Goal: Task Accomplishment & Management: Complete application form

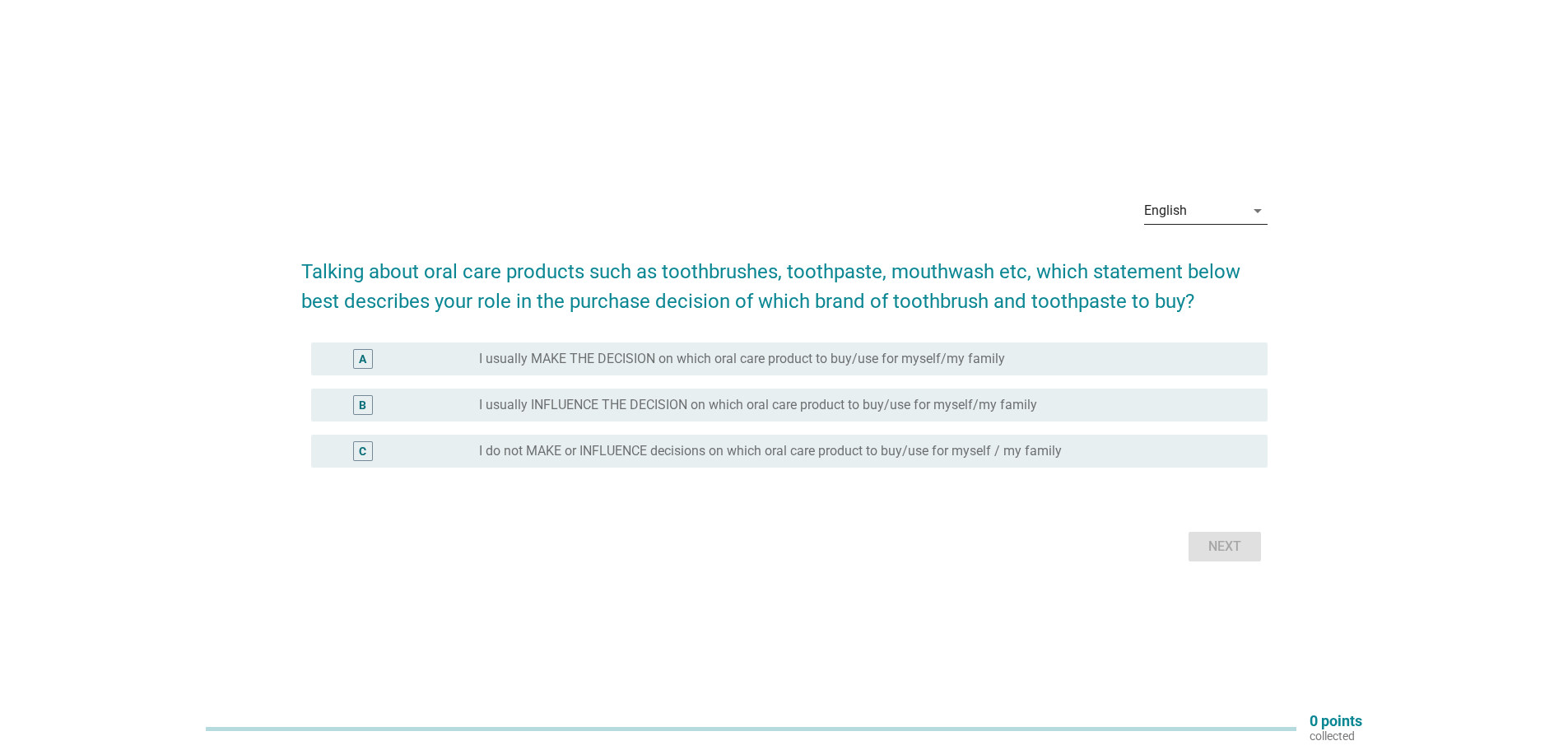
click at [1204, 210] on div "English" at bounding box center [1194, 210] width 100 height 26
click at [1186, 257] on div "Bahasa Melayu" at bounding box center [1204, 263] width 97 height 20
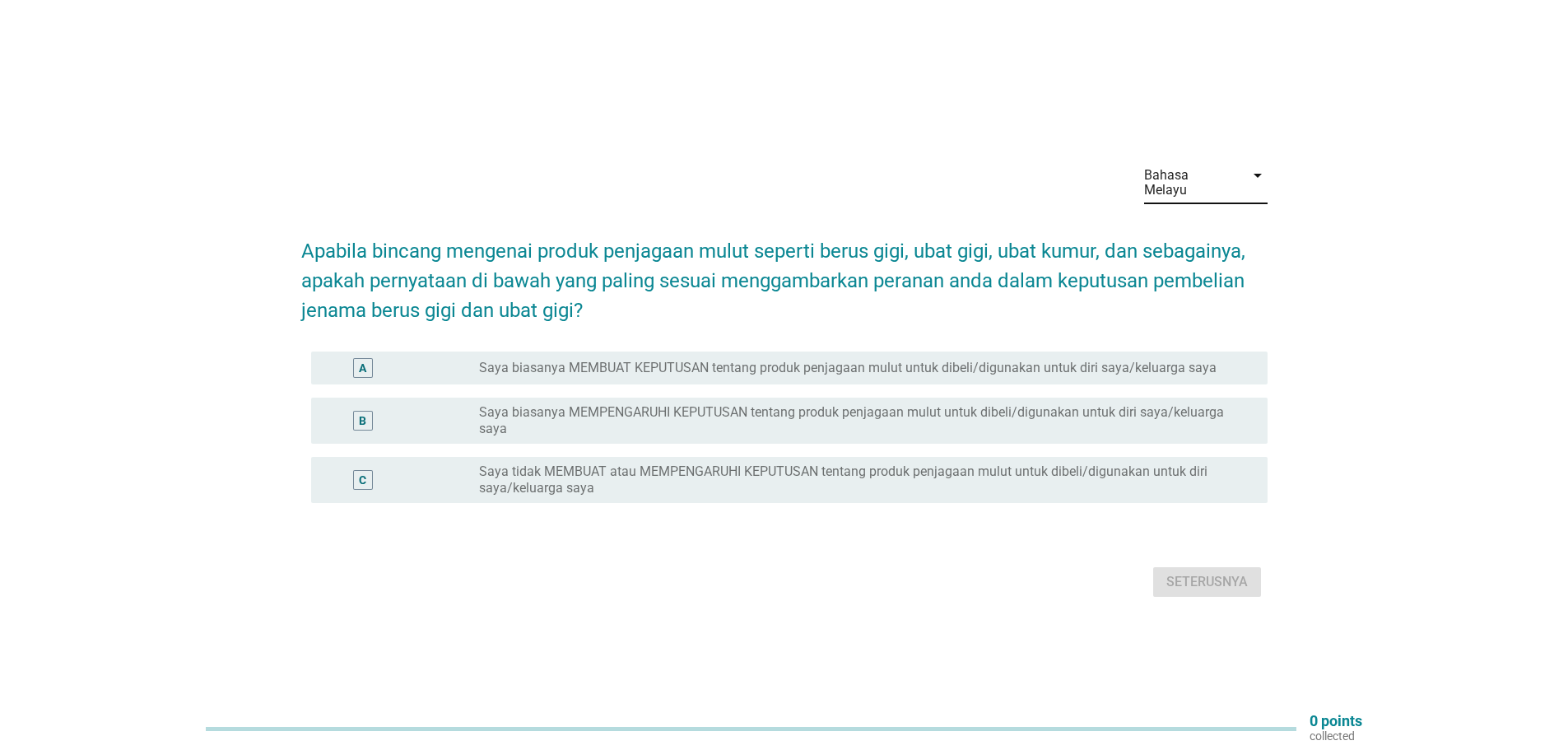
click at [754, 360] on label "Saya biasanya MEMBUAT KEPUTUSAN tentang produk penjagaan mulut untuk dibeli/dig…" at bounding box center [848, 367] width 738 height 16
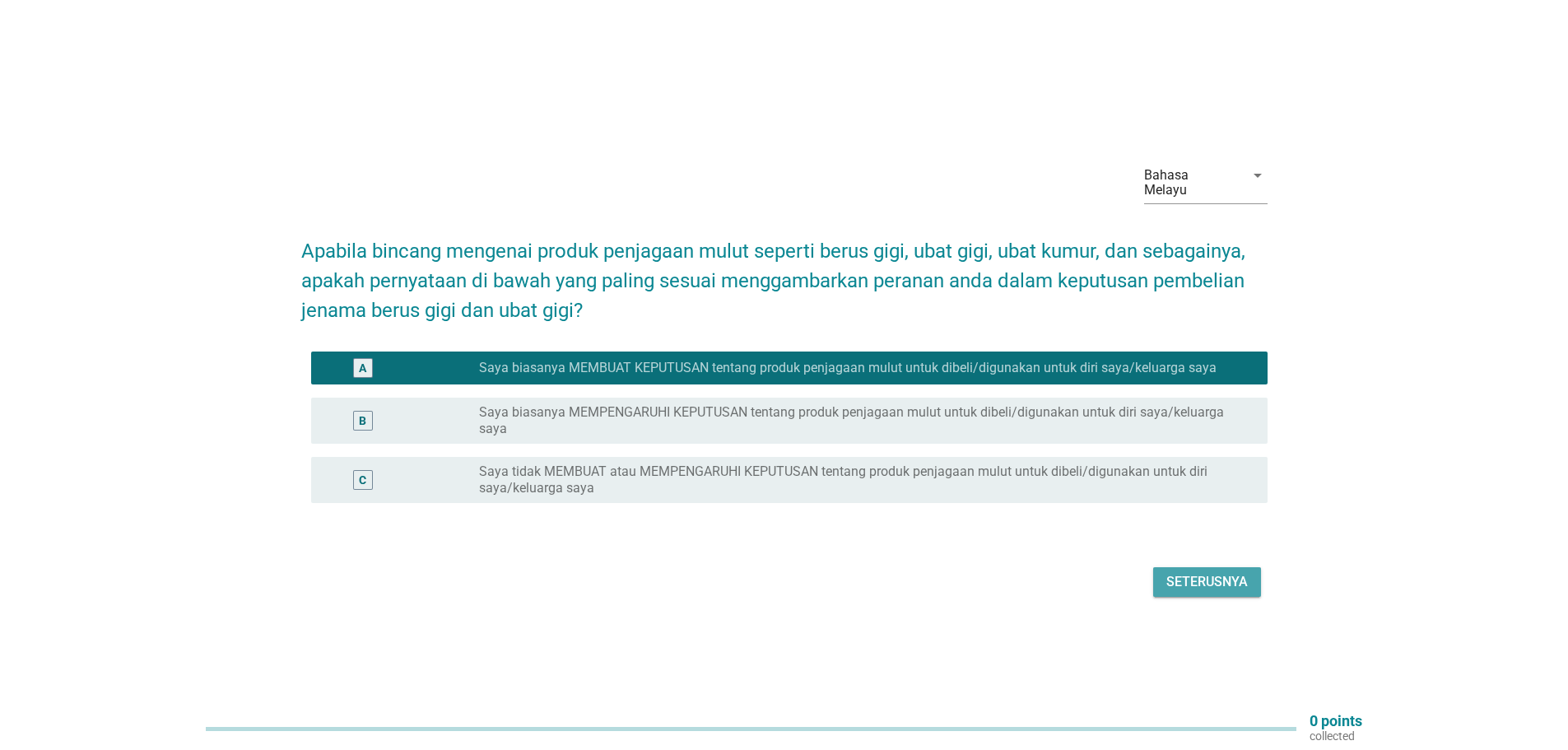
click at [1232, 578] on div "Seterusnya" at bounding box center [1207, 582] width 82 height 20
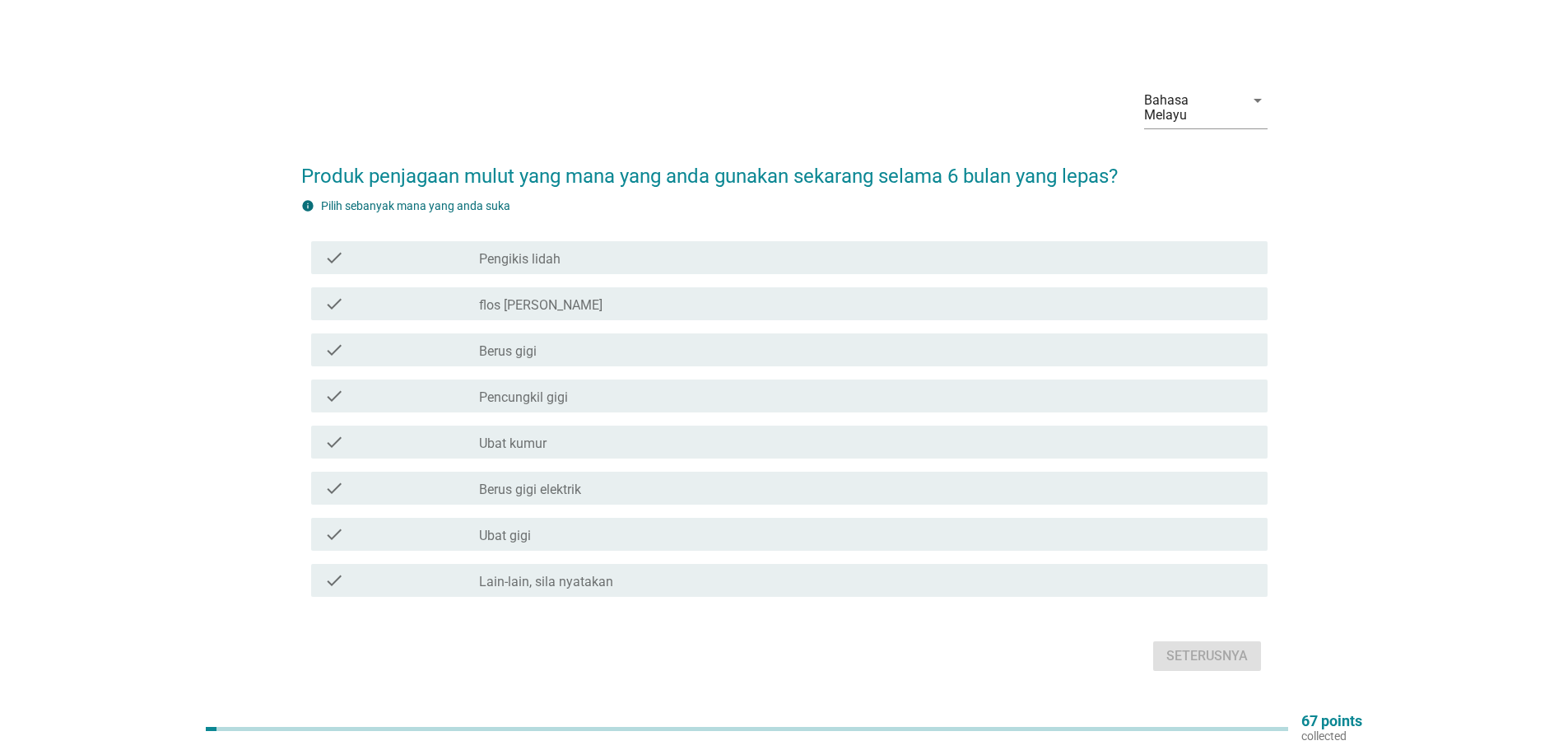
click at [531, 346] on label "Berus gigi" at bounding box center [508, 351] width 58 height 16
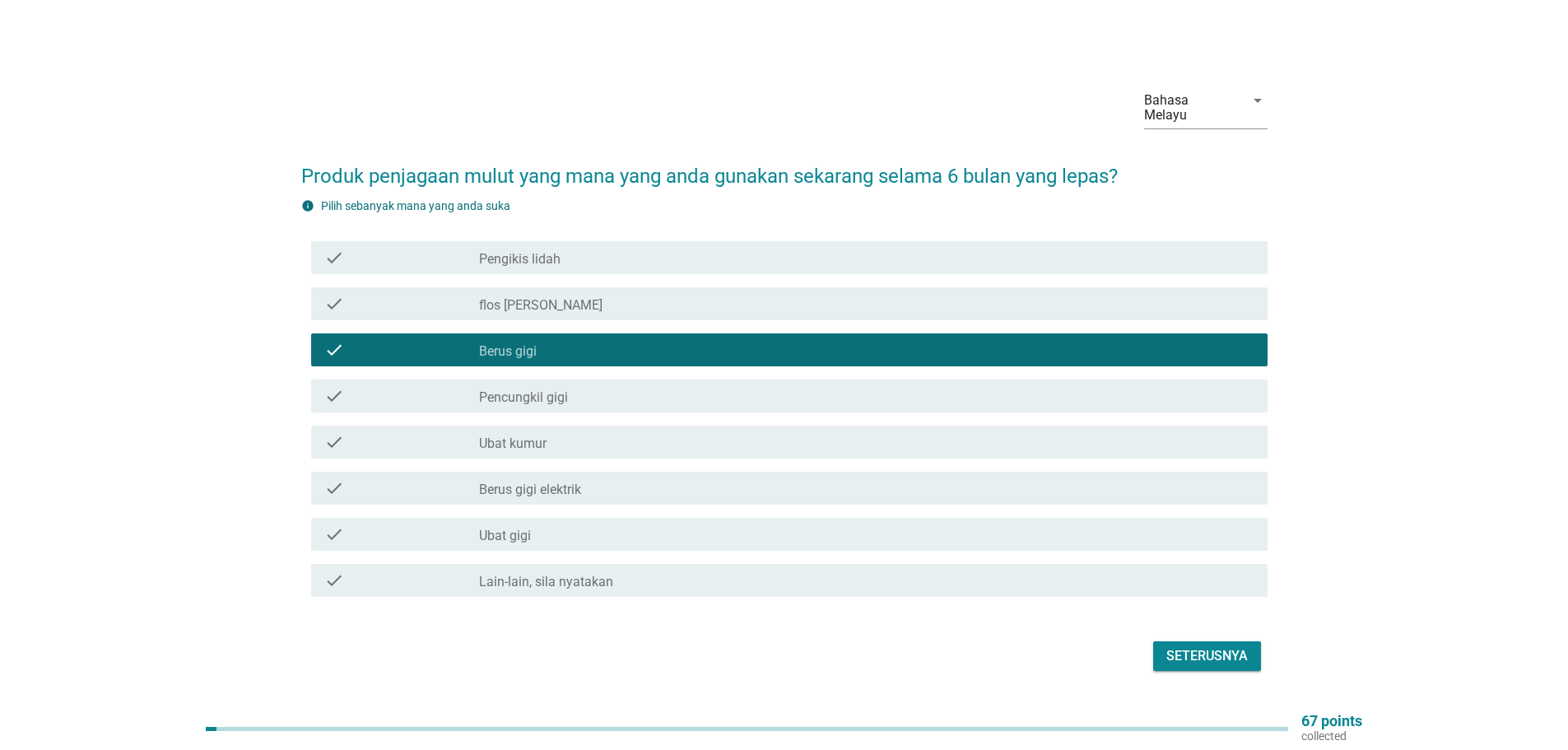
click at [512, 529] on label "Ubat gigi" at bounding box center [505, 536] width 52 height 16
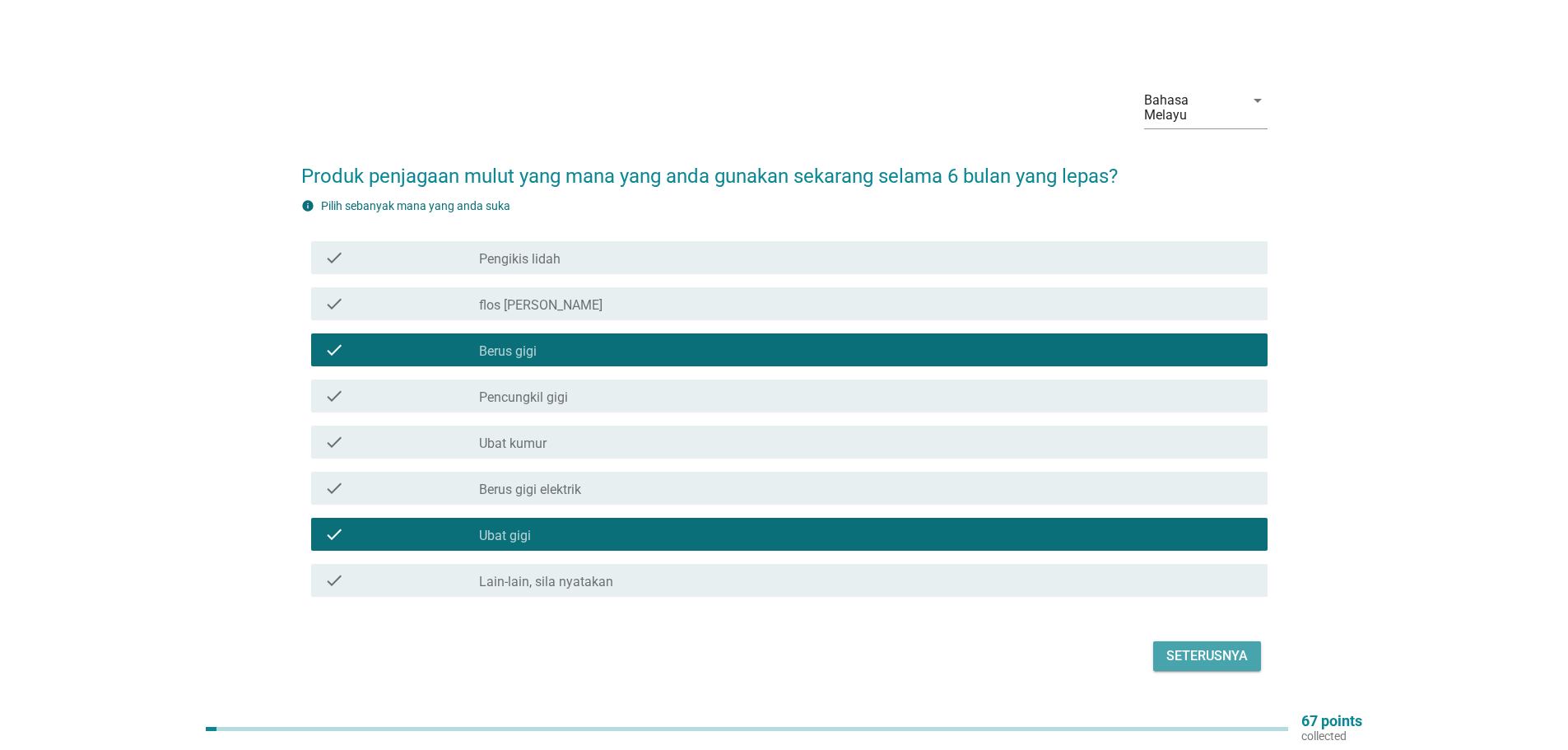
click at [1226, 651] on div "Seterusnya" at bounding box center [1207, 656] width 82 height 20
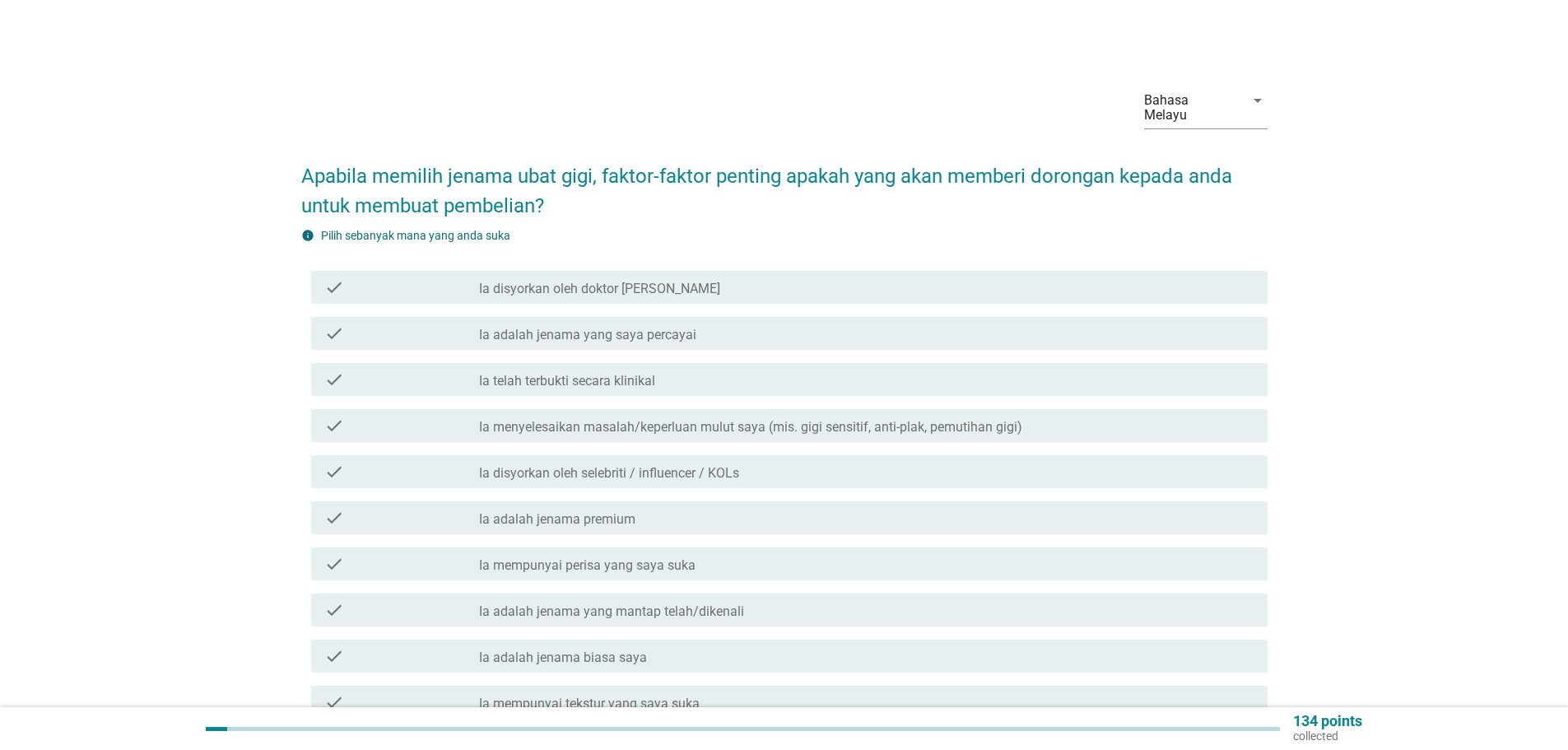
scroll to position [82, 0]
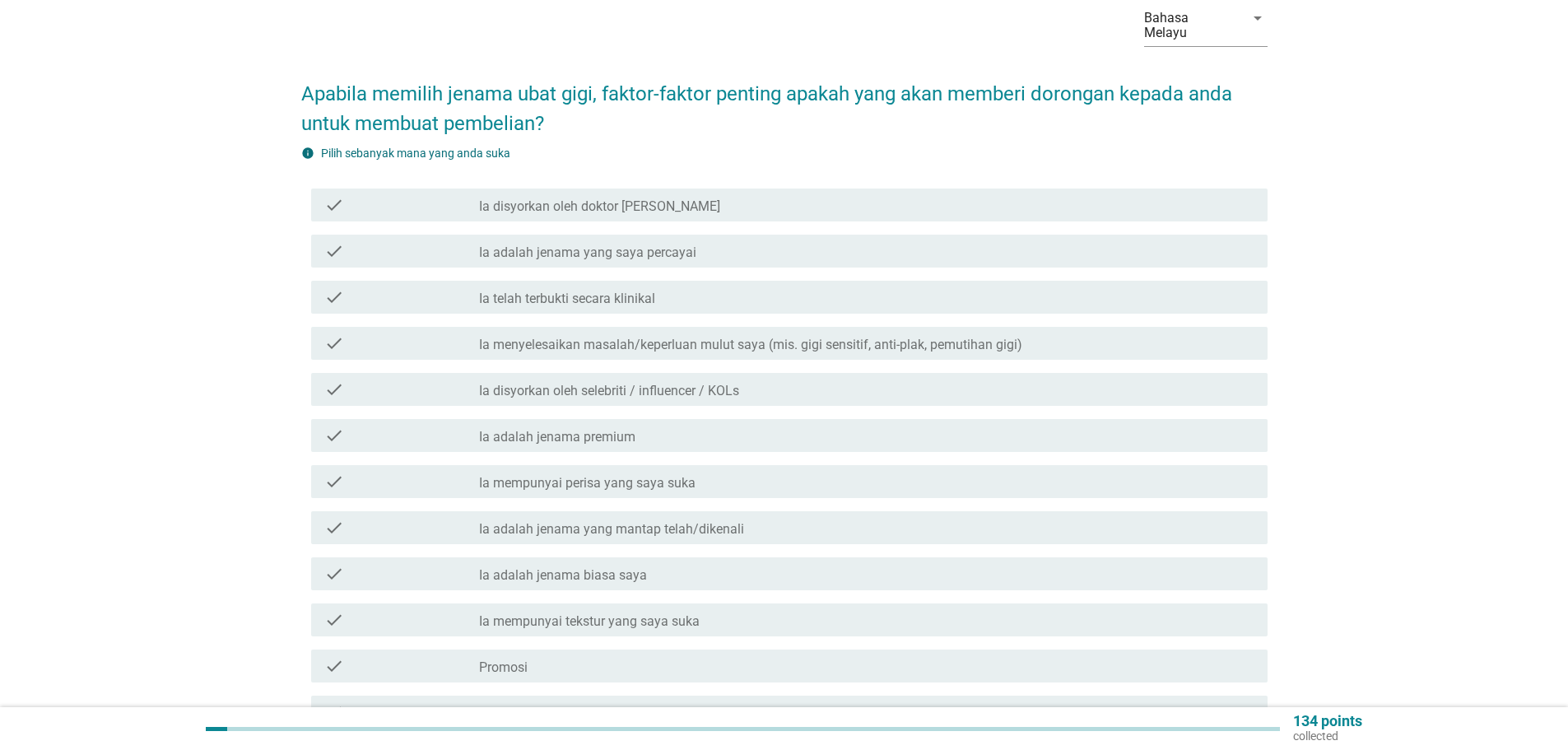
click at [649, 245] on label "Ia adalah jenama yang saya percayai" at bounding box center [588, 253] width 218 height 16
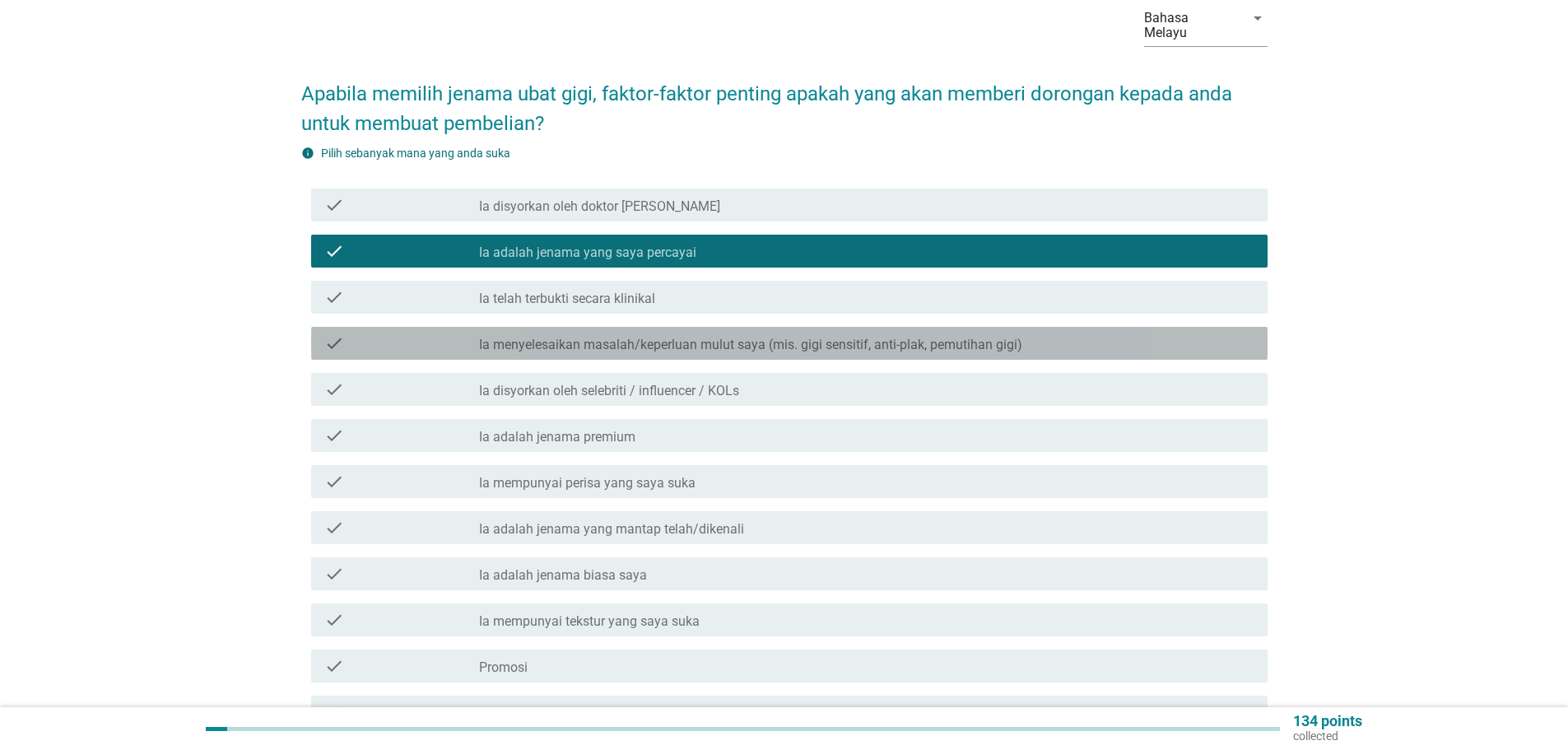
click at [613, 337] on label "Ia menyelesaikan masalah/keperluan mulut saya (mis. gigi sensitif, anti-plak, p…" at bounding box center [750, 344] width 543 height 16
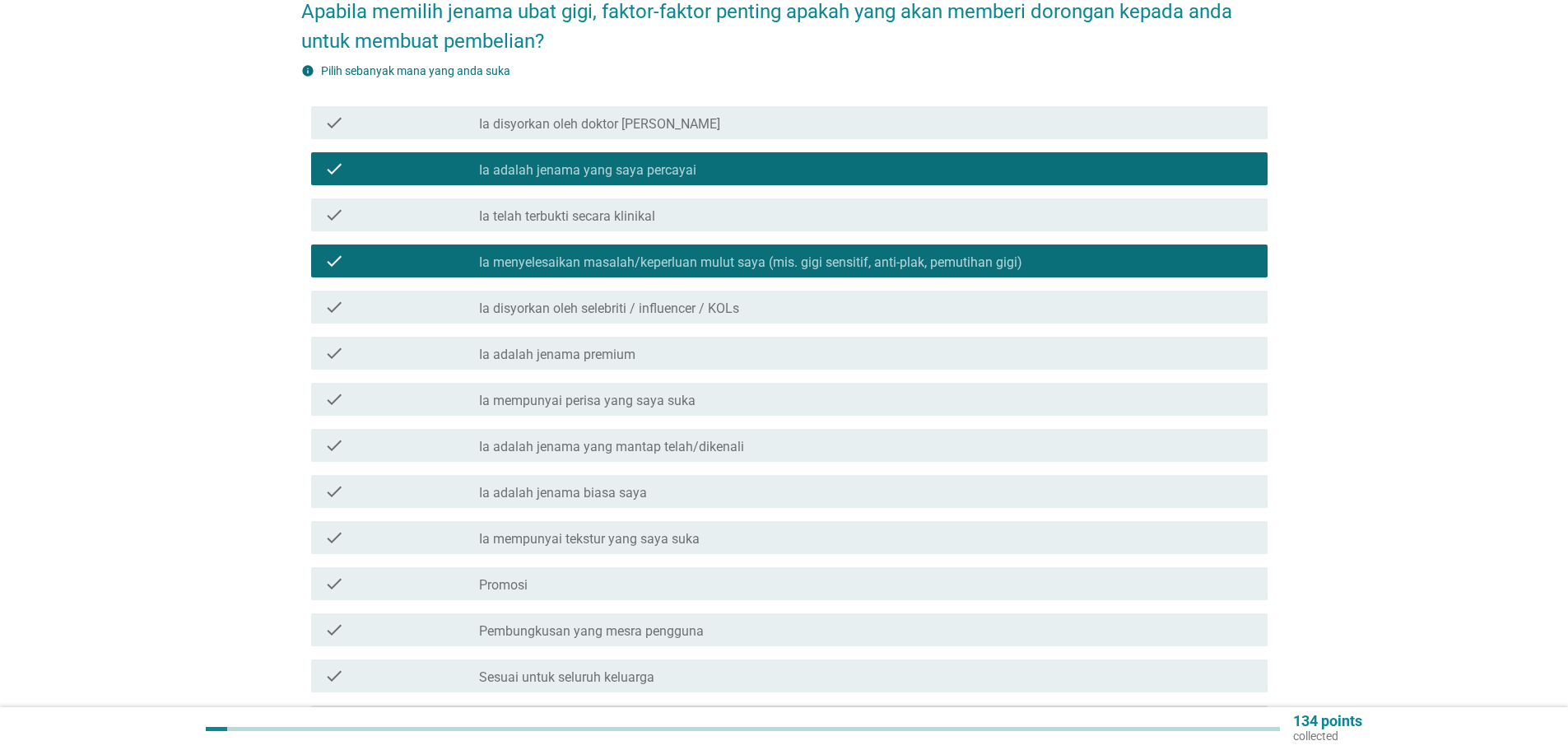
scroll to position [247, 0]
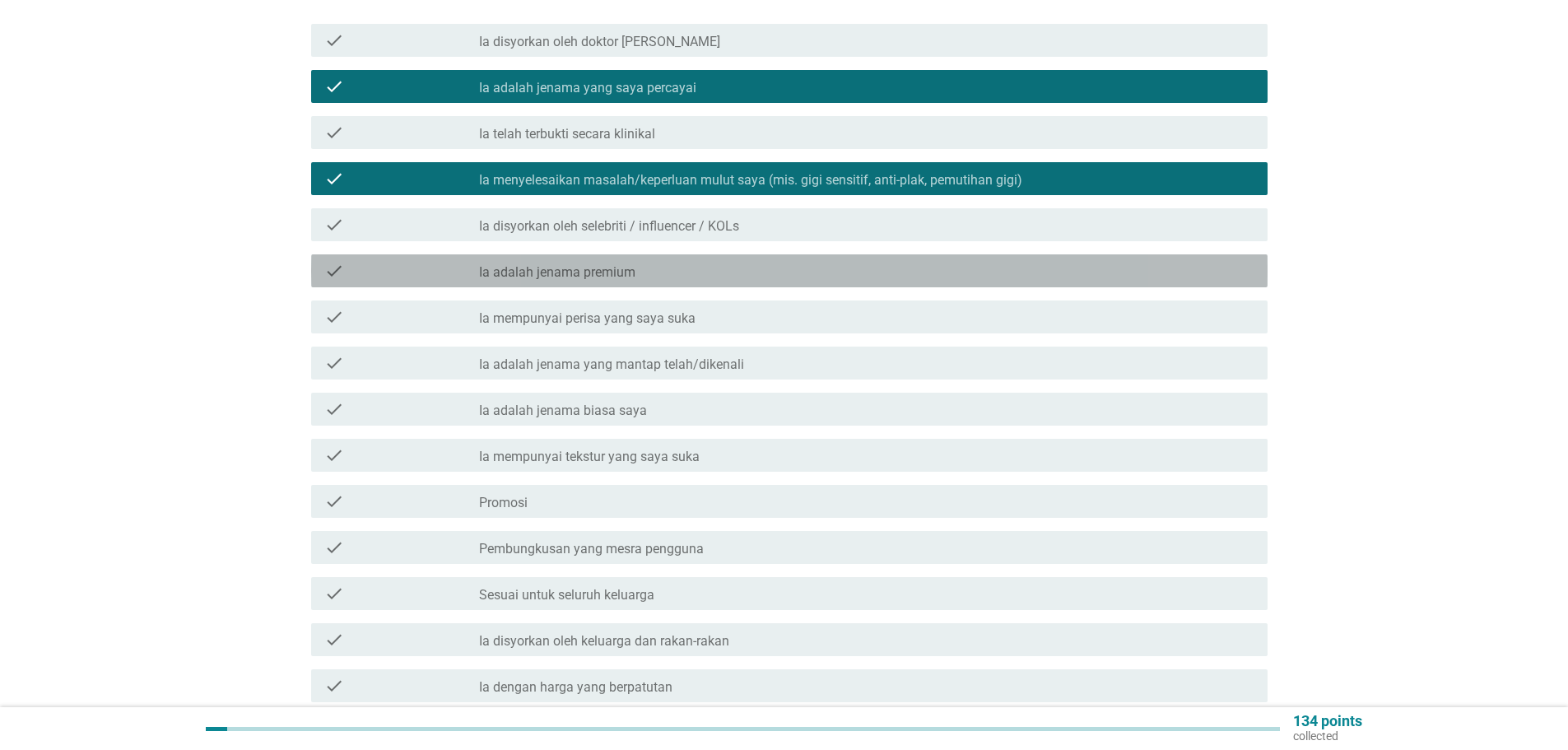
click at [594, 264] on label "Ia adalah jenama premium" at bounding box center [558, 272] width 156 height 16
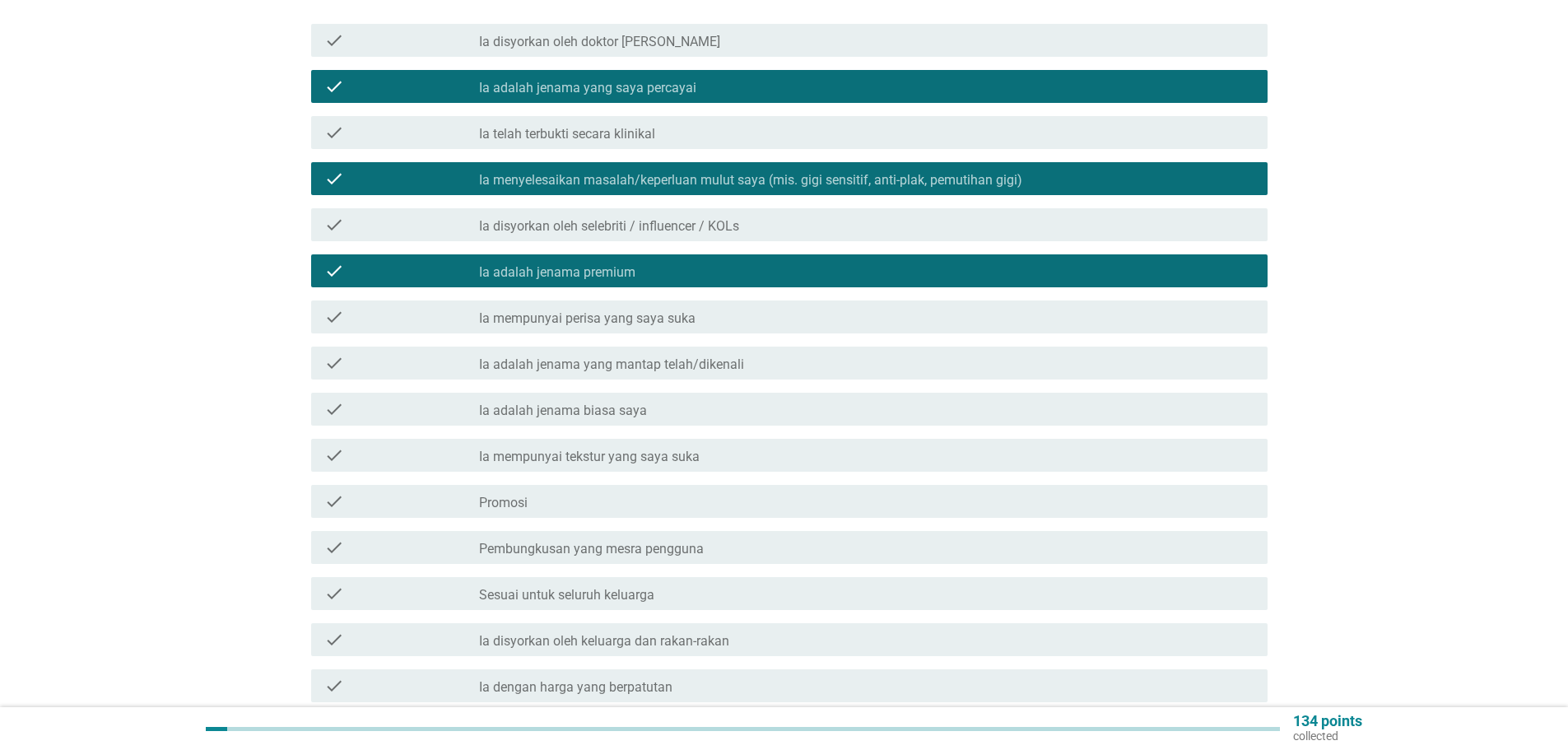
scroll to position [329, 0]
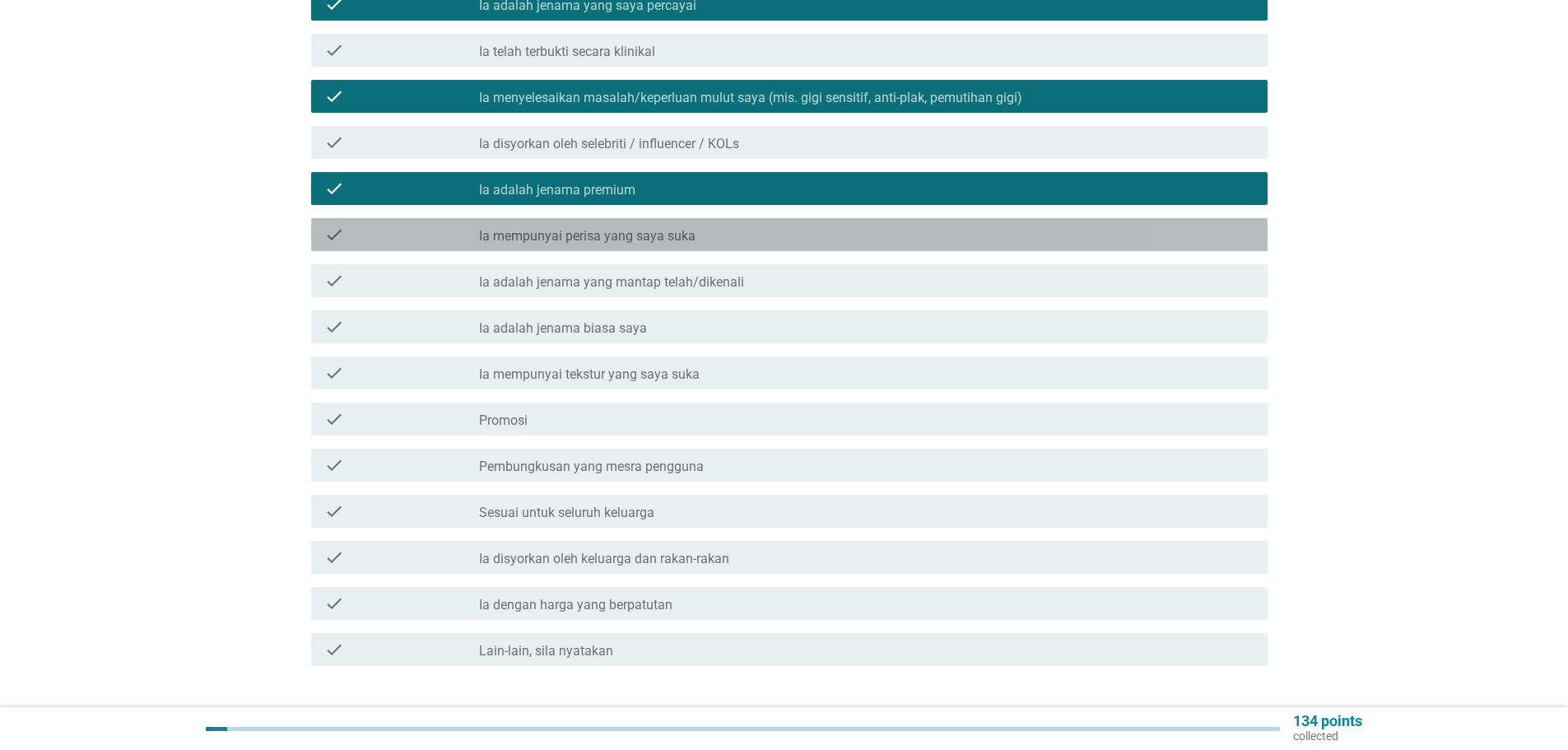
click at [647, 228] on label "Ia mempunyai perisa yang saya suka" at bounding box center [587, 236] width 217 height 16
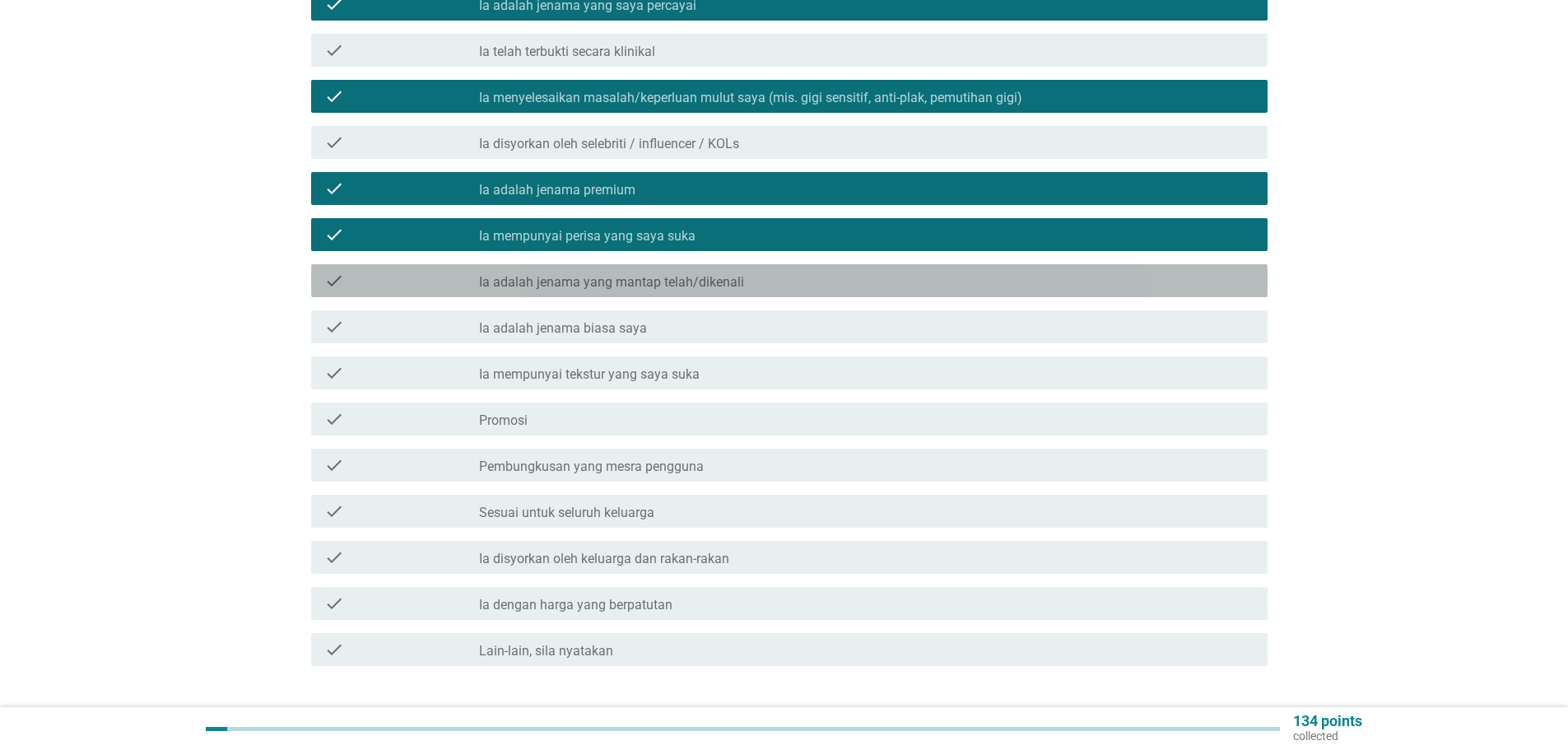
click at [641, 274] on label "Ia adalah jenama yang mantap telah/dikenali" at bounding box center [612, 281] width 265 height 16
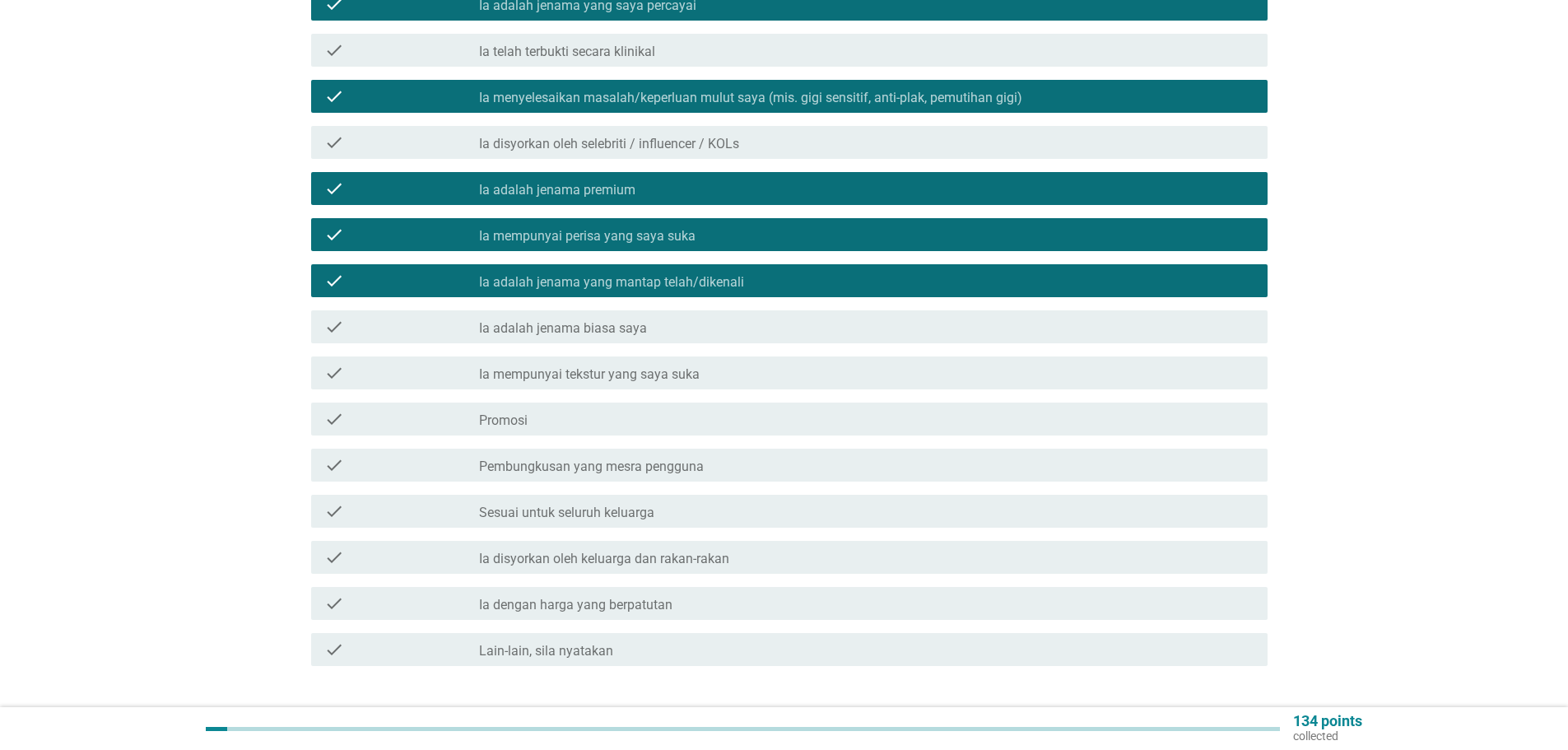
scroll to position [427, 0]
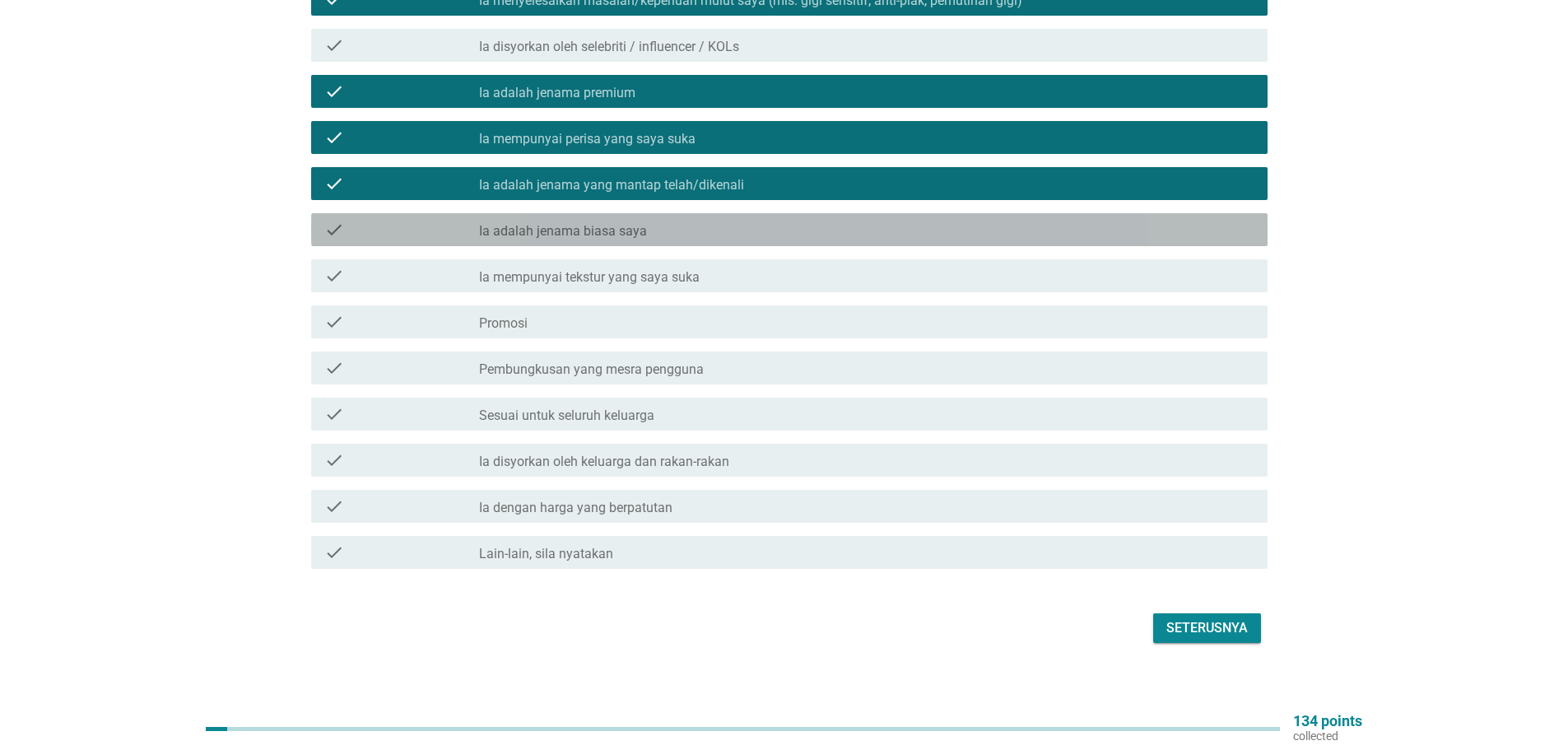
click at [595, 223] on label "Ia adalah jenama biasa saya" at bounding box center [563, 230] width 168 height 16
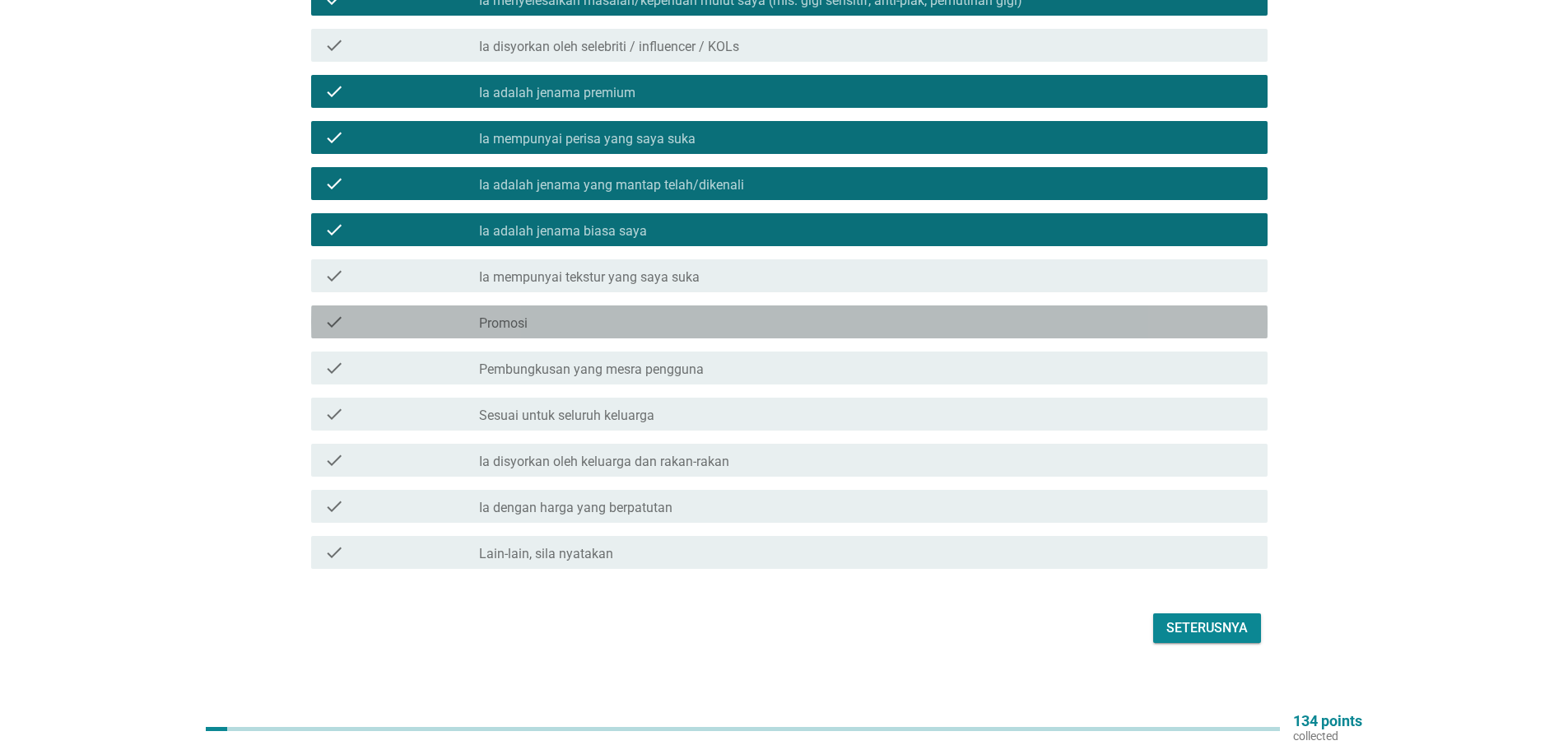
click at [493, 315] on label "Promosi" at bounding box center [503, 323] width 48 height 16
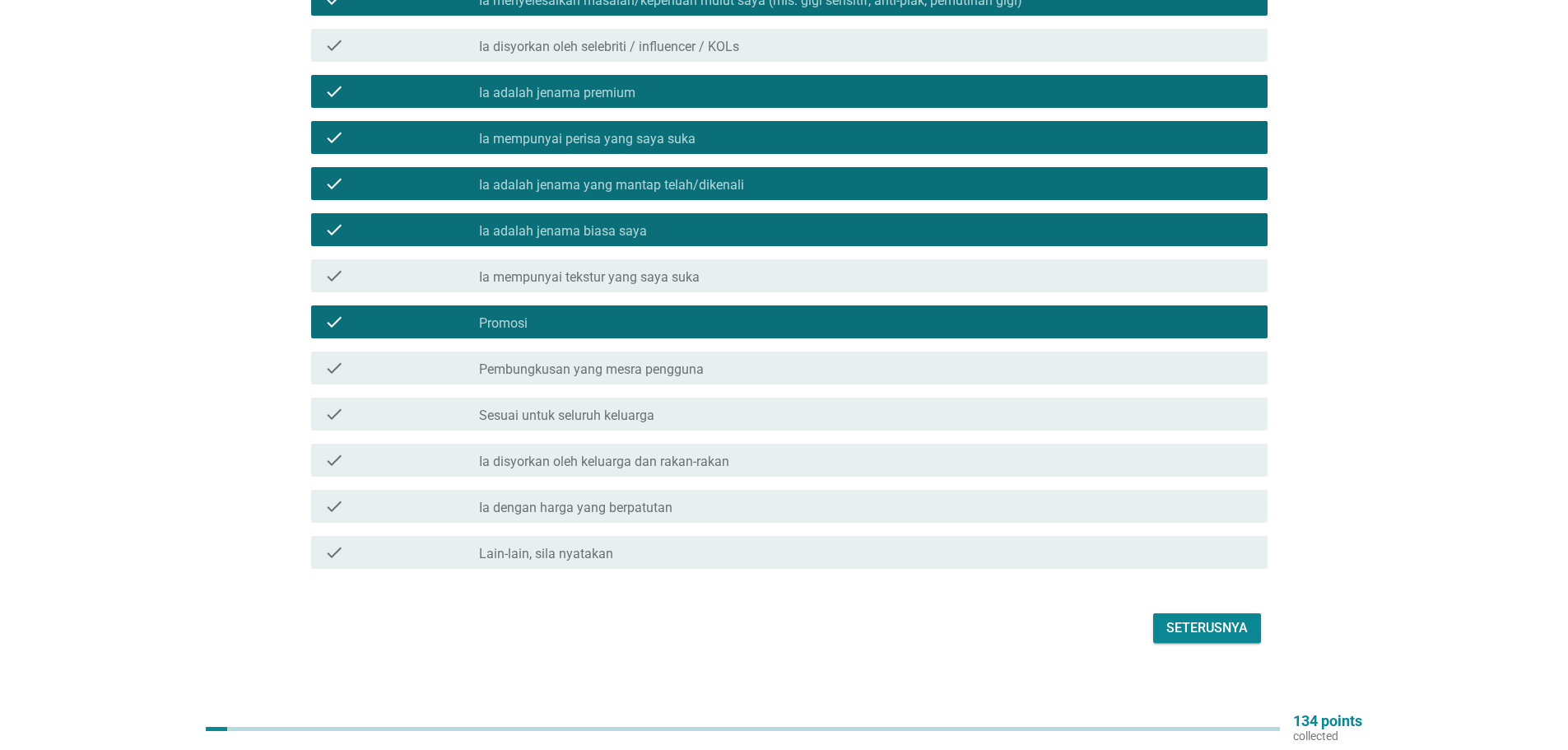
click at [602, 407] on label "Sesuai untuk seluruh keluarga" at bounding box center [567, 415] width 175 height 16
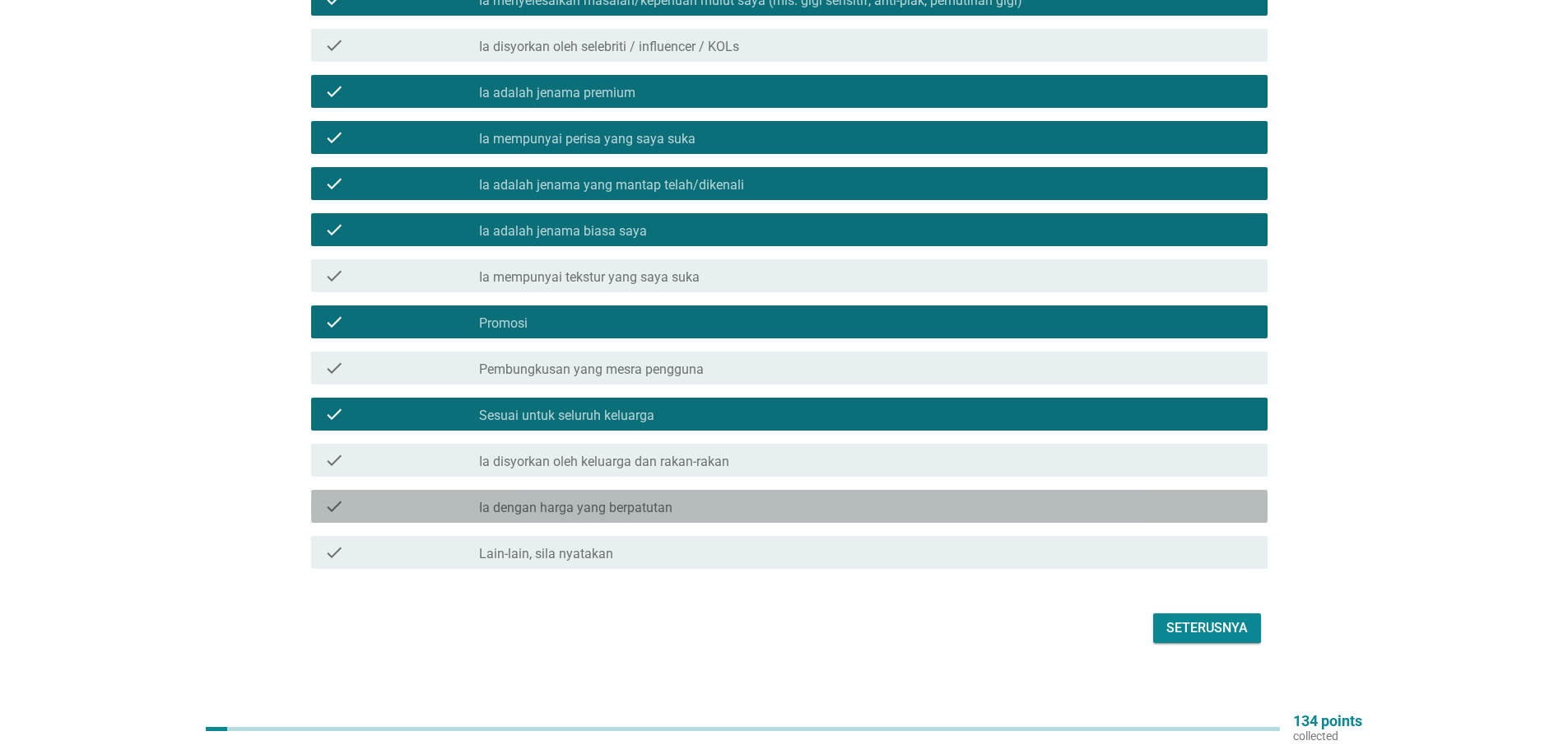
click at [634, 500] on label "Ia dengan harga yang berpatutan" at bounding box center [576, 508] width 194 height 16
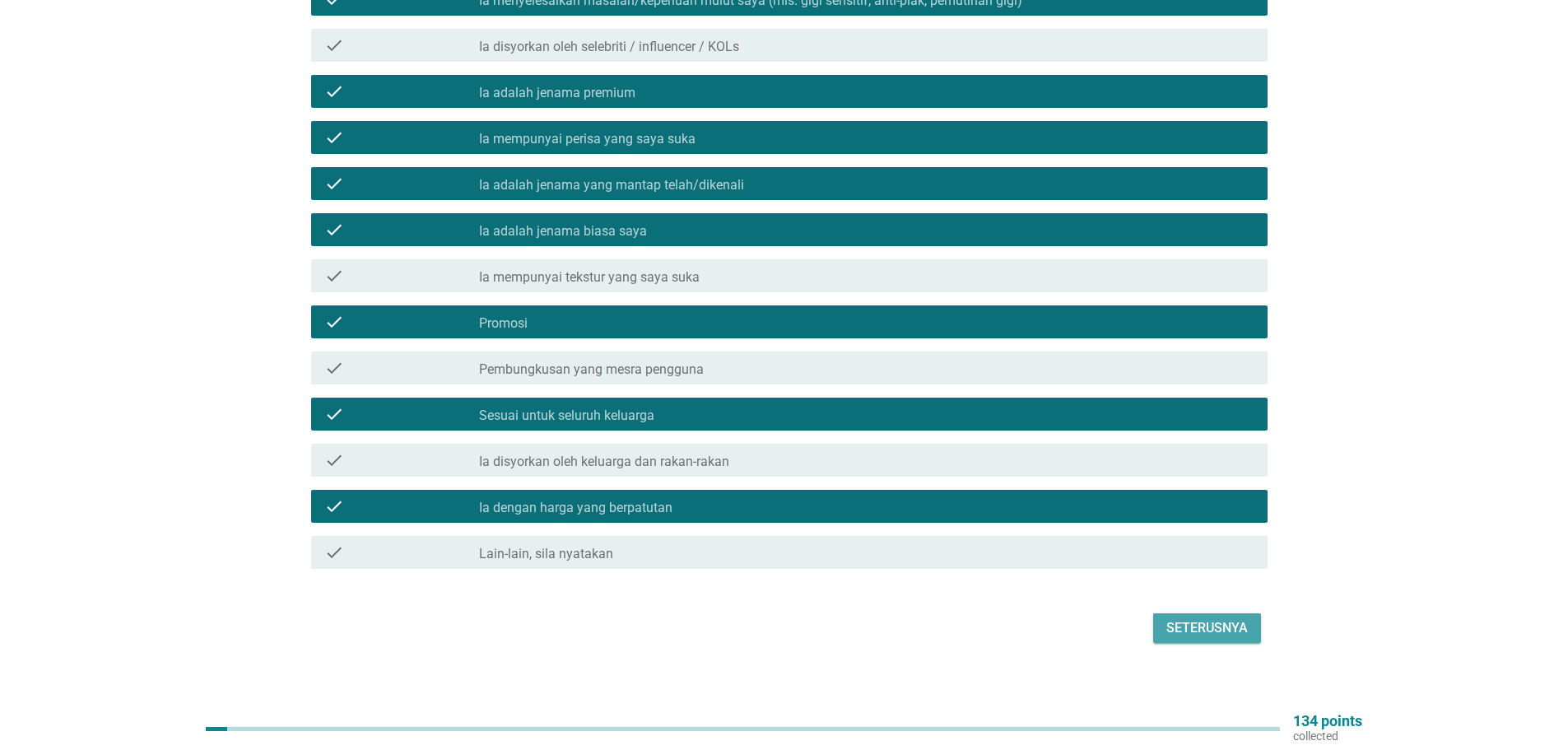
click at [1227, 618] on div "Seterusnya" at bounding box center [1207, 628] width 82 height 20
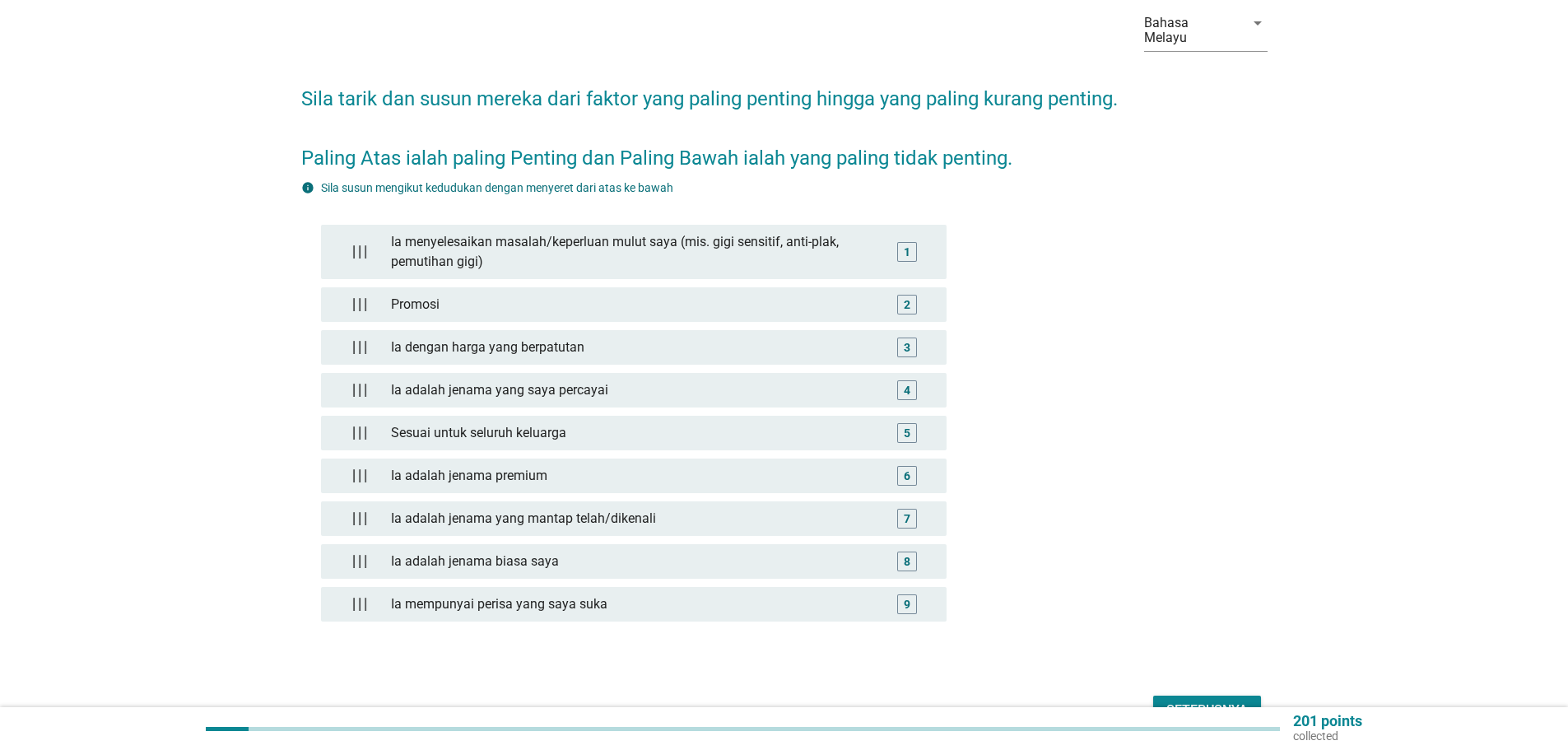
scroll to position [160, 0]
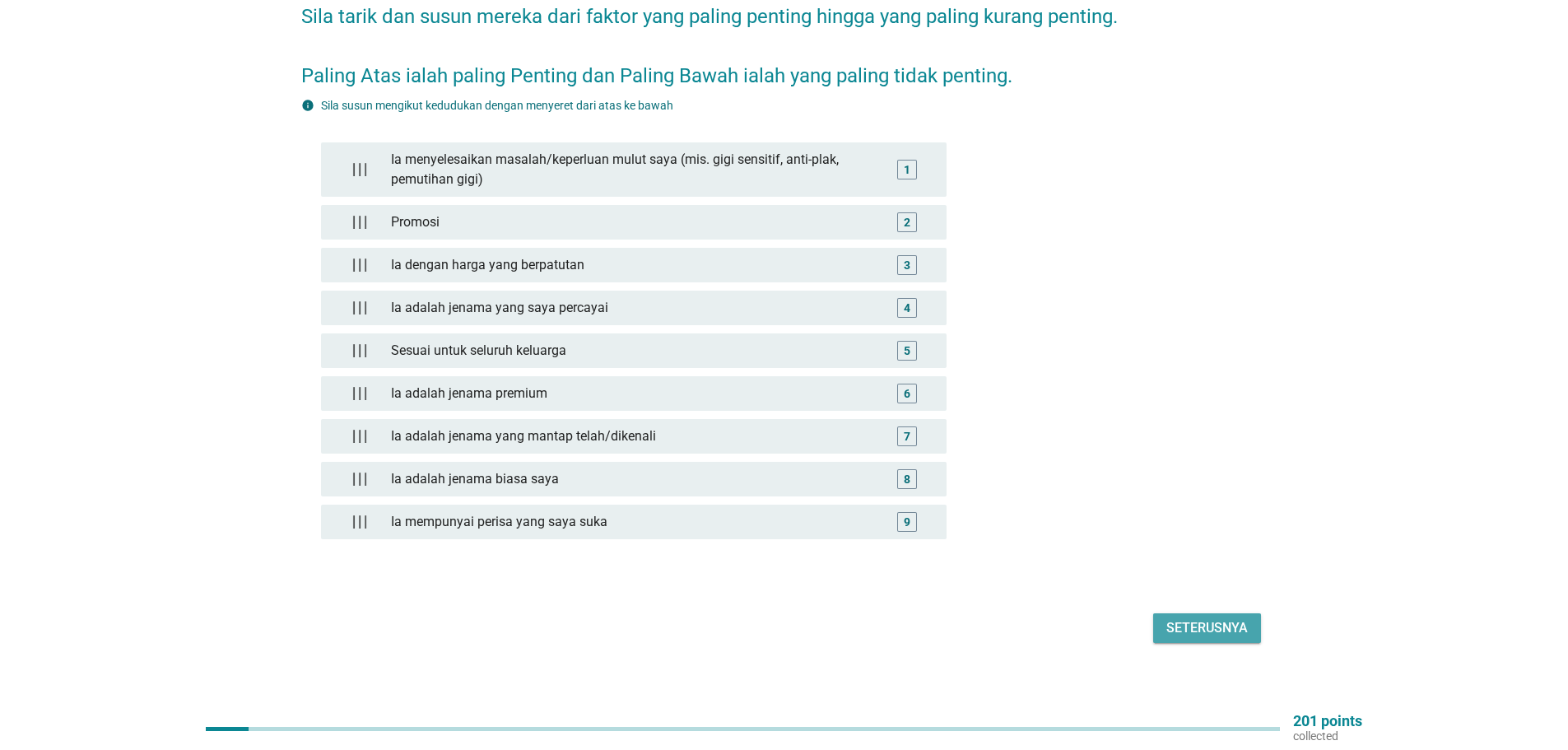
click at [1222, 618] on div "Seterusnya" at bounding box center [1207, 628] width 82 height 20
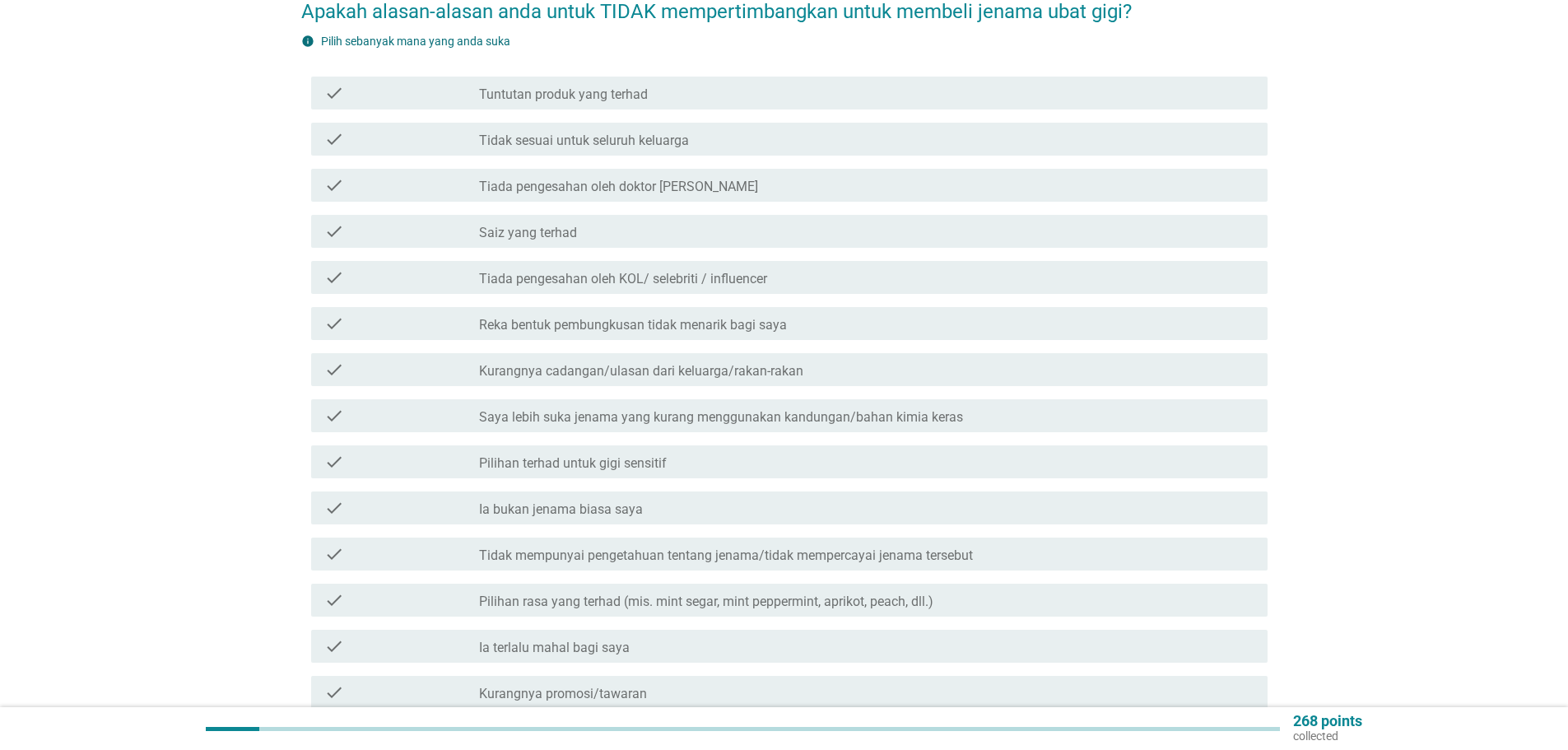
scroll to position [82, 0]
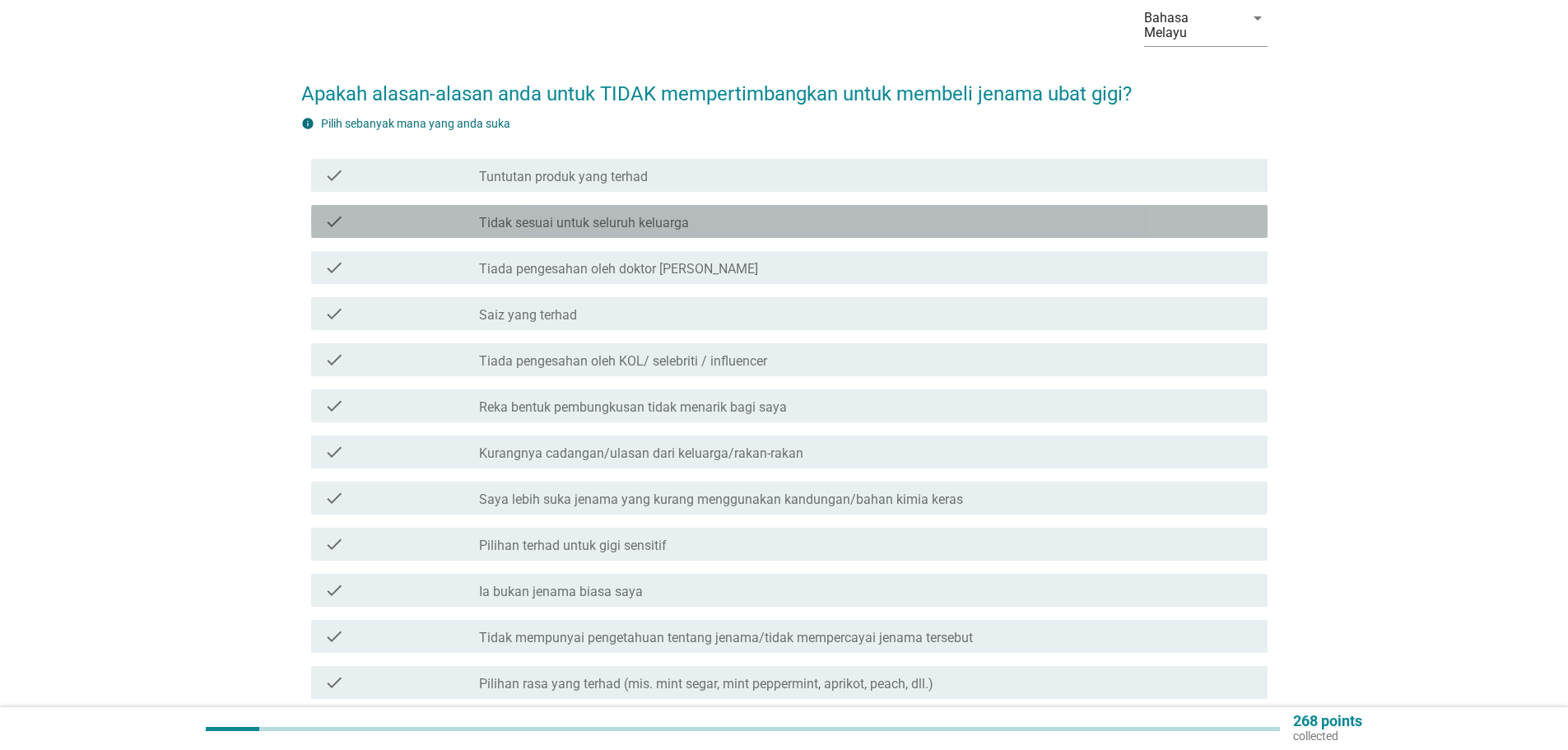
click at [637, 215] on label "Tidak sesuai untuk seluruh keluarga" at bounding box center [584, 223] width 210 height 16
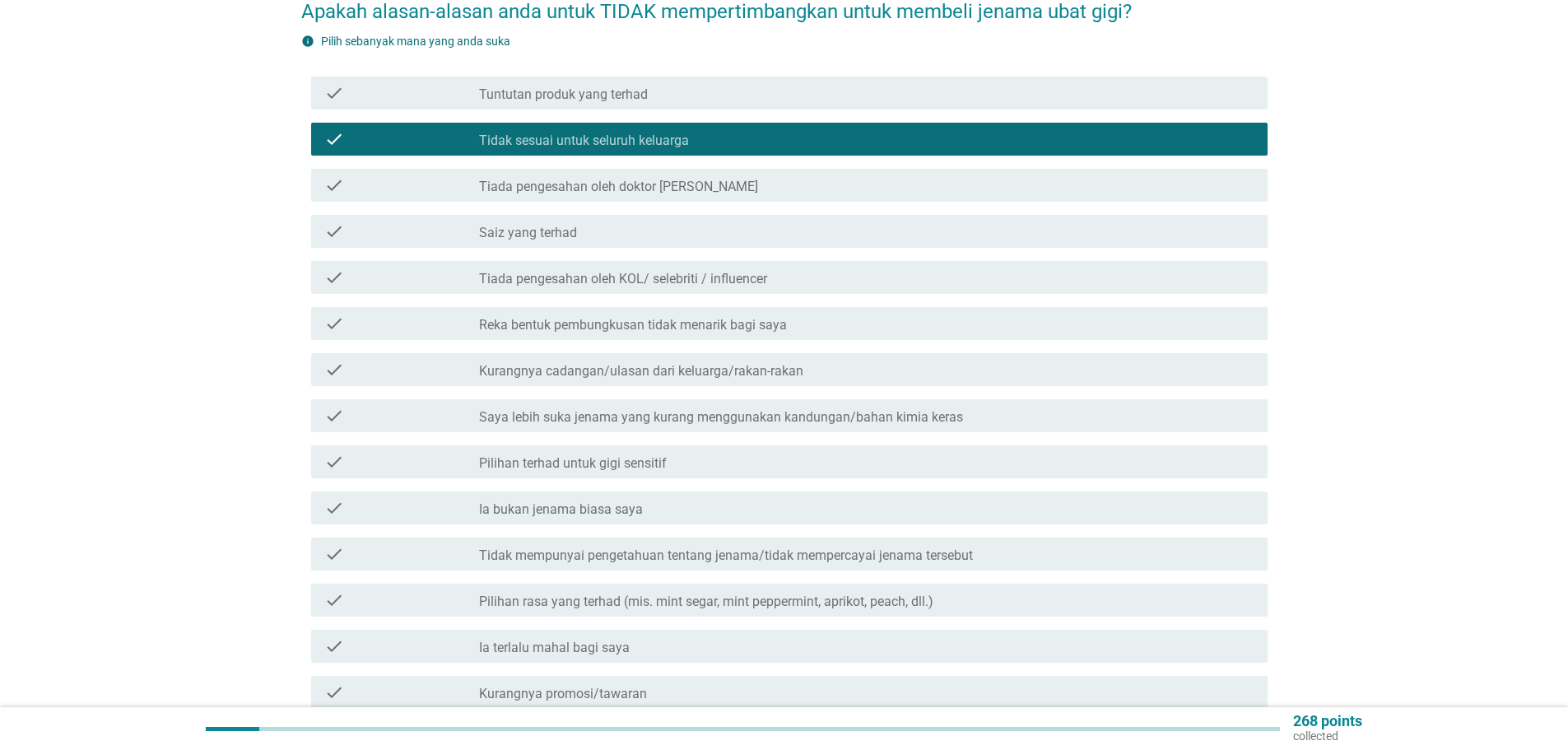
scroll to position [247, 0]
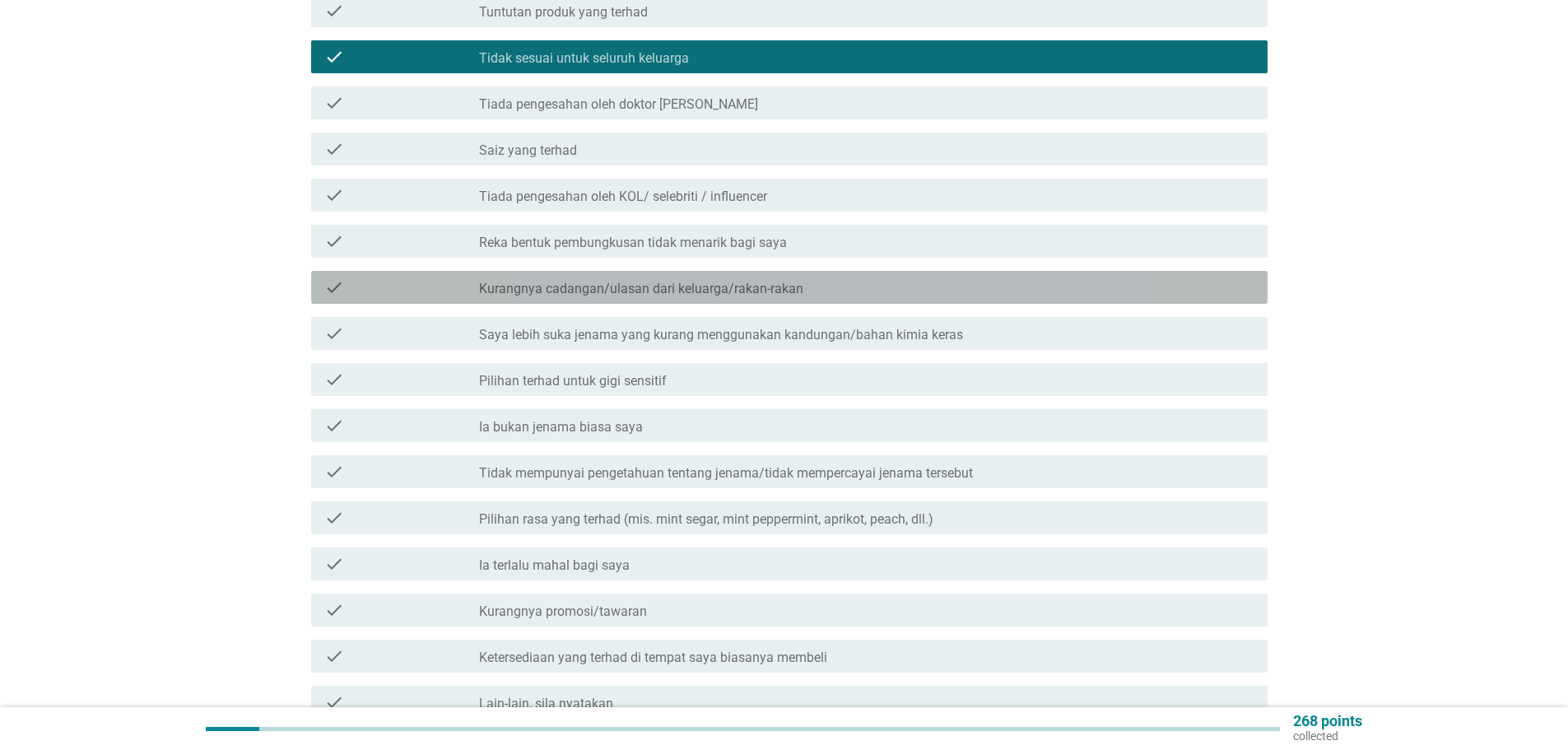
click at [705, 281] on label "Kurangnya cadangan/ulasan dari keluarga/rakan-rakan" at bounding box center [642, 288] width 325 height 16
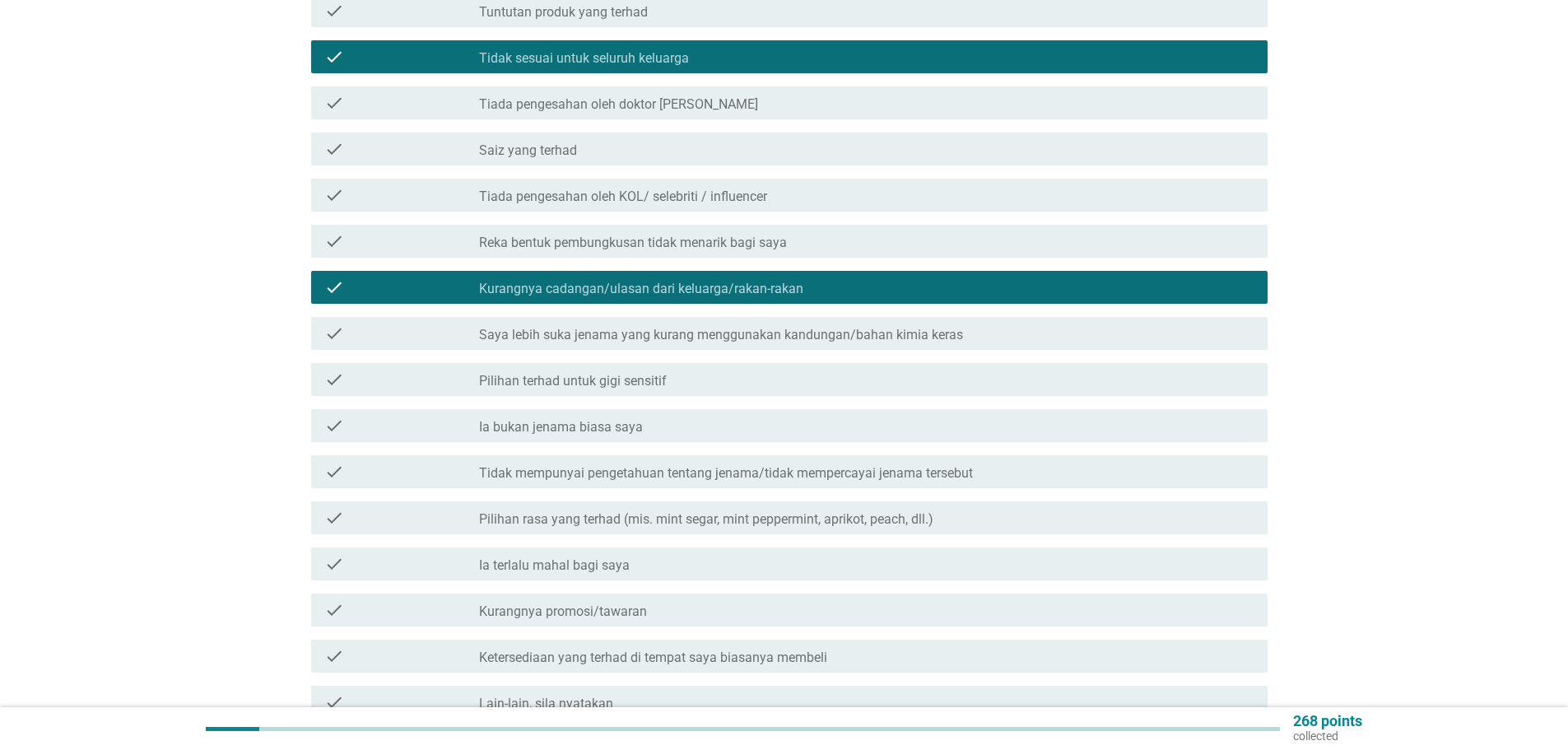
scroll to position [329, 0]
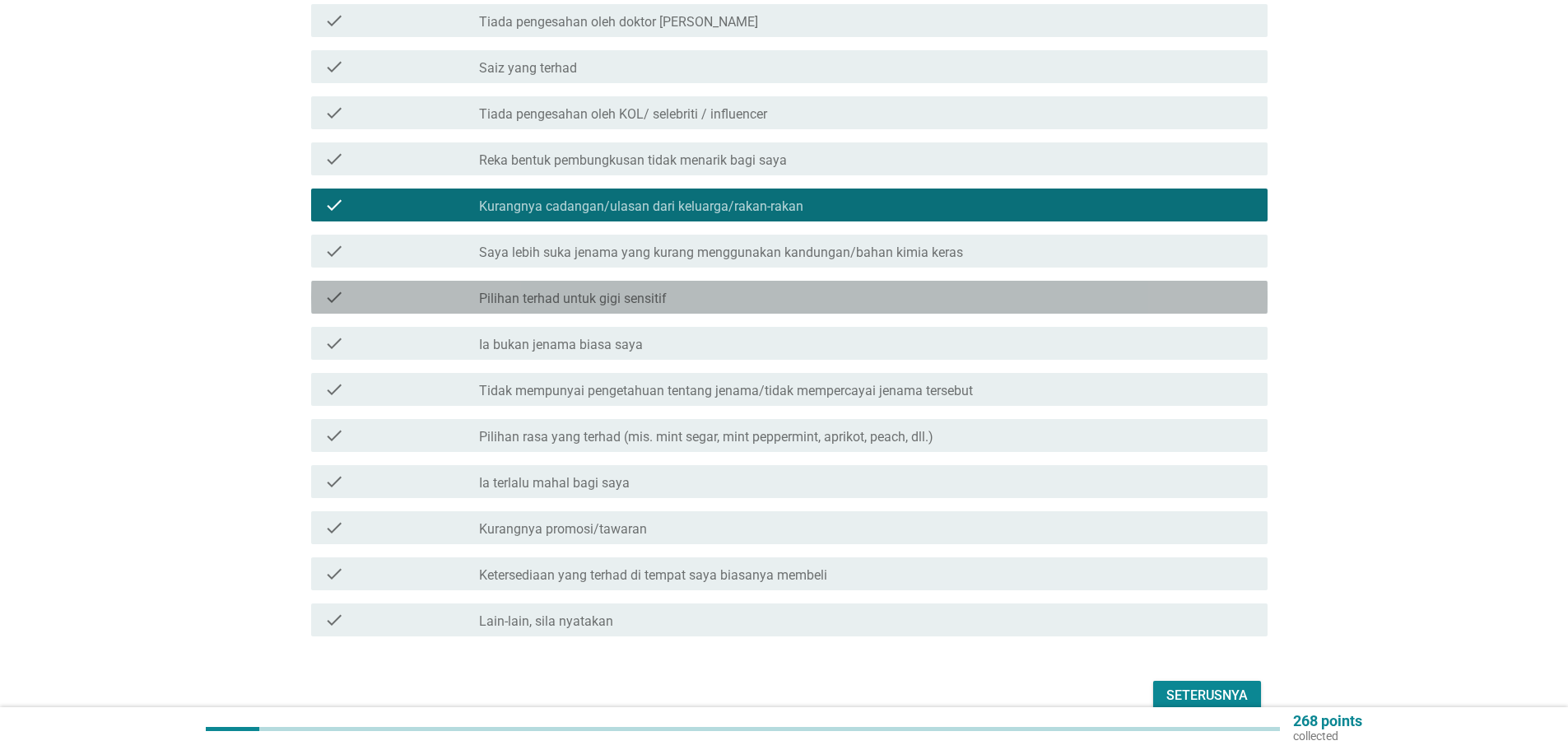
click at [637, 291] on label "Pilihan terhad untuk gigi sensitif" at bounding box center [573, 298] width 188 height 16
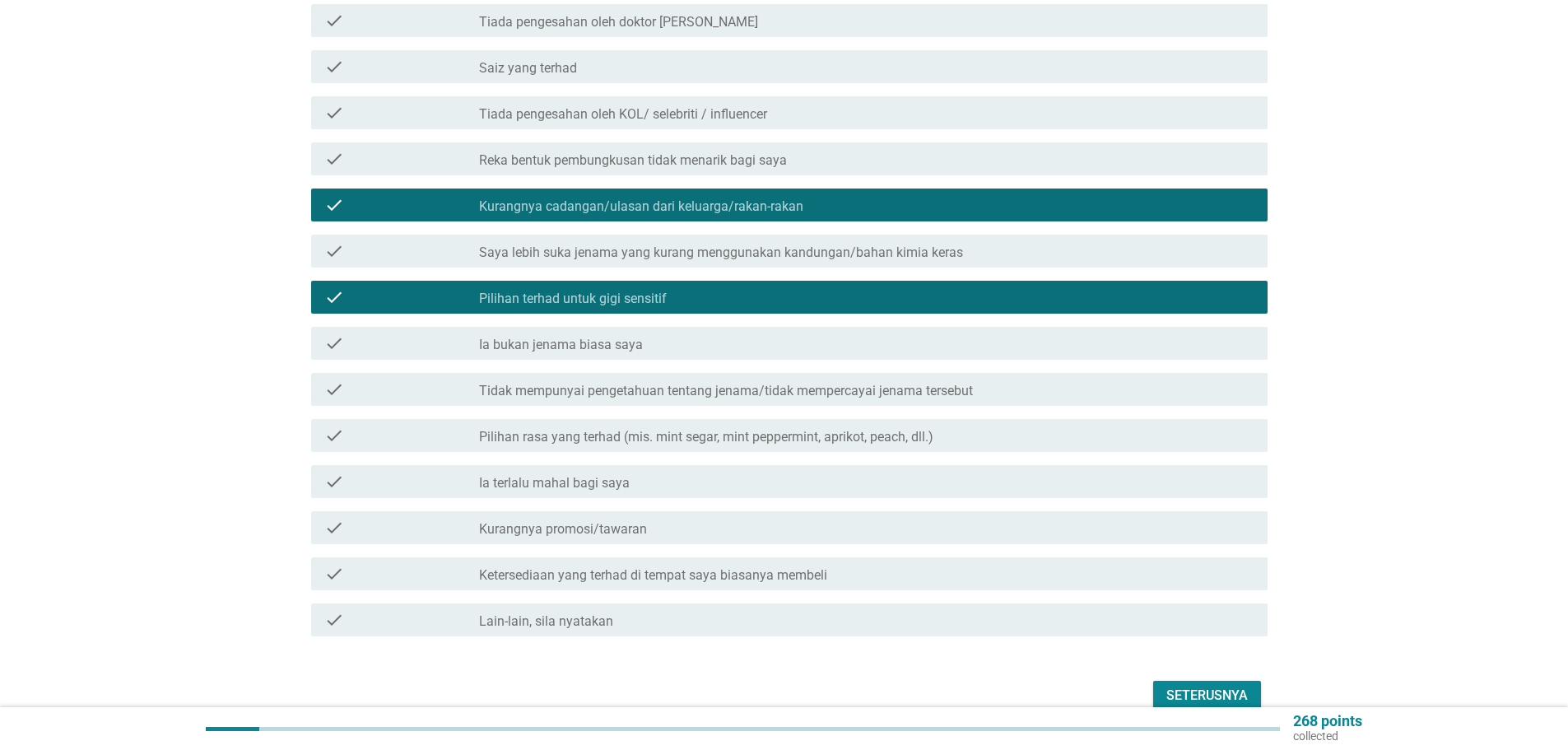
scroll to position [397, 0]
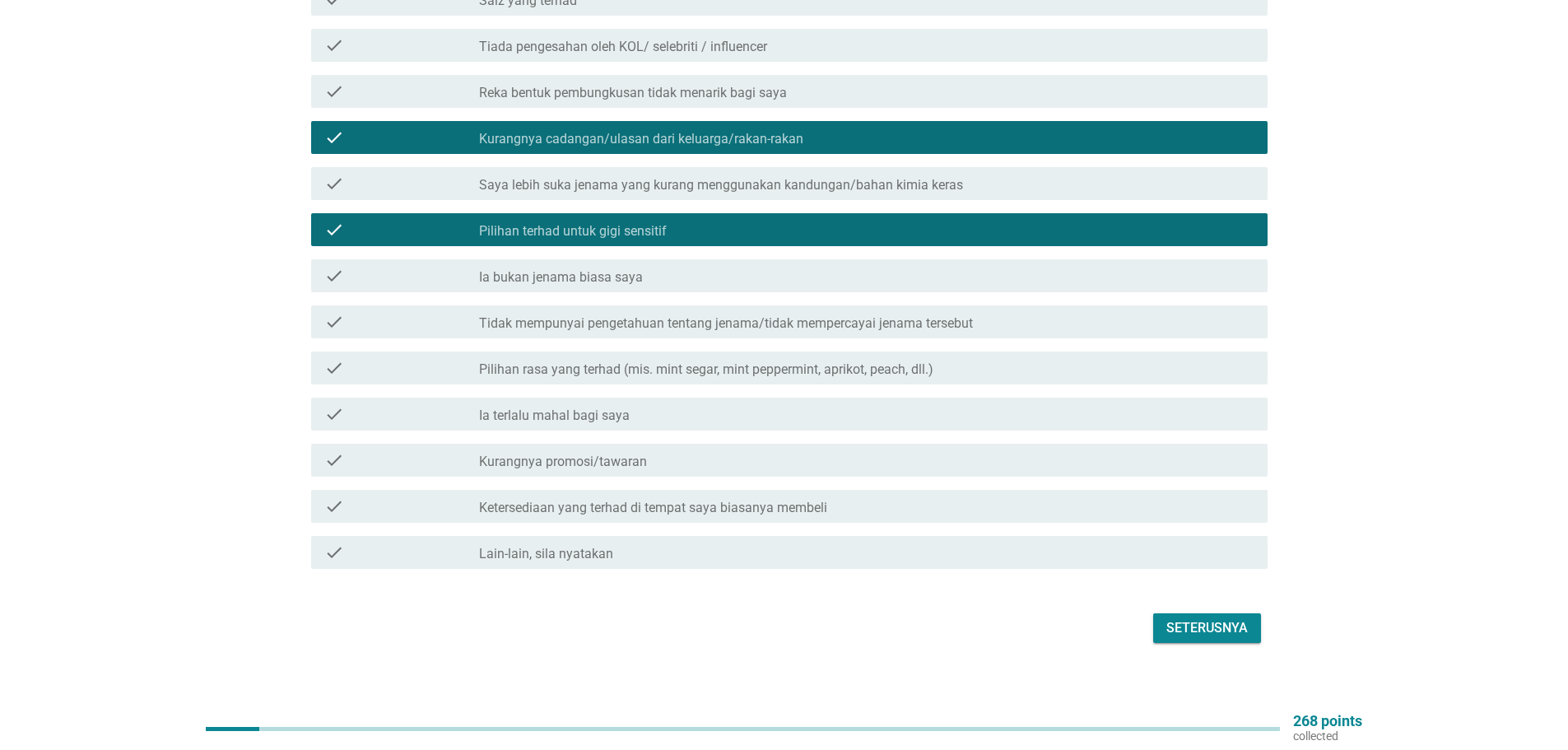
click at [705, 315] on label "Tidak mempunyai pengetahuan tentang jenama/tidak mempercayai jenama tersebut" at bounding box center [726, 323] width 494 height 16
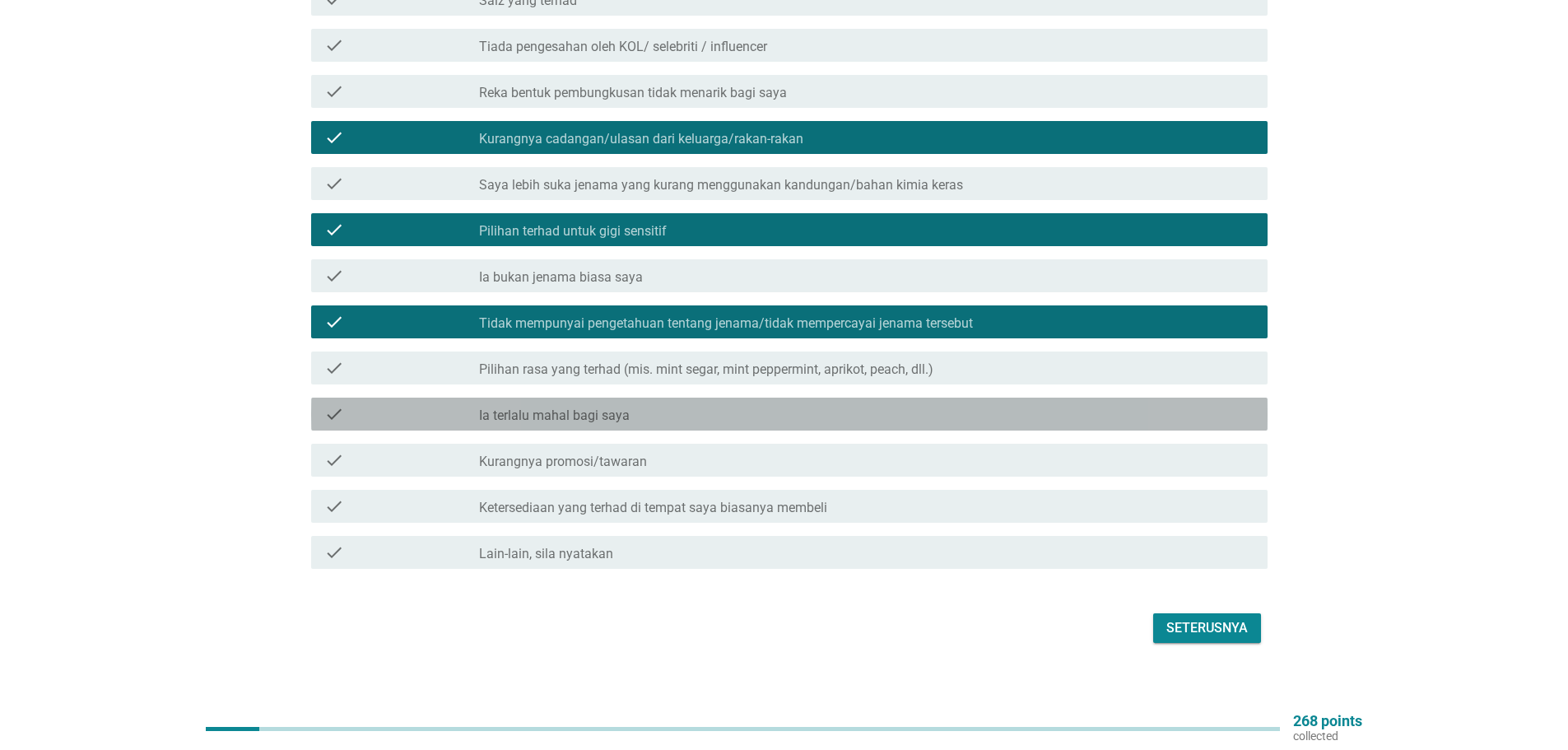
click at [594, 407] on label "Ia terlalu mahal bagi saya" at bounding box center [554, 415] width 150 height 16
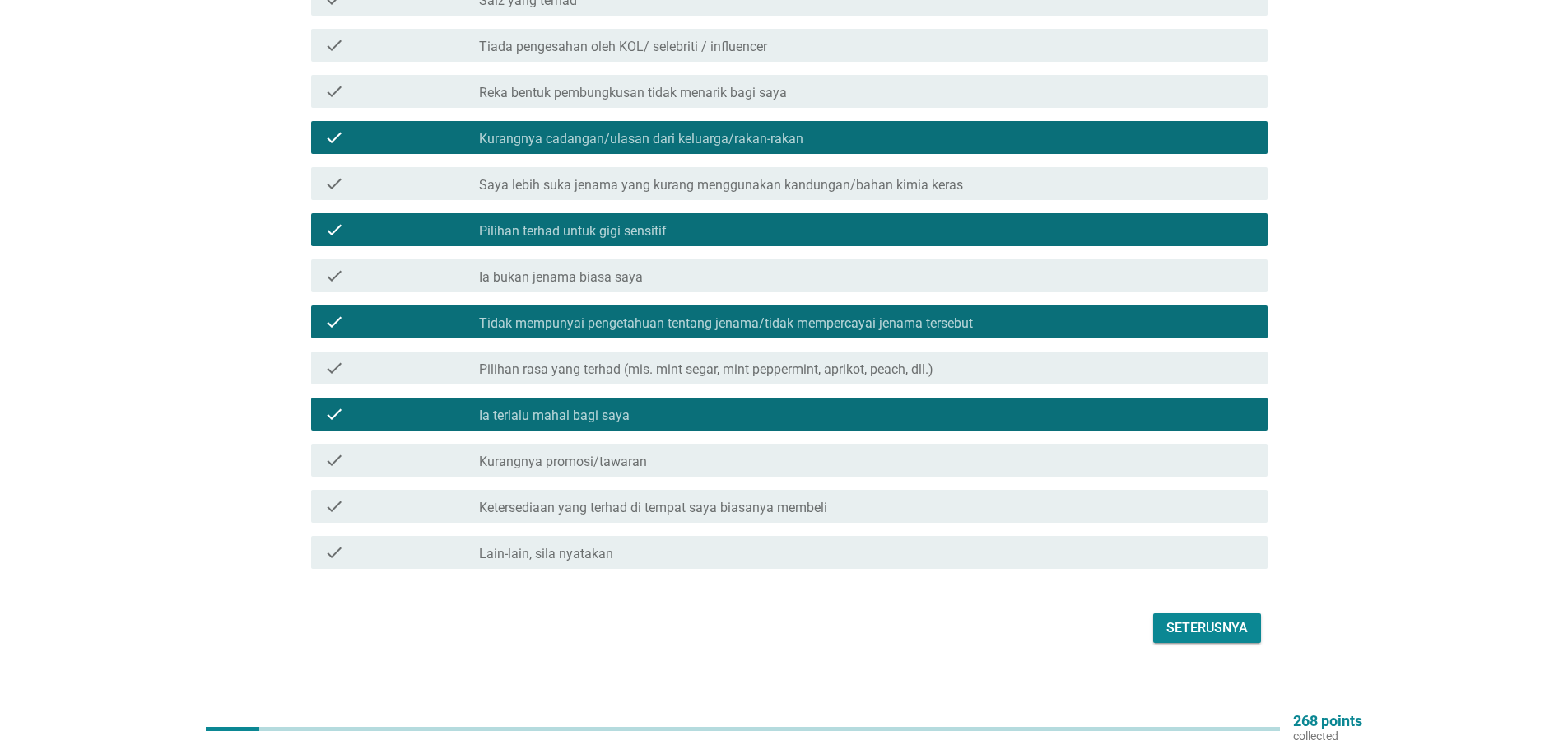
click at [573, 444] on div "check check_box_outline_blank Kurangnya promosi/tawaran" at bounding box center [789, 460] width 956 height 33
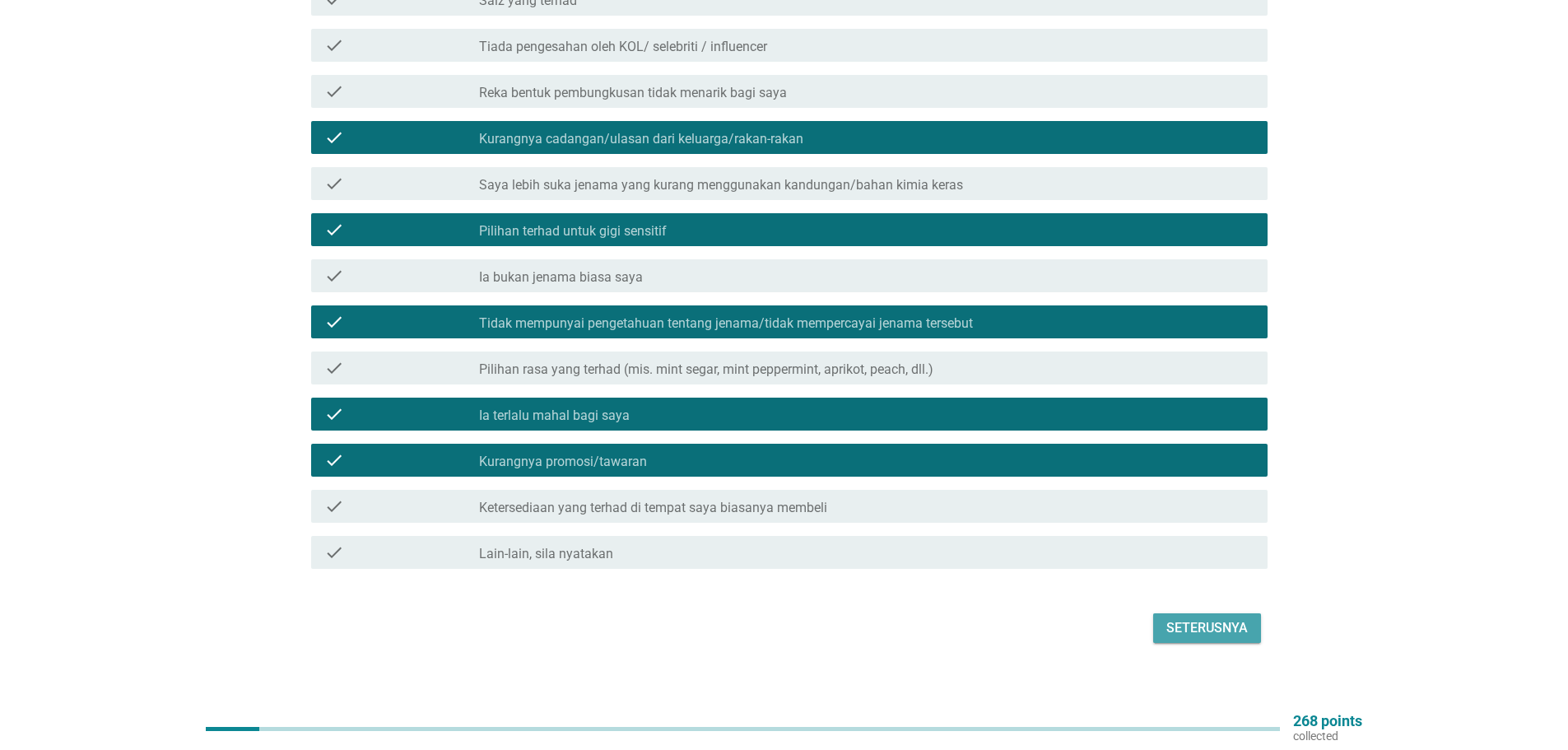
click at [1206, 618] on div "Seterusnya" at bounding box center [1207, 628] width 82 height 20
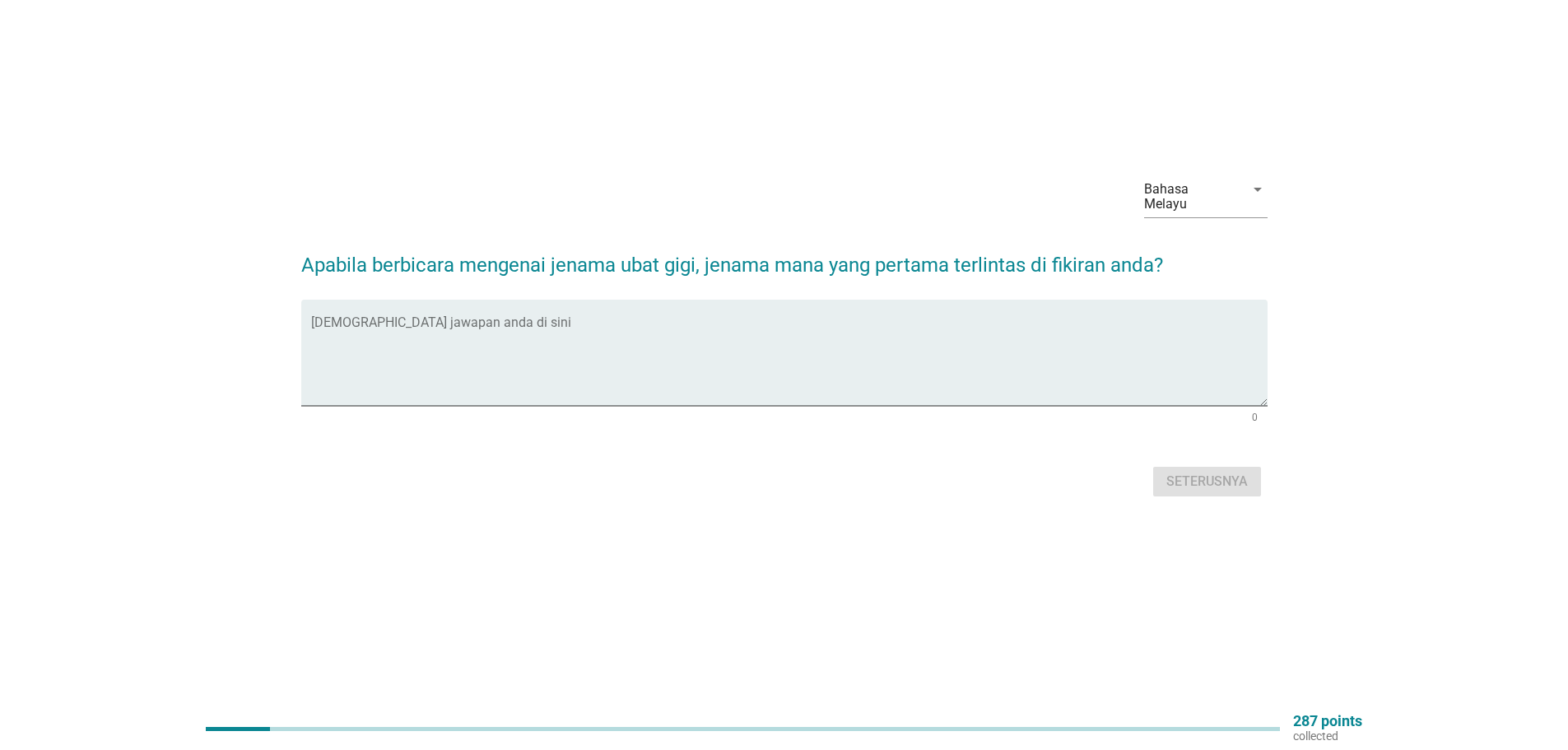
scroll to position [0, 0]
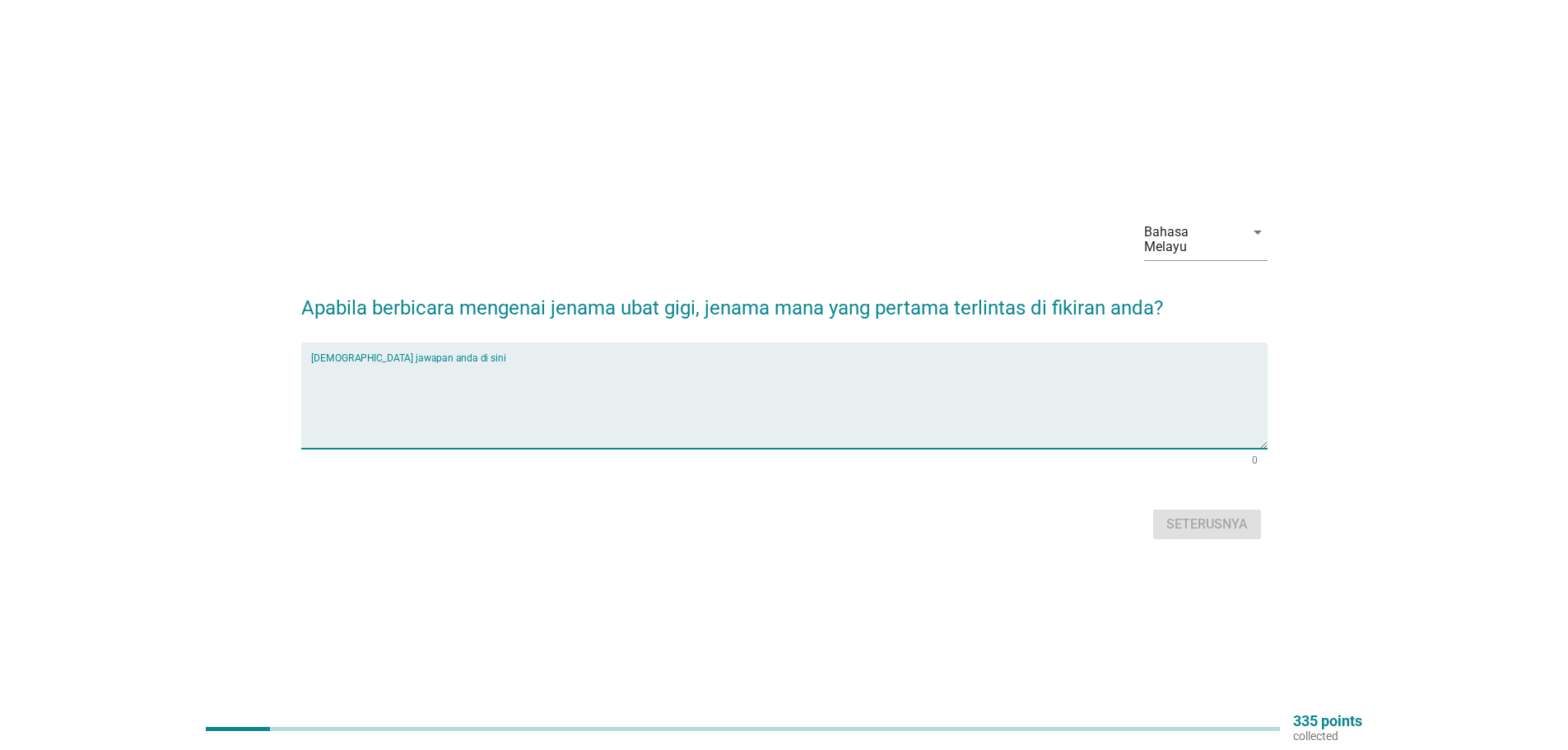
click at [630, 423] on textarea "Isikan jawapan anda di sini" at bounding box center [789, 406] width 956 height 87
click at [383, 382] on textarea "Isikan jawapan anda di sini" at bounding box center [789, 406] width 956 height 87
paste textarea "sensodyne"
type textarea "sensodyne"
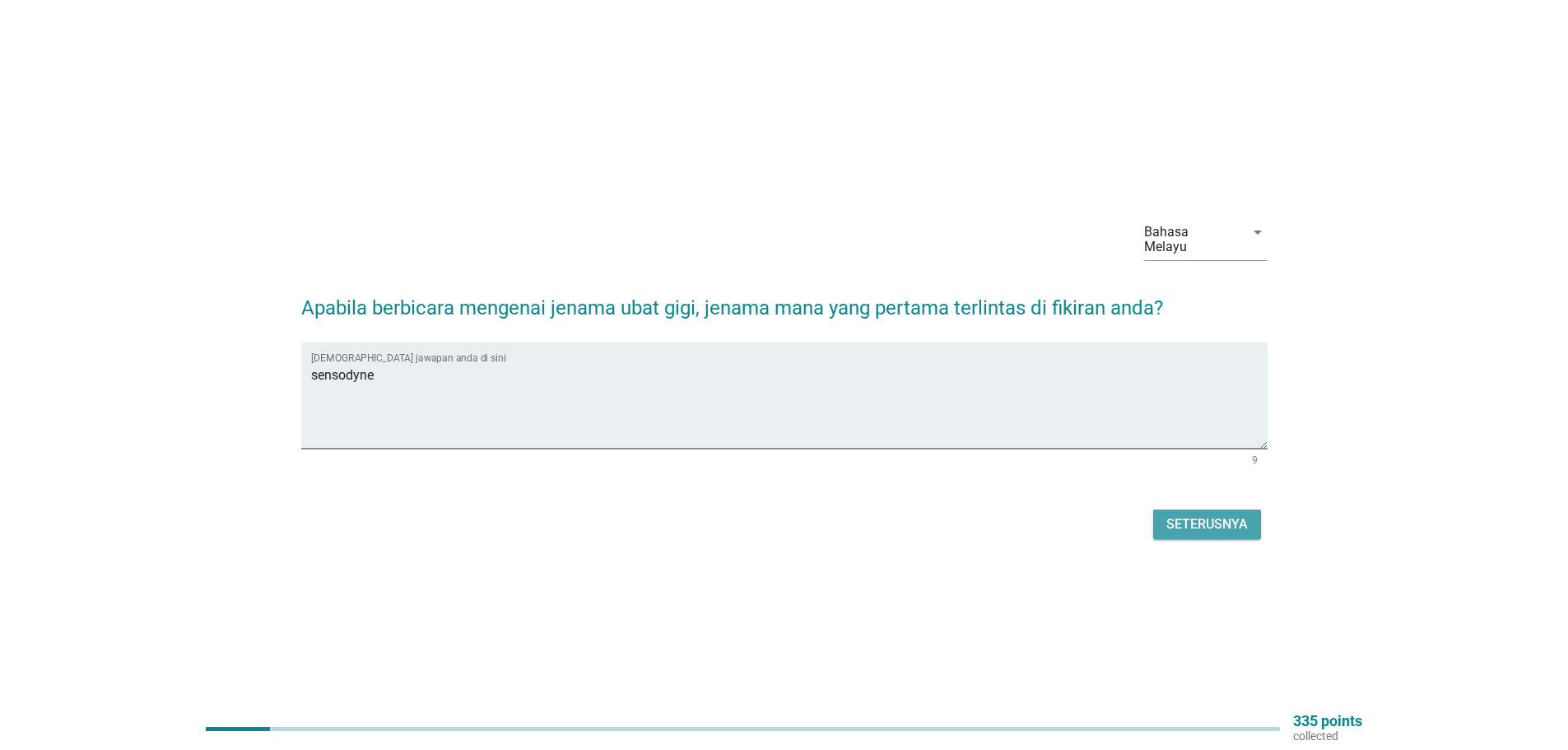
click at [1197, 514] on div "Seterusnya" at bounding box center [1207, 524] width 82 height 20
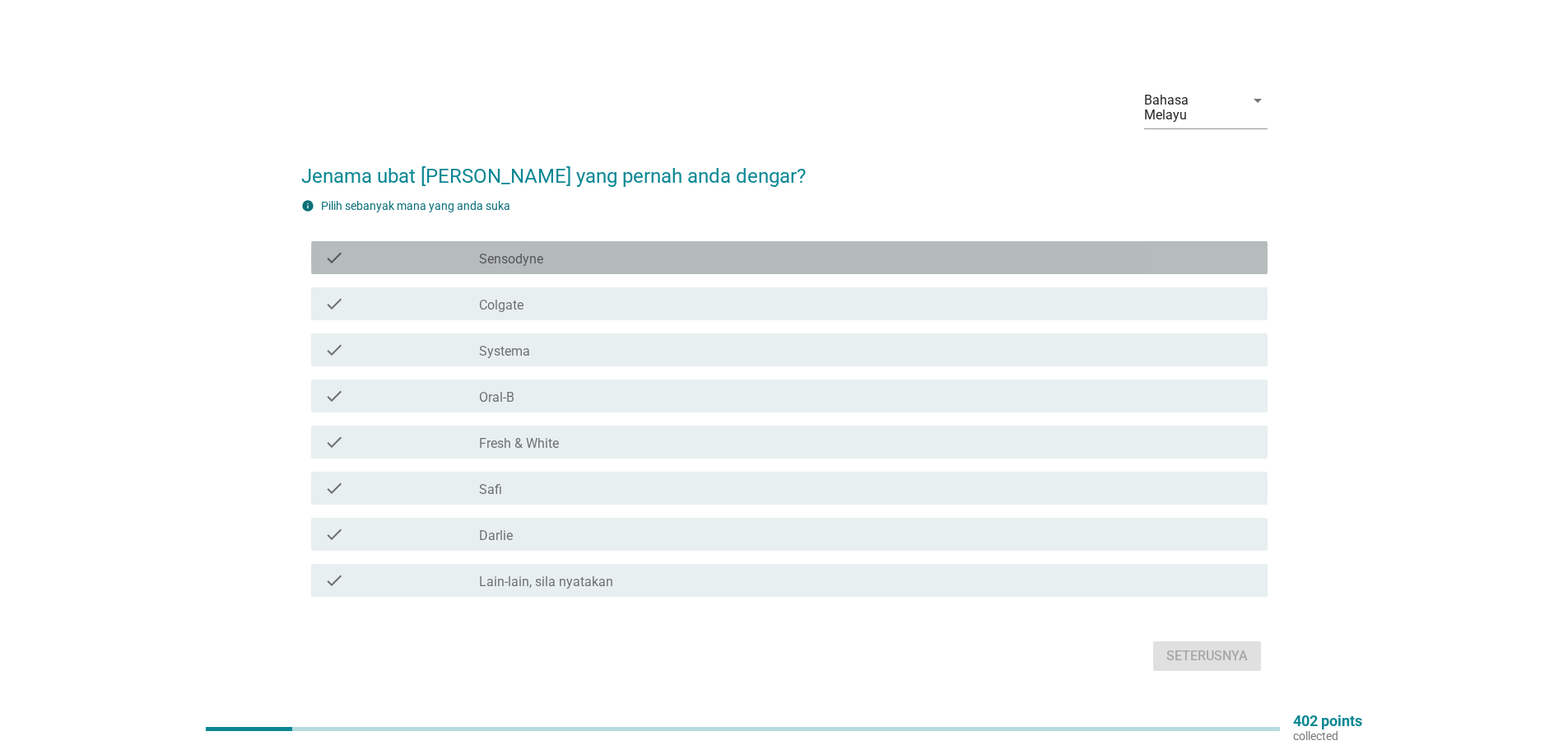
click at [512, 247] on div "check_box_outline_blank Sensodyne" at bounding box center [867, 257] width 775 height 20
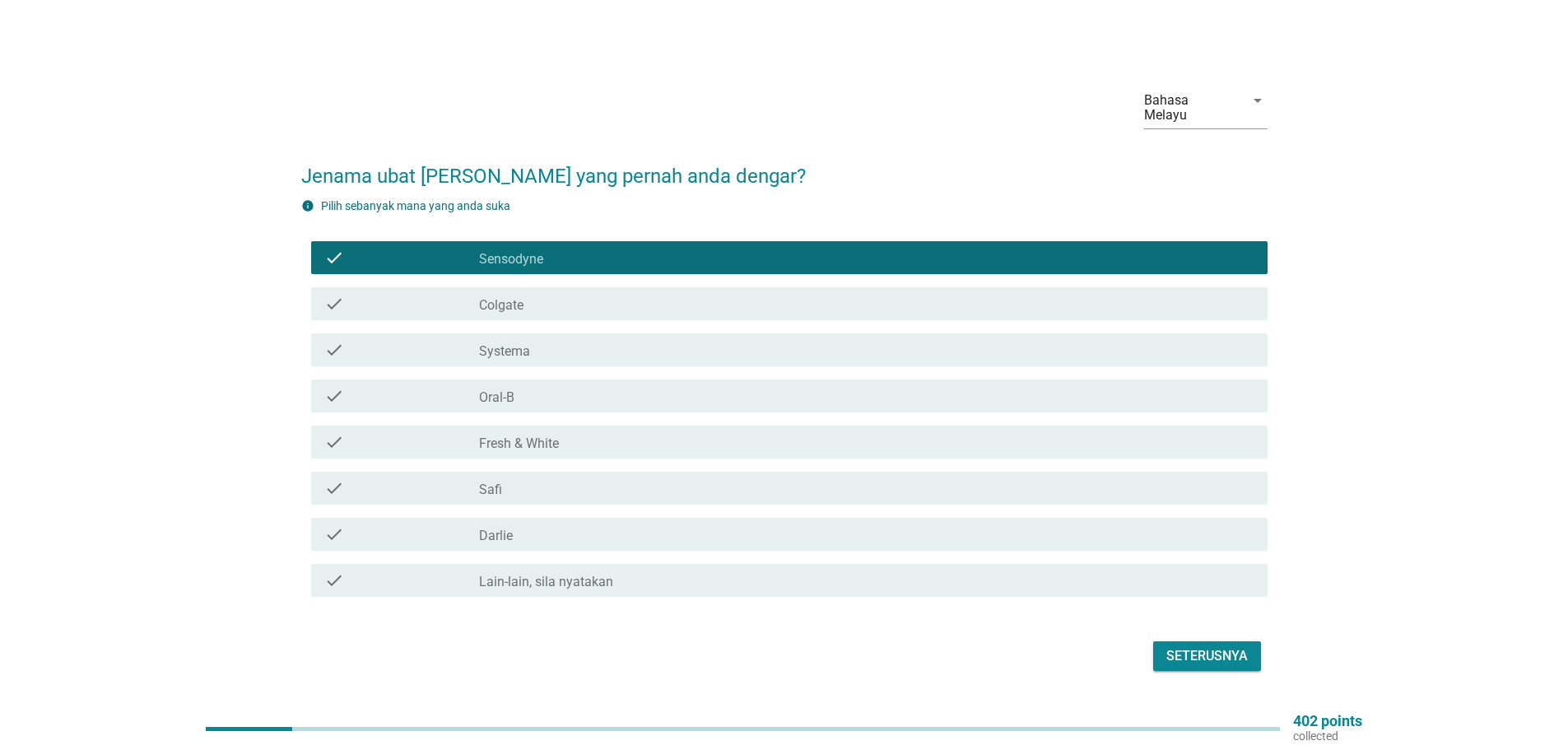
click at [486, 299] on label "Colgate" at bounding box center [501, 305] width 44 height 16
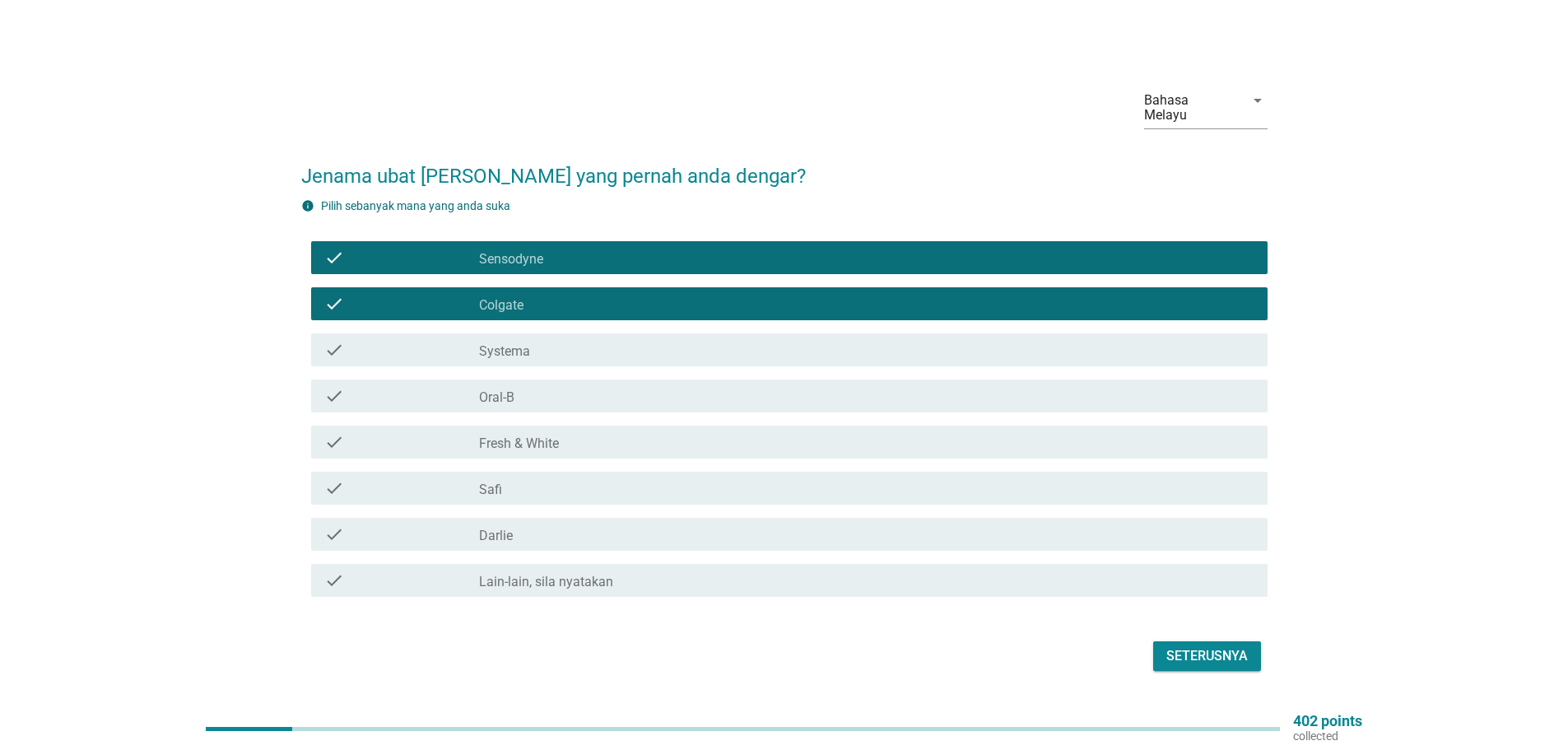
click at [506, 344] on label "Systema" at bounding box center [505, 351] width 51 height 16
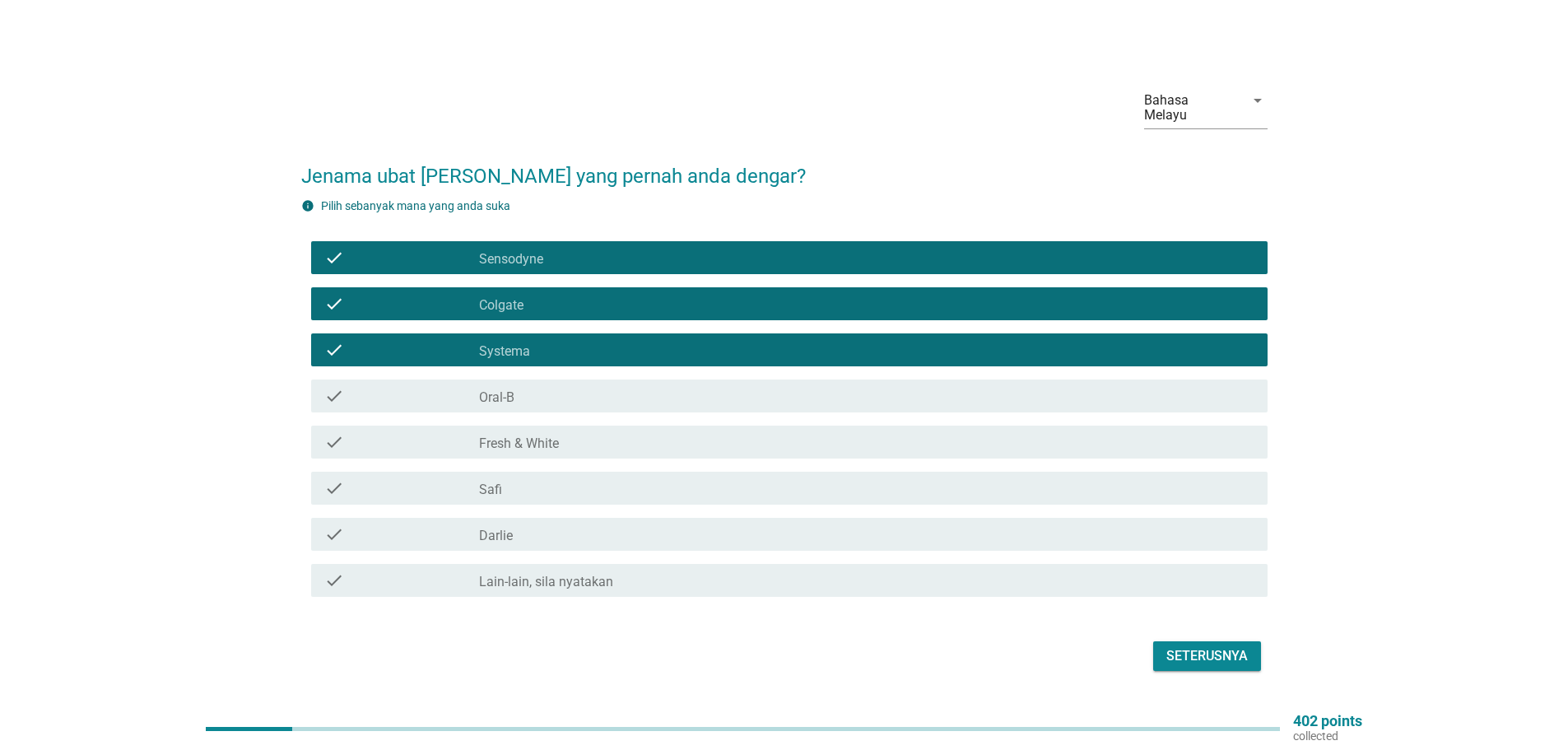
click at [502, 390] on label "Oral-B" at bounding box center [497, 397] width 36 height 16
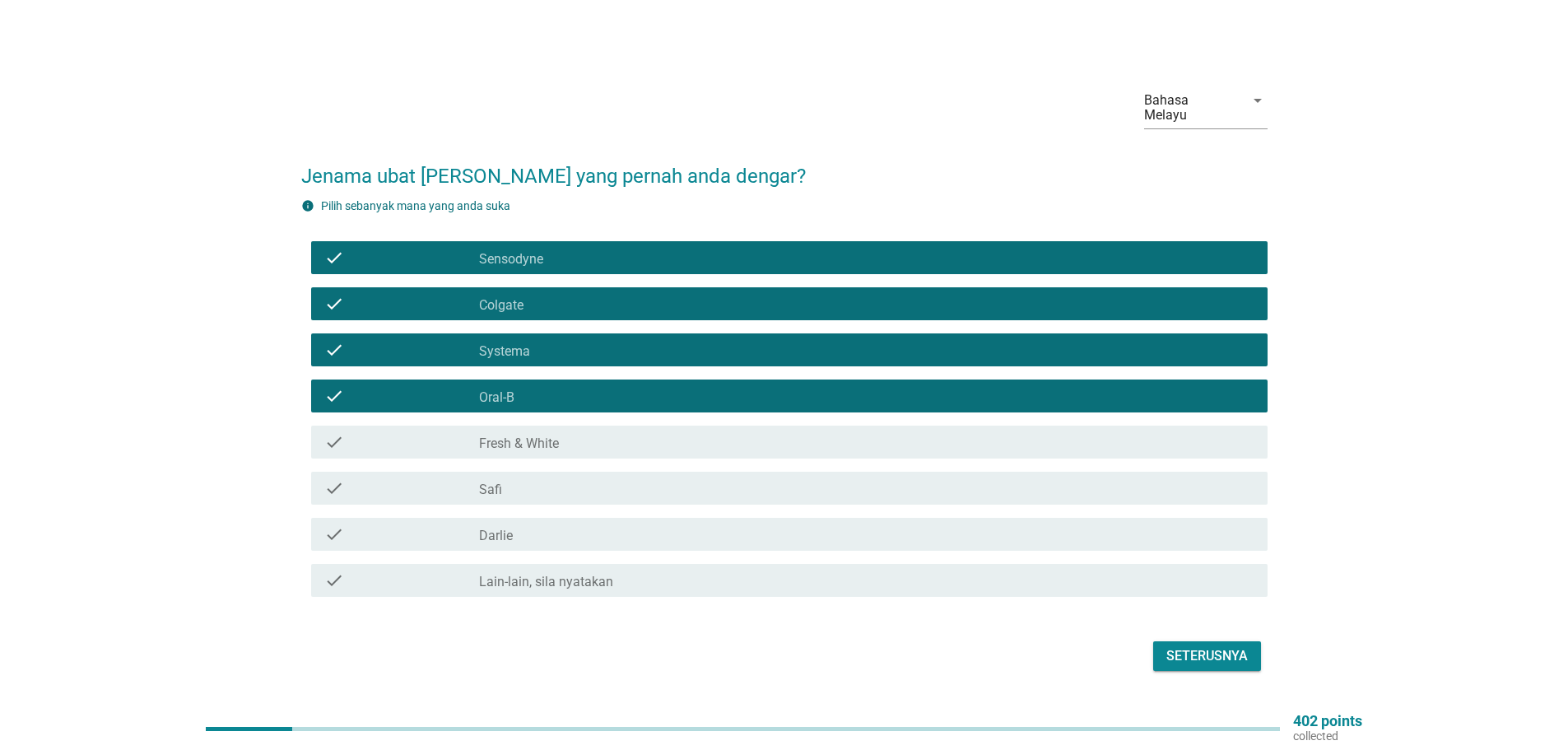
click at [507, 440] on label "Fresh & White" at bounding box center [519, 443] width 80 height 16
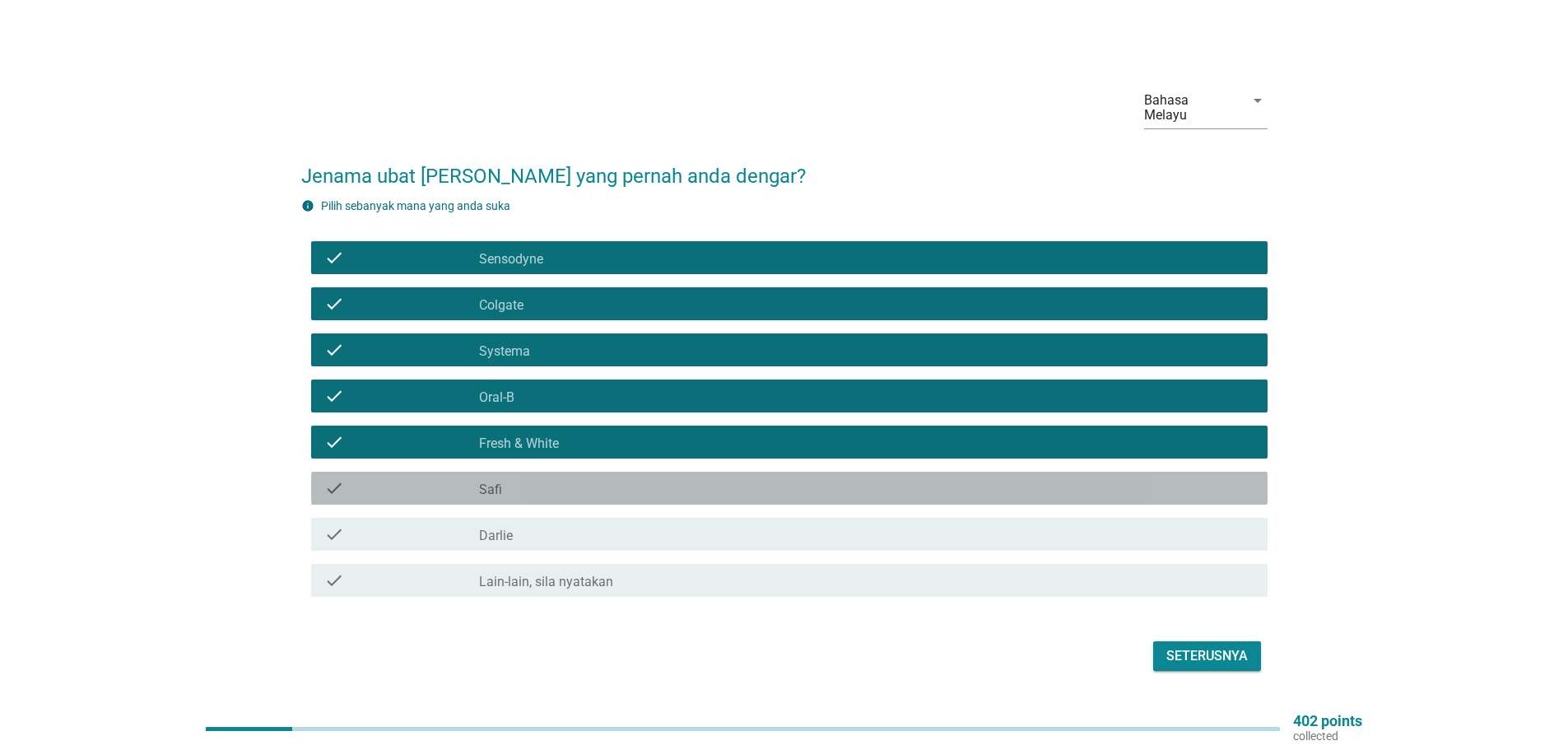
click at [490, 490] on label "Safi" at bounding box center [490, 489] width 23 height 16
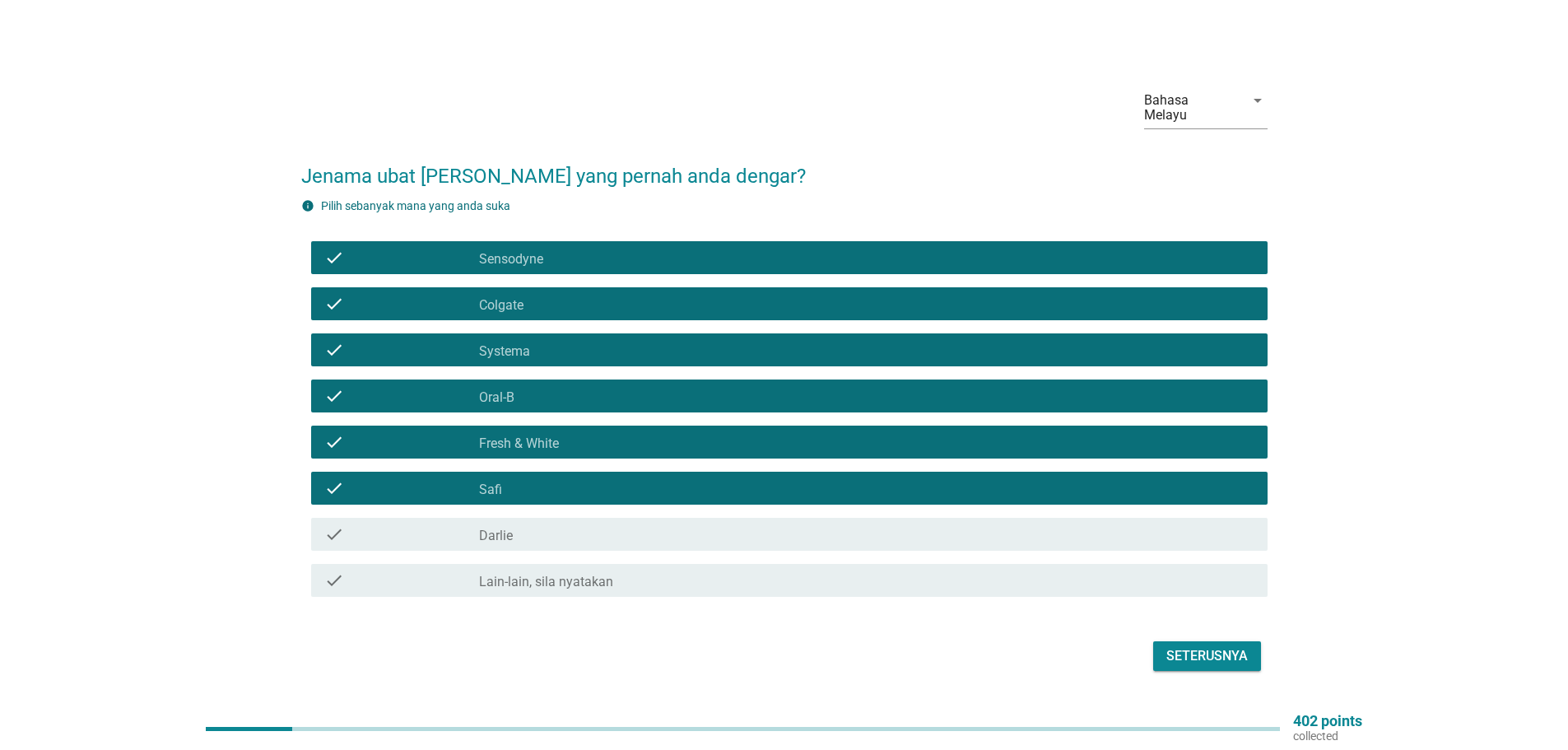
click at [499, 534] on label "Darlie" at bounding box center [496, 536] width 34 height 16
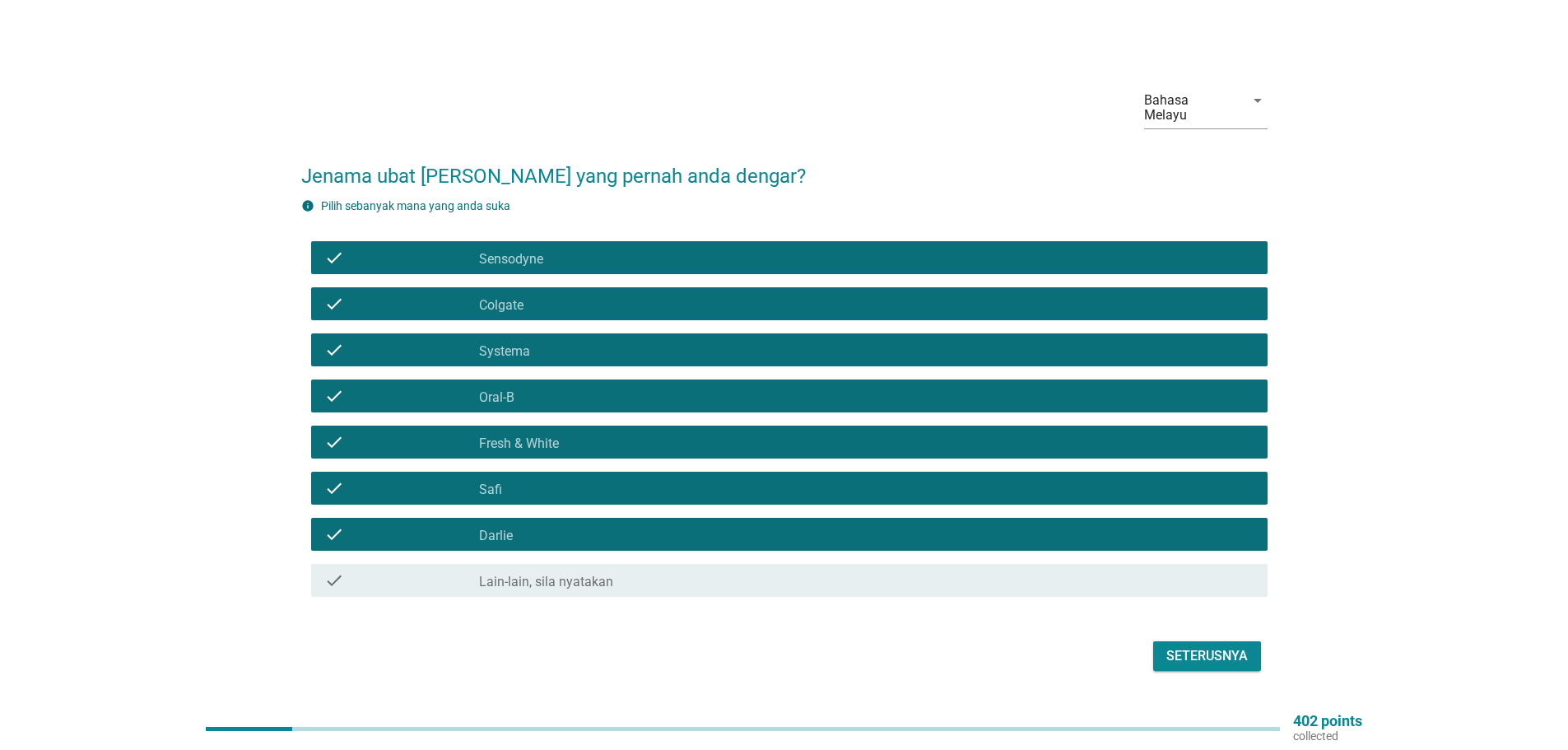
click at [1212, 656] on div "Seterusnya" at bounding box center [1207, 656] width 82 height 20
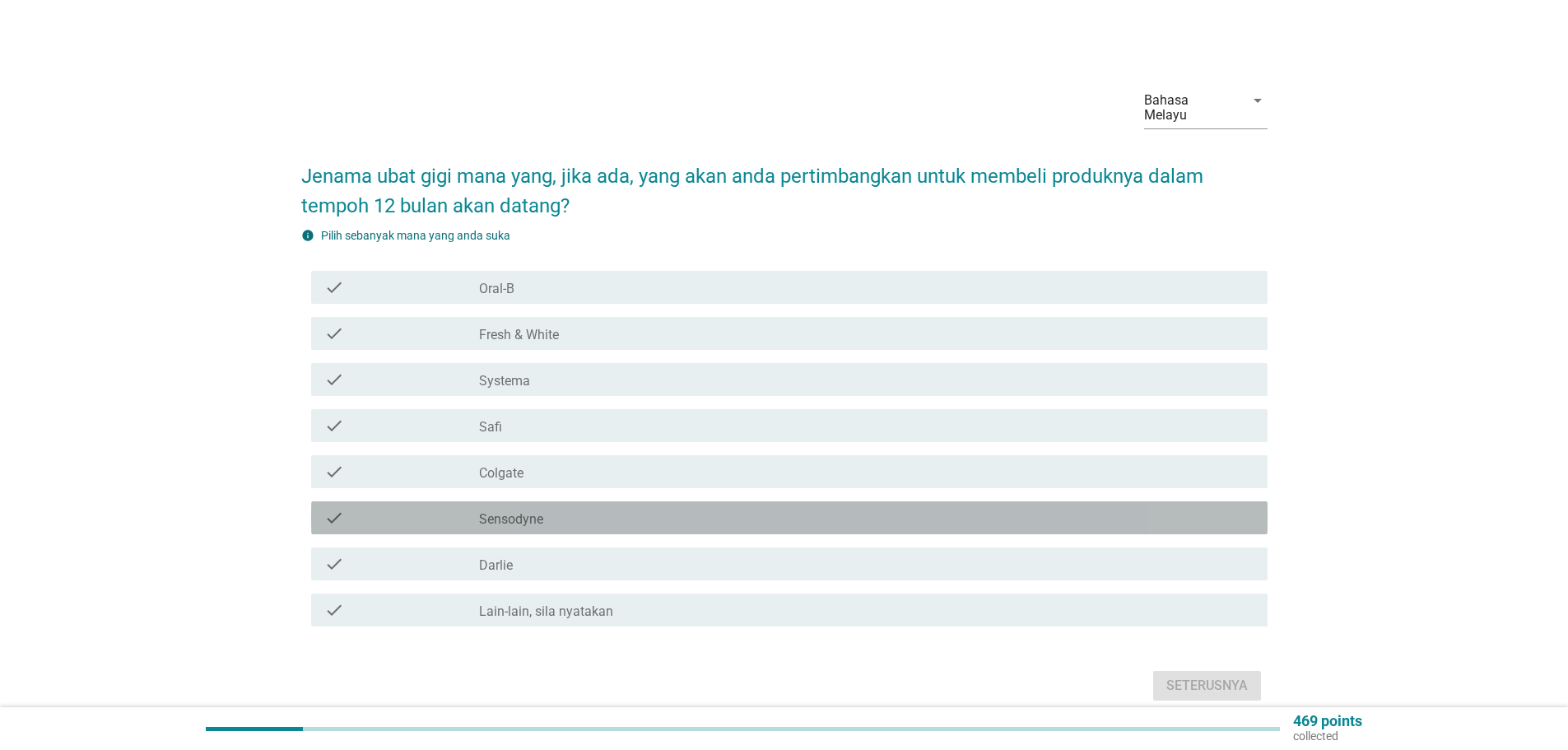
click at [501, 511] on label "Sensodyne" at bounding box center [512, 519] width 65 height 16
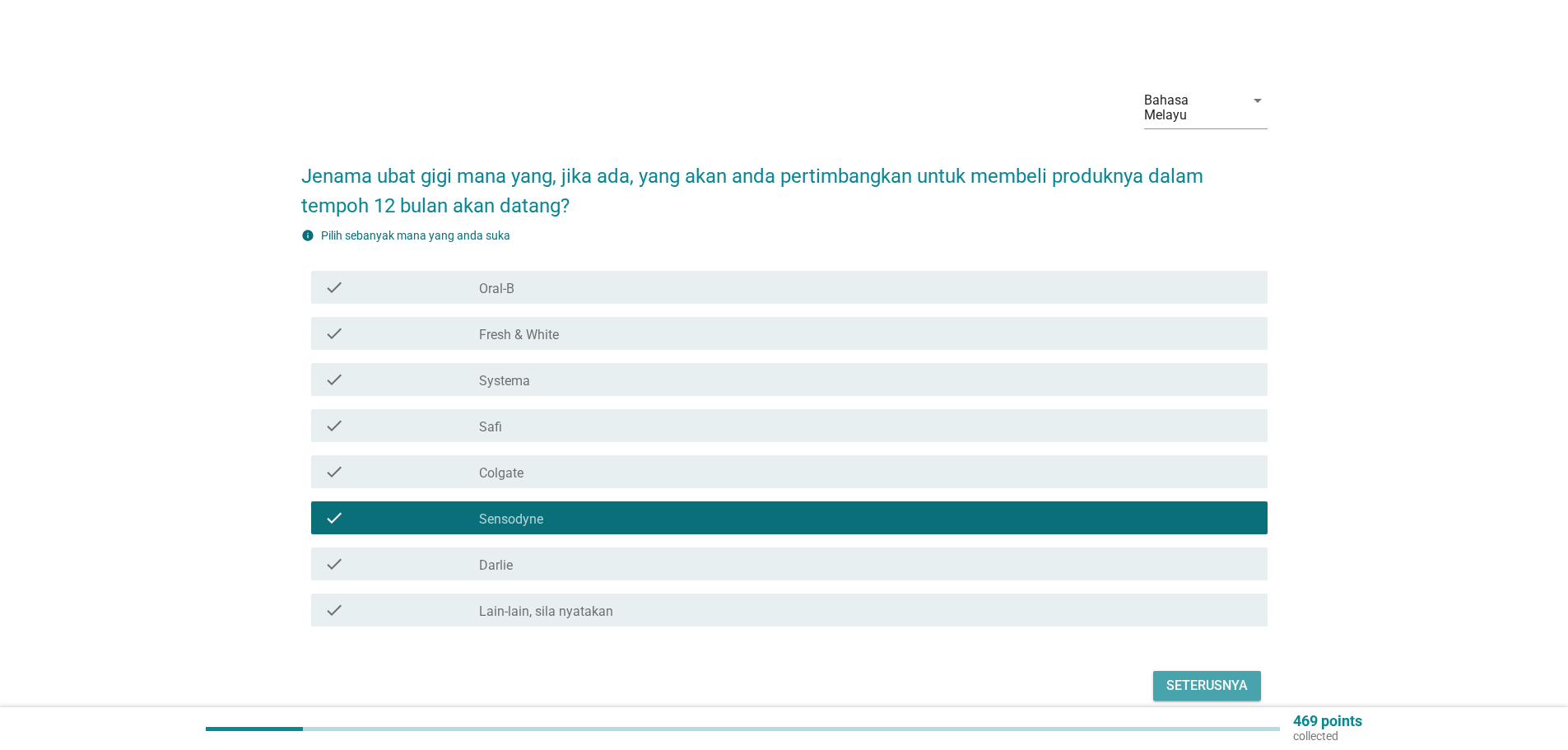
click at [1209, 676] on div "Seterusnya" at bounding box center [1207, 685] width 82 height 20
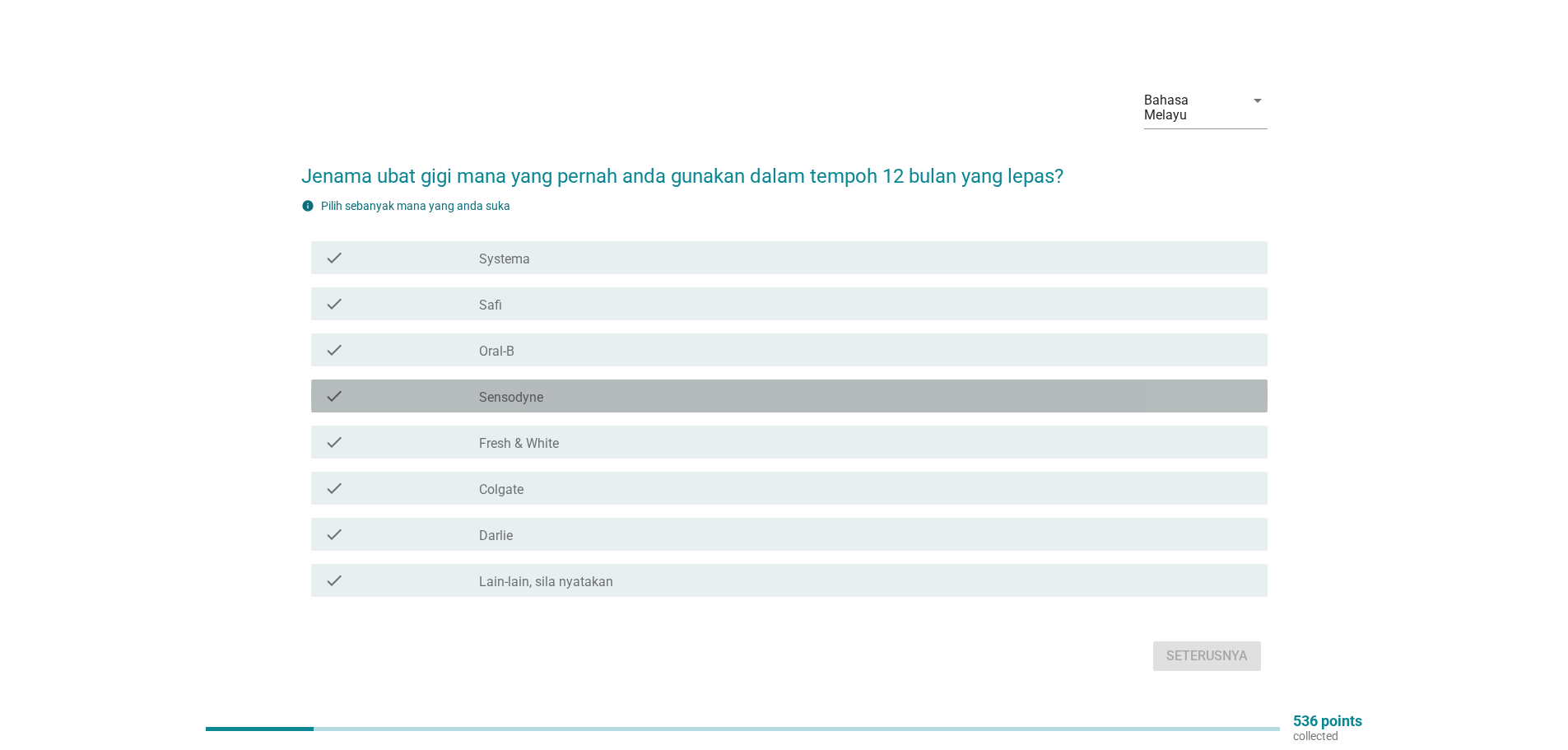
click at [509, 391] on label "Sensodyne" at bounding box center [512, 397] width 65 height 16
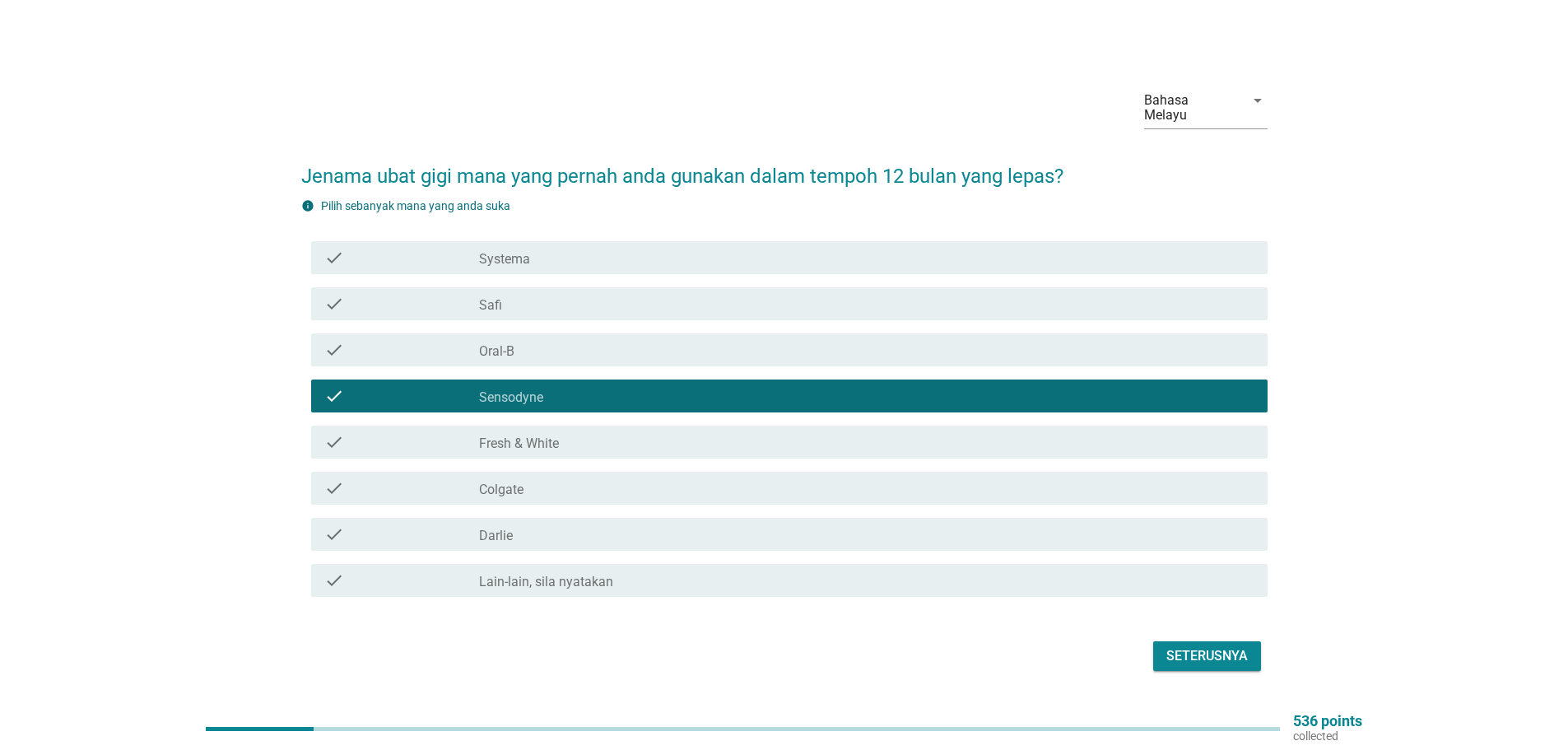
click at [1213, 646] on div "Seterusnya" at bounding box center [1207, 656] width 82 height 20
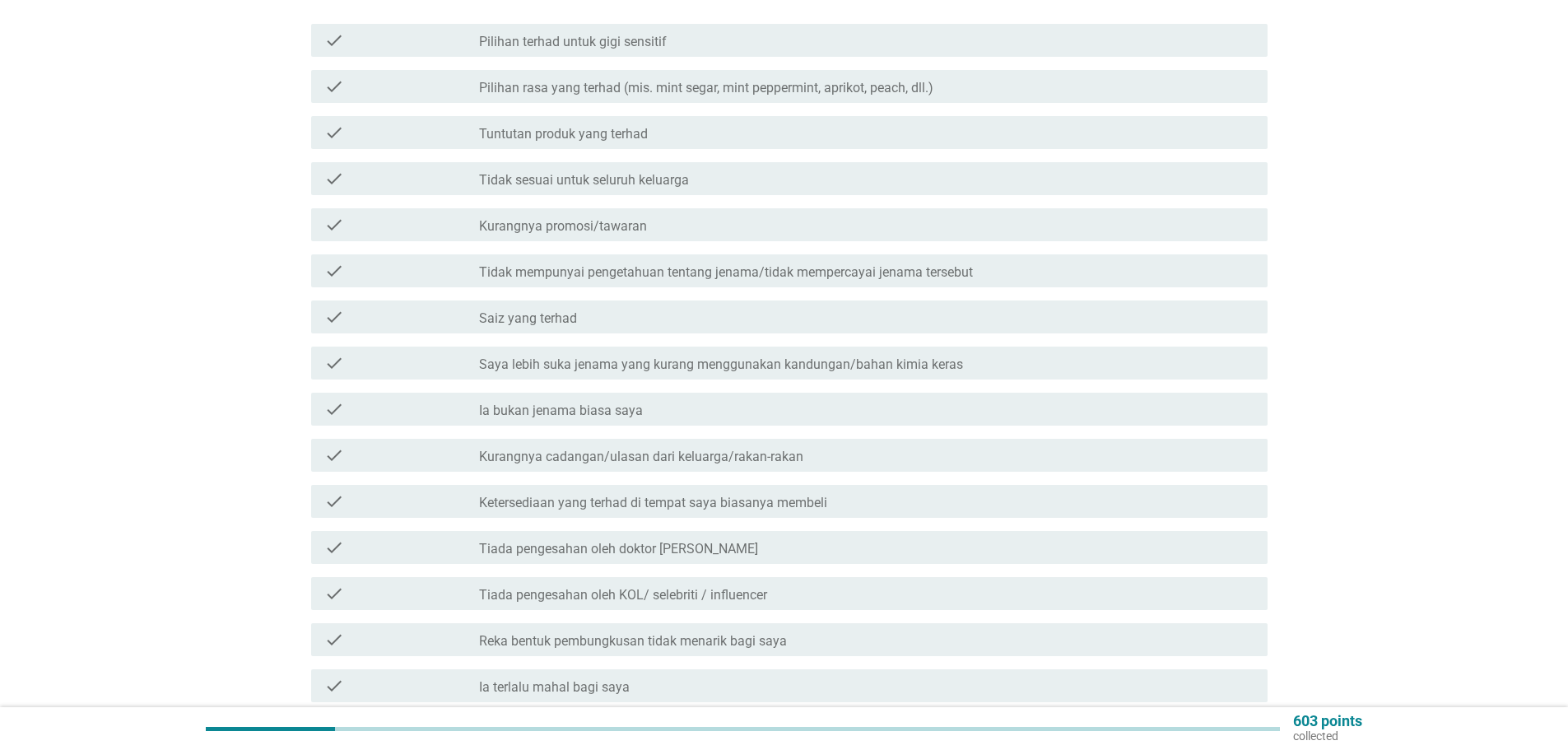
scroll to position [82, 0]
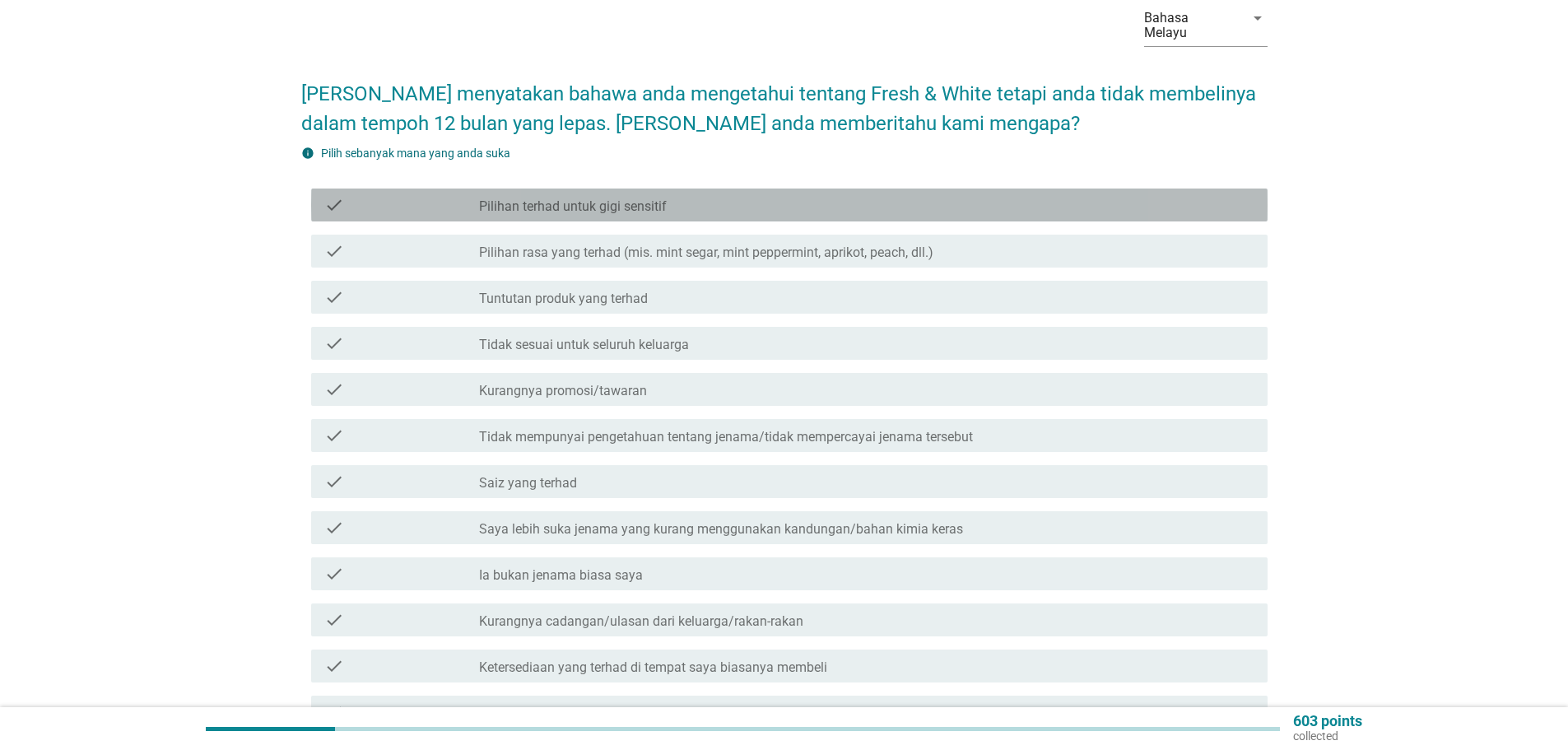
click at [563, 198] on label "Pilihan terhad untuk gigi sensitif" at bounding box center [573, 206] width 188 height 16
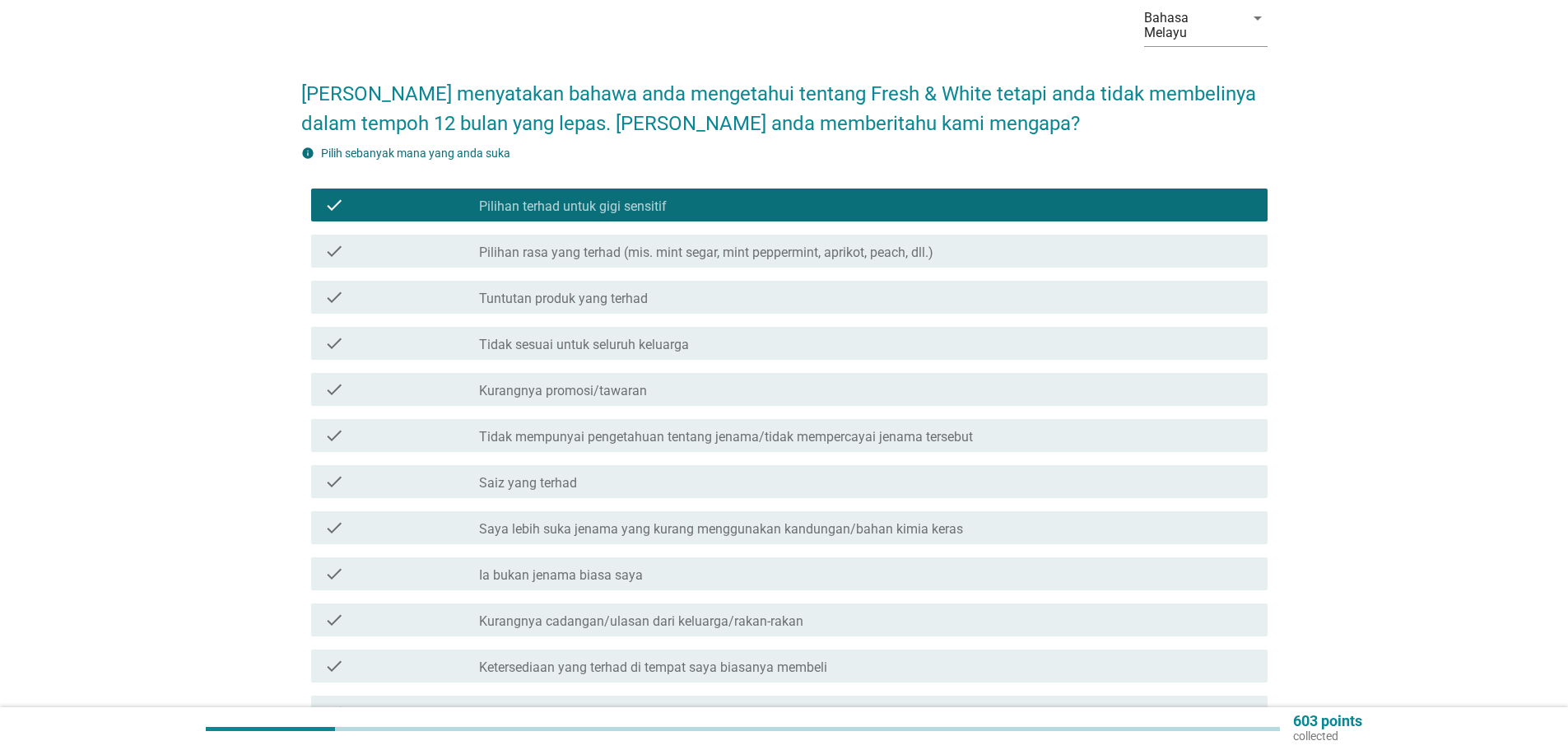
click at [594, 383] on label "Kurangnya promosi/tawaran" at bounding box center [563, 390] width 168 height 16
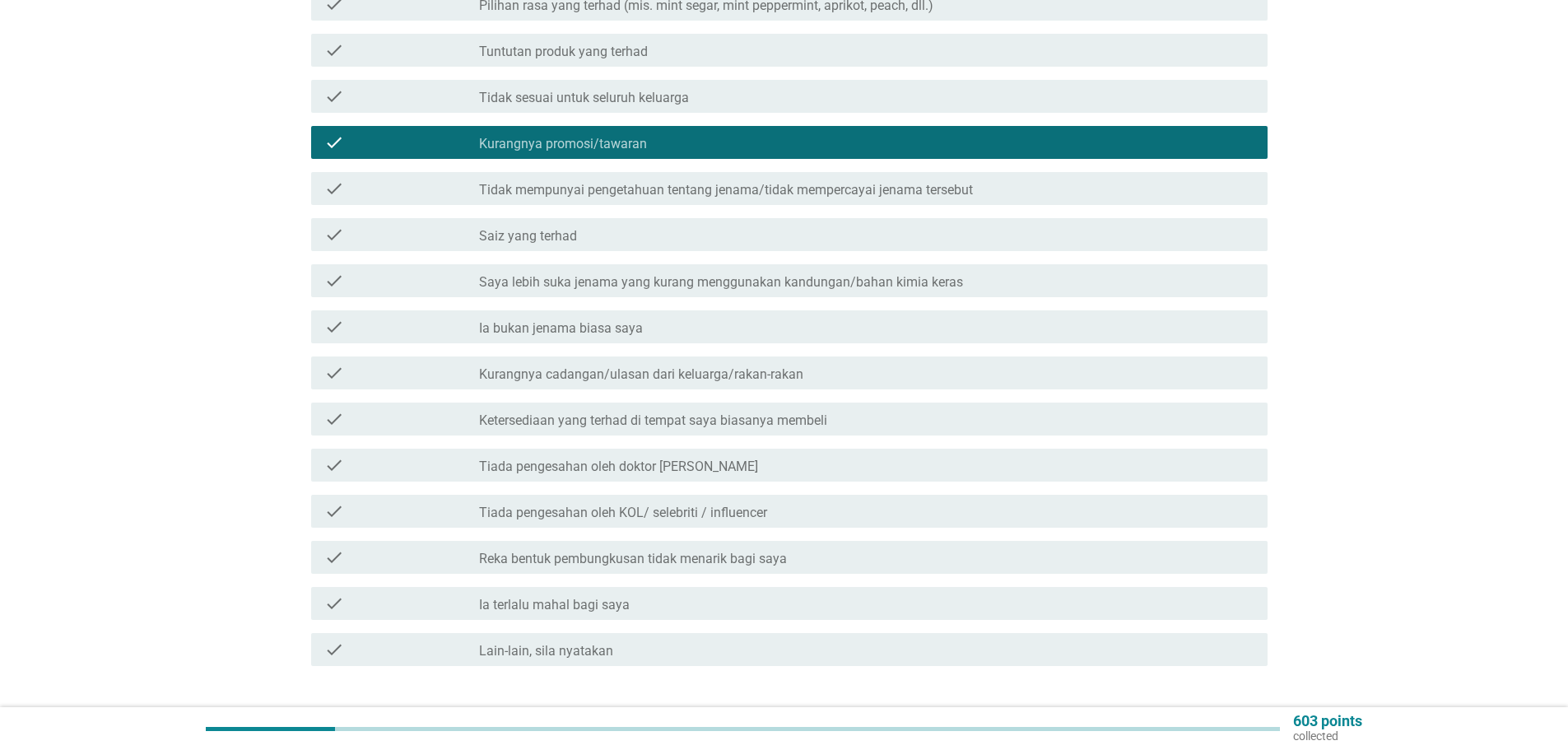
scroll to position [412, 0]
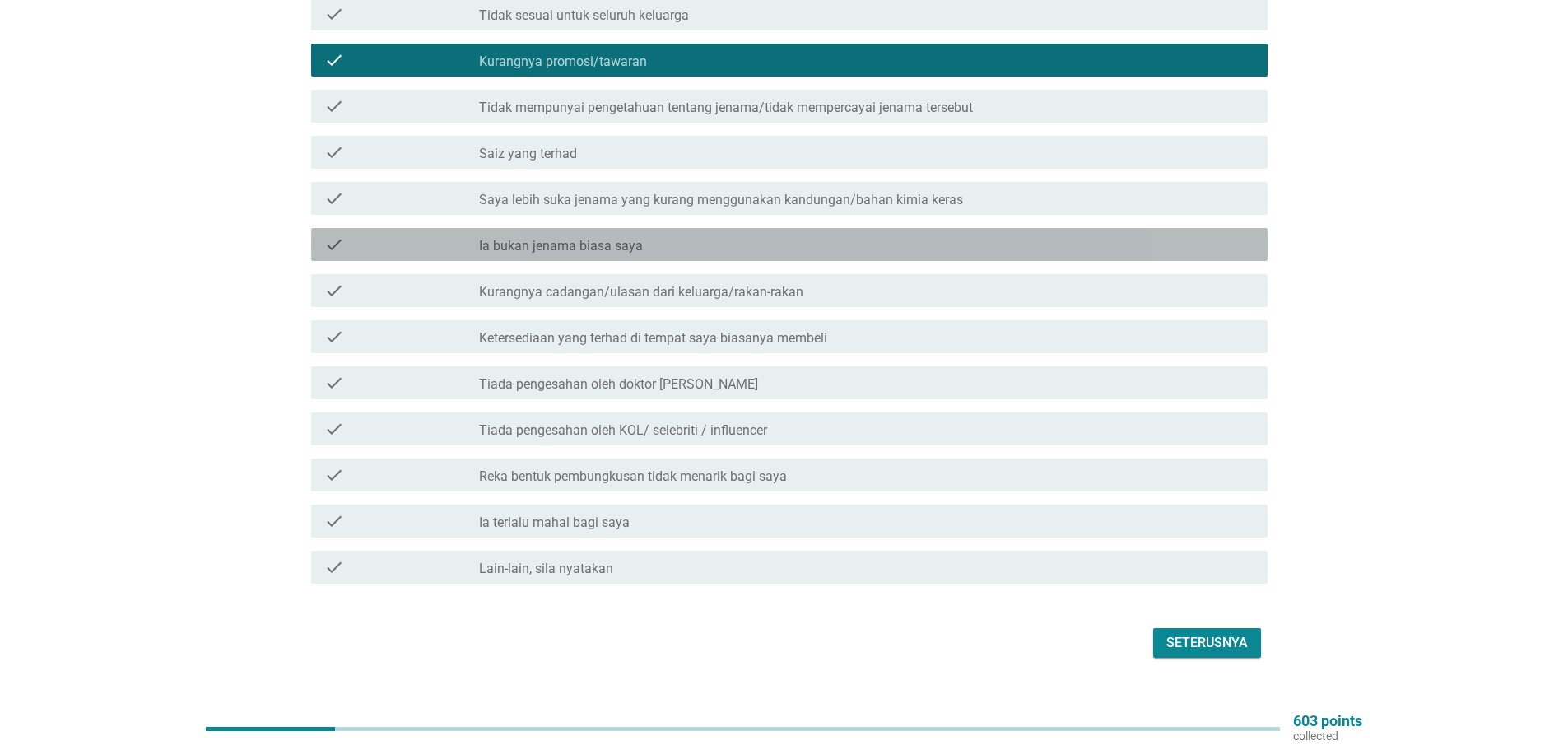
click at [609, 238] on label "Ia bukan jenama biasa saya" at bounding box center [561, 246] width 164 height 16
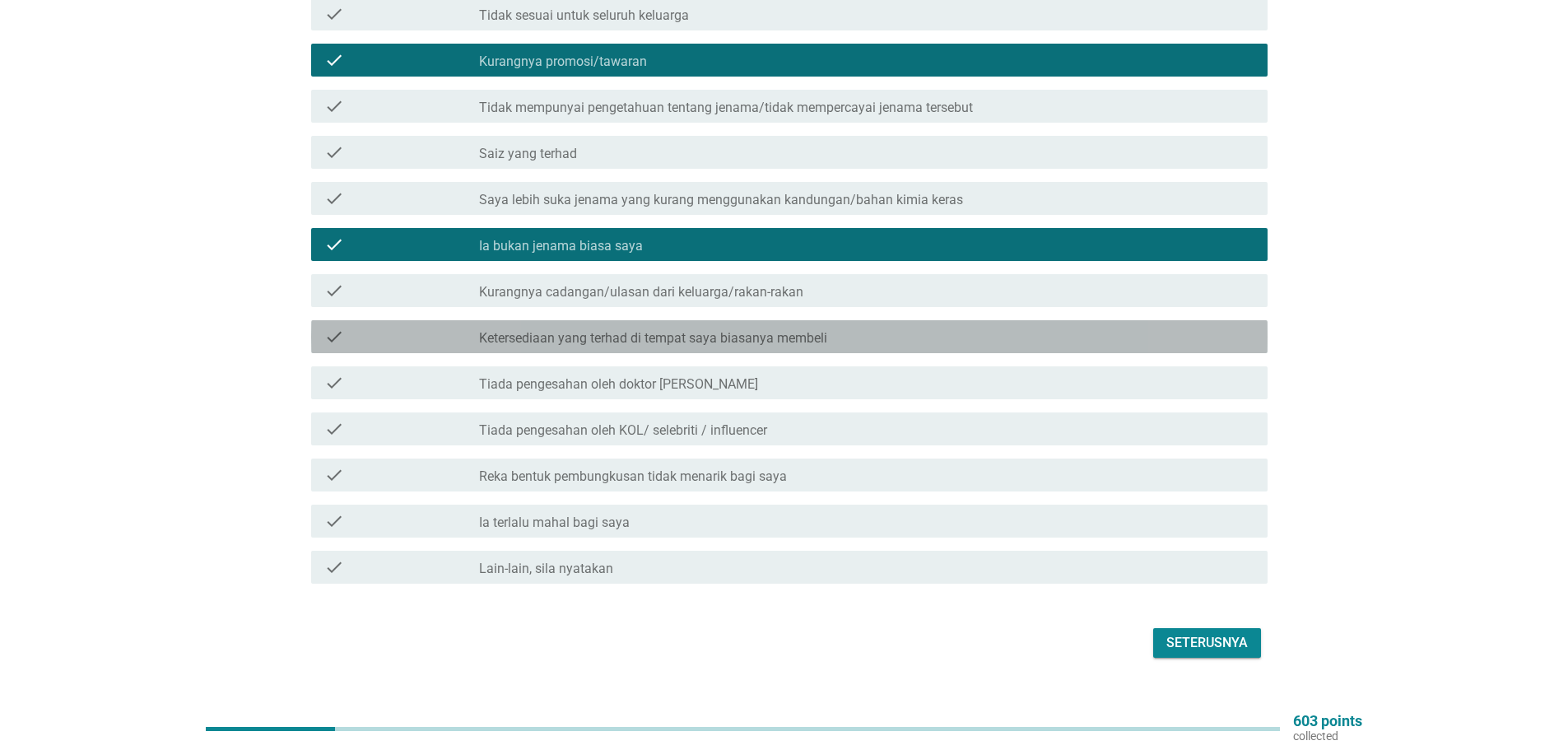
click at [737, 330] on label "Ketersediaan yang terhad di tempat saya biasanya membeli" at bounding box center [654, 338] width 348 height 16
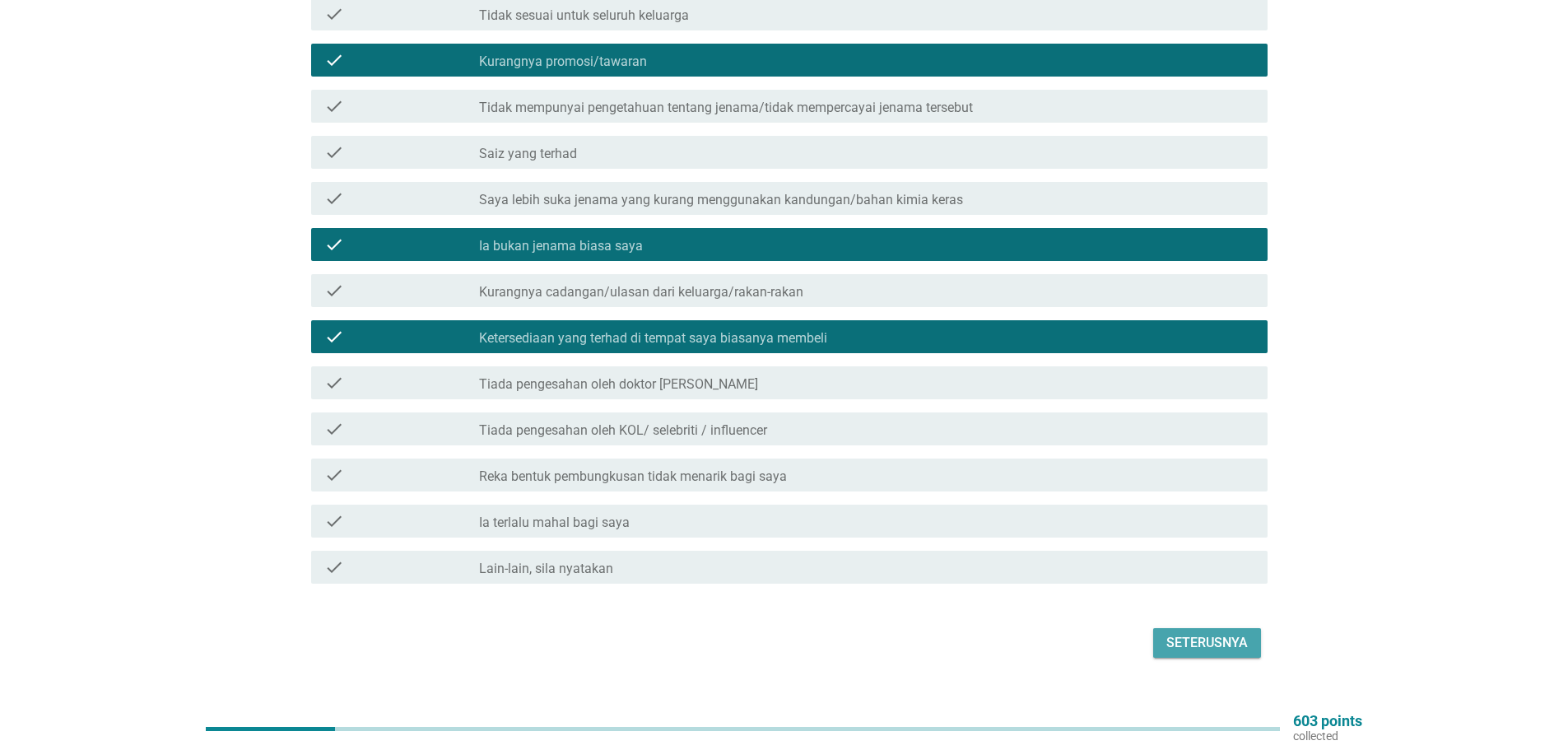
click at [1207, 634] on div "Seterusnya" at bounding box center [1207, 643] width 82 height 20
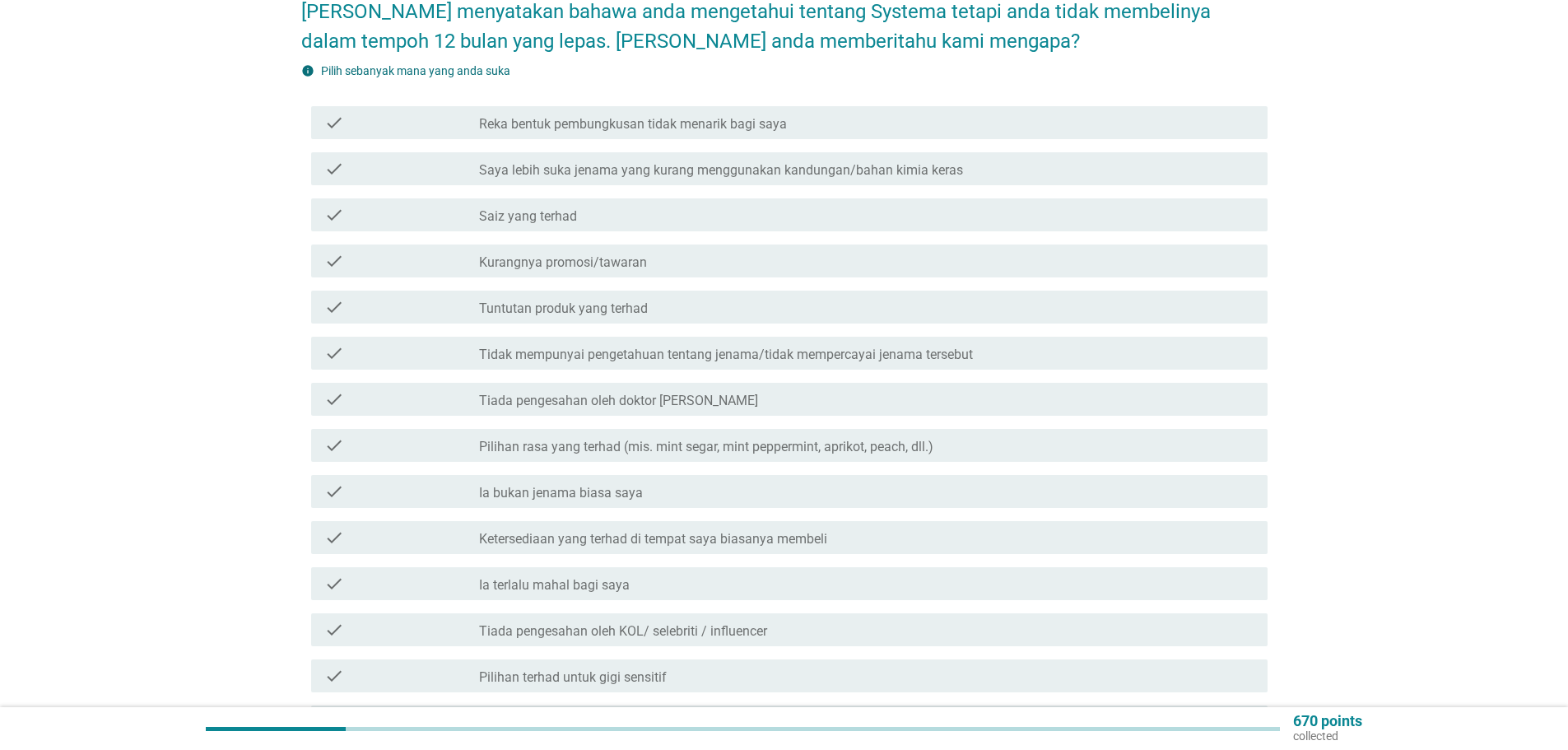
scroll to position [329, 0]
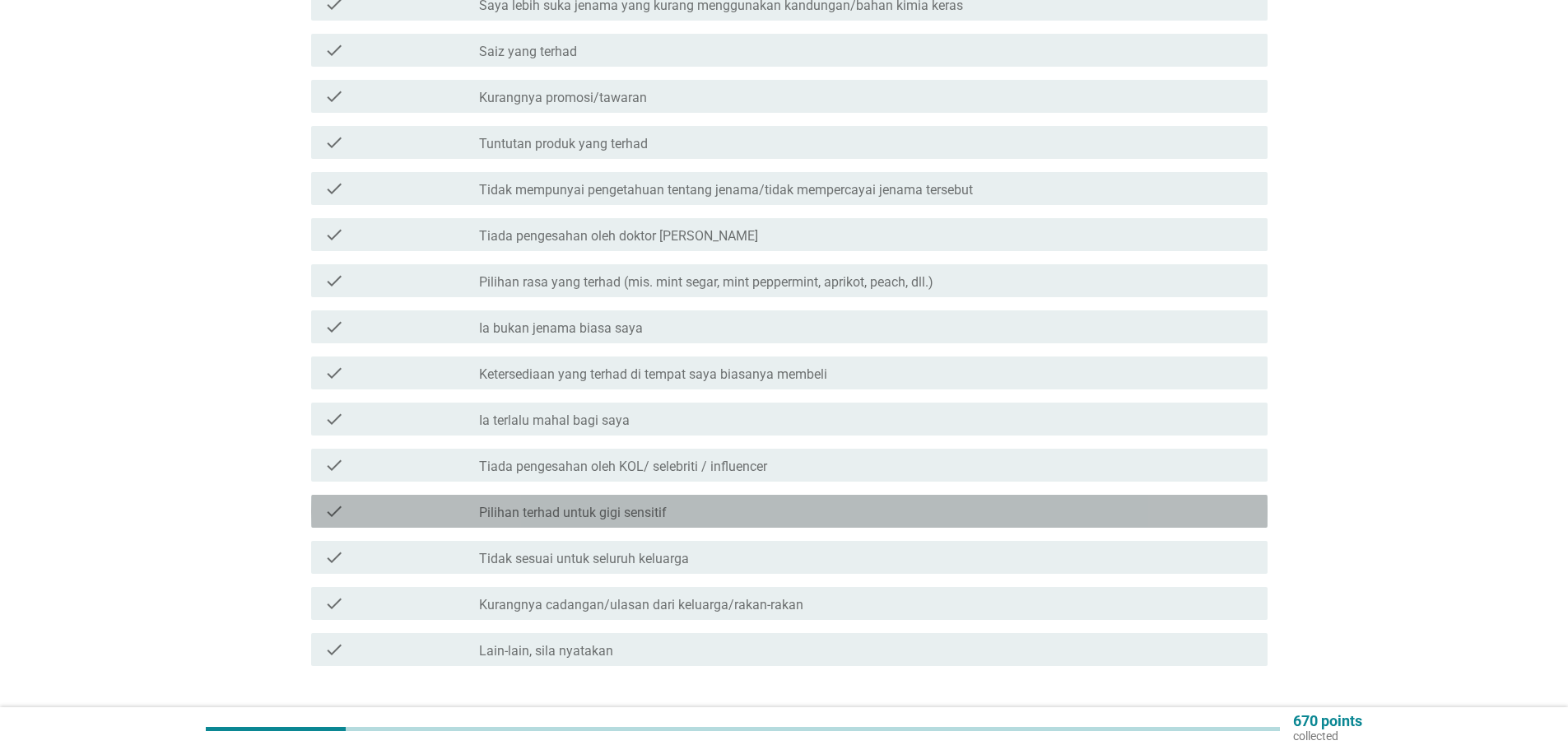
click at [520, 505] on label "Pilihan terhad untuk gigi sensitif" at bounding box center [573, 513] width 188 height 16
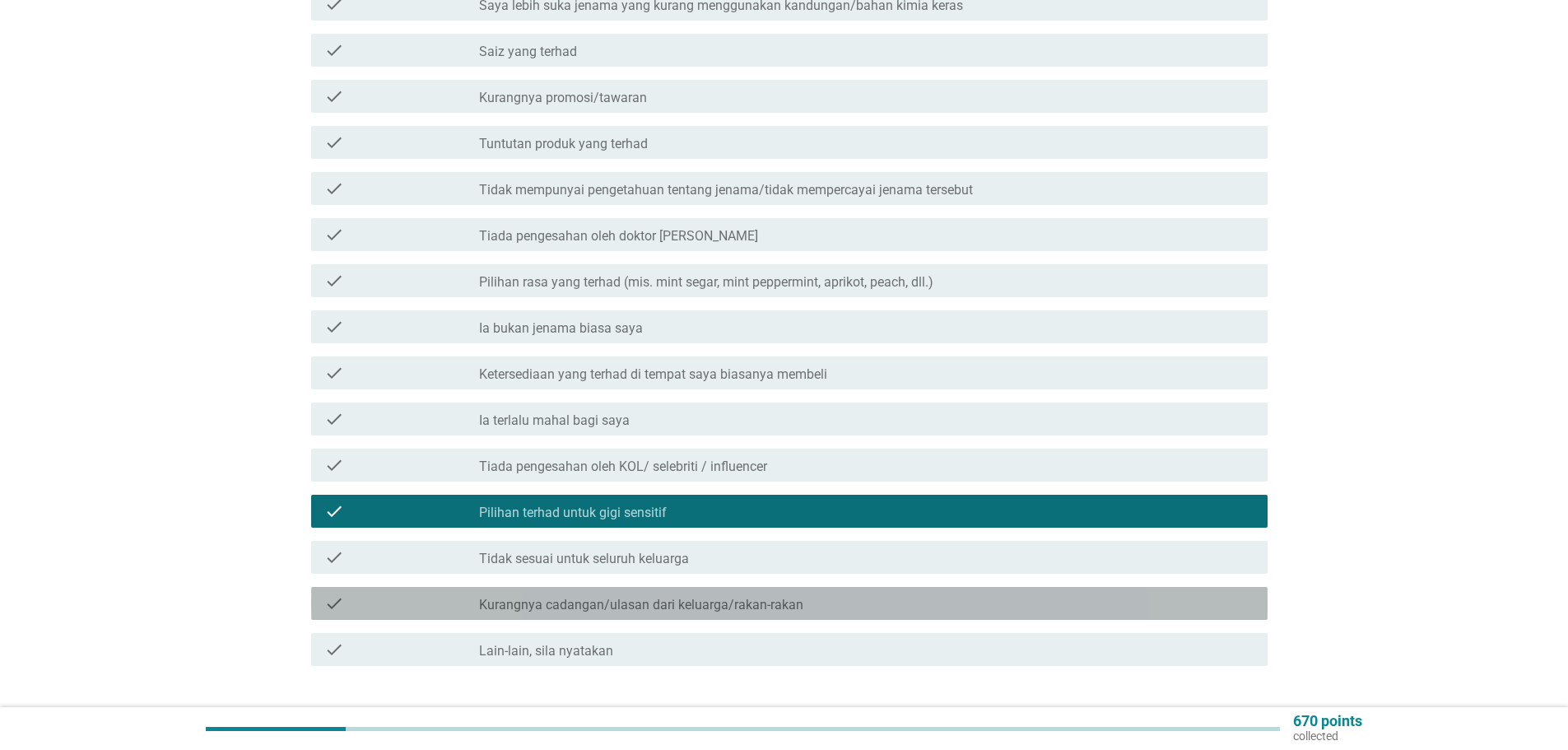
click at [529, 597] on label "Kurangnya cadangan/ulasan dari keluarga/rakan-rakan" at bounding box center [642, 605] width 325 height 16
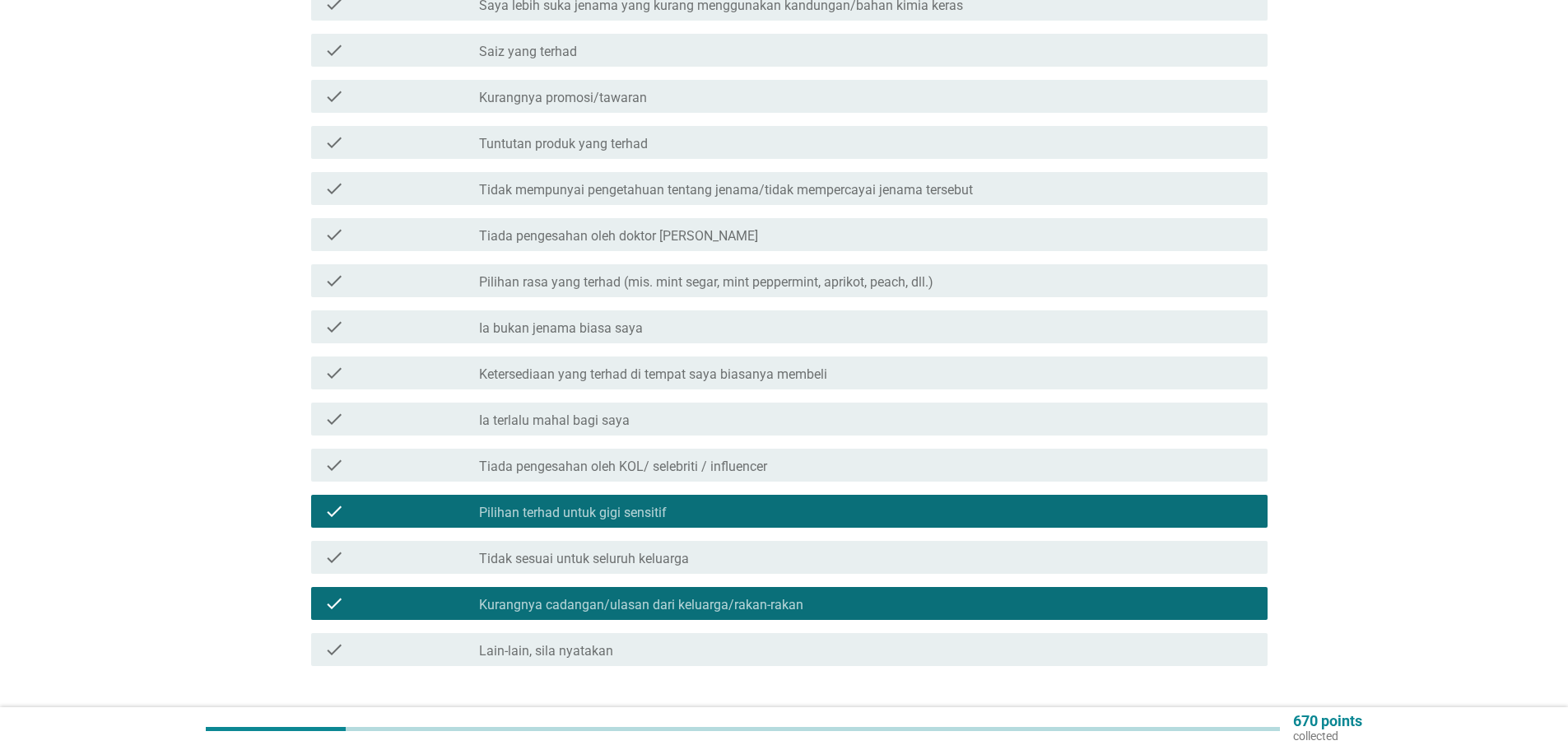
scroll to position [165, 0]
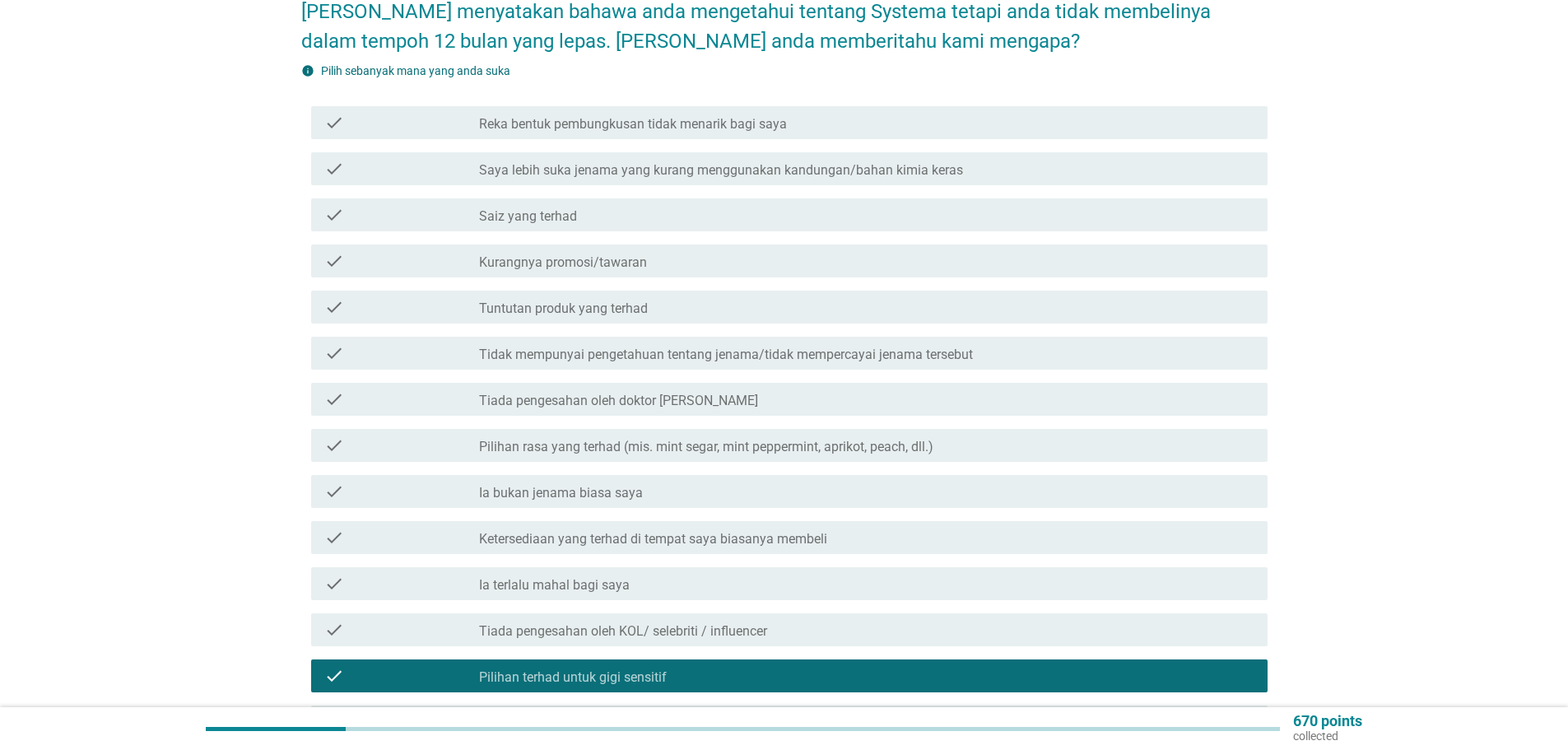
click at [608, 347] on label "Tidak mempunyai pengetahuan tentang jenama/tidak mempercayai jenama tersebut" at bounding box center [726, 355] width 494 height 16
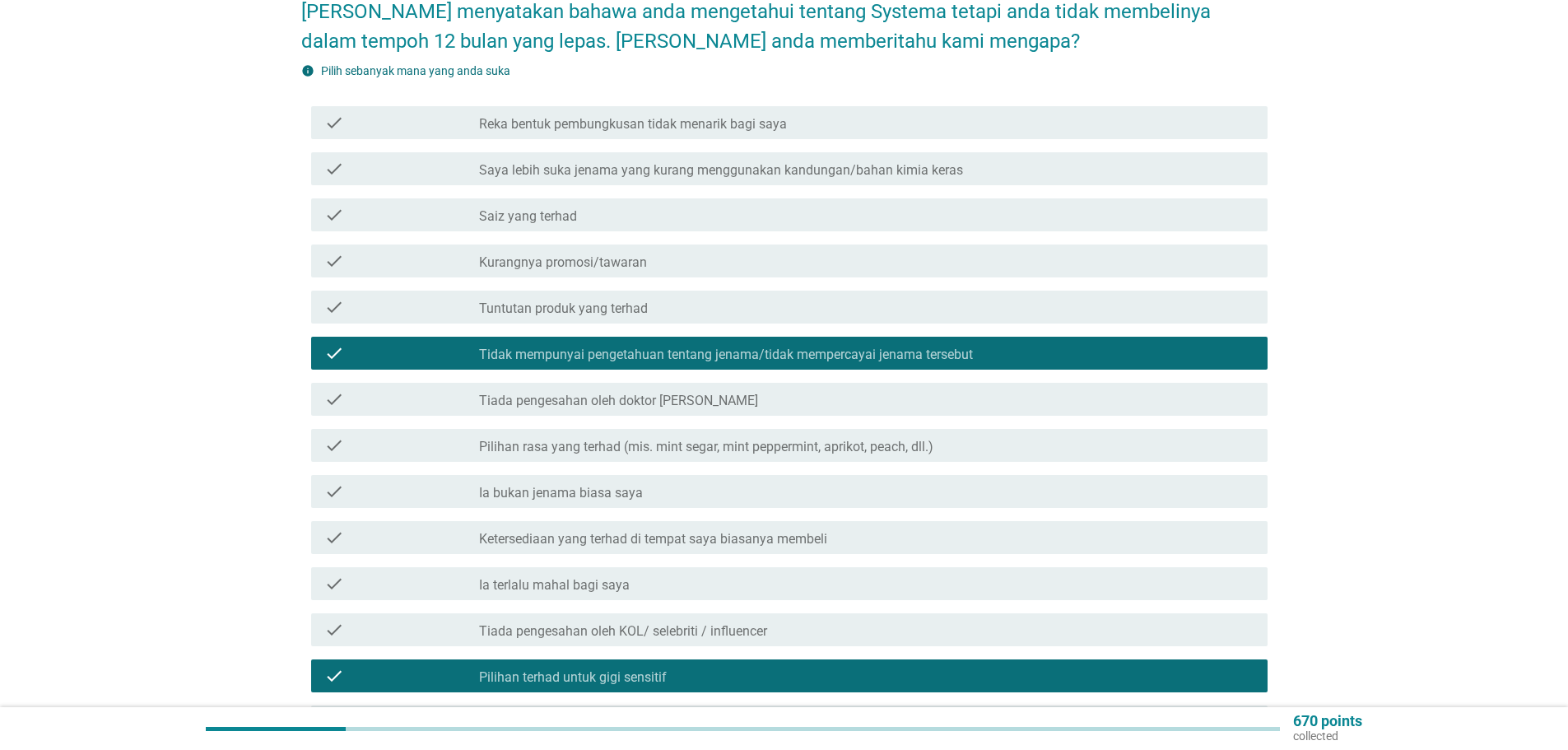
scroll to position [82, 0]
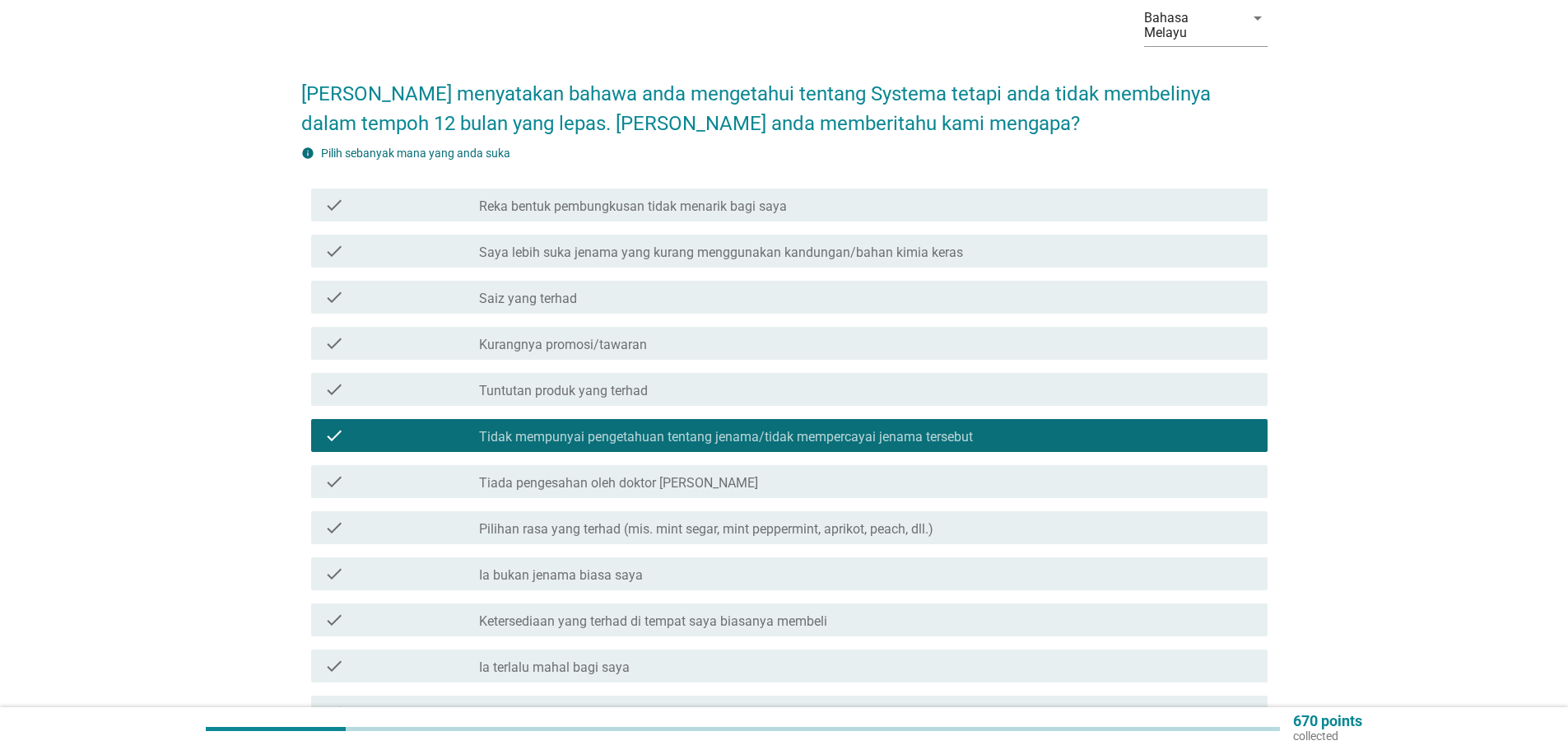
click at [609, 337] on label "Kurangnya promosi/tawaran" at bounding box center [563, 344] width 168 height 16
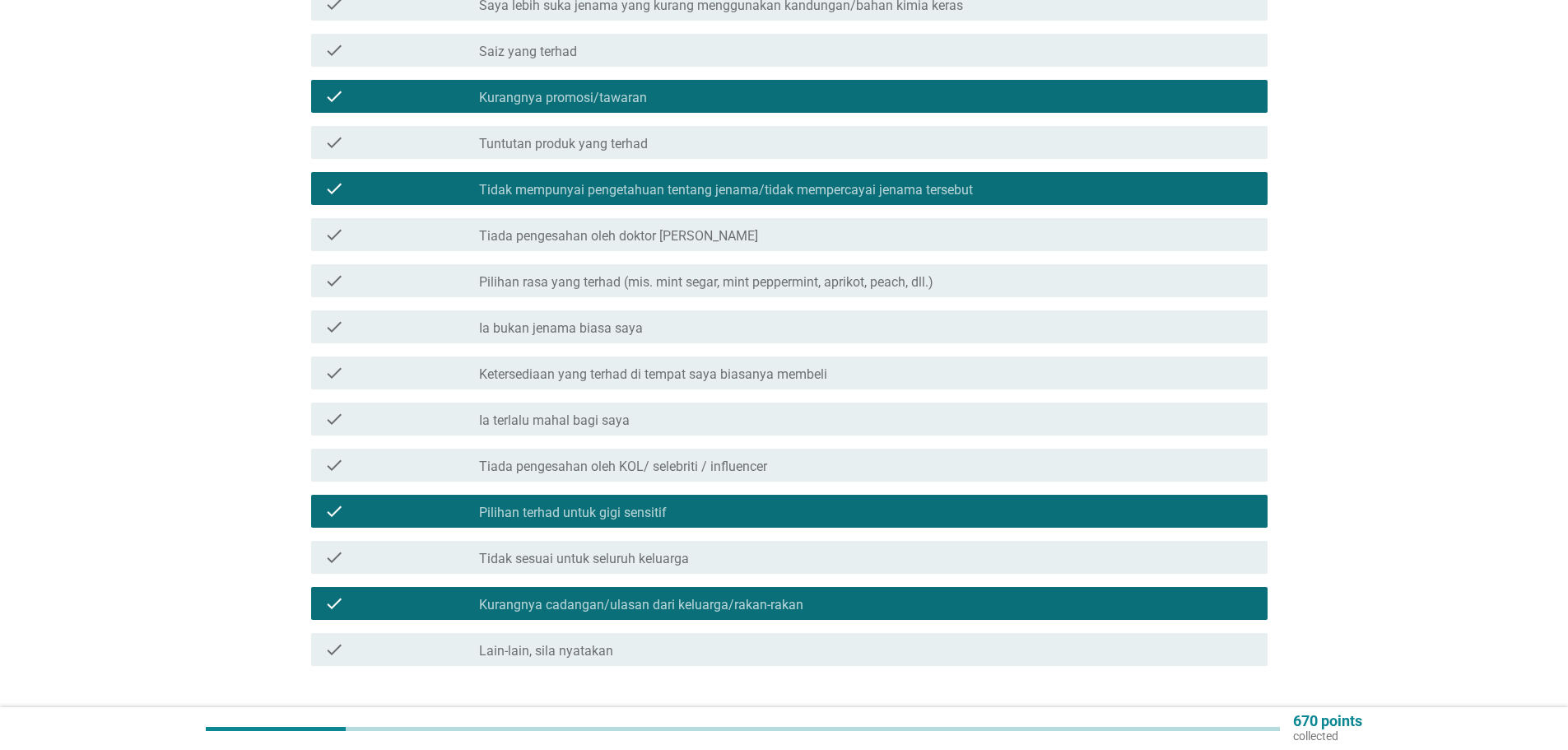
scroll to position [427, 0]
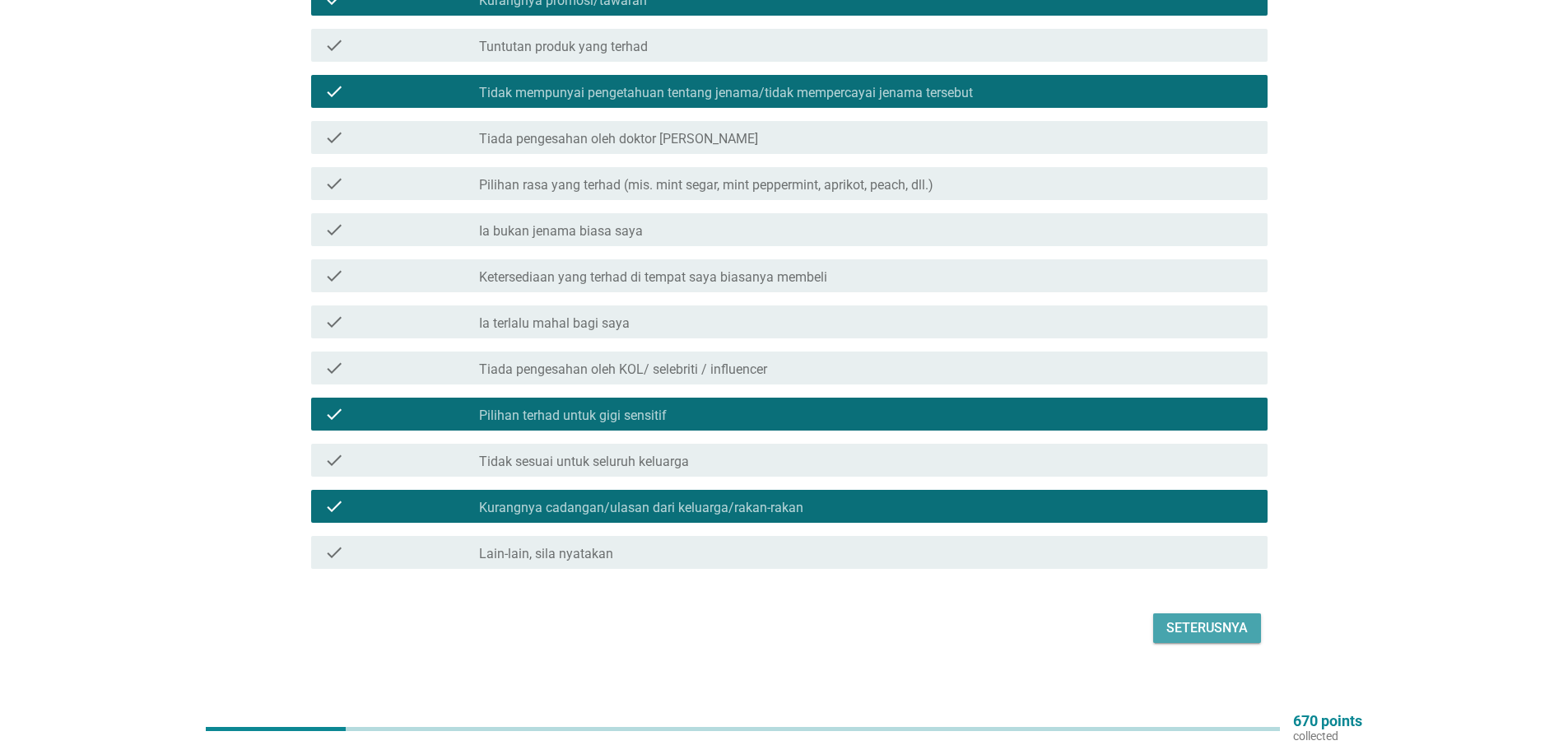
click at [1202, 618] on div "Seterusnya" at bounding box center [1207, 628] width 82 height 20
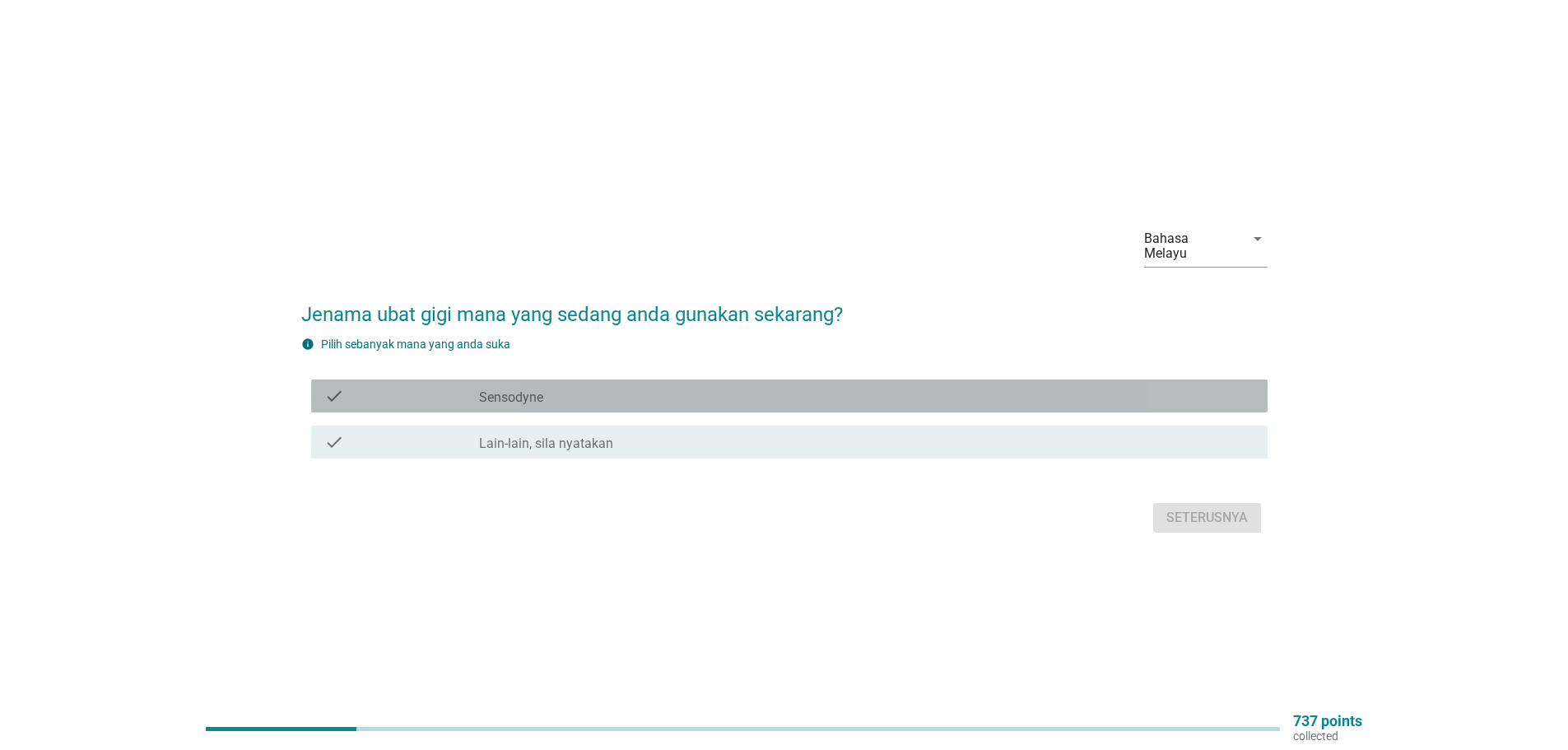
click at [519, 389] on label "Sensodyne" at bounding box center [512, 397] width 65 height 16
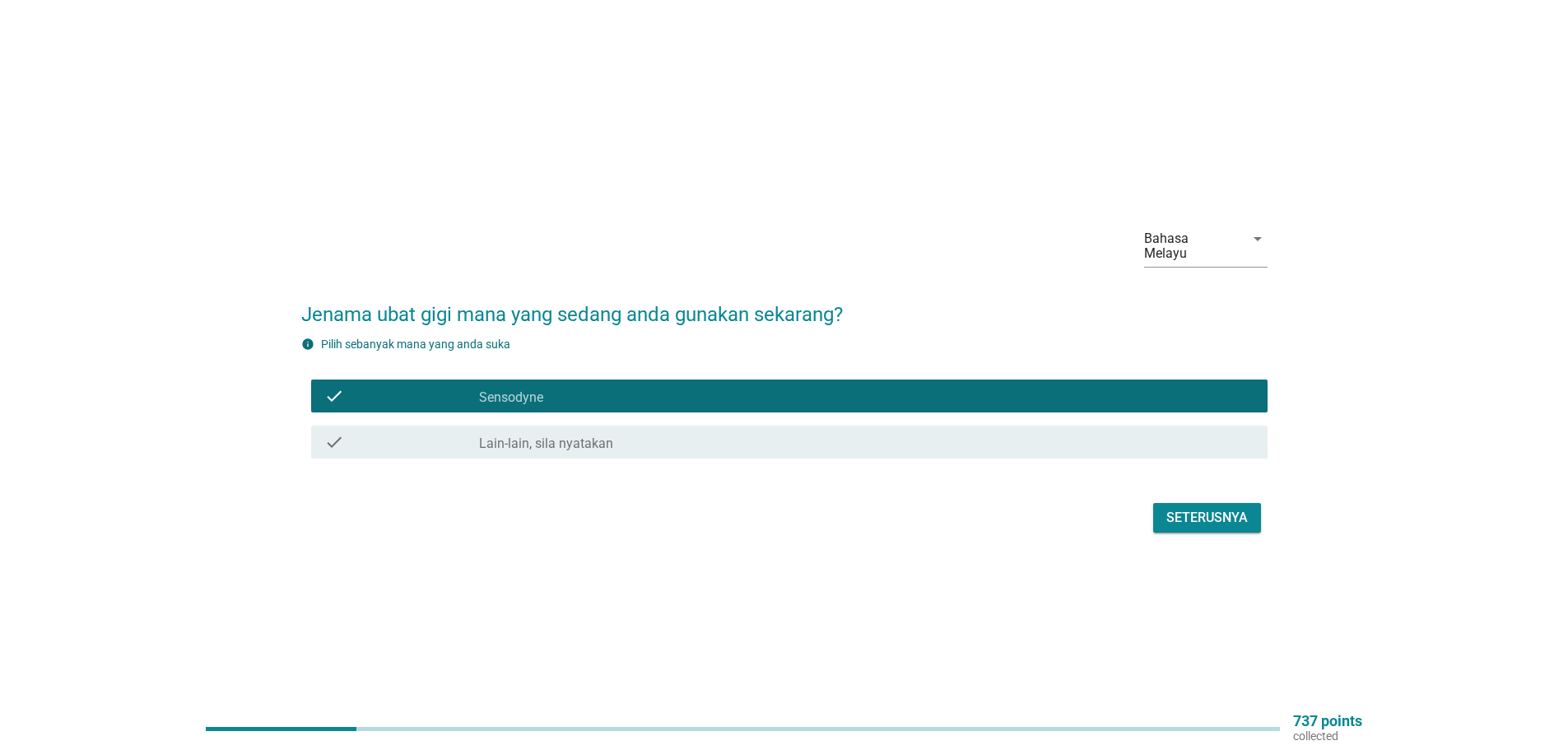
click at [1213, 513] on div "Seterusnya" at bounding box center [1207, 517] width 82 height 20
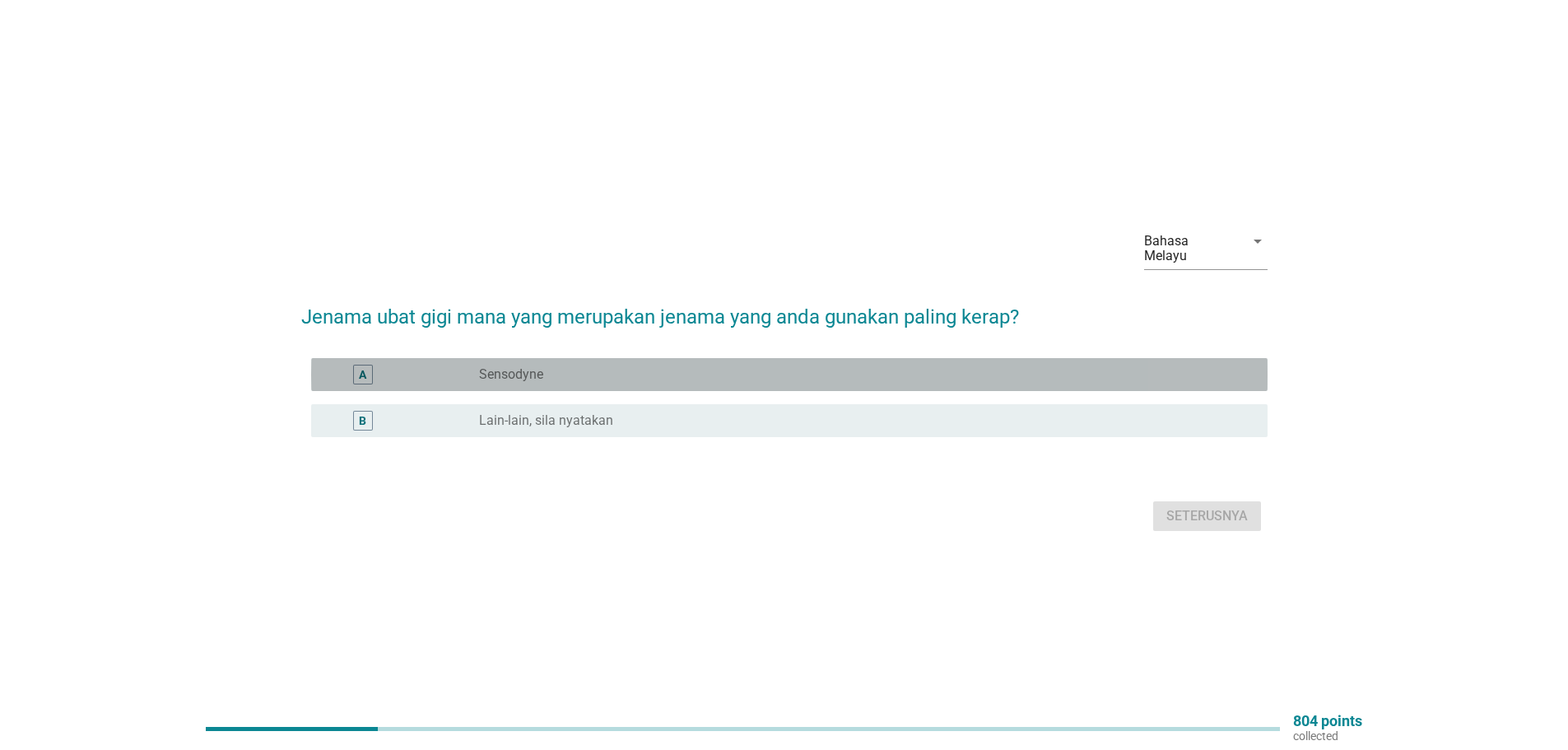
click at [523, 366] on label "Sensodyne" at bounding box center [512, 374] width 65 height 16
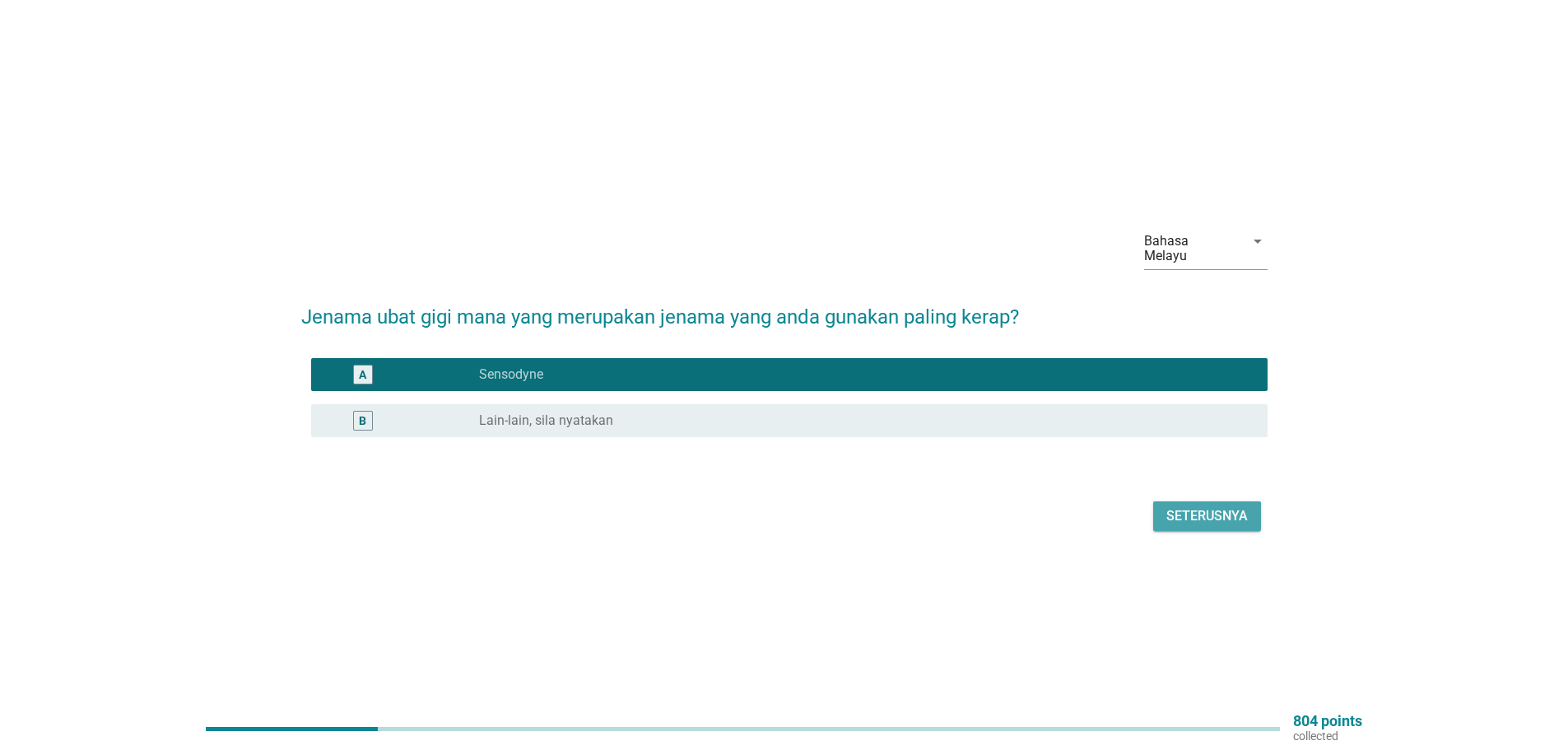
click at [1203, 509] on div "Seterusnya" at bounding box center [1207, 516] width 82 height 20
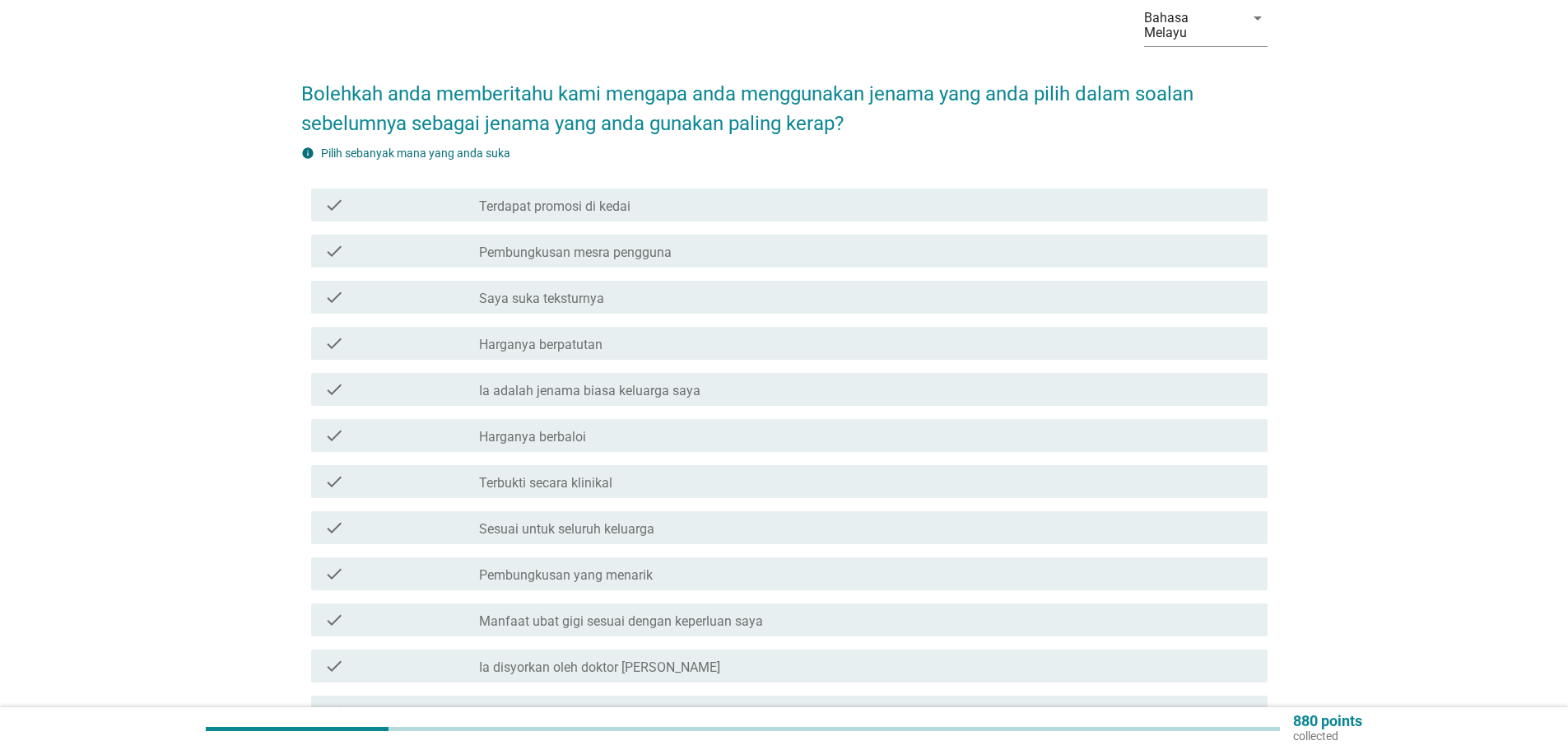
scroll to position [165, 0]
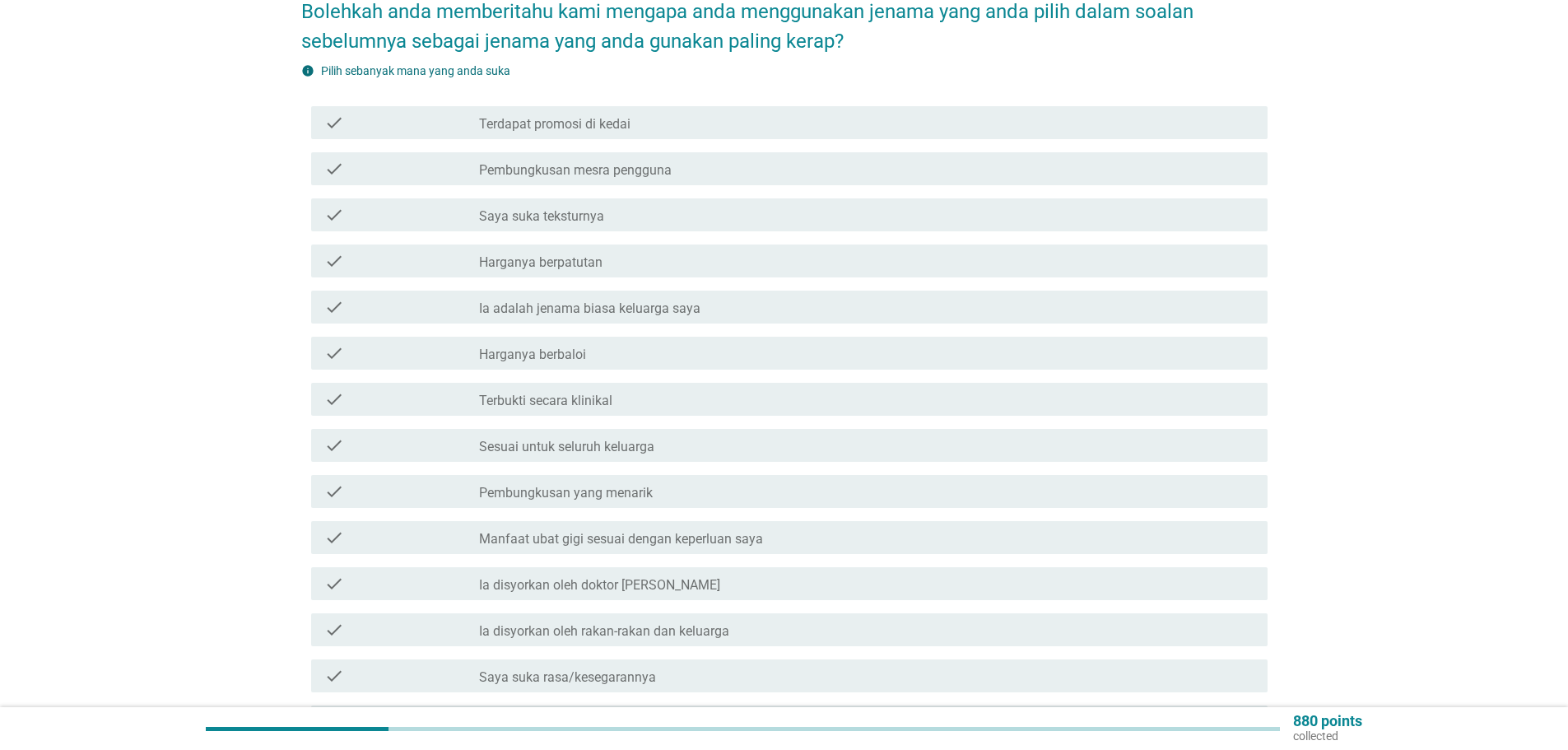
click at [570, 208] on label "Saya suka teksturnya" at bounding box center [541, 216] width 125 height 16
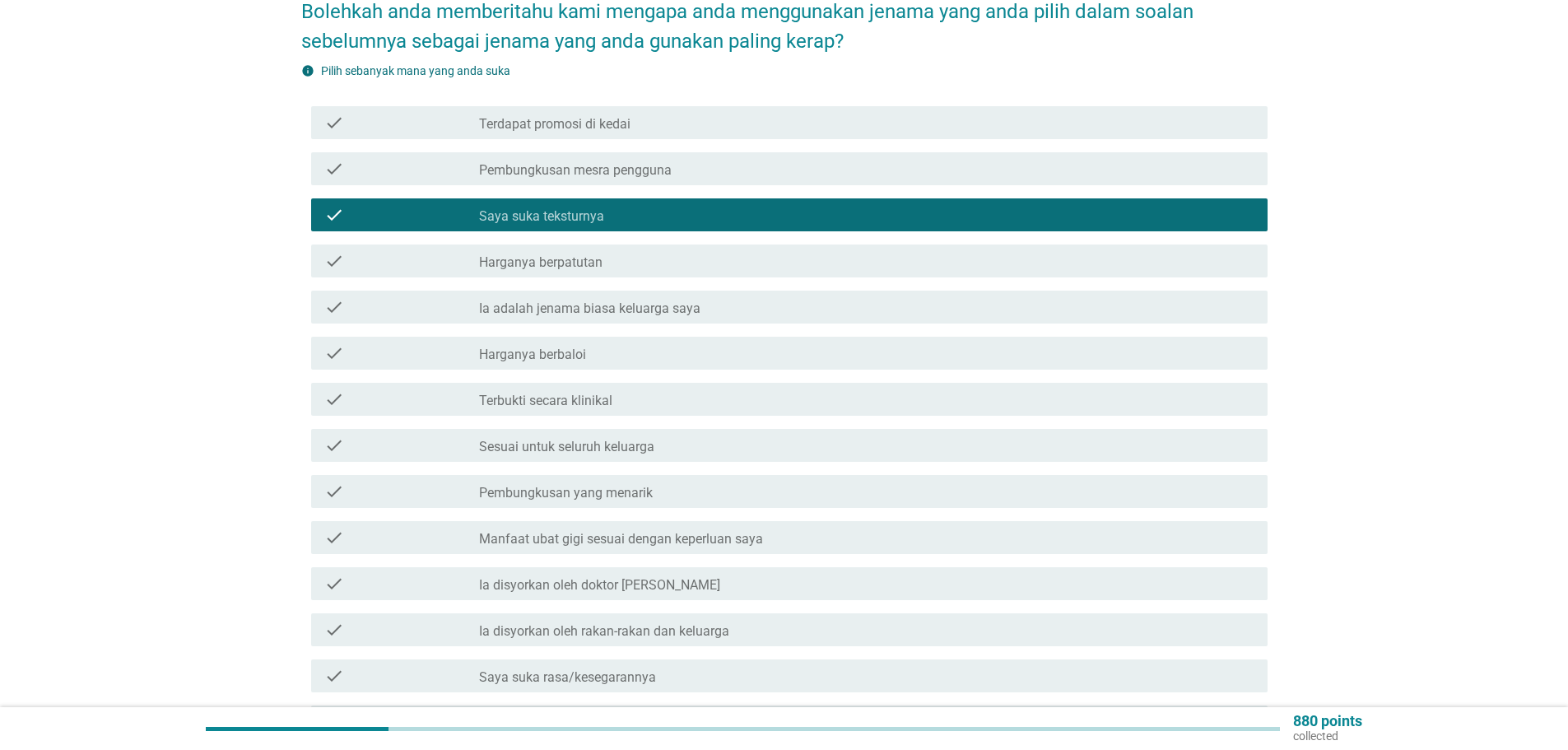
click at [598, 300] on label "Ia adalah jenama biasa keluarga saya" at bounding box center [590, 308] width 221 height 16
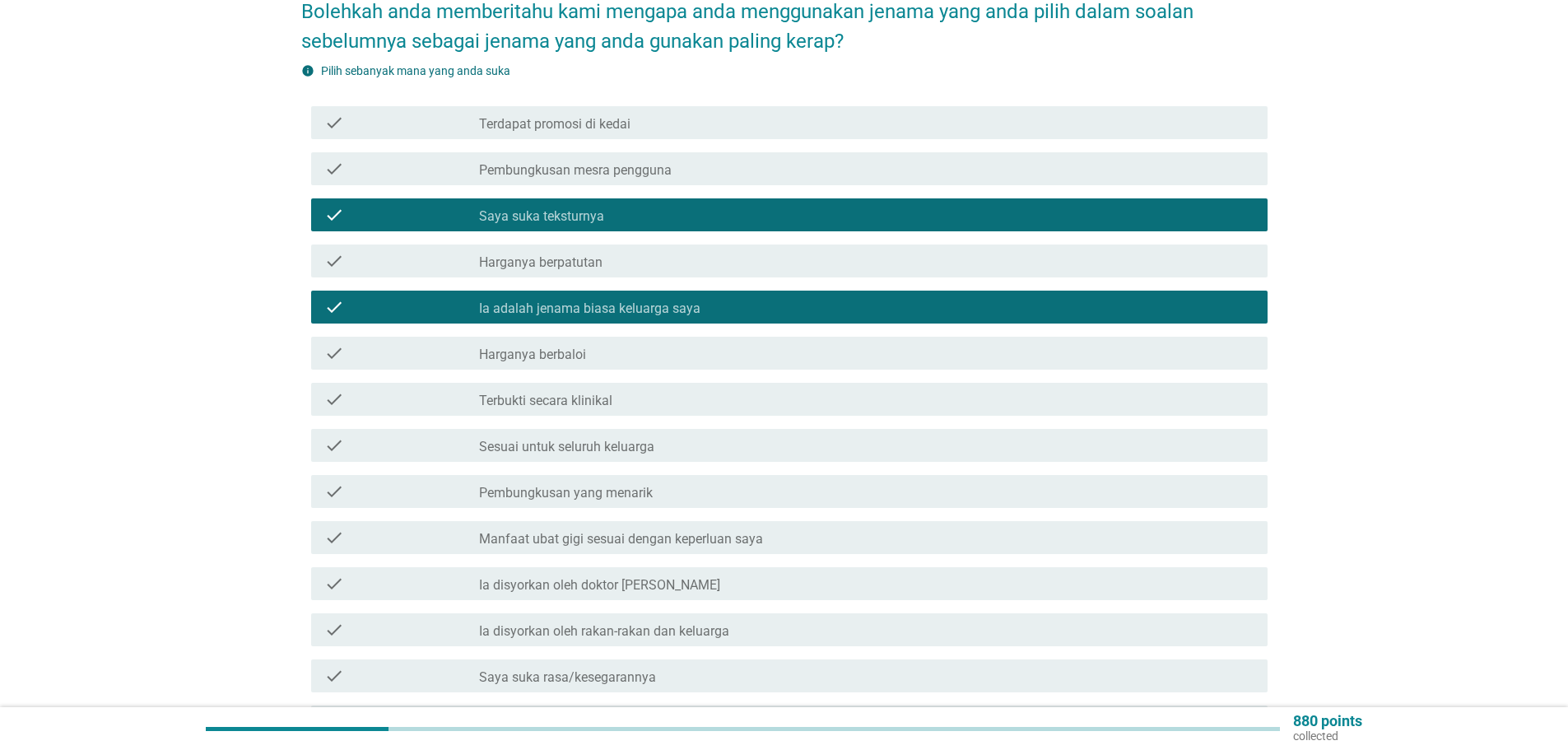
scroll to position [247, 0]
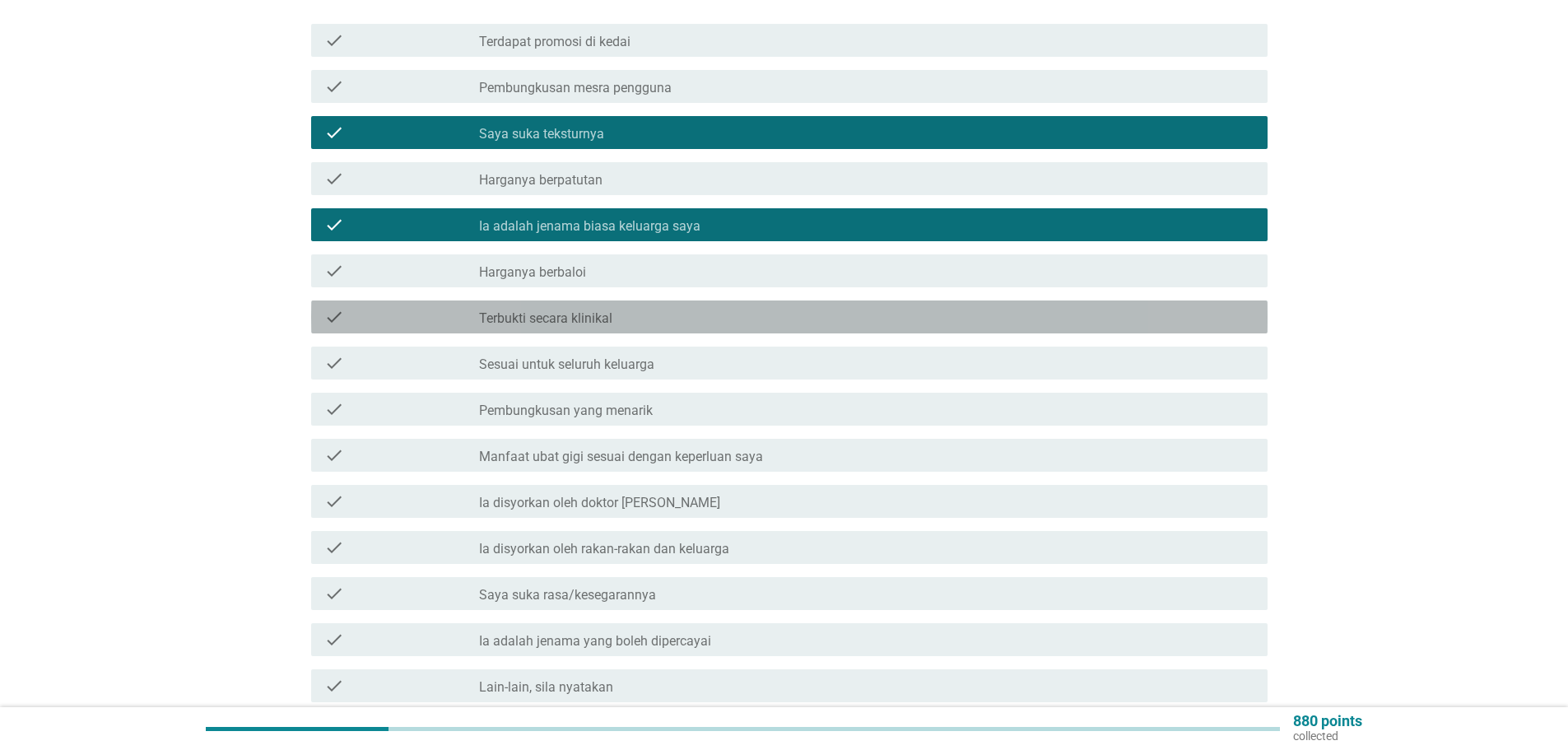
click at [567, 310] on label "Terbukti secara klinikal" at bounding box center [546, 318] width 133 height 16
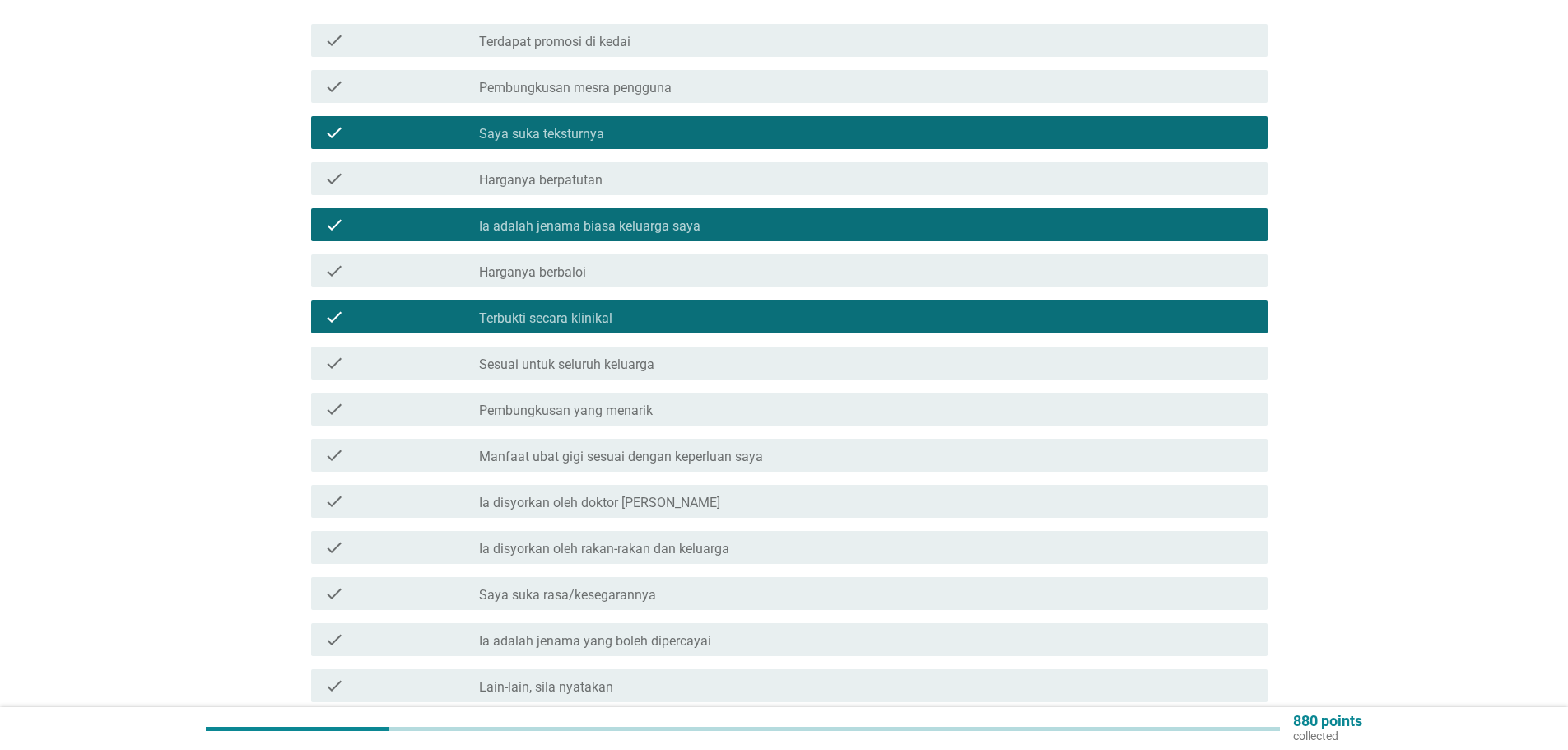
scroll to position [329, 0]
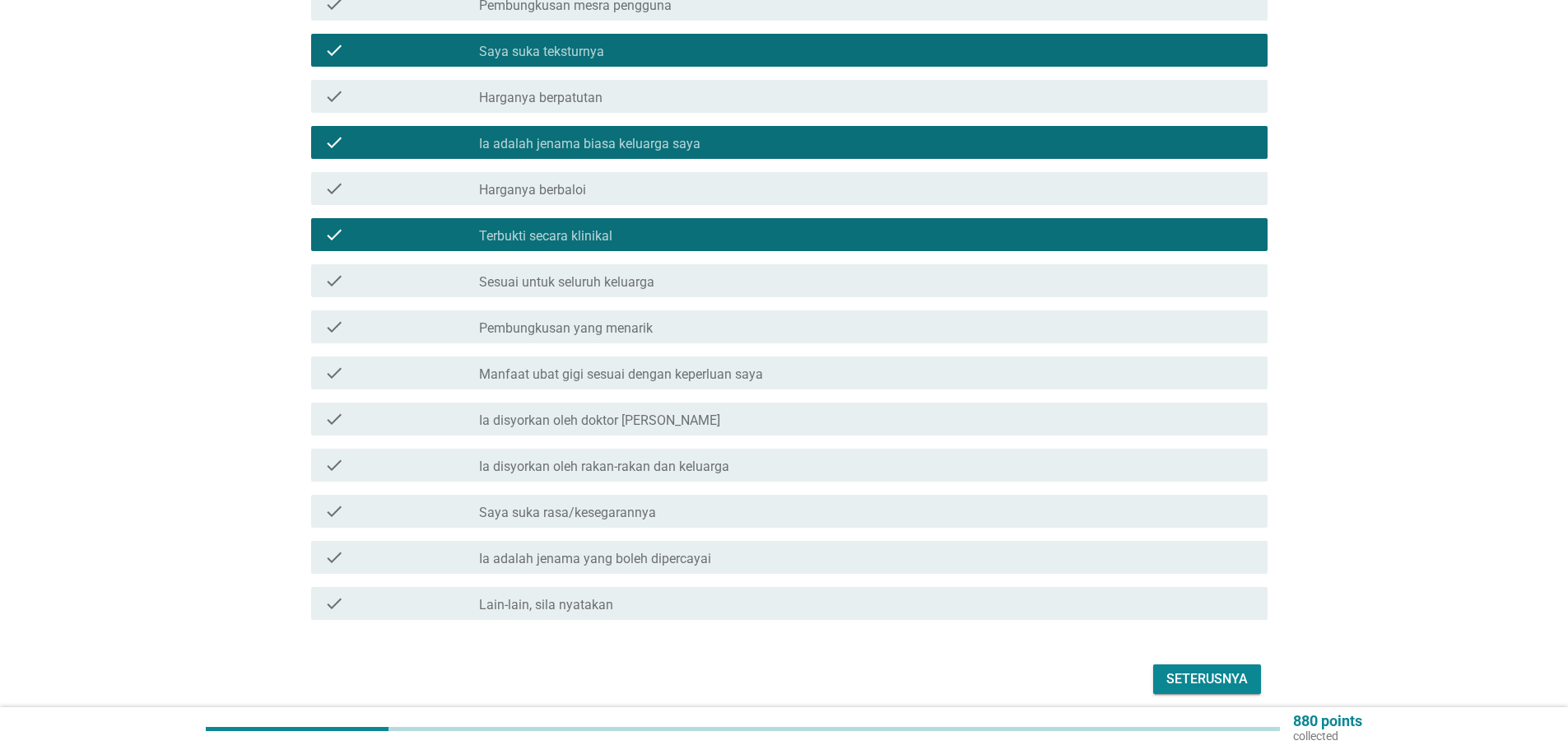
click at [592, 274] on label "Sesuai untuk seluruh keluarga" at bounding box center [567, 281] width 175 height 16
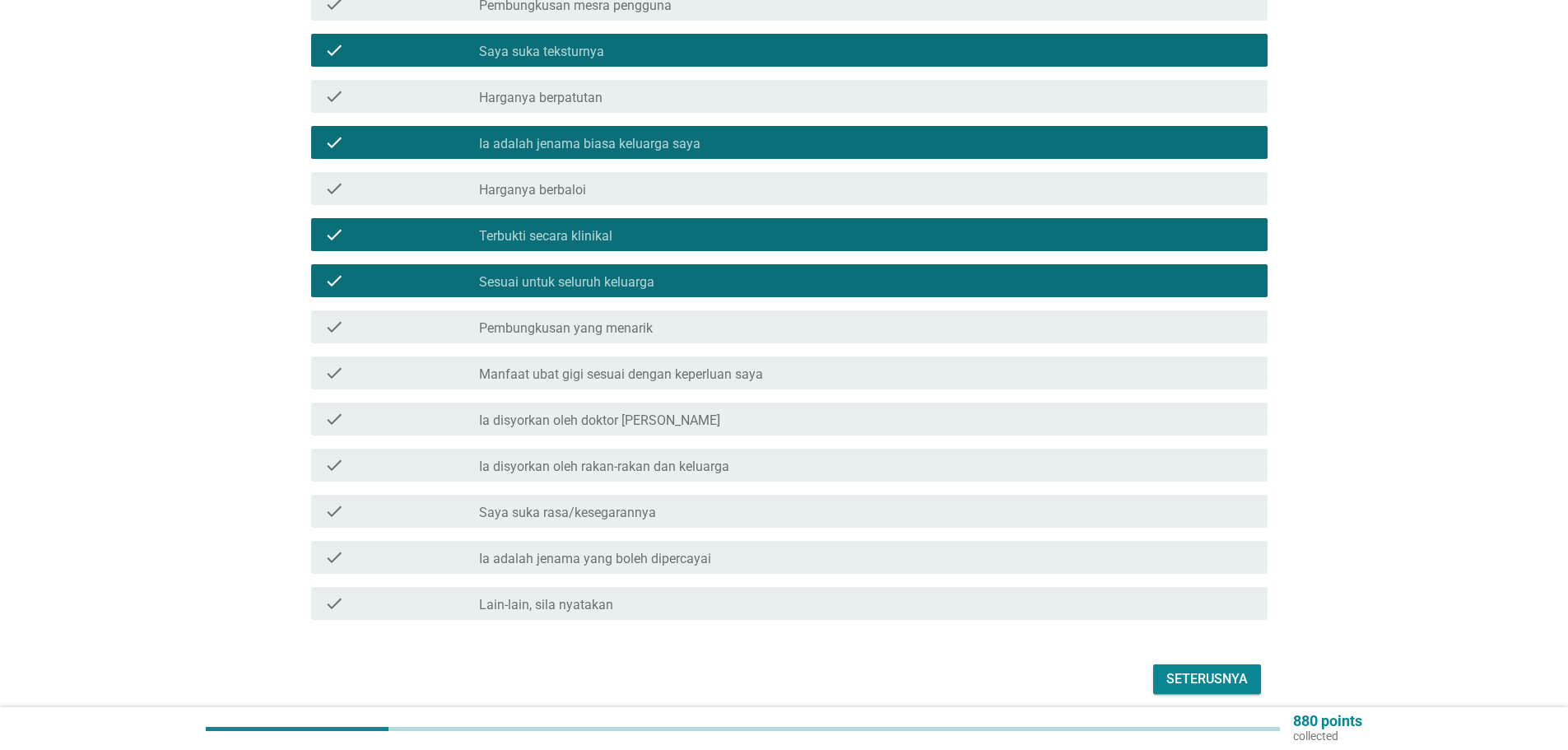
click at [586, 366] on label "Manfaat ubat gigi sesuai dengan keperluan saya" at bounding box center [621, 374] width 284 height 16
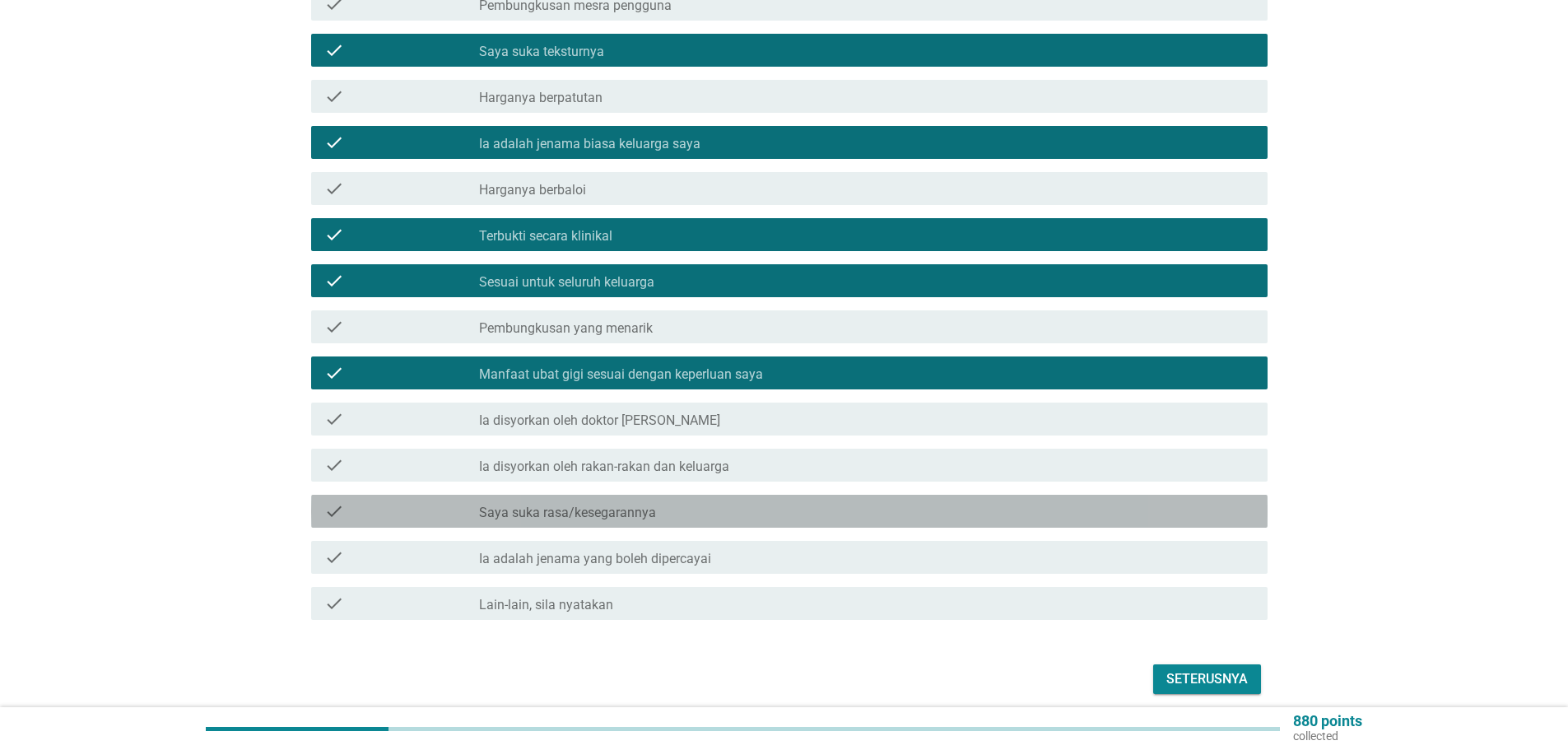
click at [524, 505] on label "Saya suka rasa/kesegarannya" at bounding box center [568, 513] width 177 height 16
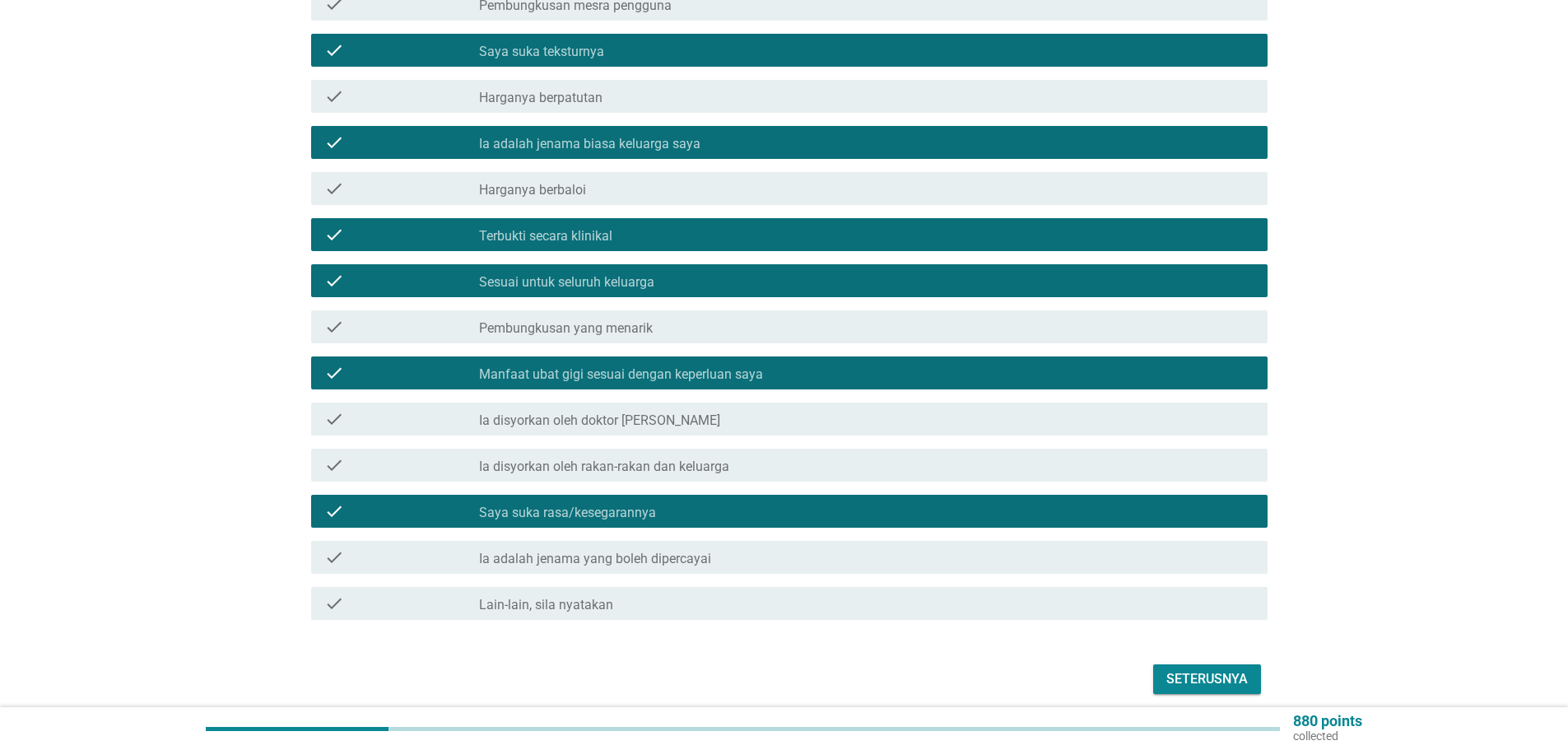
click at [529, 551] on label "Ia adalah jenama yang boleh dipercayai" at bounding box center [595, 559] width 232 height 16
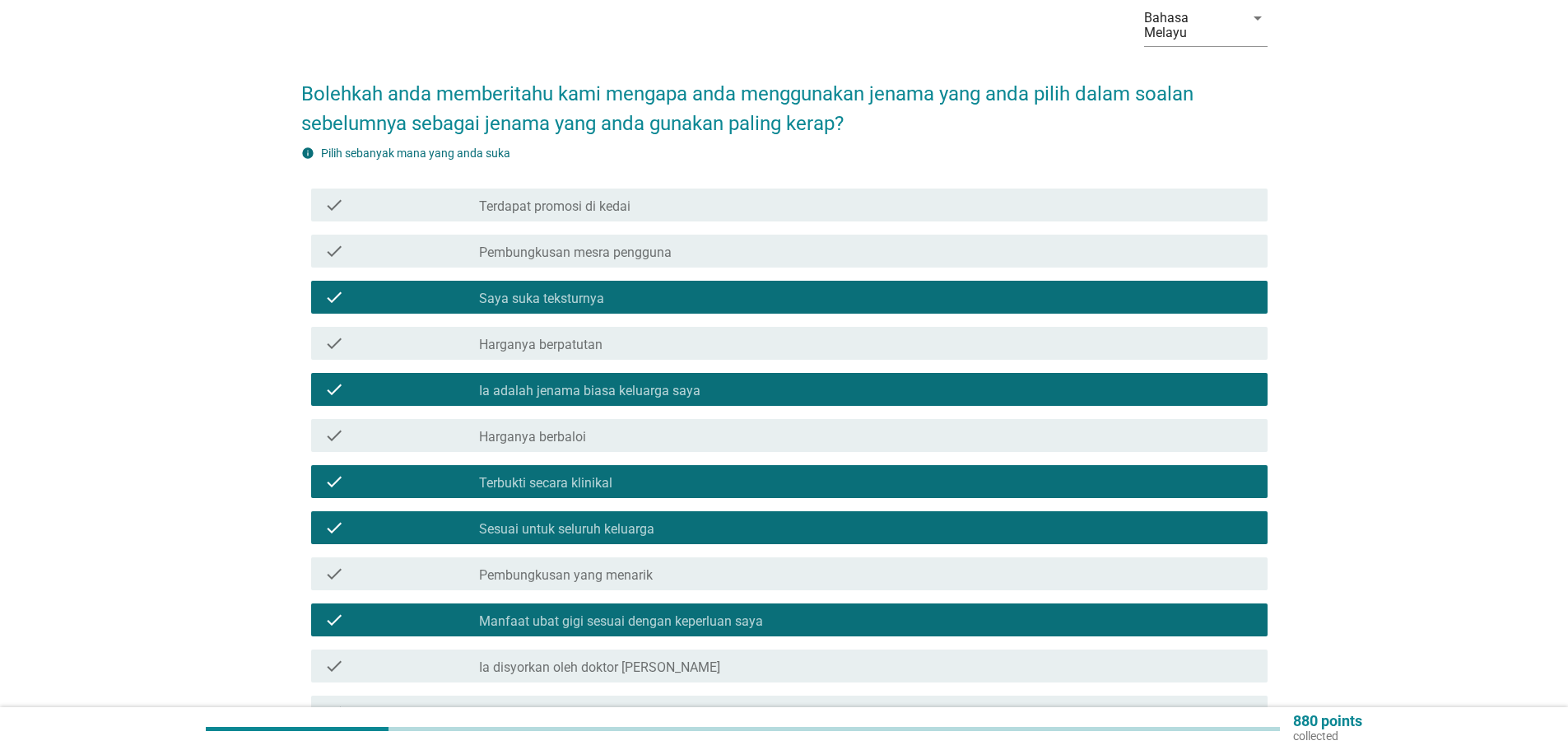
scroll to position [380, 0]
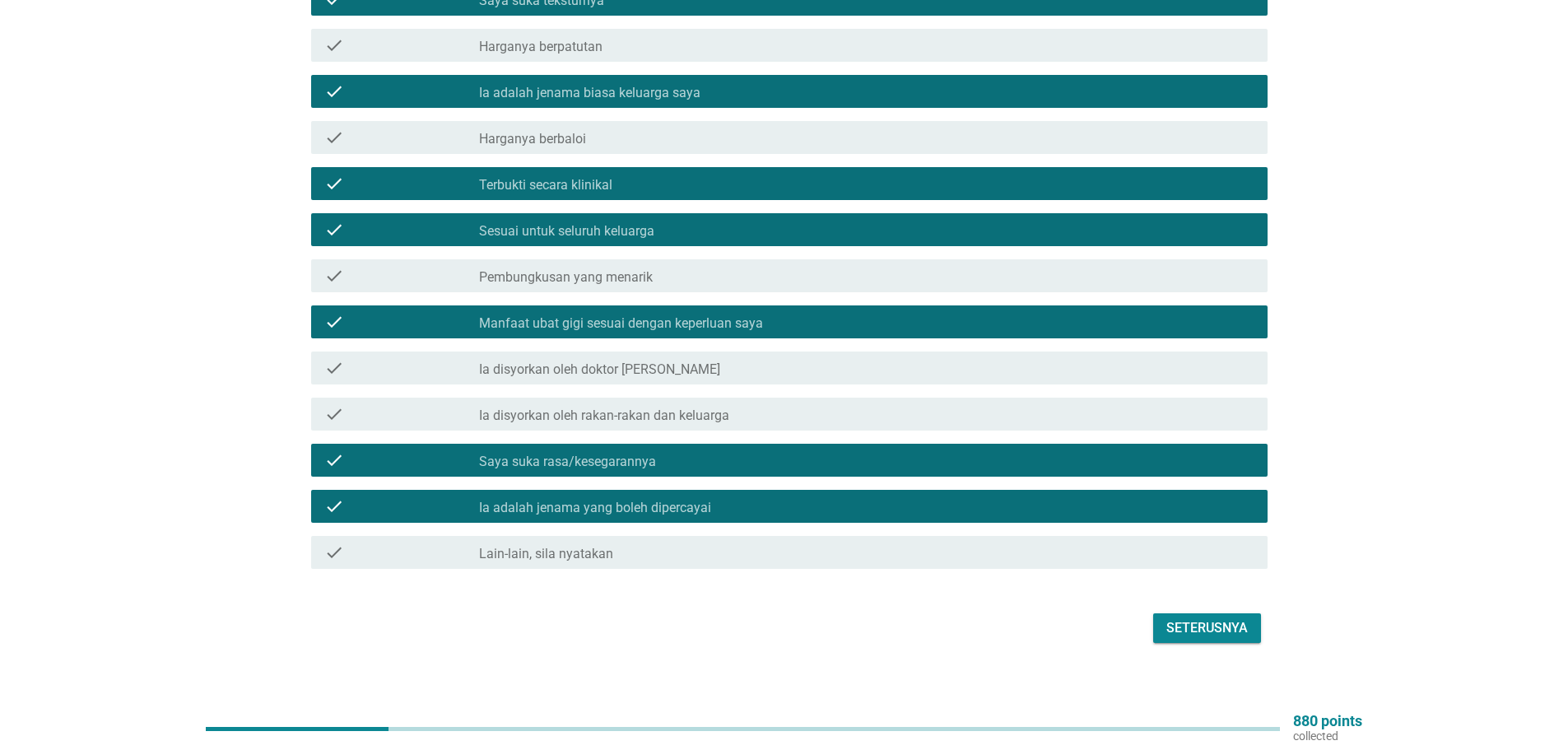
click at [1217, 618] on div "Seterusnya" at bounding box center [1207, 628] width 82 height 20
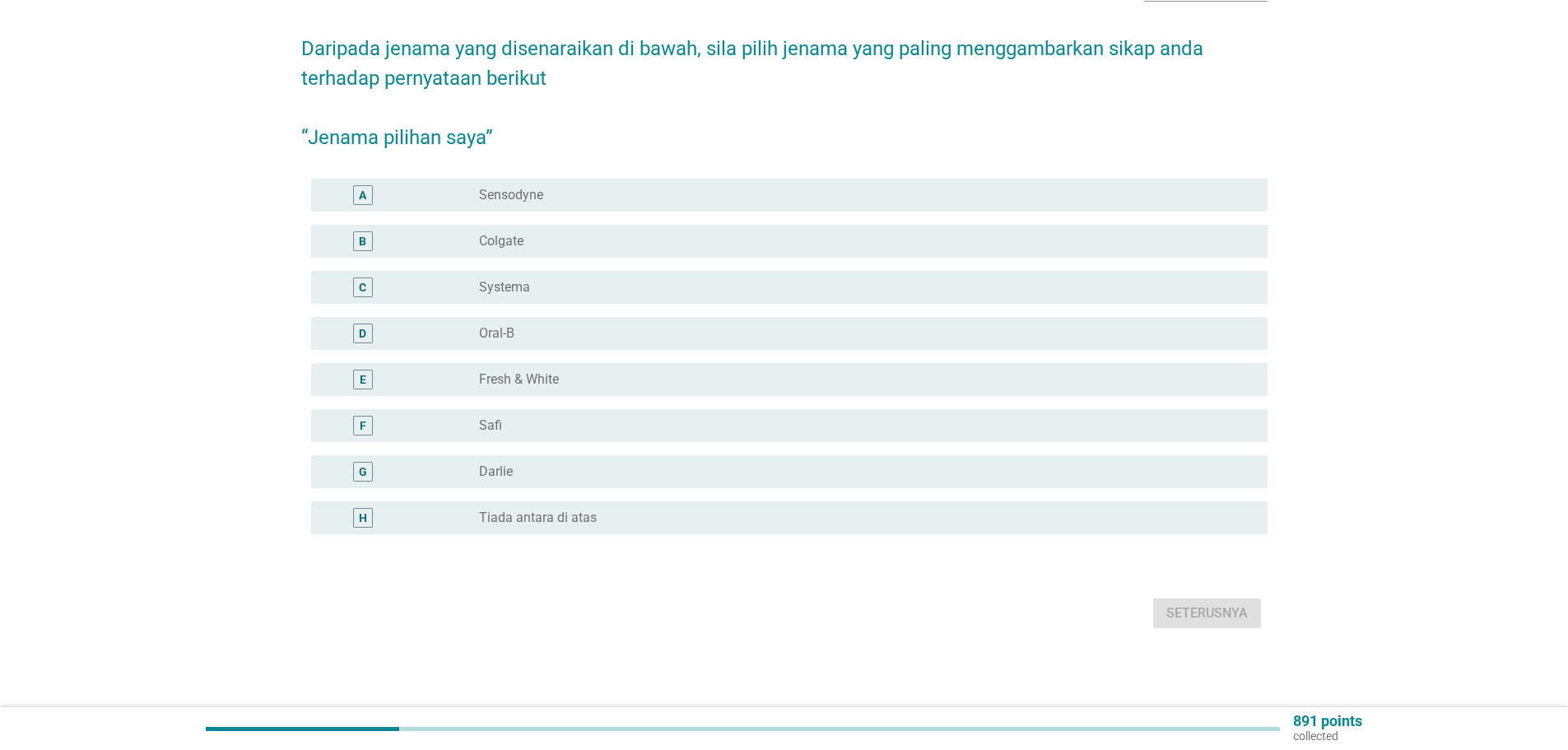
scroll to position [0, 0]
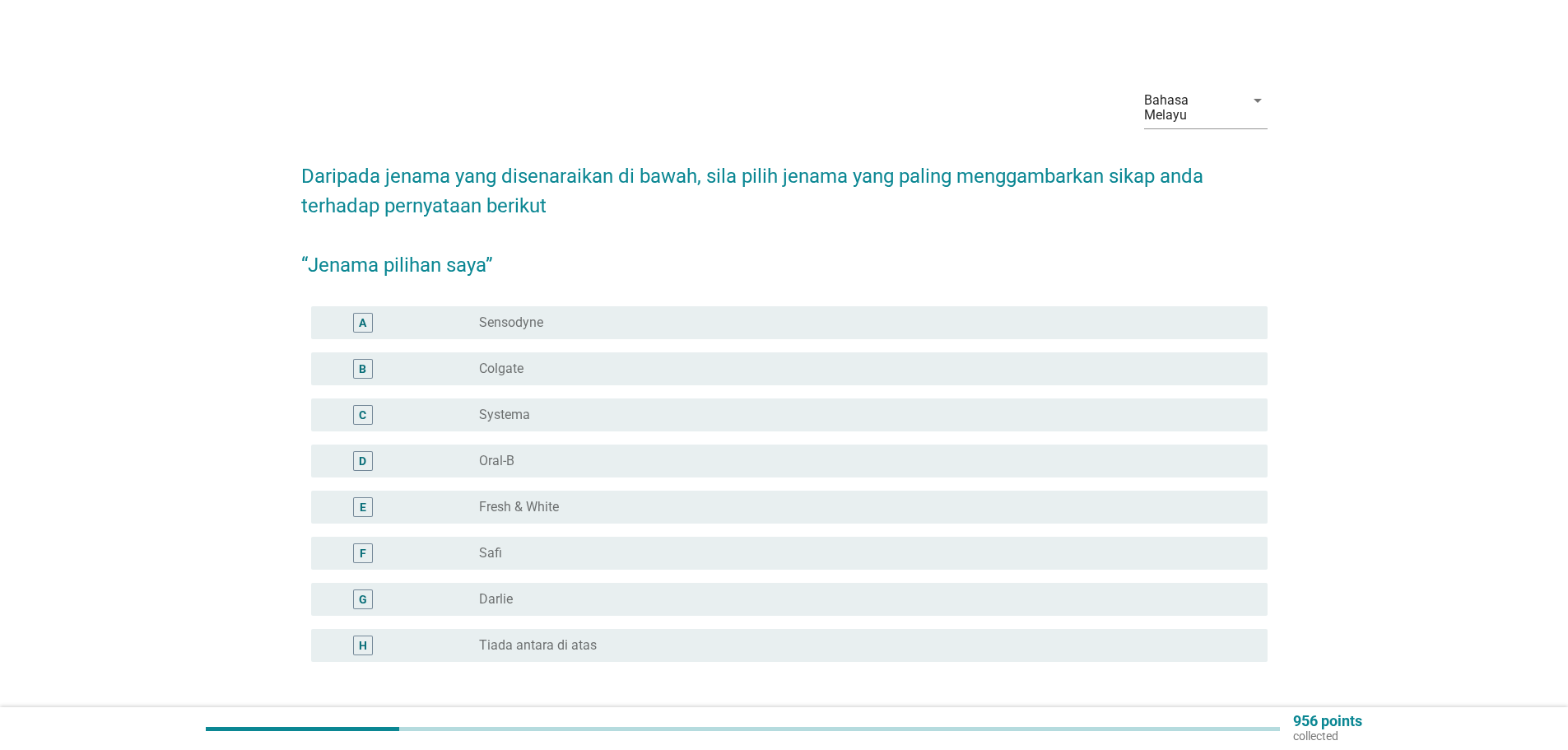
click at [522, 315] on label "Sensodyne" at bounding box center [512, 322] width 65 height 16
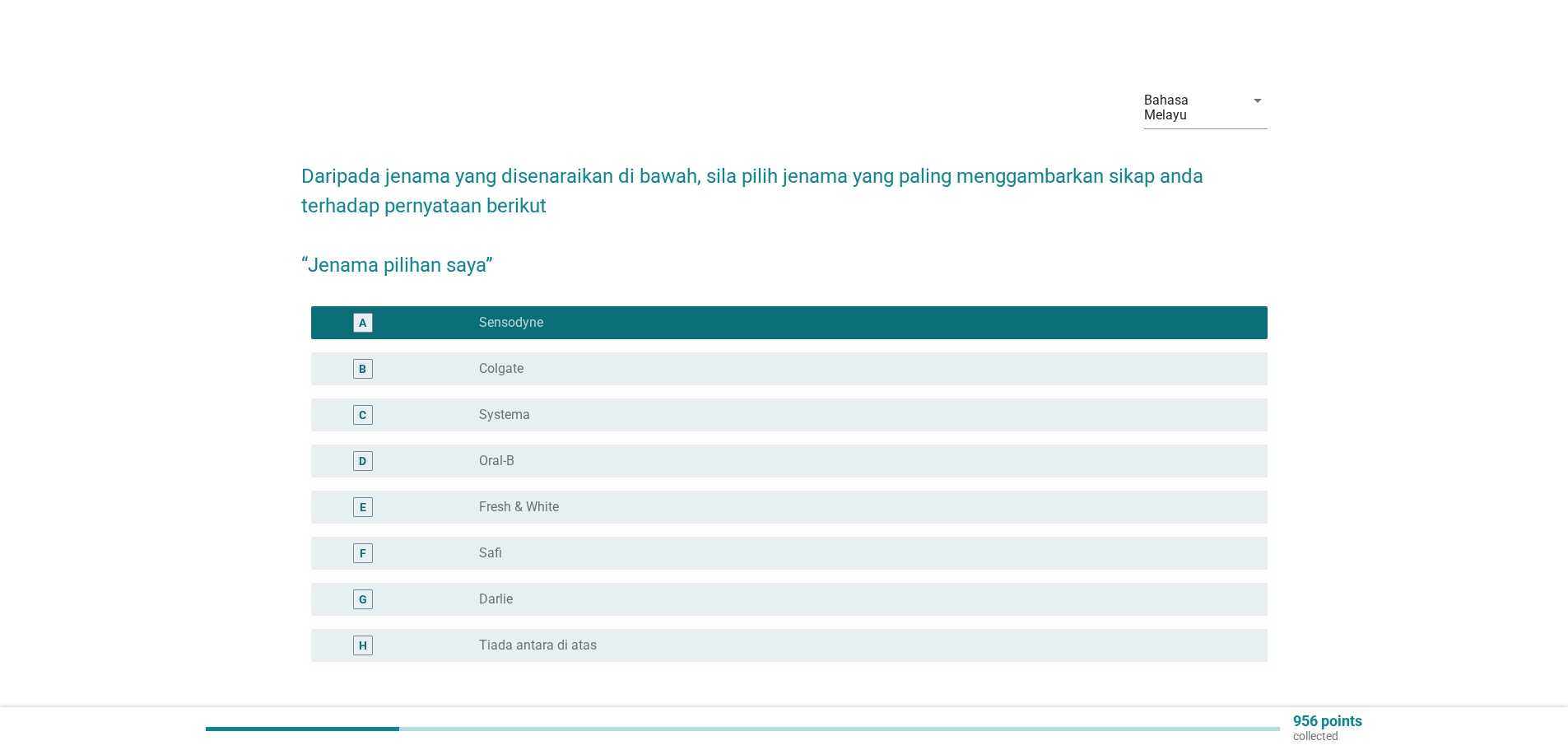
scroll to position [113, 0]
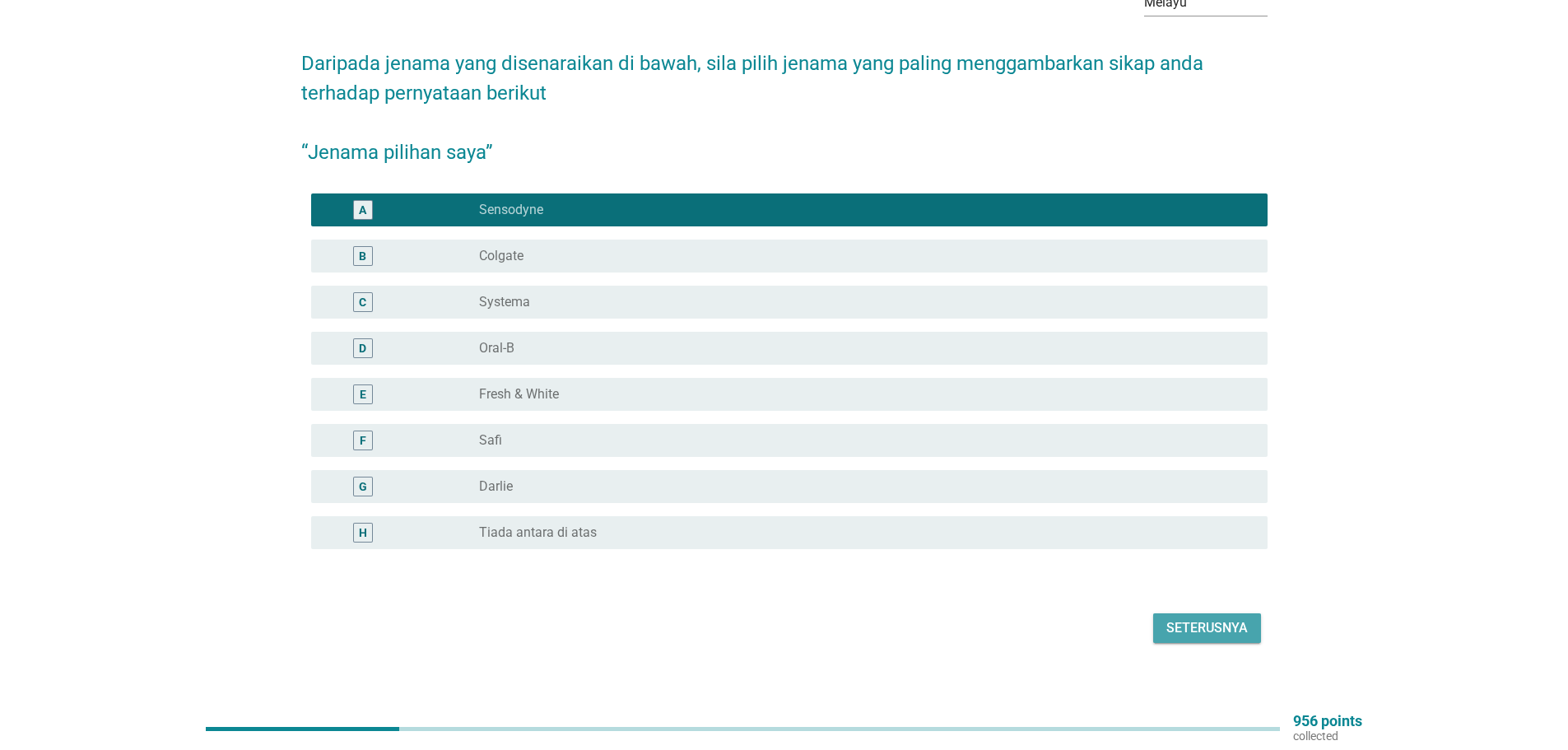
click at [1206, 618] on div "Seterusnya" at bounding box center [1207, 628] width 82 height 20
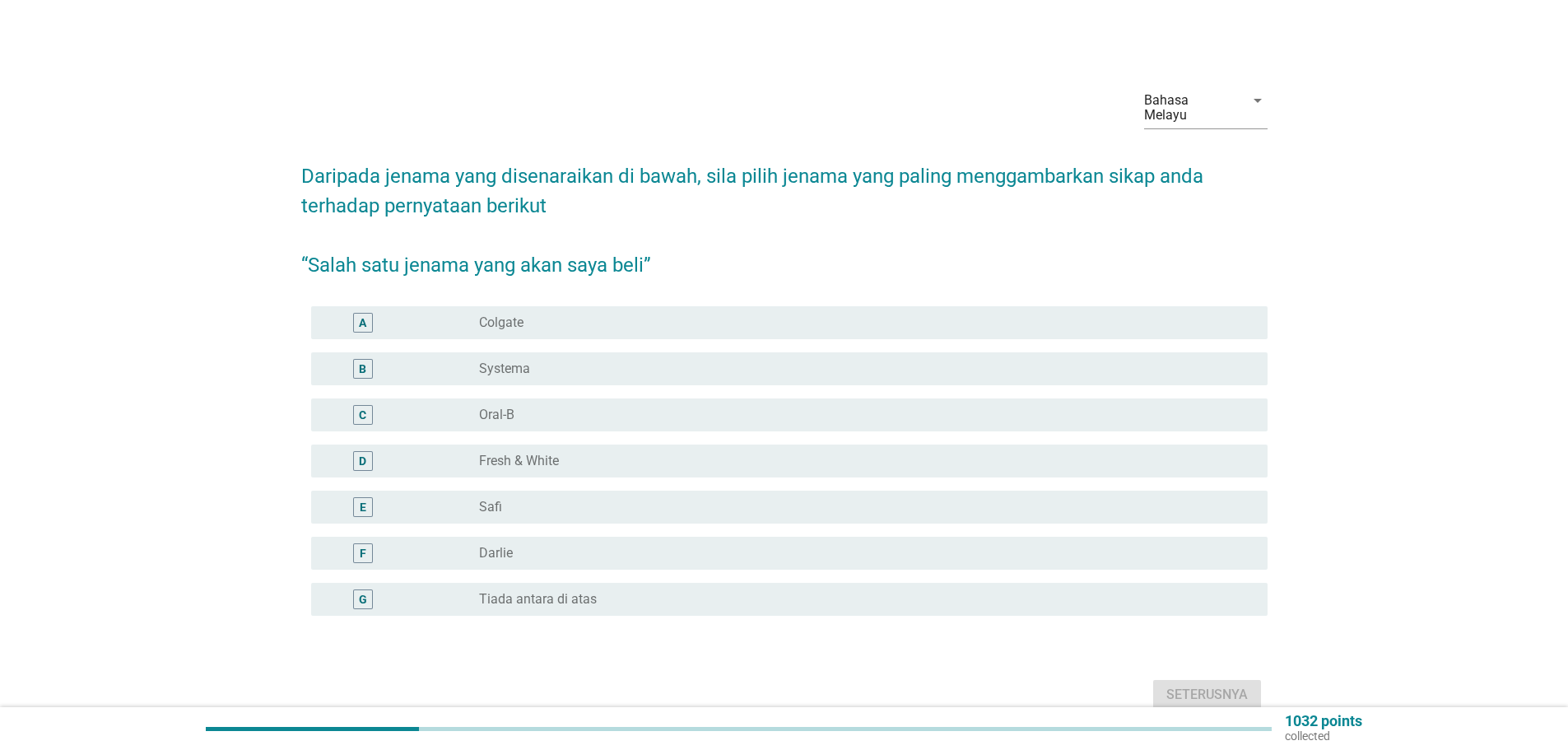
click at [497, 545] on label "Darlie" at bounding box center [496, 553] width 34 height 16
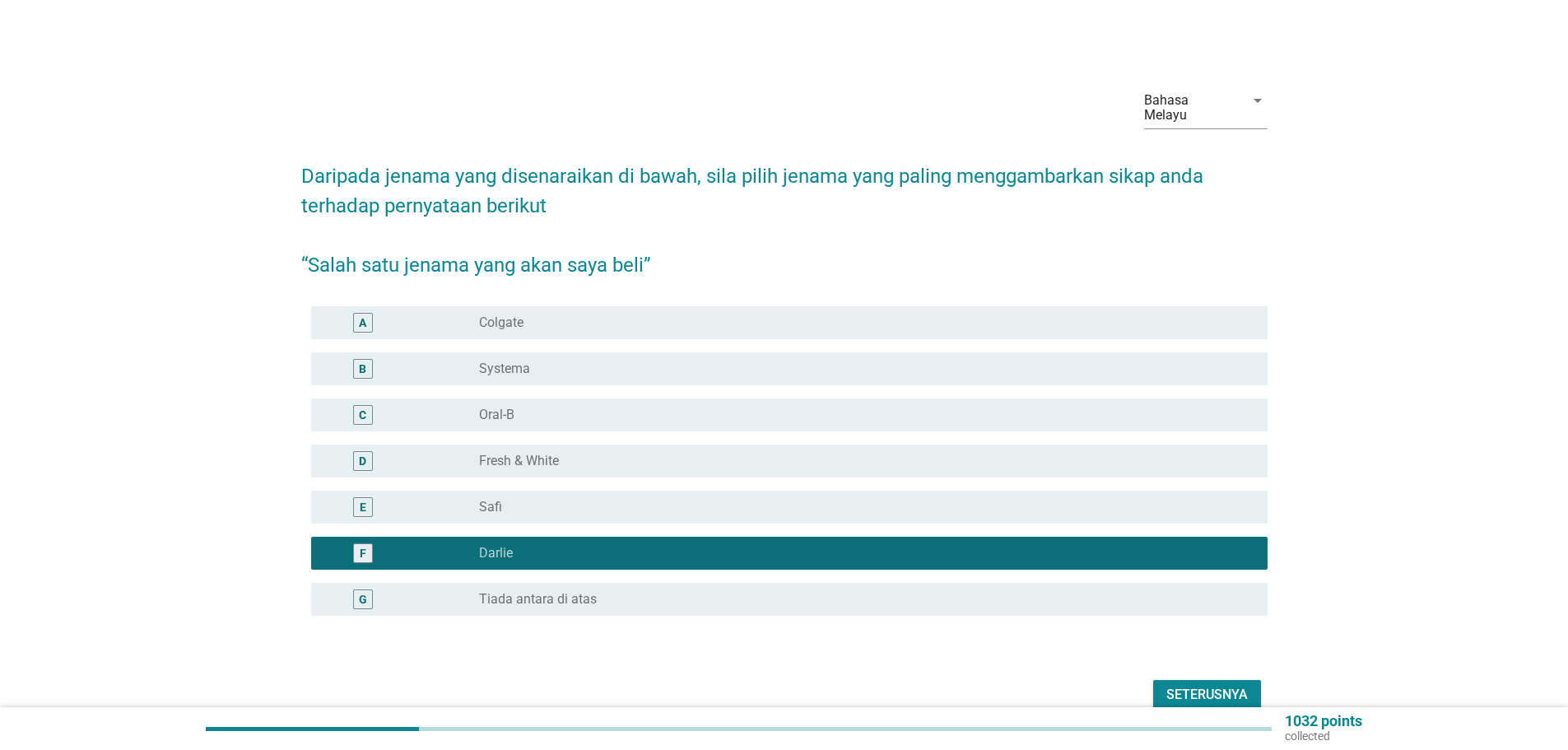
click at [513, 315] on label "Colgate" at bounding box center [501, 322] width 44 height 16
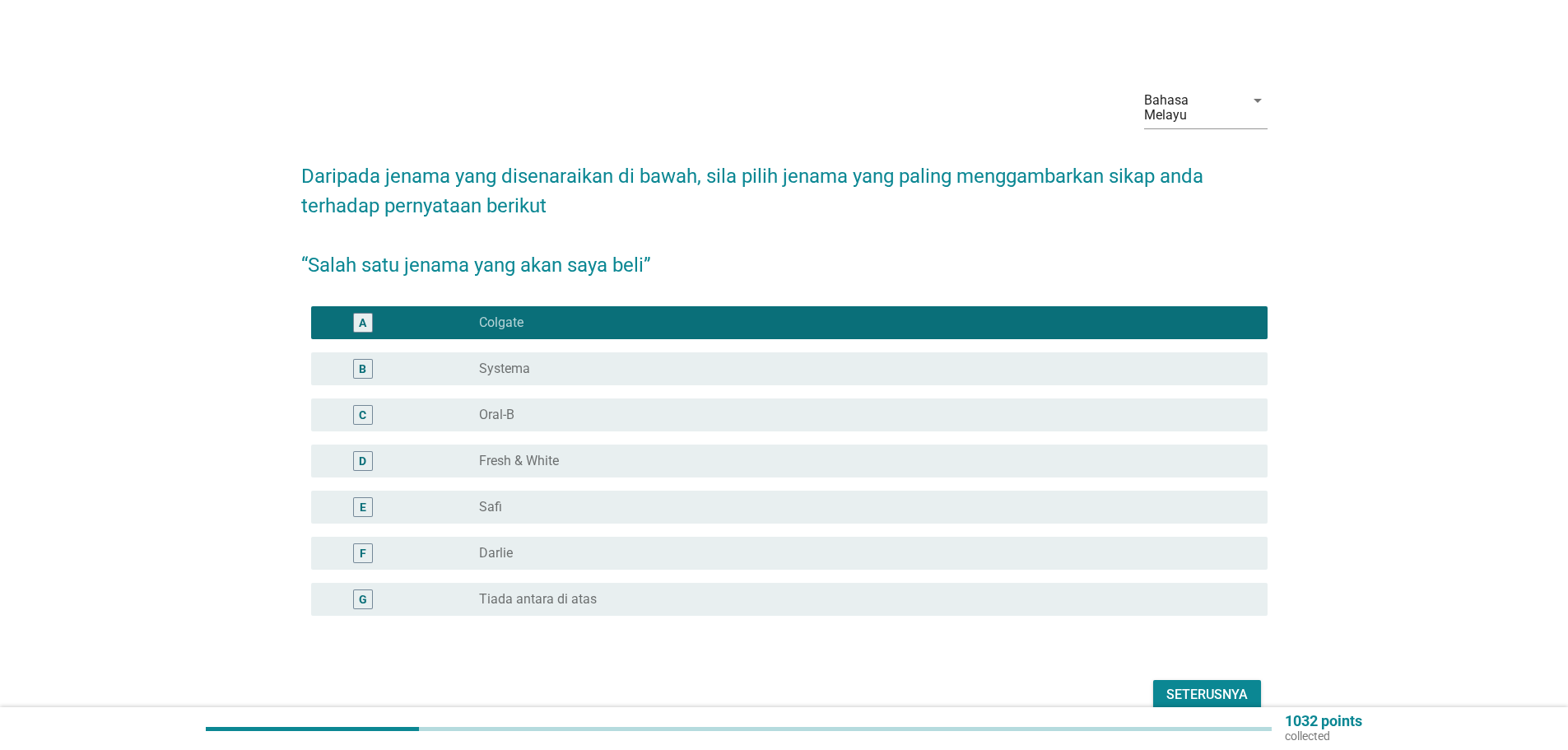
click at [497, 545] on label "Darlie" at bounding box center [496, 553] width 34 height 16
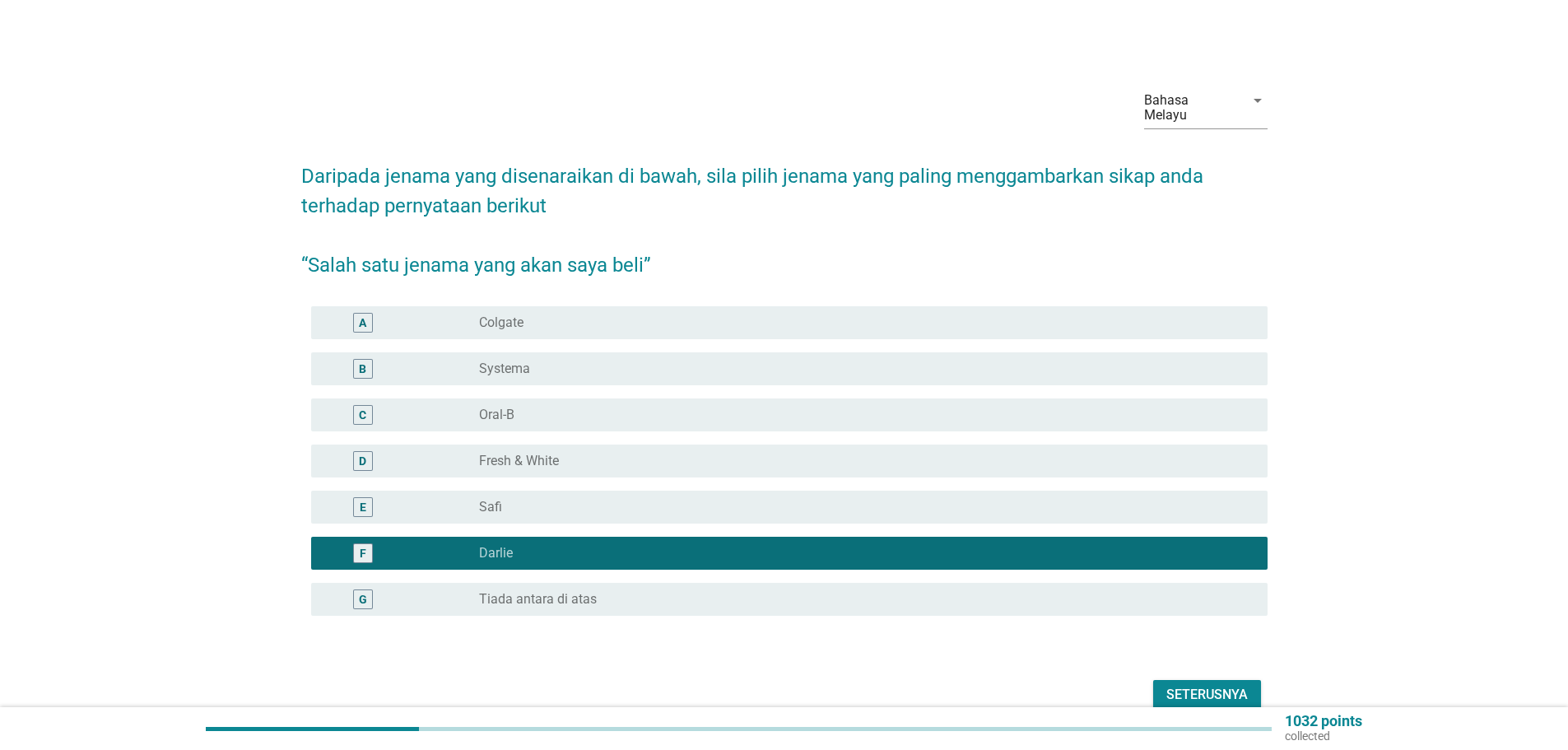
click at [1217, 685] on div "Seterusnya" at bounding box center [1207, 695] width 82 height 20
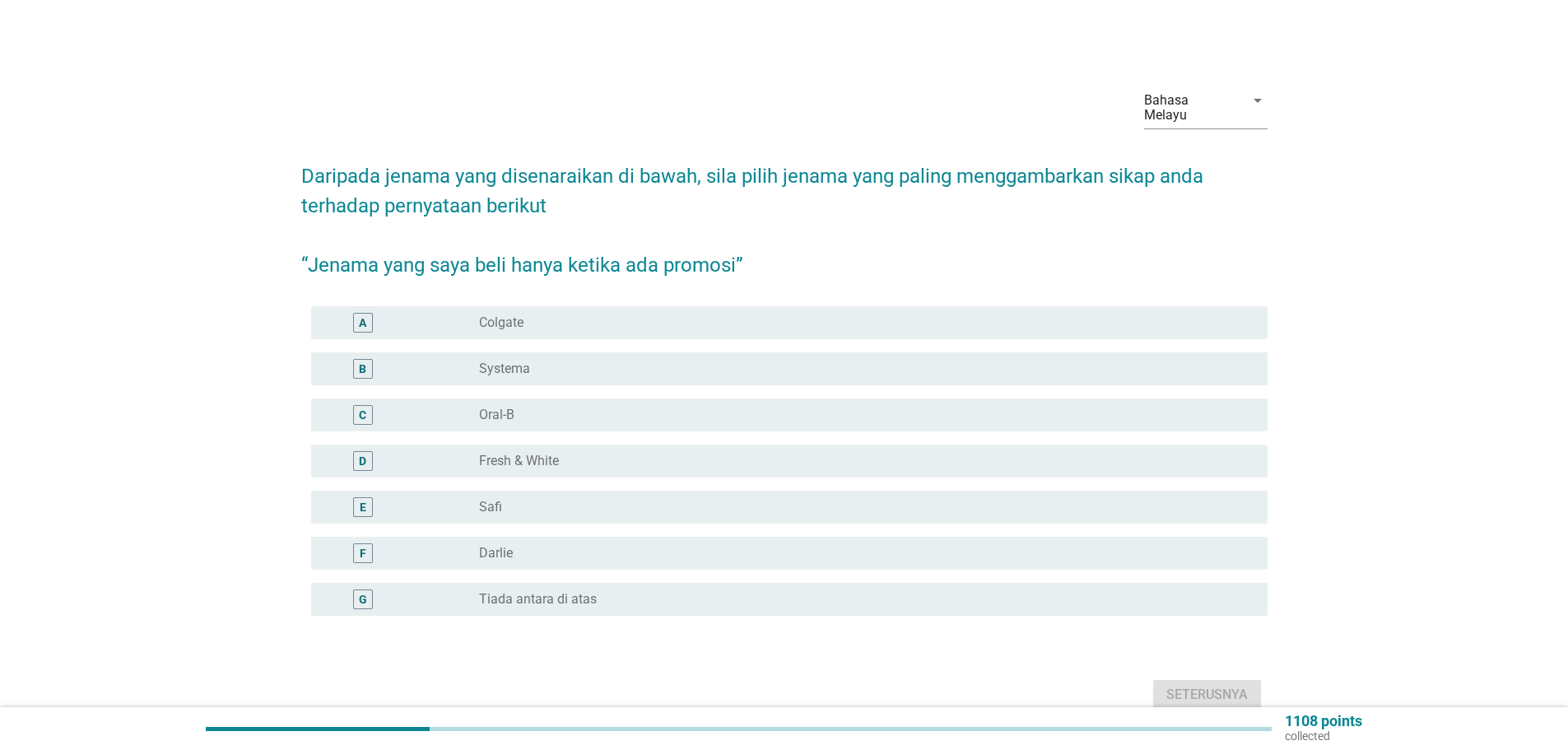
click at [507, 315] on label "Colgate" at bounding box center [501, 322] width 44 height 16
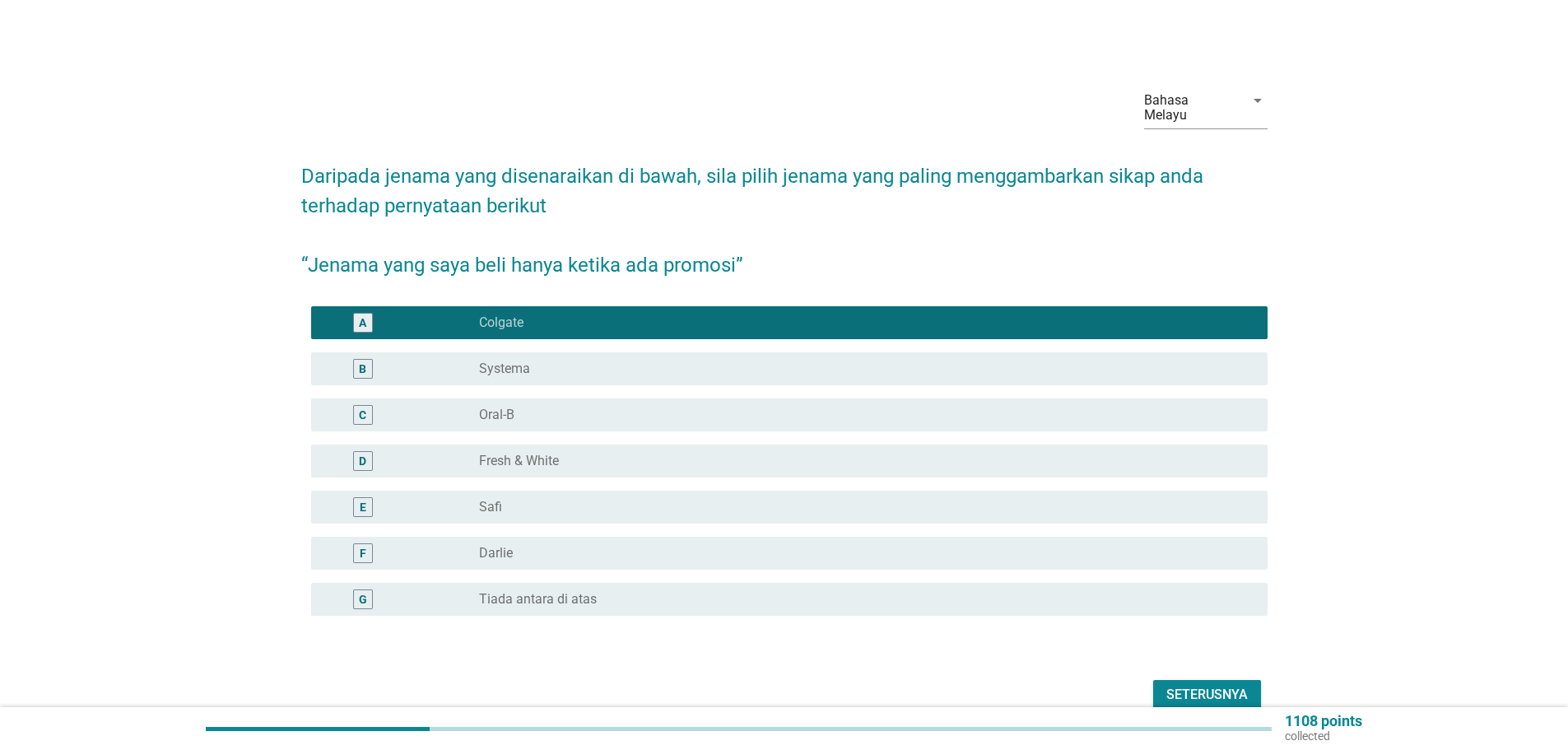
drag, startPoint x: 492, startPoint y: 531, endPoint x: 492, endPoint y: 522, distance: 9.0
click at [492, 545] on label "Darlie" at bounding box center [496, 553] width 34 height 16
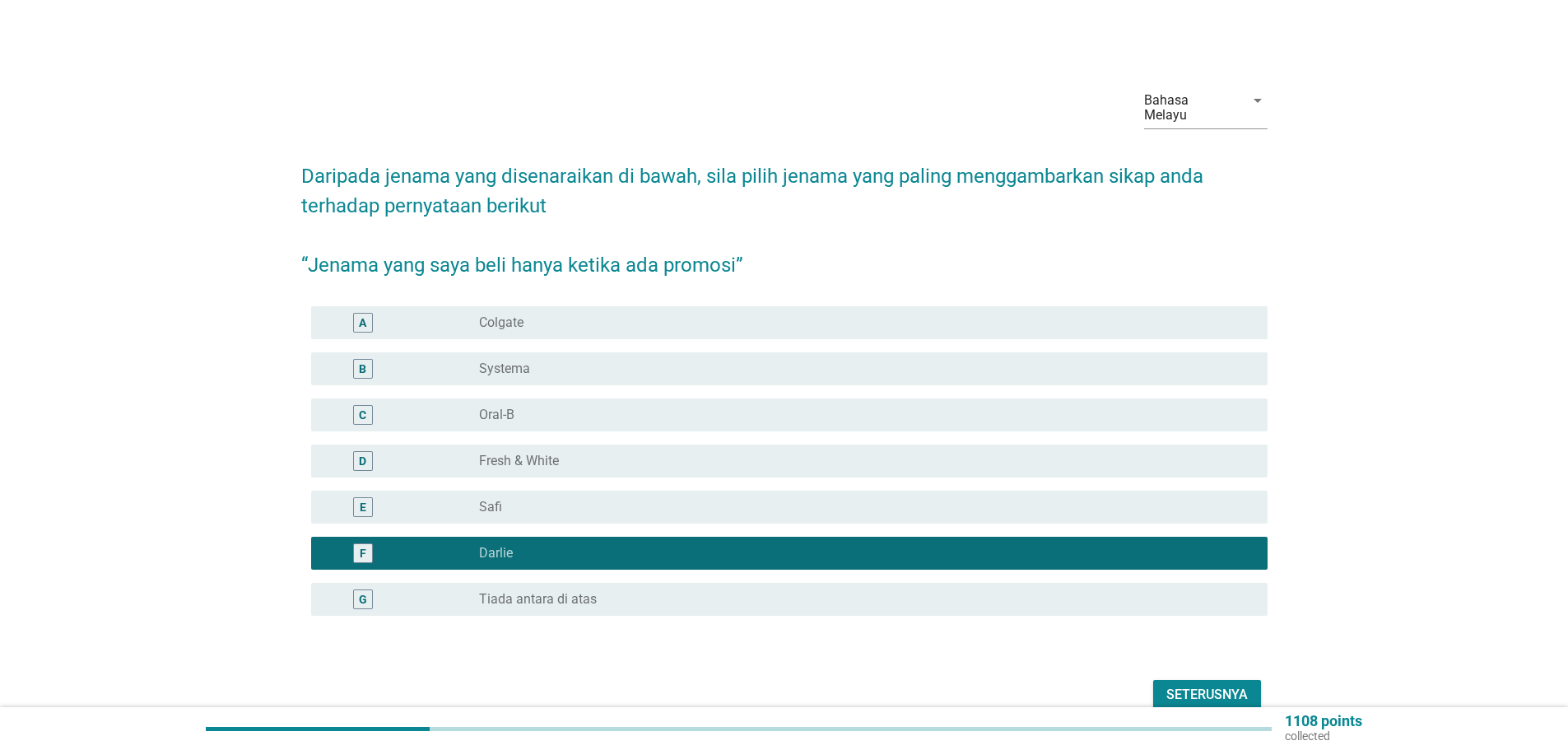
click at [504, 315] on label "Colgate" at bounding box center [501, 322] width 44 height 16
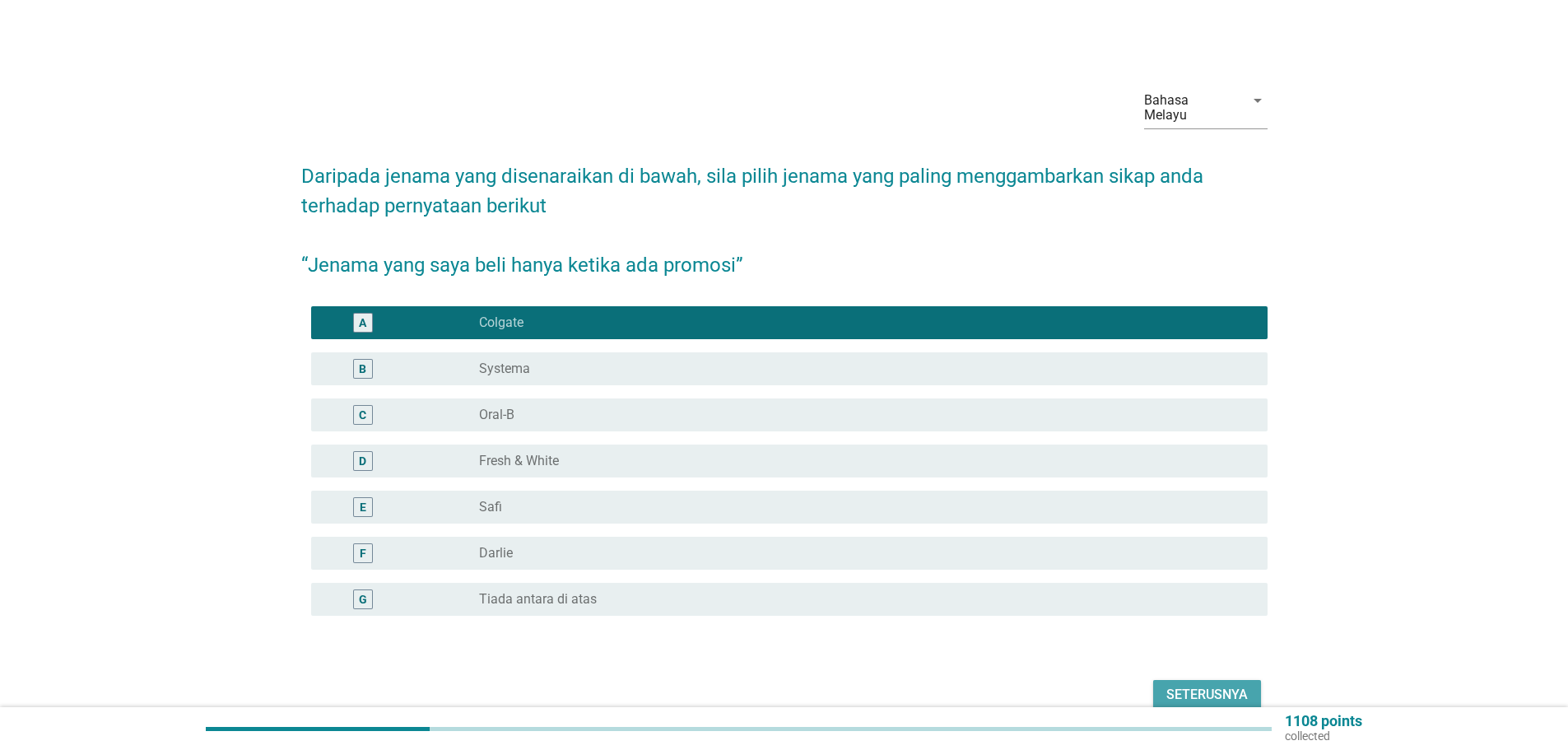
click at [1199, 685] on div "Seterusnya" at bounding box center [1207, 695] width 82 height 20
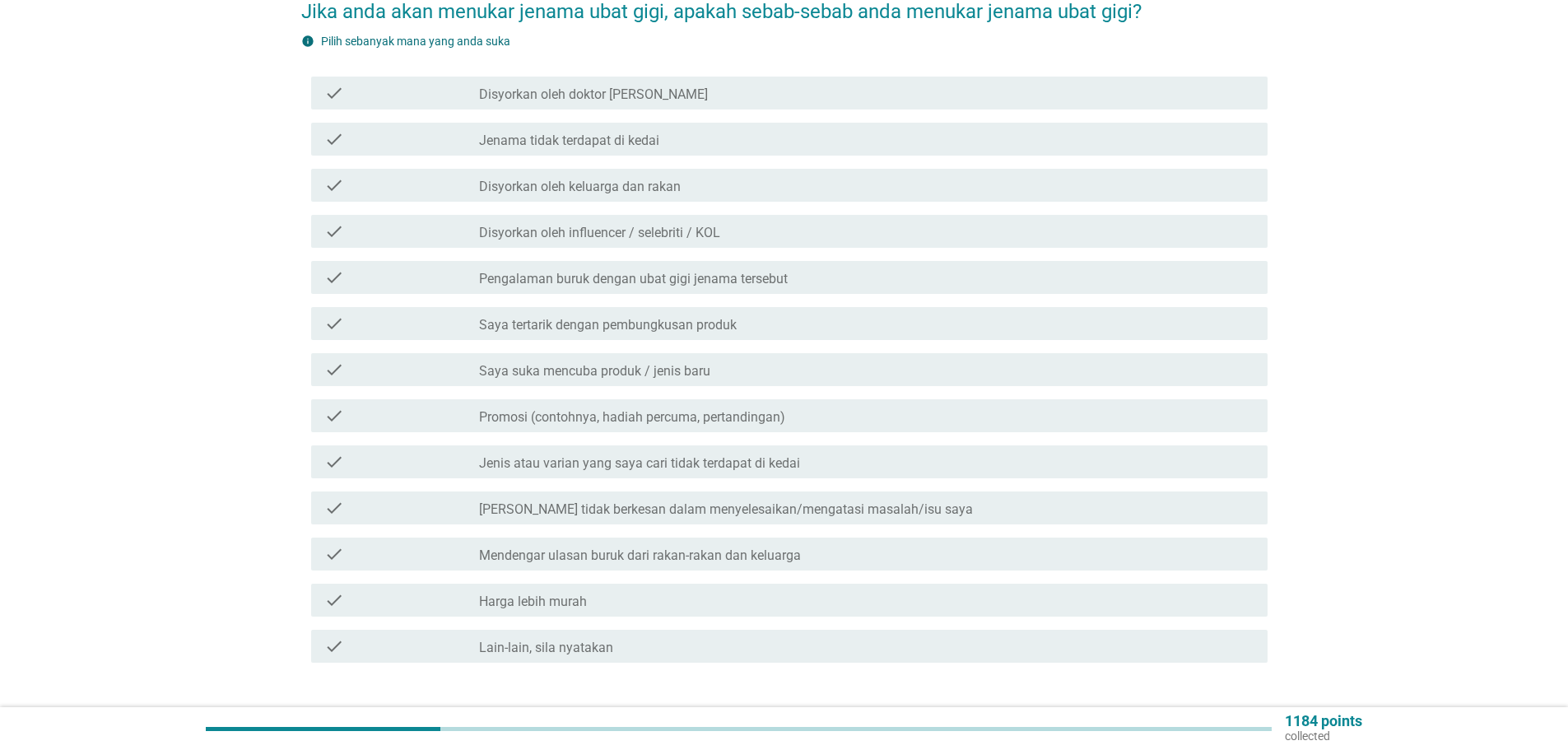
scroll to position [82, 0]
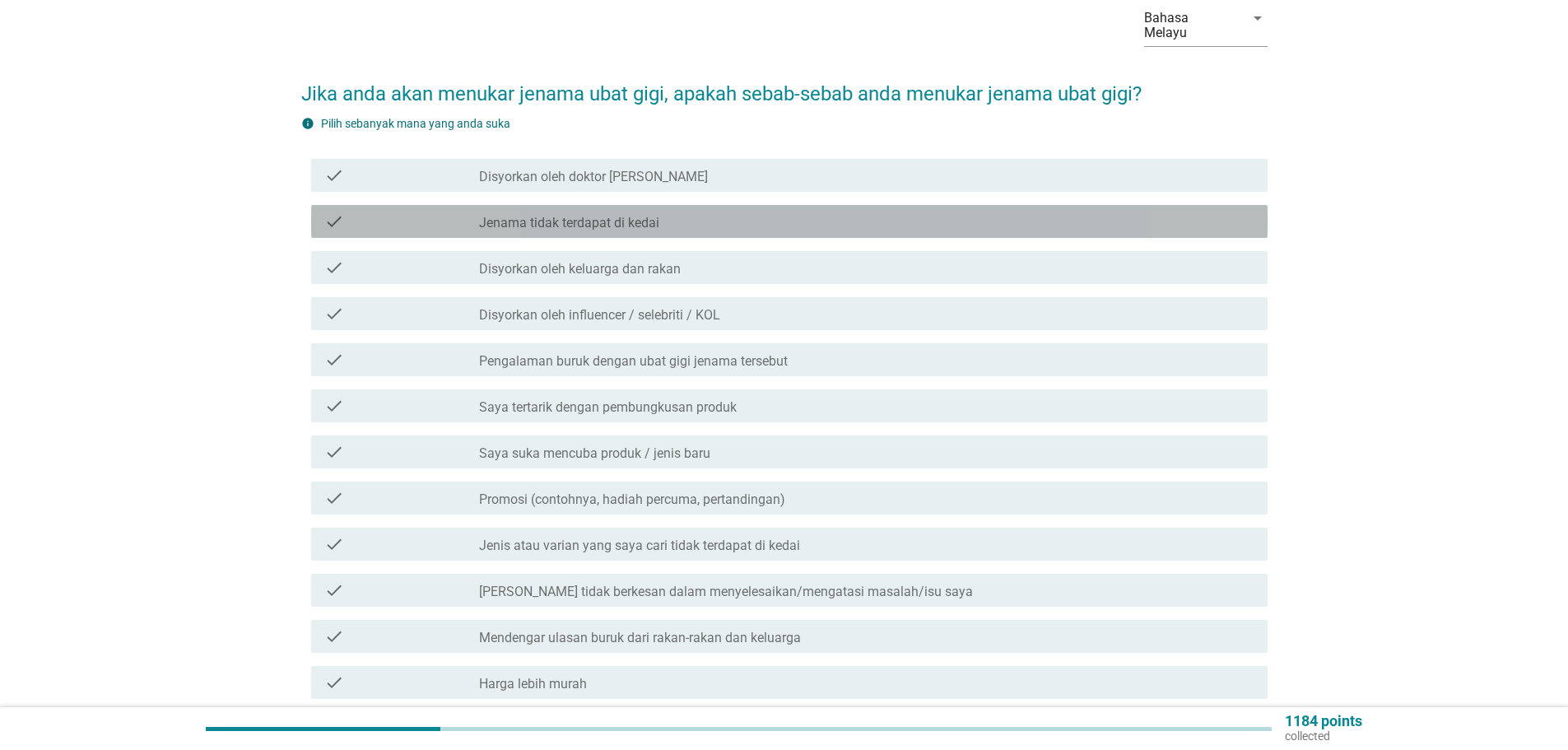
click at [569, 215] on label "Jenama tidak terdapat di kedai" at bounding box center [569, 223] width 180 height 16
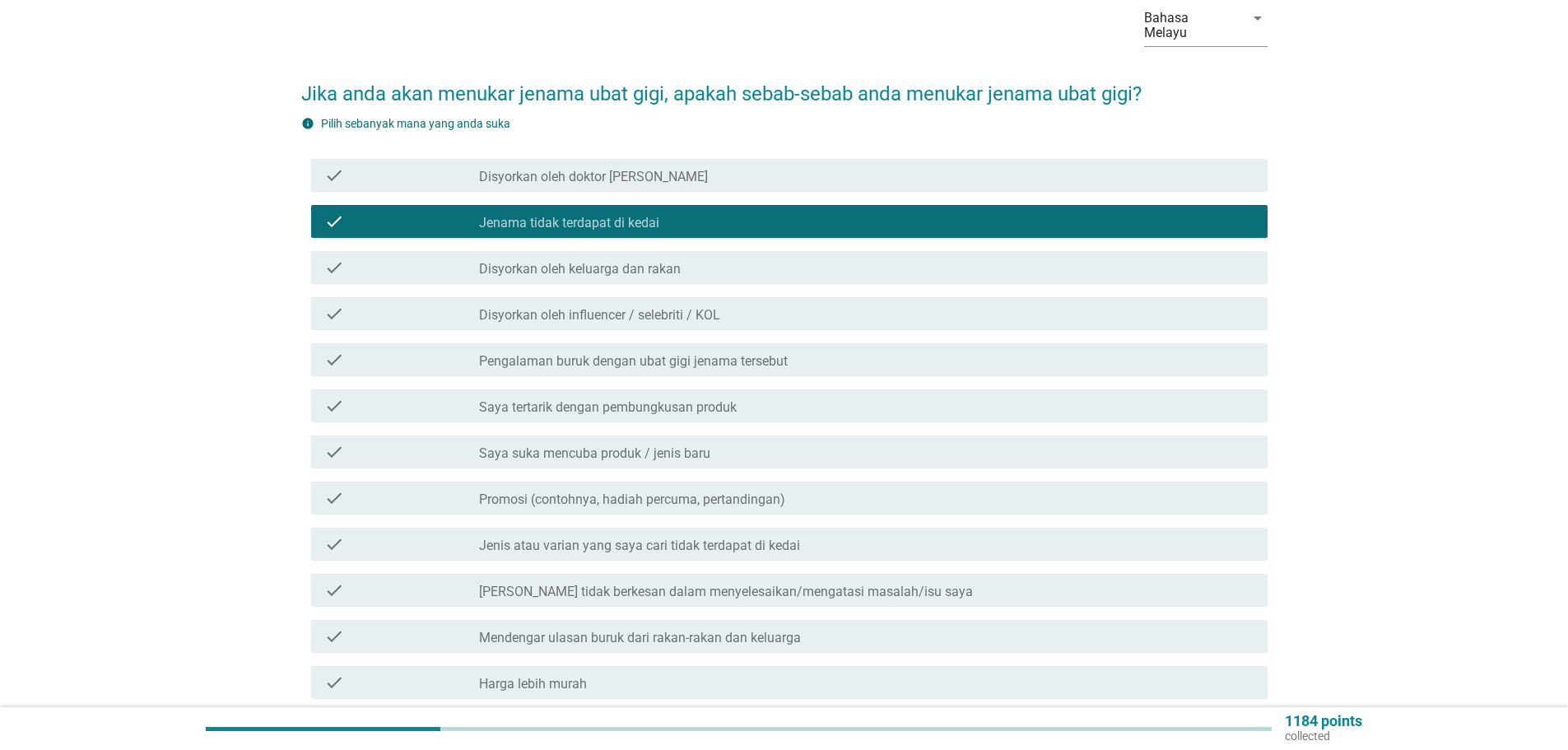
scroll to position [165, 0]
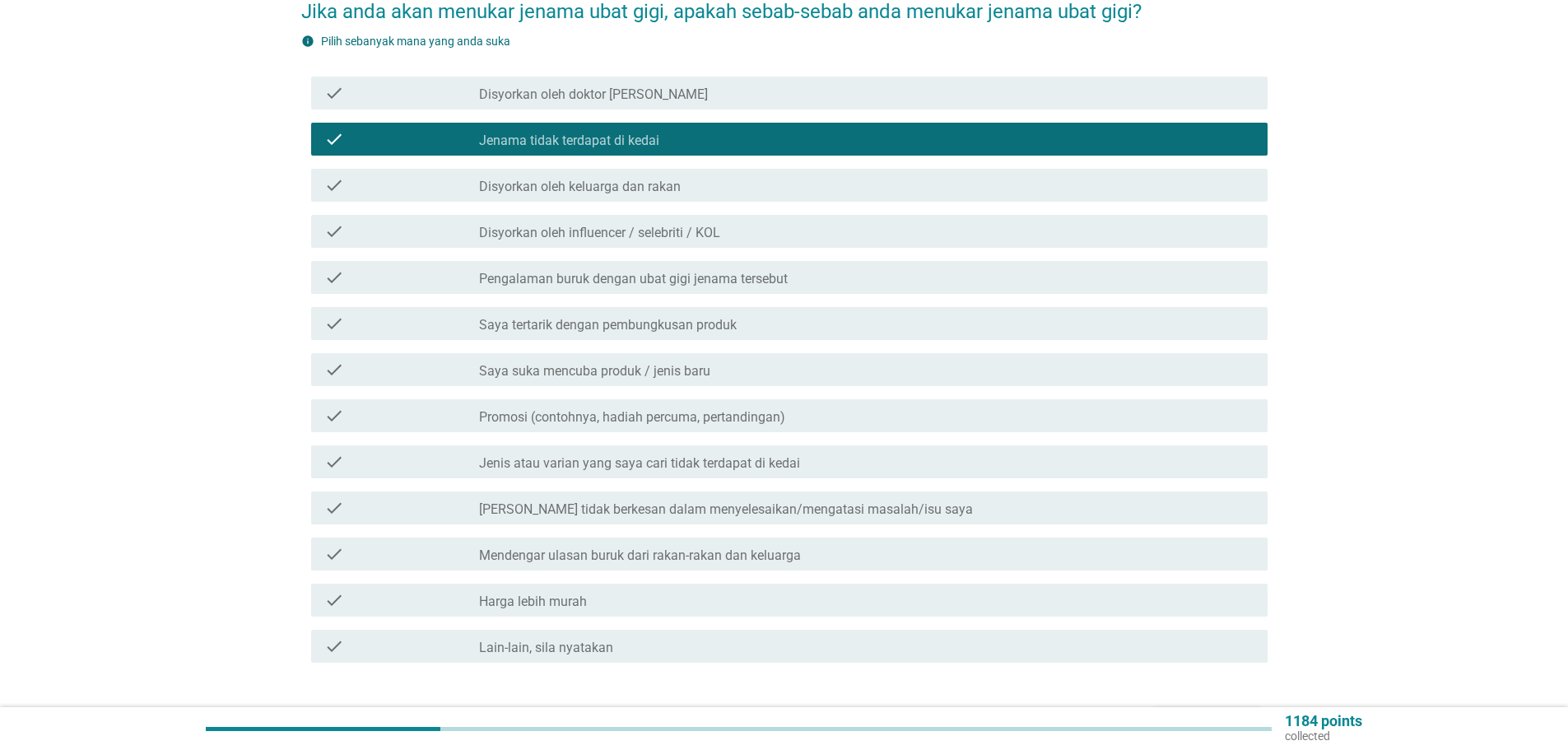
click at [621, 317] on label "Saya tertarik dengan pembungkusan produk" at bounding box center [608, 325] width 258 height 16
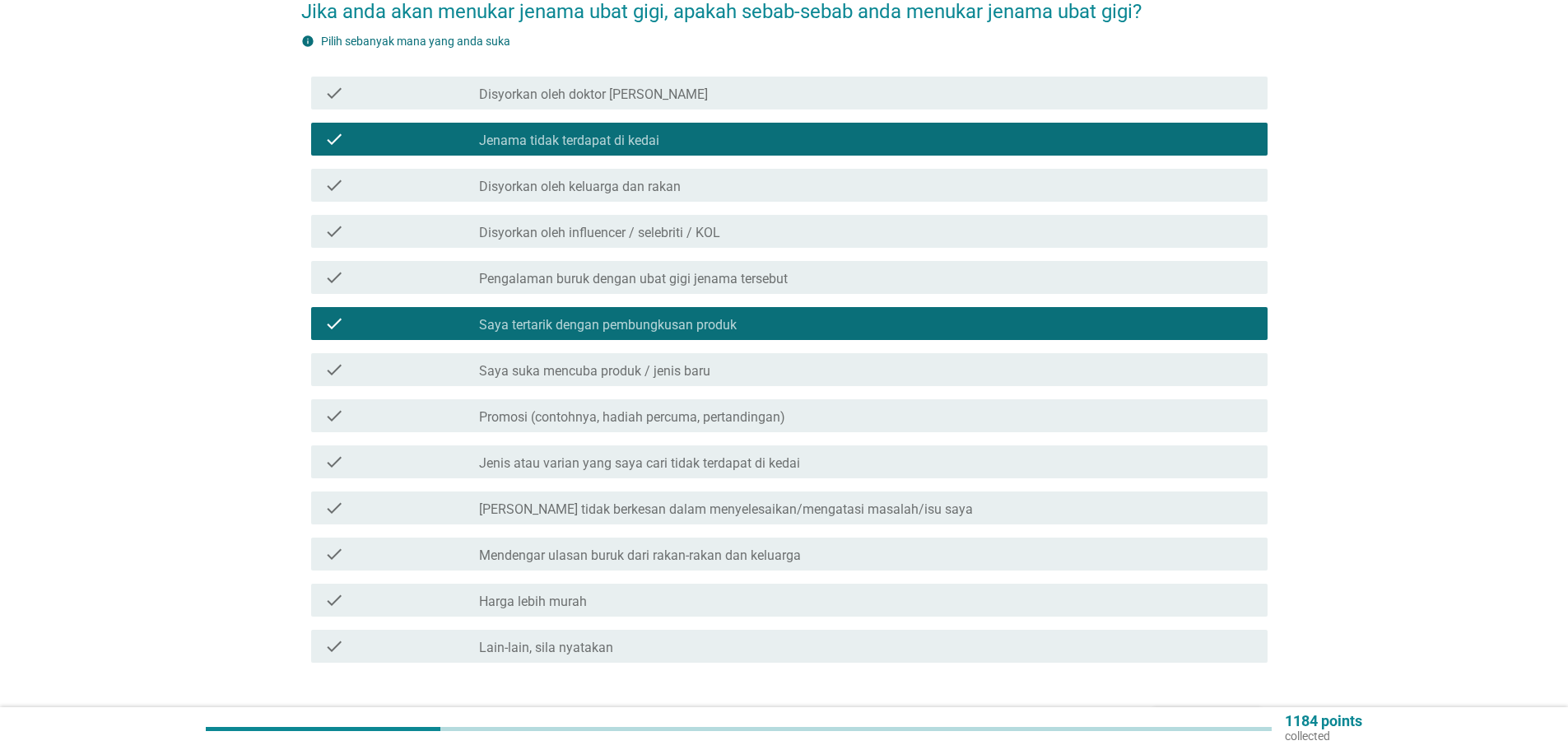
click at [604, 409] on label "Promosi (contohnya, hadiah percuma, pertandingan)" at bounding box center [632, 417] width 306 height 16
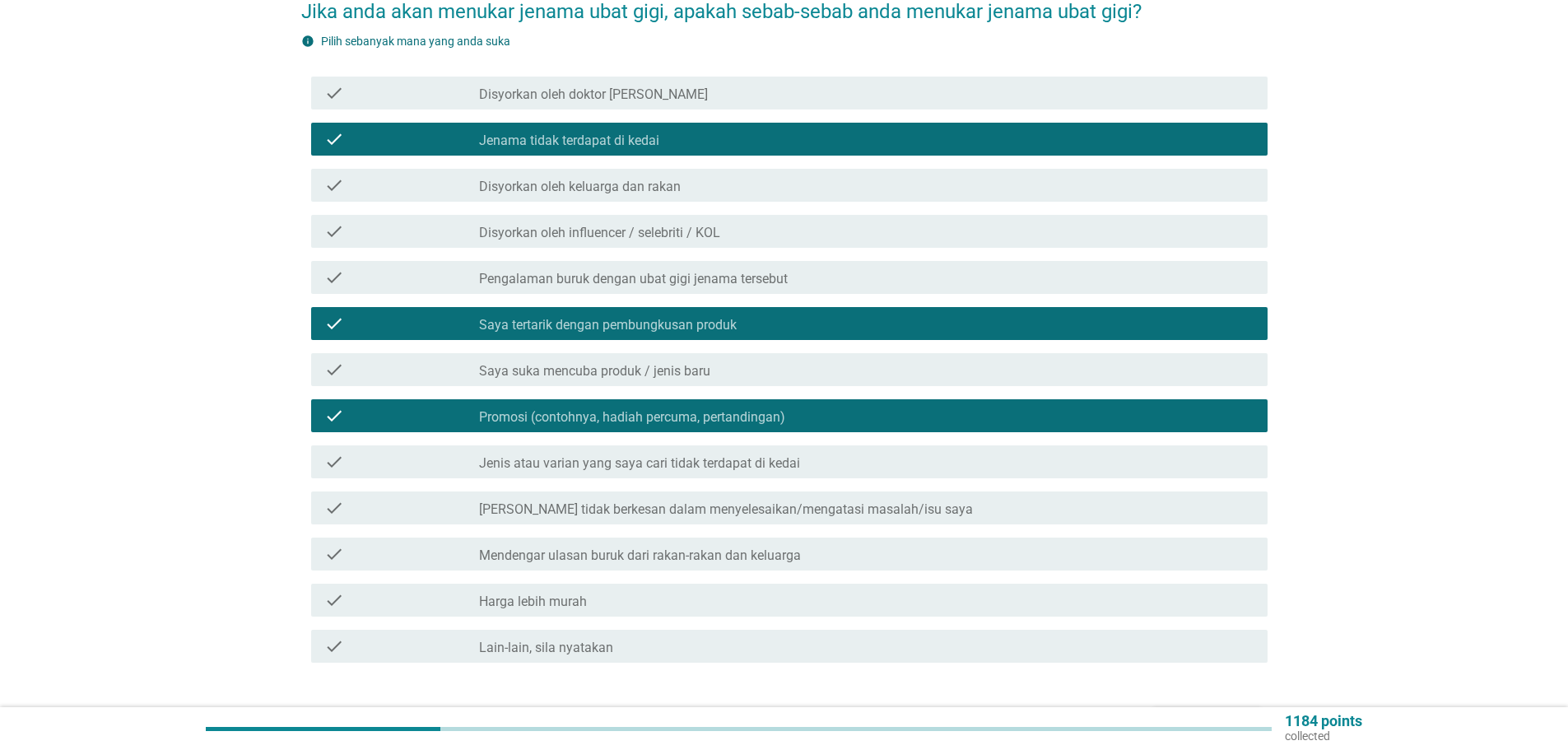
click at [645, 502] on label "[PERSON_NAME] tidak berkesan dalam menyelesaikan/mengatasi masalah/isu saya" at bounding box center [726, 509] width 494 height 16
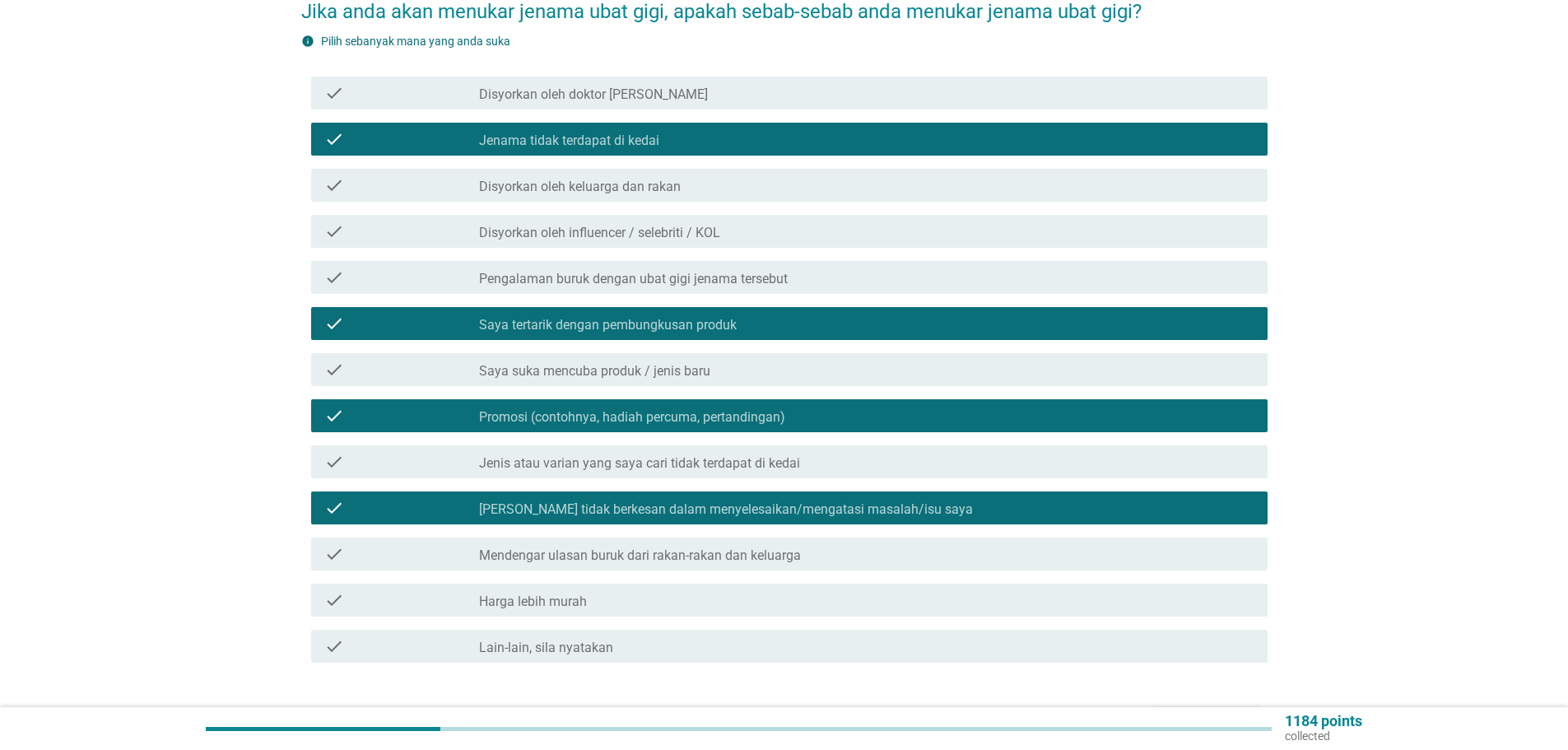
scroll to position [247, 0]
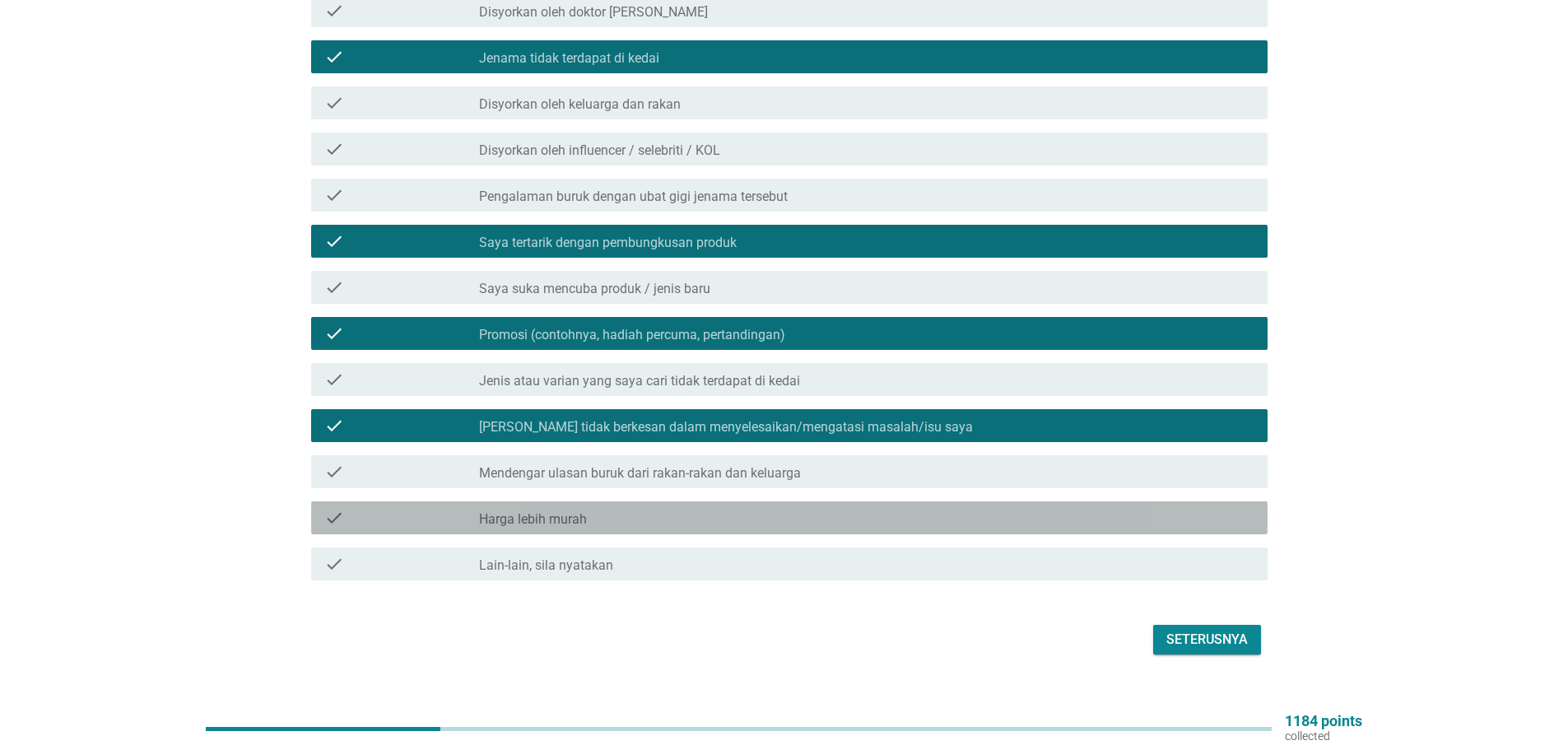
click at [538, 511] on label "Harga lebih murah" at bounding box center [533, 519] width 108 height 16
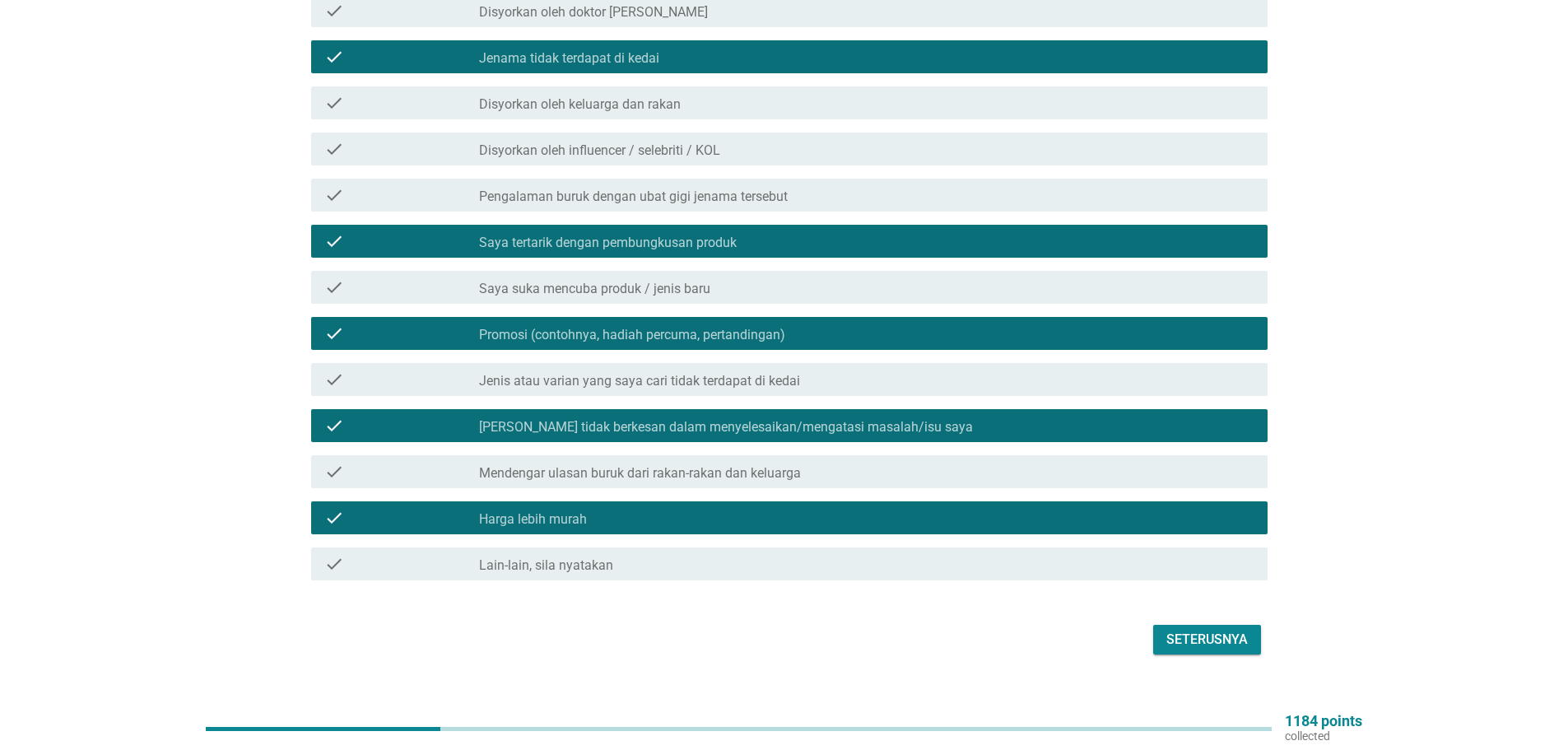
click at [1211, 630] on div "Seterusnya" at bounding box center [1207, 639] width 82 height 20
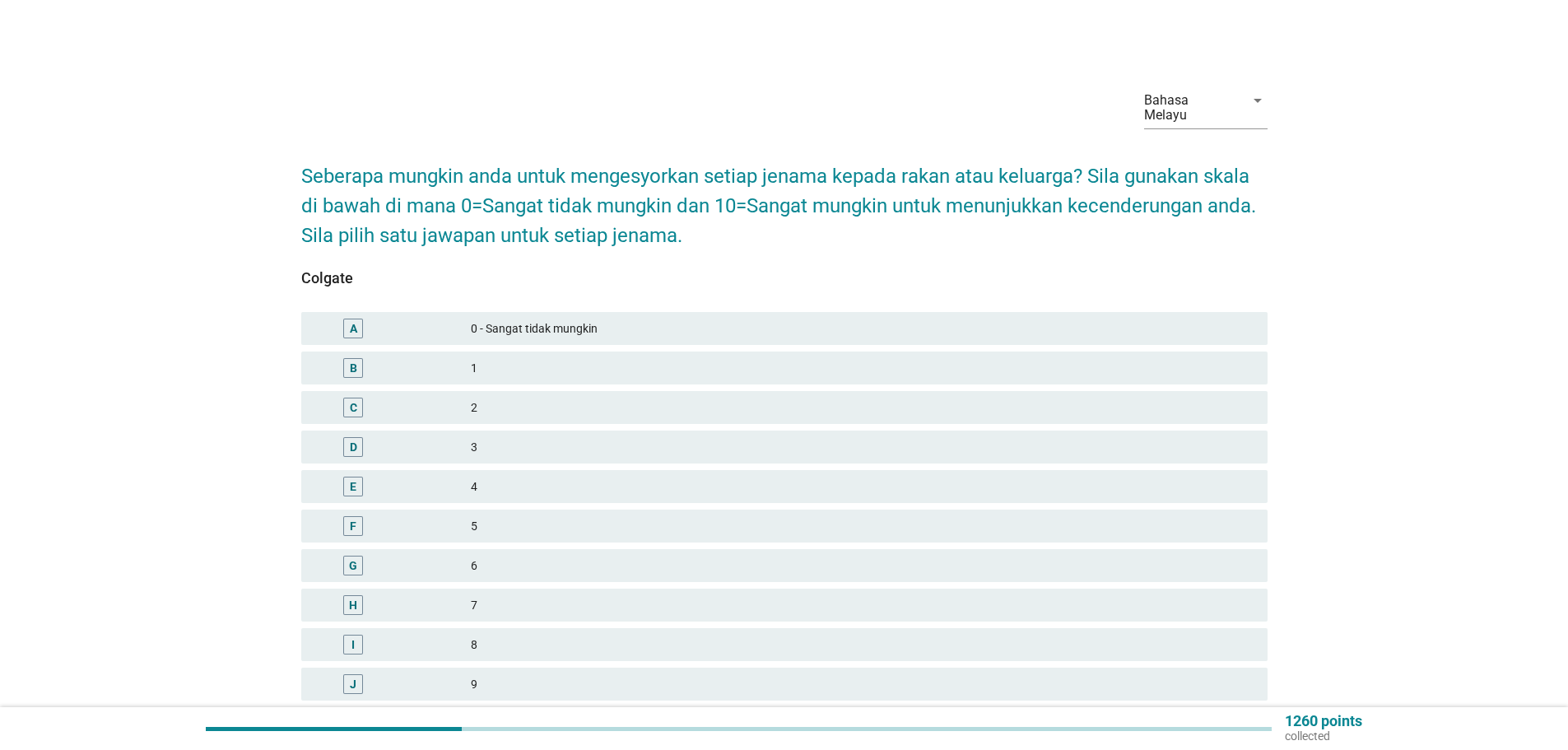
scroll to position [82, 0]
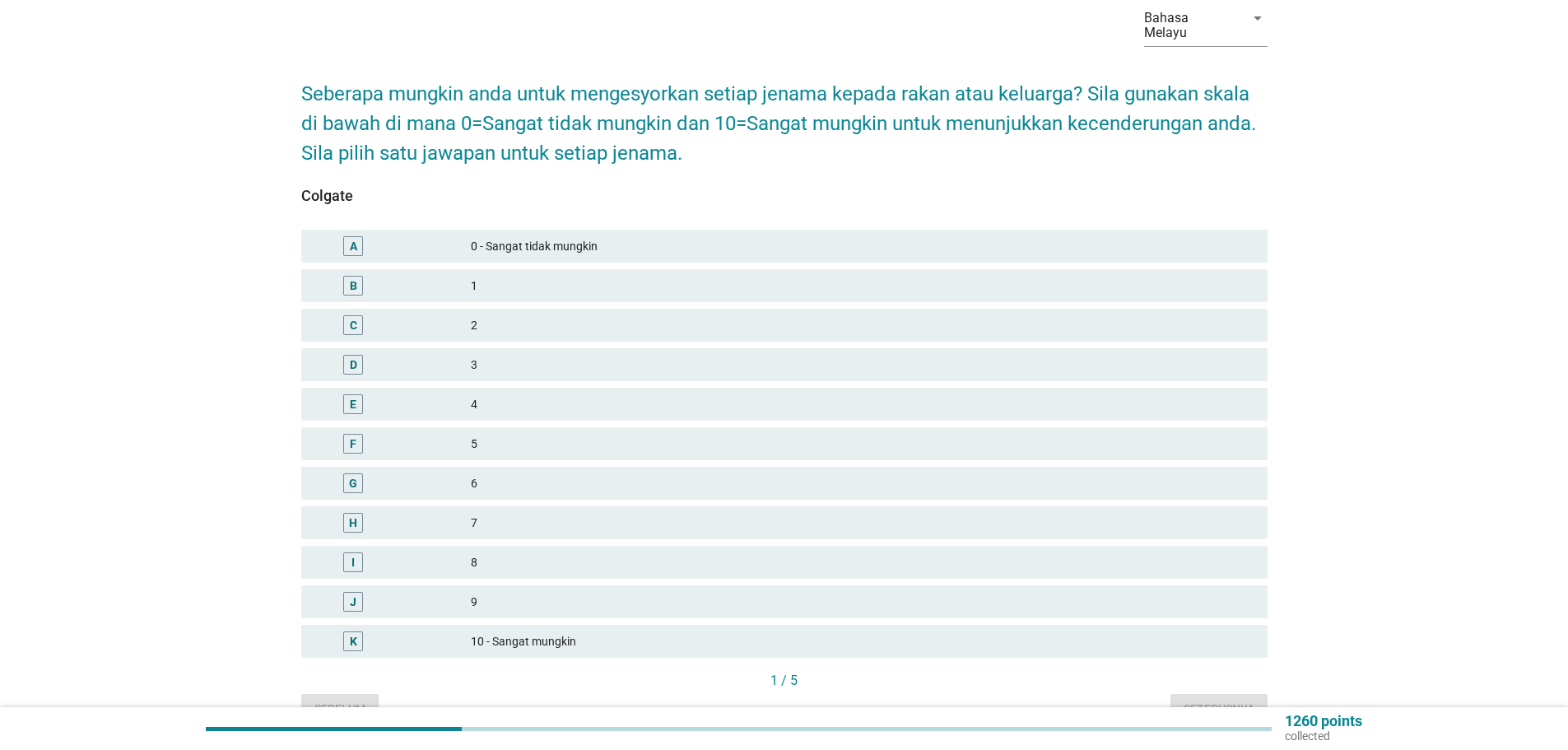
click at [483, 592] on div "9" at bounding box center [863, 601] width 784 height 20
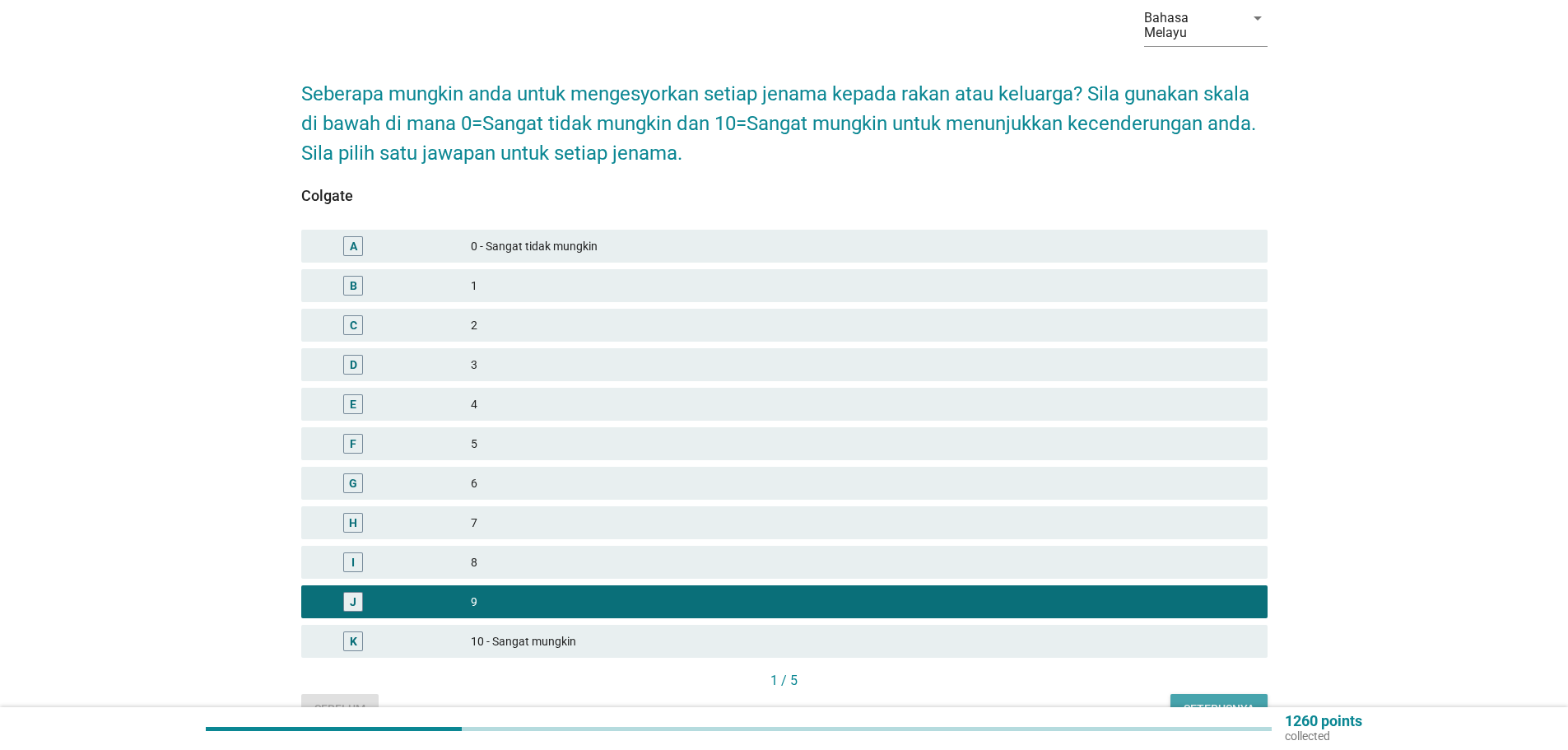
click at [1223, 701] on div "Seterusnya" at bounding box center [1218, 709] width 71 height 17
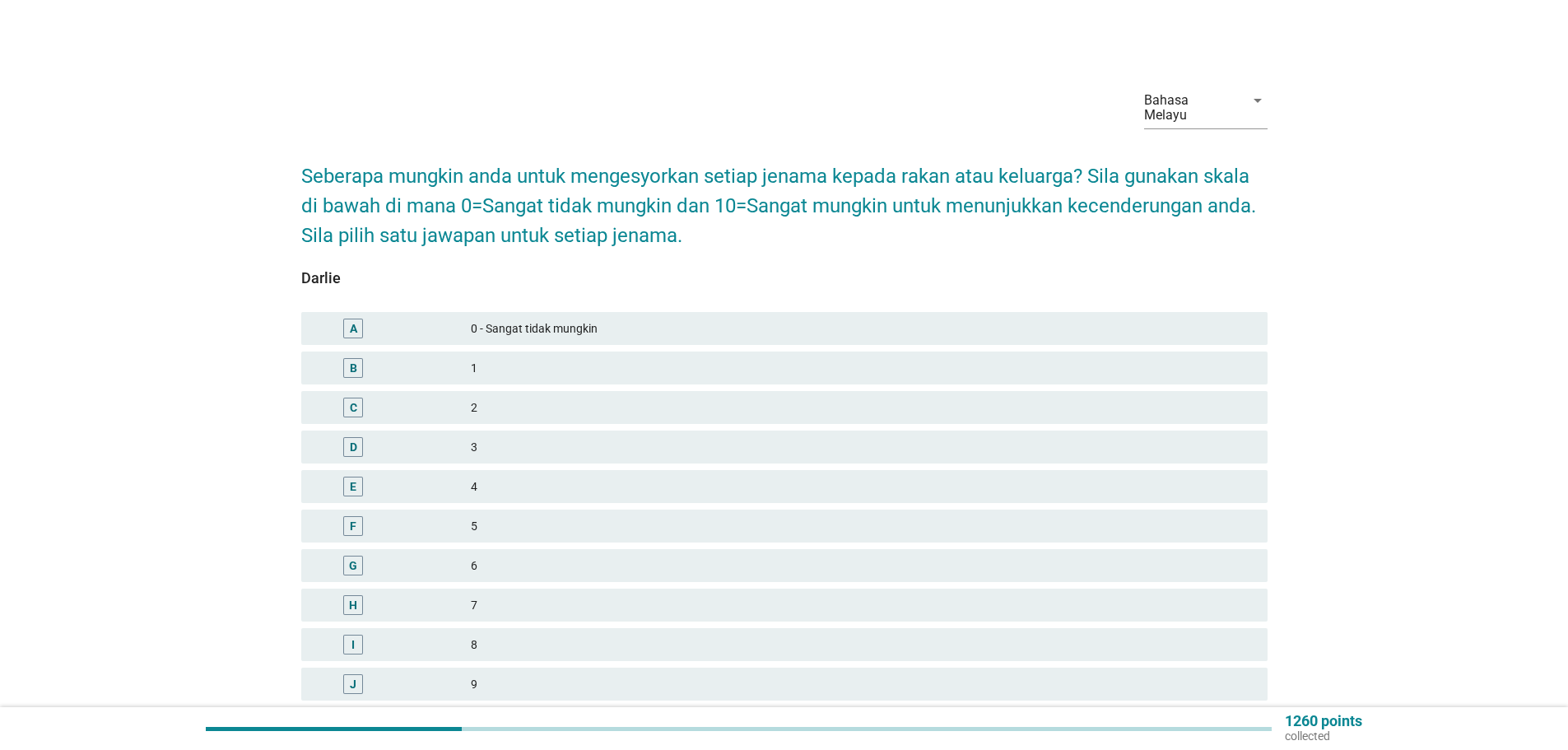
scroll to position [158, 0]
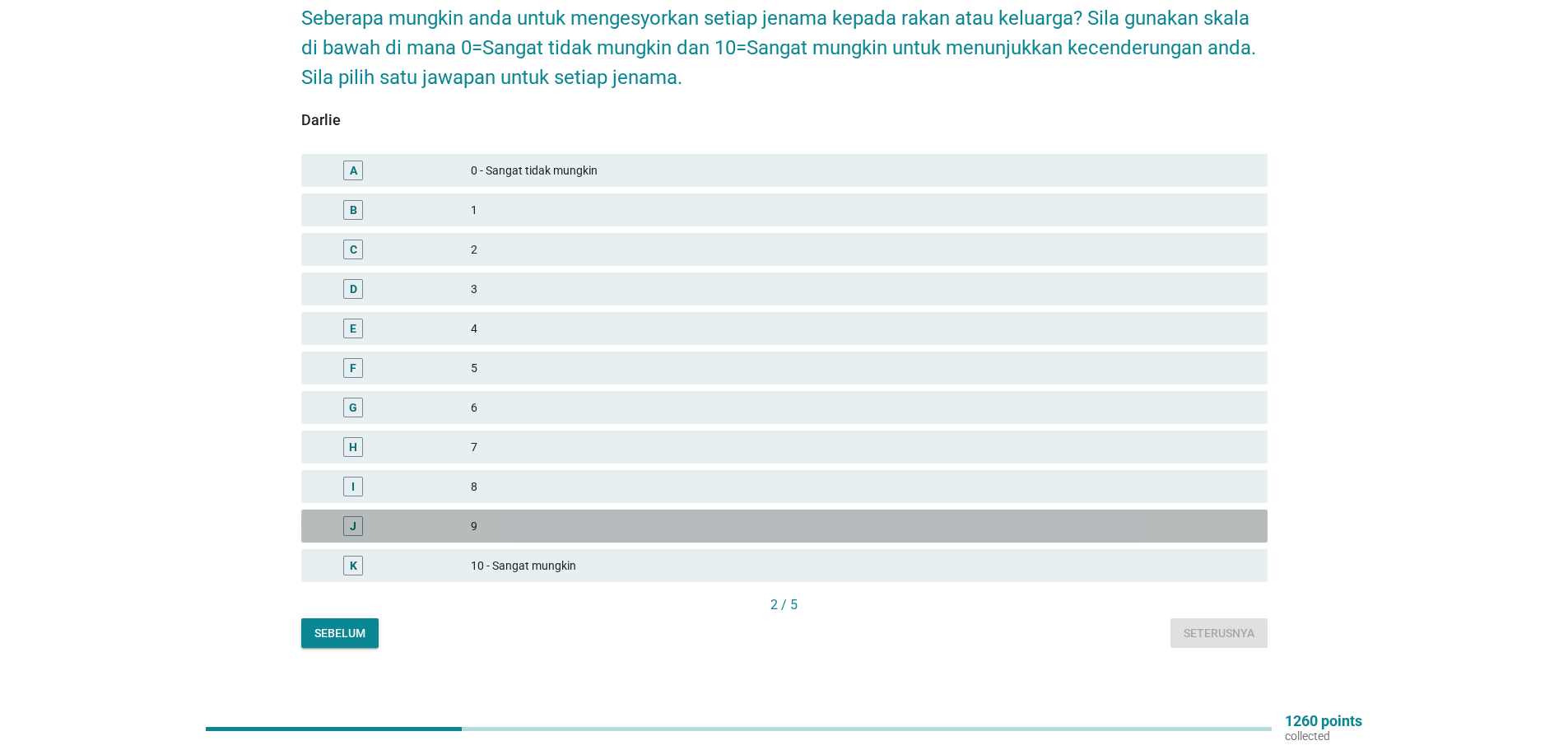
click at [482, 516] on div "9" at bounding box center [863, 526] width 784 height 20
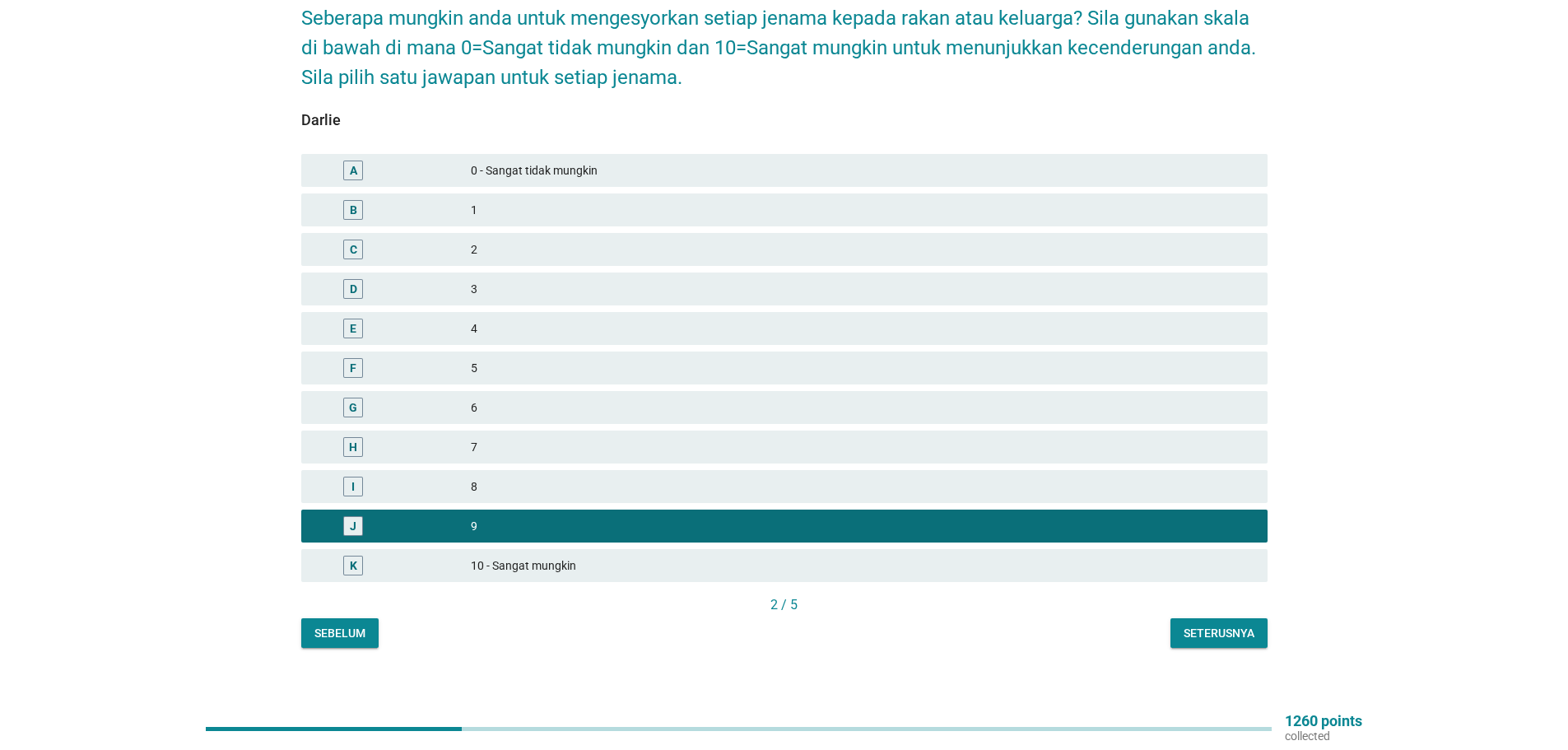
click at [1221, 625] on div "Seterusnya" at bounding box center [1218, 634] width 71 height 17
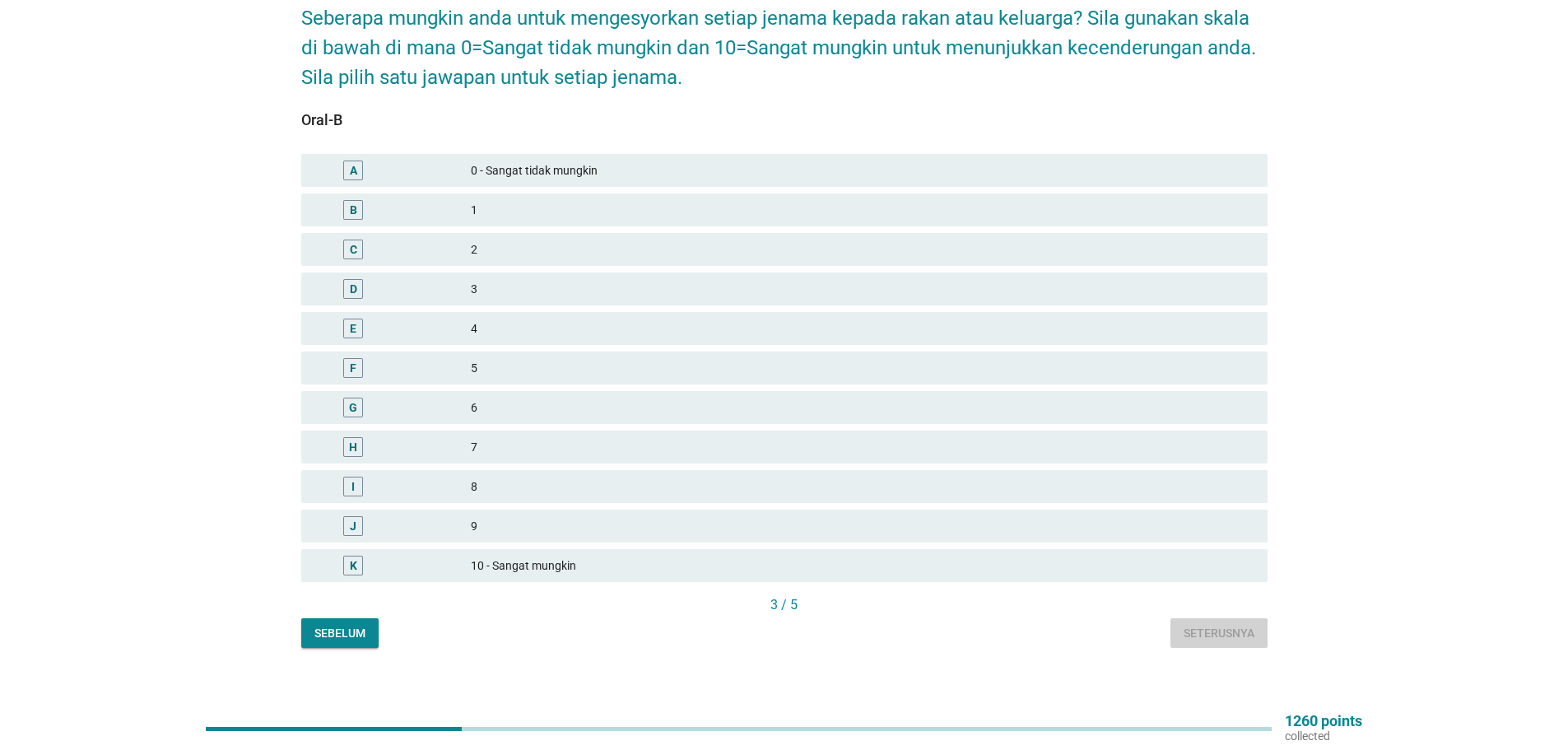
scroll to position [0, 0]
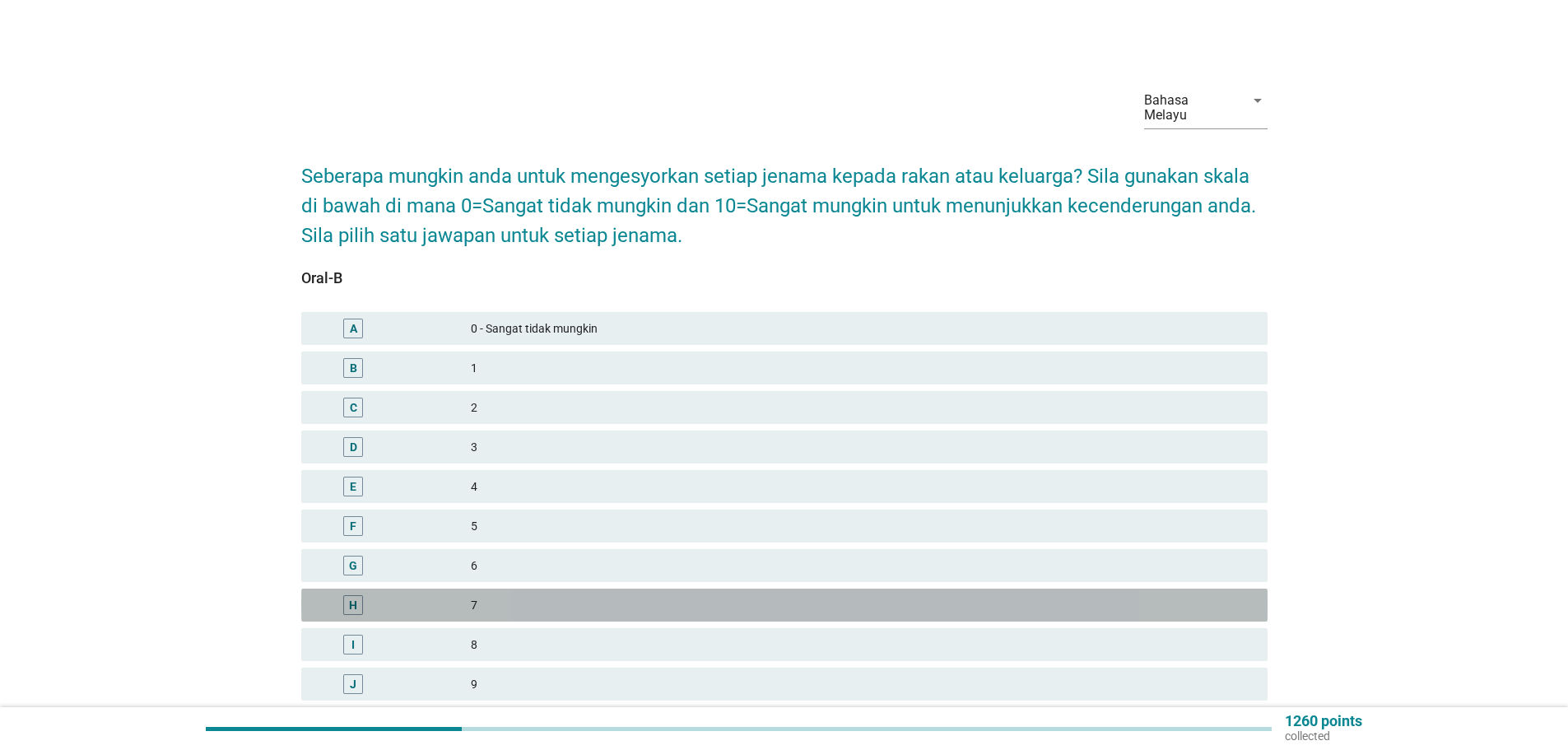
click at [471, 595] on div "7" at bounding box center [863, 605] width 784 height 20
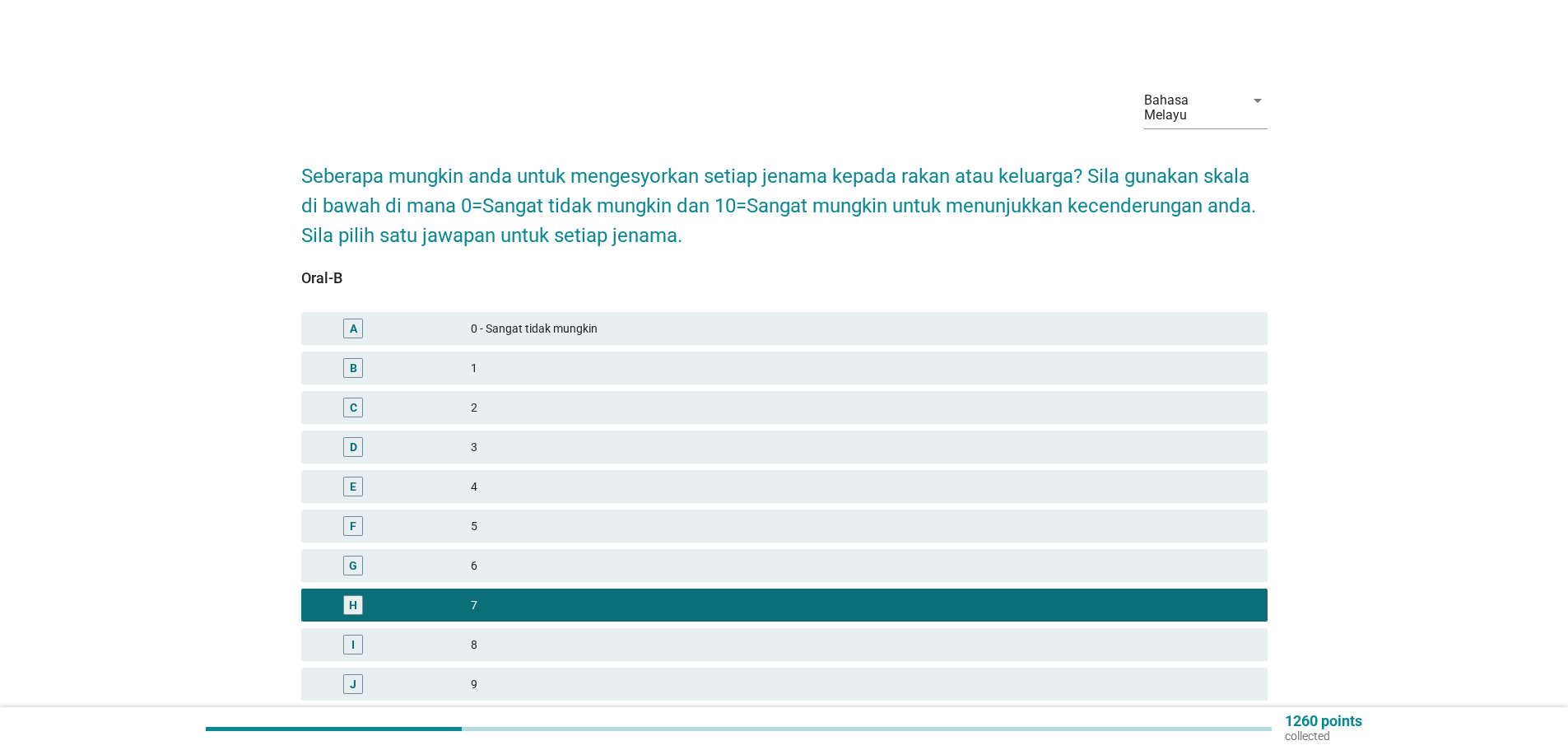
scroll to position [158, 0]
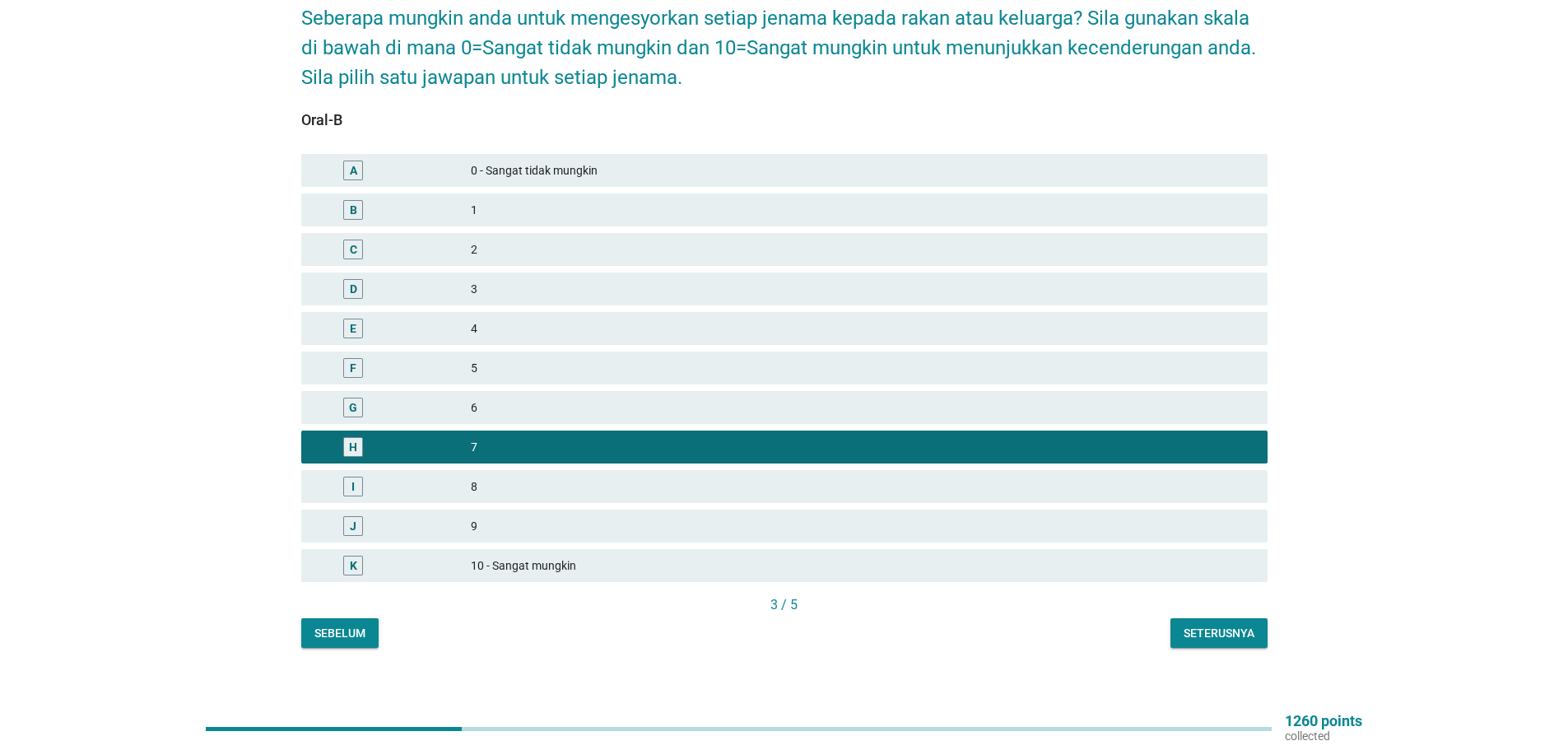
click at [1221, 625] on div "Seterusnya" at bounding box center [1218, 634] width 71 height 17
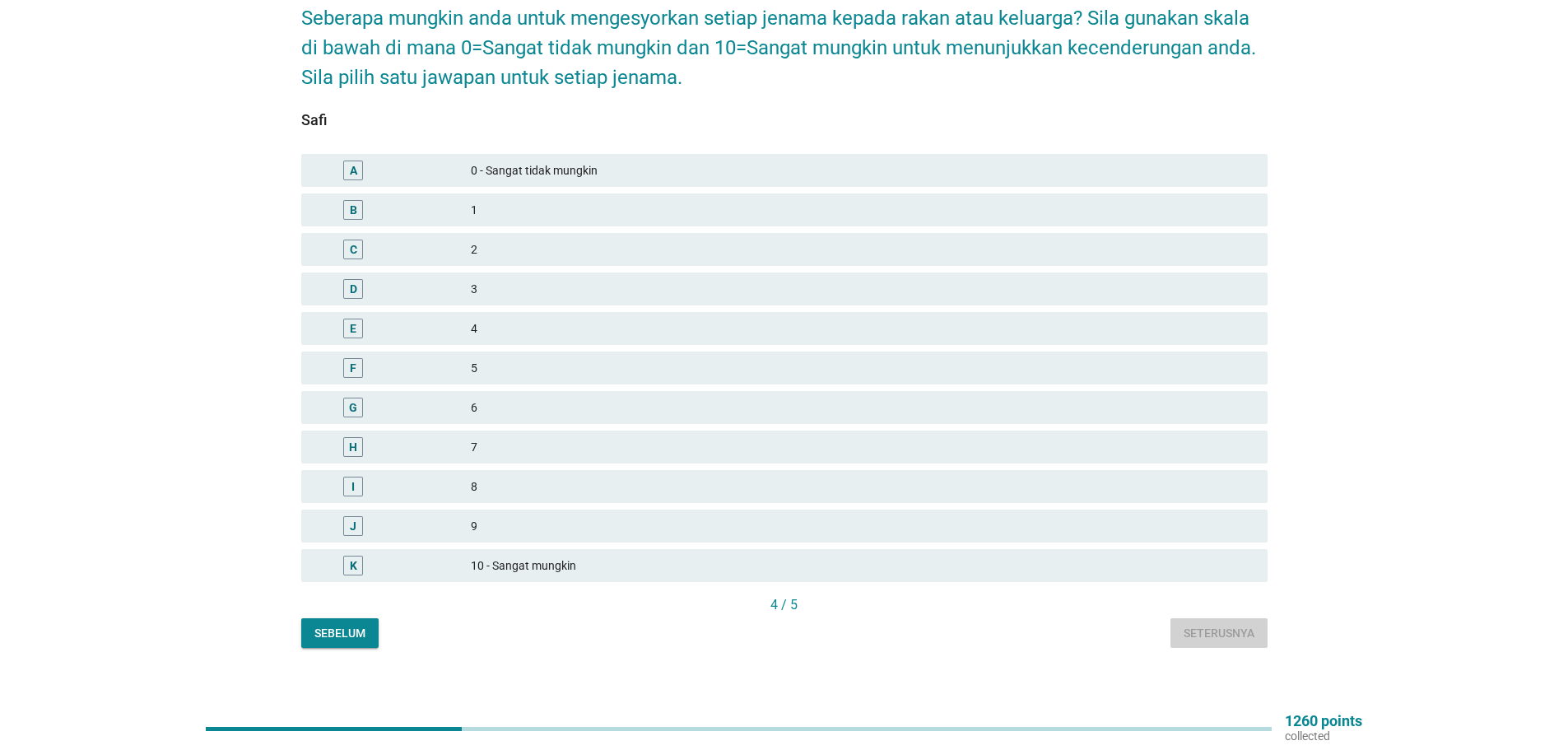
scroll to position [0, 0]
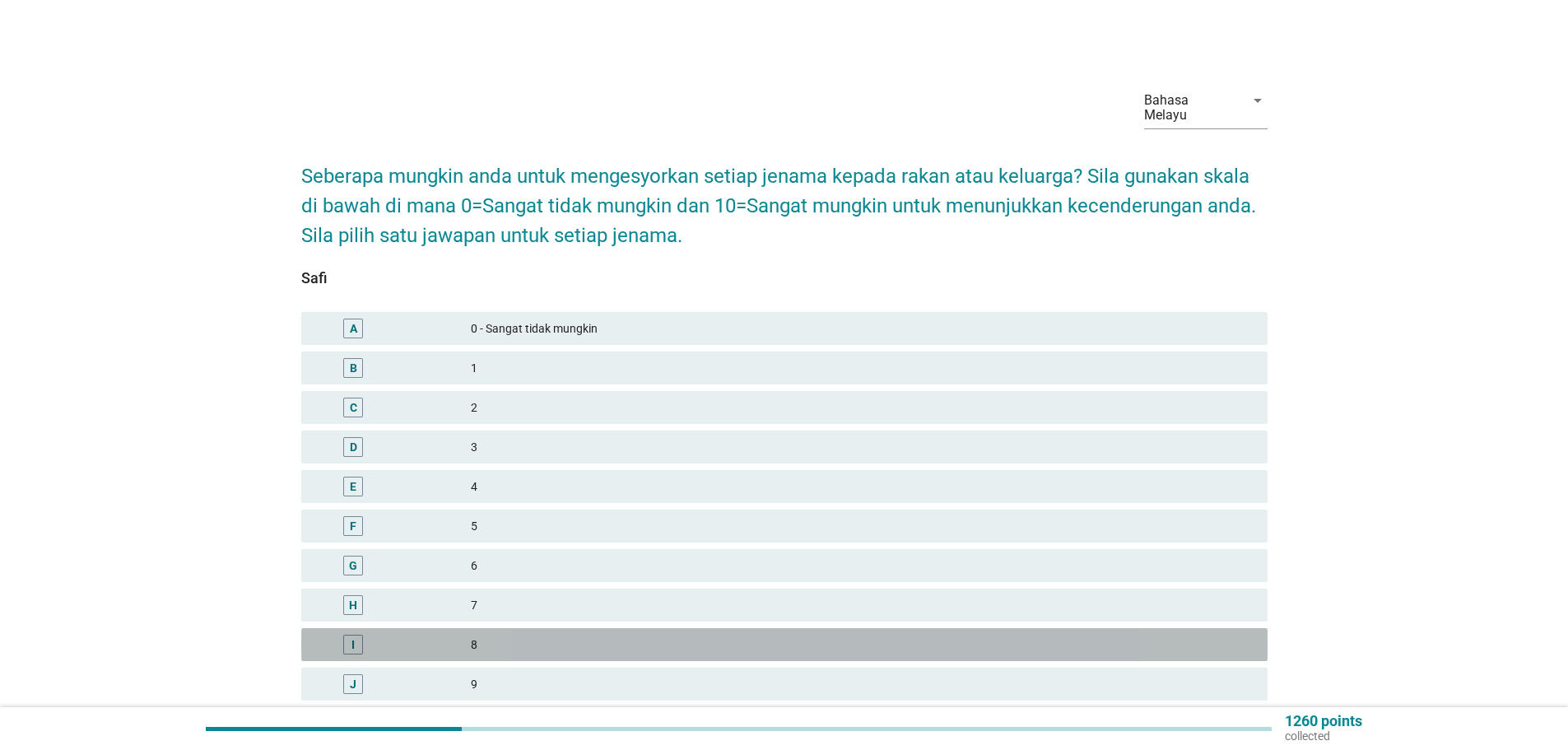
click at [475, 635] on div "8" at bounding box center [863, 645] width 784 height 20
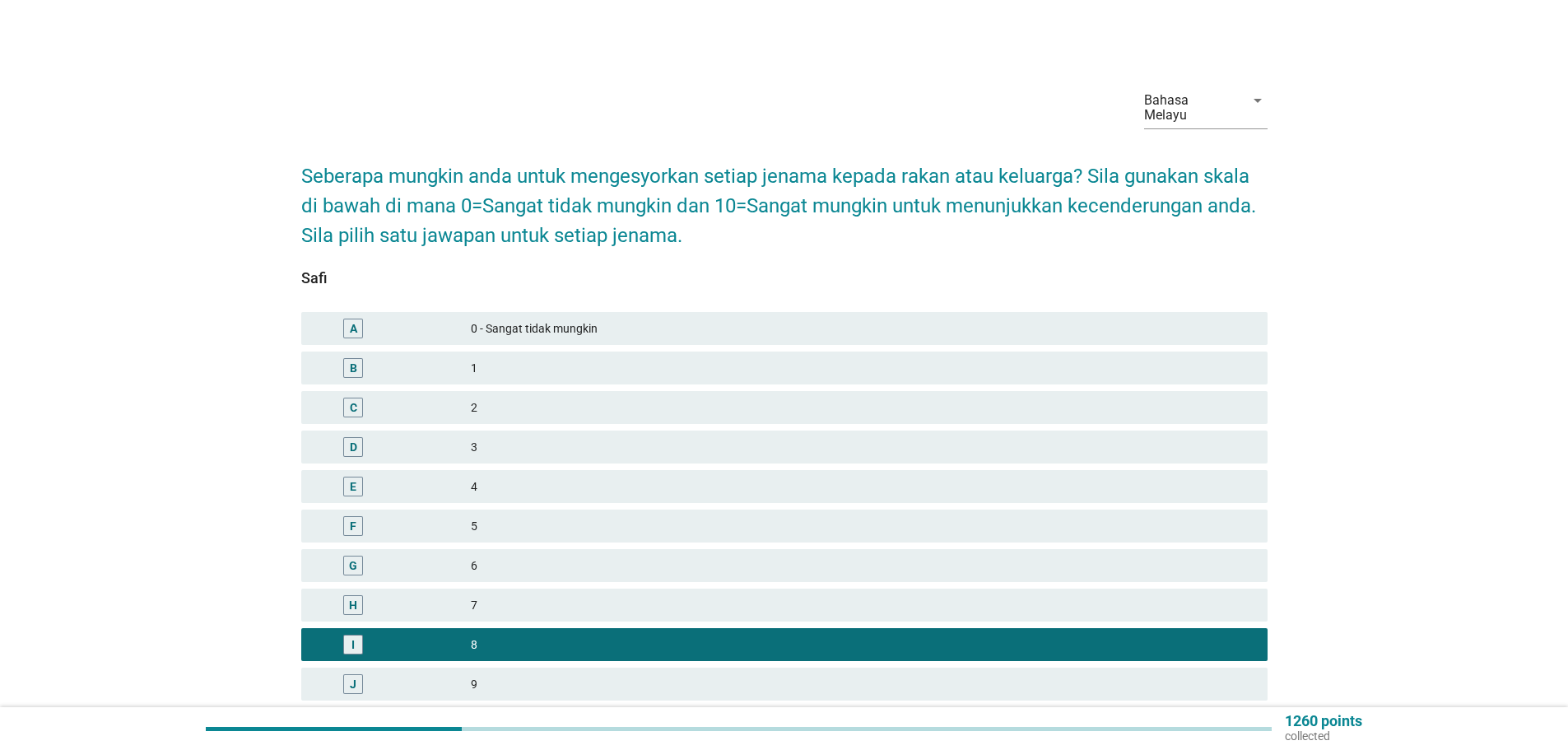
scroll to position [158, 0]
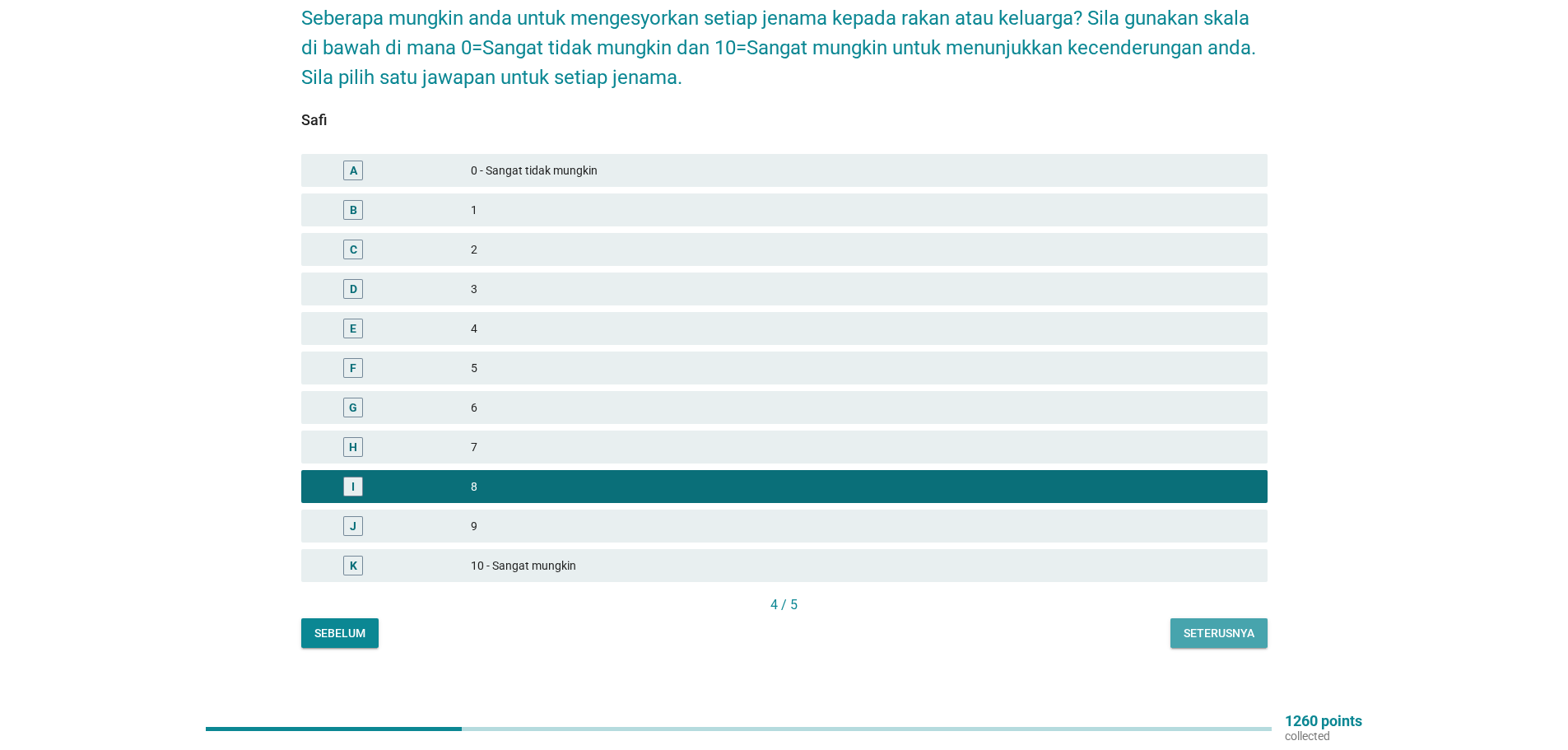
click at [1233, 625] on div "Seterusnya" at bounding box center [1218, 634] width 71 height 17
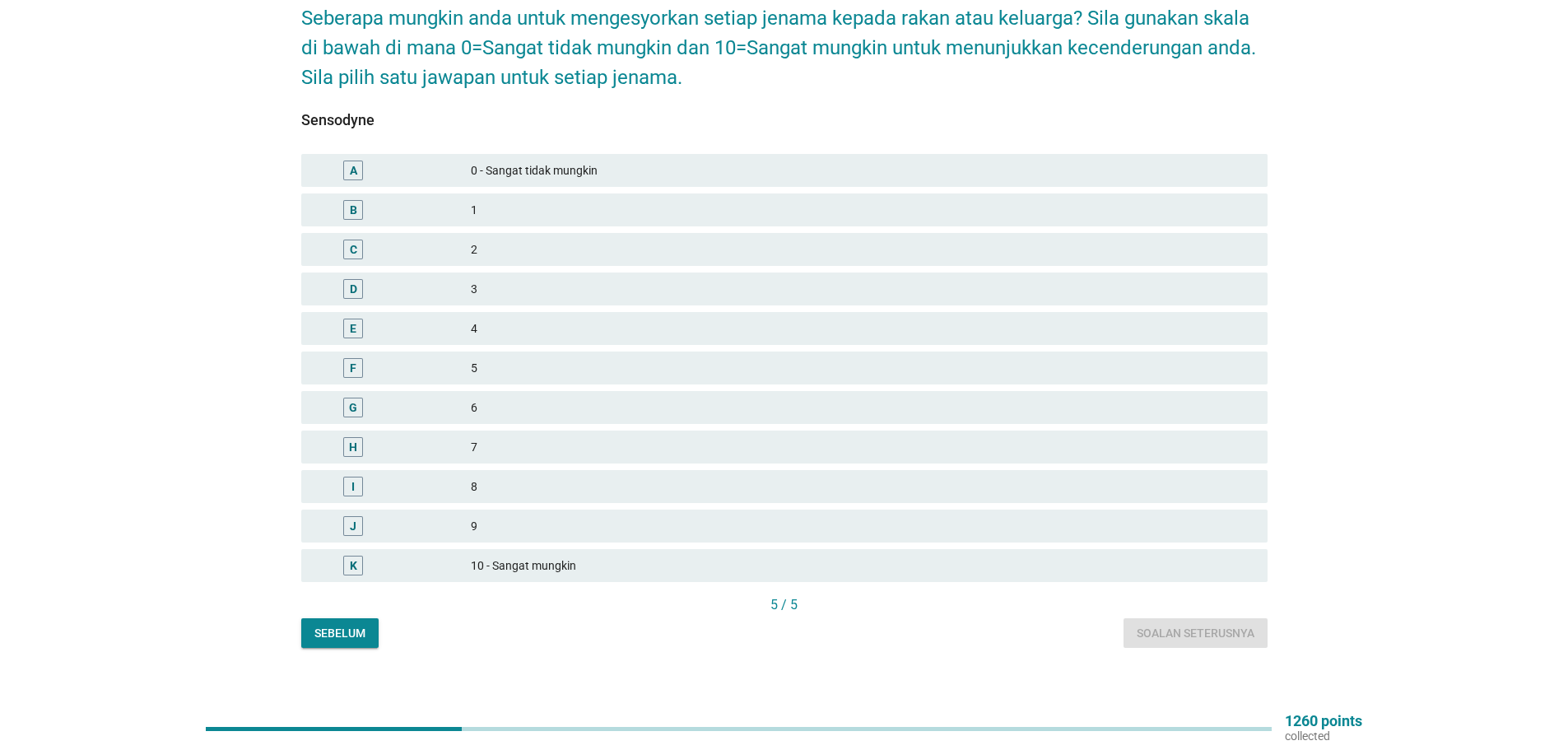
click at [538, 556] on div "10 - Sangat mungkin" at bounding box center [863, 565] width 784 height 20
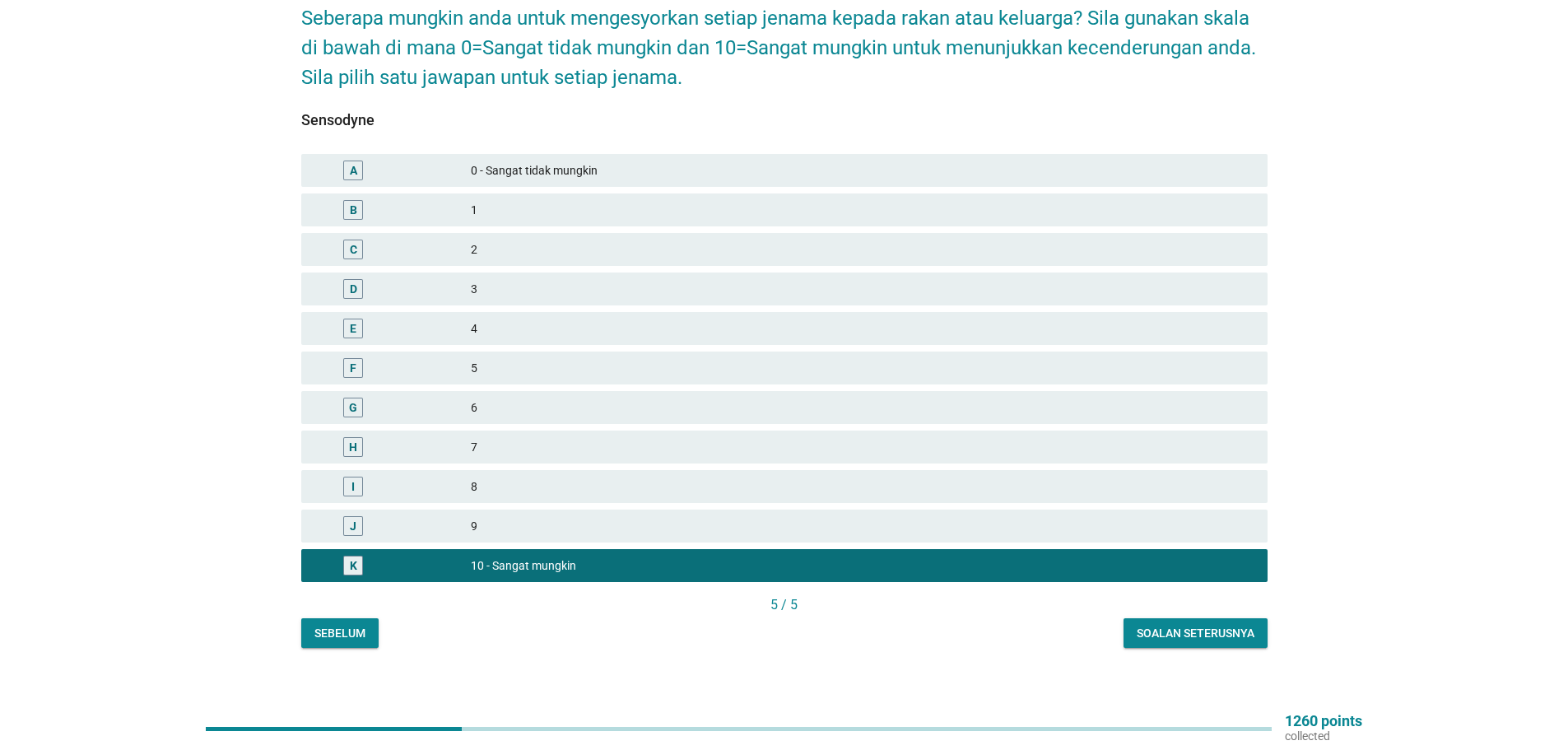
click at [1179, 625] on div "Soalan seterusnya" at bounding box center [1195, 634] width 117 height 17
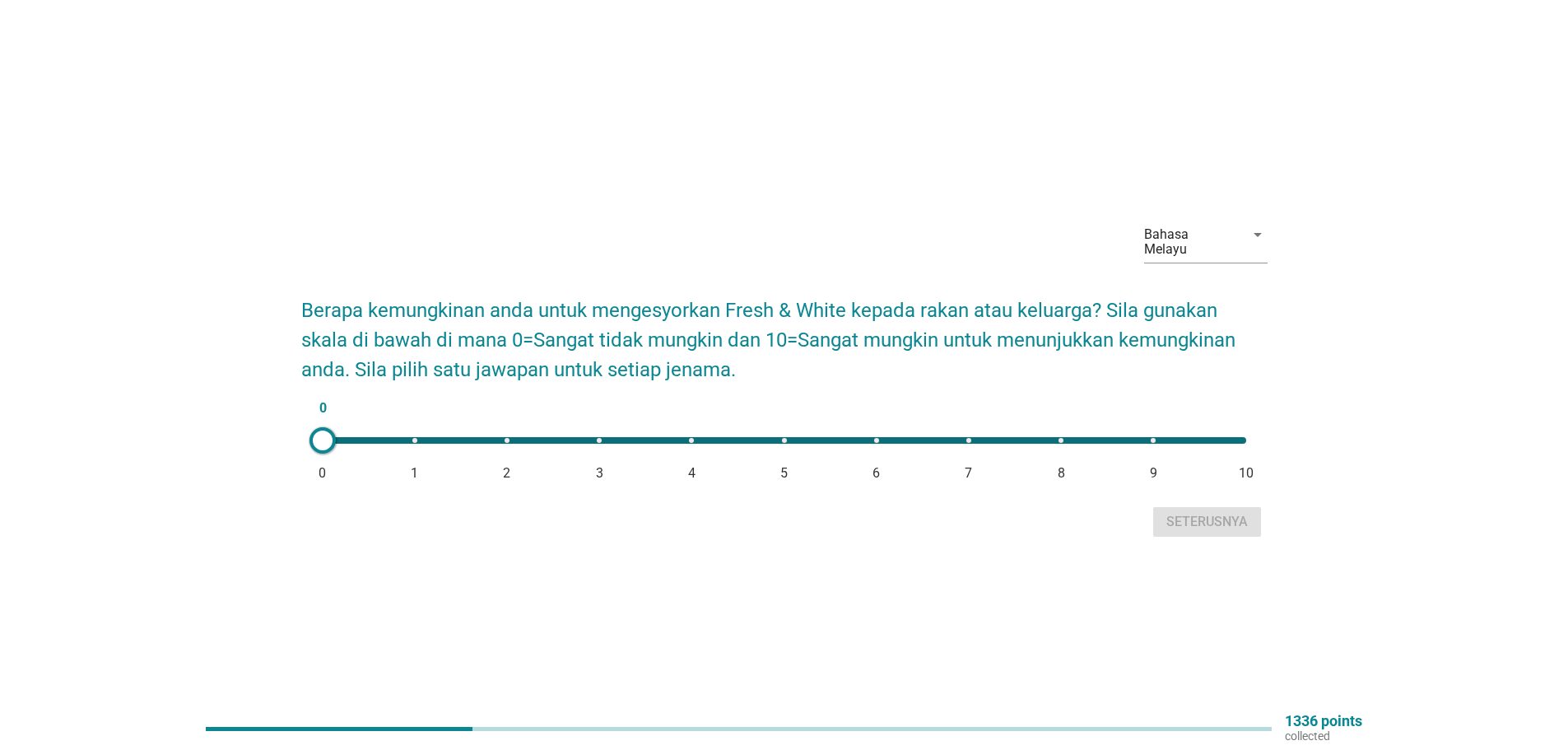
click at [1061, 437] on div "0 0 1 2 3 4 5 6 7 8 9 10" at bounding box center [784, 440] width 923 height 7
type input "8"
click at [1209, 516] on div "Seterusnya" at bounding box center [1207, 521] width 82 height 20
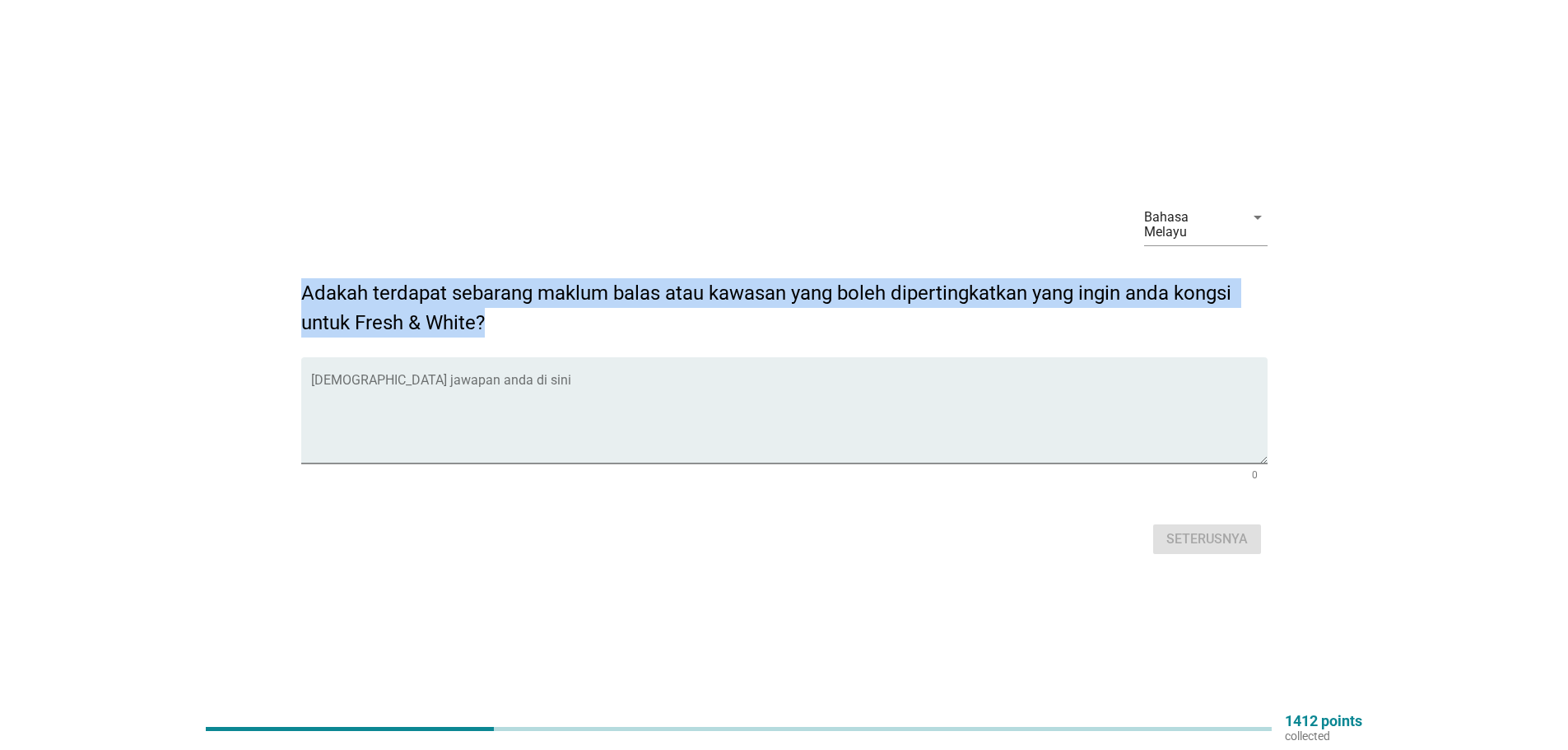
drag, startPoint x: 306, startPoint y: 281, endPoint x: 541, endPoint y: 317, distance: 237.7
click at [541, 317] on h2 "Adakah terdapat sebarang maklum balas atau kawasan yang boleh dipertingkatkan y…" at bounding box center [784, 299] width 966 height 76
copy h2 "Adakah terdapat sebarang maklum balas atau kawasan yang boleh dipertingkatkan y…"
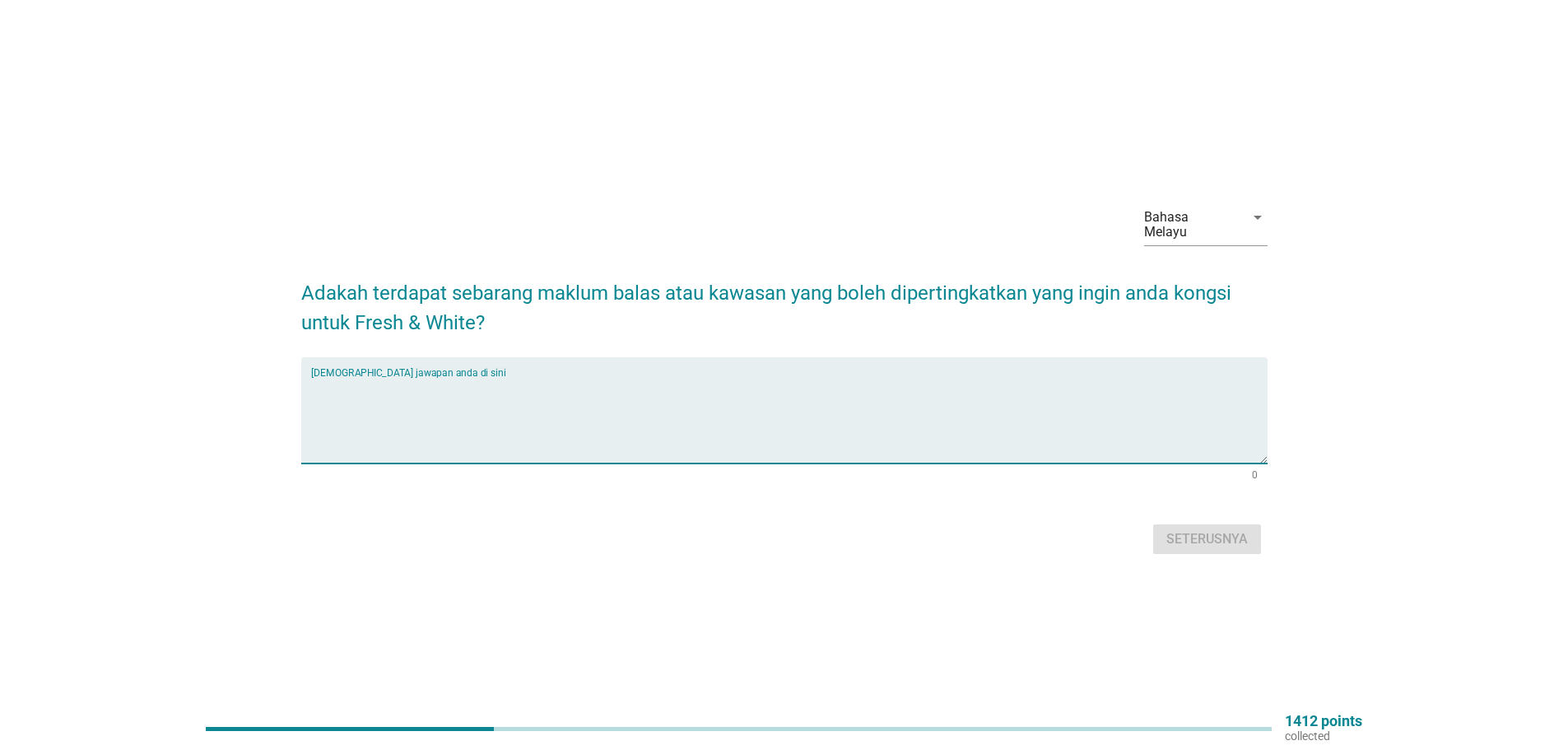
click at [463, 419] on textarea "Isikan jawapan anda di sini" at bounding box center [789, 420] width 956 height 87
paste textarea "Rasa pudina yang segar membantu mulut kekal bersih lebih lama."
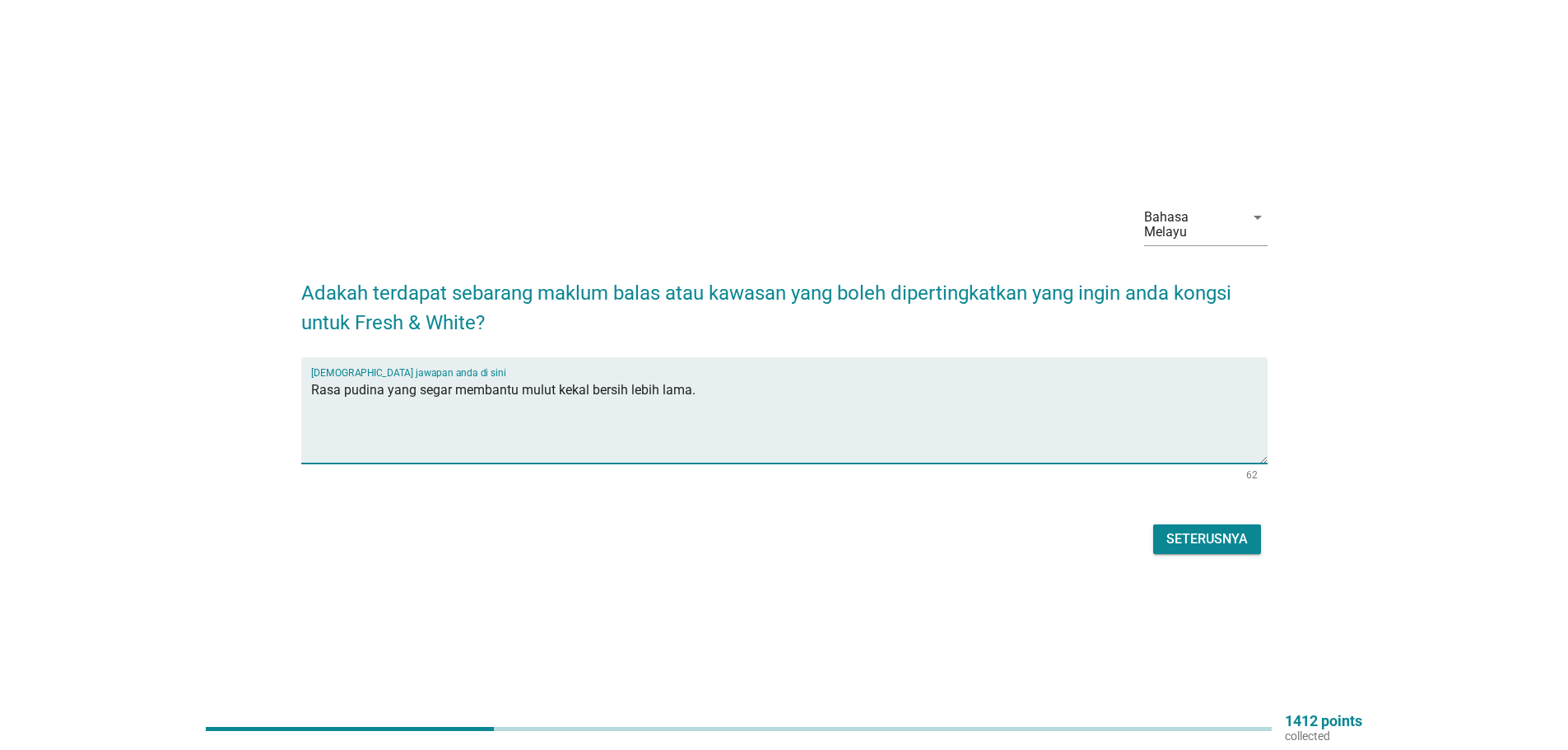
type textarea "Rasa pudina yang segar membantu mulut kekal bersih lebih lama."
click at [1210, 530] on div "Seterusnya" at bounding box center [1207, 539] width 82 height 20
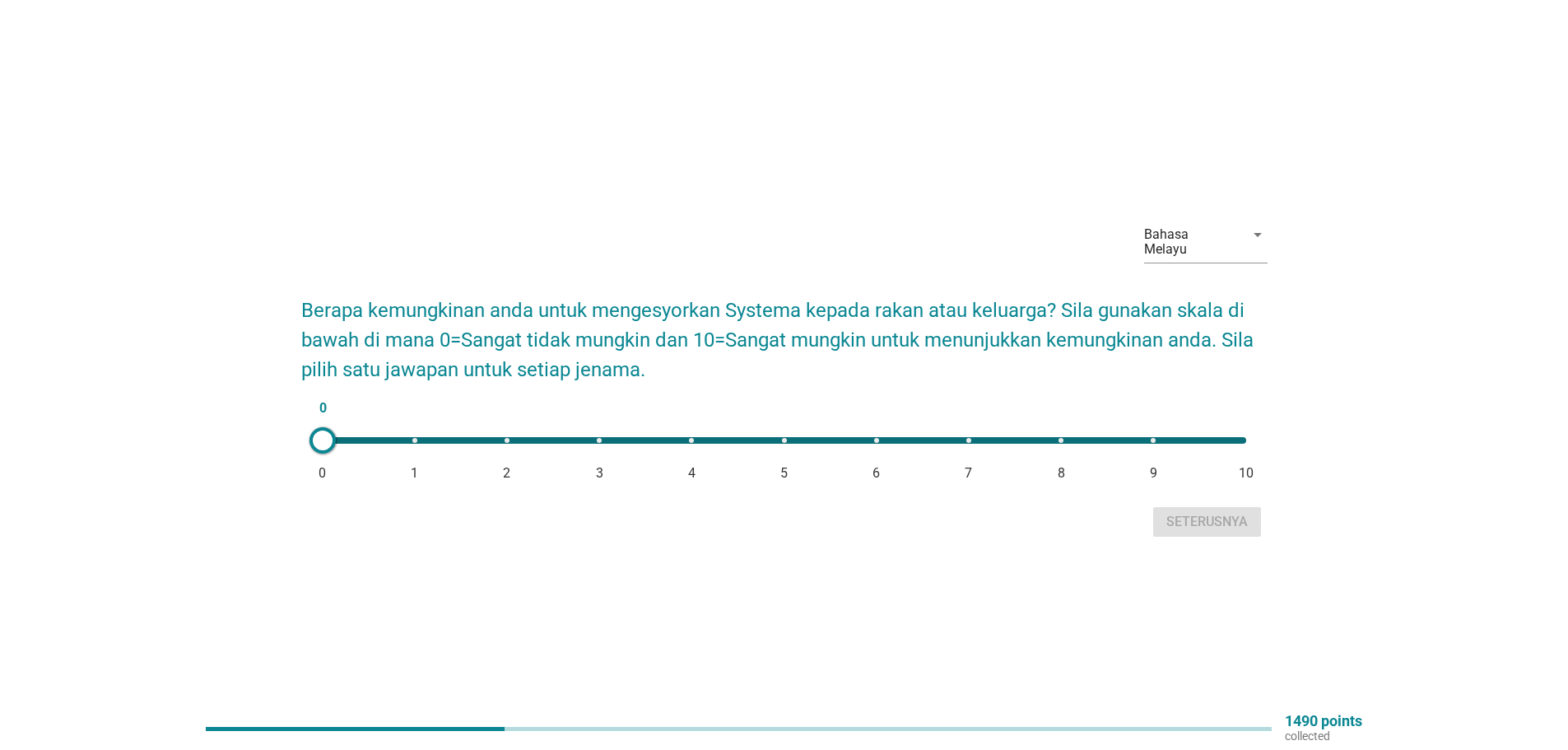
click at [1149, 437] on div "0 0 1 2 3 4 5 6 7 8 9 10" at bounding box center [784, 440] width 923 height 7
type input "9"
click at [1203, 516] on div "Seterusnya" at bounding box center [1207, 521] width 82 height 20
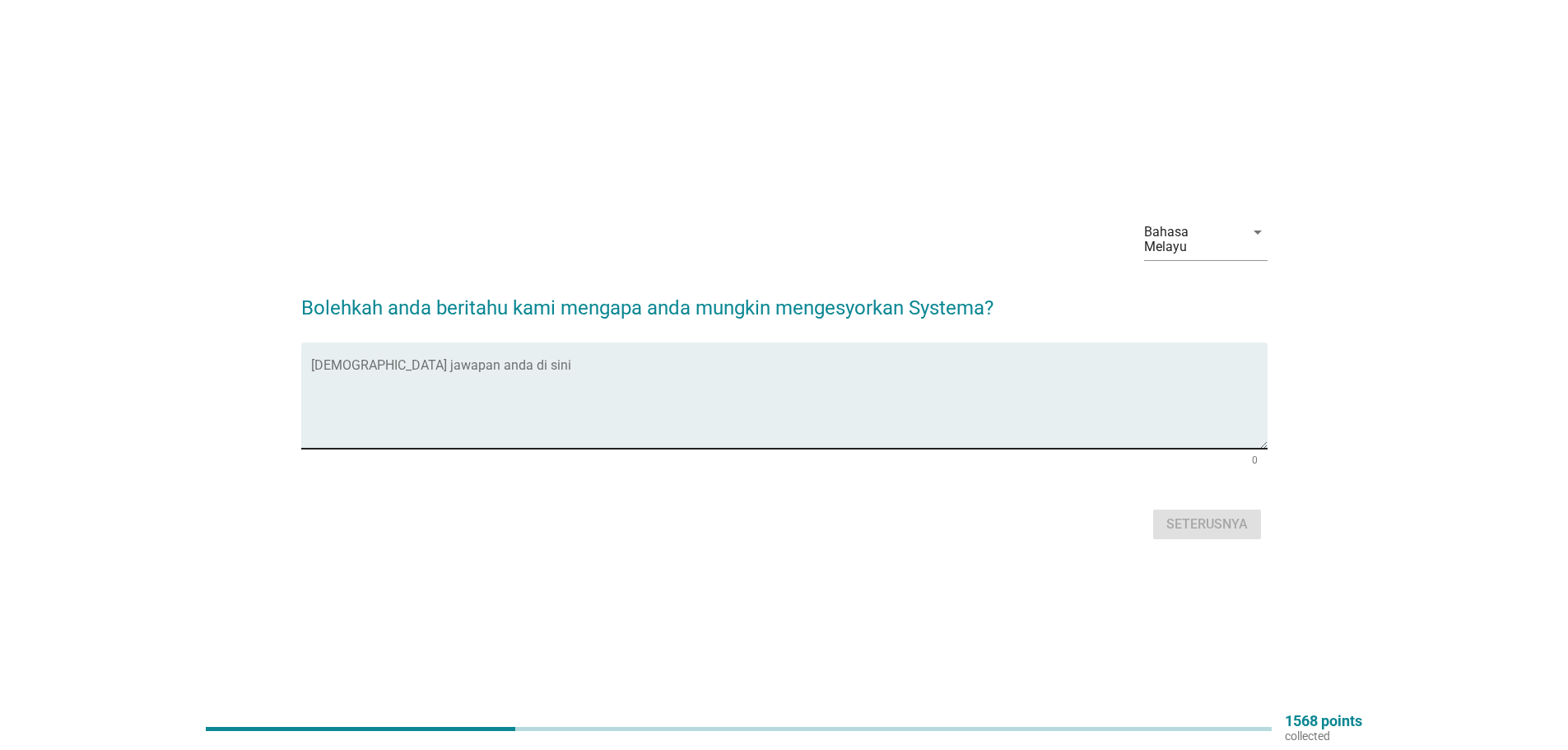
click at [454, 409] on textarea "Isikan jawapan anda di sini" at bounding box center [789, 406] width 956 height 87
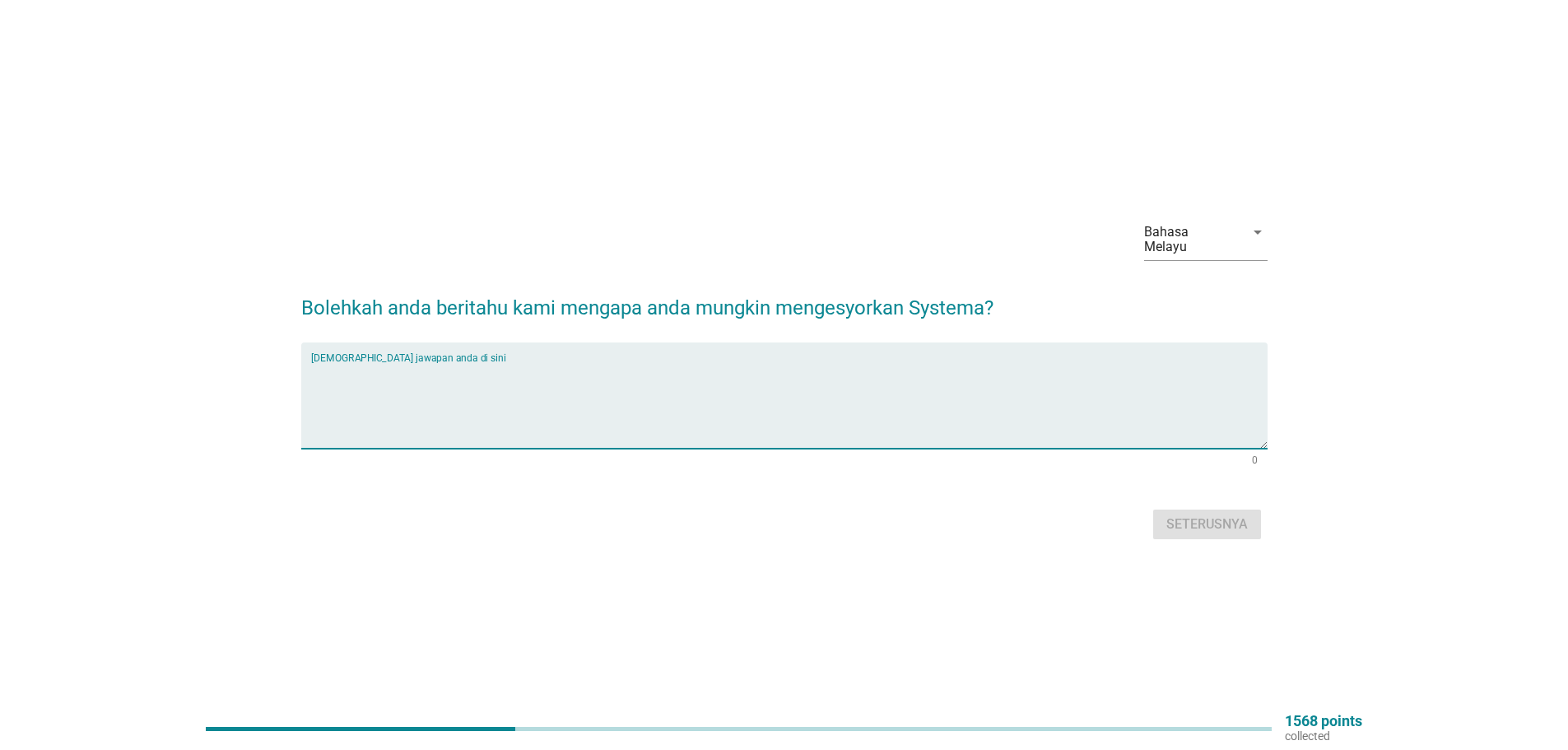
paste textarea "Pilihan varian yang sesuai untuk keperluan berbeza (pemutihan, nafas segar, gig…"
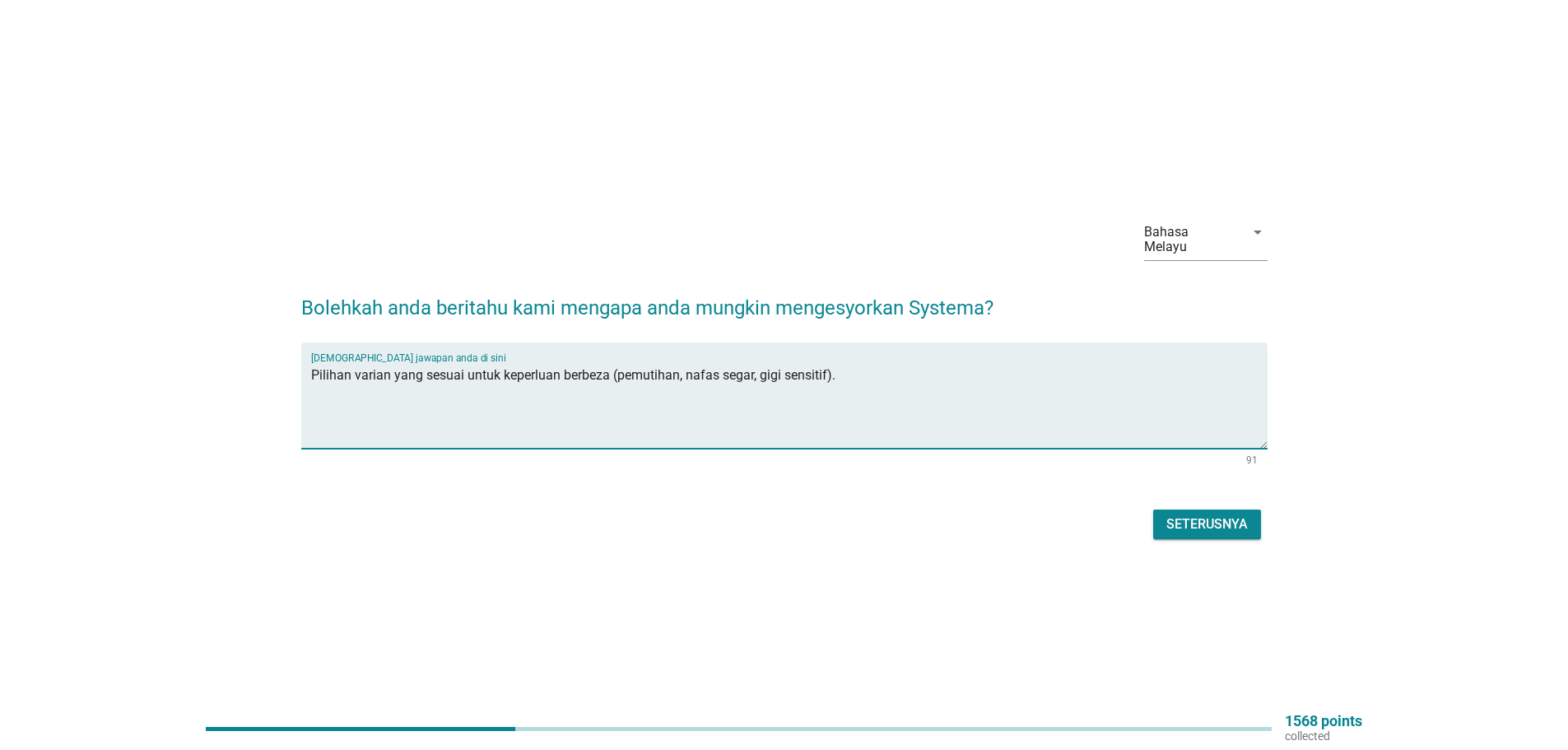
type textarea "Pilihan varian yang sesuai untuk keperluan berbeza (pemutihan, nafas segar, gig…"
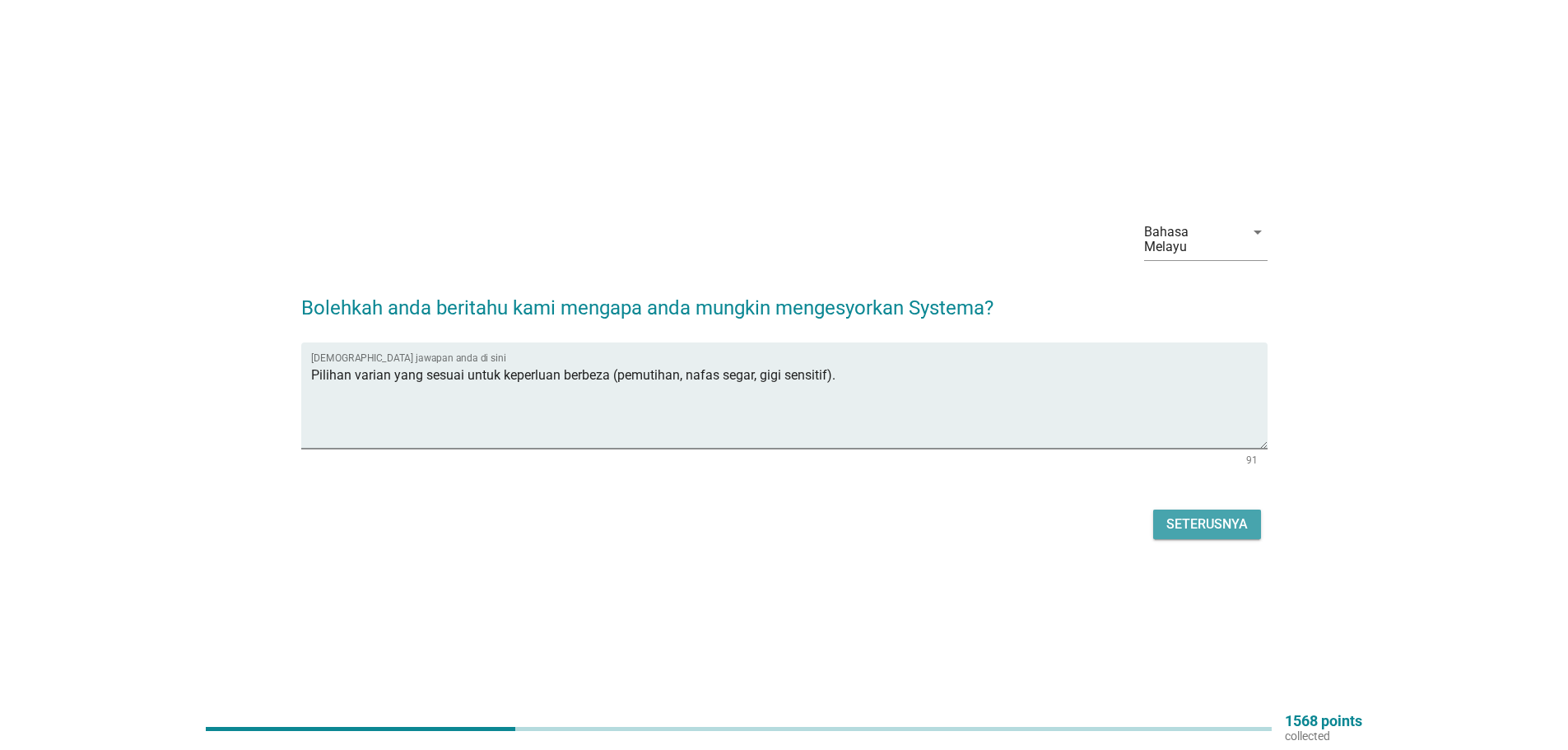
drag, startPoint x: 1214, startPoint y: 517, endPoint x: 863, endPoint y: 631, distance: 369.0
click at [1214, 518] on div "Seterusnya" at bounding box center [1207, 524] width 82 height 20
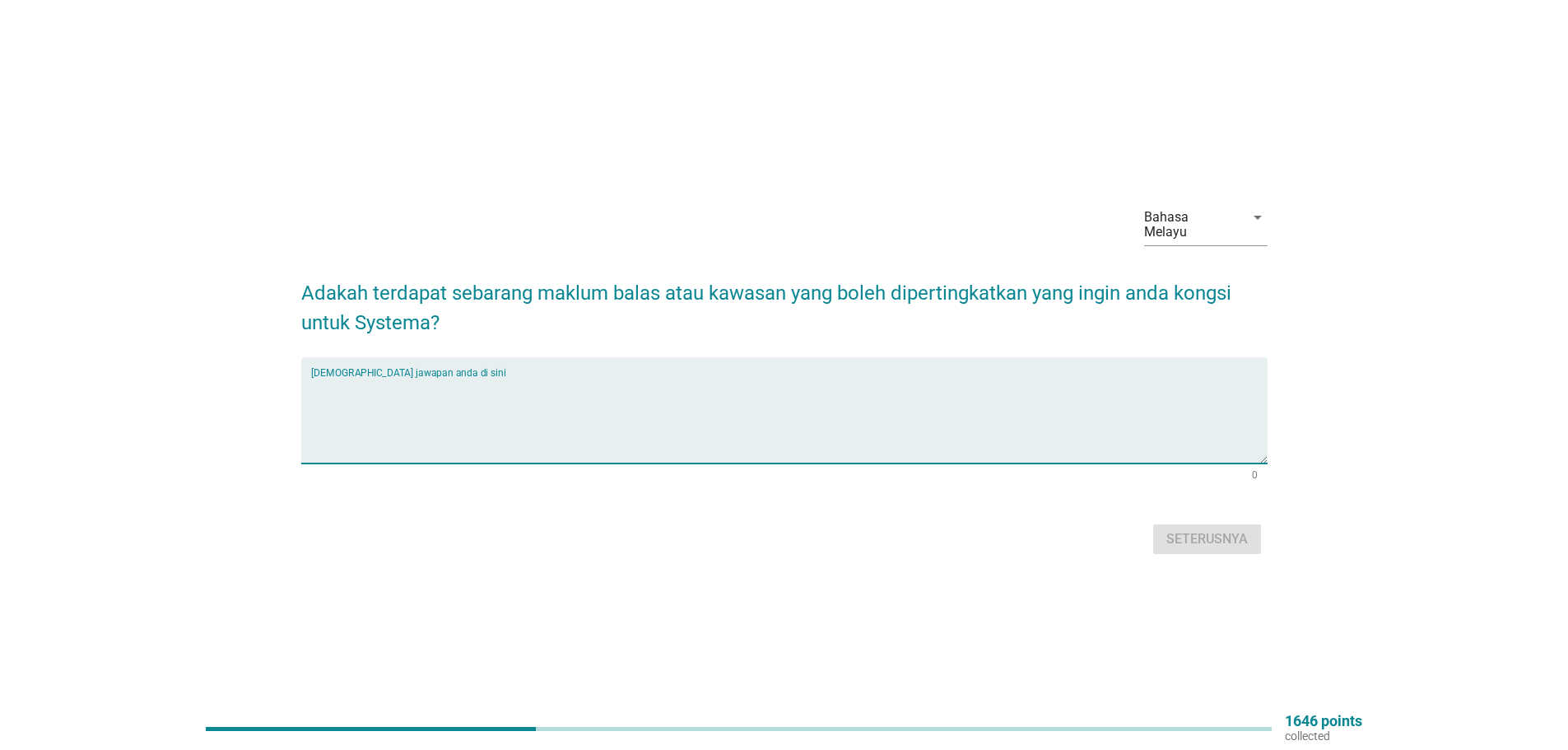
click at [381, 419] on textarea "Isikan jawapan anda di sini" at bounding box center [789, 420] width 956 height 87
paste textarea "Harga berpatutan berbanding jenama antarabangsa lain."
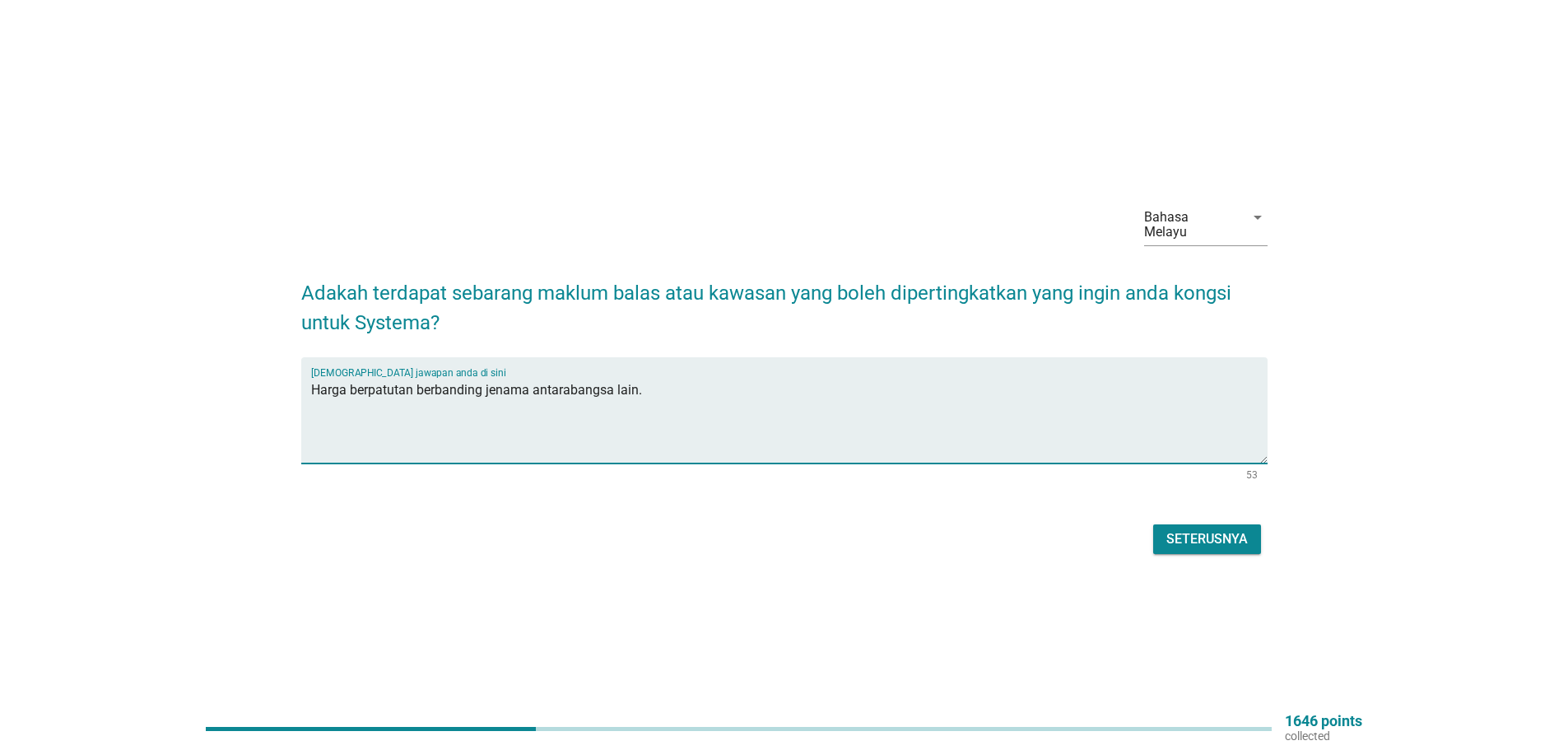
type textarea "Harga berpatutan berbanding jenama antarabangsa lain."
drag, startPoint x: 1179, startPoint y: 525, endPoint x: 937, endPoint y: 584, distance: 249.1
click at [1176, 530] on div "Seterusnya" at bounding box center [1207, 539] width 82 height 20
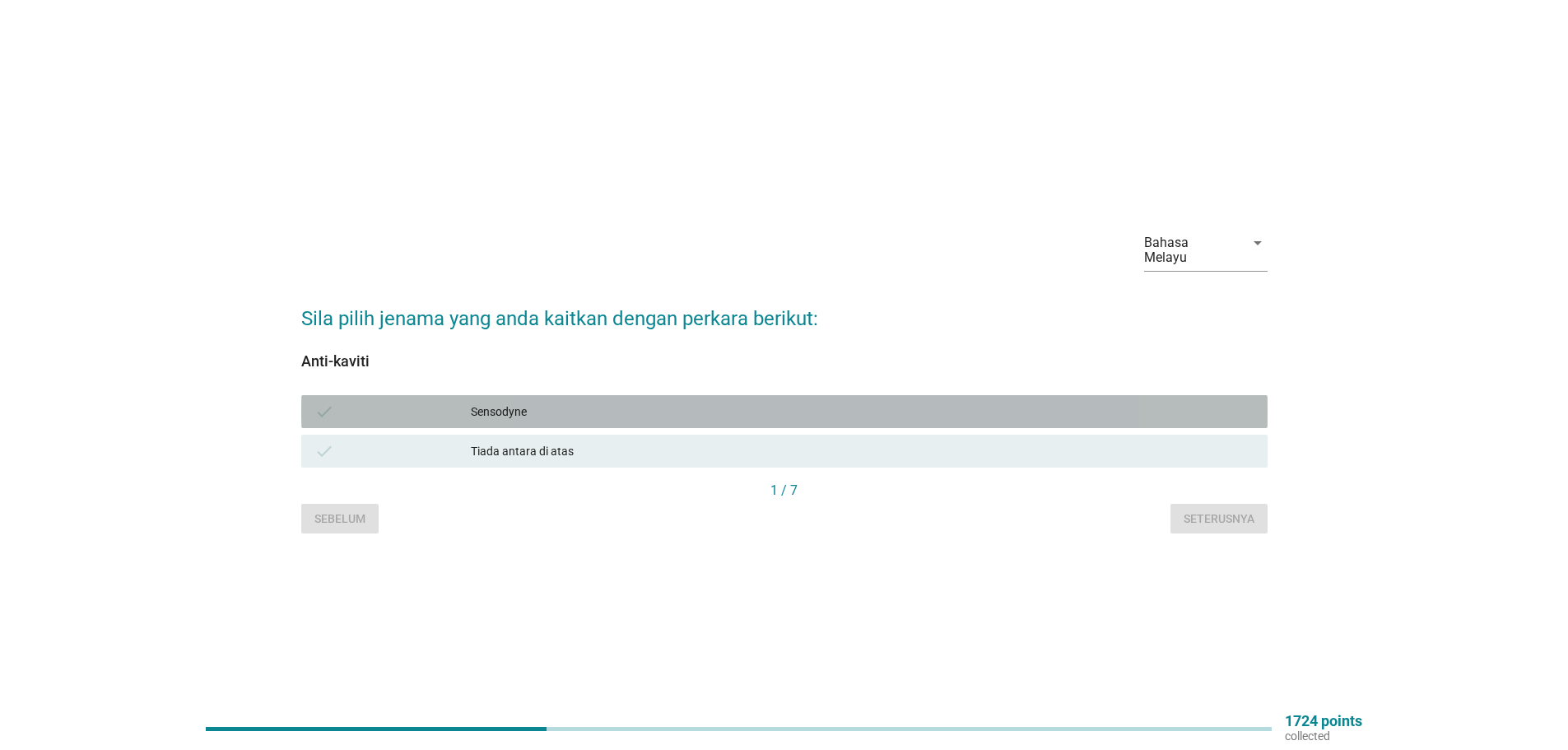
click at [501, 402] on div "Sensodyne" at bounding box center [863, 412] width 784 height 20
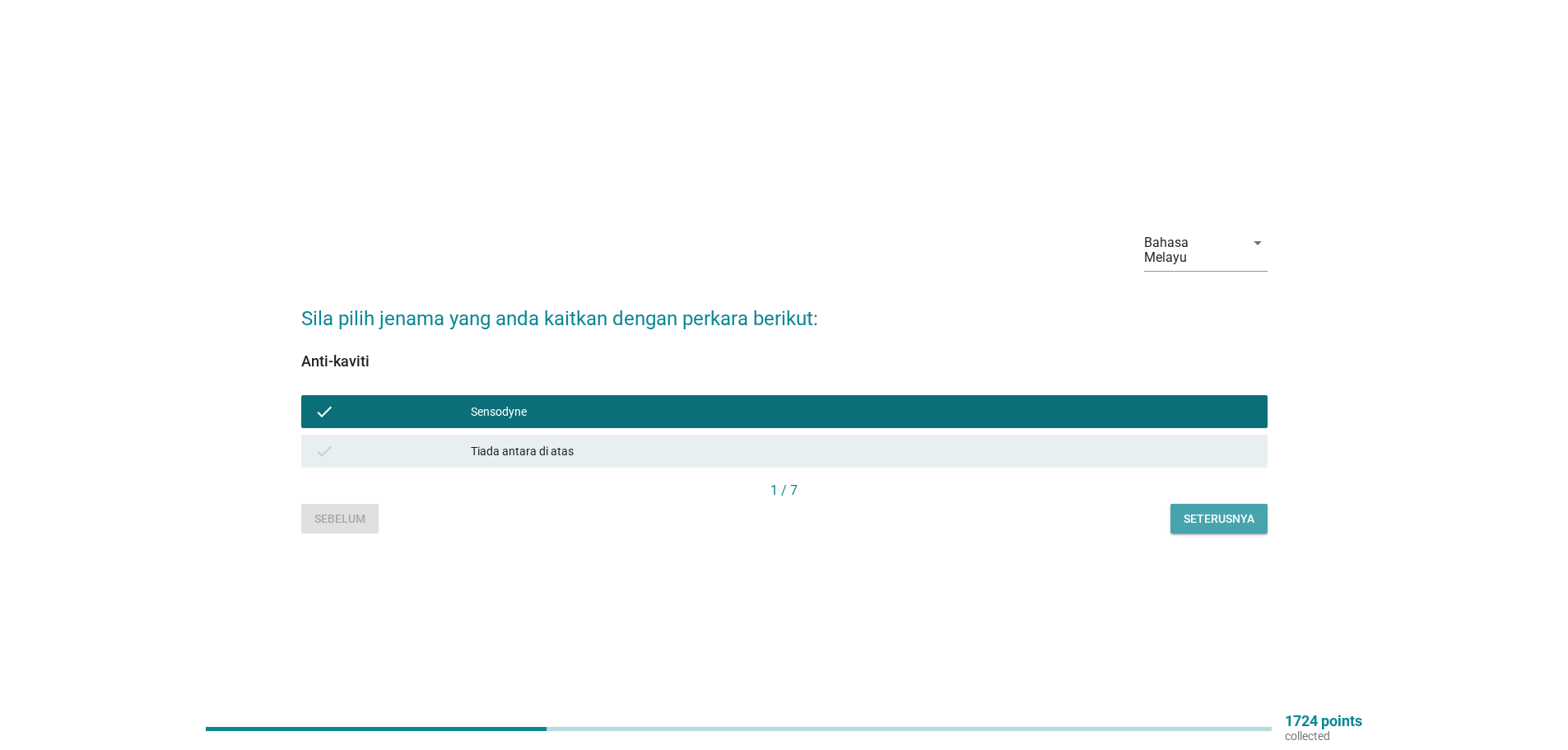
click at [1234, 510] on div "Seterusnya" at bounding box center [1218, 519] width 71 height 17
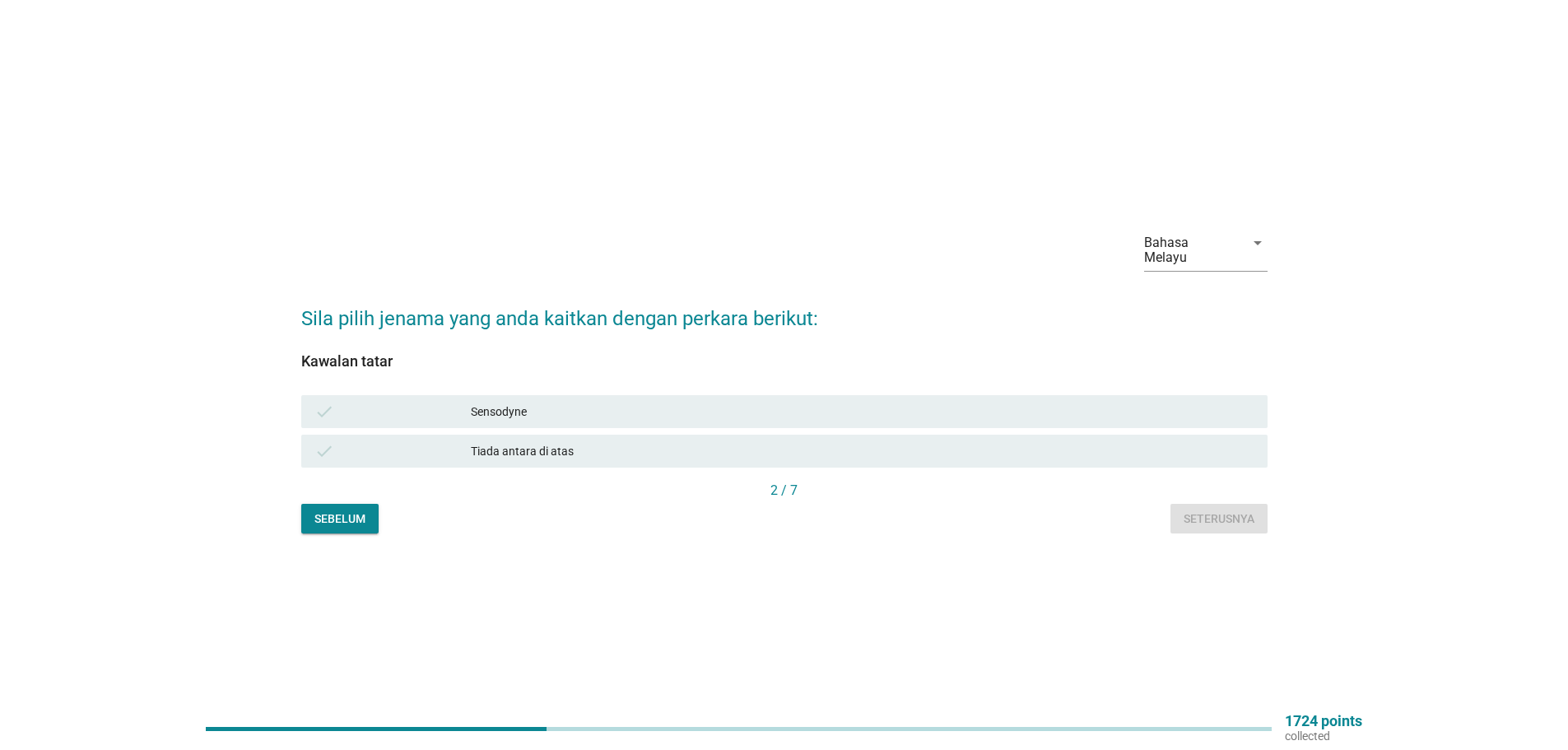
click at [494, 404] on div "Sensodyne" at bounding box center [863, 412] width 784 height 20
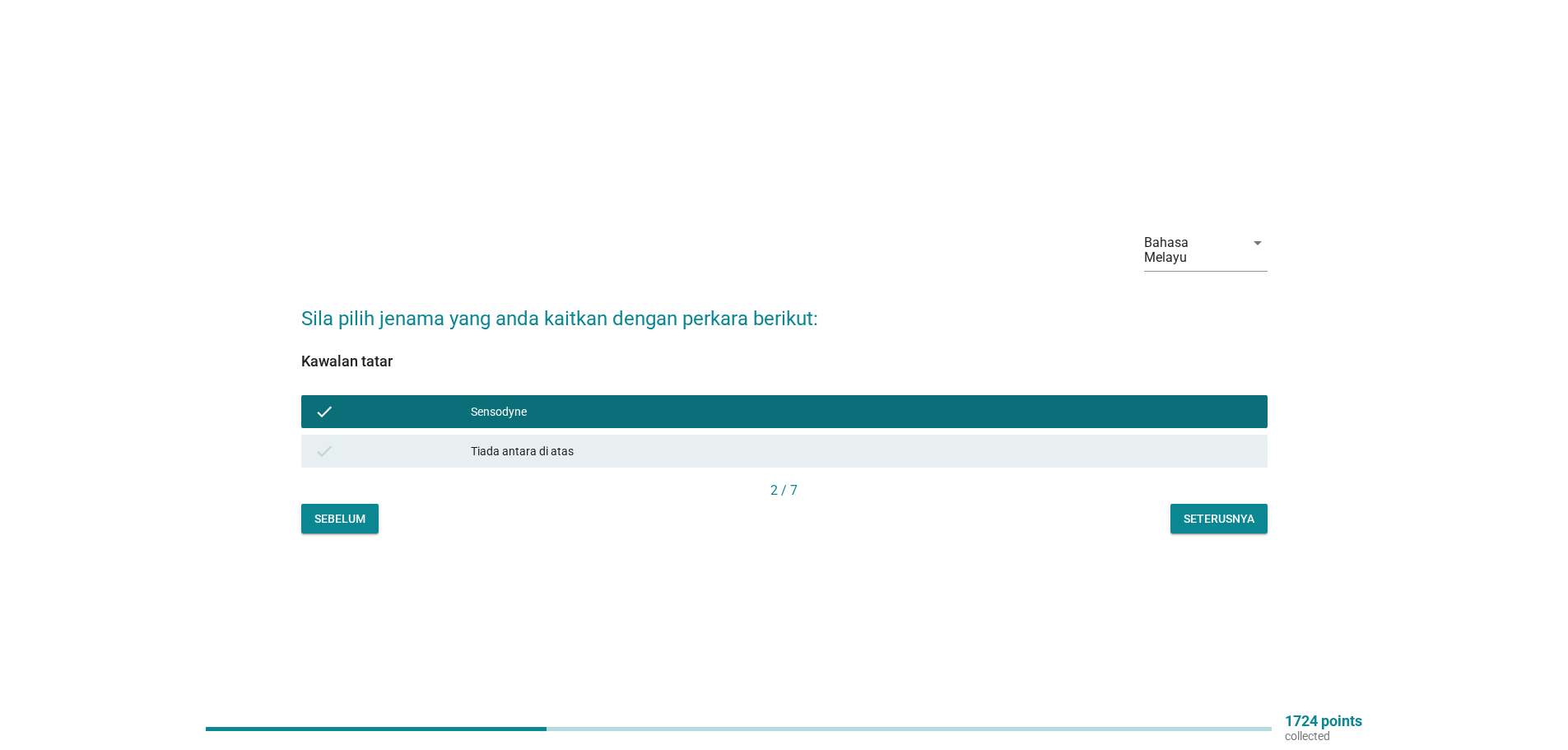
click at [1220, 510] on div "Seterusnya" at bounding box center [1218, 519] width 71 height 17
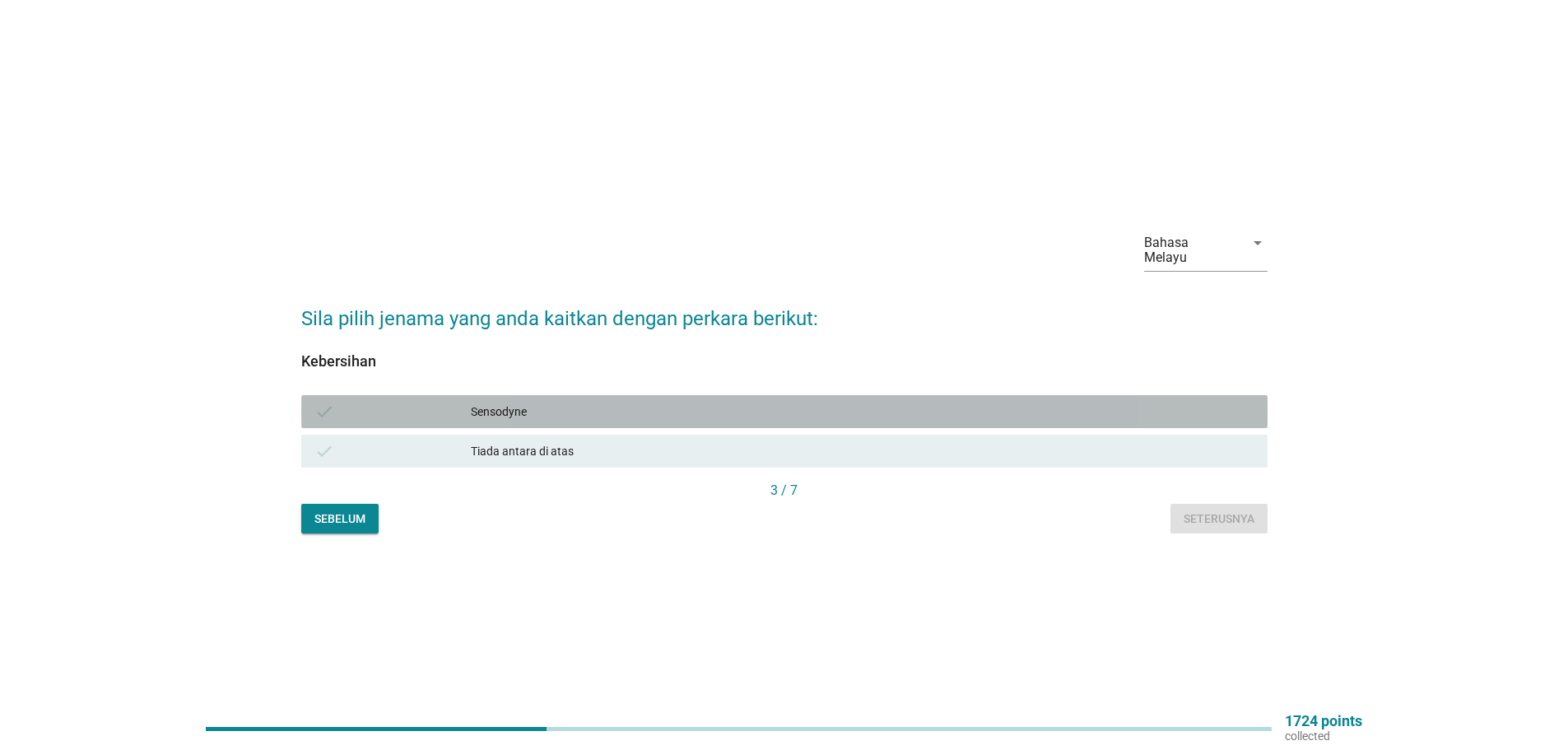
click at [495, 403] on div "Sensodyne" at bounding box center [863, 412] width 784 height 20
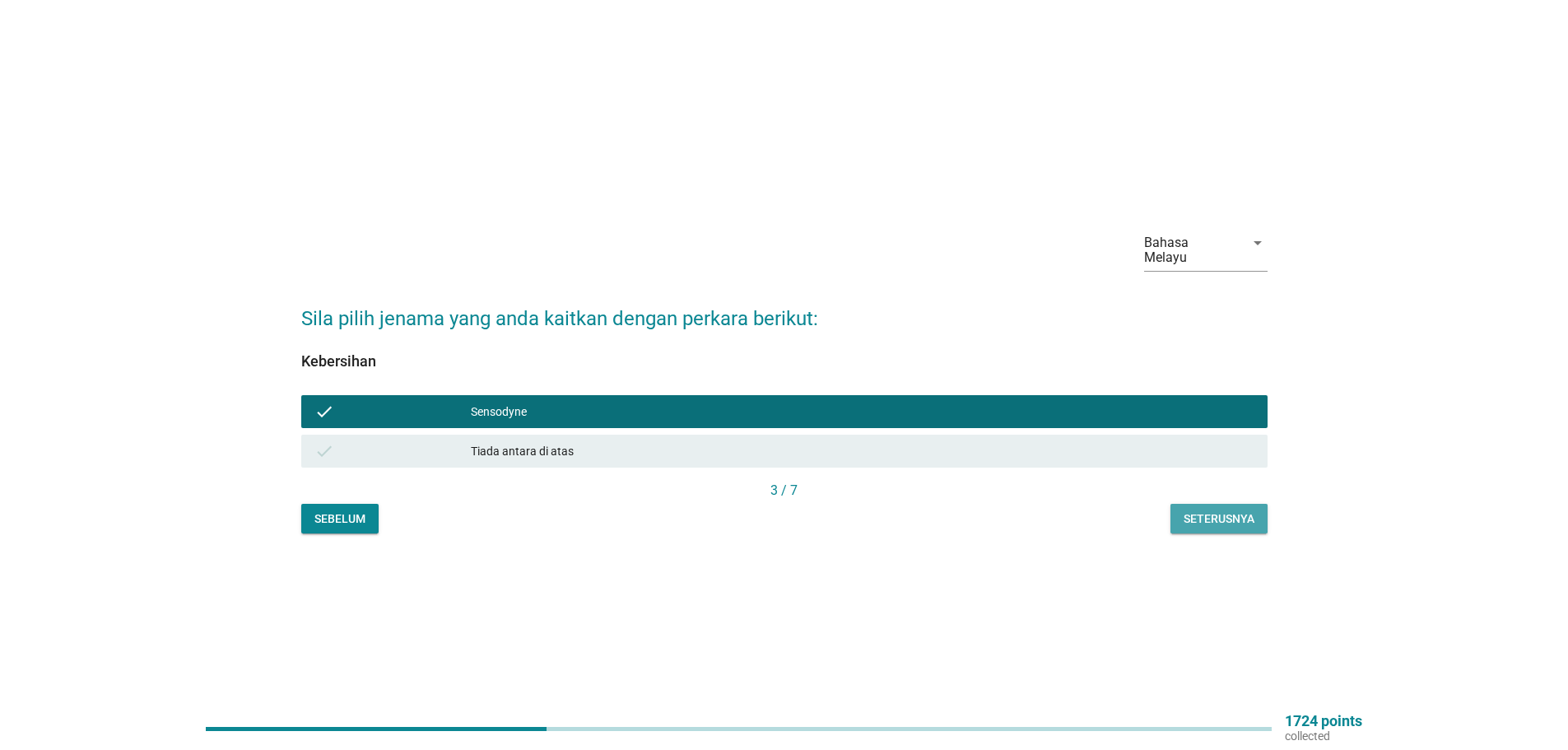
click at [1220, 512] on div "Seterusnya" at bounding box center [1218, 519] width 71 height 17
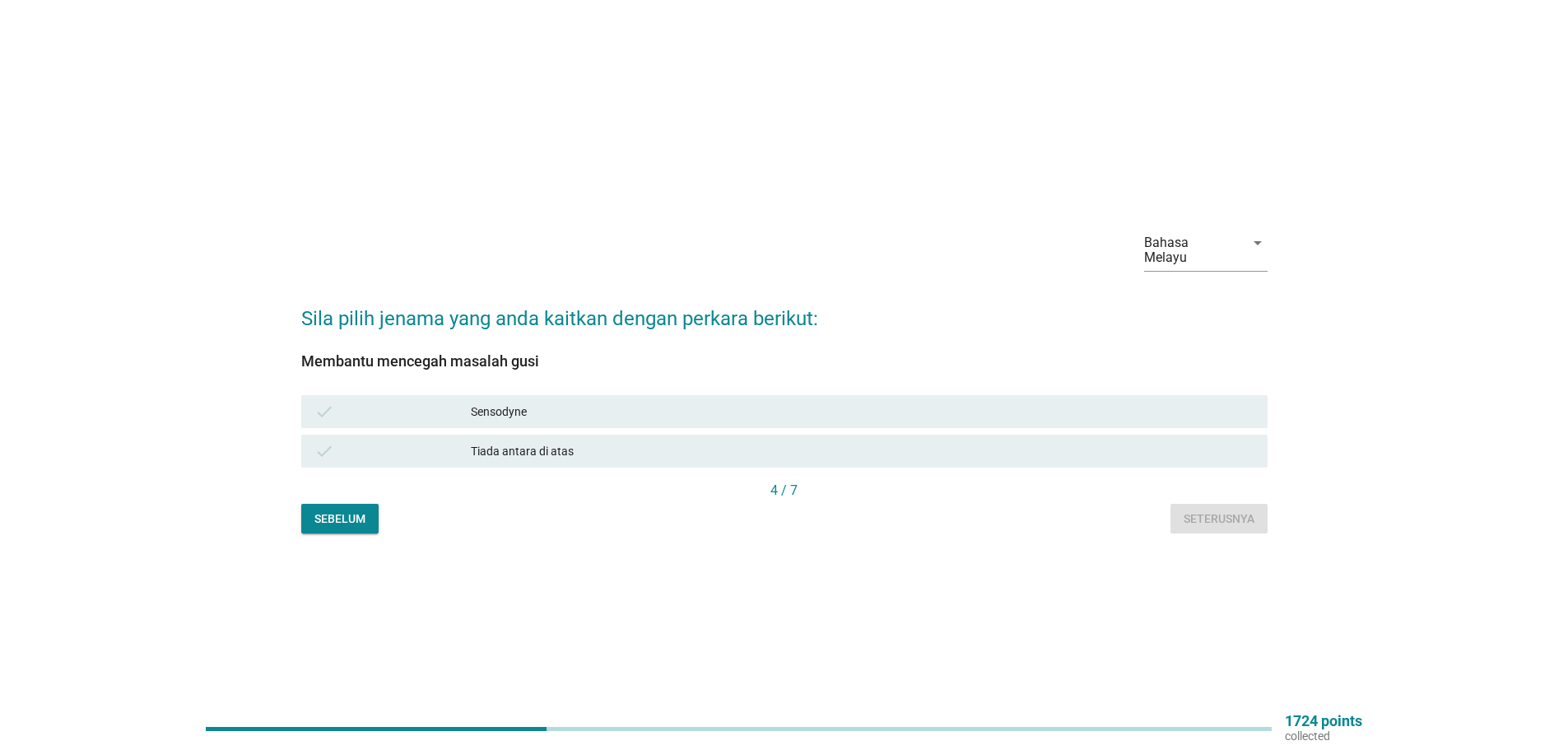
click at [495, 402] on div "Sensodyne" at bounding box center [863, 412] width 784 height 20
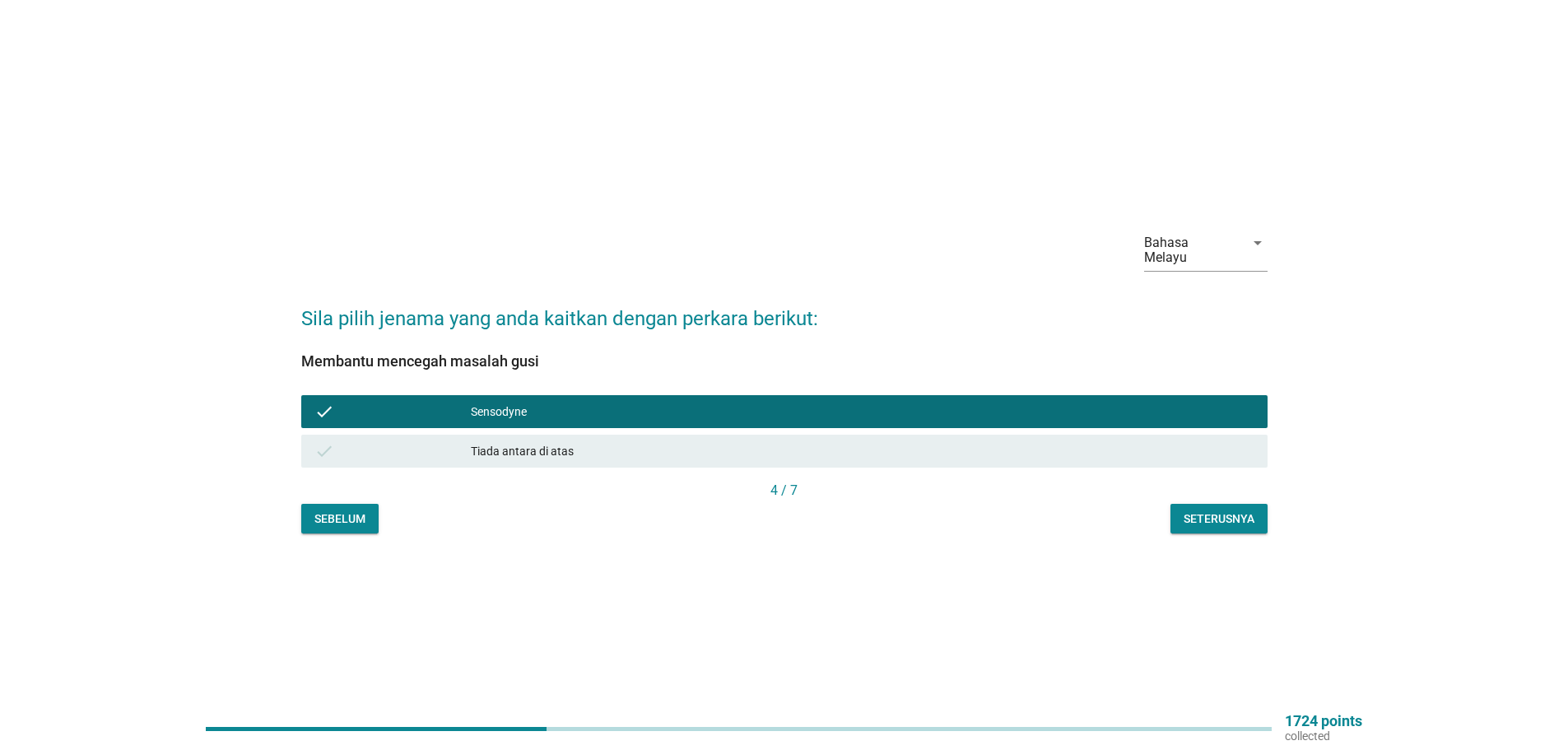
click at [1216, 512] on div "Seterusnya" at bounding box center [1218, 519] width 71 height 17
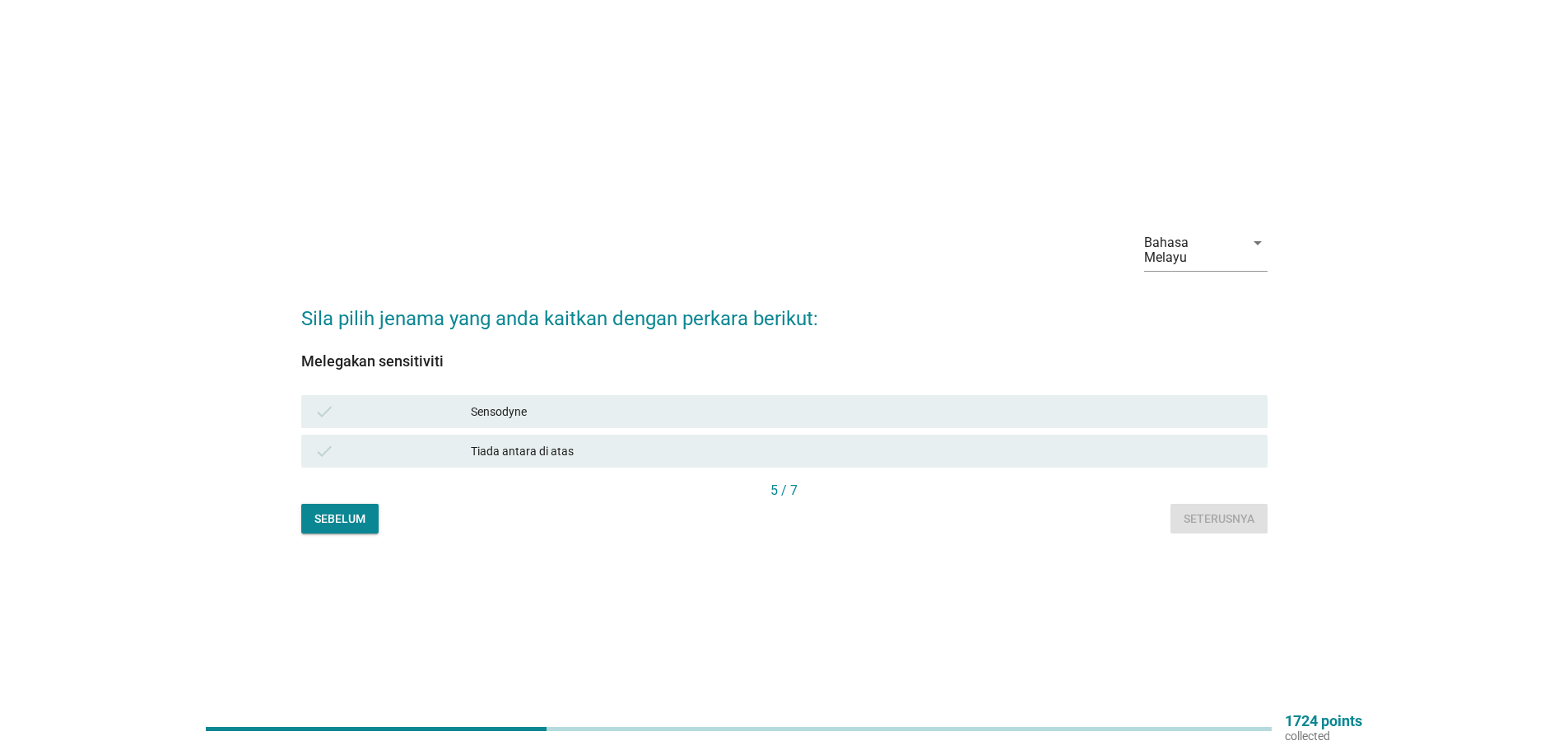
click at [504, 403] on div "Sensodyne" at bounding box center [863, 412] width 784 height 20
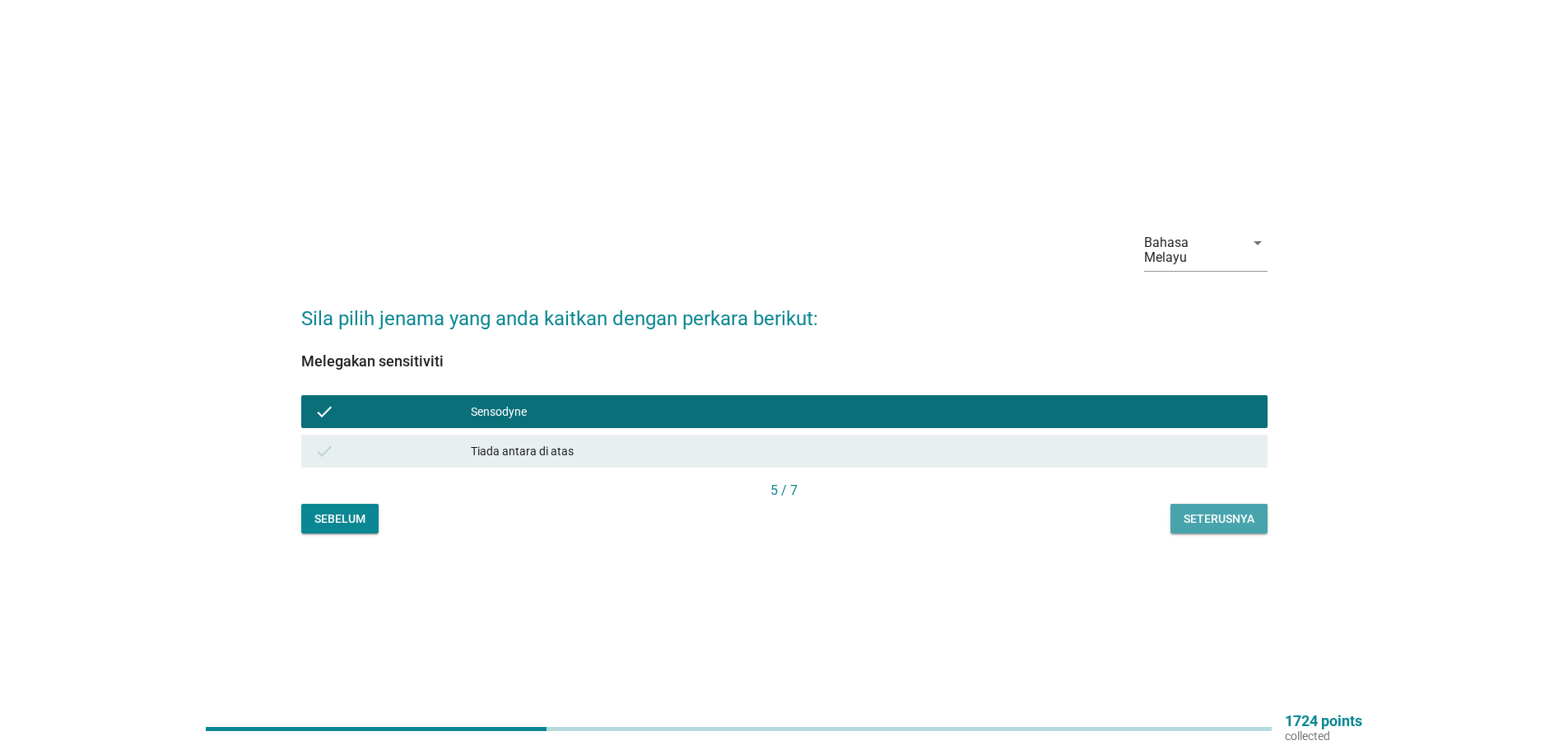
click at [1212, 512] on div "Seterusnya" at bounding box center [1218, 519] width 71 height 17
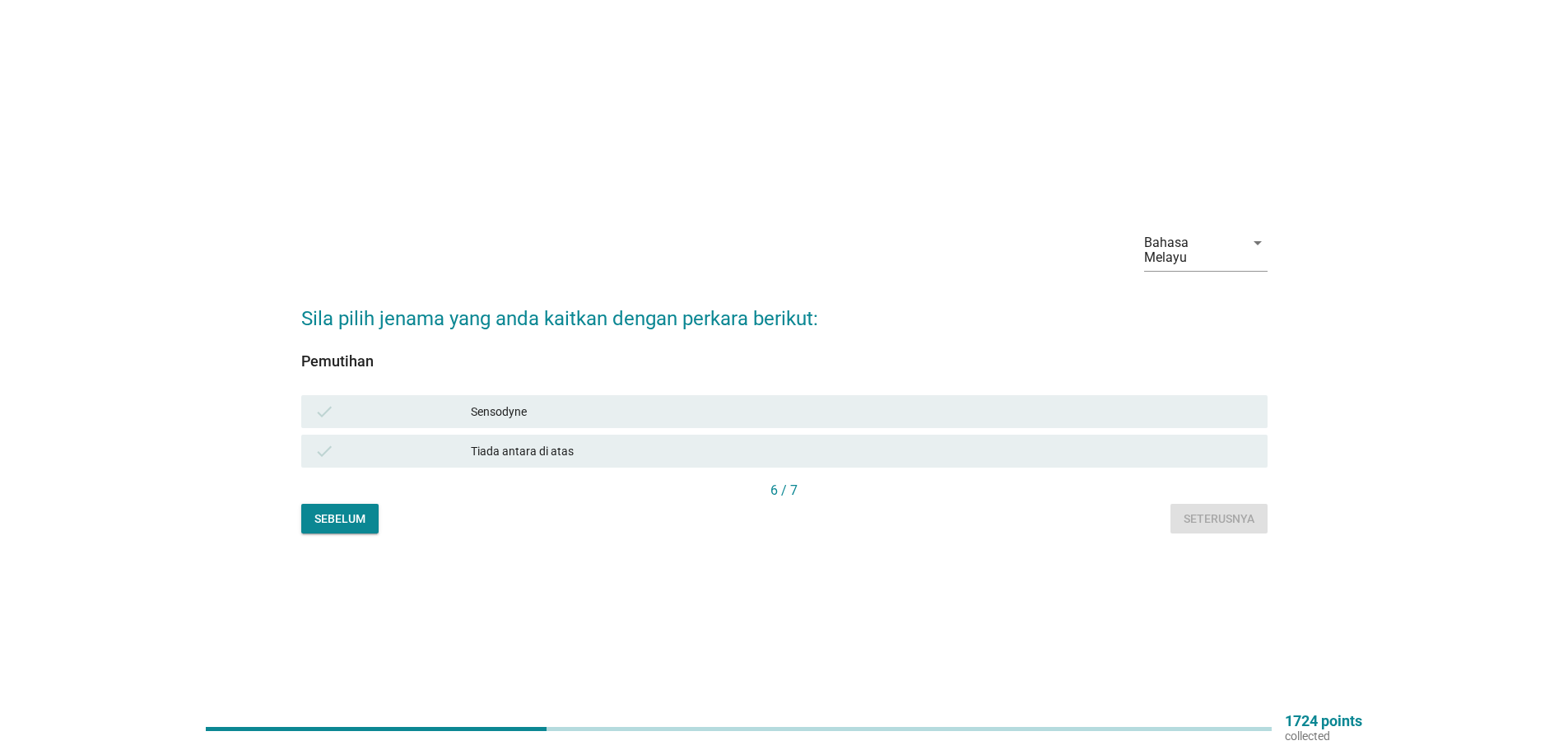
click at [498, 402] on div "Sensodyne" at bounding box center [863, 412] width 784 height 20
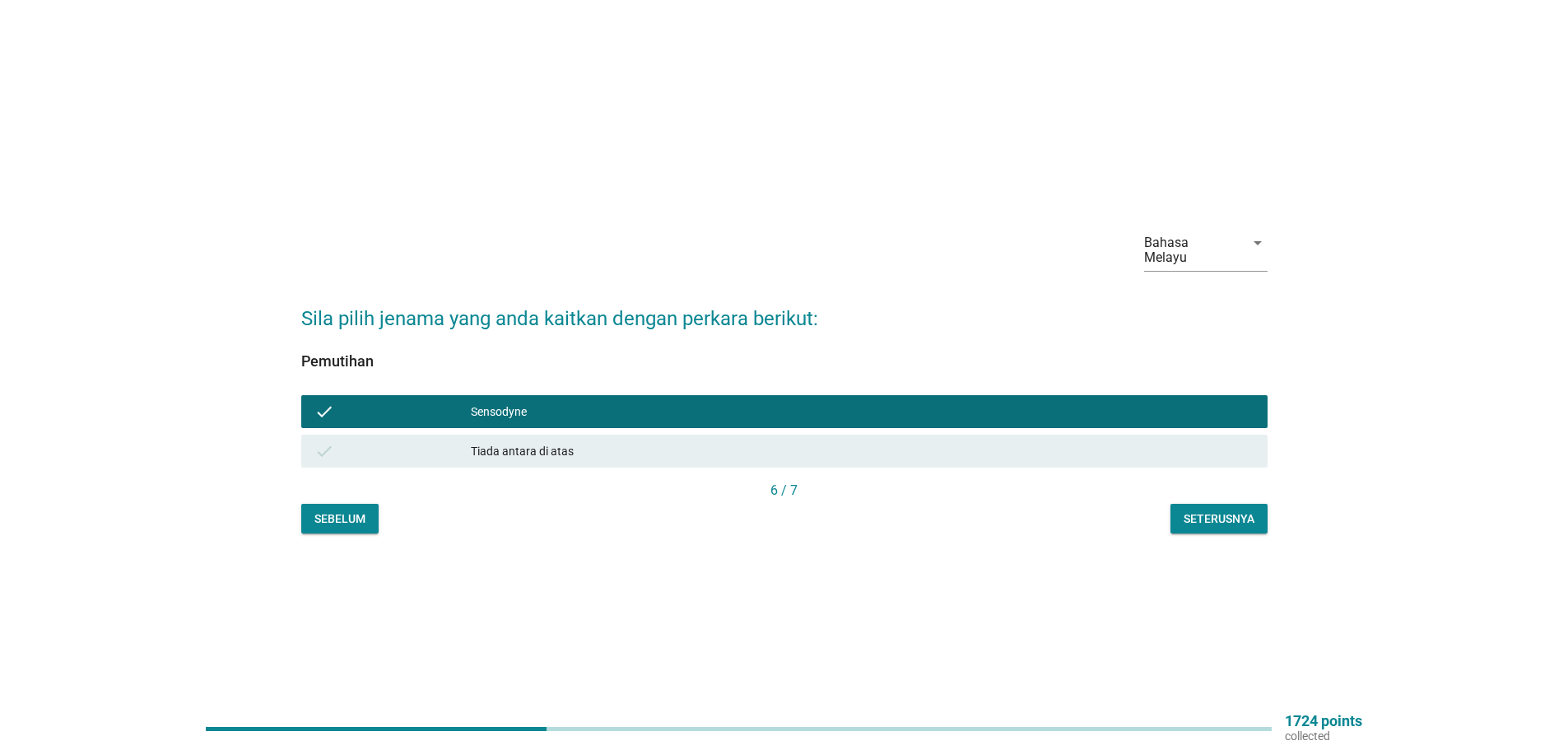
click at [1214, 510] on div "Seterusnya" at bounding box center [1218, 519] width 71 height 17
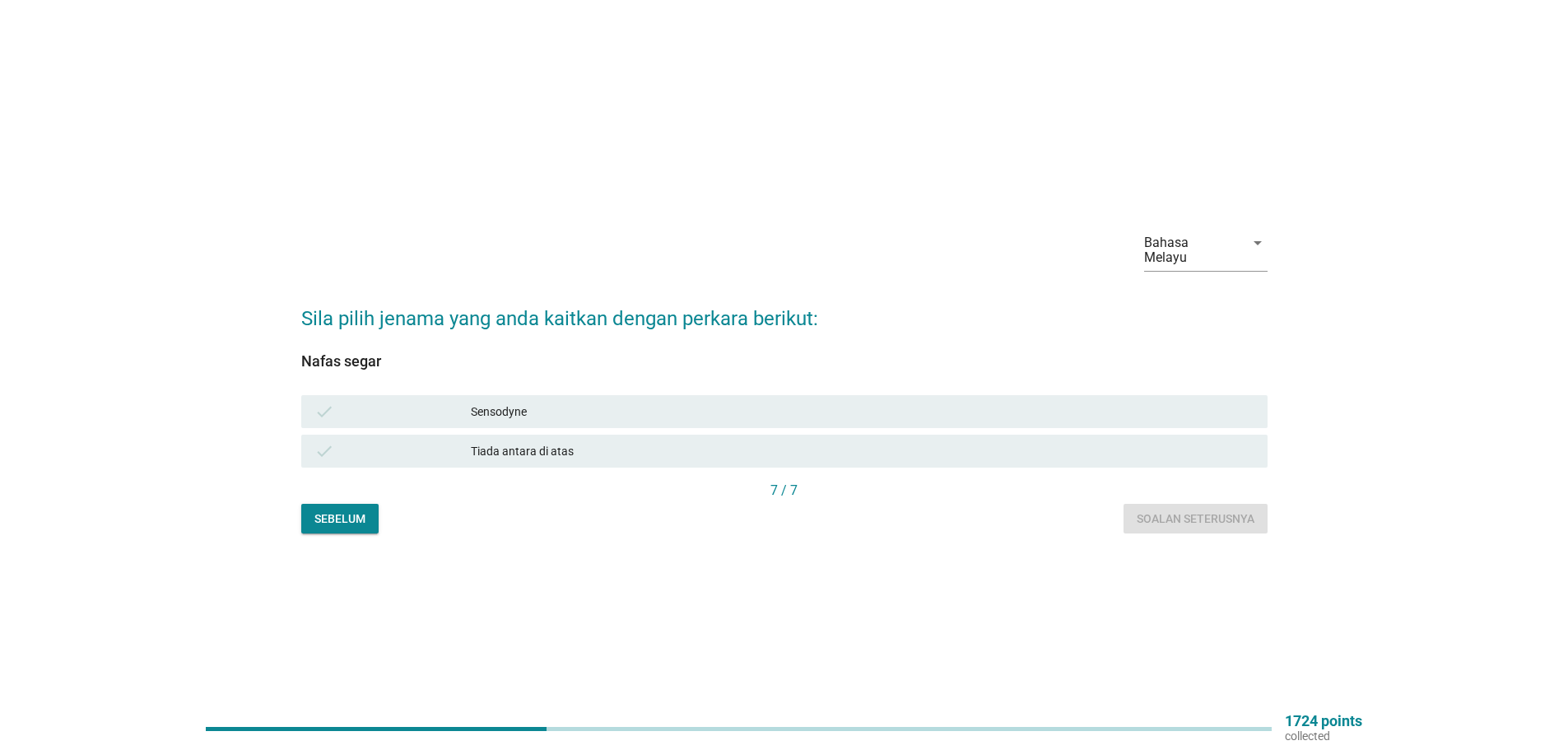
click at [489, 402] on div "Sensodyne" at bounding box center [863, 412] width 784 height 20
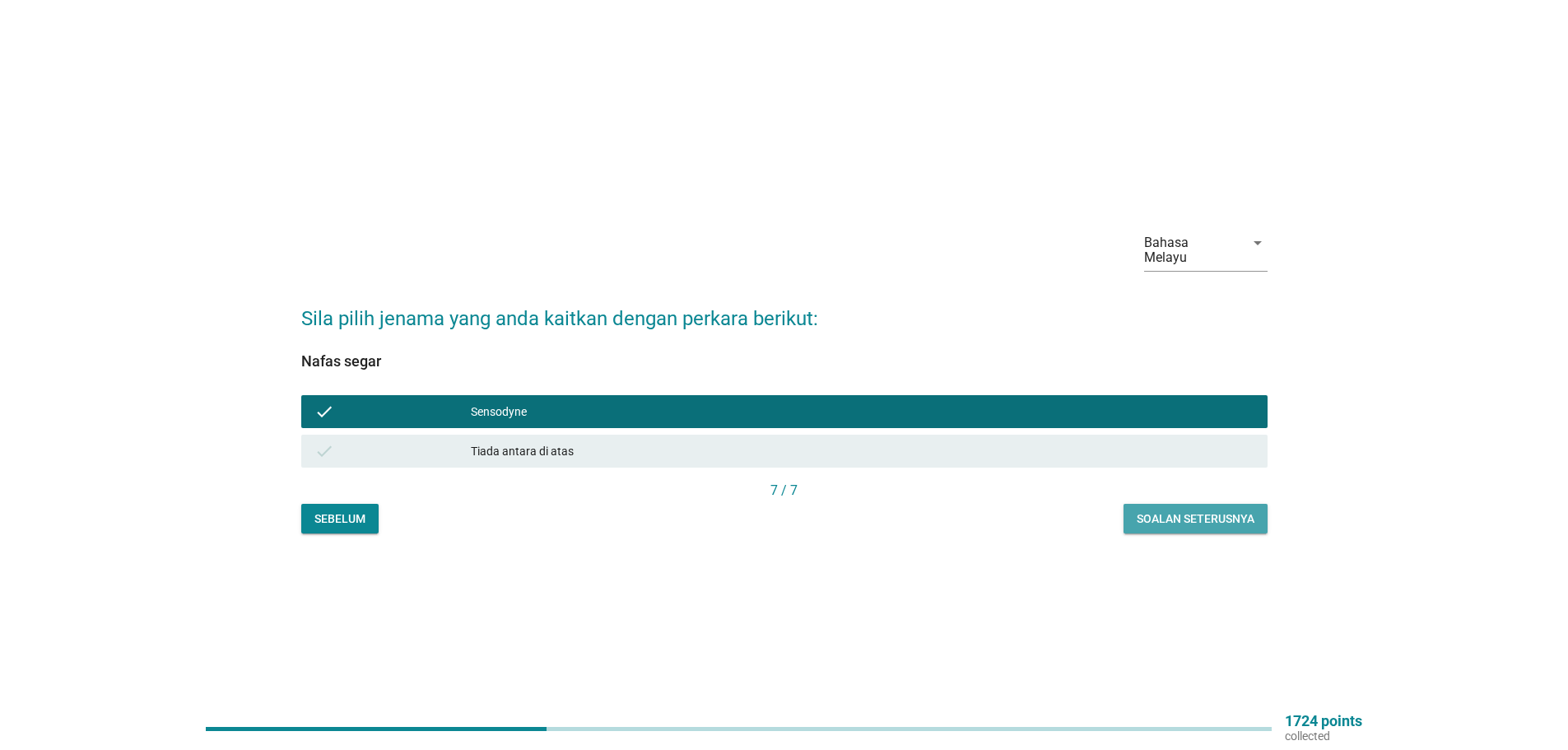
click at [1188, 510] on div "Soalan seterusnya" at bounding box center [1195, 519] width 117 height 17
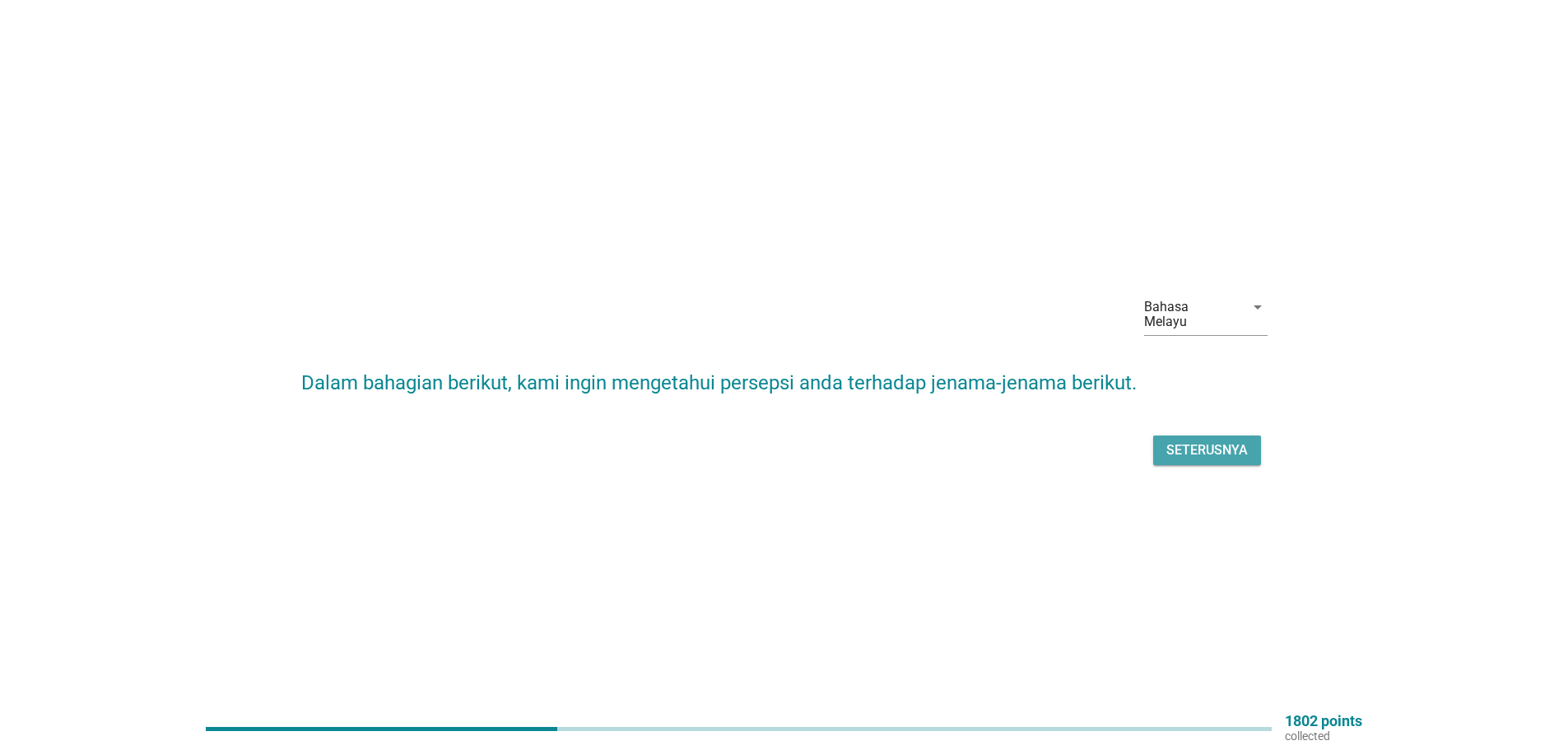
click at [1214, 440] on div "Seterusnya" at bounding box center [1207, 450] width 82 height 20
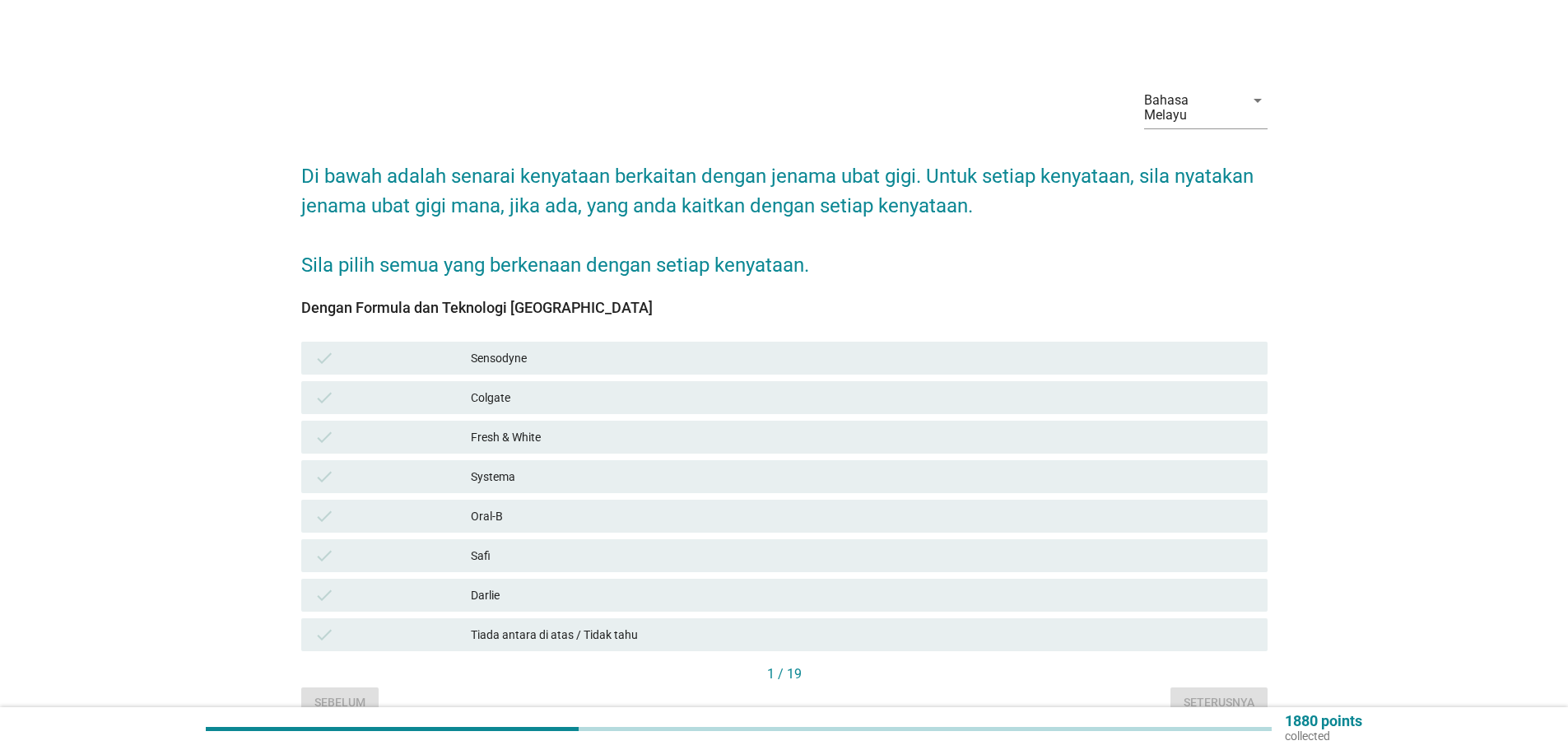
scroll to position [69, 0]
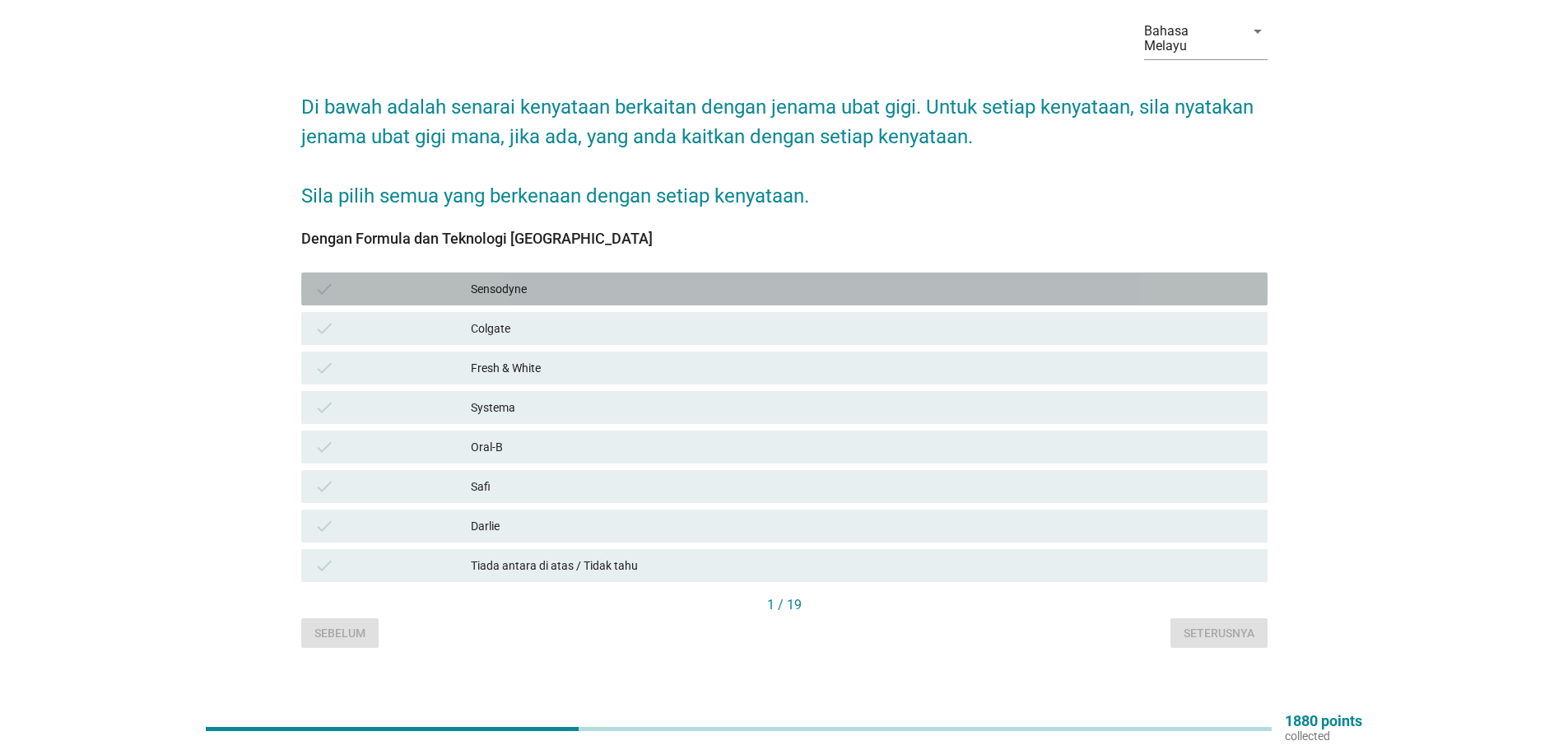
click at [512, 279] on div "Sensodyne" at bounding box center [863, 288] width 784 height 20
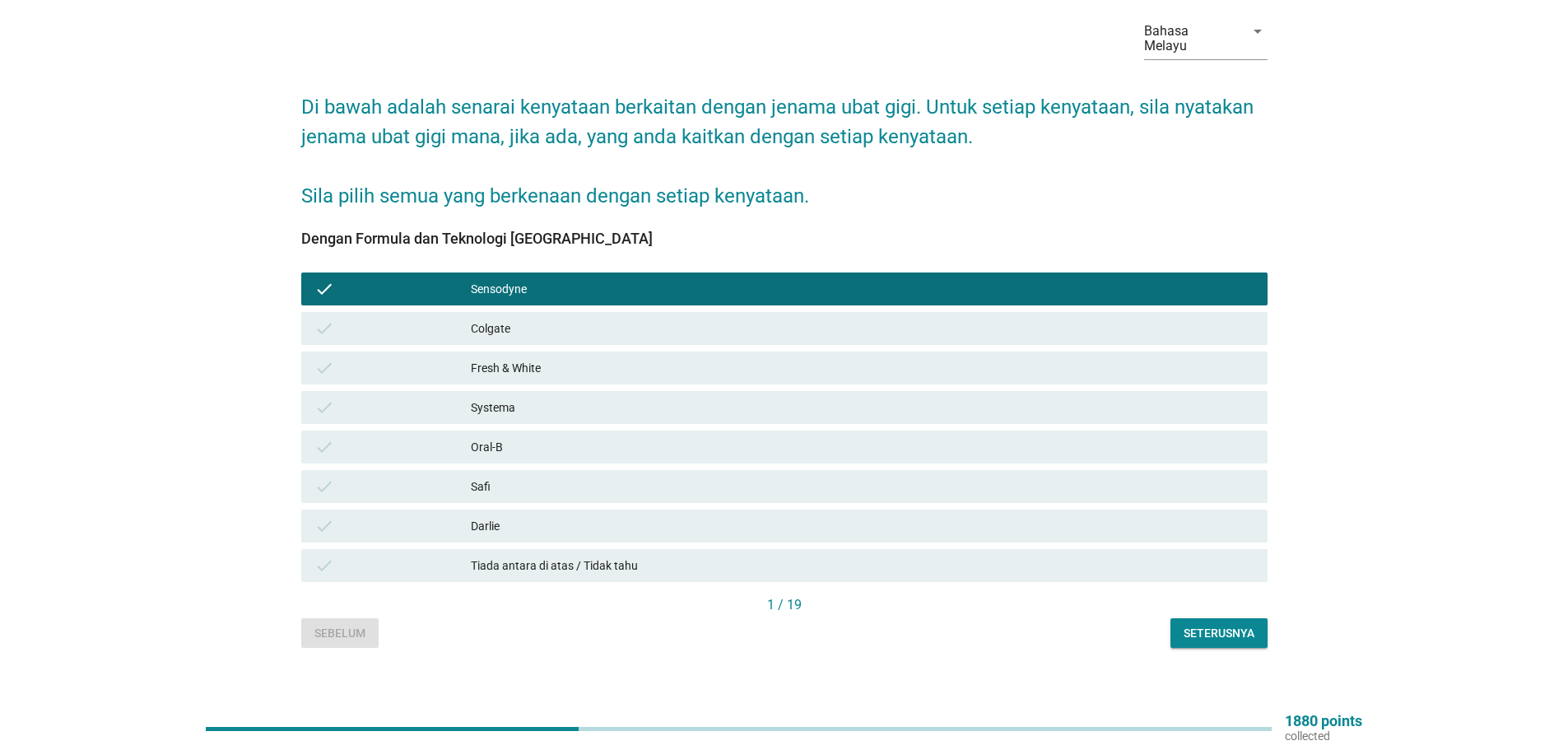
click at [494, 398] on div "Systema" at bounding box center [863, 407] width 784 height 20
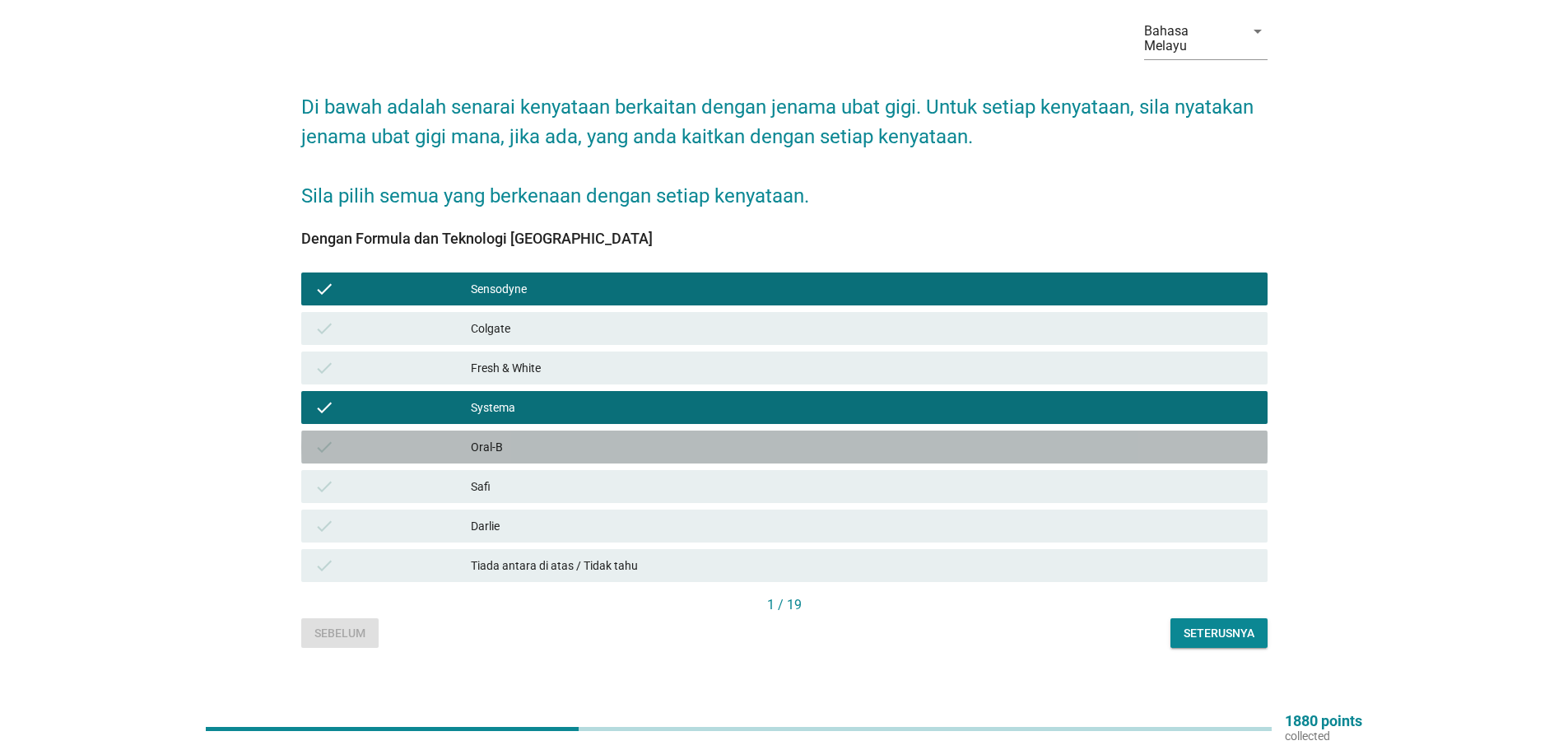
click at [491, 437] on div "Oral-B" at bounding box center [863, 446] width 784 height 20
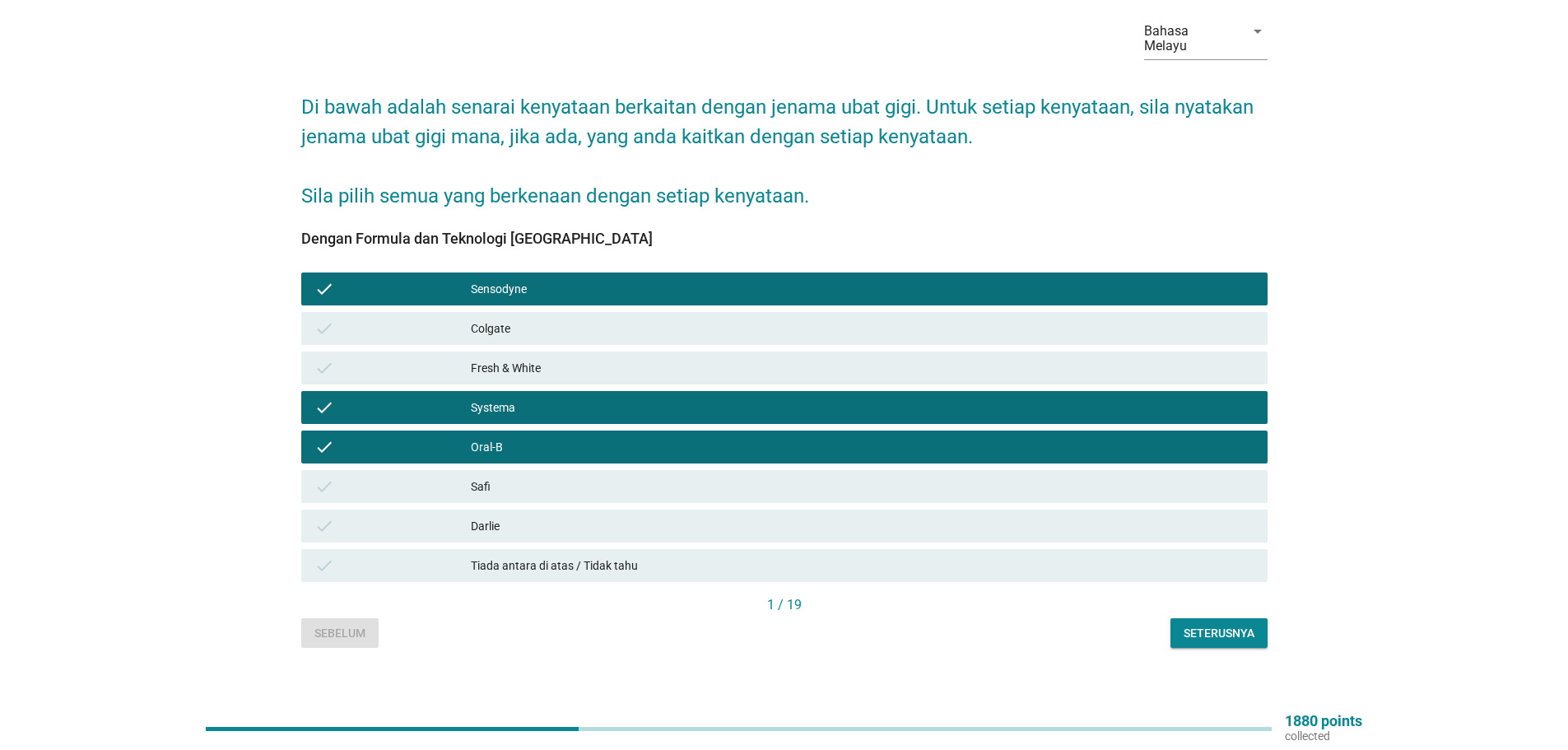
click at [1226, 625] on div "Seterusnya" at bounding box center [1218, 634] width 71 height 17
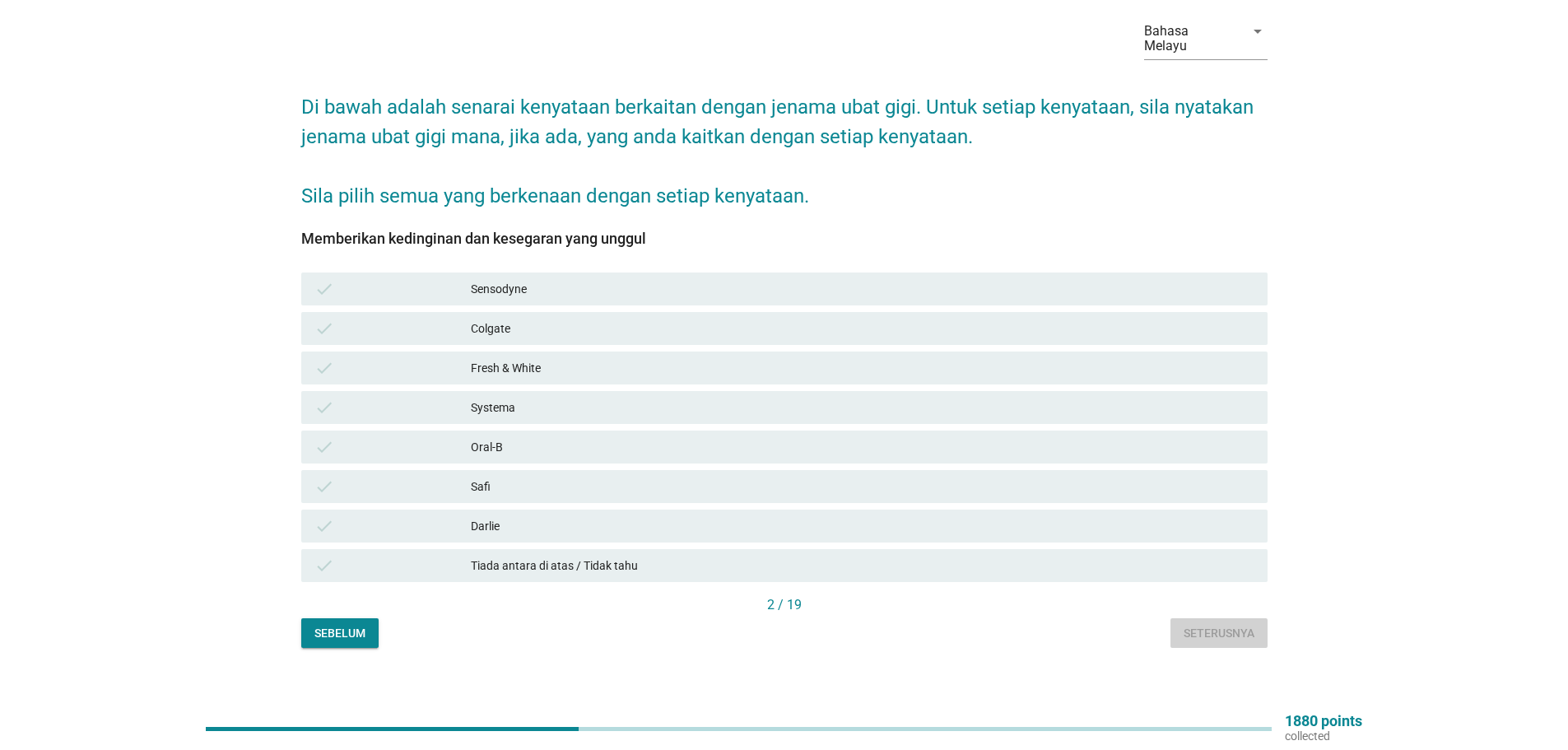
scroll to position [0, 0]
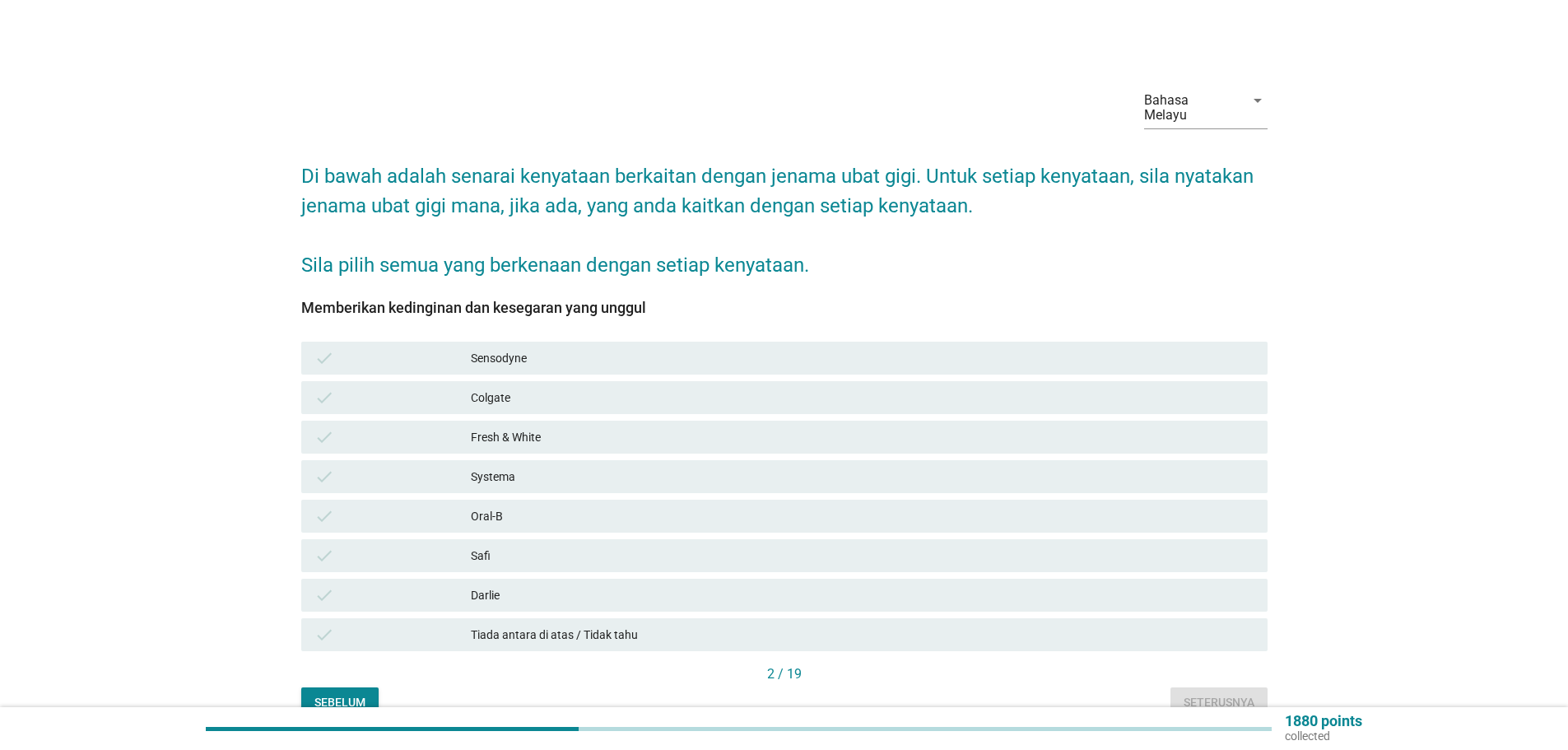
click at [490, 388] on div "Colgate" at bounding box center [863, 397] width 784 height 20
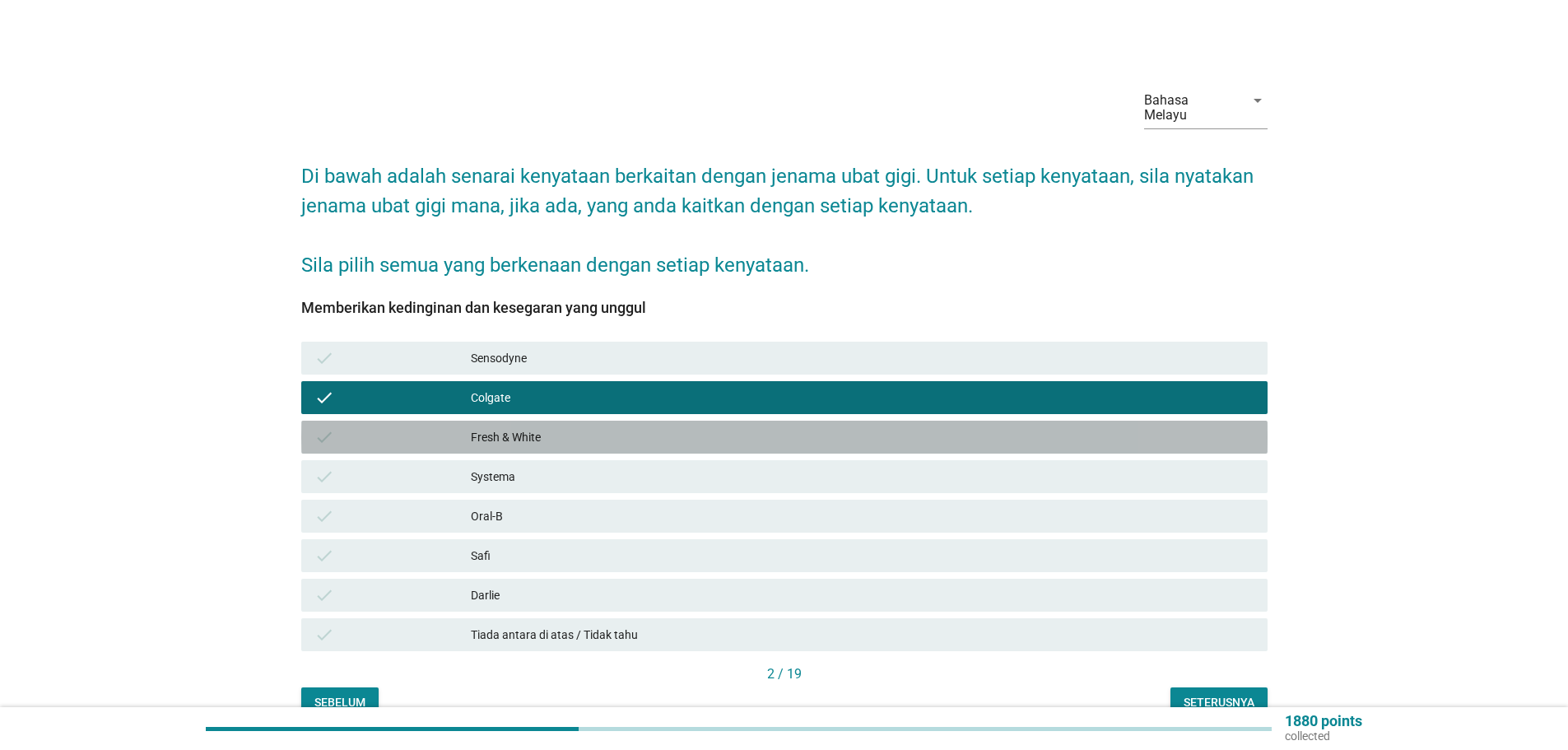
click at [489, 428] on div "Fresh & White" at bounding box center [863, 437] width 784 height 20
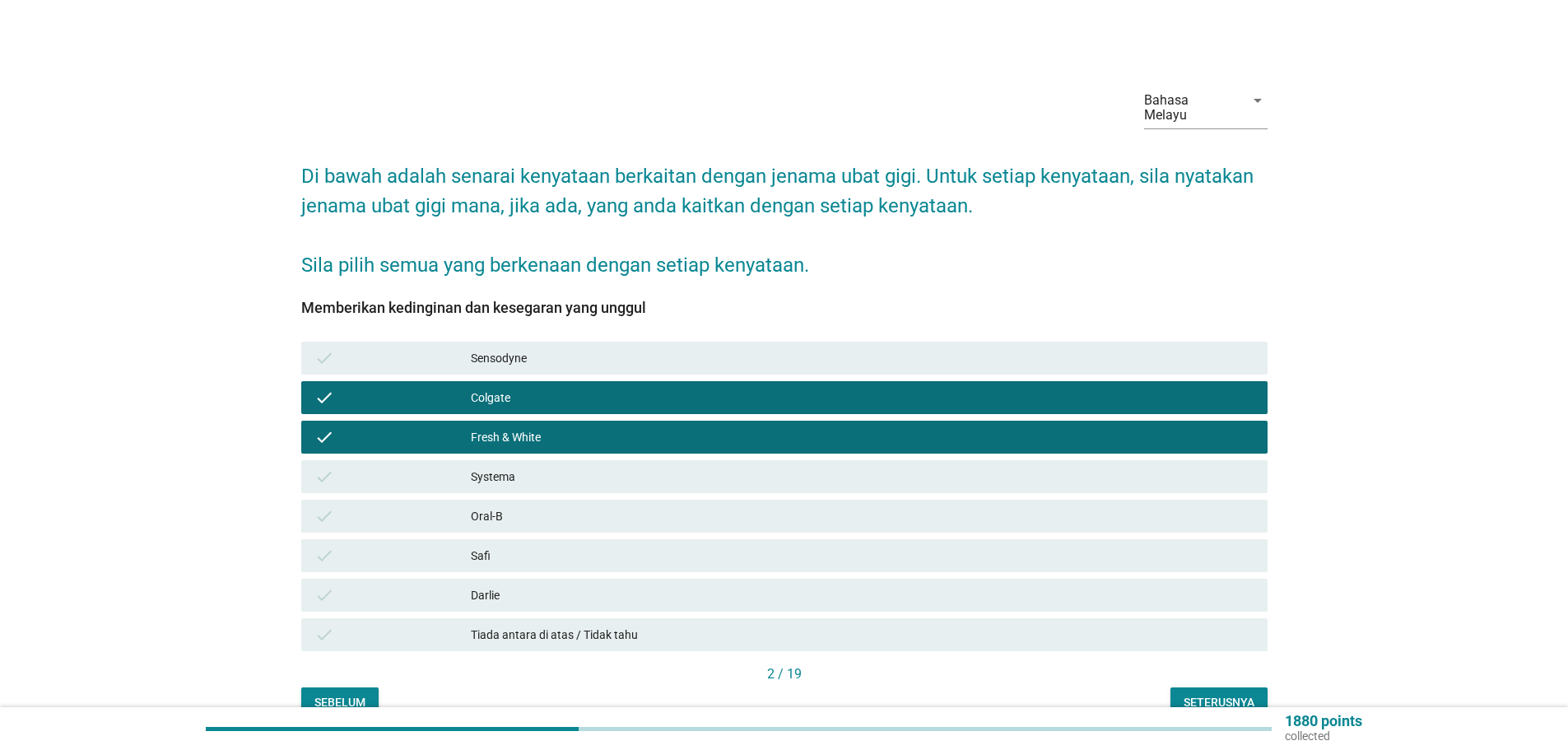
click at [481, 585] on div "Darlie" at bounding box center [863, 594] width 784 height 20
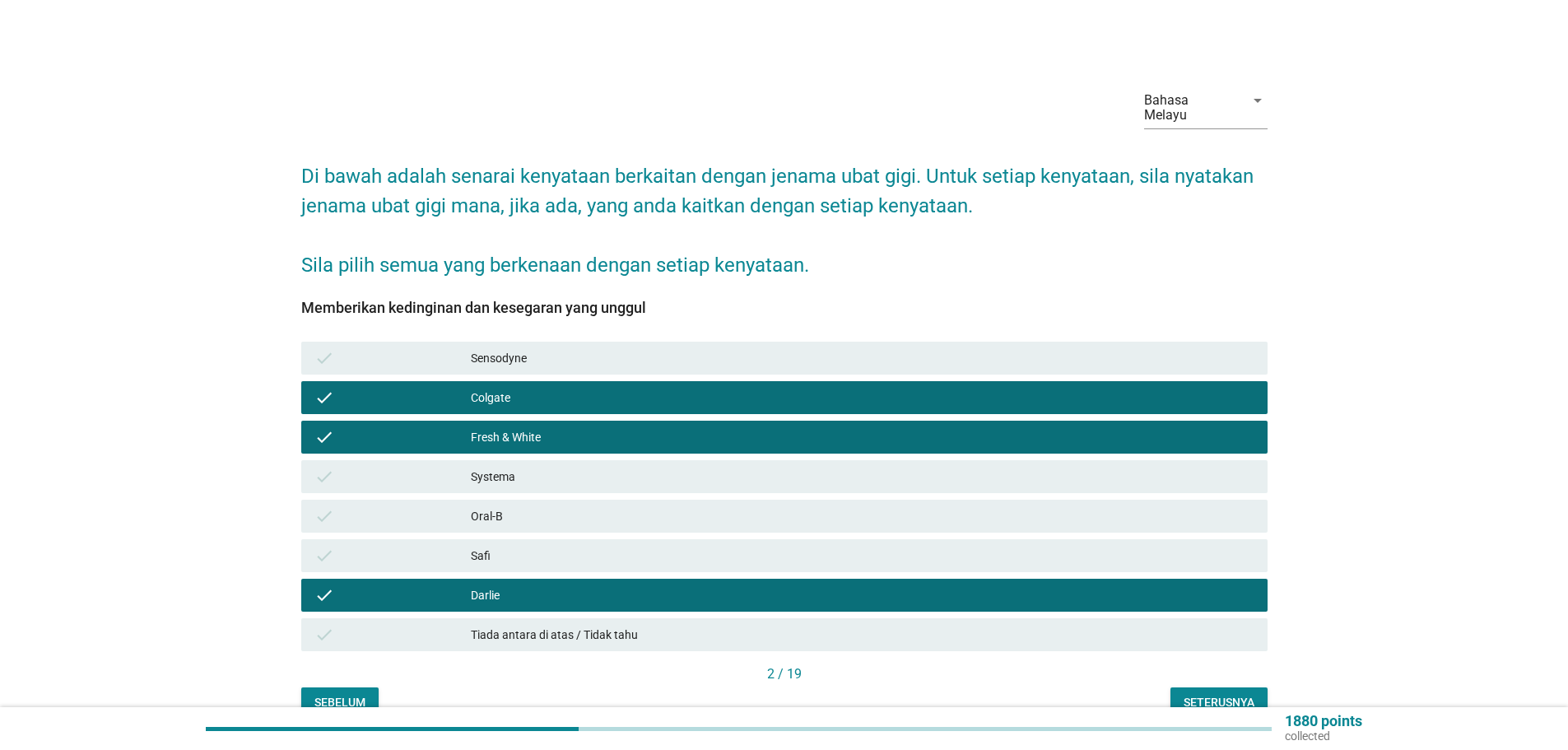
click at [1214, 694] on div "Seterusnya" at bounding box center [1218, 702] width 71 height 17
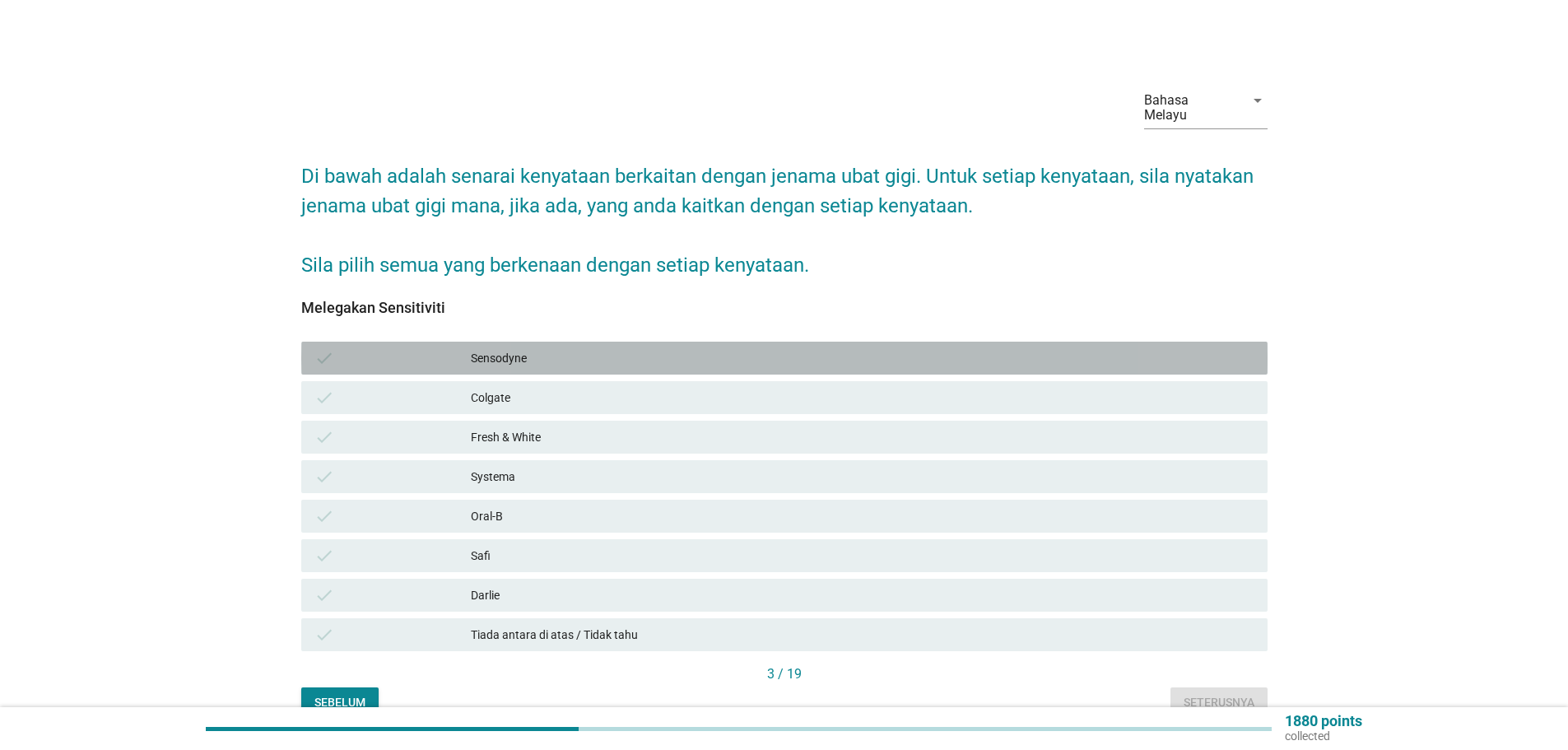
click at [501, 349] on div "Sensodyne" at bounding box center [863, 358] width 784 height 20
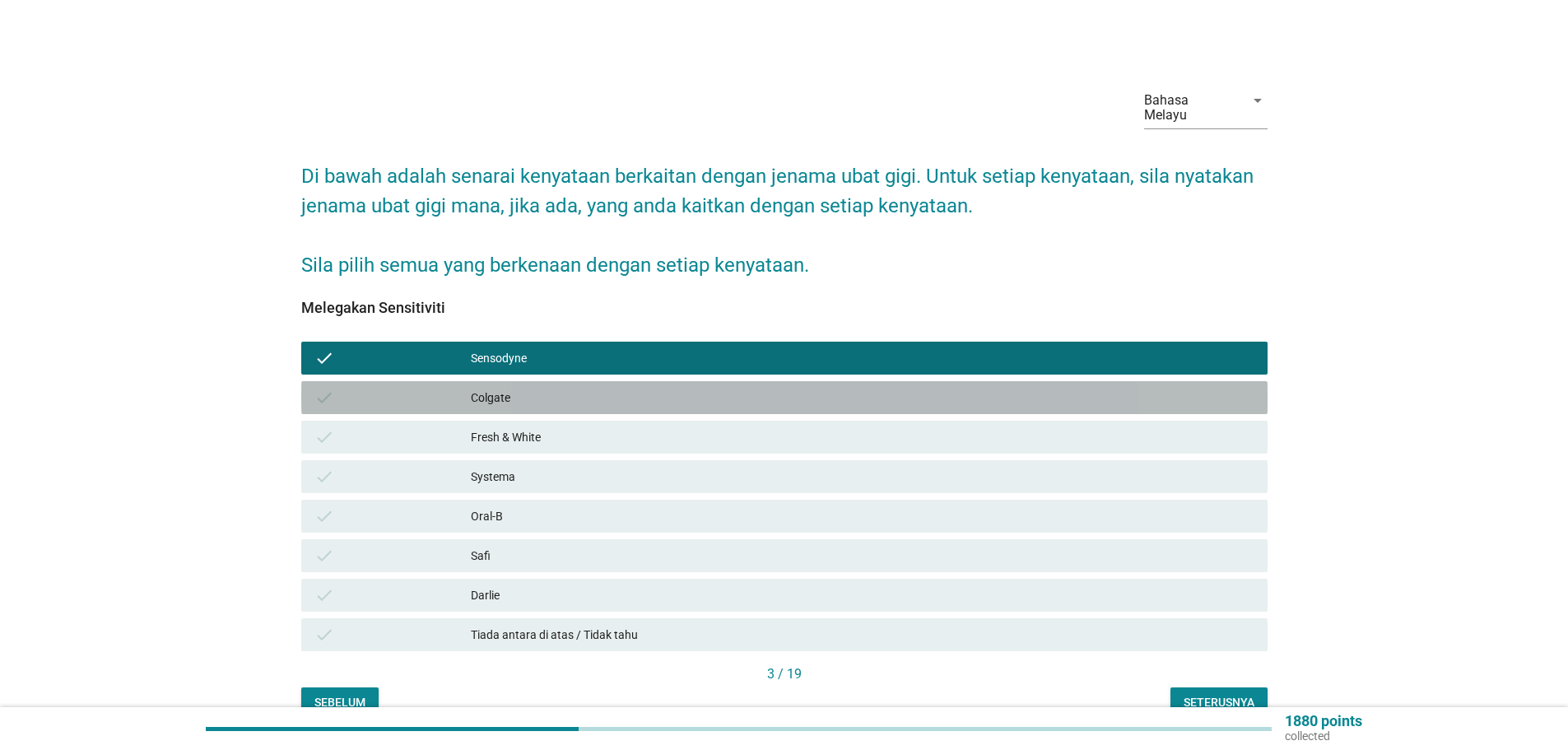
click at [485, 388] on div "Colgate" at bounding box center [863, 397] width 784 height 20
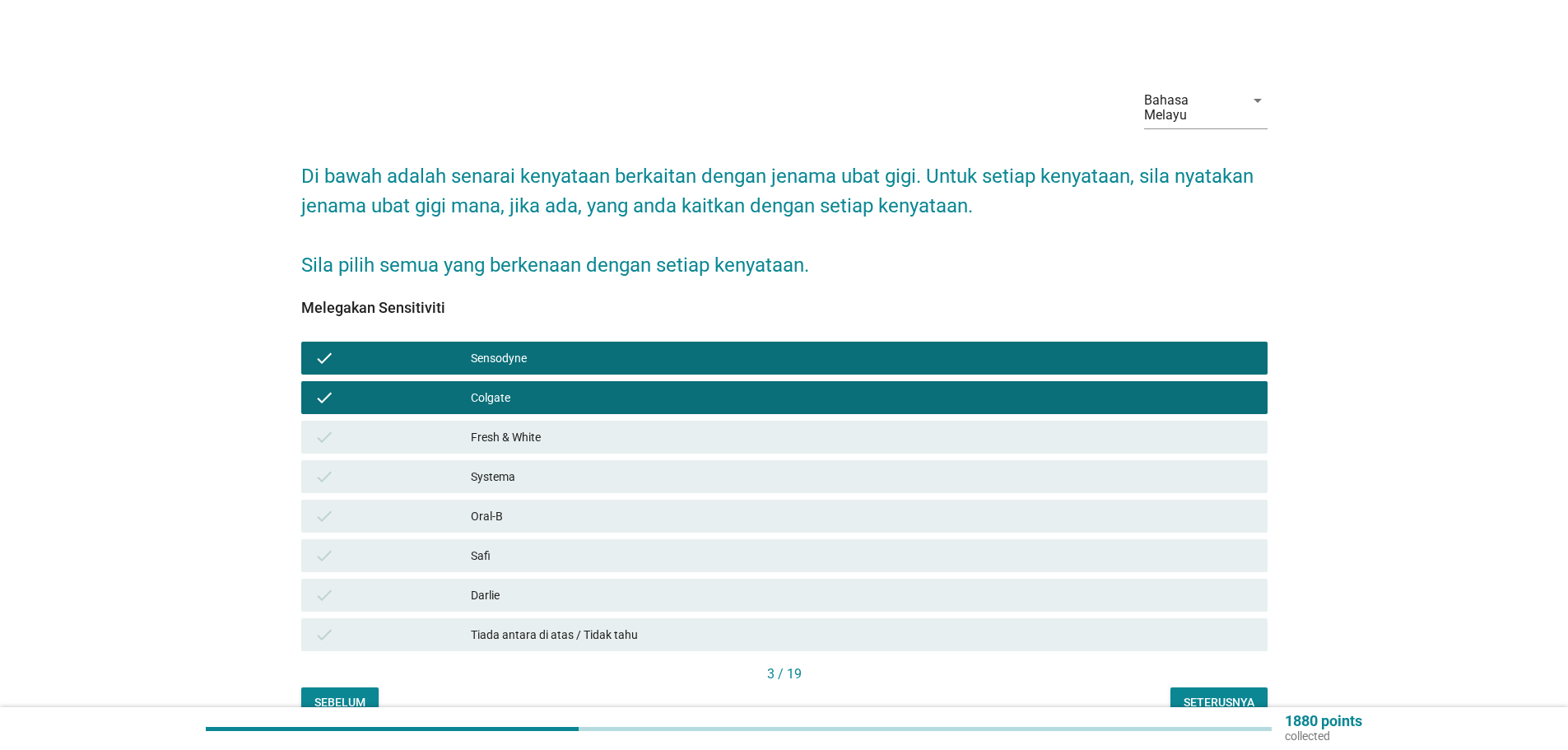
click at [498, 388] on div "Colgate" at bounding box center [863, 397] width 784 height 20
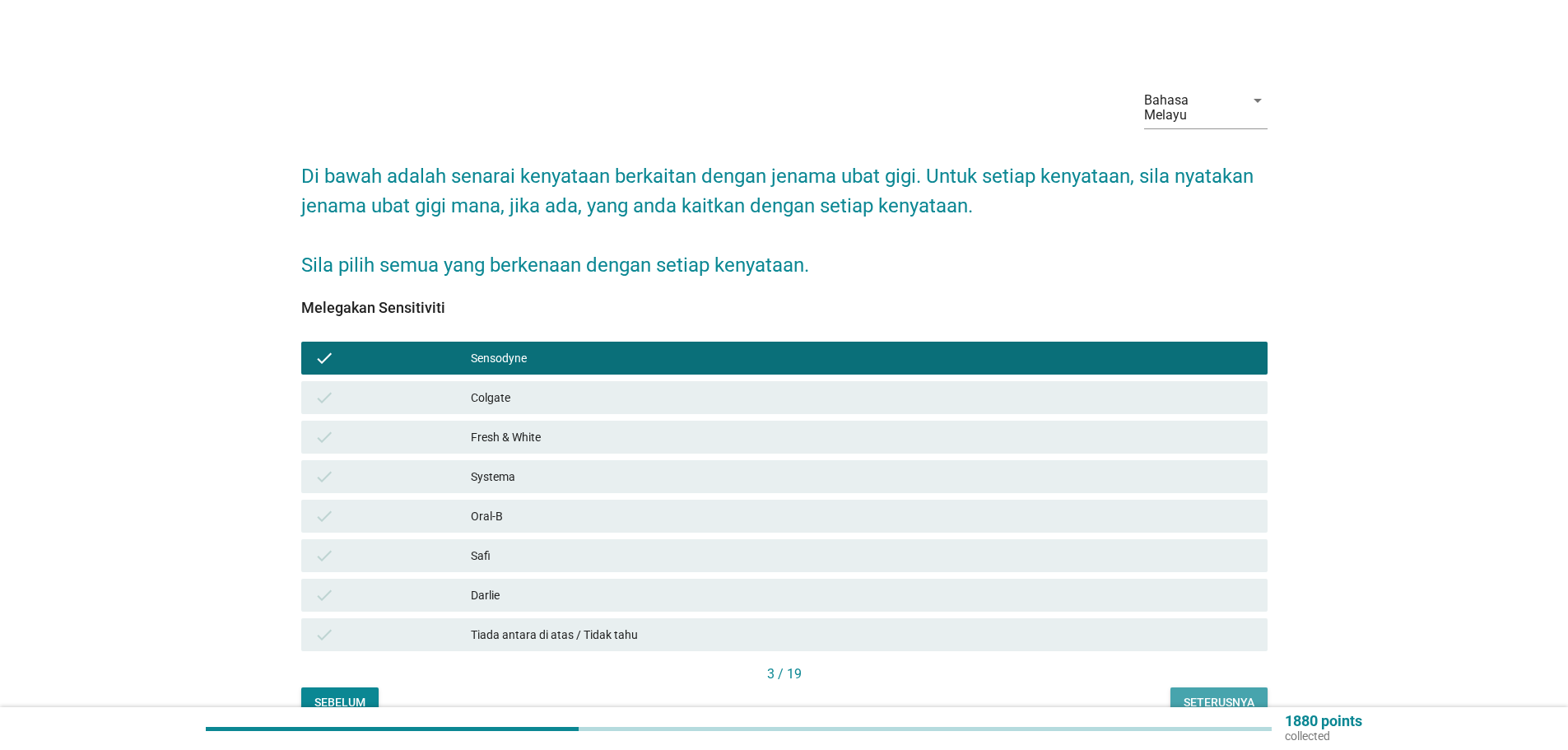
click at [1216, 694] on div "Seterusnya" at bounding box center [1218, 702] width 71 height 17
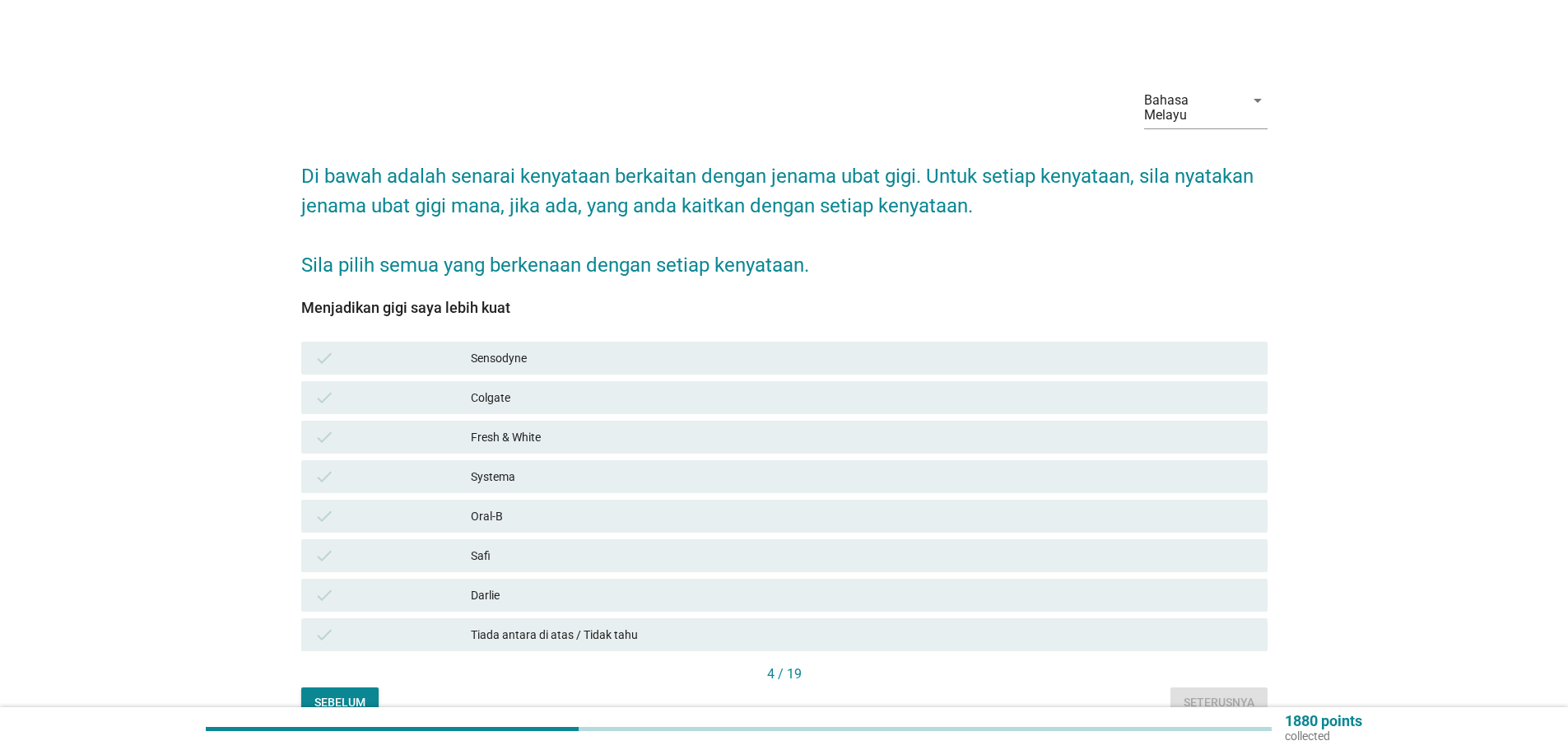
click at [507, 349] on div "Sensodyne" at bounding box center [863, 358] width 784 height 20
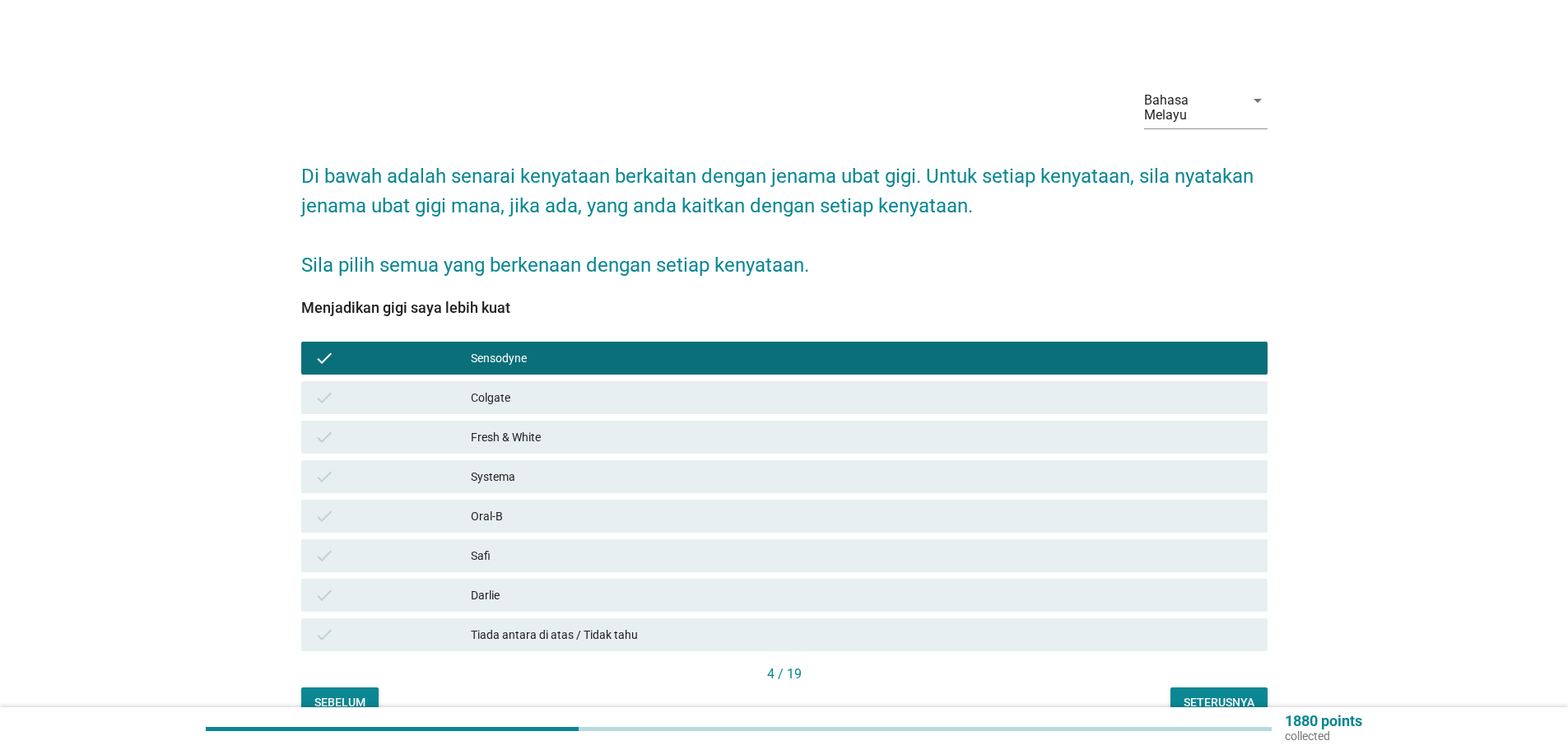
click at [497, 389] on div "Colgate" at bounding box center [863, 397] width 784 height 20
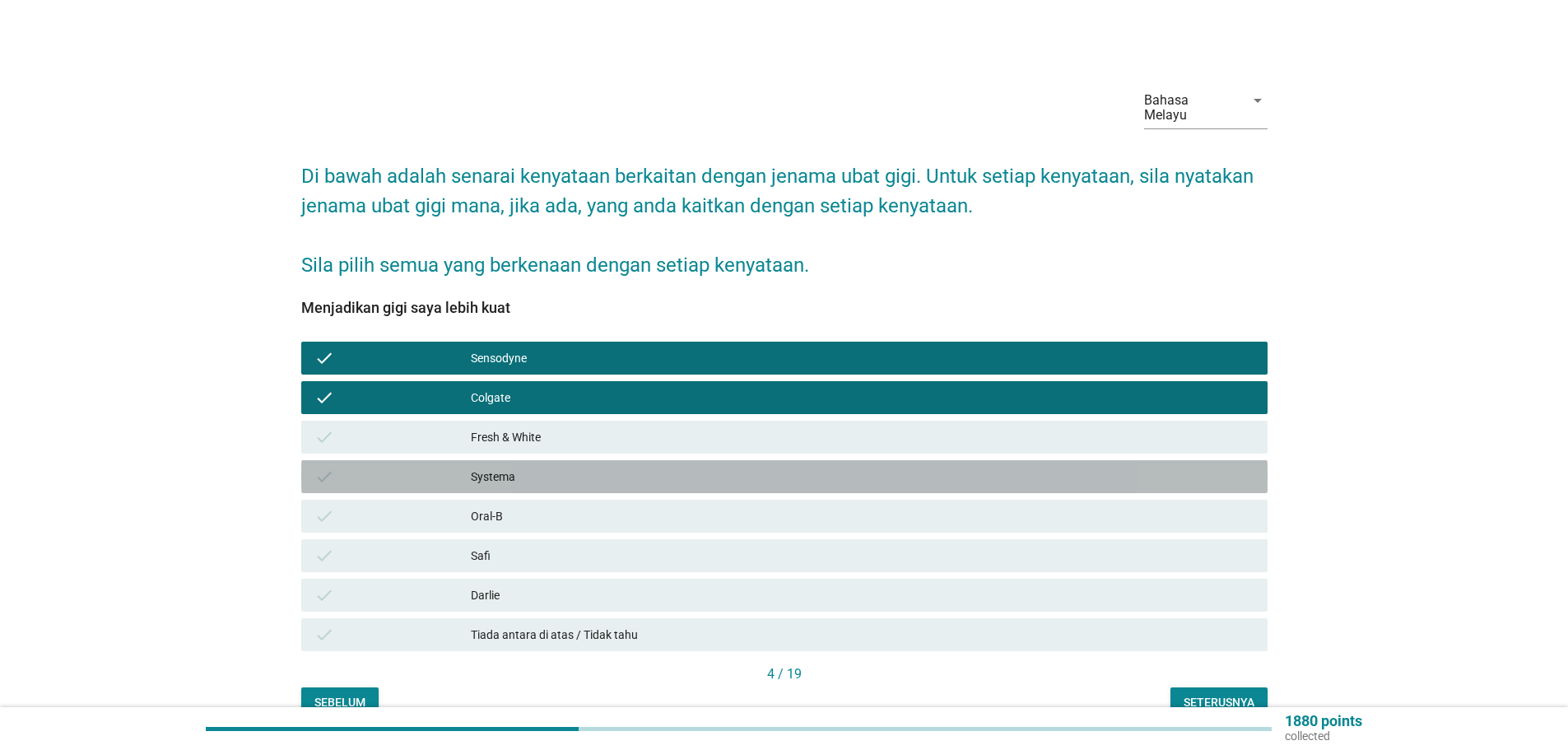
click at [496, 467] on div "Systema" at bounding box center [863, 476] width 784 height 20
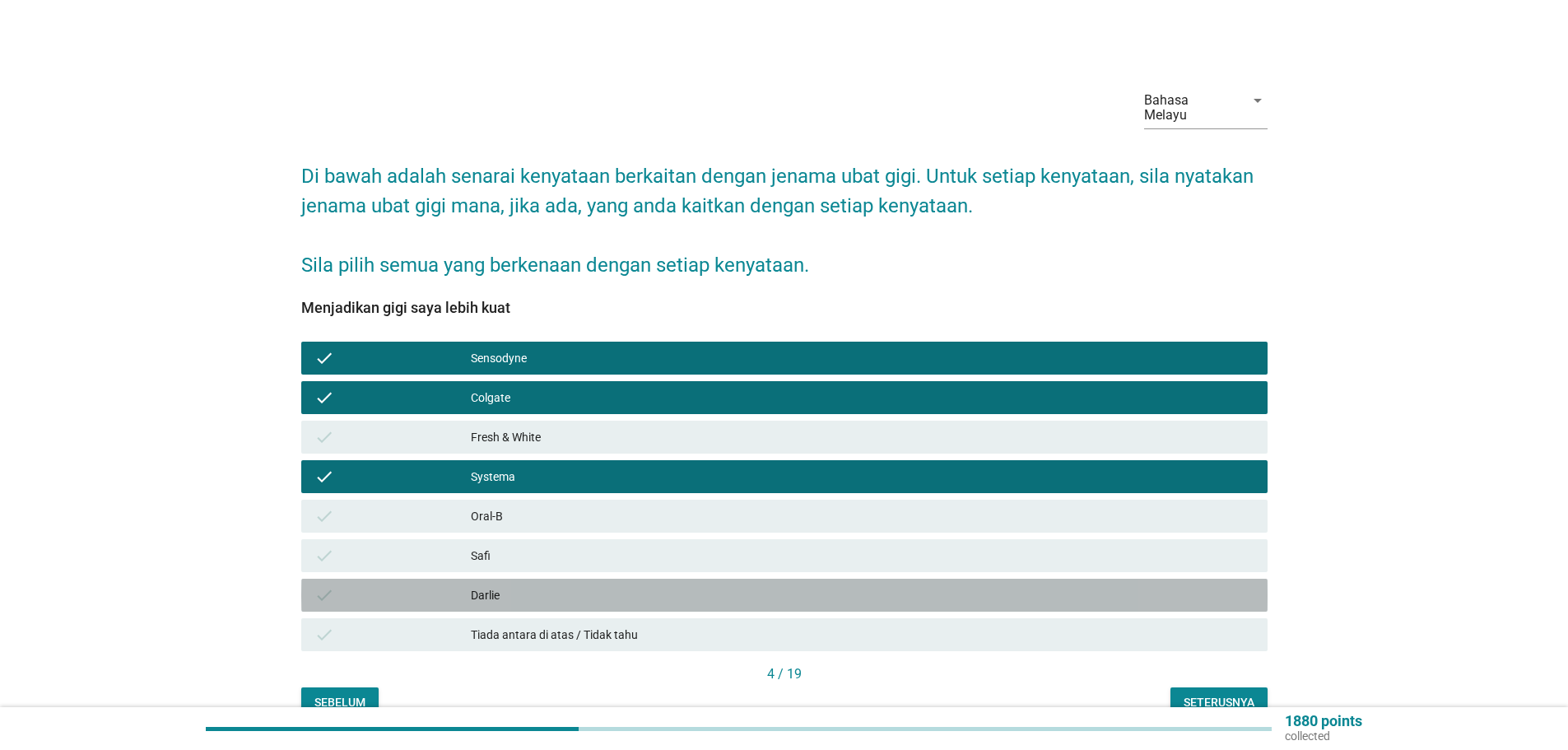
click at [482, 585] on div "Darlie" at bounding box center [863, 594] width 784 height 20
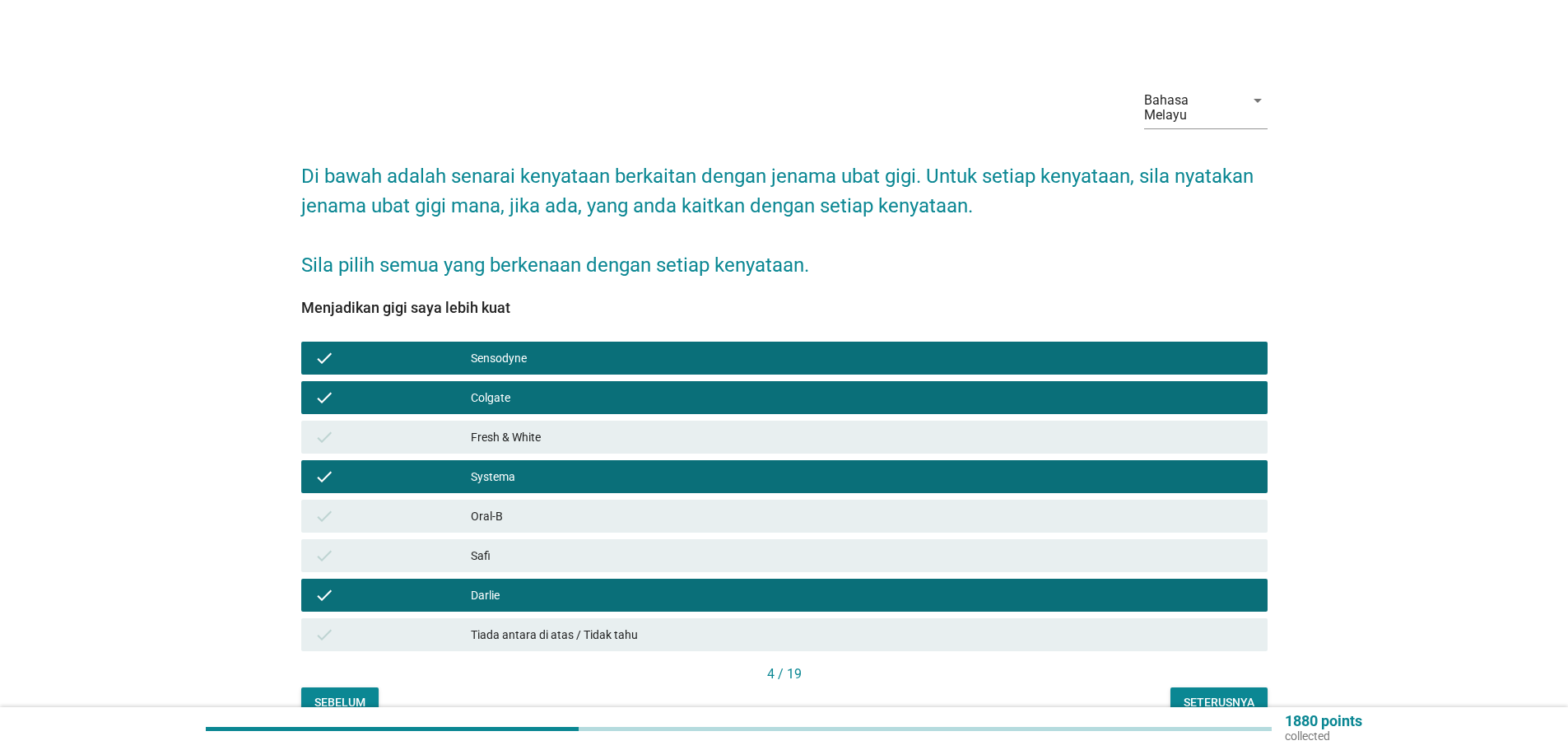
click at [1203, 688] on button "Seterusnya" at bounding box center [1219, 702] width 97 height 30
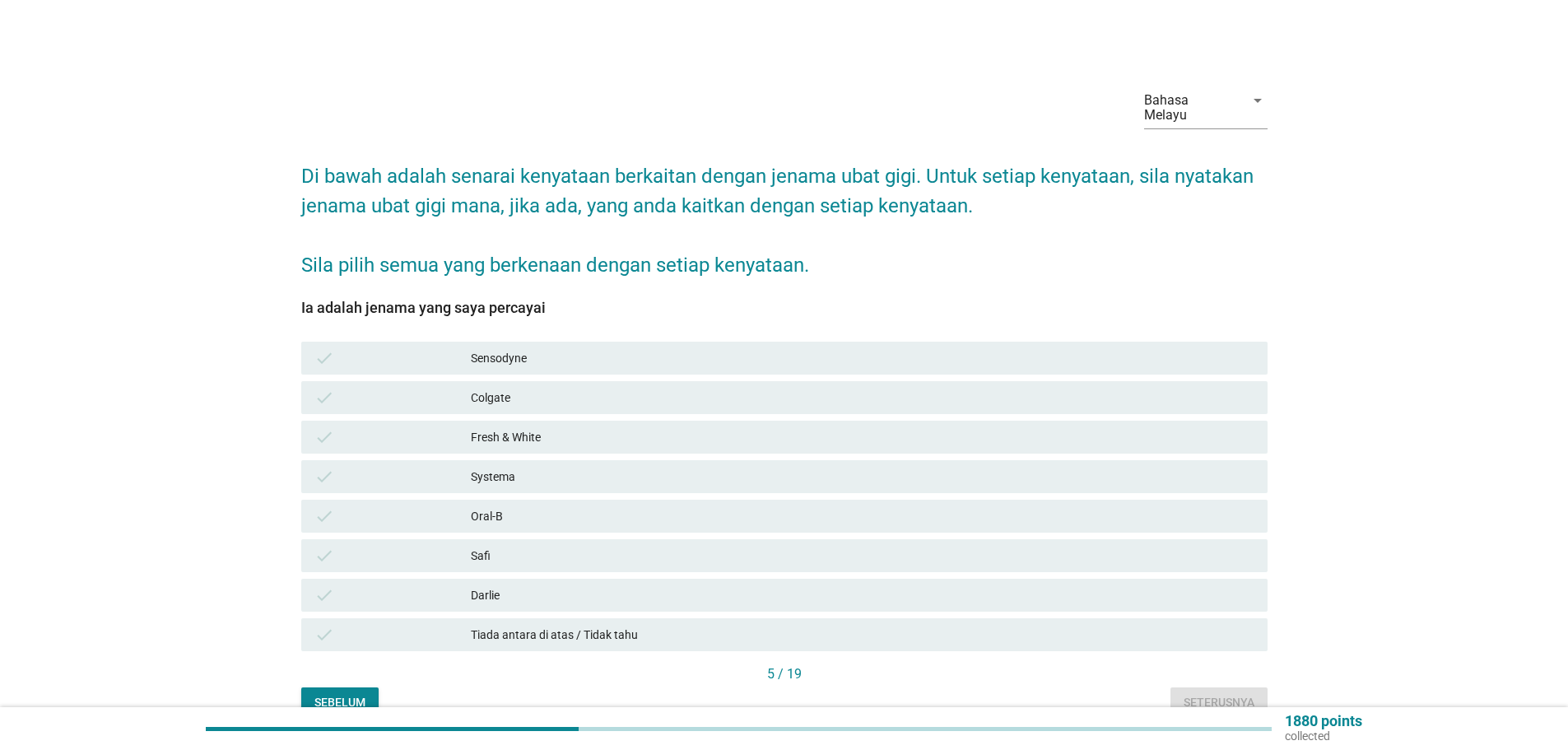
click at [498, 349] on div "Sensodyne" at bounding box center [863, 358] width 784 height 20
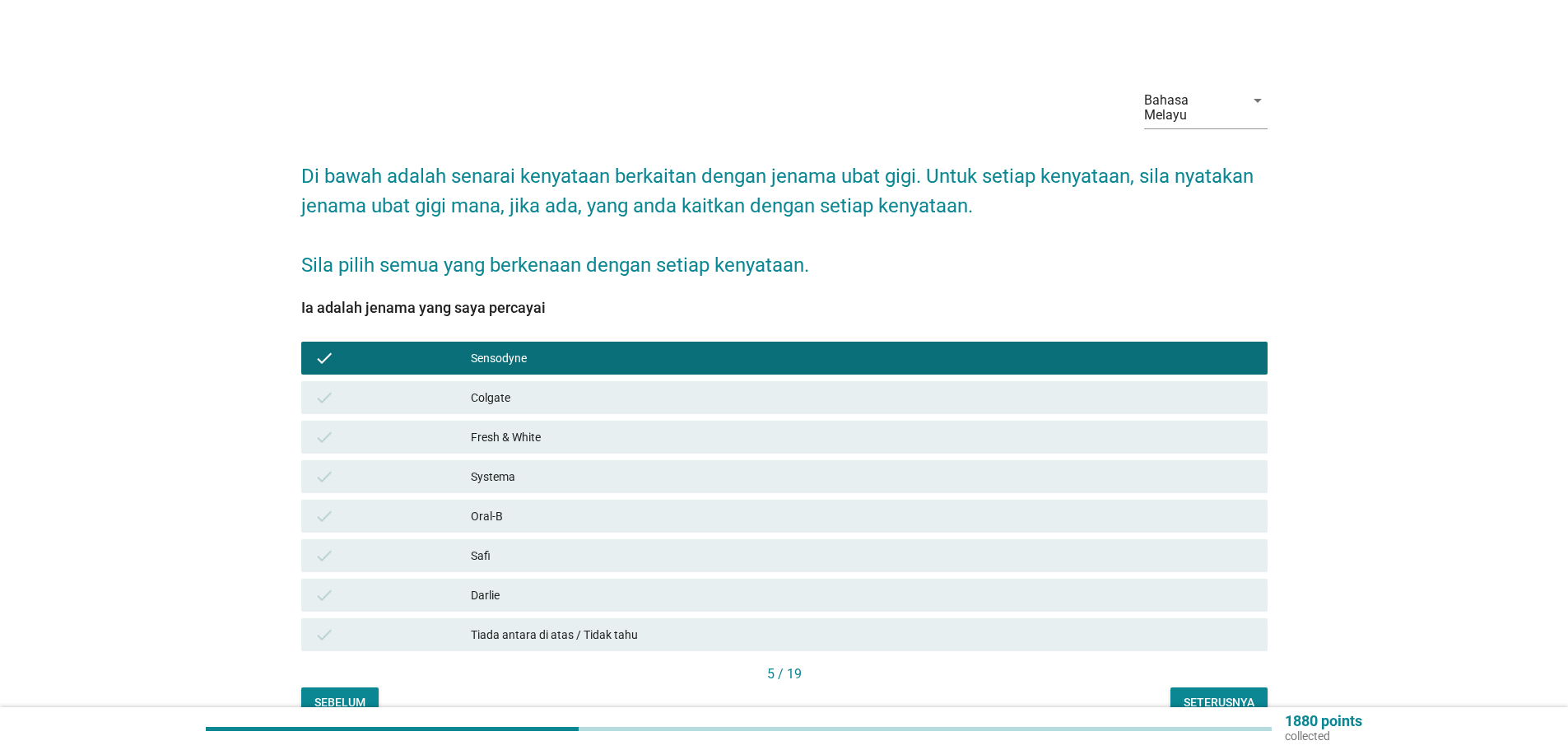
click at [485, 388] on div "Colgate" at bounding box center [863, 397] width 784 height 20
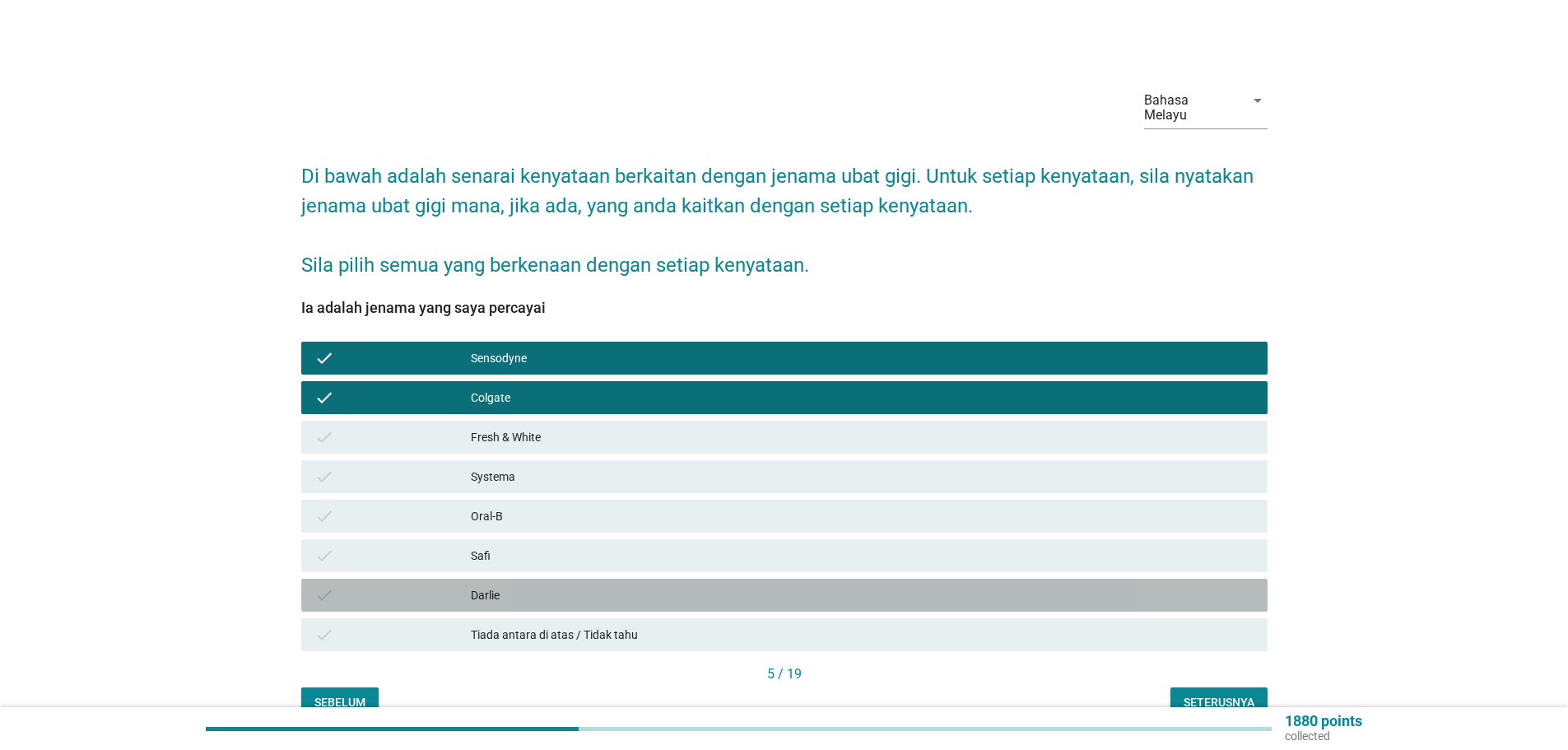
click at [486, 585] on div "Darlie" at bounding box center [863, 594] width 784 height 20
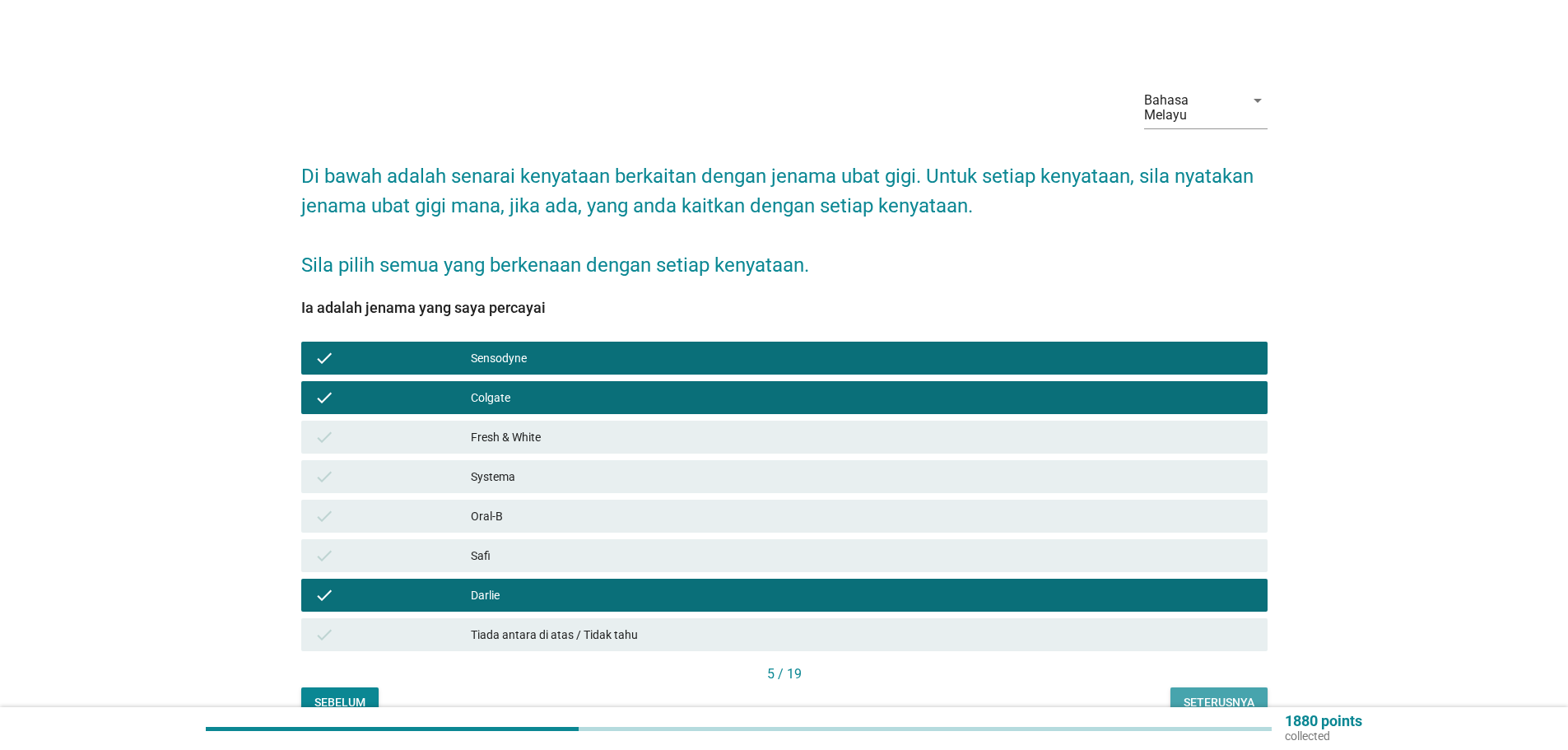
click at [1218, 694] on div "Seterusnya" at bounding box center [1218, 702] width 71 height 17
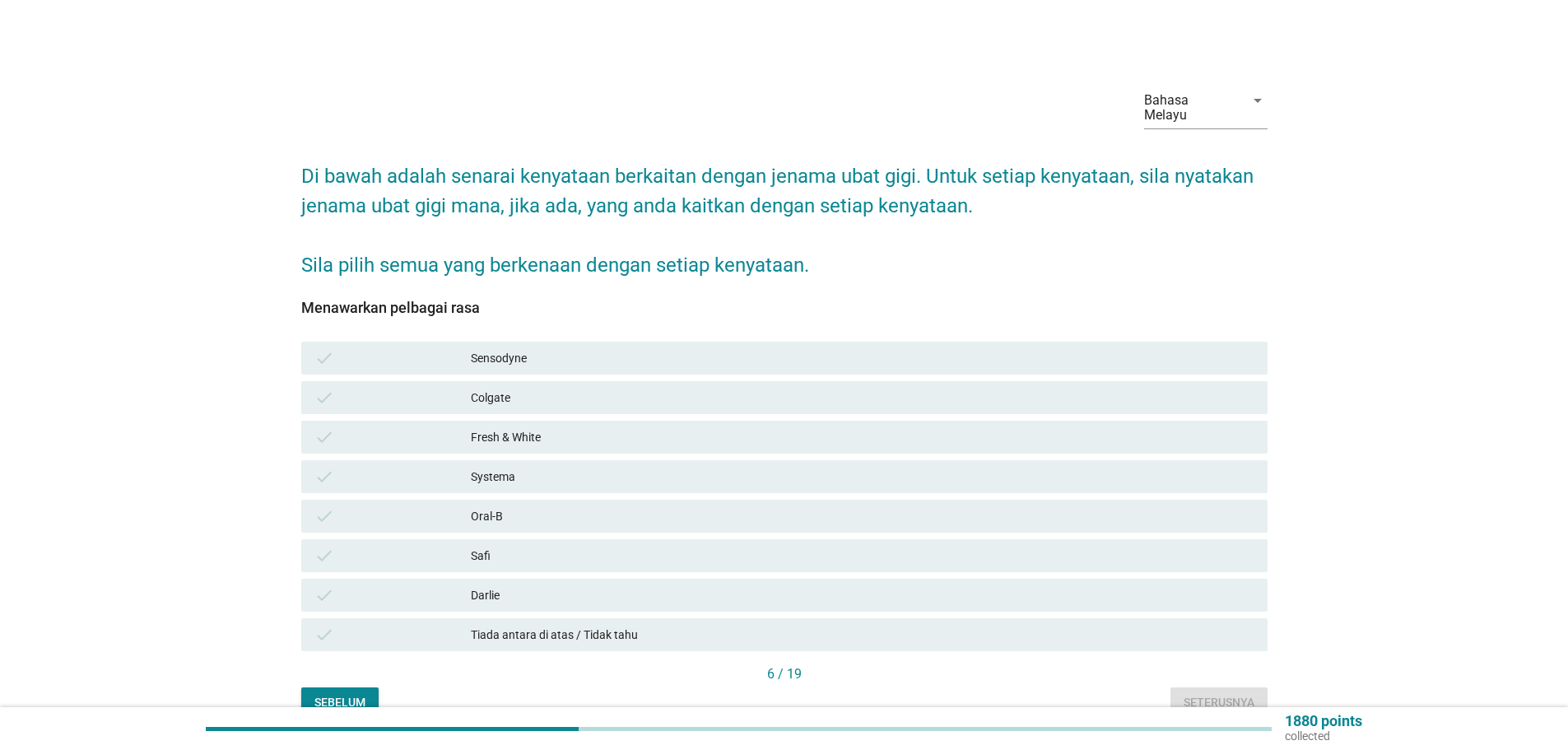
click at [482, 388] on div "Colgate" at bounding box center [863, 397] width 784 height 20
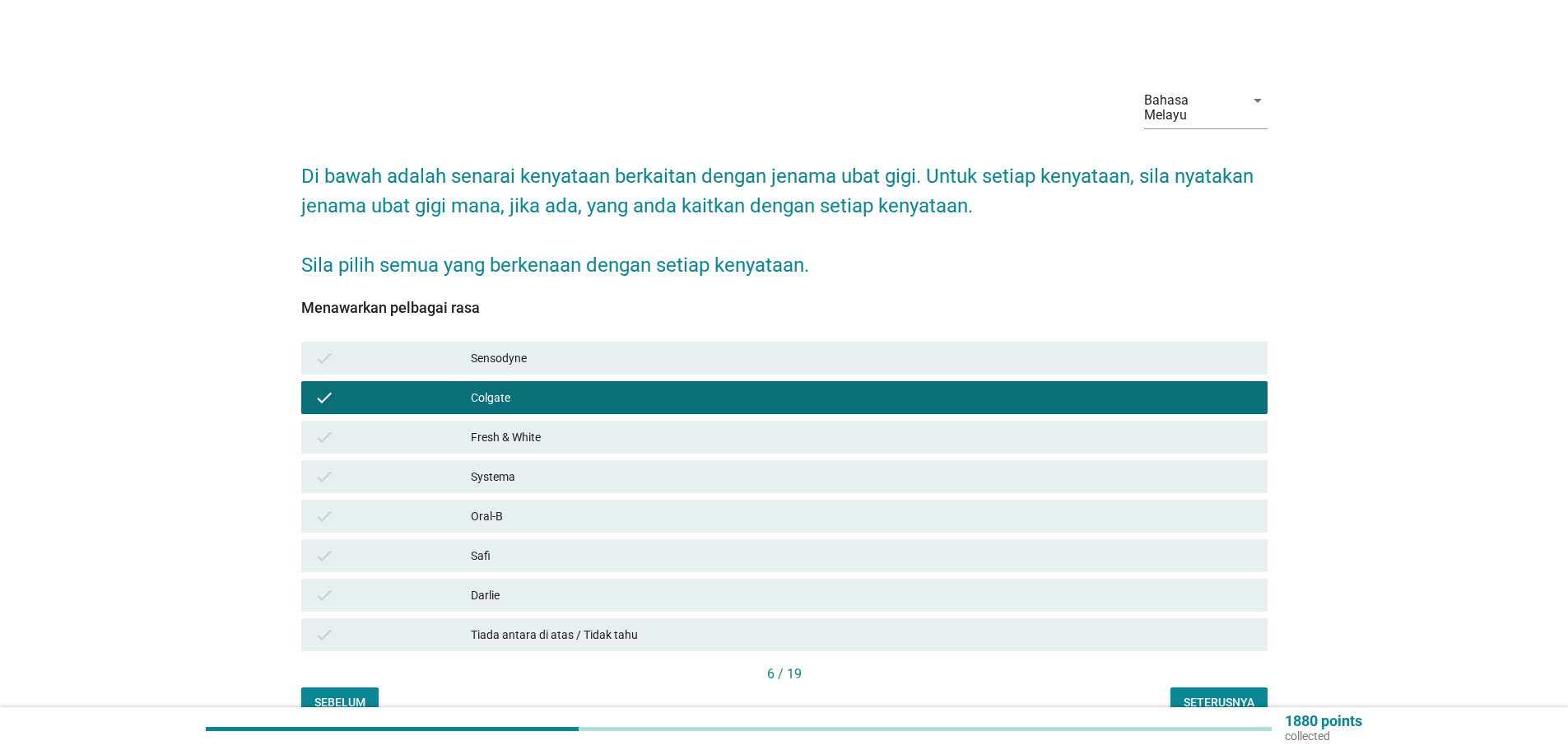
click at [484, 428] on div "Fresh & White" at bounding box center [863, 437] width 784 height 20
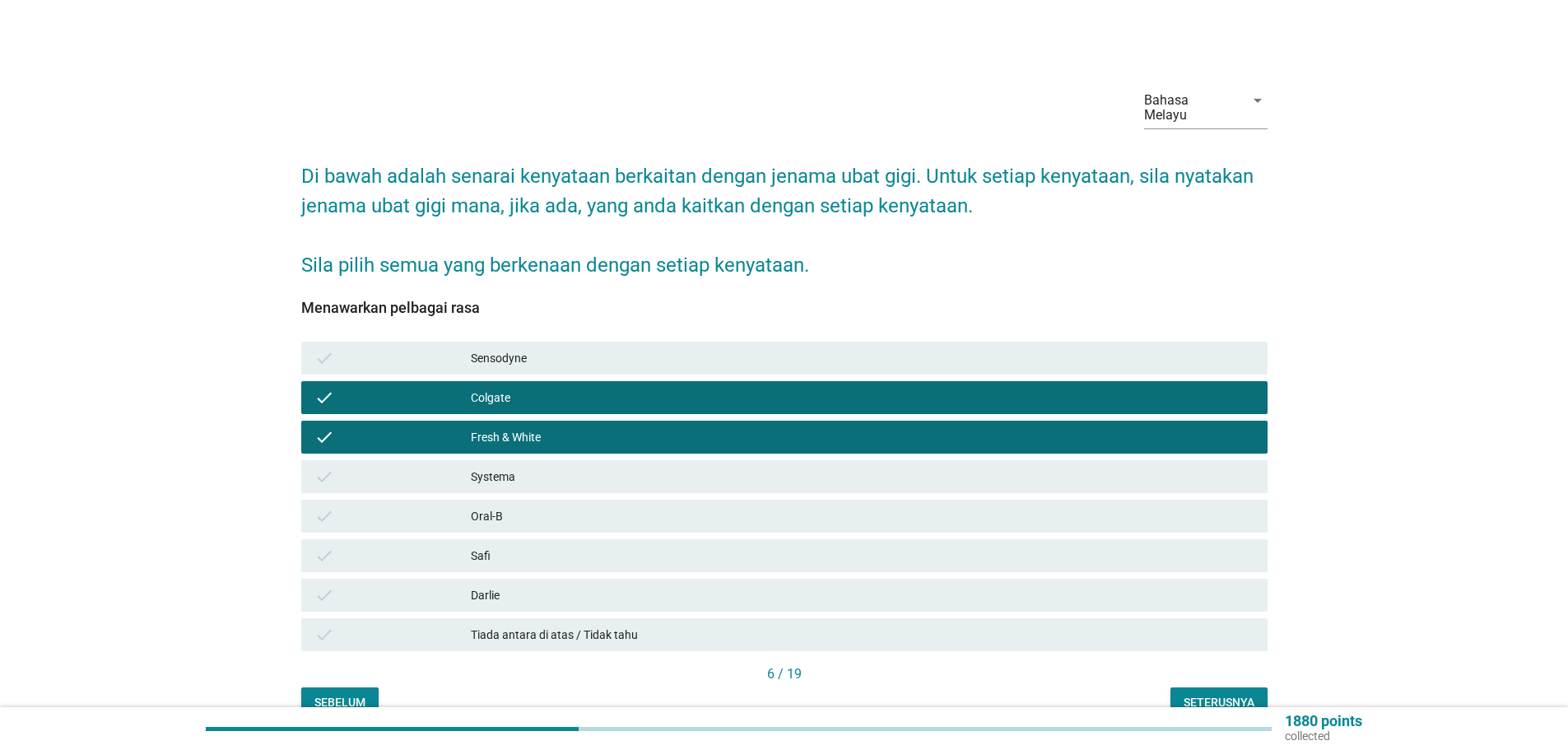
click at [481, 585] on div "Darlie" at bounding box center [863, 594] width 784 height 20
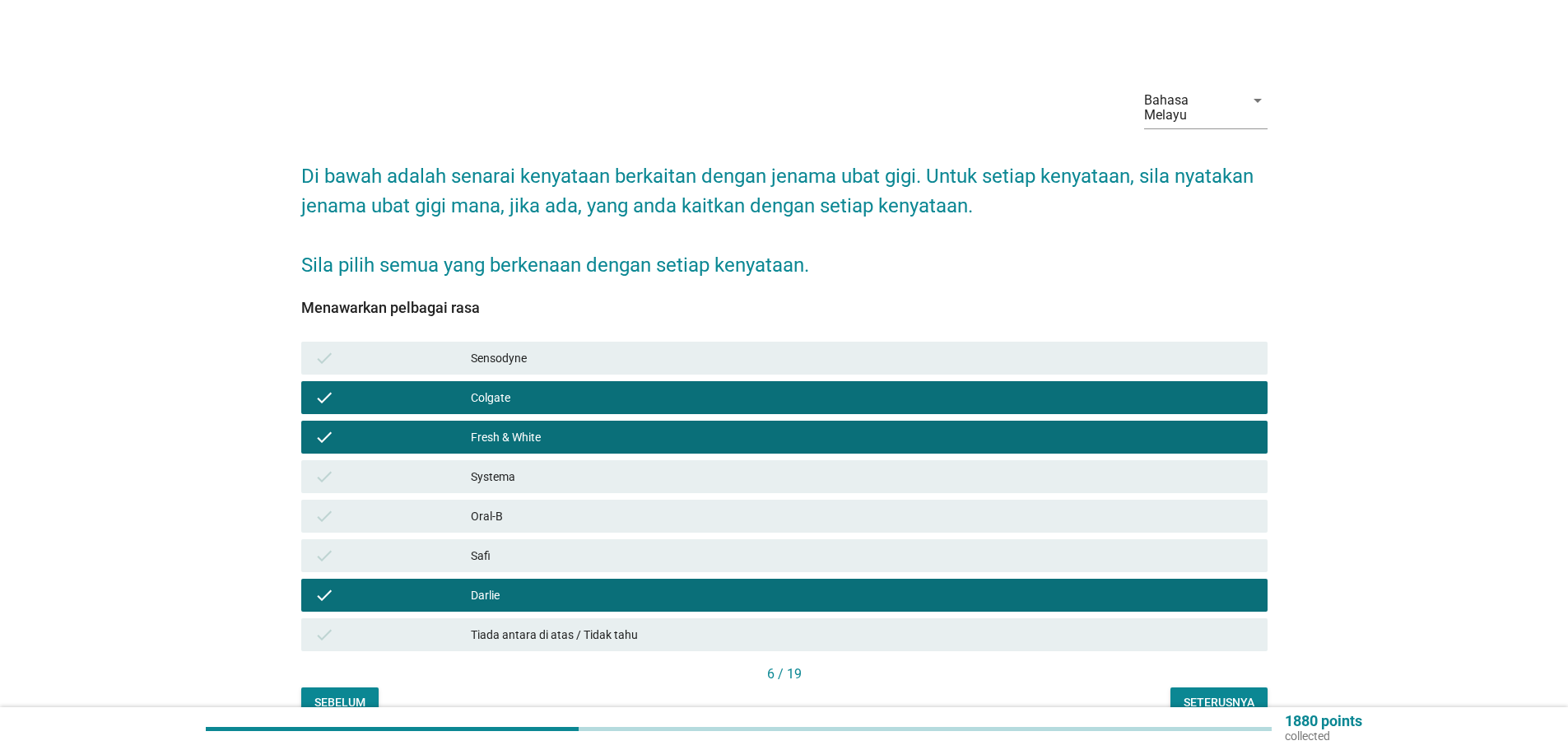
click at [1215, 694] on div "Seterusnya" at bounding box center [1218, 702] width 71 height 17
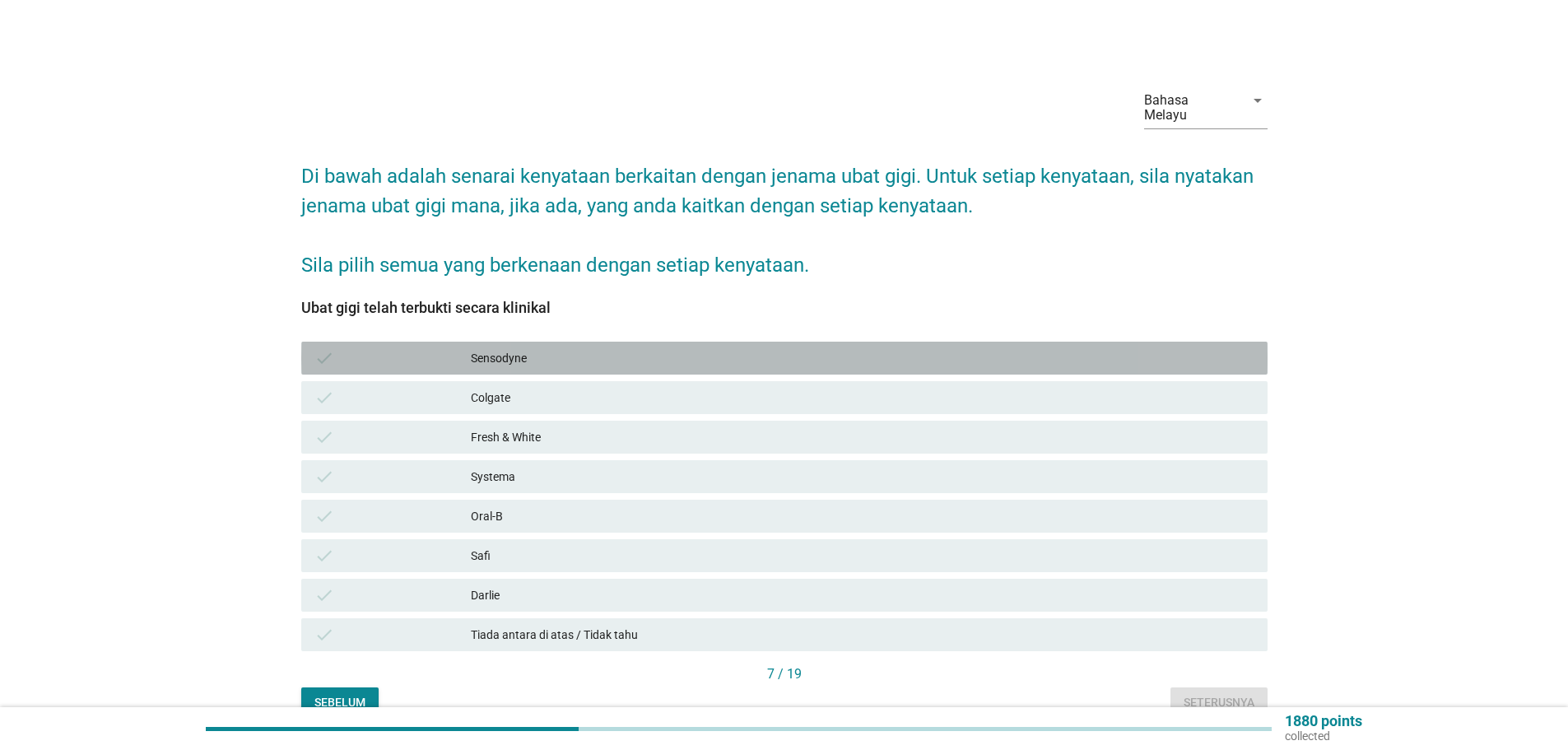
click at [515, 349] on div "Sensodyne" at bounding box center [863, 358] width 784 height 20
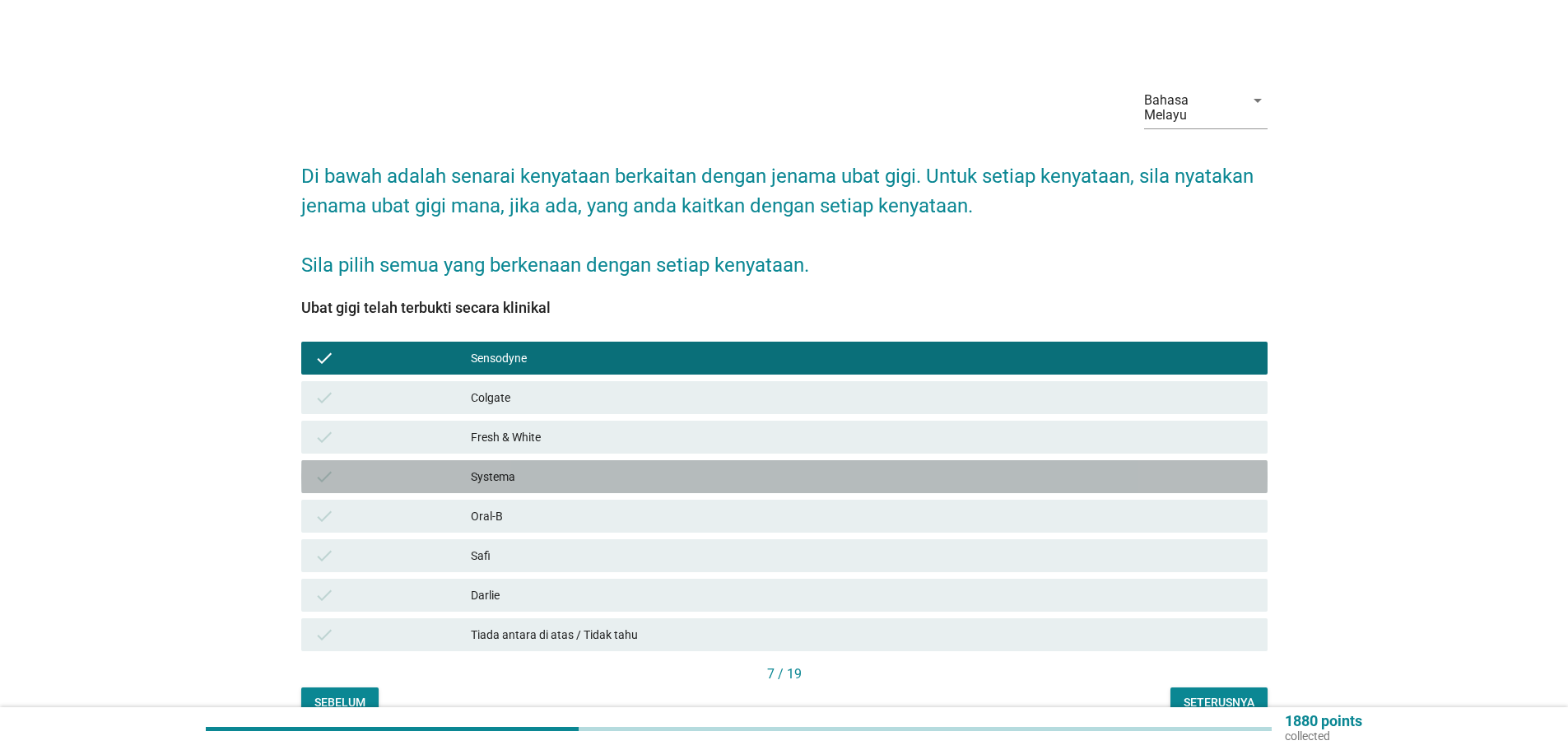
click at [504, 469] on div "Systema" at bounding box center [863, 476] width 784 height 20
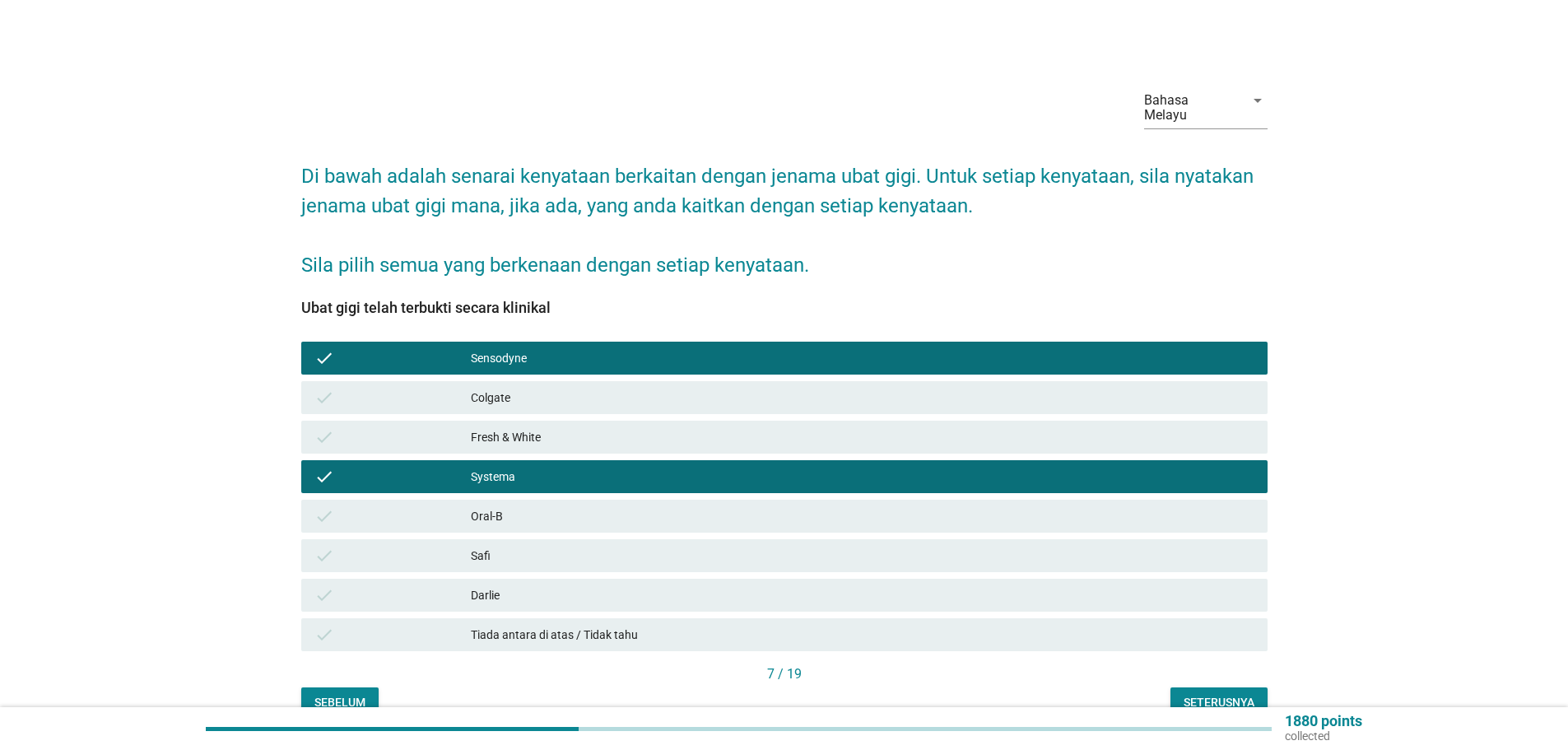
click at [503, 388] on div "Colgate" at bounding box center [863, 397] width 784 height 20
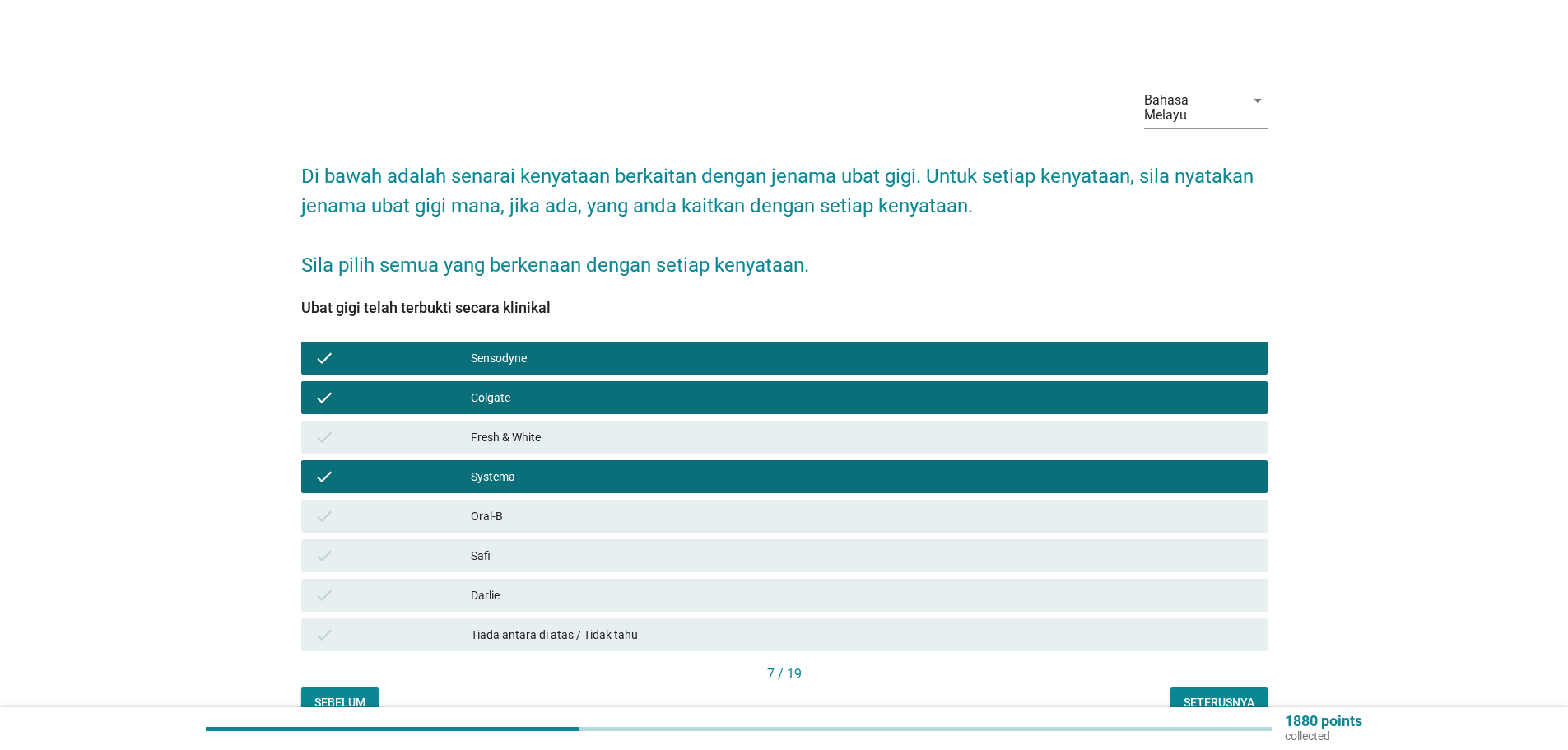
click at [478, 585] on div "Darlie" at bounding box center [863, 594] width 784 height 20
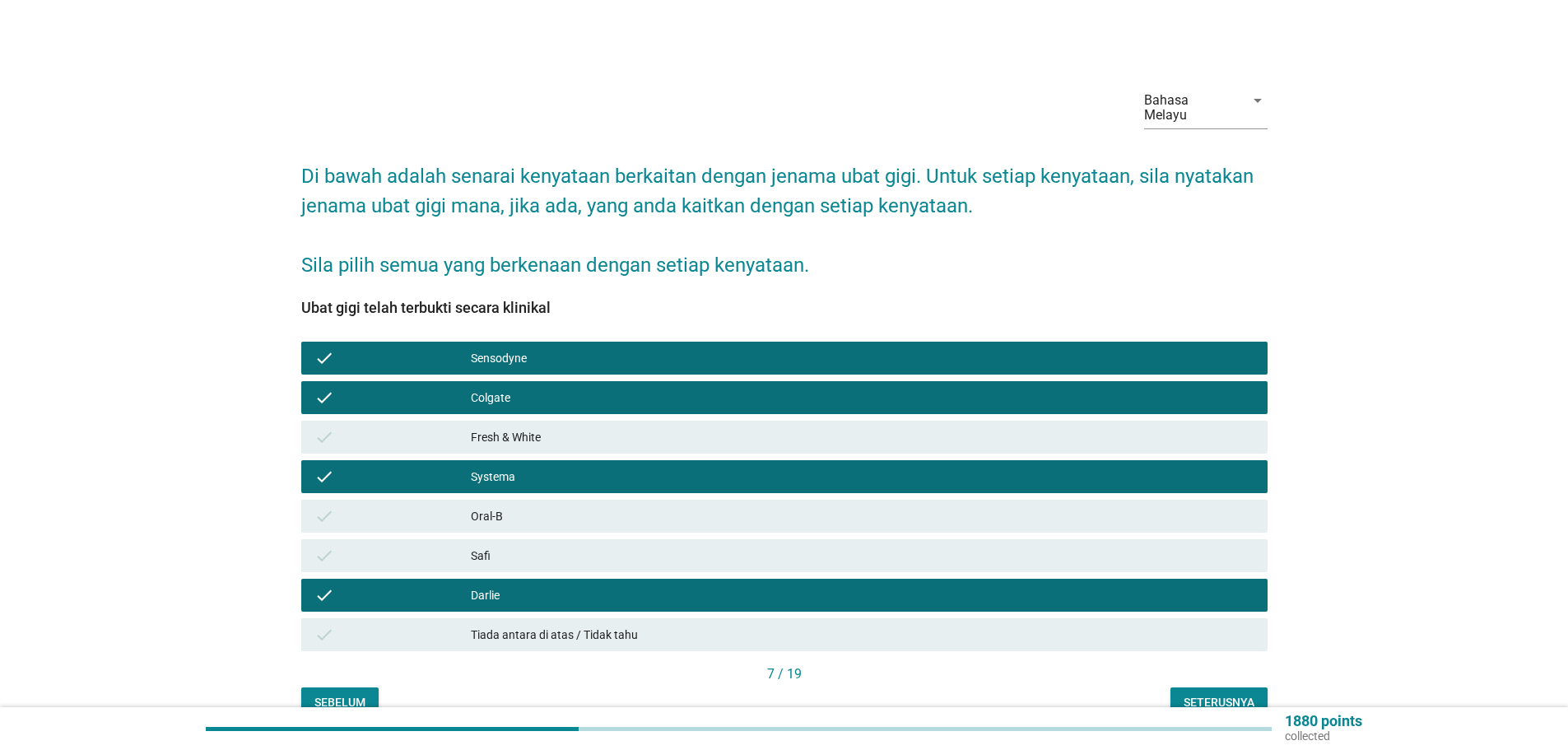
click at [1217, 694] on div "Seterusnya" at bounding box center [1218, 702] width 71 height 17
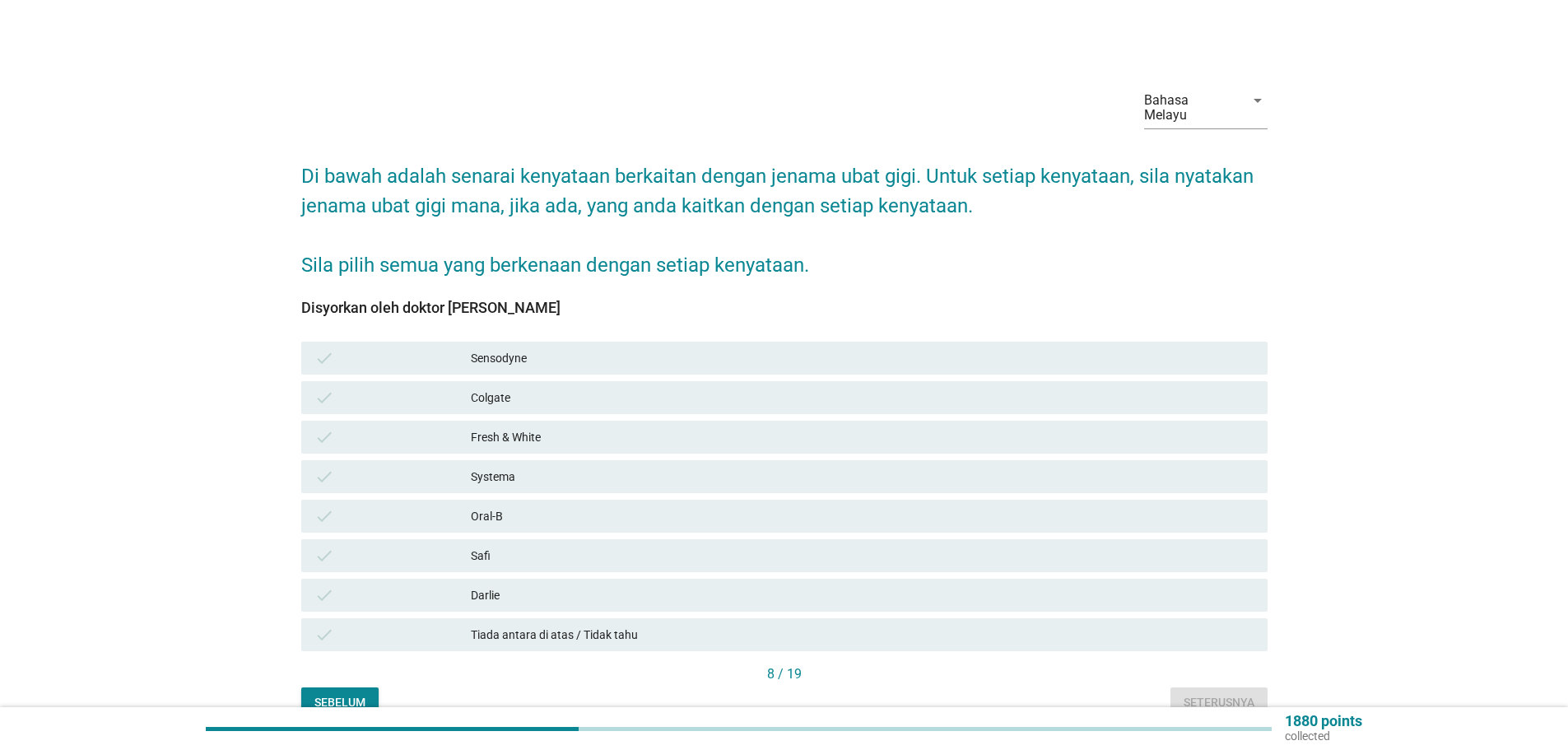
drag, startPoint x: 511, startPoint y: 341, endPoint x: 505, endPoint y: 358, distance: 18.0
click at [510, 349] on div "Sensodyne" at bounding box center [863, 358] width 784 height 20
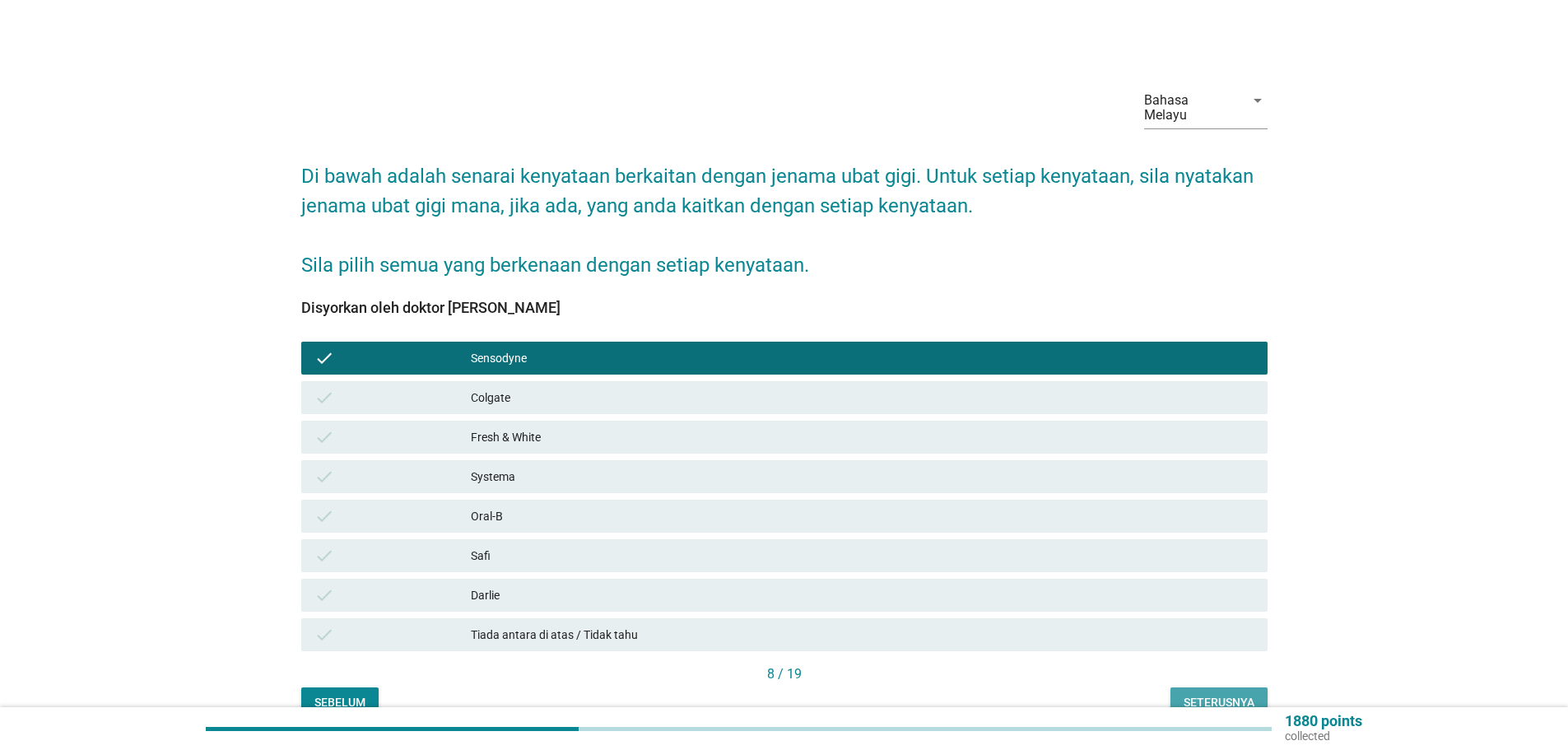
click at [1223, 694] on div "Seterusnya" at bounding box center [1218, 702] width 71 height 17
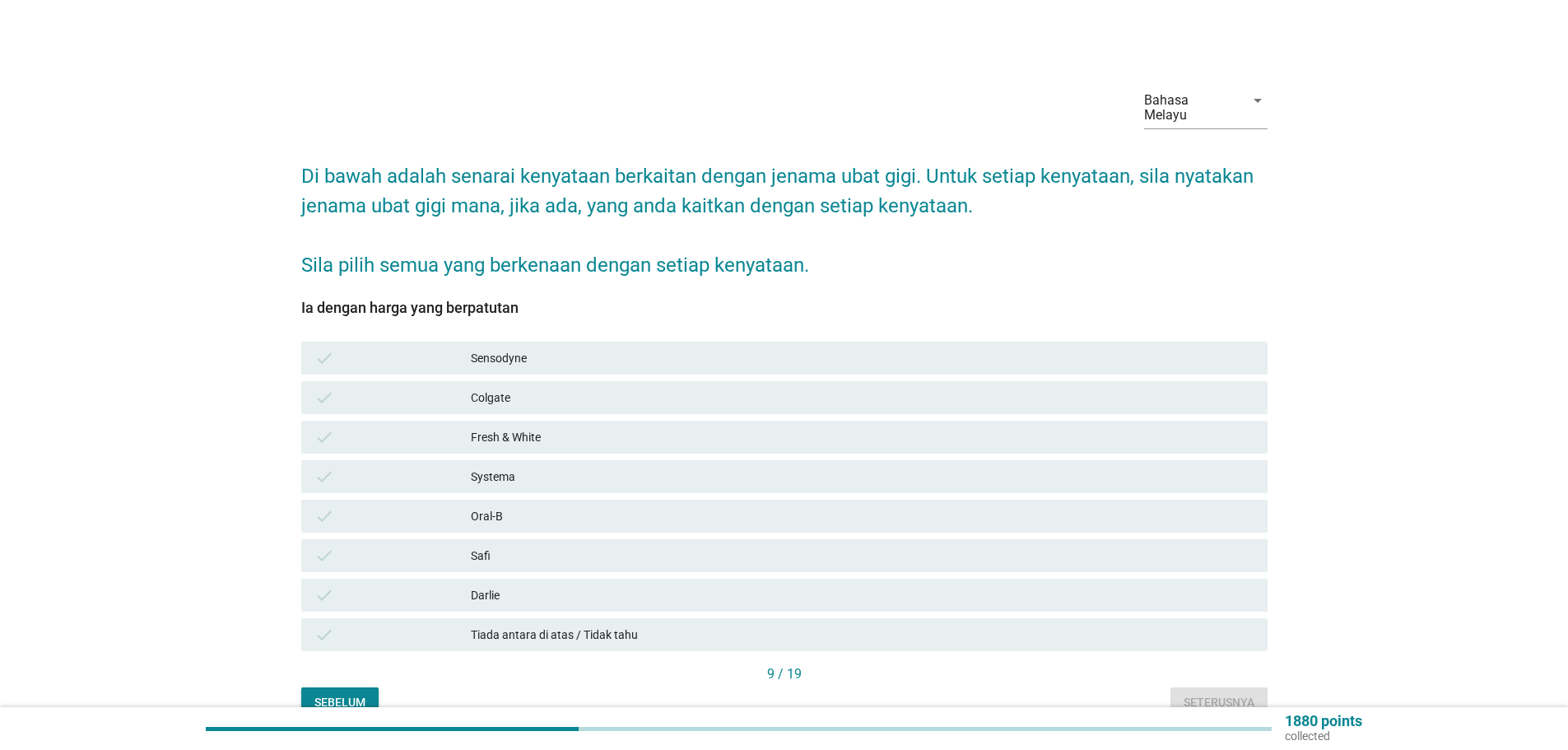
click at [487, 388] on div "Colgate" at bounding box center [863, 397] width 784 height 20
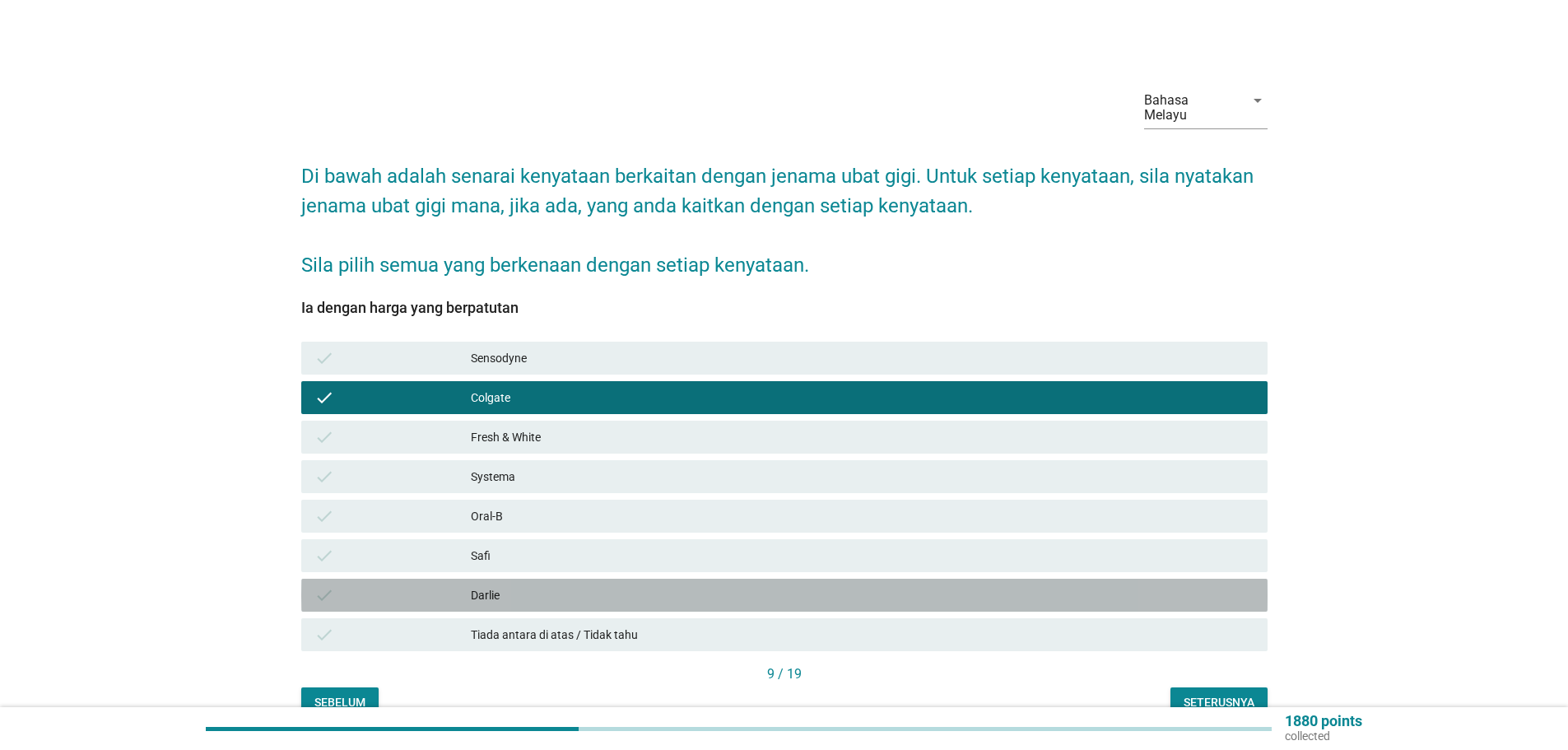
click at [493, 585] on div "Darlie" at bounding box center [863, 594] width 784 height 20
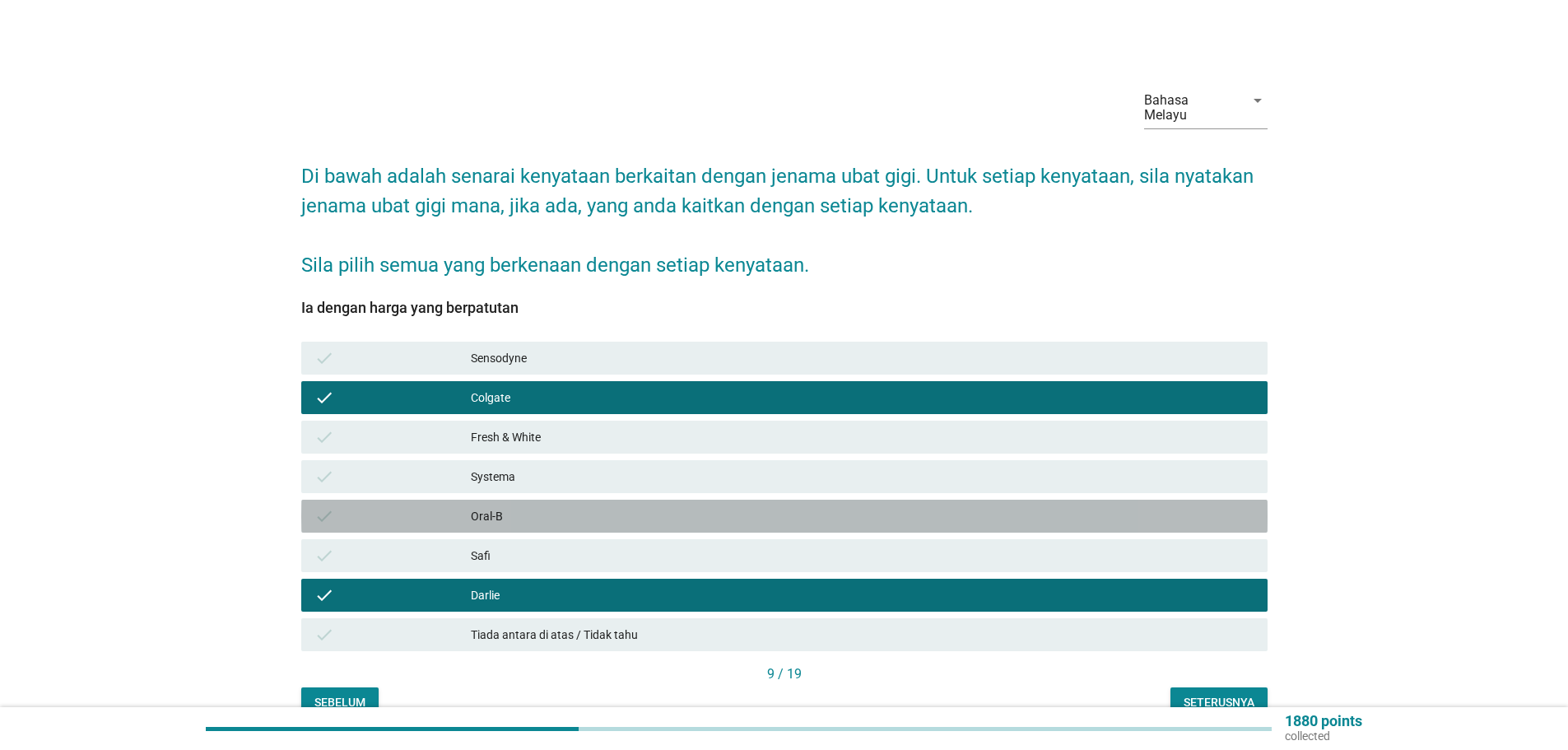
click at [472, 507] on div "Oral-B" at bounding box center [863, 516] width 784 height 20
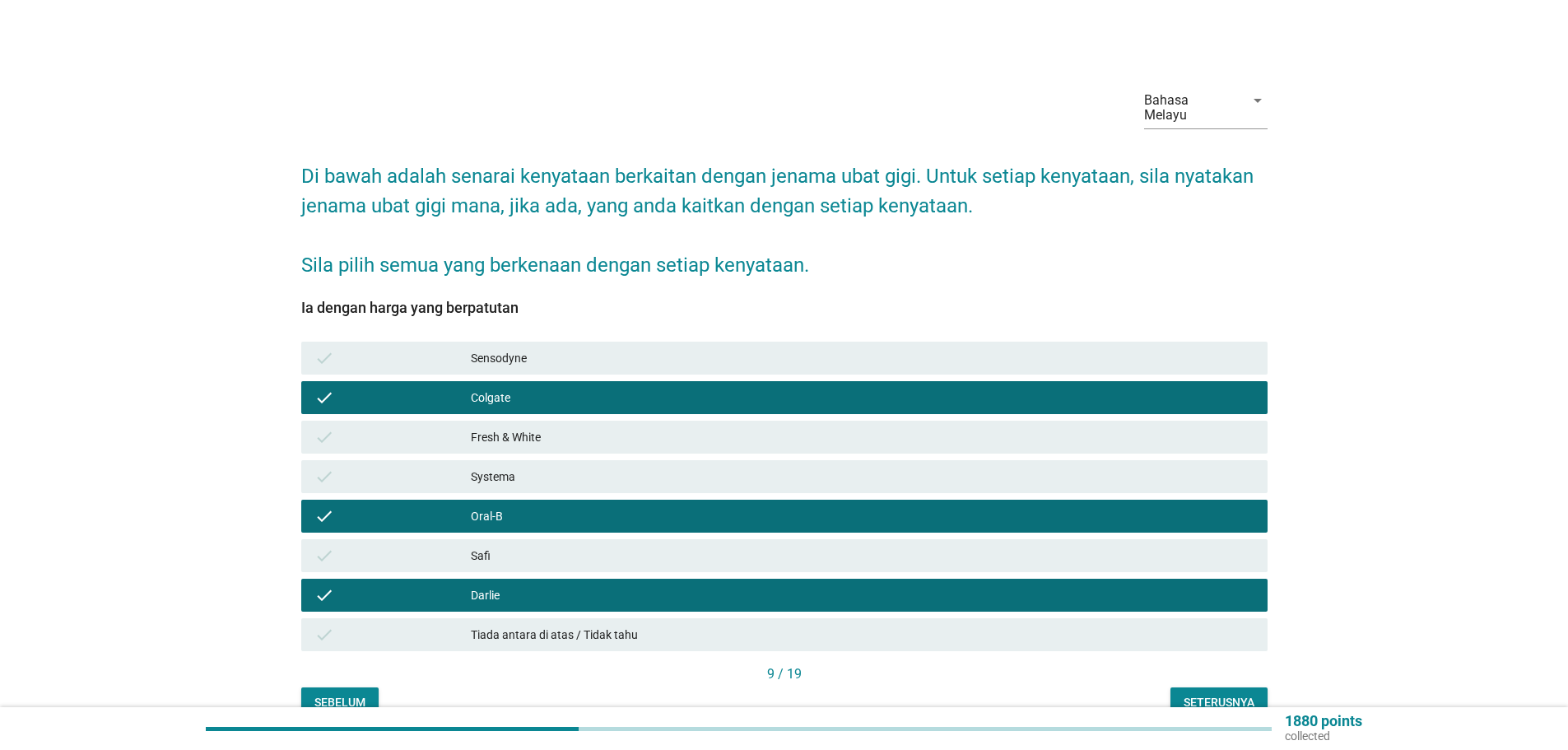
click at [512, 431] on div "Fresh & White" at bounding box center [863, 437] width 784 height 20
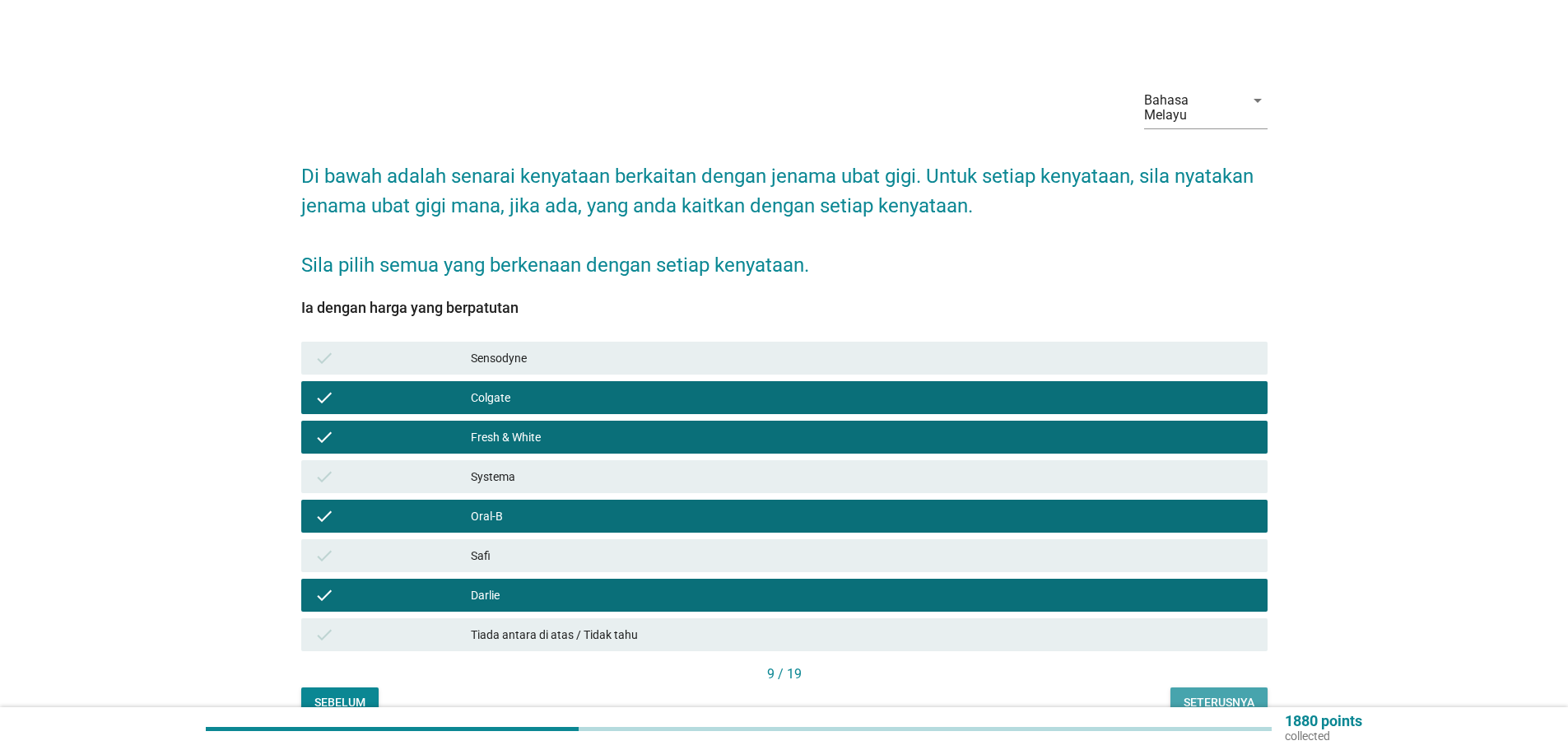
click at [1212, 694] on div "Seterusnya" at bounding box center [1218, 702] width 71 height 17
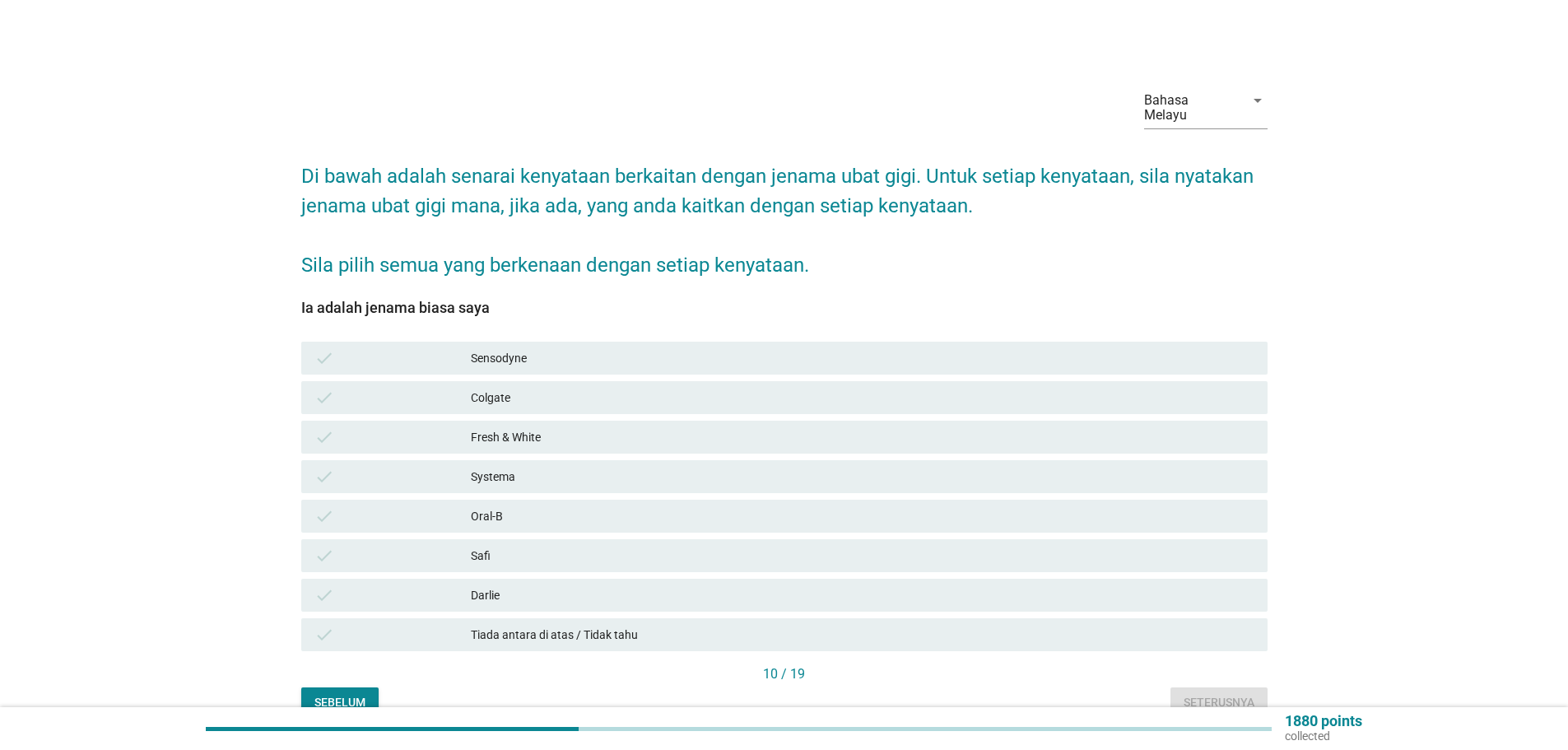
click at [500, 349] on div "Sensodyne" at bounding box center [863, 358] width 784 height 20
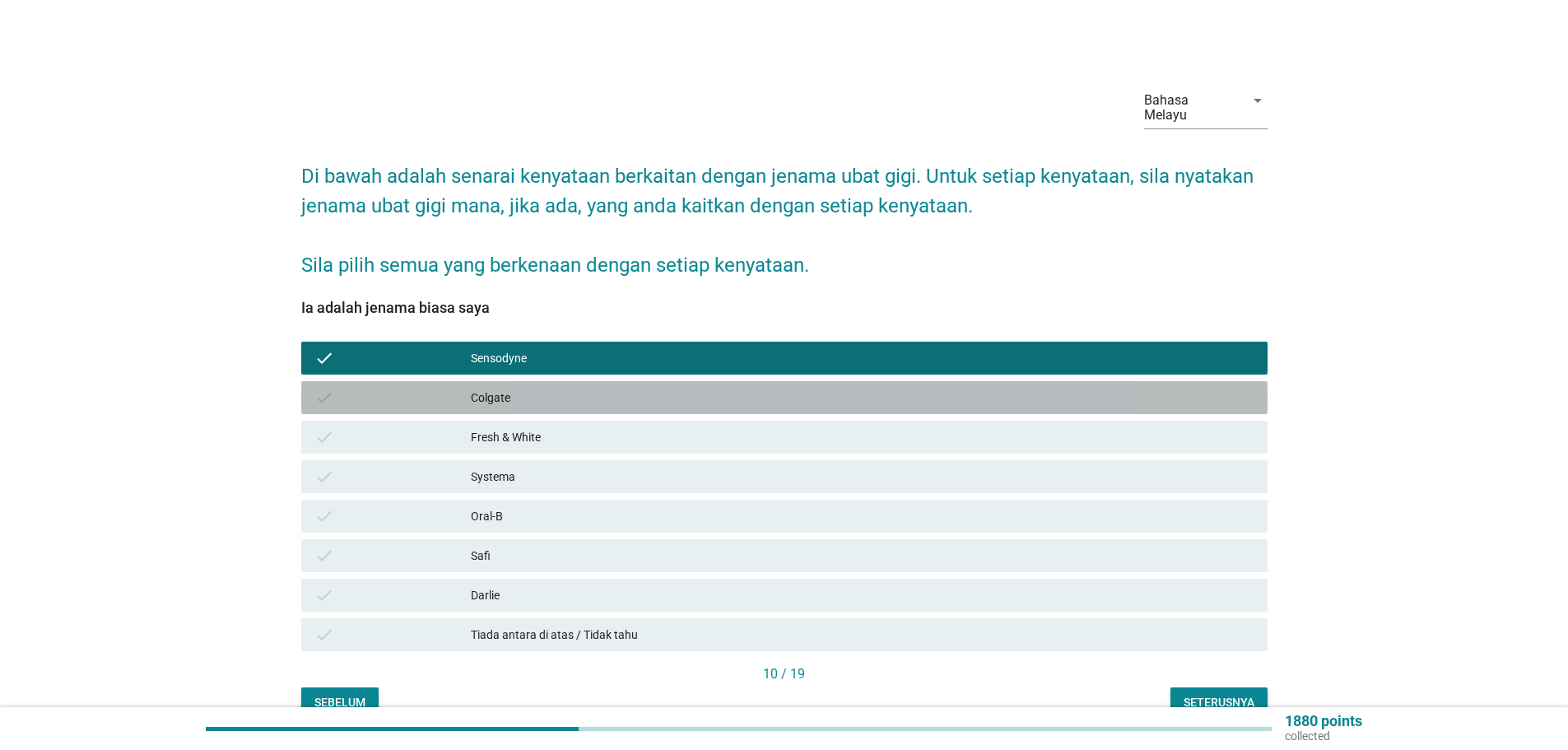
click at [490, 388] on div "Colgate" at bounding box center [863, 397] width 784 height 20
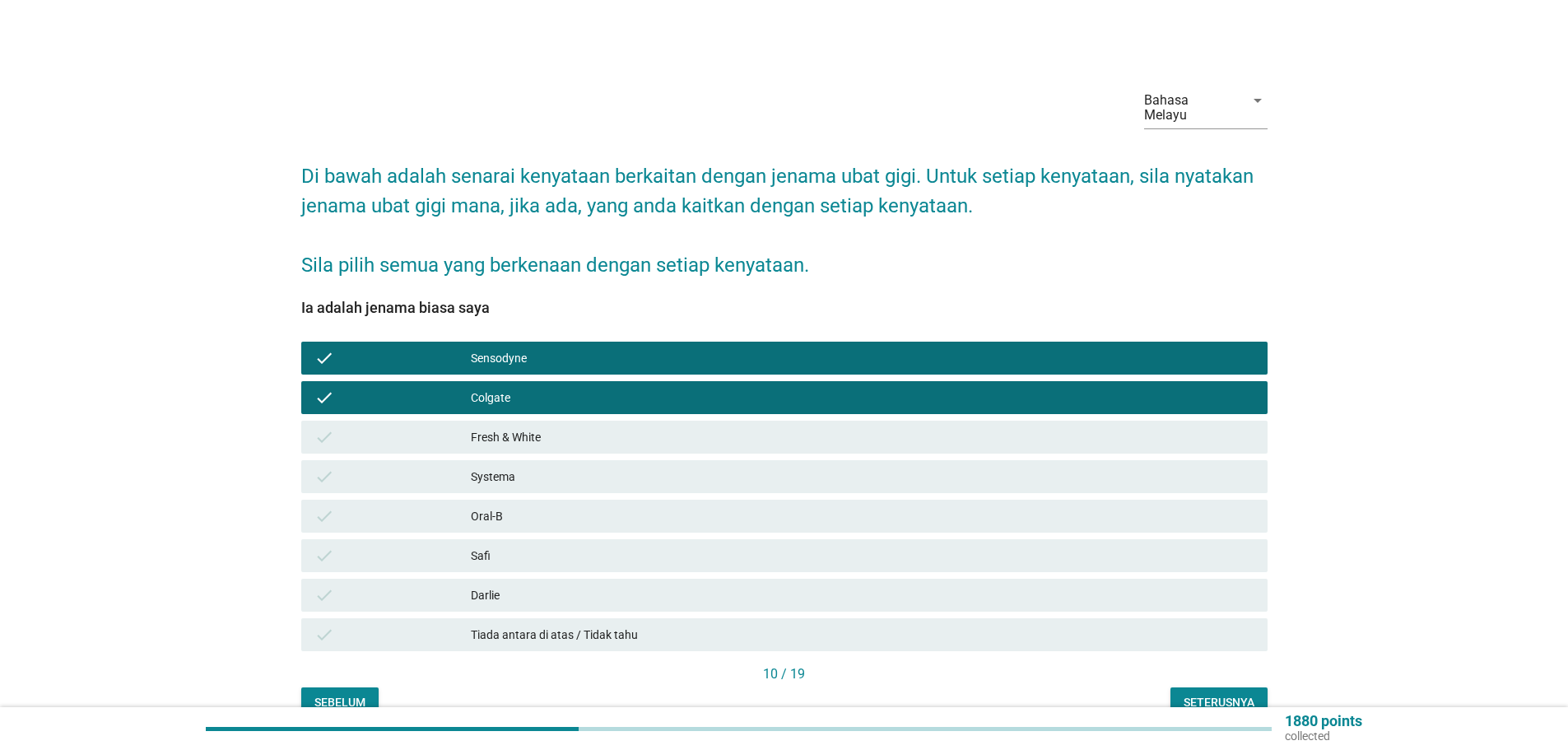
drag, startPoint x: 489, startPoint y: 580, endPoint x: 567, endPoint y: 596, distance: 79.6
click at [490, 585] on div "Darlie" at bounding box center [863, 594] width 784 height 20
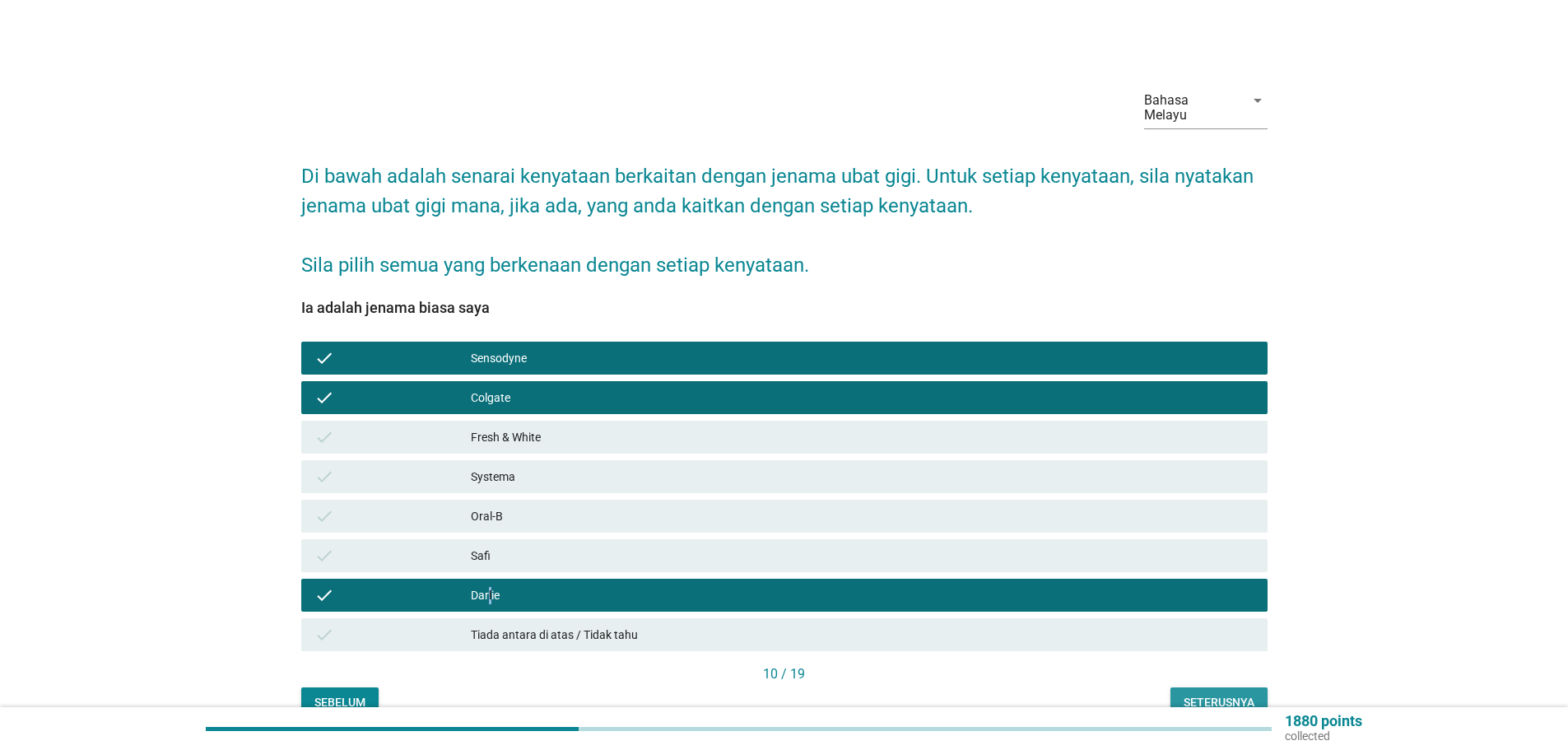
click at [1209, 694] on div "Seterusnya" at bounding box center [1218, 702] width 71 height 17
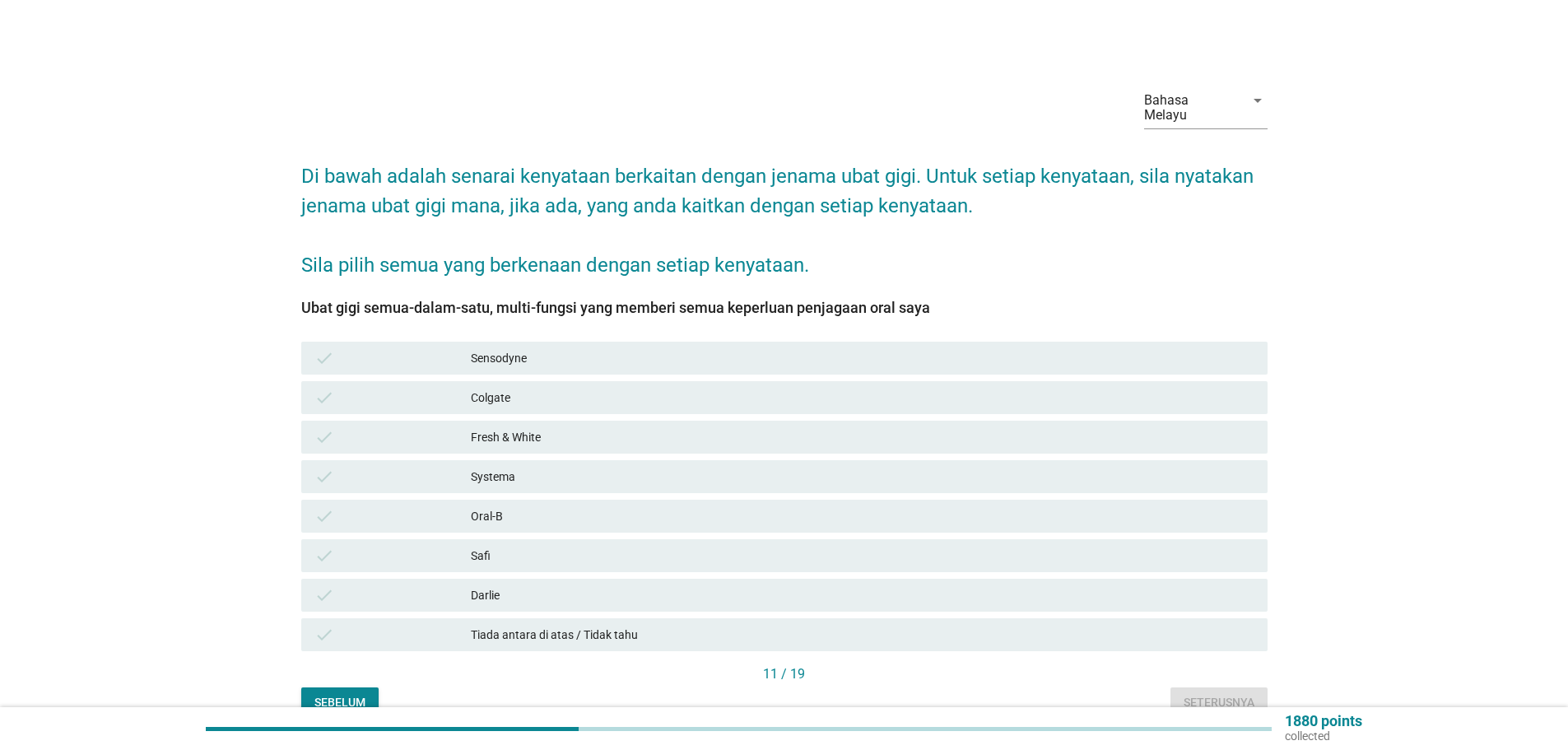
click at [484, 349] on div "Sensodyne" at bounding box center [863, 358] width 784 height 20
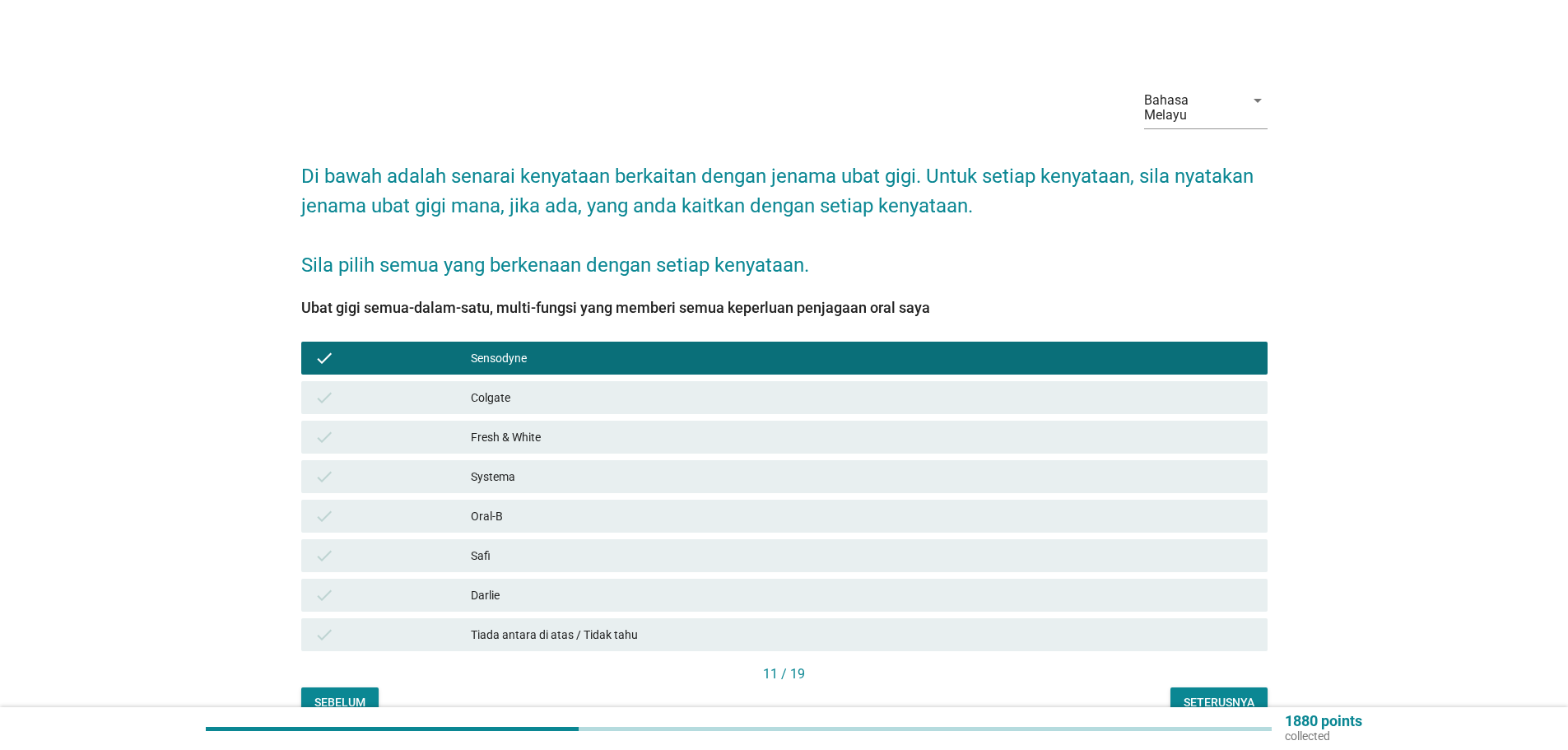
click at [1224, 694] on div "Seterusnya" at bounding box center [1218, 702] width 71 height 17
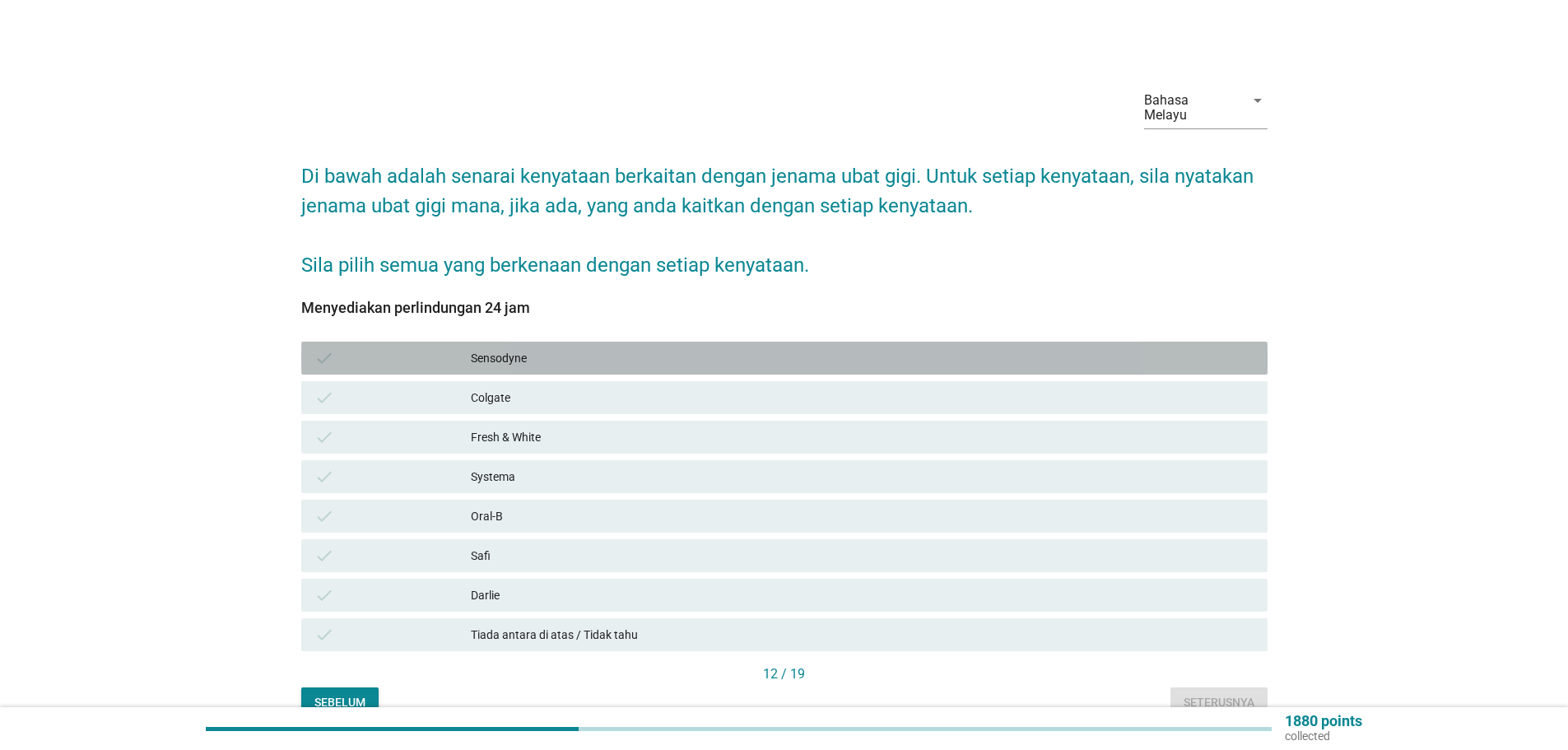
click at [481, 349] on div "Sensodyne" at bounding box center [863, 358] width 784 height 20
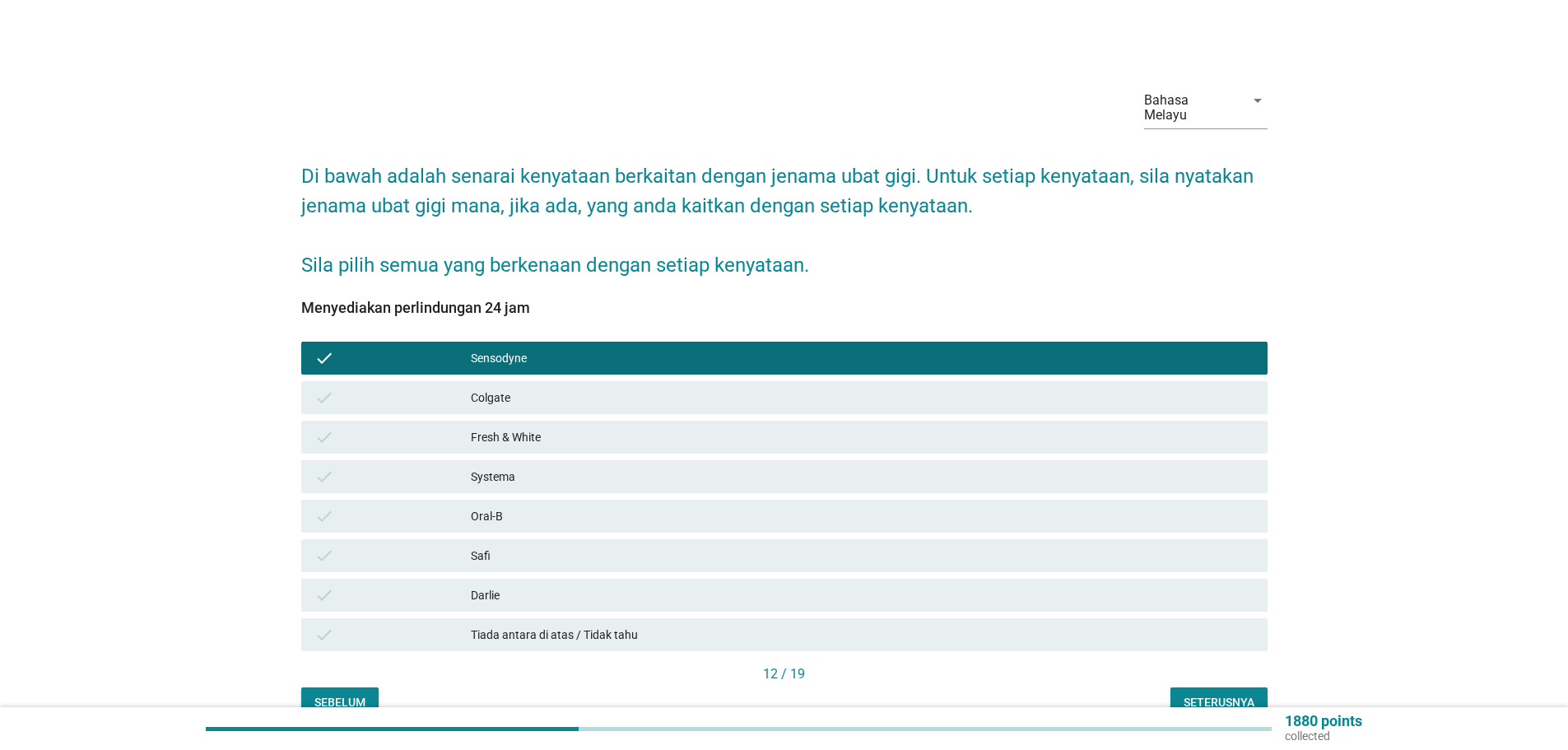
click at [487, 388] on div "Colgate" at bounding box center [863, 397] width 784 height 20
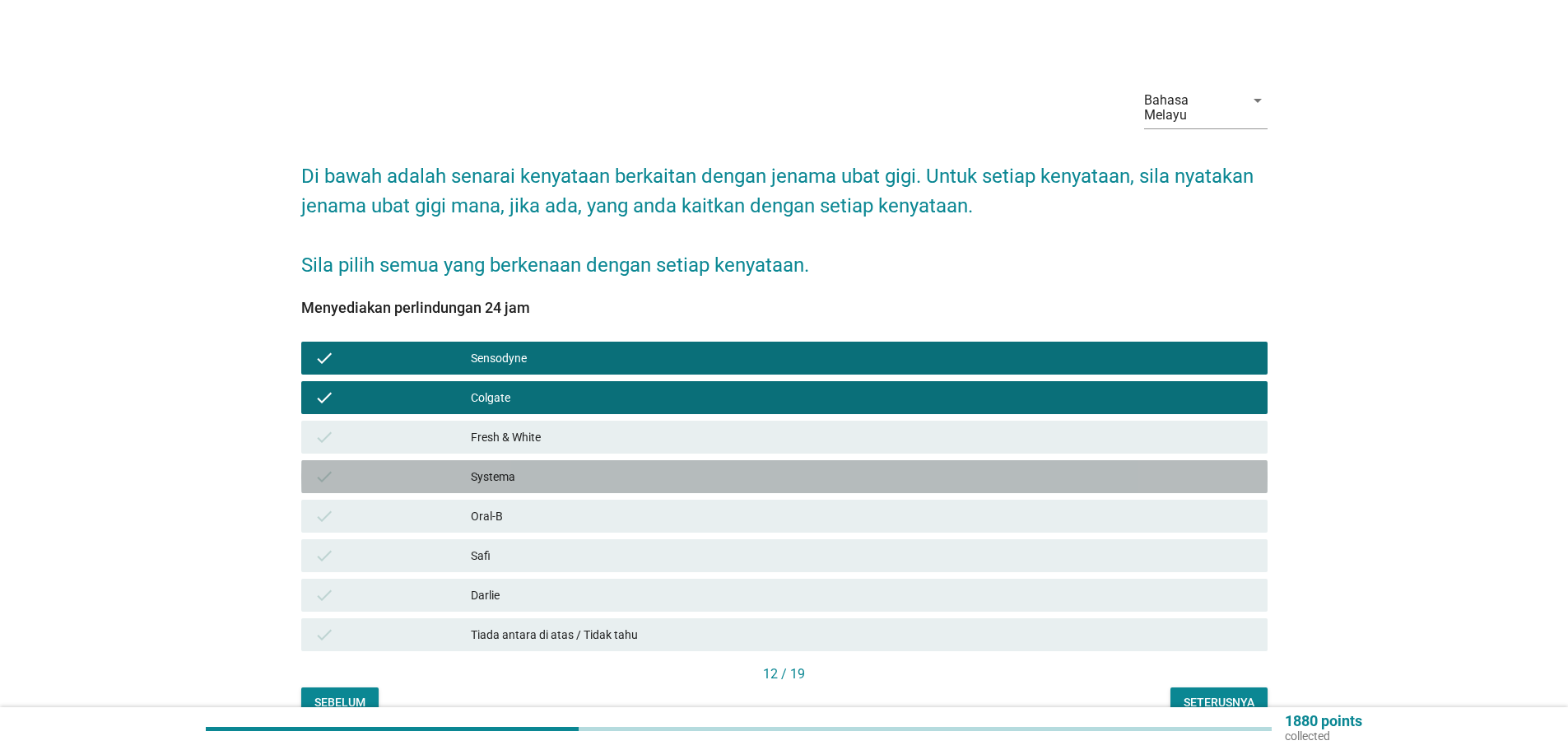
click at [502, 467] on div "Systema" at bounding box center [863, 476] width 784 height 20
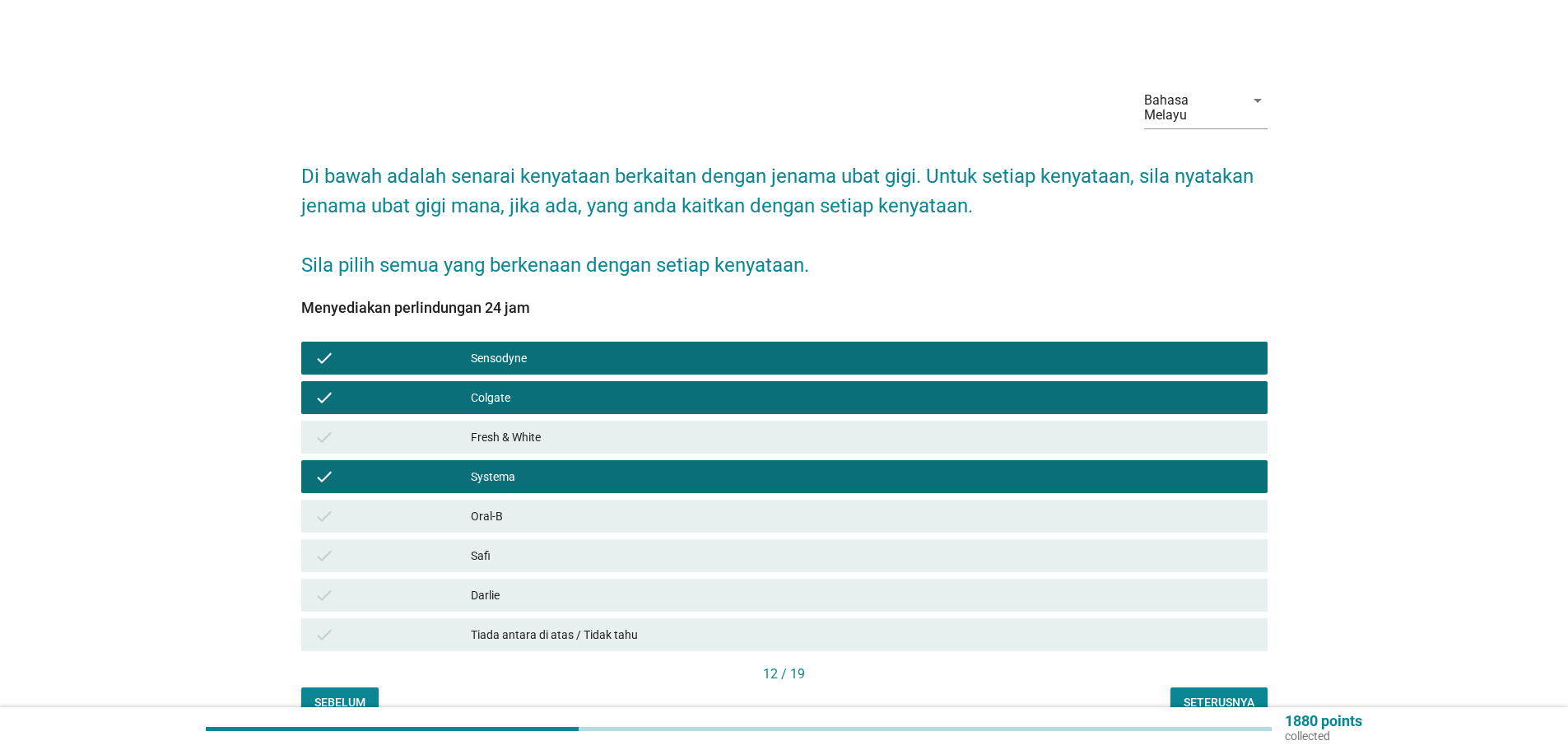
click at [495, 585] on div "Darlie" at bounding box center [863, 594] width 784 height 20
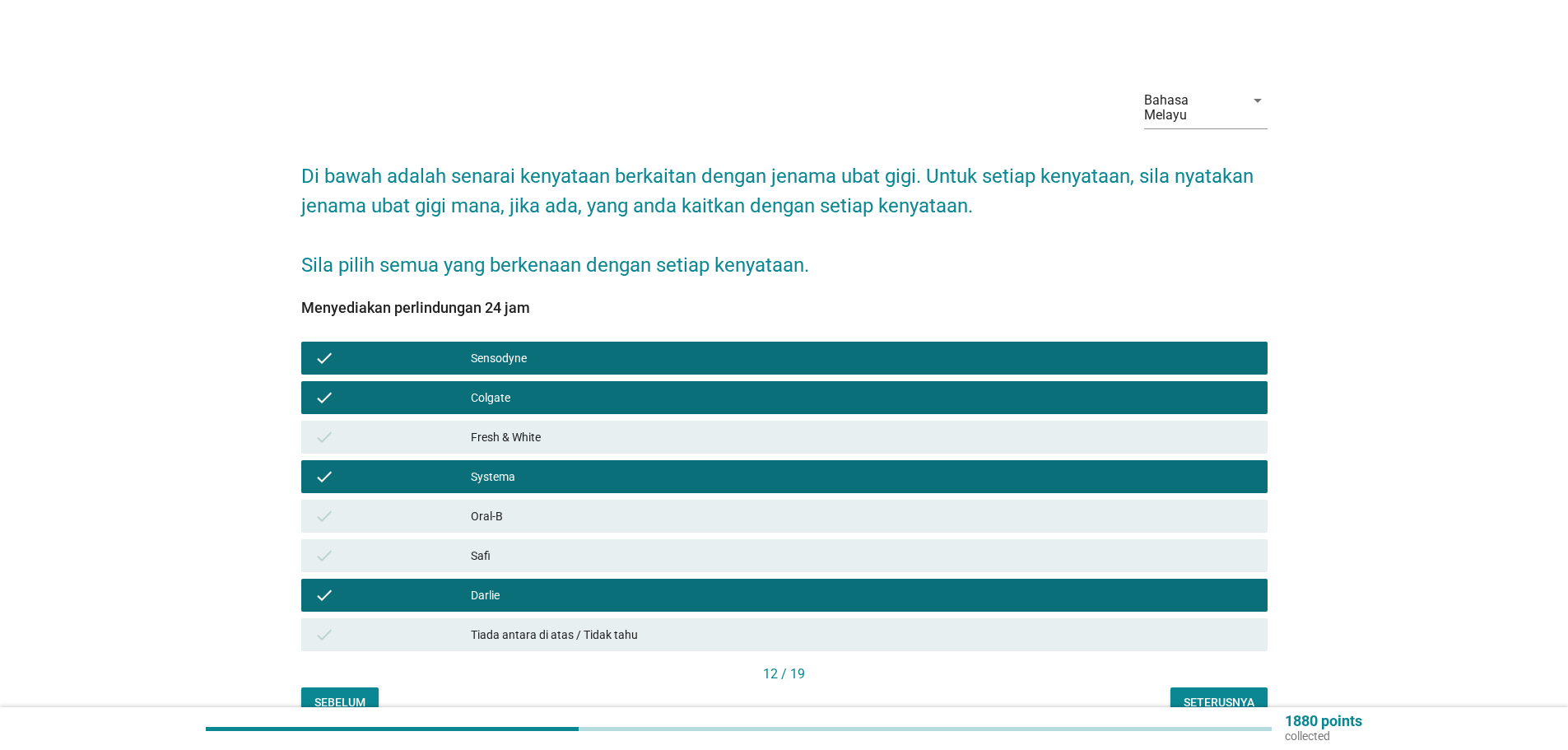
click at [548, 428] on div "Fresh & White" at bounding box center [863, 437] width 784 height 20
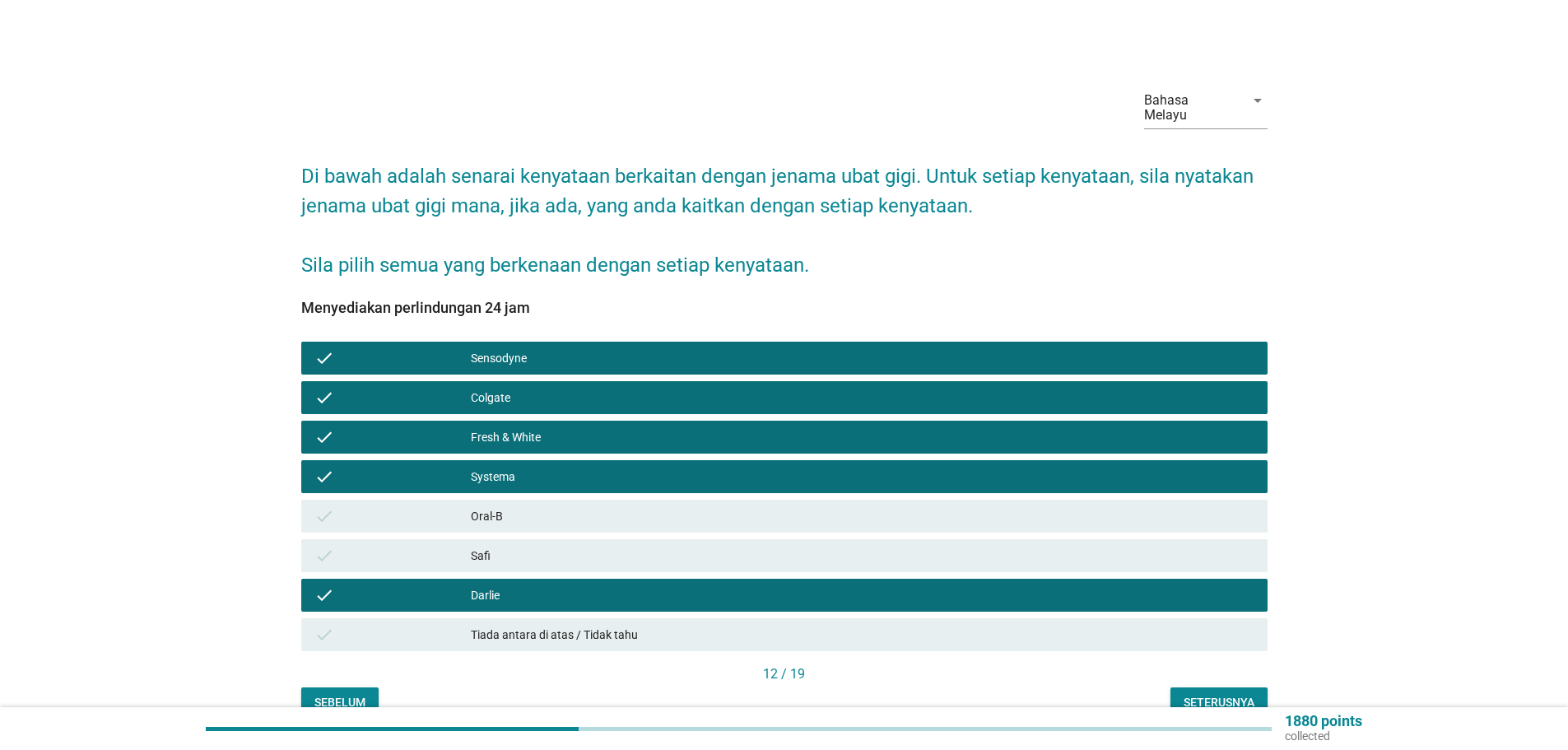
click at [1215, 694] on div "Seterusnya" at bounding box center [1218, 702] width 71 height 17
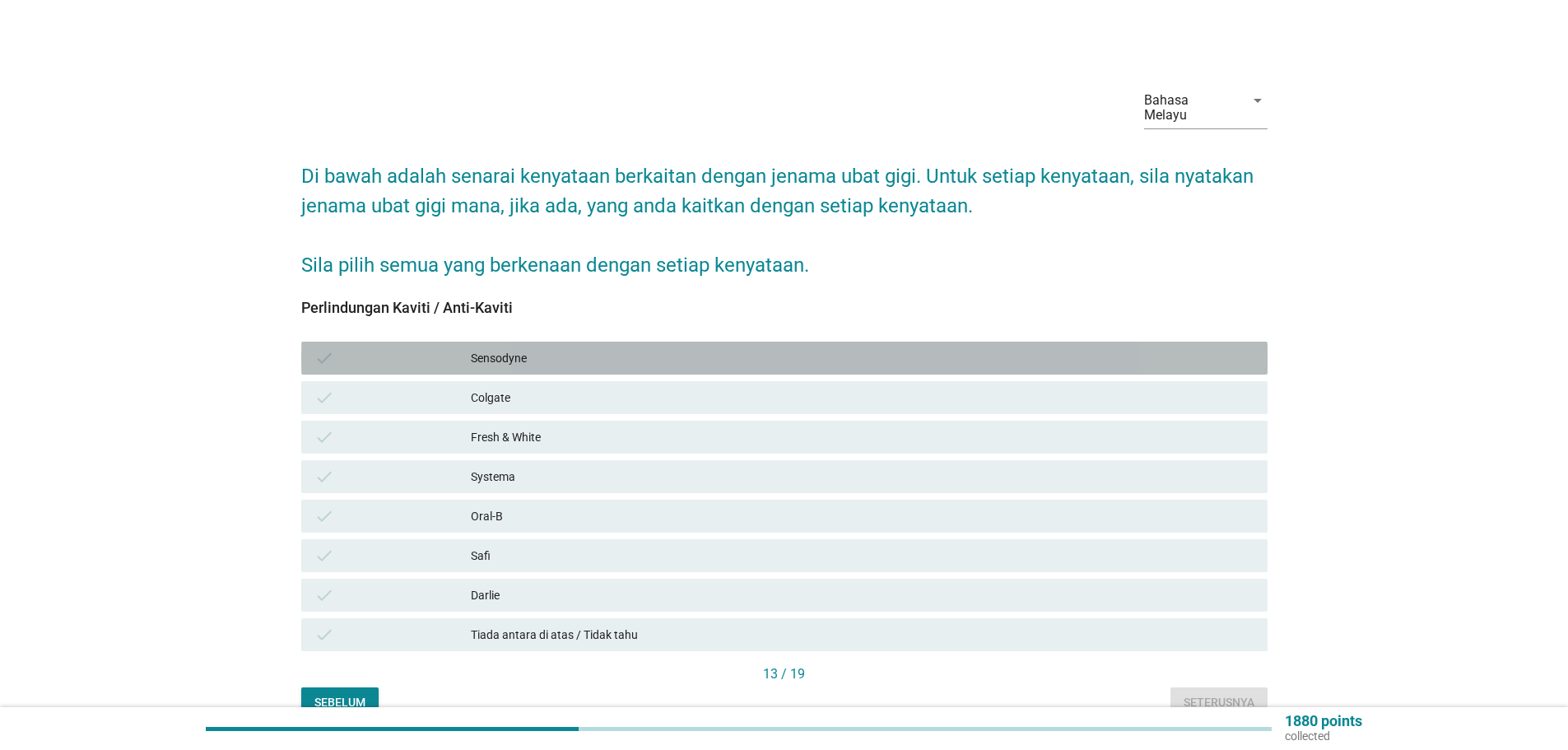
click at [499, 349] on div "Sensodyne" at bounding box center [863, 358] width 784 height 20
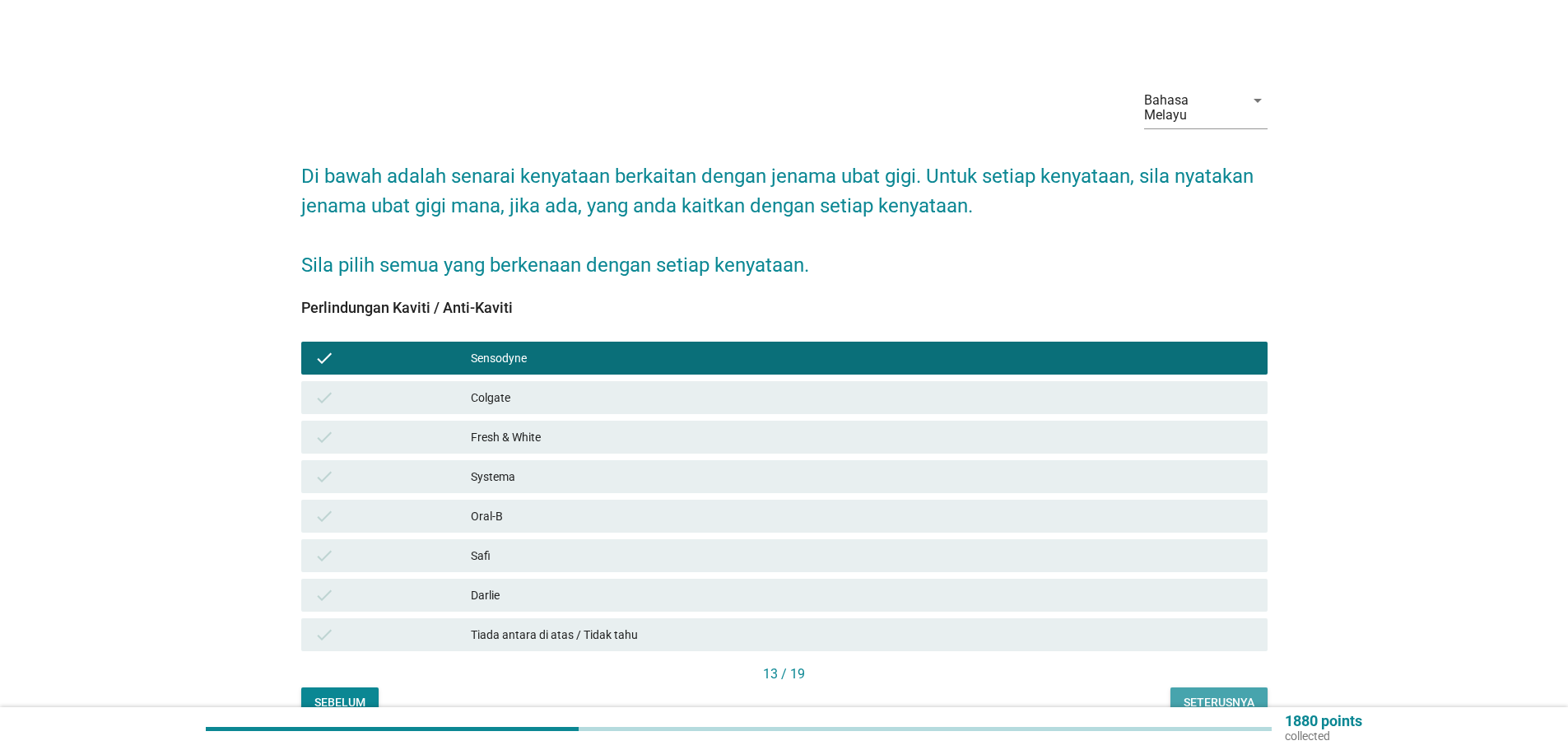
click at [1209, 694] on div "Seterusnya" at bounding box center [1218, 702] width 71 height 17
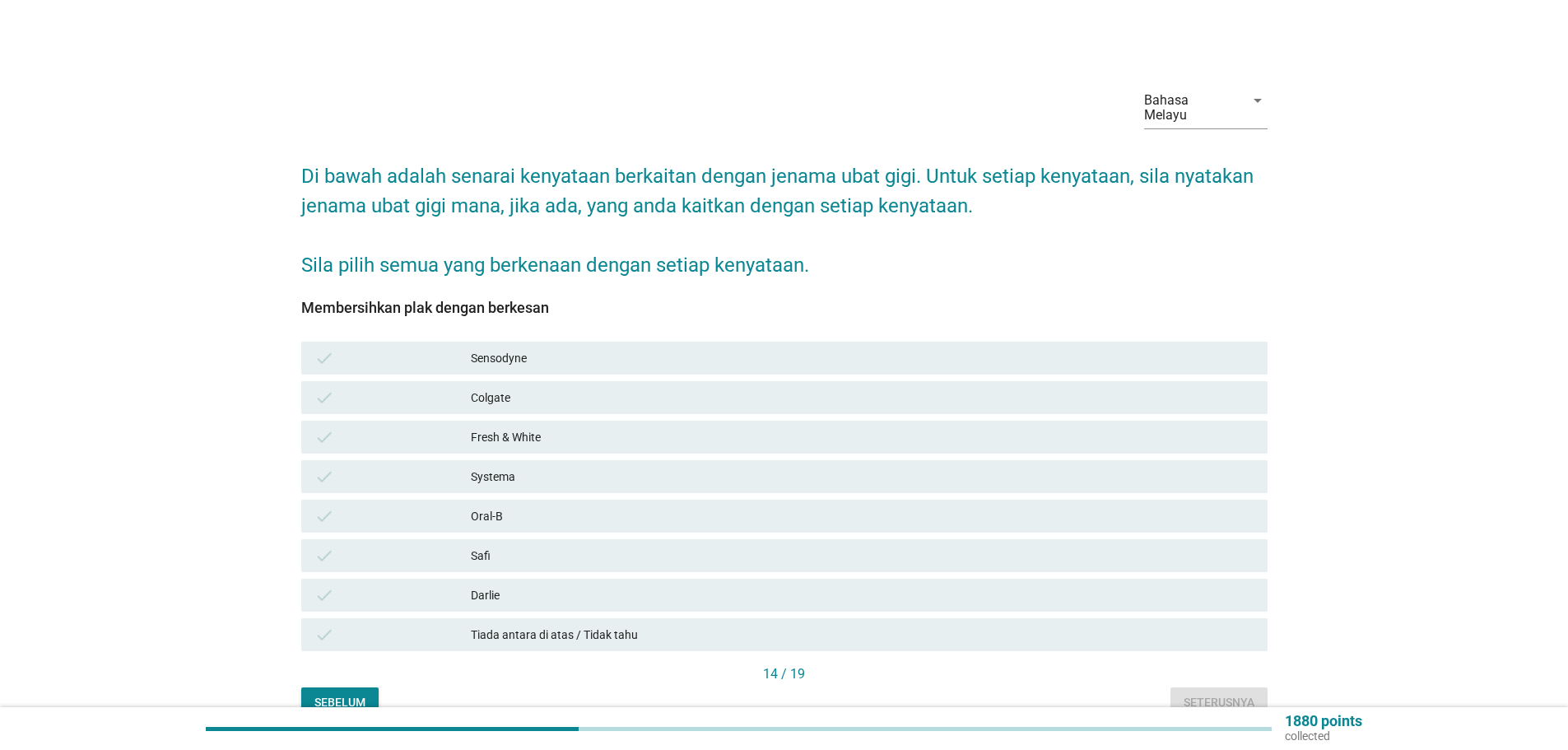
click at [496, 349] on div "Sensodyne" at bounding box center [863, 358] width 784 height 20
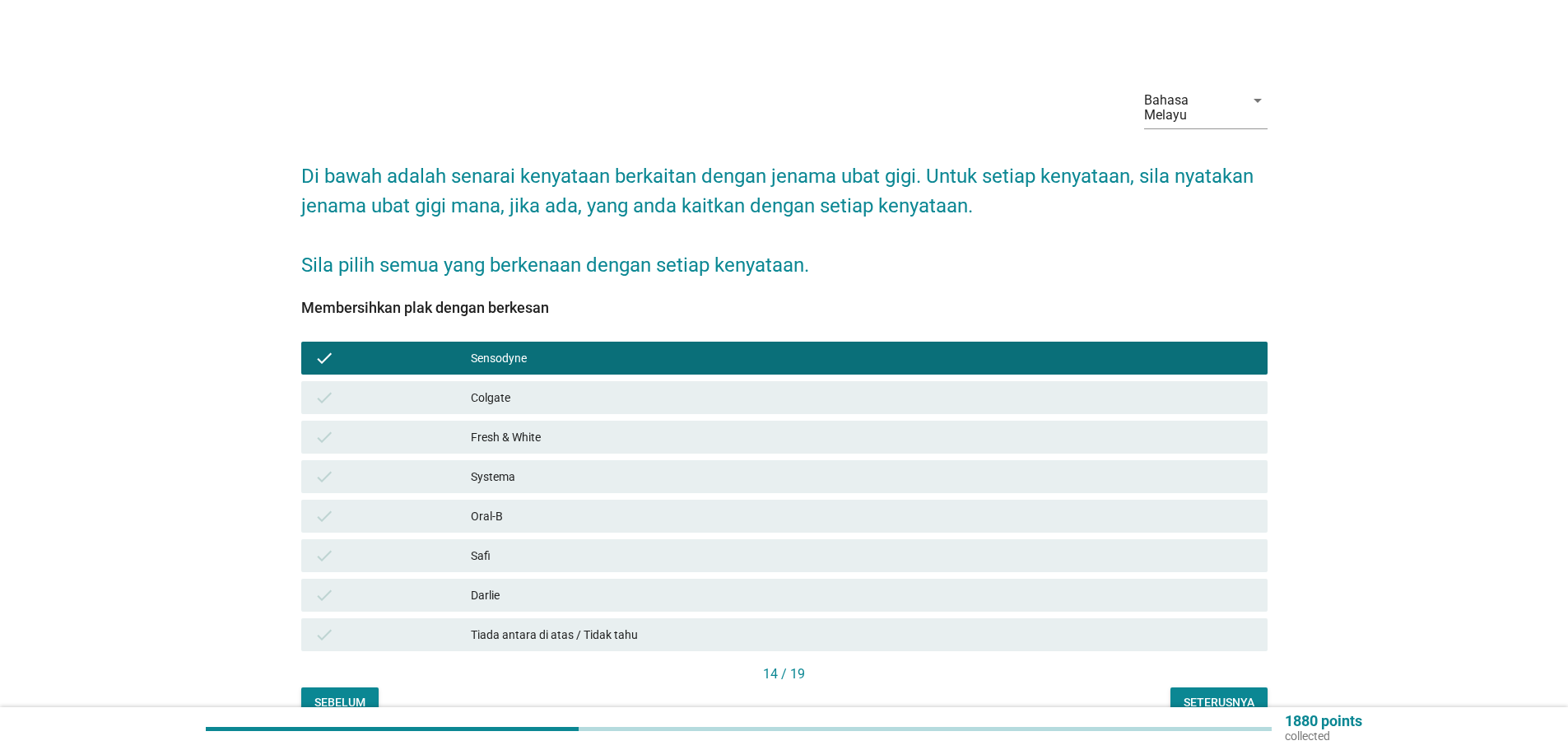
click at [492, 388] on div "Colgate" at bounding box center [863, 397] width 784 height 20
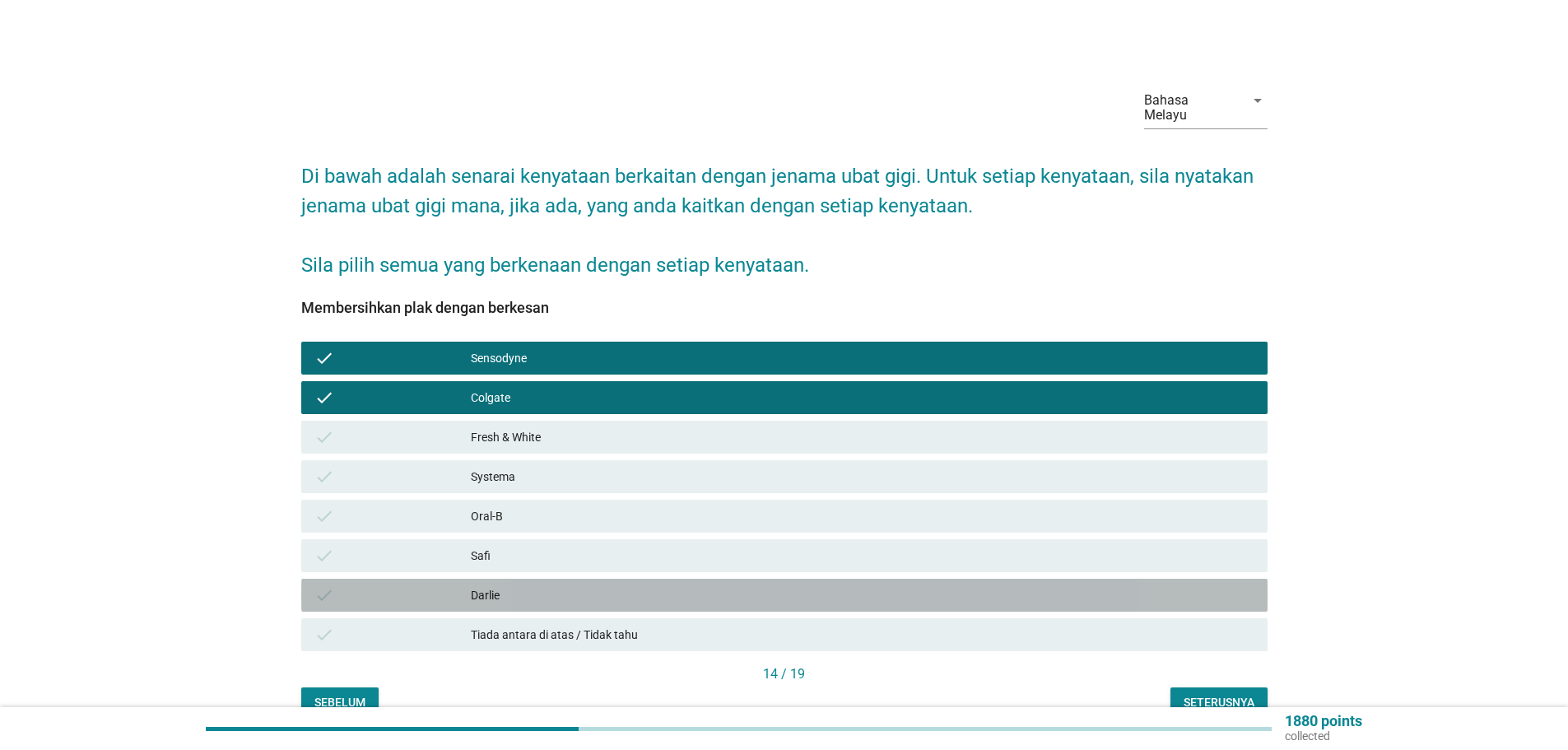
click at [479, 585] on div "Darlie" at bounding box center [863, 594] width 784 height 20
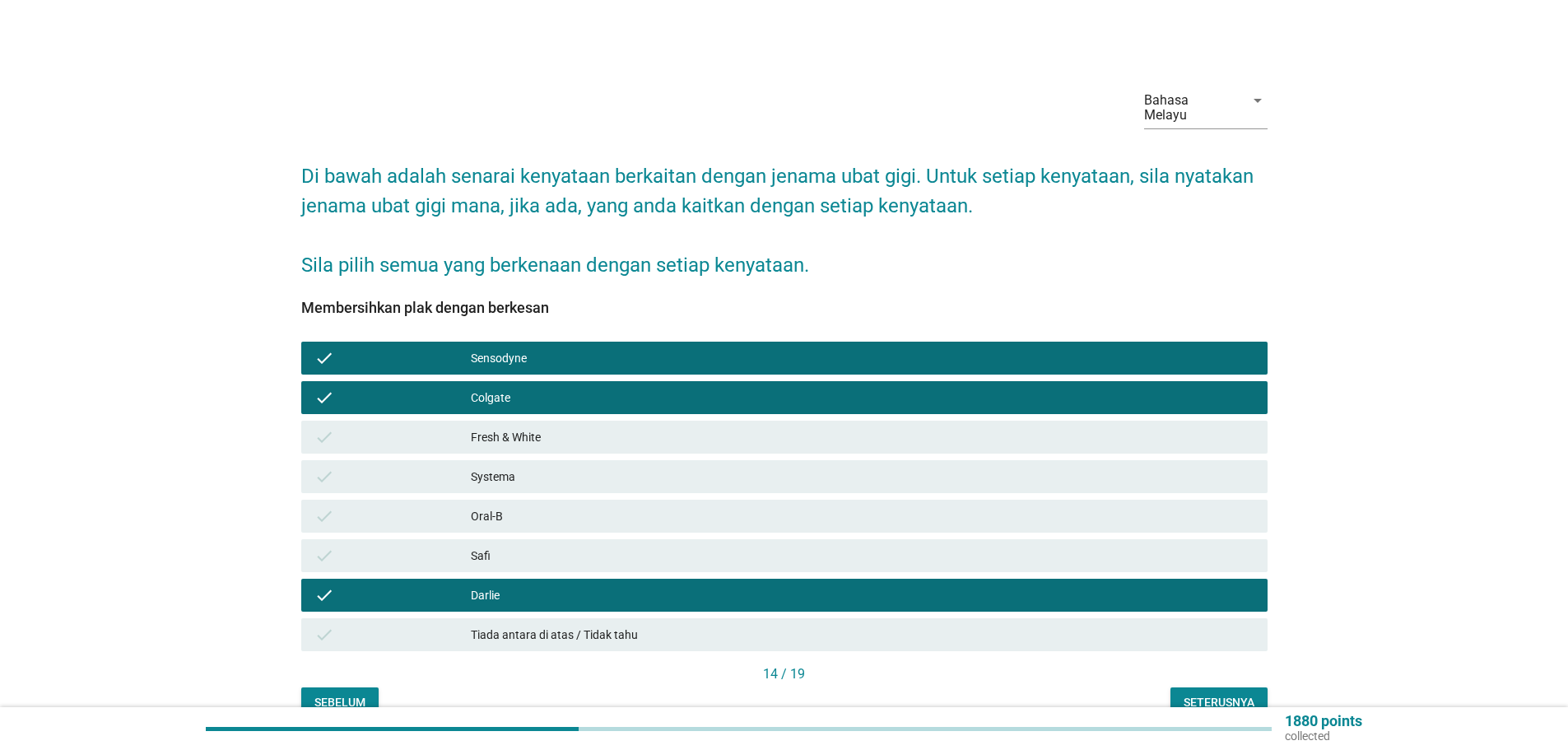
click at [498, 467] on div "Systema" at bounding box center [863, 476] width 784 height 20
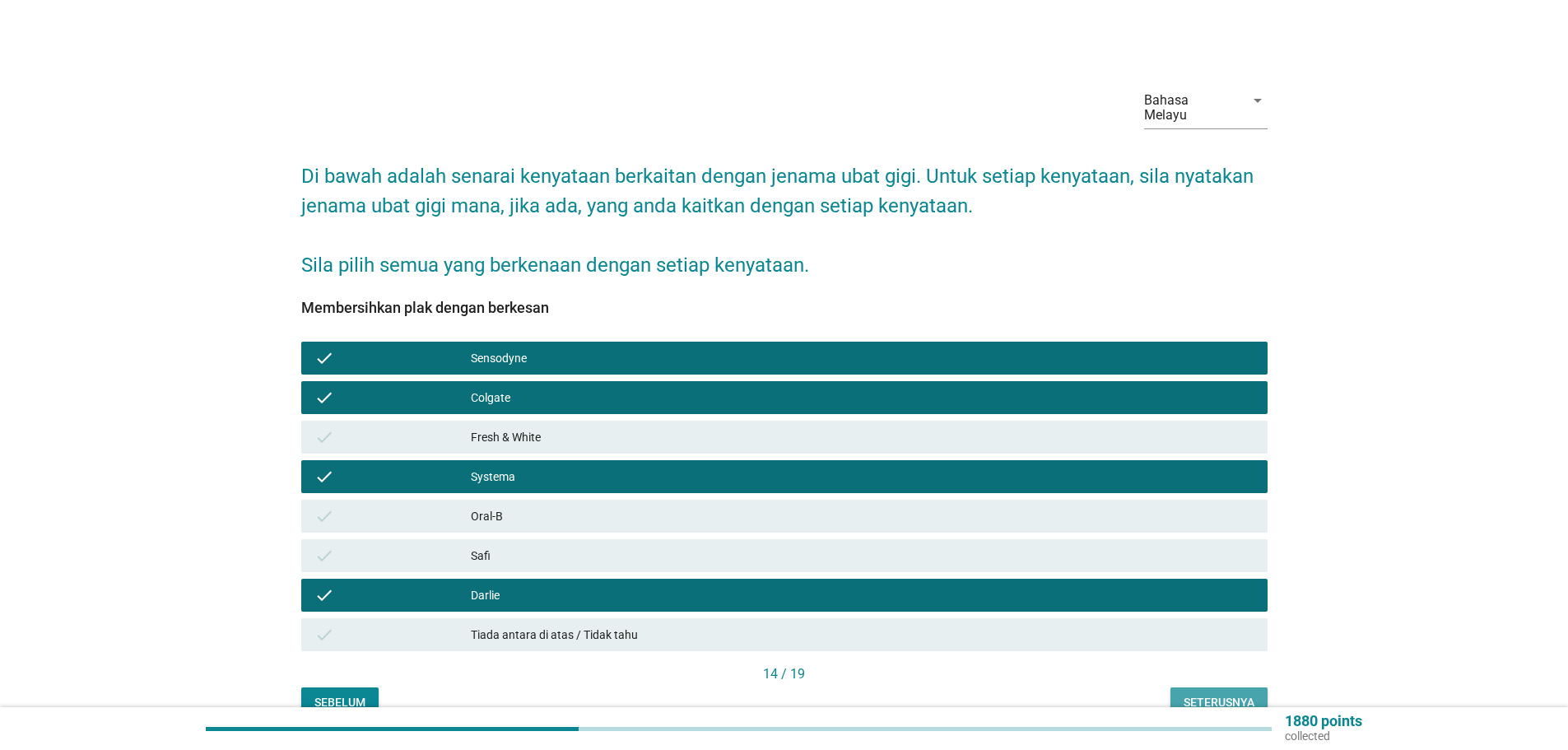
click at [1232, 694] on div "Seterusnya" at bounding box center [1218, 702] width 71 height 17
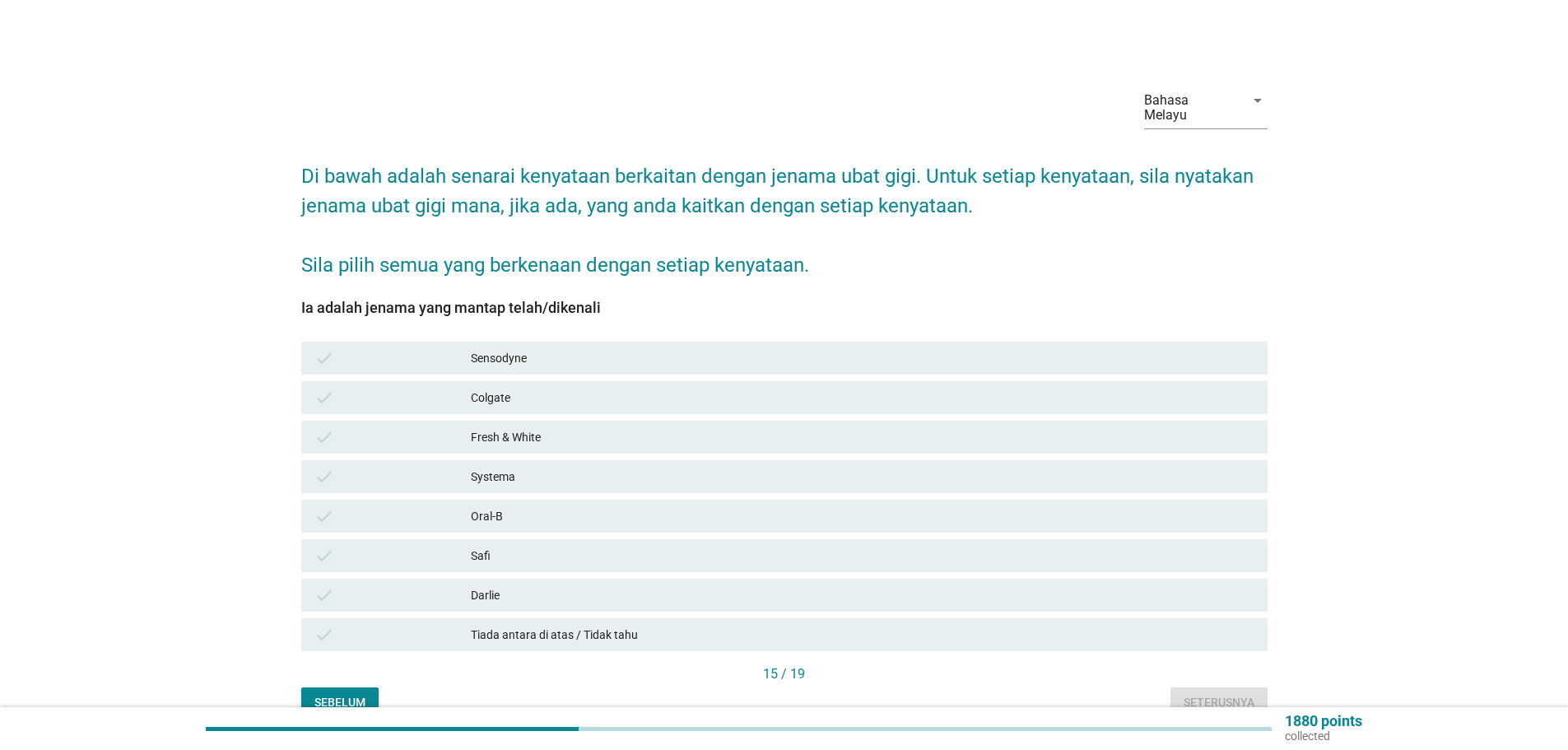
click at [502, 350] on div "Sensodyne" at bounding box center [863, 358] width 784 height 20
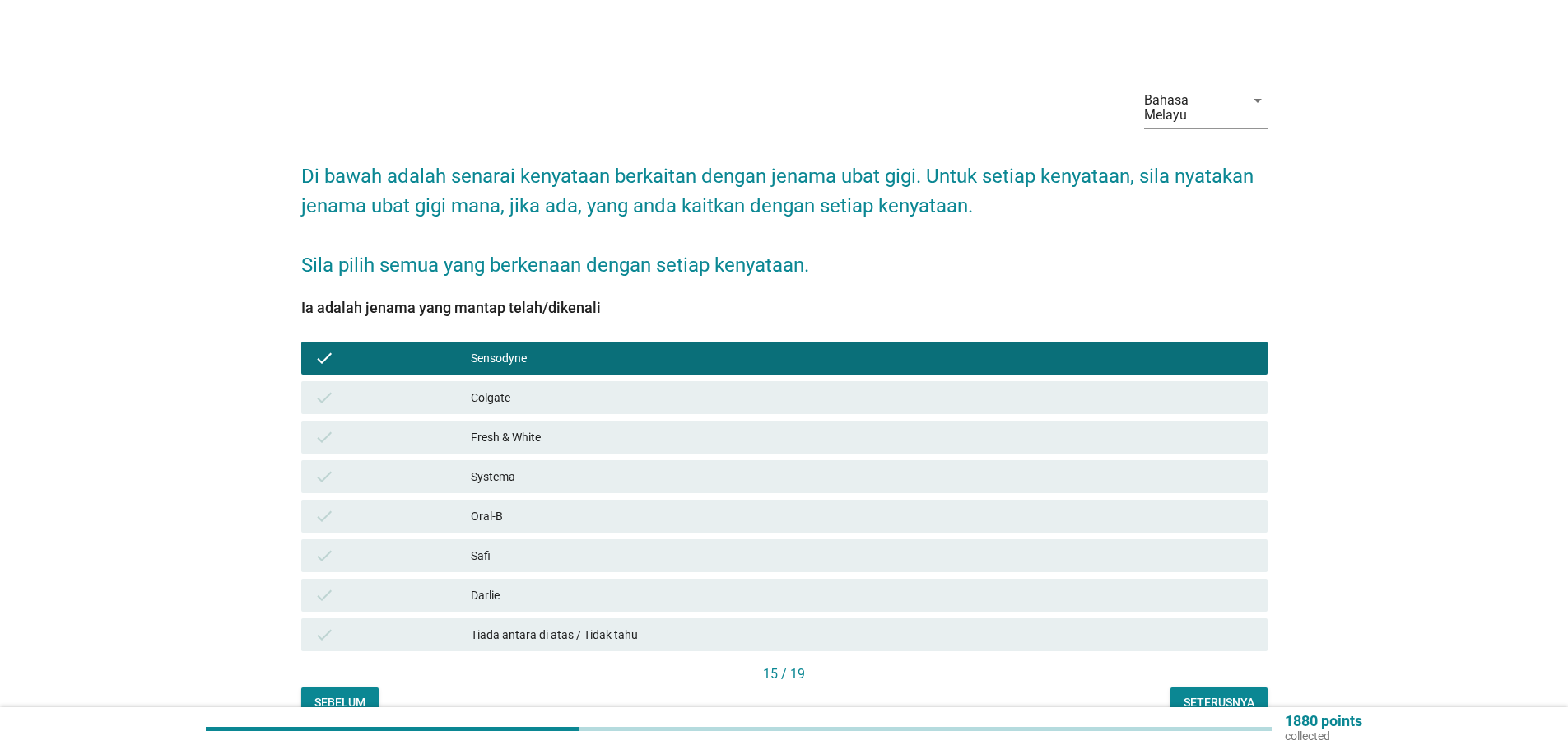
drag, startPoint x: 492, startPoint y: 376, endPoint x: 494, endPoint y: 427, distance: 51.0
click at [492, 388] on div "Colgate" at bounding box center [863, 397] width 784 height 20
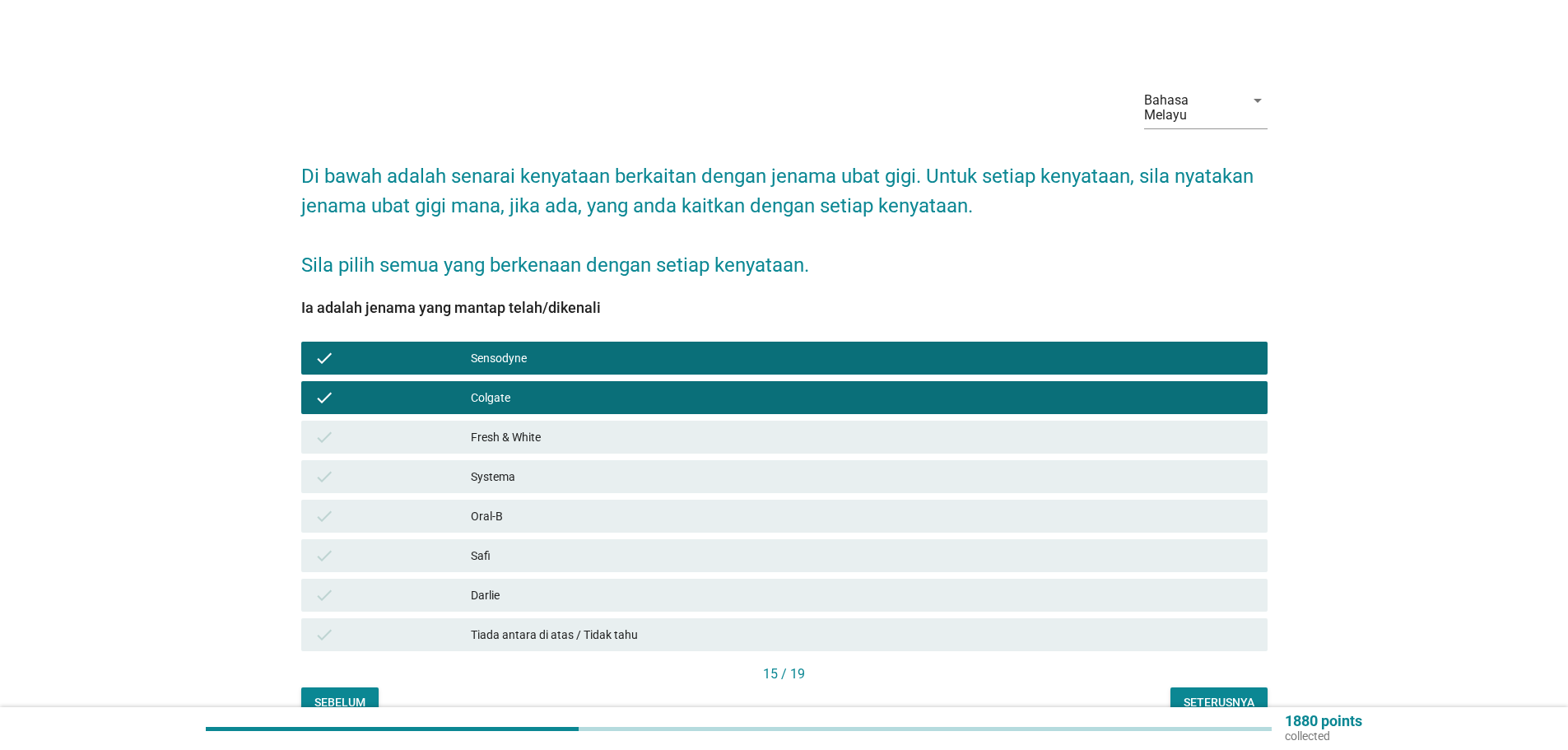
click at [495, 467] on div "Systema" at bounding box center [863, 476] width 784 height 20
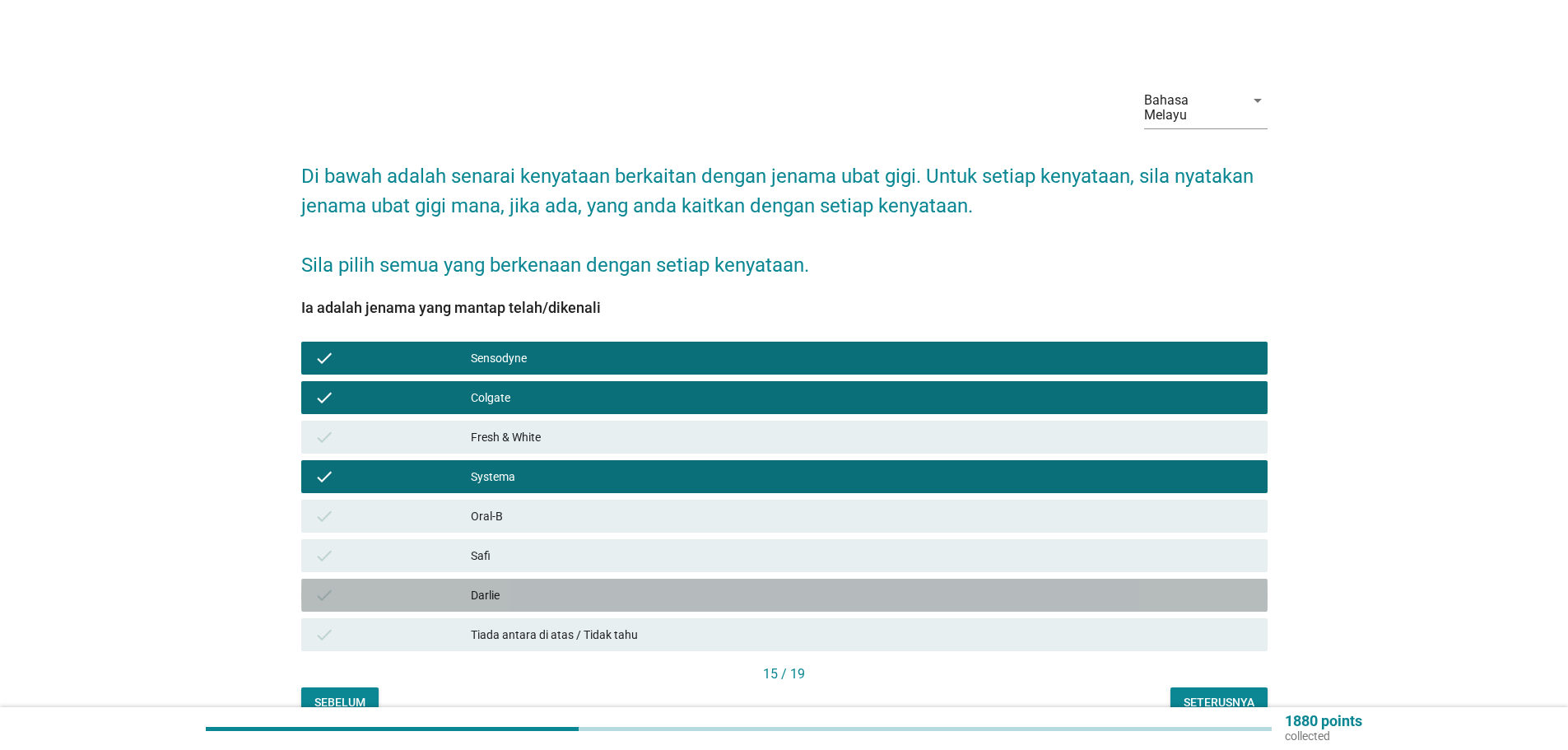
click at [487, 585] on div "Darlie" at bounding box center [863, 594] width 784 height 20
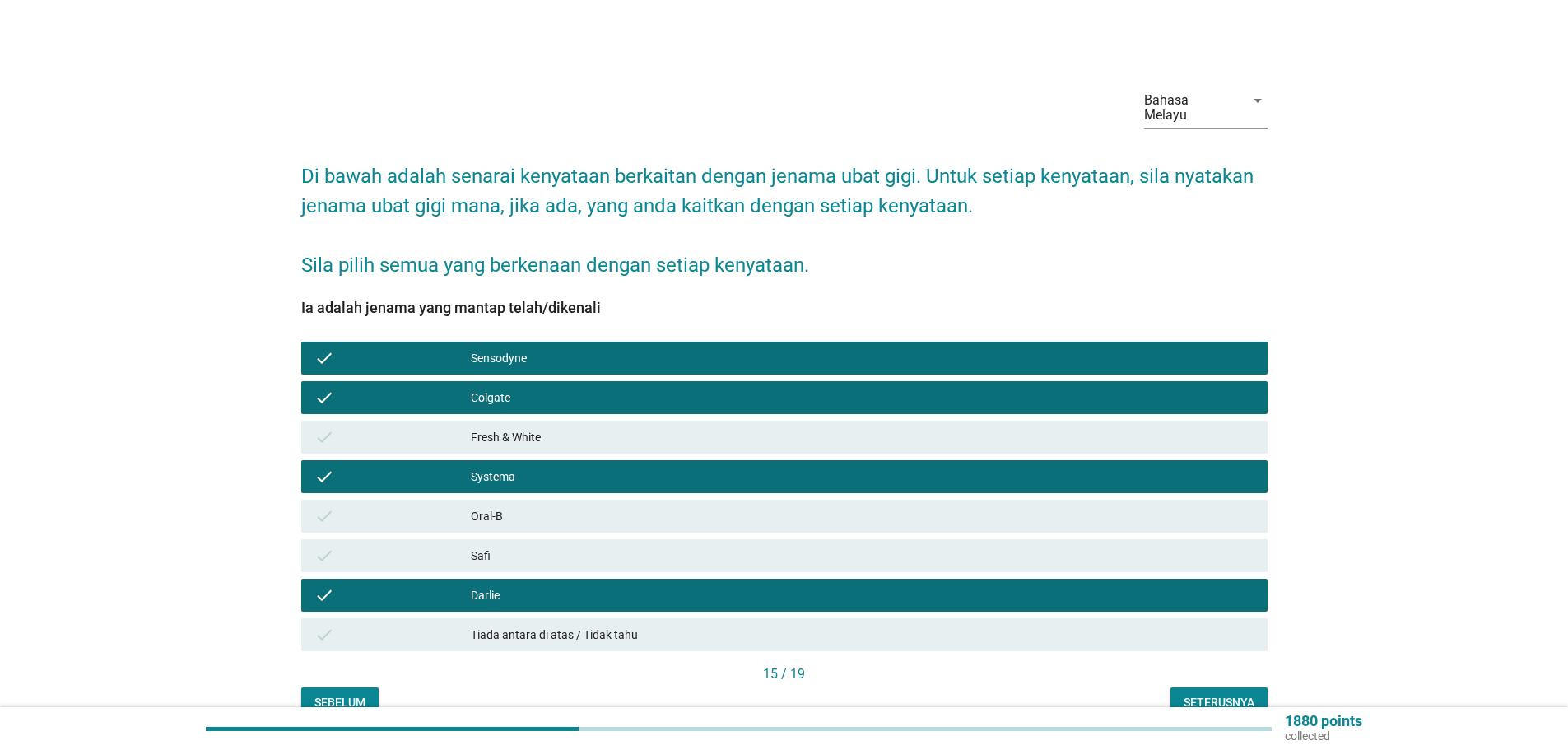
click at [1210, 694] on div "Seterusnya" at bounding box center [1218, 702] width 71 height 17
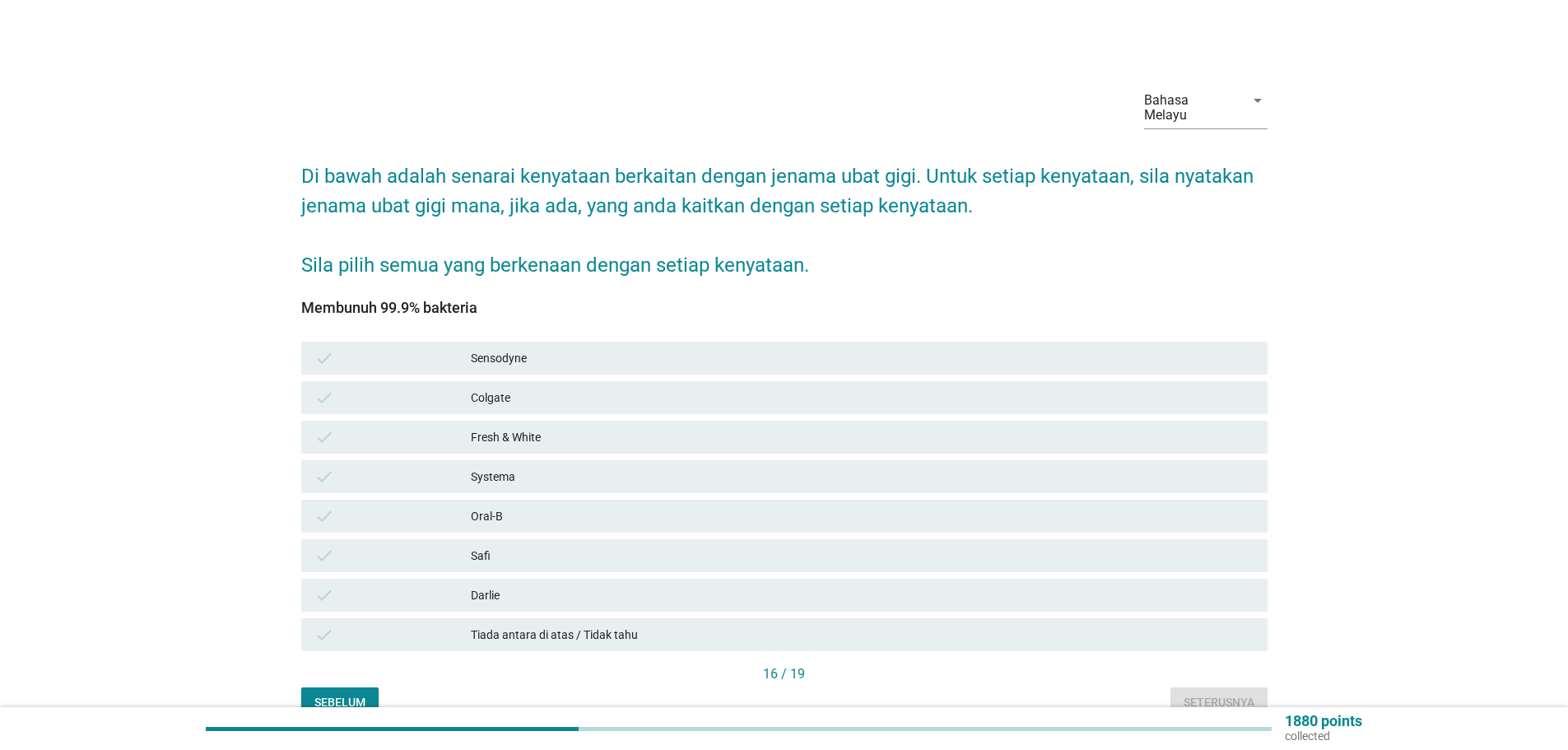
click at [504, 349] on div "Sensodyne" at bounding box center [863, 358] width 784 height 20
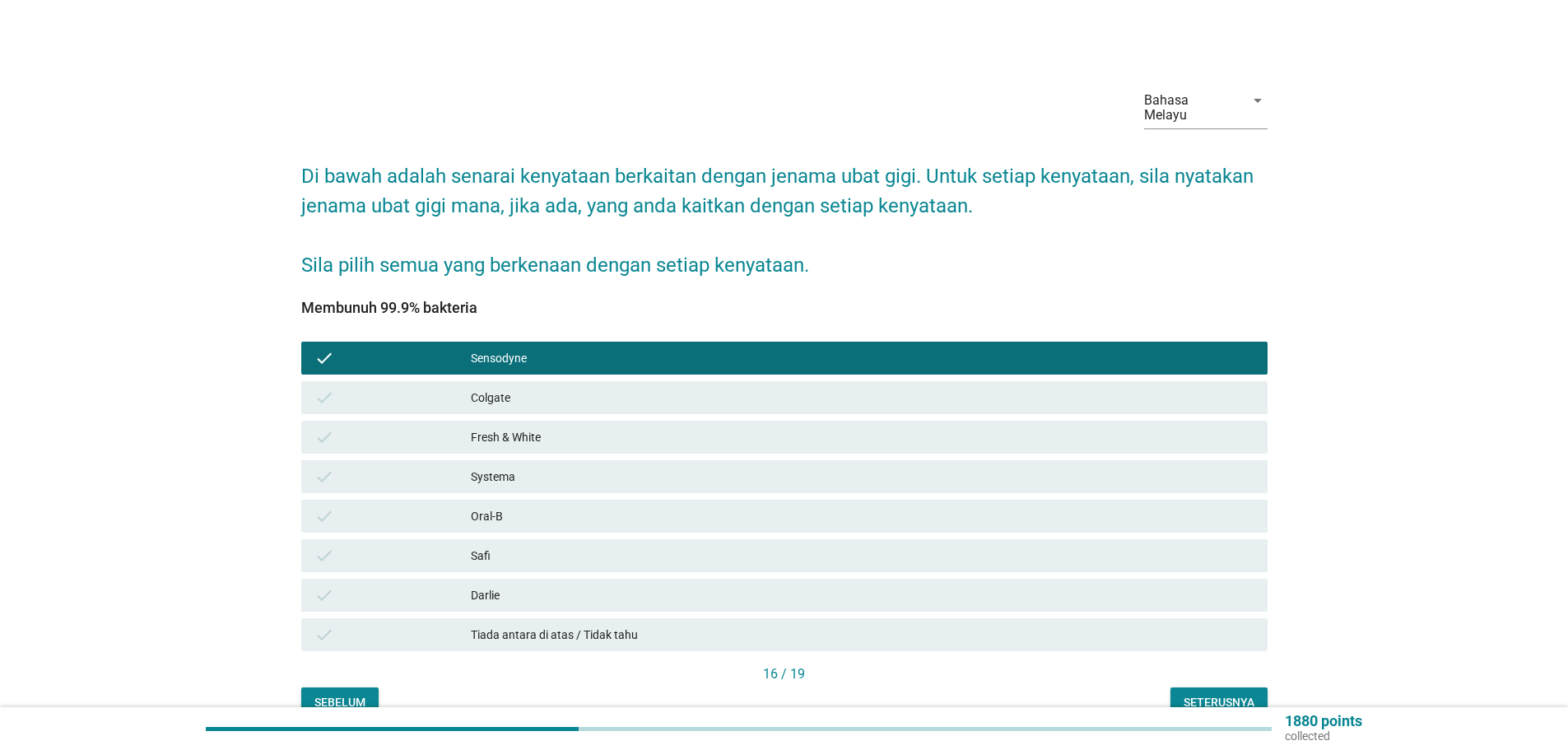
click at [492, 428] on div "Fresh & White" at bounding box center [863, 437] width 784 height 20
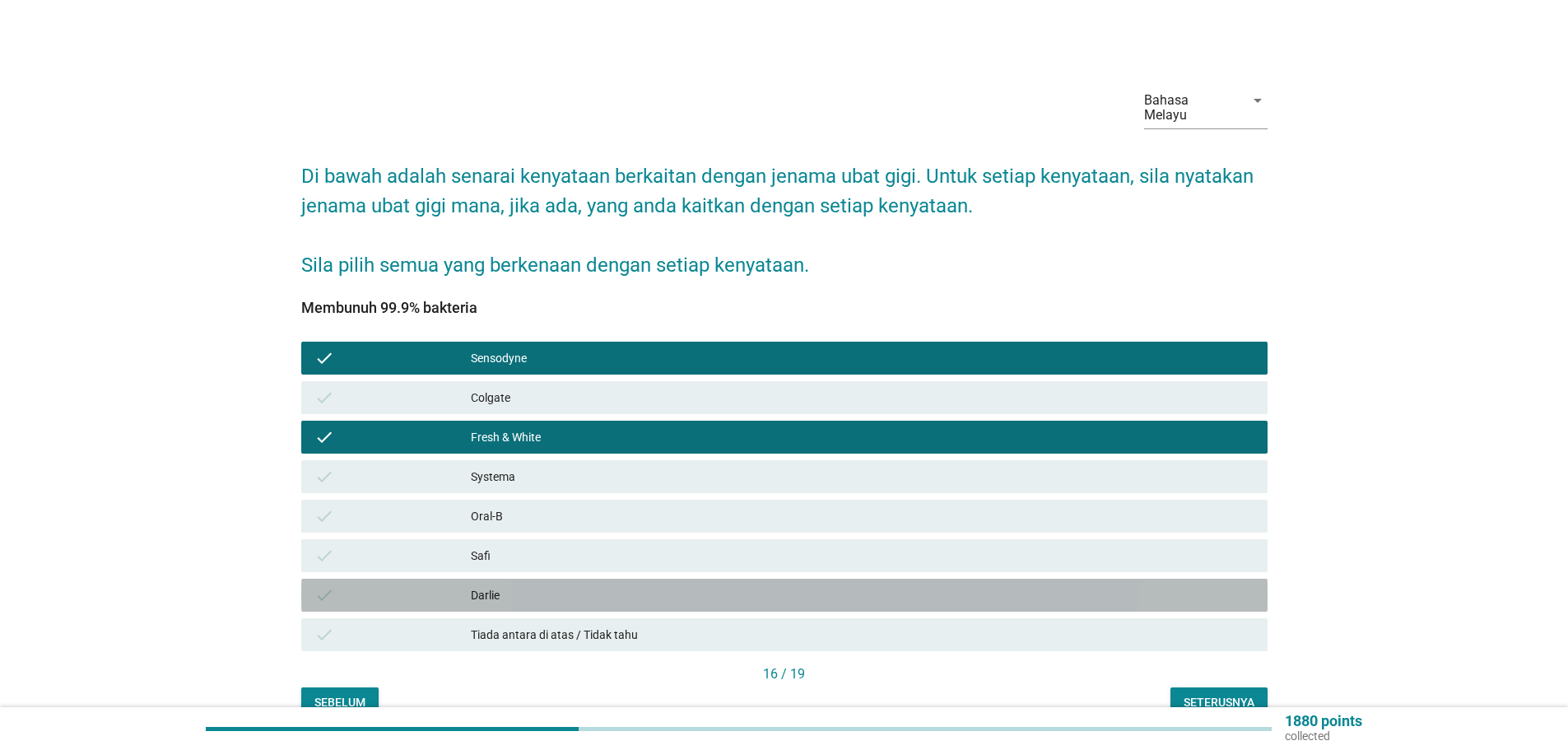
click at [480, 585] on div "Darlie" at bounding box center [863, 594] width 784 height 20
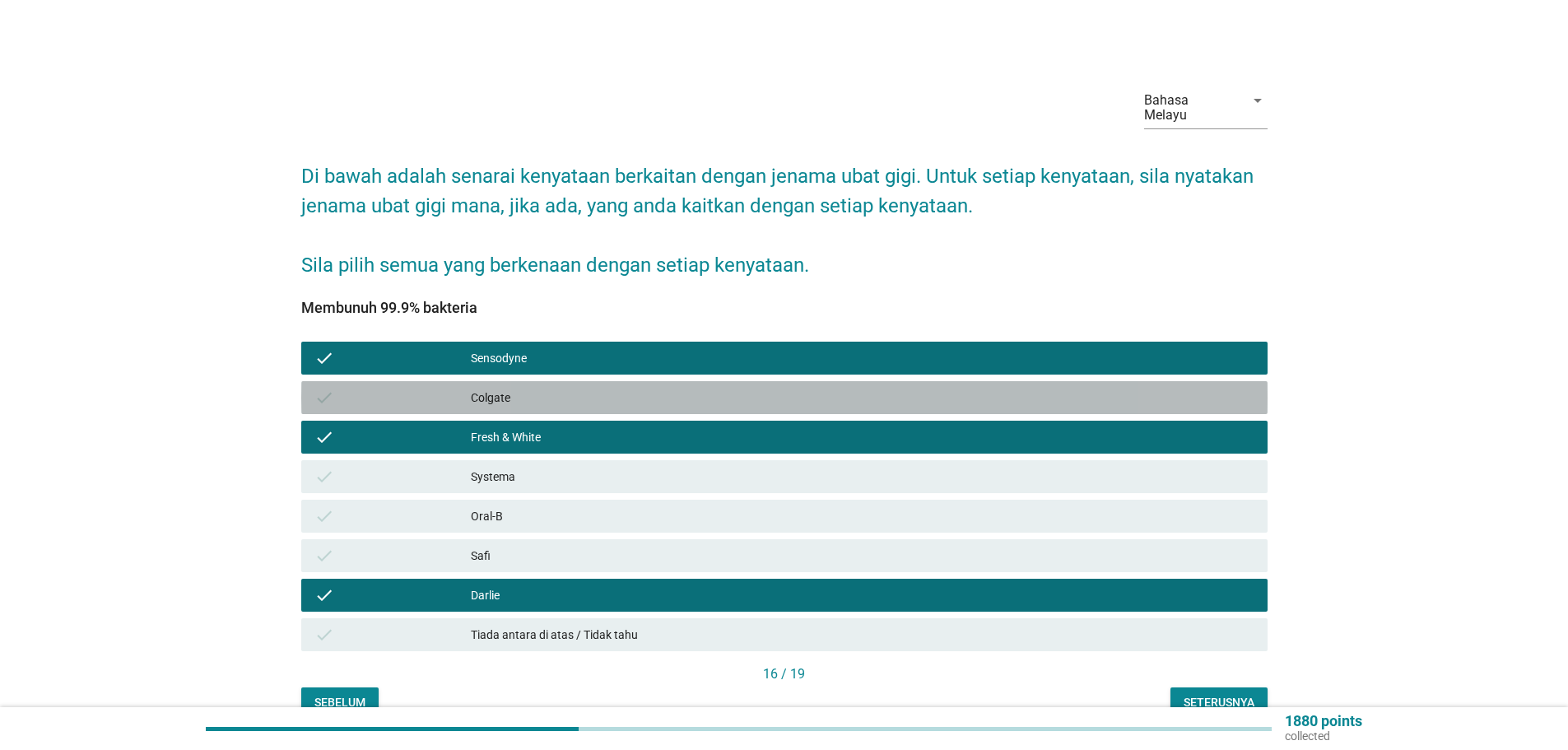
drag, startPoint x: 484, startPoint y: 376, endPoint x: 478, endPoint y: 443, distance: 67.3
click at [484, 388] on div "Colgate" at bounding box center [863, 397] width 784 height 20
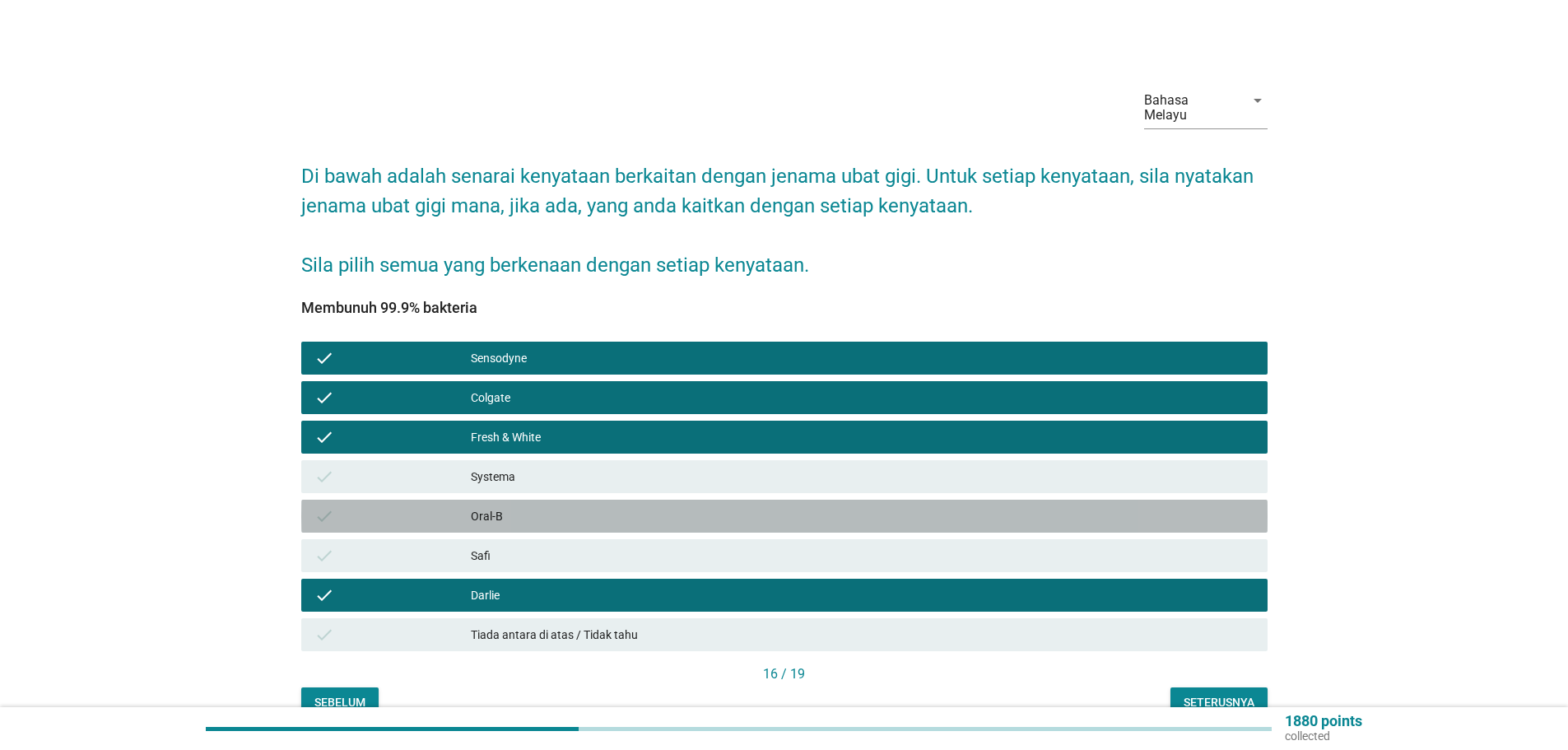
click at [500, 507] on div "Oral-B" at bounding box center [863, 516] width 784 height 20
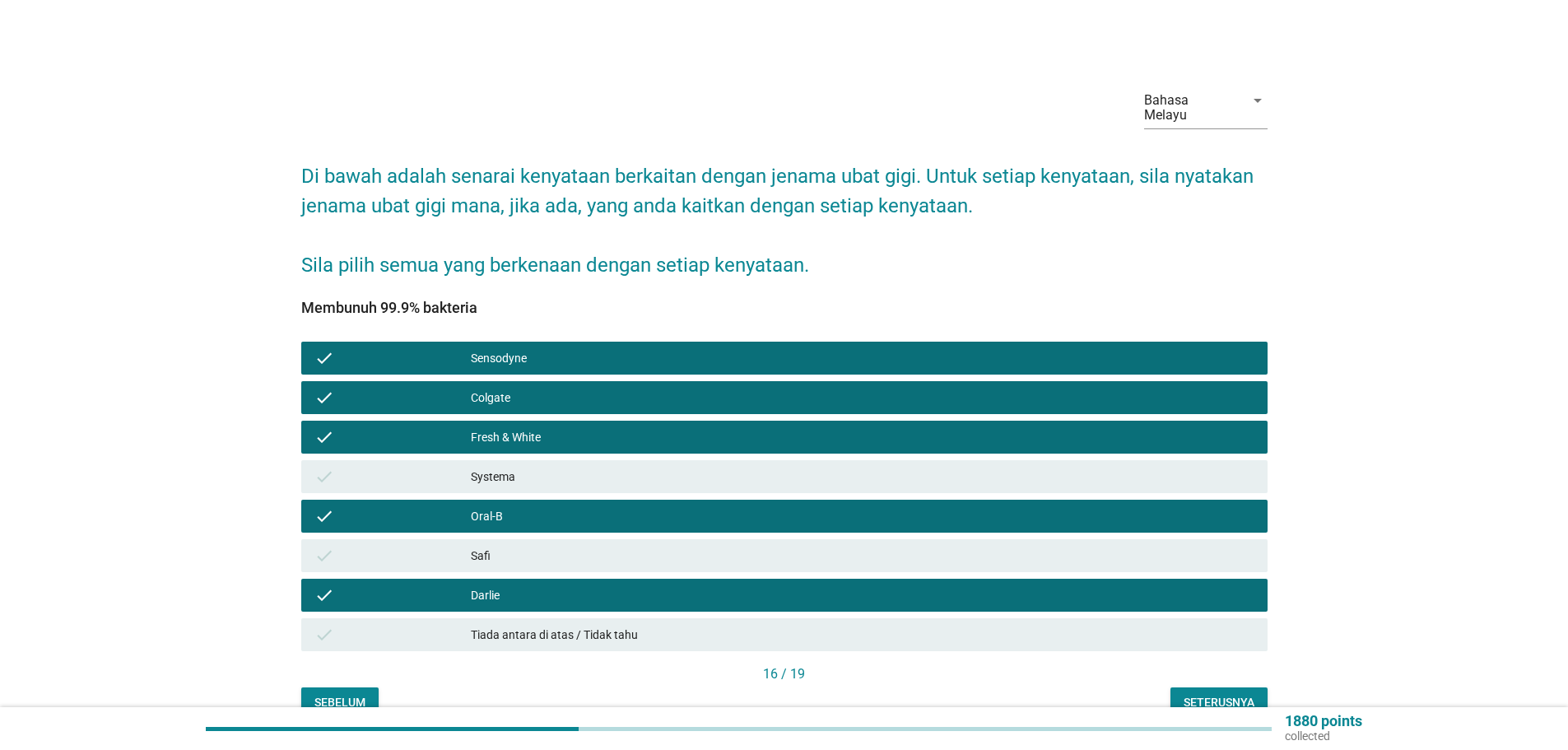
click at [1234, 694] on div "Seterusnya" at bounding box center [1218, 702] width 71 height 17
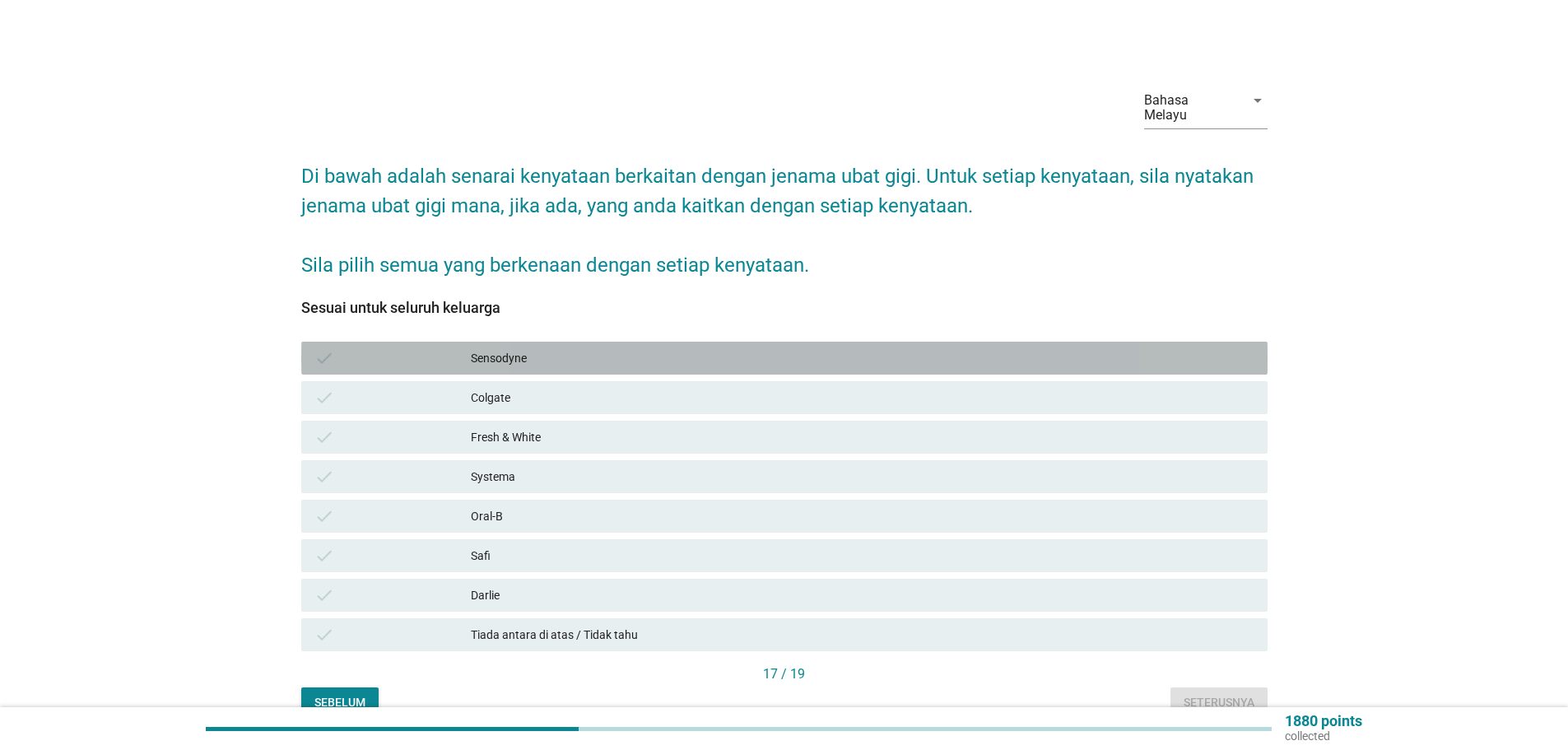
click at [484, 349] on div "Sensodyne" at bounding box center [863, 358] width 784 height 20
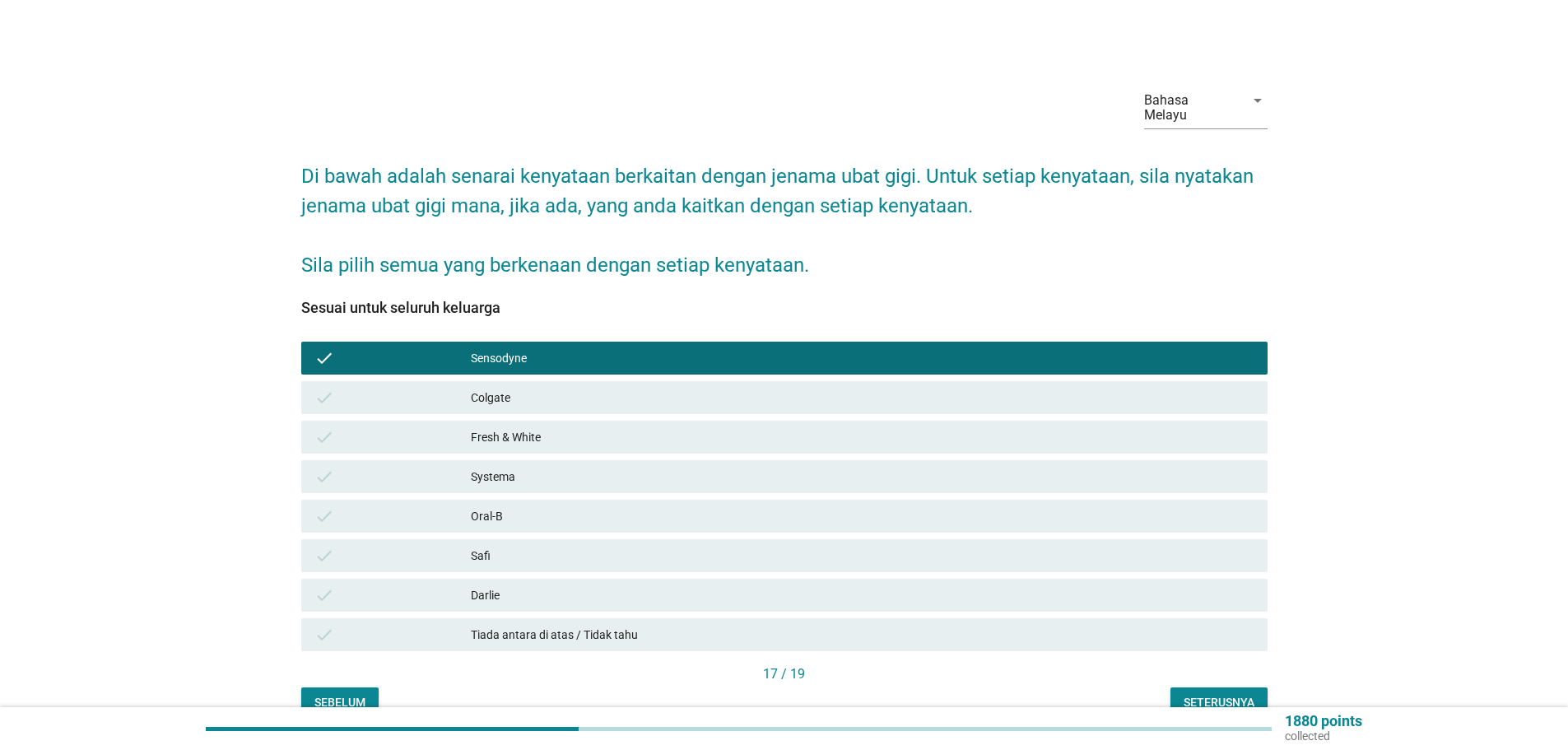
click at [480, 388] on div "Colgate" at bounding box center [863, 397] width 784 height 20
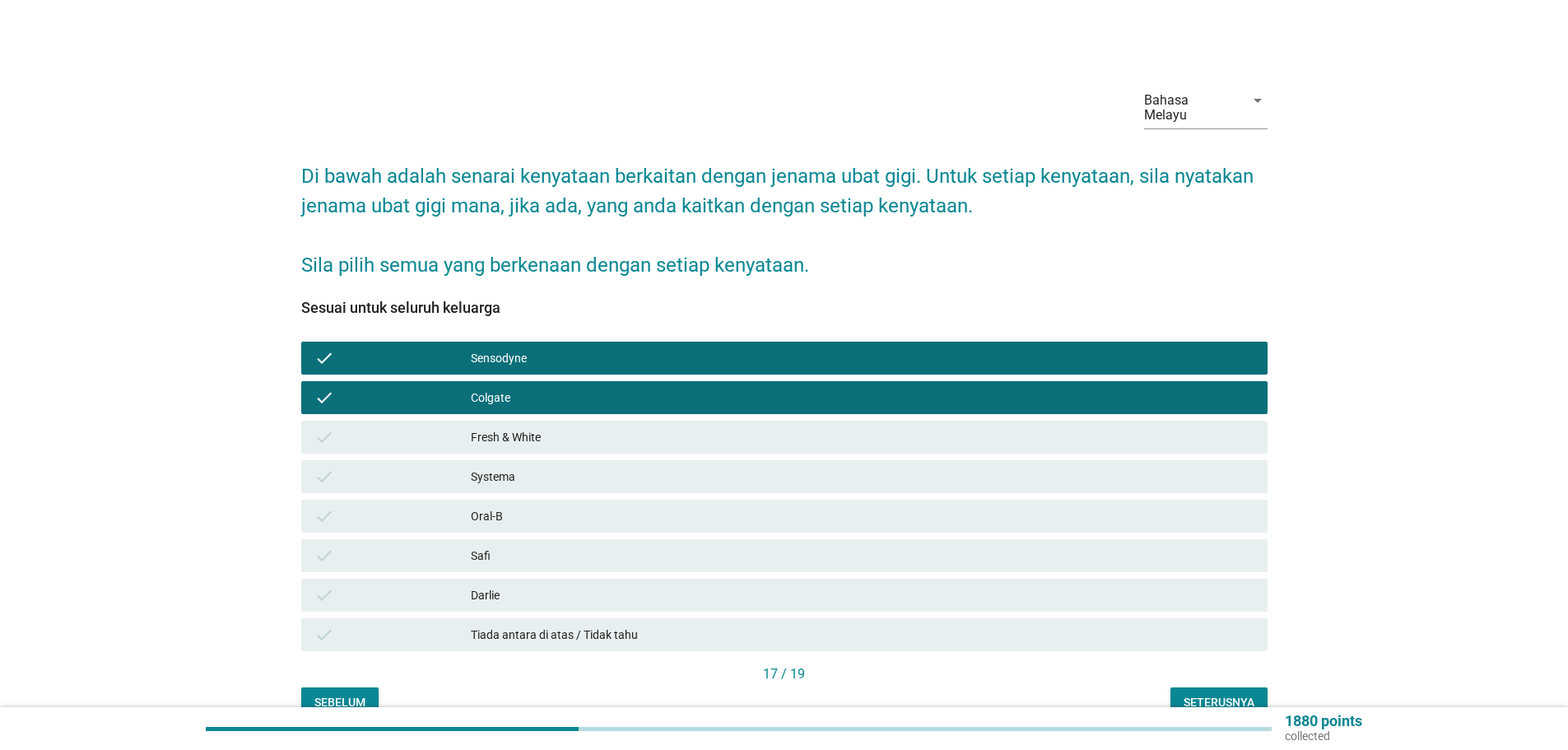
click at [482, 585] on div "Darlie" at bounding box center [863, 594] width 784 height 20
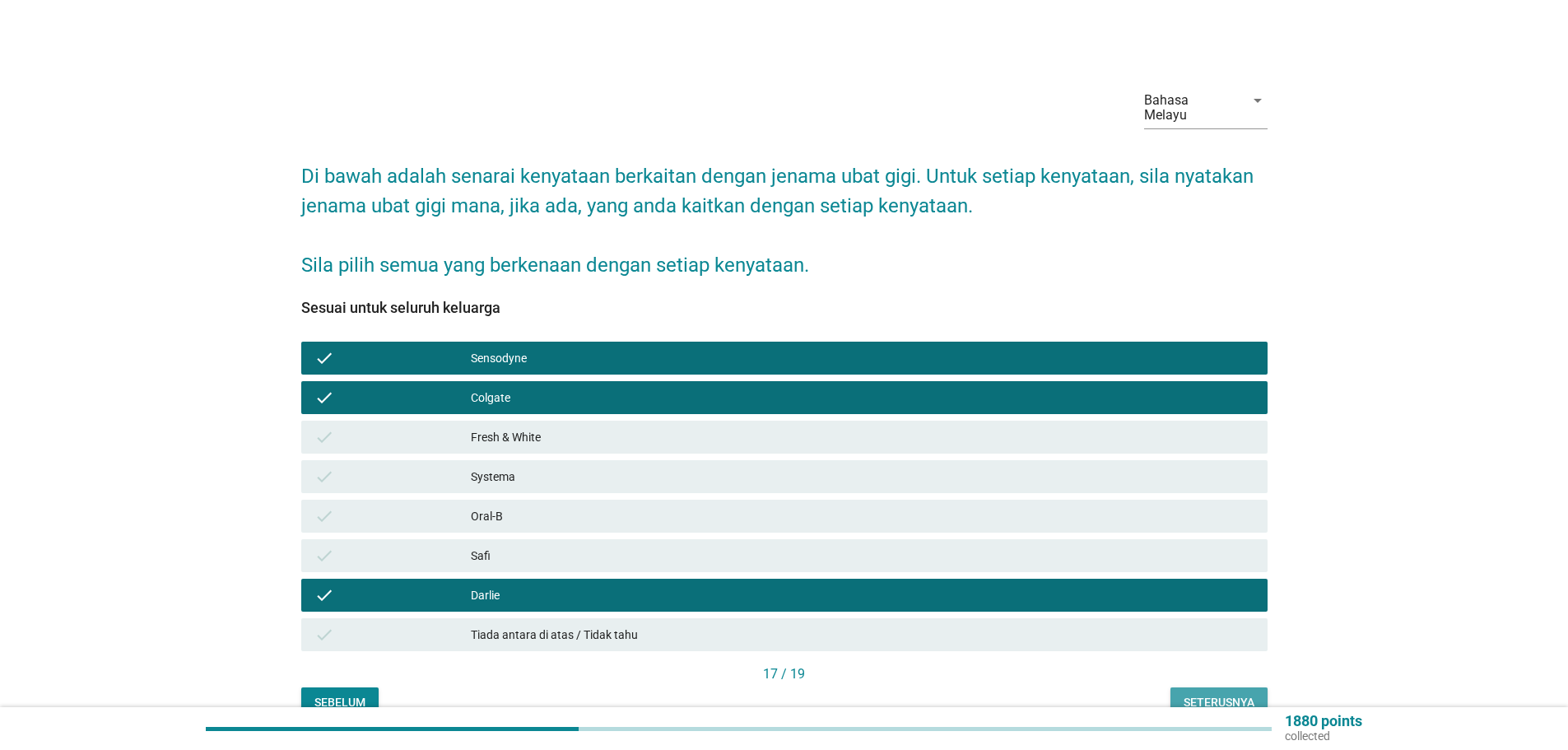
click at [1211, 694] on div "Seterusnya" at bounding box center [1218, 702] width 71 height 17
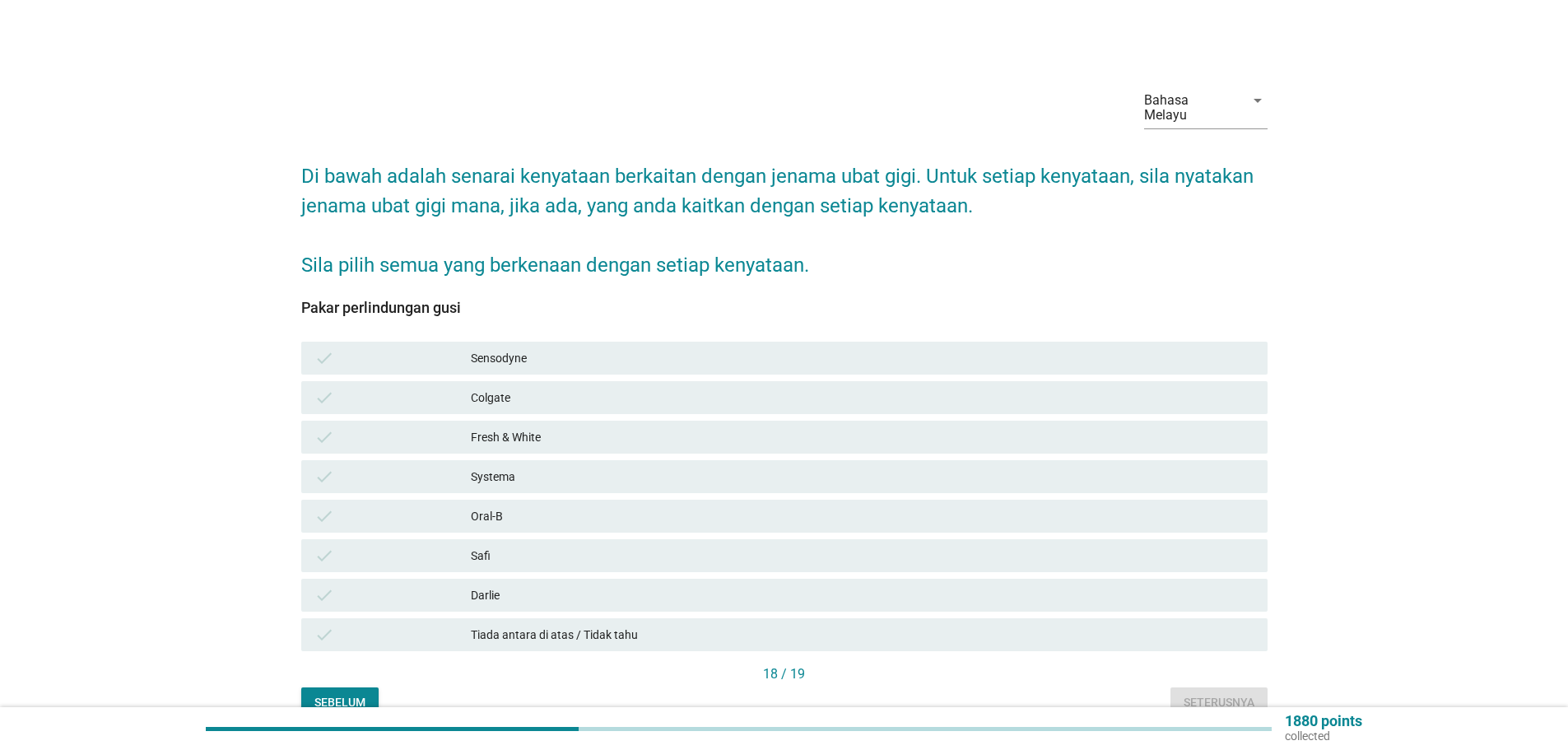
click at [517, 349] on div "Sensodyne" at bounding box center [863, 358] width 784 height 20
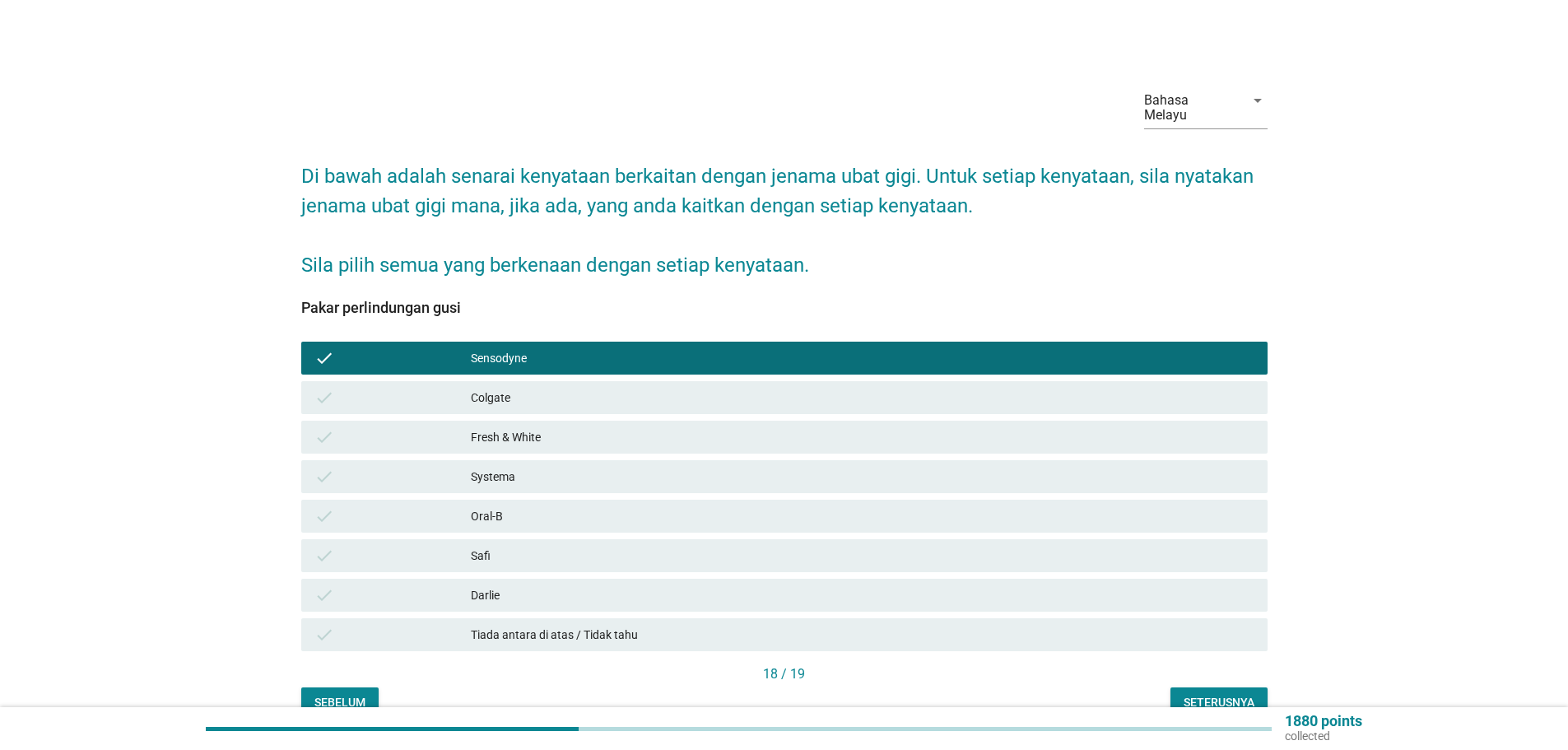
drag, startPoint x: 492, startPoint y: 380, endPoint x: 498, endPoint y: 437, distance: 57.3
click at [492, 388] on div "Colgate" at bounding box center [863, 397] width 784 height 20
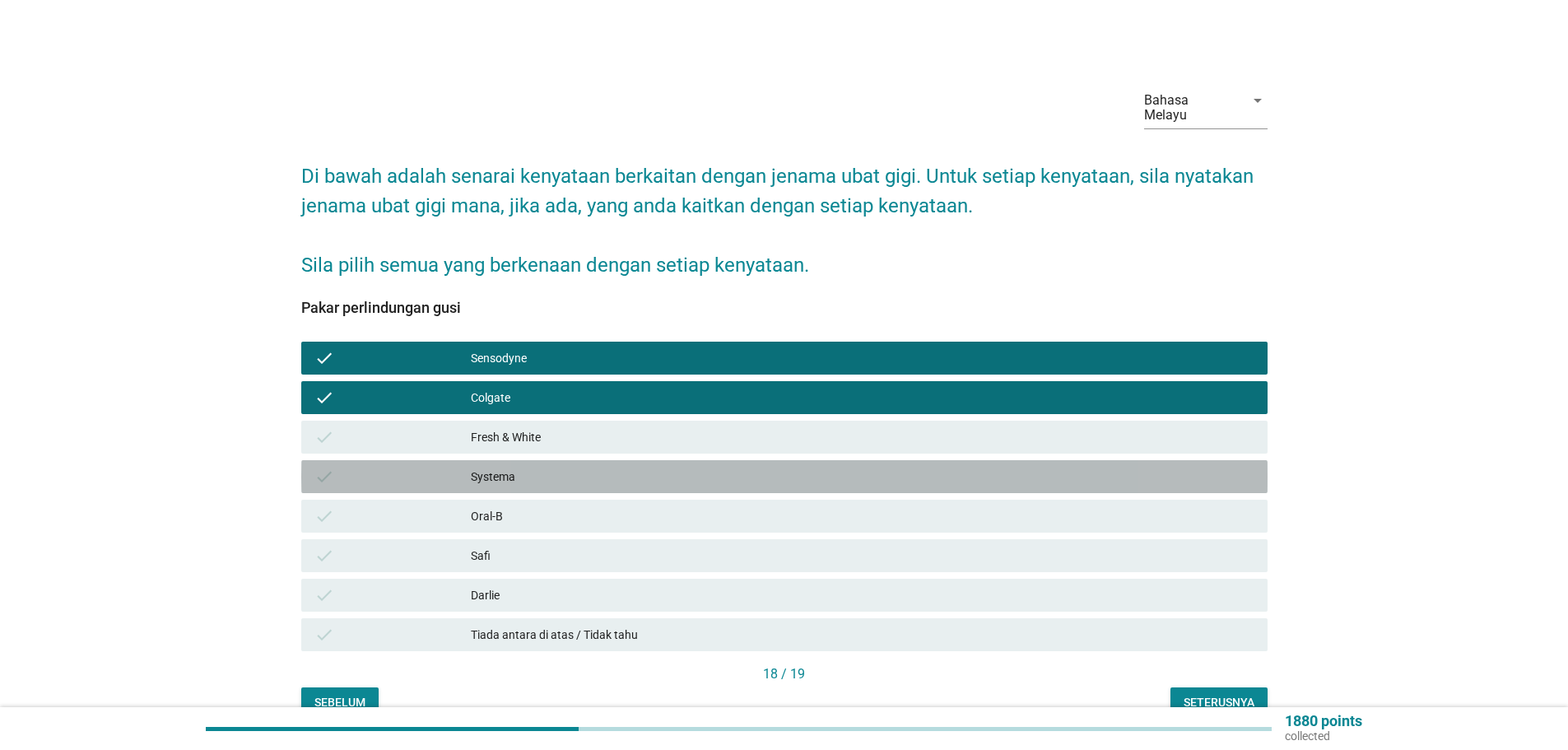
click at [502, 467] on div "Systema" at bounding box center [863, 476] width 784 height 20
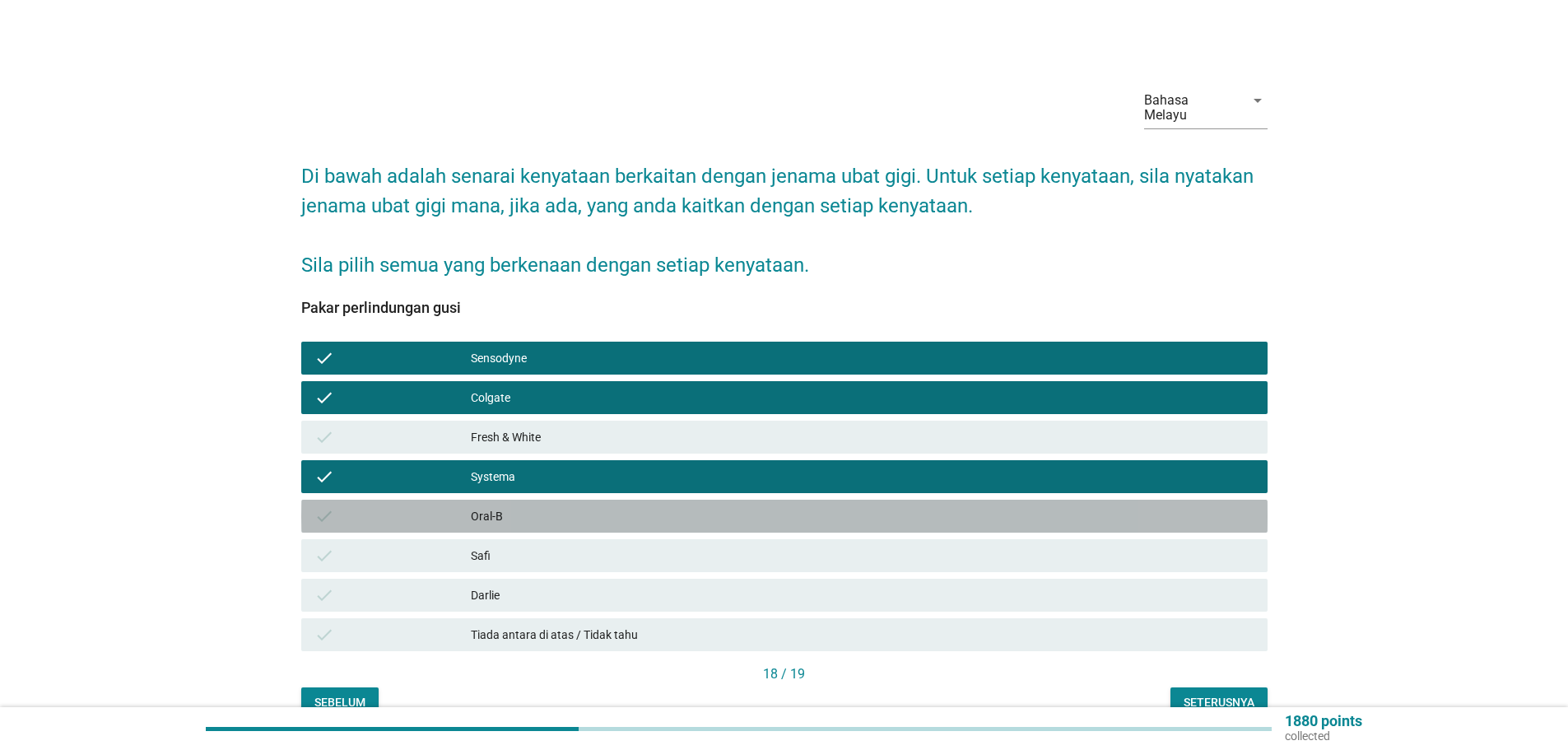
click at [485, 507] on div "Oral-B" at bounding box center [863, 516] width 784 height 20
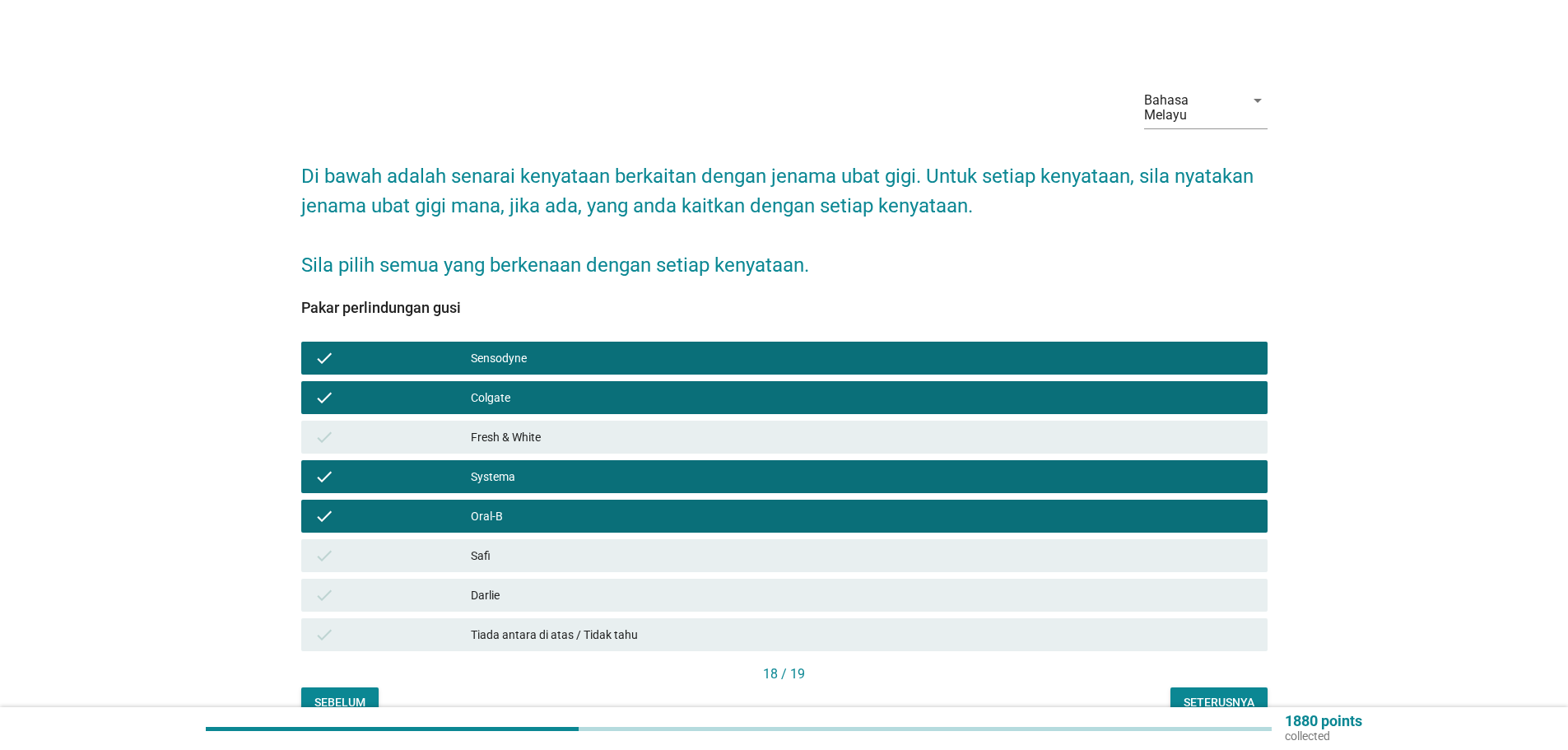
click at [486, 585] on div "Darlie" at bounding box center [863, 594] width 784 height 20
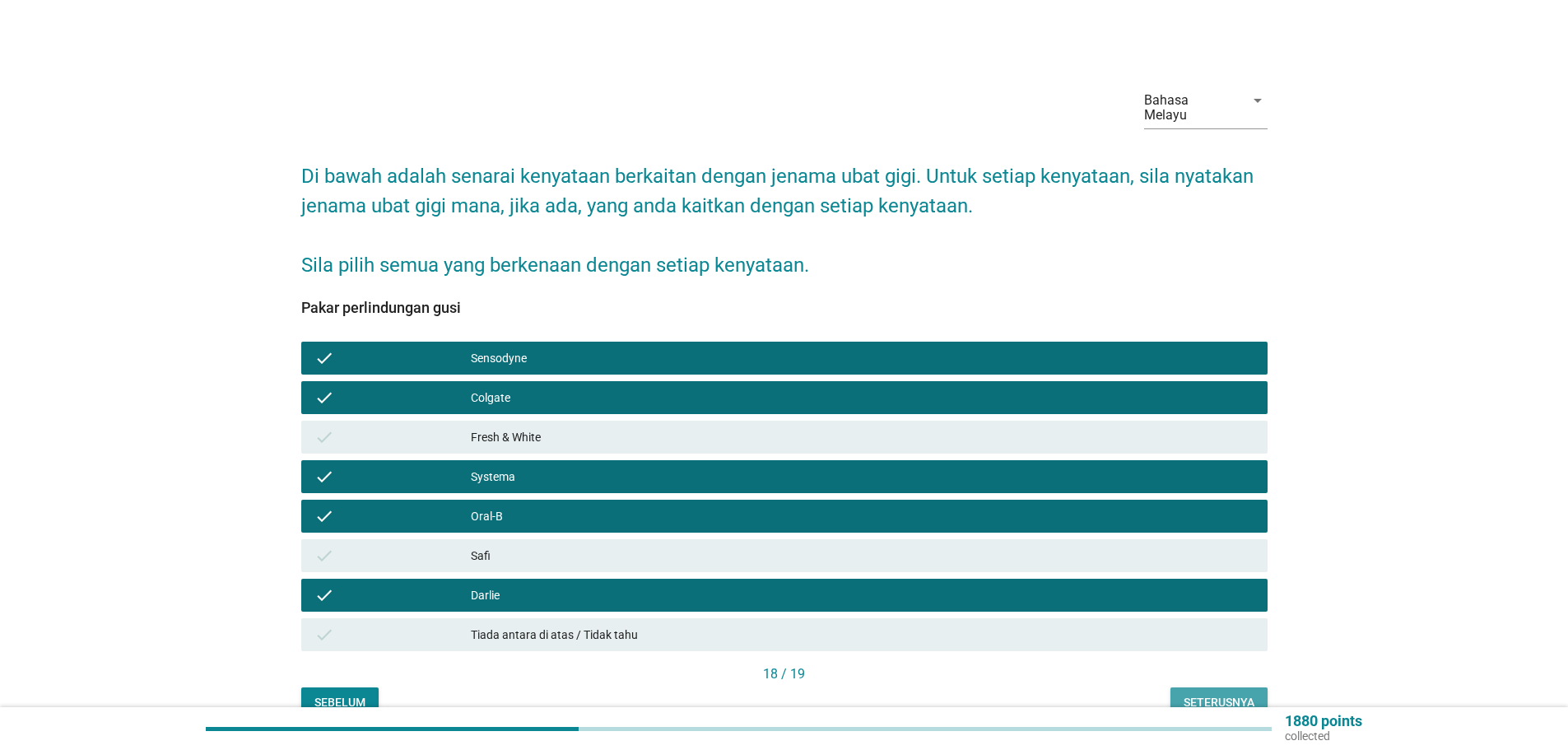
click at [1213, 688] on button "Seterusnya" at bounding box center [1219, 702] width 97 height 30
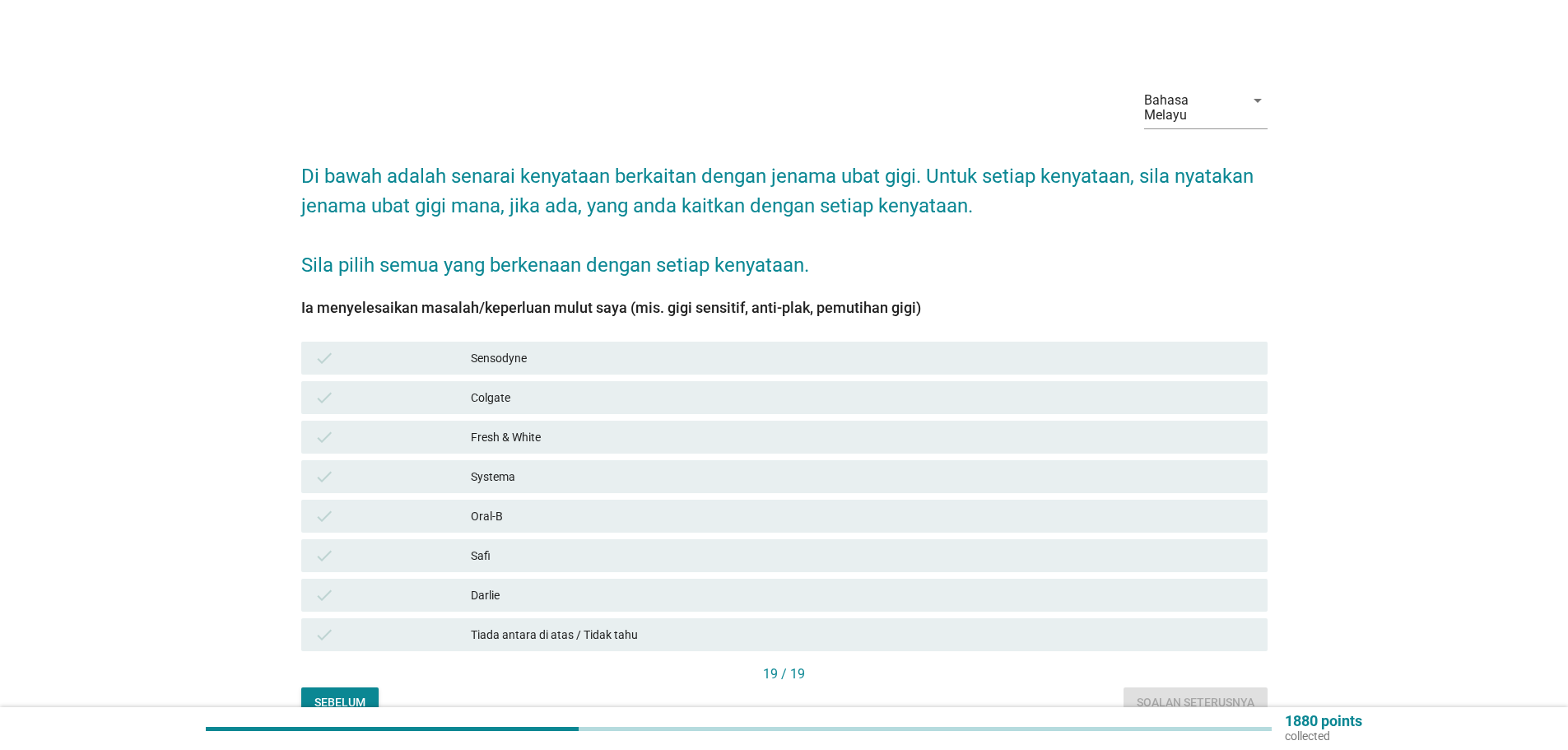
click at [503, 349] on div "Sensodyne" at bounding box center [863, 358] width 784 height 20
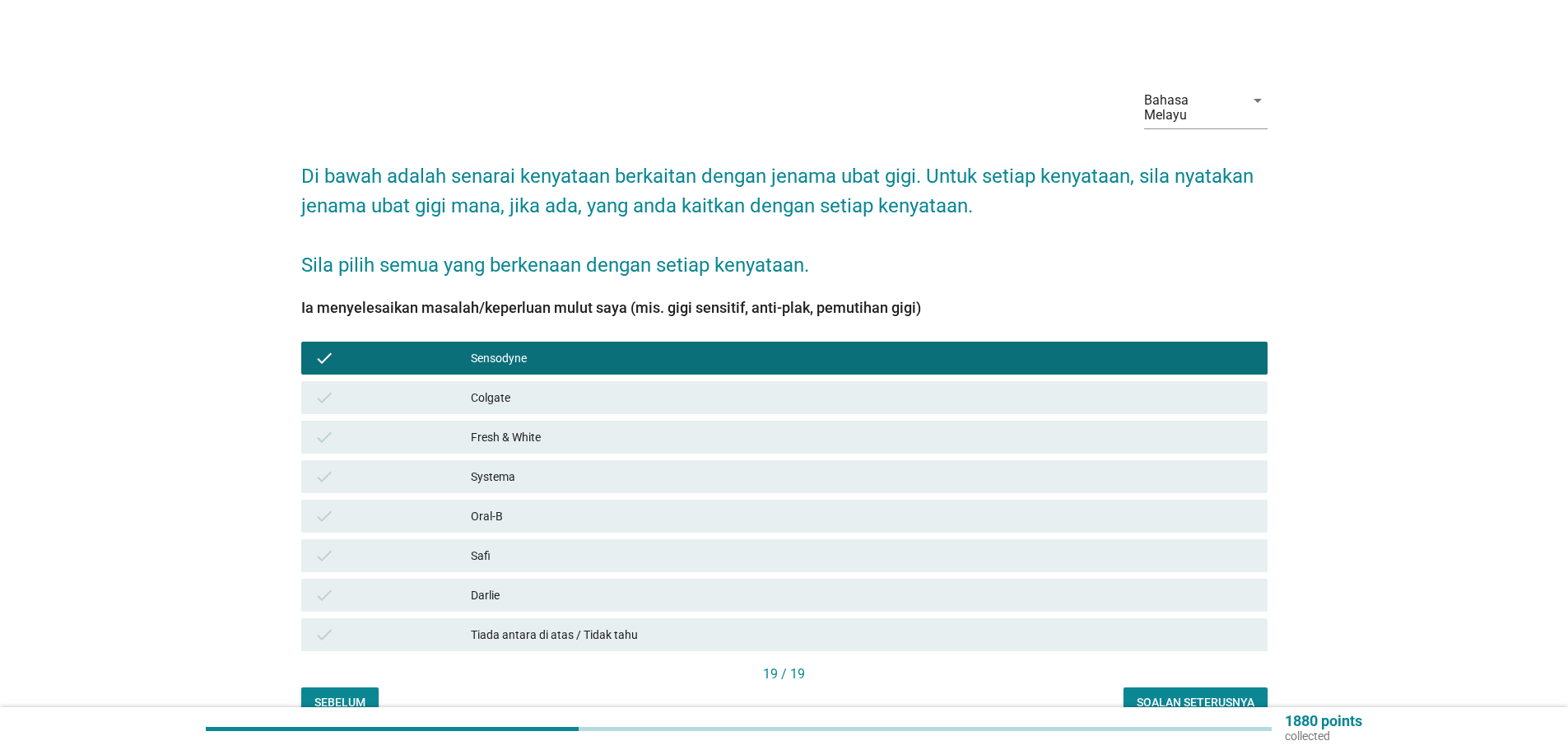
click at [1198, 694] on div "Soalan seterusnya" at bounding box center [1195, 702] width 117 height 17
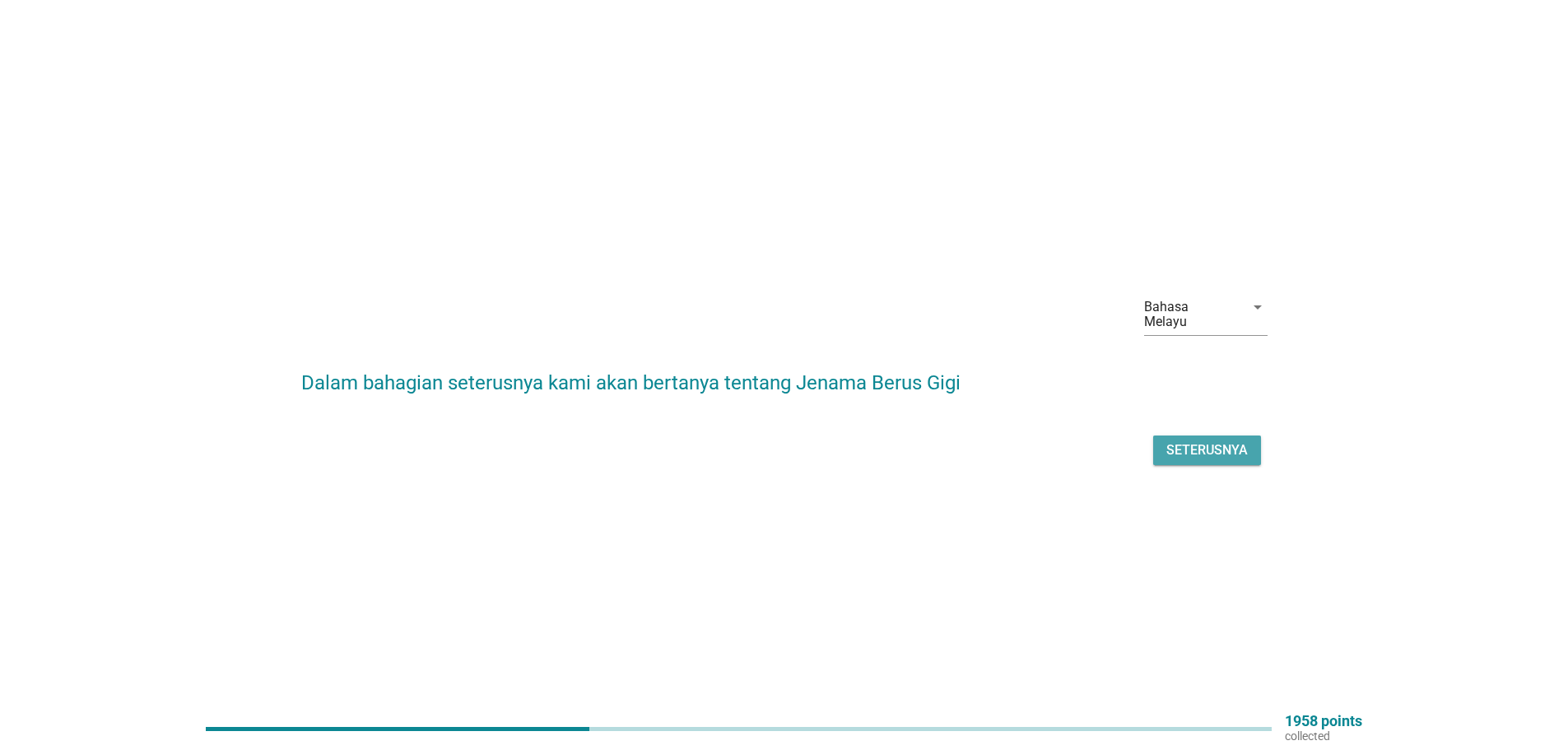
click at [1198, 440] on div "Seterusnya" at bounding box center [1207, 450] width 82 height 20
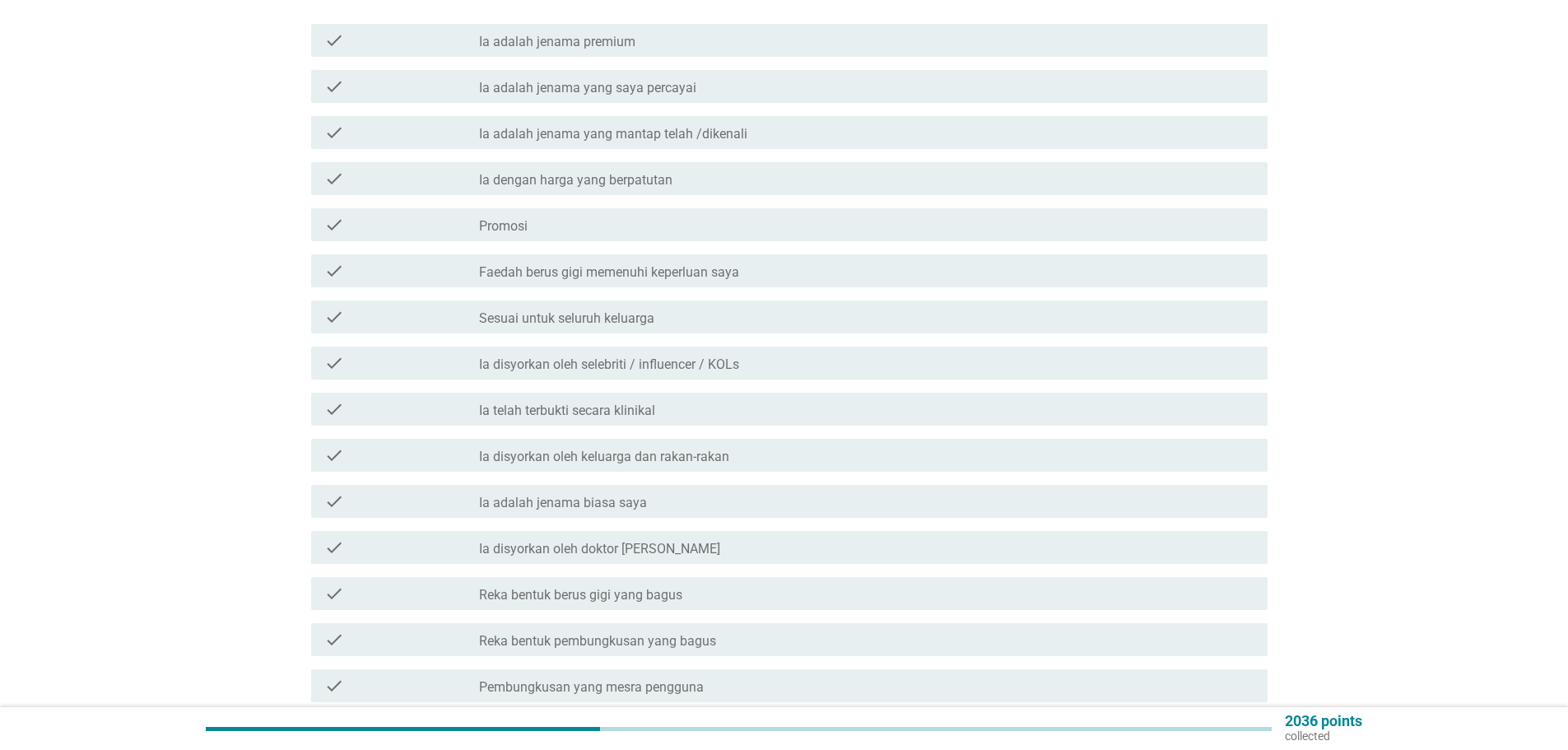
scroll to position [165, 0]
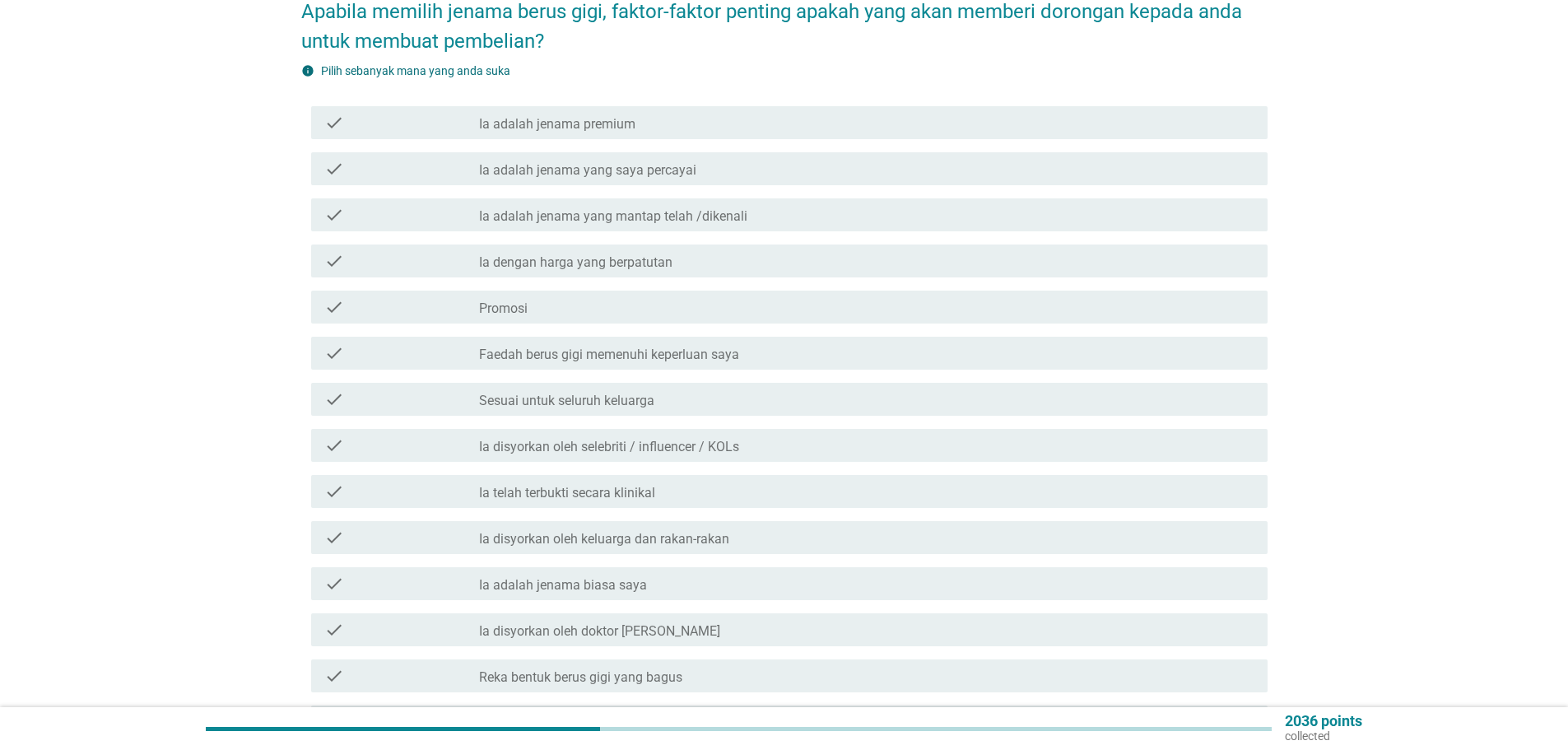
click at [561, 116] on label "Ia adalah jenama premium" at bounding box center [558, 124] width 156 height 16
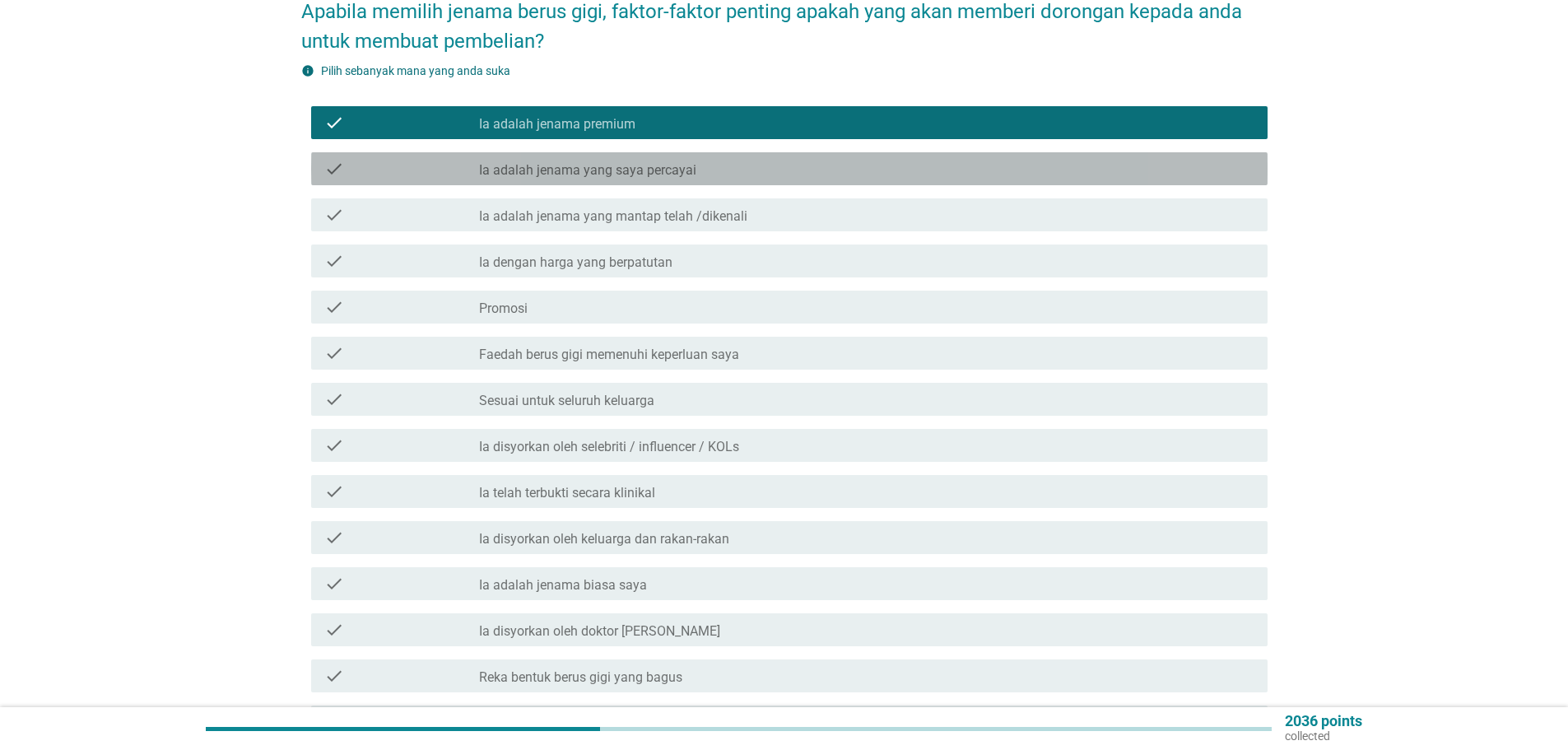
click at [563, 162] on label "Ia adalah jenama yang saya percayai" at bounding box center [588, 170] width 218 height 16
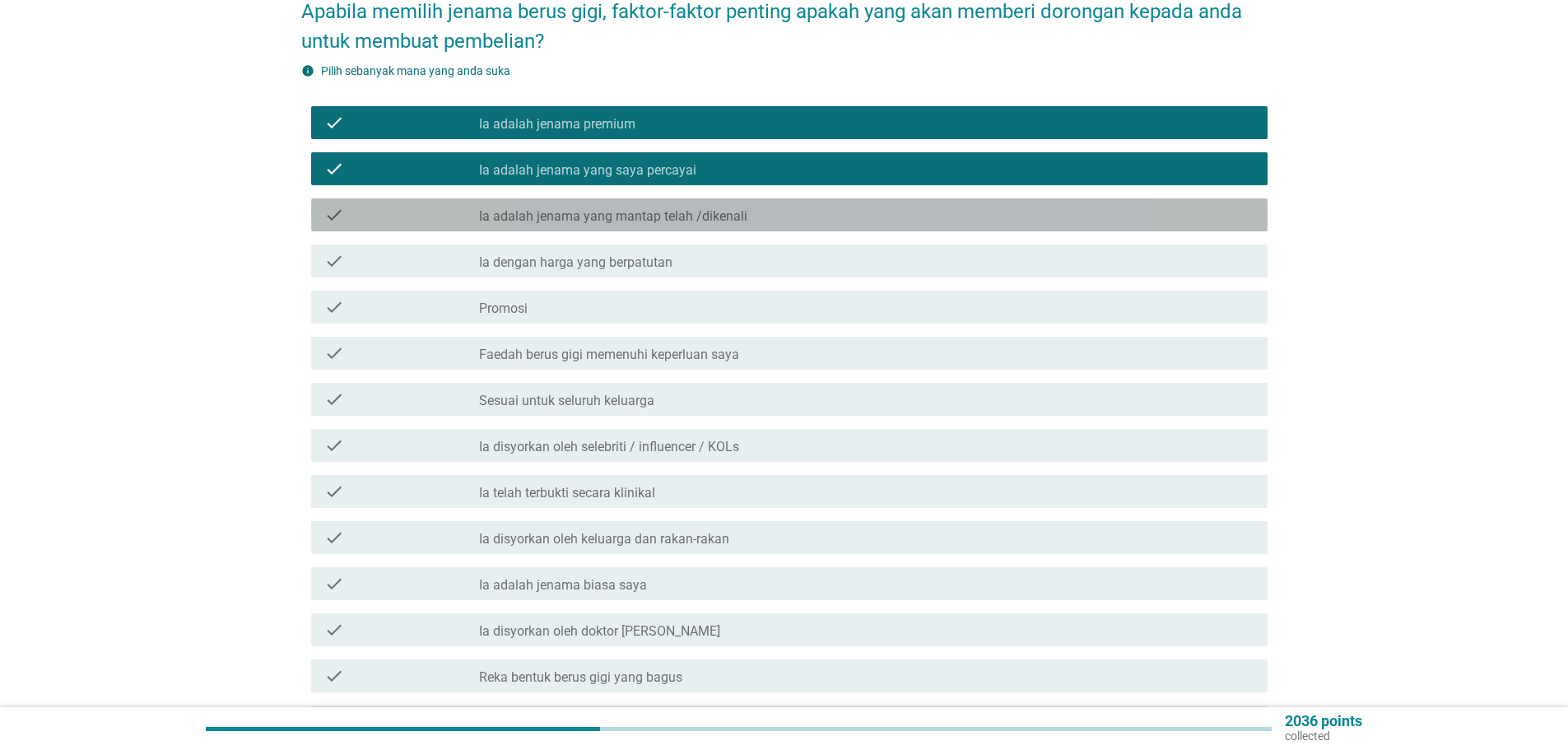
click at [656, 208] on label "Ia adalah jenama yang mantap telah /dikenali" at bounding box center [614, 216] width 269 height 16
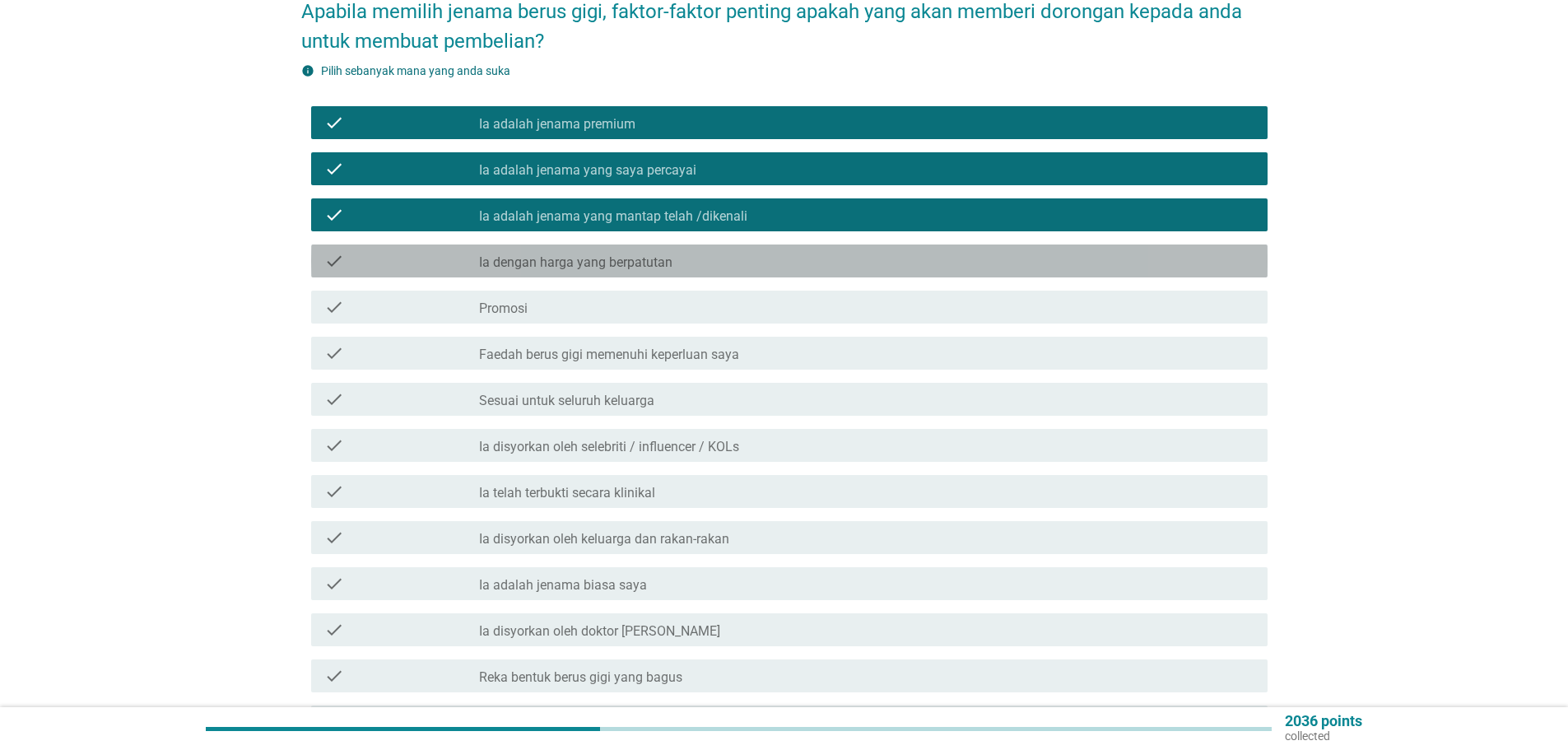
drag, startPoint x: 606, startPoint y: 247, endPoint x: 573, endPoint y: 270, distance: 40.2
click at [604, 254] on label "Ia dengan harga yang berpatutan" at bounding box center [576, 262] width 194 height 16
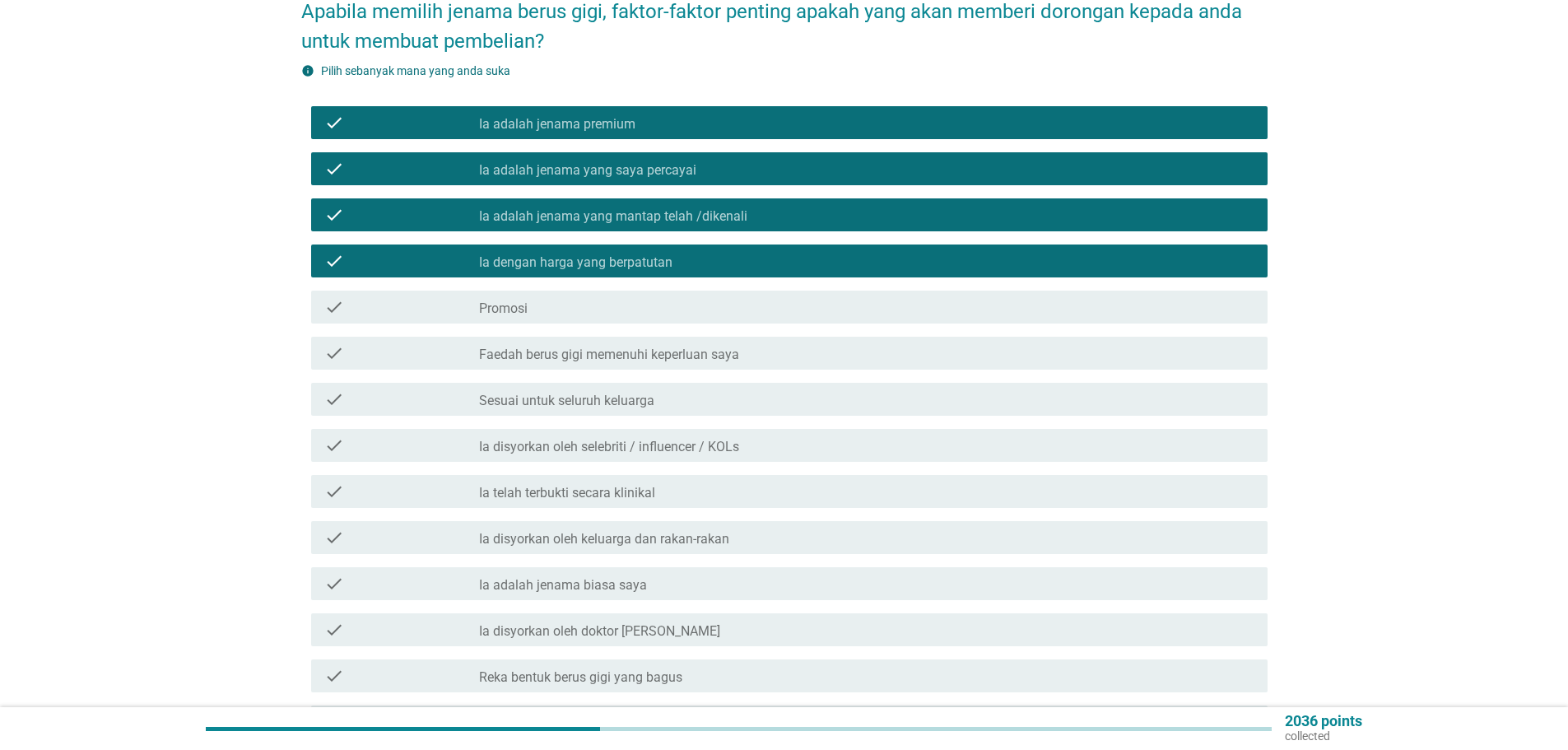
click at [507, 300] on label "Promosi" at bounding box center [503, 308] width 48 height 16
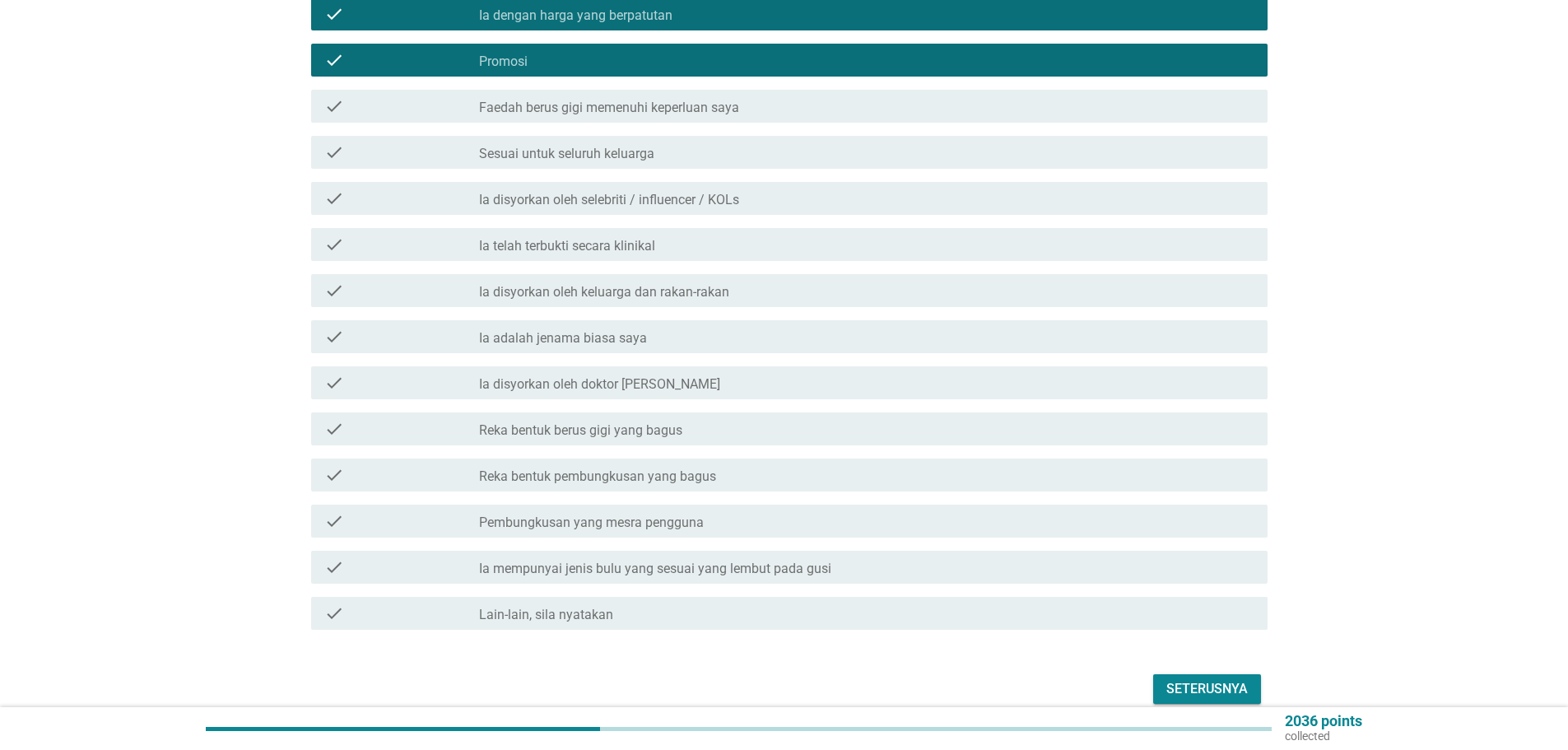
scroll to position [329, 0]
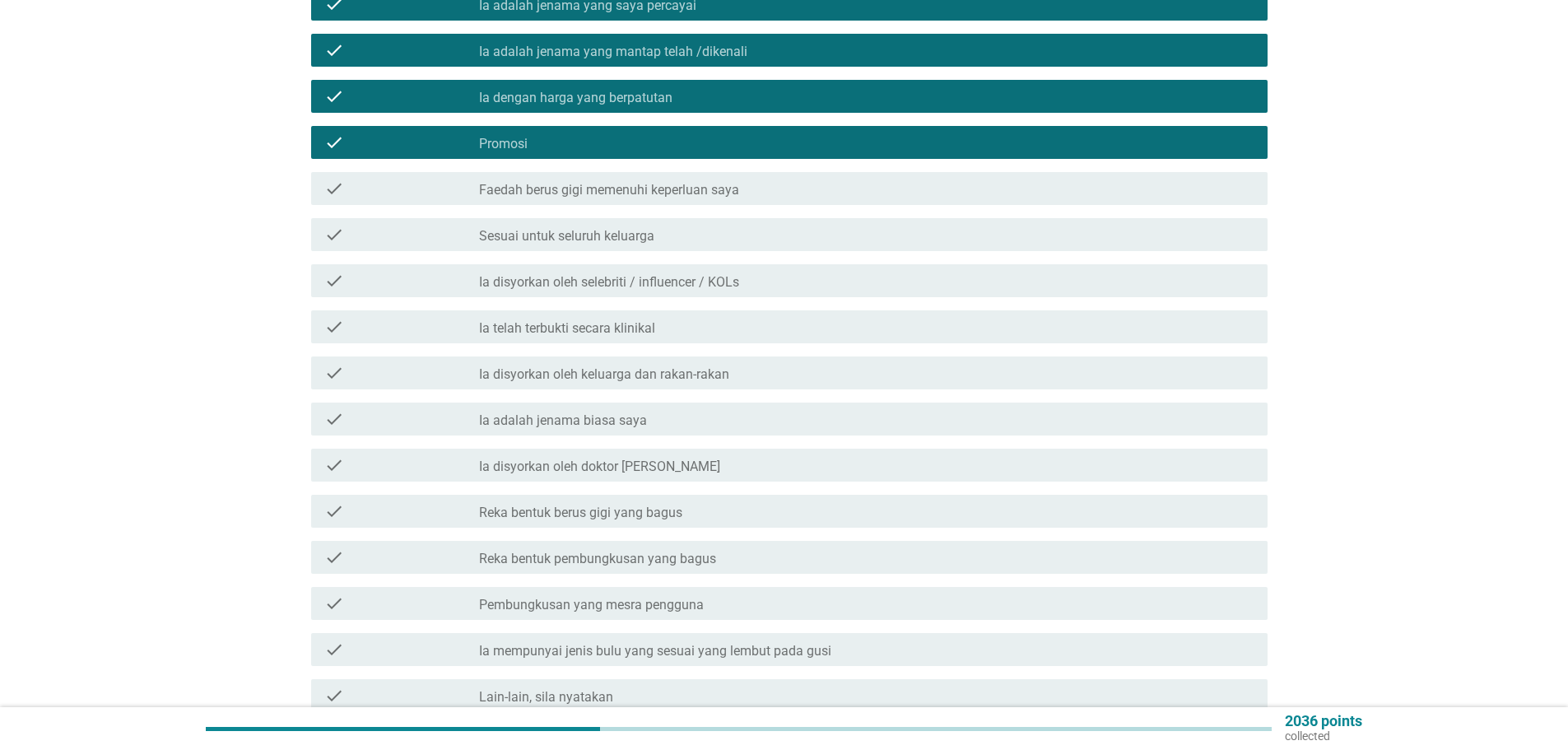
click at [558, 412] on label "Ia adalah jenama biasa saya" at bounding box center [563, 420] width 168 height 16
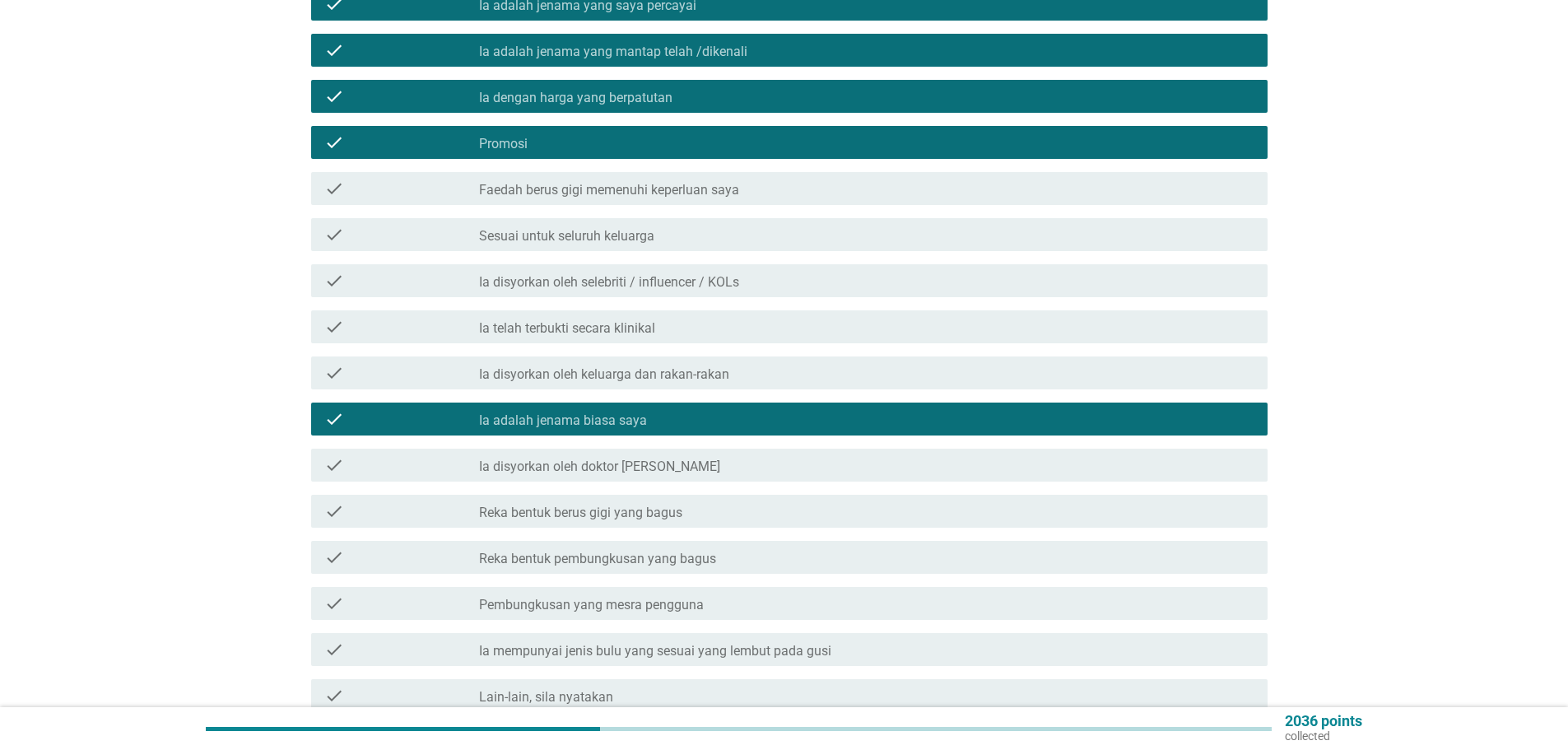
scroll to position [473, 0]
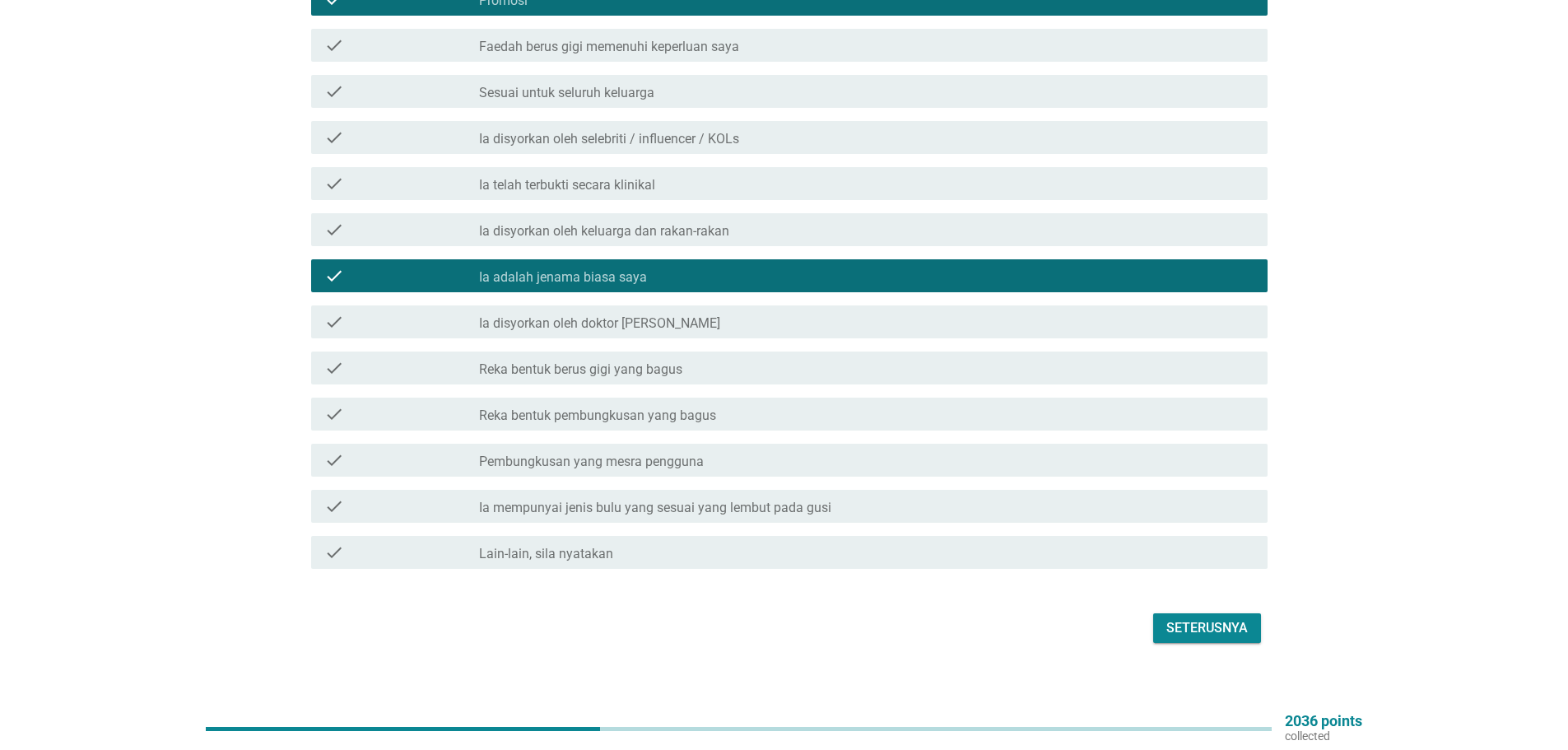
click at [627, 361] on label "Reka bentuk berus gigi yang bagus" at bounding box center [580, 369] width 203 height 16
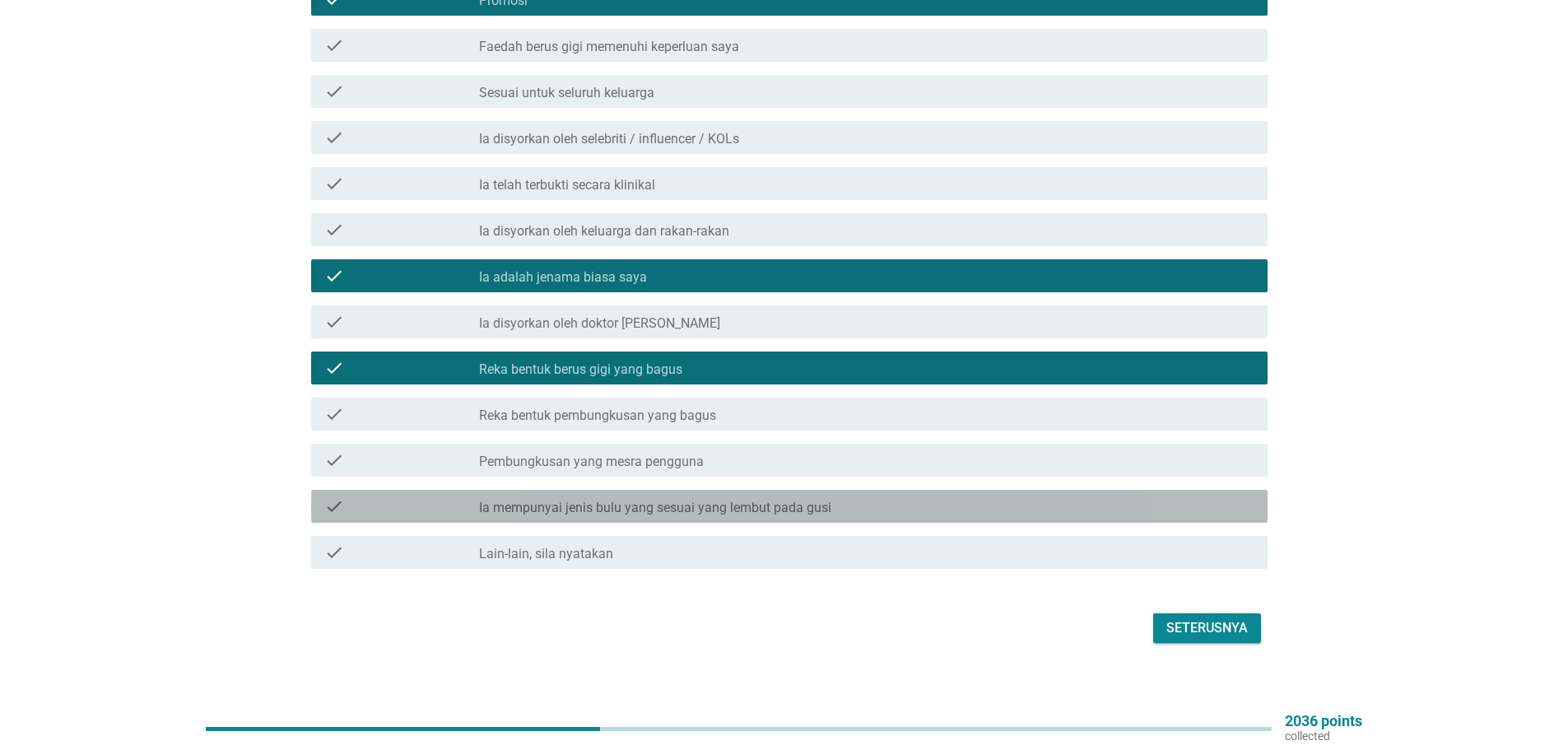
click at [753, 500] on label "Ia mempunyai jenis bulu yang sesuai yang lembut pada gusi" at bounding box center [655, 508] width 352 height 16
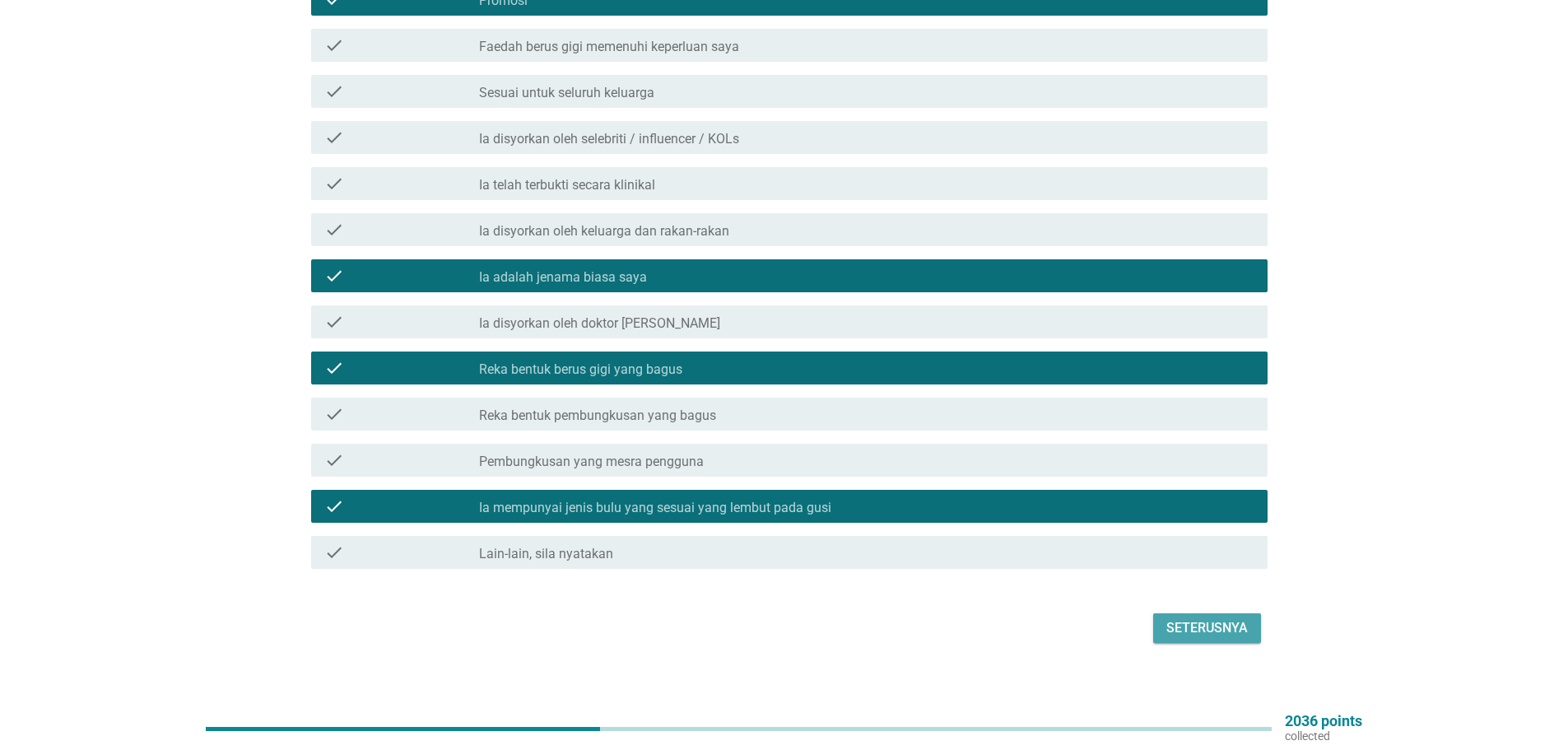
click at [1220, 618] on div "Seterusnya" at bounding box center [1207, 628] width 82 height 20
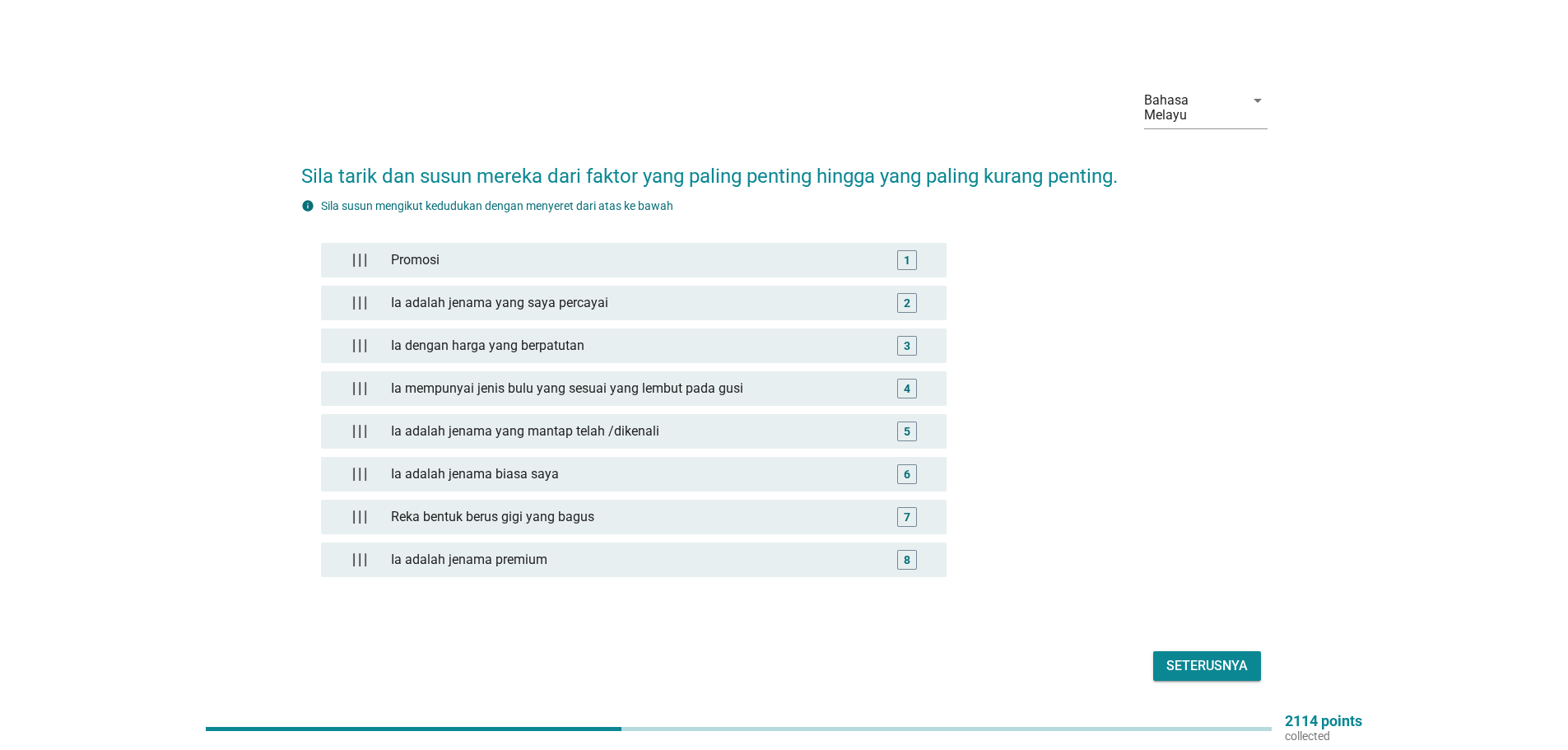
click at [1201, 651] on button "Seterusnya" at bounding box center [1207, 666] width 108 height 30
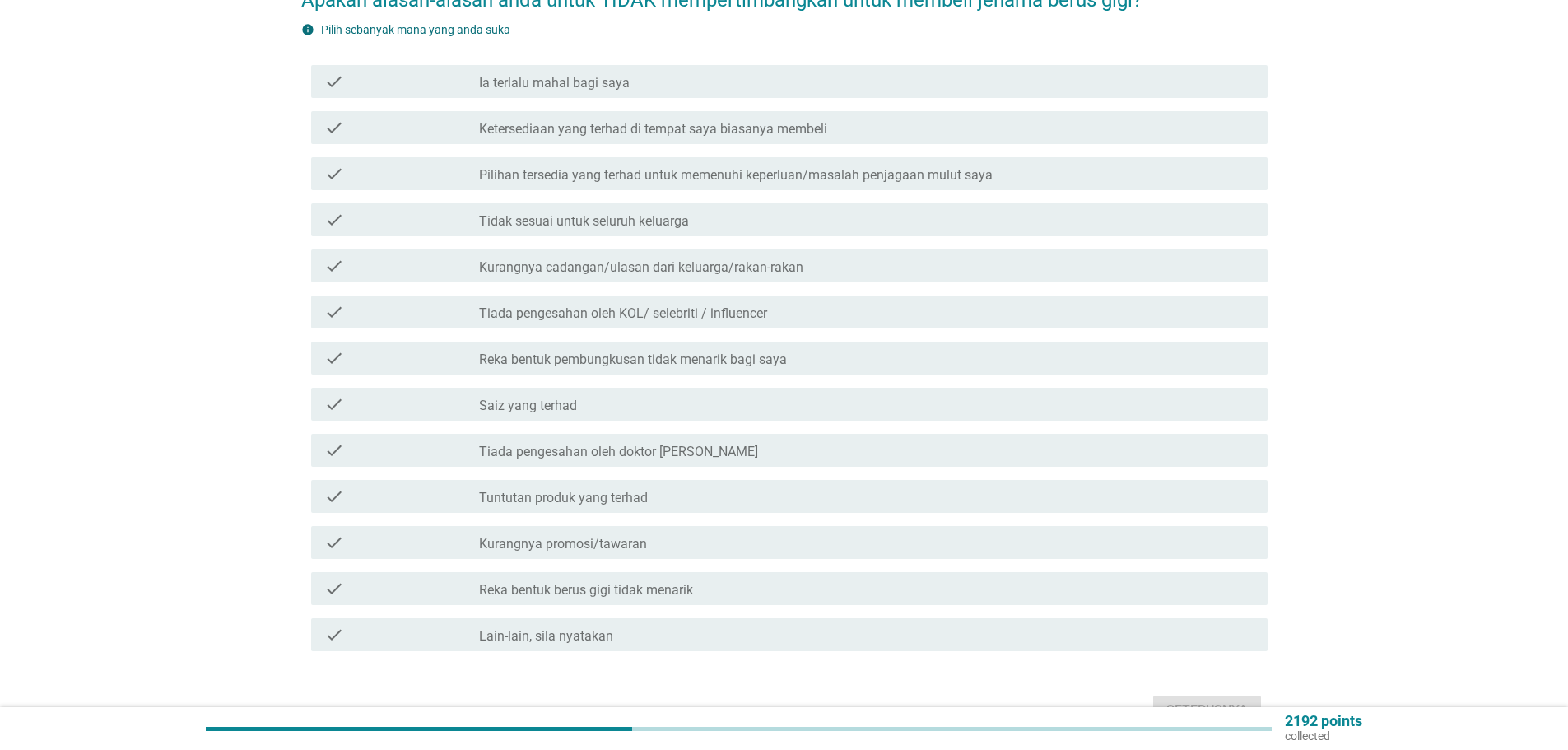
scroll to position [94, 0]
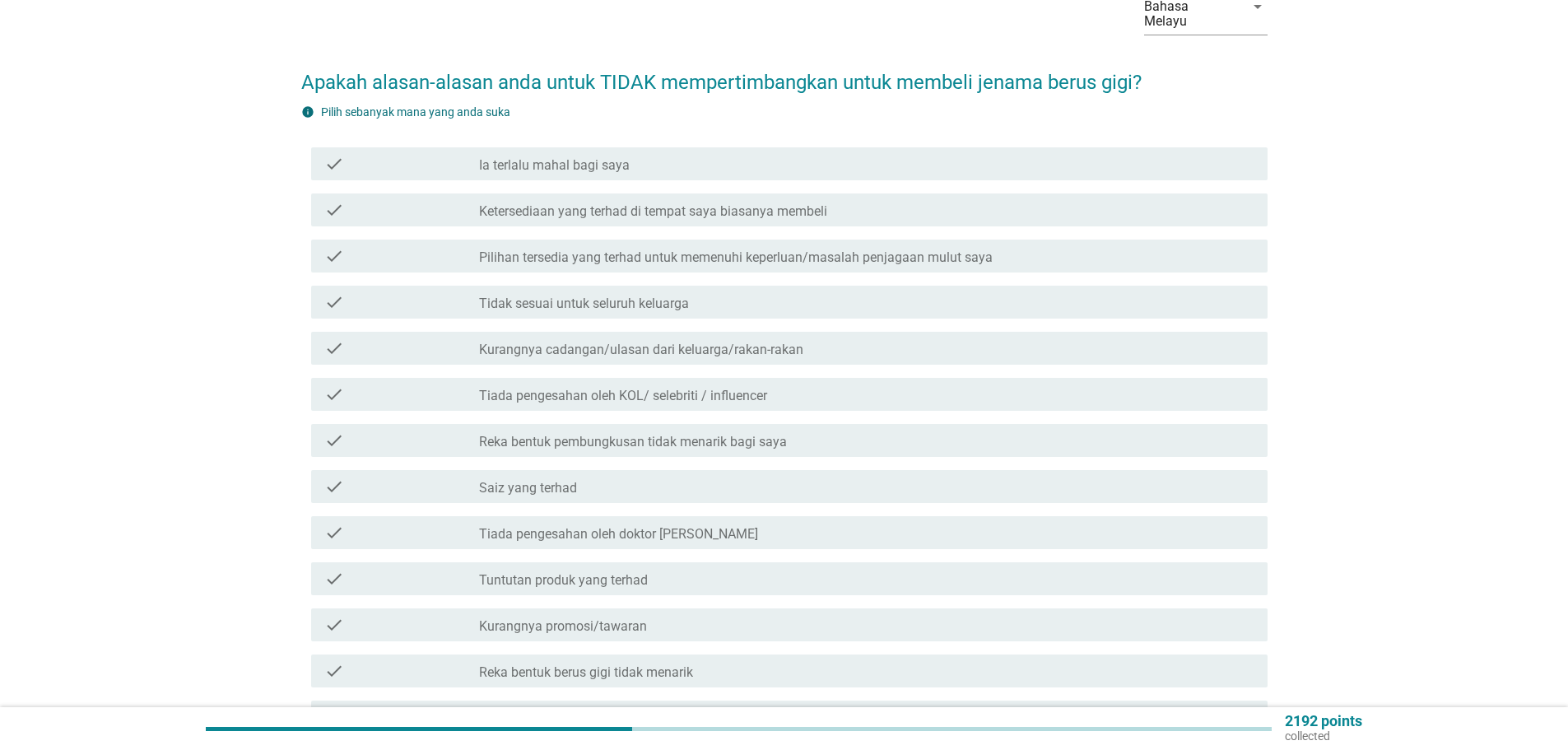
click at [597, 157] on label "Ia terlalu mahal bagi saya" at bounding box center [554, 165] width 150 height 16
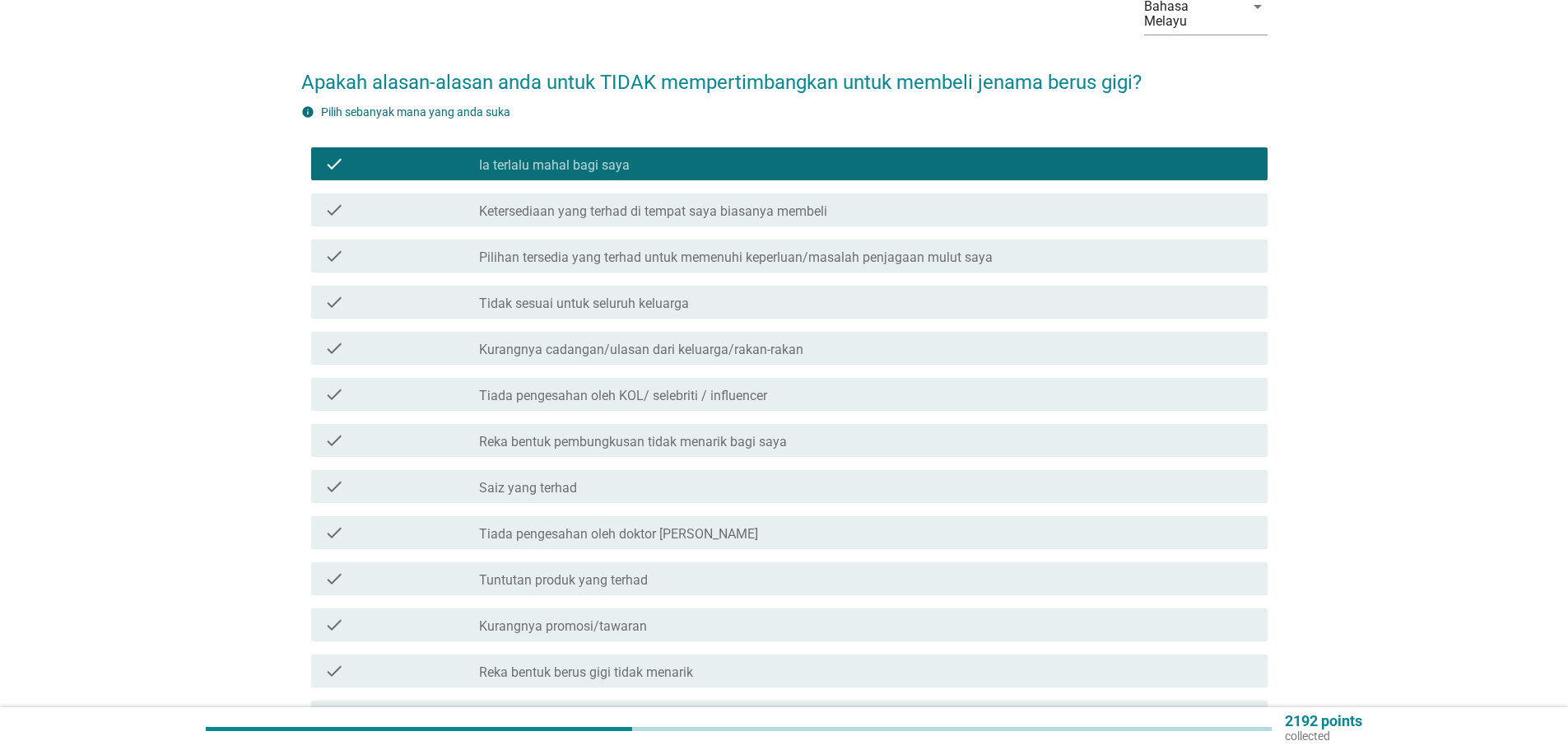
click at [693, 203] on label "Ketersediaan yang terhad di tempat saya biasanya membeli" at bounding box center [654, 211] width 348 height 16
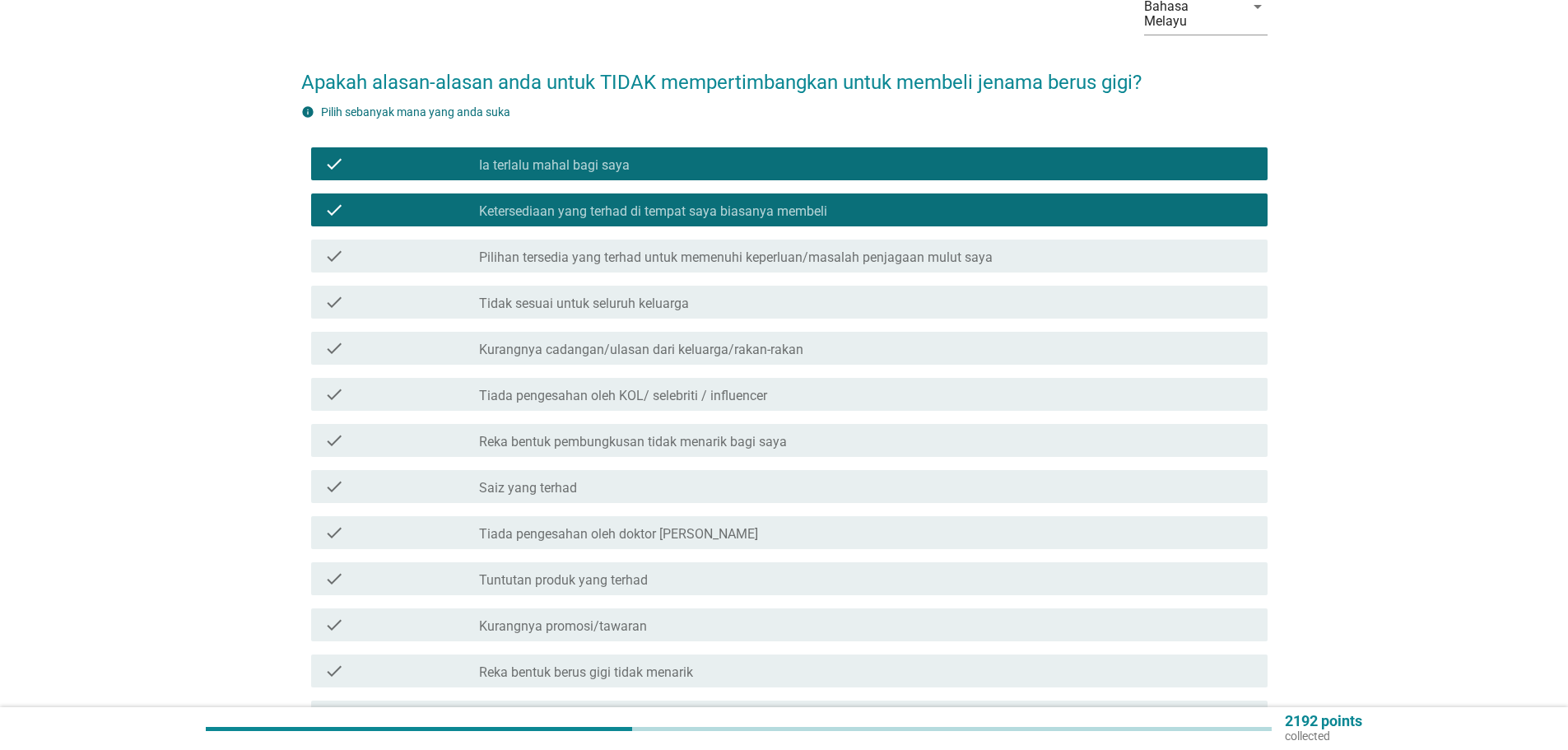
click at [586, 342] on label "Kurangnya cadangan/ulasan dari keluarga/rakan-rakan" at bounding box center [642, 349] width 325 height 16
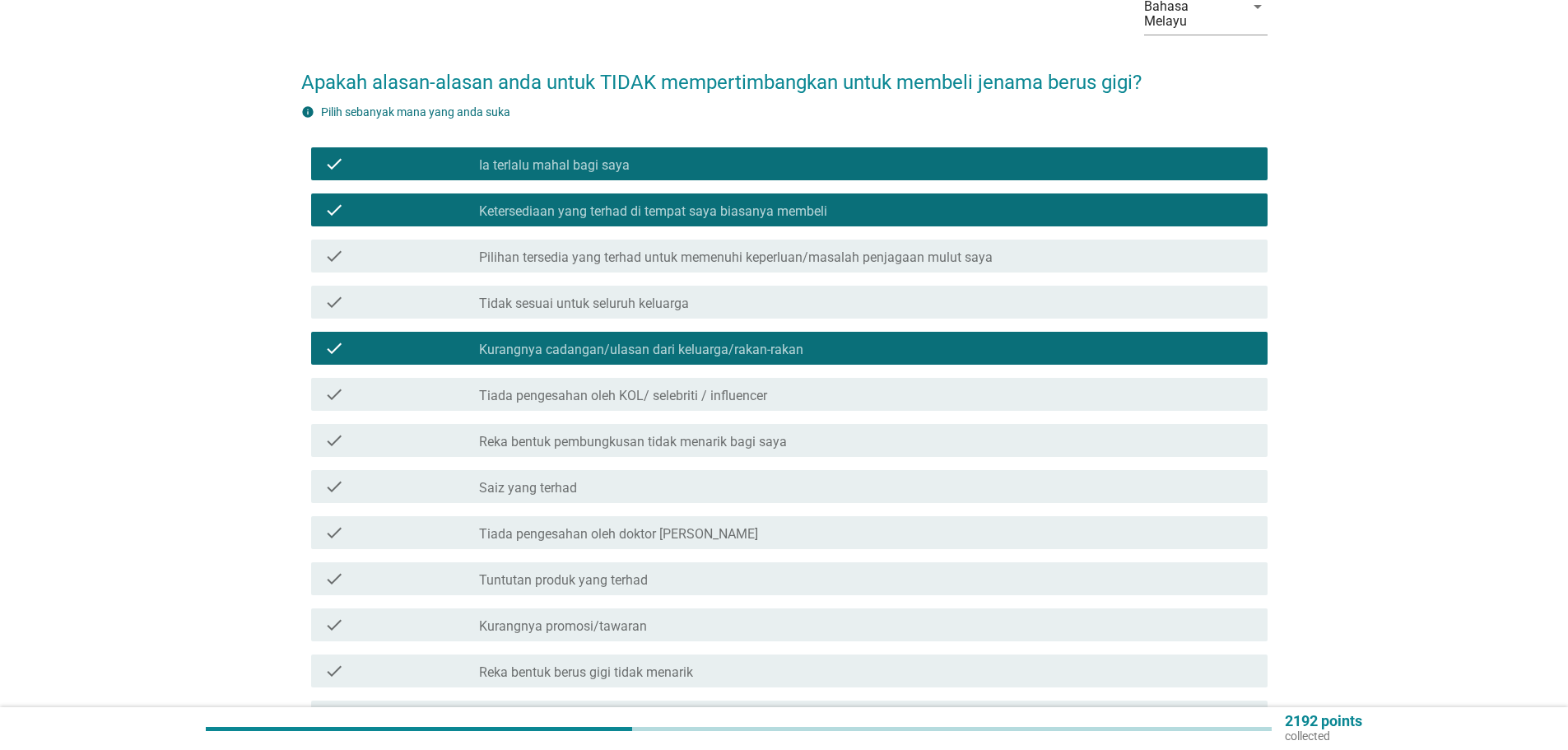
scroll to position [176, 0]
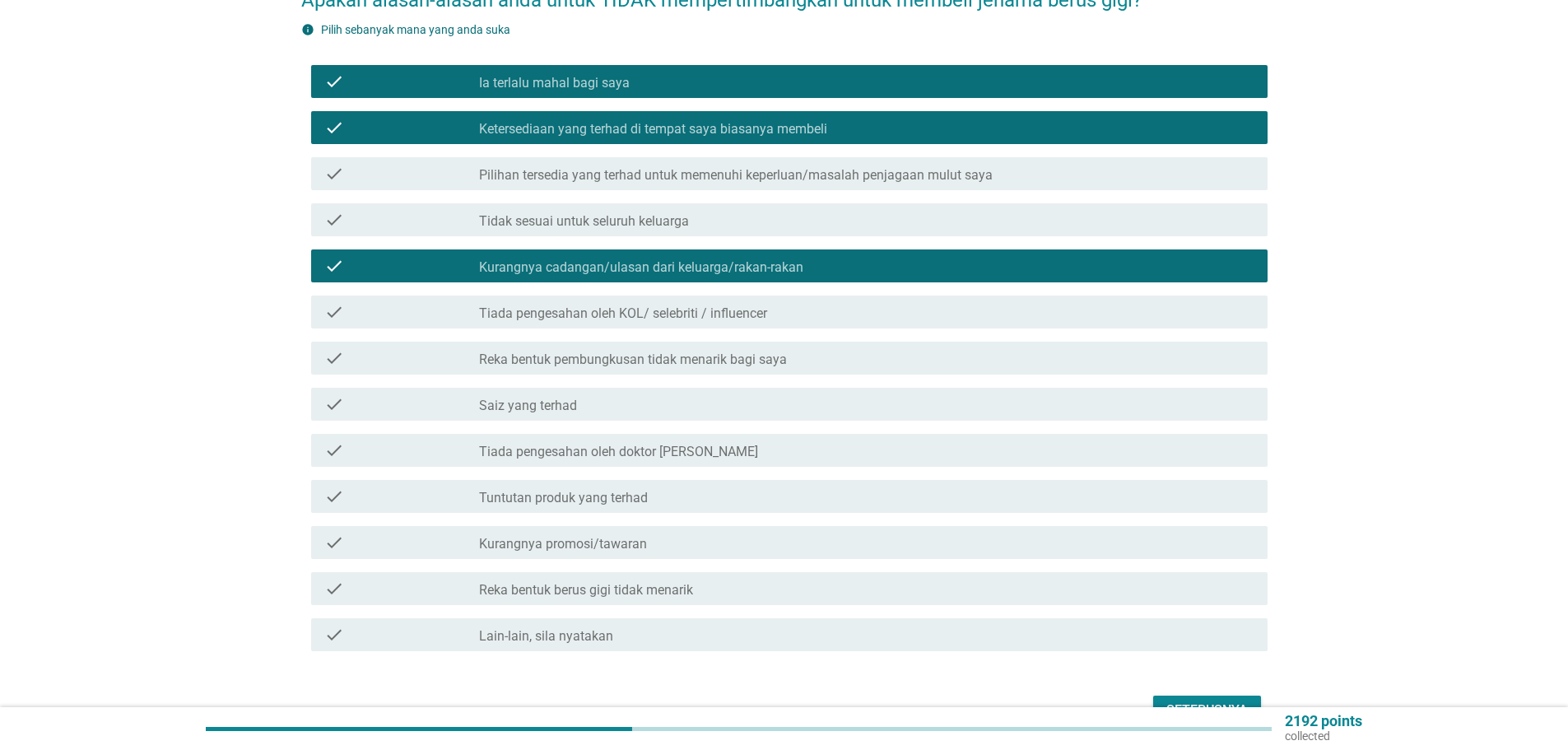
click at [541, 388] on div "check check_box_outline_blank Saiz yang terhad" at bounding box center [789, 404] width 956 height 33
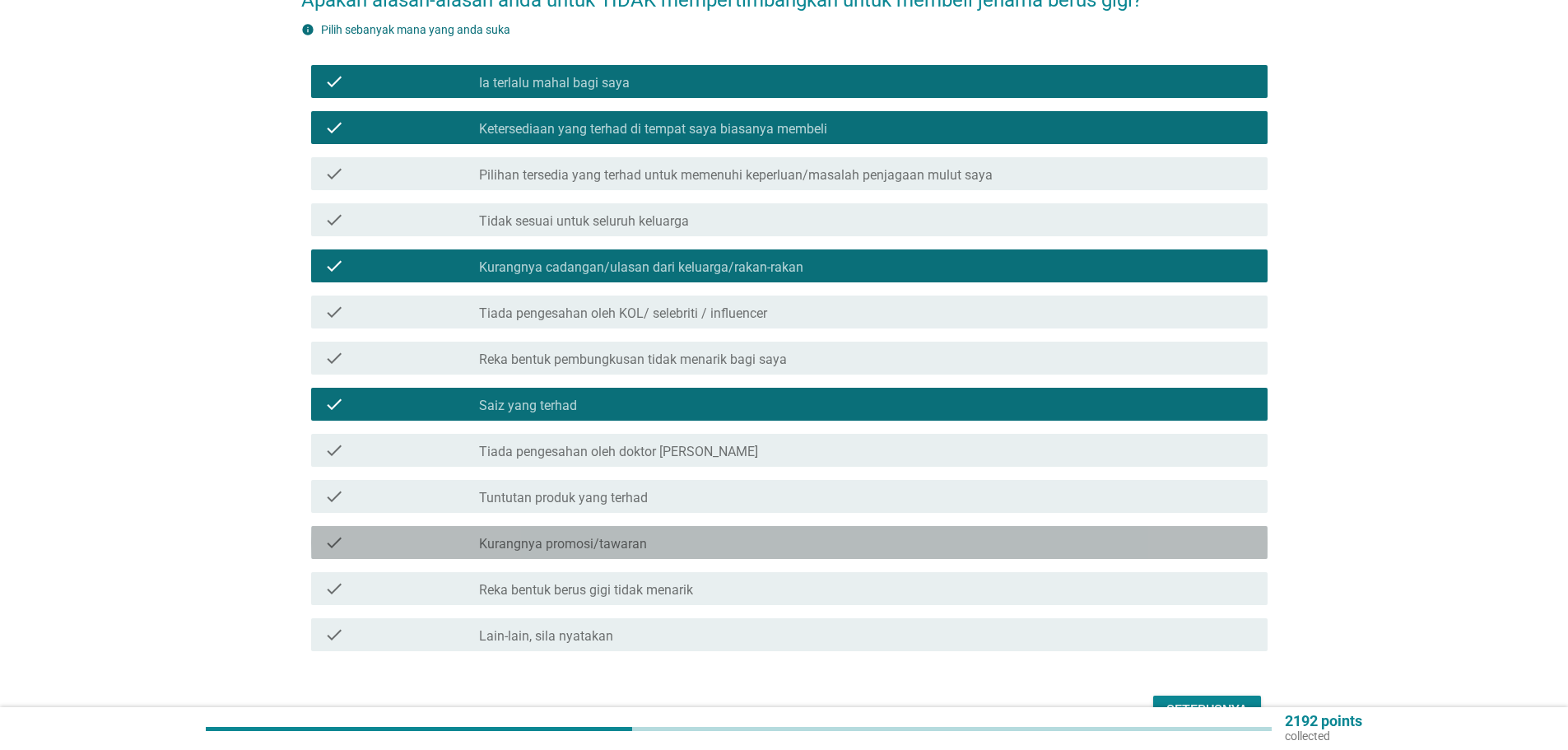
click at [570, 536] on label "Kurangnya promosi/tawaran" at bounding box center [563, 543] width 168 height 16
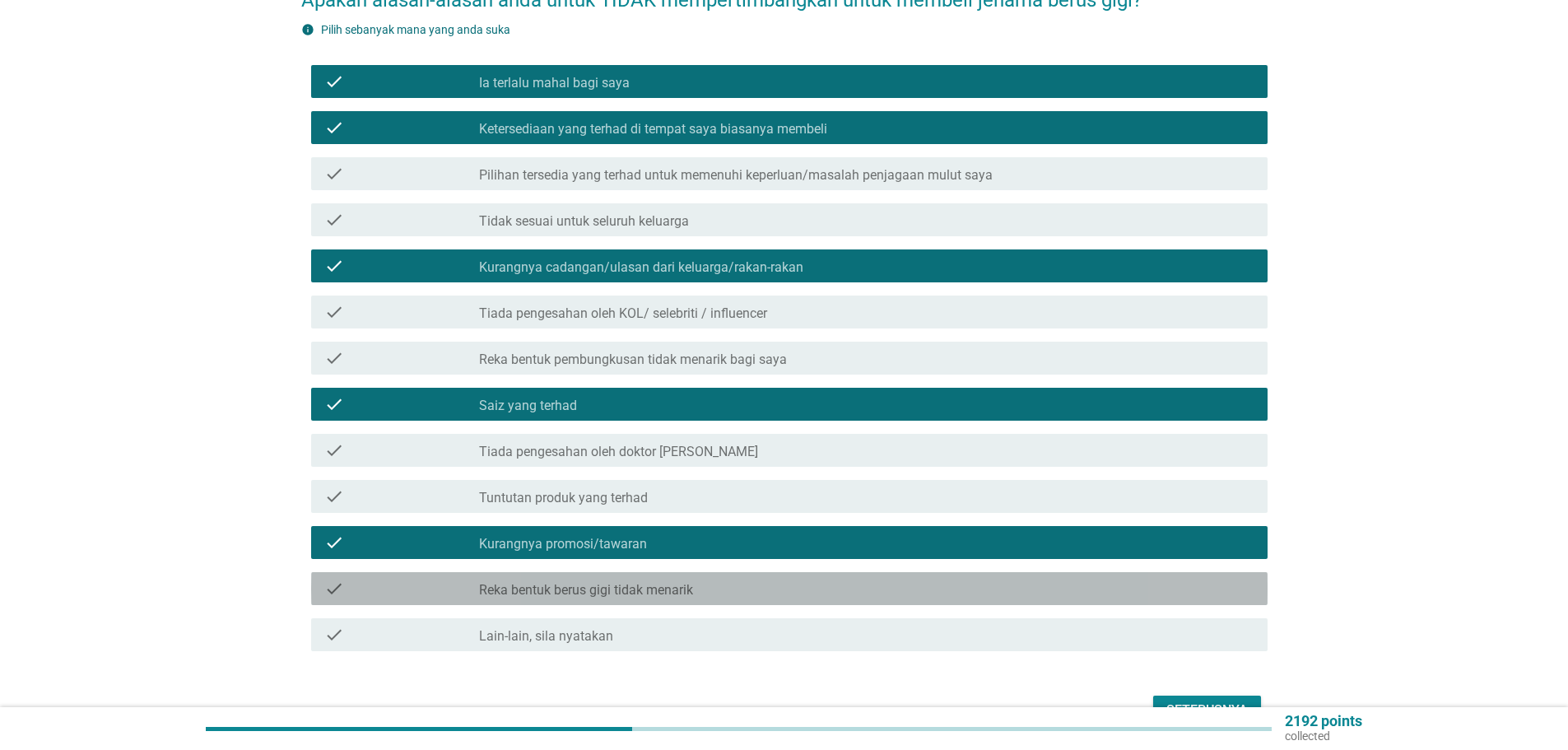
click at [592, 582] on label "Reka bentuk berus gigi tidak menarik" at bounding box center [586, 590] width 214 height 16
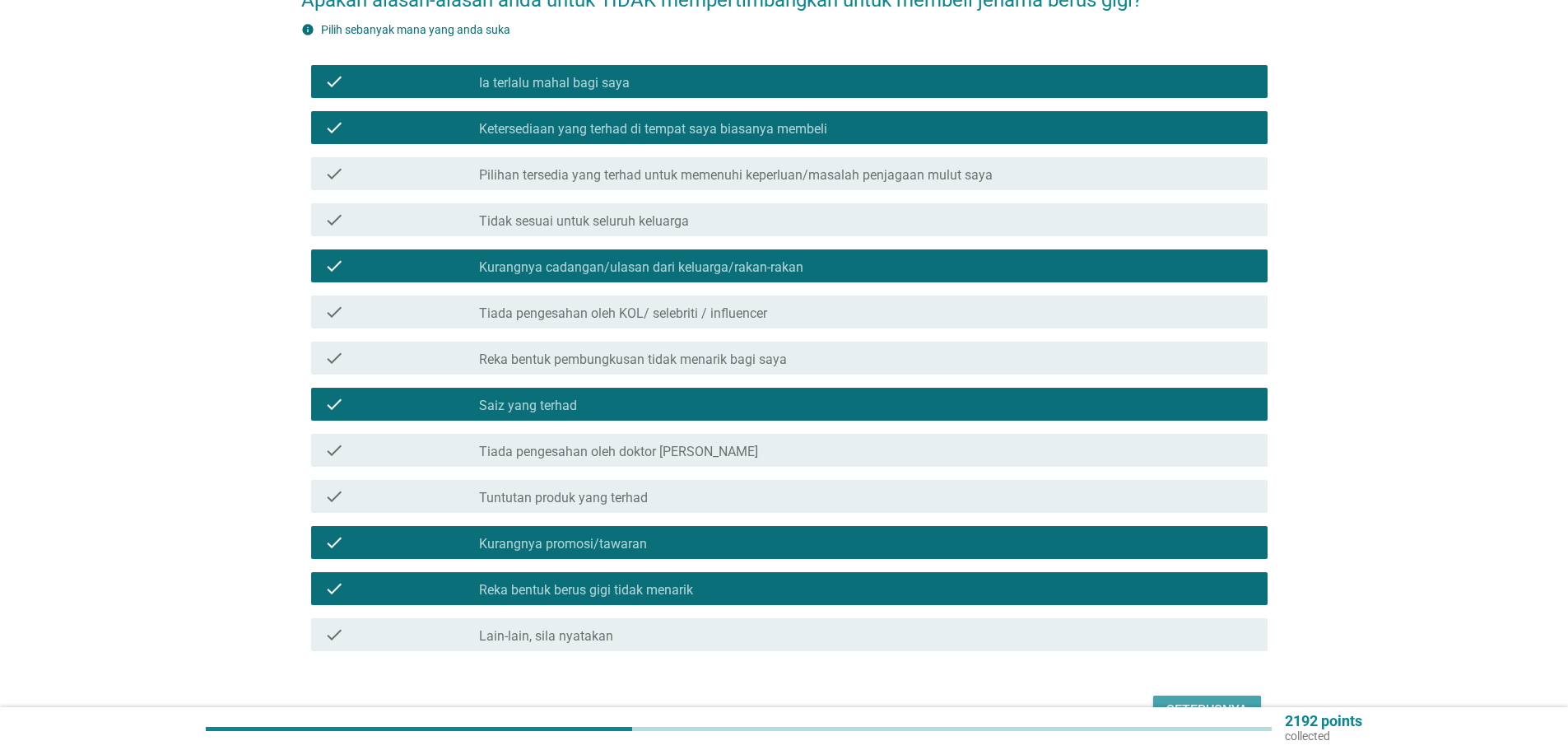
click at [1195, 701] on div "Seterusnya" at bounding box center [1207, 710] width 82 height 20
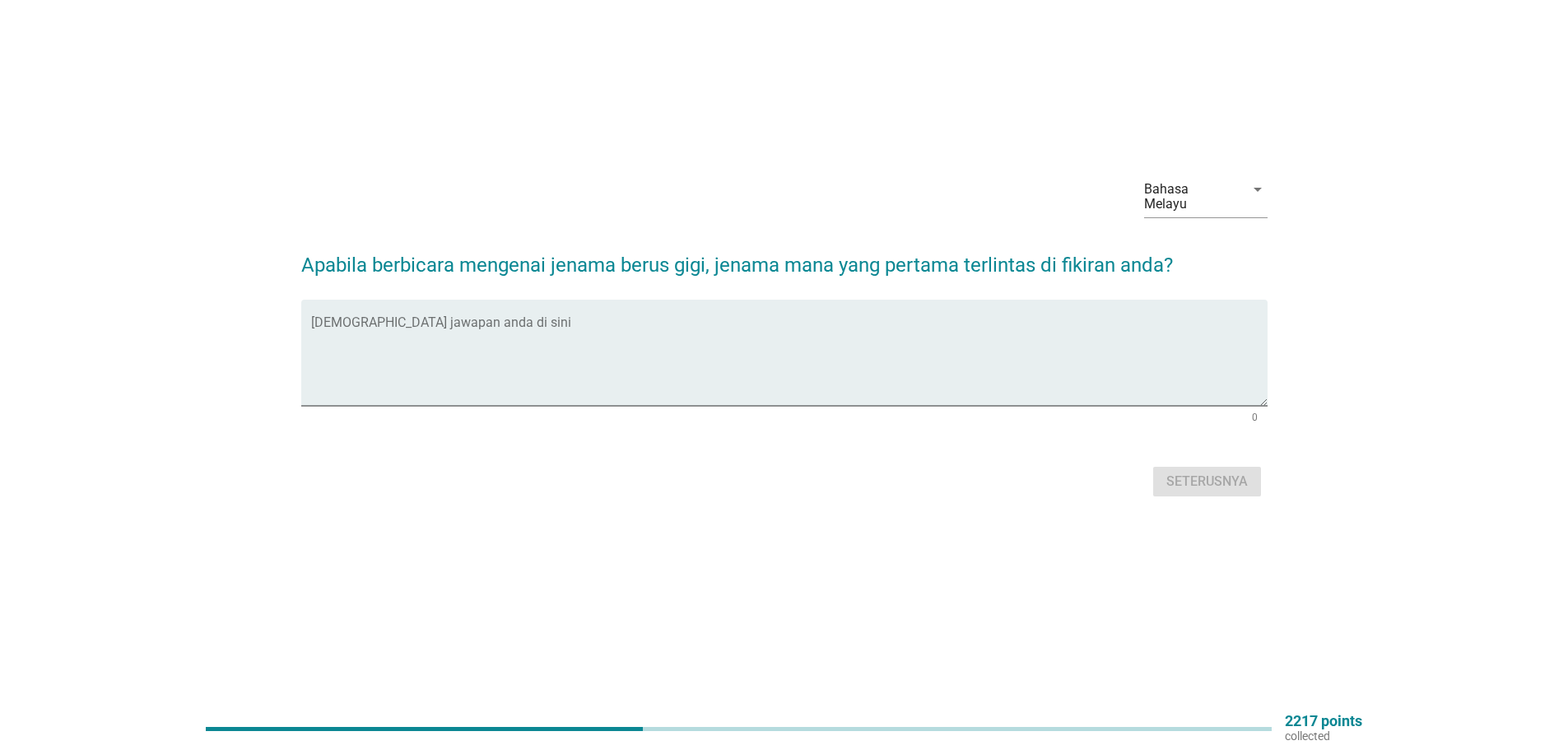
scroll to position [0, 0]
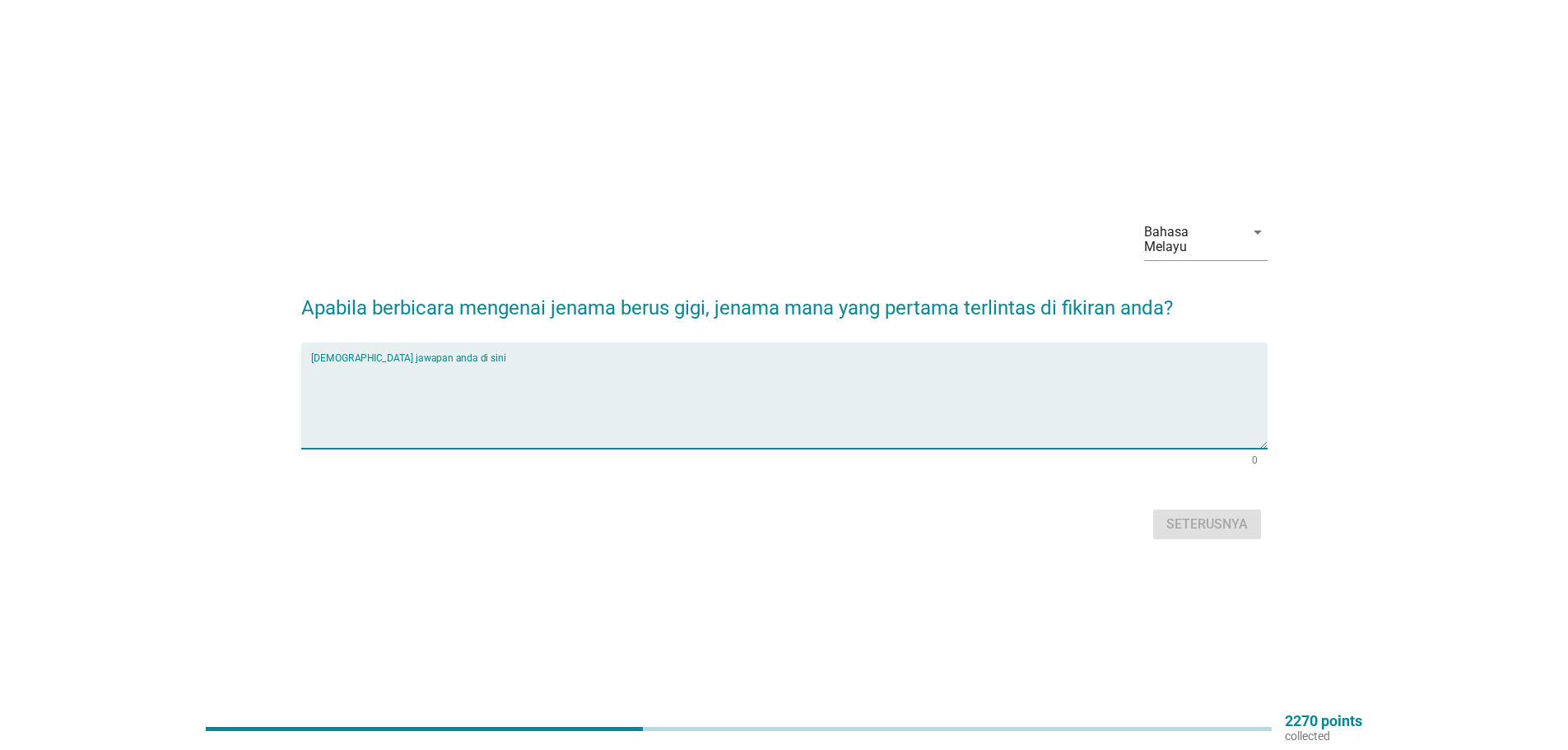
click at [359, 429] on textarea "Isikan jawapan anda di sini" at bounding box center [789, 406] width 956 height 87
type textarea "oral b"
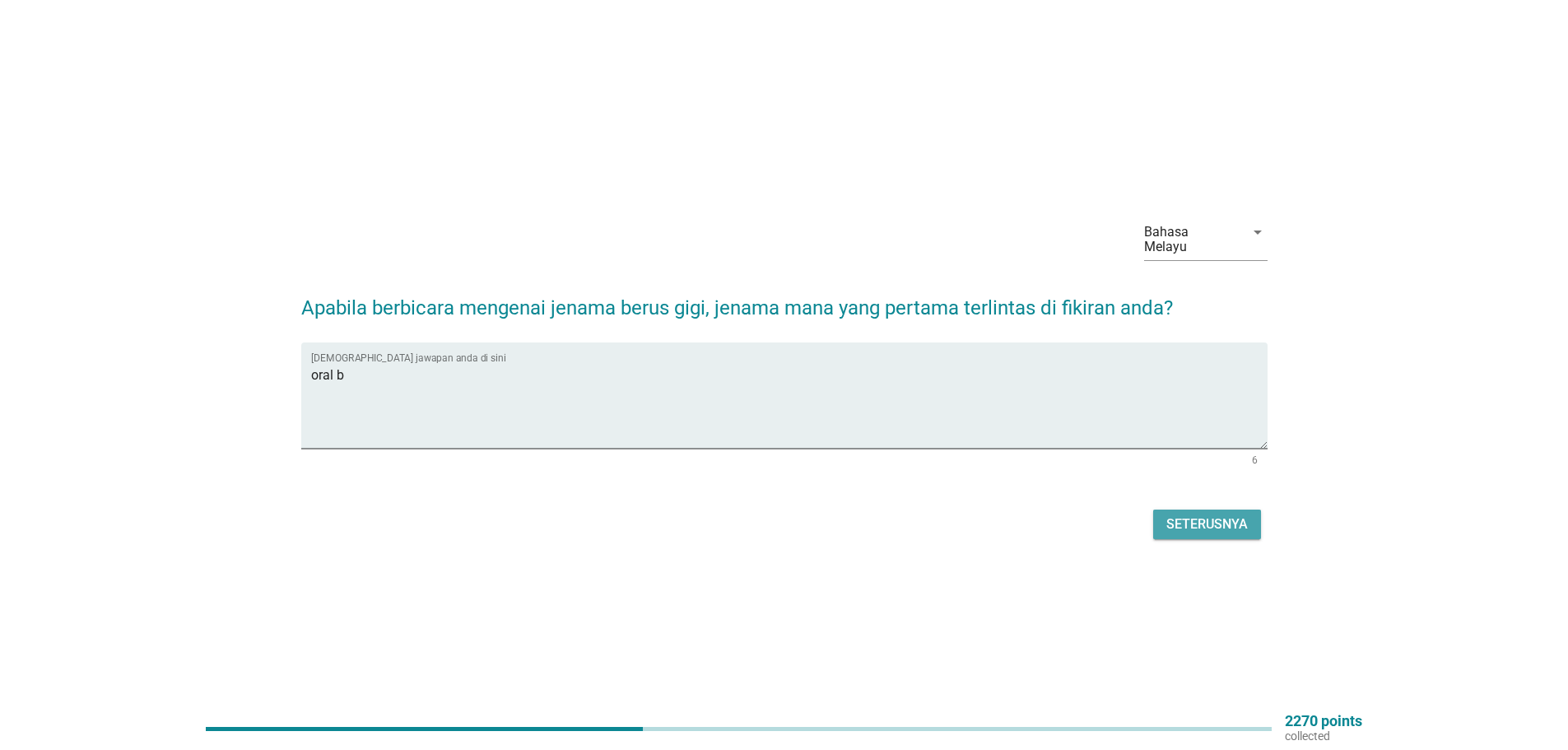
click at [1176, 514] on div "Seterusnya" at bounding box center [1207, 524] width 82 height 20
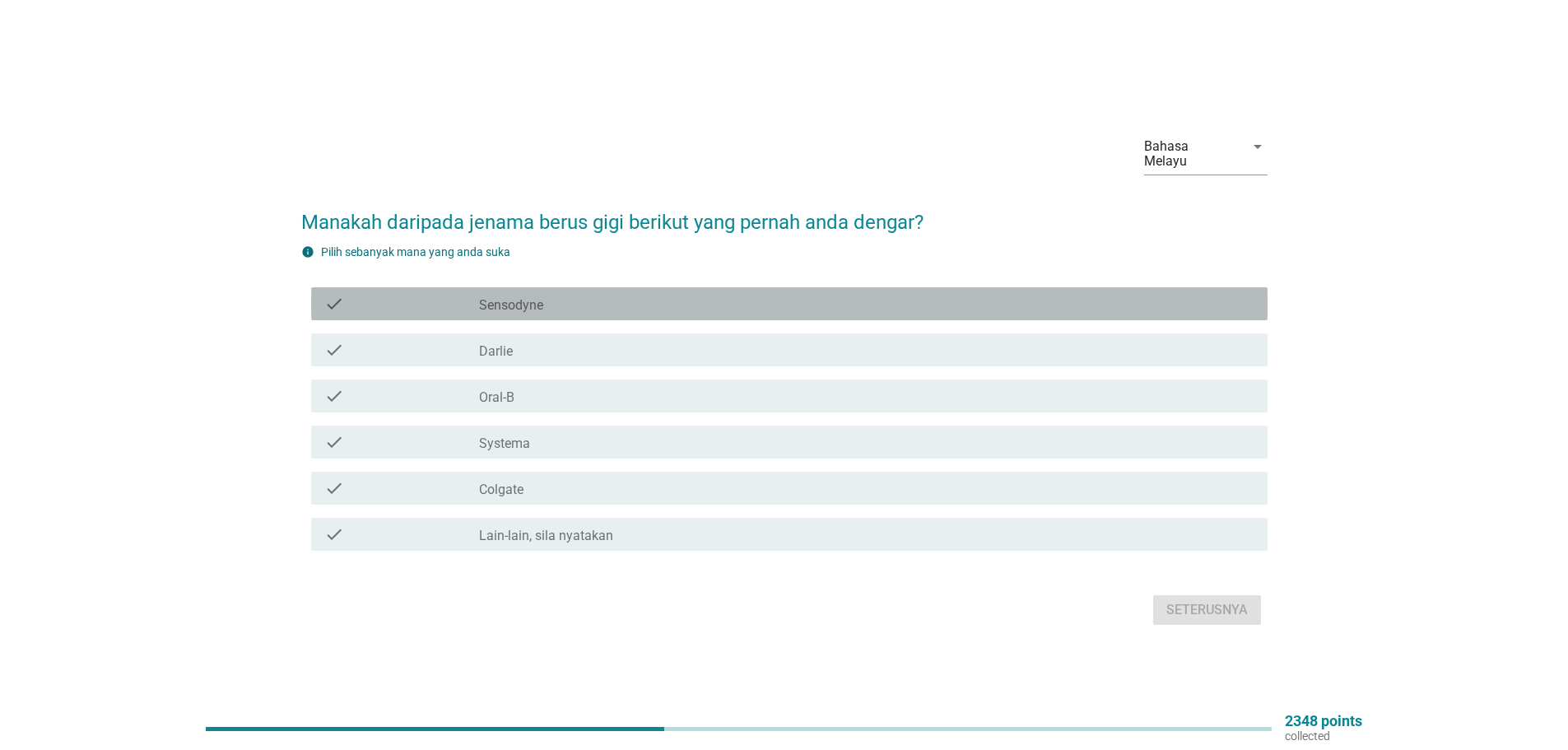
click at [507, 298] on label "Sensodyne" at bounding box center [512, 305] width 65 height 16
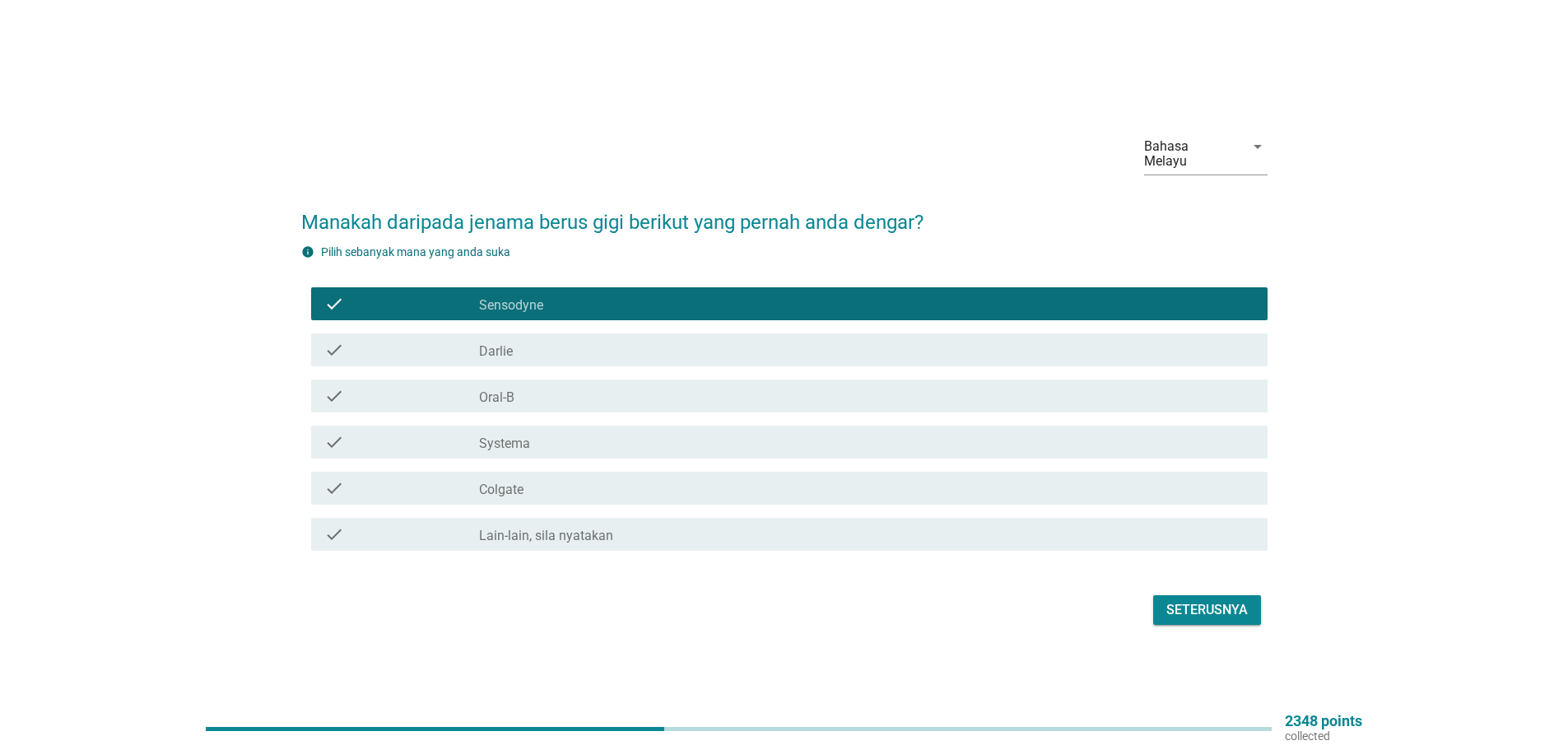
click at [495, 333] on div "check check_box_outline_blank [PERSON_NAME]" at bounding box center [789, 349] width 956 height 33
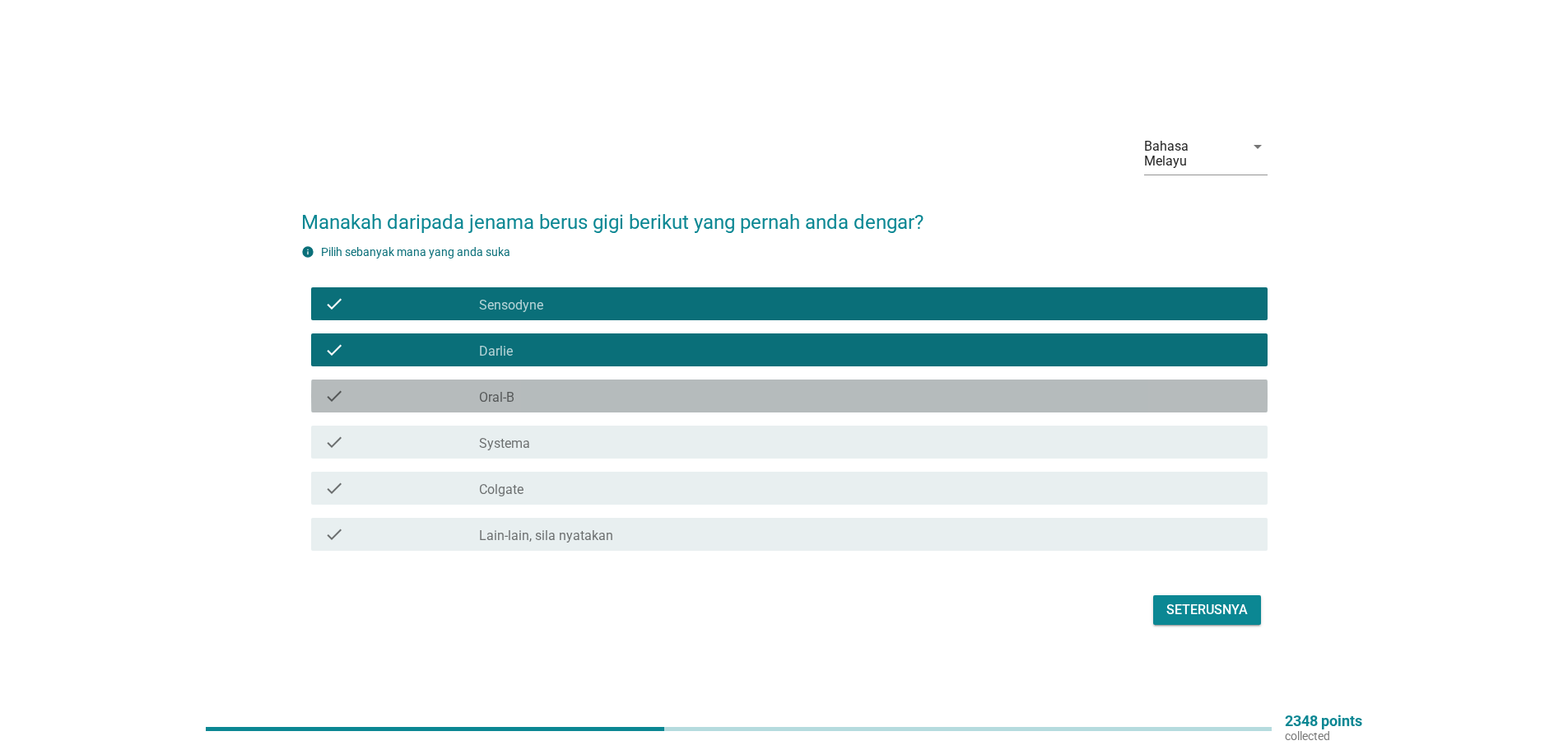
click at [495, 389] on label "Oral-B" at bounding box center [497, 397] width 36 height 16
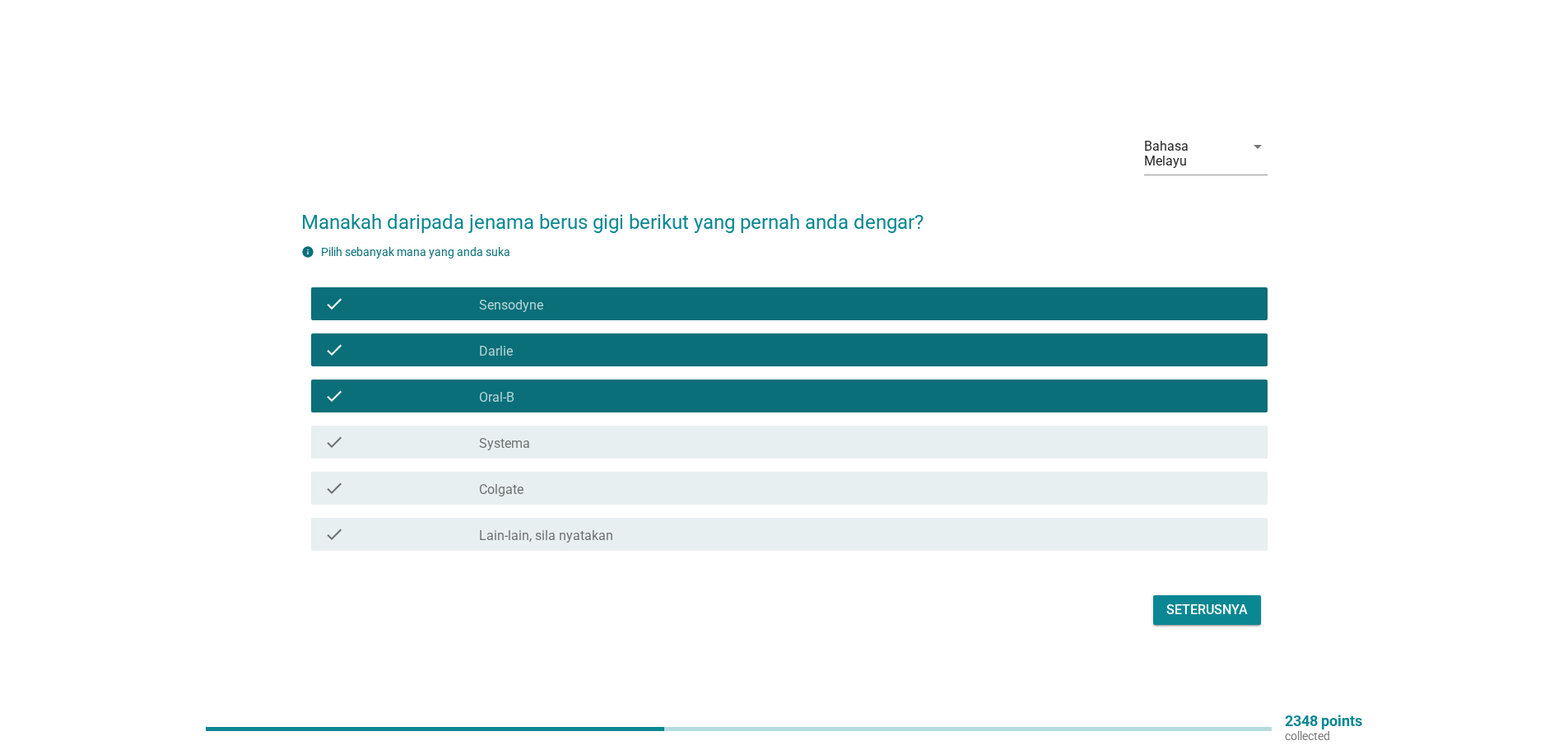
click at [499, 447] on div "check check_box_outline_blank Systema" at bounding box center [789, 442] width 956 height 33
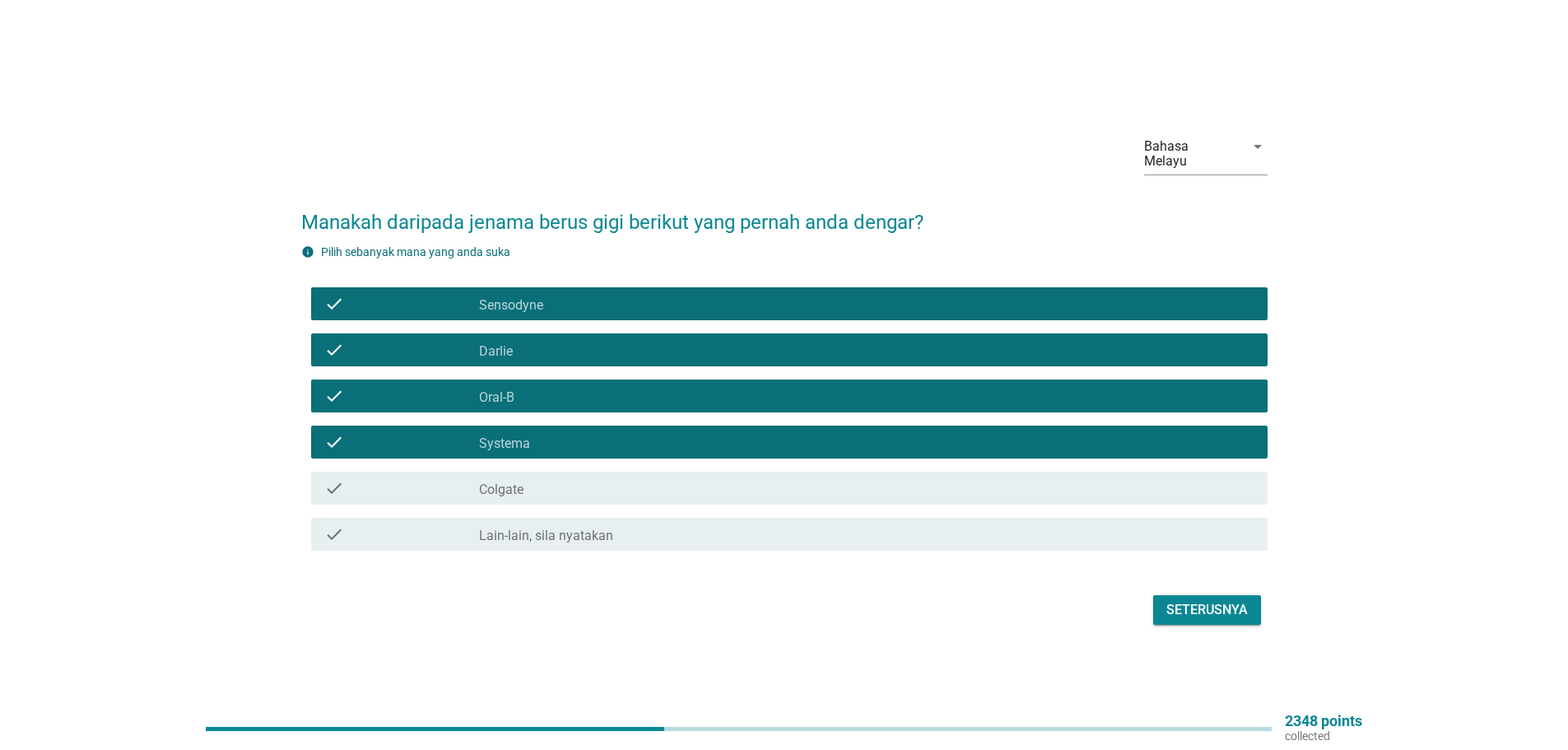
click at [500, 483] on label "Colgate" at bounding box center [501, 489] width 44 height 16
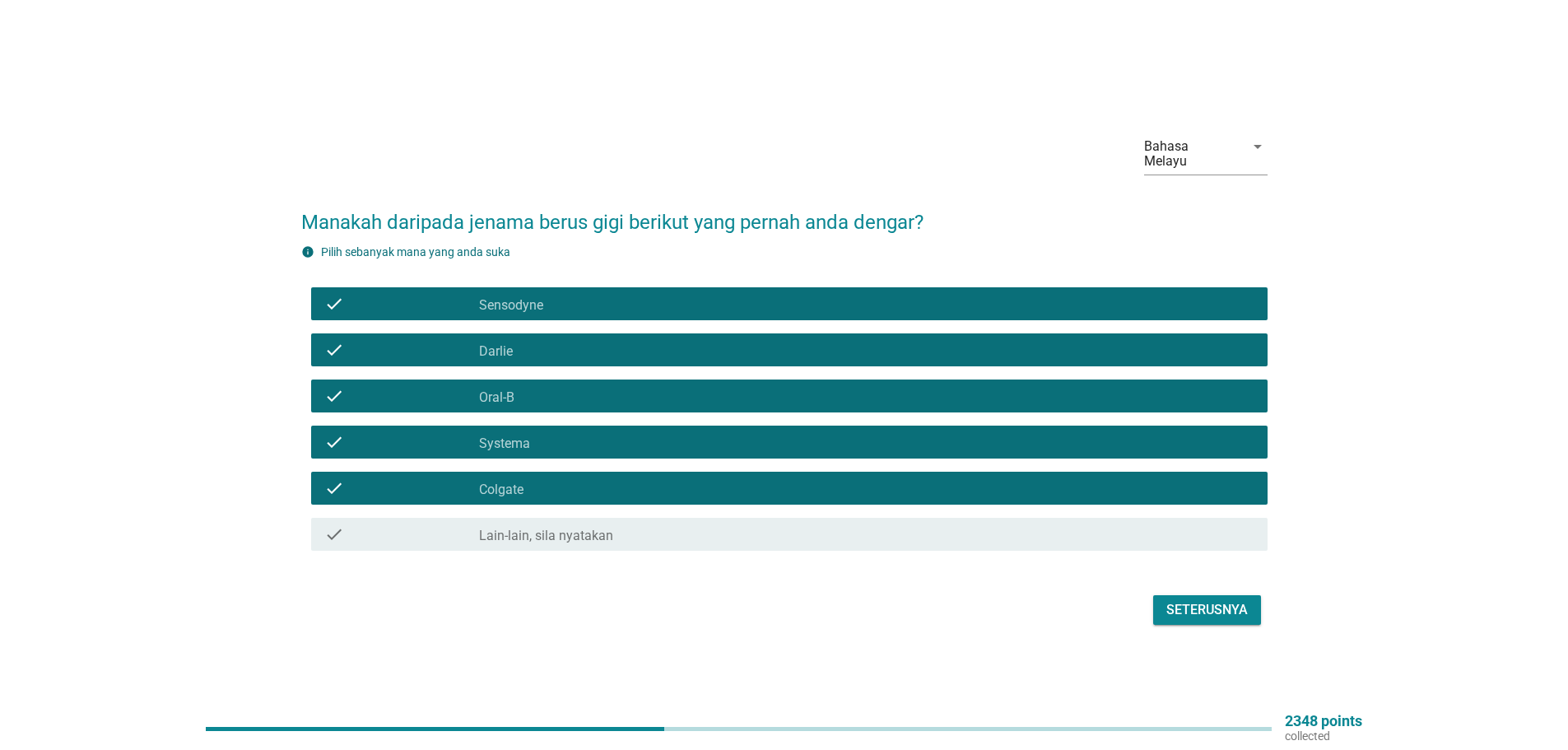
click at [1209, 600] on div "Seterusnya" at bounding box center [1207, 610] width 82 height 20
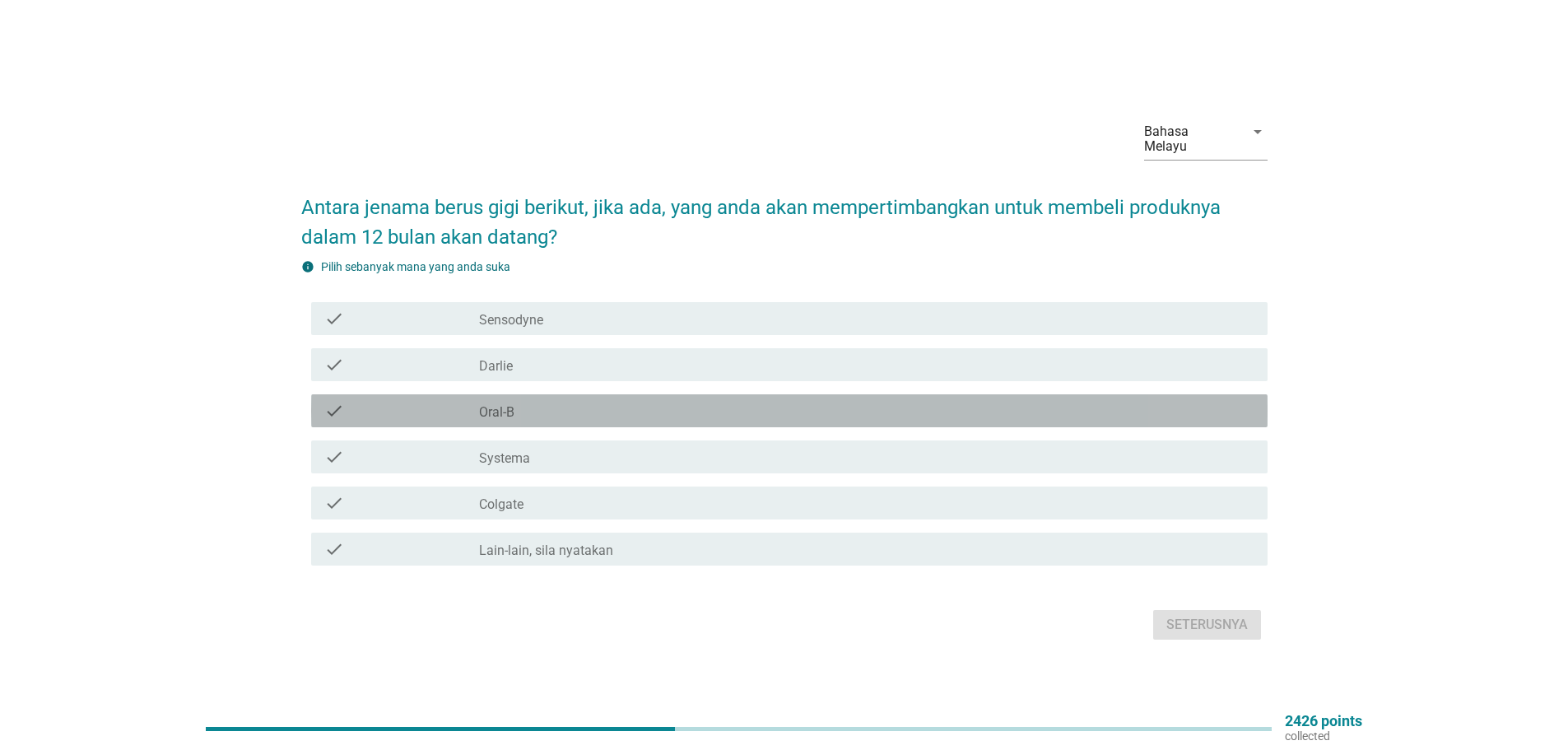
click at [501, 404] on label "Oral-B" at bounding box center [497, 412] width 36 height 16
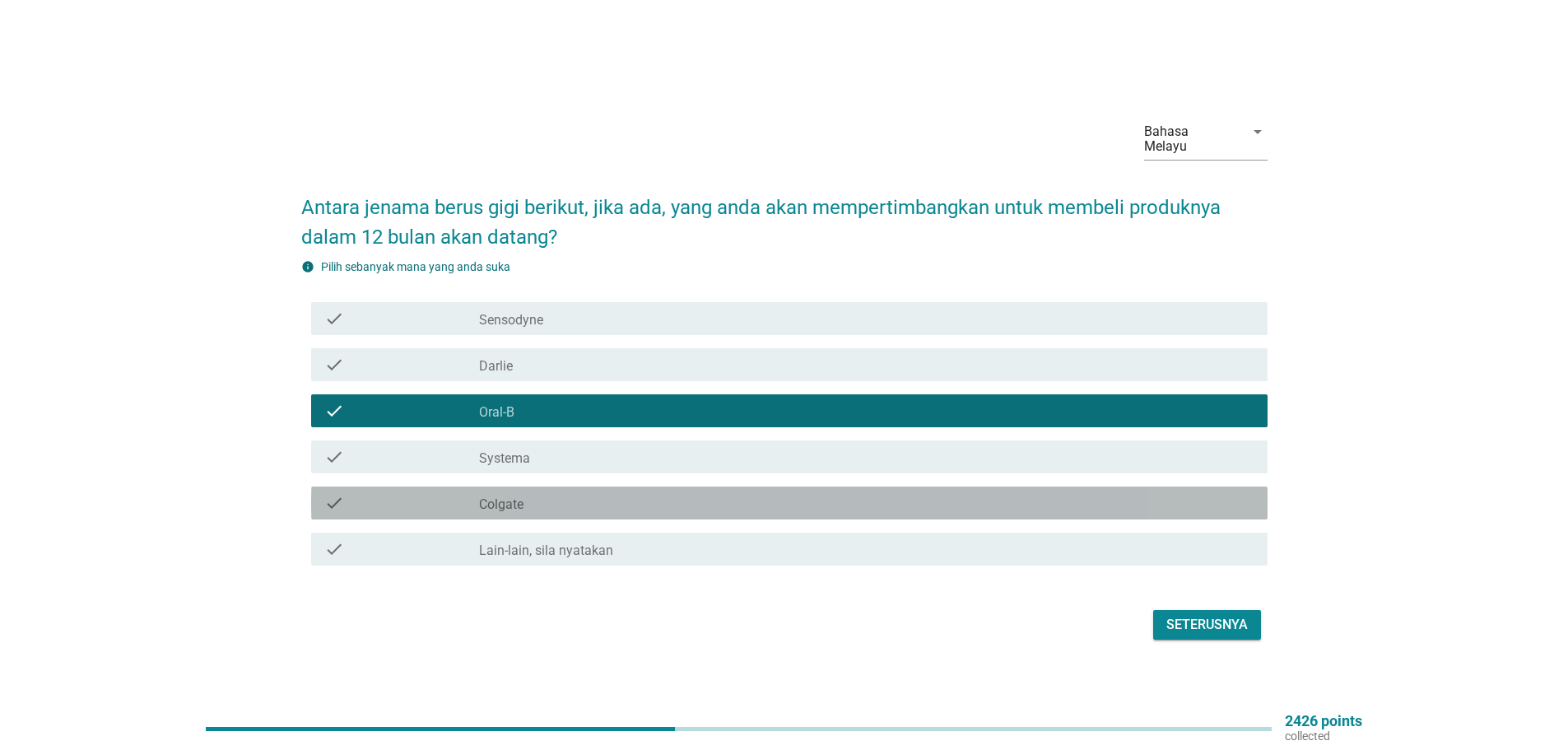
click at [496, 497] on label "Colgate" at bounding box center [501, 504] width 44 height 16
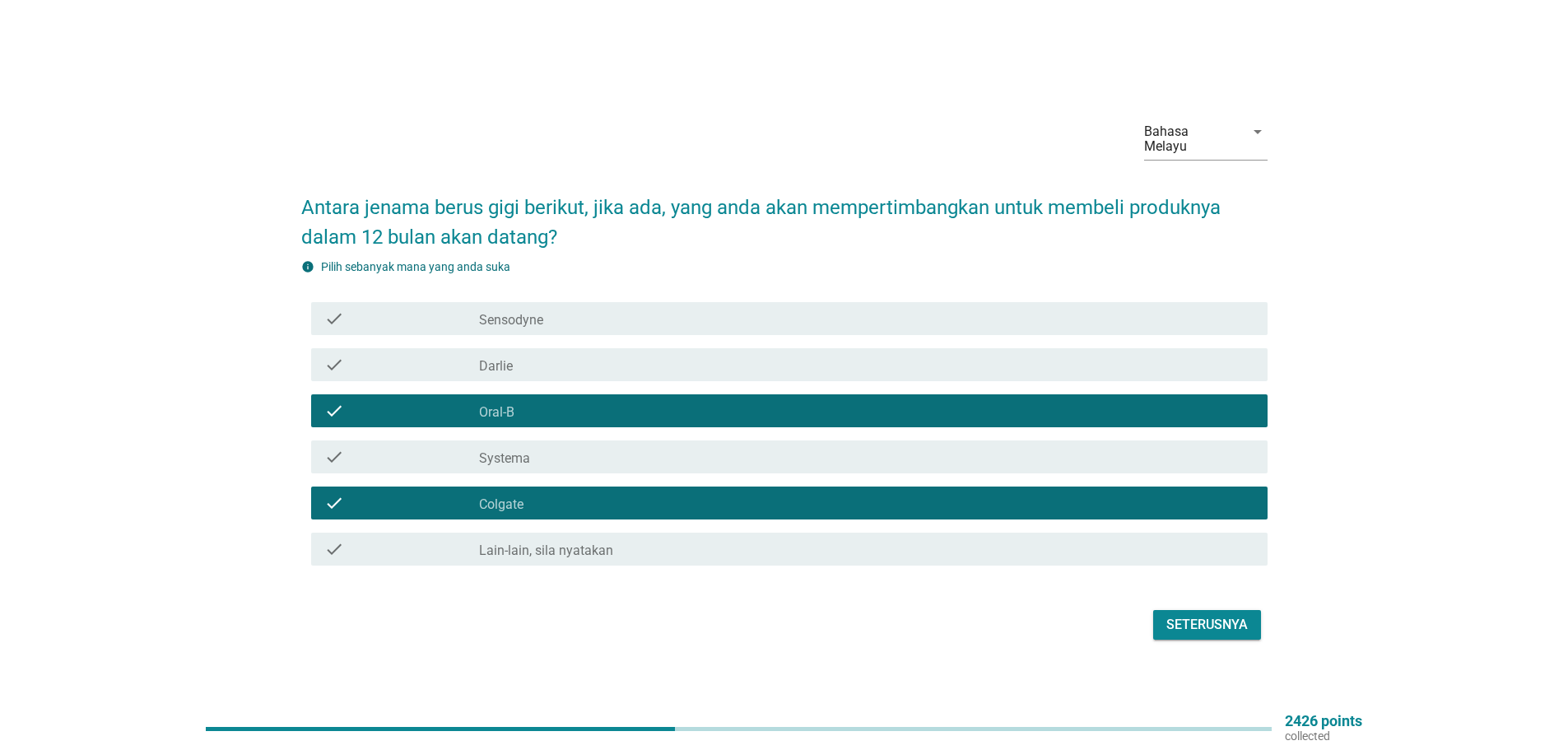
click at [520, 364] on div "check_box_outline_blank [PERSON_NAME]" at bounding box center [867, 364] width 775 height 20
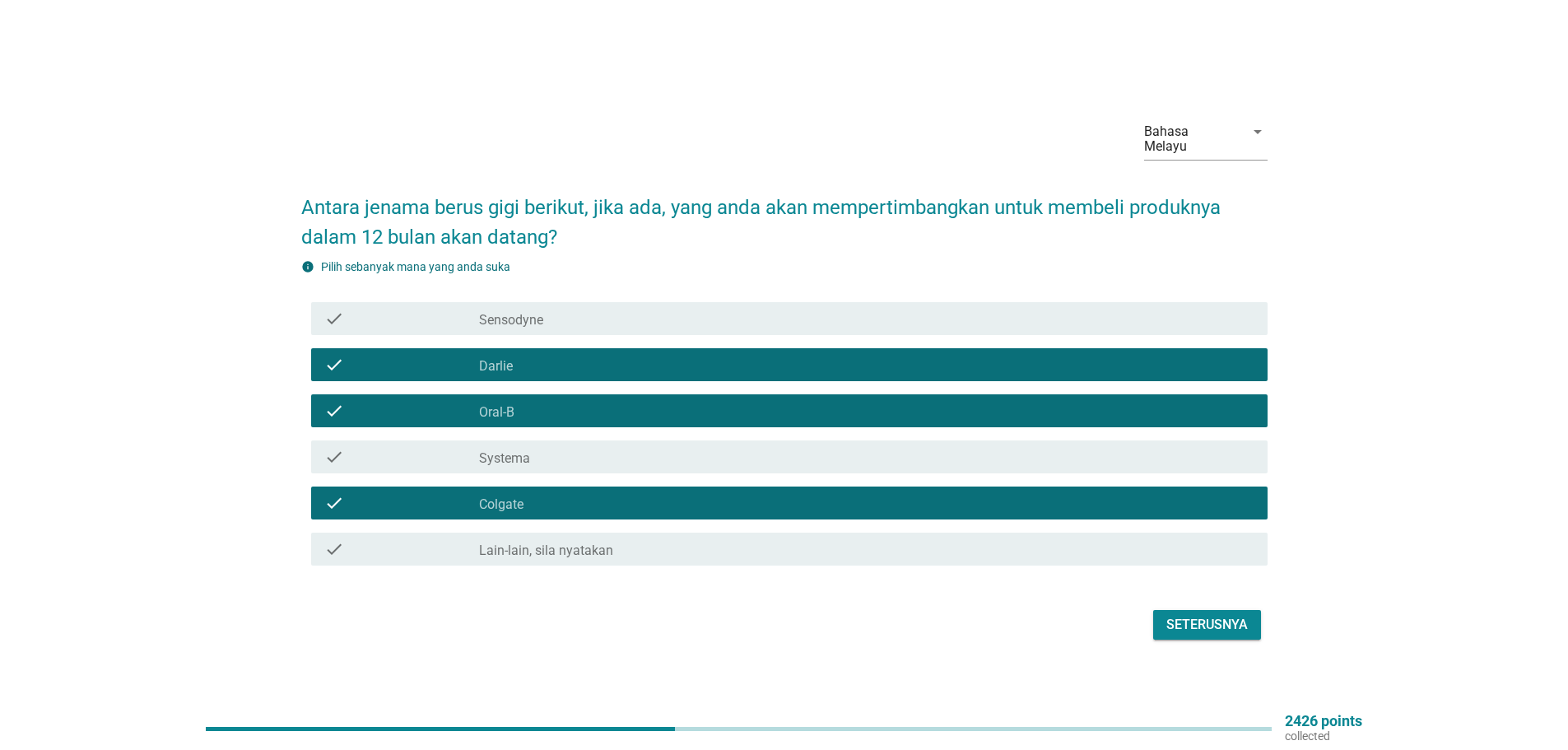
click at [1217, 618] on div "Seterusnya" at bounding box center [1207, 624] width 82 height 20
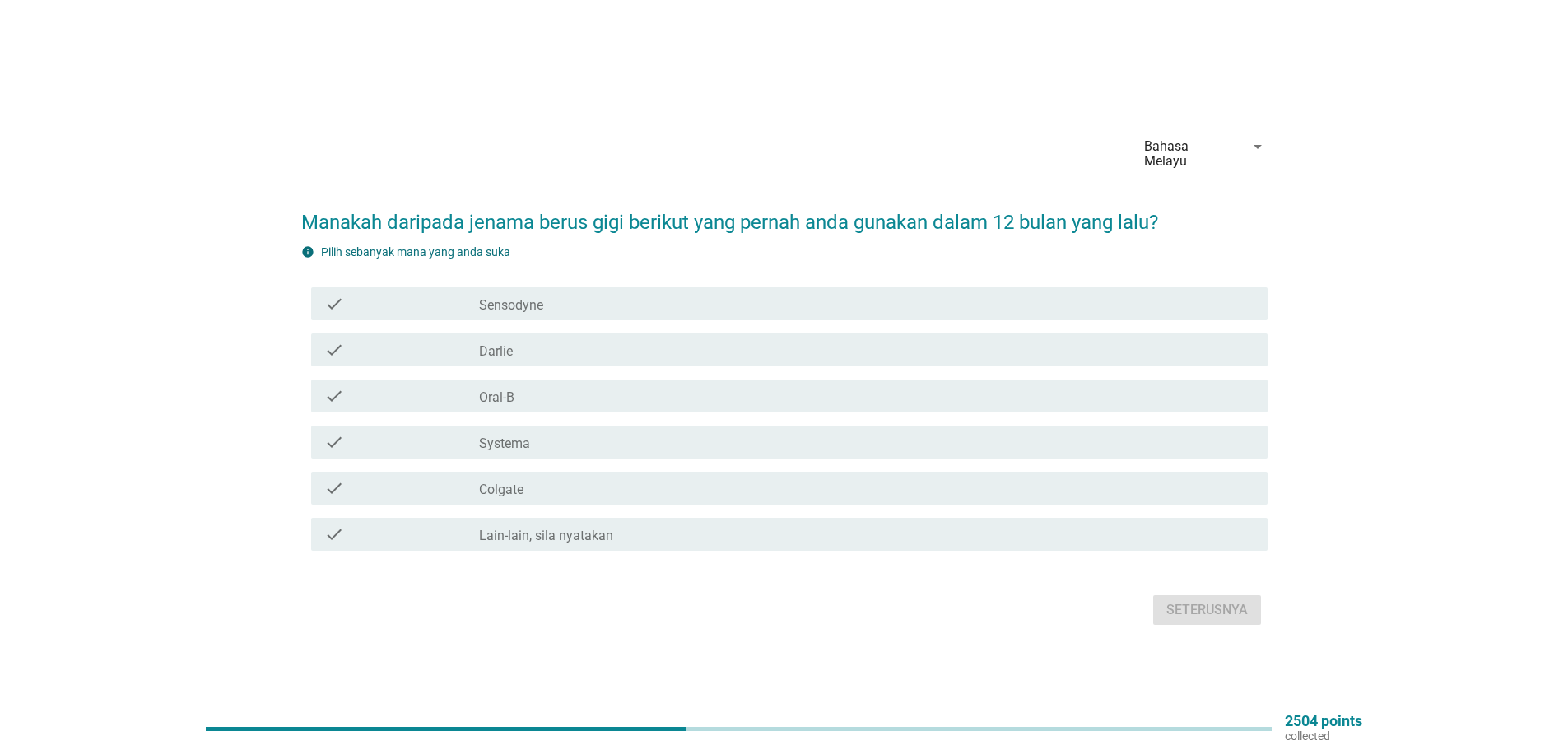
click at [500, 389] on label "Oral-B" at bounding box center [497, 397] width 36 height 16
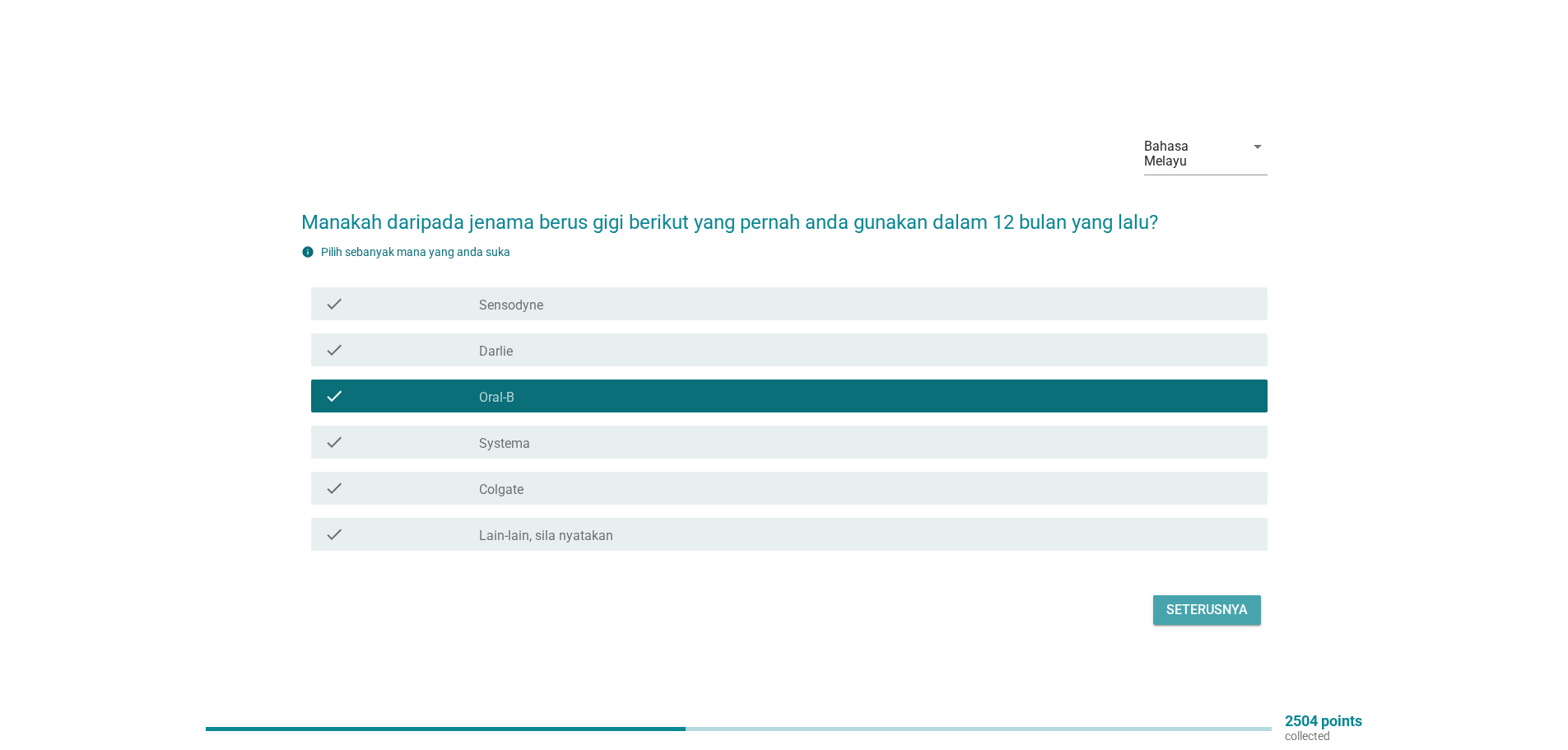
click at [1205, 600] on div "Seterusnya" at bounding box center [1207, 610] width 82 height 20
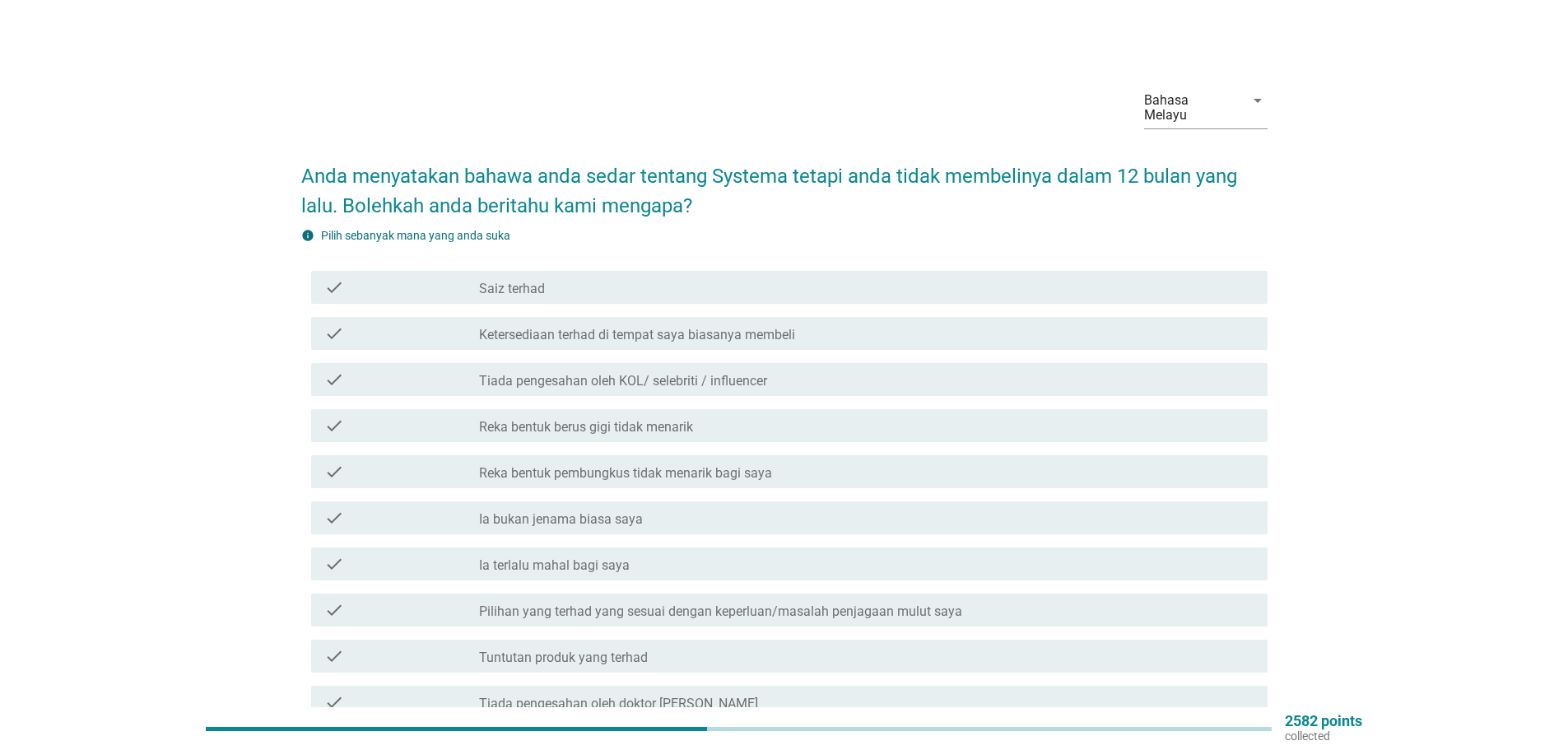
scroll to position [82, 0]
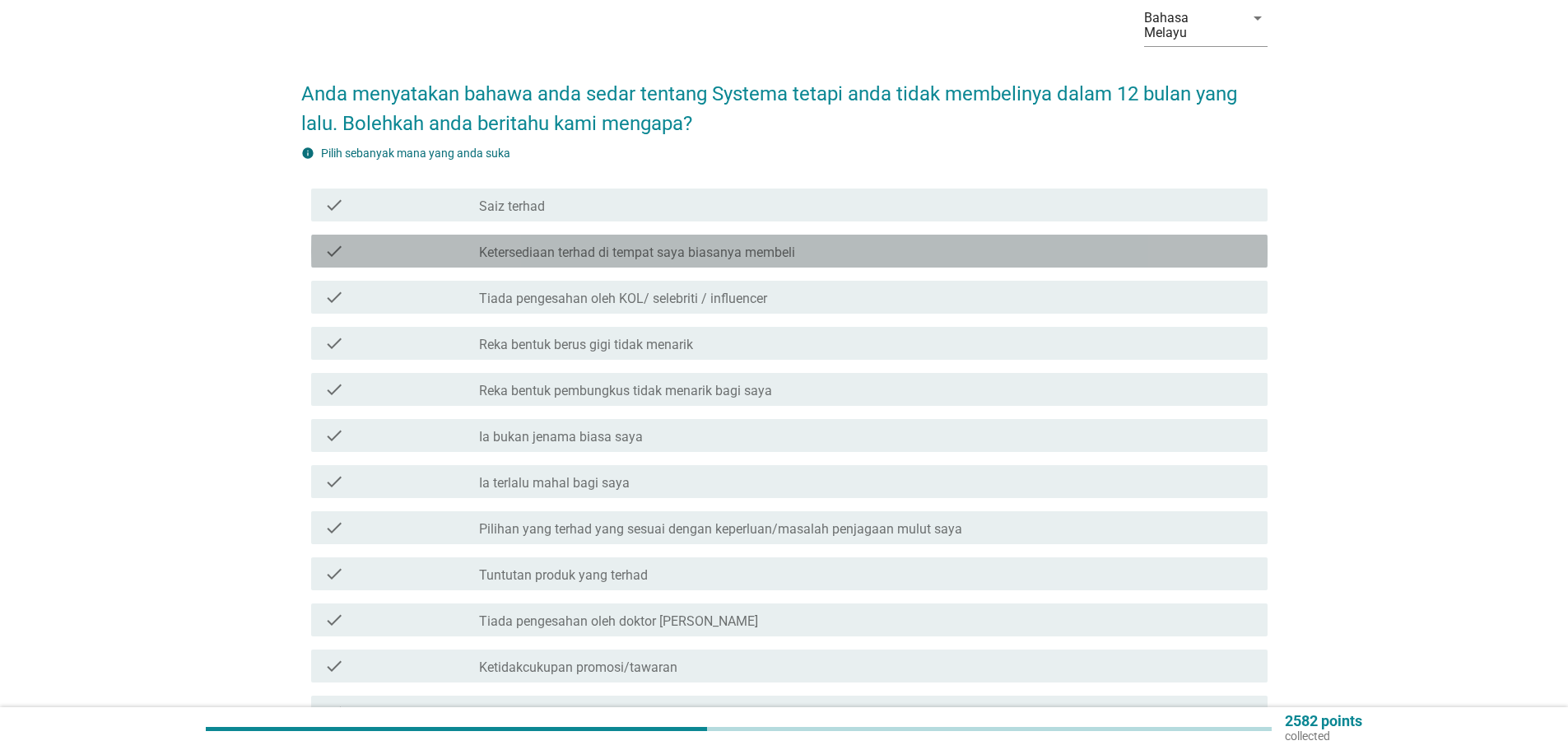
click at [699, 245] on label "Ketersediaan terhad di tempat saya biasanya membeli" at bounding box center [637, 253] width 316 height 16
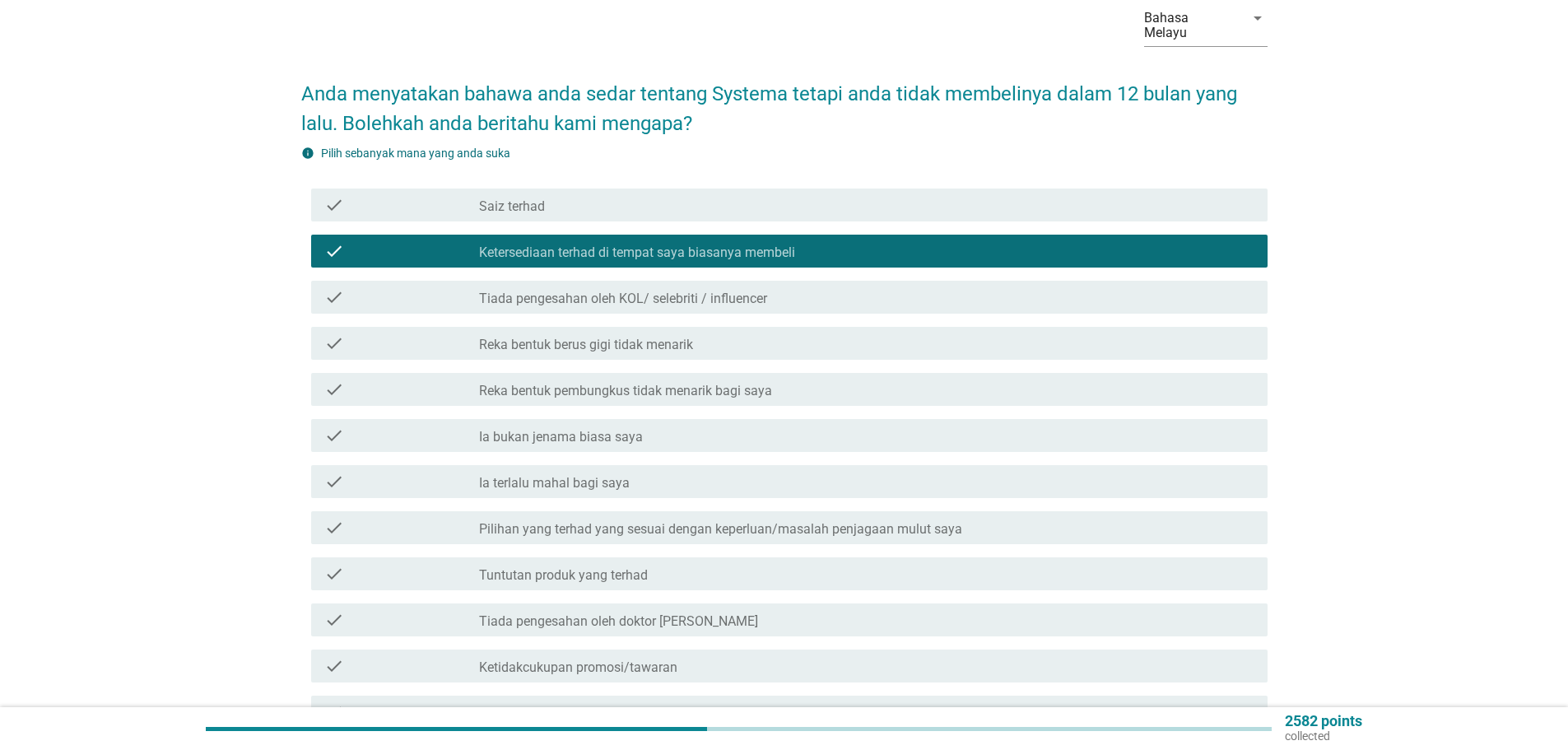
click at [604, 429] on label "Ia bukan jenama biasa saya" at bounding box center [561, 436] width 164 height 16
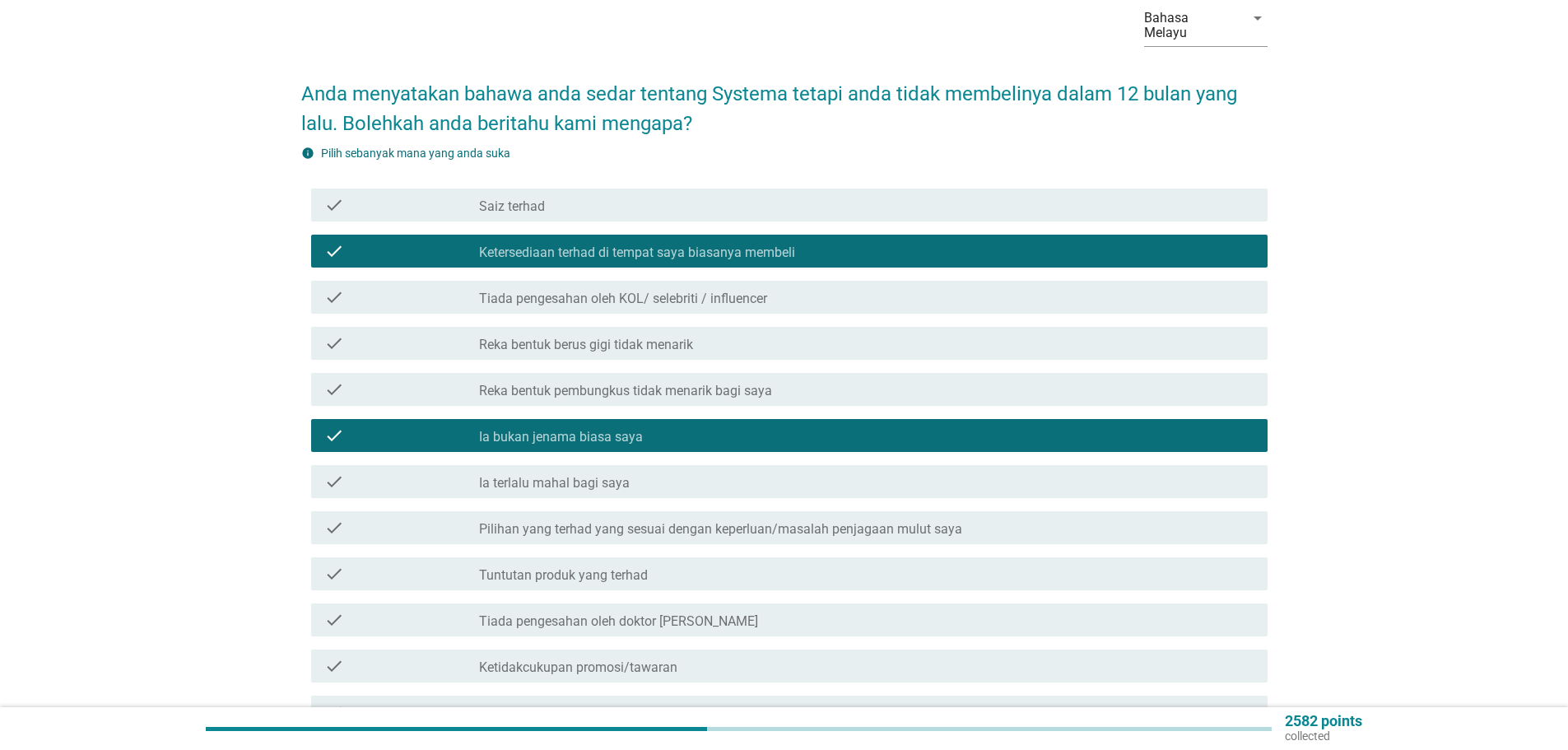
scroll to position [247, 0]
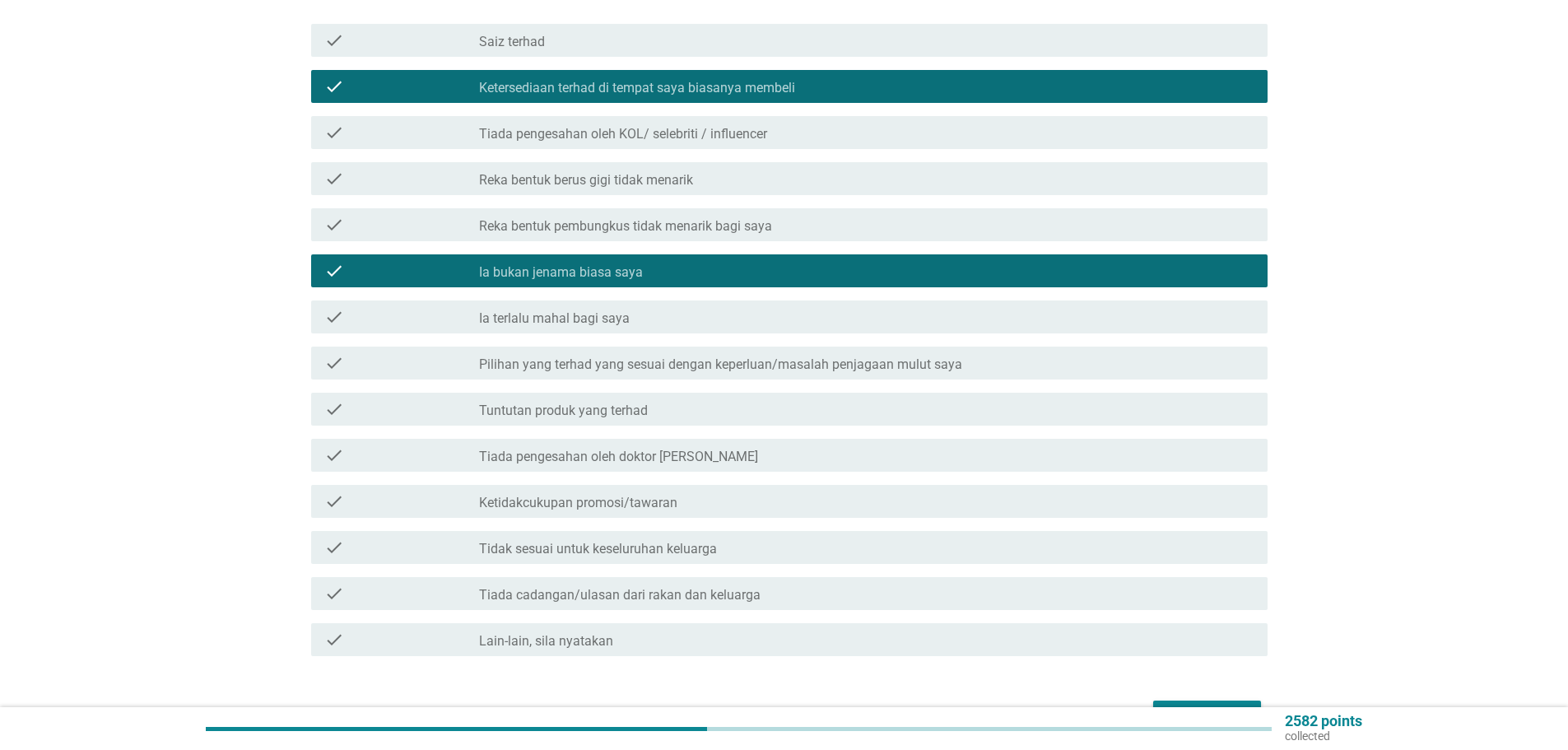
click at [658, 495] on label "Ketidakcukupan promosi/tawaran" at bounding box center [578, 503] width 198 height 16
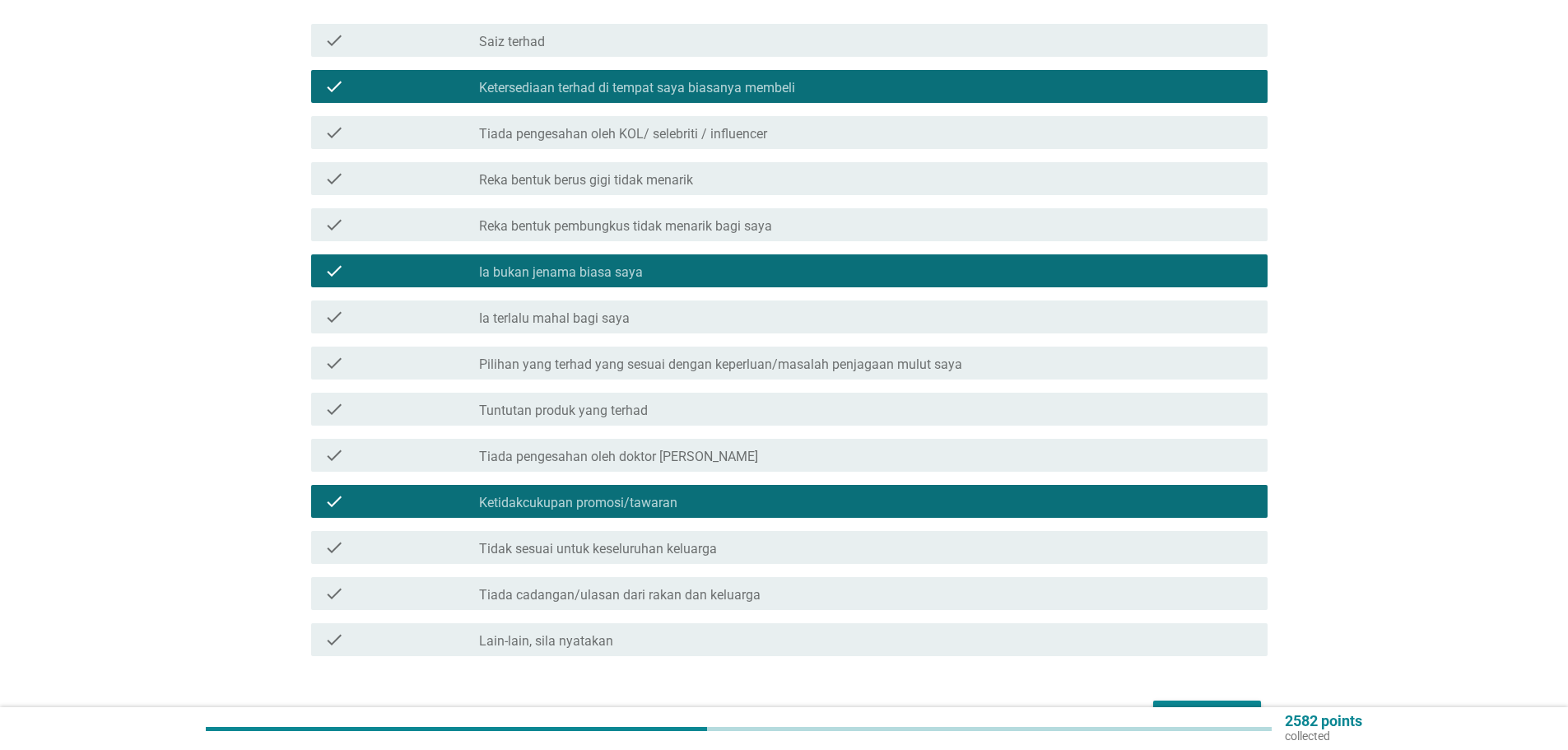
scroll to position [329, 0]
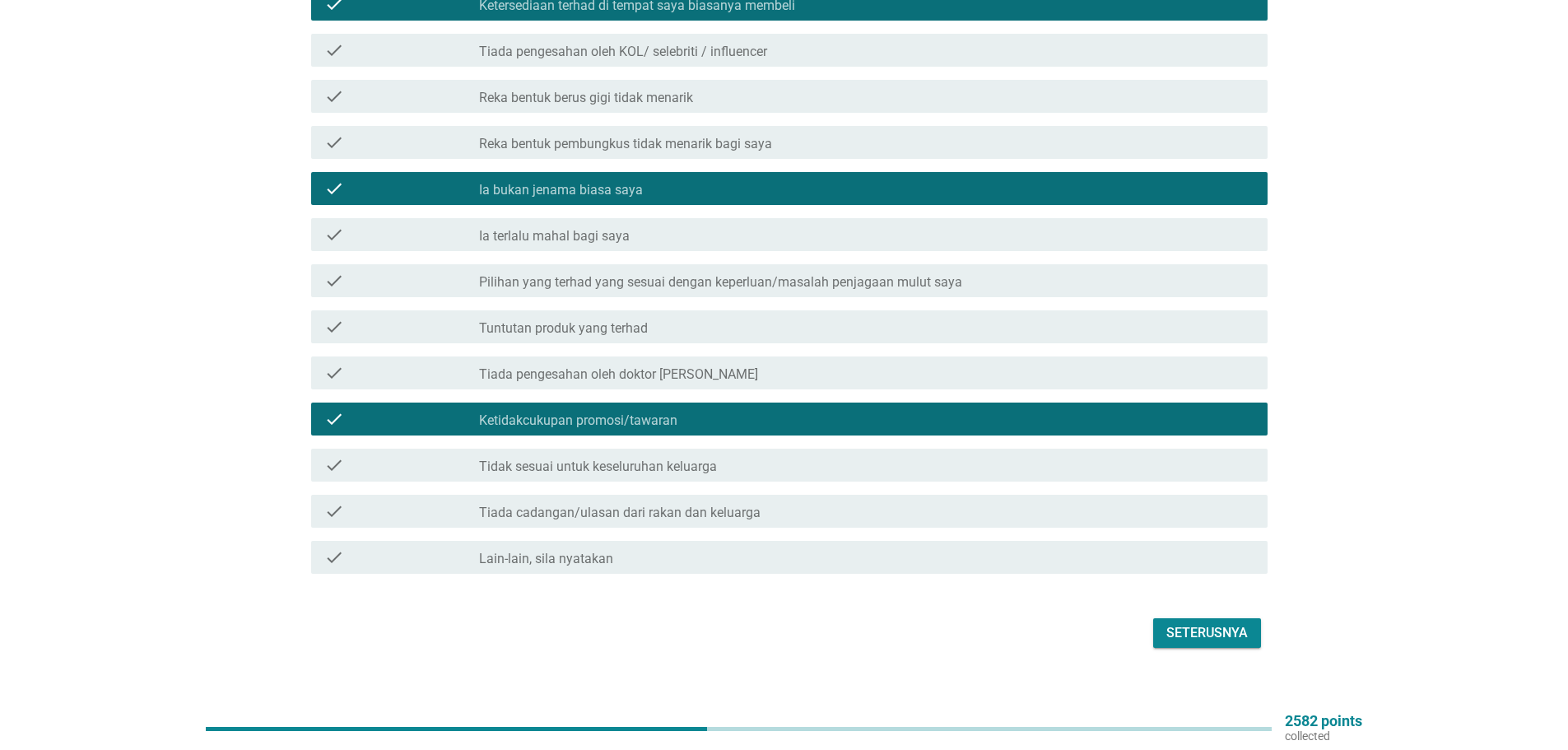
click at [1225, 623] on div "Seterusnya" at bounding box center [1207, 633] width 82 height 20
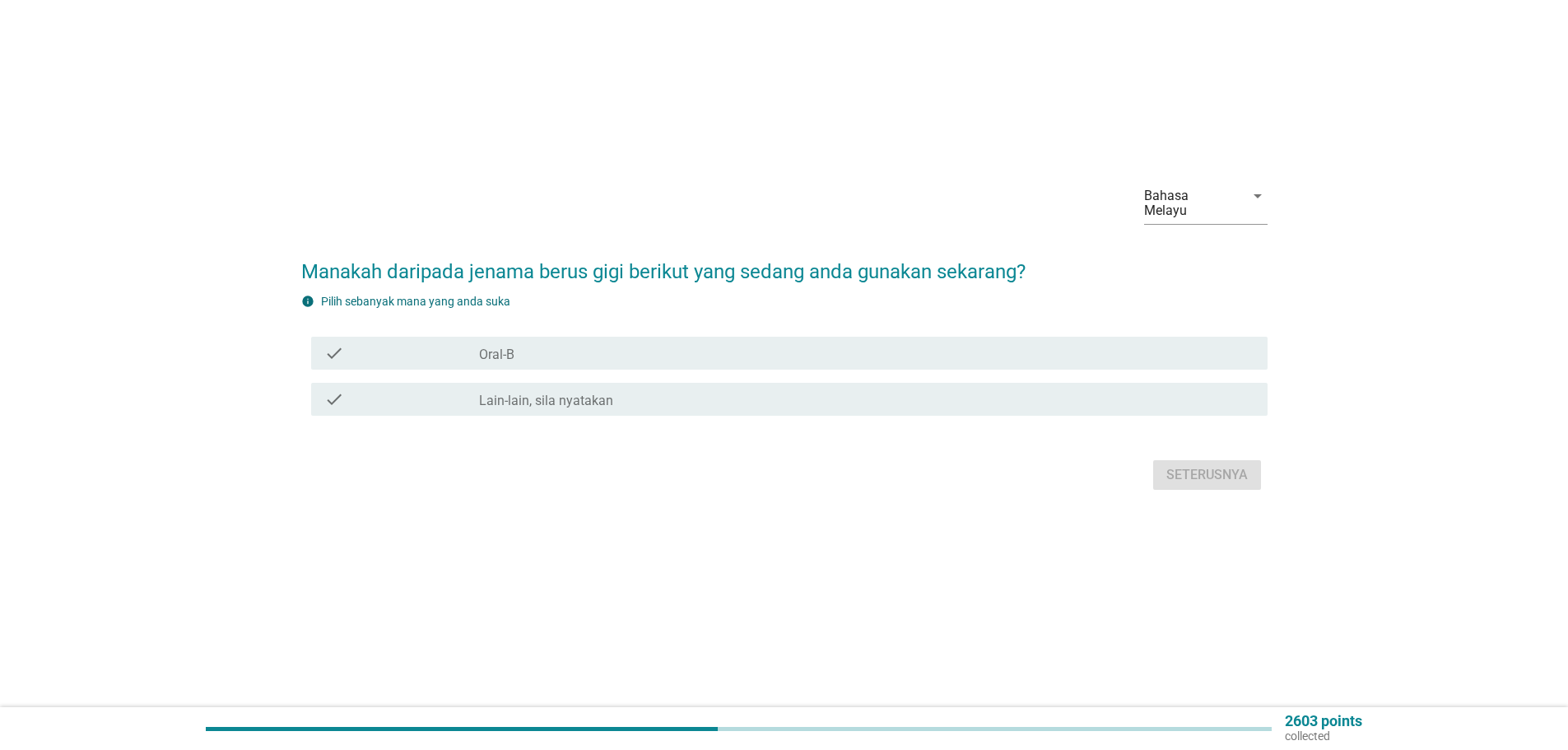
scroll to position [0, 0]
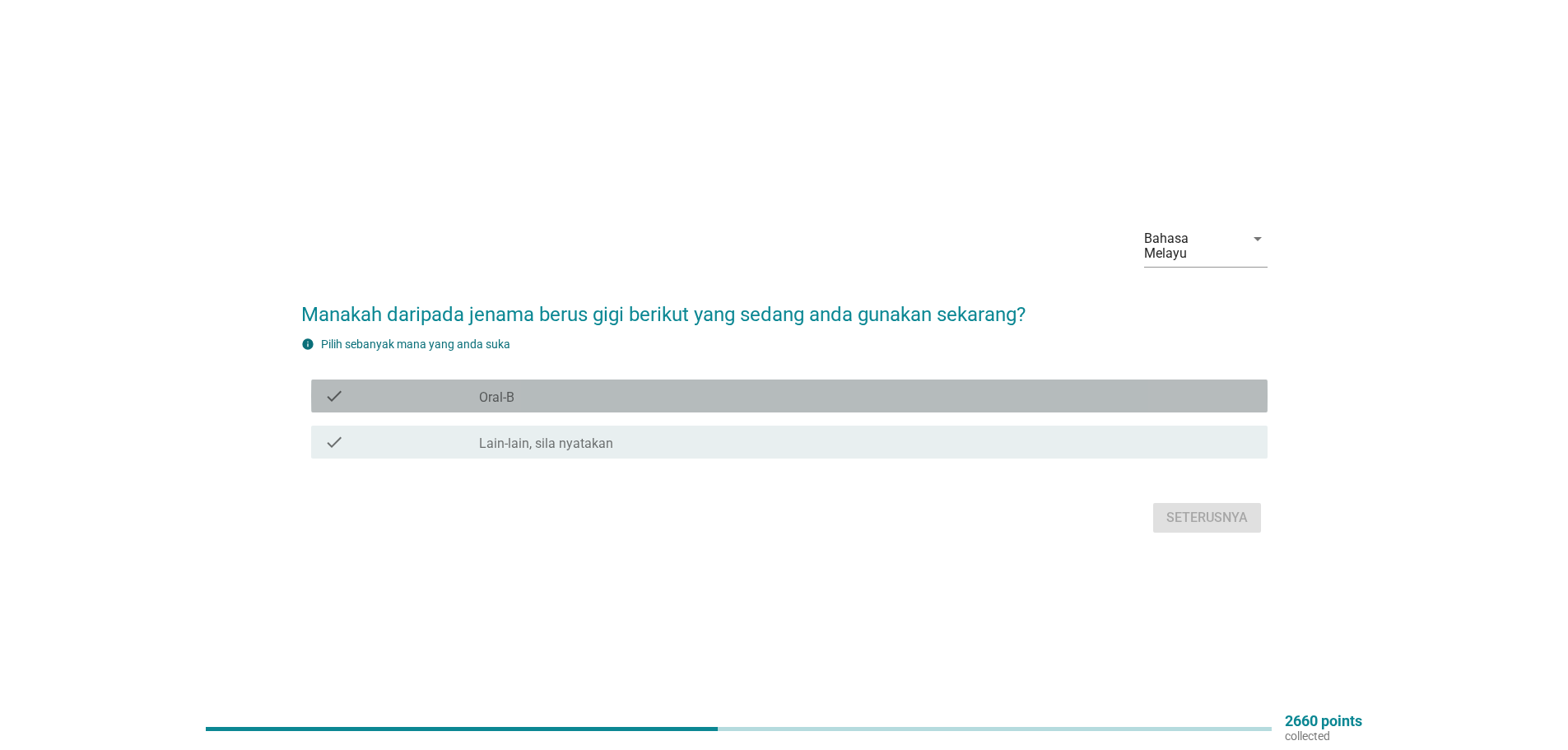
click at [506, 389] on label "Oral-B" at bounding box center [497, 397] width 36 height 16
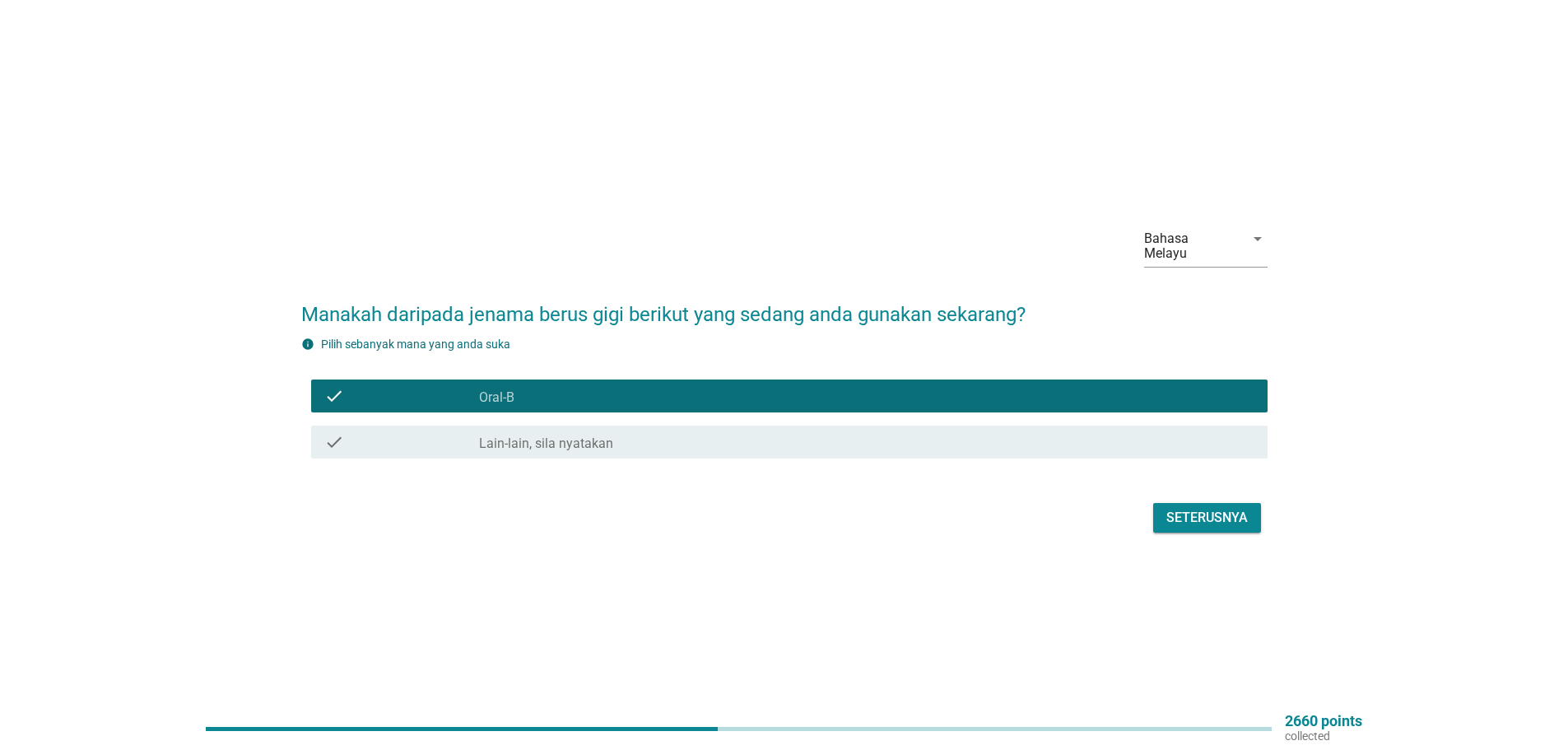
click at [1217, 511] on div "Seterusnya" at bounding box center [1207, 517] width 82 height 20
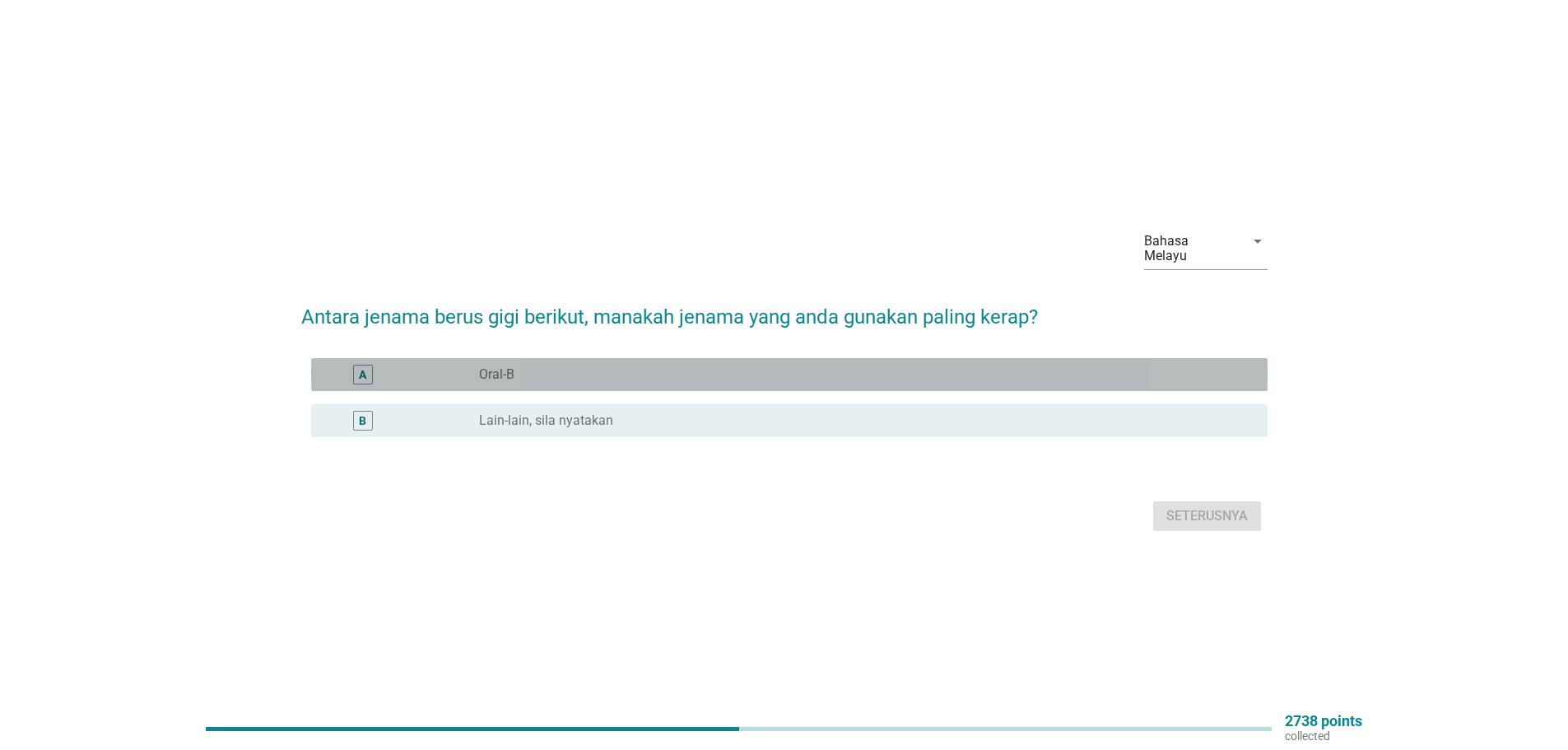
click at [511, 367] on label "Oral-B" at bounding box center [497, 374] width 36 height 16
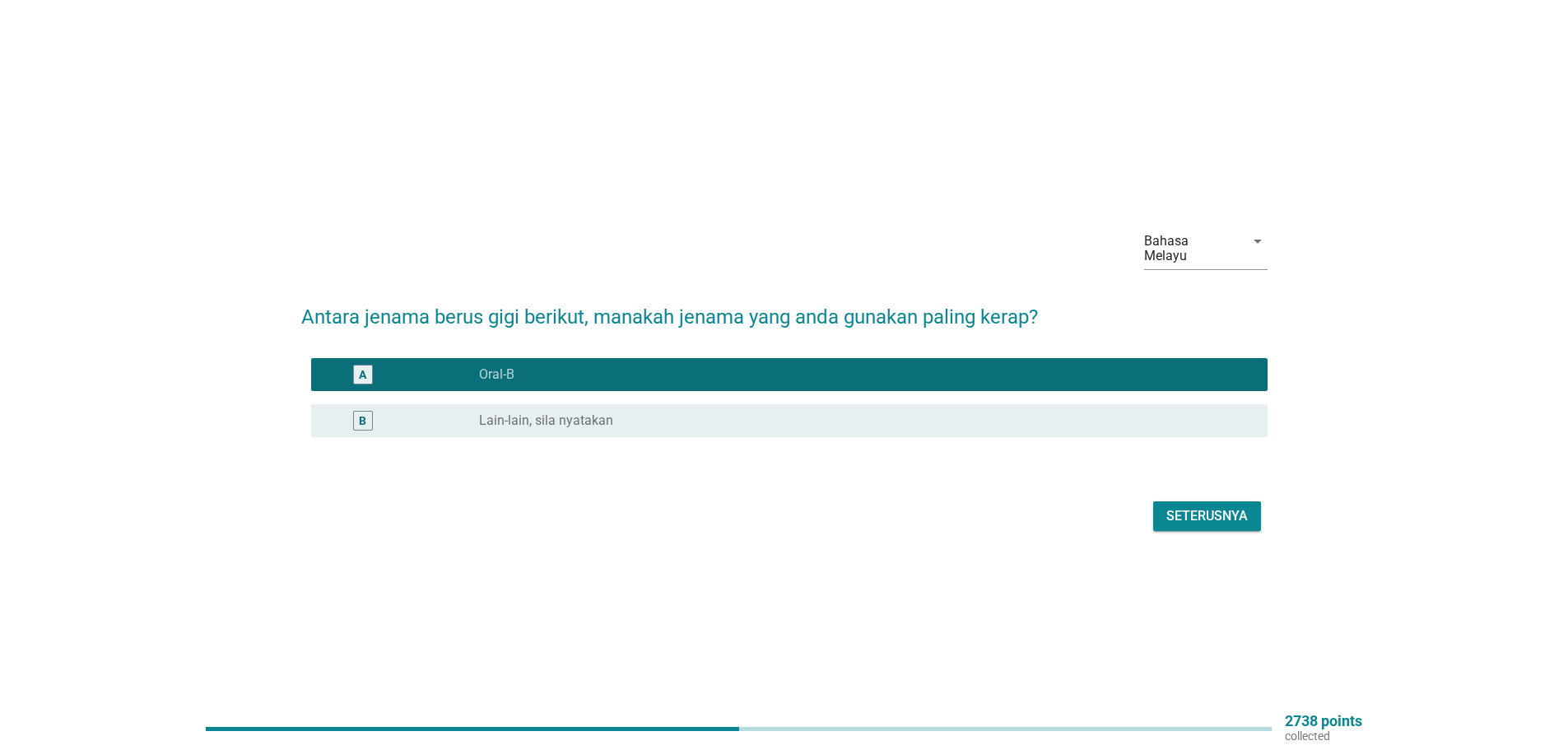
click at [1197, 507] on div "Seterusnya" at bounding box center [1207, 516] width 82 height 20
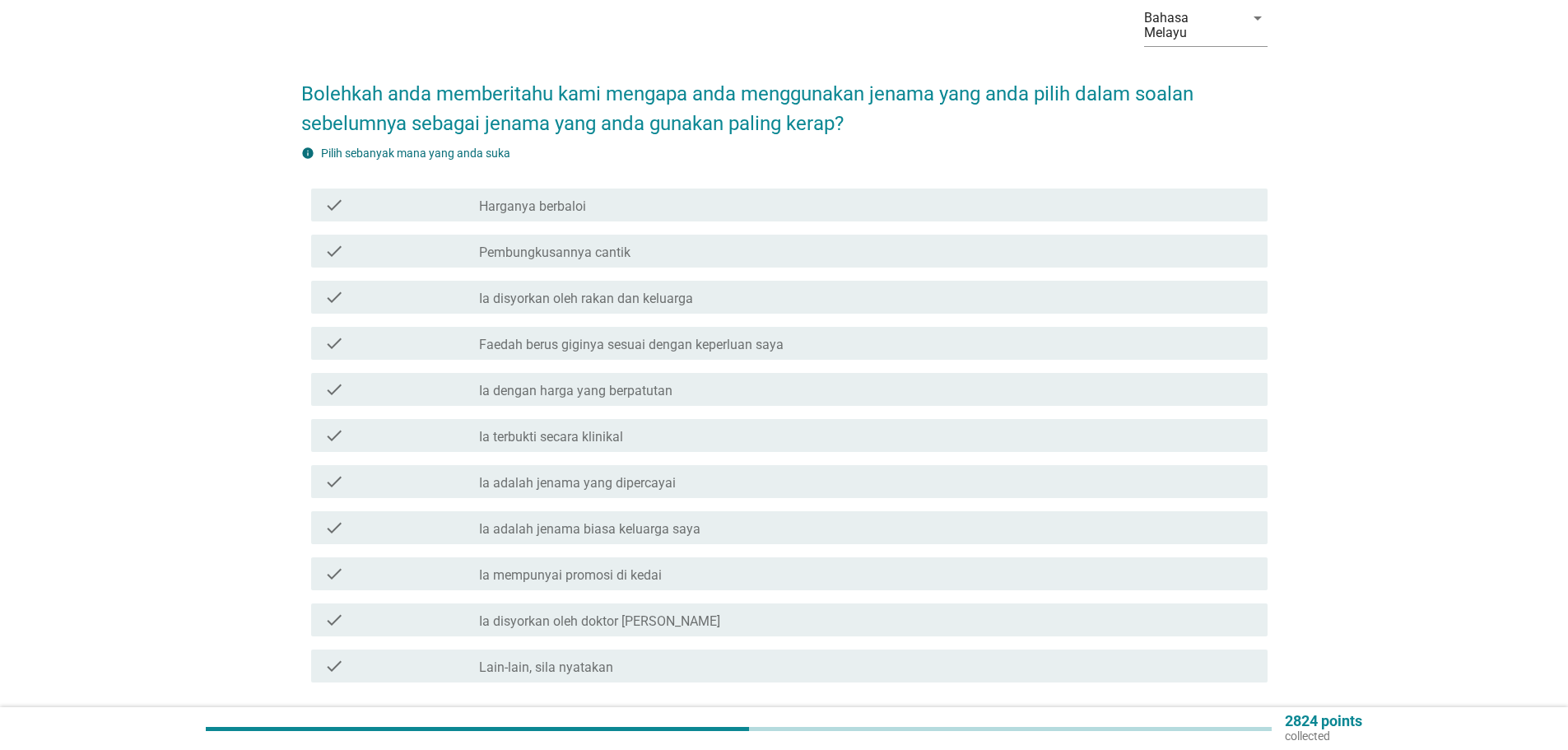
scroll to position [165, 0]
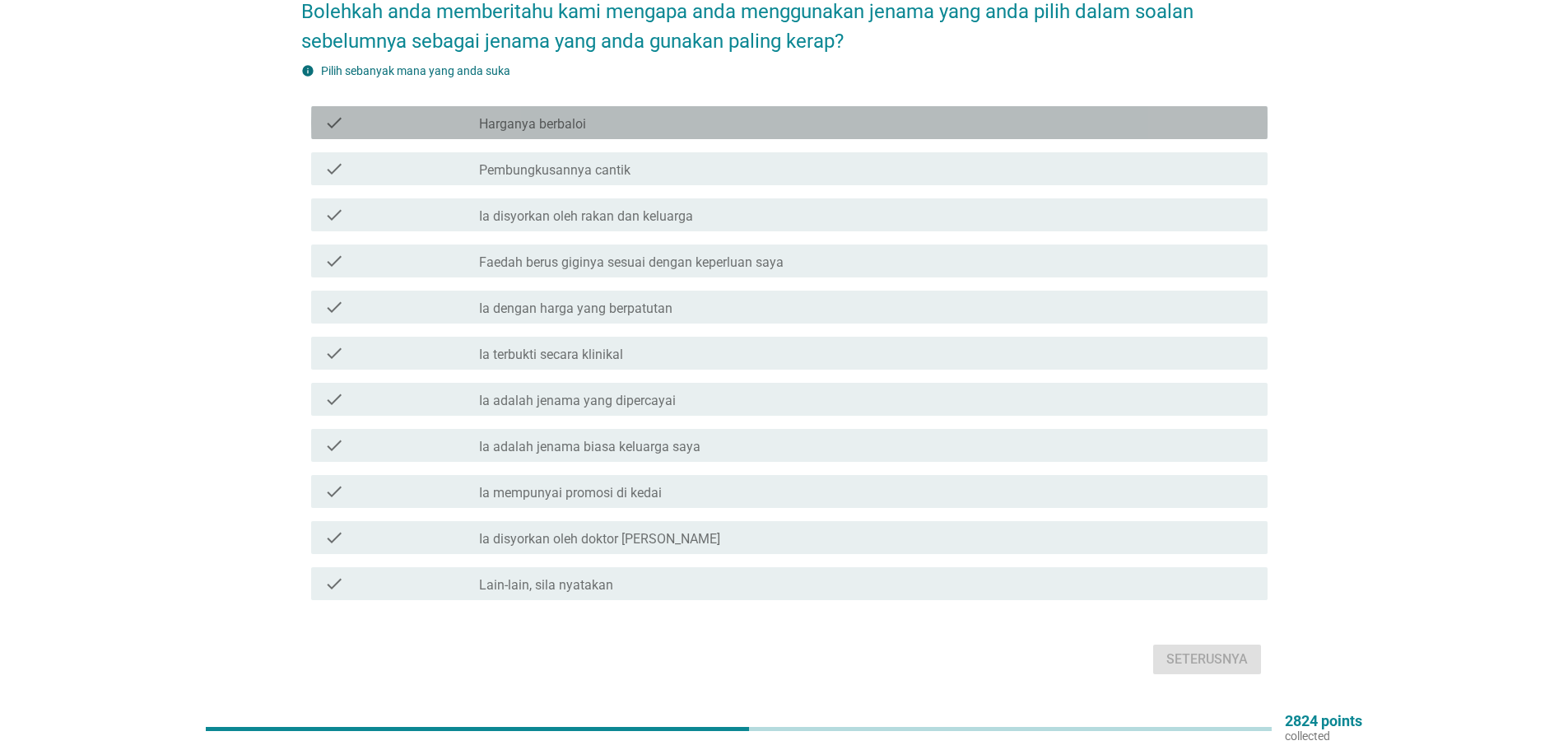
click at [565, 116] on label "Harganya berbaloi" at bounding box center [533, 124] width 107 height 16
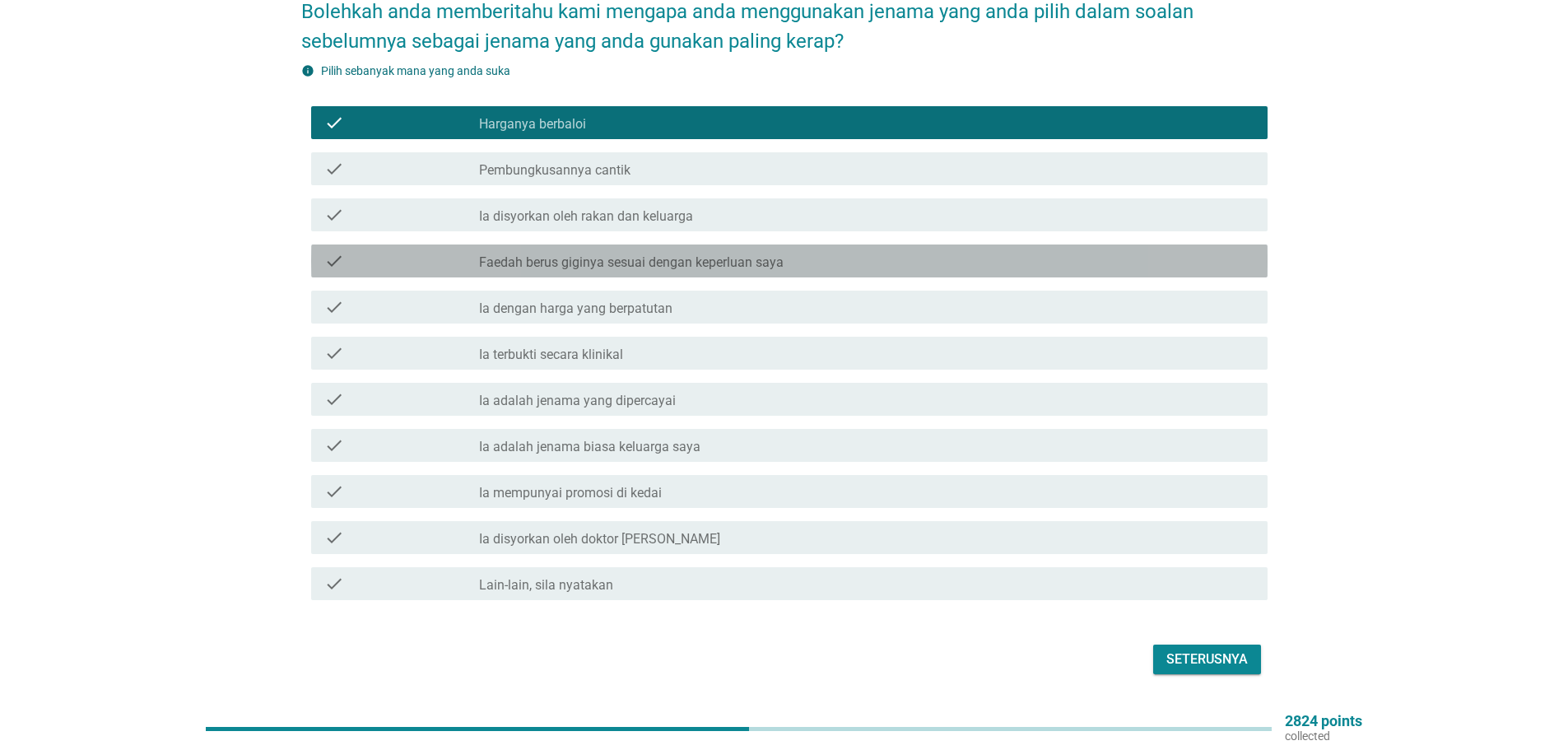
click at [551, 254] on label "Faedah berus giginya sesuai dengan keperluan saya" at bounding box center [631, 262] width 304 height 16
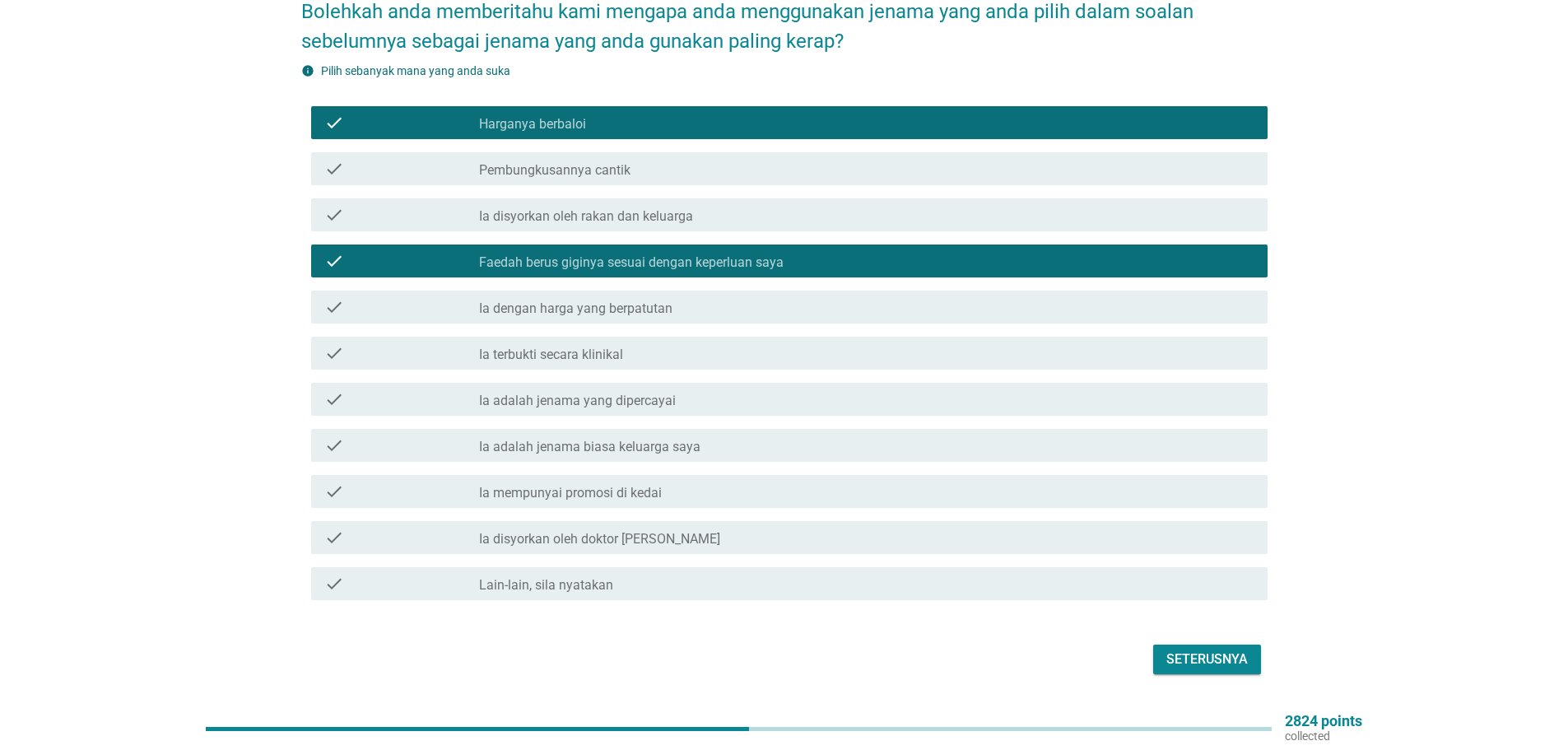
click at [546, 300] on label "Ia dengan harga yang berpatutan" at bounding box center [576, 308] width 194 height 16
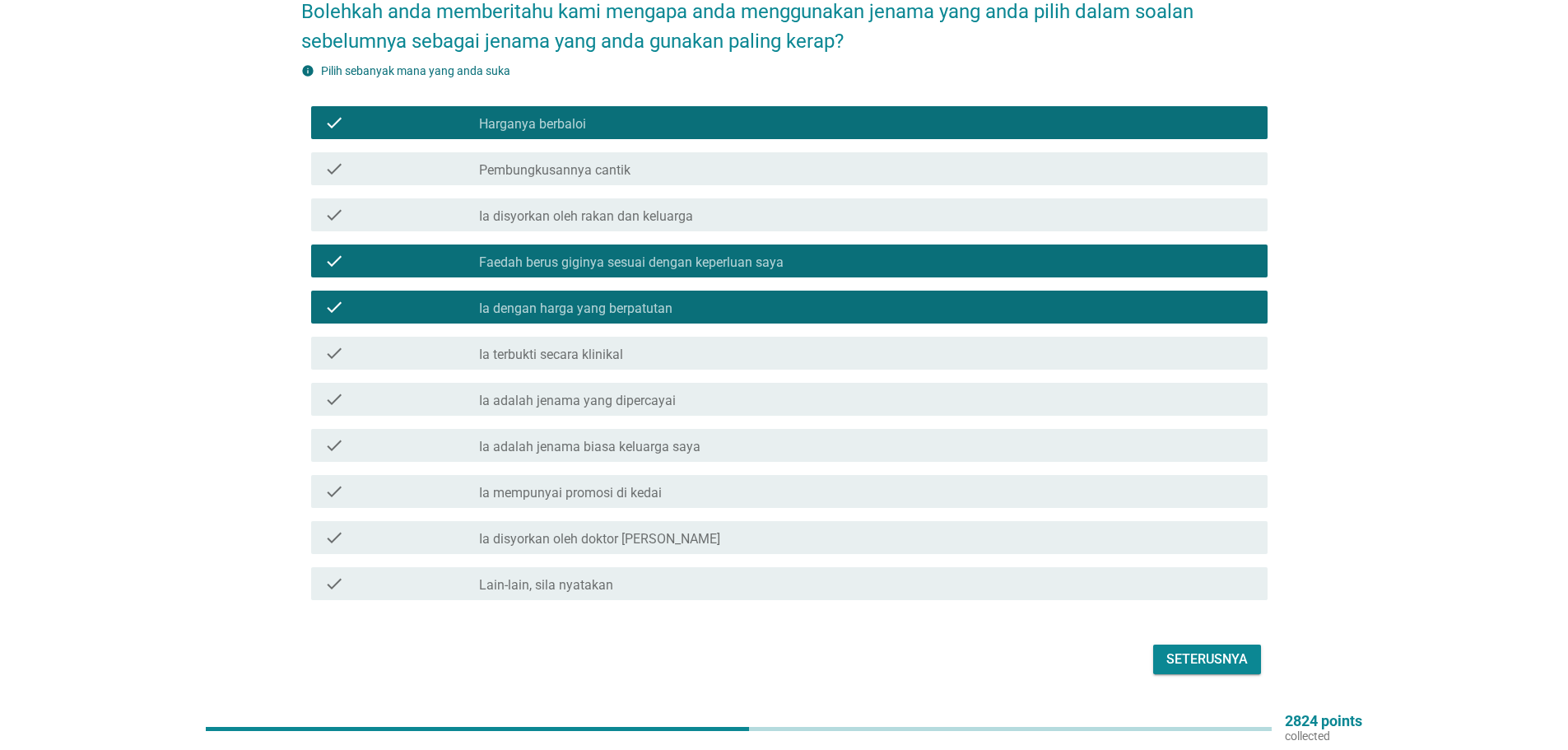
click at [543, 393] on label "Ia adalah jenama yang dipercayai" at bounding box center [577, 401] width 196 height 16
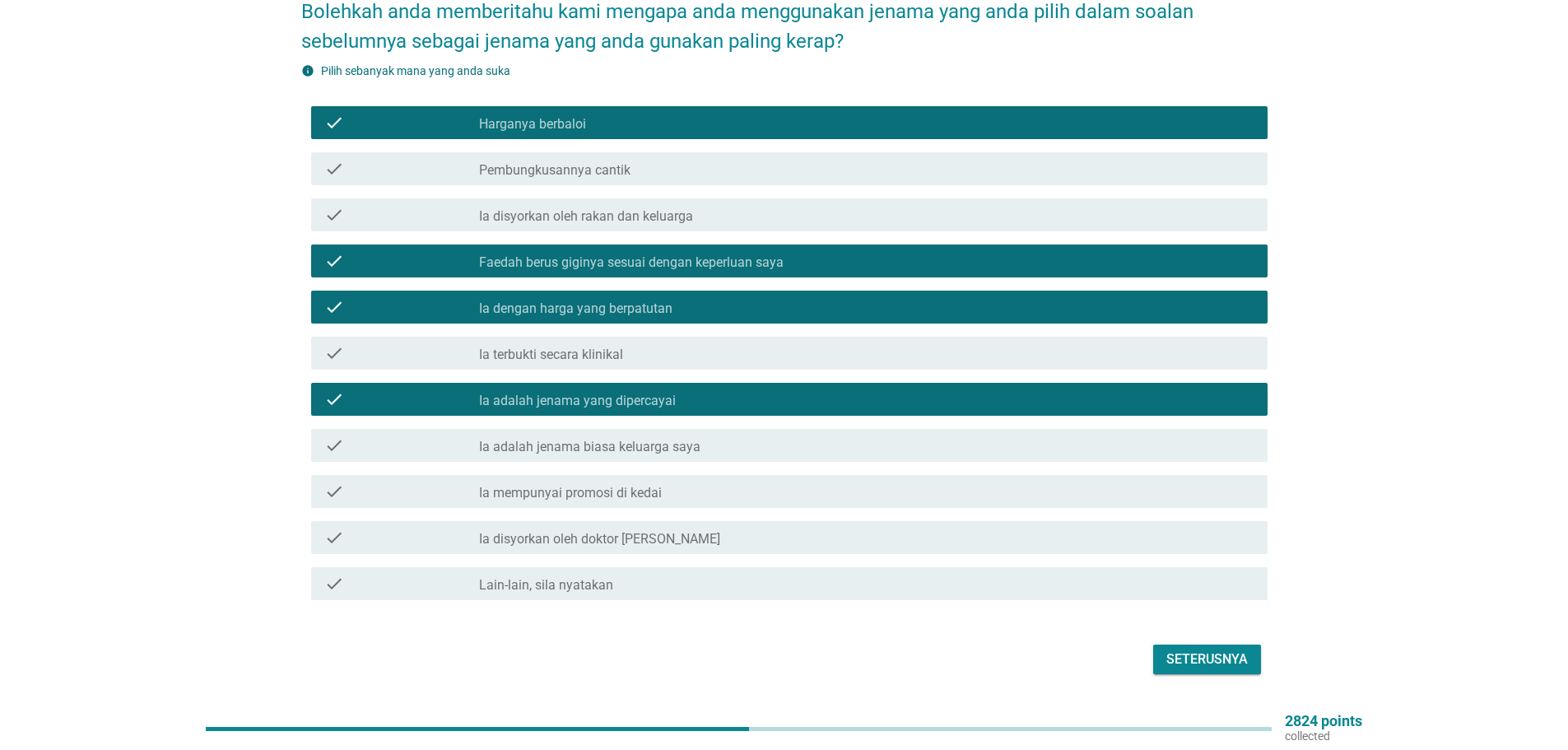
click at [553, 485] on label "Ia mempunyai promosi di kedai" at bounding box center [570, 492] width 183 height 16
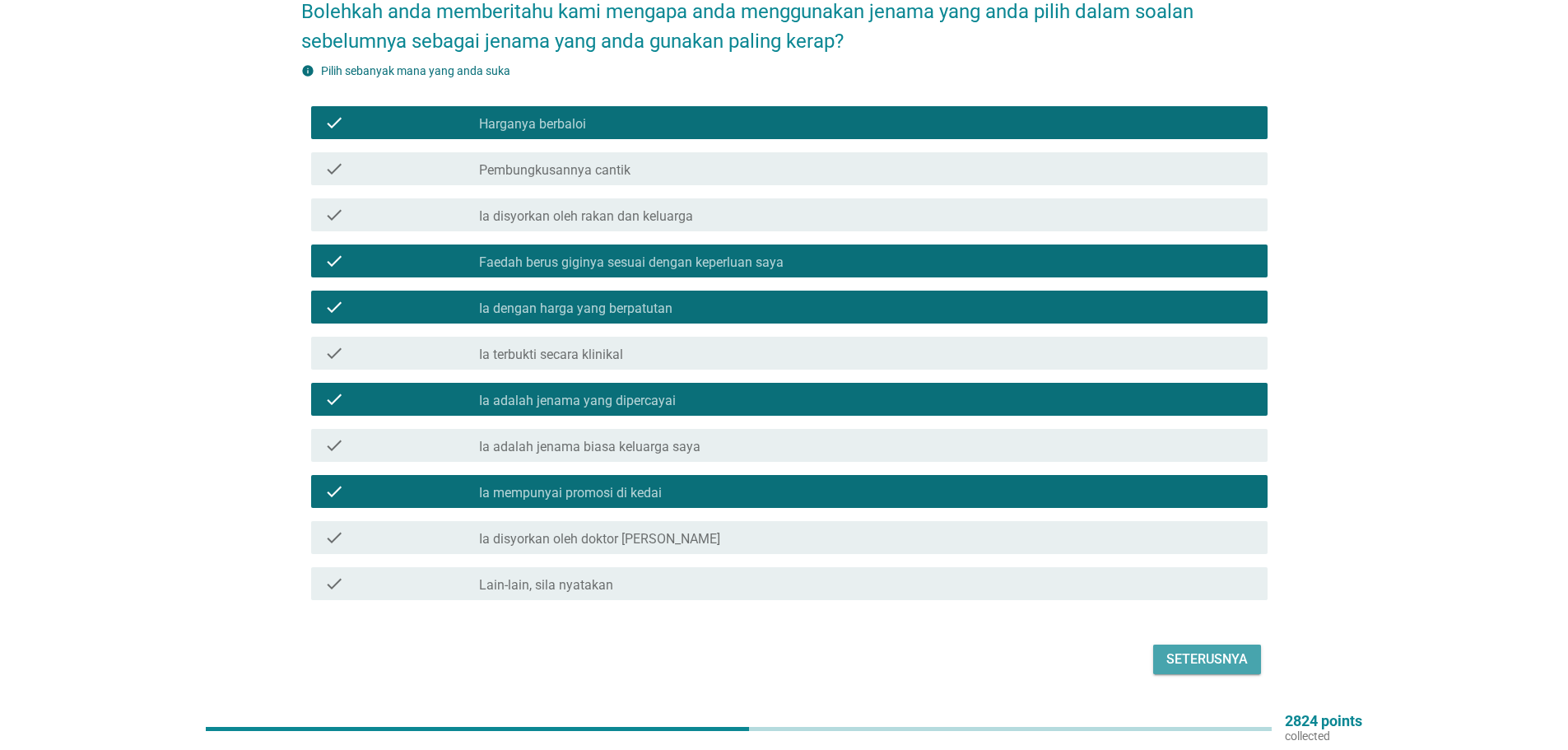
click at [1216, 650] on div "Seterusnya" at bounding box center [1207, 659] width 82 height 20
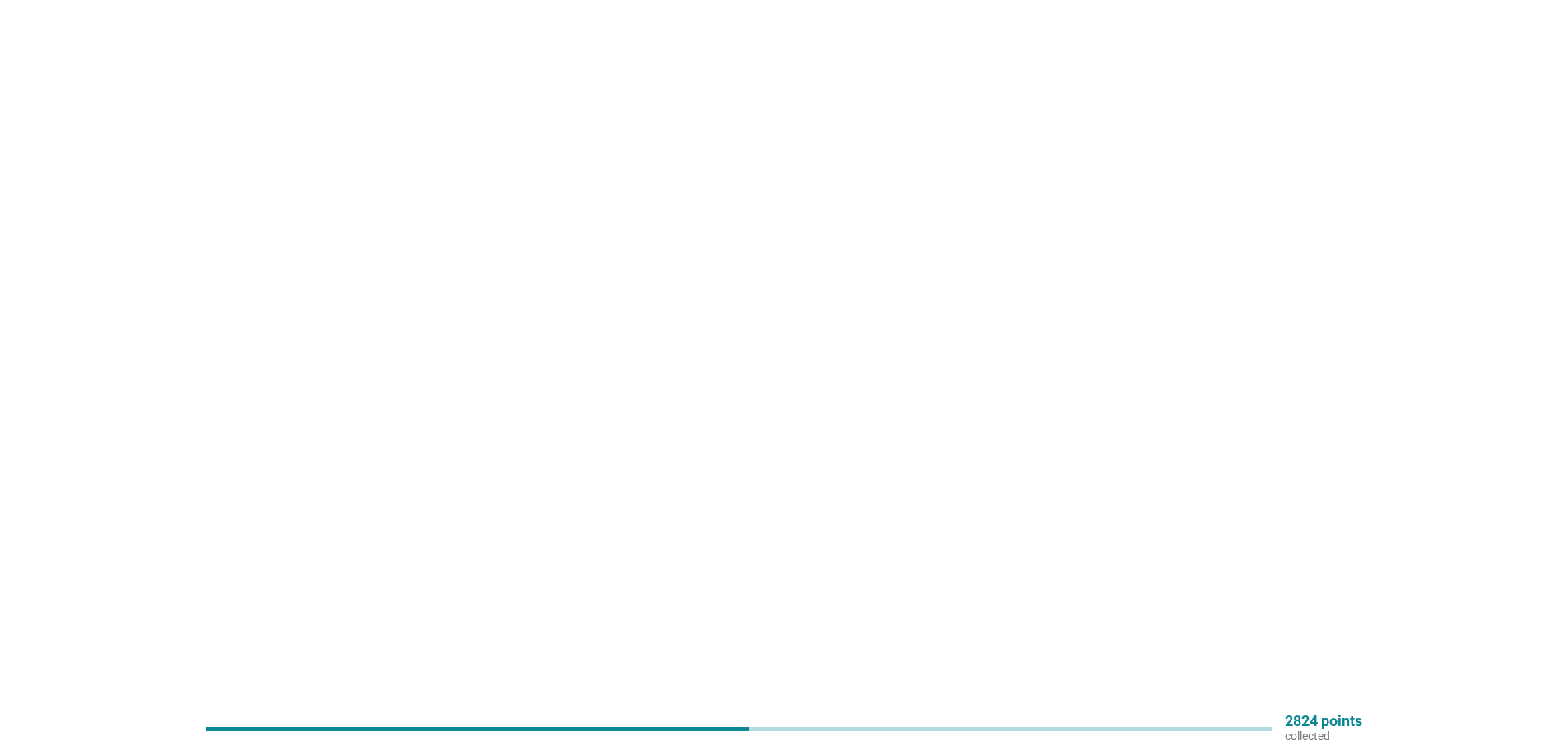
scroll to position [0, 0]
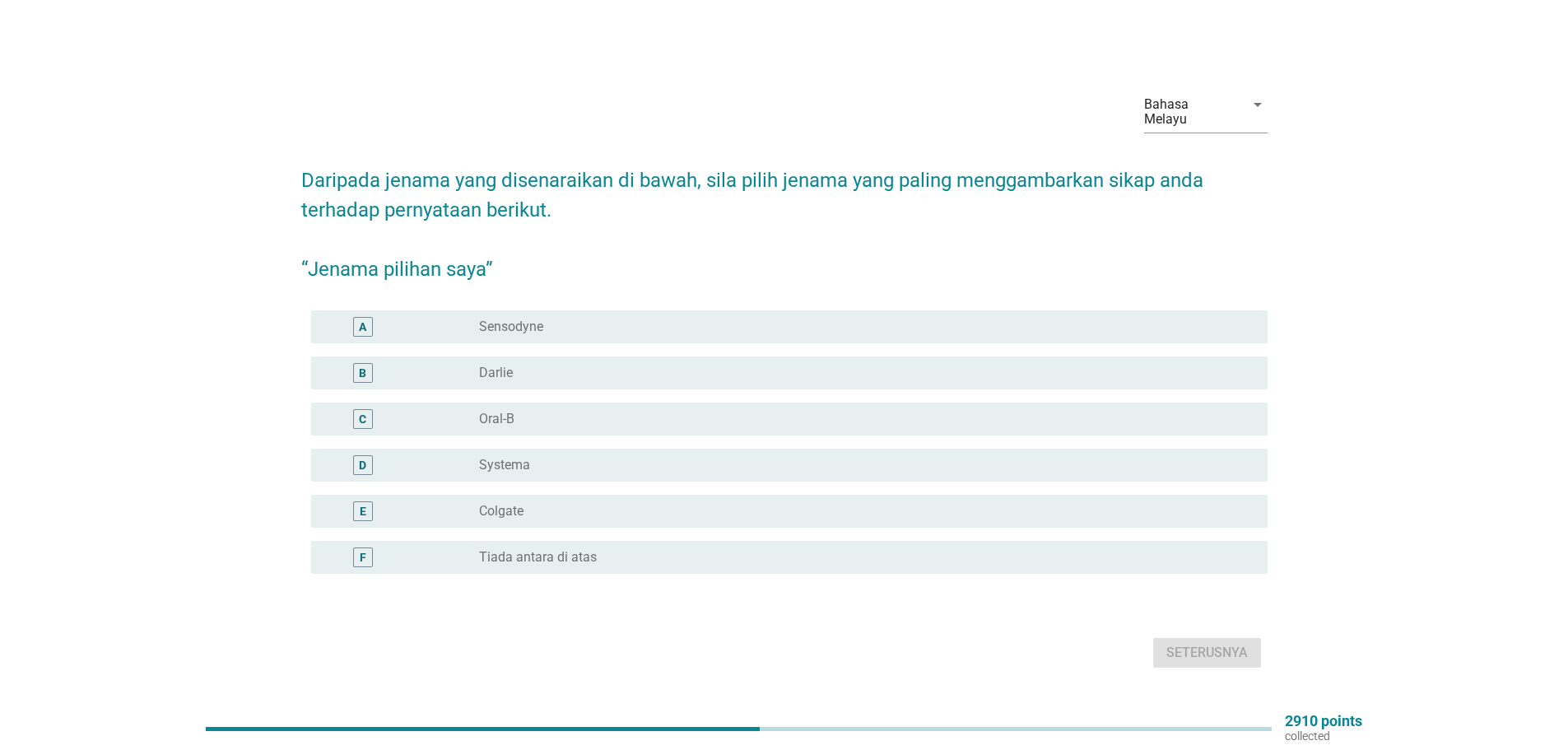
click at [495, 411] on label "Oral-B" at bounding box center [497, 418] width 36 height 16
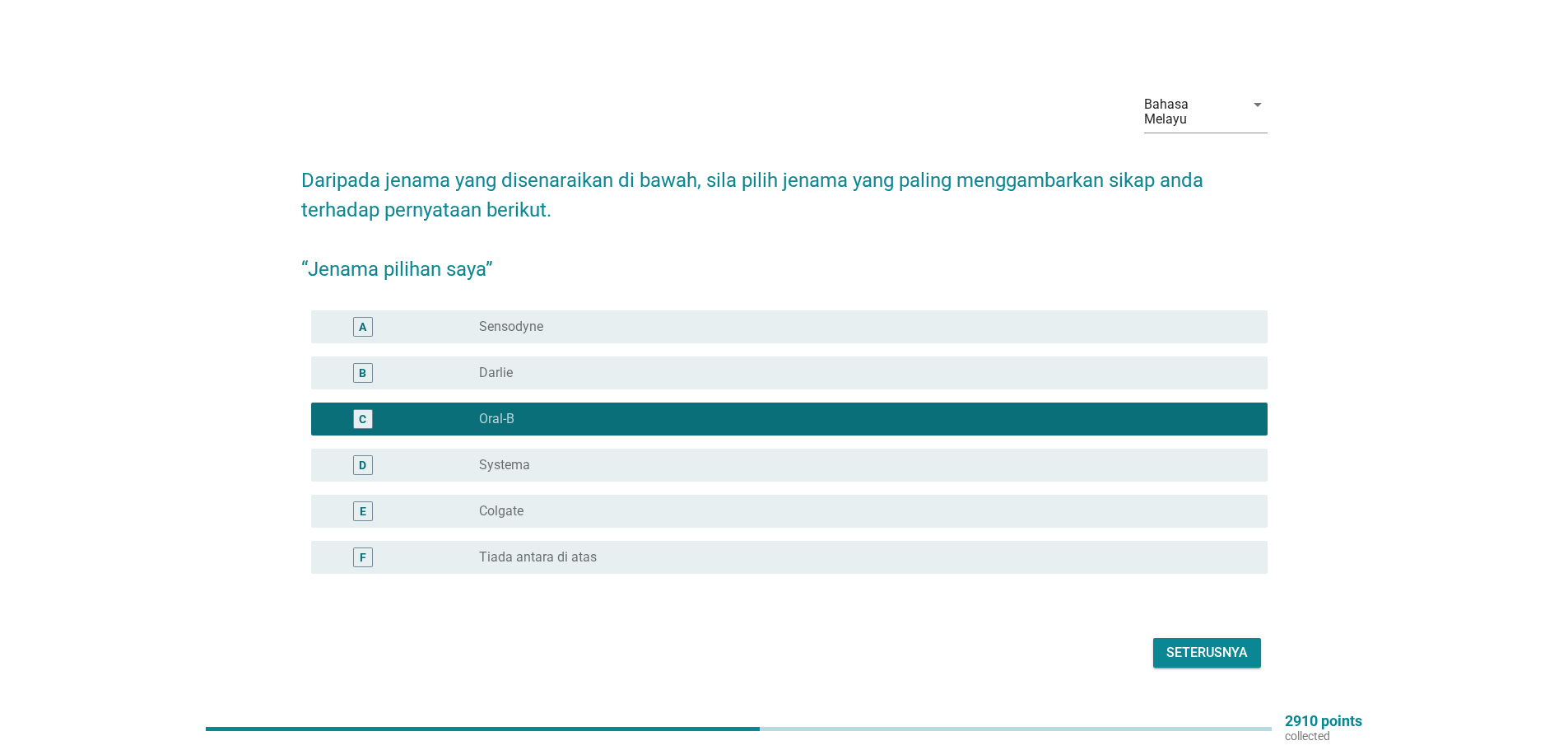
click at [490, 458] on label "Systema" at bounding box center [505, 464] width 51 height 16
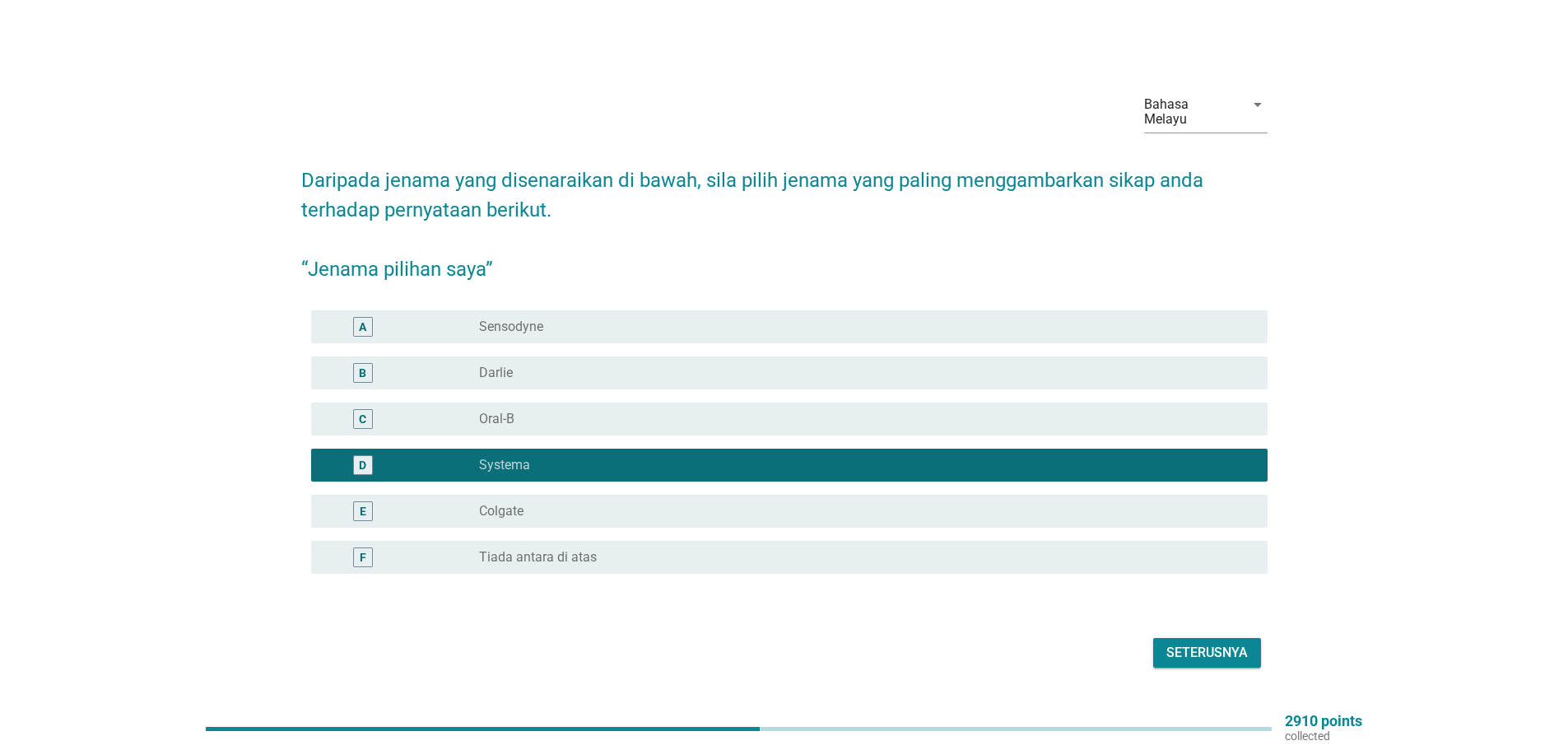
click at [501, 412] on label "Oral-B" at bounding box center [497, 418] width 36 height 16
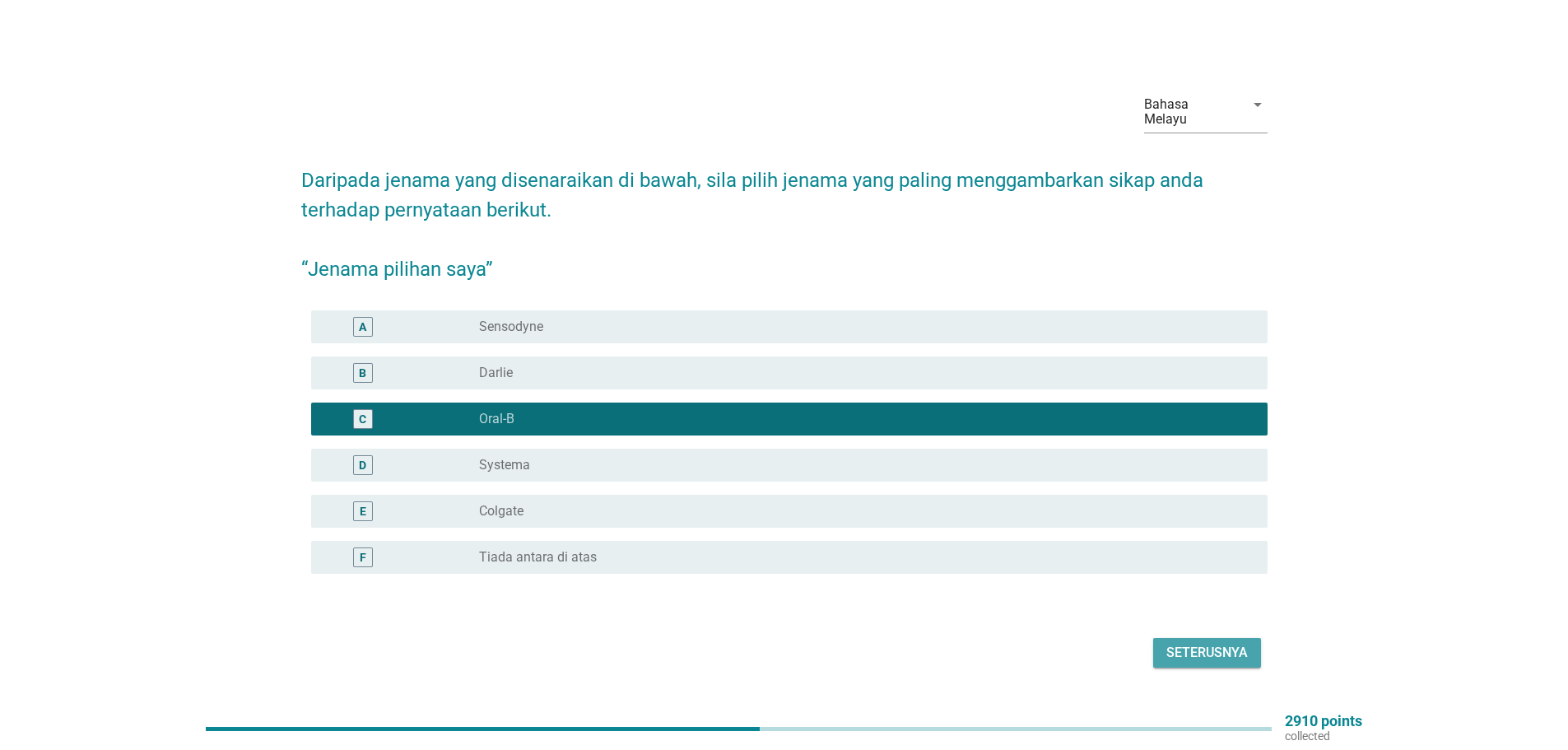
click at [1202, 643] on div "Seterusnya" at bounding box center [1207, 652] width 82 height 20
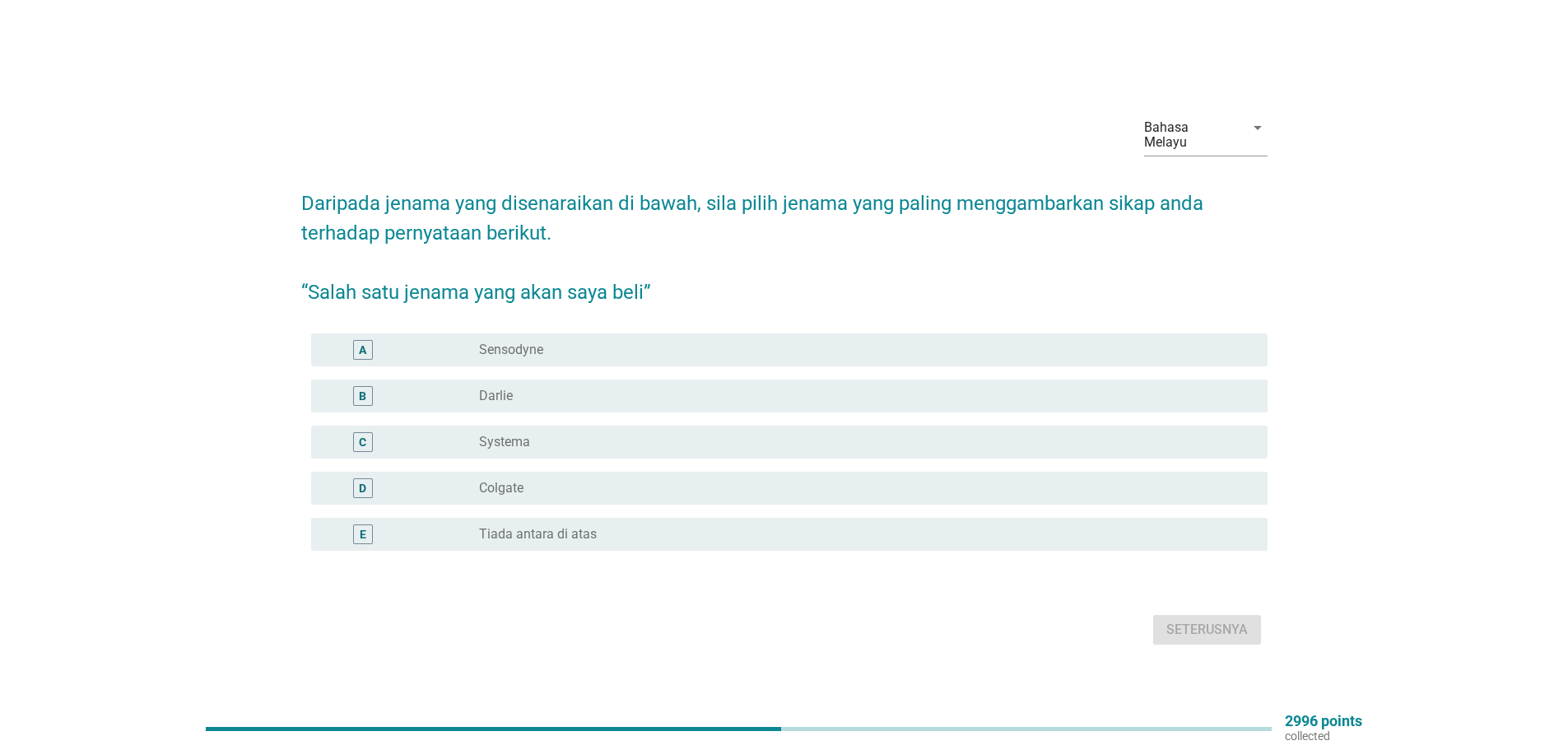
click at [499, 480] on label "Colgate" at bounding box center [501, 488] width 44 height 16
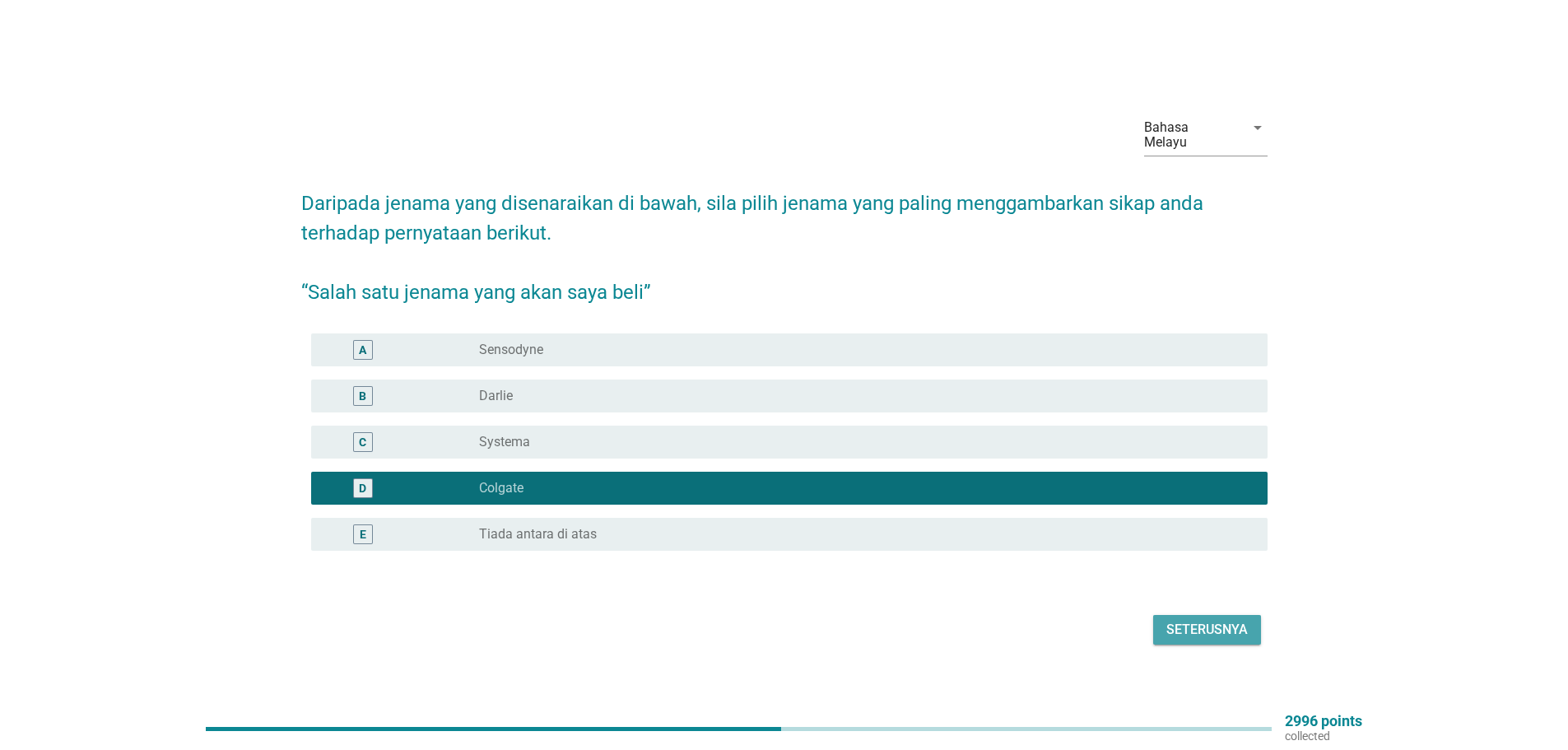
click at [1186, 620] on div "Seterusnya" at bounding box center [1207, 629] width 82 height 20
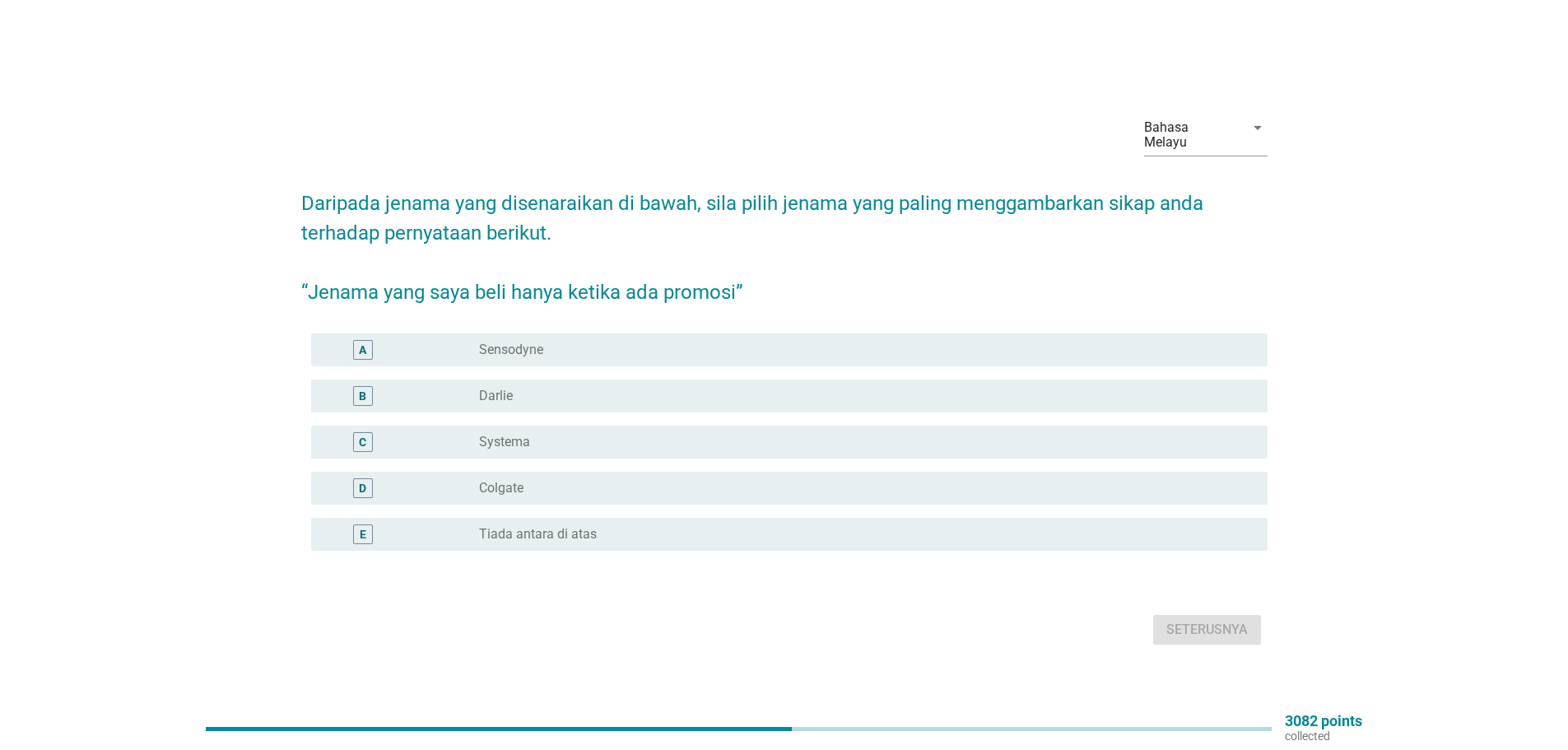
click at [496, 388] on label "Darlie" at bounding box center [496, 395] width 34 height 16
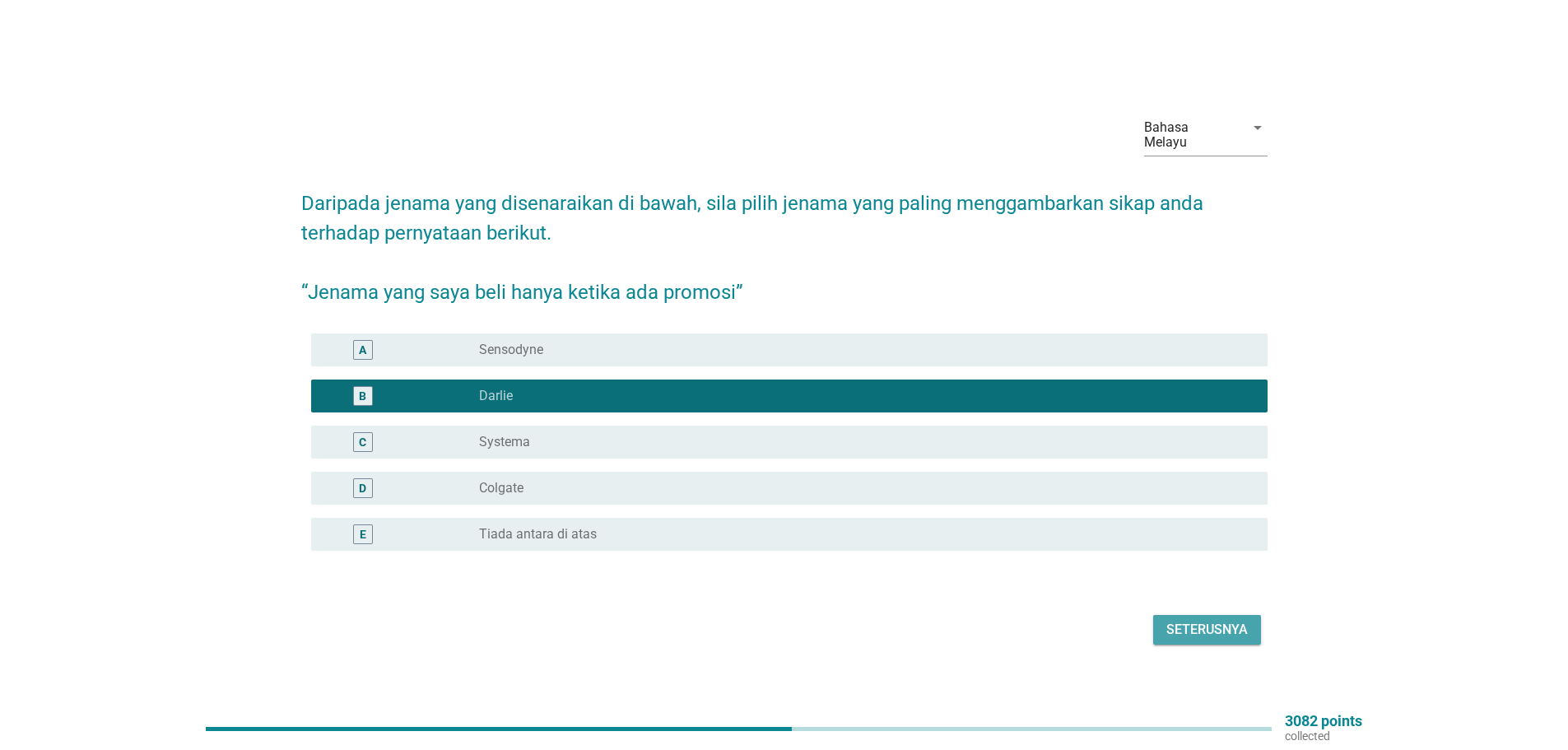
click at [1206, 620] on div "Seterusnya" at bounding box center [1207, 629] width 82 height 20
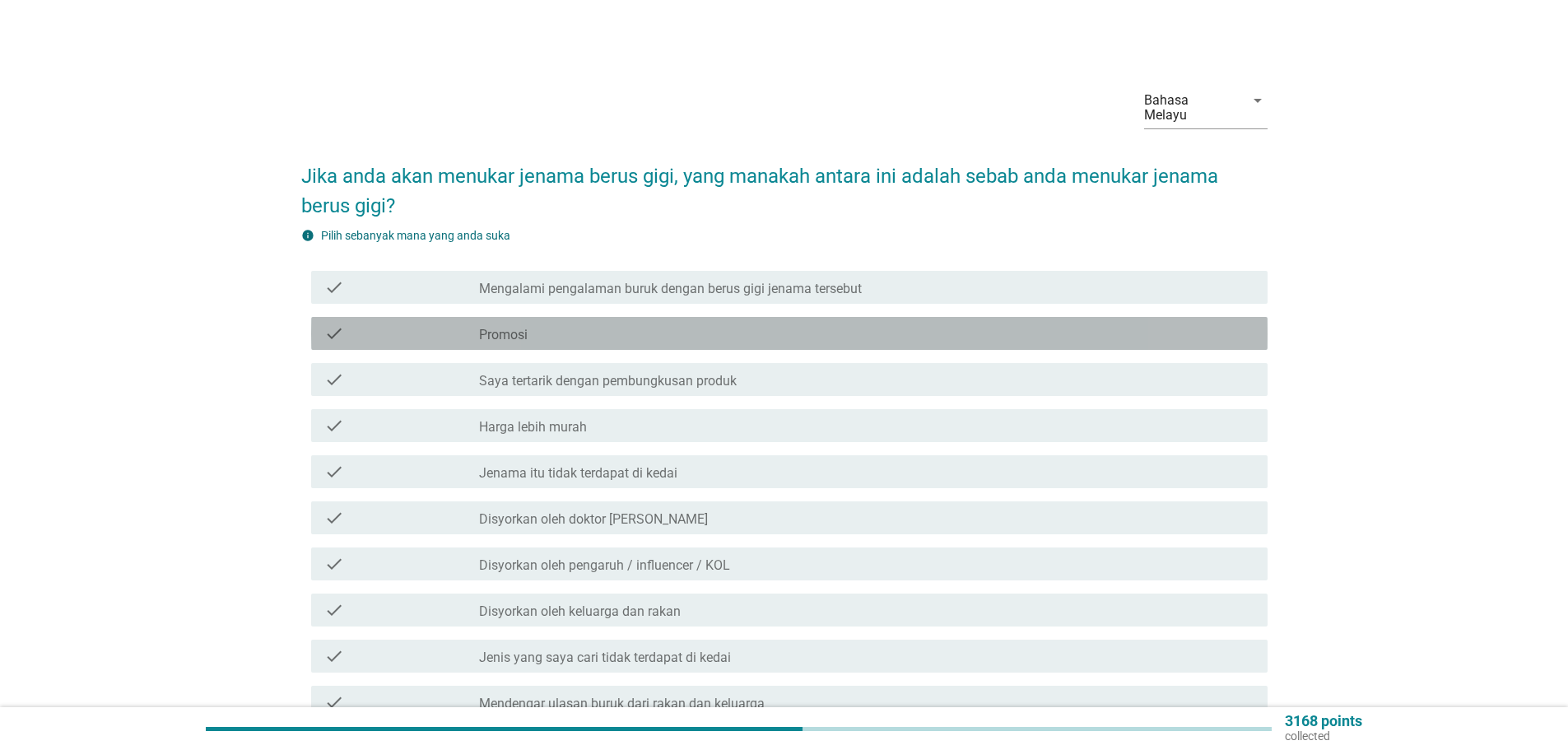
click at [507, 327] on label "Promosi" at bounding box center [503, 334] width 48 height 16
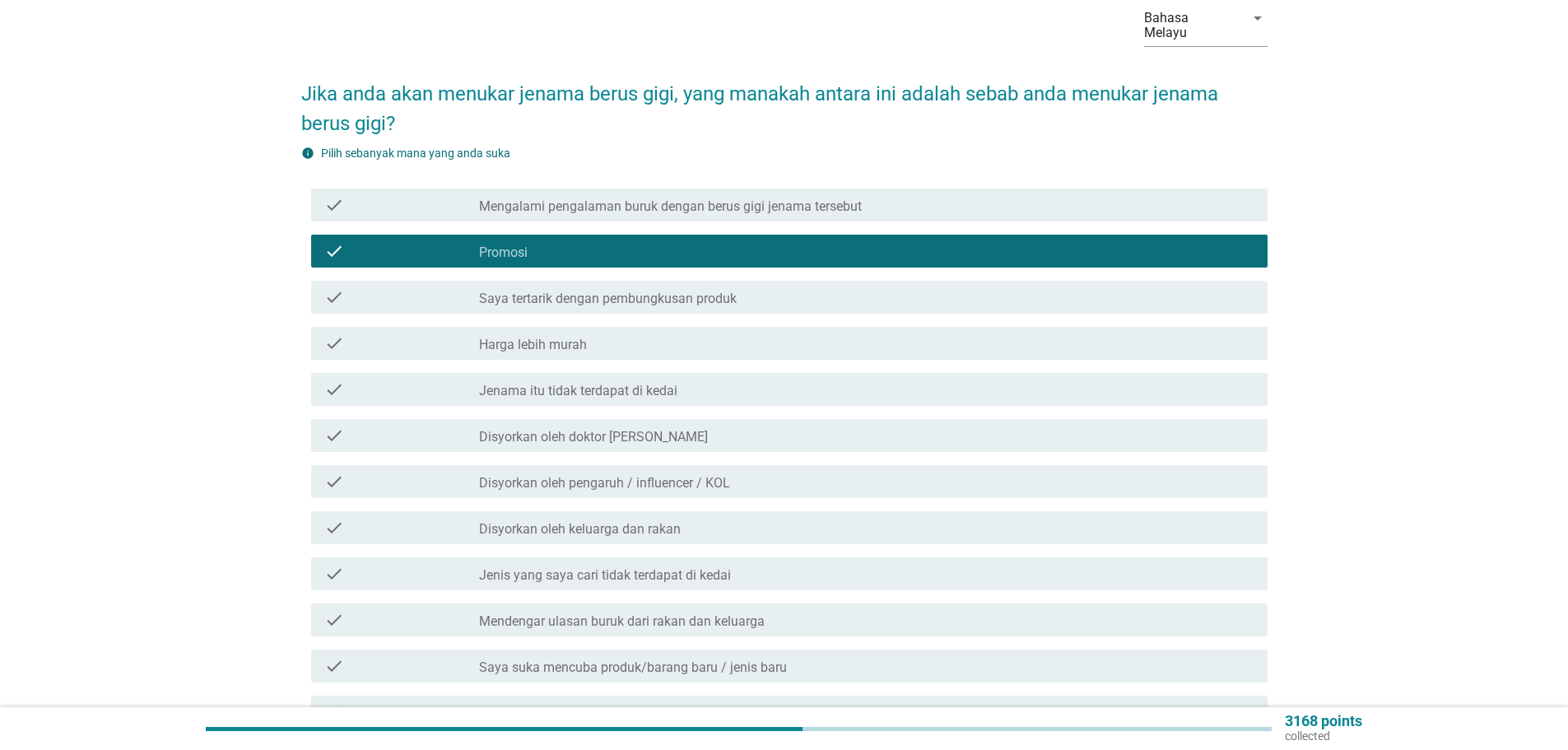
scroll to position [165, 0]
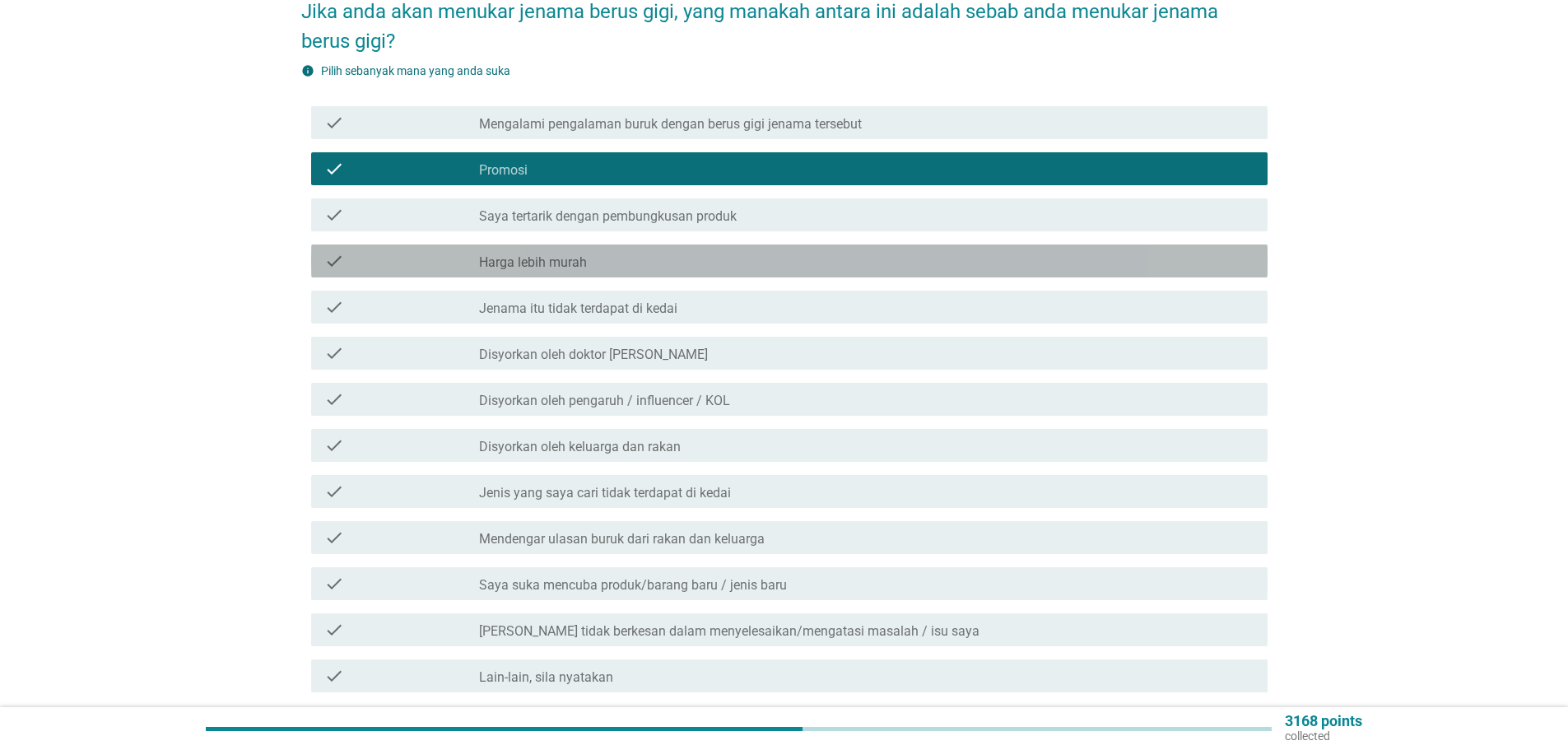
click at [563, 254] on label "Harga lebih murah" at bounding box center [533, 262] width 108 height 16
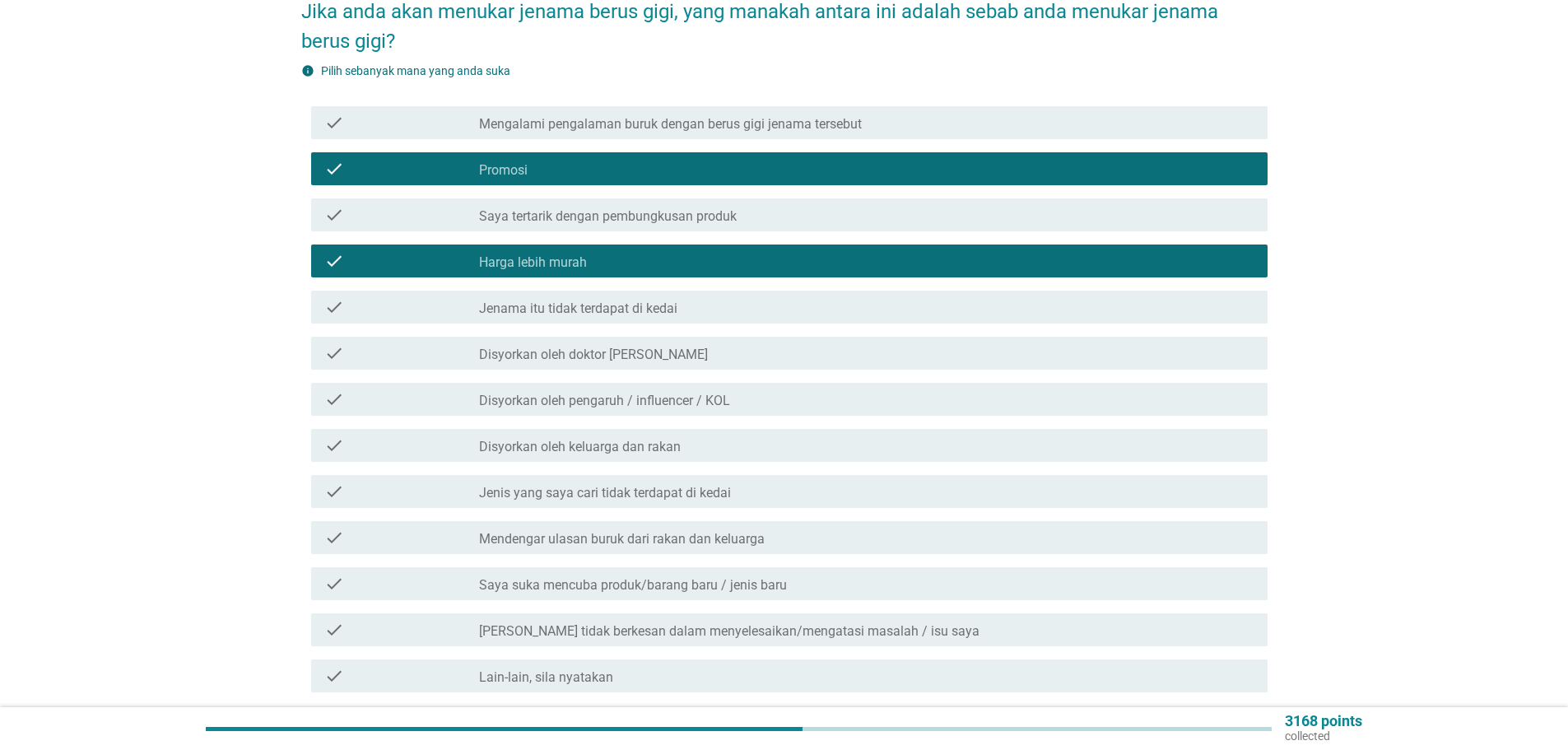
scroll to position [247, 0]
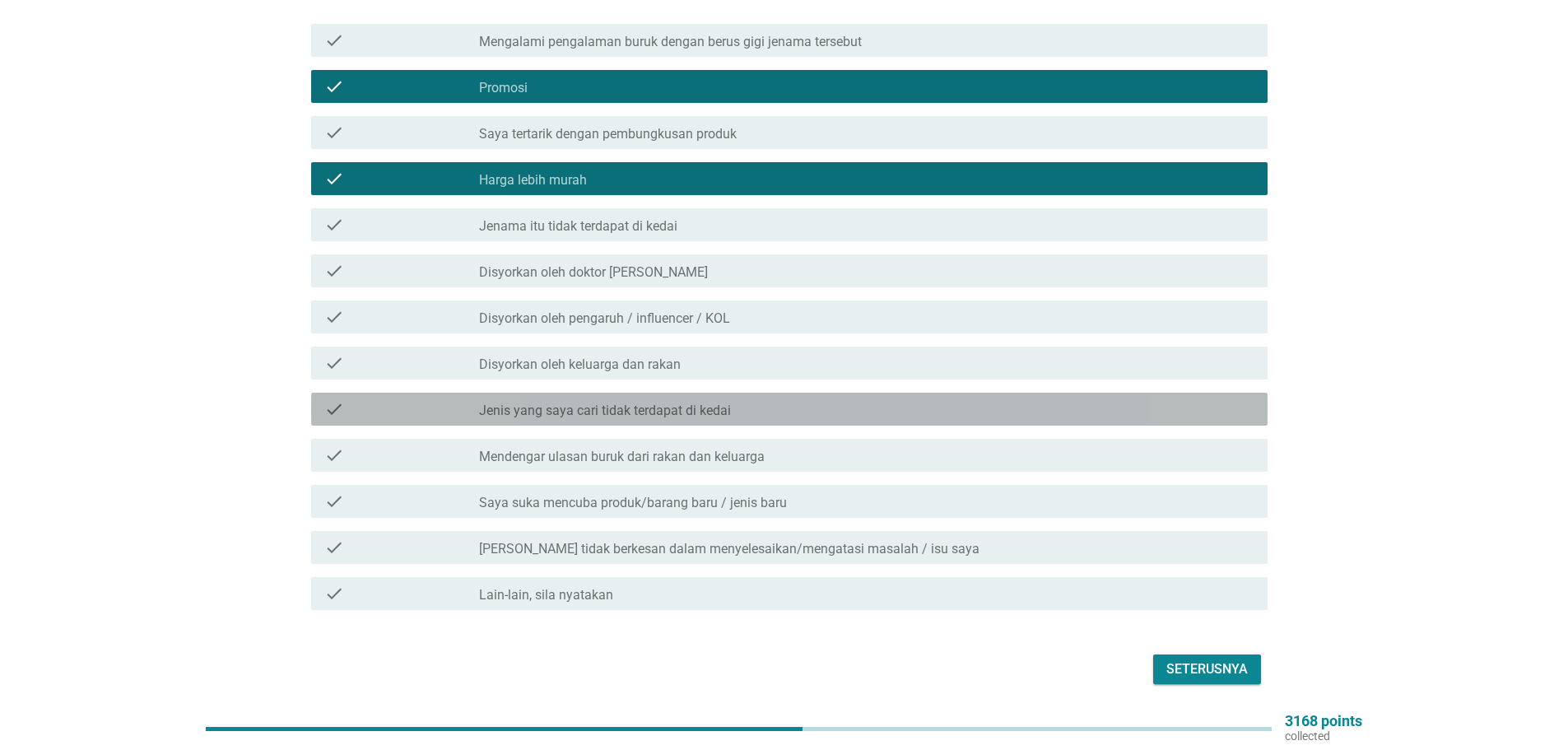
click at [637, 403] on label "Jenis yang saya cari tidak terdapat di kedai" at bounding box center [605, 411] width 252 height 16
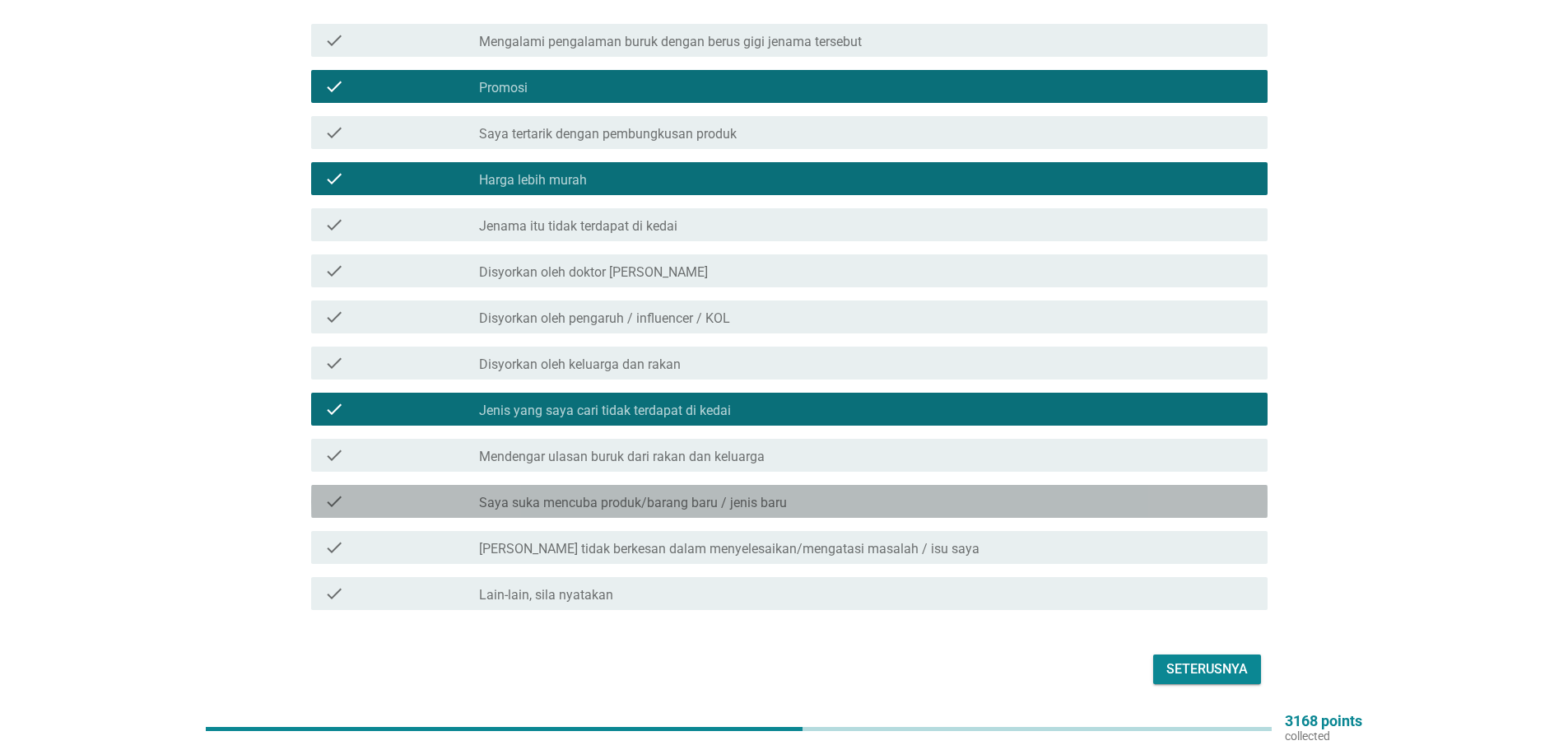
click at [663, 495] on label "Saya suka mencuba produk/barang baru / jenis baru" at bounding box center [633, 503] width 308 height 16
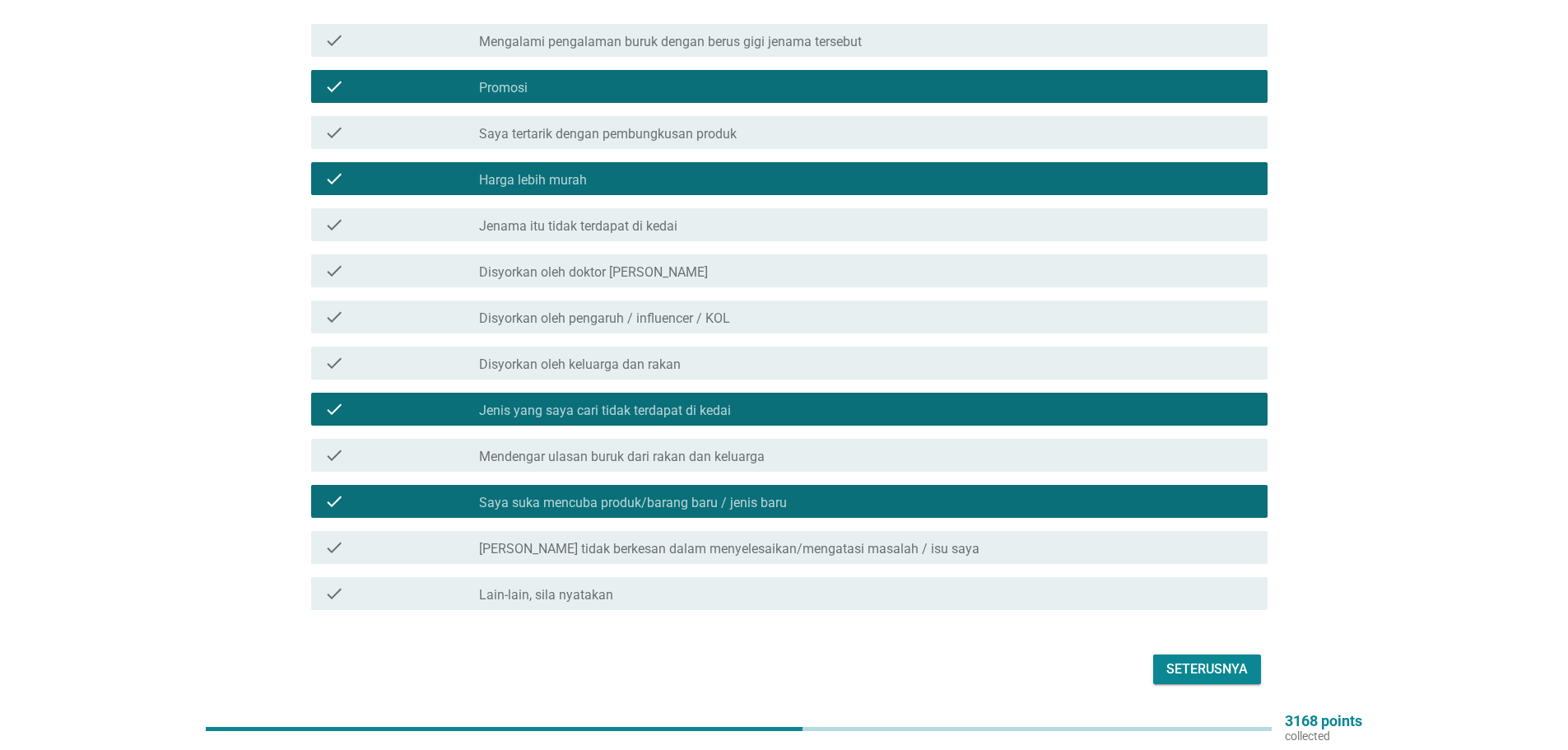
click at [1202, 660] on div "Seterusnya" at bounding box center [1207, 669] width 82 height 20
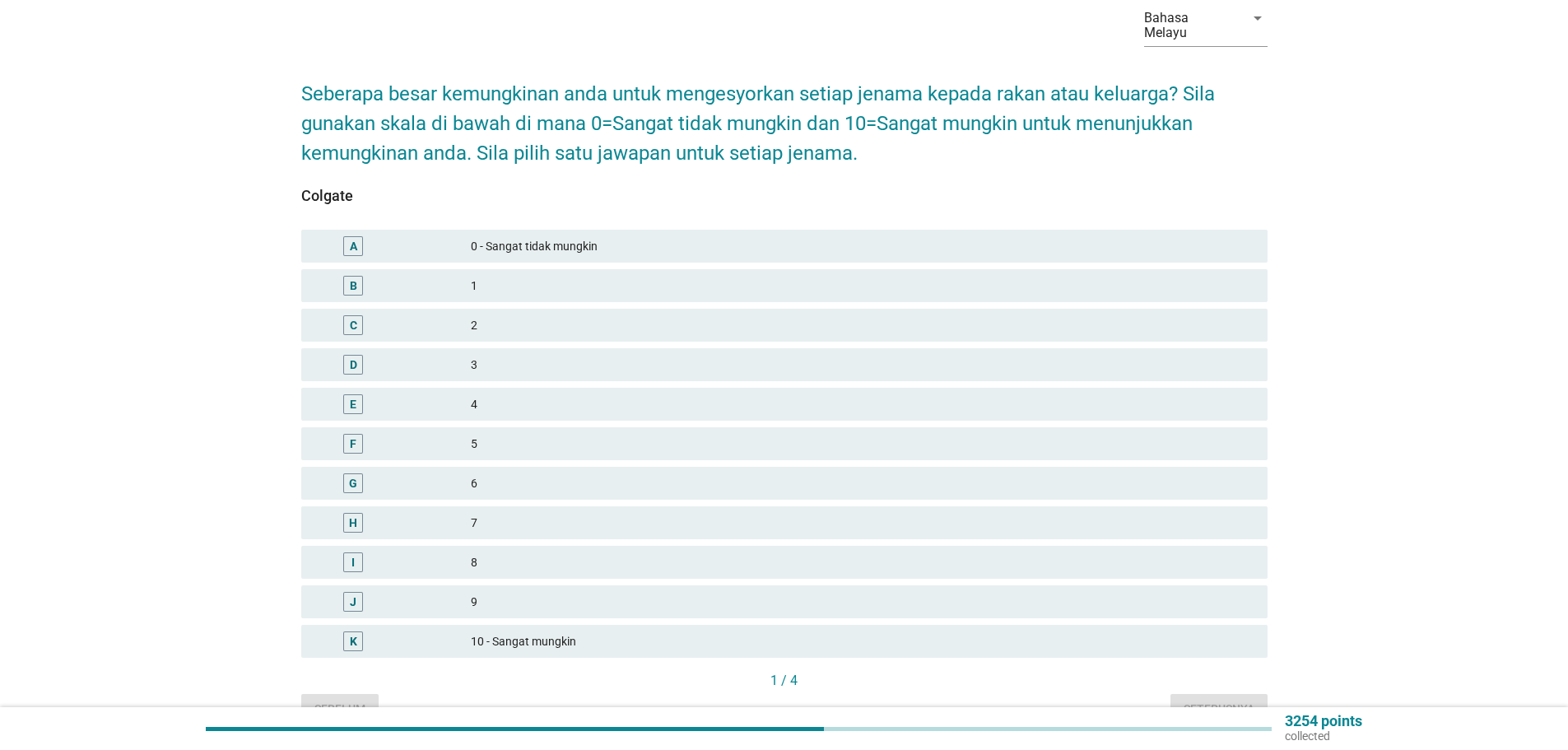
scroll to position [158, 0]
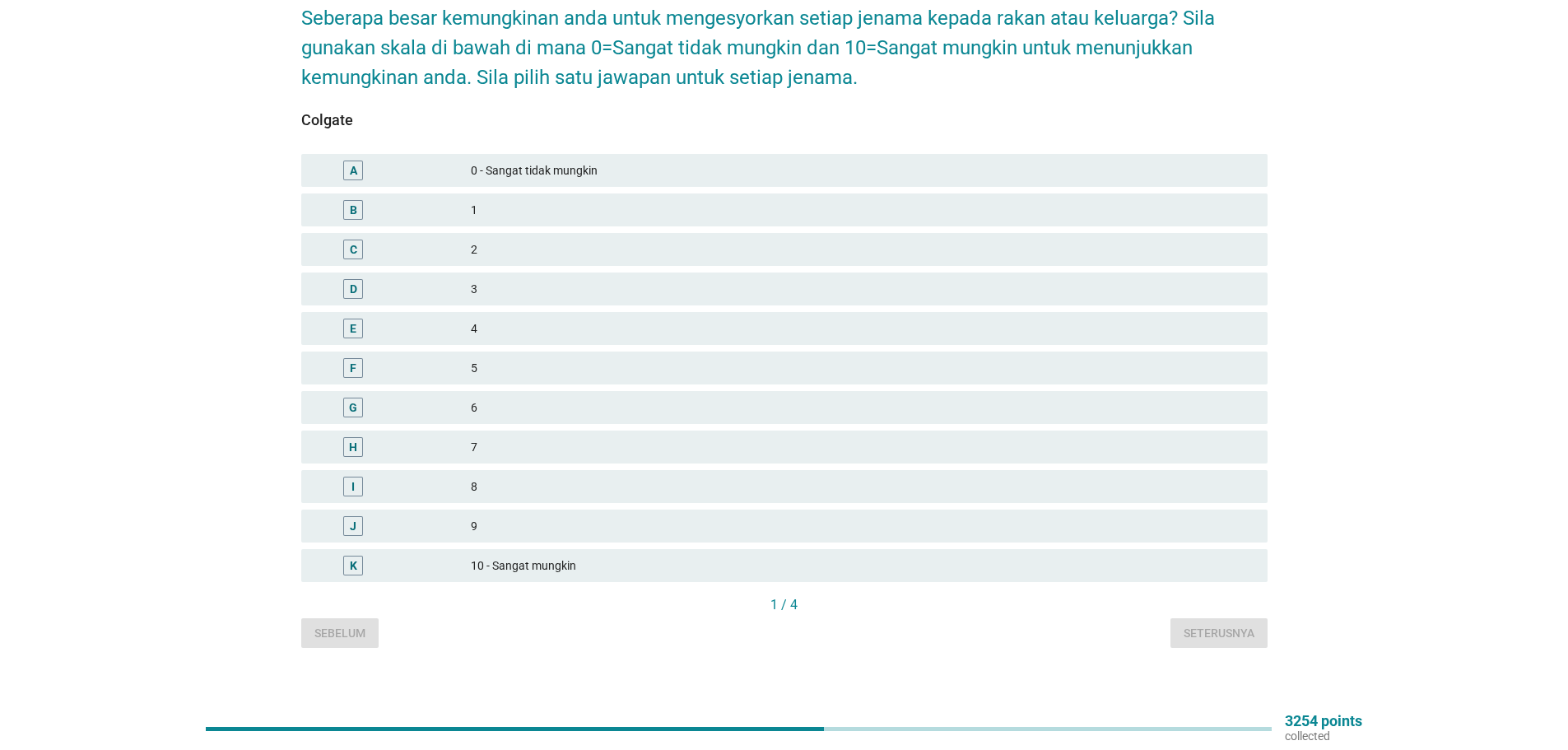
click at [495, 556] on div "10 - Sangat mungkin" at bounding box center [863, 565] width 784 height 20
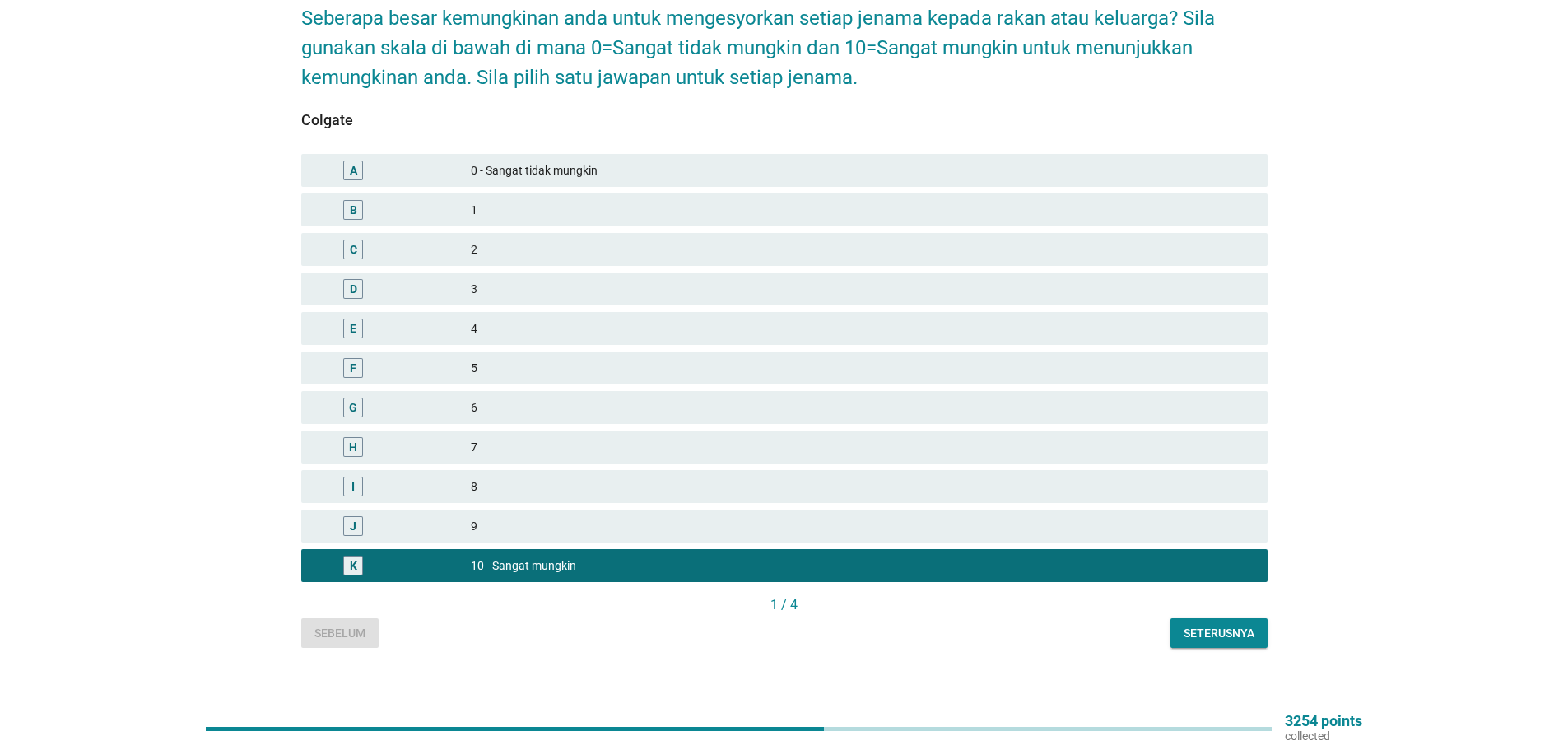
click at [1211, 625] on div "Seterusnya" at bounding box center [1218, 634] width 71 height 17
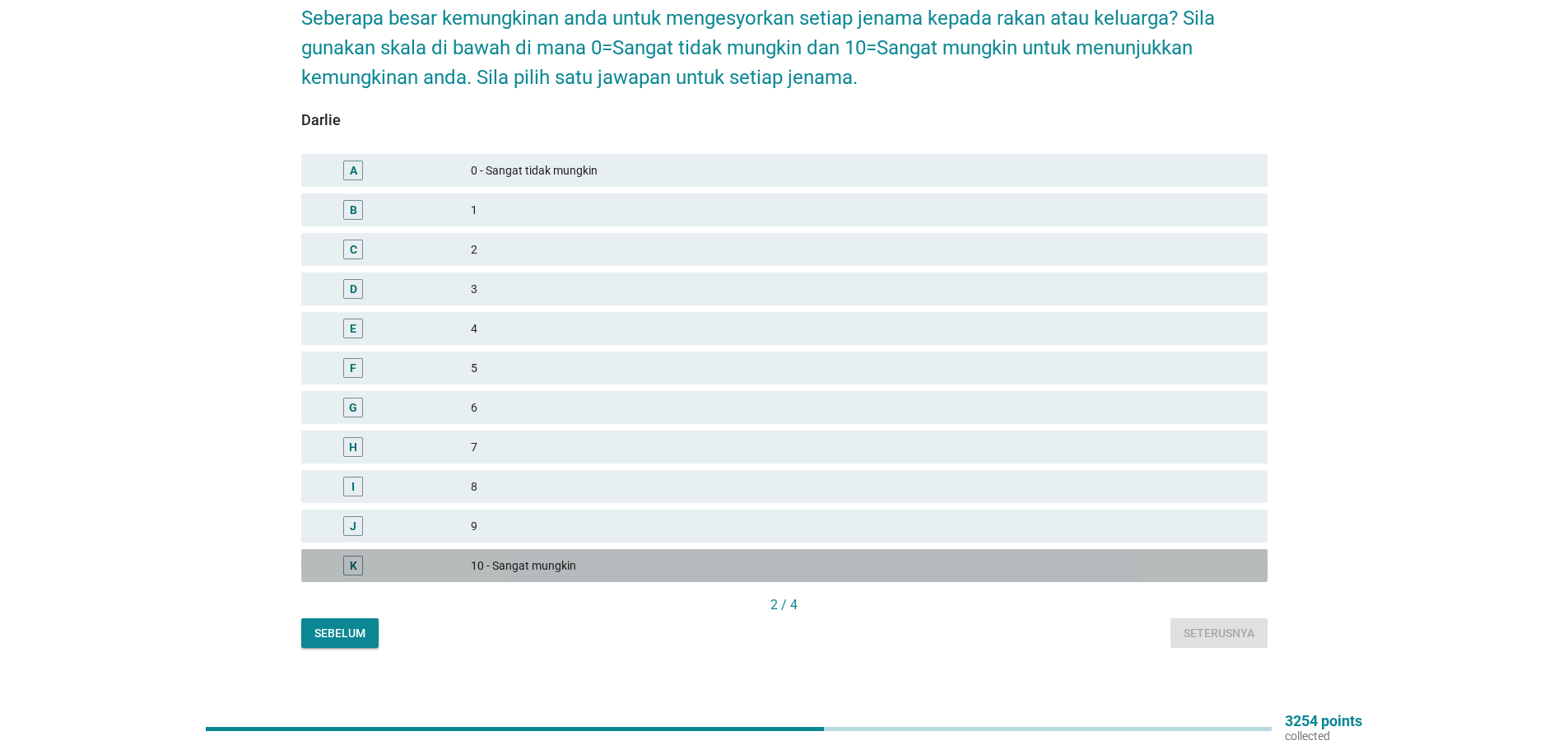
drag, startPoint x: 520, startPoint y: 545, endPoint x: 655, endPoint y: 597, distance: 144.7
click at [524, 556] on div "10 - Sangat mungkin" at bounding box center [863, 565] width 784 height 20
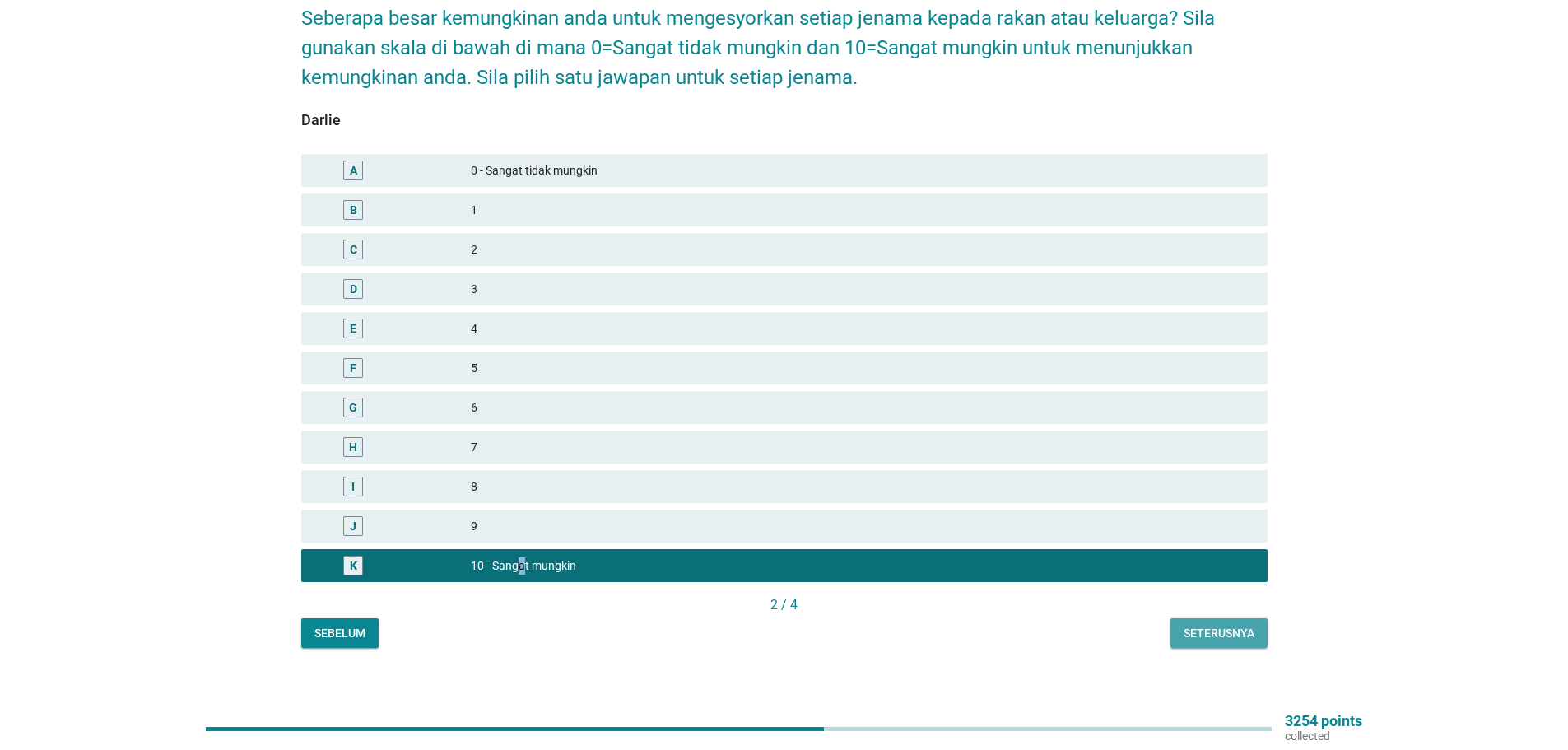
click at [1235, 625] on div "Seterusnya" at bounding box center [1218, 634] width 71 height 17
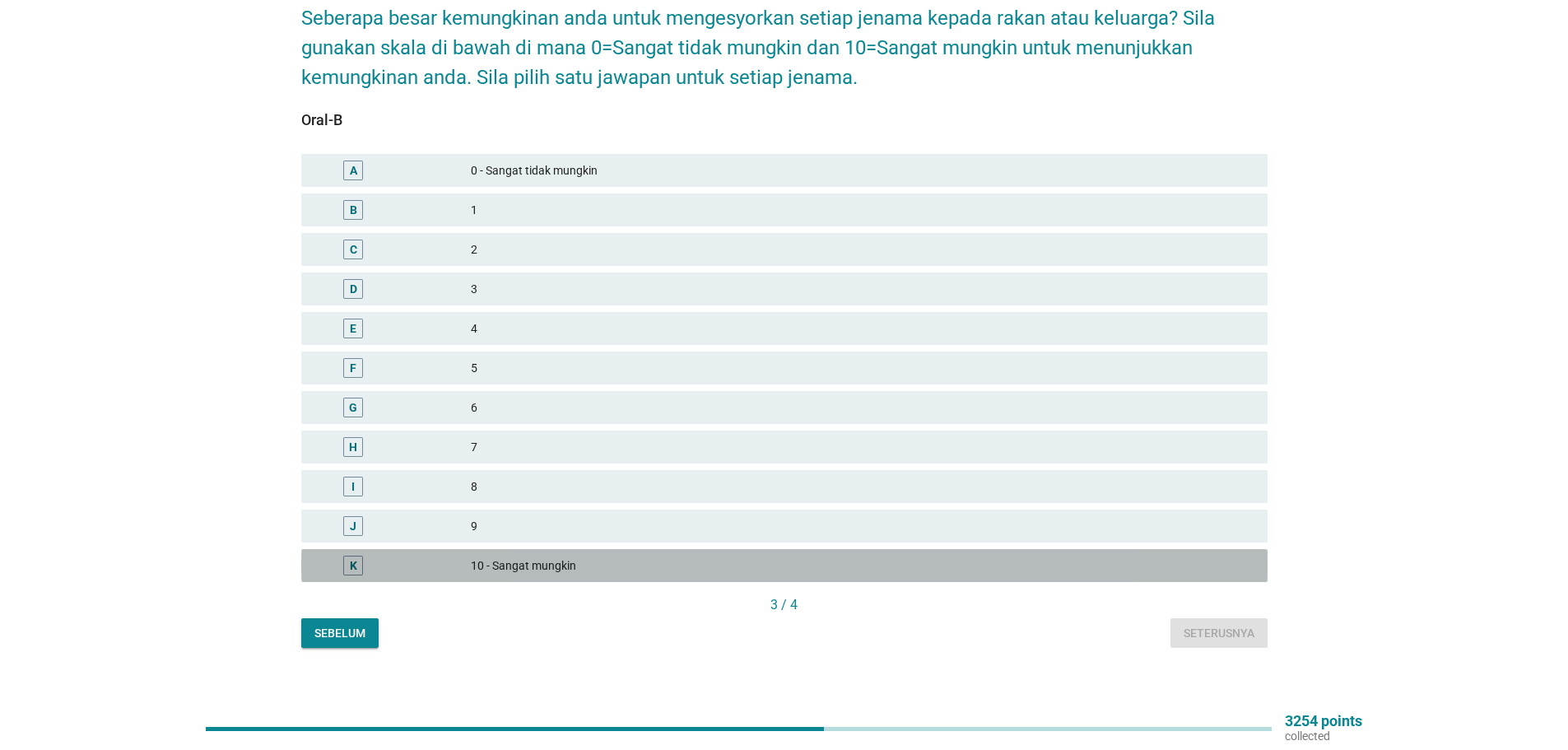
drag, startPoint x: 510, startPoint y: 548, endPoint x: 615, endPoint y: 578, distance: 109.2
click at [511, 556] on div "10 - Sangat mungkin" at bounding box center [863, 565] width 784 height 20
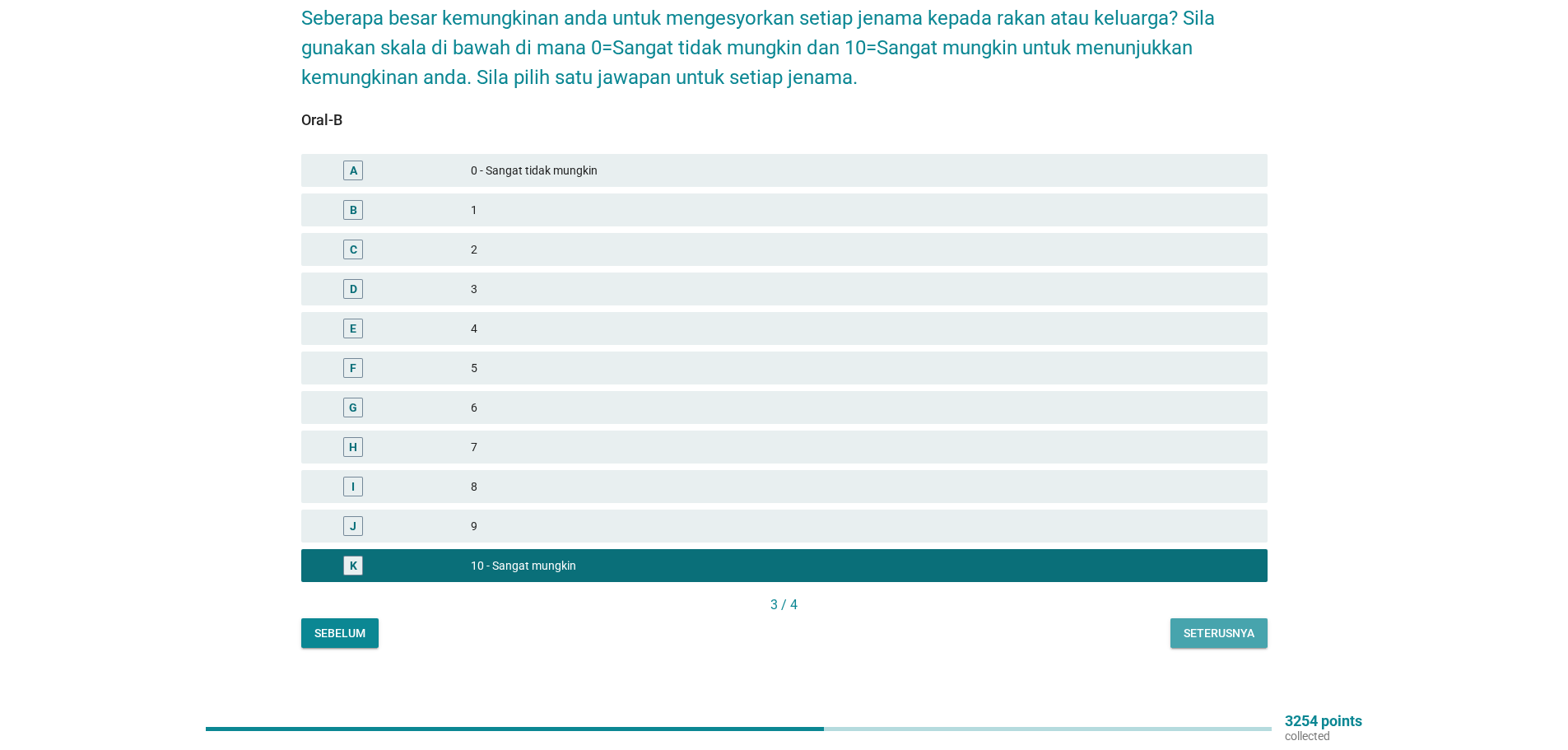
click at [1203, 625] on div "Seterusnya" at bounding box center [1218, 634] width 71 height 17
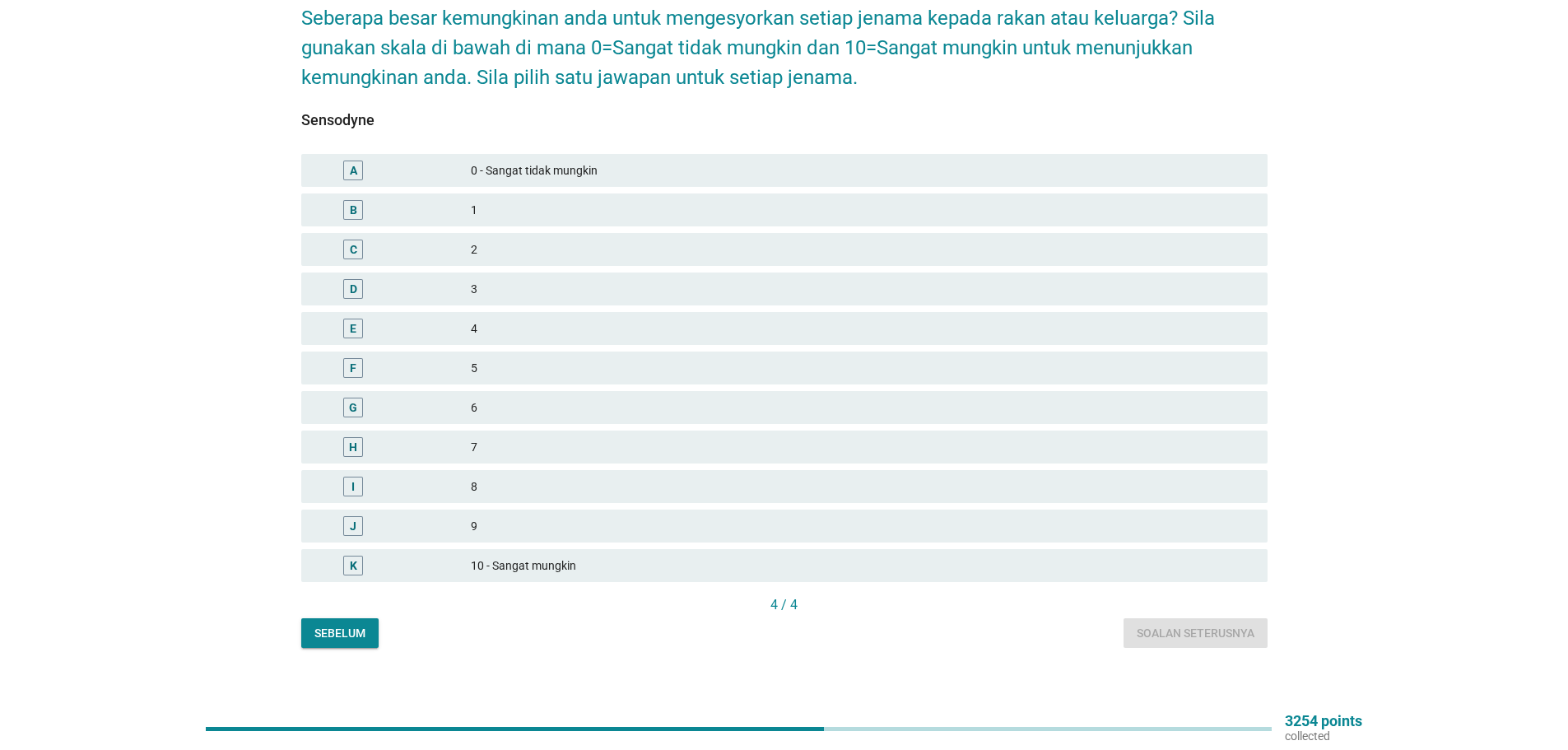
click at [469, 516] on div "J" at bounding box center [393, 526] width 156 height 20
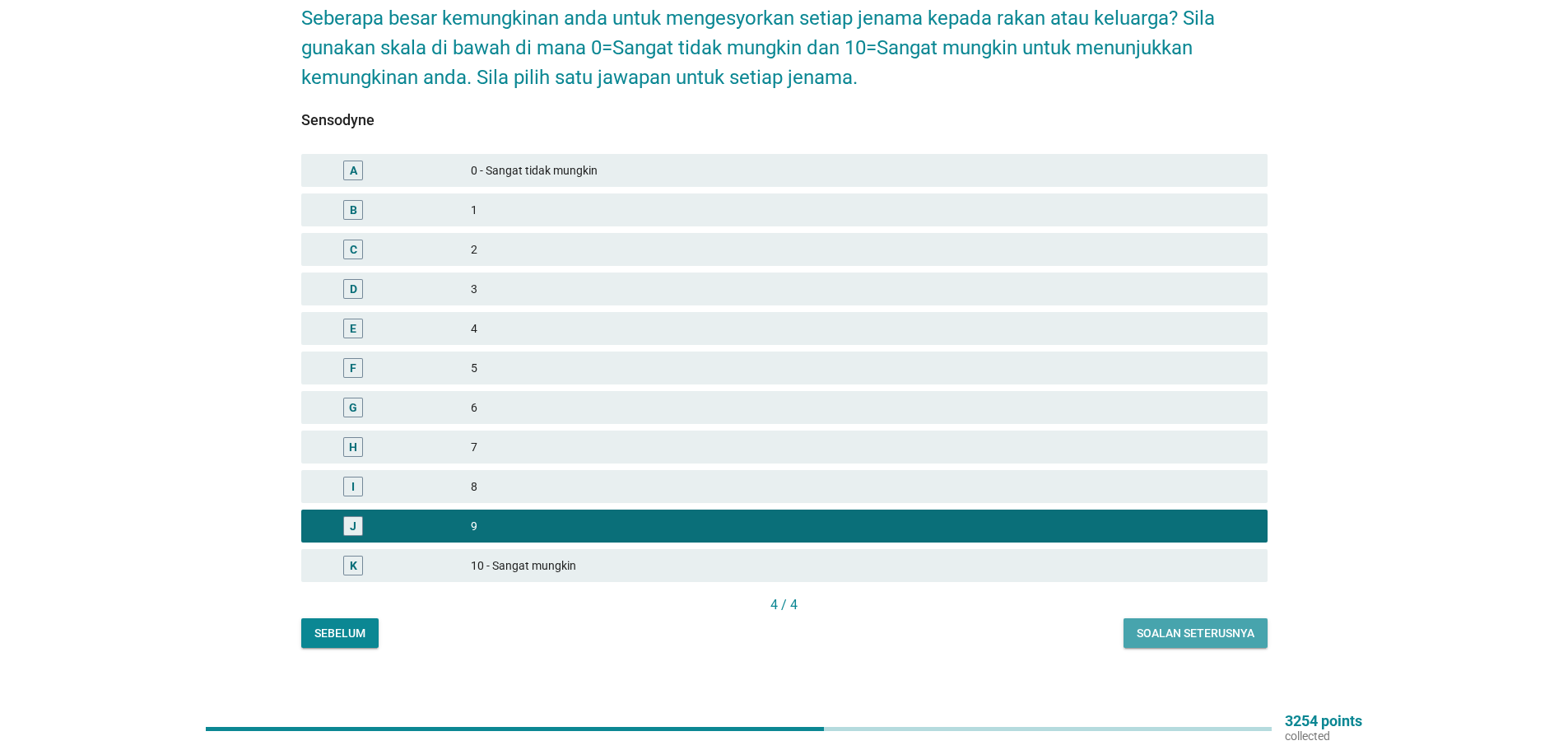
click at [1170, 625] on div "Soalan seterusnya" at bounding box center [1195, 634] width 117 height 17
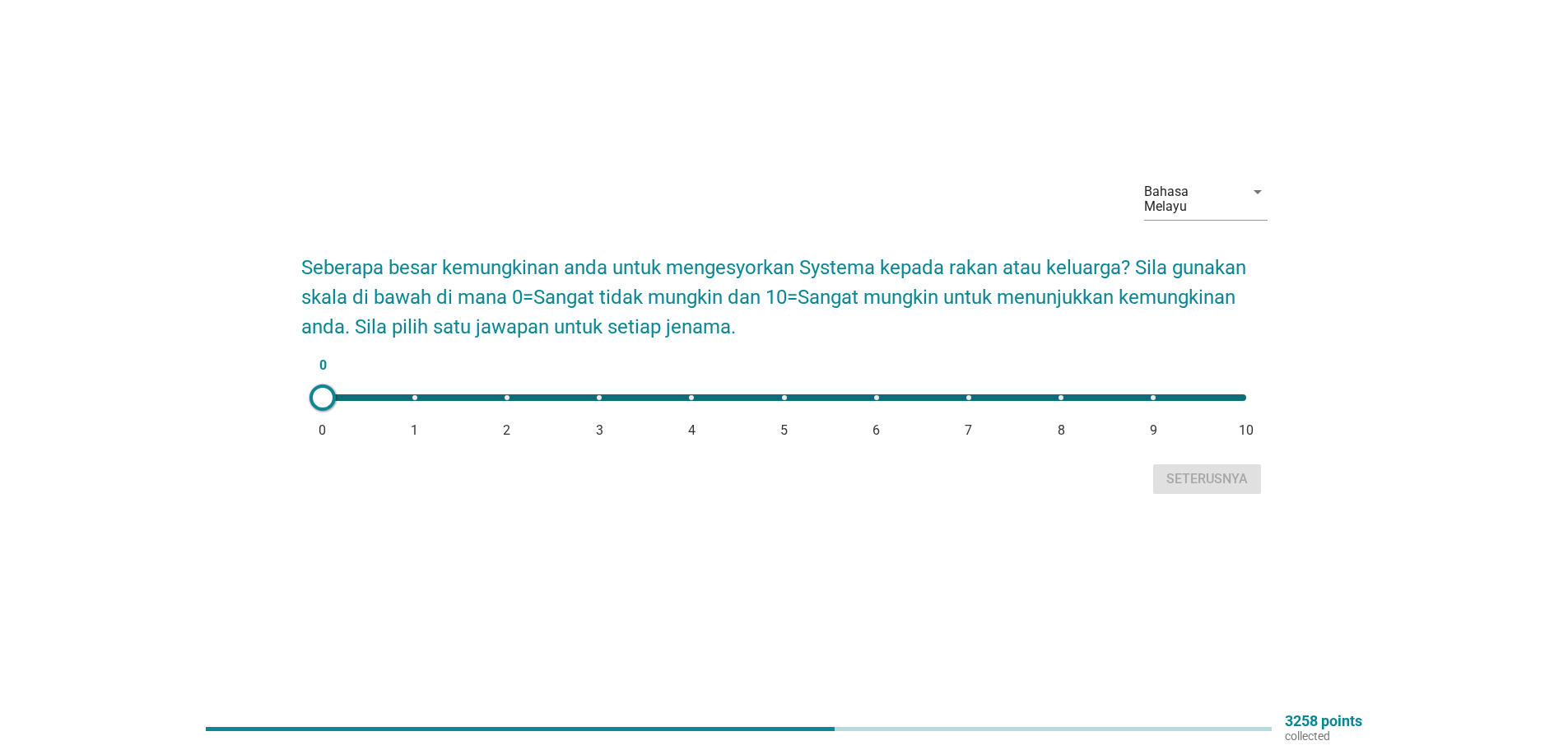
scroll to position [0, 0]
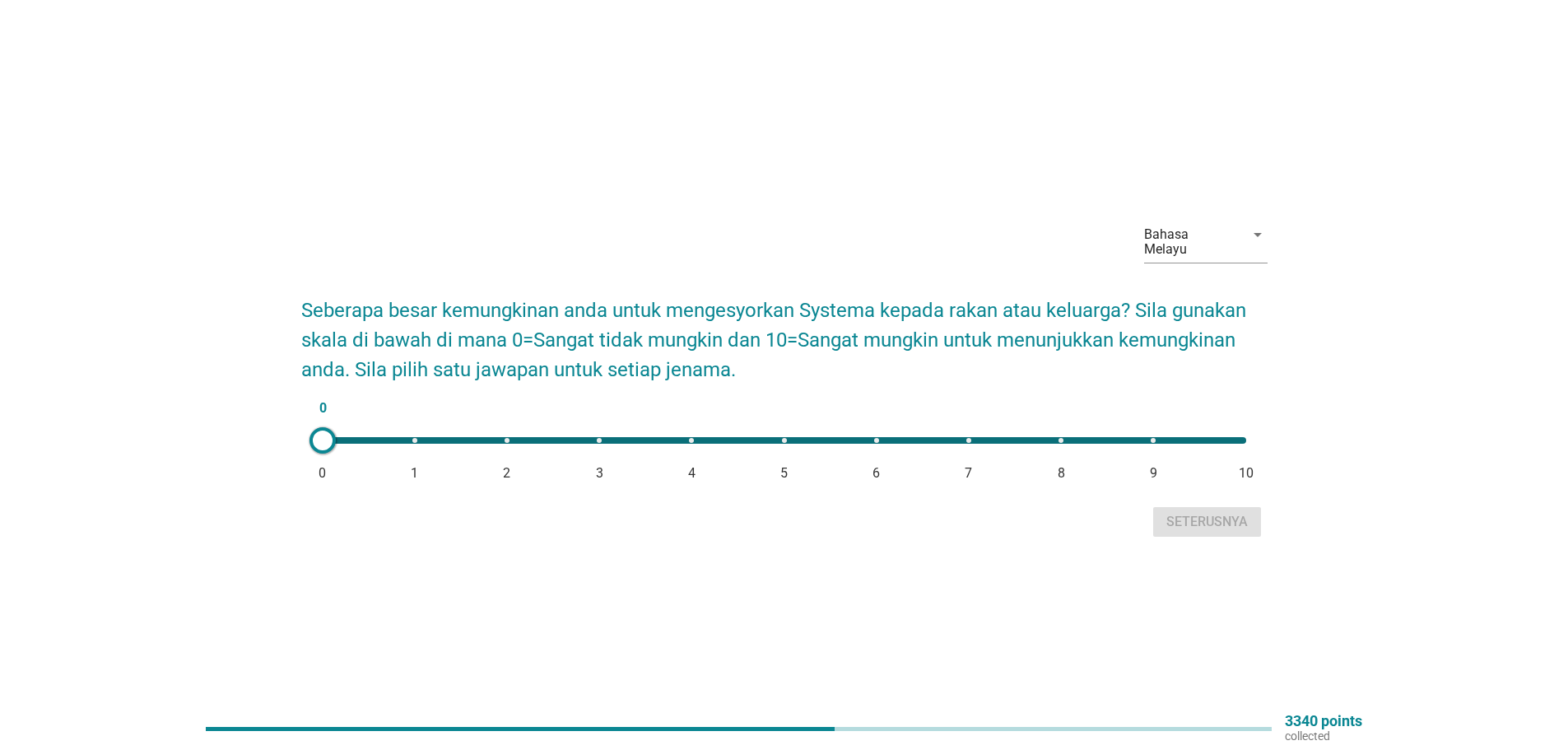
click at [1059, 437] on div "0 0 1 2 3 4 5 6 7 8 9 10" at bounding box center [784, 440] width 923 height 7
type input "8"
click at [1216, 515] on div "Seterusnya" at bounding box center [1207, 521] width 82 height 20
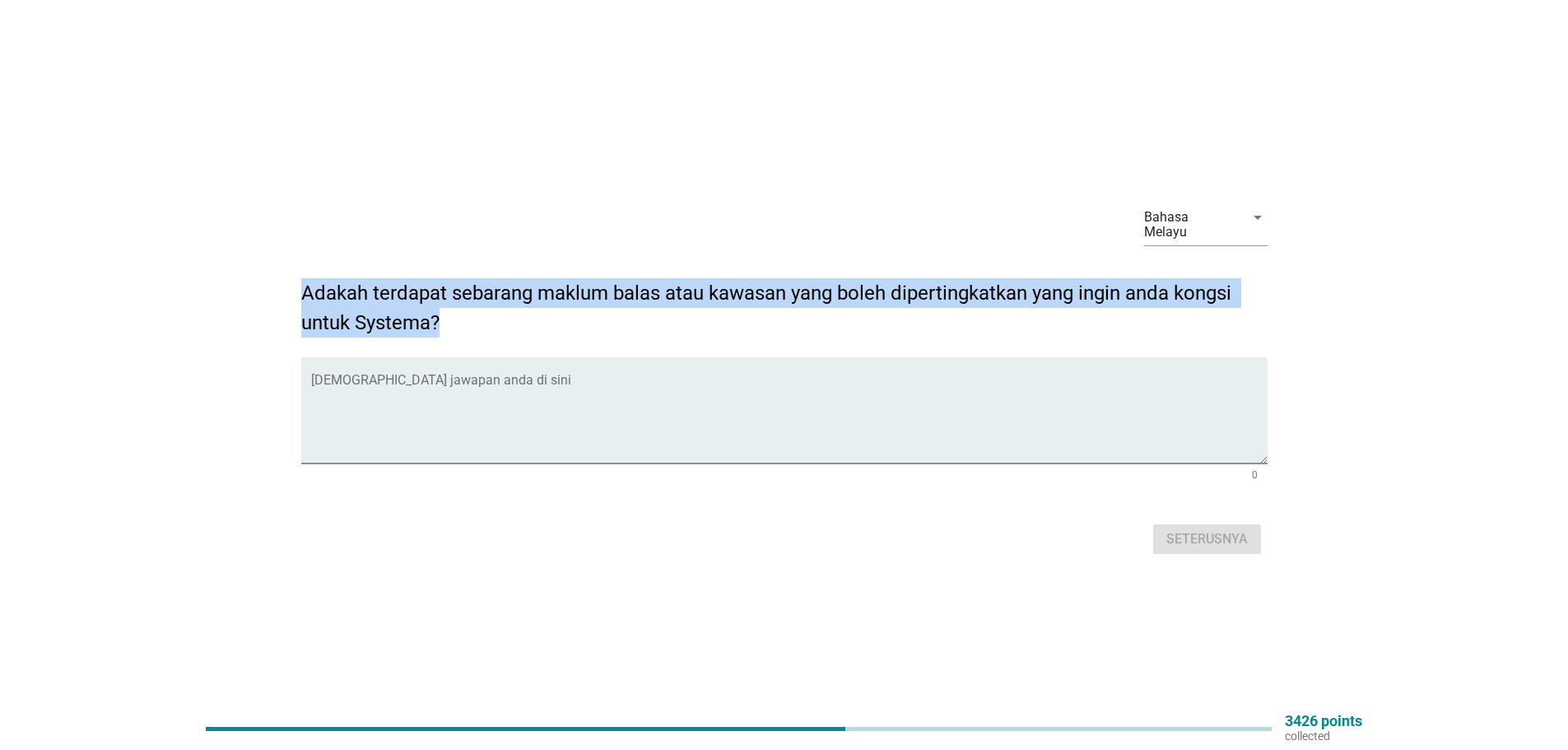
drag, startPoint x: 304, startPoint y: 285, endPoint x: 447, endPoint y: 319, distance: 147.0
click at [447, 319] on h2 "Adakah terdapat sebarang maklum balas atau kawasan yang boleh dipertingkatkan y…" at bounding box center [784, 299] width 966 height 76
copy h2 "Adakah terdapat sebarang maklum balas atau kawasan yang boleh dipertingkatkan y…"
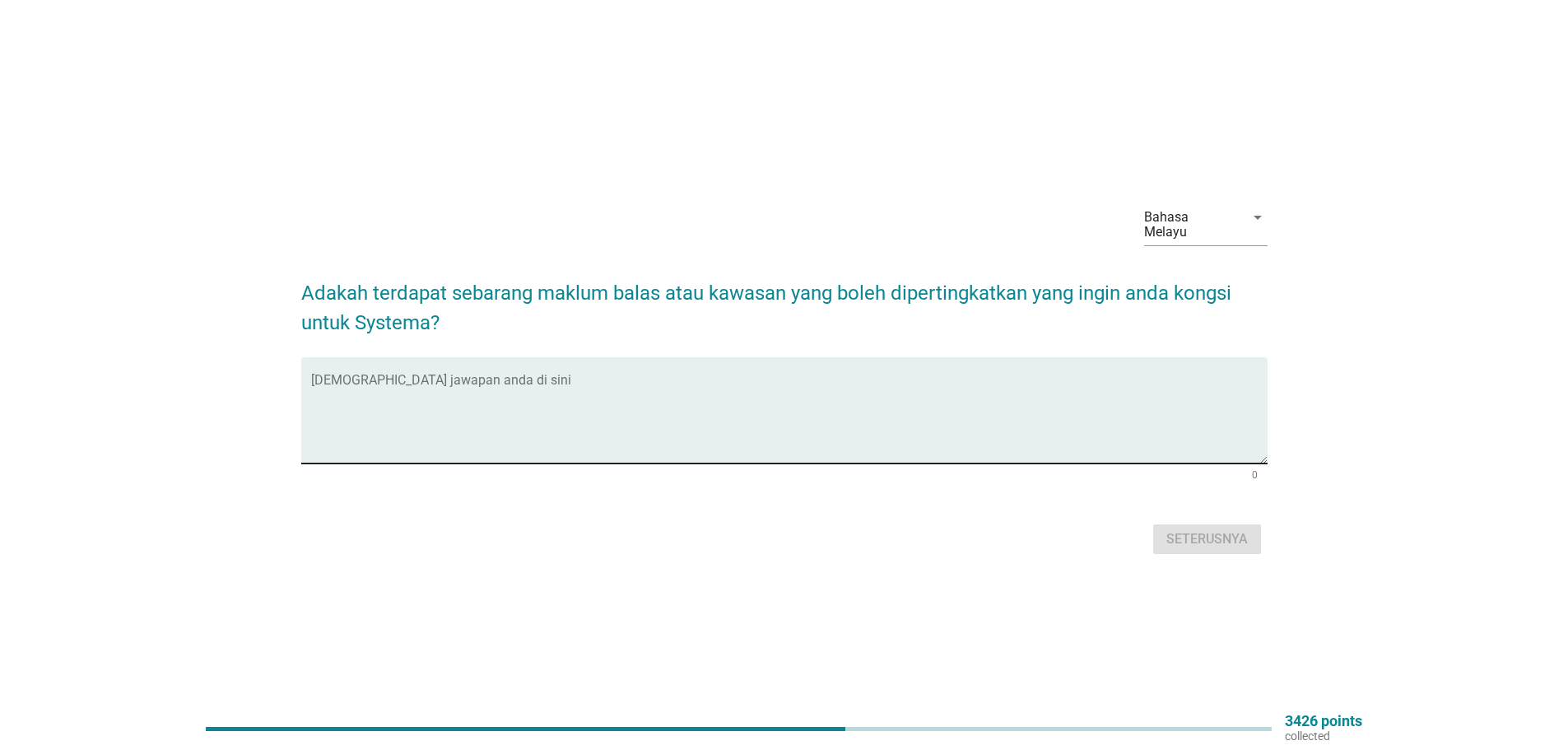
click at [429, 440] on textarea "Isikan jawapan anda di sini" at bounding box center [789, 420] width 956 height 87
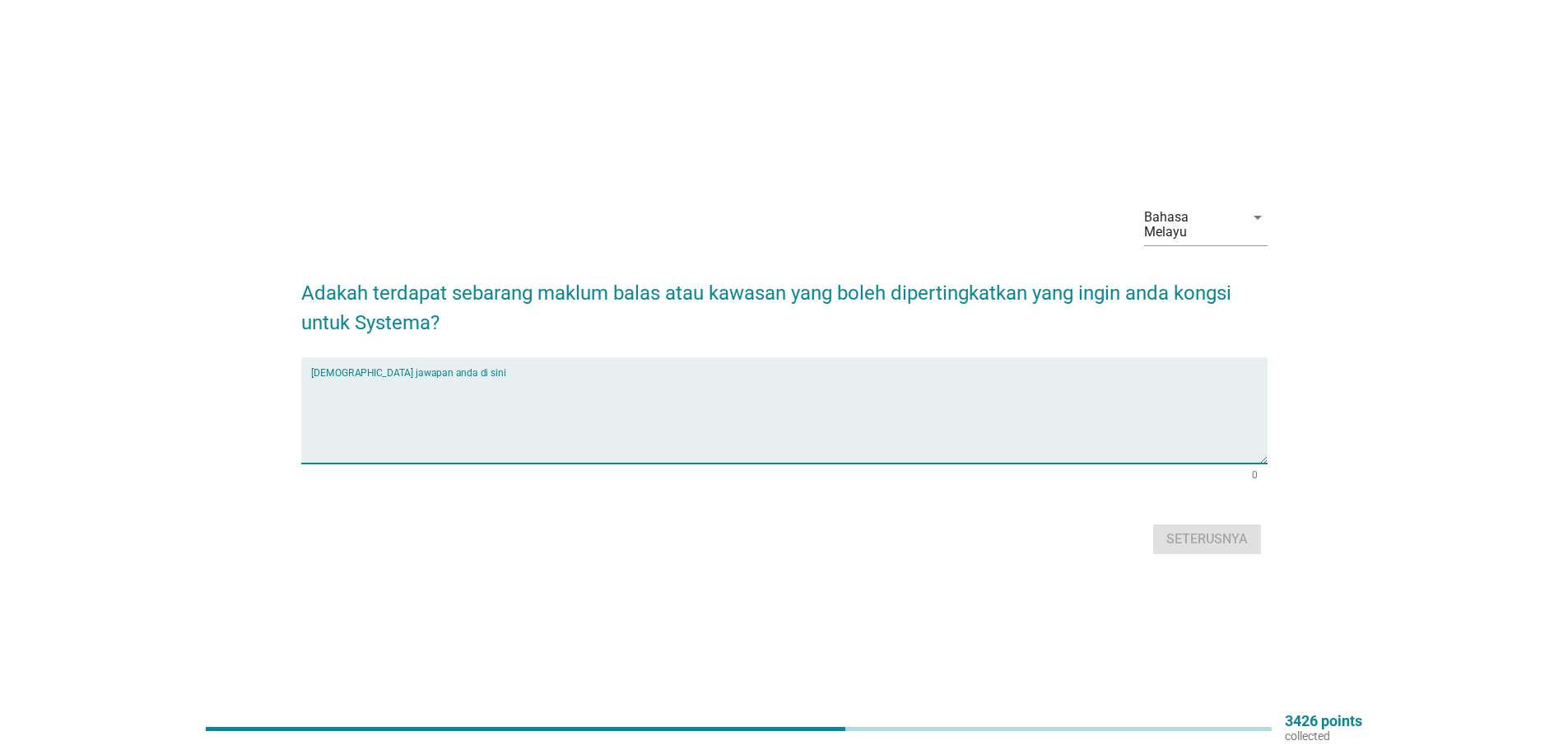
paste textarea "Berus lembut dan halus, sesuai untuk gusi sensitif."
type textarea "Berus lembut dan halus, sesuai untuk gusi sensitif."
click at [1212, 533] on div "Seterusnya" at bounding box center [1207, 539] width 82 height 20
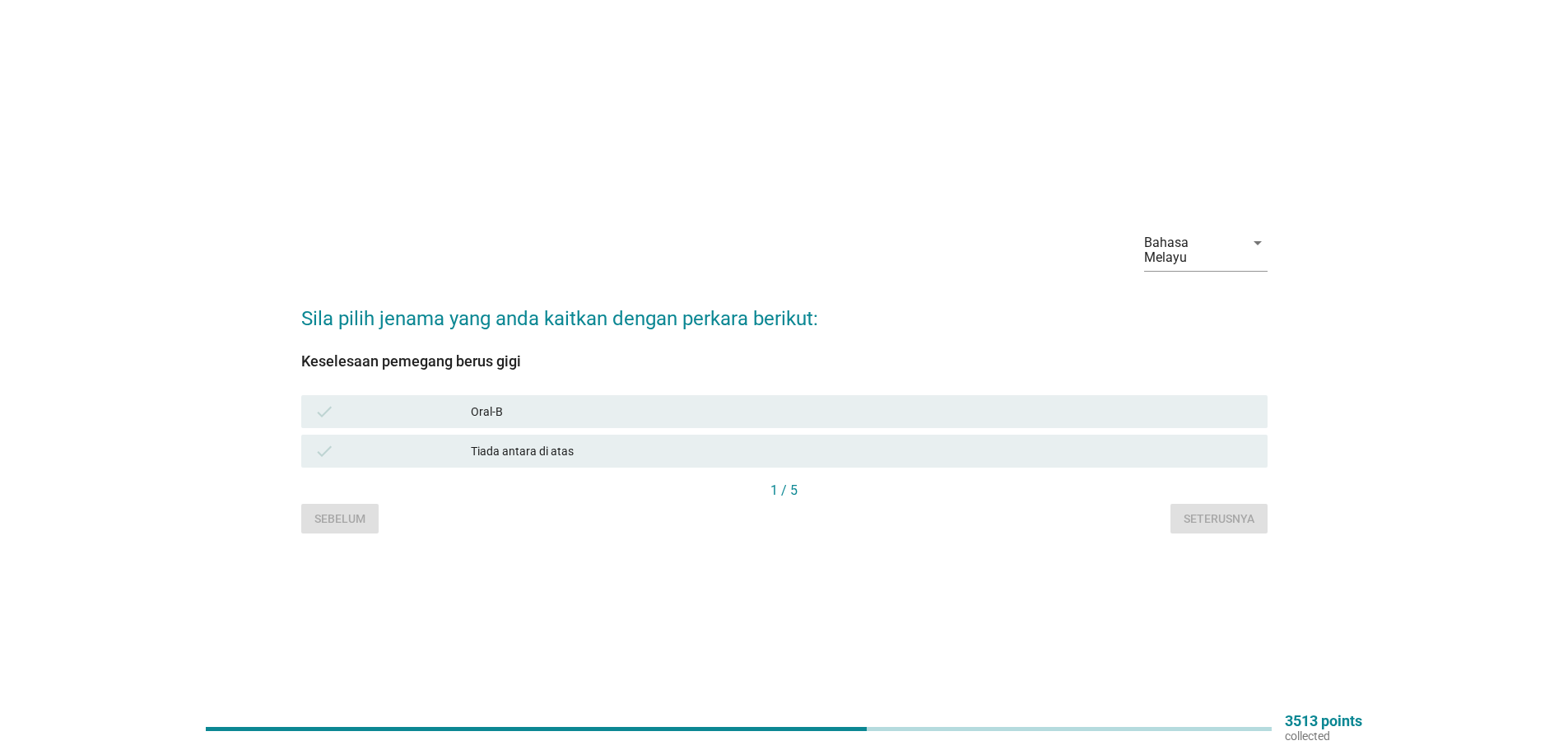
click at [484, 402] on div "Oral-B" at bounding box center [863, 412] width 784 height 20
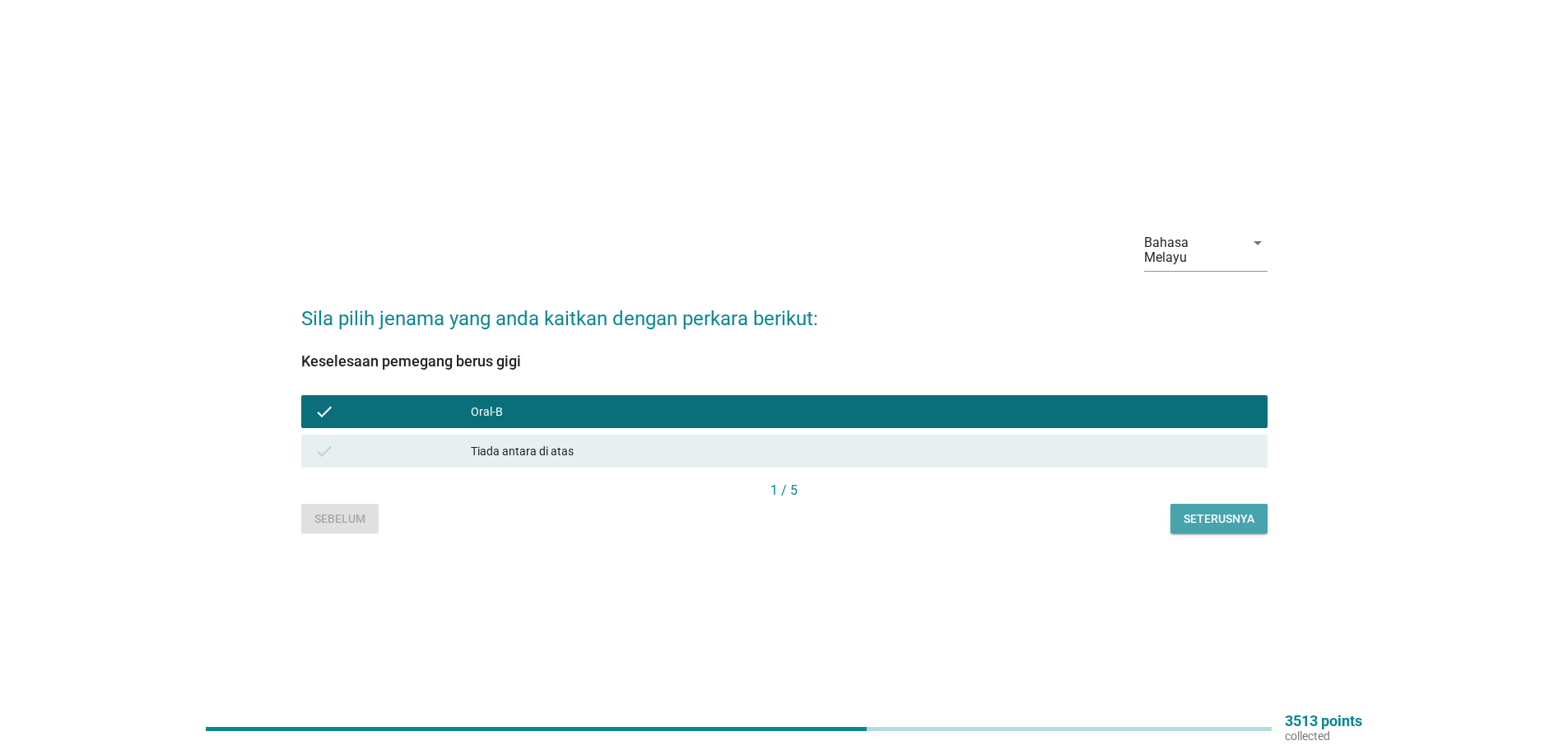
click at [1227, 511] on div "Seterusnya" at bounding box center [1218, 519] width 71 height 17
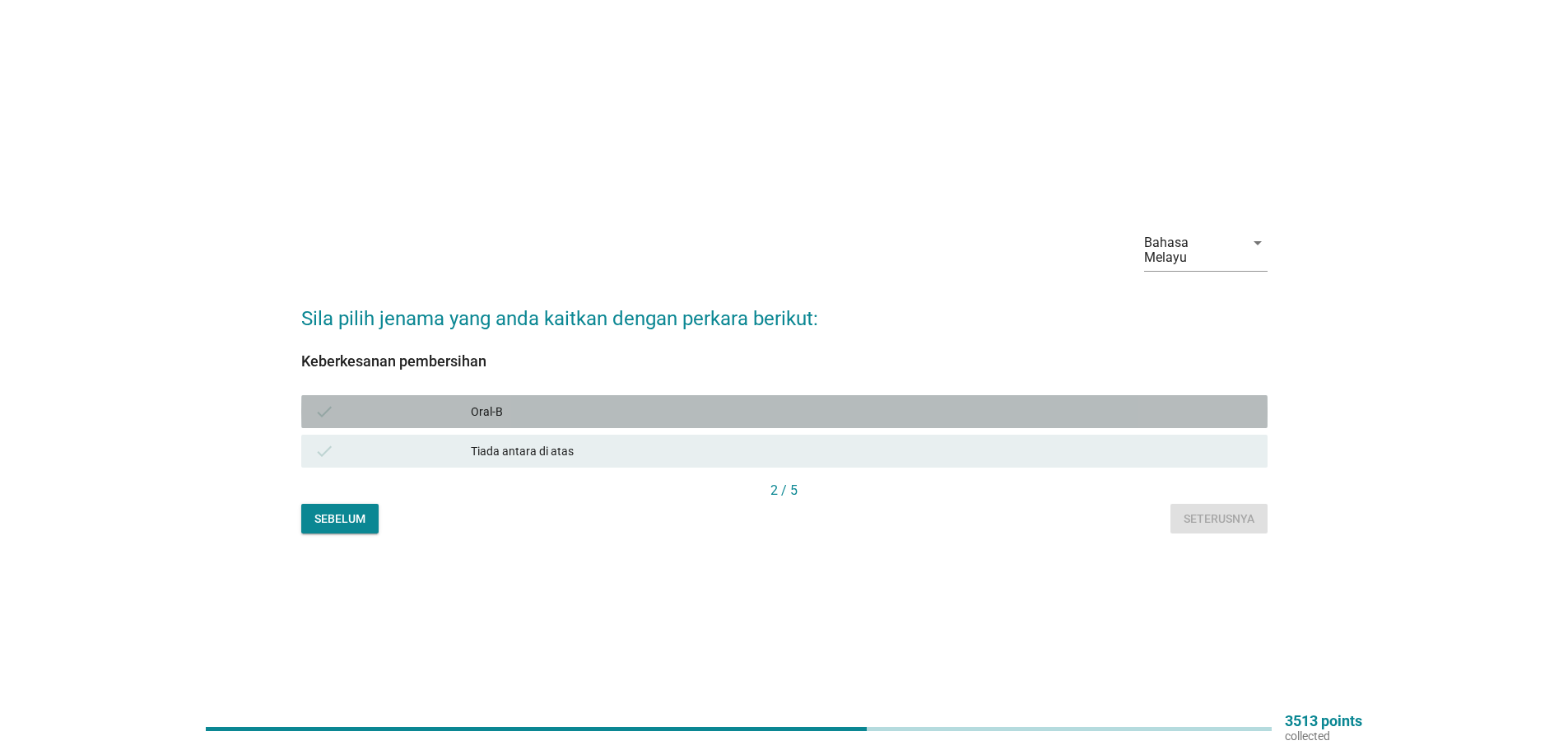
drag, startPoint x: 484, startPoint y: 399, endPoint x: 499, endPoint y: 440, distance: 43.7
click at [484, 402] on div "Oral-B" at bounding box center [863, 412] width 784 height 20
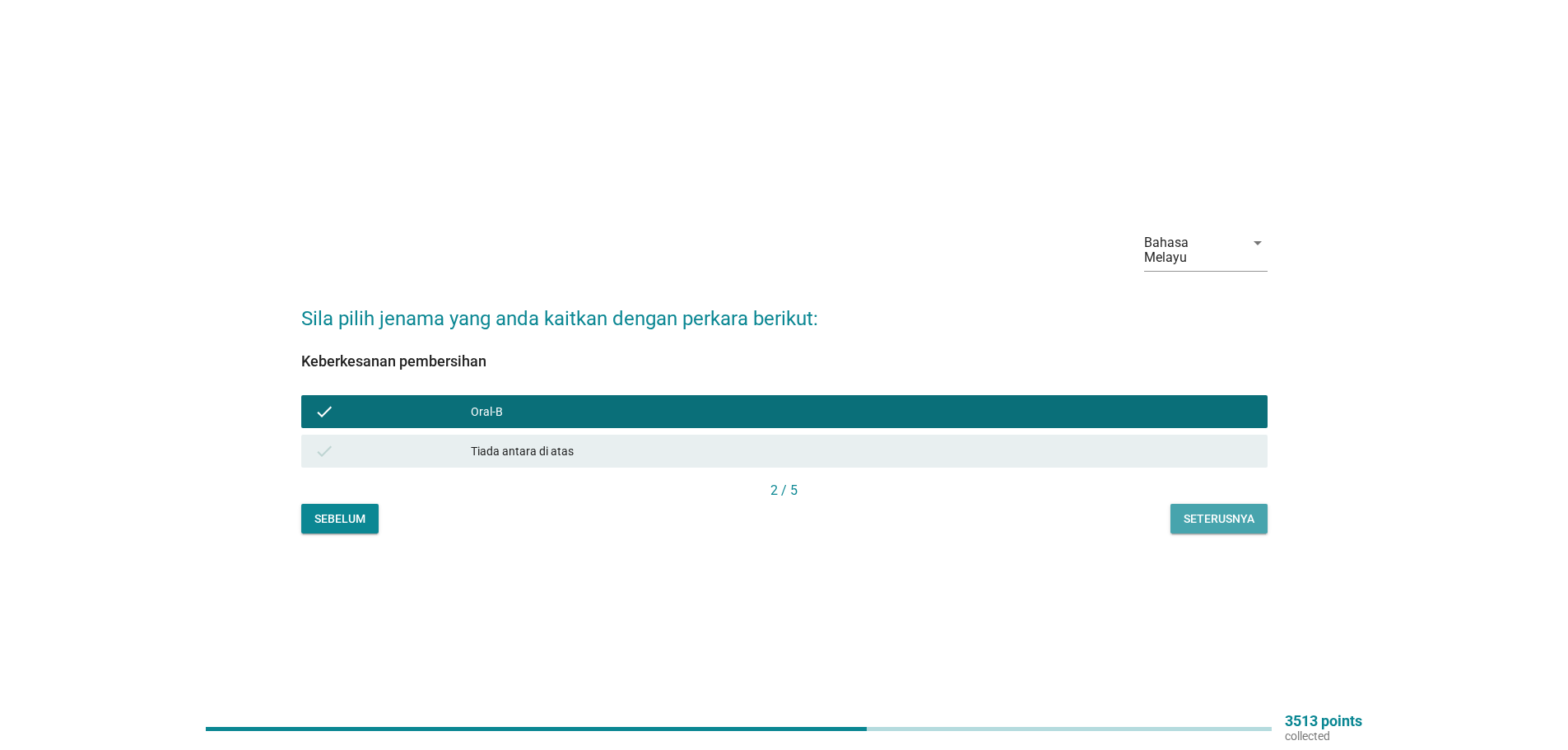
click at [1213, 511] on div "Seterusnya" at bounding box center [1218, 519] width 71 height 17
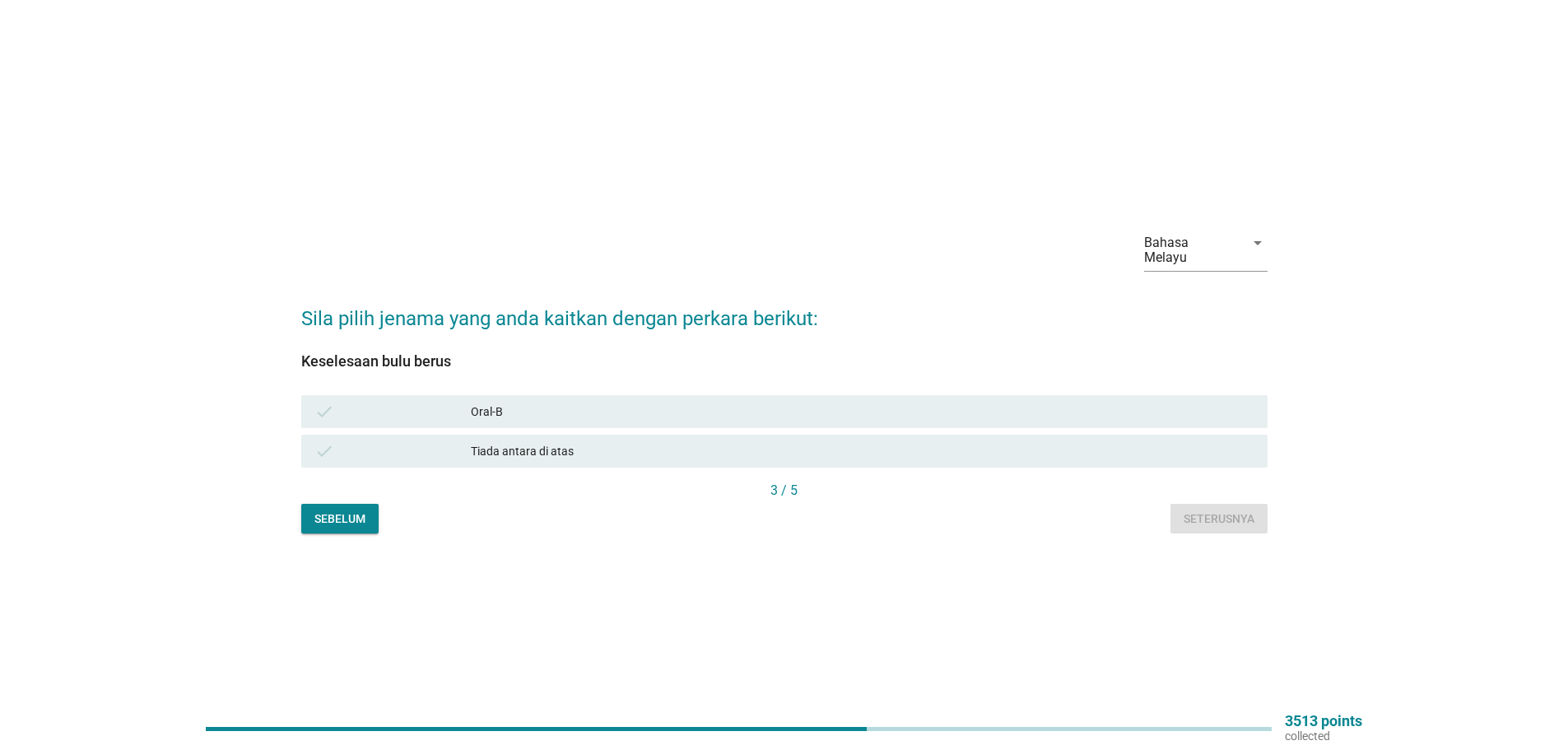
click at [485, 404] on div "Oral-B" at bounding box center [863, 412] width 784 height 20
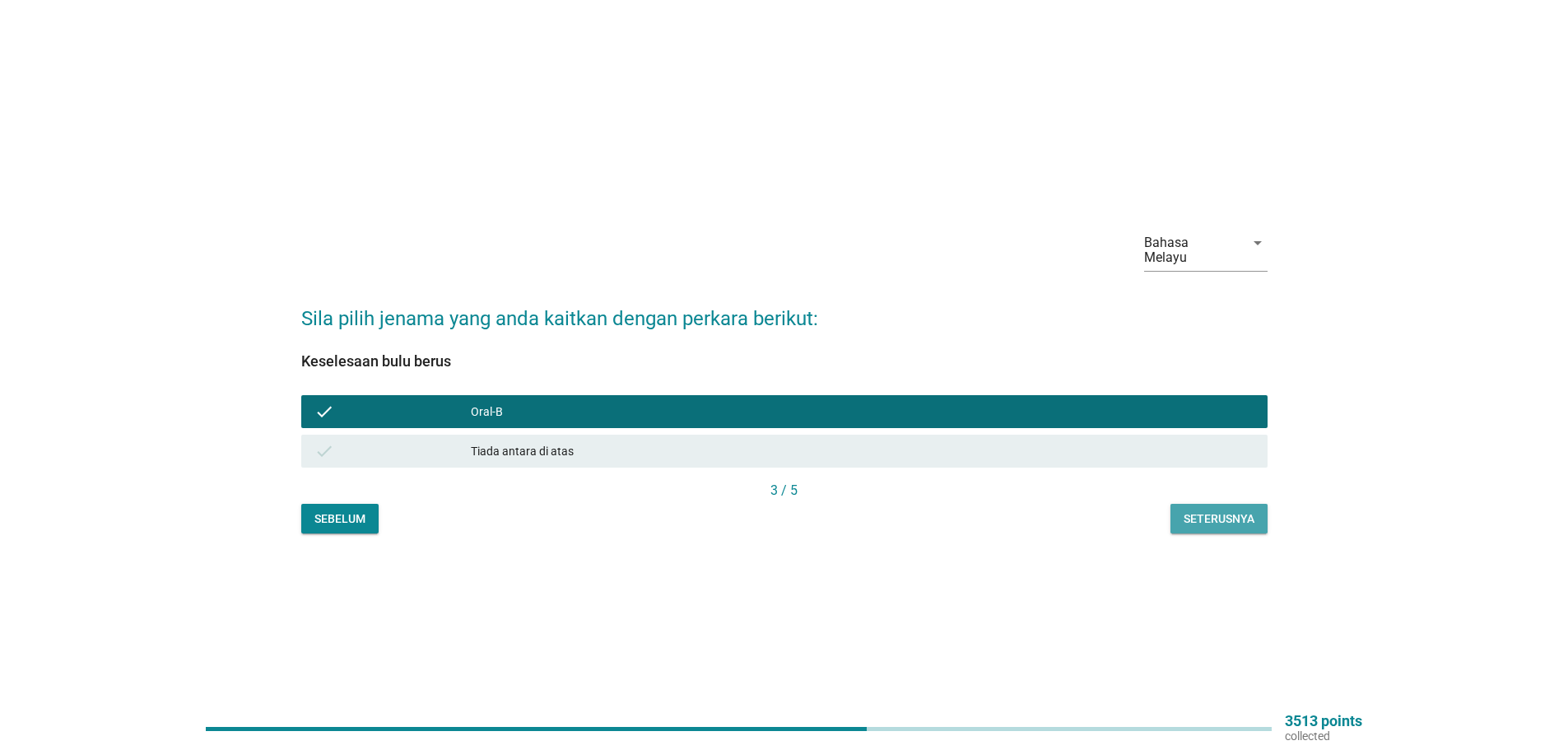
click at [1224, 510] on div "Seterusnya" at bounding box center [1218, 519] width 71 height 17
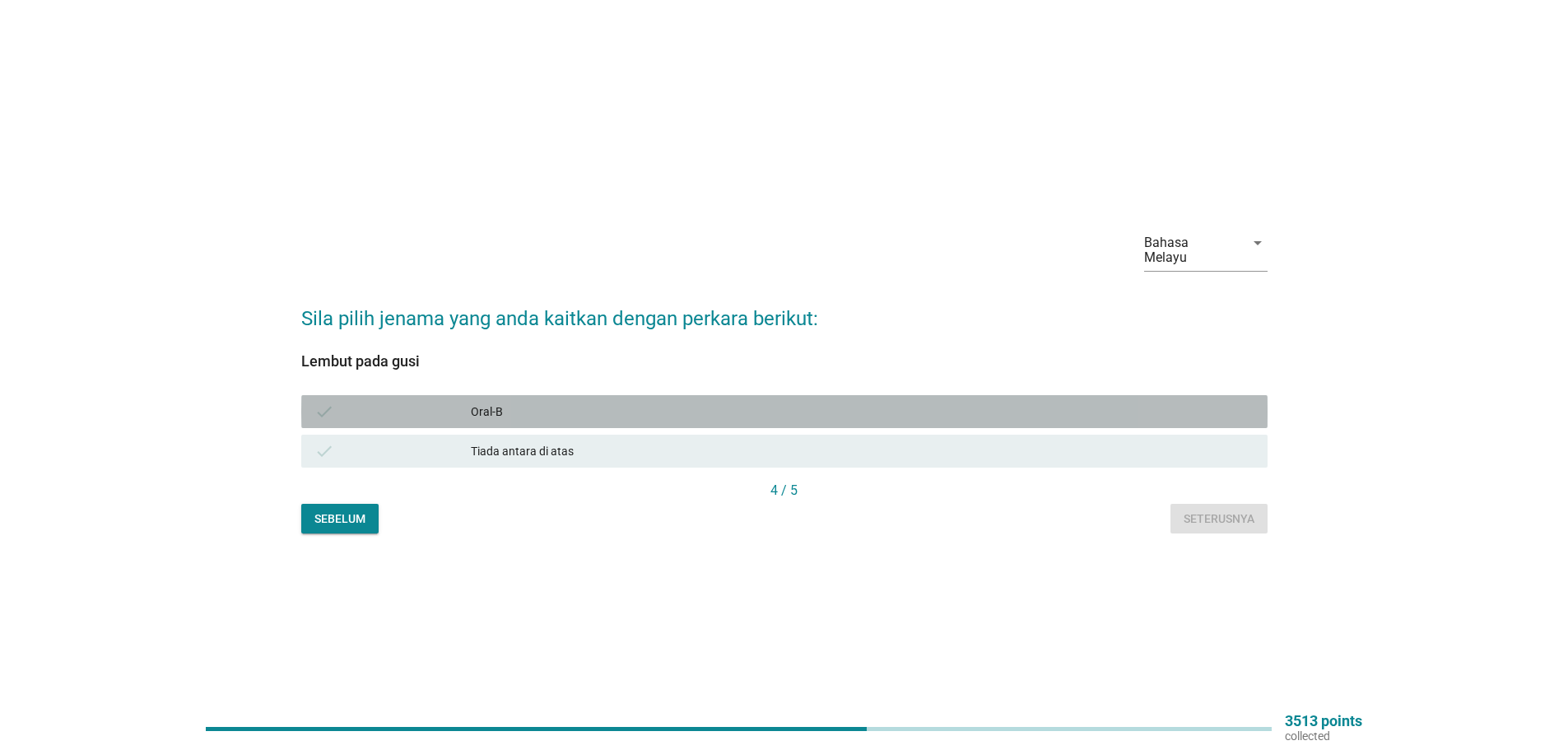
click at [480, 402] on div "Oral-B" at bounding box center [863, 412] width 784 height 20
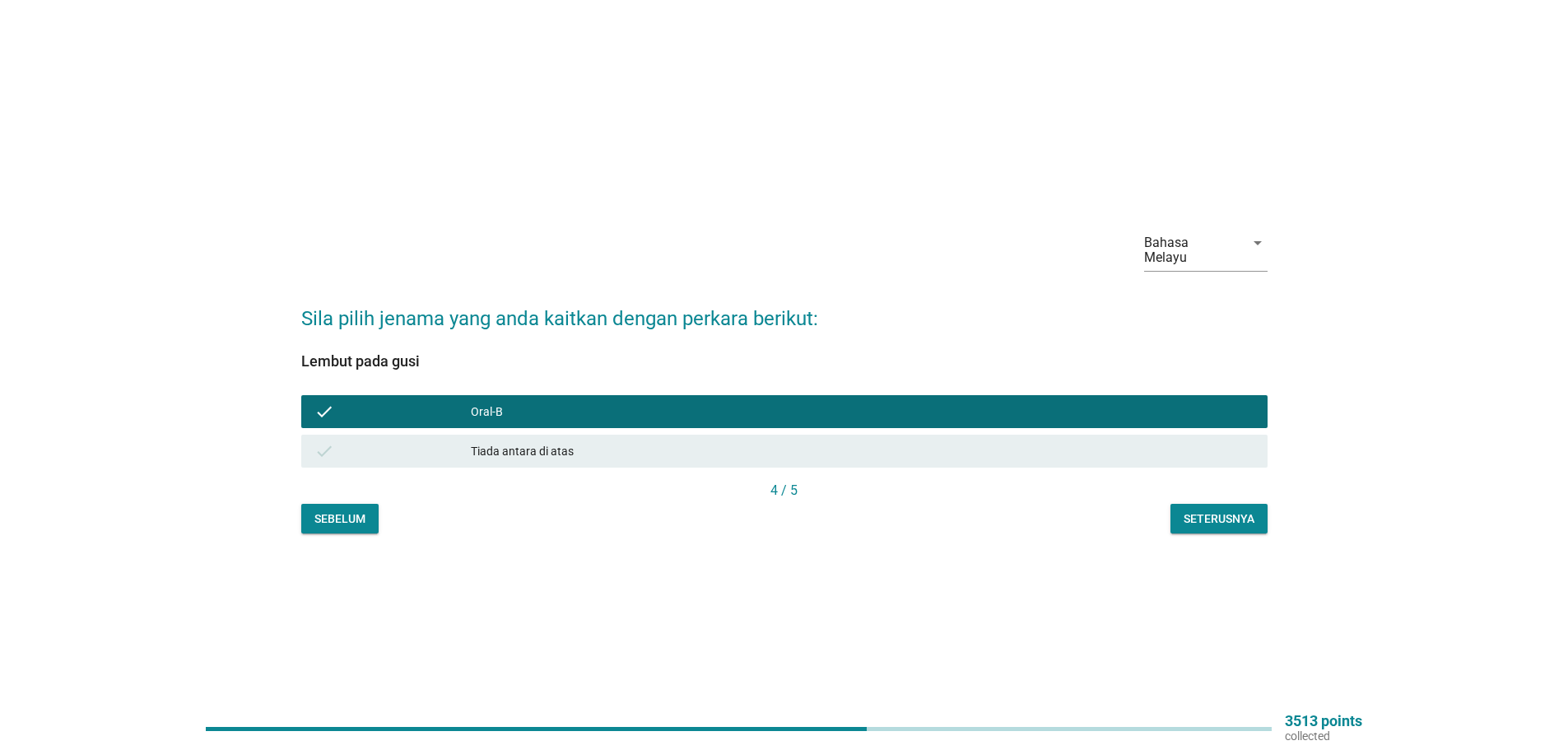
click at [1220, 515] on div "Seterusnya" at bounding box center [1218, 519] width 71 height 17
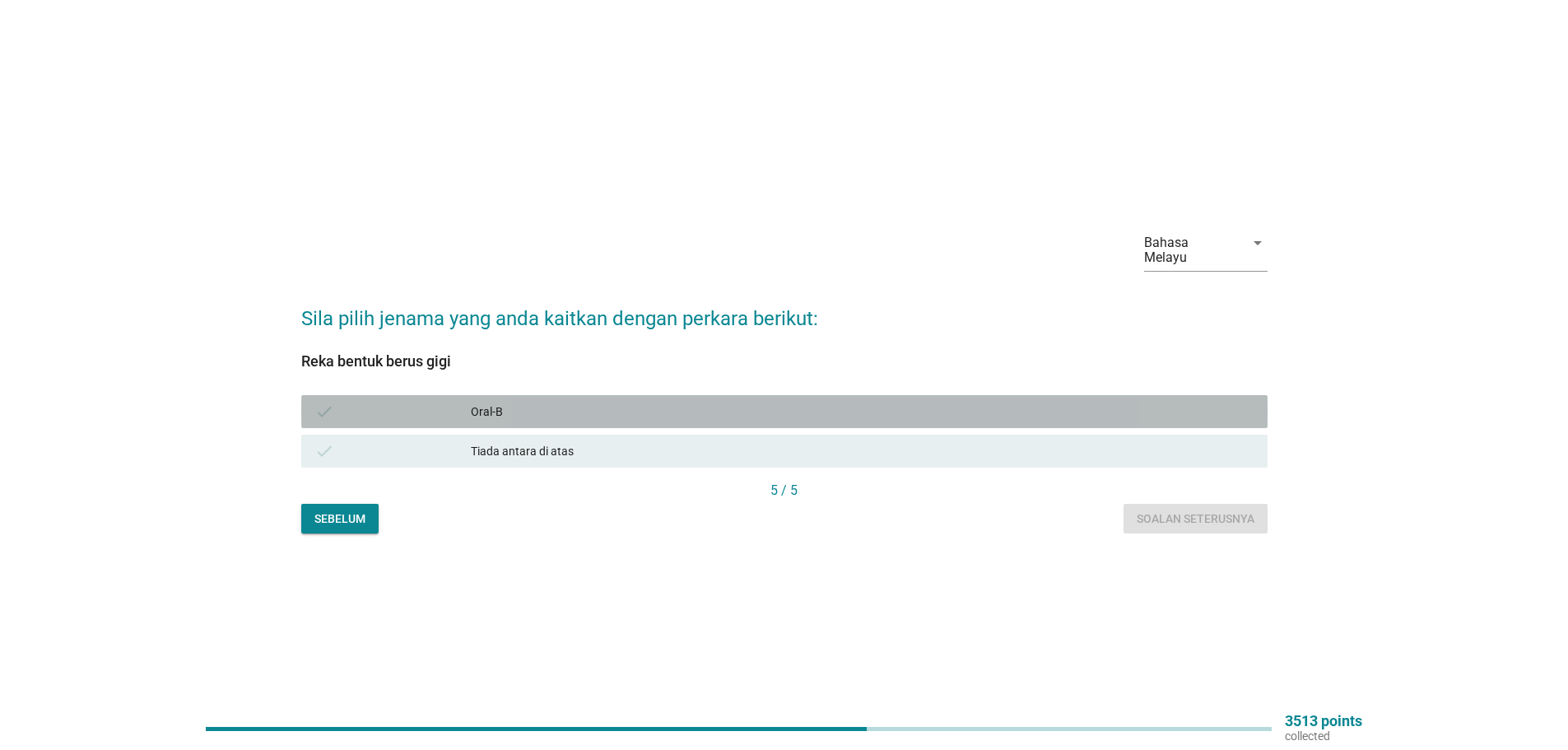
drag, startPoint x: 481, startPoint y: 404, endPoint x: 671, endPoint y: 485, distance: 206.5
click at [481, 405] on div "Oral-B" at bounding box center [863, 412] width 784 height 20
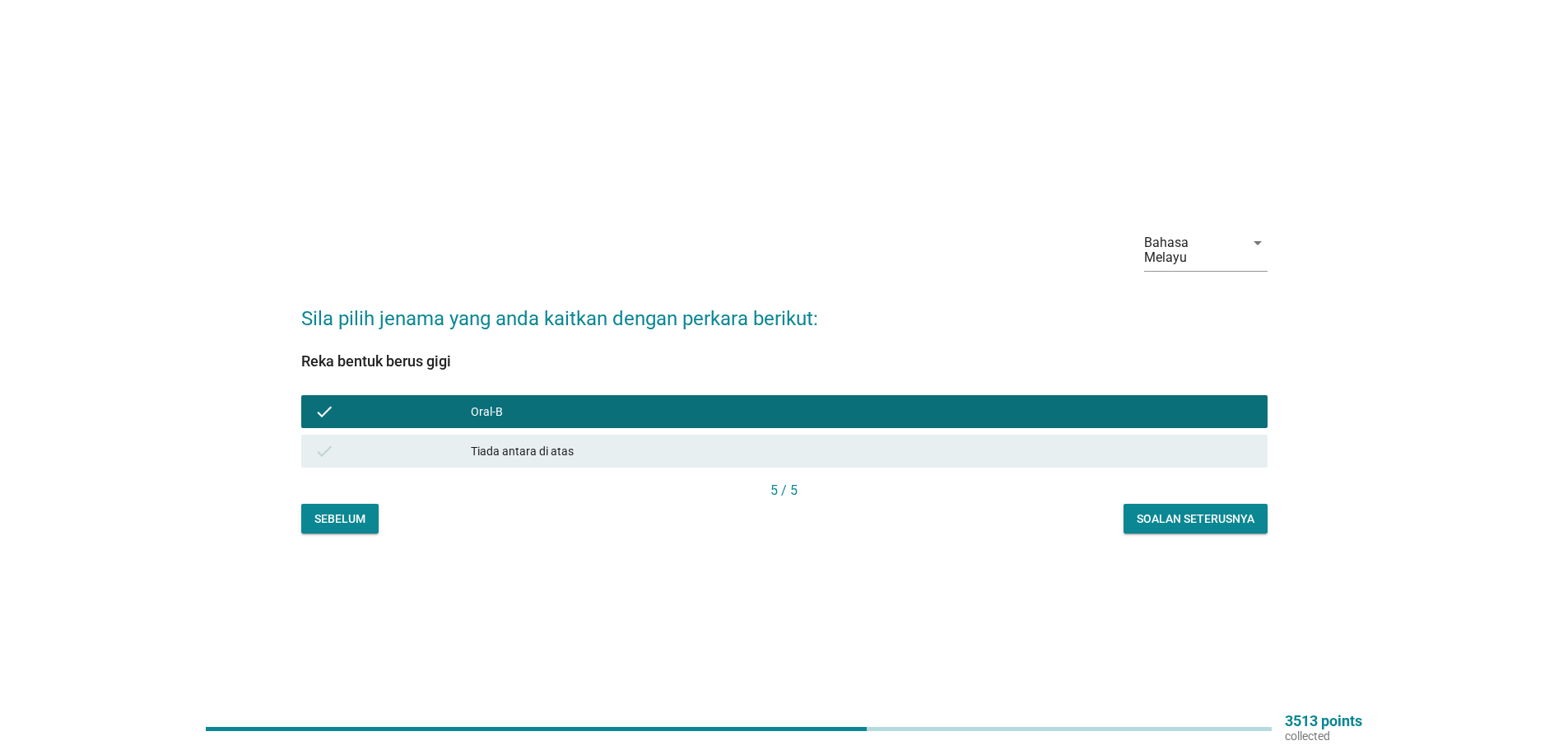
click at [1188, 512] on div "Soalan seterusnya" at bounding box center [1195, 519] width 117 height 17
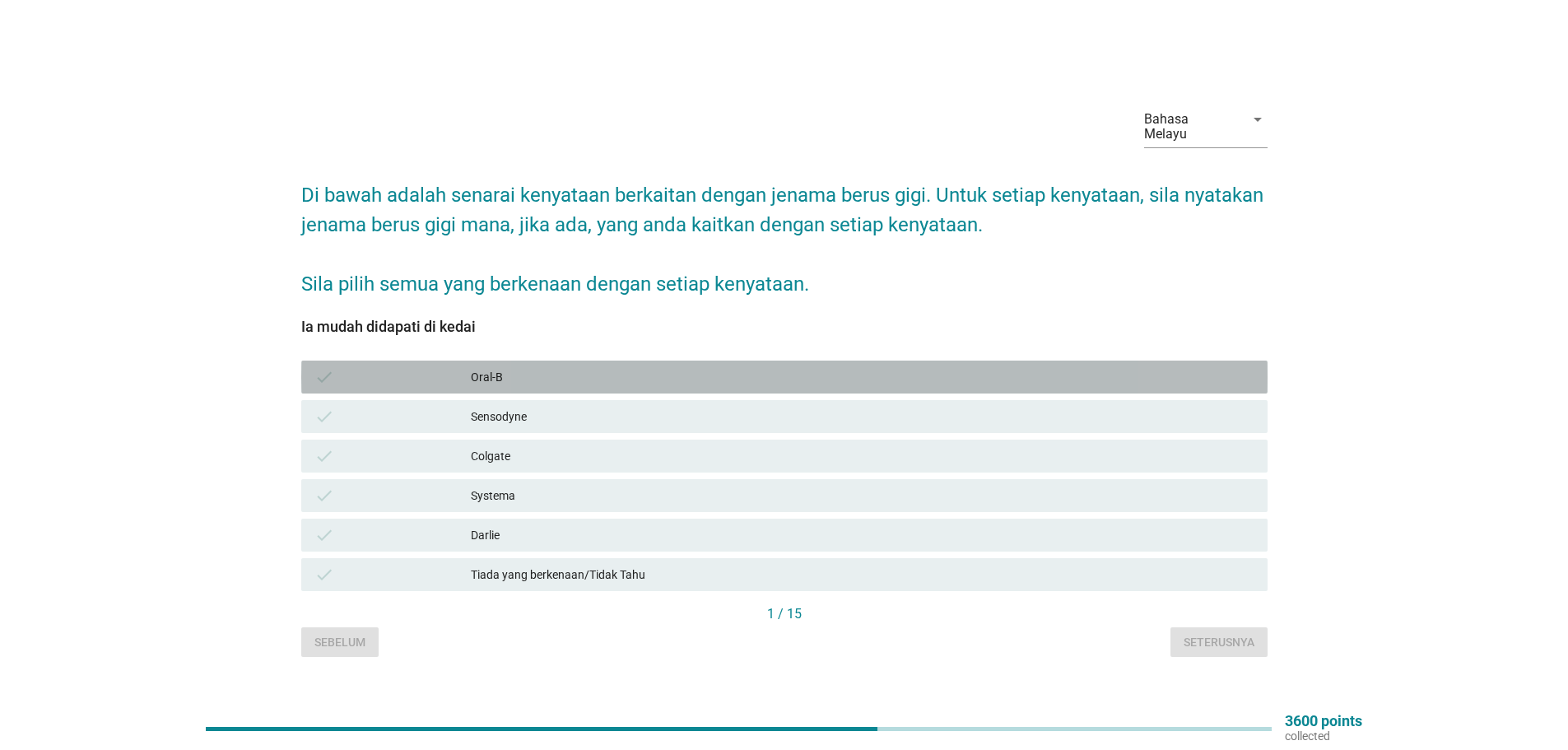
click at [487, 372] on div "Oral-B" at bounding box center [863, 377] width 784 height 20
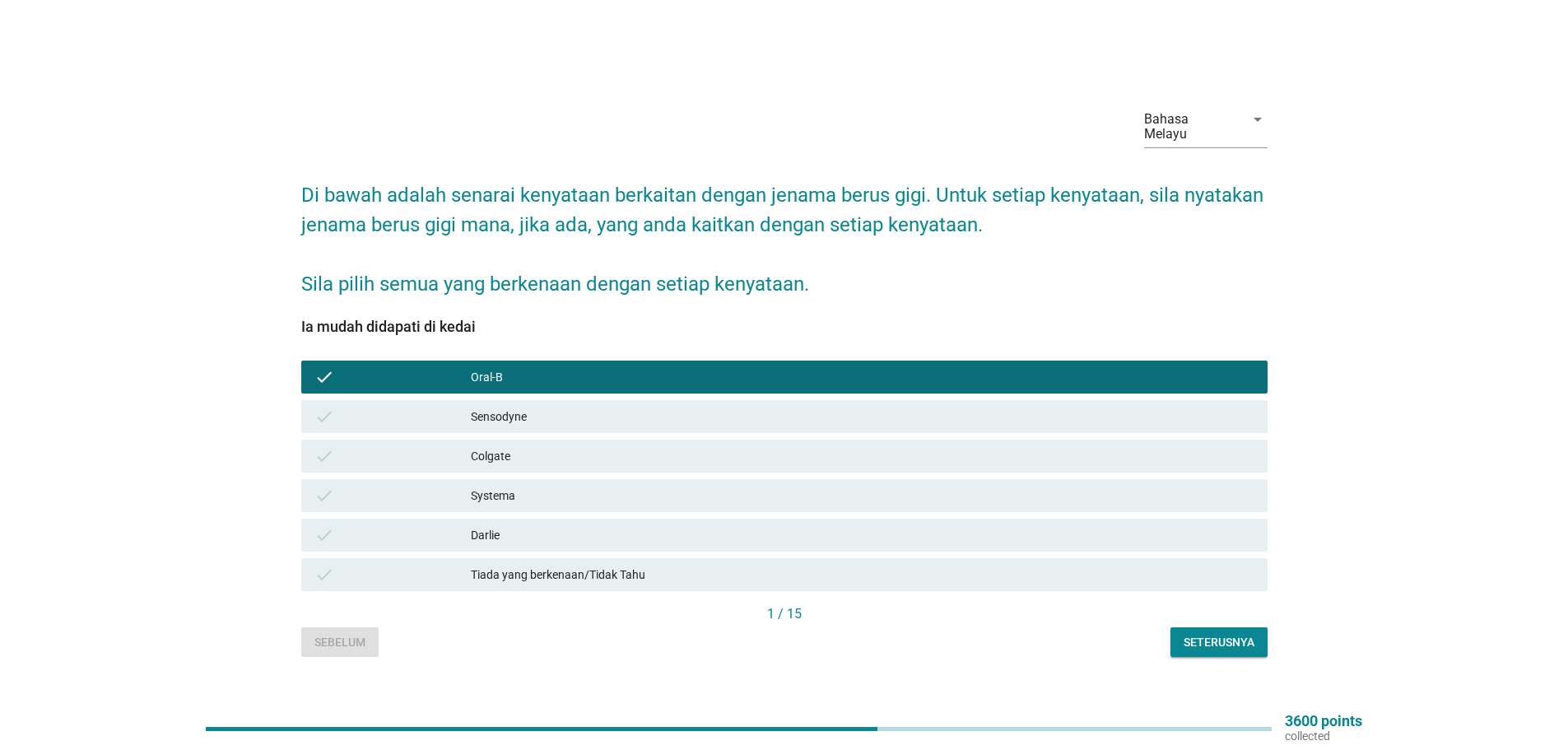
click at [481, 452] on div "Colgate" at bounding box center [863, 456] width 784 height 20
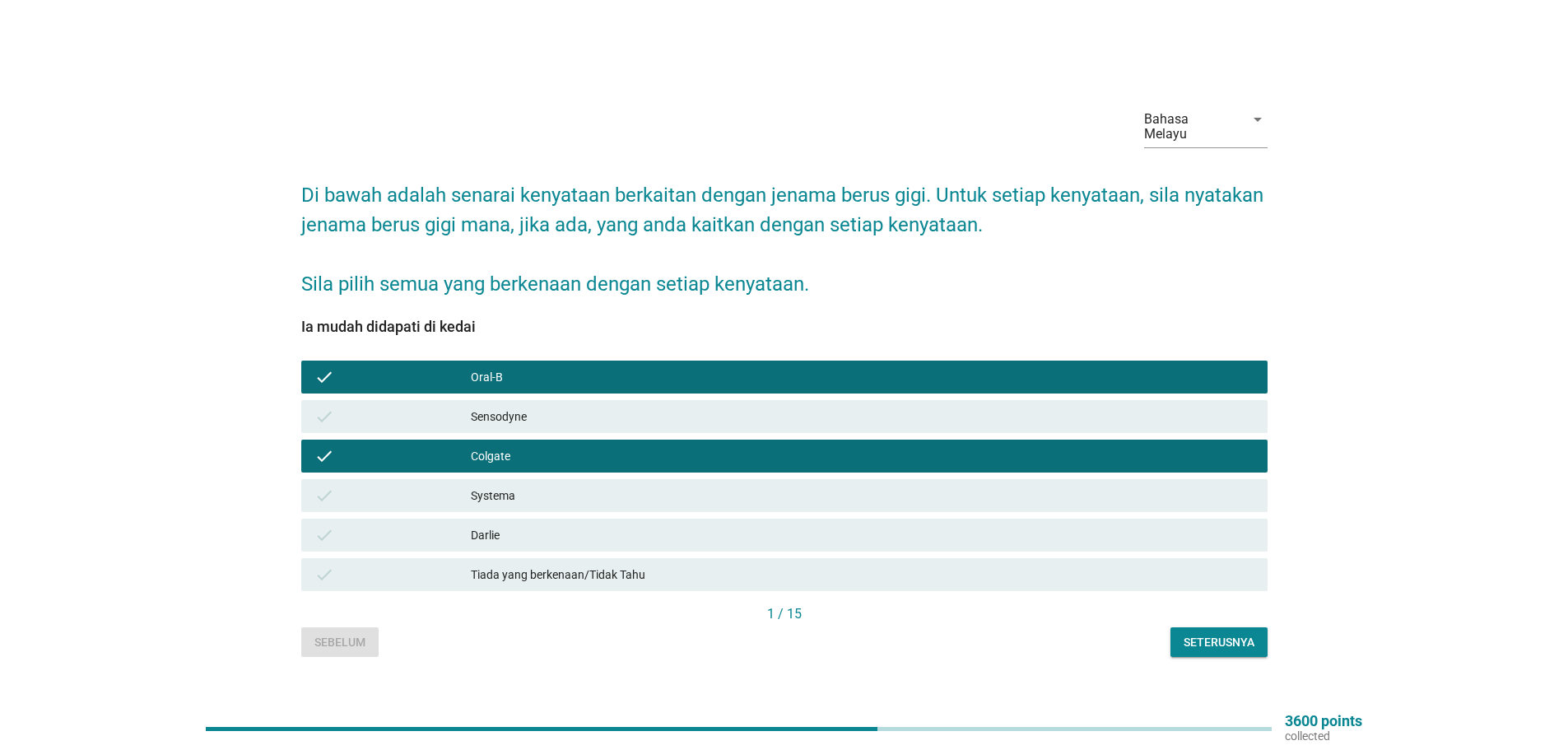
click at [478, 526] on div "Darlie" at bounding box center [863, 535] width 784 height 20
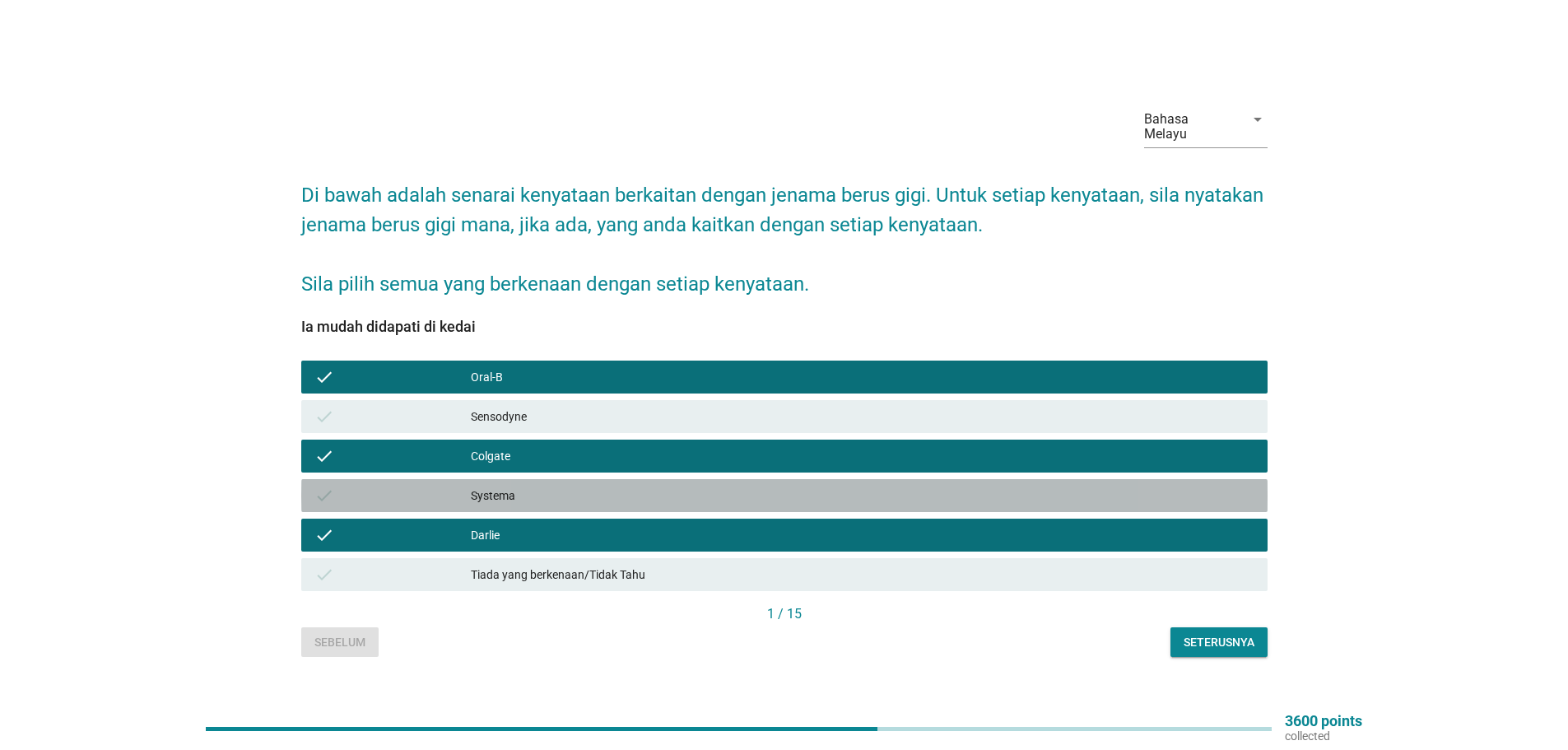
click at [510, 489] on div "Systema" at bounding box center [863, 495] width 784 height 20
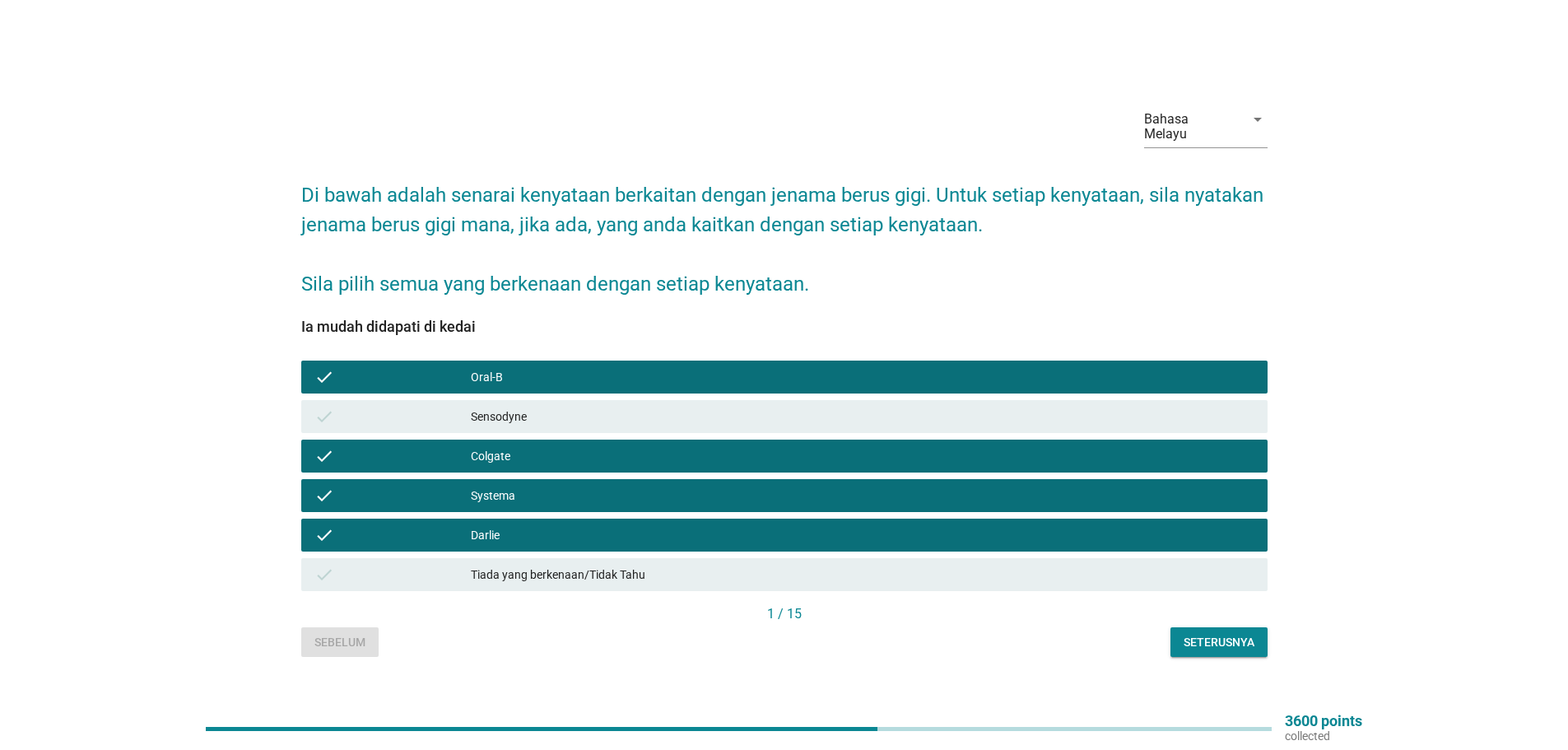
click at [540, 412] on div "Sensodyne" at bounding box center [863, 416] width 784 height 20
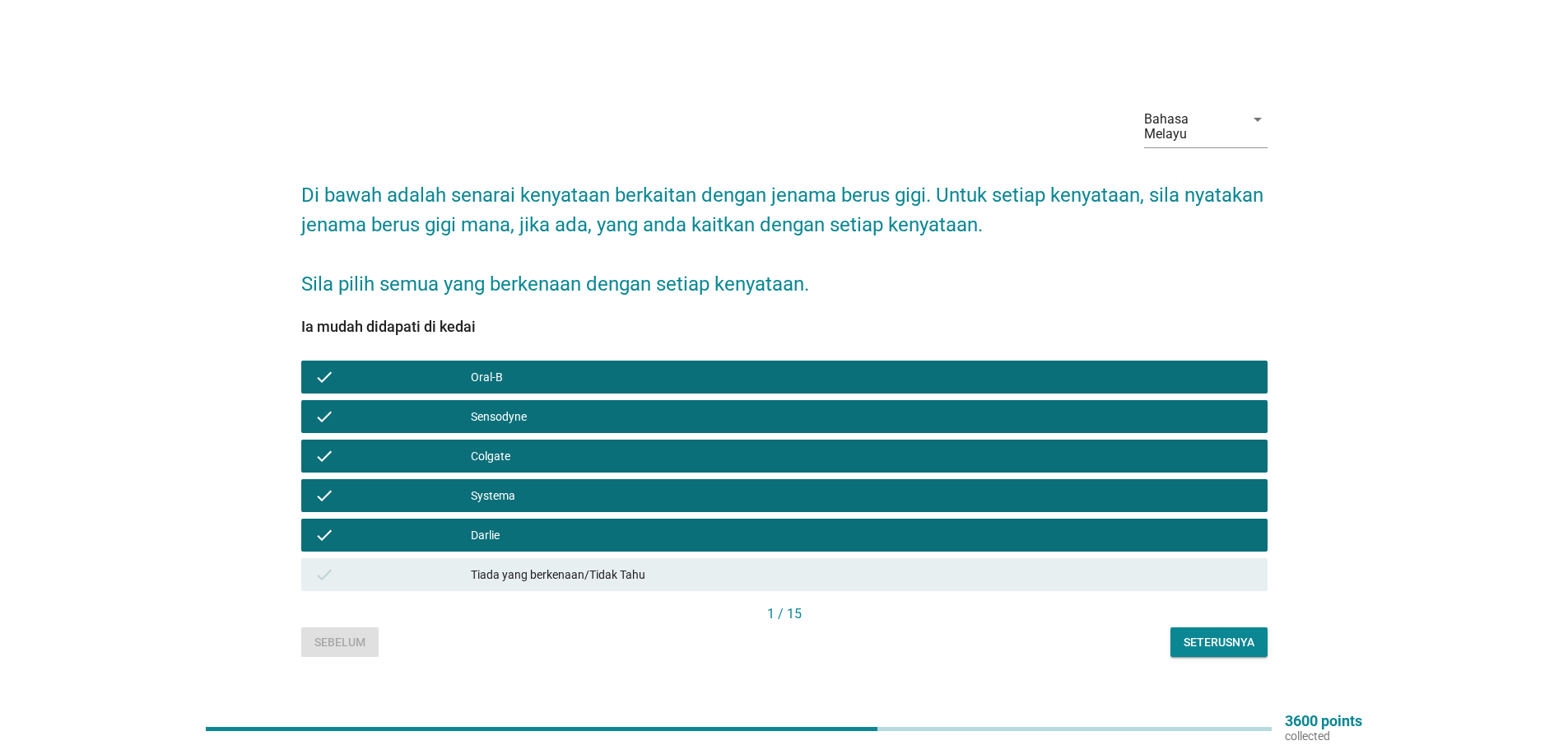
click at [1210, 628] on button "Seterusnya" at bounding box center [1219, 642] width 97 height 30
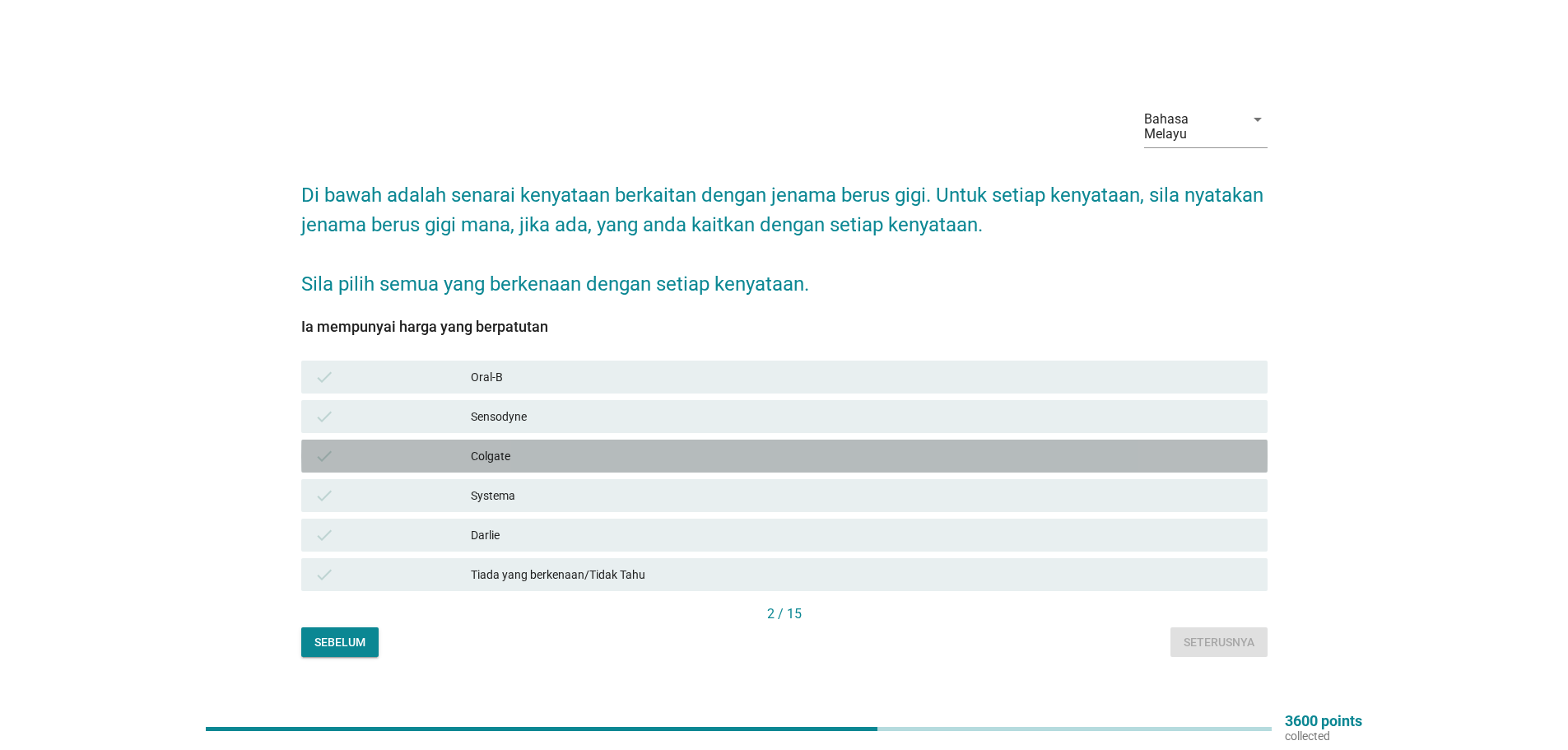
click at [488, 451] on div "Colgate" at bounding box center [863, 456] width 784 height 20
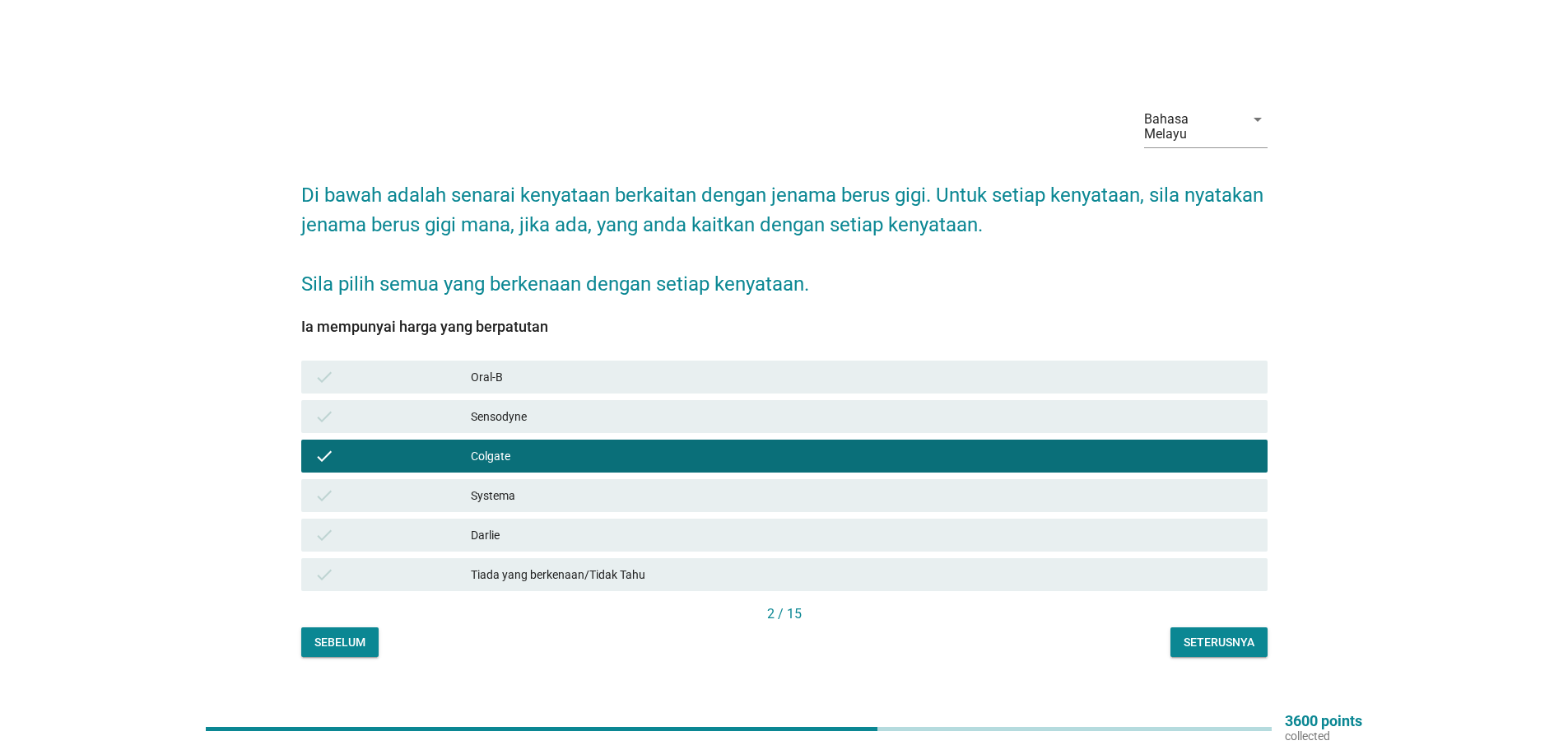
click at [494, 375] on div "Oral-B" at bounding box center [863, 377] width 784 height 20
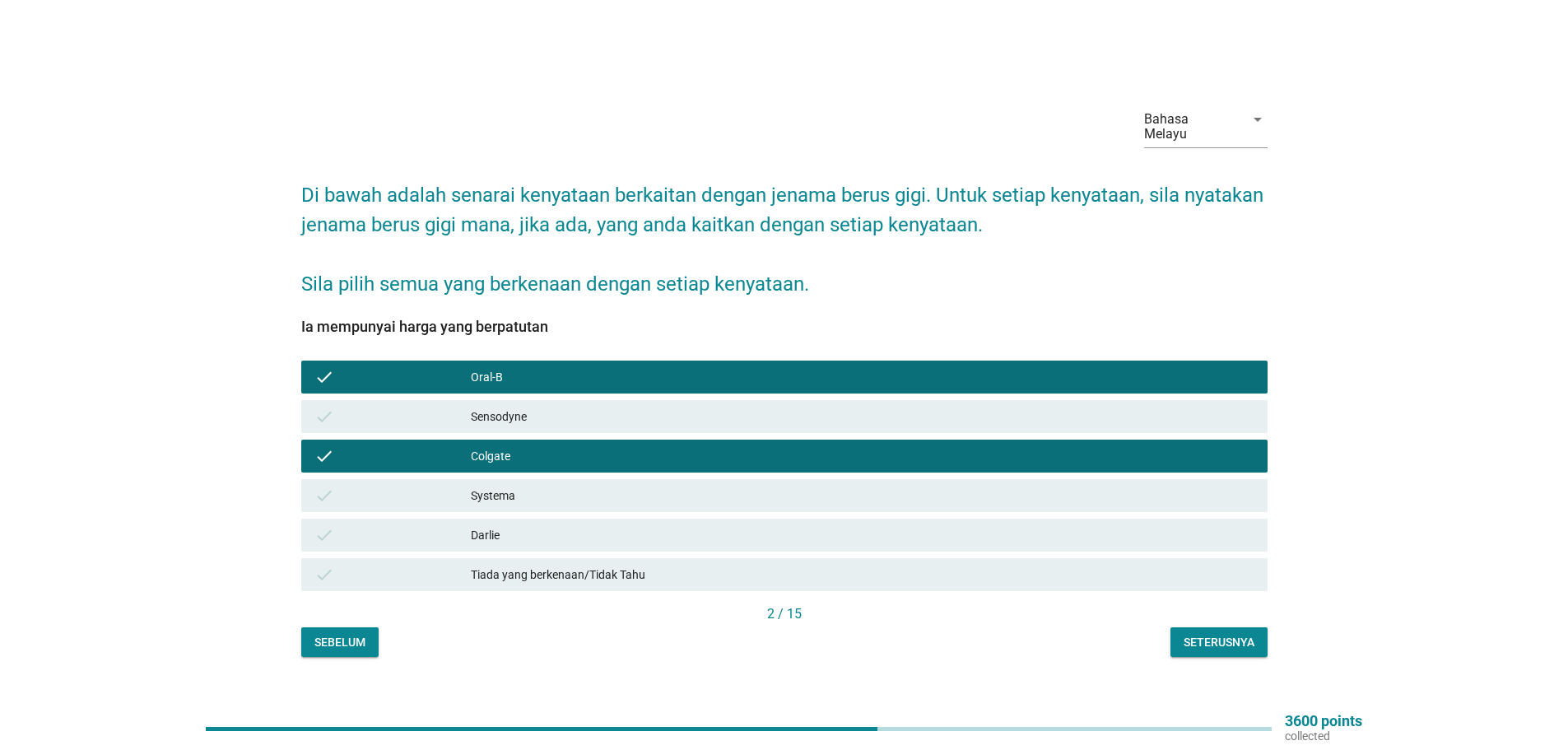
click at [1234, 637] on div "Seterusnya" at bounding box center [1218, 643] width 71 height 17
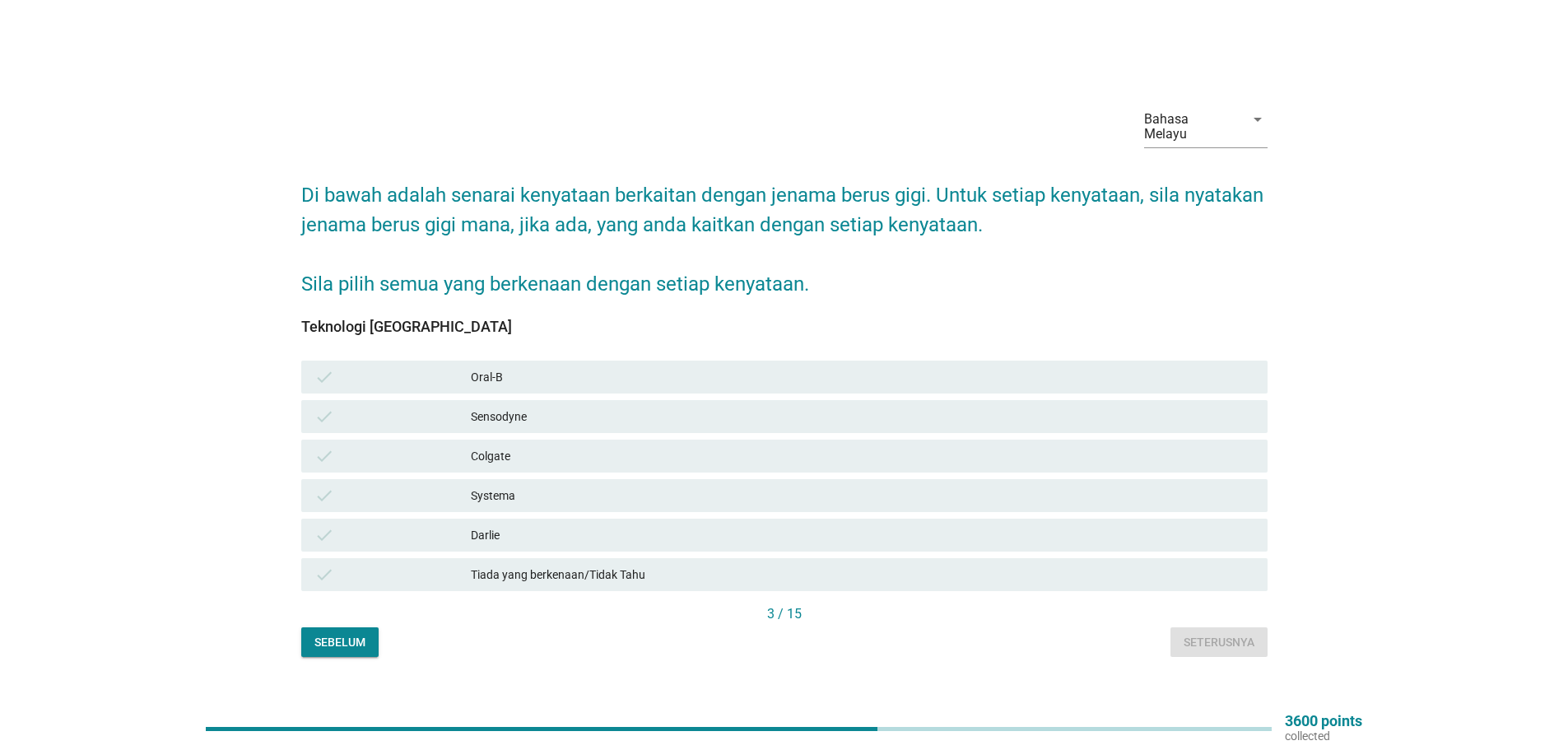
click at [494, 369] on div "Oral-B" at bounding box center [863, 377] width 784 height 20
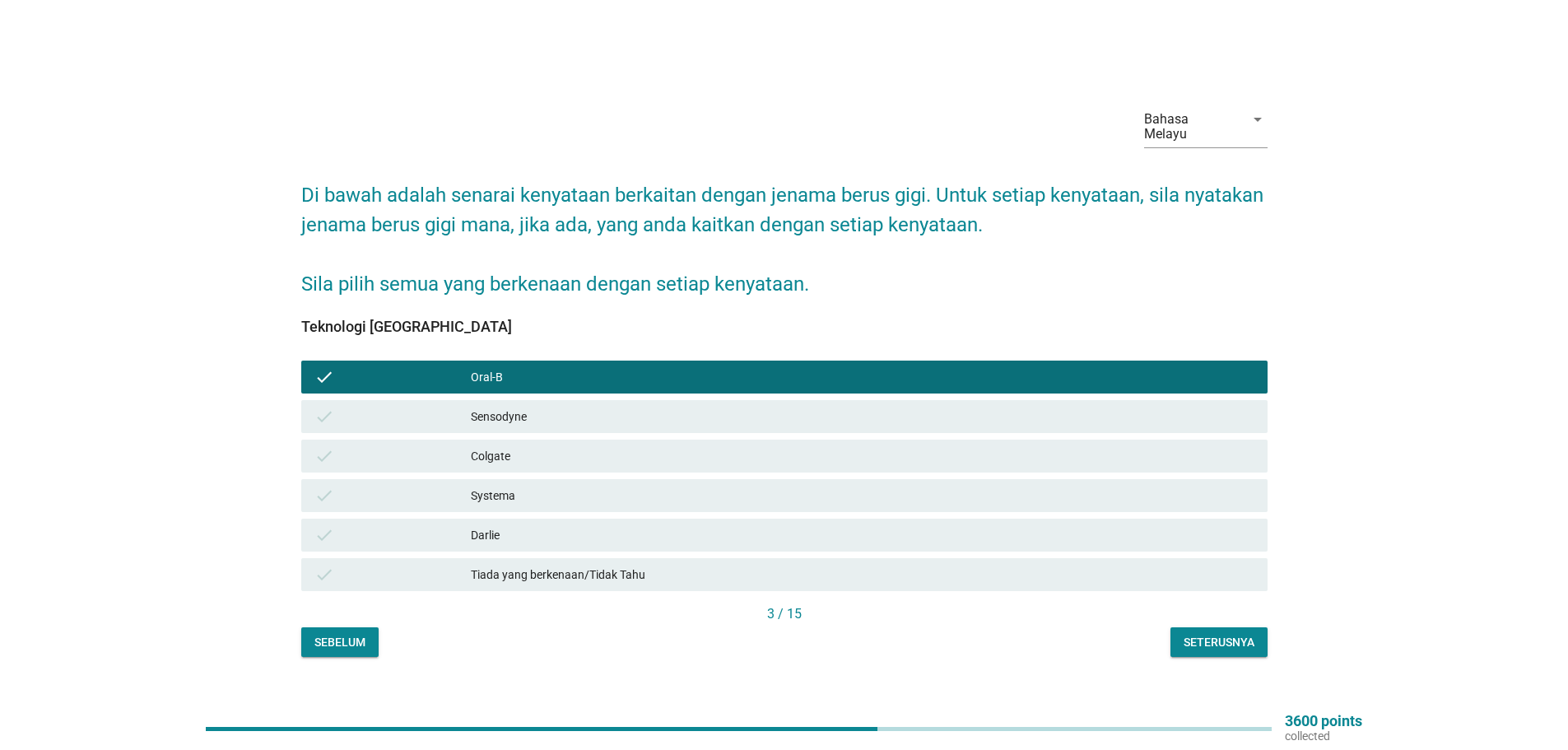
click at [496, 406] on div "Sensodyne" at bounding box center [863, 416] width 784 height 20
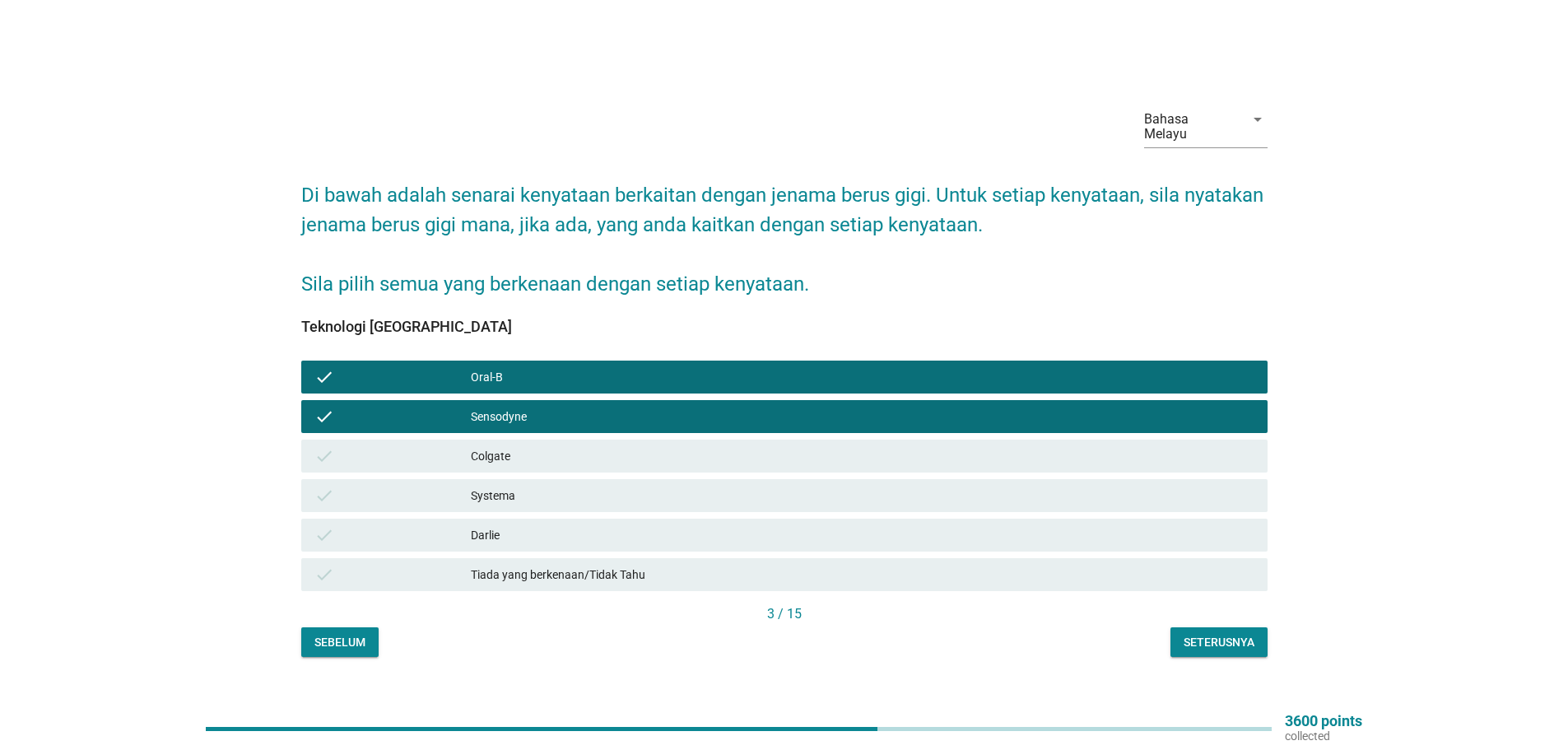
click at [494, 480] on div "check Systema" at bounding box center [784, 496] width 966 height 33
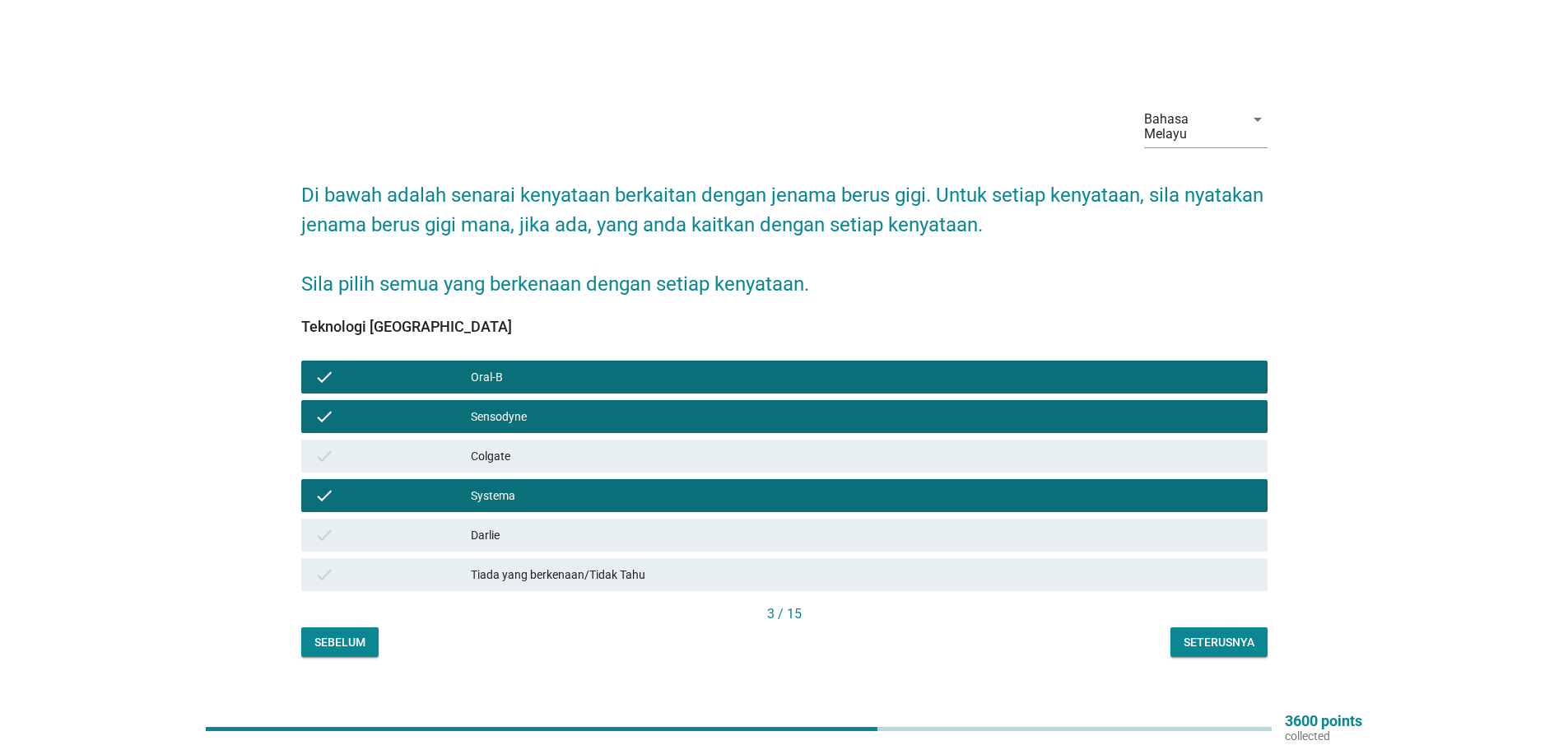
click at [1214, 634] on div "Seterusnya" at bounding box center [1218, 643] width 71 height 17
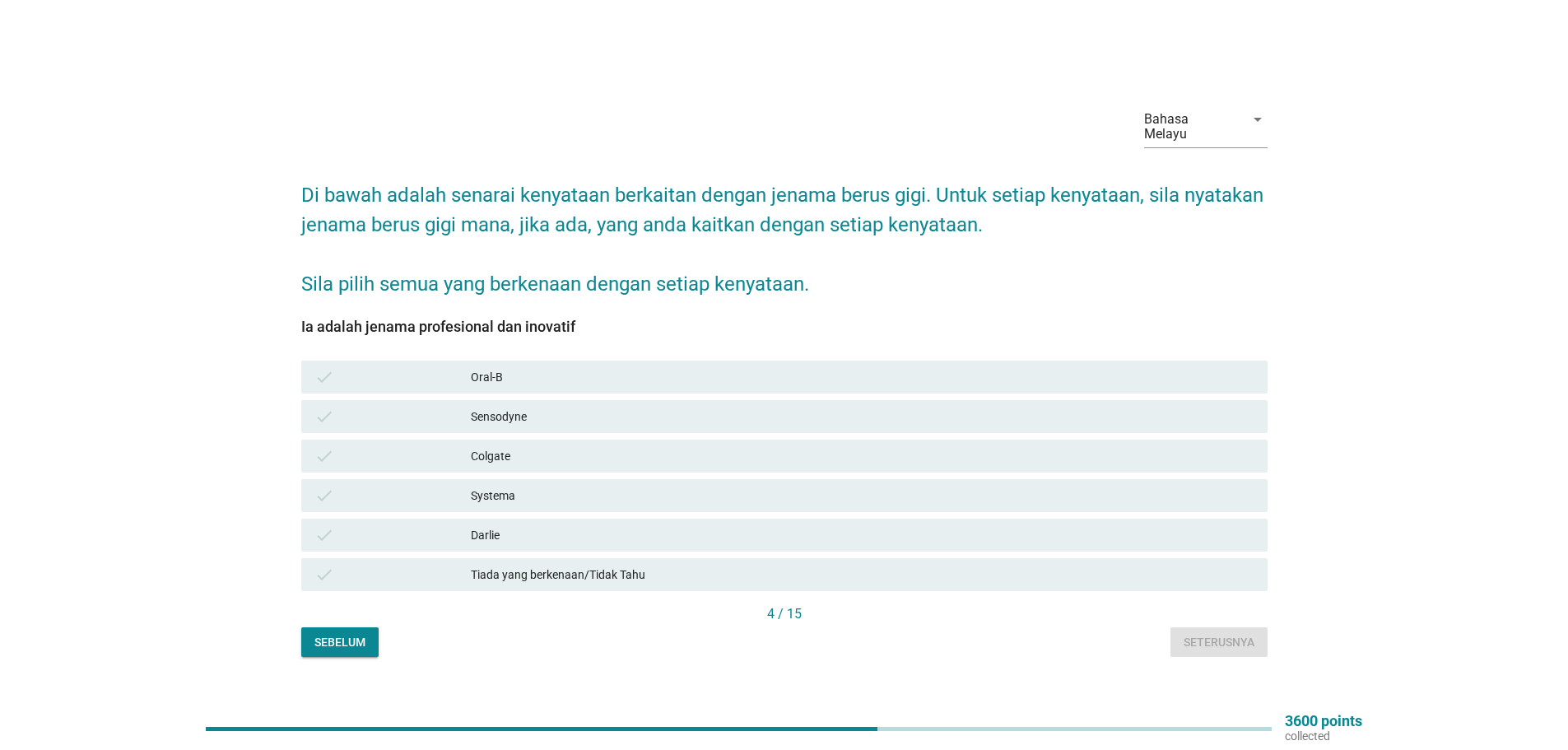
click at [493, 526] on div "Darlie" at bounding box center [863, 535] width 784 height 20
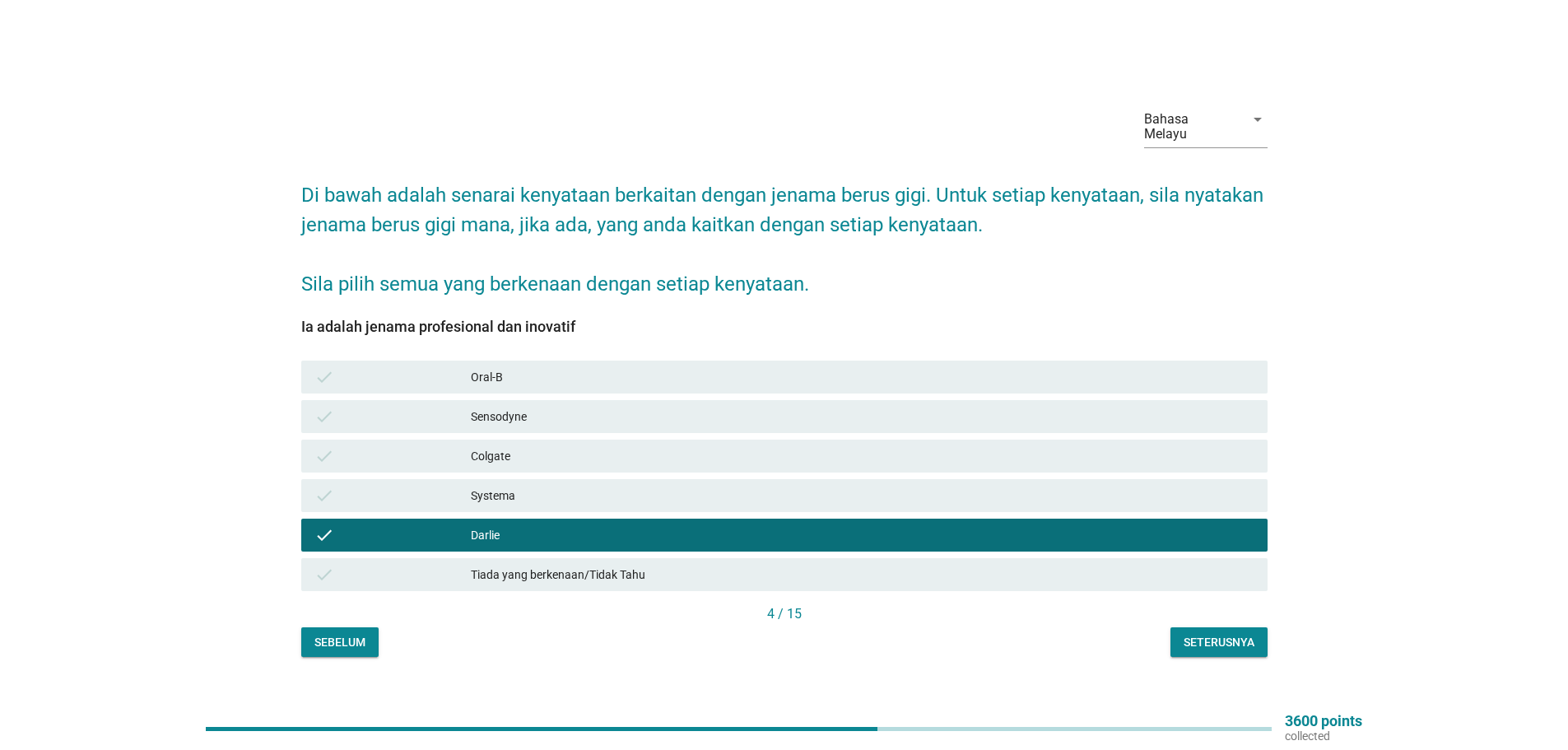
click at [501, 447] on div "Colgate" at bounding box center [863, 456] width 784 height 20
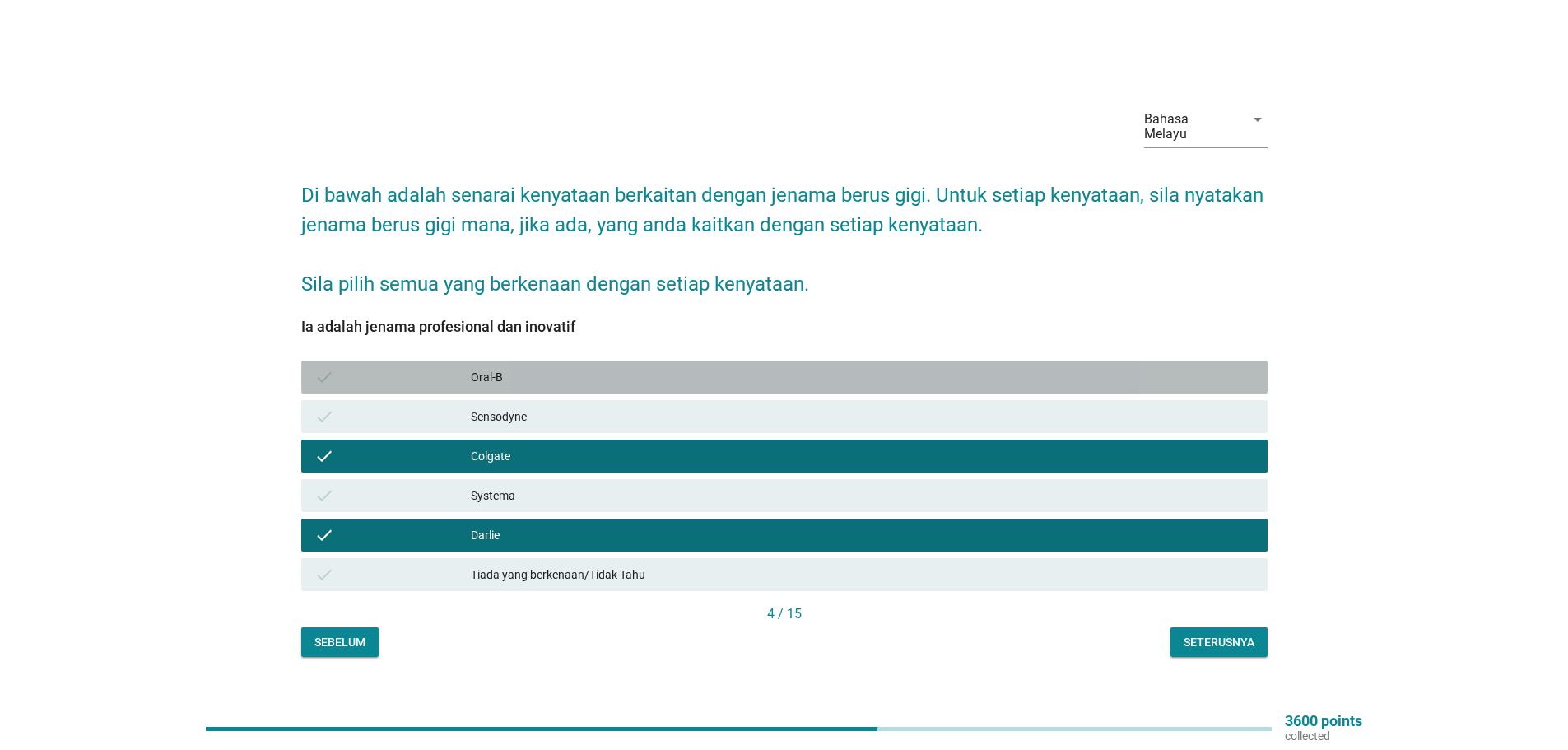
click at [500, 368] on div "Oral-B" at bounding box center [863, 377] width 784 height 20
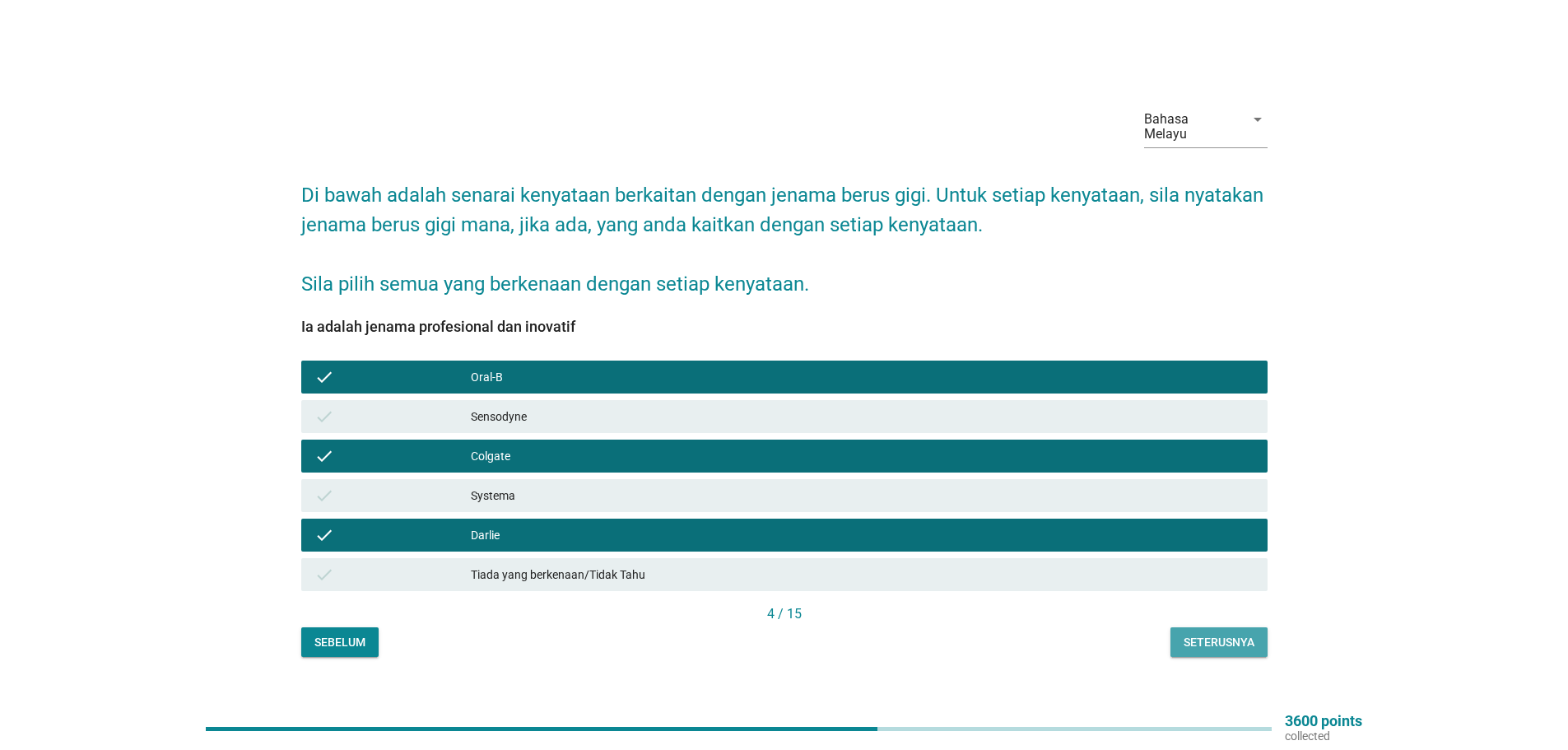
click at [1212, 628] on button "Seterusnya" at bounding box center [1219, 642] width 97 height 30
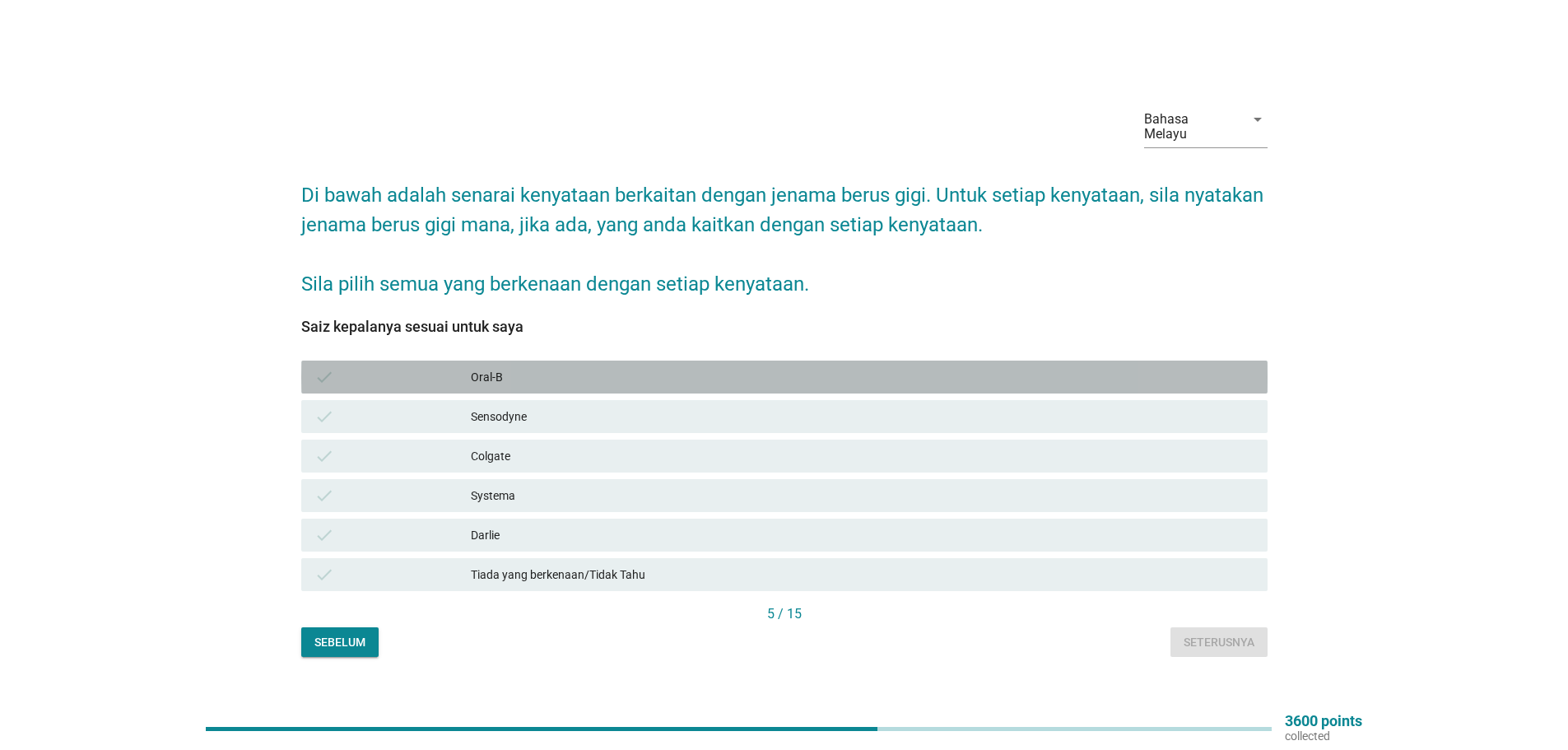
click at [492, 371] on div "Oral-B" at bounding box center [863, 377] width 784 height 20
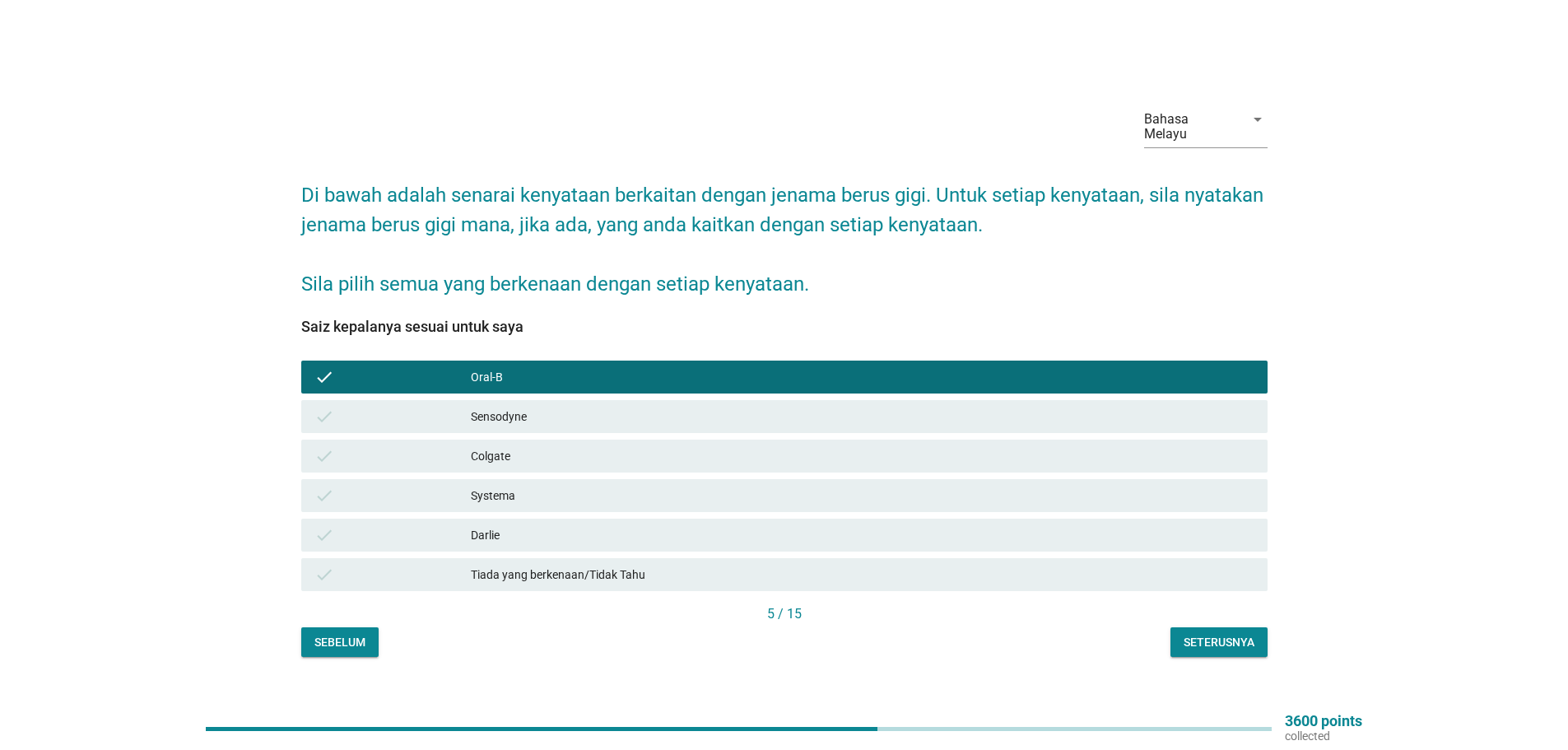
click at [494, 449] on div "Colgate" at bounding box center [863, 456] width 784 height 20
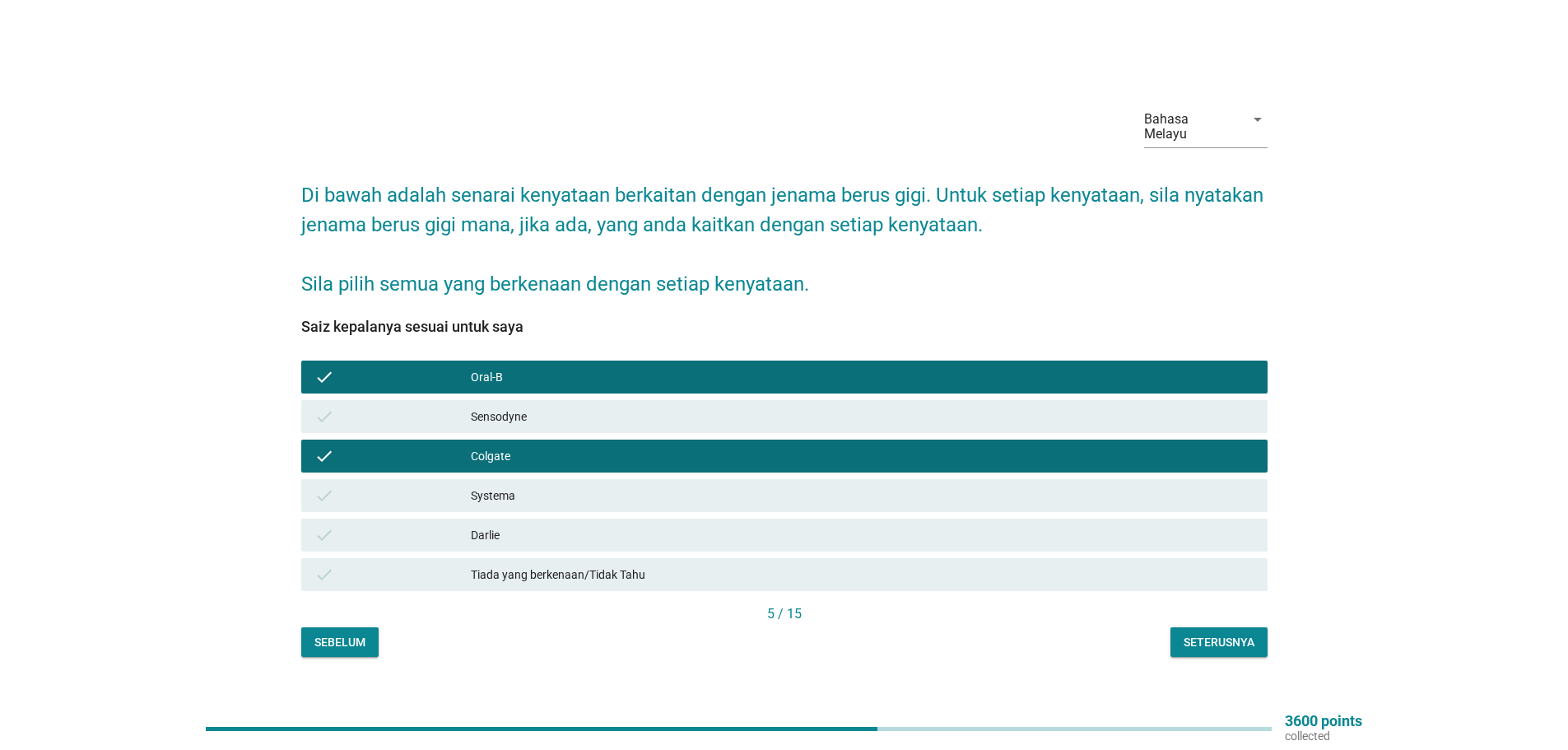
click at [1220, 634] on div "Seterusnya" at bounding box center [1218, 643] width 71 height 17
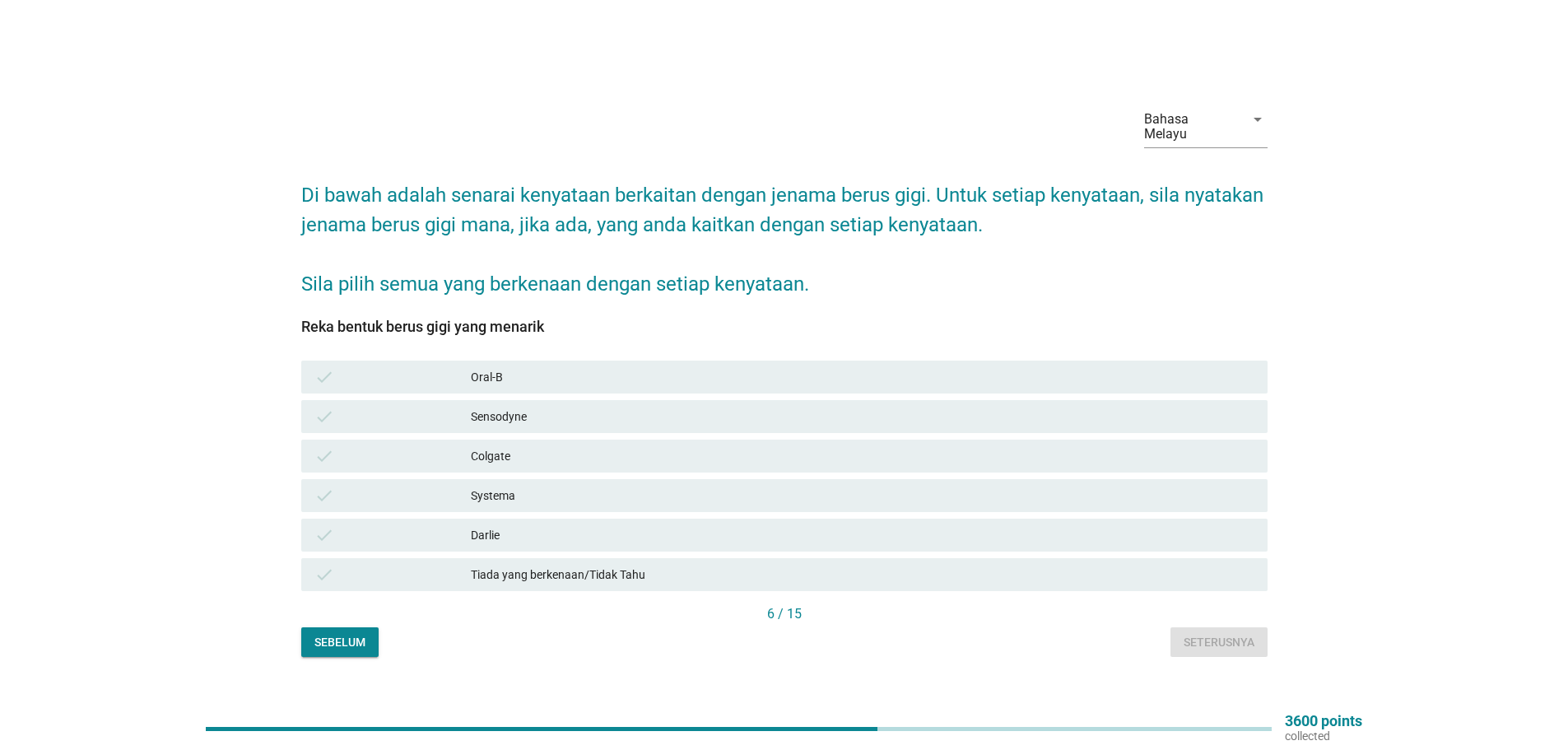
click at [485, 526] on div "Darlie" at bounding box center [863, 535] width 784 height 20
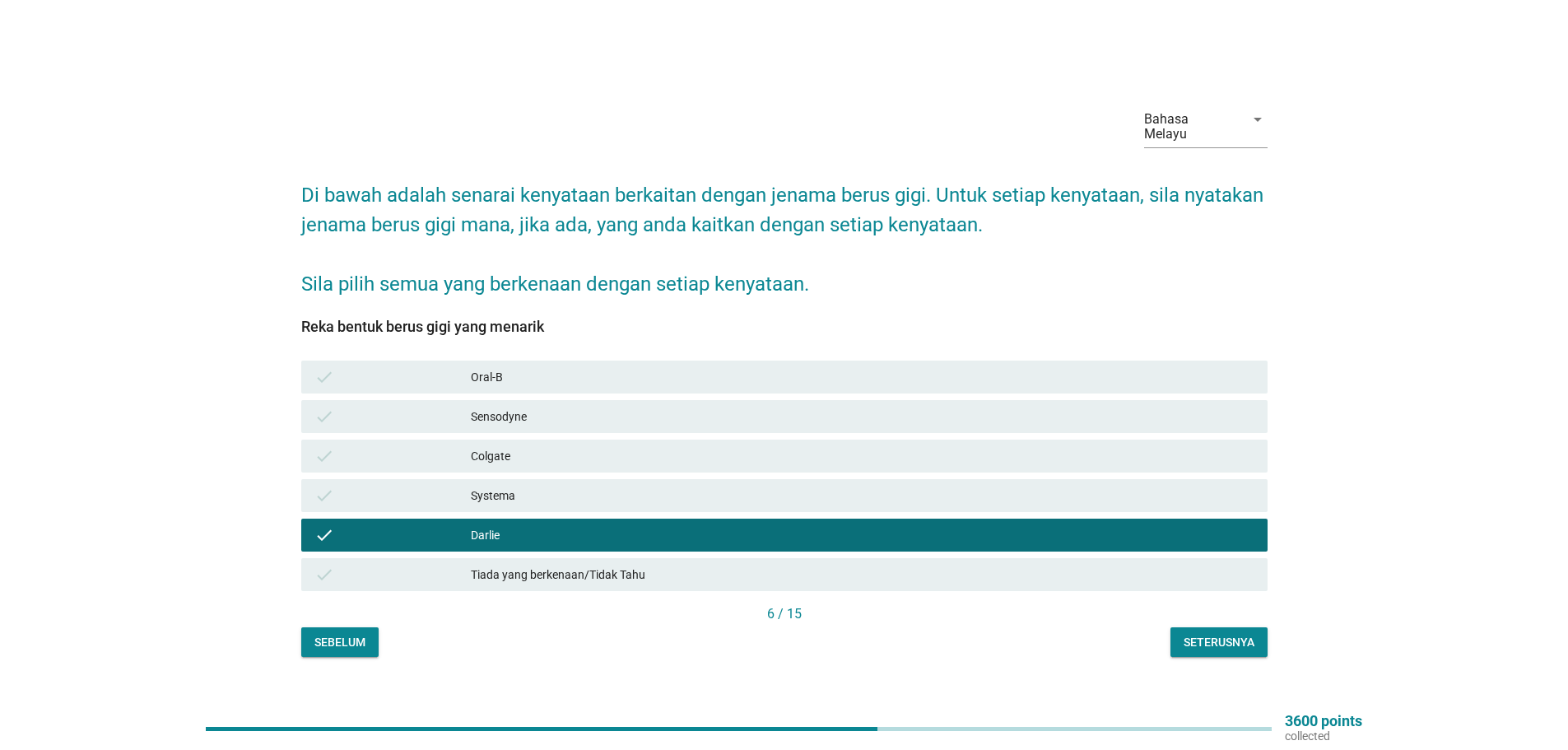
click at [498, 367] on div "Oral-B" at bounding box center [863, 377] width 784 height 20
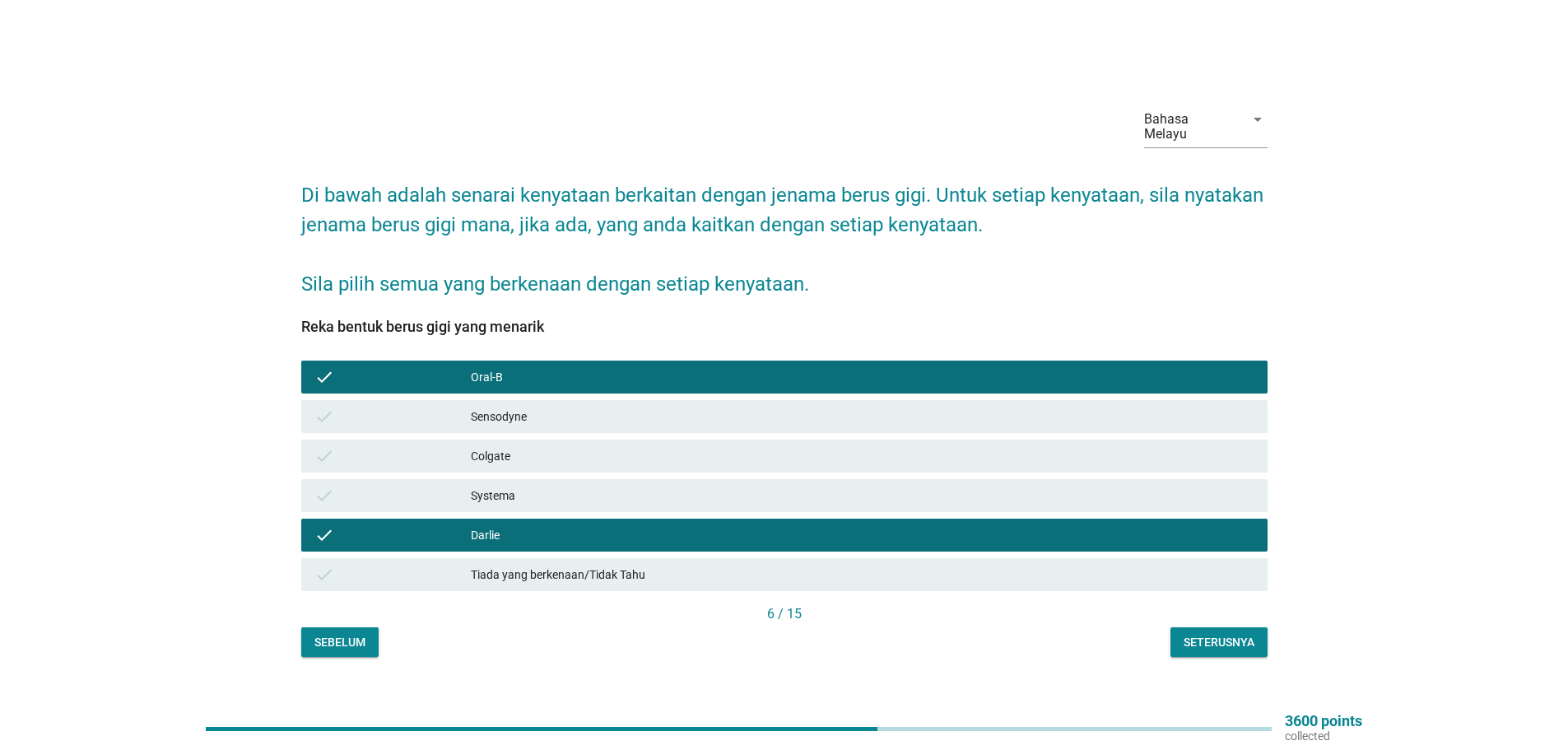
drag, startPoint x: 480, startPoint y: 442, endPoint x: 484, endPoint y: 434, distance: 8.9
click at [481, 446] on div "Colgate" at bounding box center [863, 456] width 784 height 20
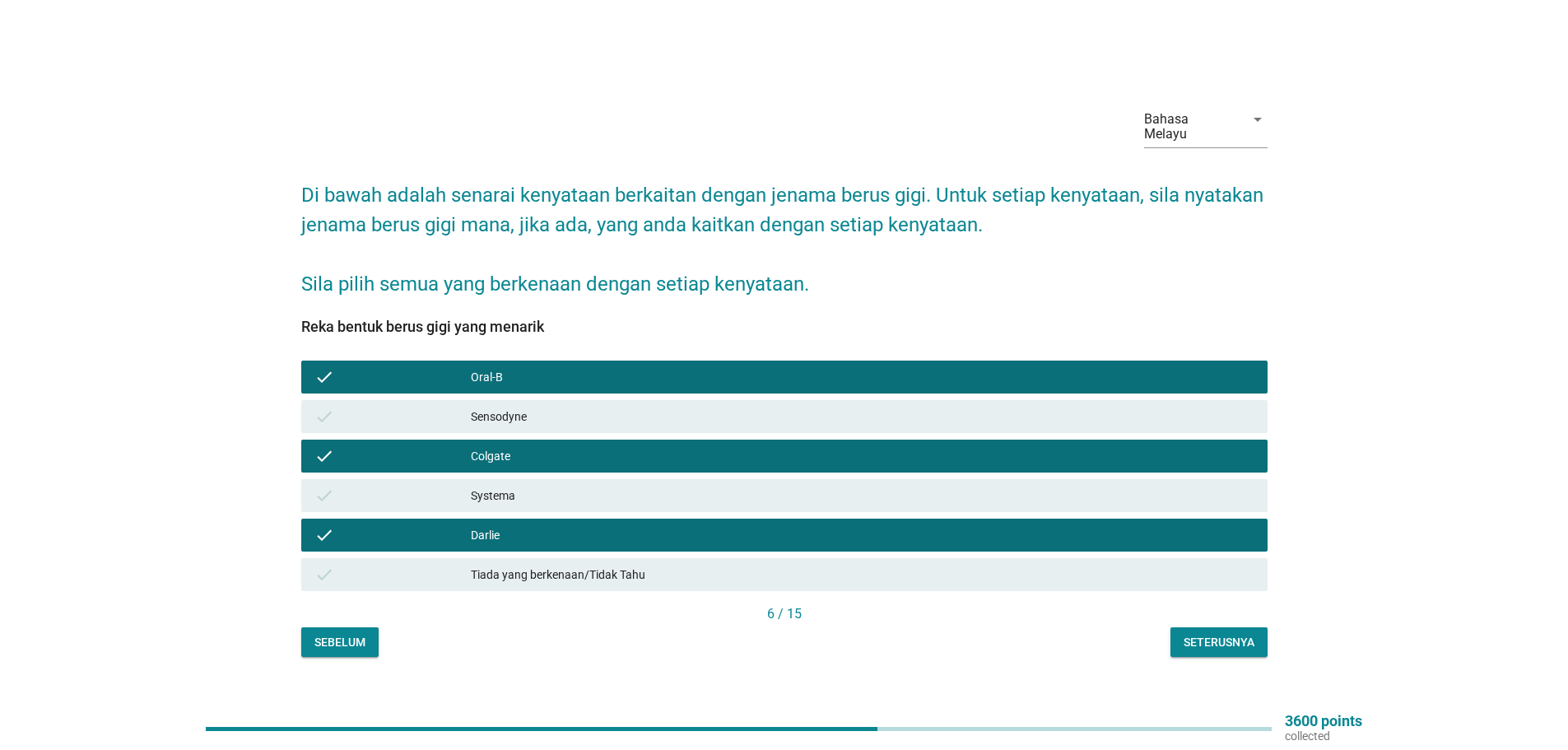
click at [498, 412] on div "Sensodyne" at bounding box center [863, 416] width 784 height 20
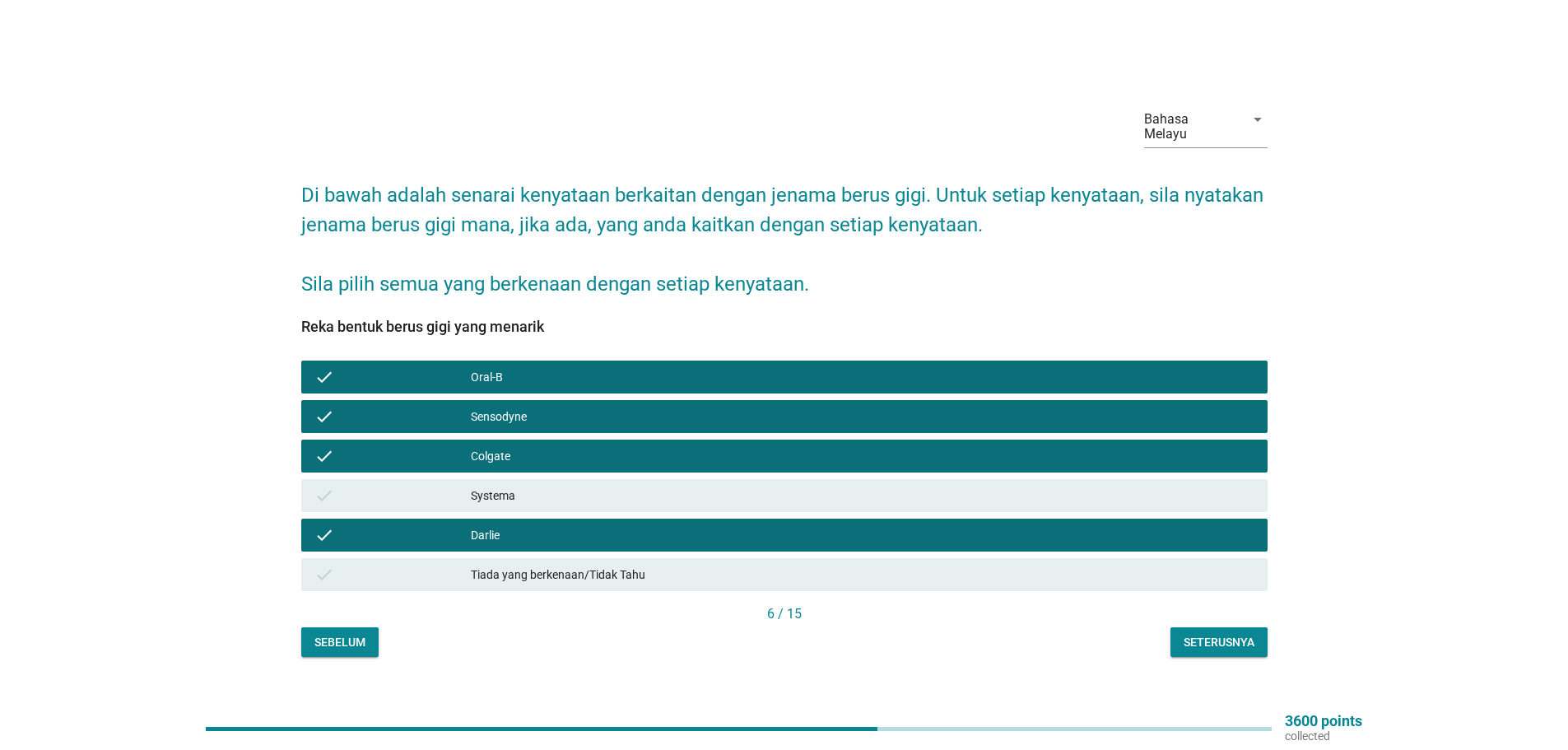
click at [1213, 635] on div "Seterusnya" at bounding box center [1218, 643] width 71 height 17
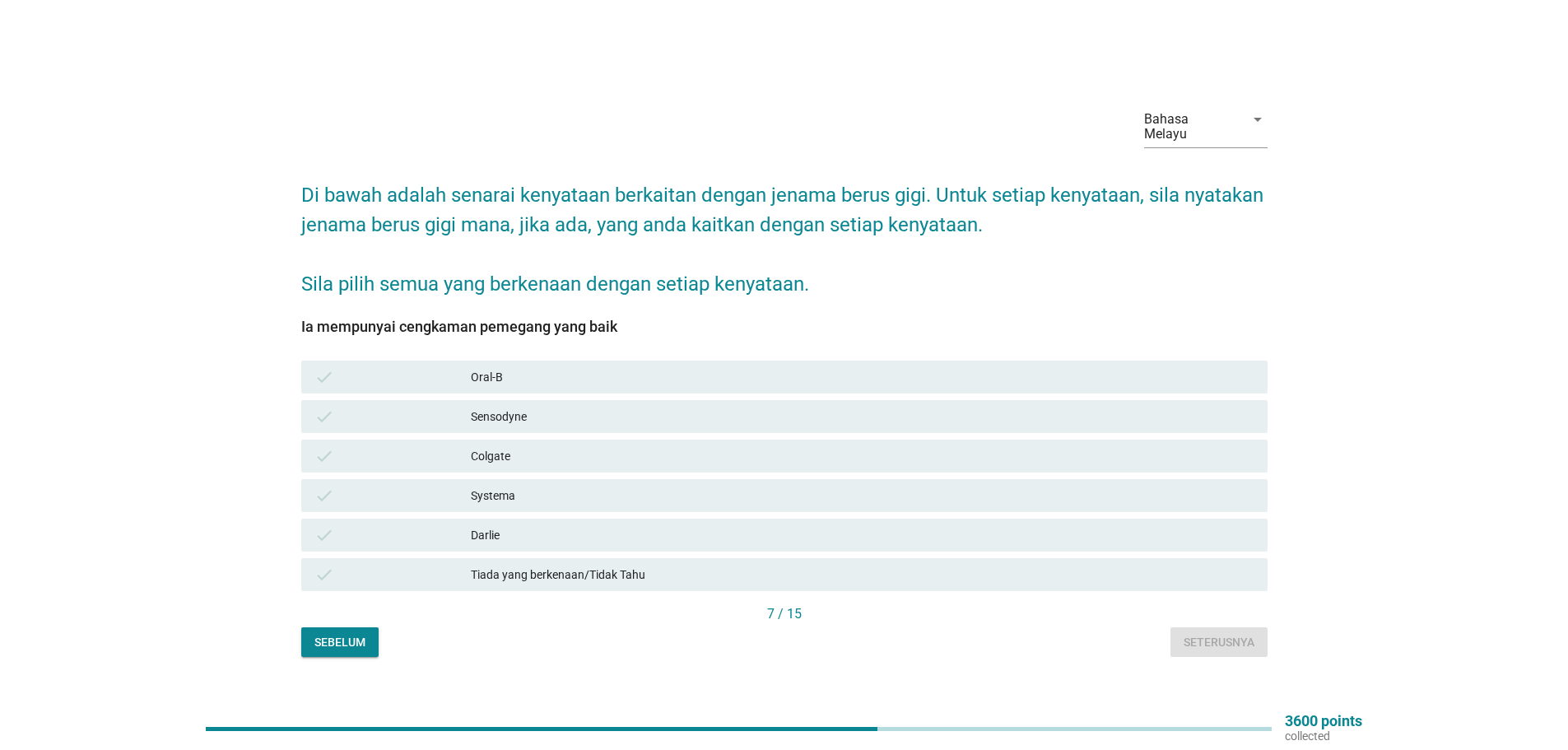
drag, startPoint x: 478, startPoint y: 366, endPoint x: 480, endPoint y: 378, distance: 12.2
click at [478, 367] on div "Oral-B" at bounding box center [863, 377] width 784 height 20
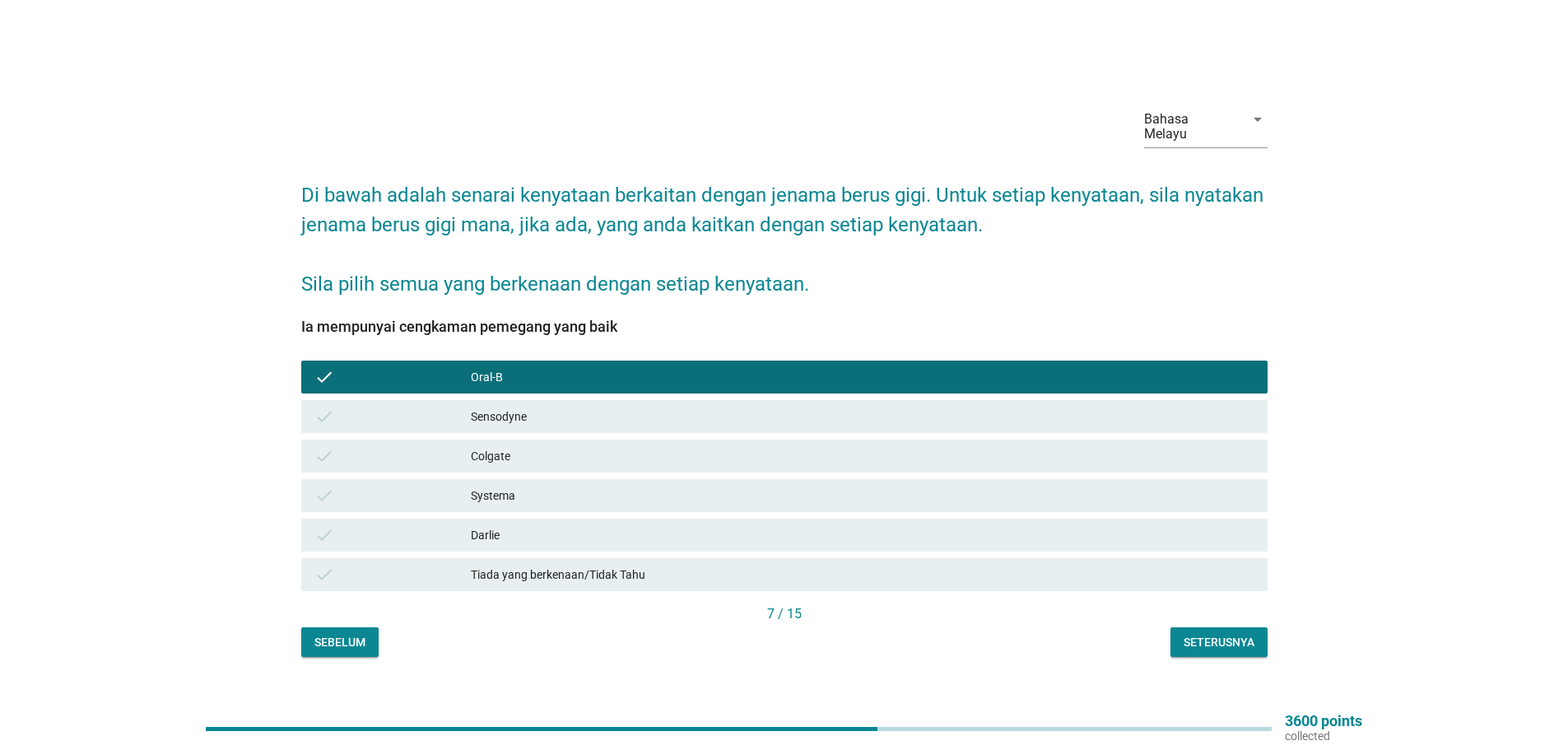
click at [1214, 634] on div "Seterusnya" at bounding box center [1218, 643] width 71 height 17
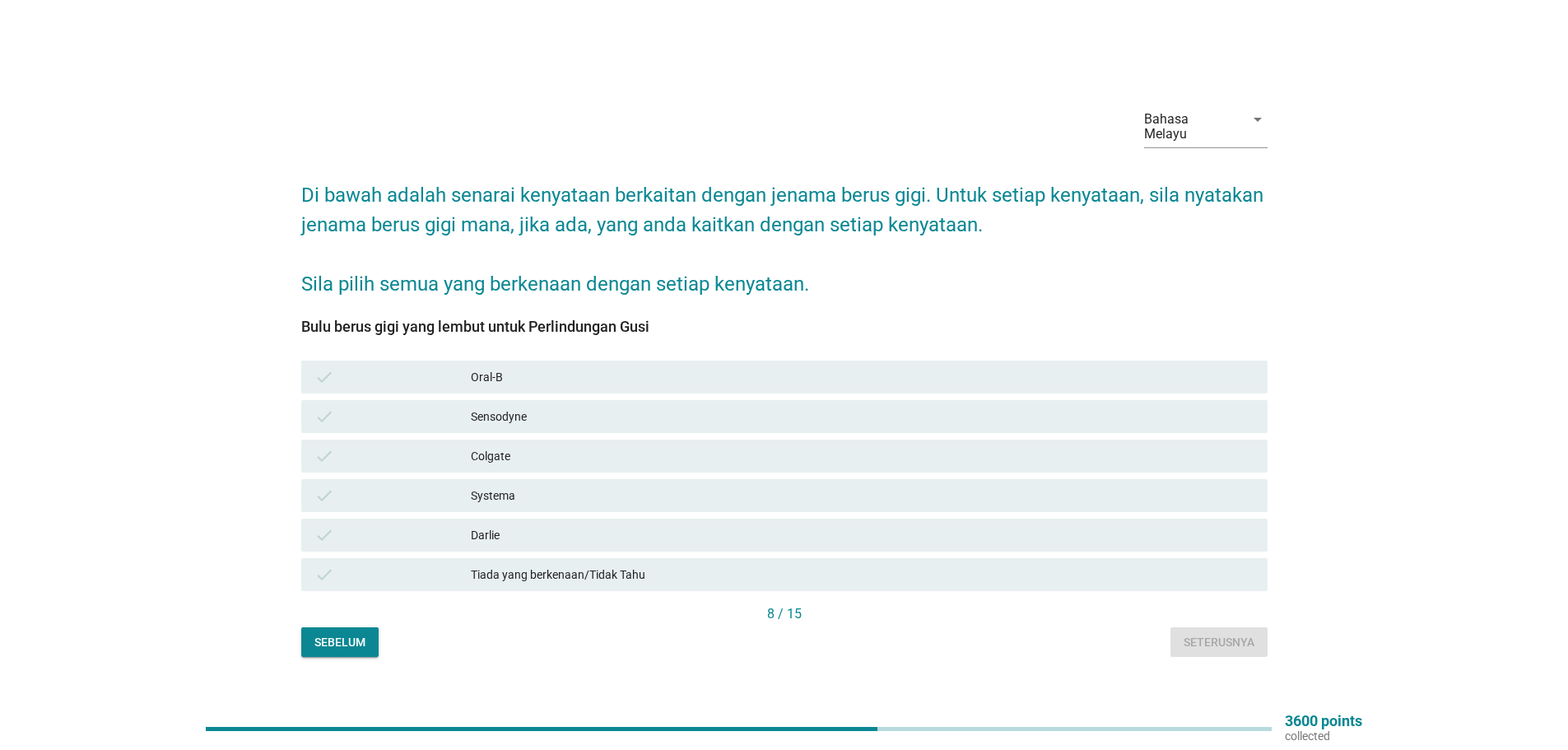
click at [488, 454] on div "Colgate" at bounding box center [863, 456] width 784 height 20
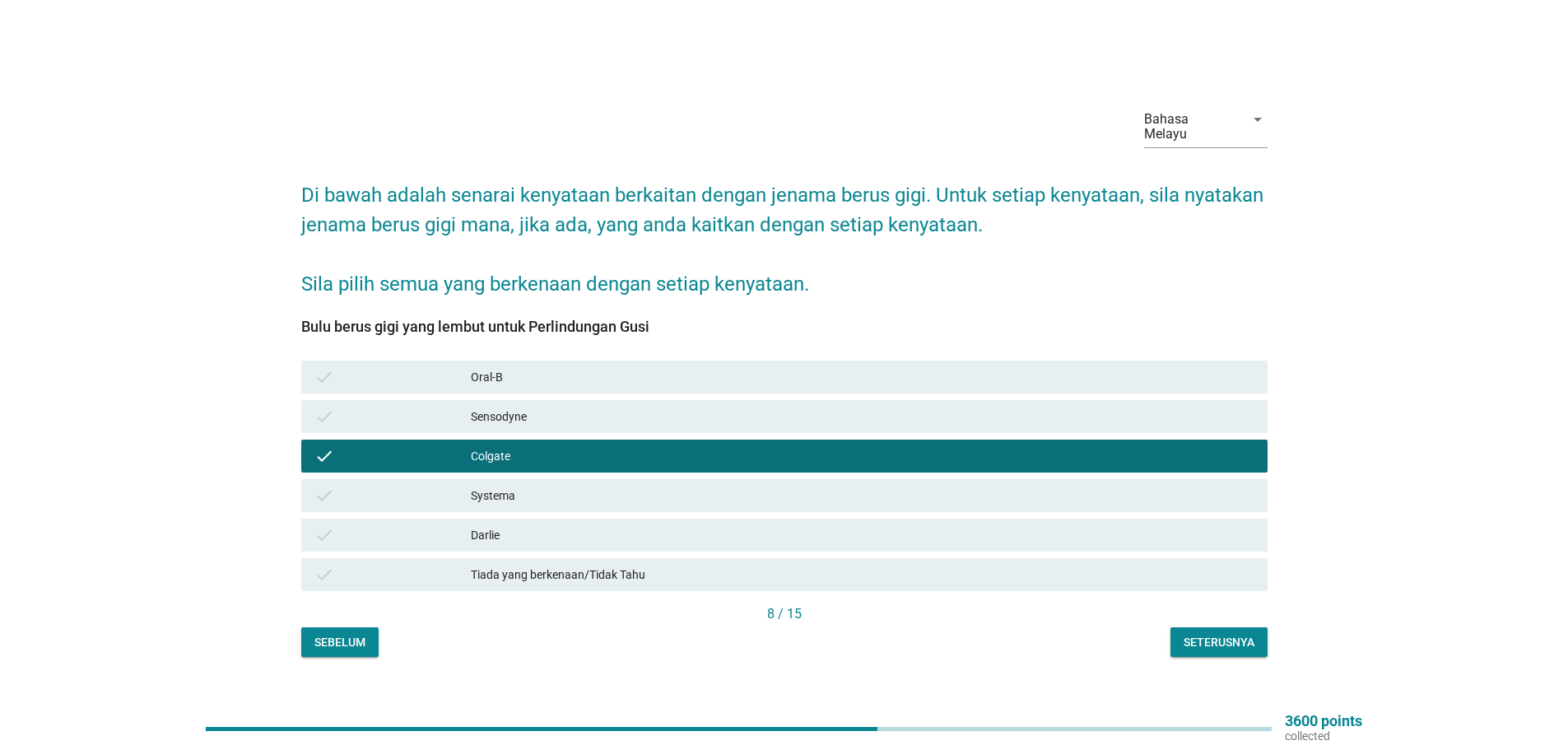
click at [491, 373] on div "Oral-B" at bounding box center [863, 377] width 784 height 20
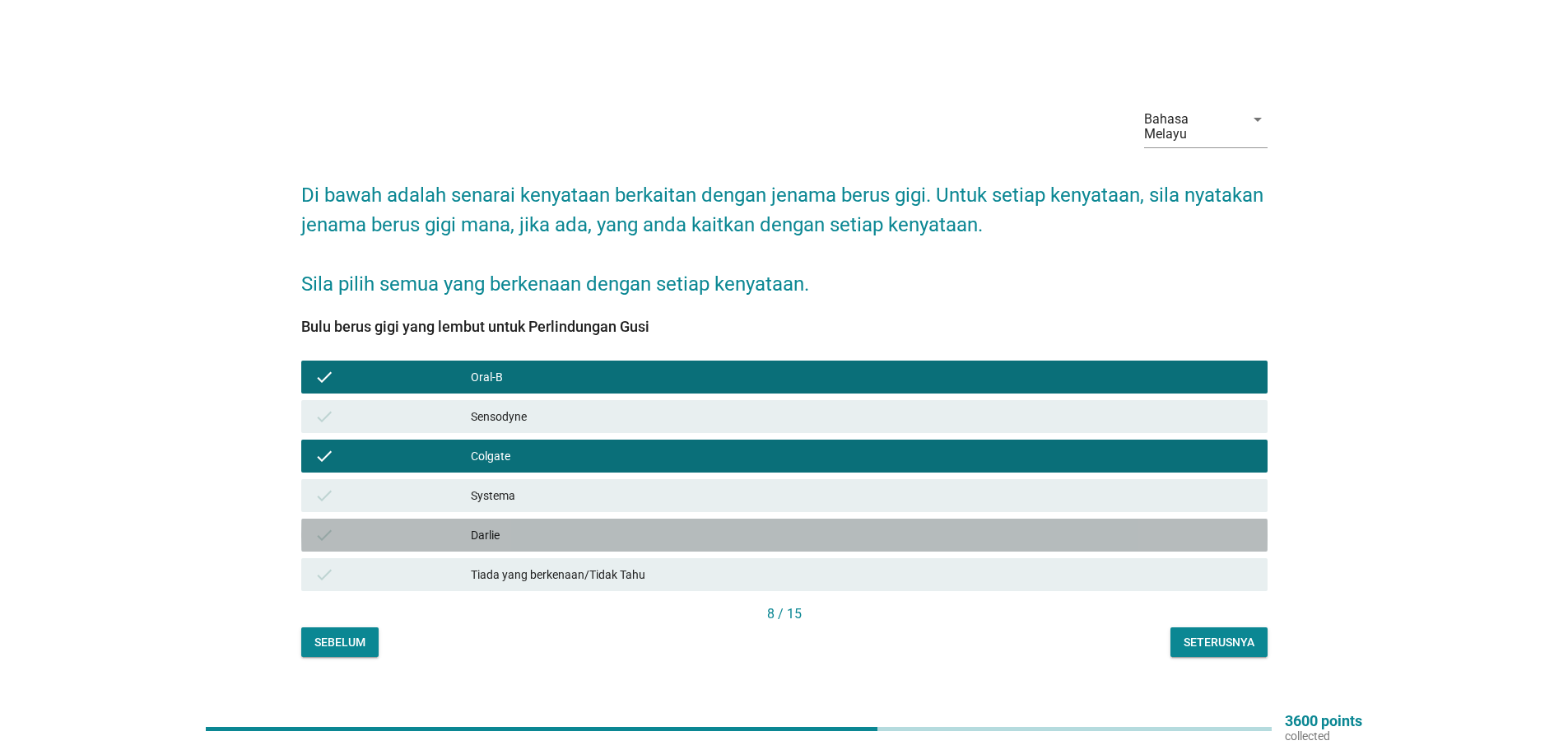
click at [497, 526] on div "Darlie" at bounding box center [863, 535] width 784 height 20
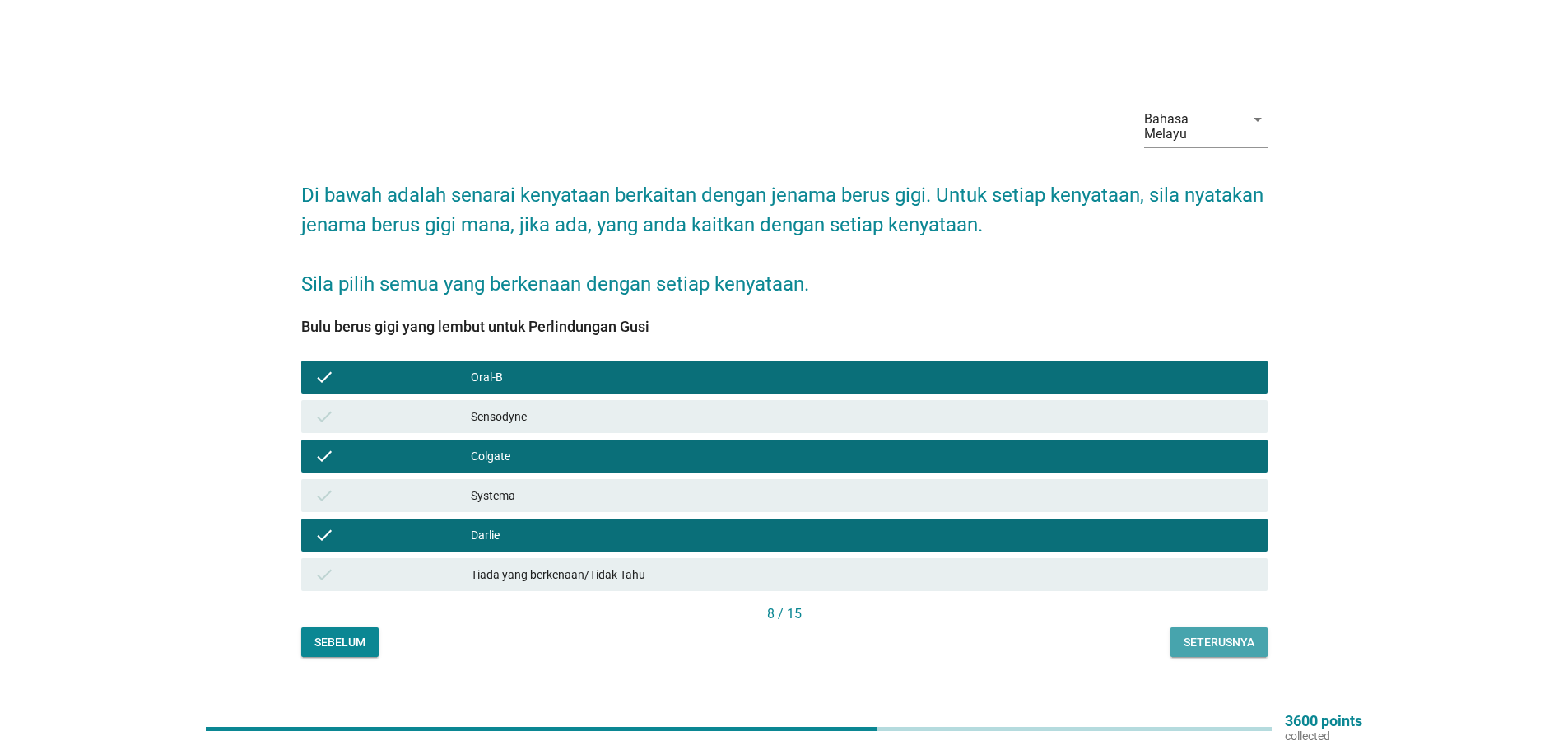
click at [1211, 634] on div "Seterusnya" at bounding box center [1218, 643] width 71 height 17
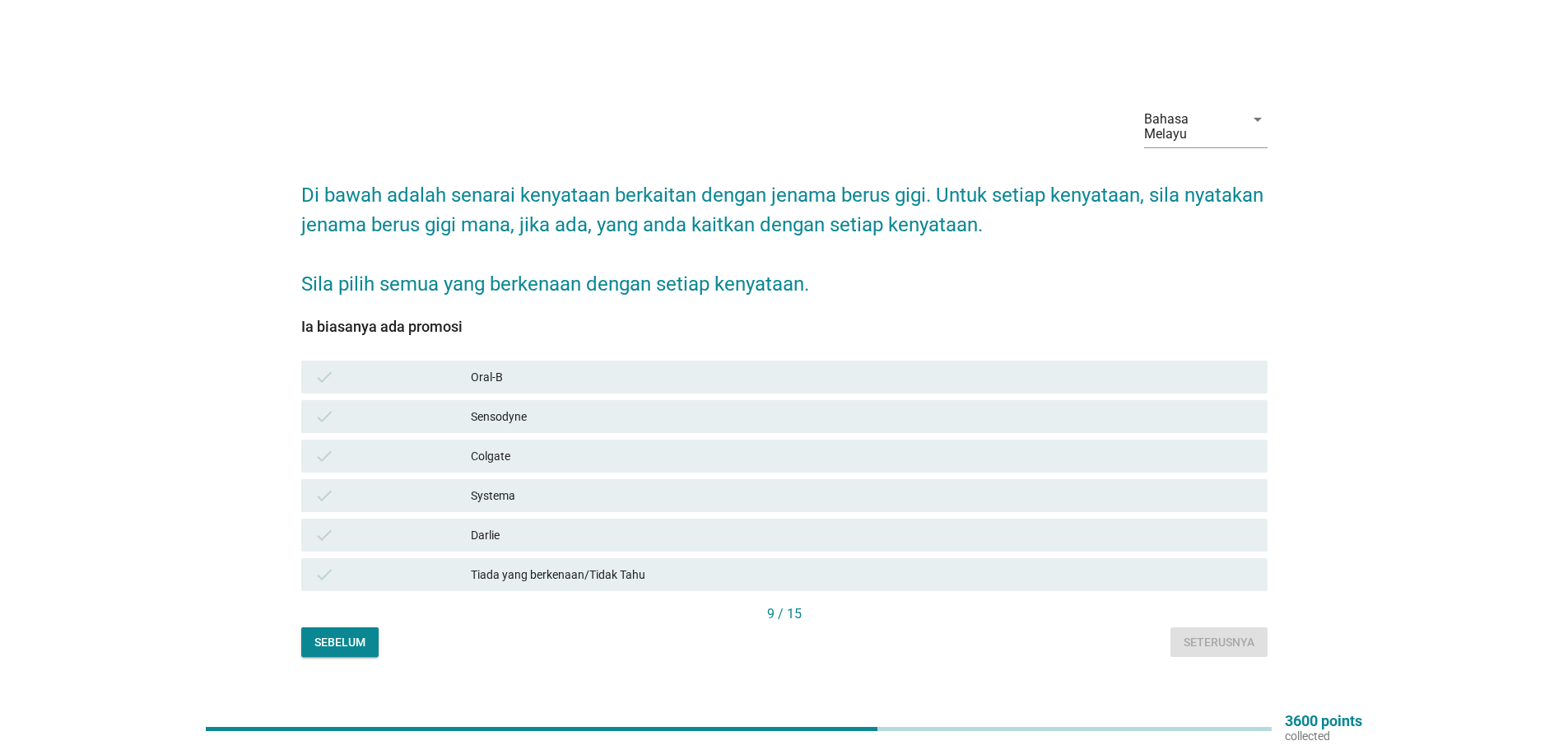
click at [497, 448] on div "Colgate" at bounding box center [863, 456] width 784 height 20
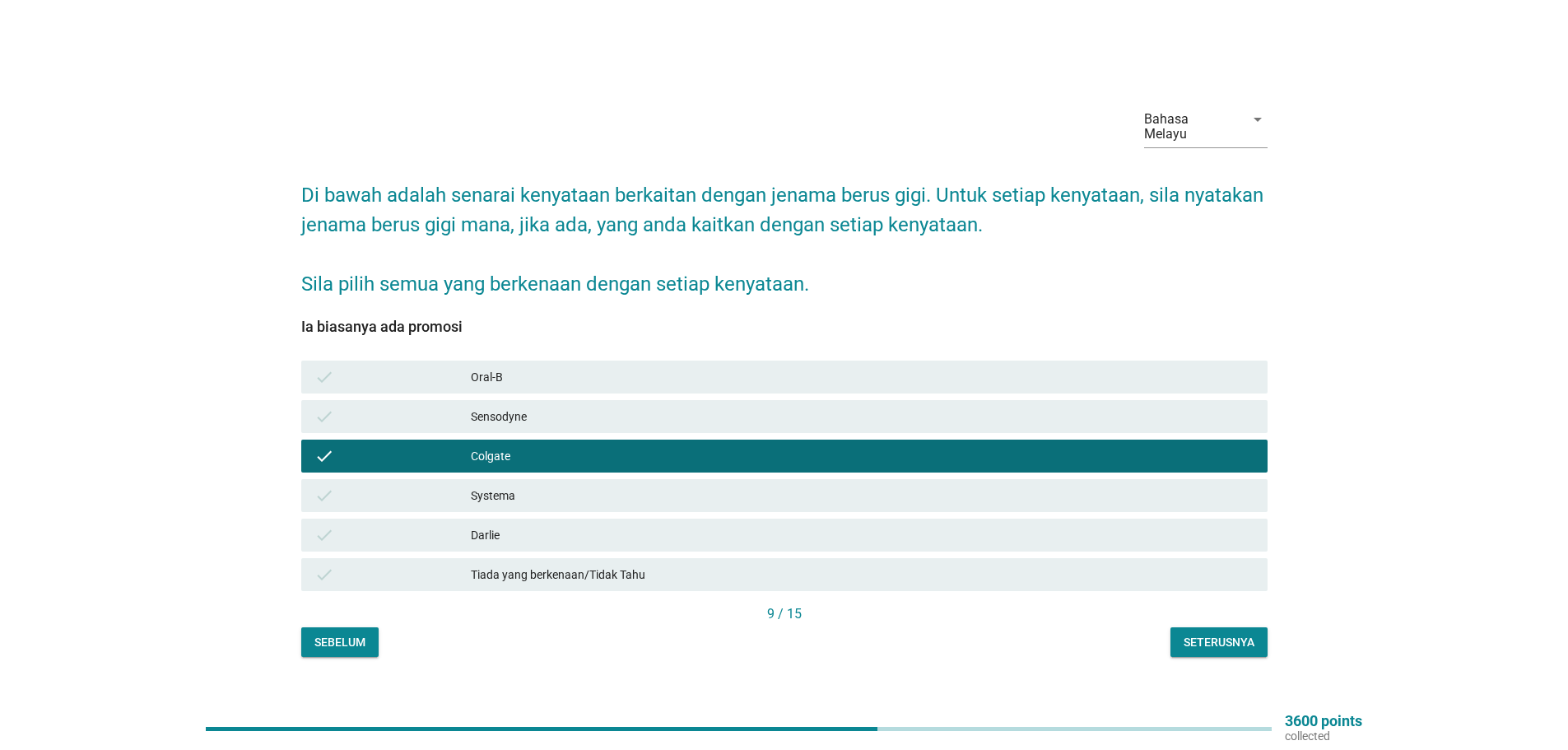
click at [486, 529] on div "Darlie" at bounding box center [863, 535] width 784 height 20
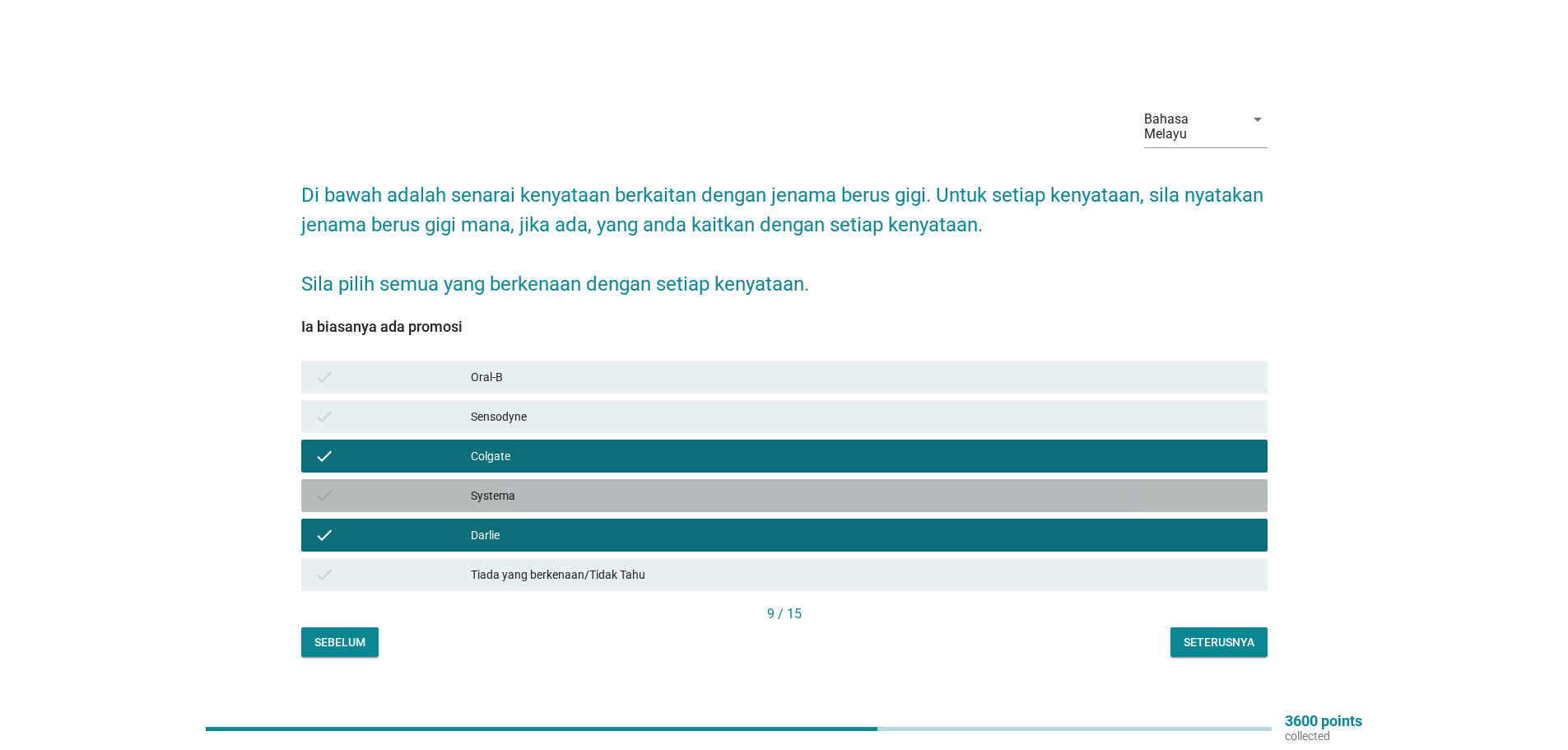
click at [504, 486] on div "Systema" at bounding box center [863, 495] width 784 height 20
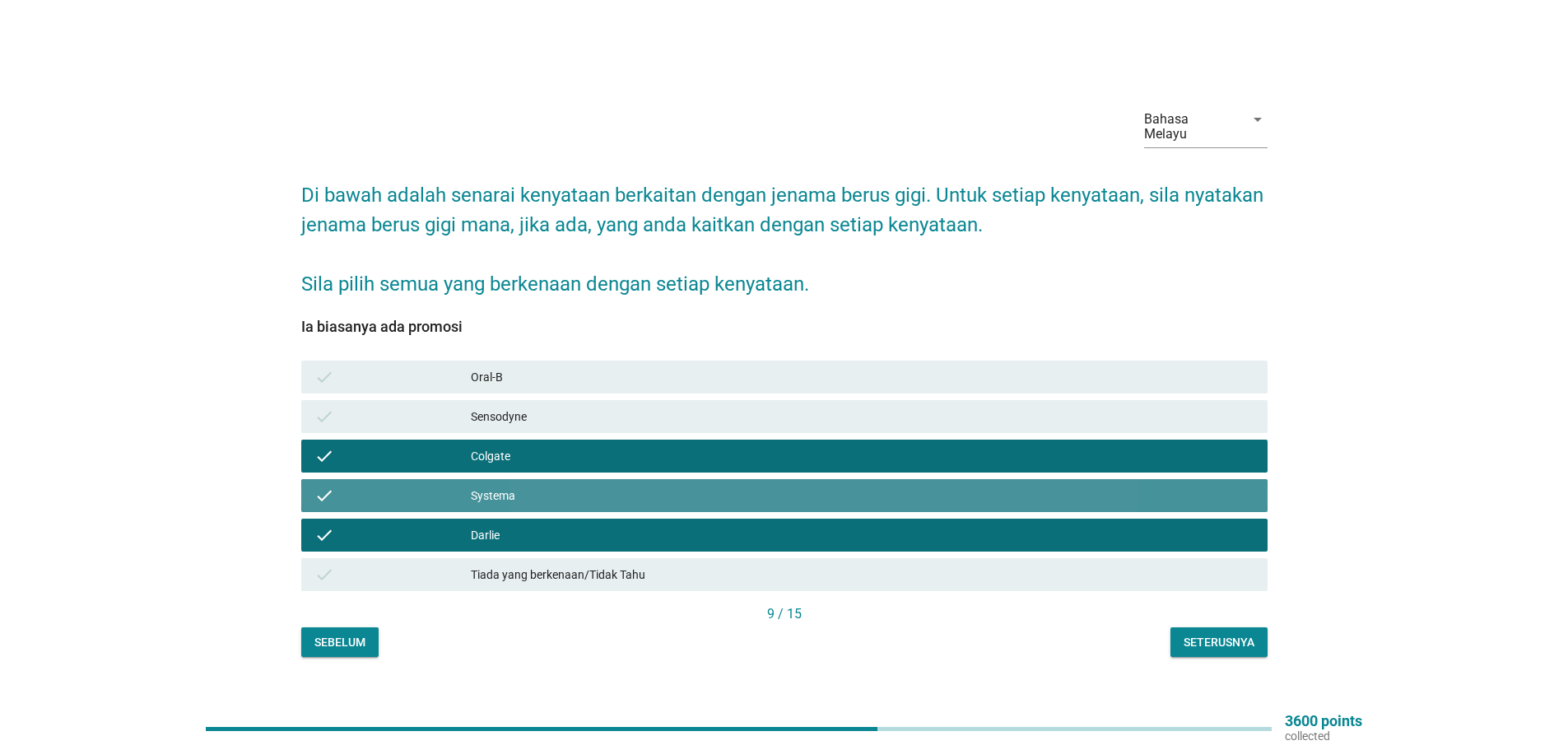
click at [504, 486] on div "Systema" at bounding box center [863, 495] width 784 height 20
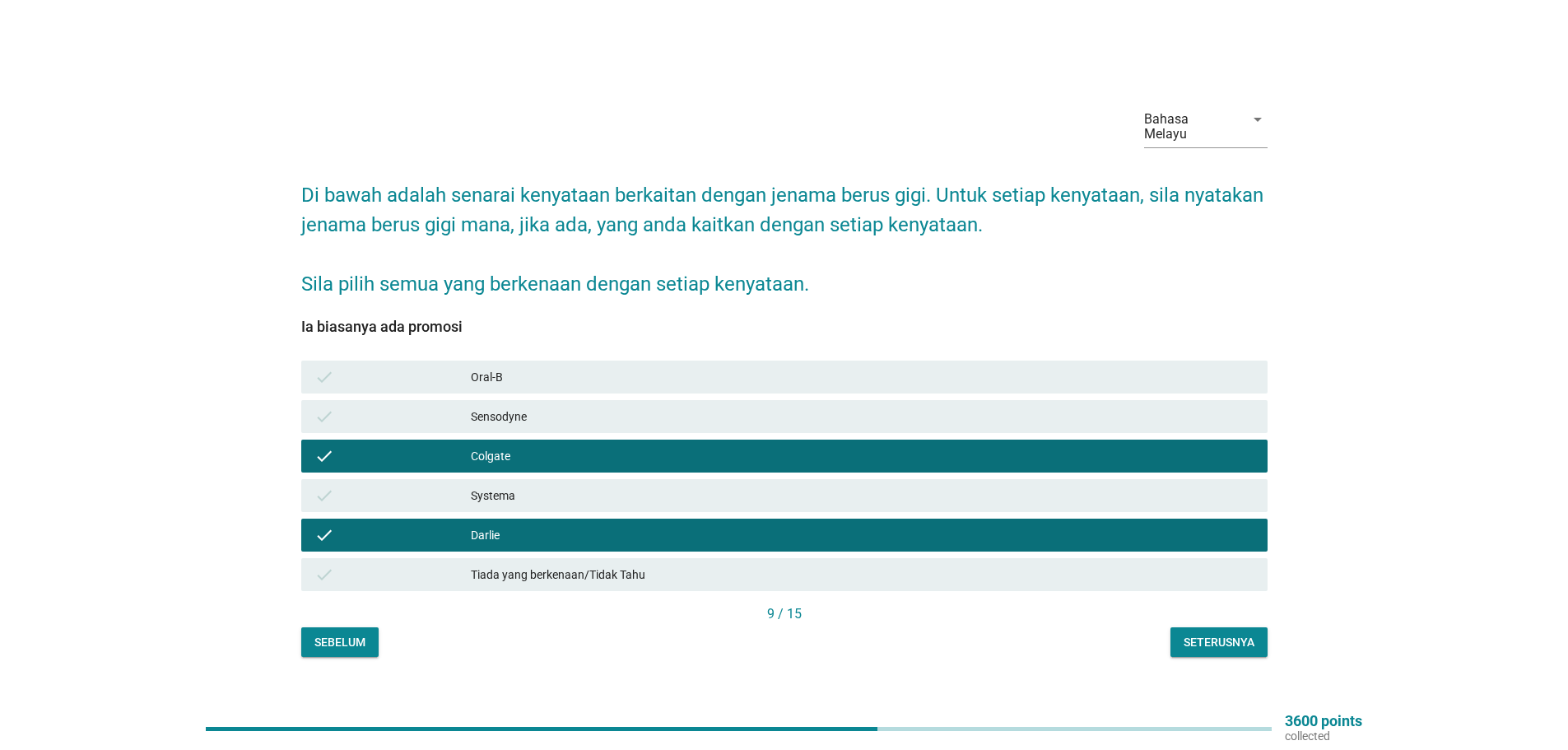
click at [1249, 634] on div "Seterusnya" at bounding box center [1218, 643] width 71 height 17
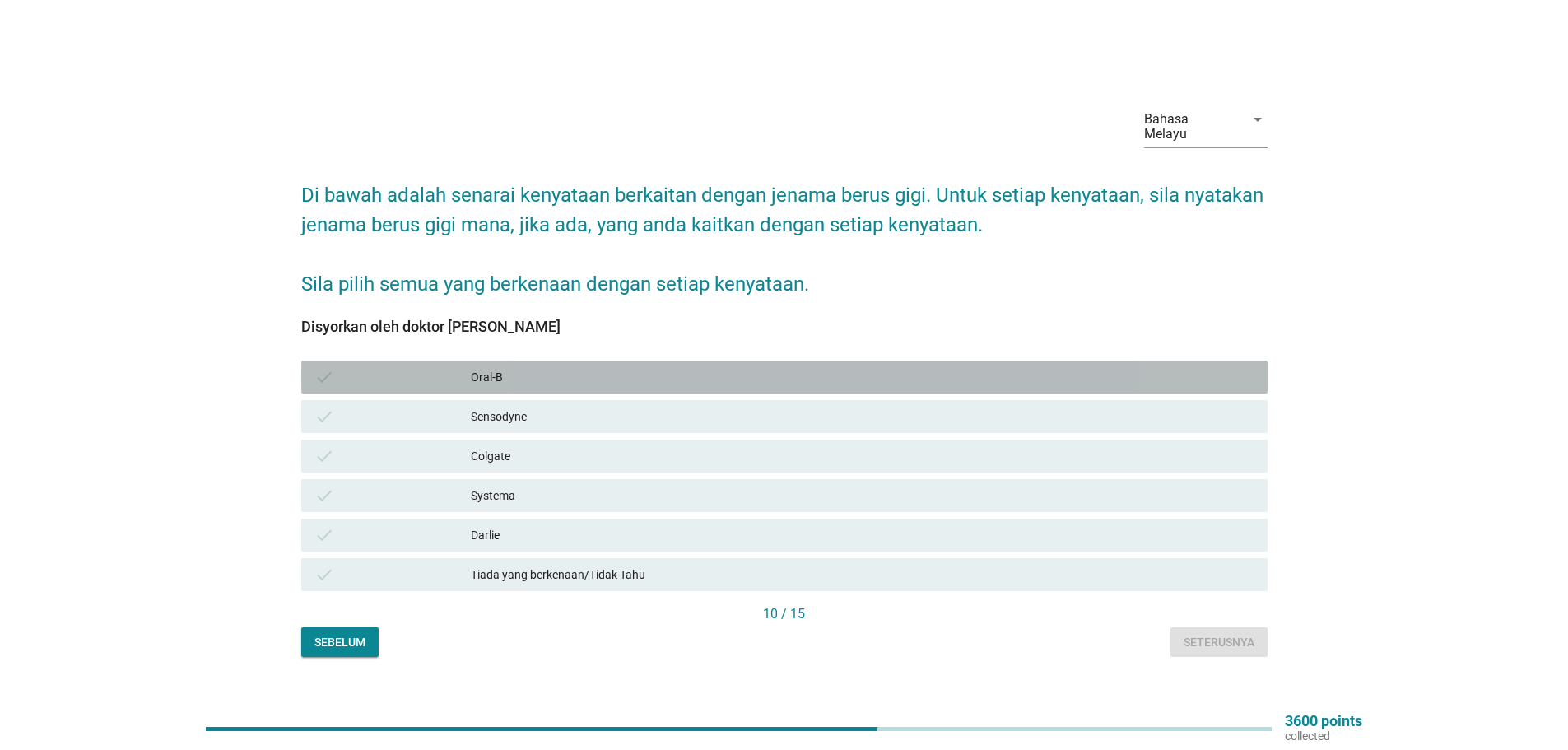
click at [500, 369] on div "Oral-B" at bounding box center [863, 377] width 784 height 20
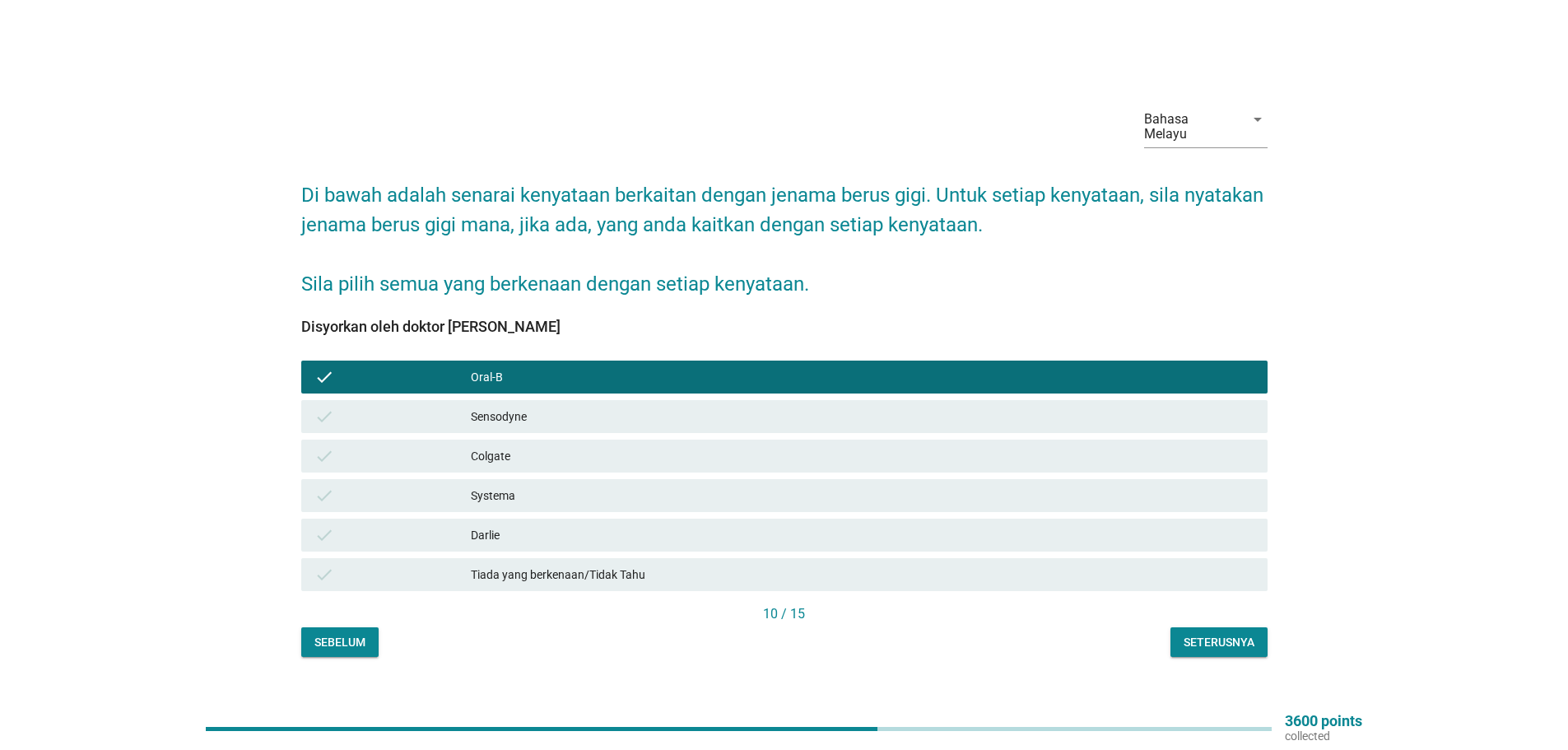
click at [504, 416] on div "Sensodyne" at bounding box center [863, 416] width 784 height 20
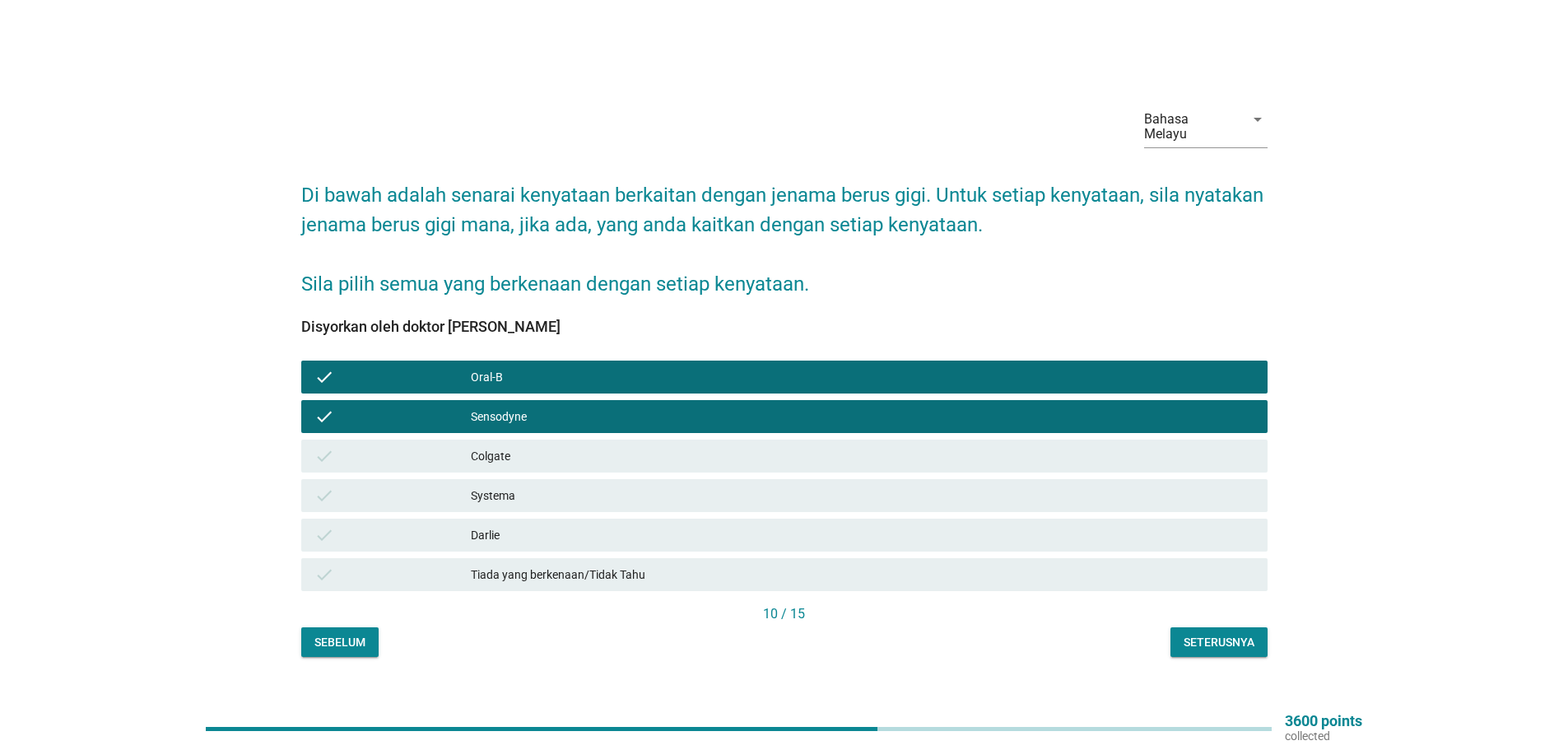
click at [1224, 634] on div "Seterusnya" at bounding box center [1218, 643] width 71 height 17
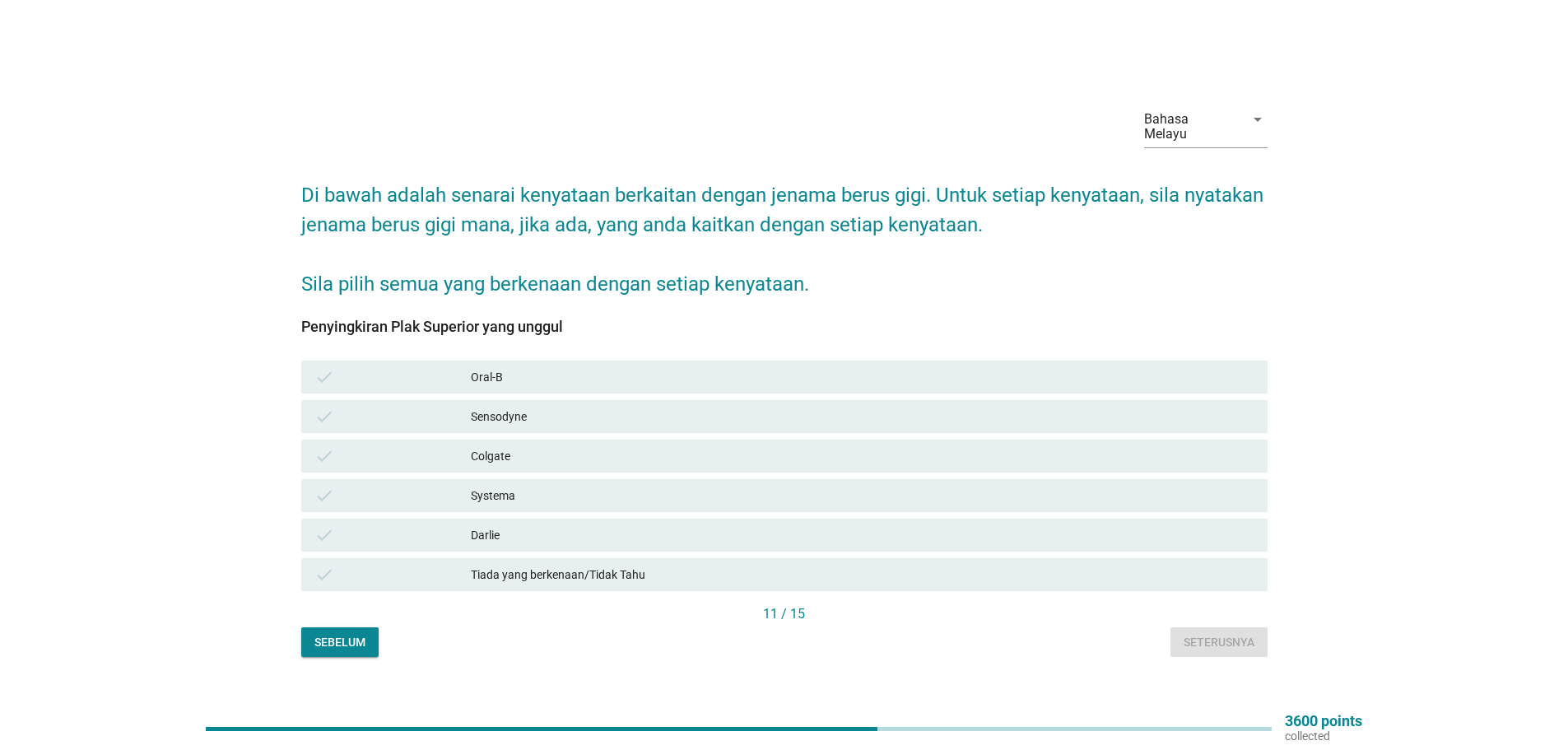
click at [487, 526] on div "Darlie" at bounding box center [863, 535] width 784 height 20
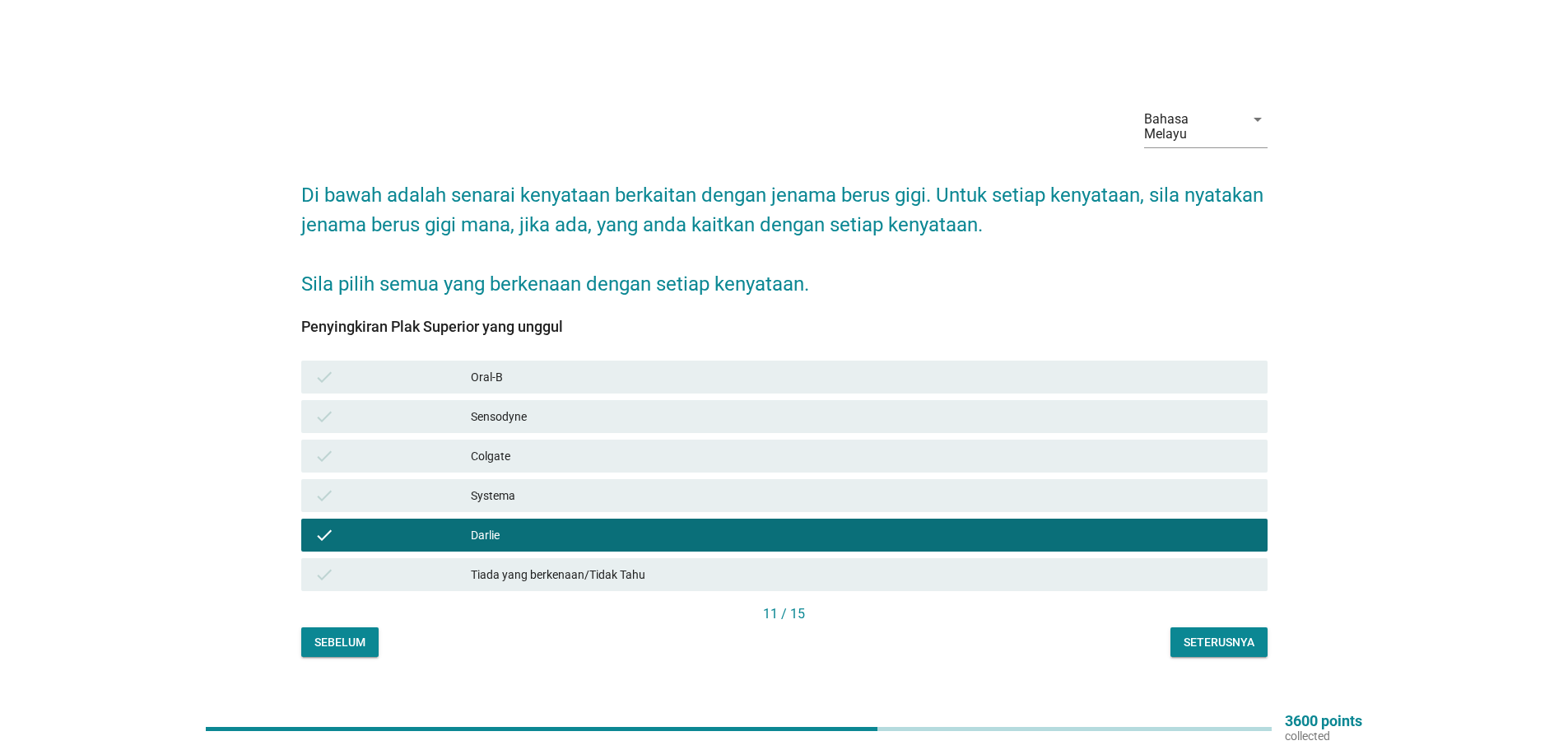
click at [504, 449] on div "Colgate" at bounding box center [863, 456] width 784 height 20
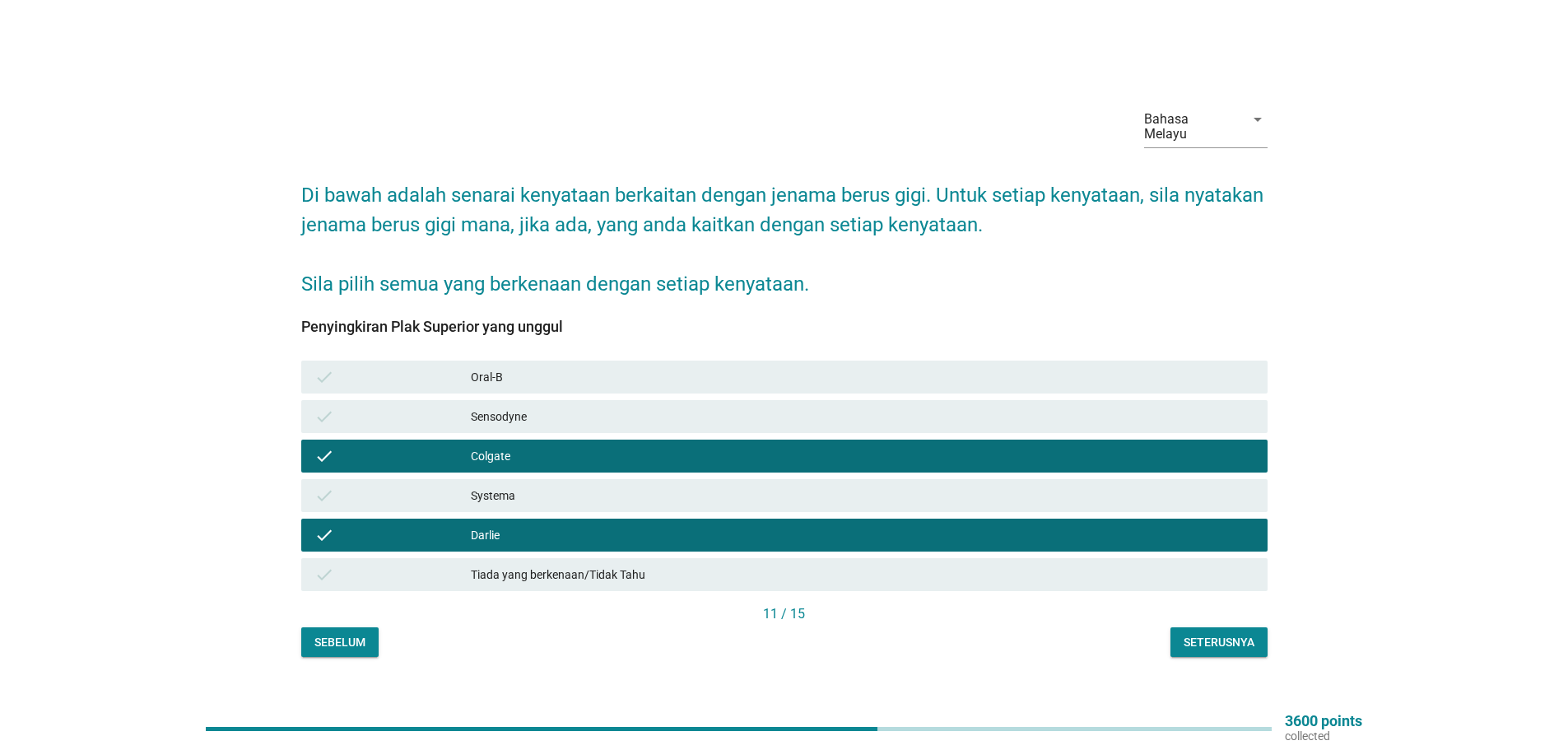
click at [507, 367] on div "Oral-B" at bounding box center [863, 377] width 784 height 20
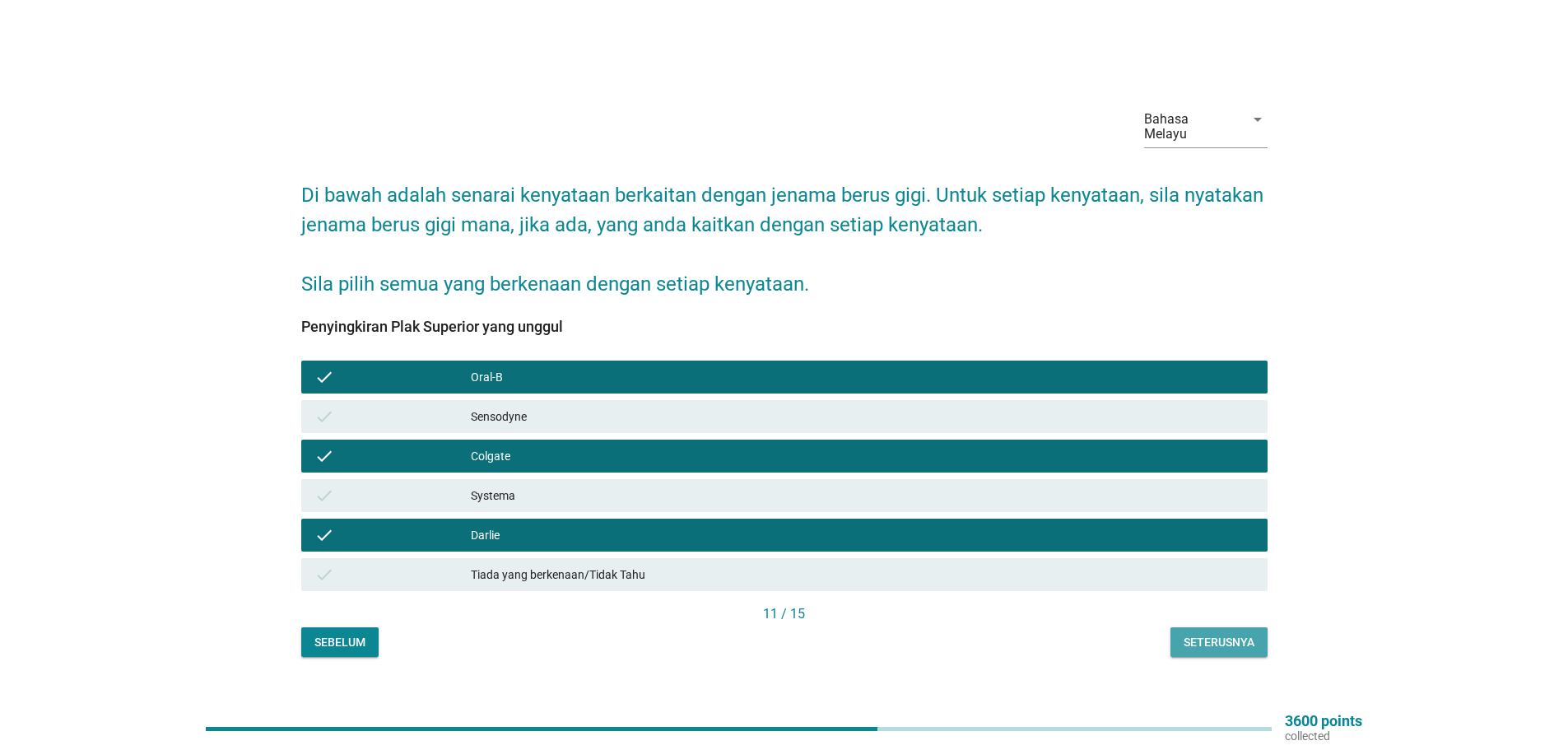
click at [1219, 634] on div "Seterusnya" at bounding box center [1218, 643] width 71 height 17
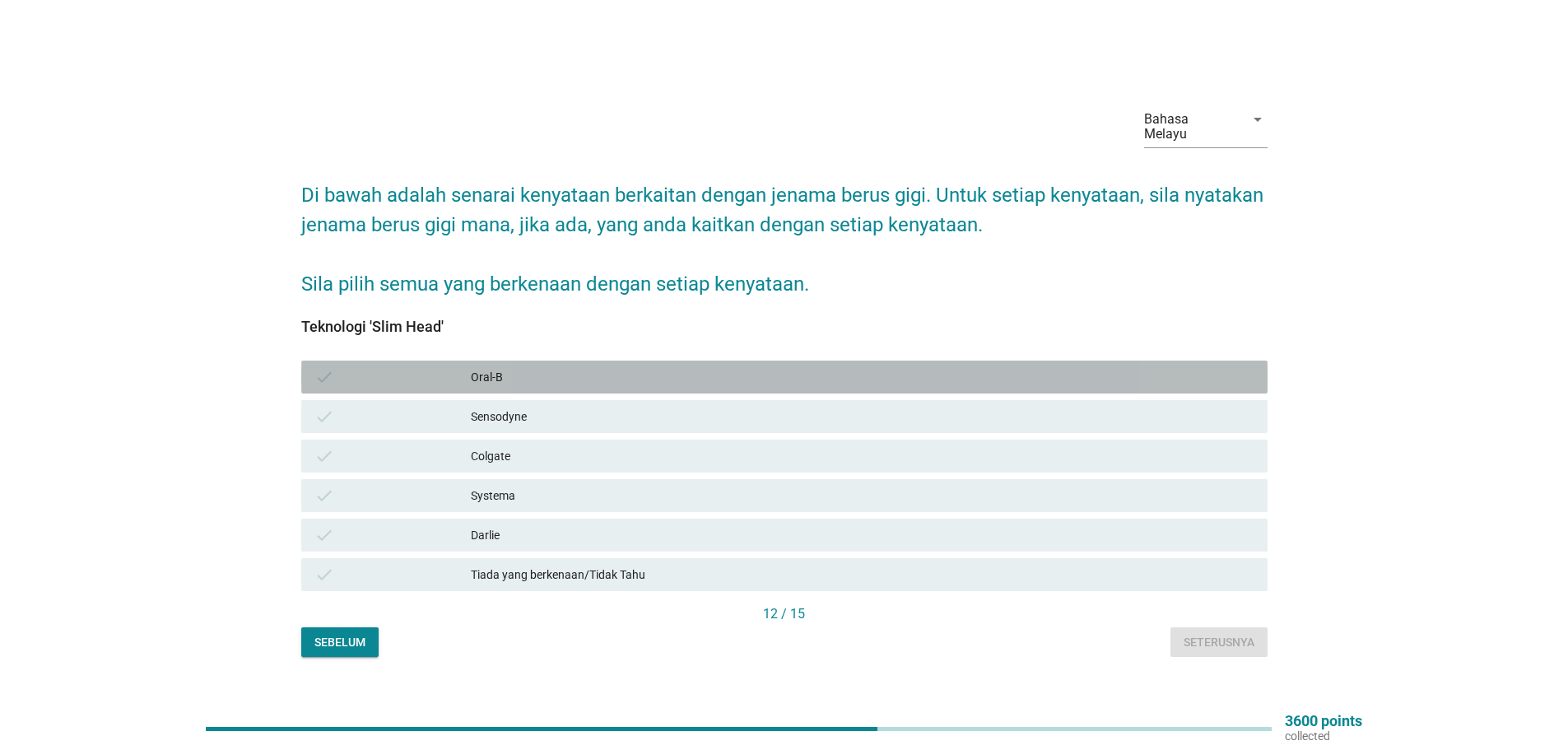
click at [489, 372] on div "Oral-B" at bounding box center [863, 377] width 784 height 20
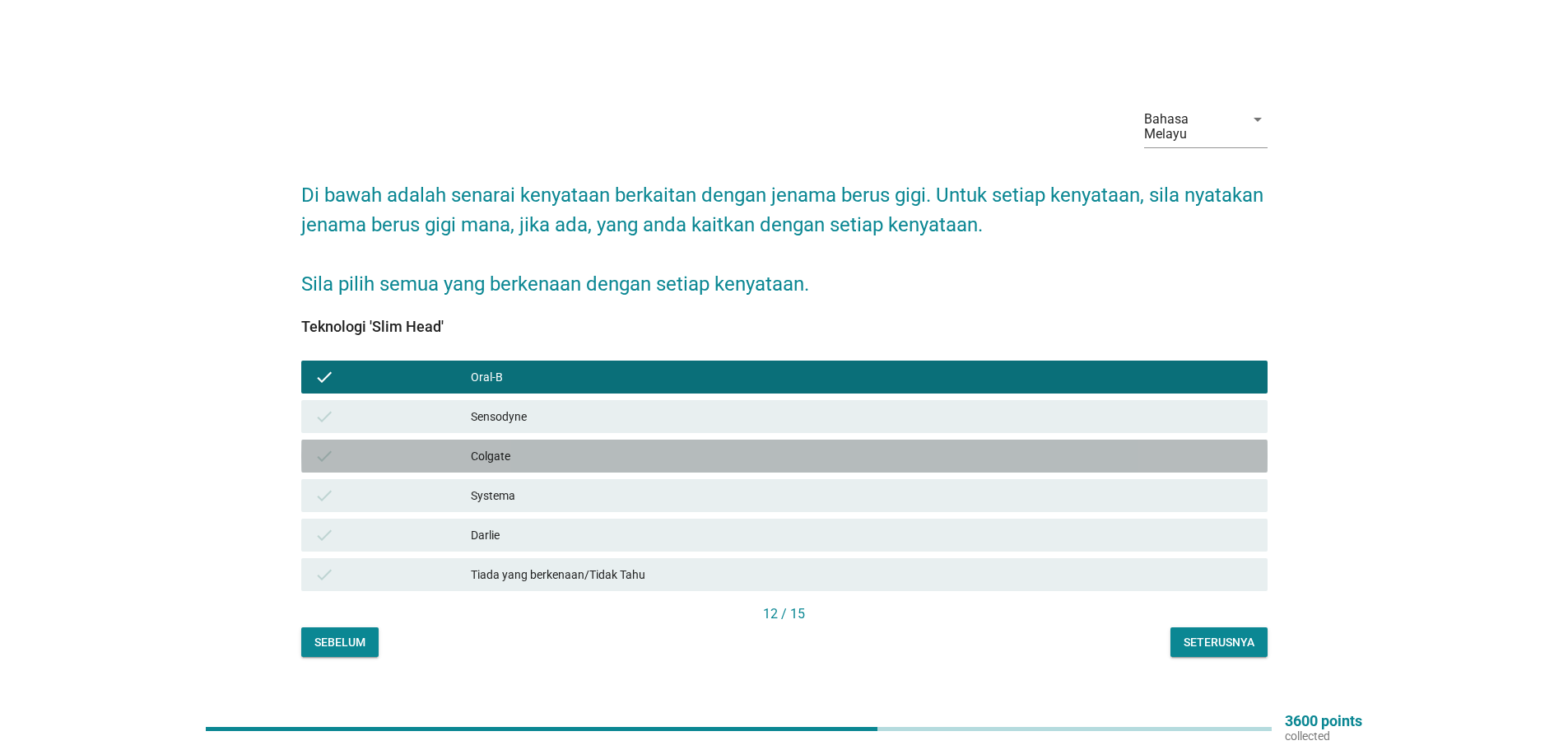
click at [489, 446] on div "Colgate" at bounding box center [863, 456] width 784 height 20
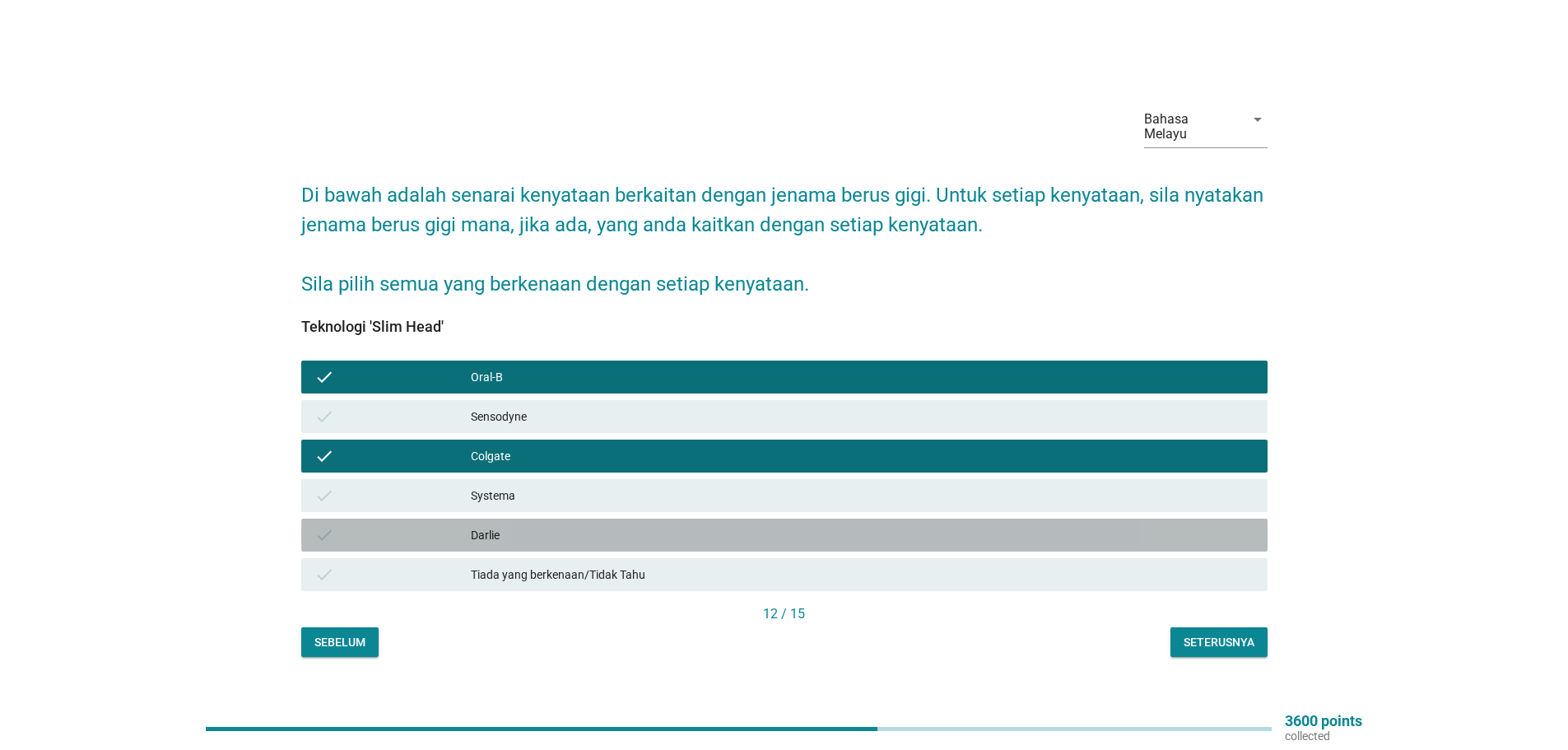
click at [490, 519] on div "check [PERSON_NAME]" at bounding box center [784, 535] width 966 height 33
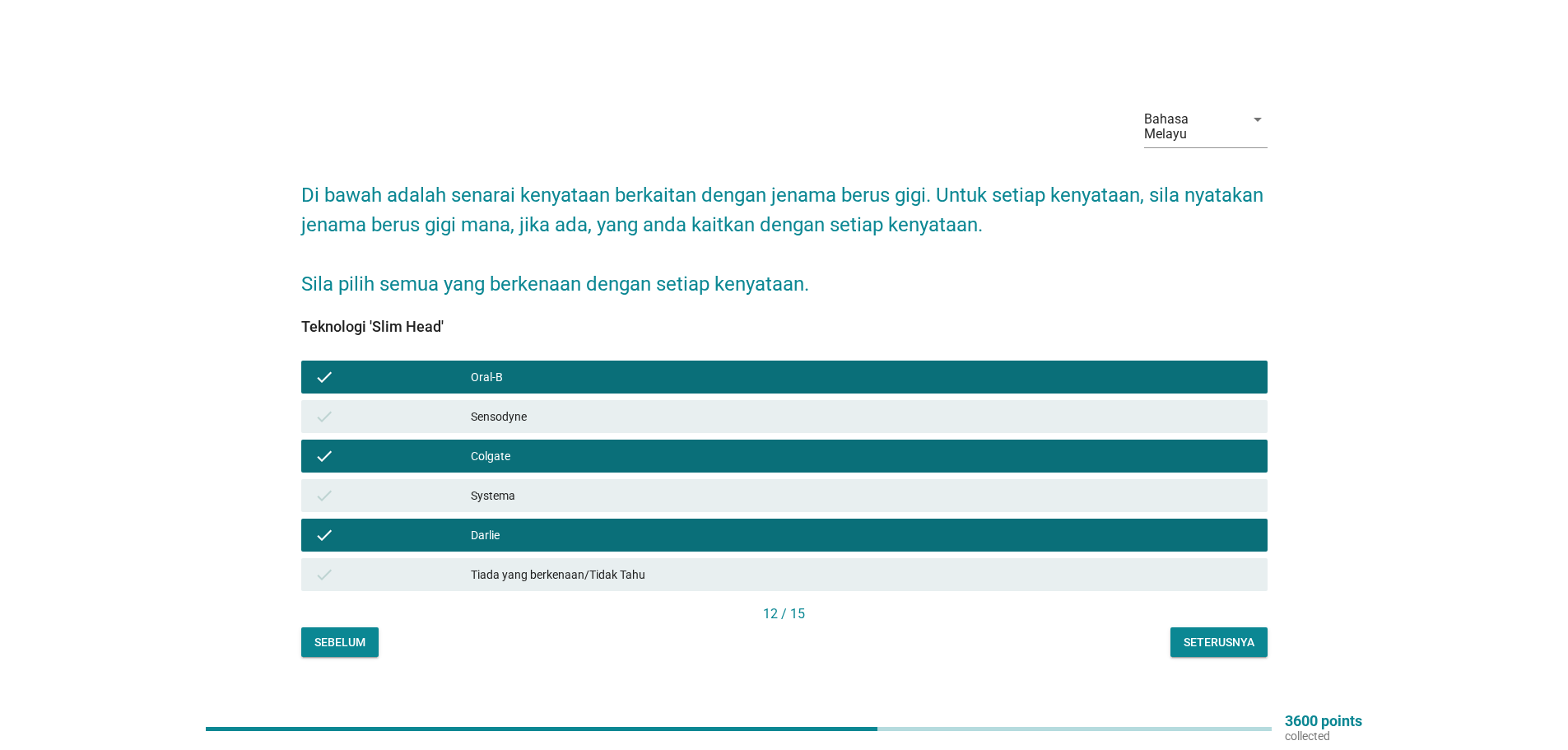
click at [1209, 634] on div "Seterusnya" at bounding box center [1218, 643] width 71 height 17
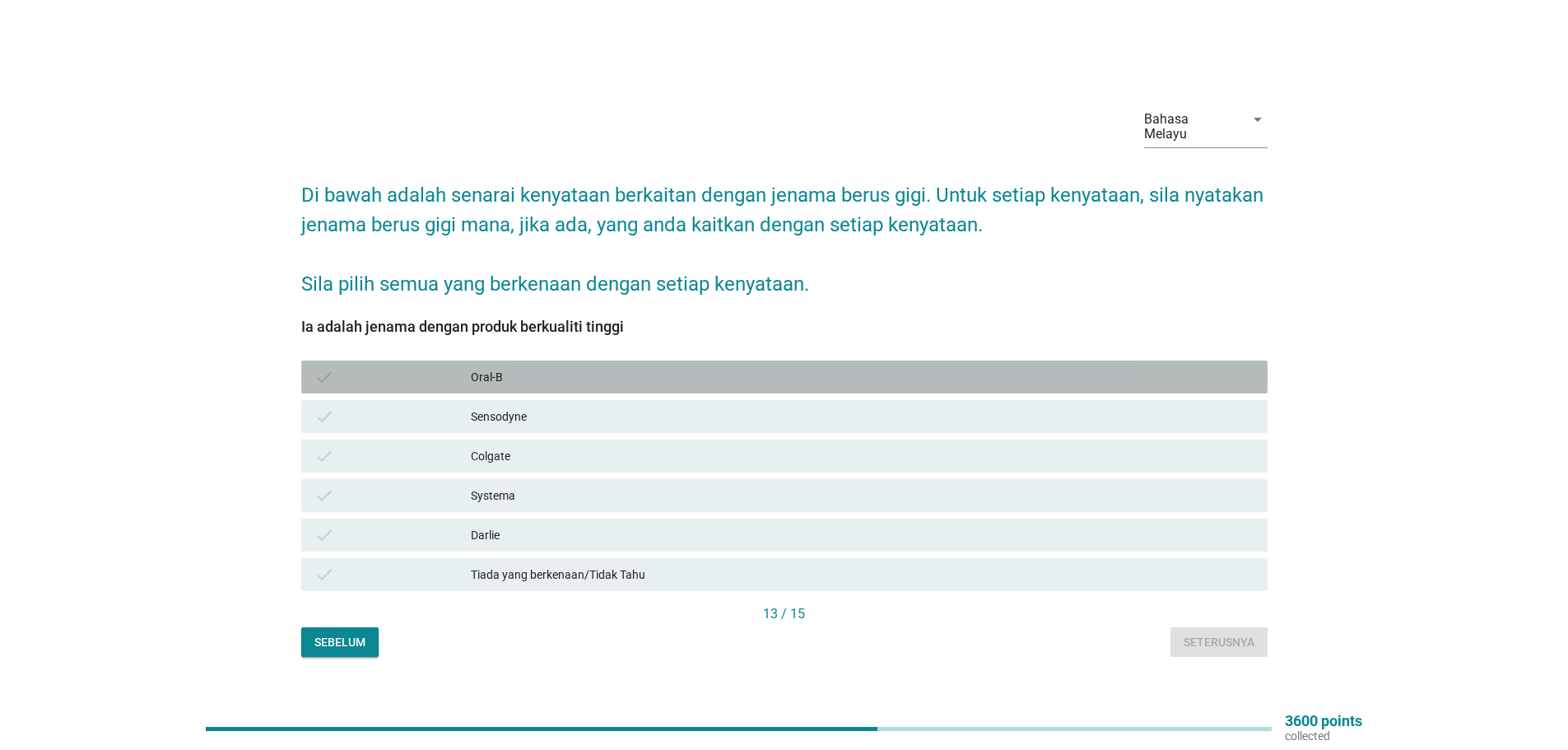
click at [485, 367] on div "Oral-B" at bounding box center [863, 377] width 784 height 20
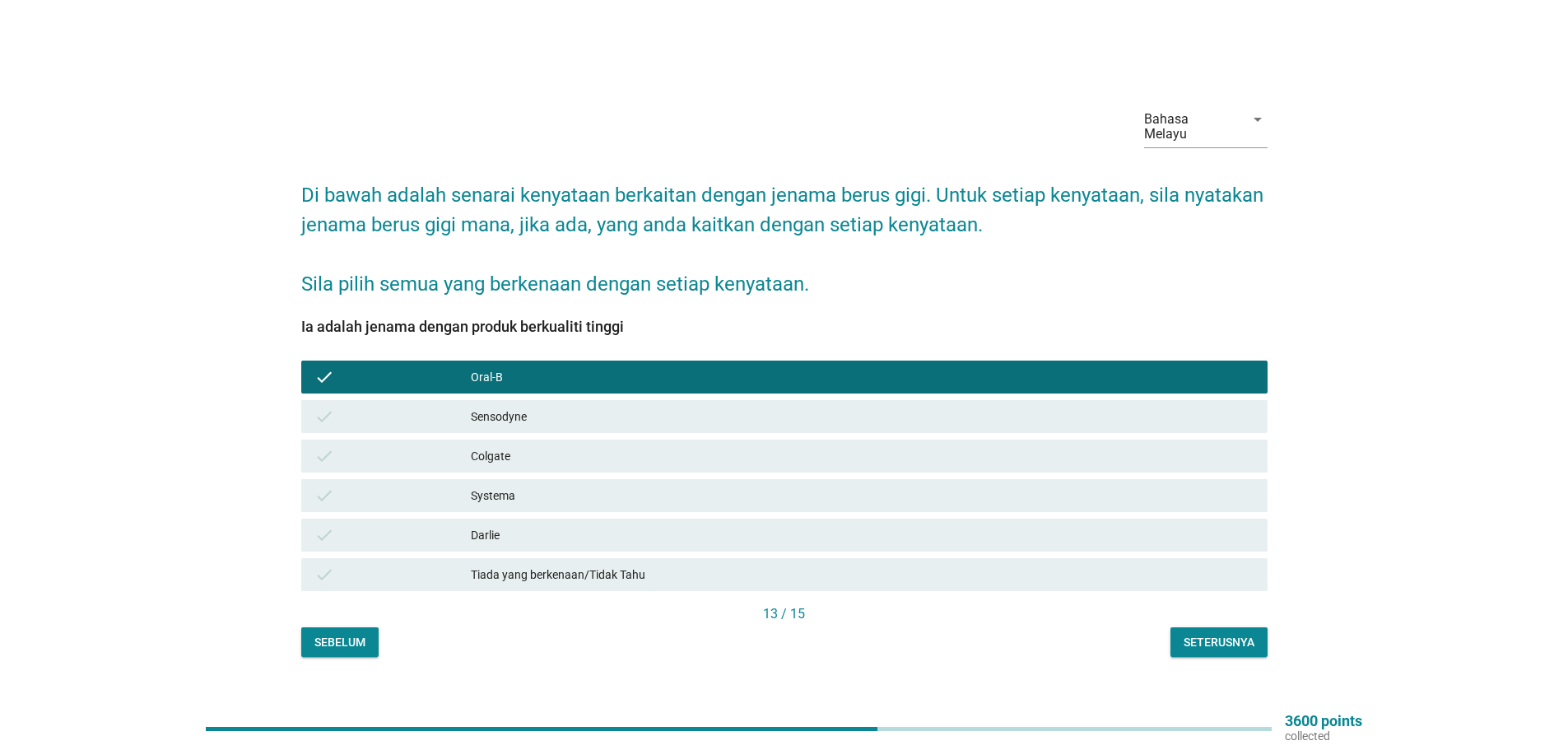
click at [494, 448] on div "Colgate" at bounding box center [863, 456] width 784 height 20
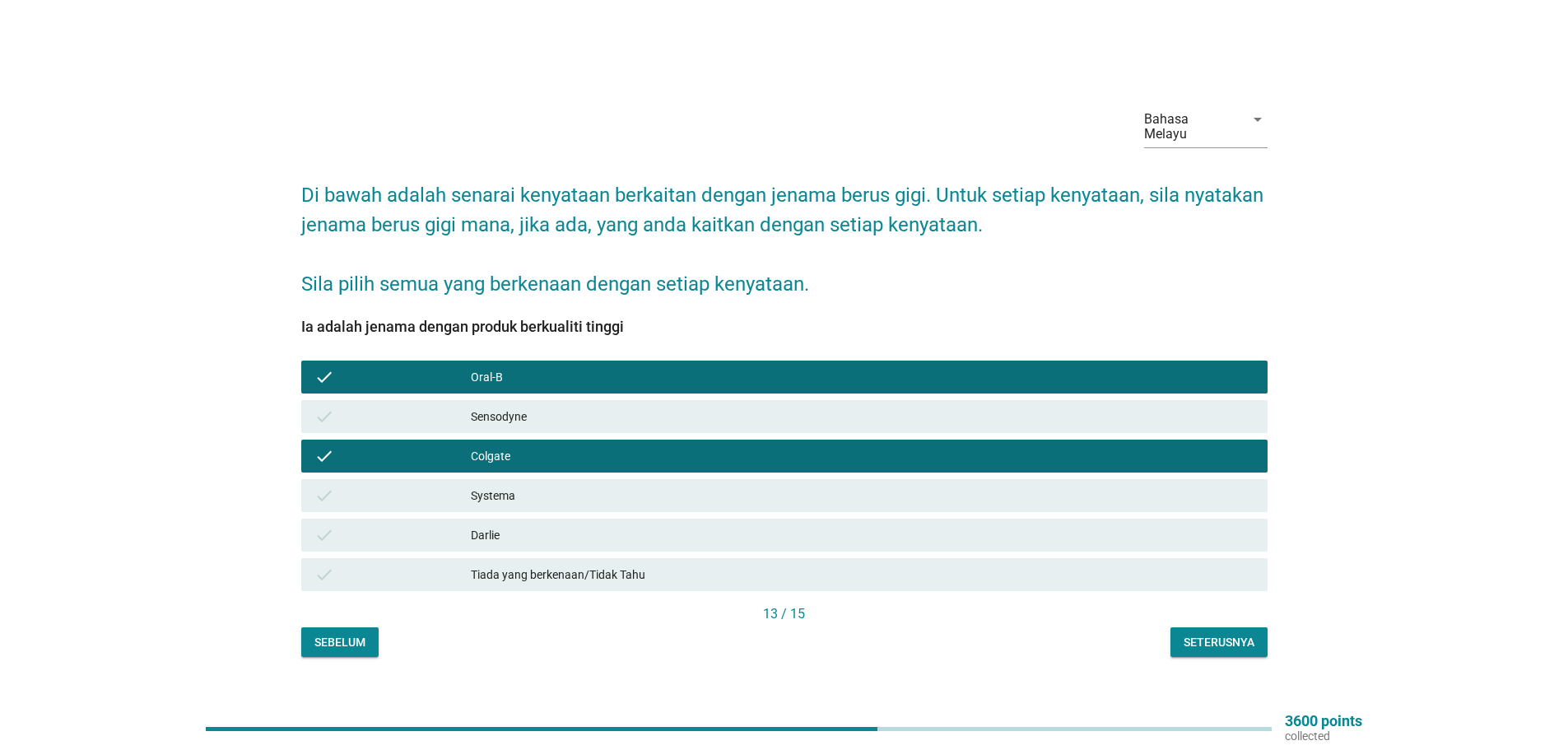
click at [497, 406] on div "Sensodyne" at bounding box center [863, 416] width 784 height 20
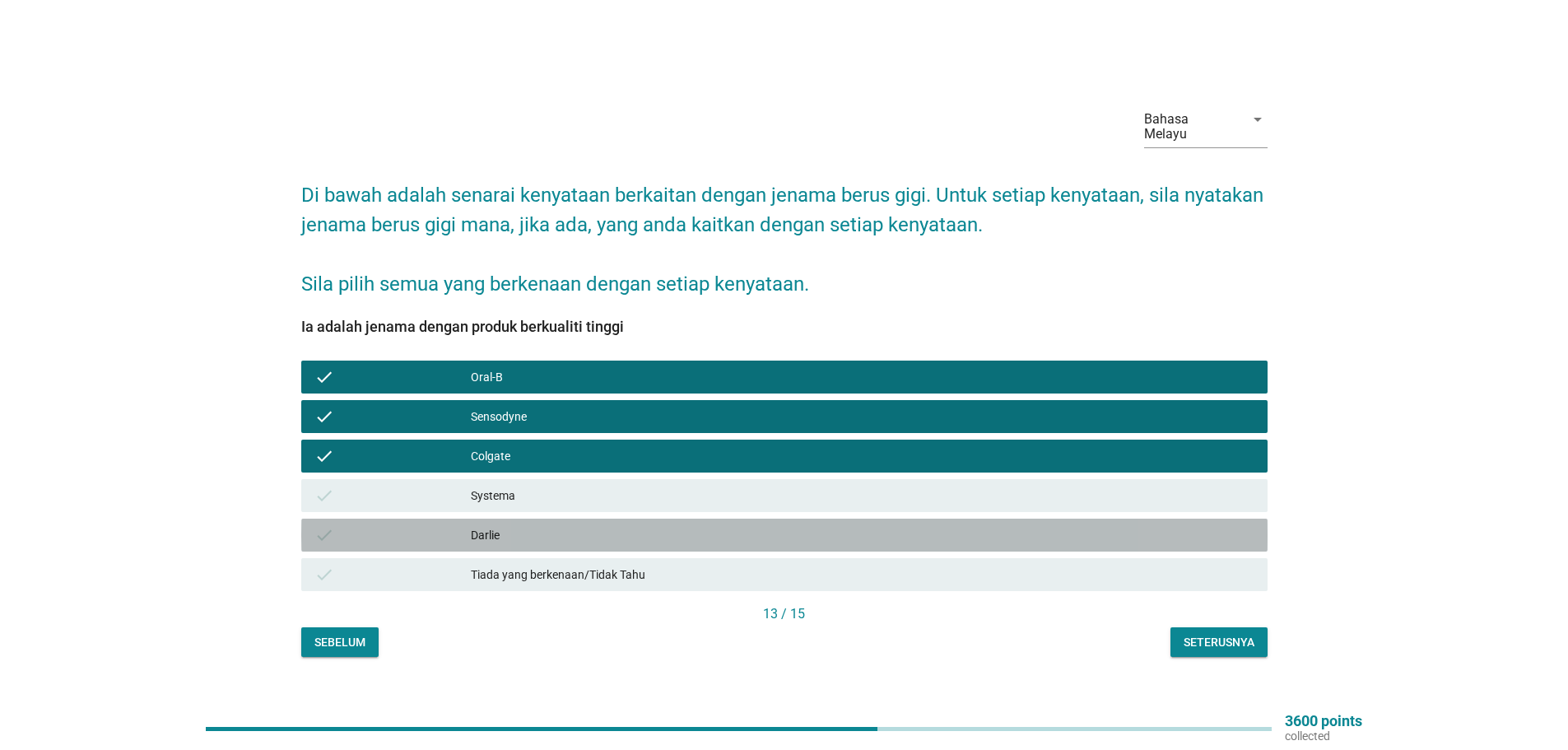
click at [492, 526] on div "Darlie" at bounding box center [863, 535] width 784 height 20
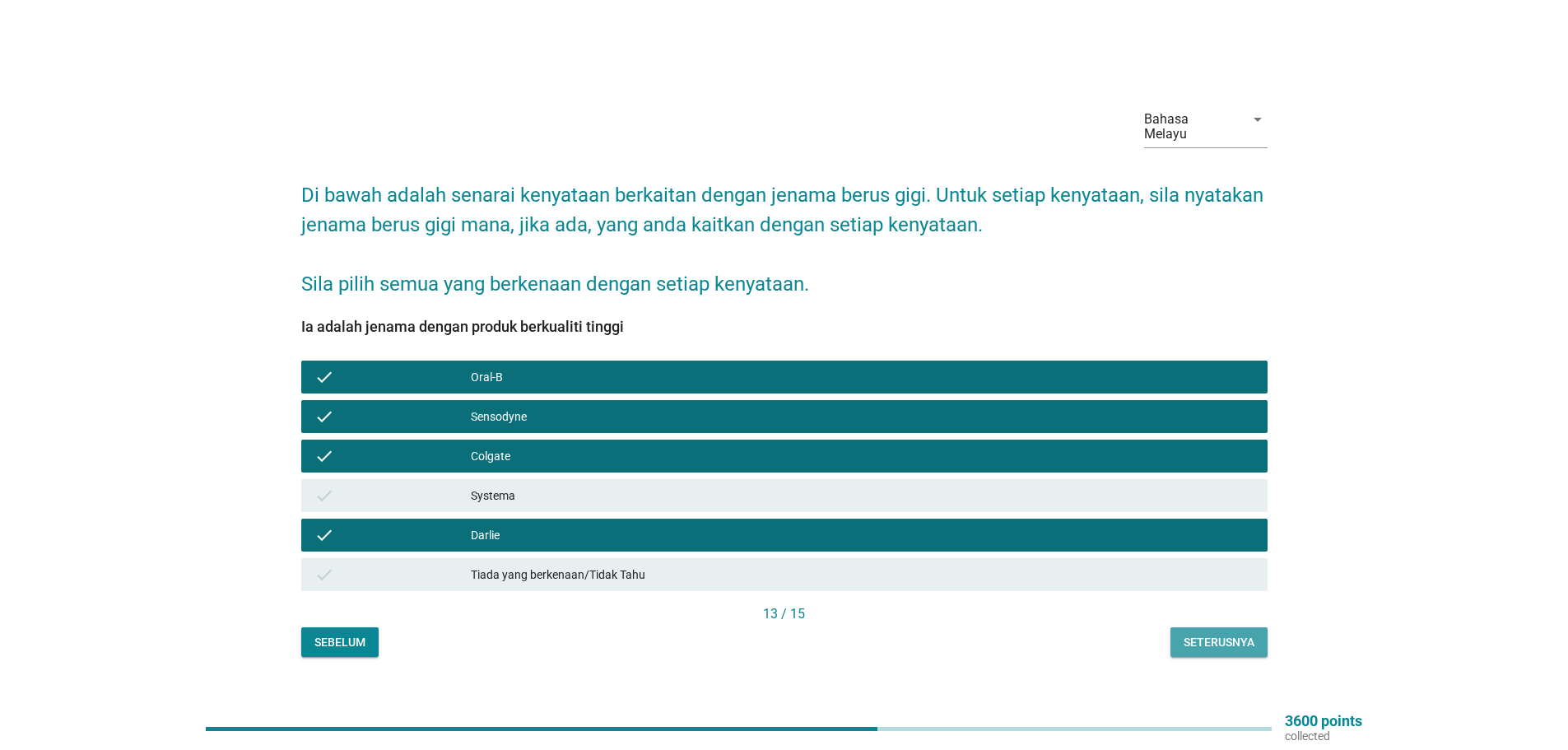
click at [1230, 637] on div "Seterusnya" at bounding box center [1218, 643] width 71 height 17
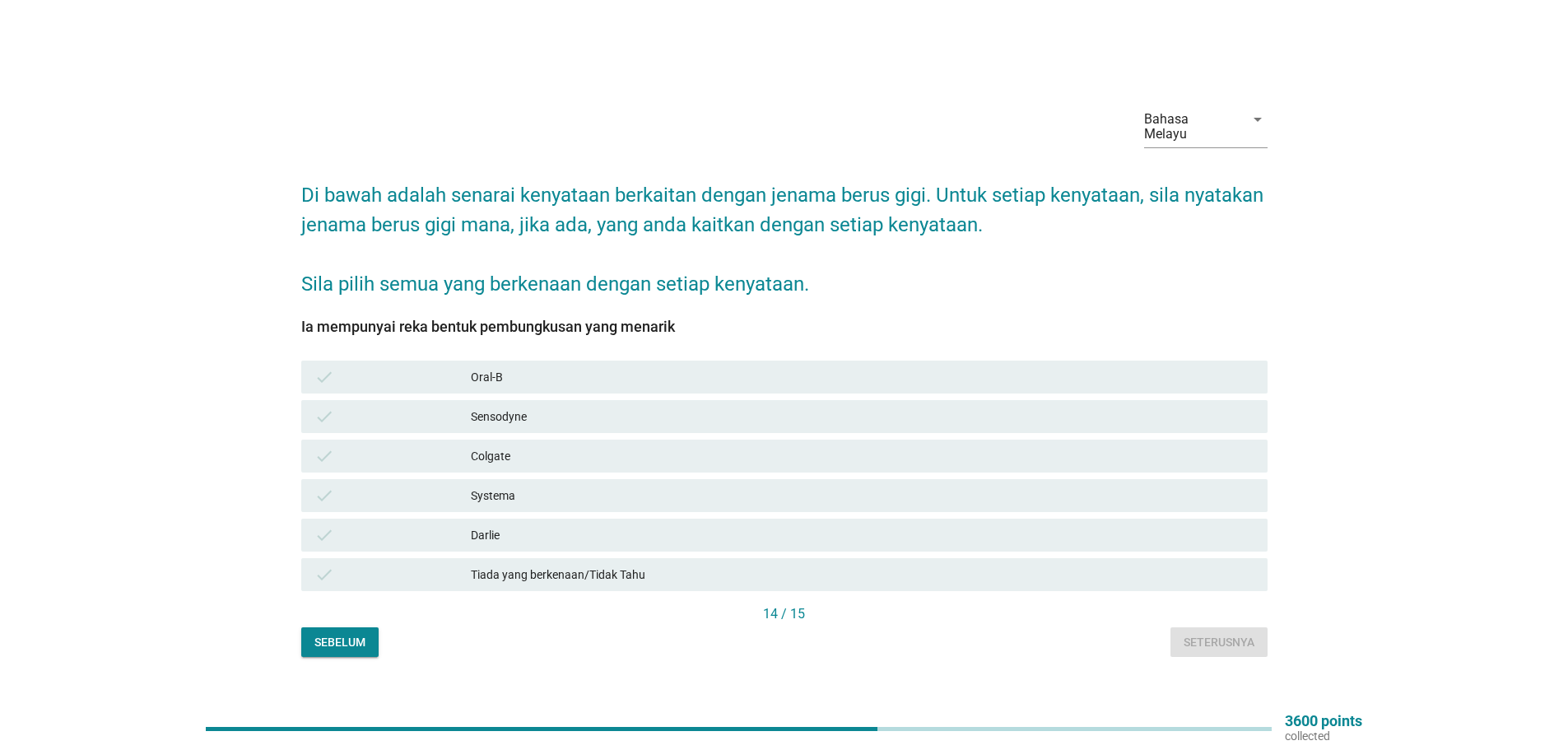
click at [485, 449] on div "Colgate" at bounding box center [863, 456] width 784 height 20
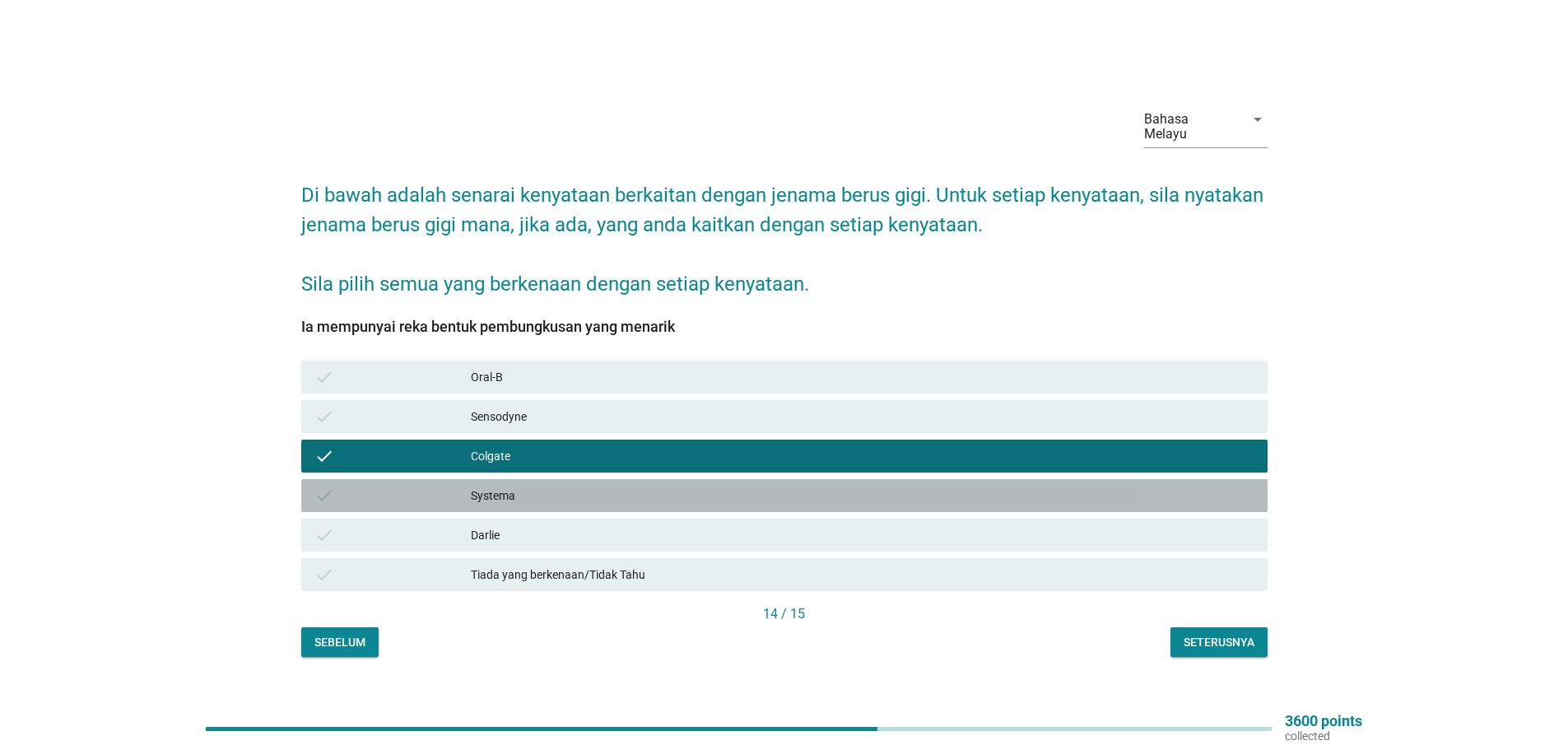
drag, startPoint x: 492, startPoint y: 490, endPoint x: 478, endPoint y: 526, distance: 38.6
click at [490, 492] on div "Systema" at bounding box center [863, 495] width 784 height 20
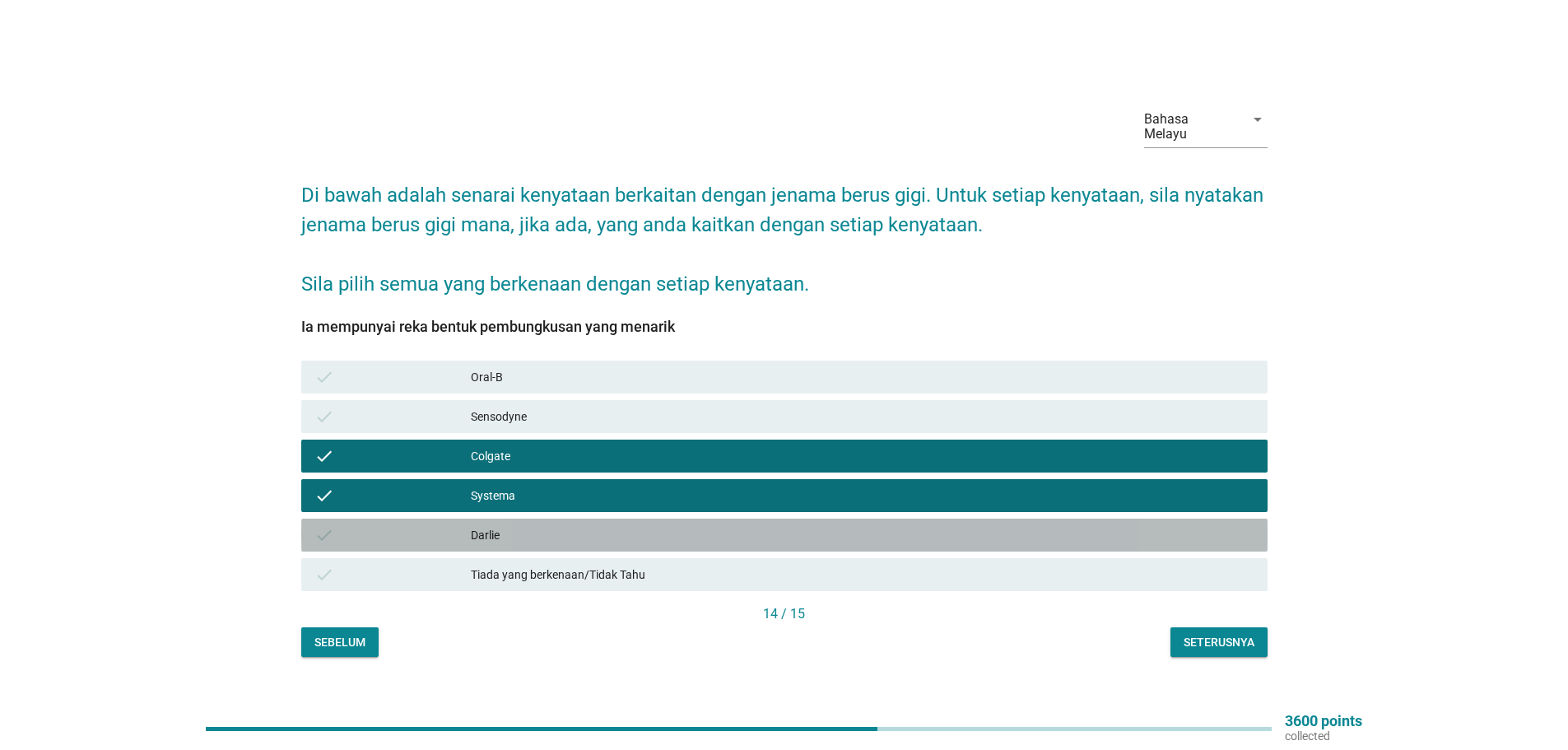
click at [478, 526] on div "Darlie" at bounding box center [863, 535] width 784 height 20
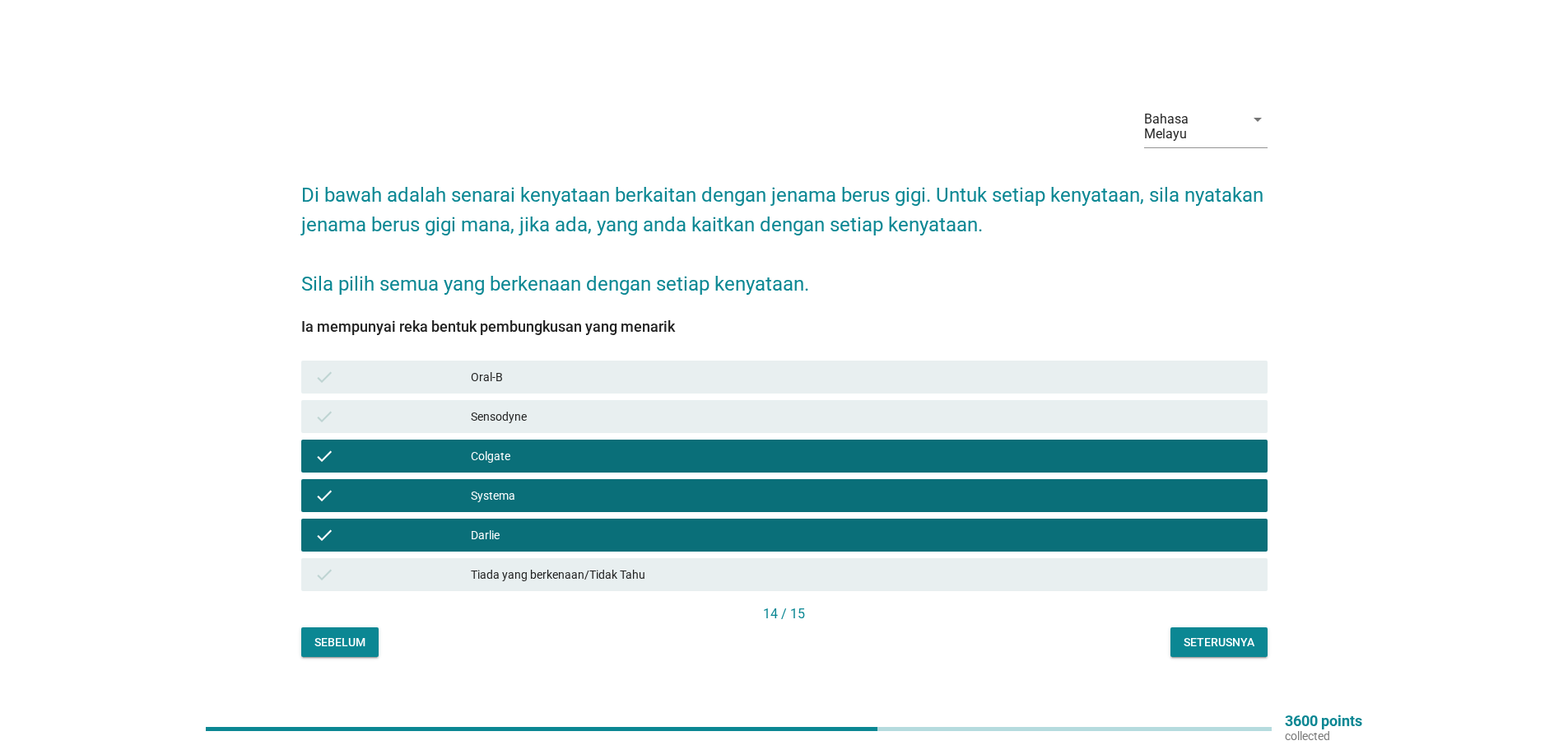
click at [1208, 634] on div "Seterusnya" at bounding box center [1218, 643] width 71 height 17
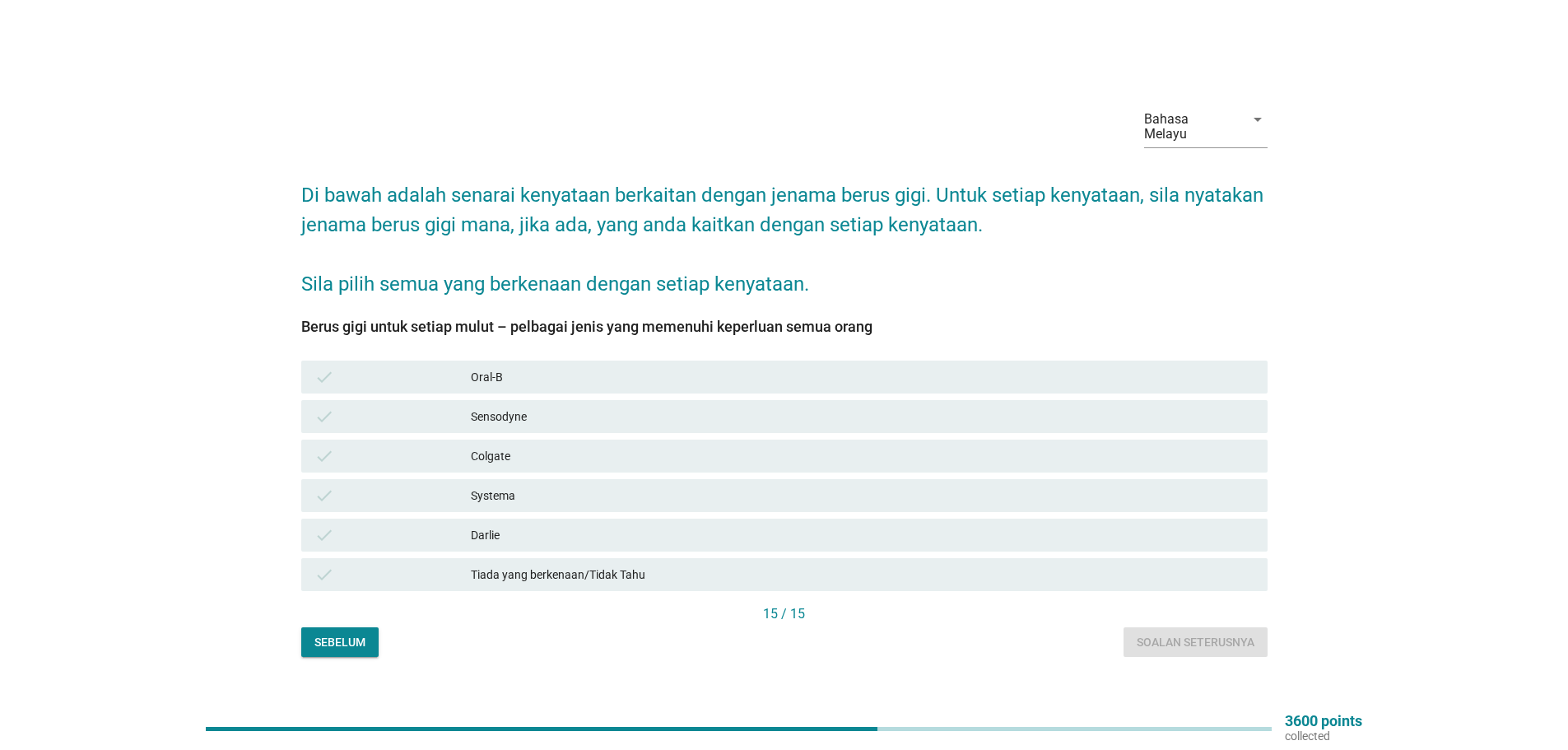
click at [466, 367] on div "check" at bounding box center [393, 377] width 156 height 20
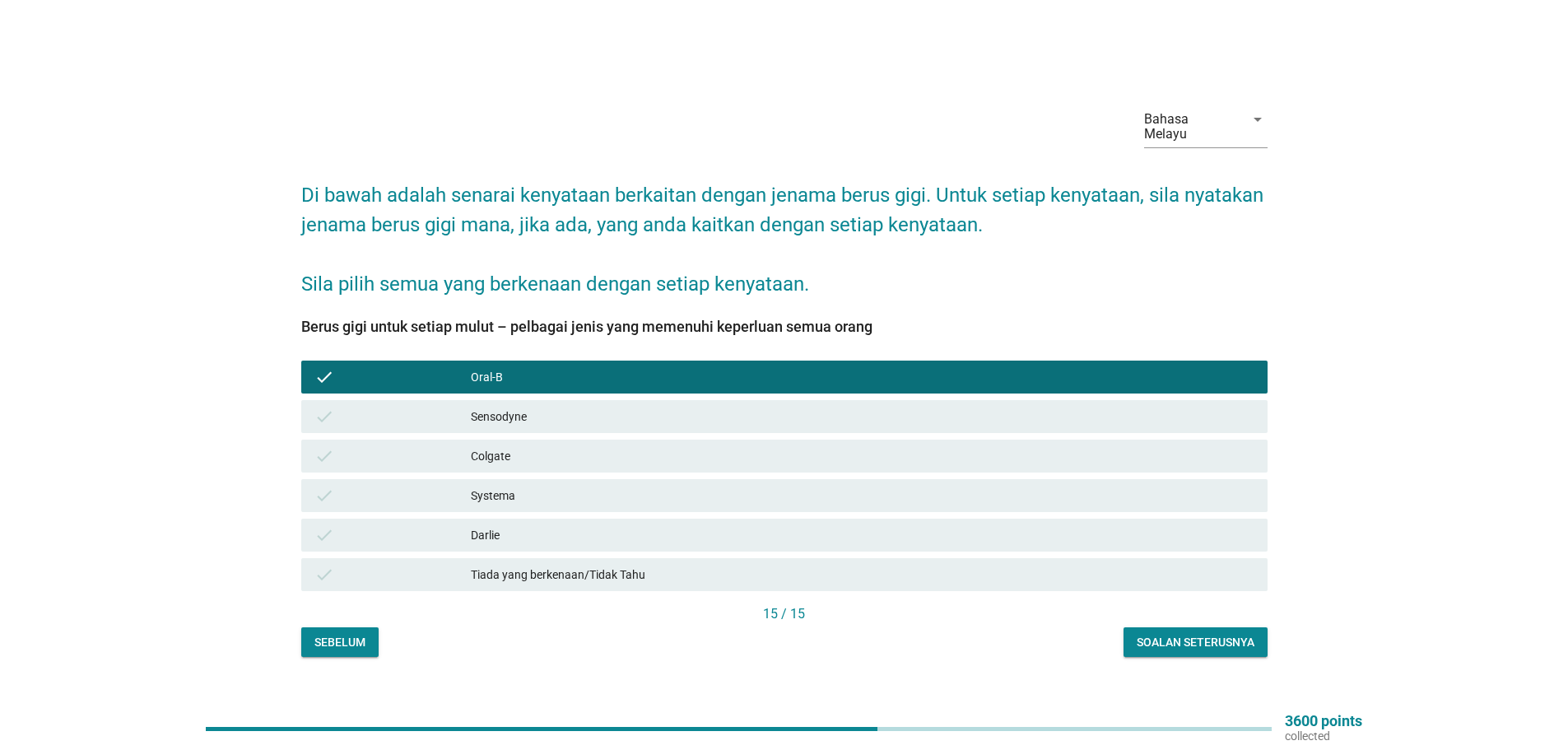
click at [489, 486] on div "Systema" at bounding box center [863, 495] width 784 height 20
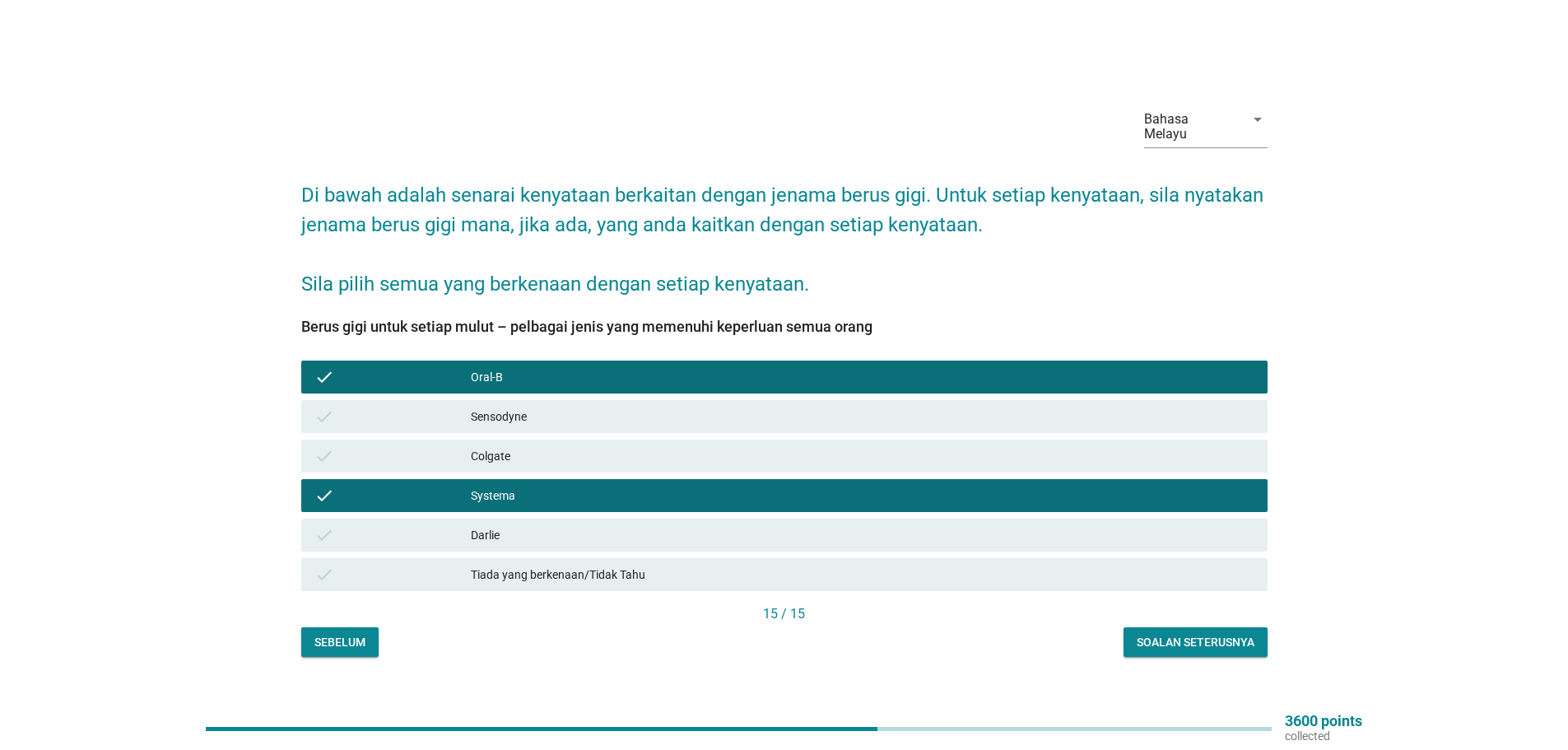
click at [1220, 634] on div "Soalan seterusnya" at bounding box center [1195, 643] width 117 height 17
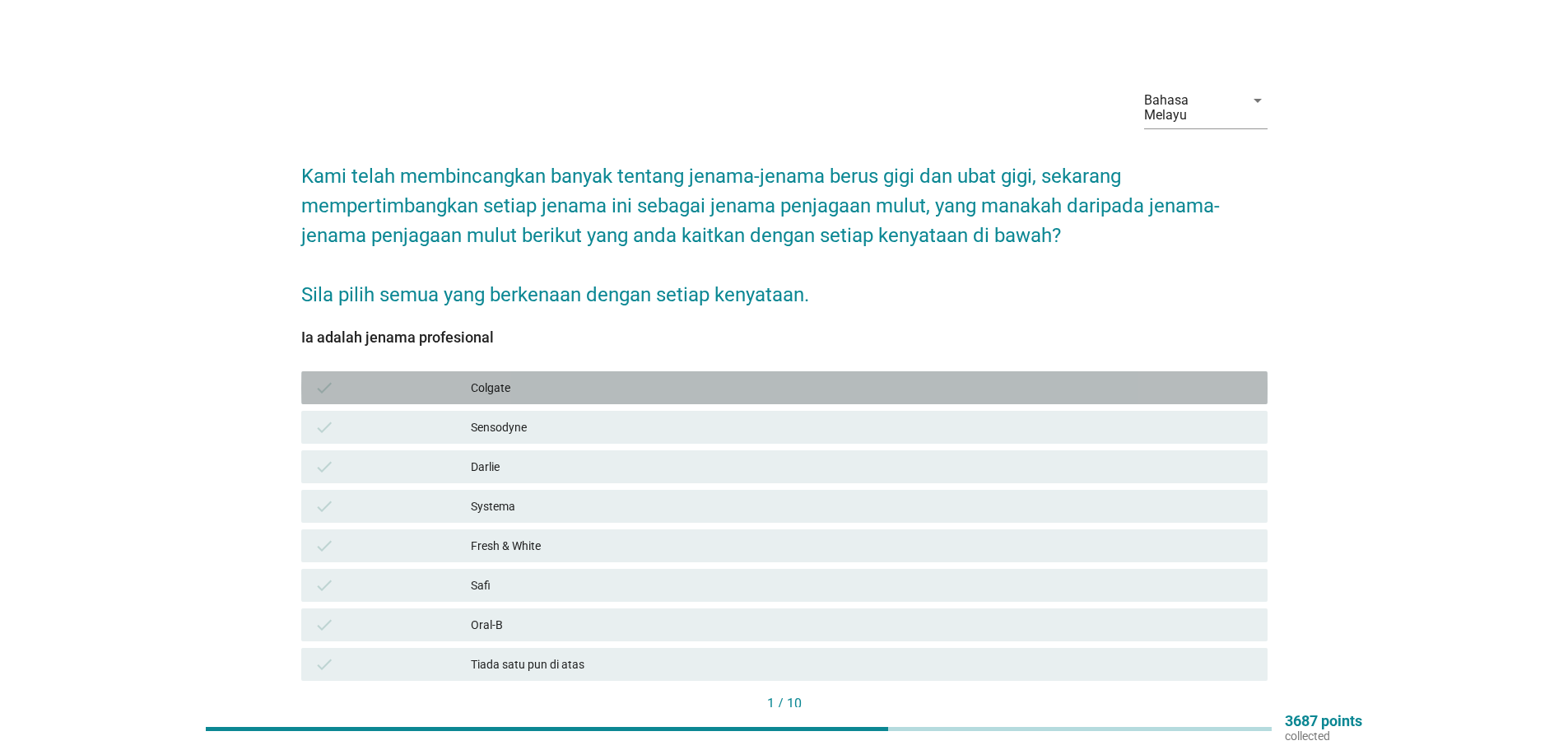
click at [495, 380] on div "Colgate" at bounding box center [863, 387] width 784 height 20
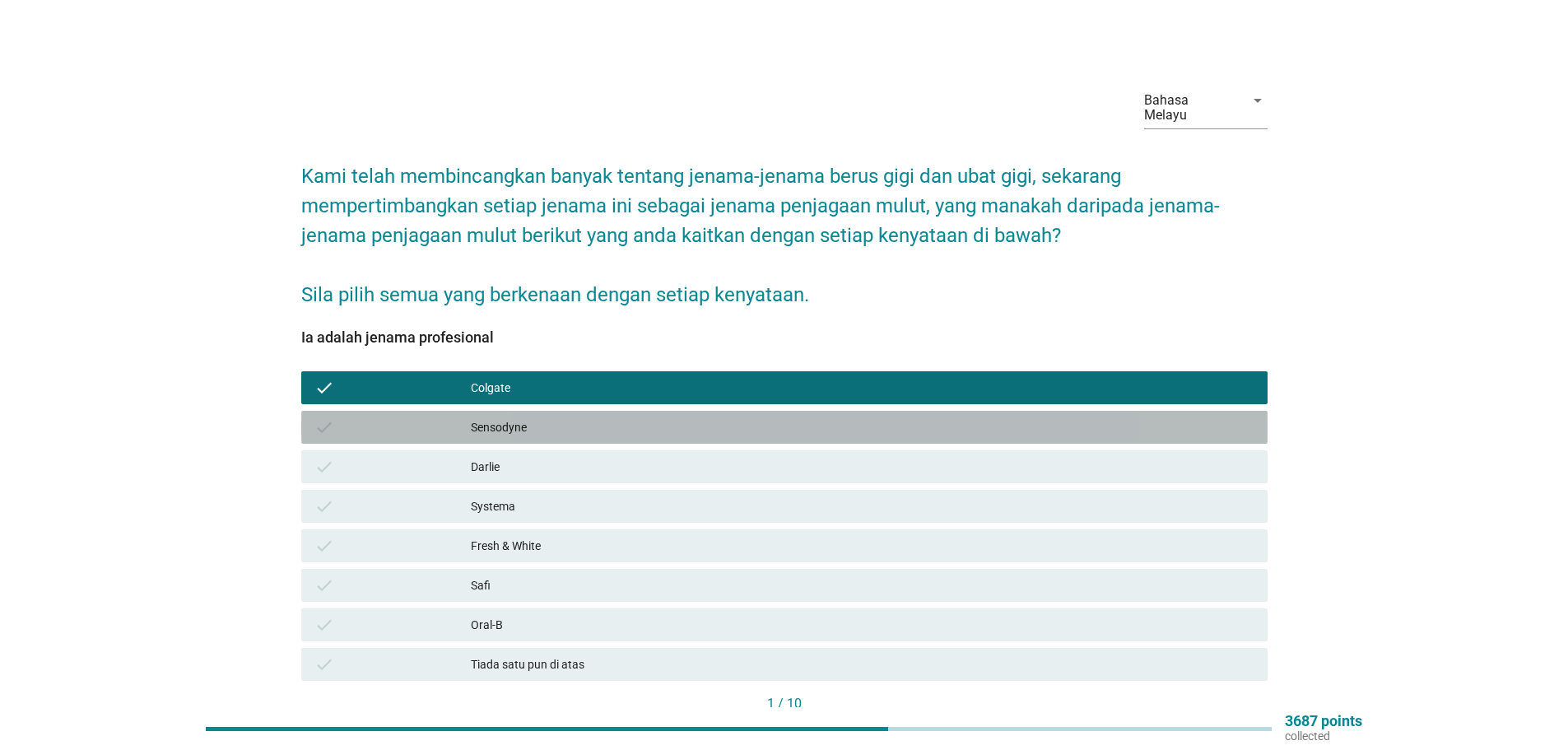
click at [484, 418] on div "Sensodyne" at bounding box center [863, 427] width 784 height 20
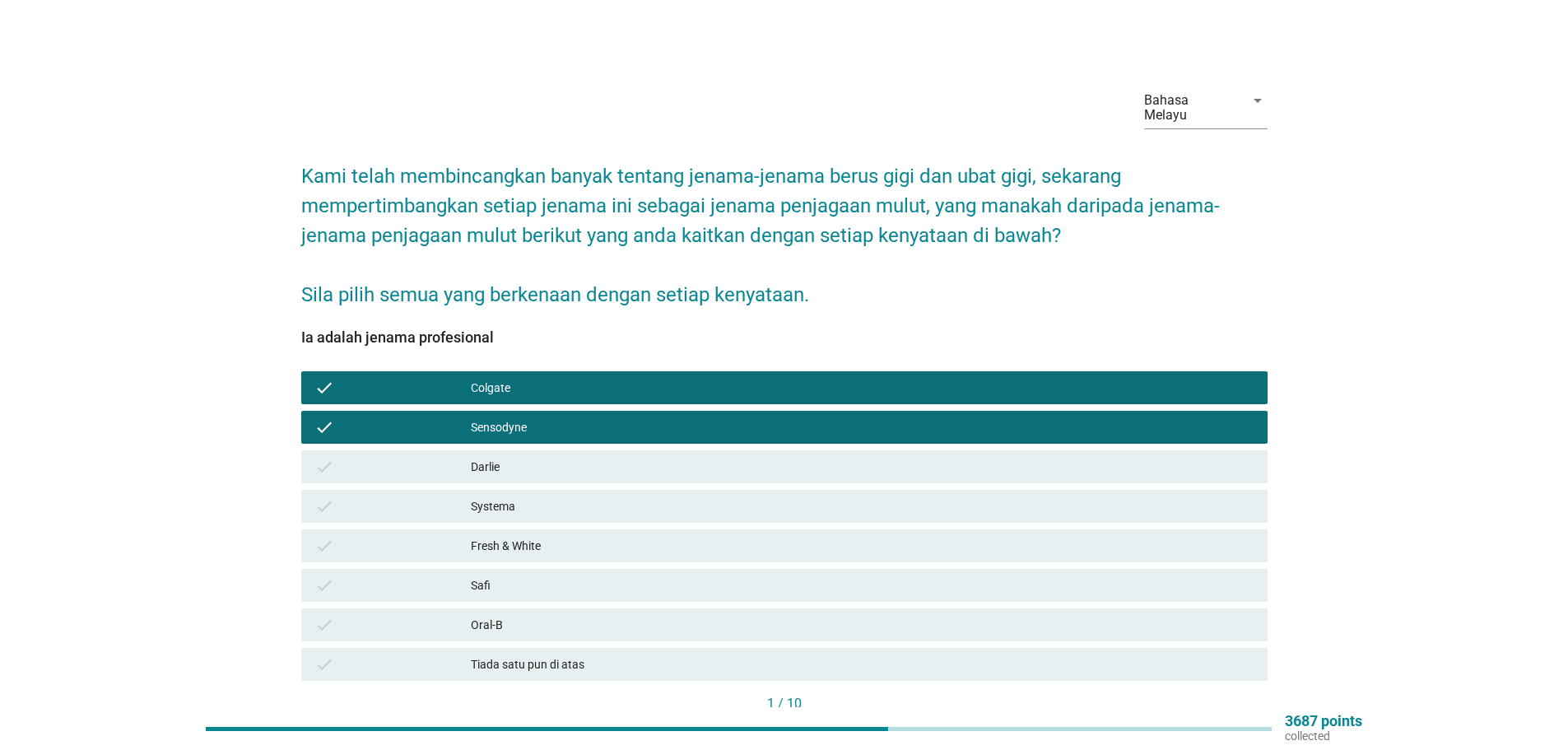
click at [480, 457] on div "Darlie" at bounding box center [863, 466] width 784 height 20
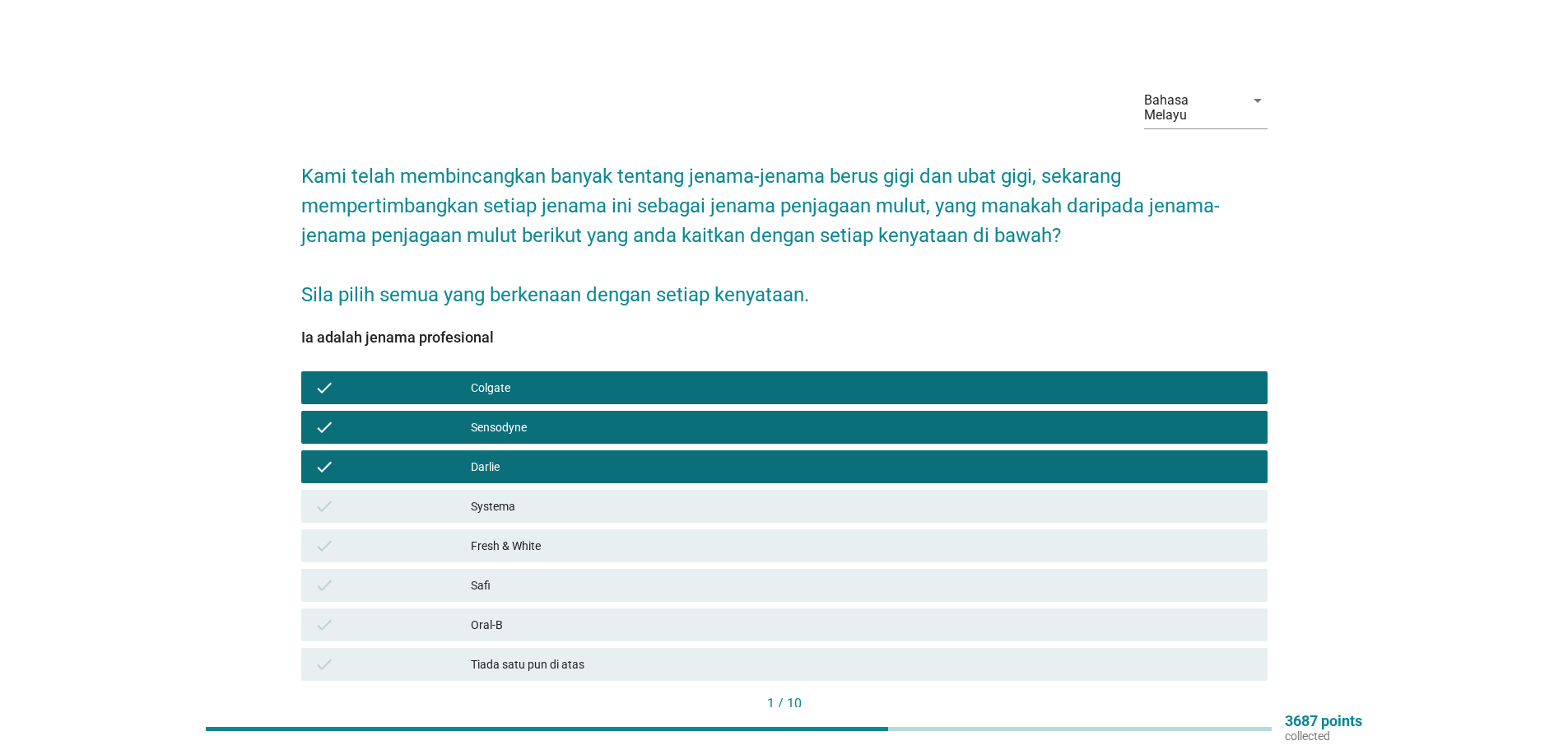
scroll to position [99, 0]
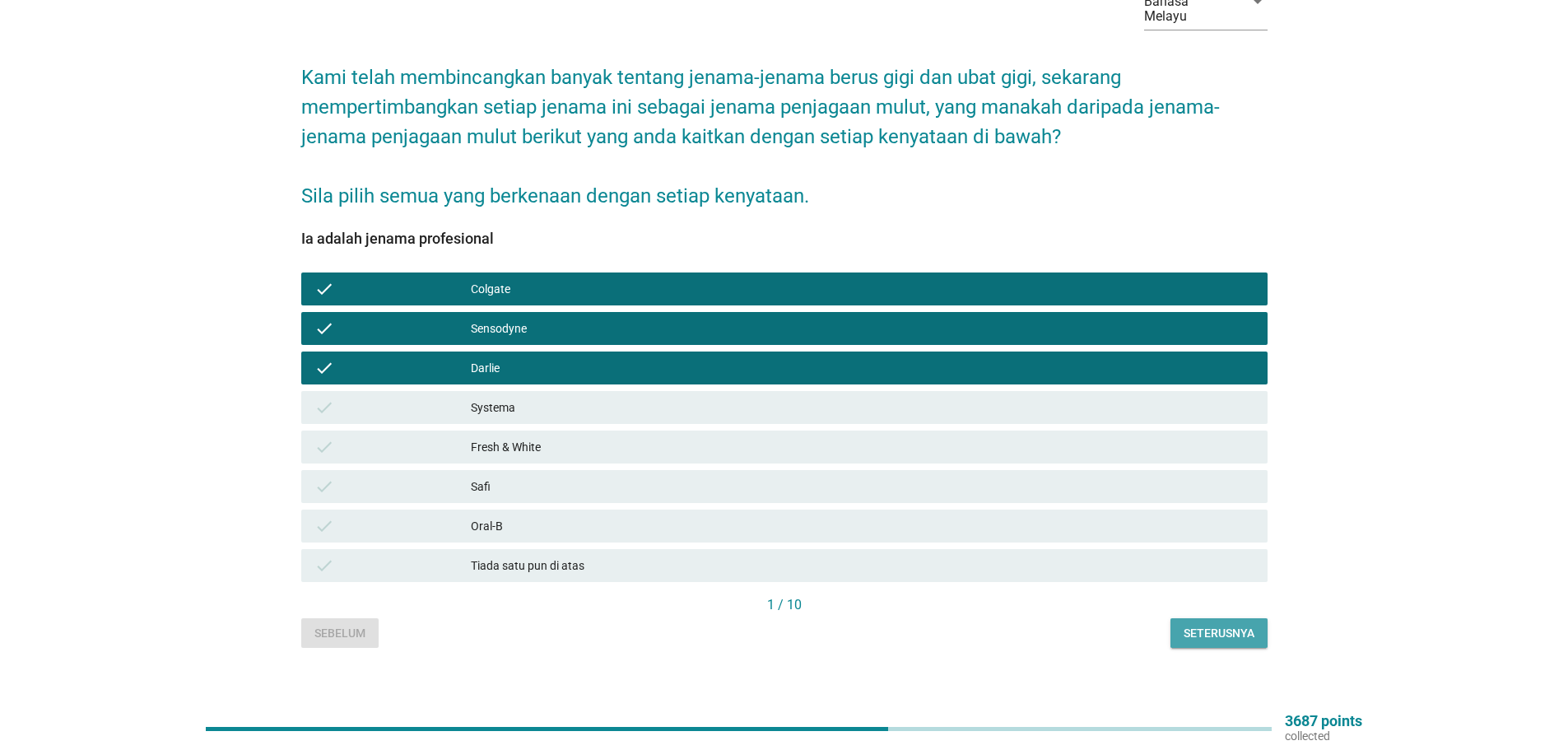
click at [1208, 625] on div "Seterusnya" at bounding box center [1218, 634] width 71 height 17
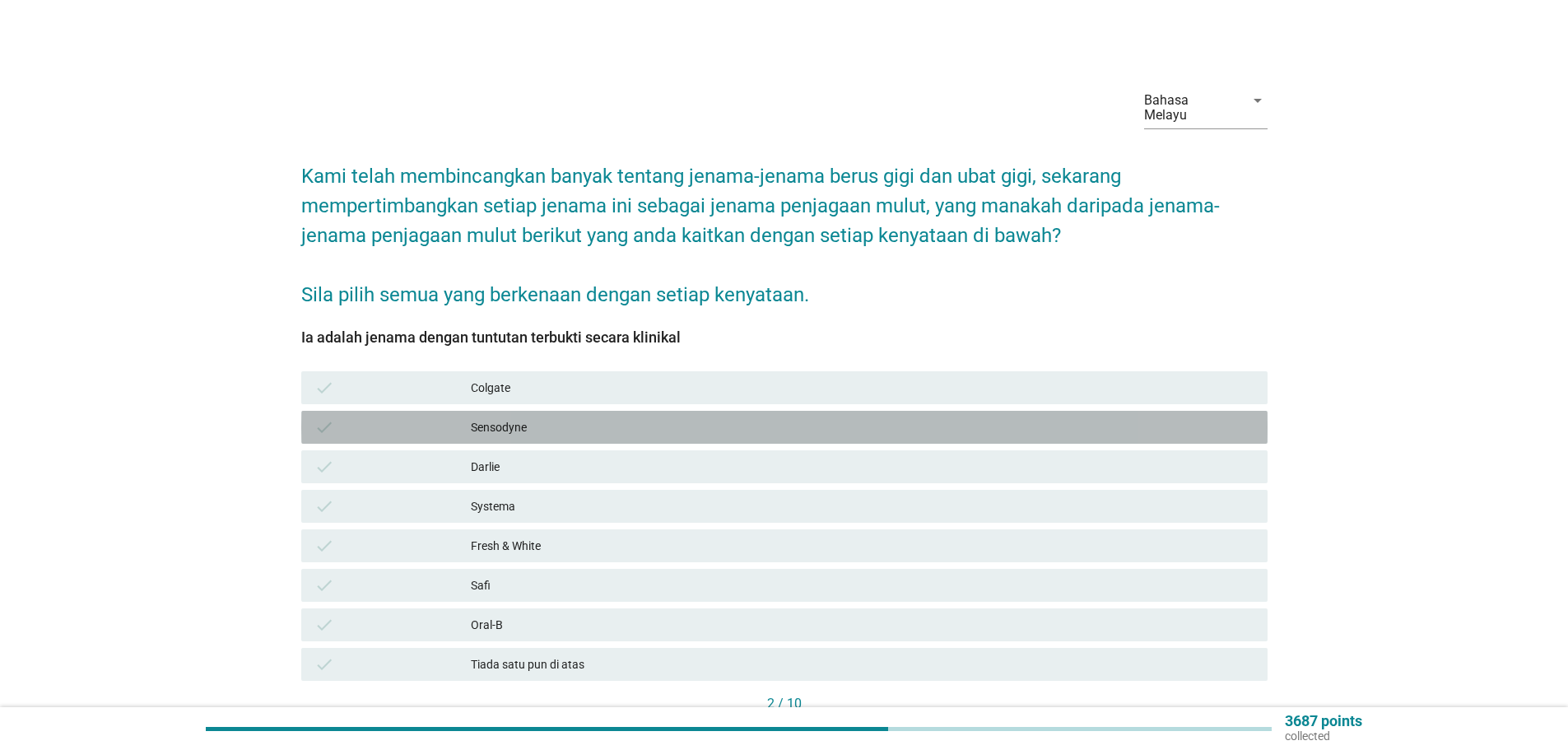
click at [506, 418] on div "Sensodyne" at bounding box center [863, 427] width 784 height 20
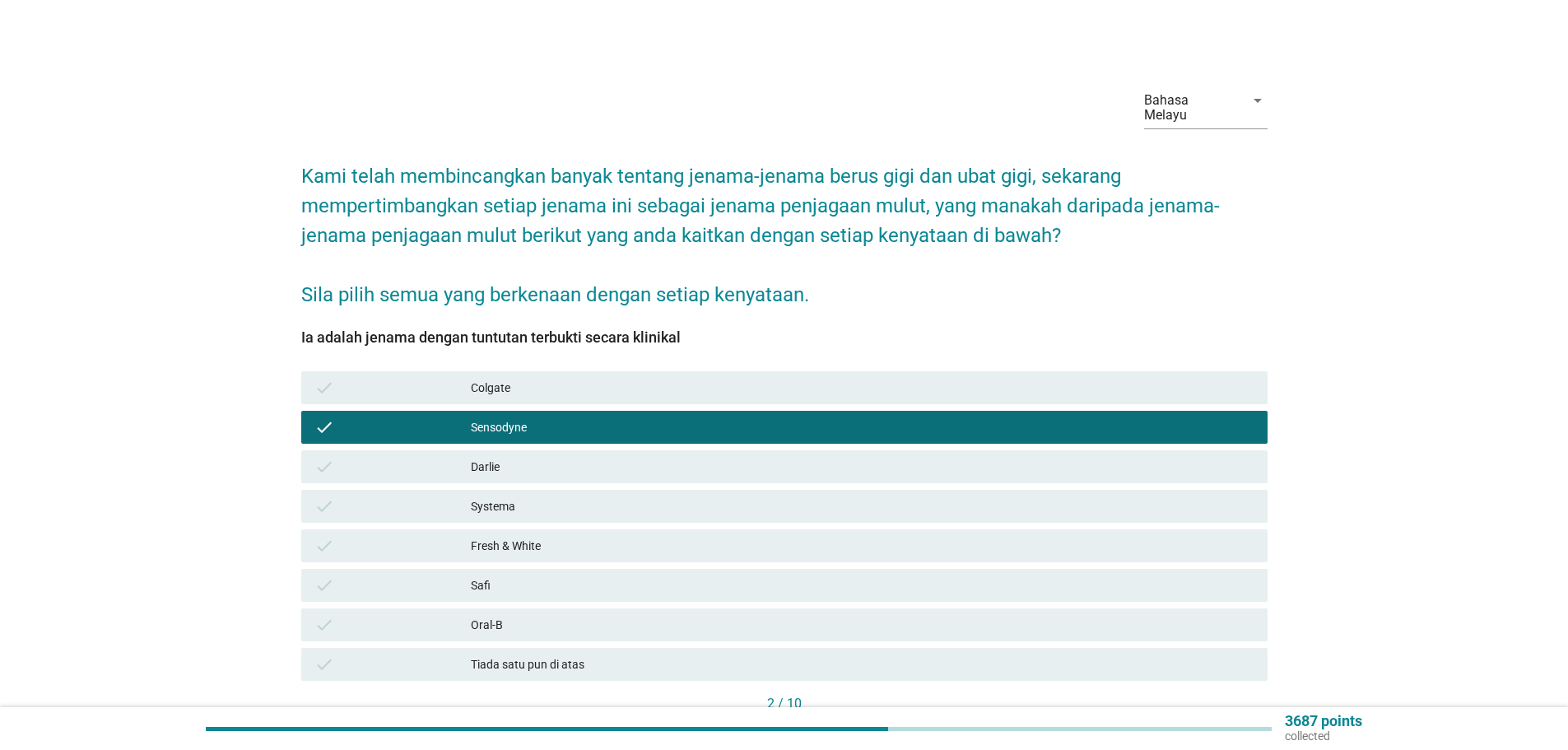
click at [481, 460] on div "Darlie" at bounding box center [863, 466] width 784 height 20
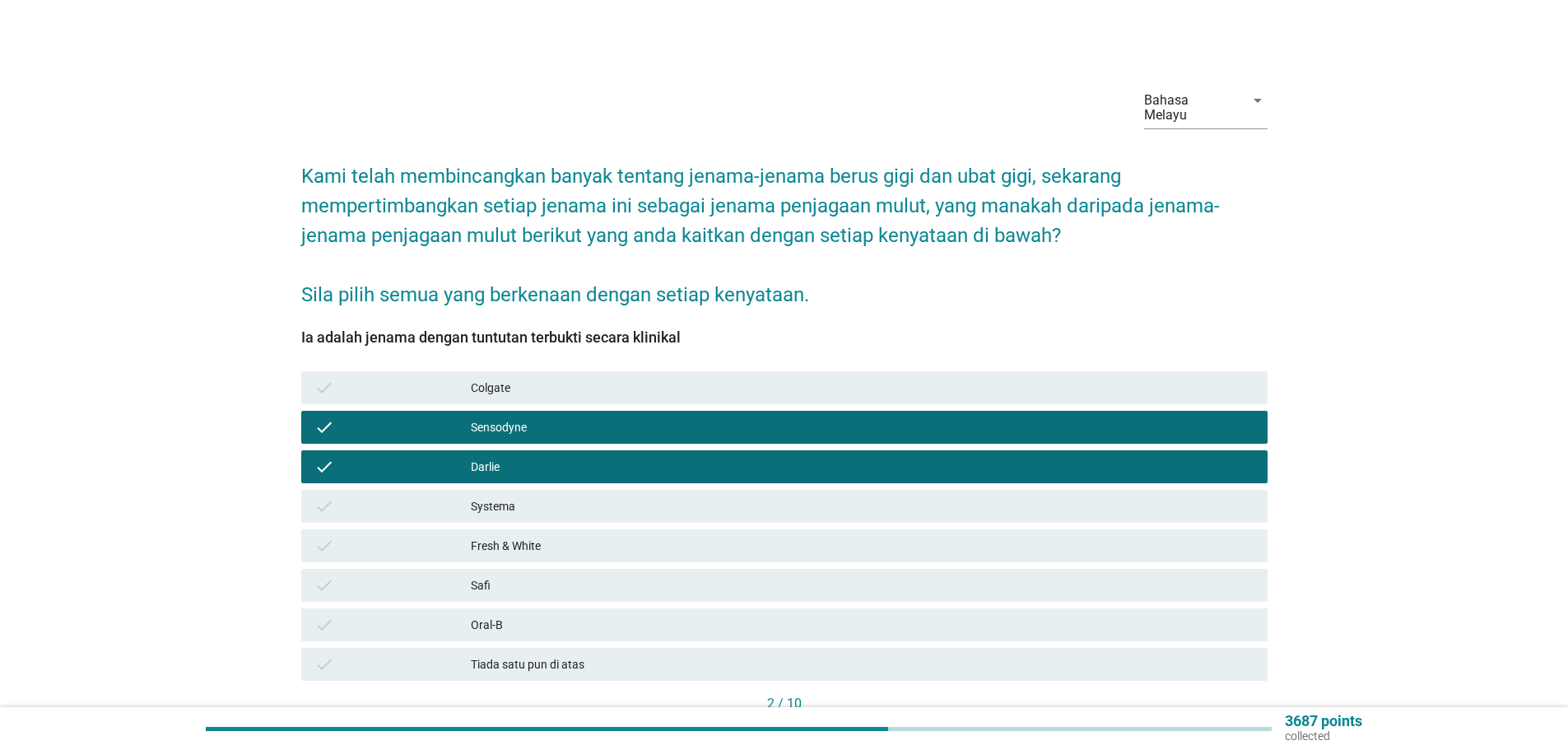
click at [507, 378] on div "Colgate" at bounding box center [863, 387] width 784 height 20
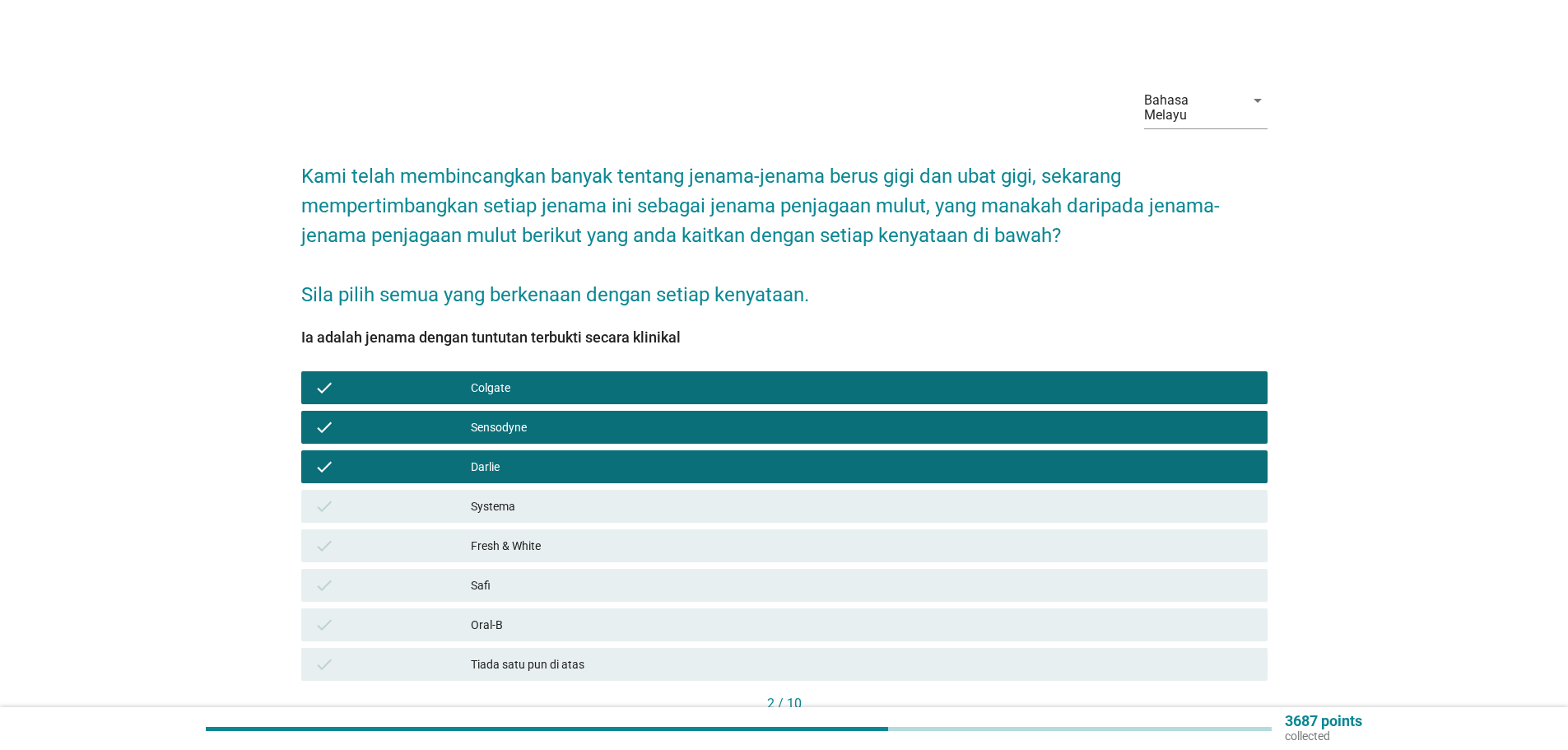
click at [487, 615] on div "Oral-B" at bounding box center [863, 624] width 784 height 20
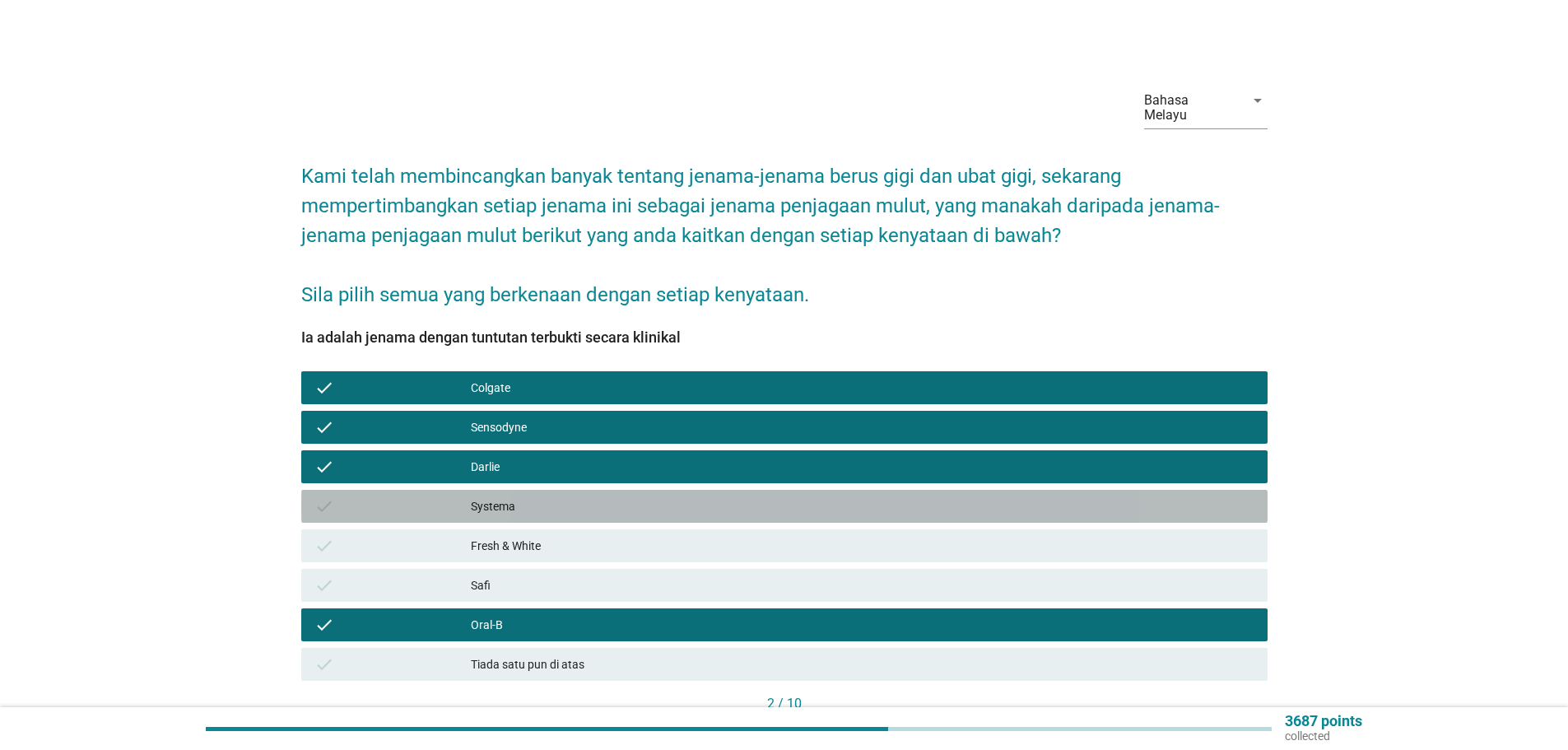
click at [515, 497] on div "Systema" at bounding box center [863, 506] width 784 height 20
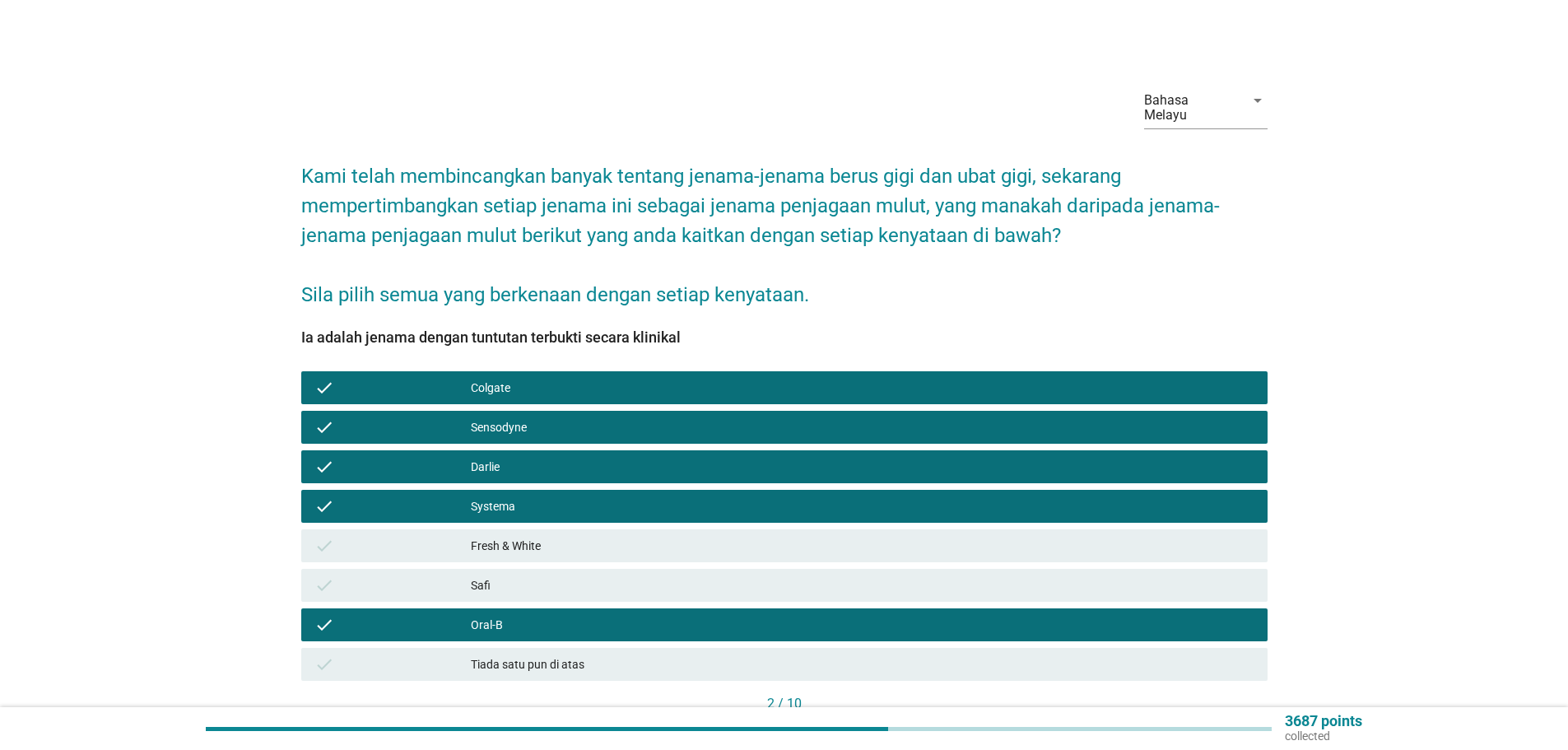
scroll to position [82, 0]
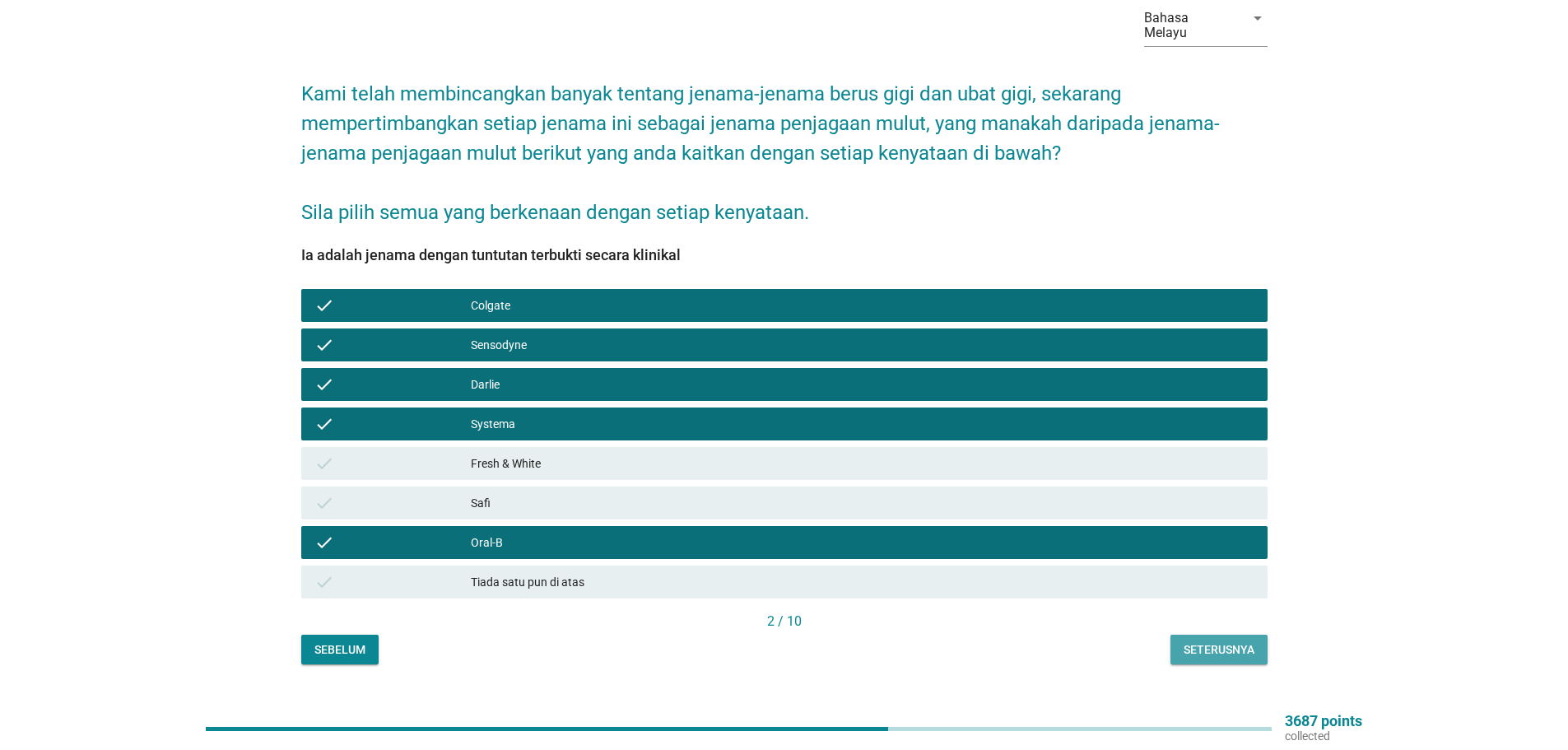
click at [1210, 641] on div "Seterusnya" at bounding box center [1218, 650] width 71 height 17
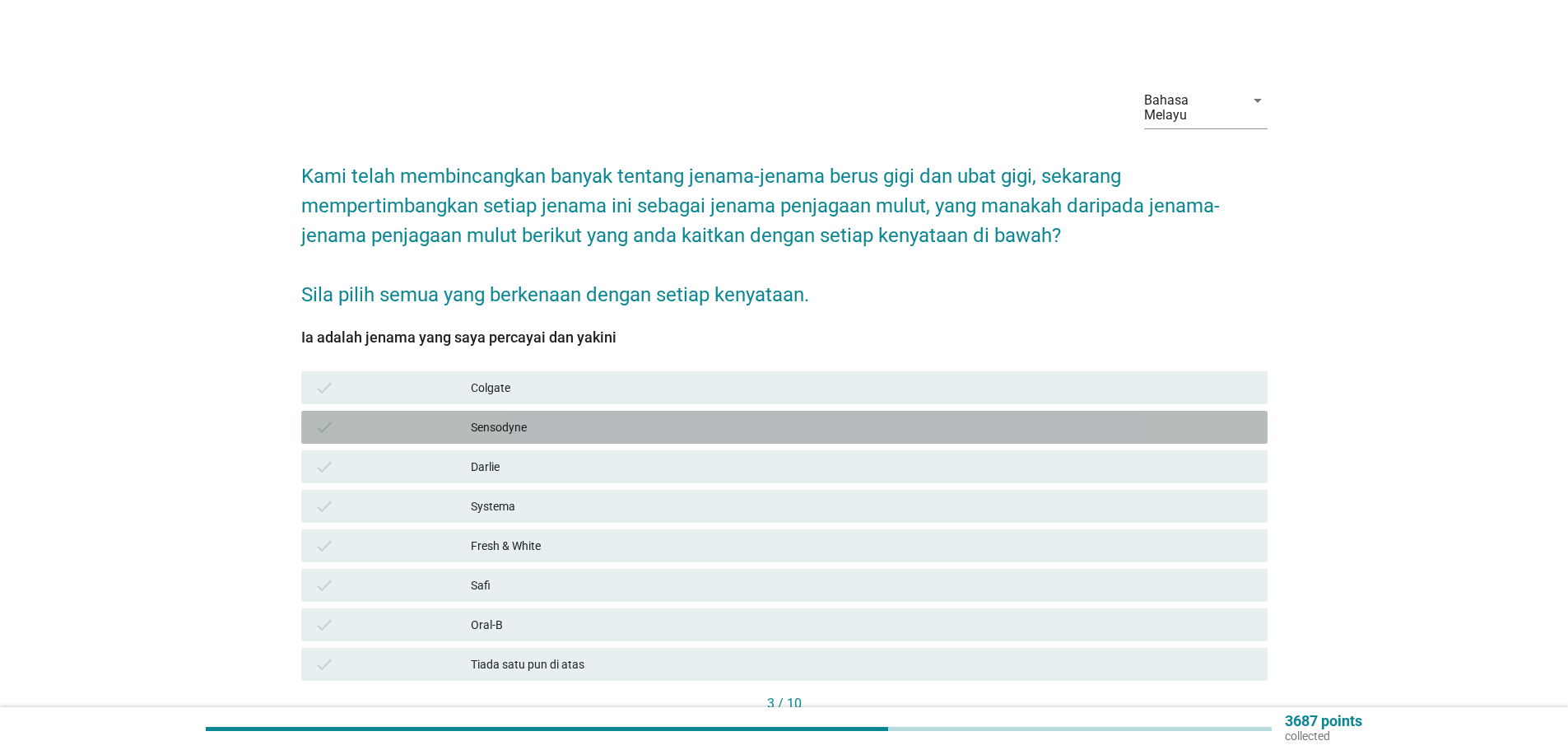
click at [489, 418] on div "Sensodyne" at bounding box center [863, 427] width 784 height 20
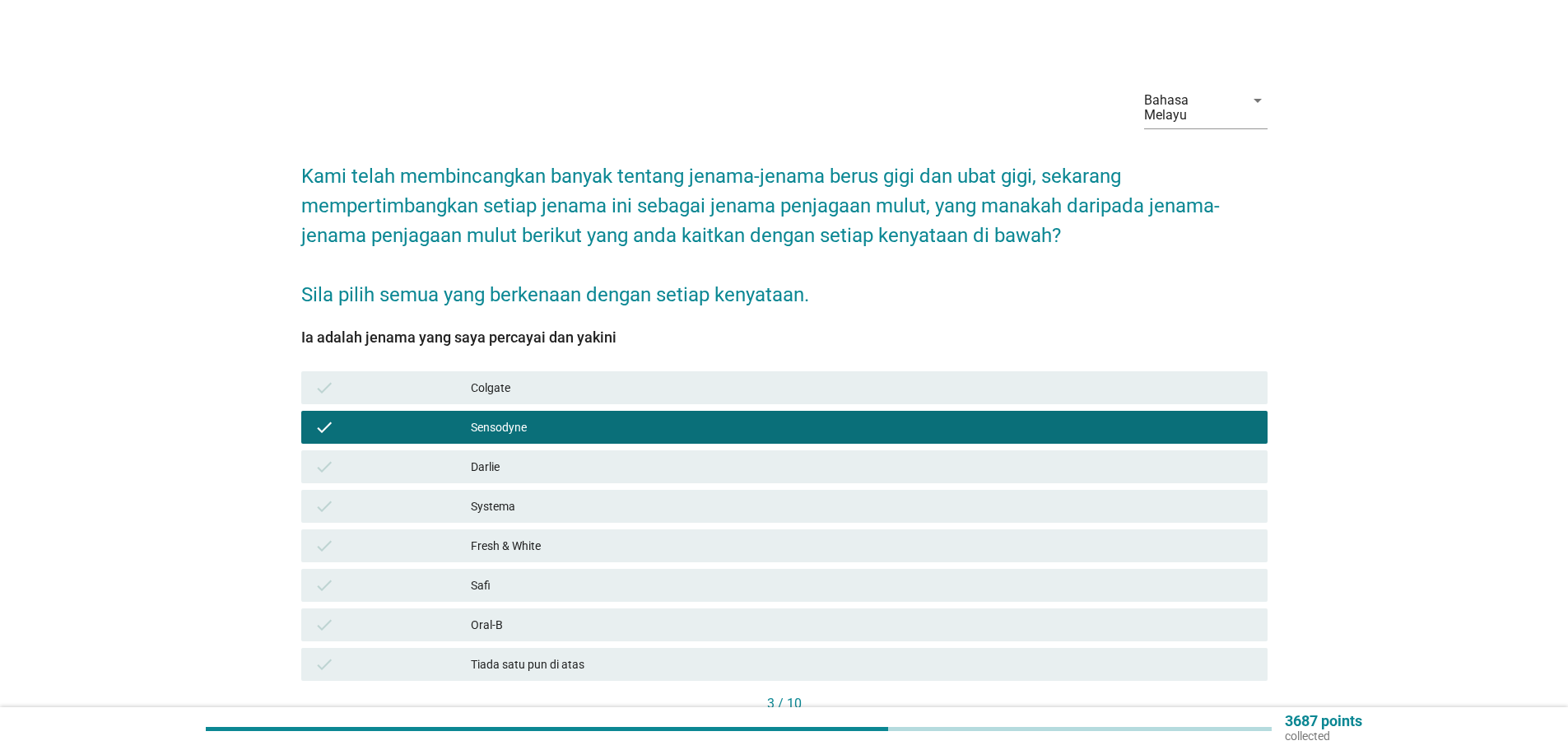
click at [490, 615] on div "Oral-B" at bounding box center [863, 624] width 784 height 20
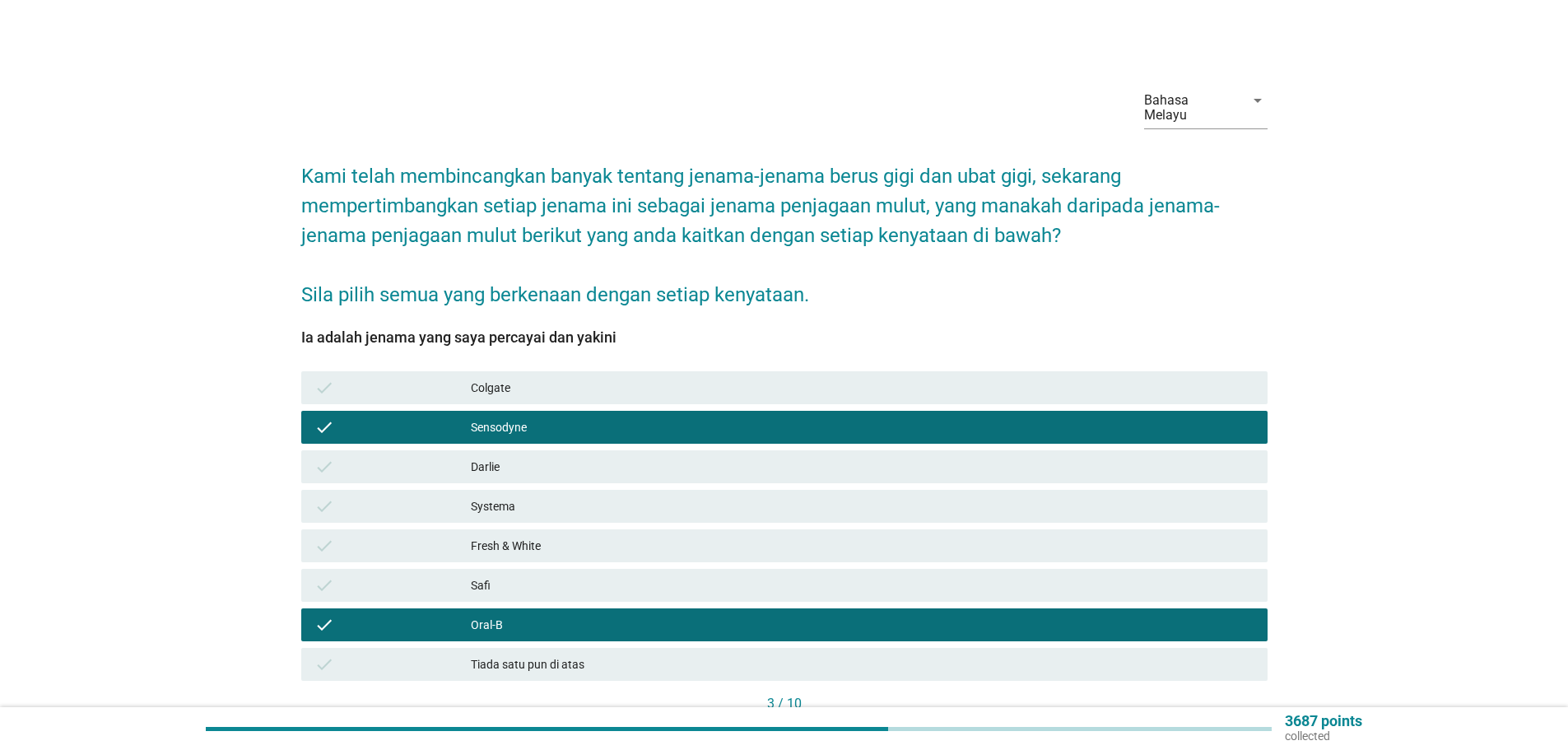
scroll to position [82, 0]
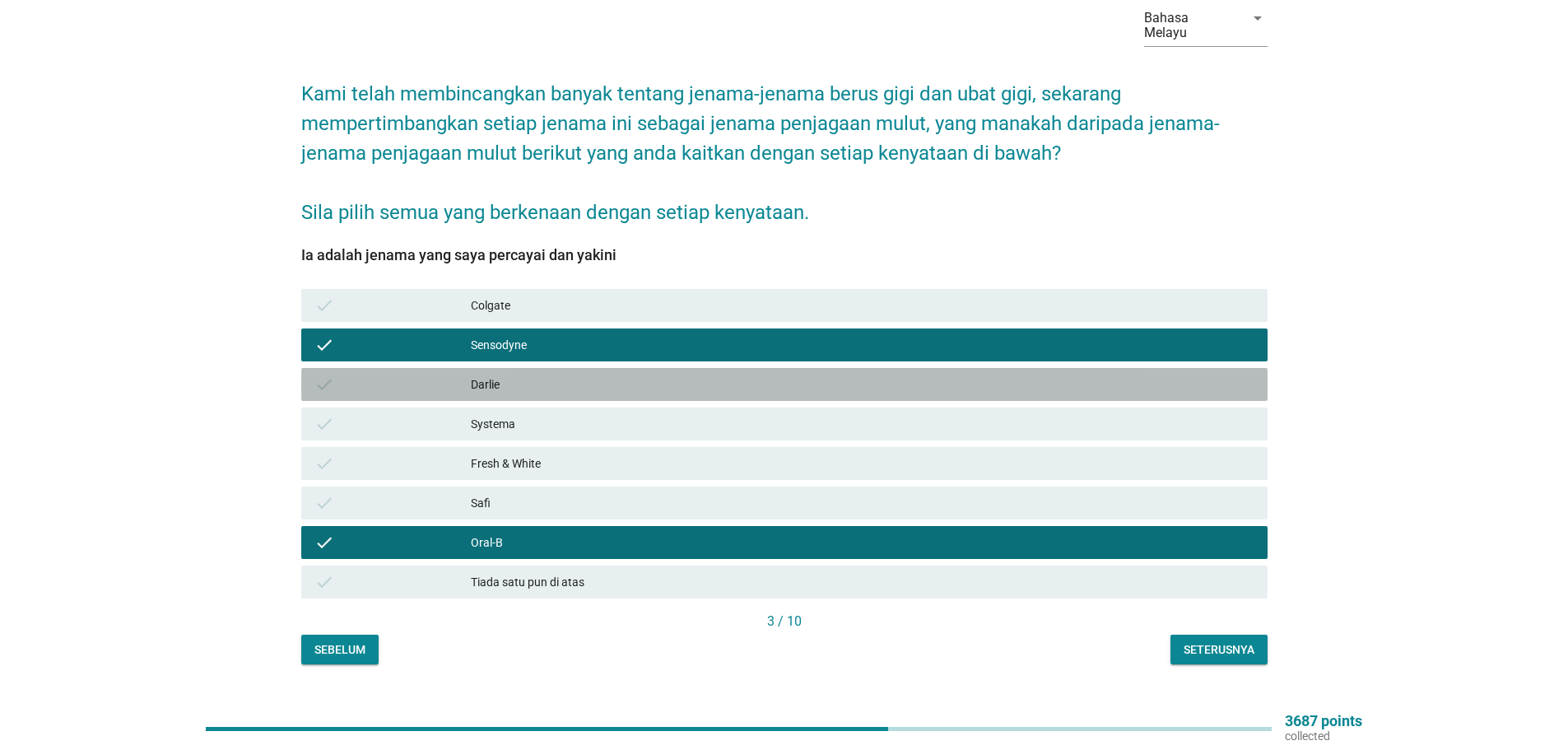
click at [506, 375] on div "Darlie" at bounding box center [863, 384] width 784 height 20
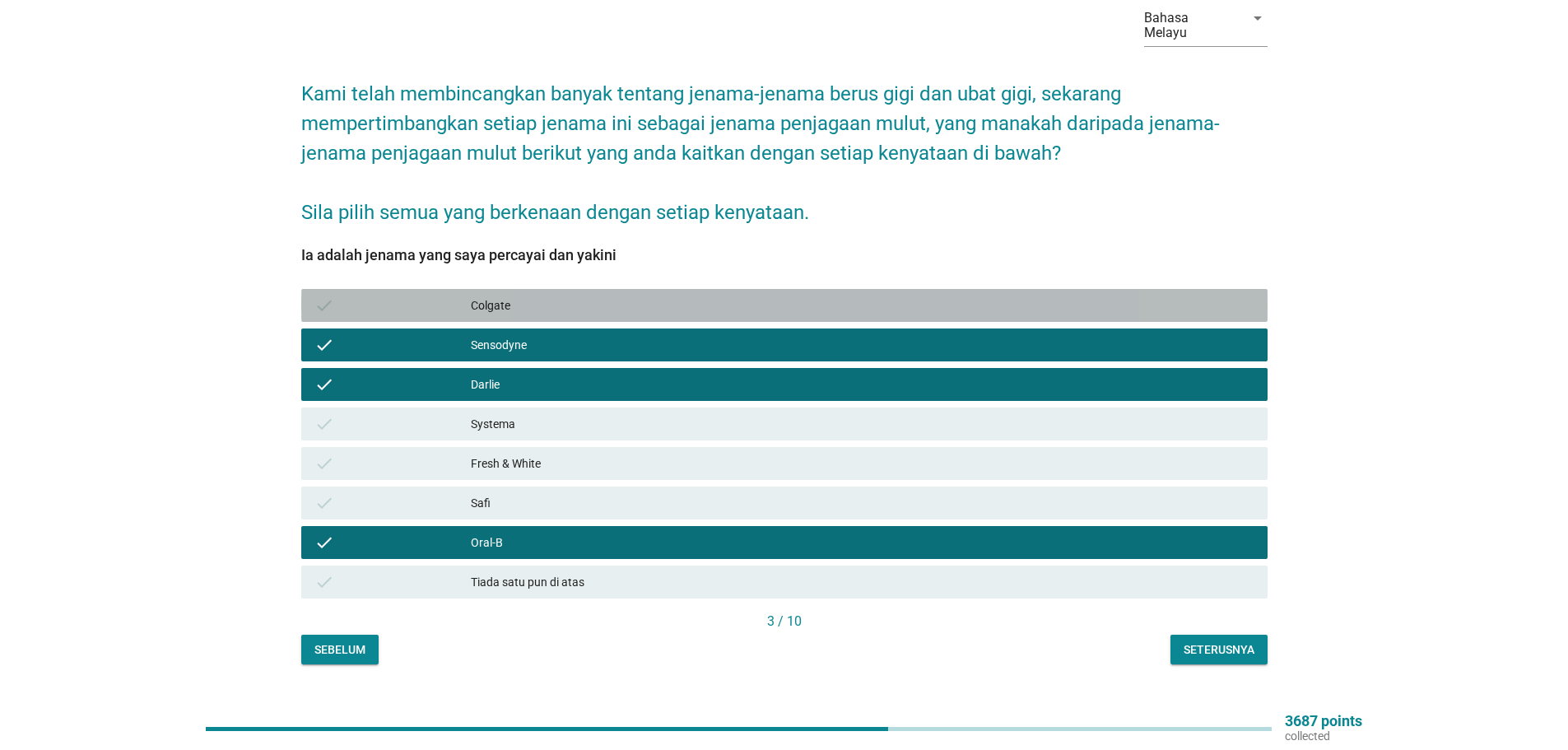
click at [525, 298] on div "Colgate" at bounding box center [863, 305] width 784 height 20
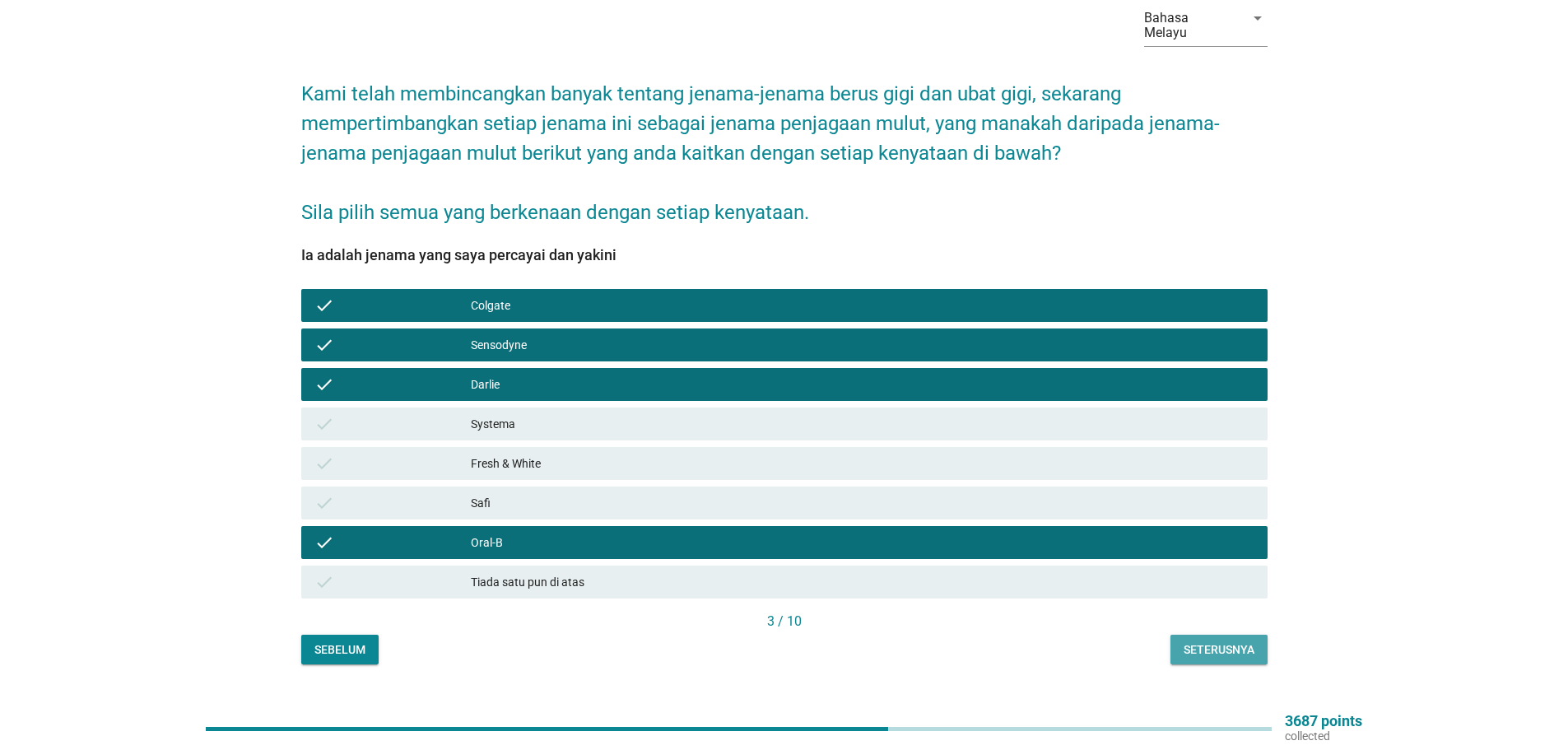
click at [1212, 641] on div "Seterusnya" at bounding box center [1218, 650] width 71 height 17
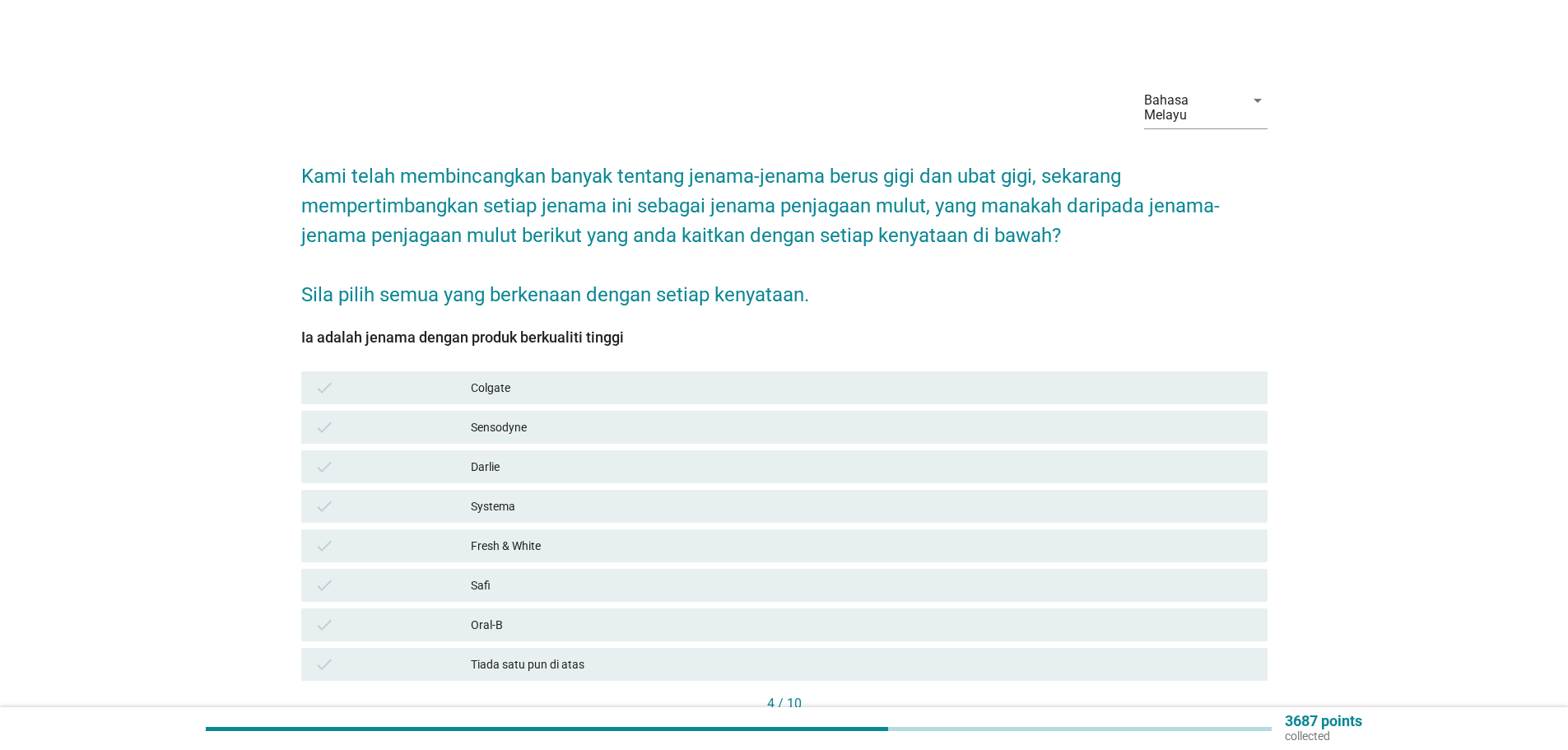
click at [499, 378] on div "Colgate" at bounding box center [863, 387] width 784 height 20
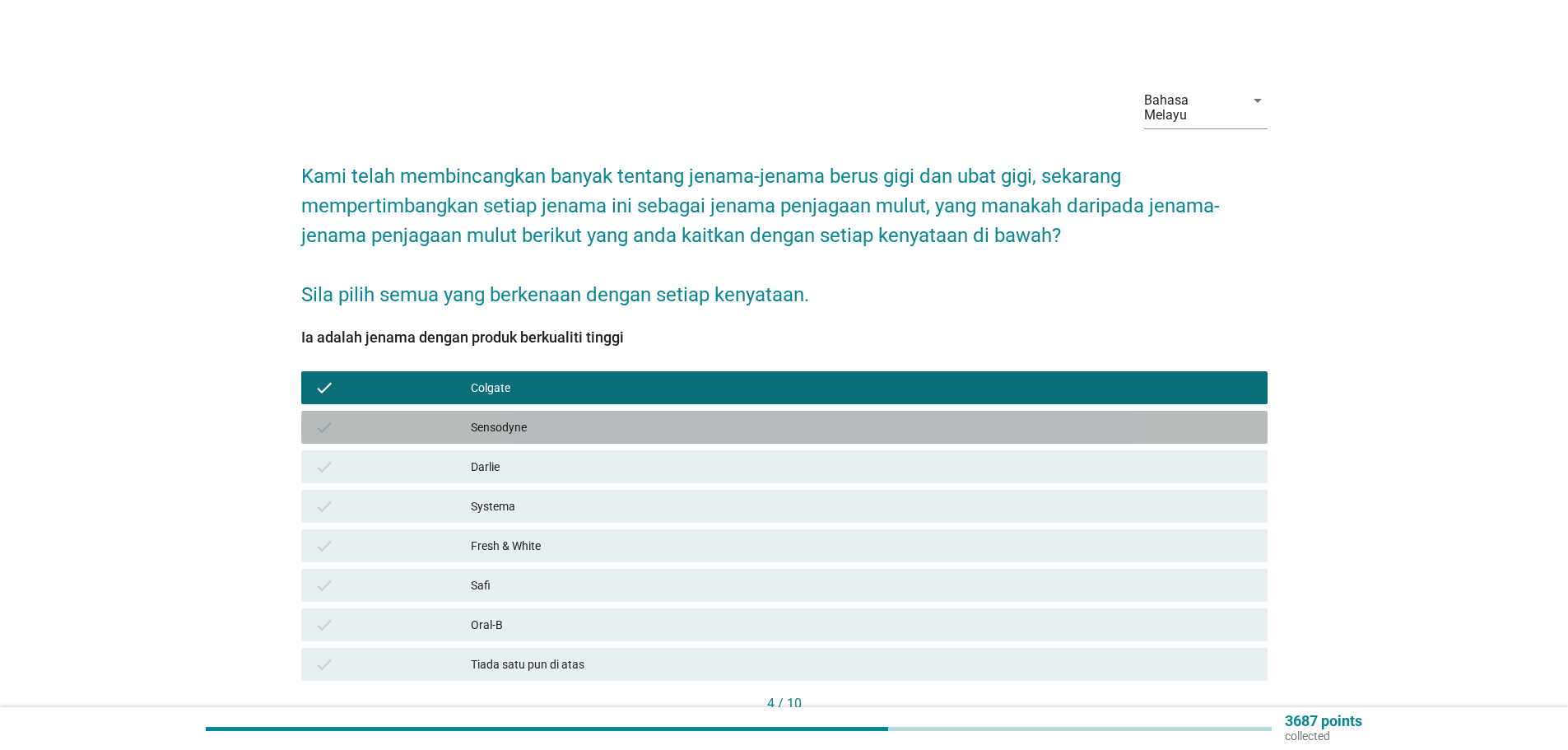
click at [487, 418] on div "Sensodyne" at bounding box center [863, 427] width 784 height 20
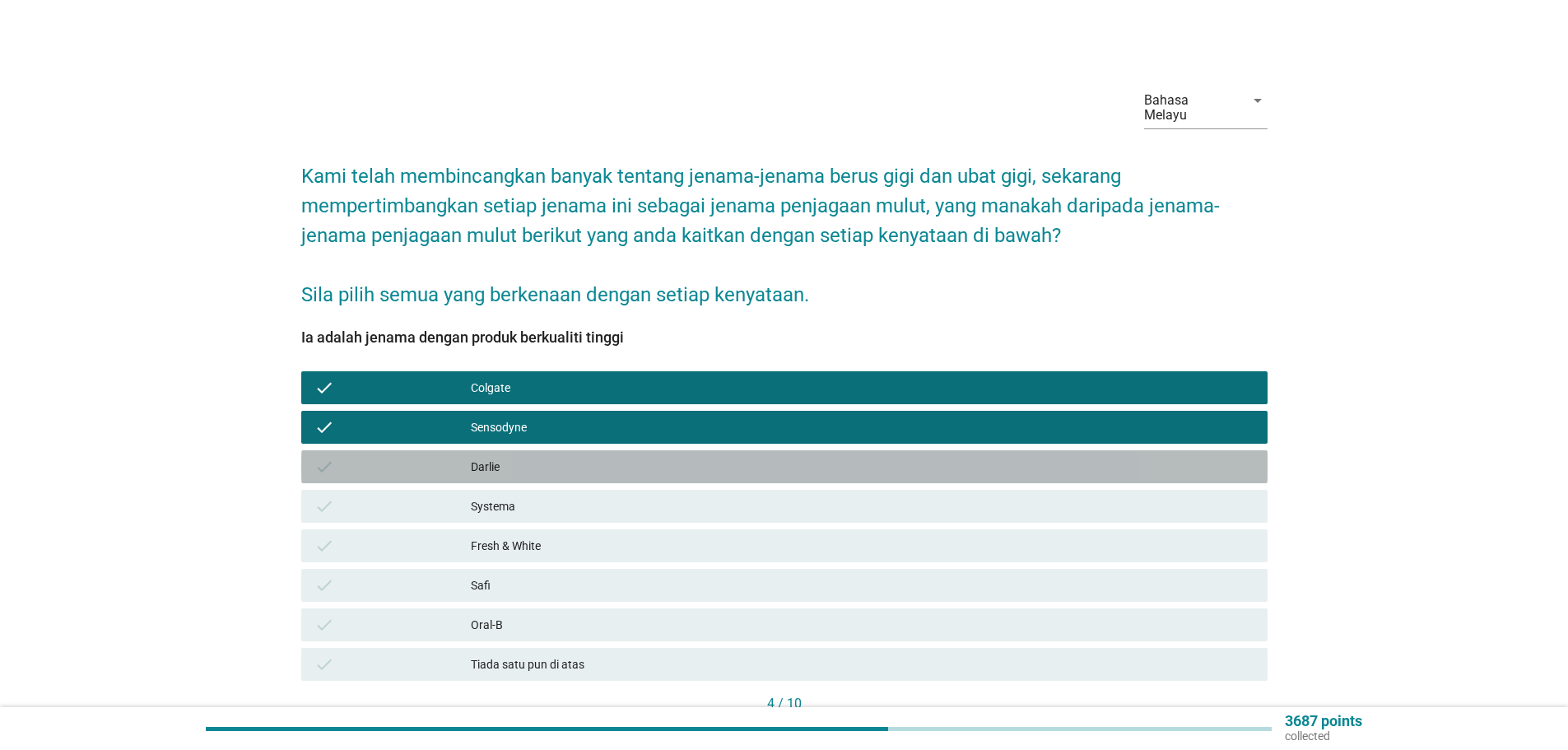
click at [475, 457] on div "Darlie" at bounding box center [863, 466] width 784 height 20
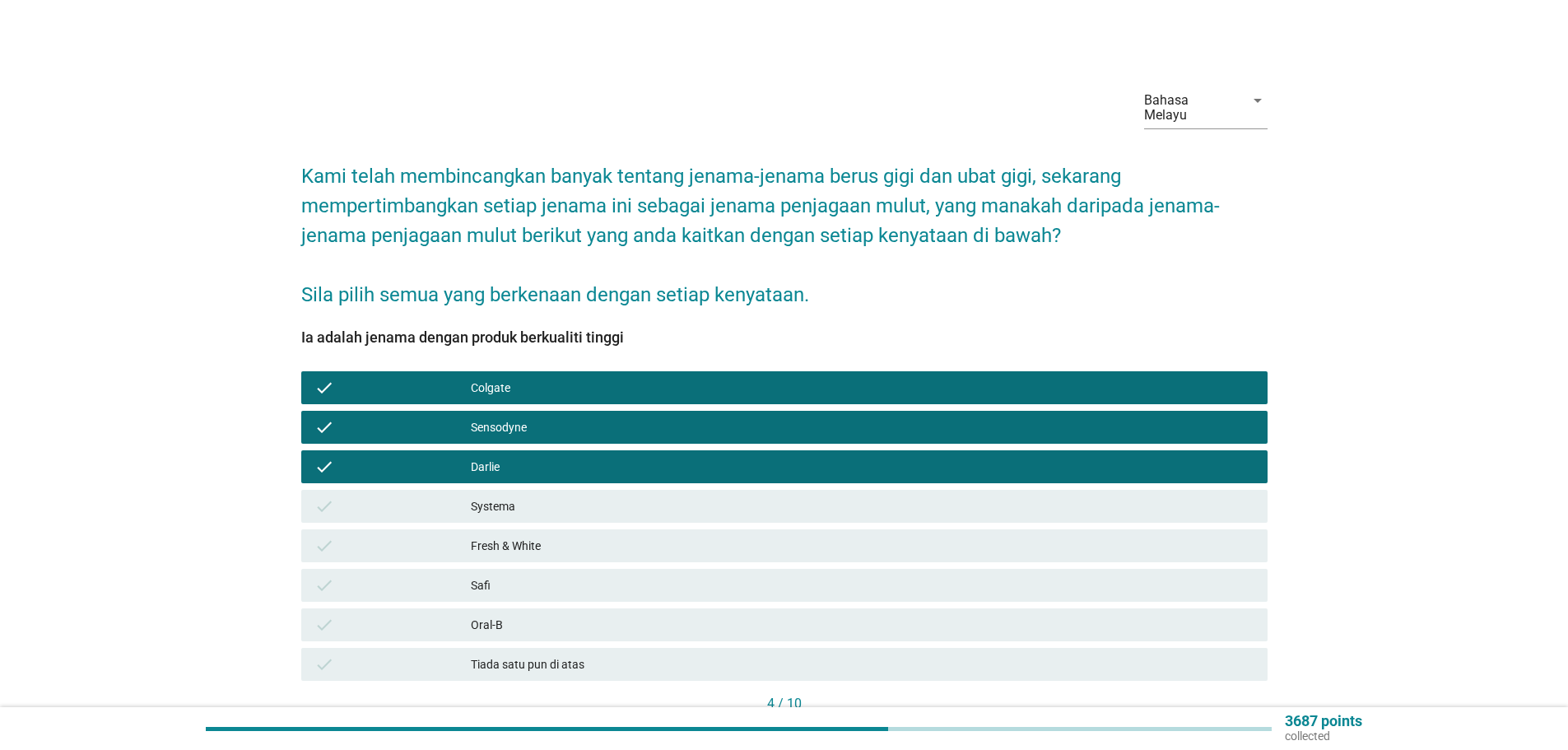
click at [477, 497] on div "Systema" at bounding box center [863, 506] width 784 height 20
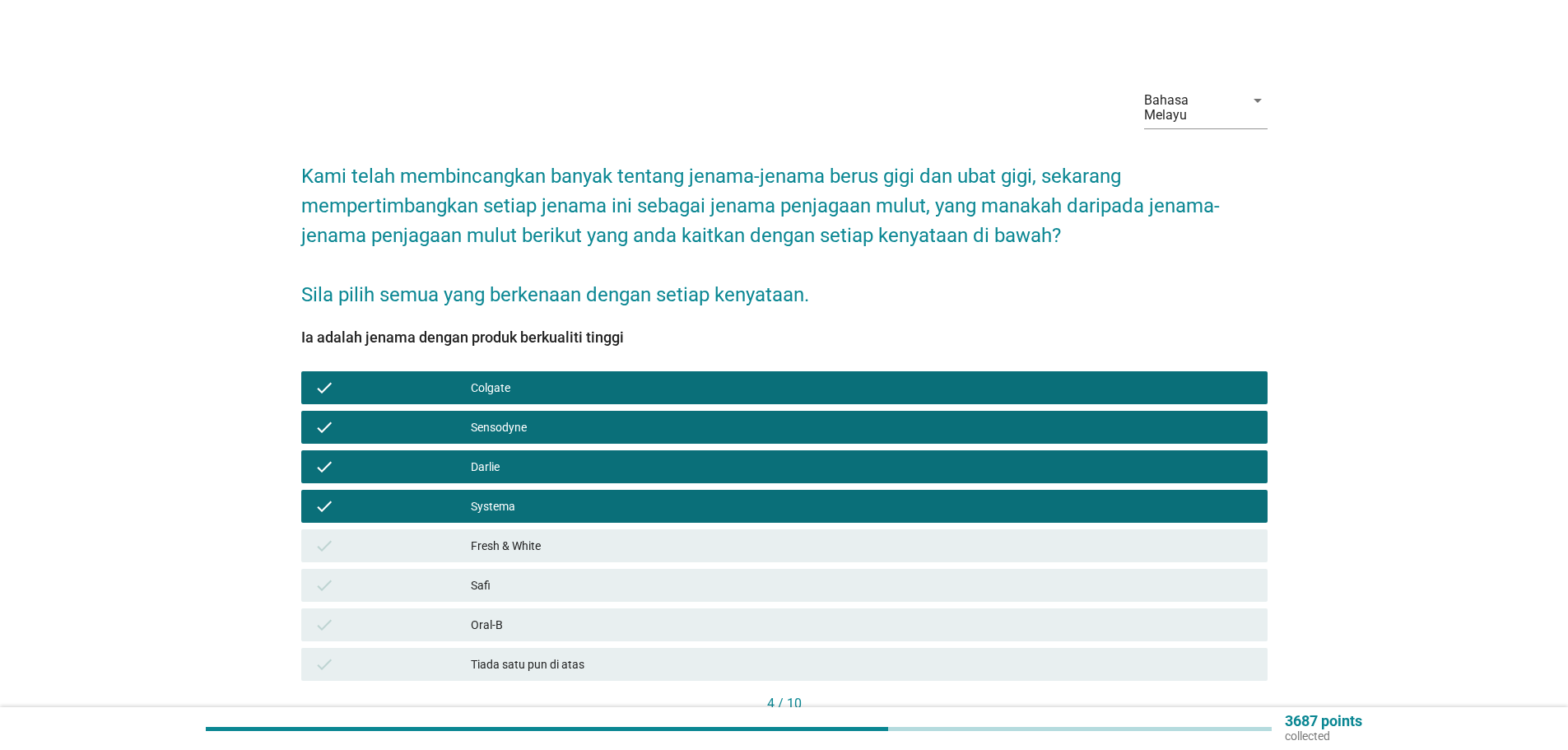
scroll to position [99, 0]
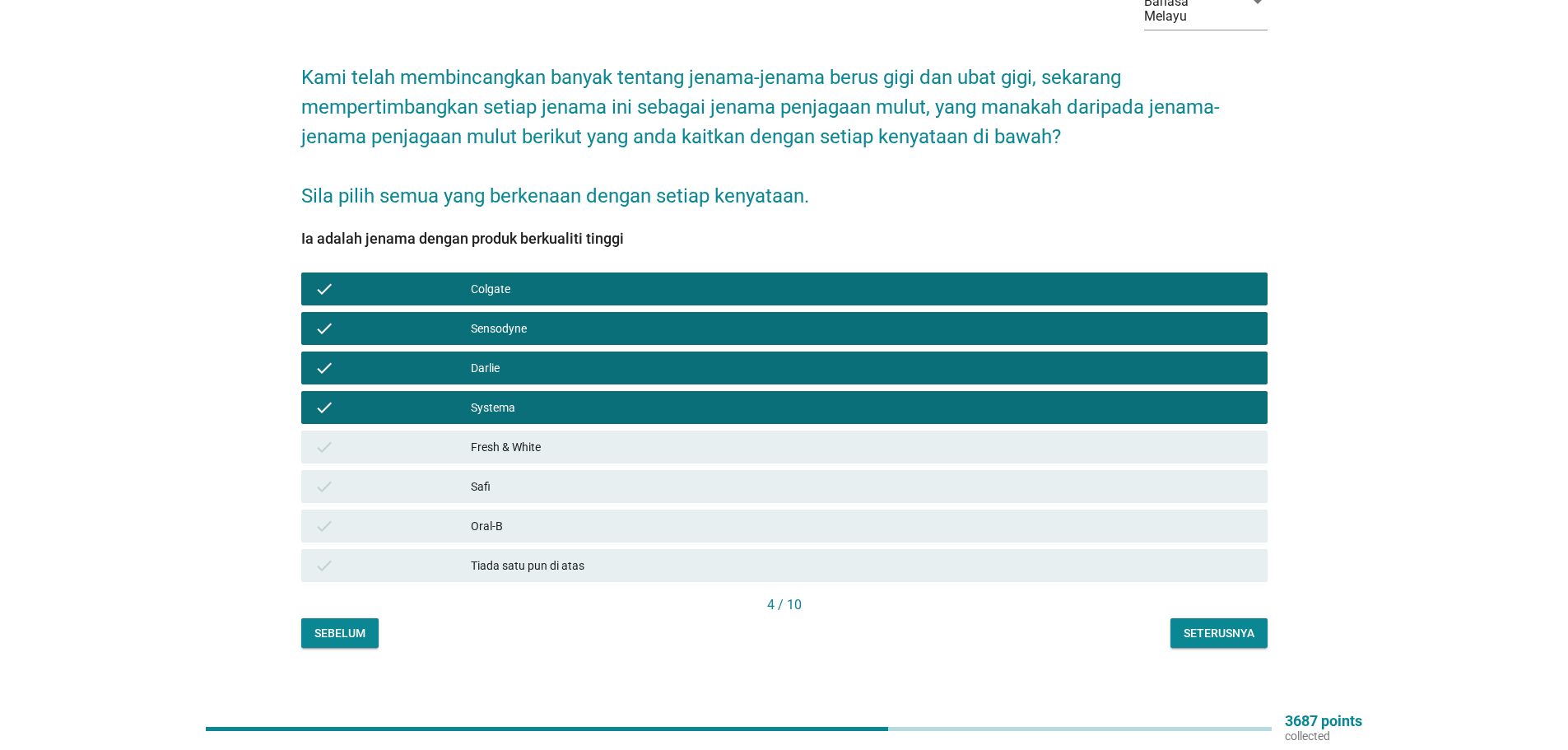
click at [1210, 625] on div "Seterusnya" at bounding box center [1218, 634] width 71 height 17
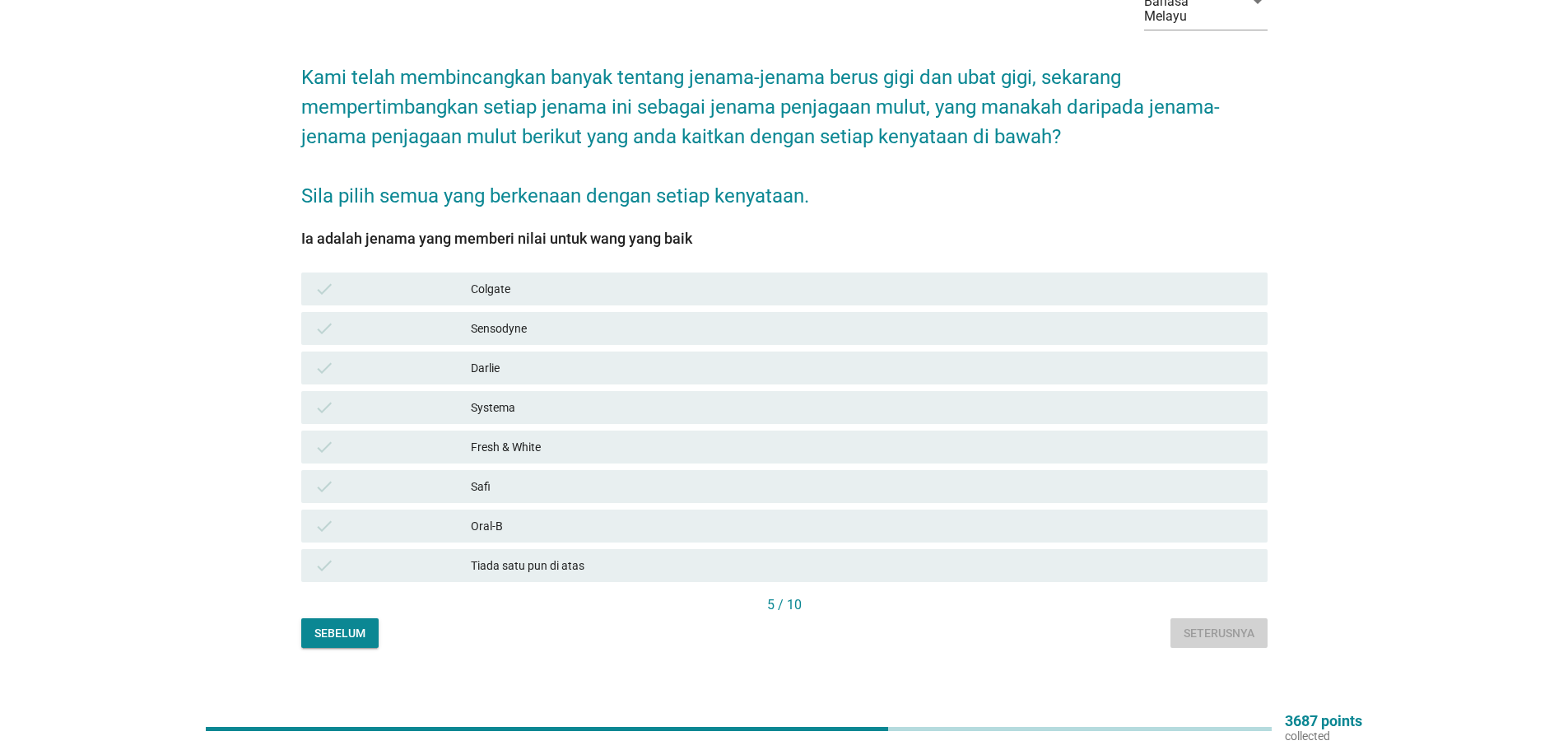
scroll to position [0, 0]
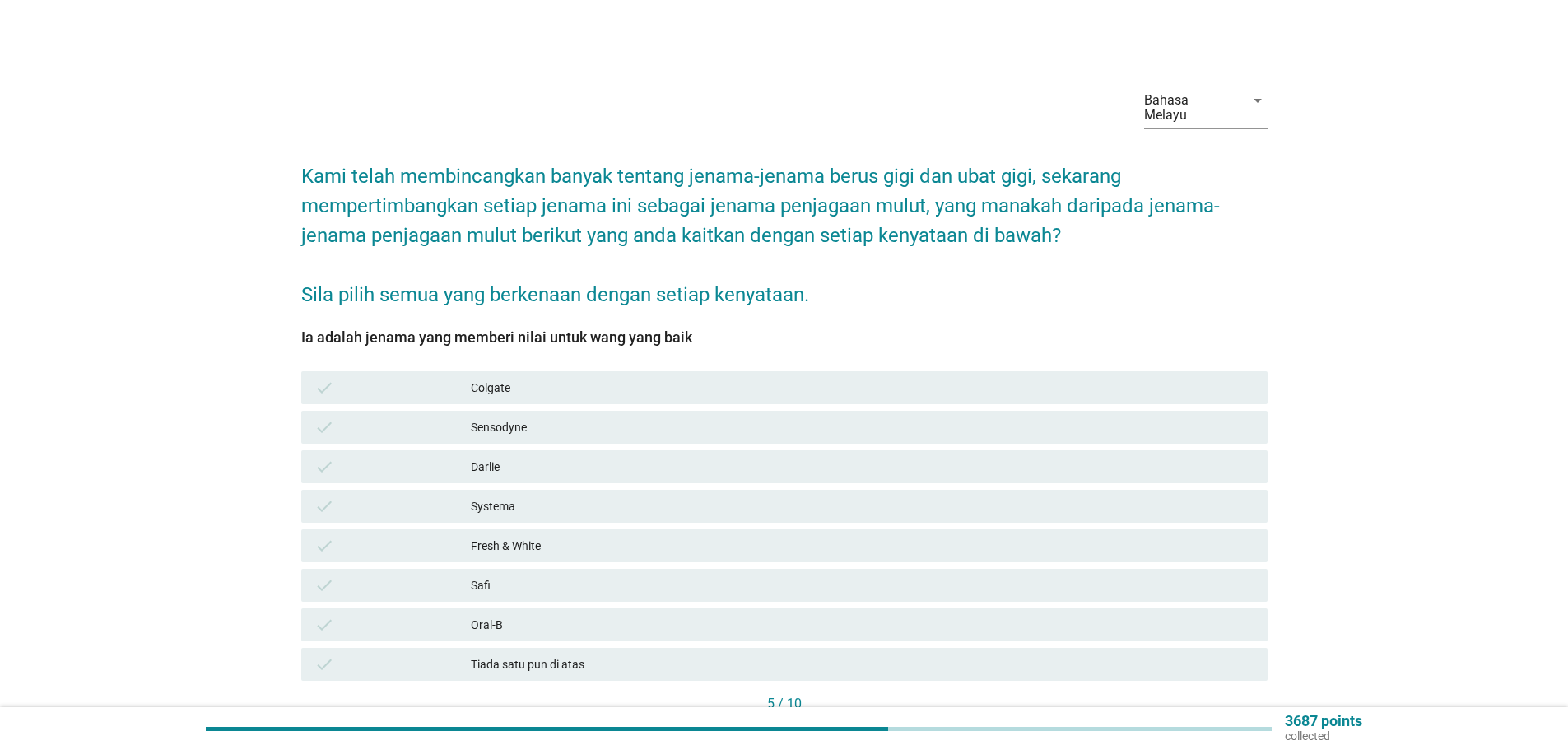
click at [485, 418] on div "Sensodyne" at bounding box center [863, 427] width 784 height 20
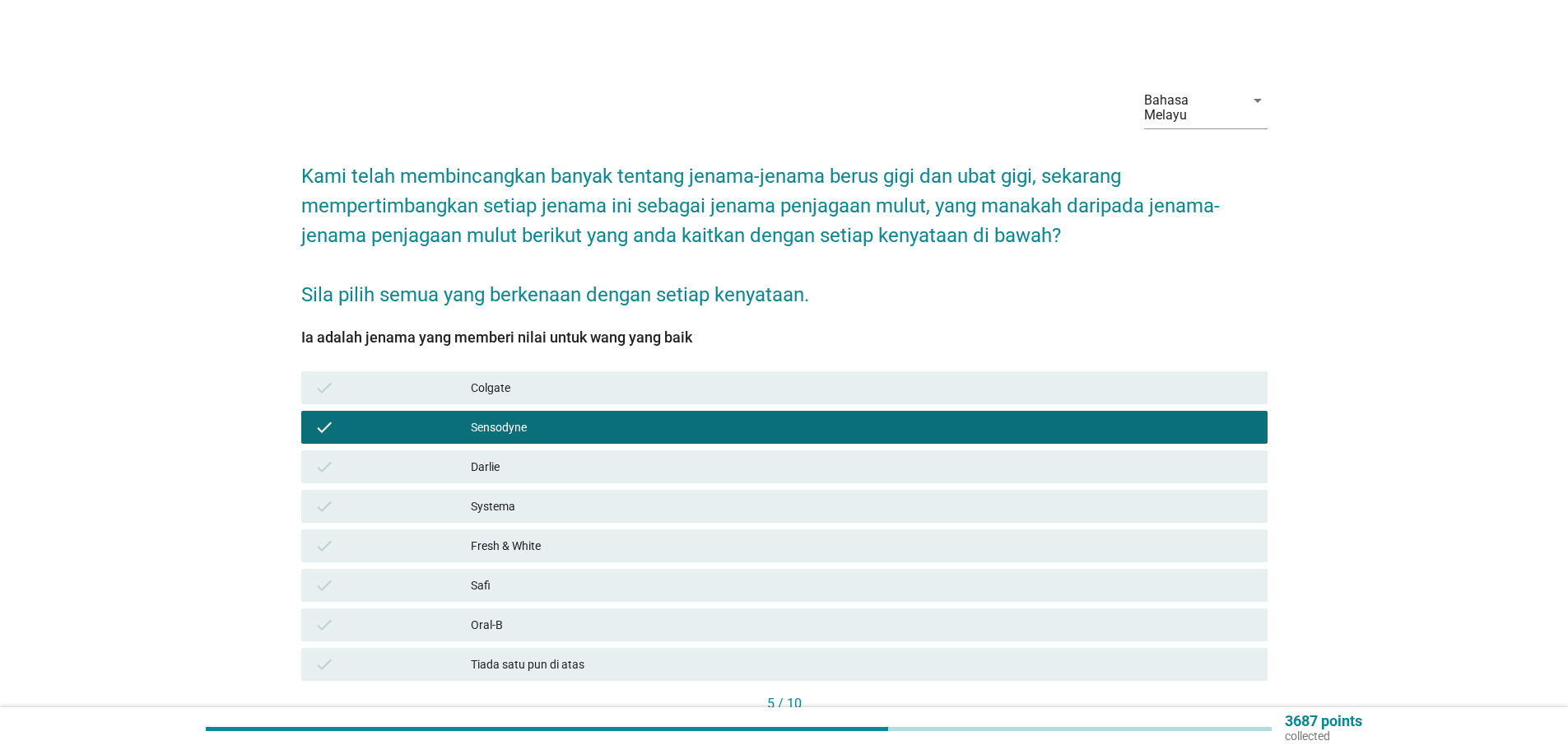
click at [502, 378] on div "Colgate" at bounding box center [863, 387] width 784 height 20
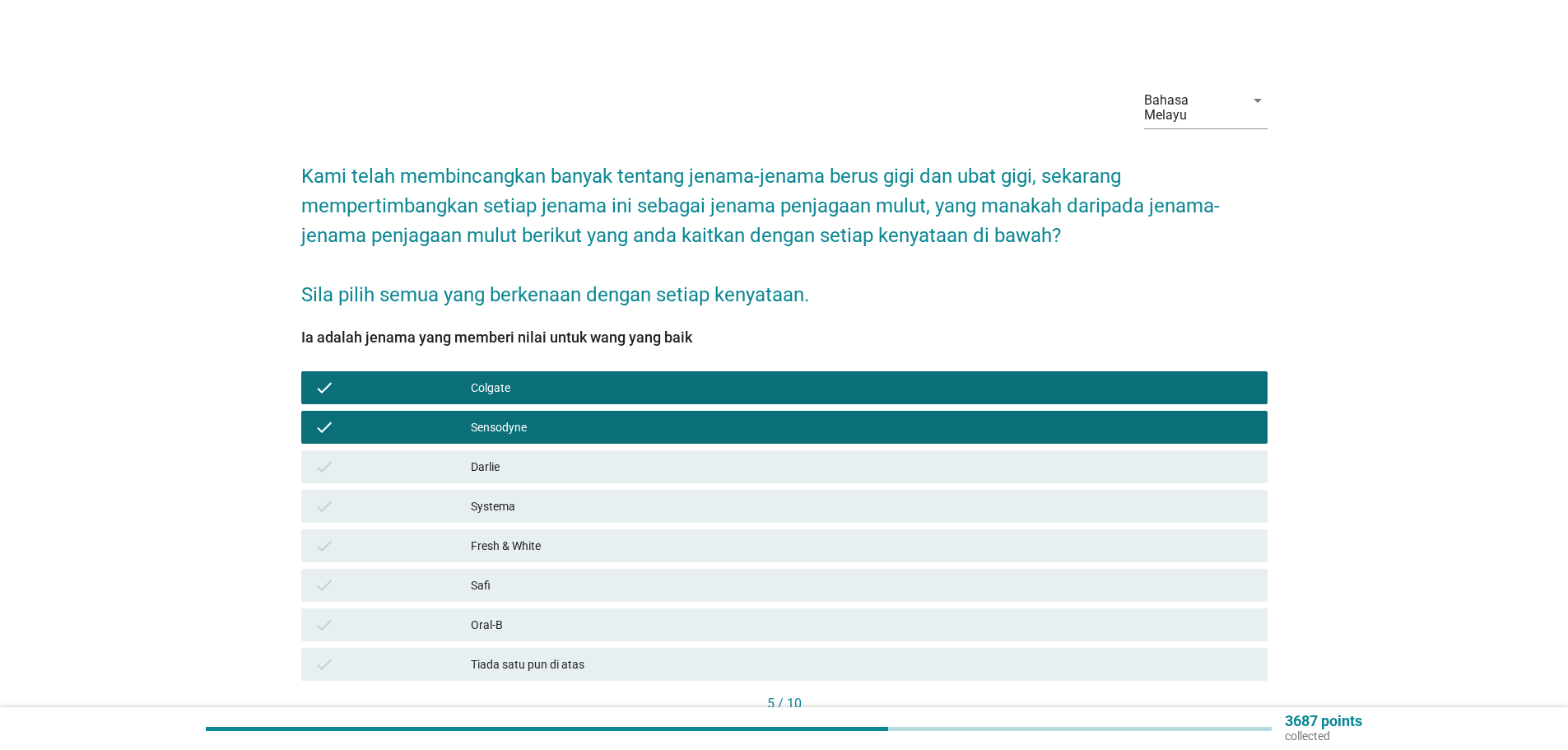
click at [484, 457] on div "Darlie" at bounding box center [863, 466] width 784 height 20
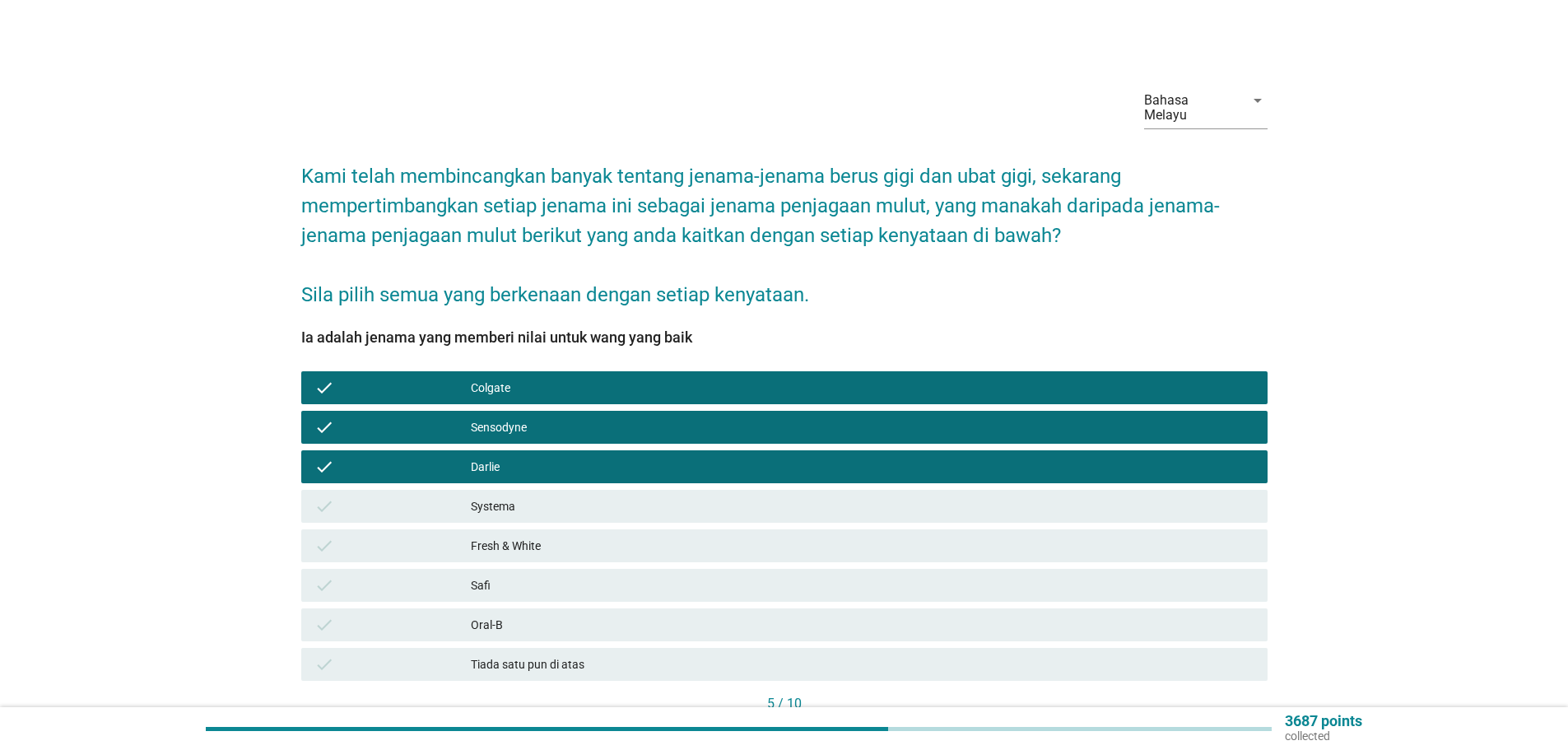
scroll to position [82, 0]
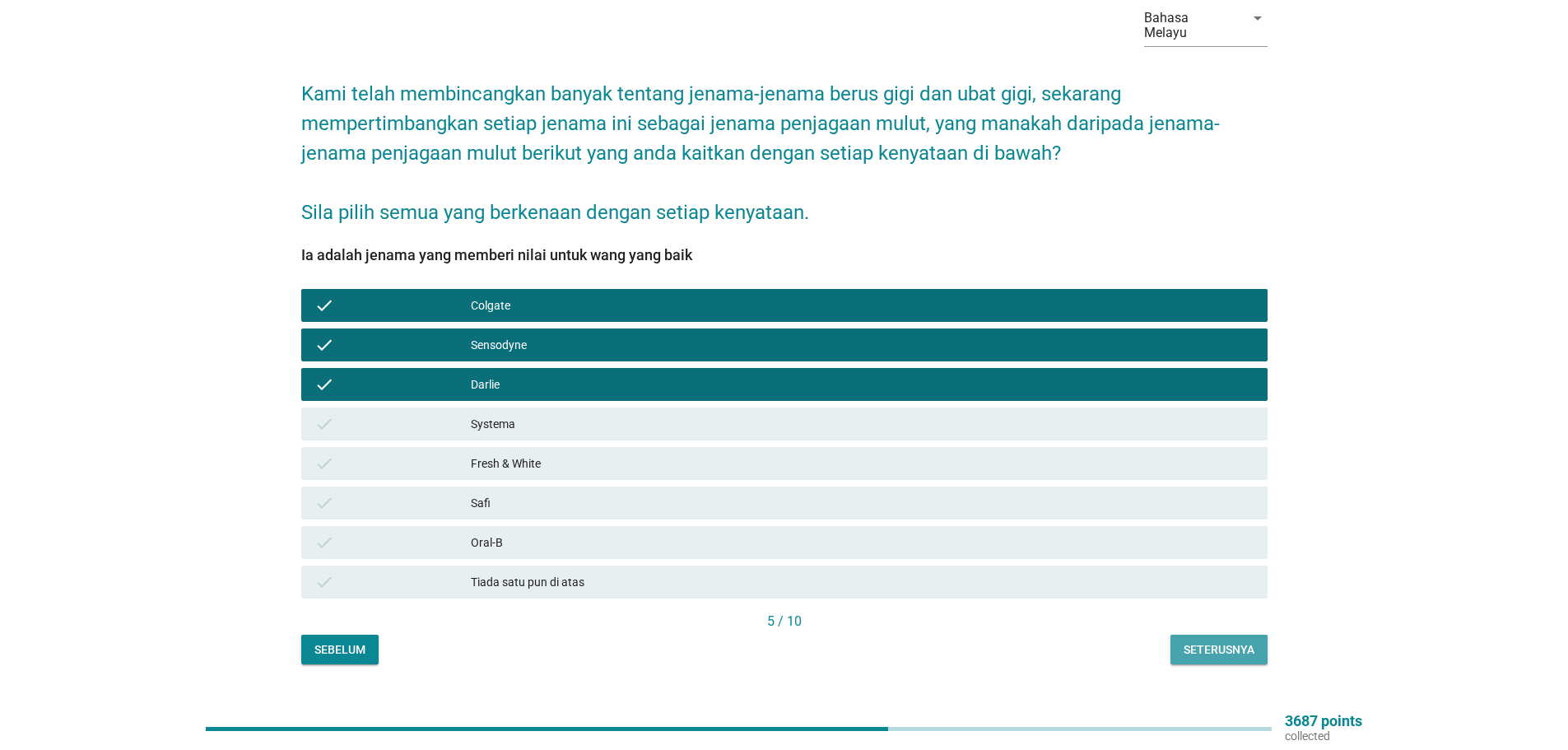
click at [1214, 641] on div "Seterusnya" at bounding box center [1218, 650] width 71 height 17
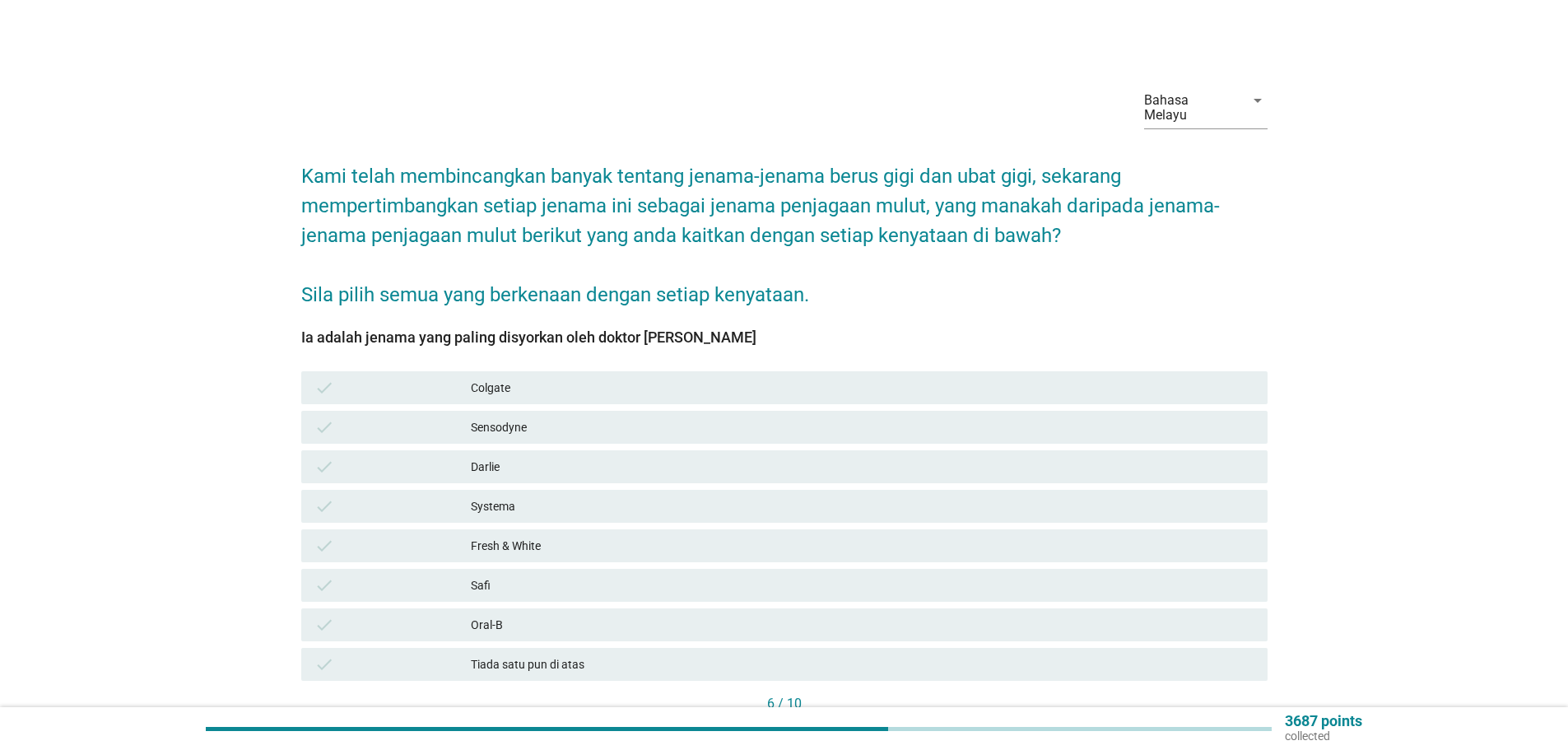
click at [476, 418] on div "Sensodyne" at bounding box center [863, 427] width 784 height 20
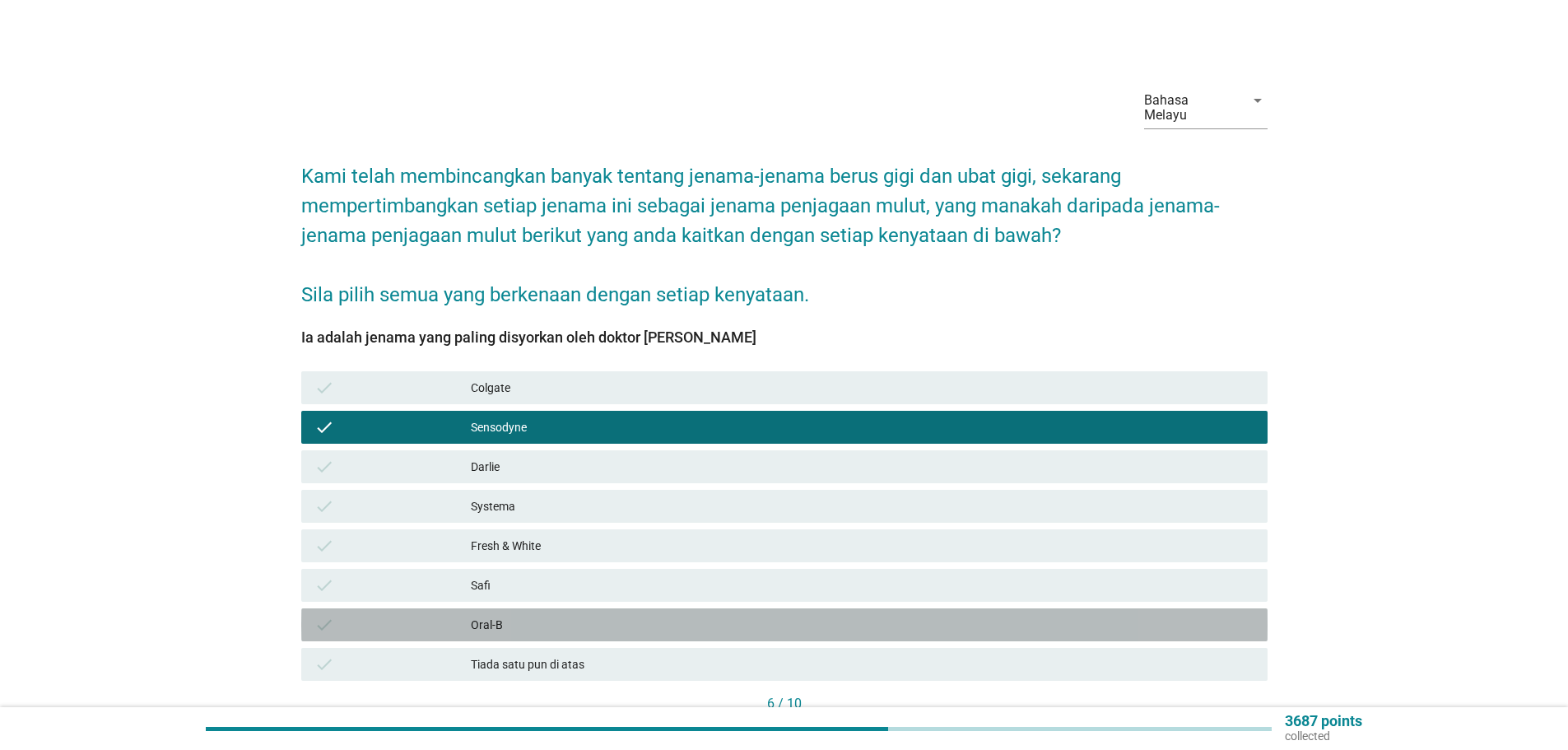
click at [490, 615] on div "Oral-B" at bounding box center [863, 624] width 784 height 20
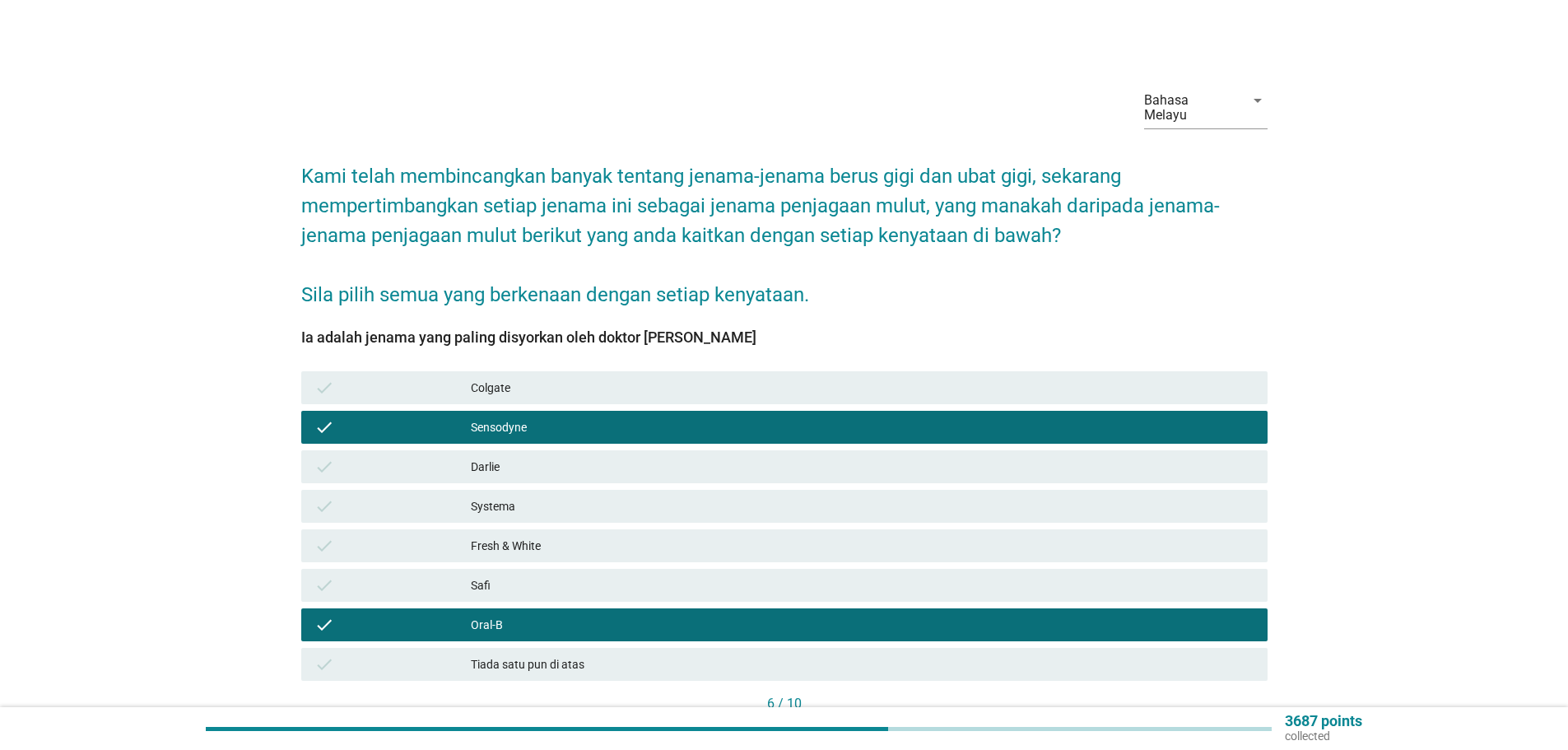
scroll to position [99, 0]
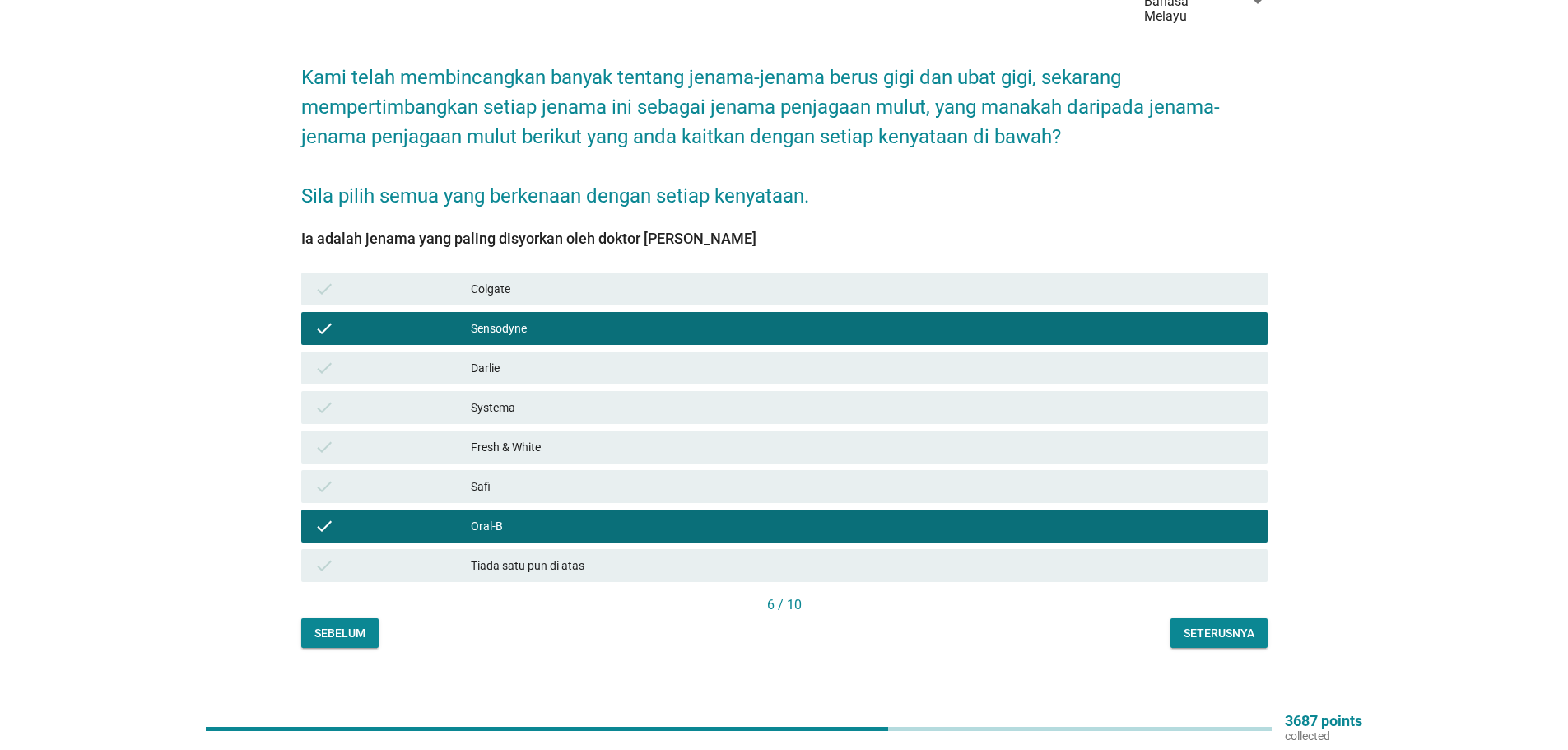
click at [1216, 625] on div "Seterusnya" at bounding box center [1218, 634] width 71 height 17
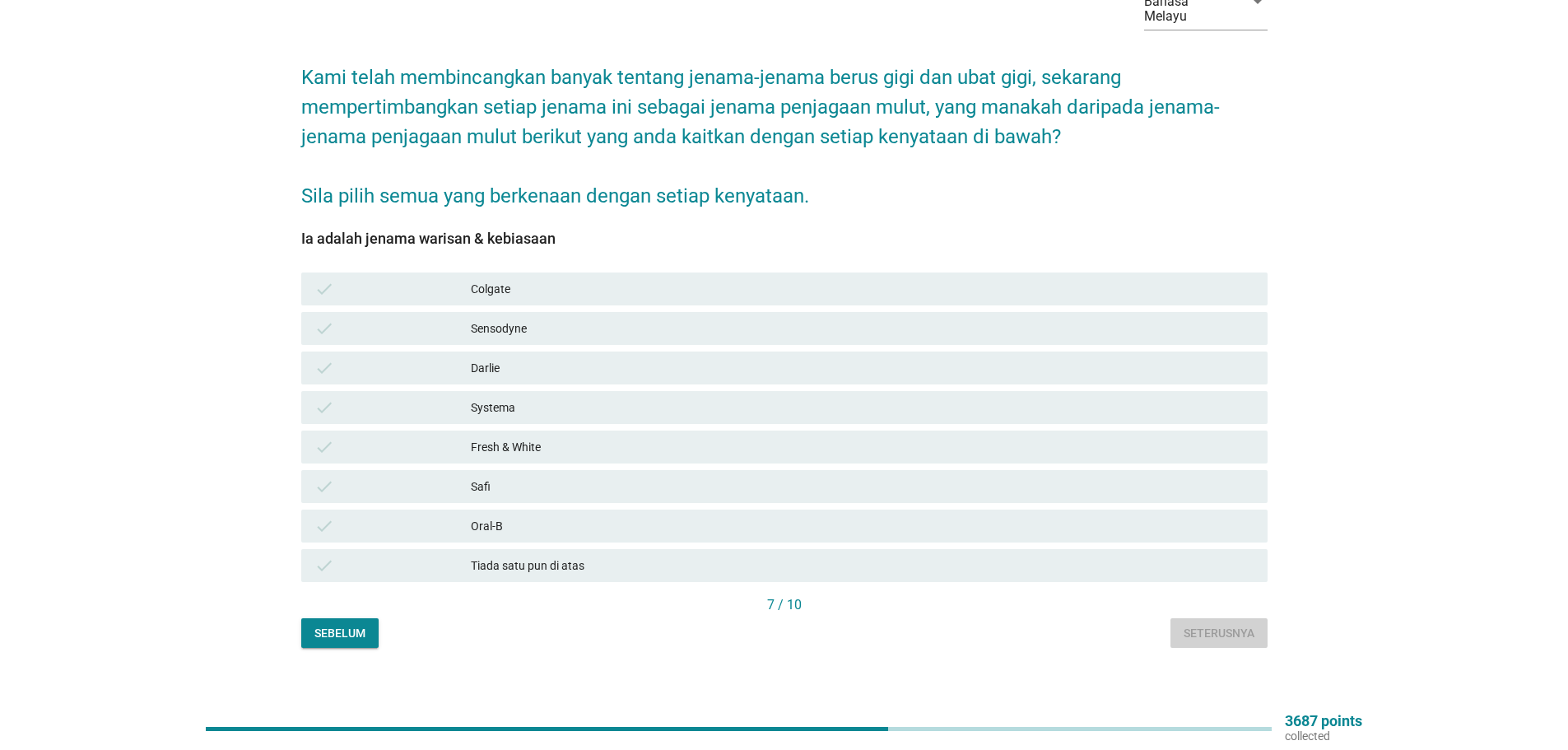
scroll to position [0, 0]
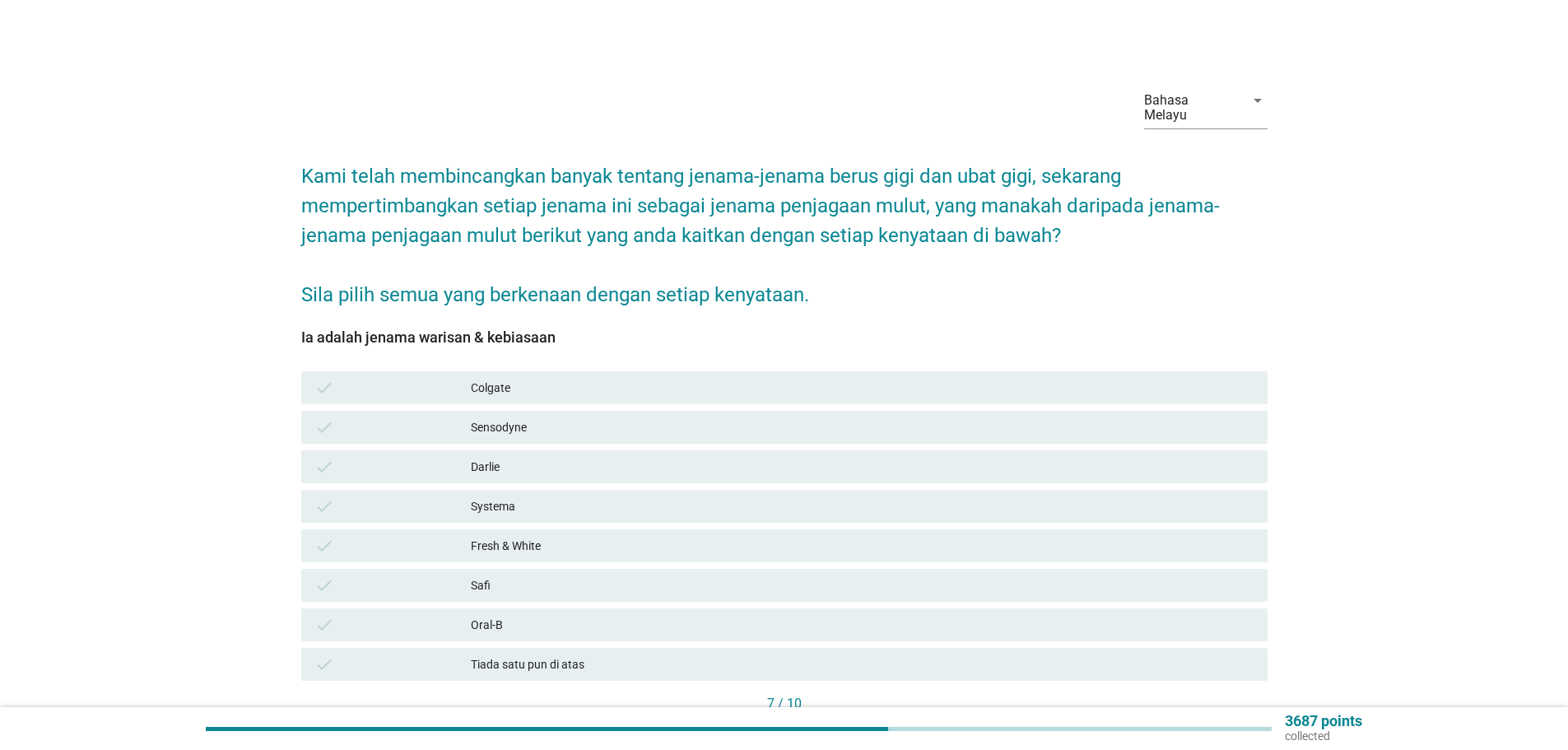
click at [480, 378] on div "Colgate" at bounding box center [863, 387] width 784 height 20
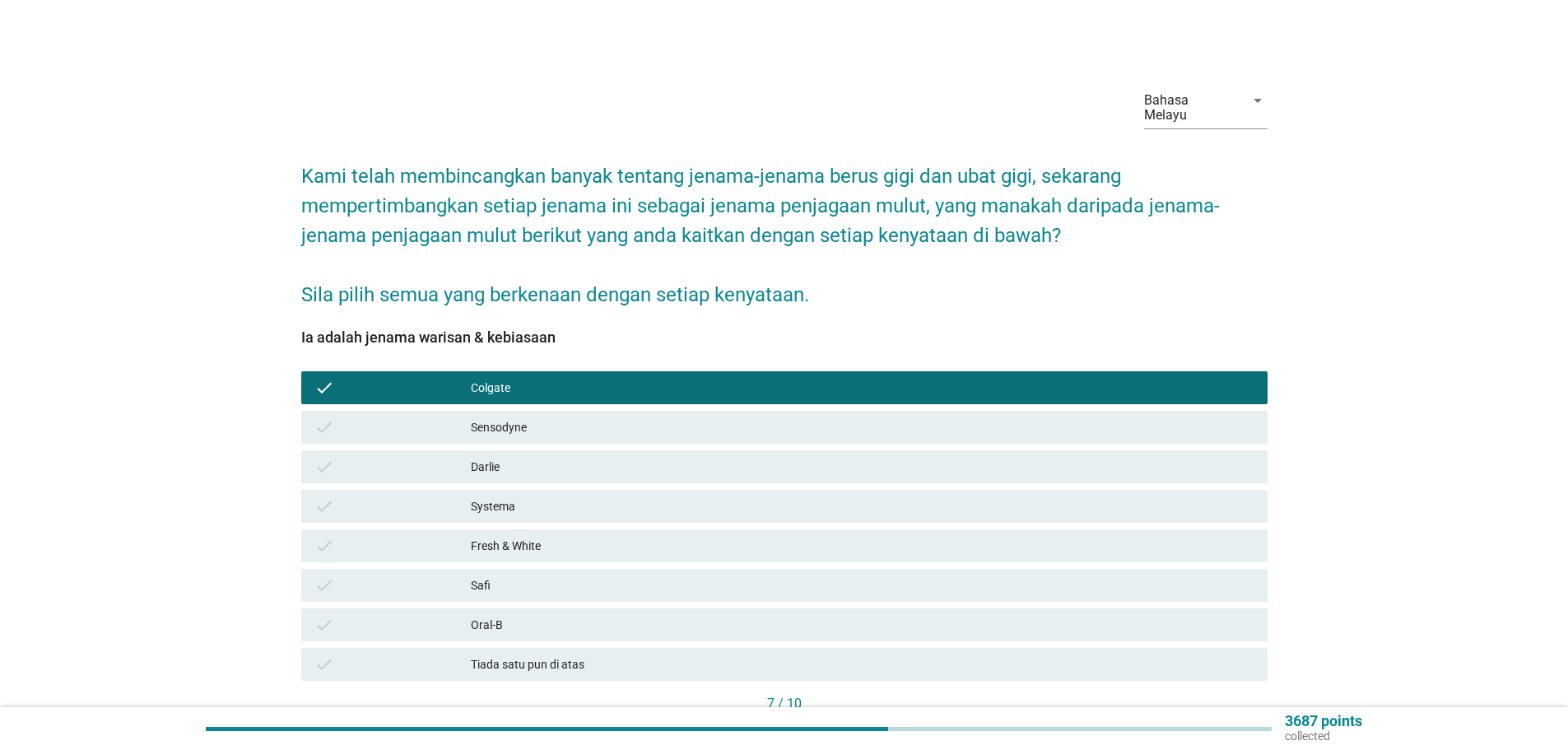
click at [478, 457] on div "Darlie" at bounding box center [863, 466] width 784 height 20
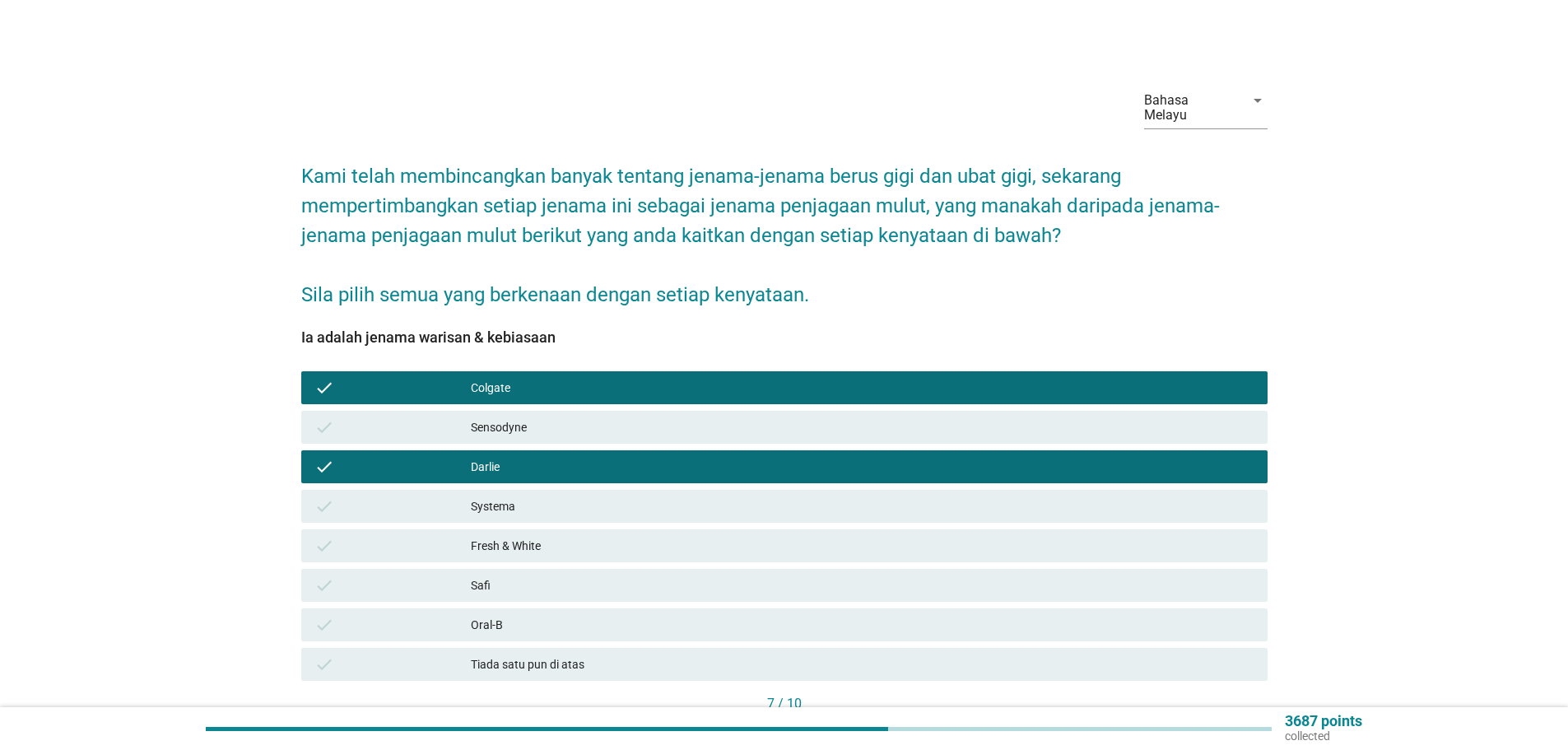
scroll to position [82, 0]
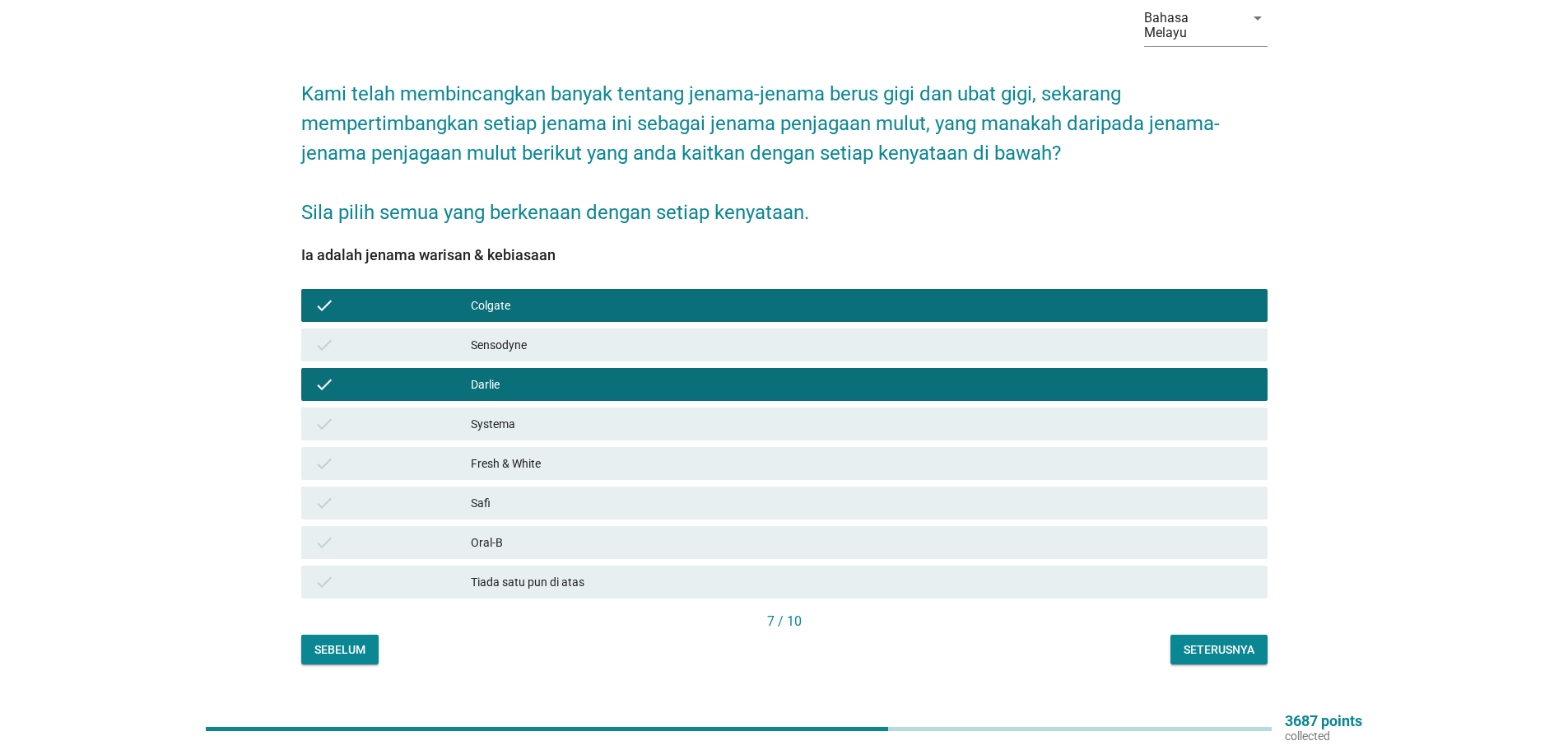
click at [1216, 641] on div "Seterusnya" at bounding box center [1218, 650] width 71 height 17
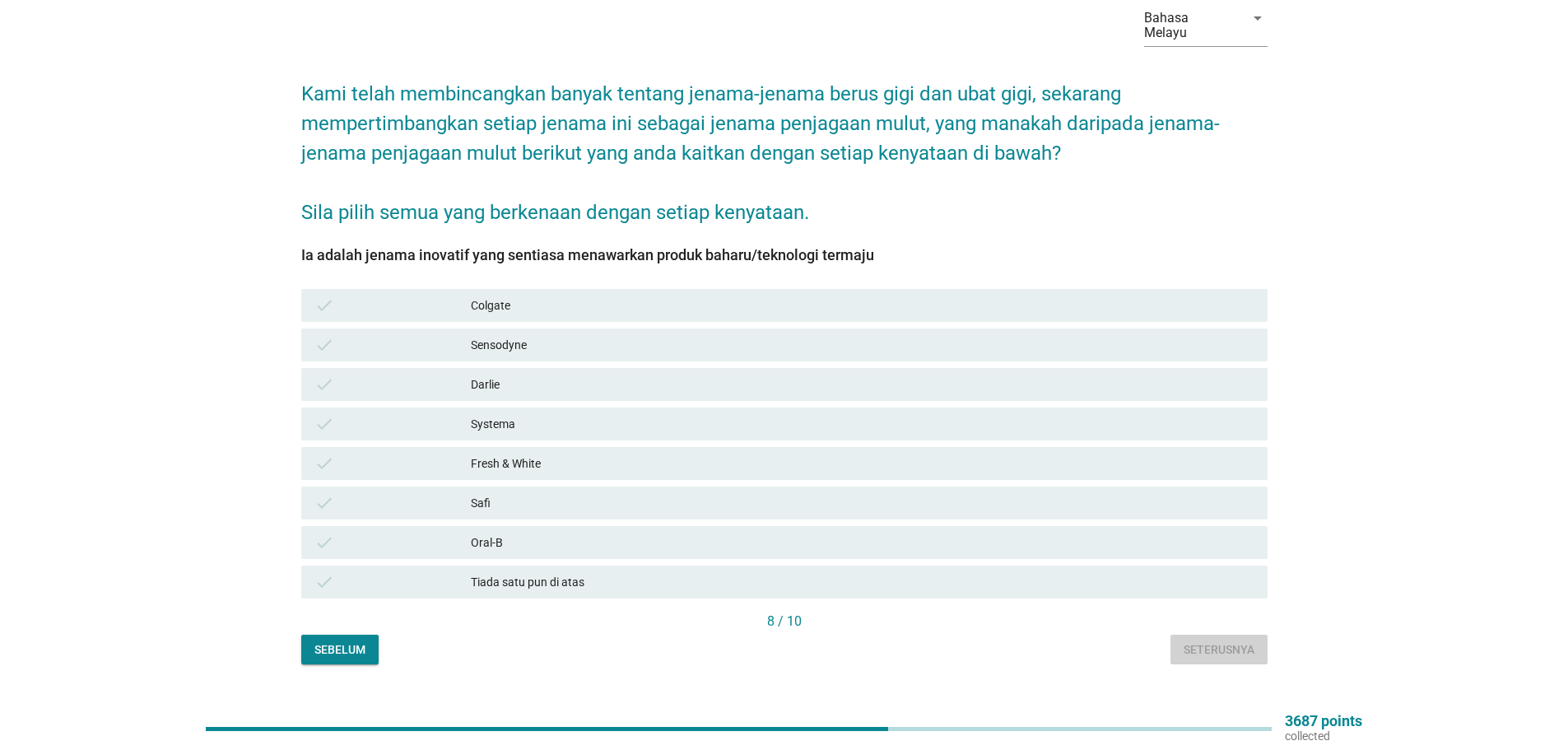
scroll to position [0, 0]
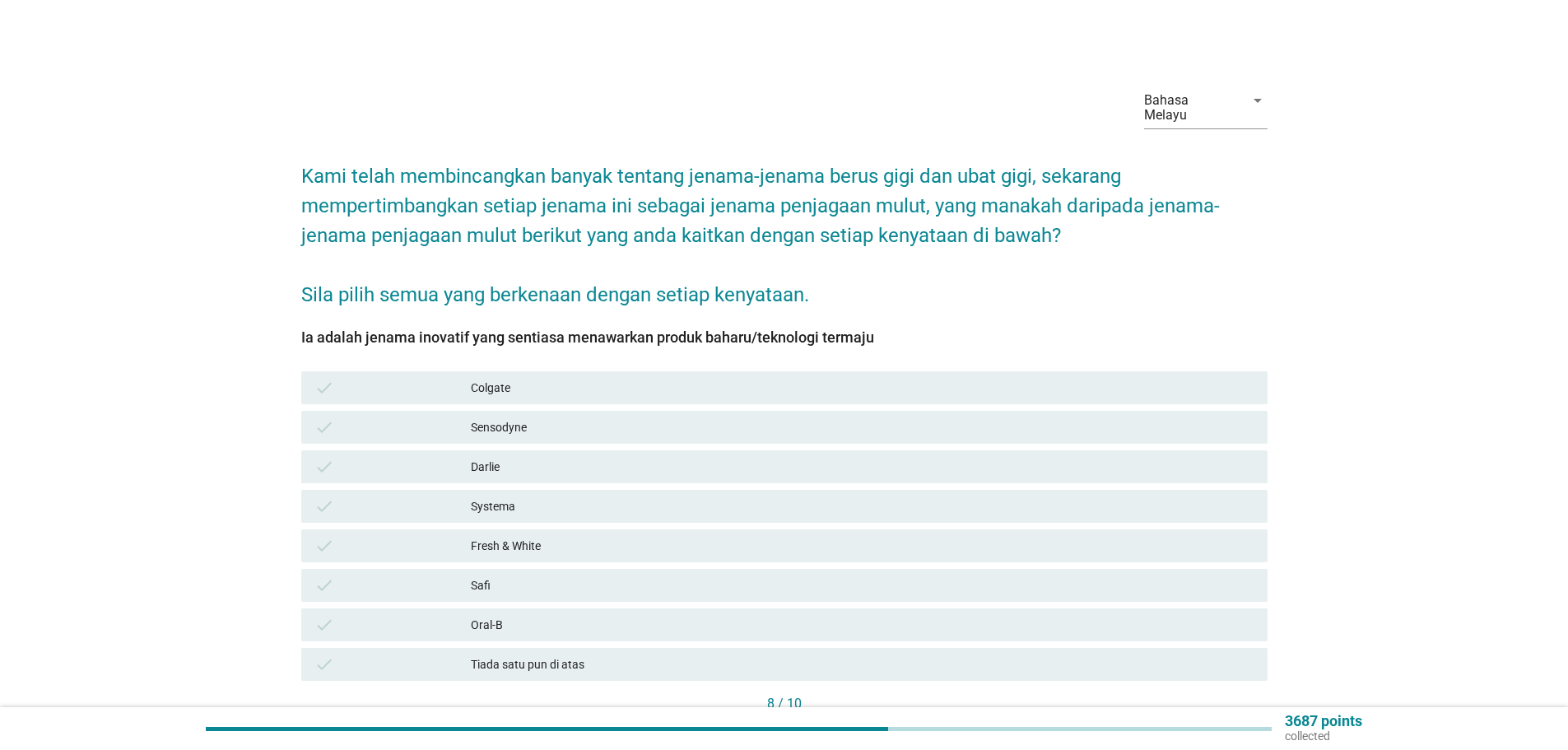
drag, startPoint x: 481, startPoint y: 374, endPoint x: 480, endPoint y: 389, distance: 15.0
click at [481, 378] on div "Colgate" at bounding box center [863, 387] width 784 height 20
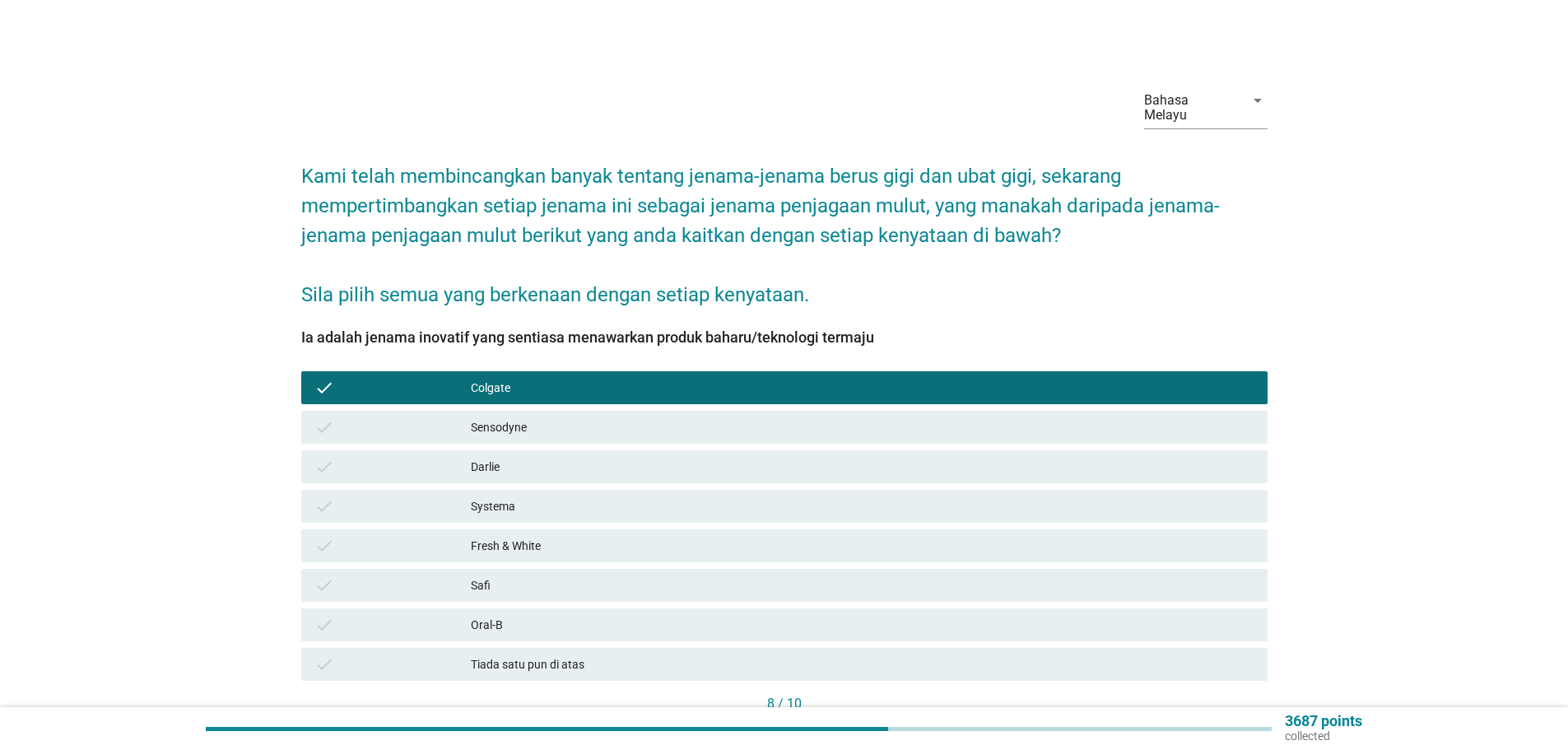
click at [480, 418] on div "Sensodyne" at bounding box center [863, 427] width 784 height 20
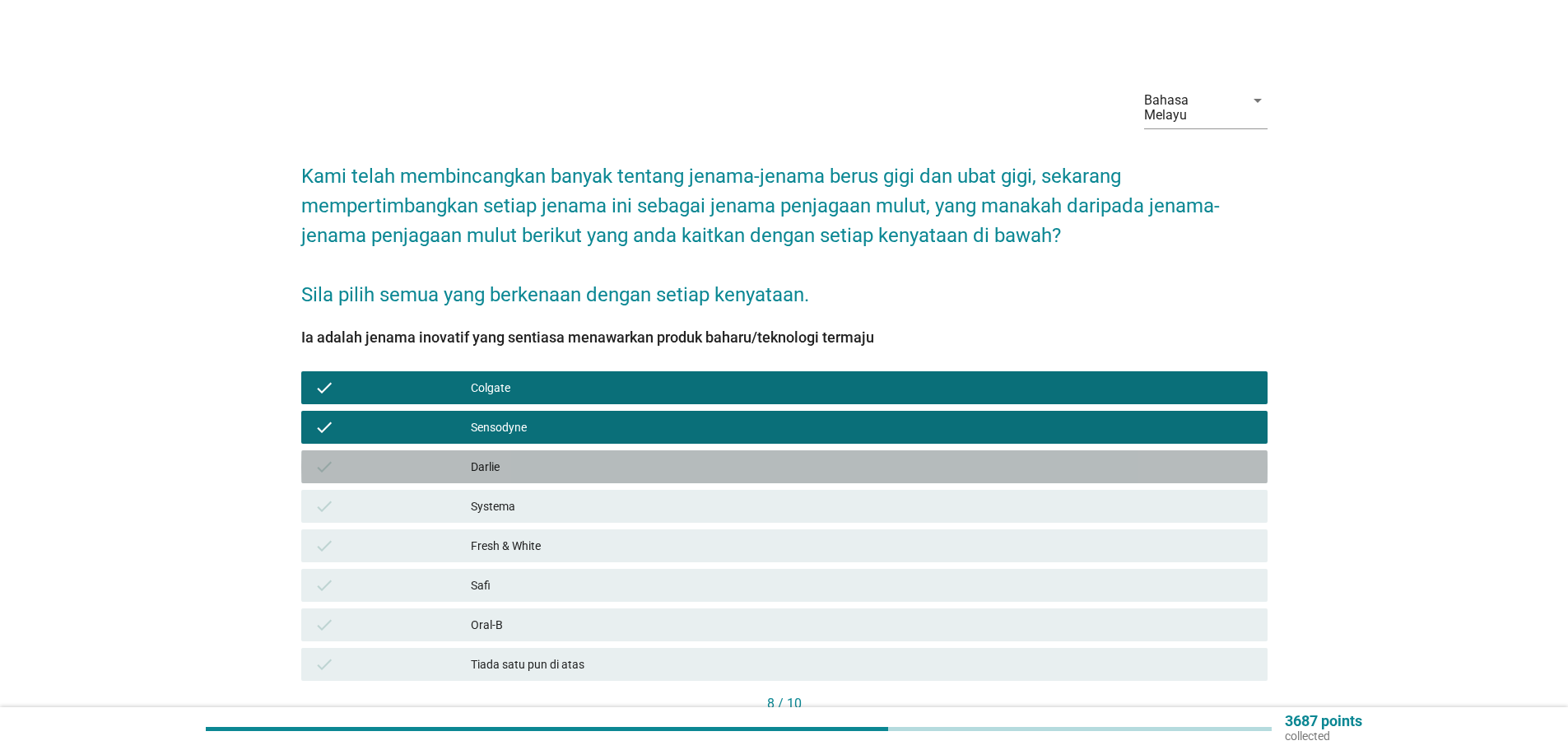
click at [473, 457] on div "Darlie" at bounding box center [863, 466] width 784 height 20
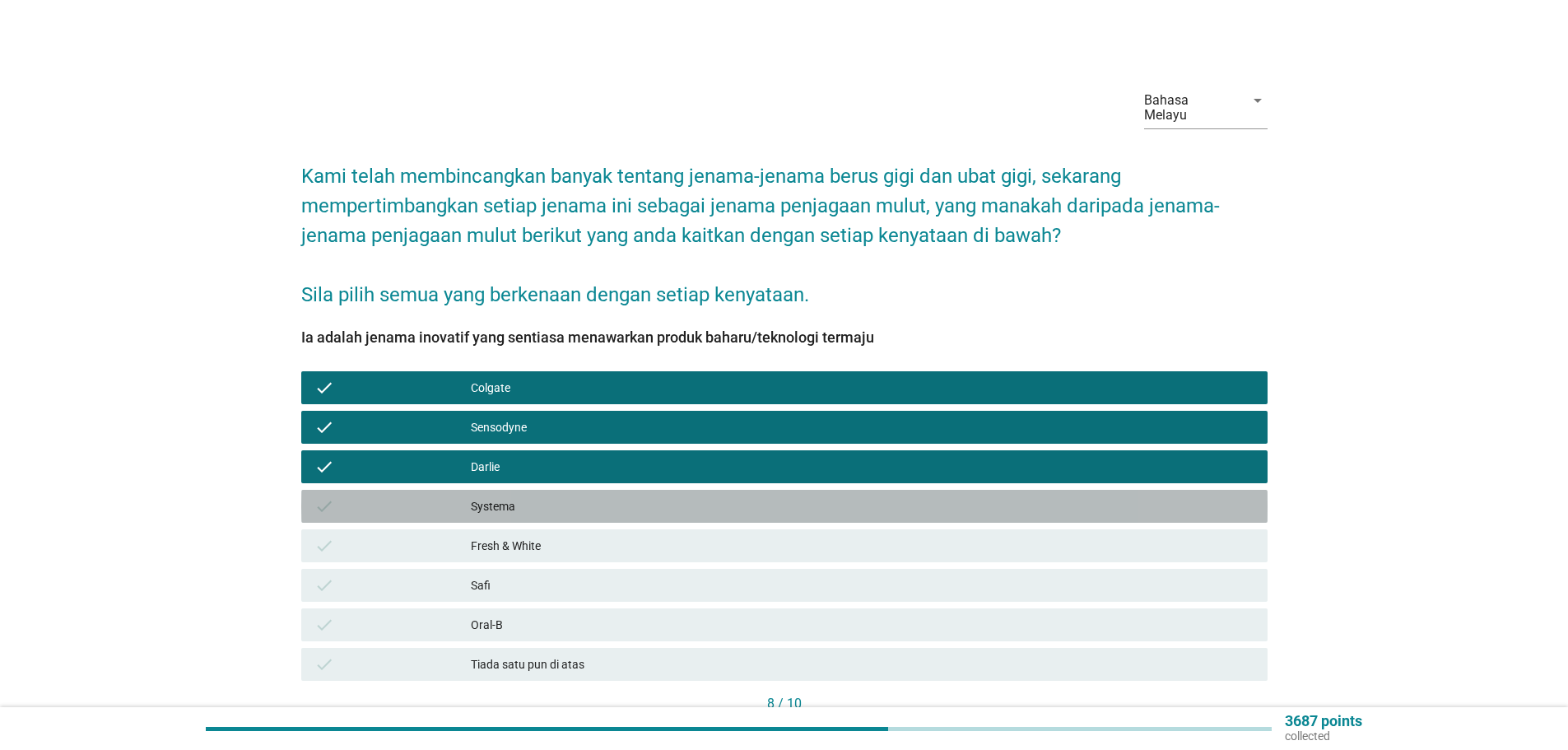
click at [491, 497] on div "Systema" at bounding box center [863, 506] width 784 height 20
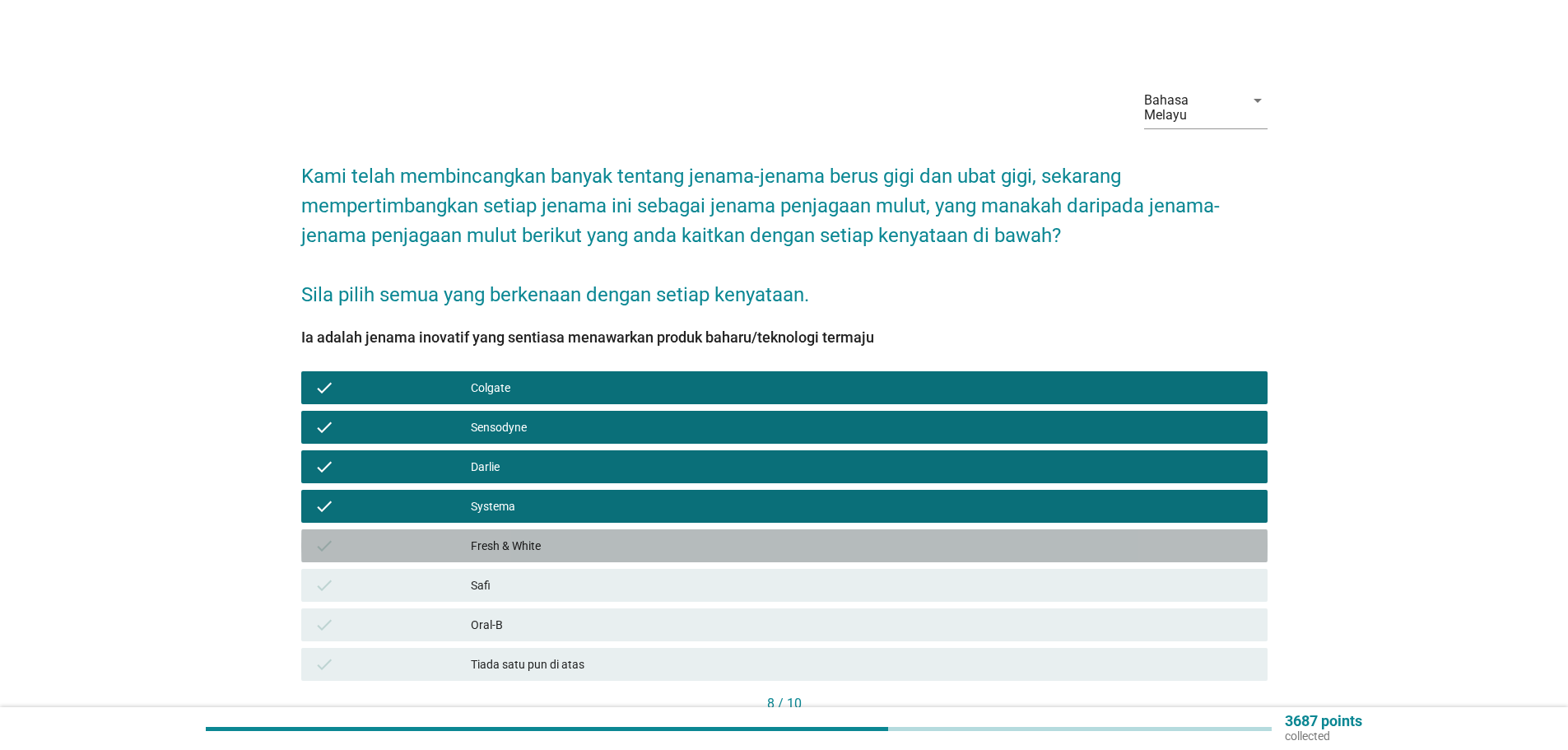
click at [509, 536] on div "Fresh & White" at bounding box center [863, 545] width 784 height 20
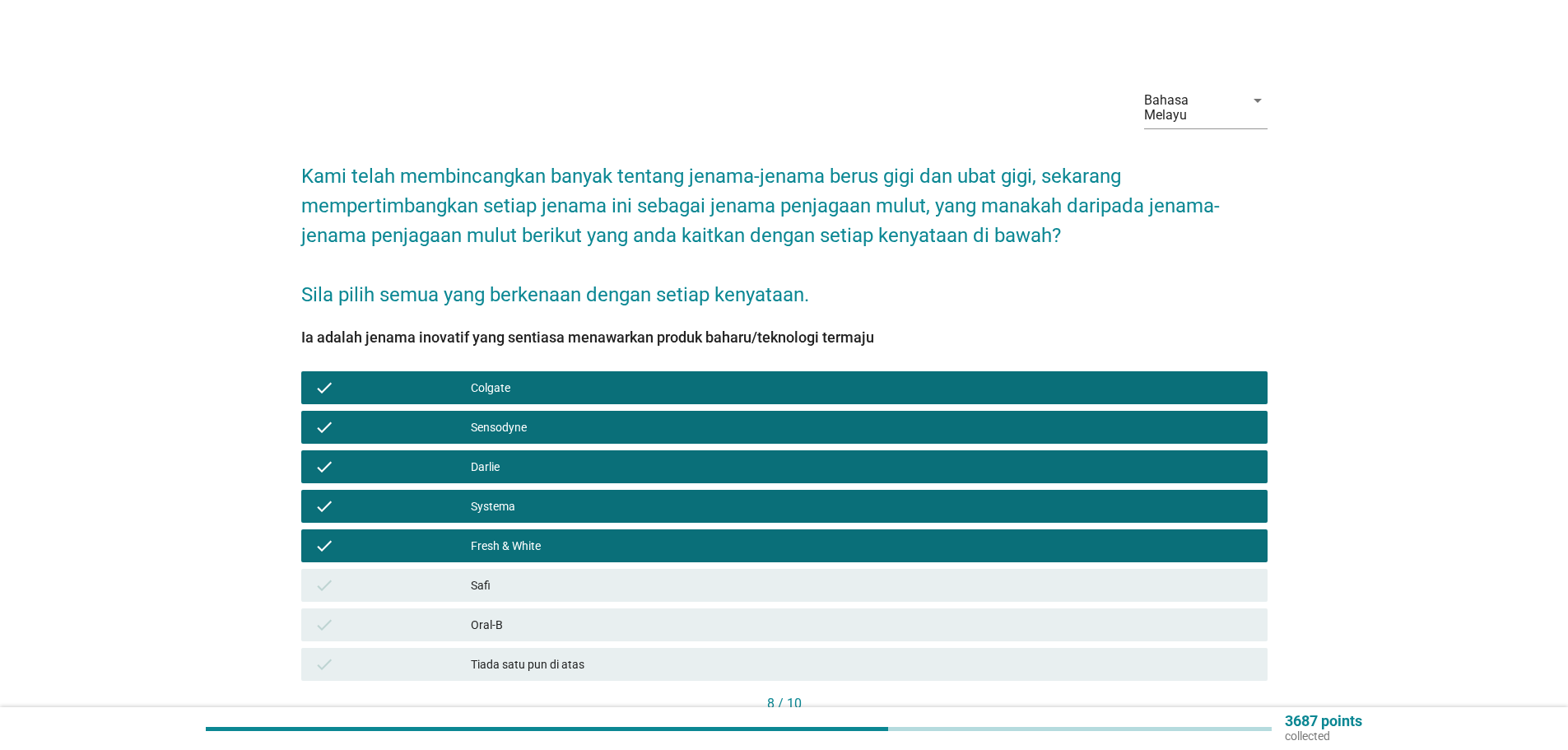
scroll to position [82, 0]
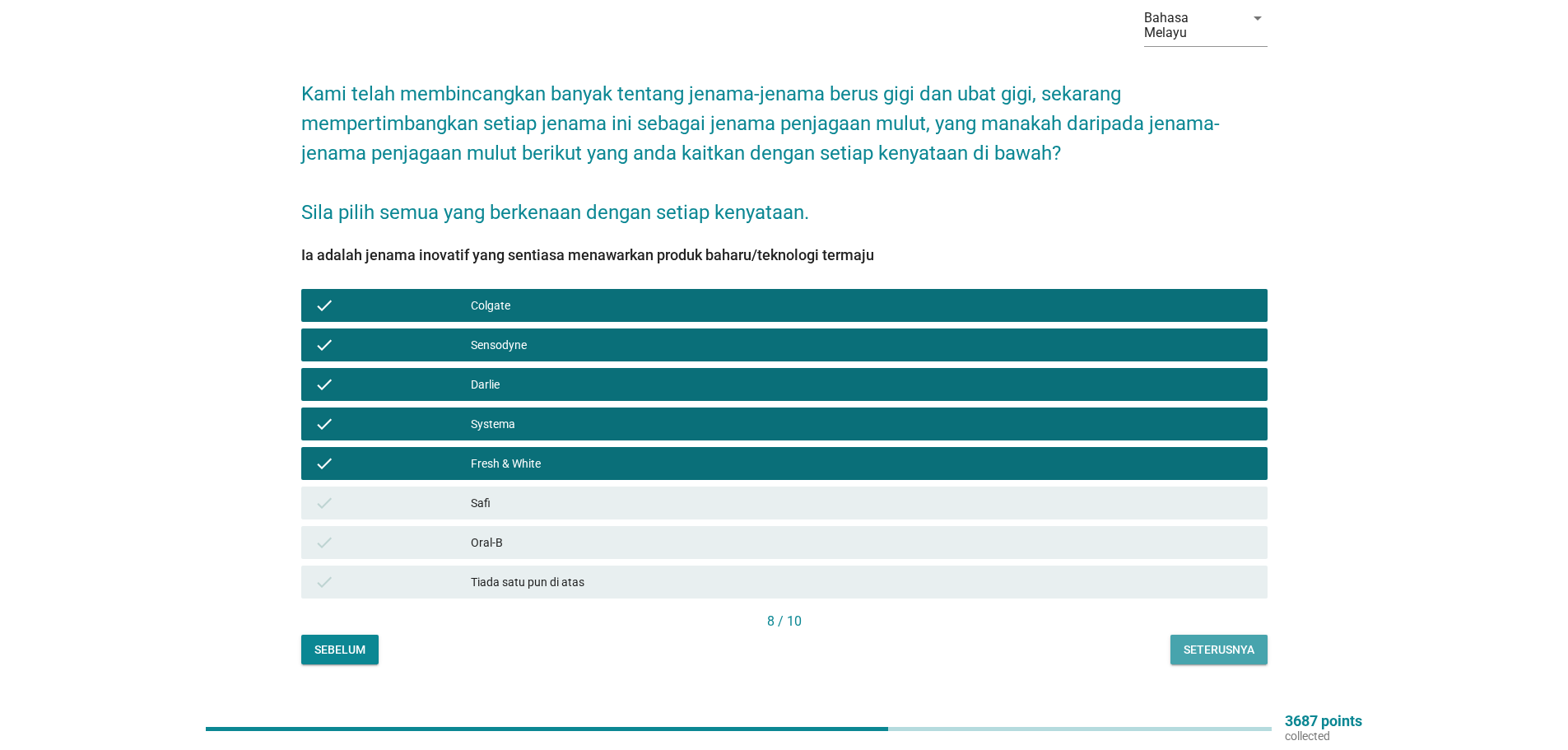
click at [1227, 641] on div "Seterusnya" at bounding box center [1218, 650] width 71 height 17
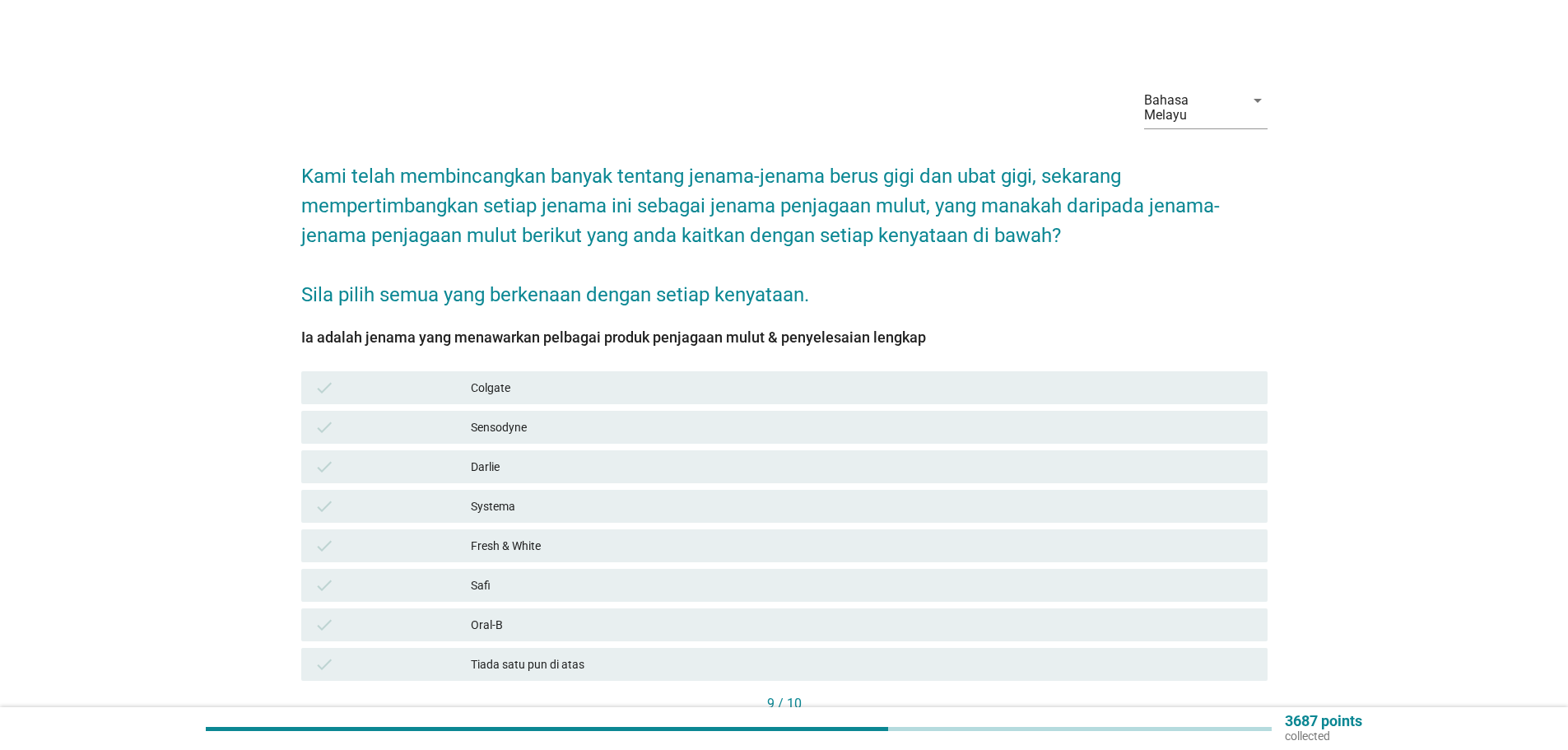
click at [479, 378] on div "Colgate" at bounding box center [863, 387] width 784 height 20
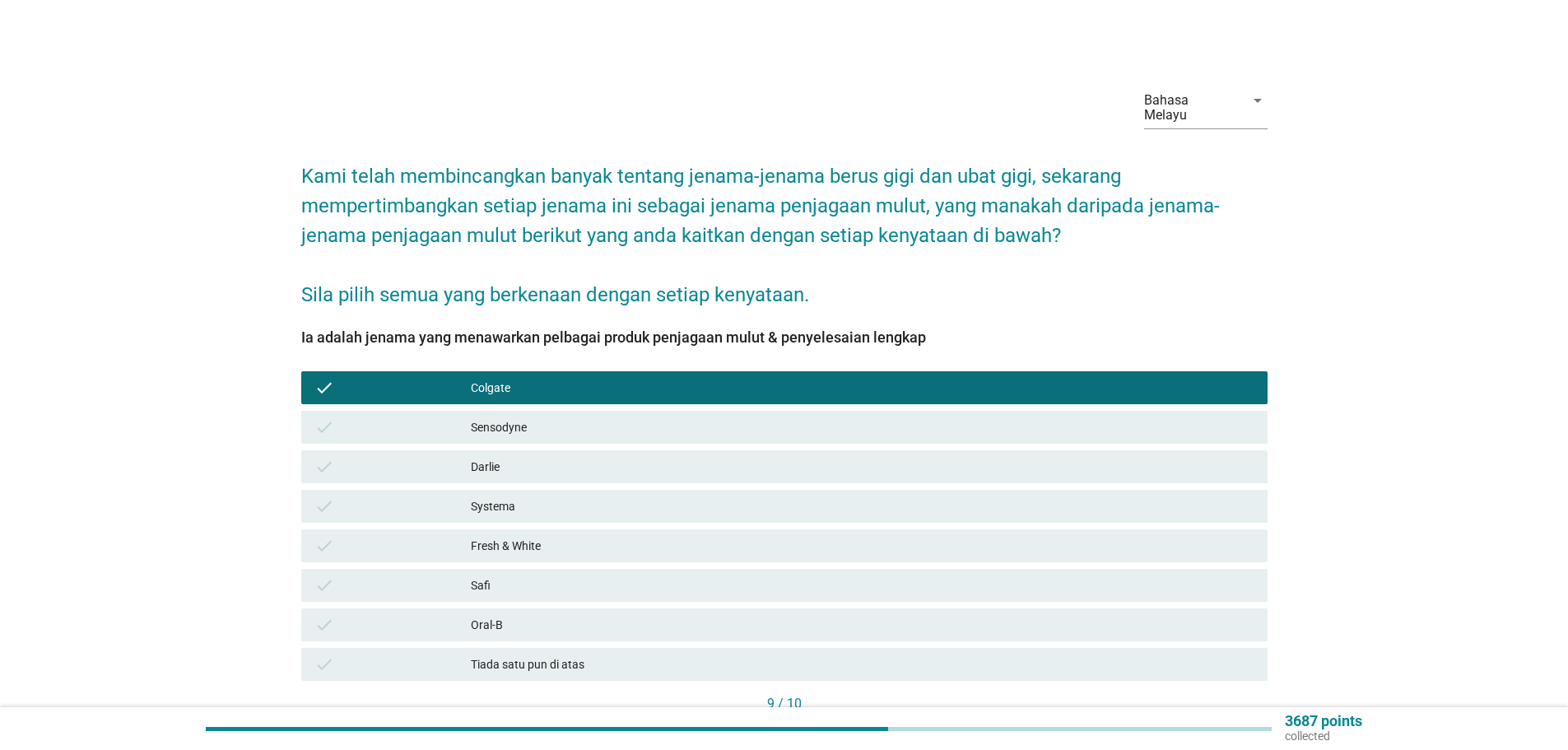
click at [492, 418] on div "Sensodyne" at bounding box center [863, 427] width 784 height 20
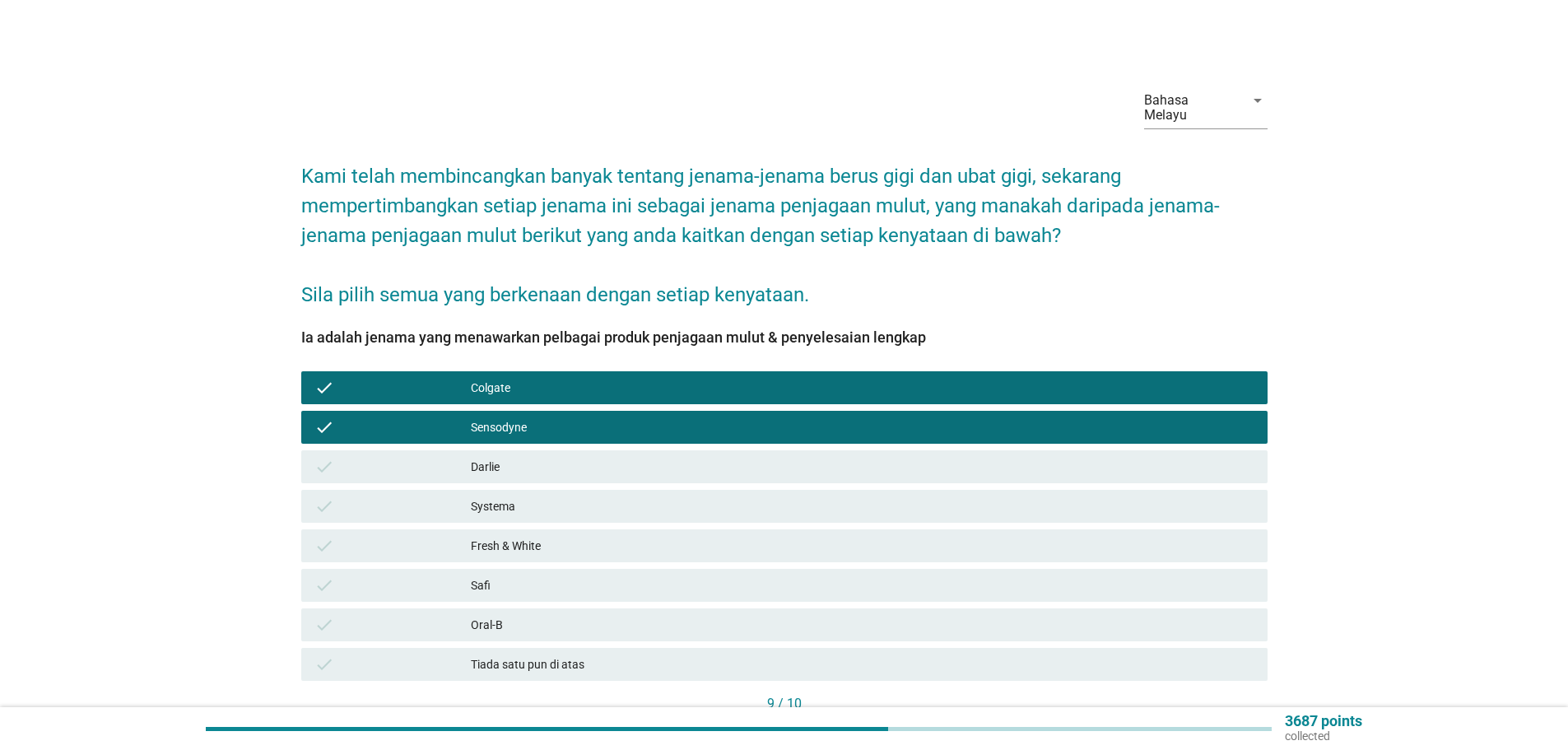
click at [476, 457] on div "Darlie" at bounding box center [863, 466] width 784 height 20
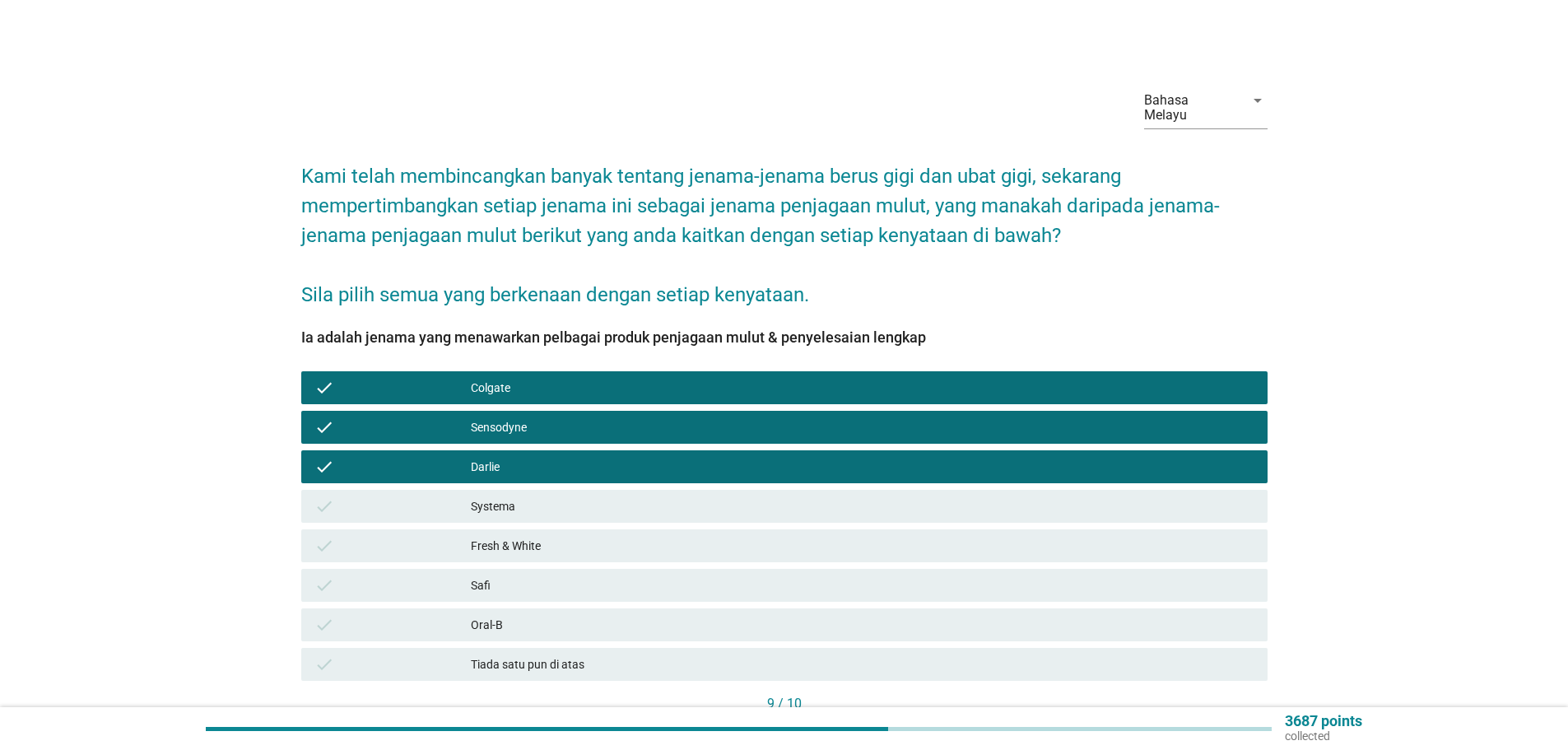
scroll to position [99, 0]
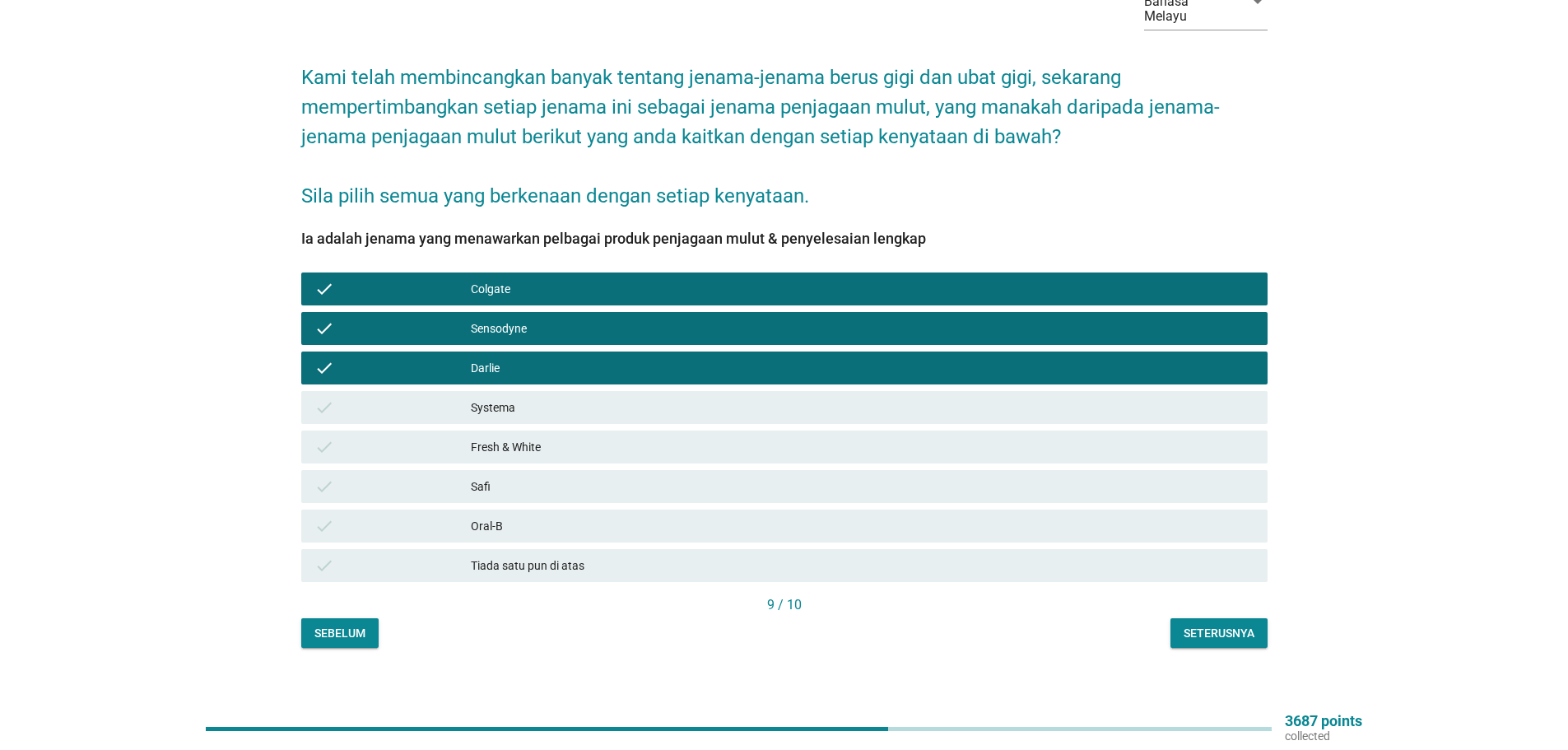
click at [1225, 625] on div "Seterusnya" at bounding box center [1218, 634] width 71 height 17
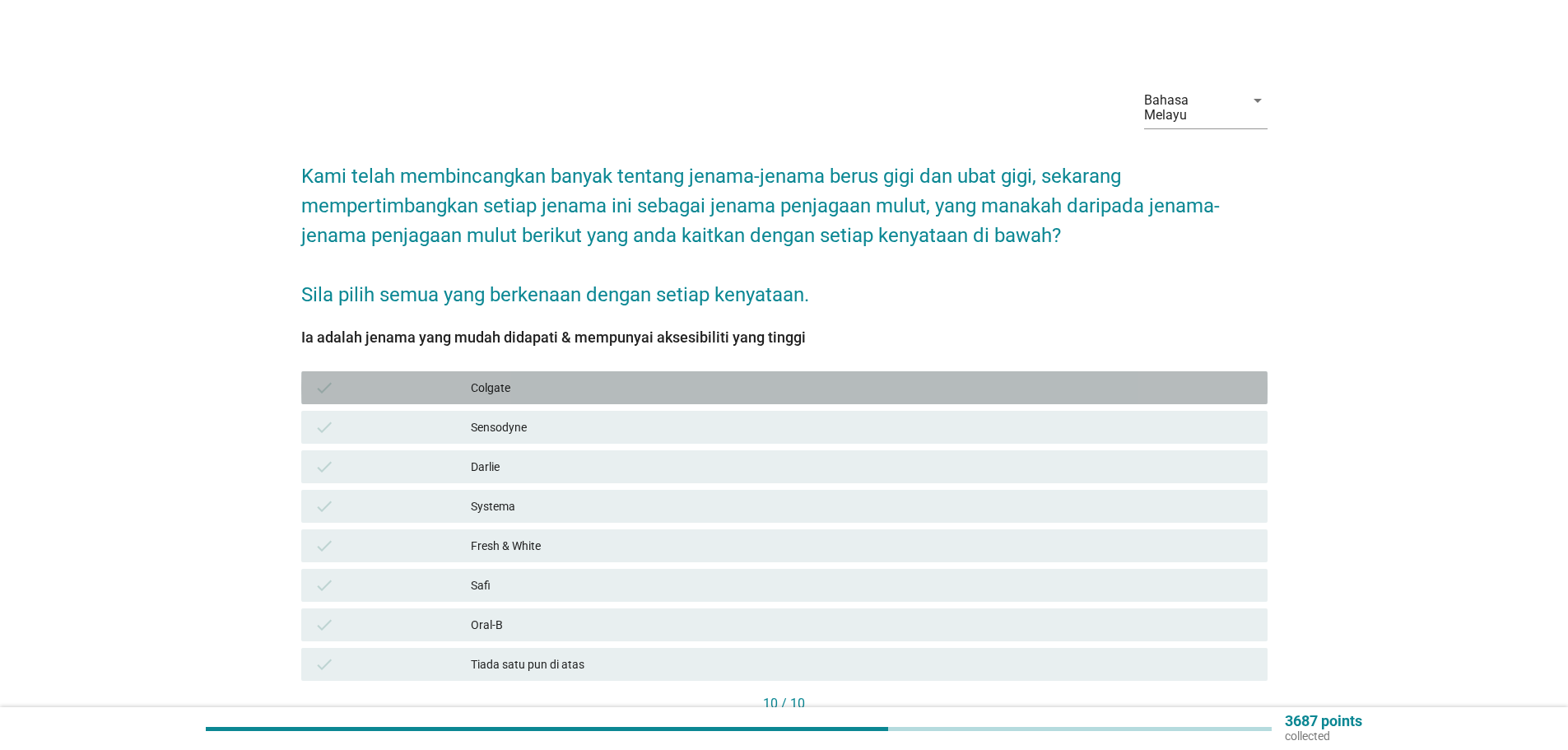
click at [495, 379] on div "Colgate" at bounding box center [863, 387] width 784 height 20
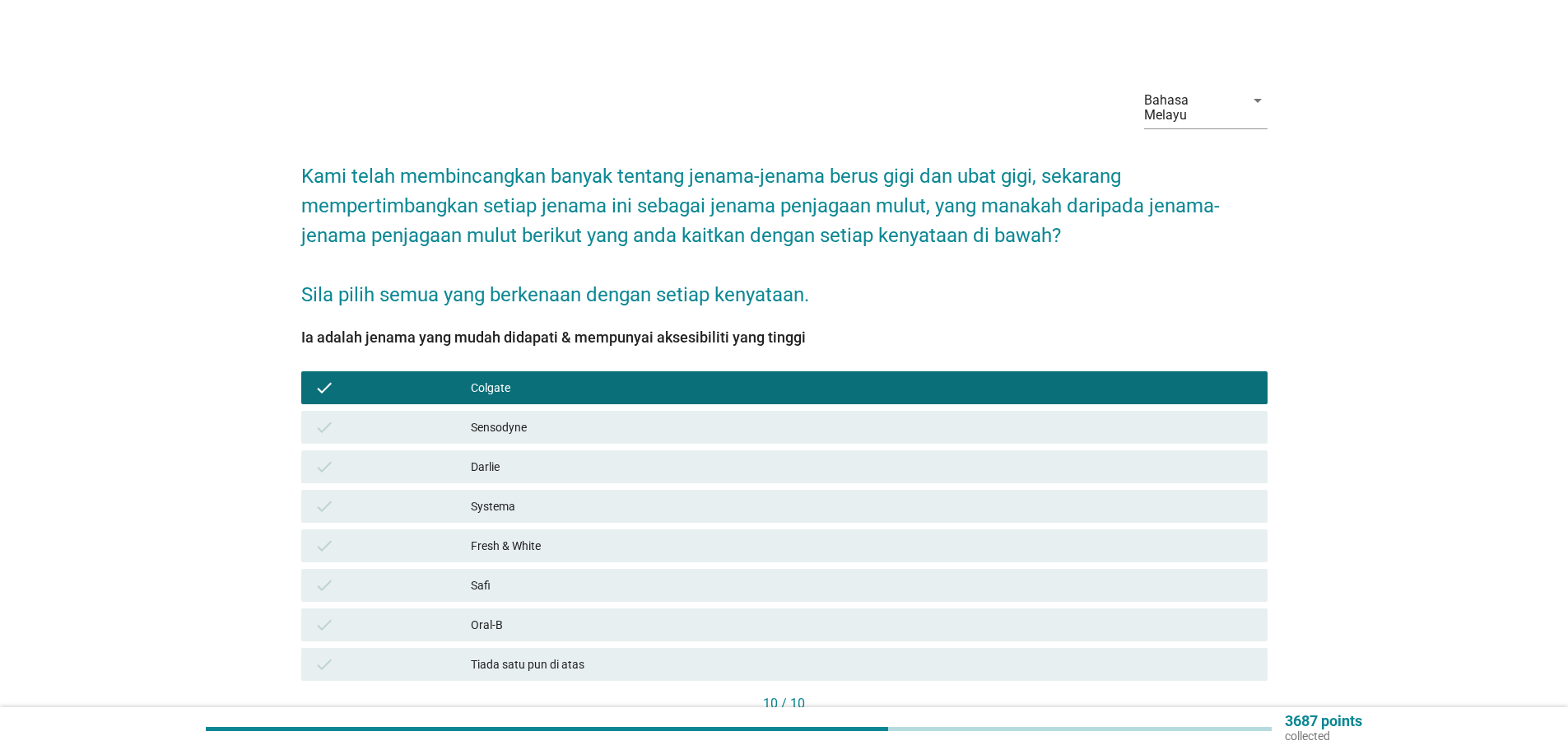
click at [482, 418] on div "Sensodyne" at bounding box center [863, 427] width 784 height 20
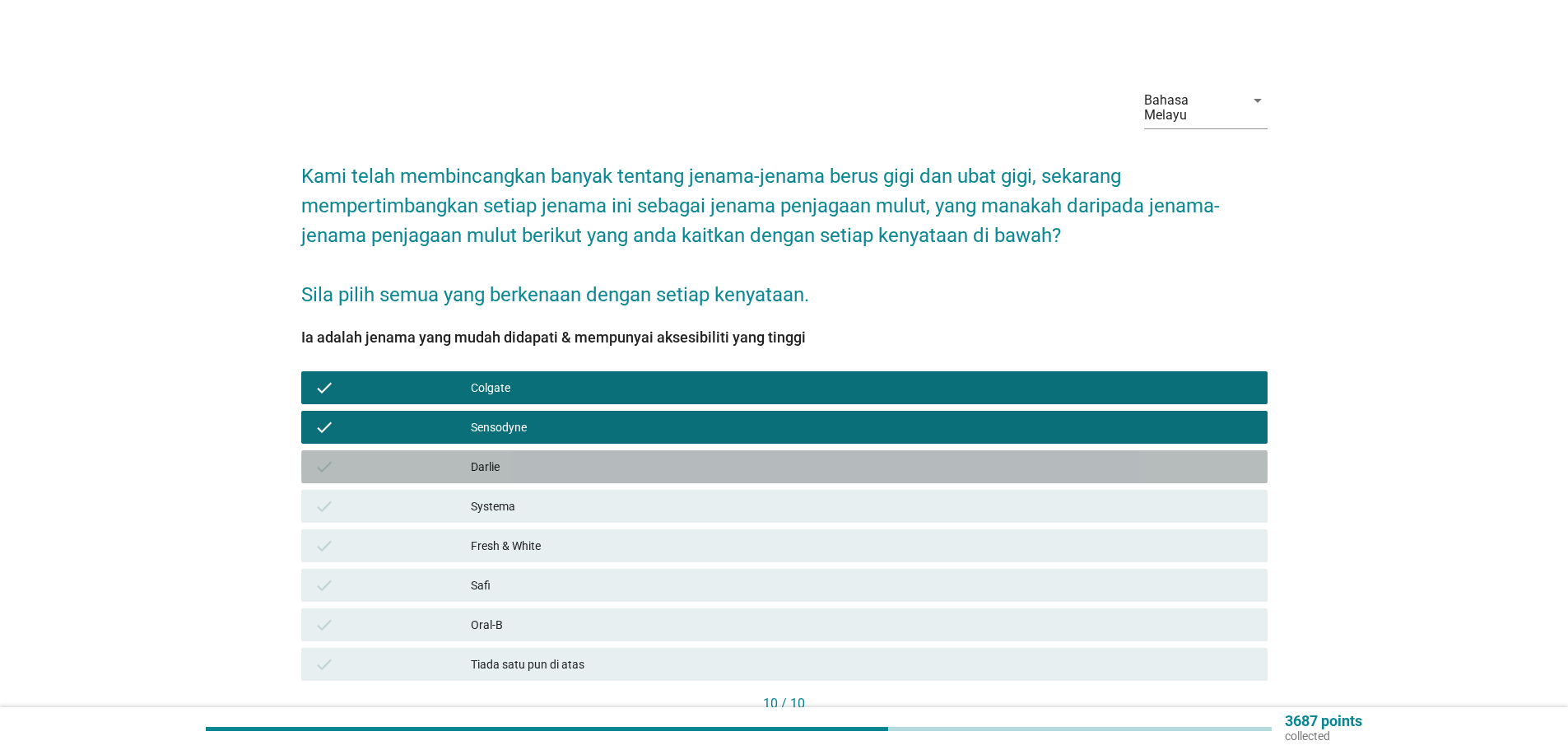
click at [480, 457] on div "Darlie" at bounding box center [863, 466] width 784 height 20
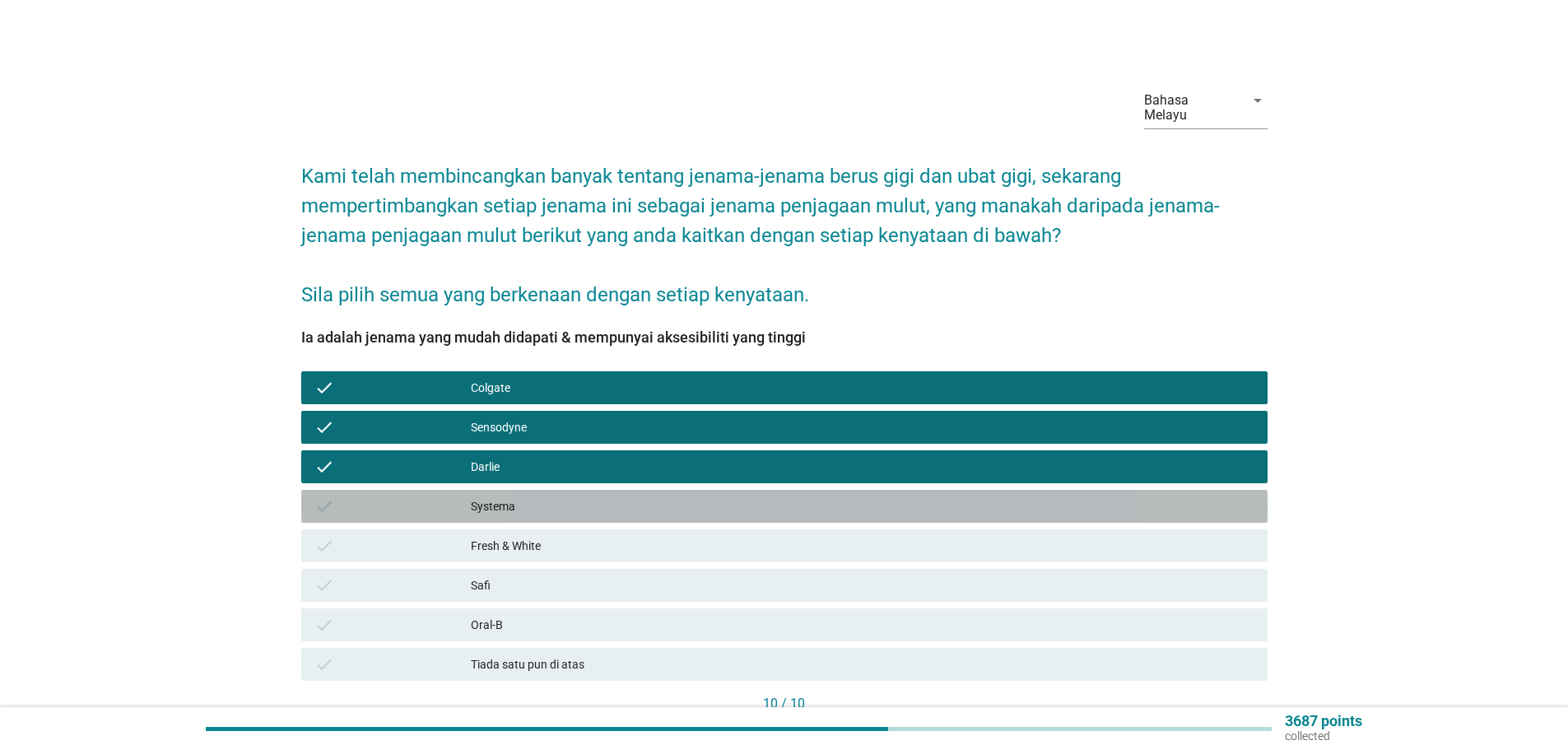
click at [484, 497] on div "Systema" at bounding box center [863, 506] width 784 height 20
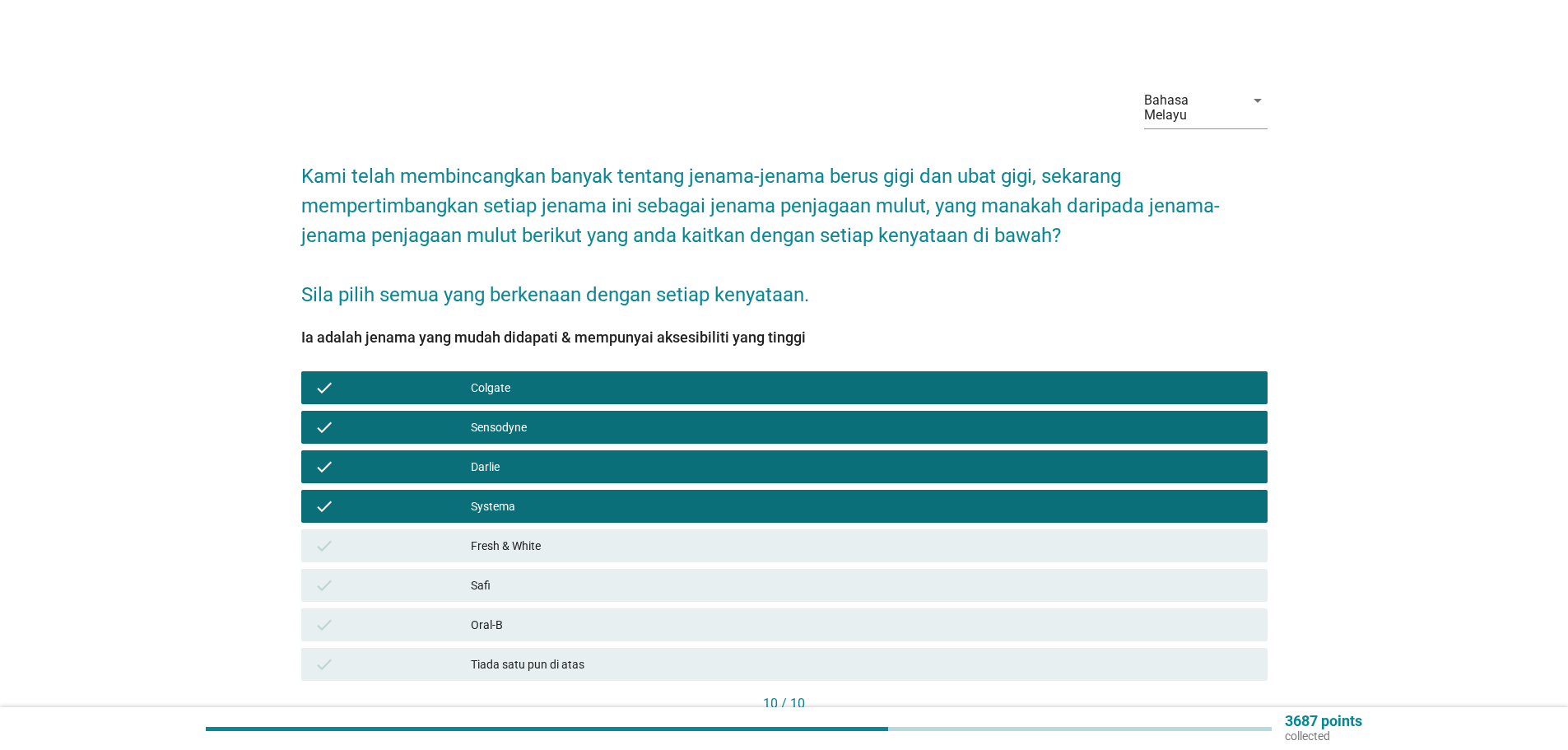
scroll to position [82, 0]
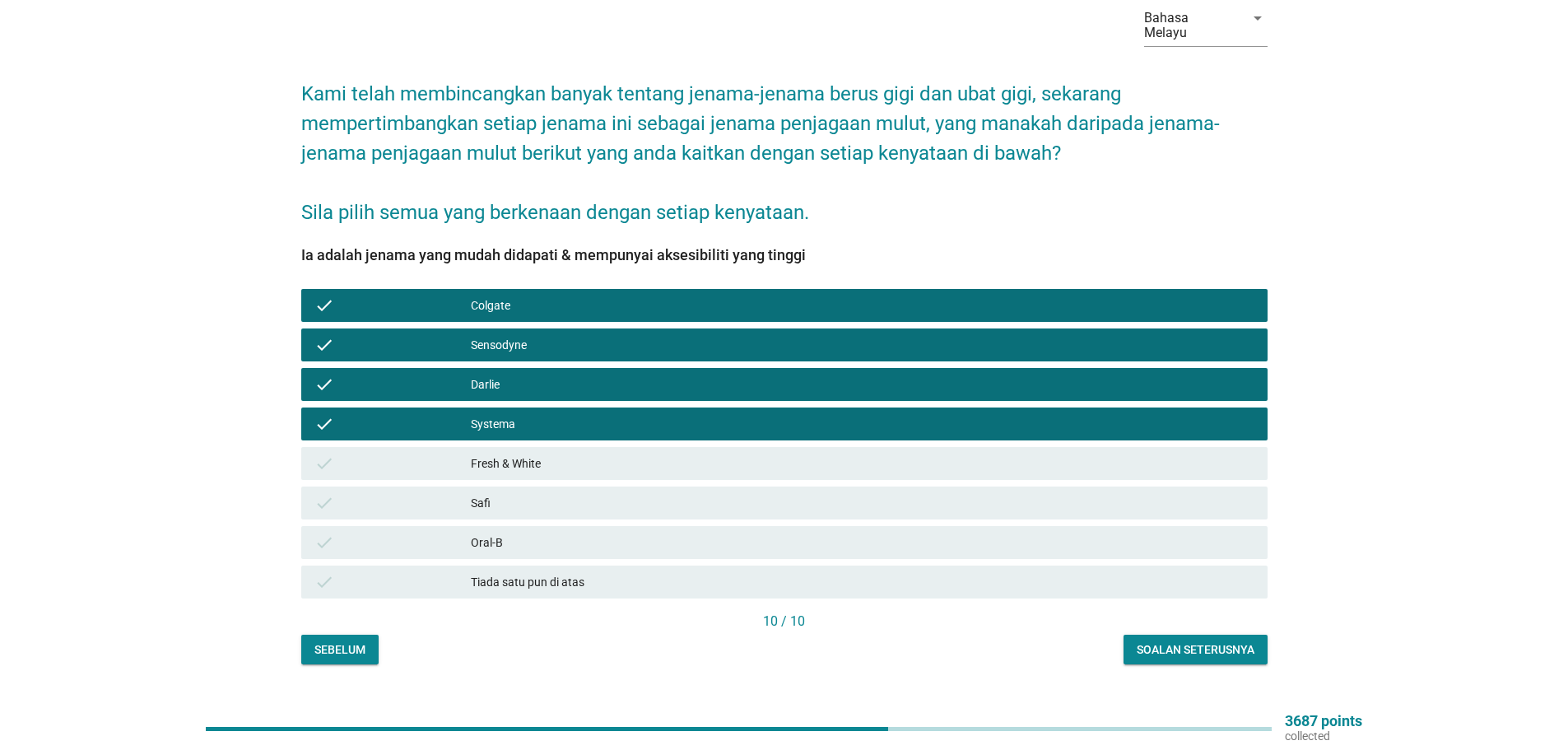
click at [1189, 641] on div "Soalan seterusnya" at bounding box center [1195, 650] width 117 height 17
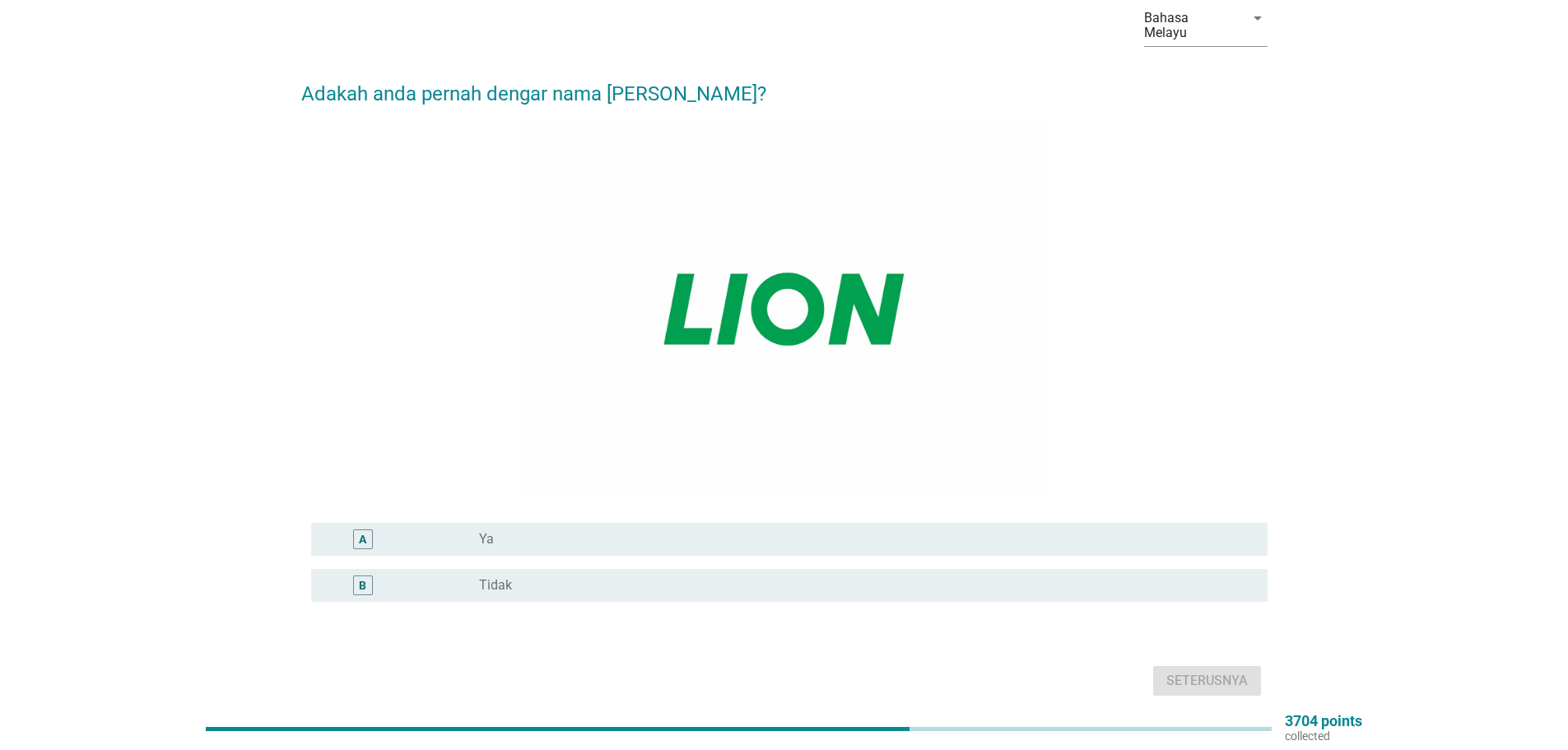
scroll to position [0, 0]
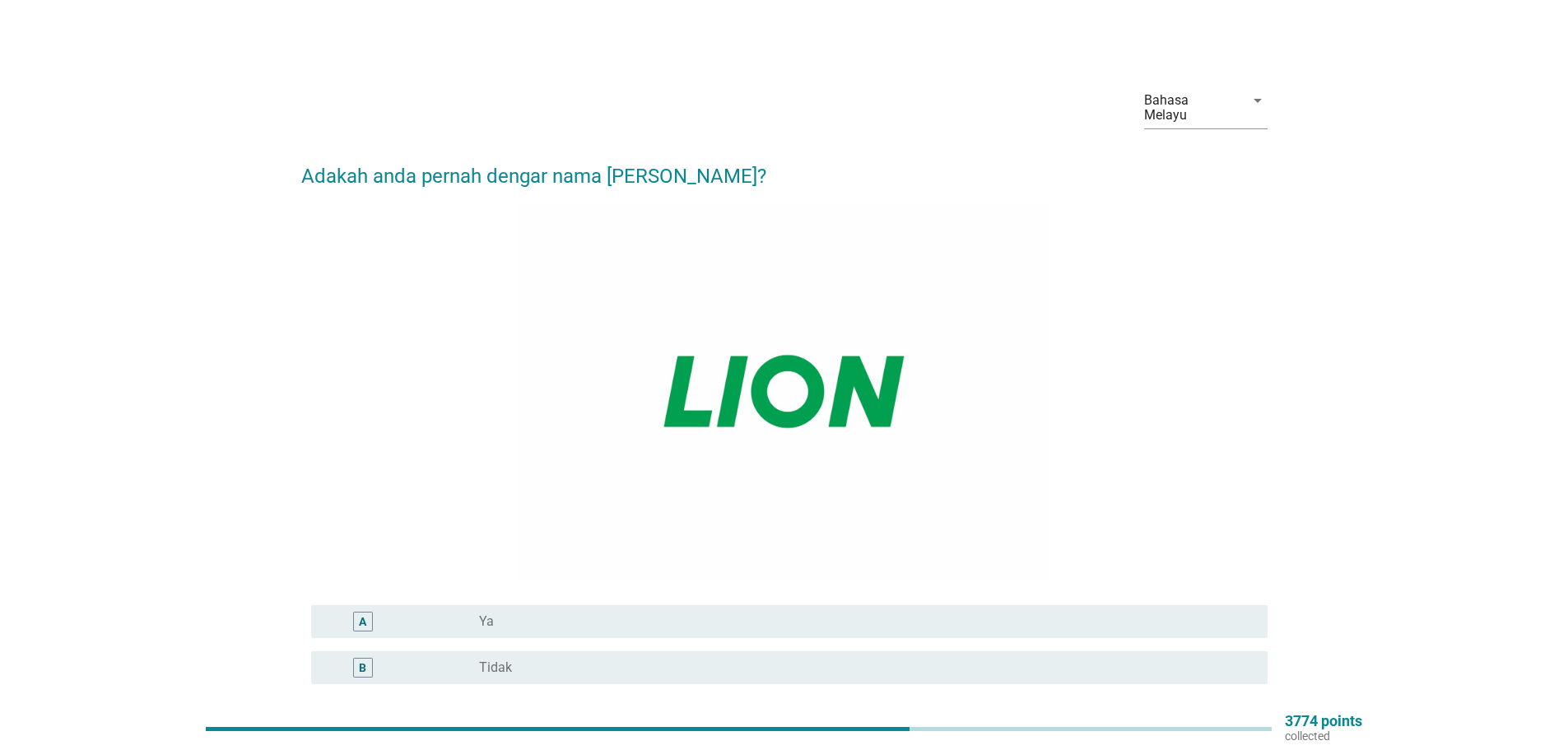
click at [488, 613] on label "Ya" at bounding box center [486, 621] width 14 height 16
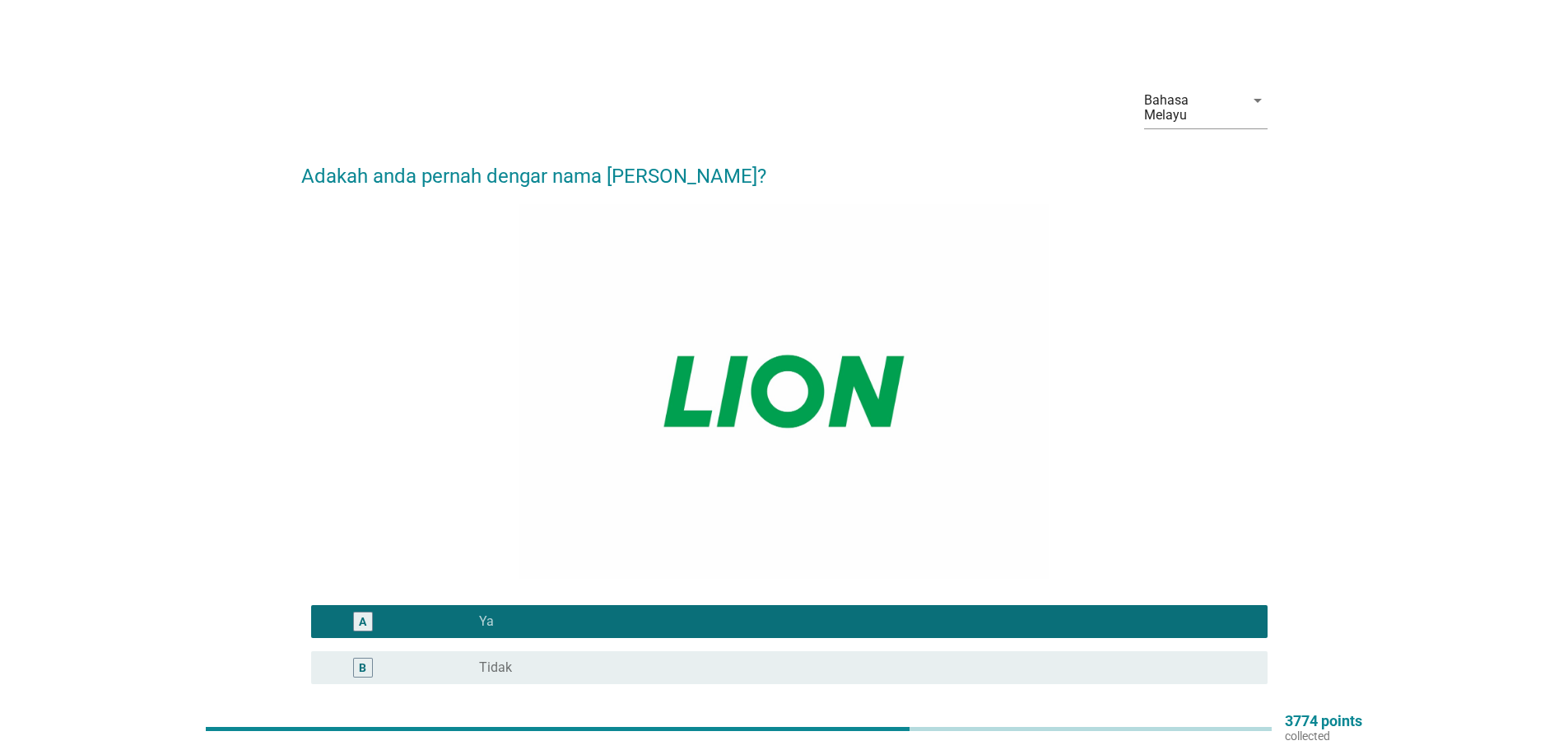
scroll to position [135, 0]
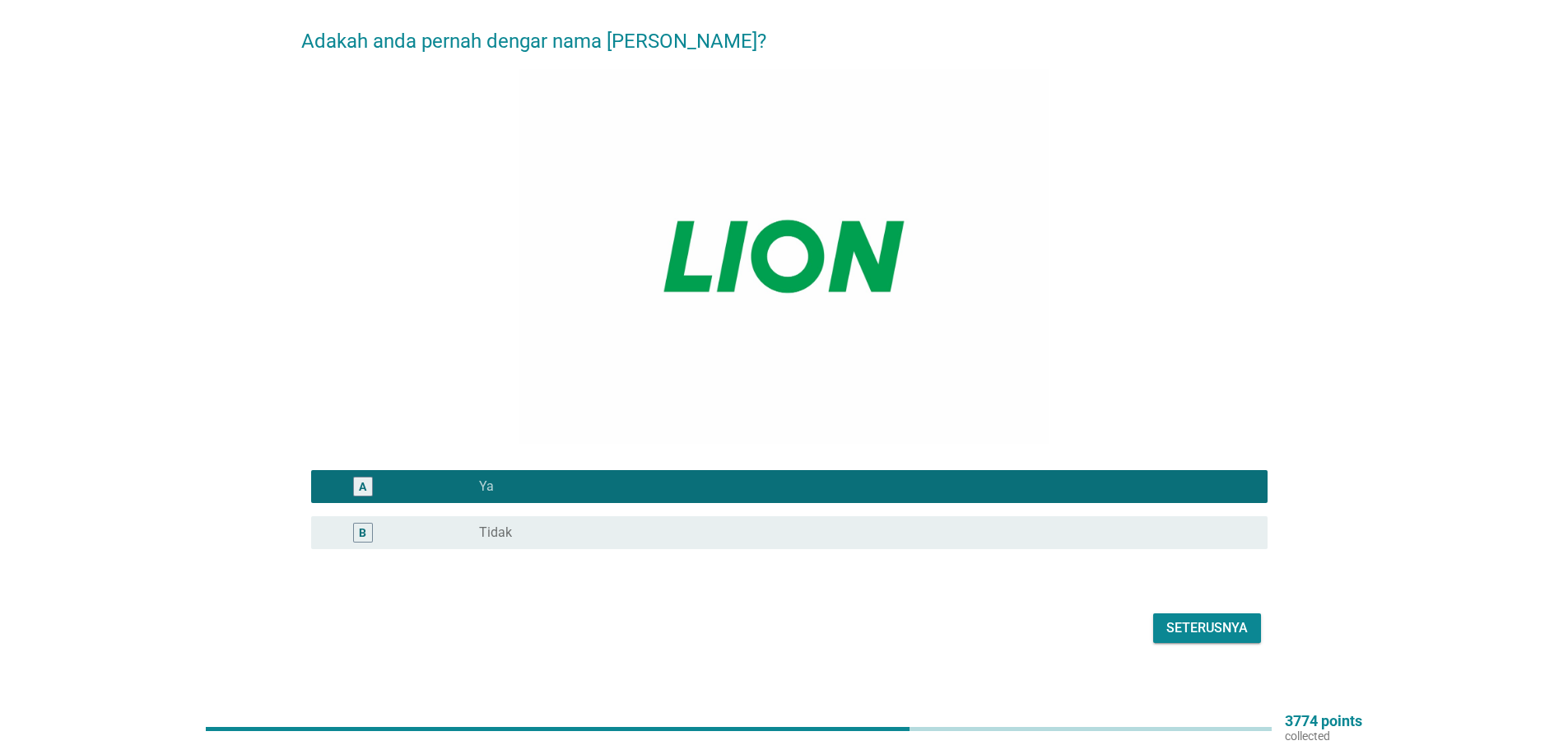
click at [1207, 618] on div "Seterusnya" at bounding box center [1207, 628] width 82 height 20
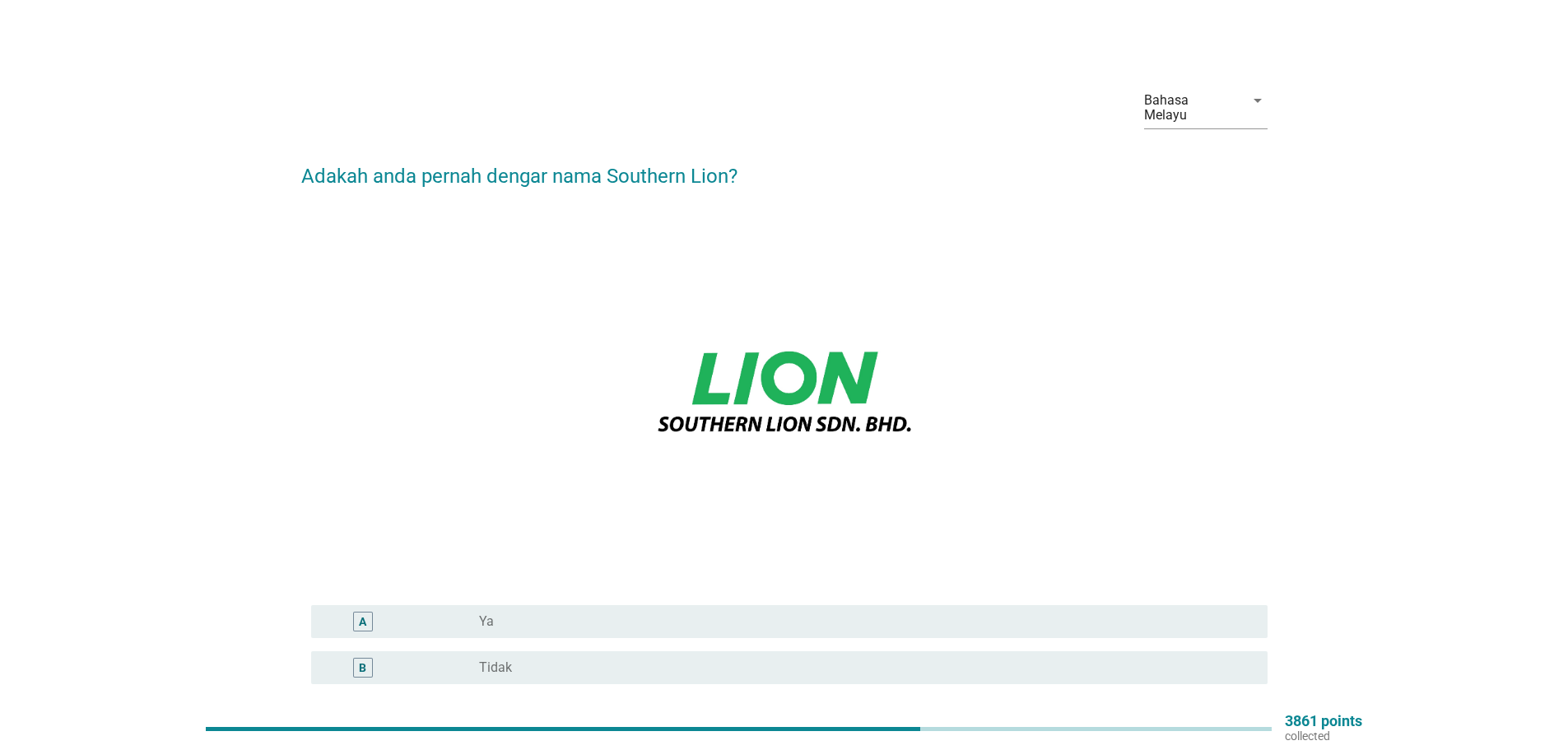
scroll to position [82, 0]
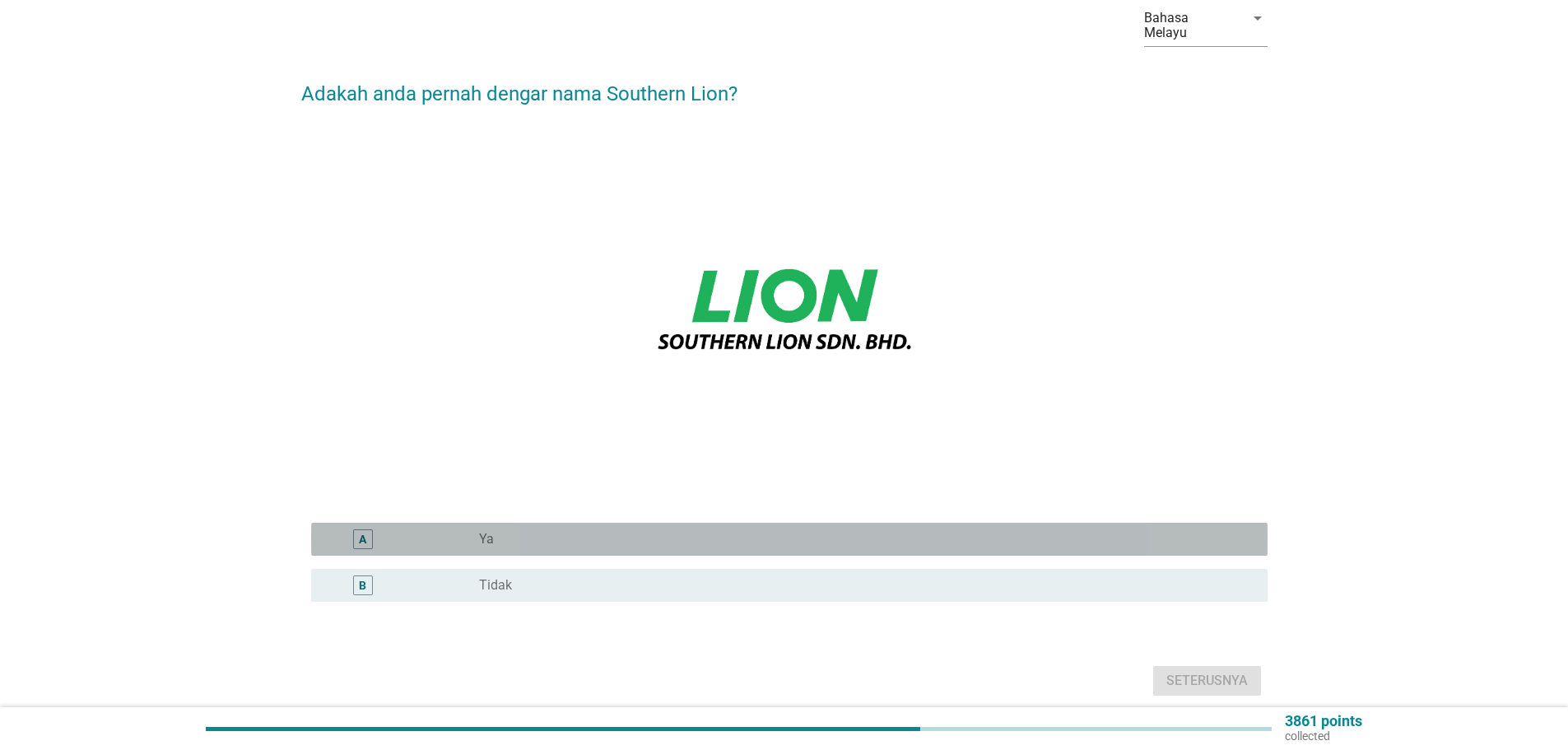
click at [486, 531] on label "Ya" at bounding box center [486, 539] width 14 height 16
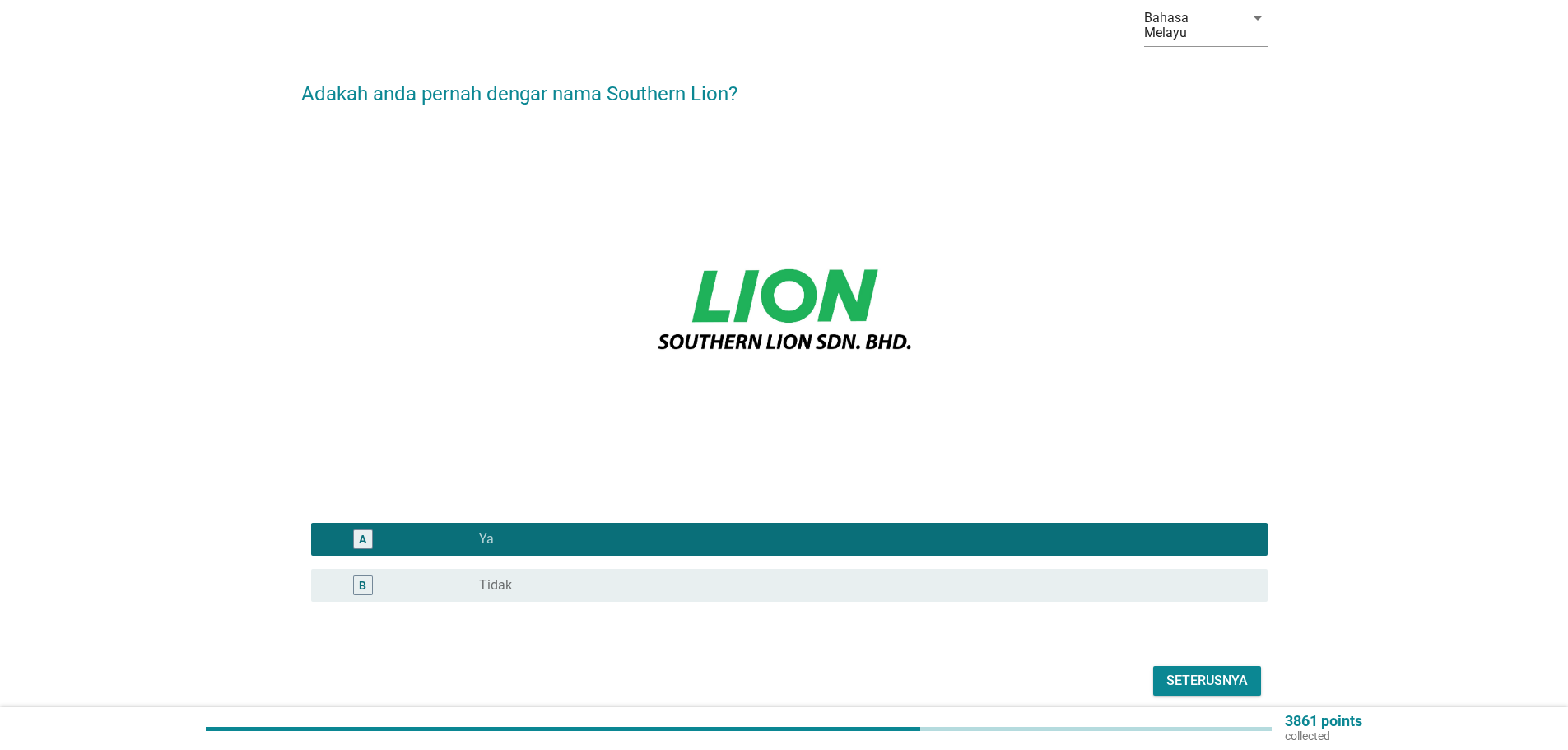
click at [1209, 671] on div "Seterusnya" at bounding box center [1207, 680] width 82 height 20
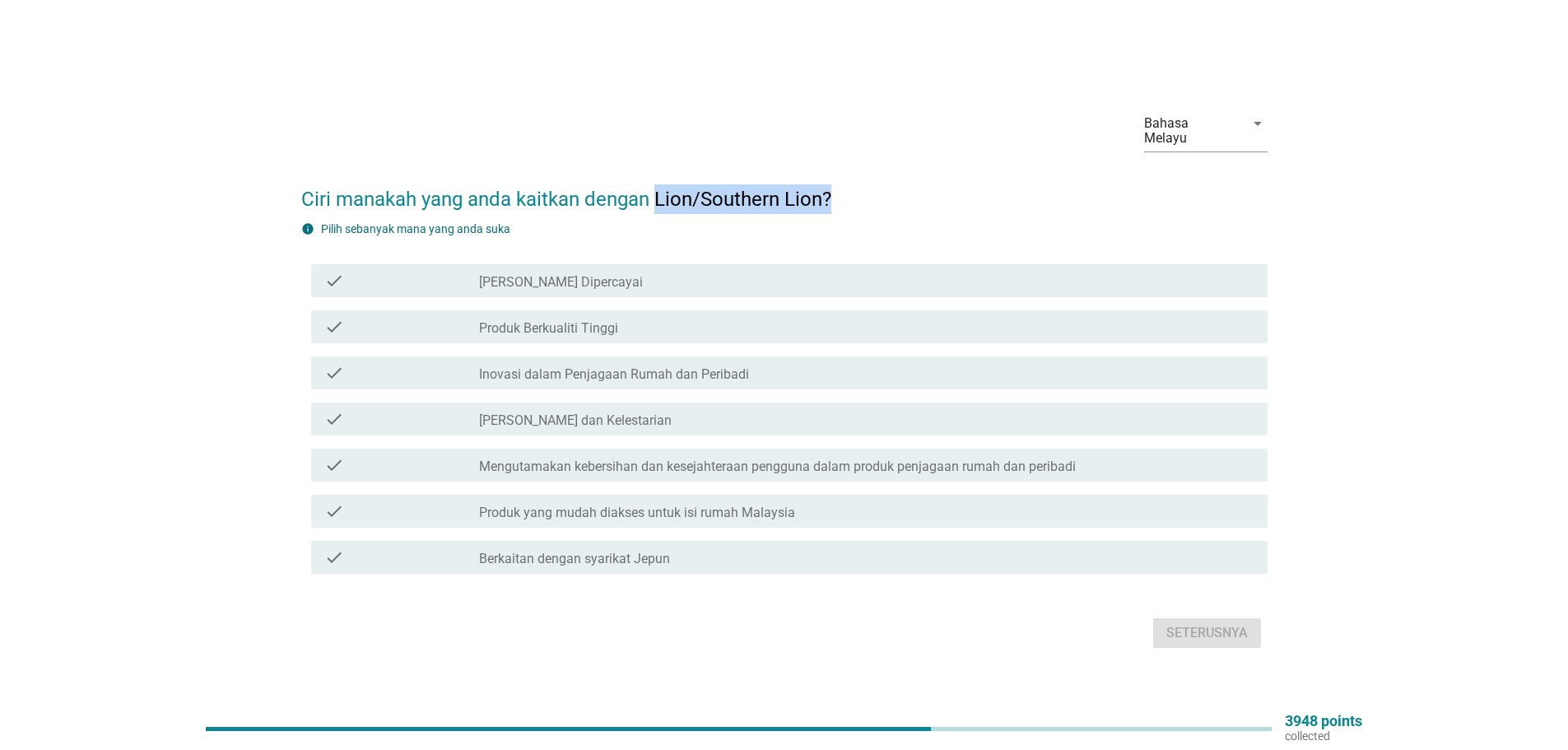
drag, startPoint x: 659, startPoint y: 190, endPoint x: 830, endPoint y: 190, distance: 171.0
click at [830, 190] on h2 "Ciri manakah yang anda kaitkan dengan Lion/Southern Lion?" at bounding box center [784, 191] width 966 height 46
copy h2 "Lion/Southern Lion?"
click at [88, 349] on div "Bahasa Melayu arrow_drop_down Ciri manakah yang anda kaitkan dengan Lion/Southe…" at bounding box center [784, 375] width 1489 height 582
click at [535, 281] on label "[PERSON_NAME] Dipercayai" at bounding box center [561, 281] width 164 height 16
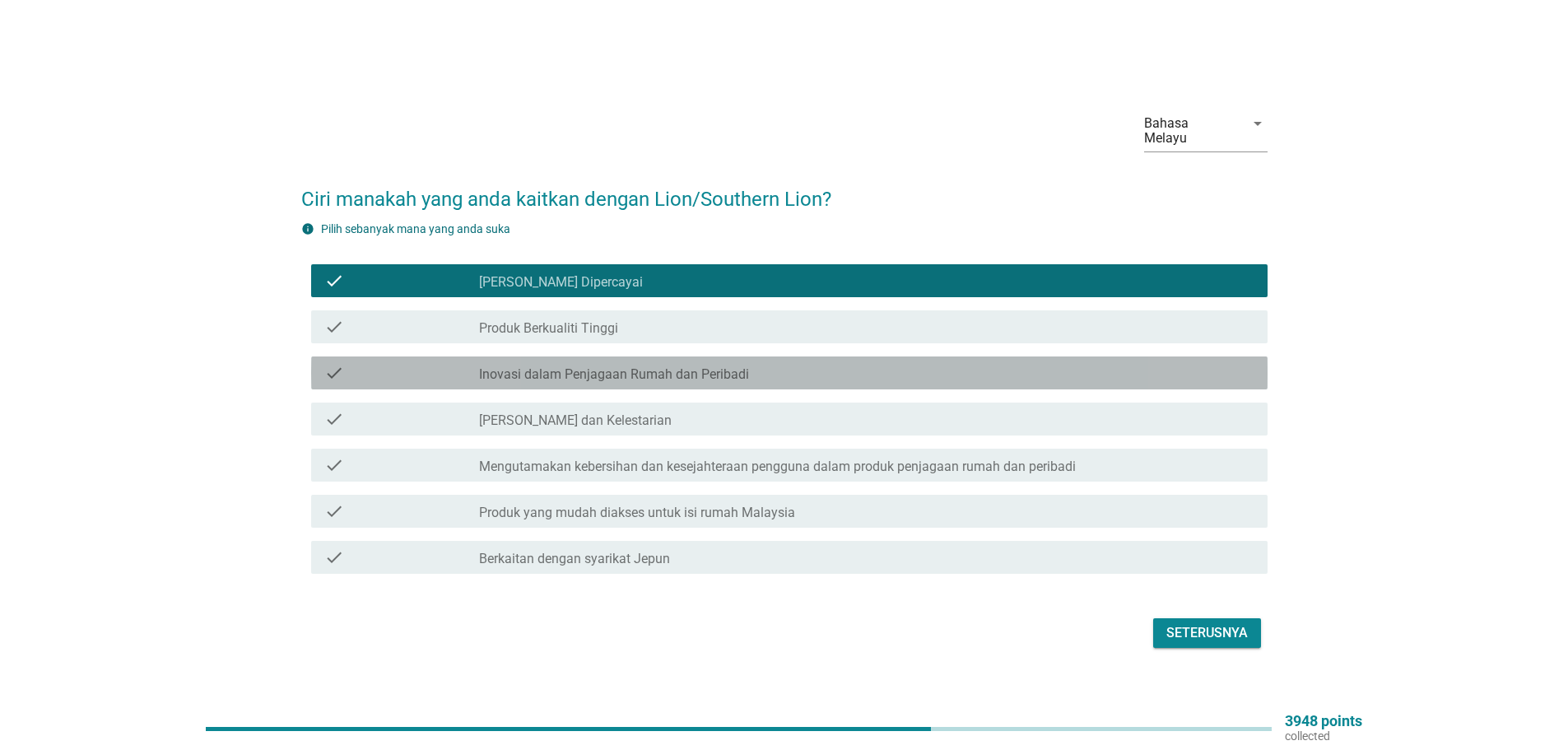
click at [625, 369] on label "Inovasi dalam Penjagaan Rumah dan Peribadi" at bounding box center [614, 374] width 270 height 16
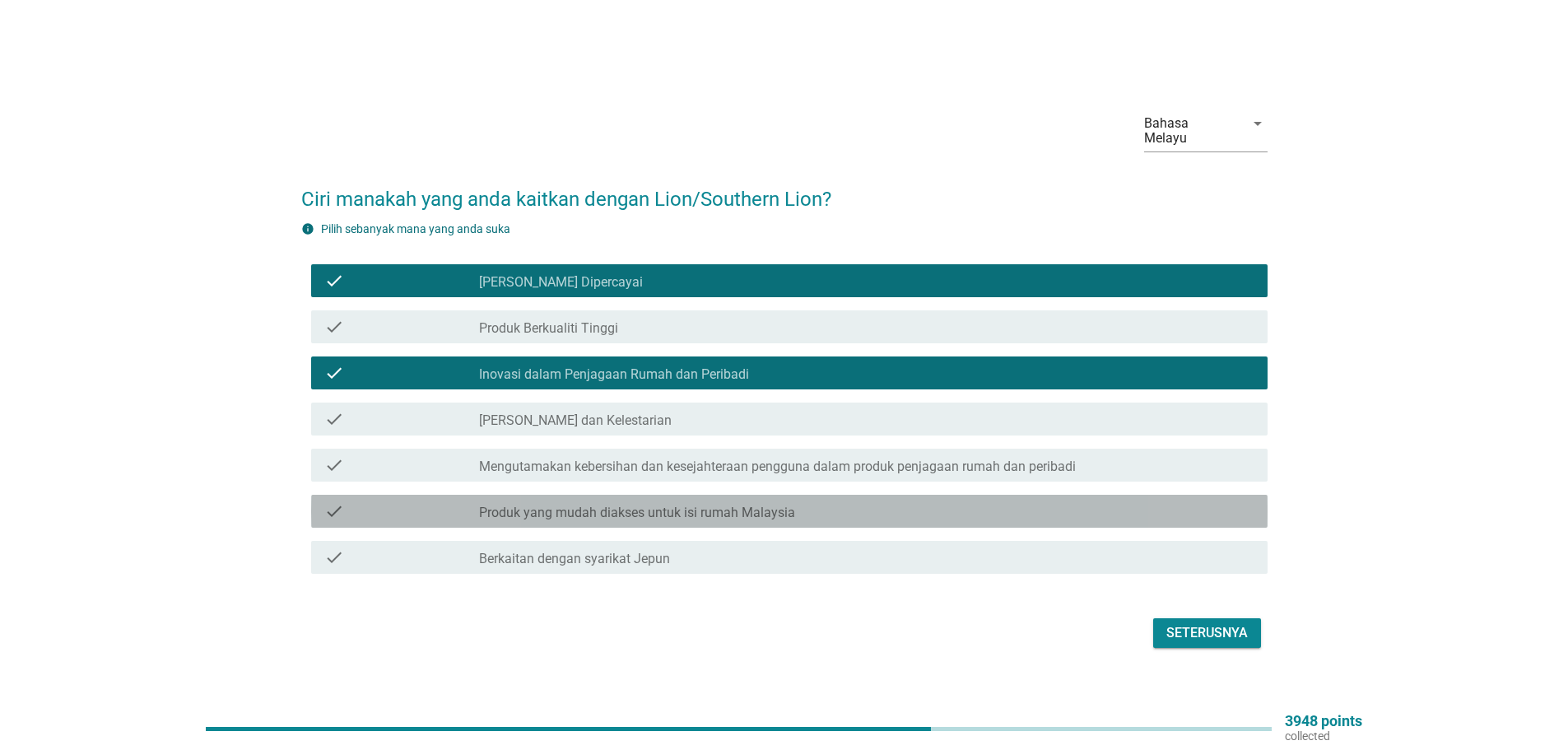
click at [547, 508] on label "Produk yang mudah diakses untuk isi rumah Malaysia" at bounding box center [637, 513] width 316 height 16
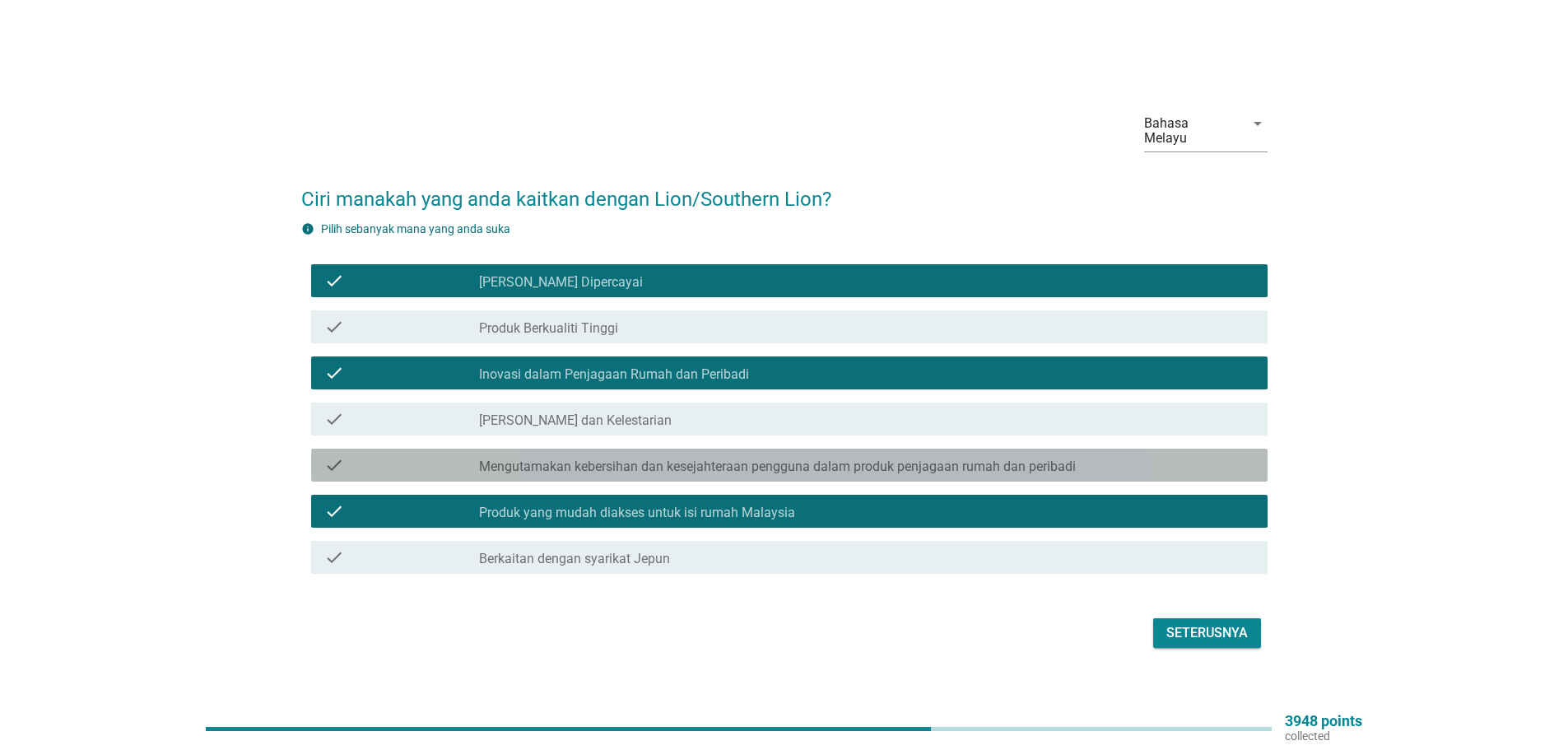
click at [665, 462] on label "Mengutamakan kebersihan dan kesejahteraan pengguna dalam produk penjagaan rumah…" at bounding box center [778, 466] width 597 height 16
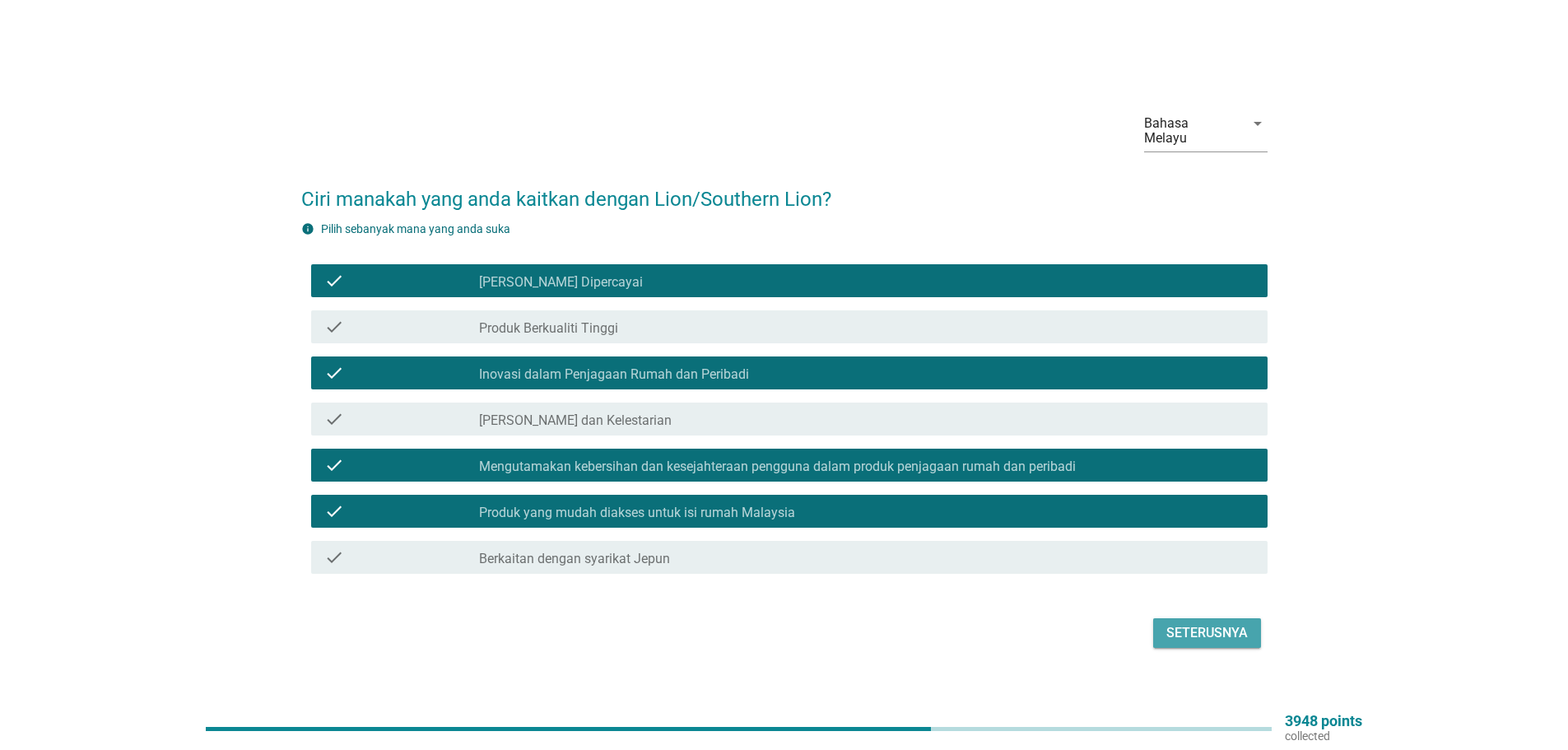
click at [1209, 626] on div "Seterusnya" at bounding box center [1207, 633] width 82 height 20
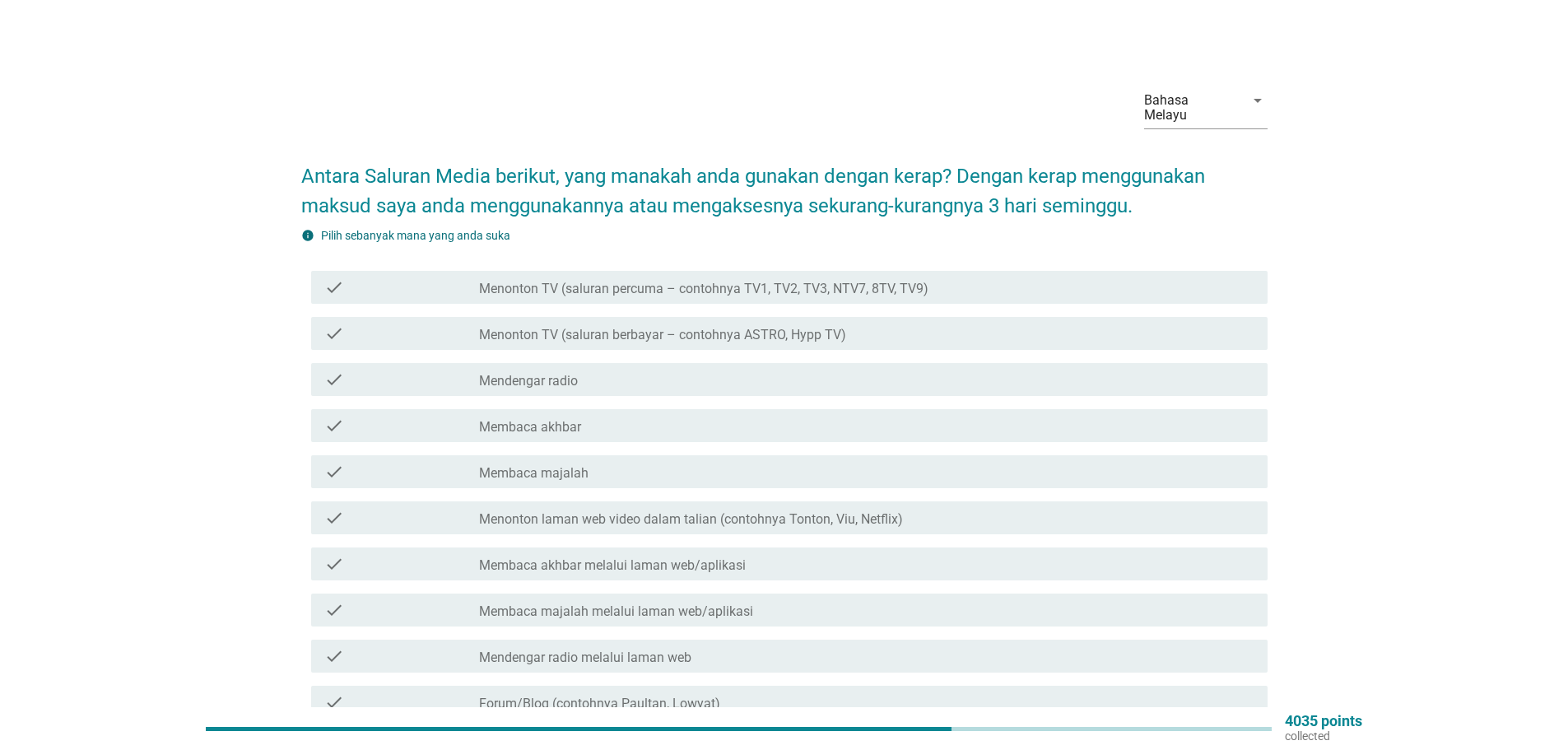
scroll to position [165, 0]
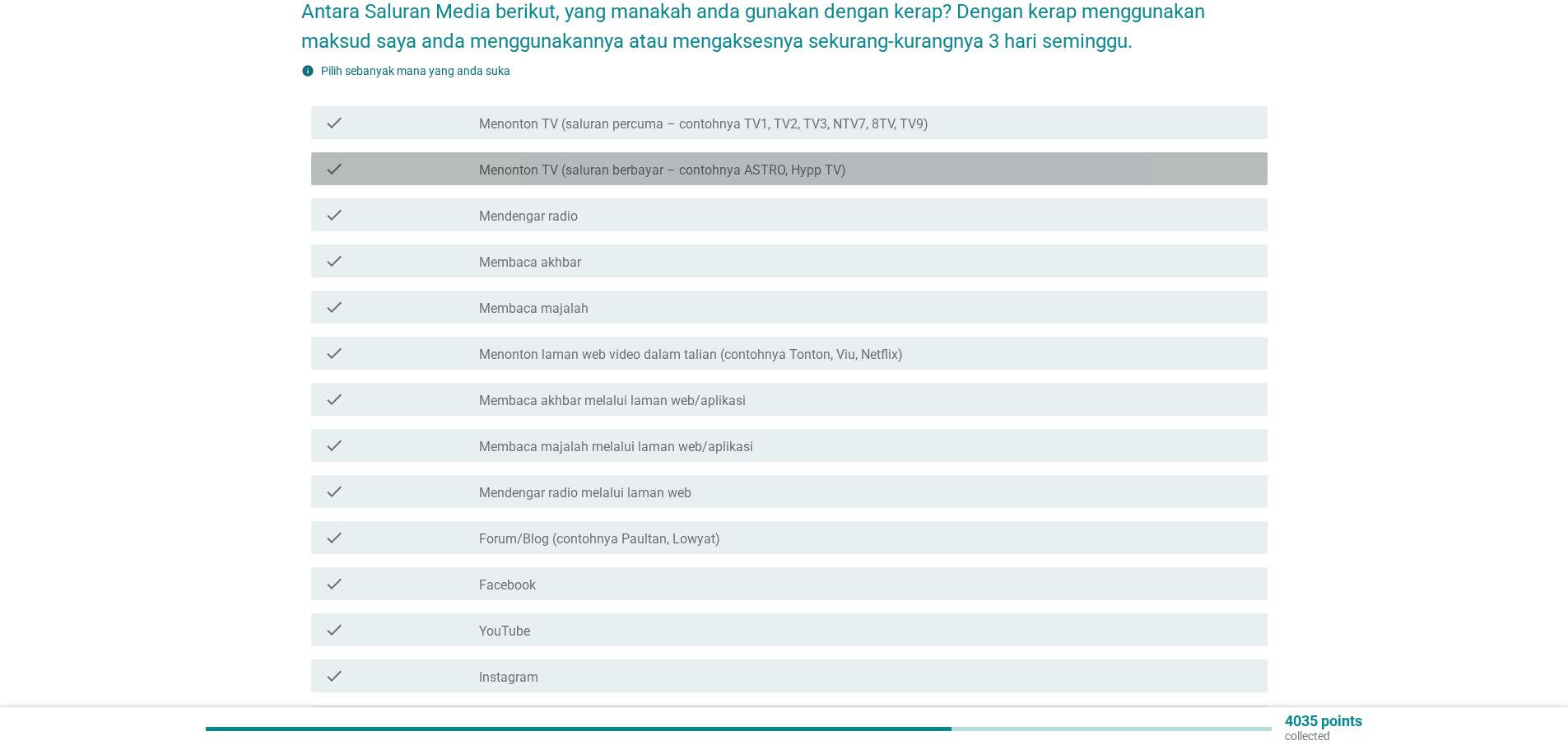
click at [541, 162] on label "Menonton TV (saluran berbayar – contohnya ASTRO, Hypp TV)" at bounding box center [663, 170] width 367 height 16
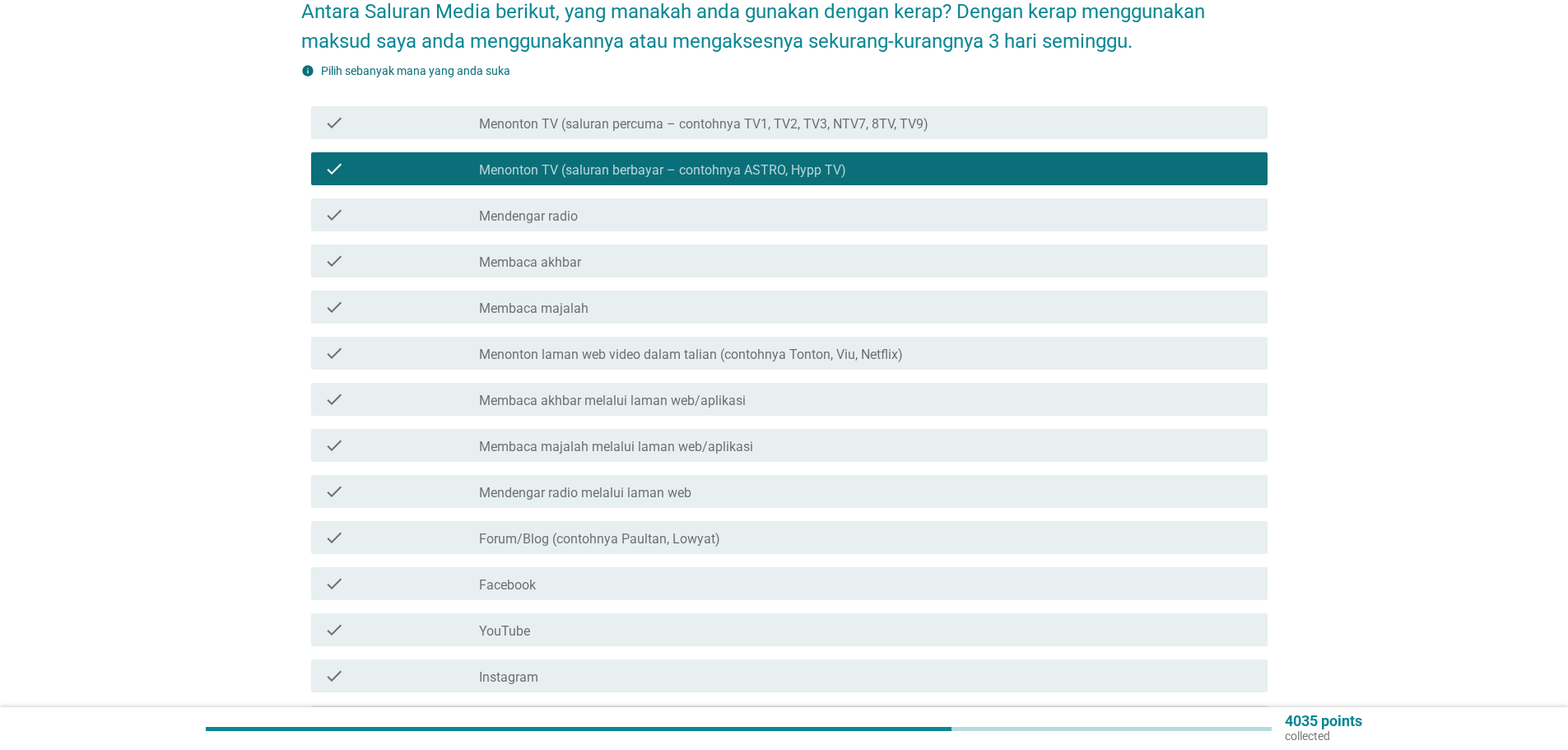
click at [526, 254] on label "Membaca akhbar" at bounding box center [530, 262] width 102 height 16
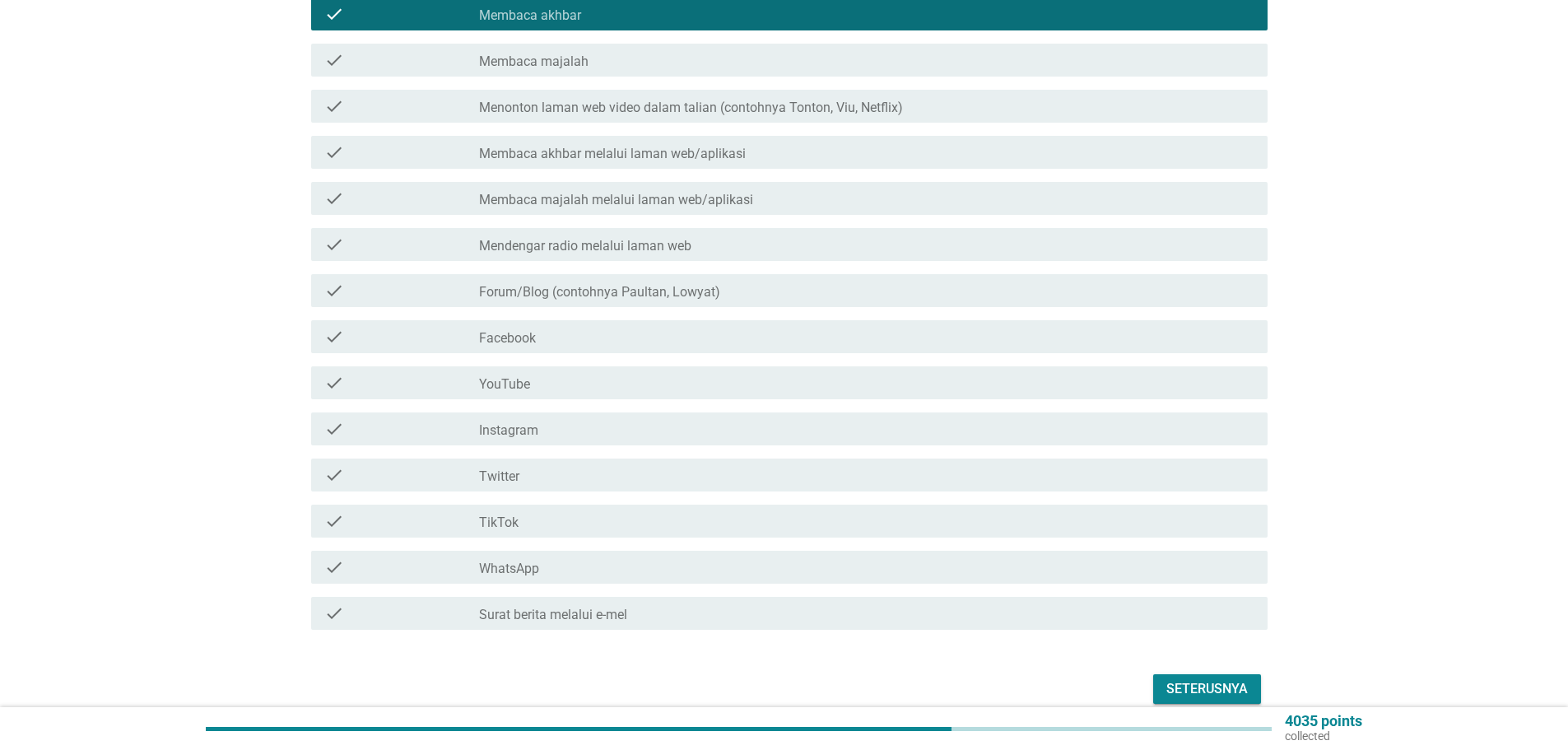
scroll to position [473, 0]
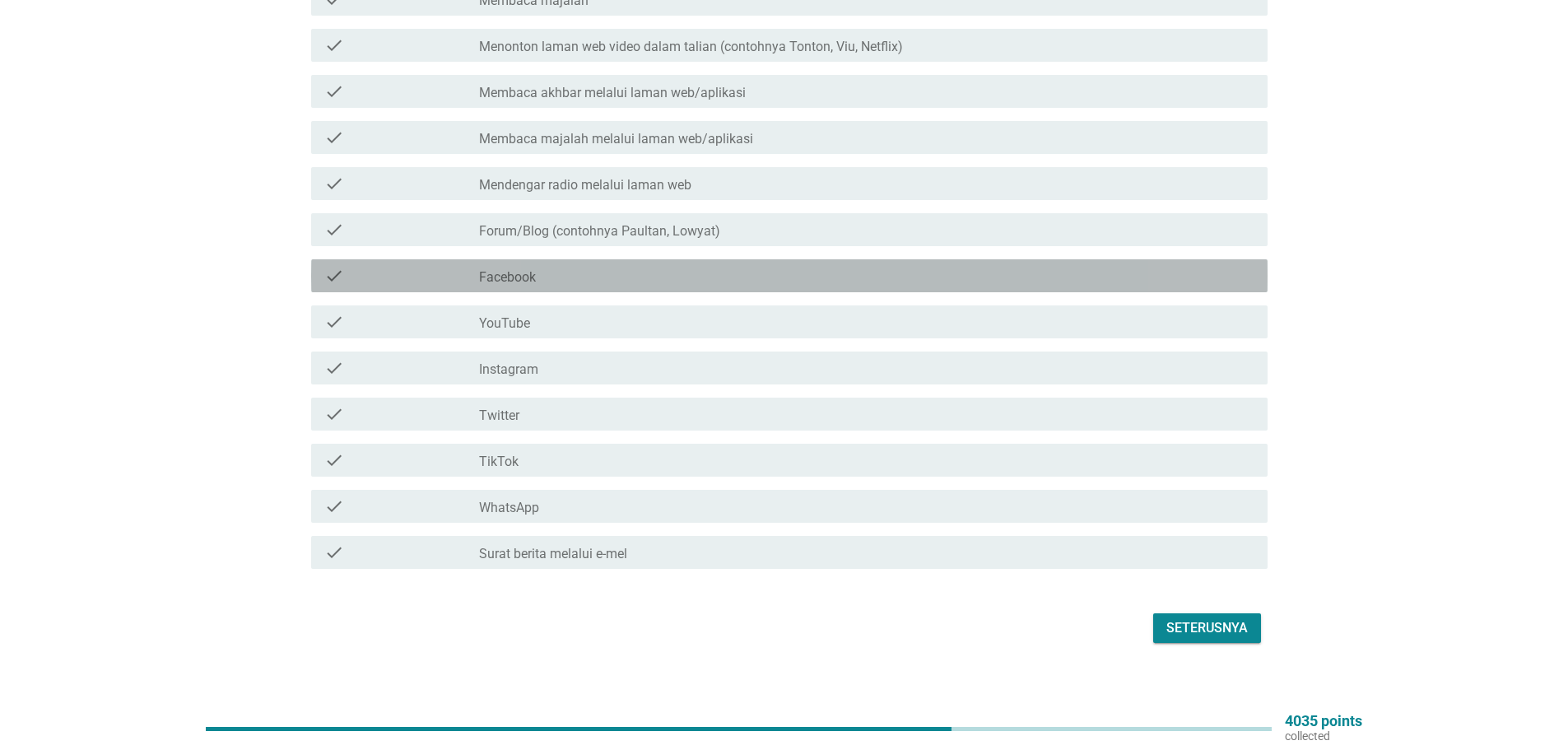
click at [510, 270] on label "Facebook" at bounding box center [507, 277] width 57 height 16
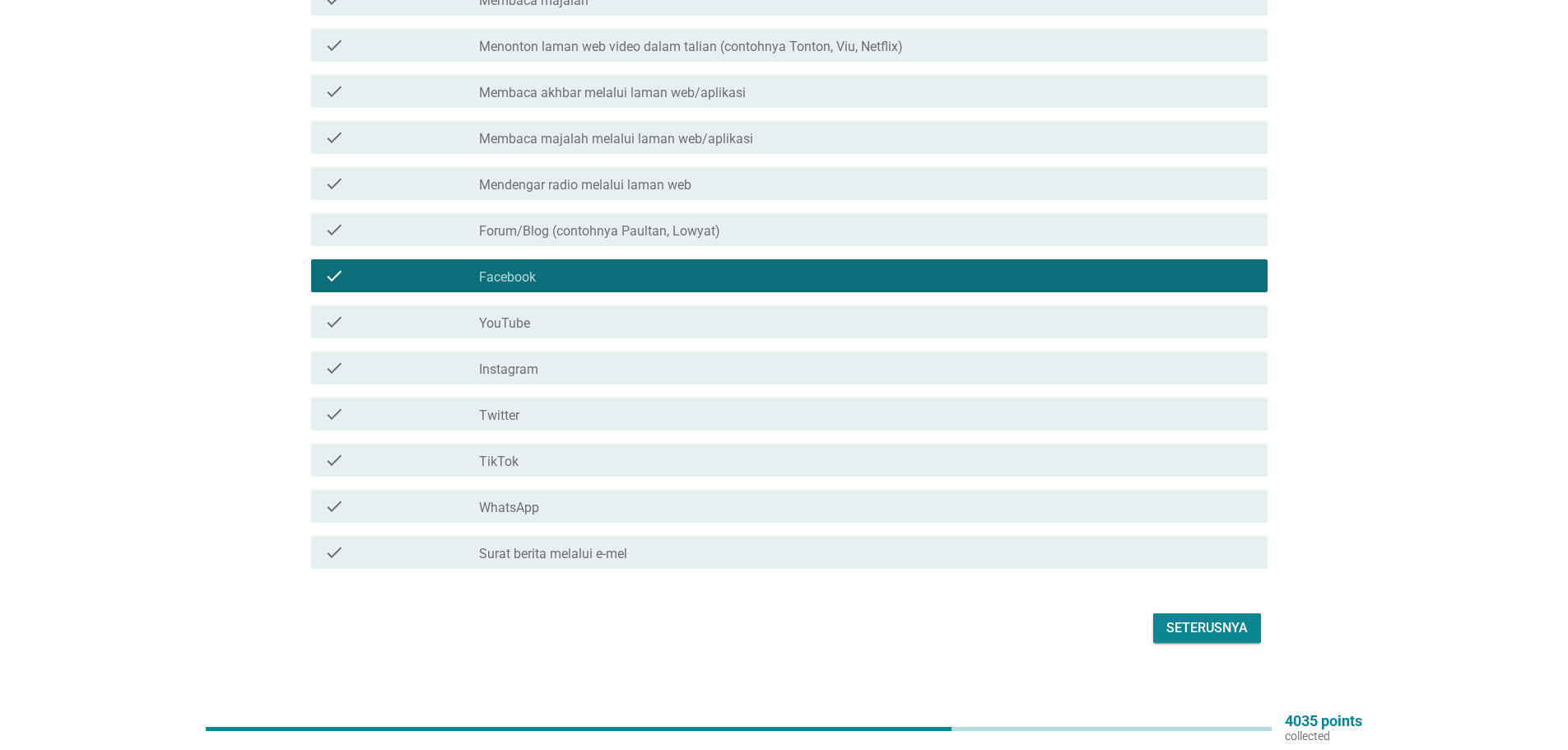
click at [499, 312] on div "check_box_outline_blank YouTube" at bounding box center [867, 321] width 775 height 20
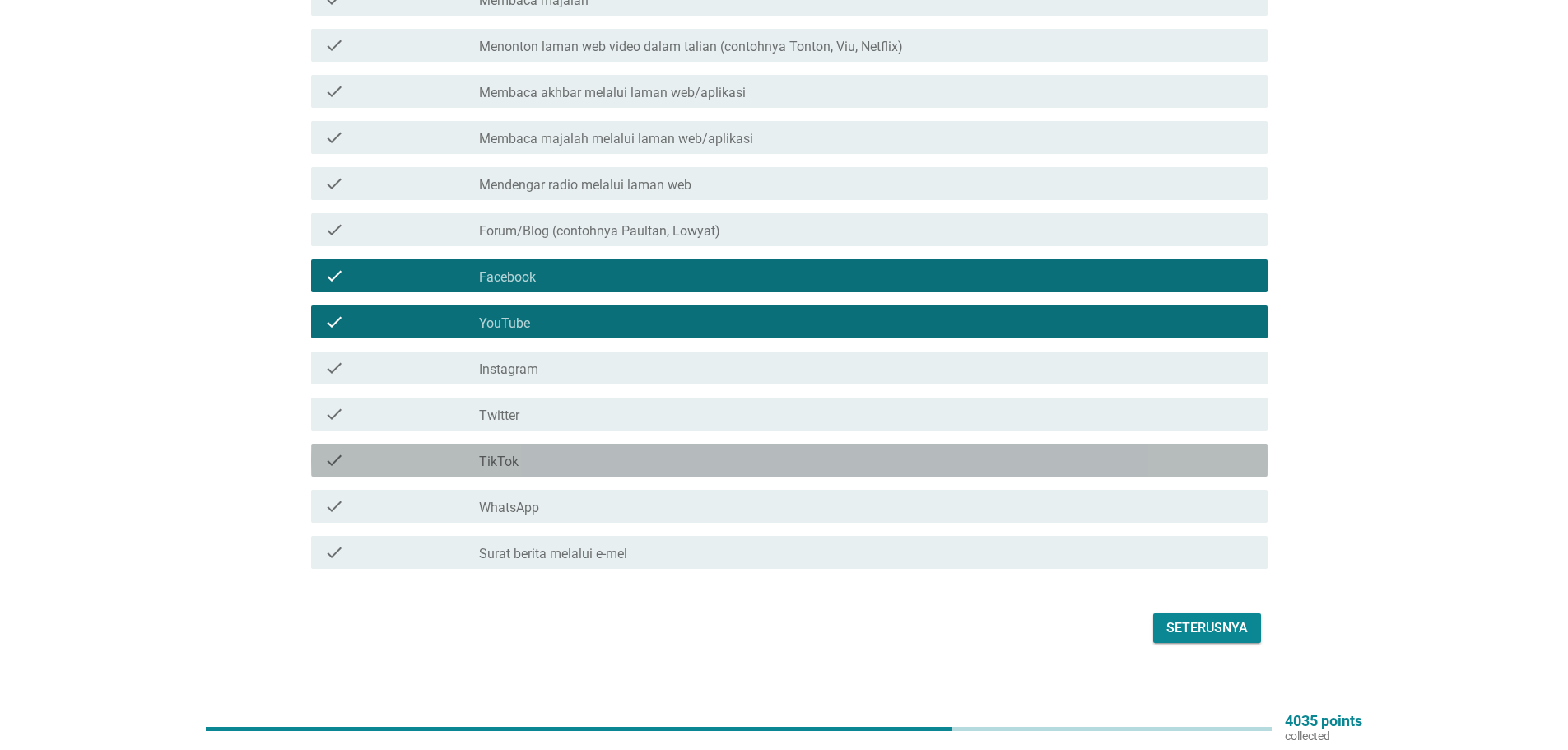
click at [485, 451] on div "check_box_outline_blank TikTok" at bounding box center [867, 460] width 775 height 20
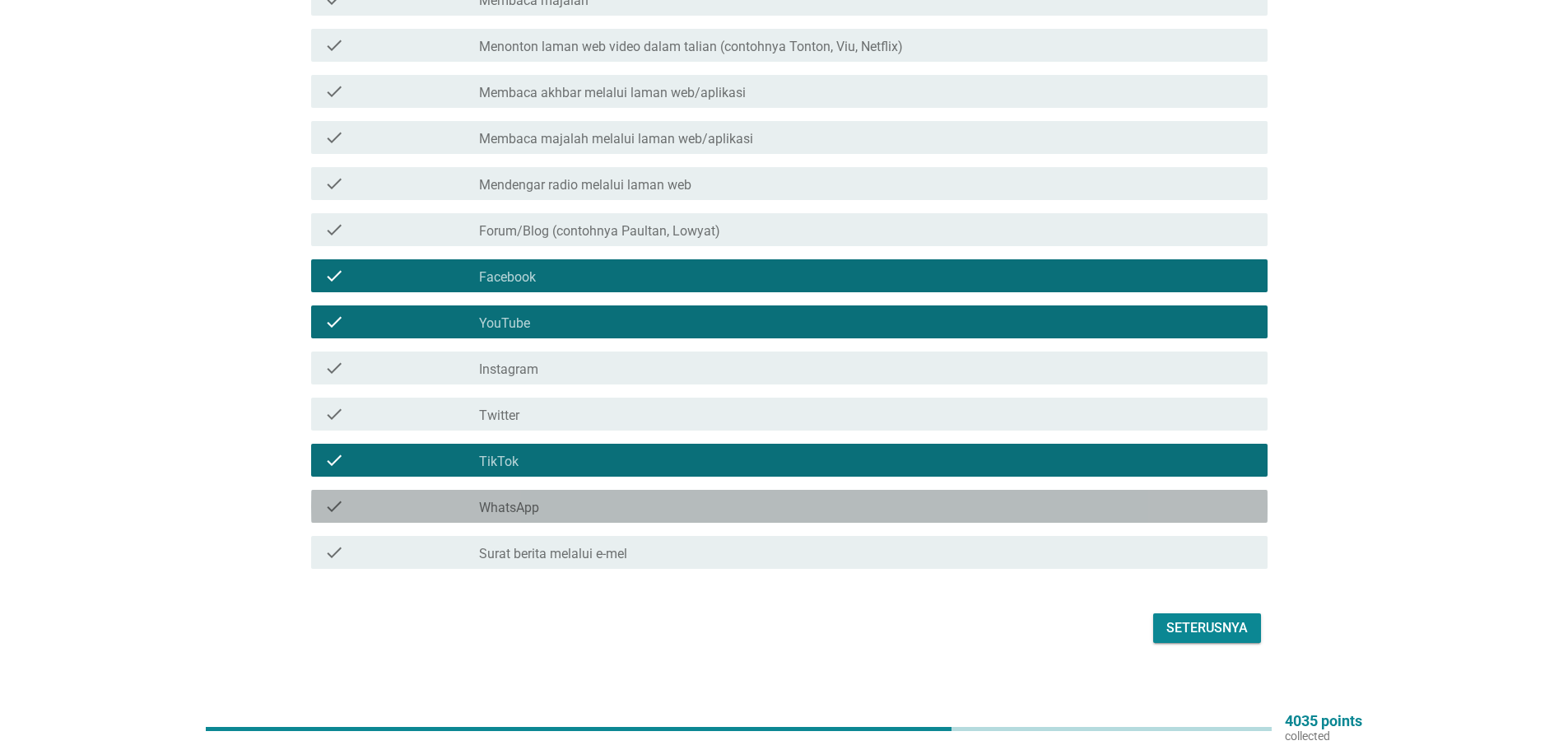
click at [497, 500] on label "WhatsApp" at bounding box center [509, 508] width 60 height 16
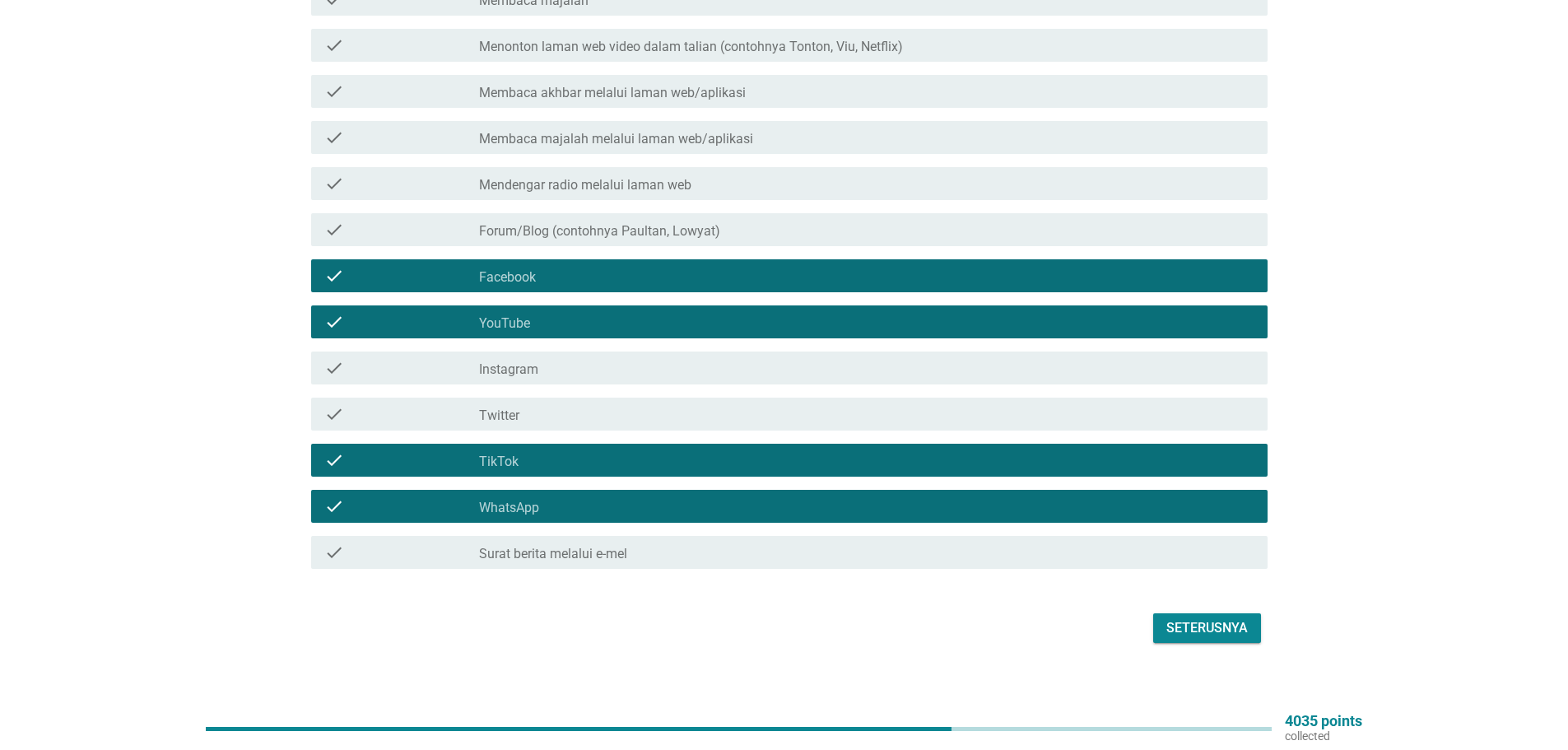
click at [1198, 618] on div "Seterusnya" at bounding box center [1207, 628] width 82 height 20
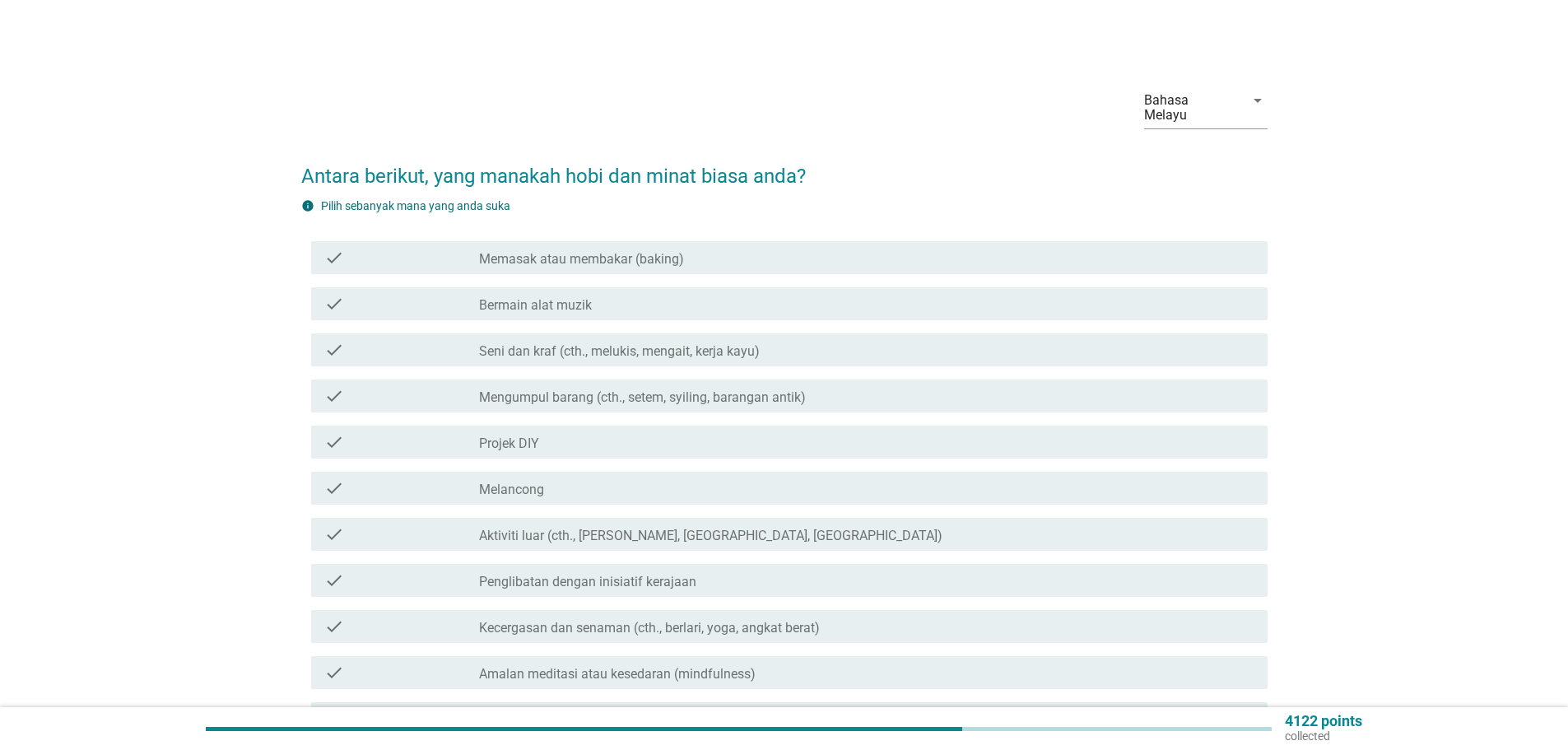
scroll to position [82, 0]
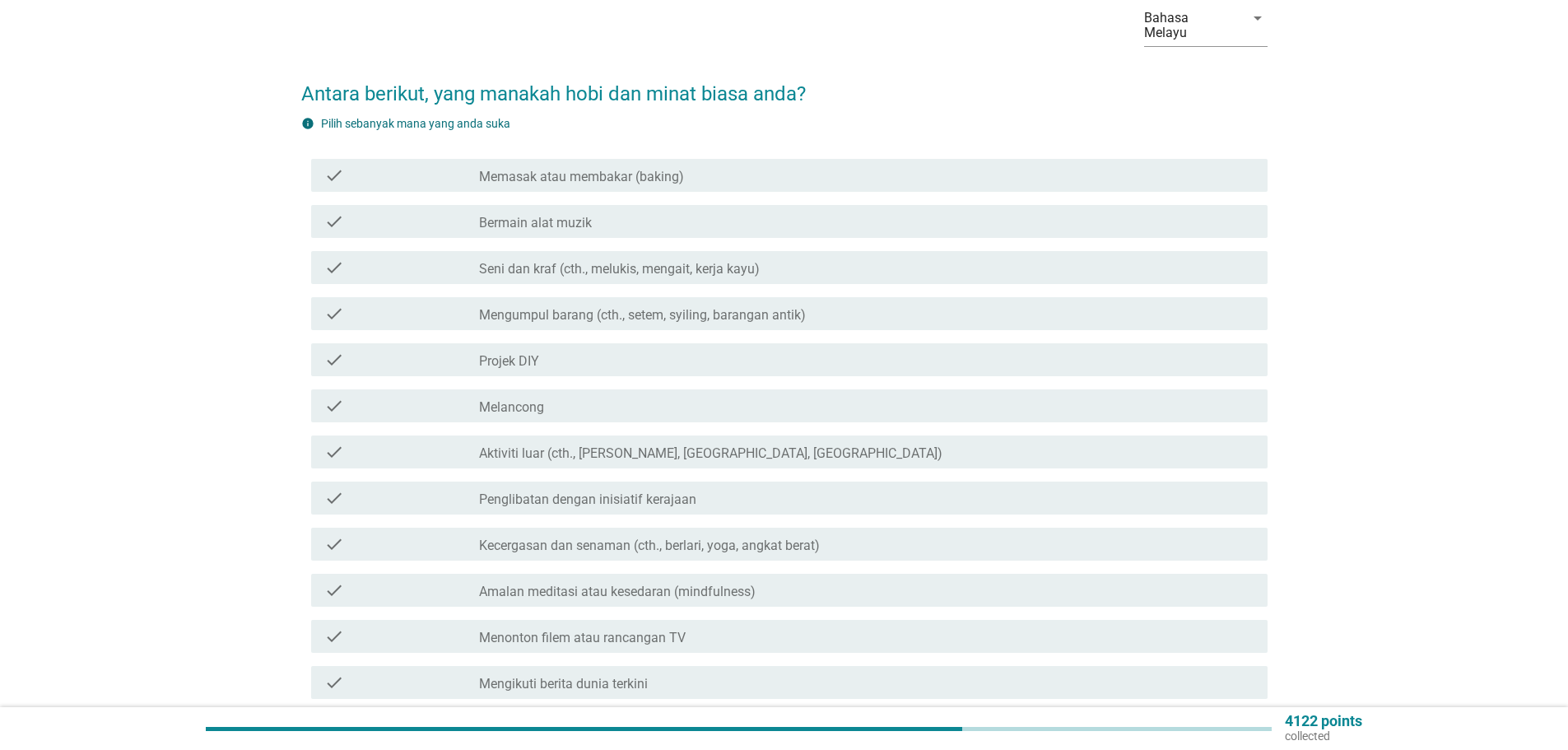
click at [546, 169] on label "Memasak atau membakar (baking)" at bounding box center [581, 177] width 205 height 16
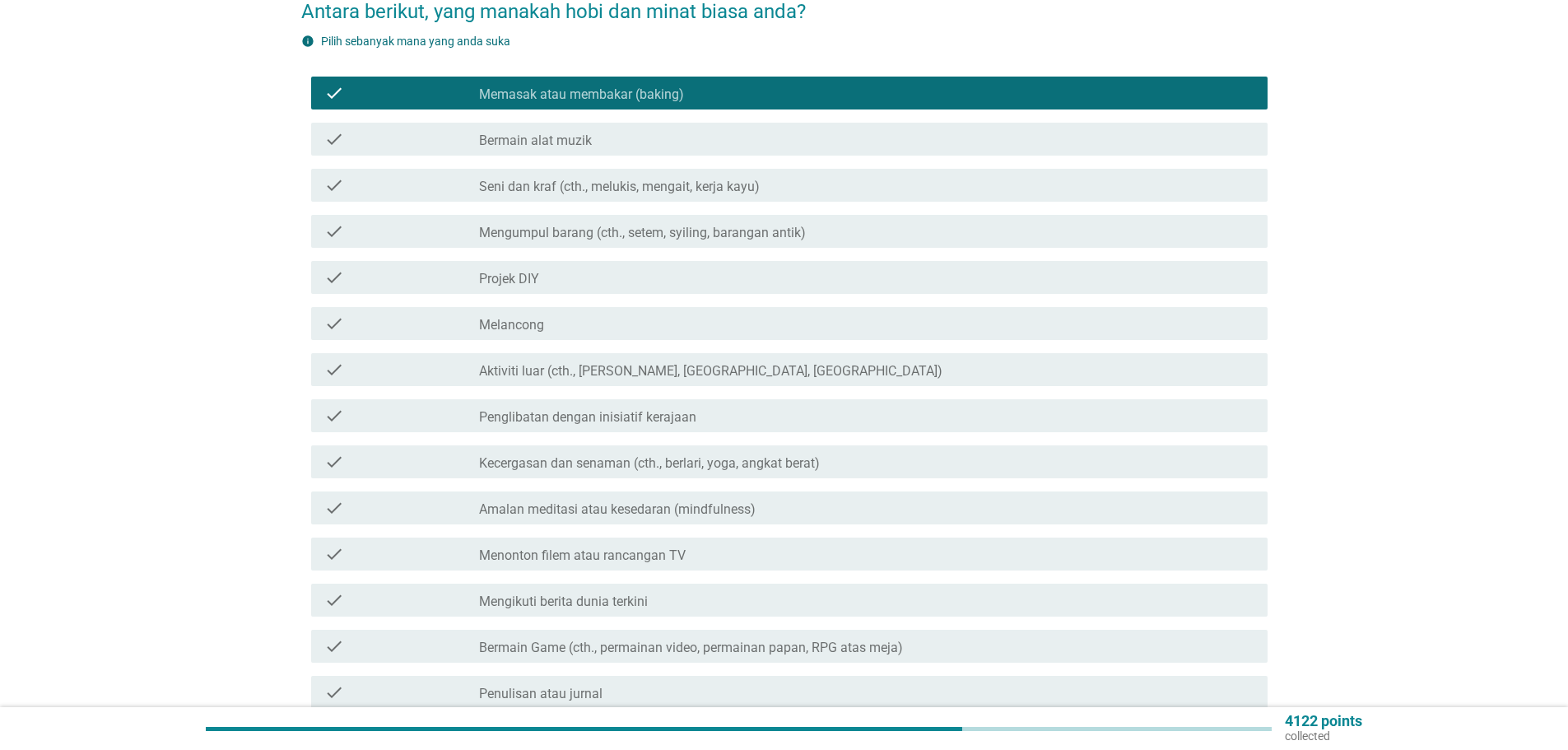
scroll to position [247, 0]
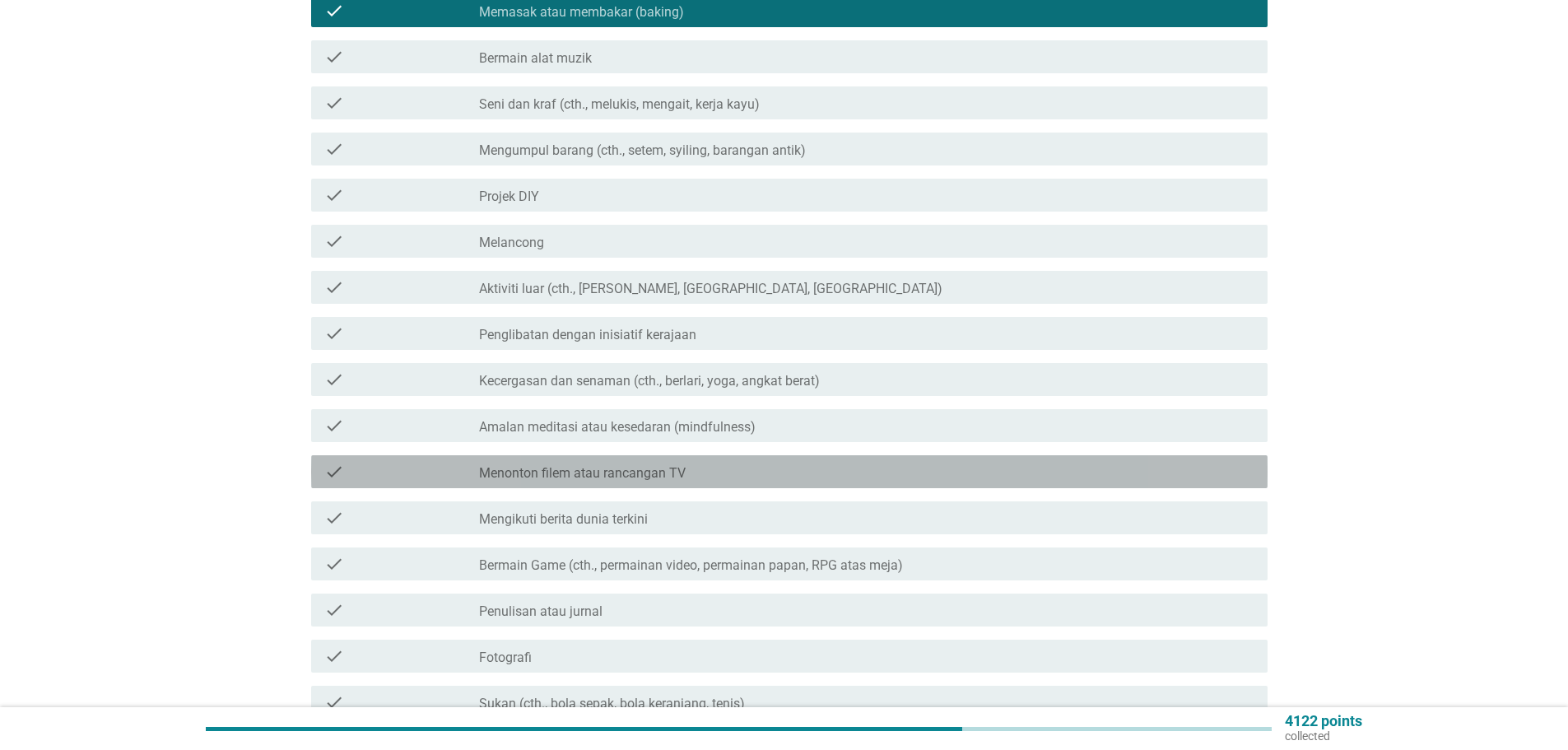
click at [568, 465] on label "Menonton filem atau rancangan TV" at bounding box center [582, 473] width 207 height 16
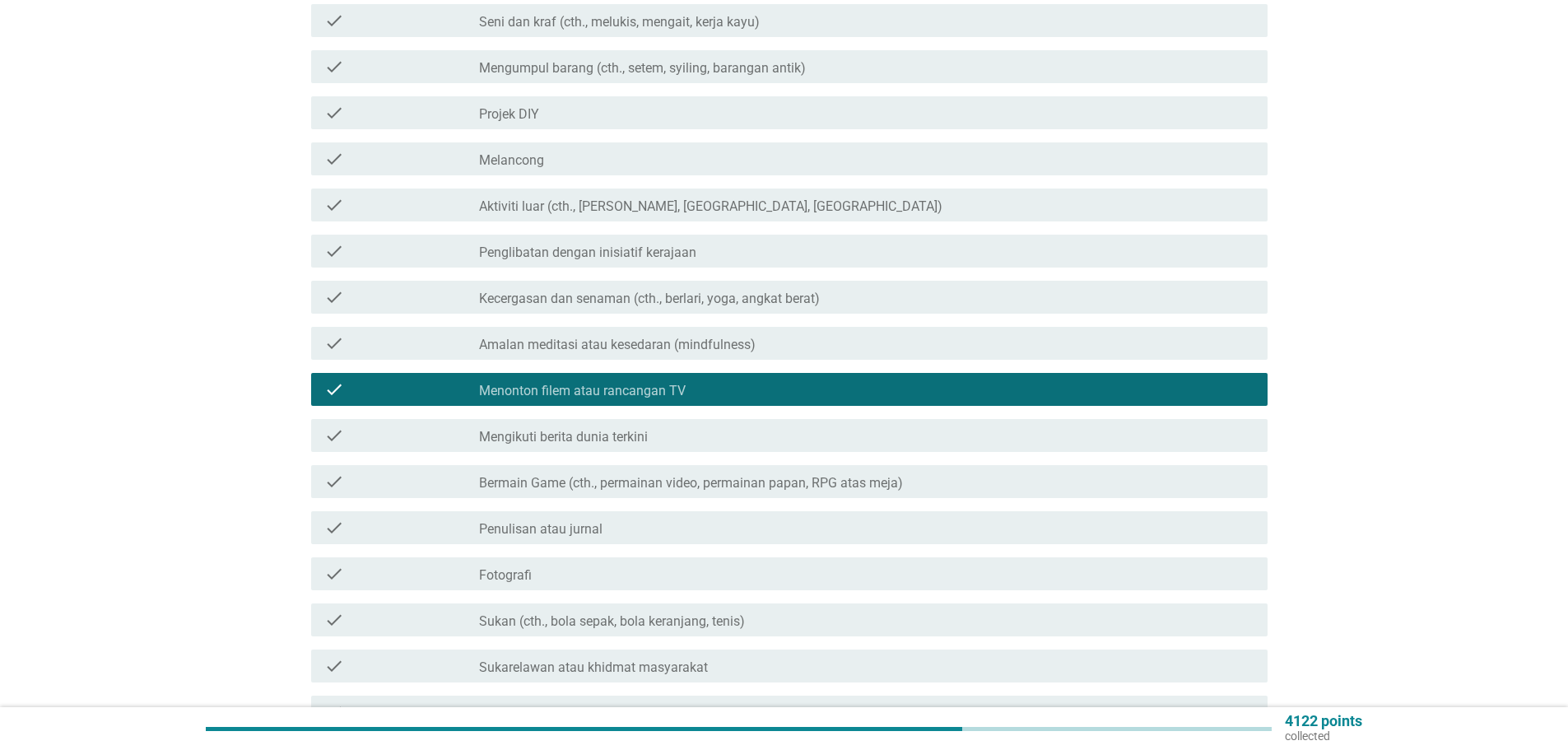
scroll to position [412, 0]
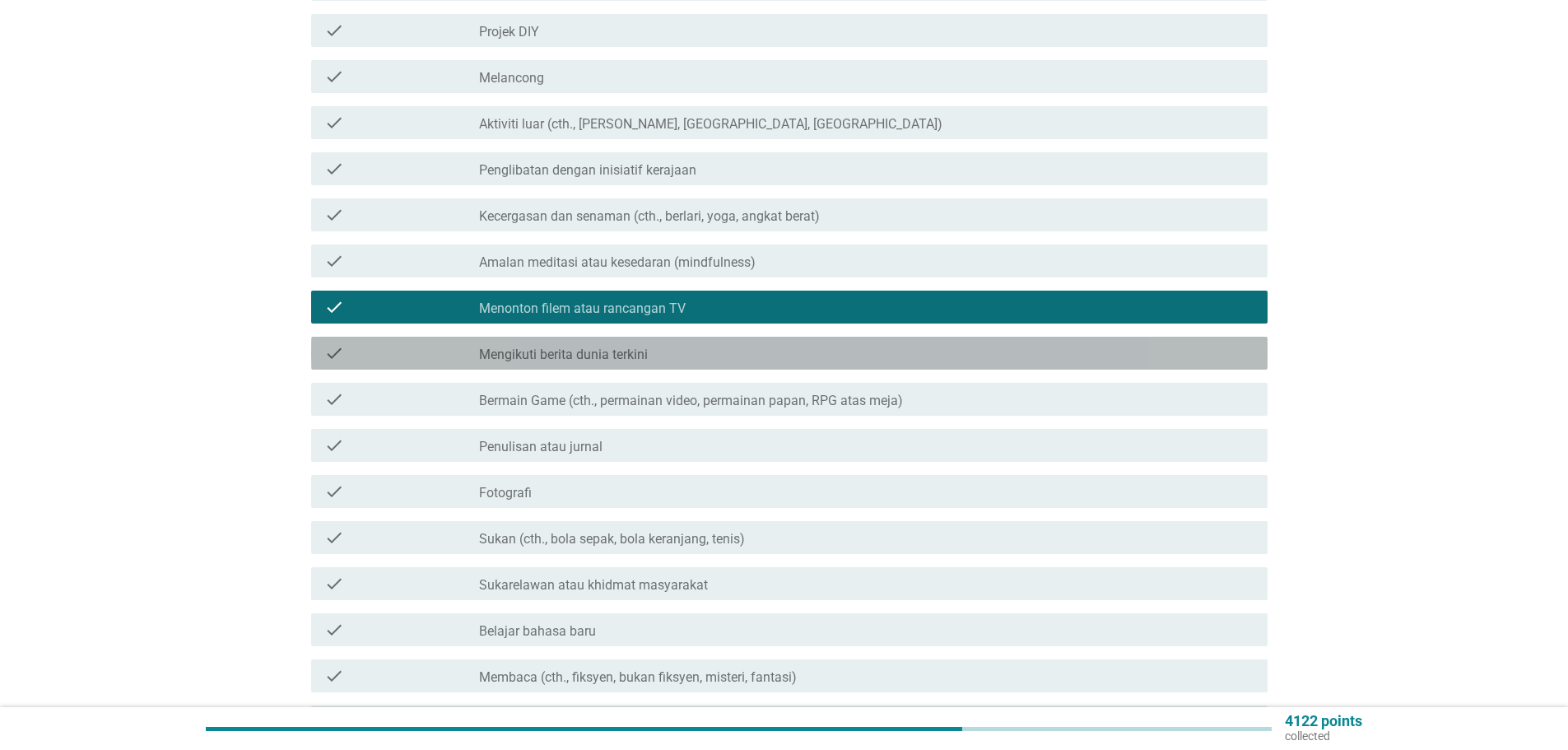
click at [618, 347] on label "Mengikuti berita dunia terkini" at bounding box center [563, 355] width 169 height 16
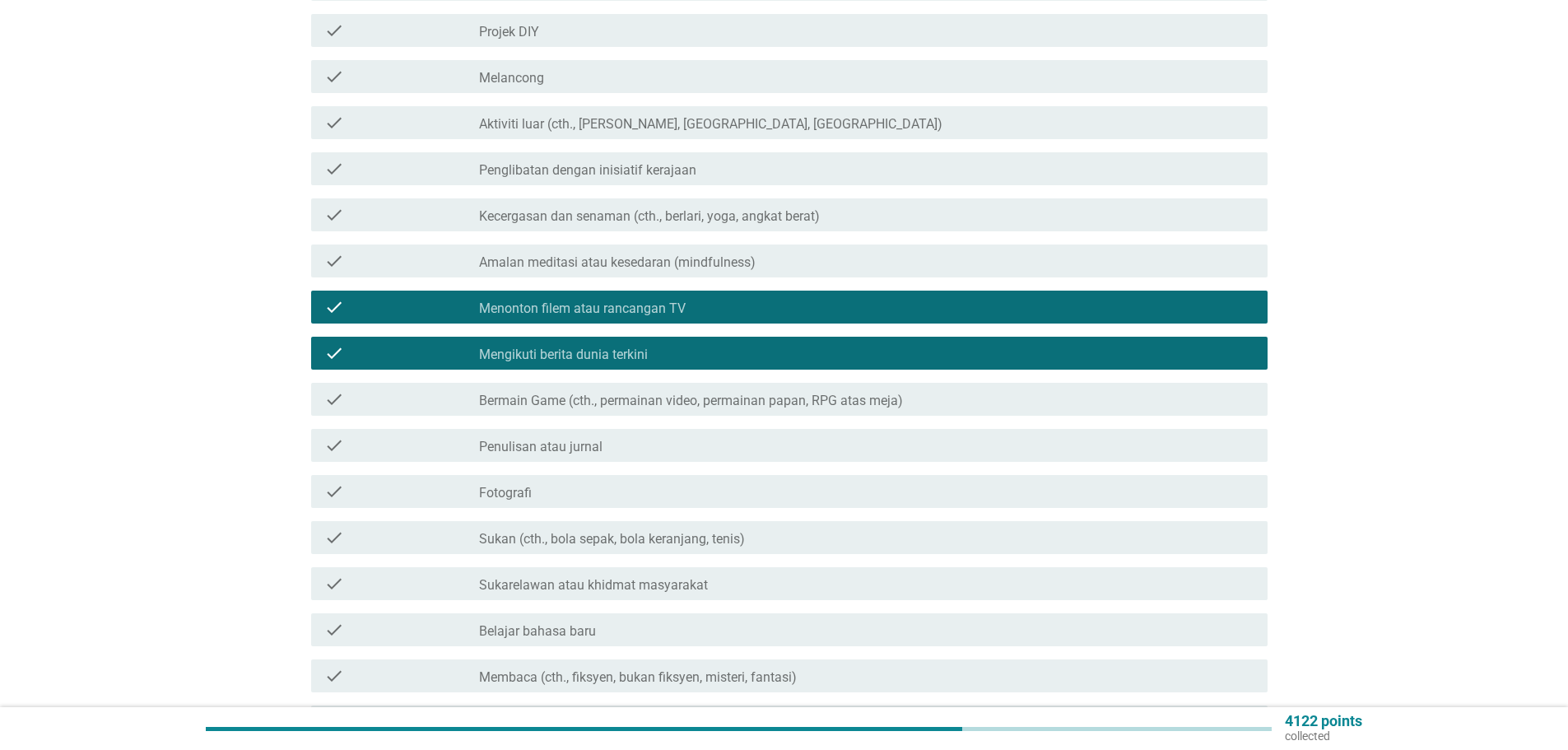
click at [659, 393] on label "Bermain Game (cth., permainan video, permainan papan, RPG atas meja)" at bounding box center [691, 401] width 424 height 16
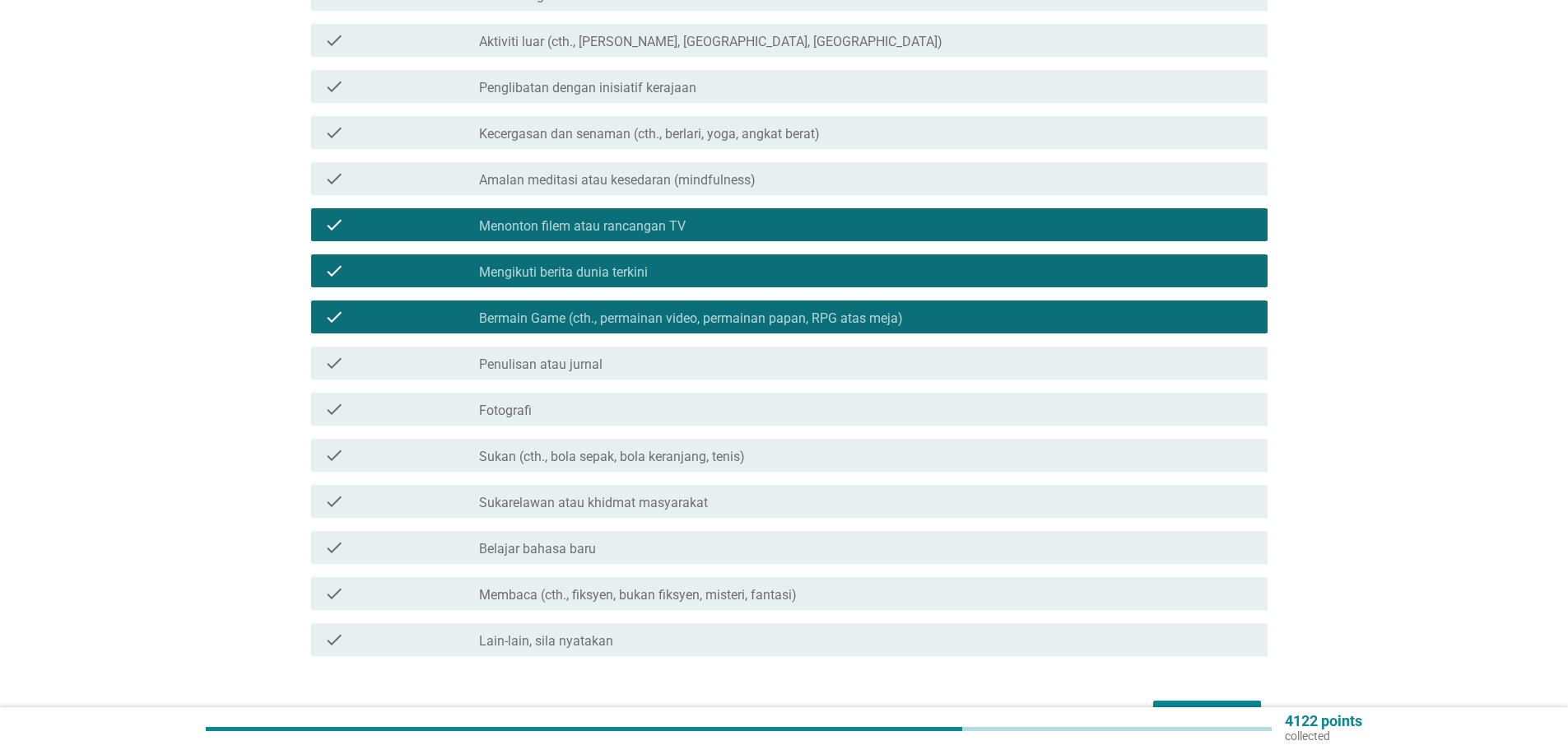
scroll to position [577, 0]
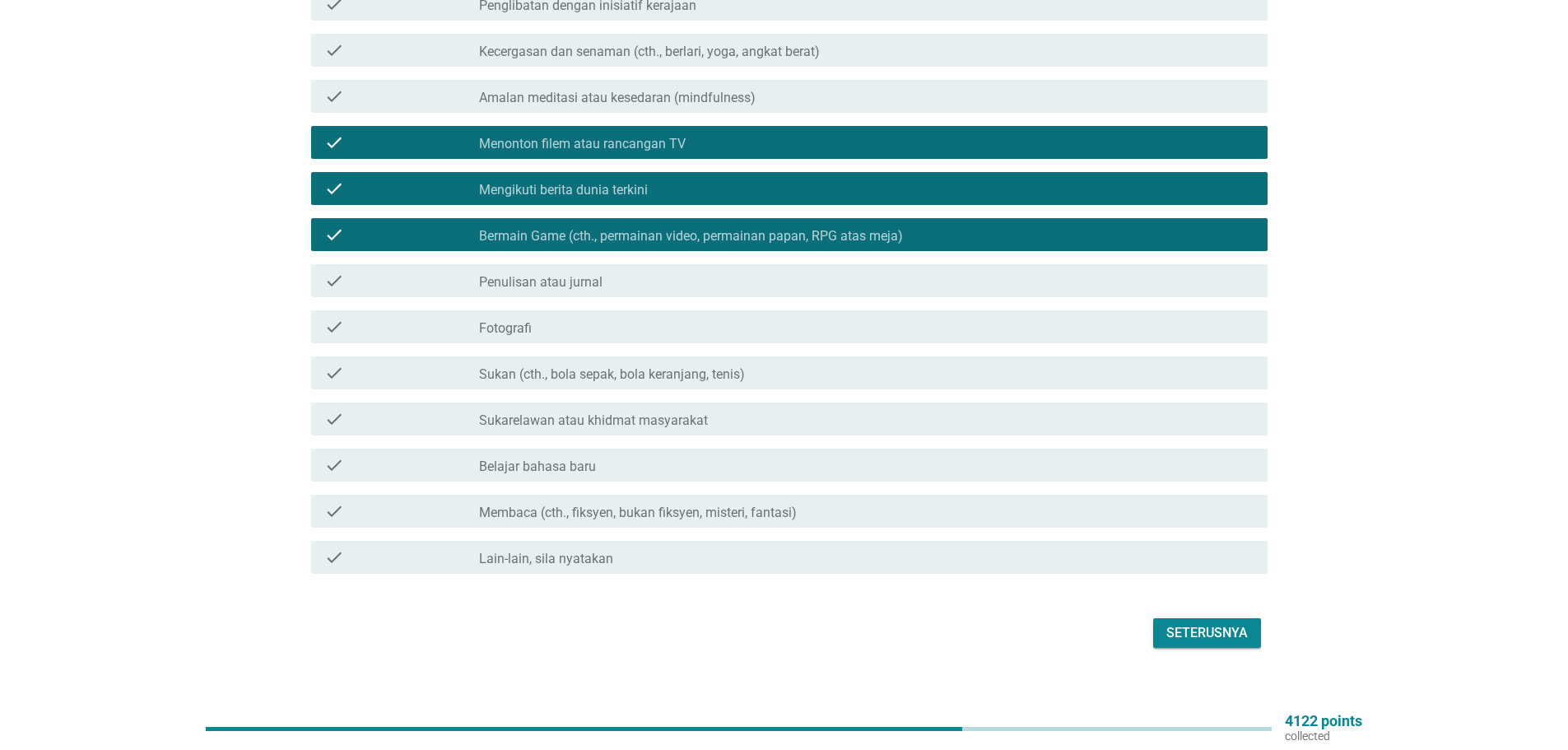
click at [607, 367] on label "Sukan (cth., bola sepak, bola keranjang, tenis)" at bounding box center [612, 374] width 266 height 16
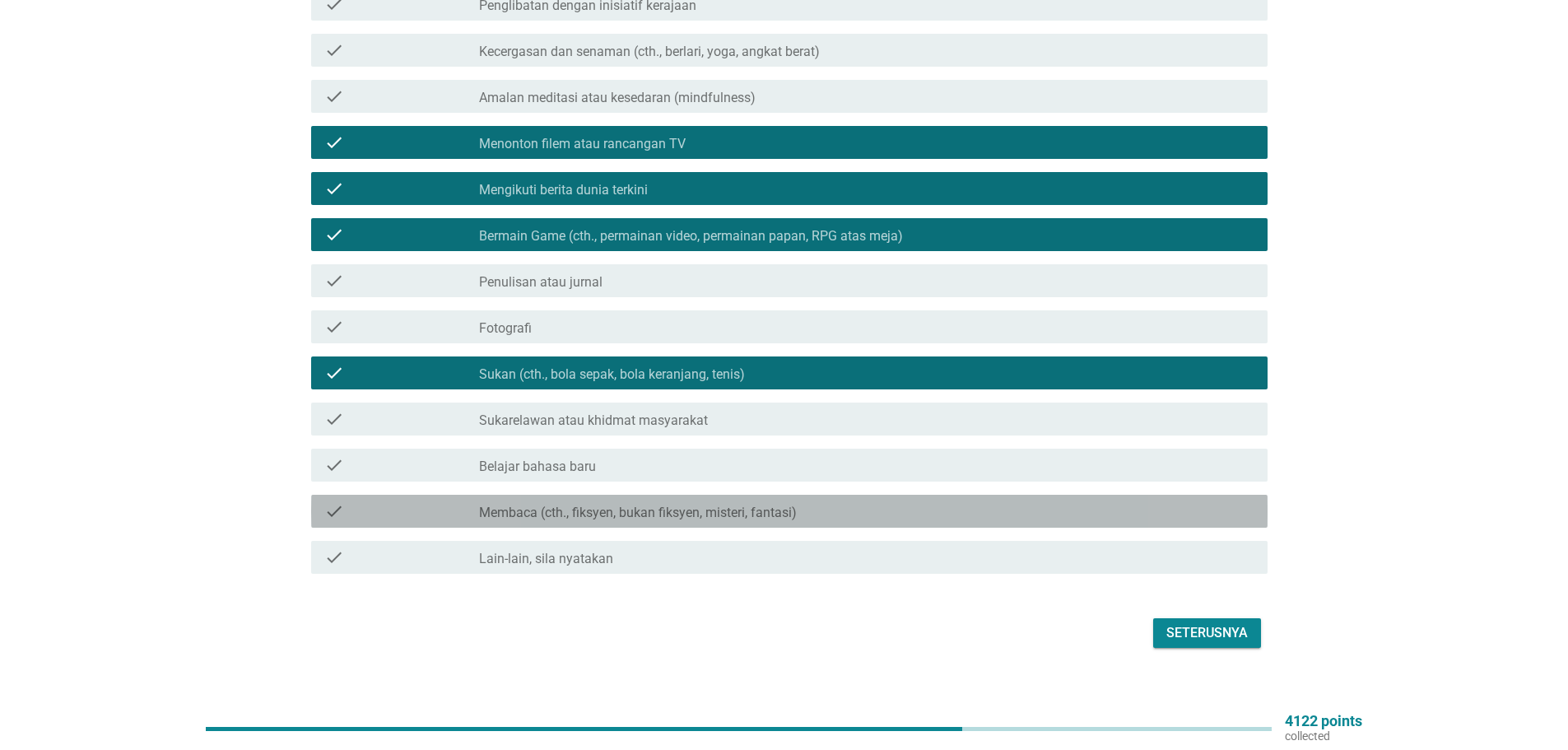
click at [594, 505] on label "Membaca (cth., fiksyen, bukan fiksyen, misteri, fantasi)" at bounding box center [638, 513] width 318 height 16
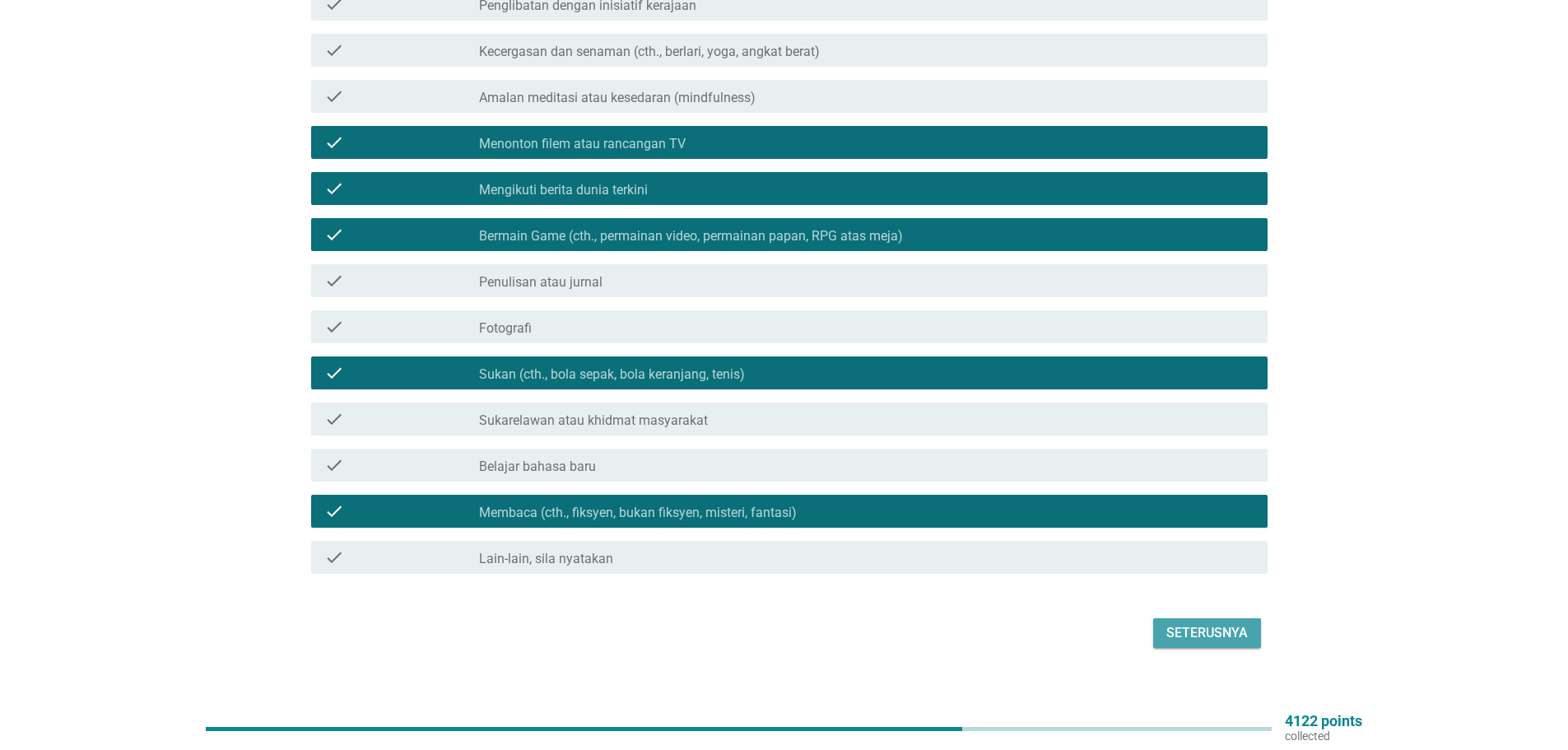
click at [1213, 623] on div "Seterusnya" at bounding box center [1207, 633] width 82 height 20
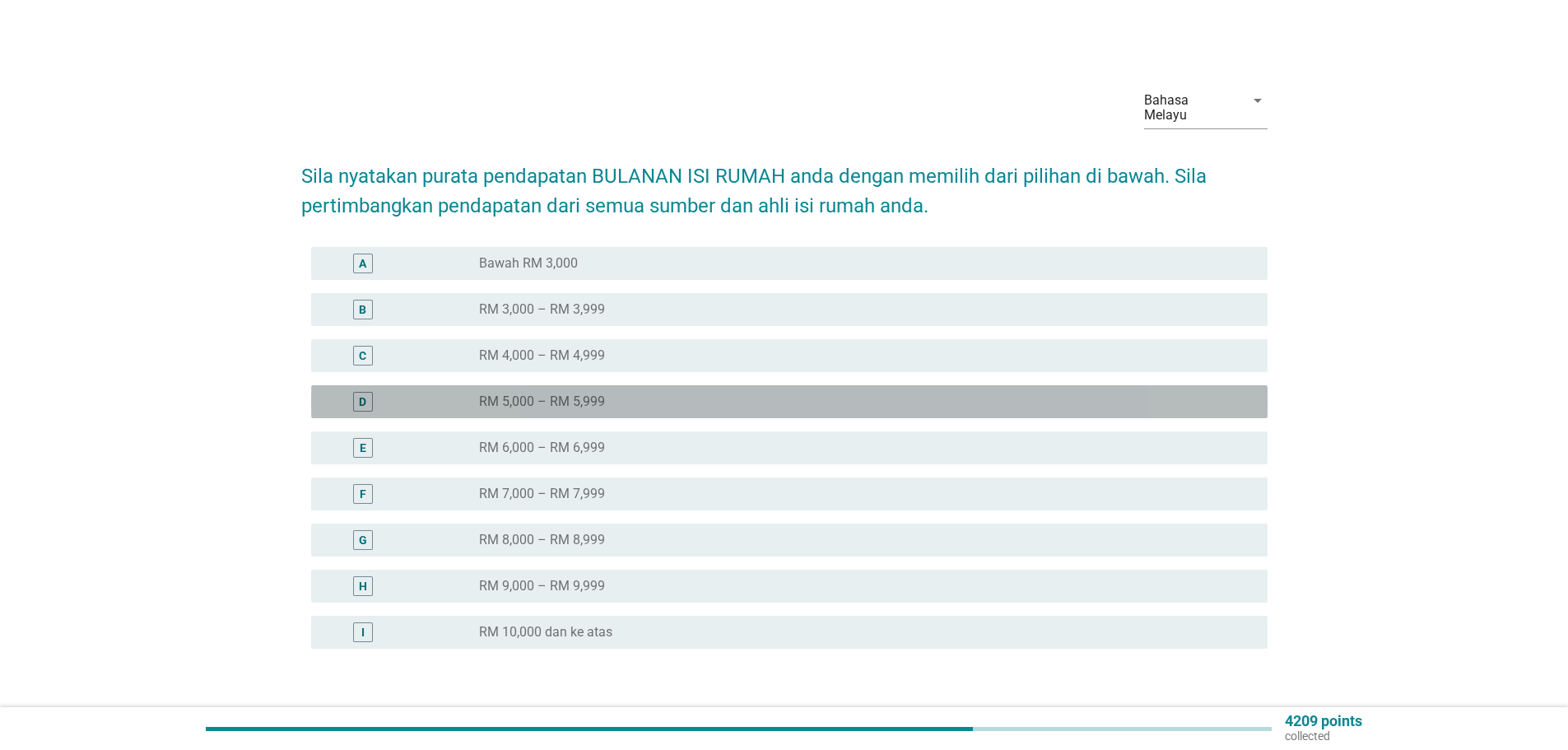
click at [529, 394] on label "RM 5,000 – RM 5,999" at bounding box center [542, 401] width 126 height 16
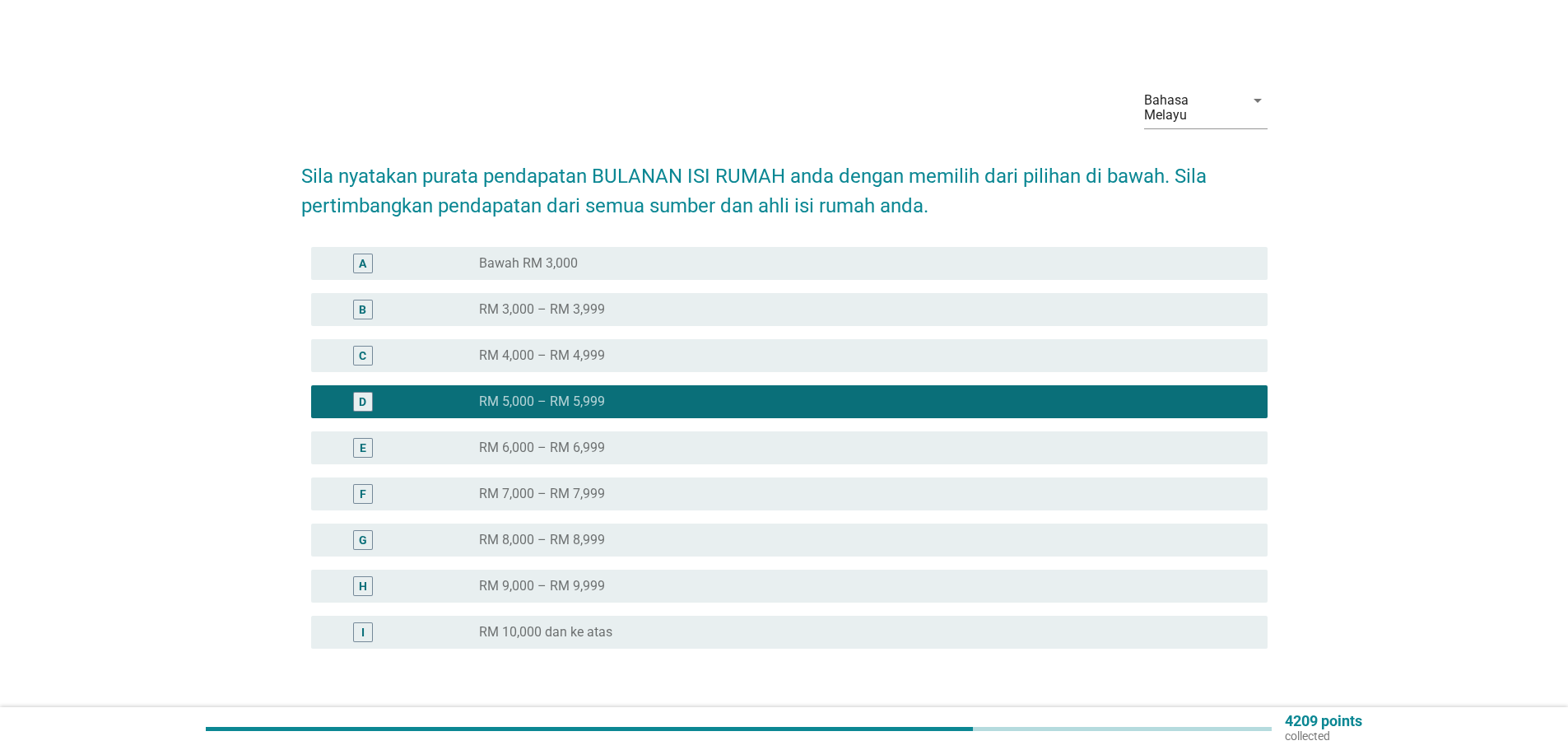
scroll to position [99, 0]
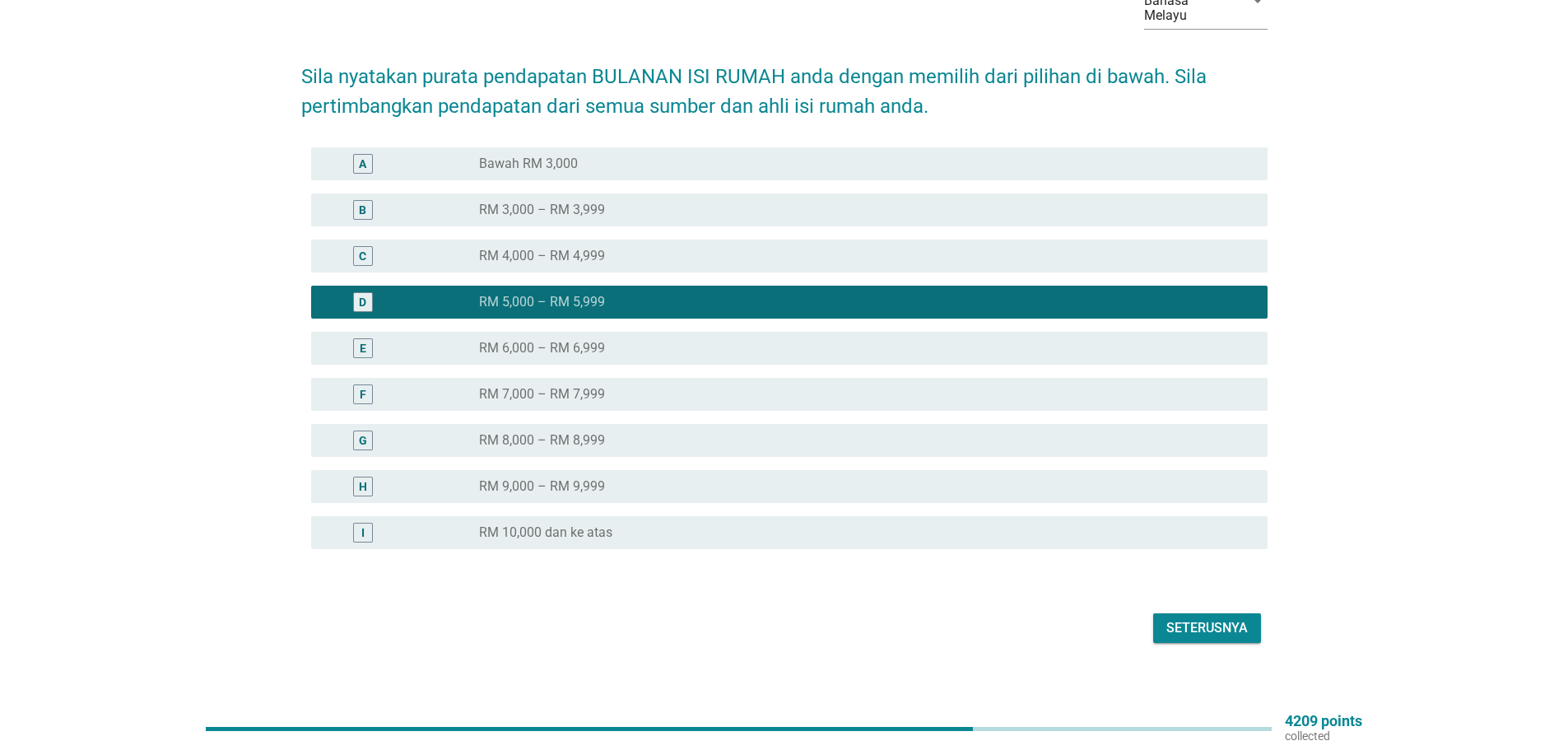
click at [1231, 618] on div "Seterusnya" at bounding box center [1207, 628] width 82 height 20
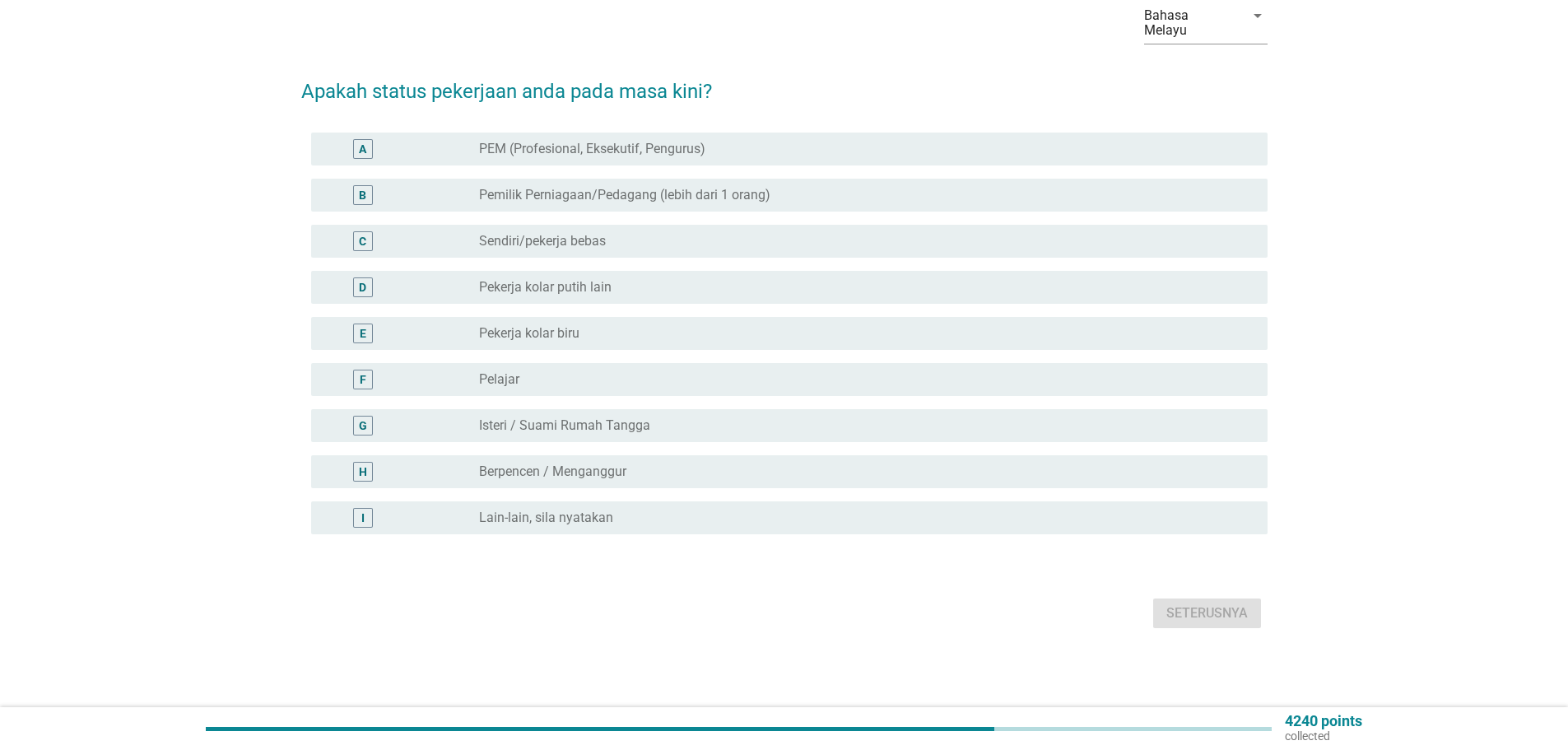
scroll to position [0, 0]
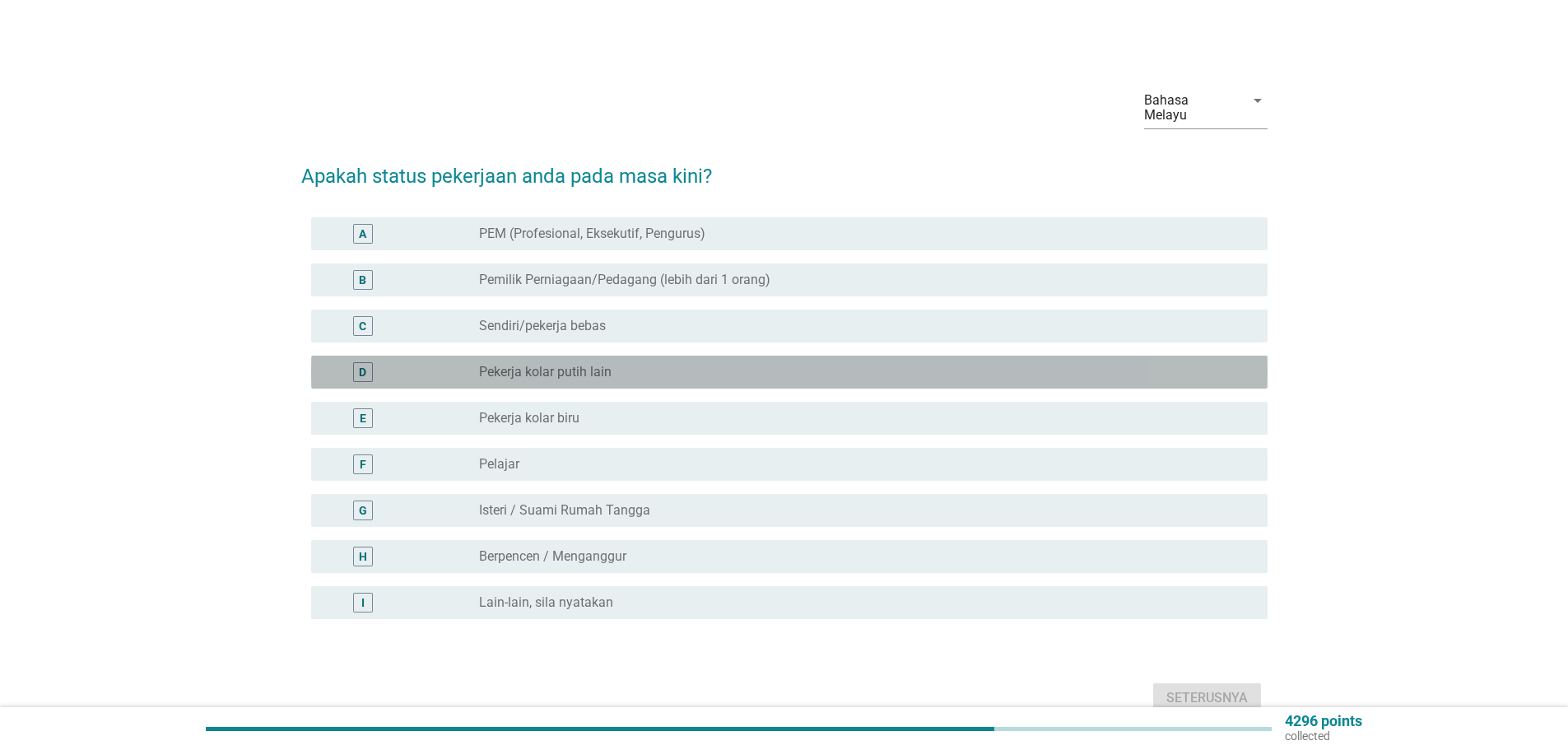
click at [535, 364] on label "Pekerja kolar putih lain" at bounding box center [546, 372] width 133 height 16
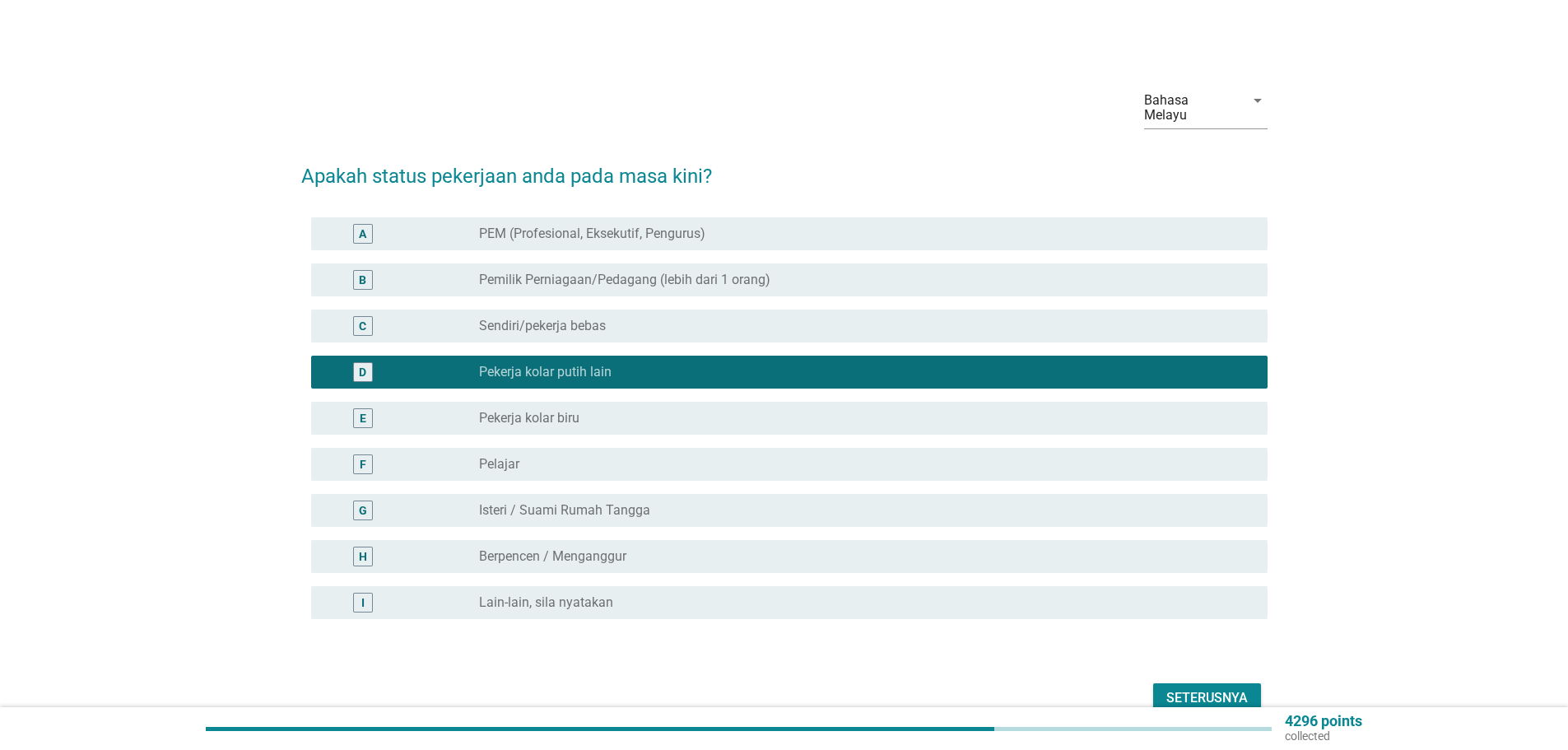
click at [1225, 689] on div "Seterusnya" at bounding box center [1207, 698] width 82 height 20
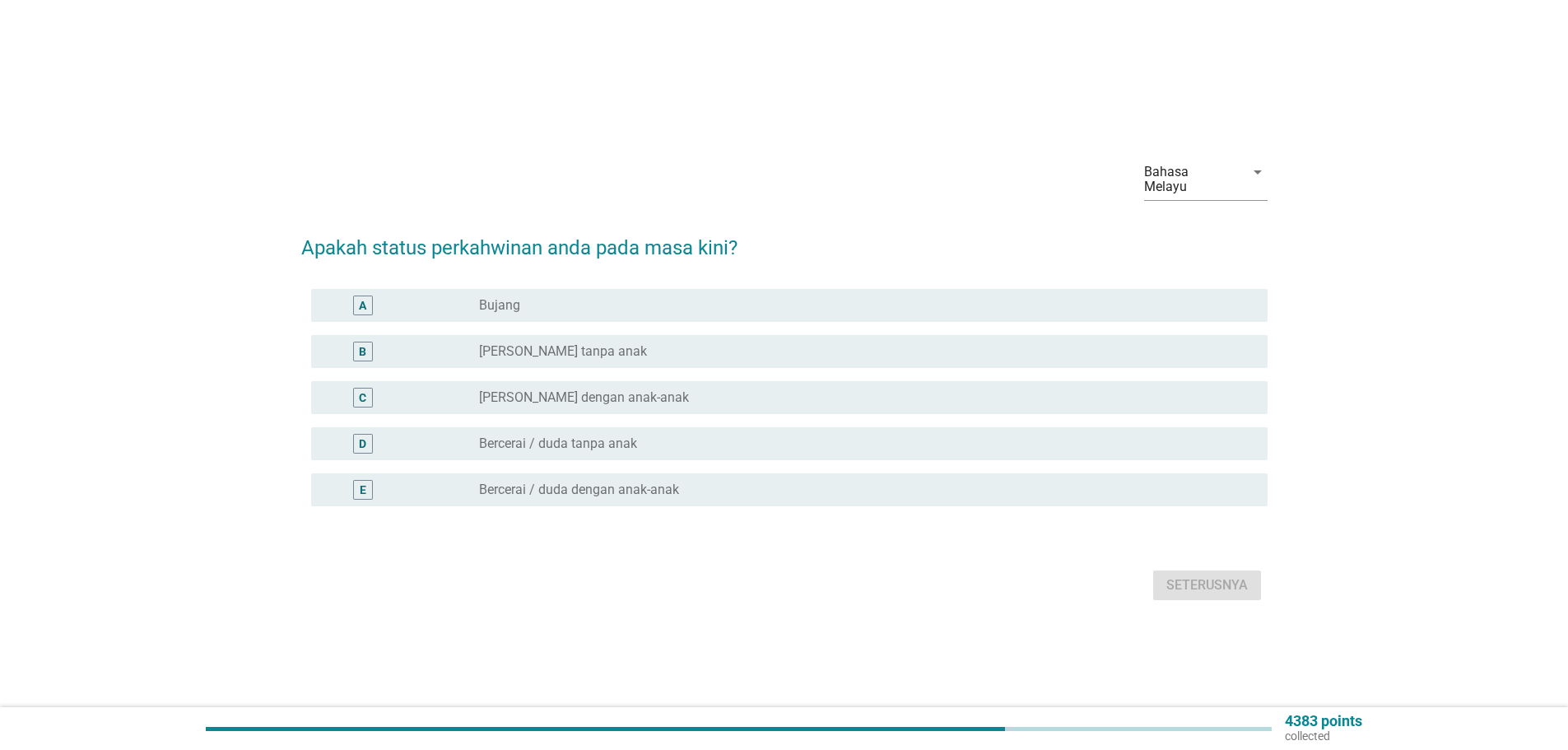
click at [564, 389] on label "[PERSON_NAME] dengan anak-anak" at bounding box center [584, 397] width 210 height 16
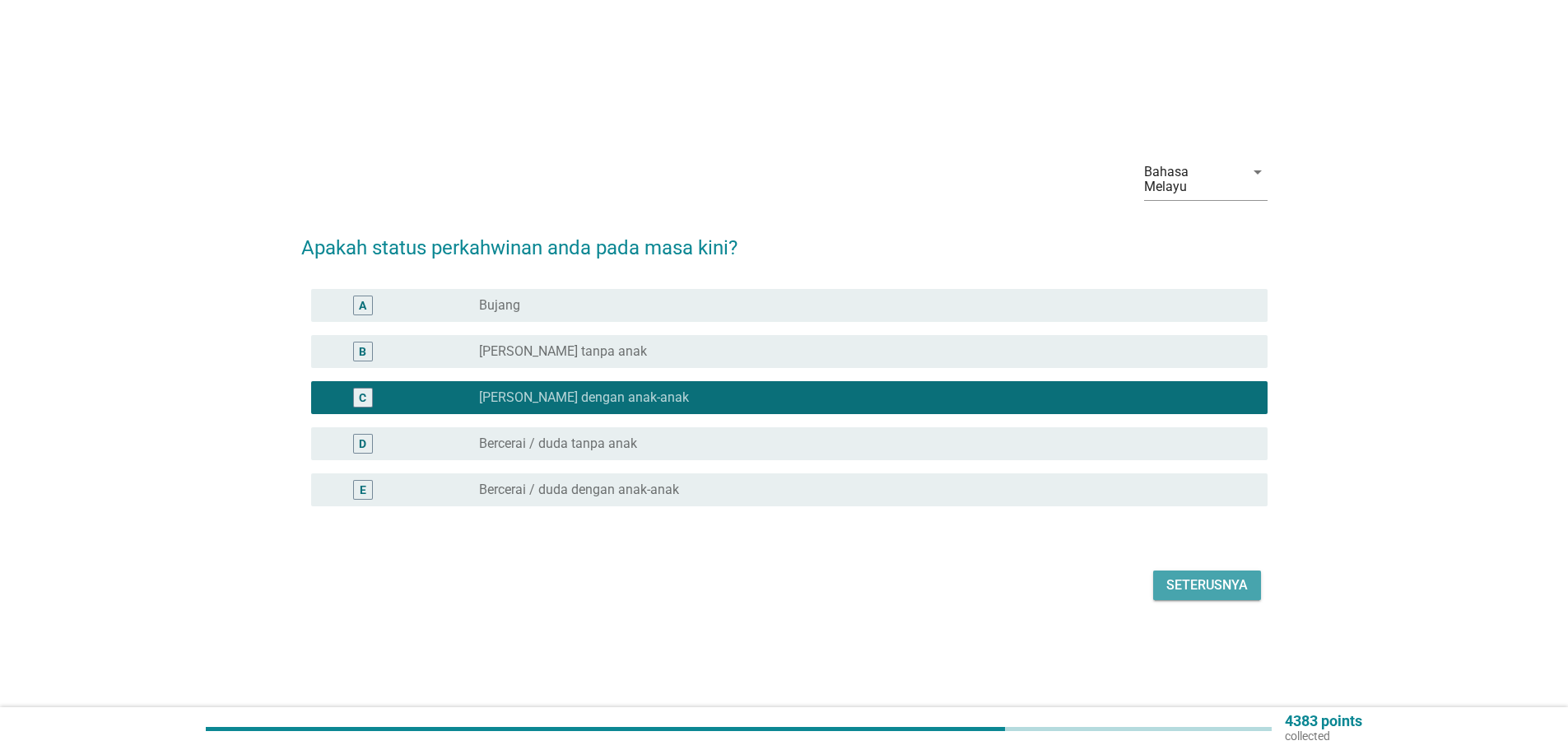
click at [1207, 576] on div "Seterusnya" at bounding box center [1207, 585] width 82 height 20
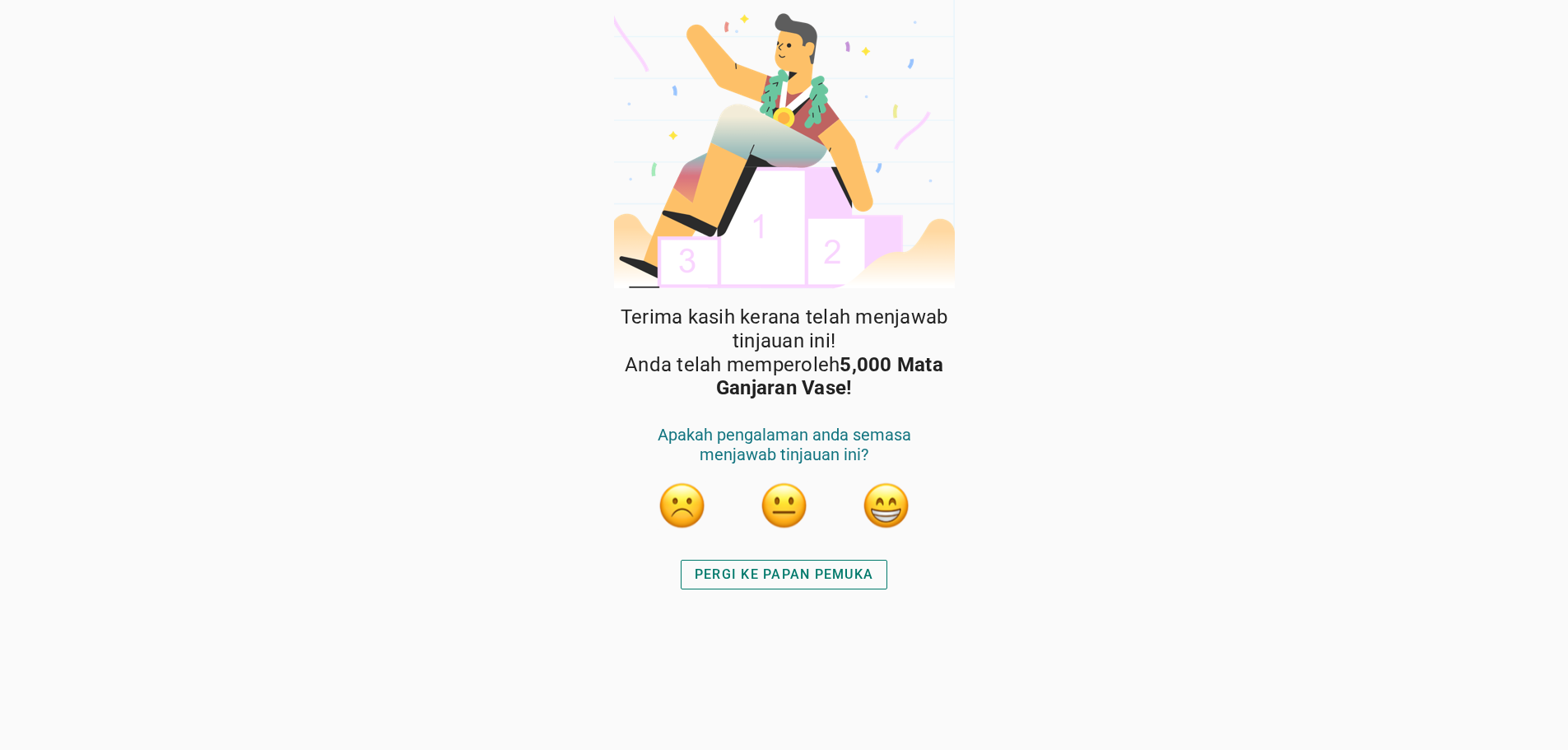
click at [896, 491] on button "button" at bounding box center [886, 506] width 49 height 49
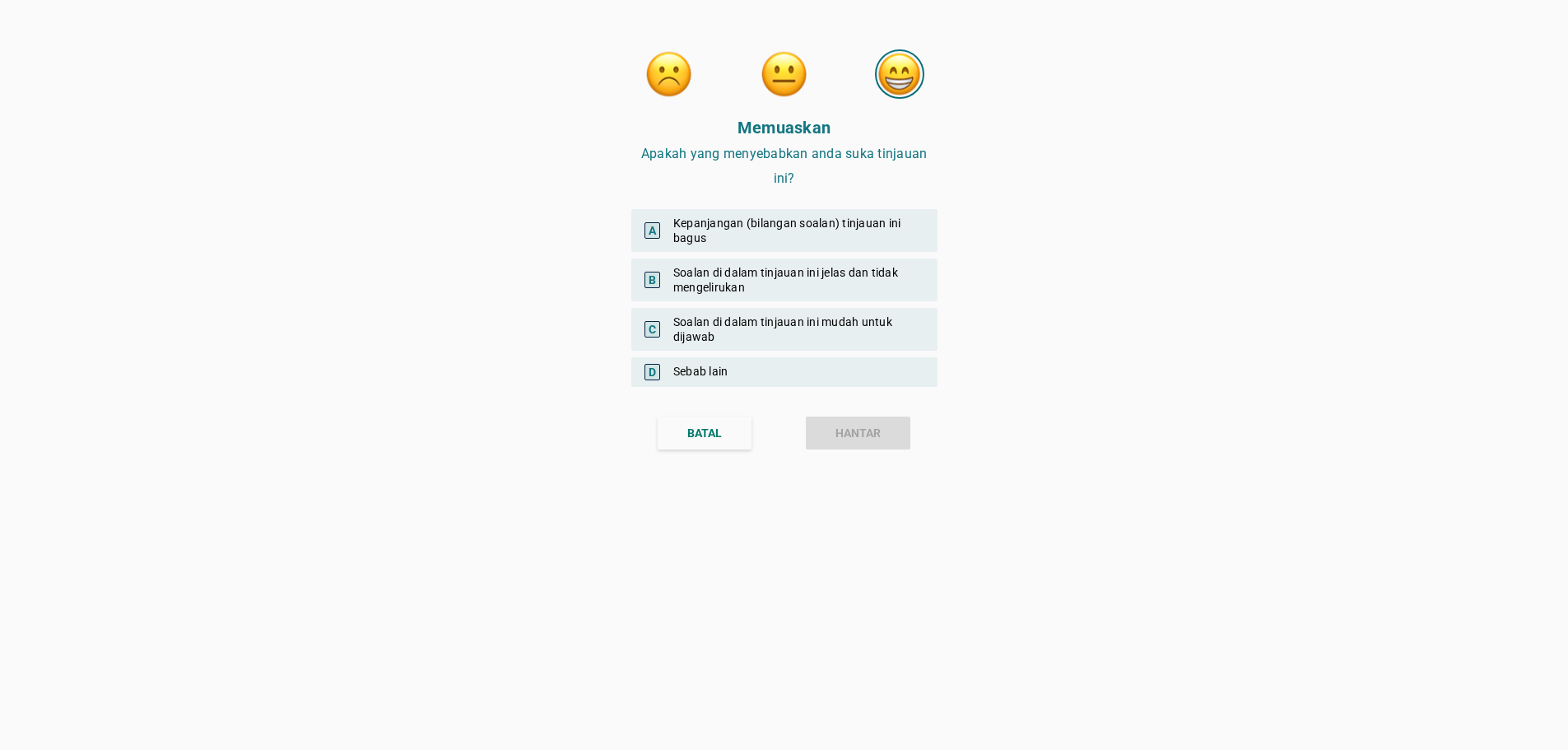
click at [764, 229] on div "A Kepanjangan (bilangan soalan) tinjauan ini bagus" at bounding box center [784, 230] width 306 height 43
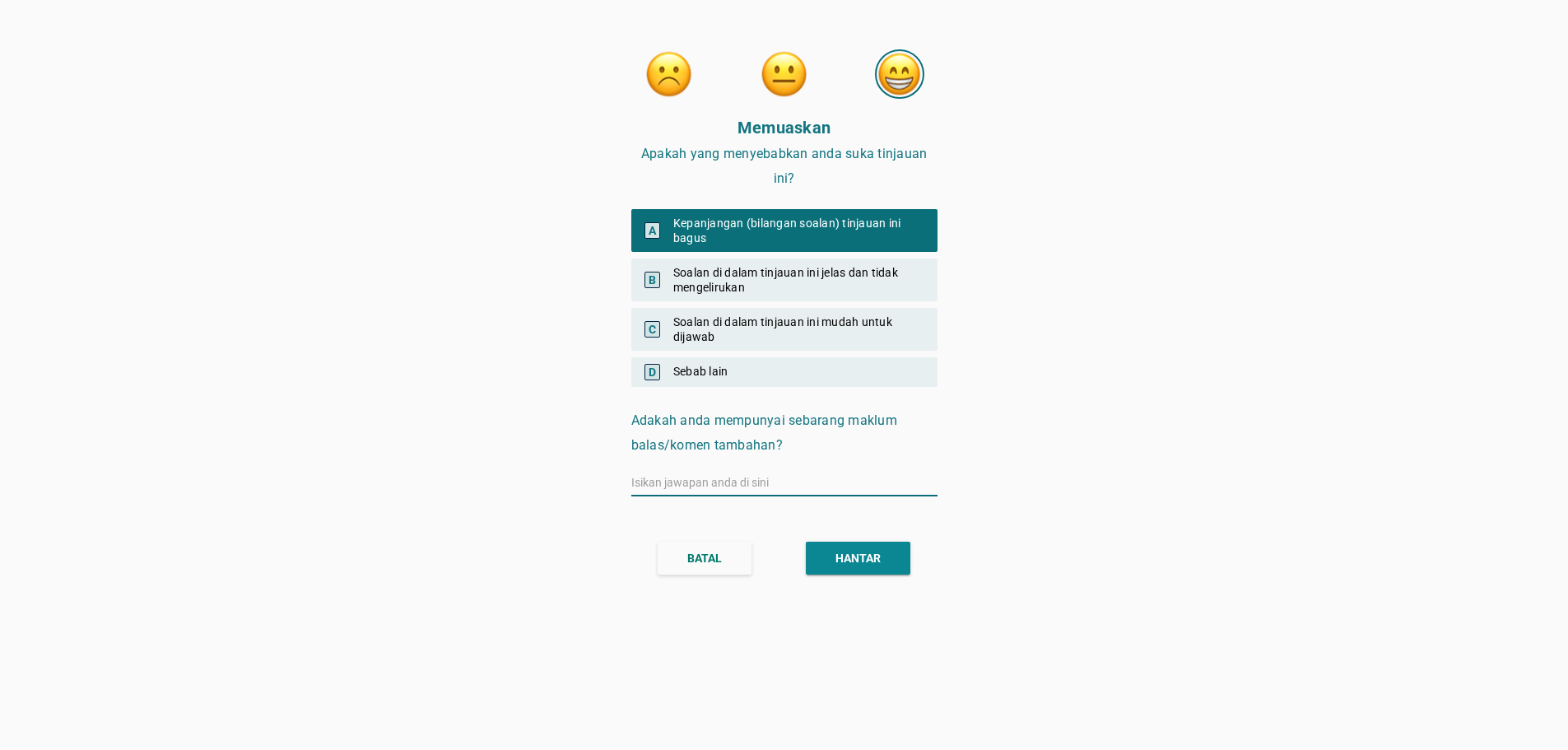
click at [722, 283] on div "B Soalan di dalam tinjauan ini jelas dan tidak mengelirukan" at bounding box center [784, 280] width 306 height 43
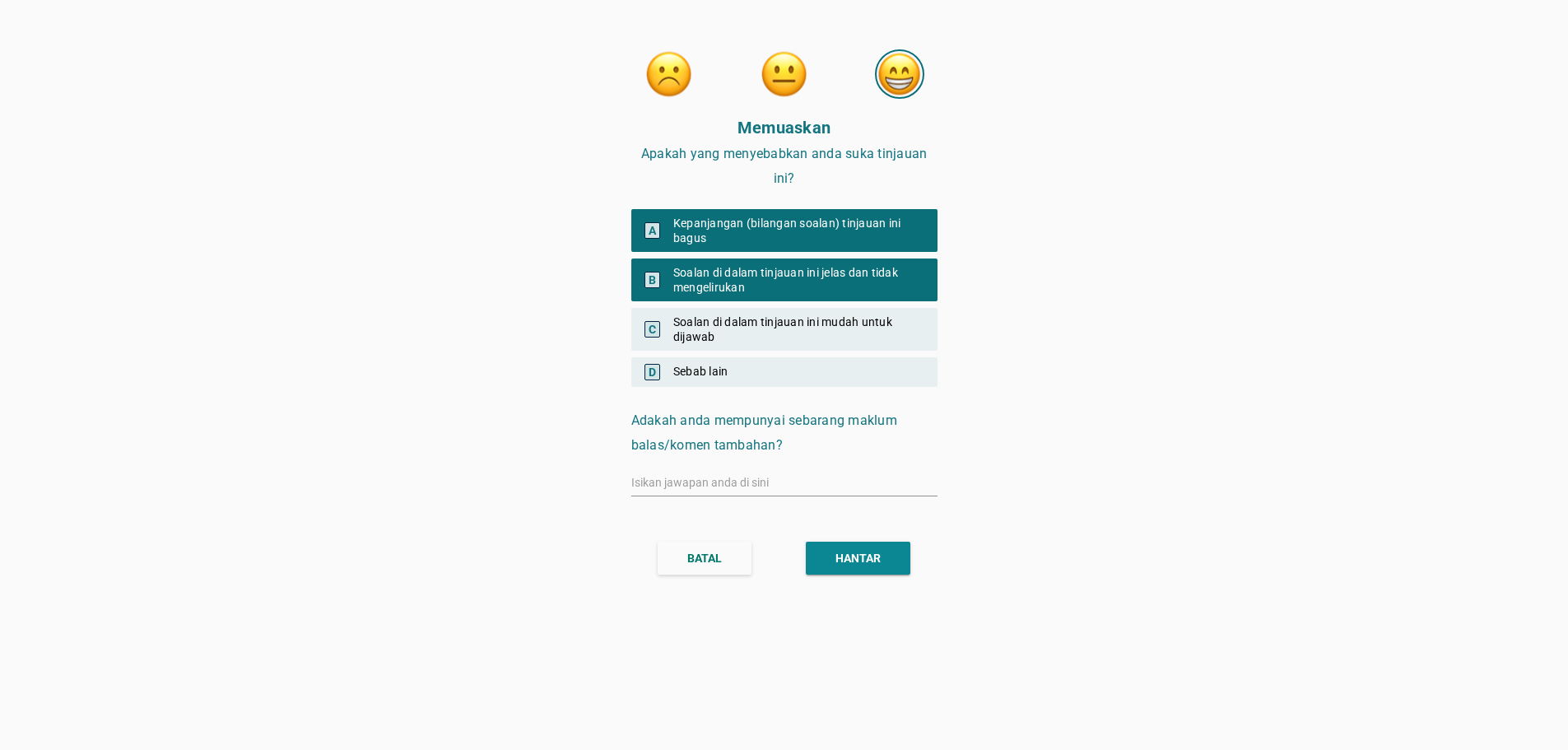
click at [713, 315] on div "C Soalan di dalam tinjauan ini mudah untuk dijawab" at bounding box center [784, 329] width 306 height 43
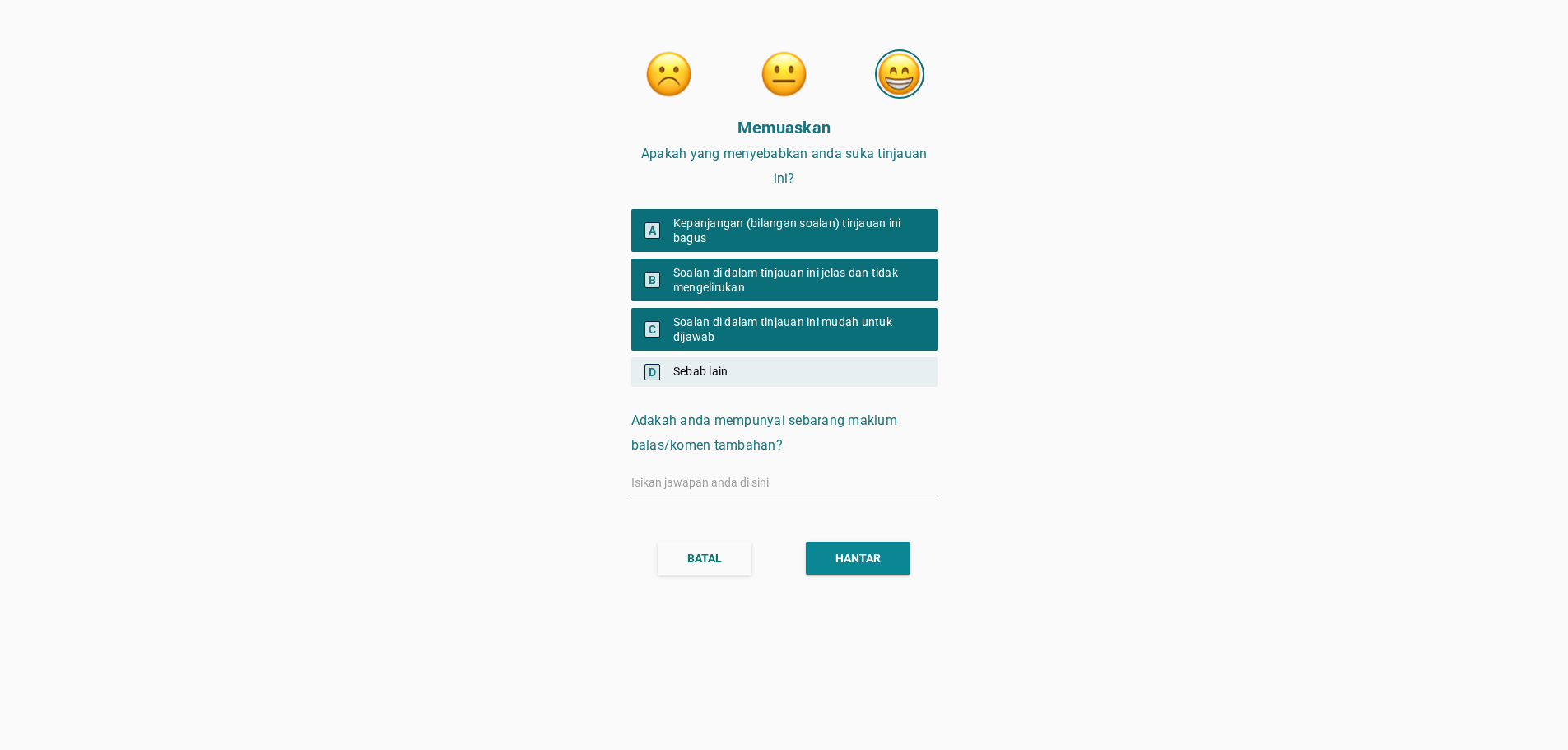
click at [849, 556] on div "HANTAR" at bounding box center [858, 559] width 45 height 17
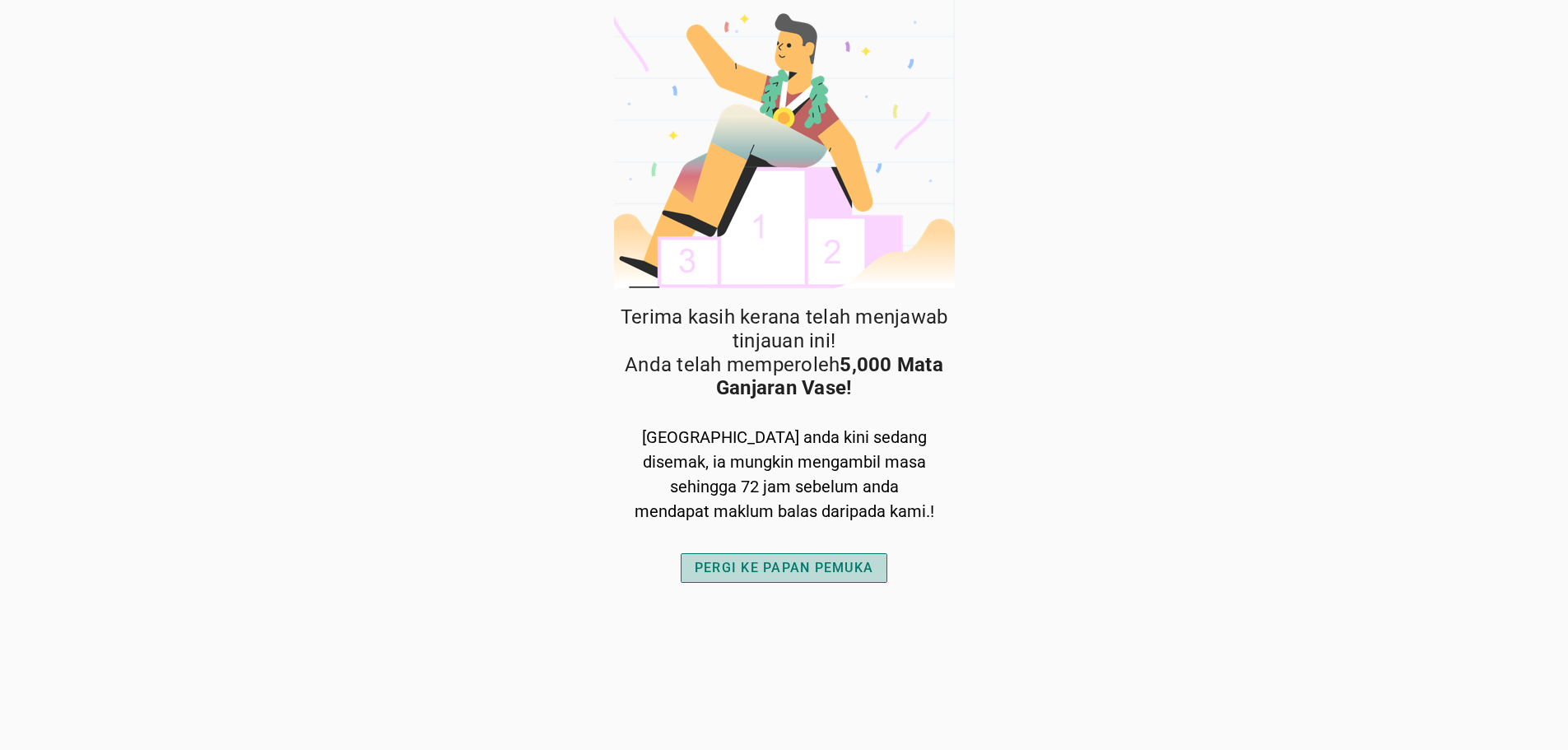
click at [782, 567] on div "PERGI KE PAPAN PEMUKA" at bounding box center [784, 568] width 178 height 20
